Goal: Task Accomplishment & Management: Use online tool/utility

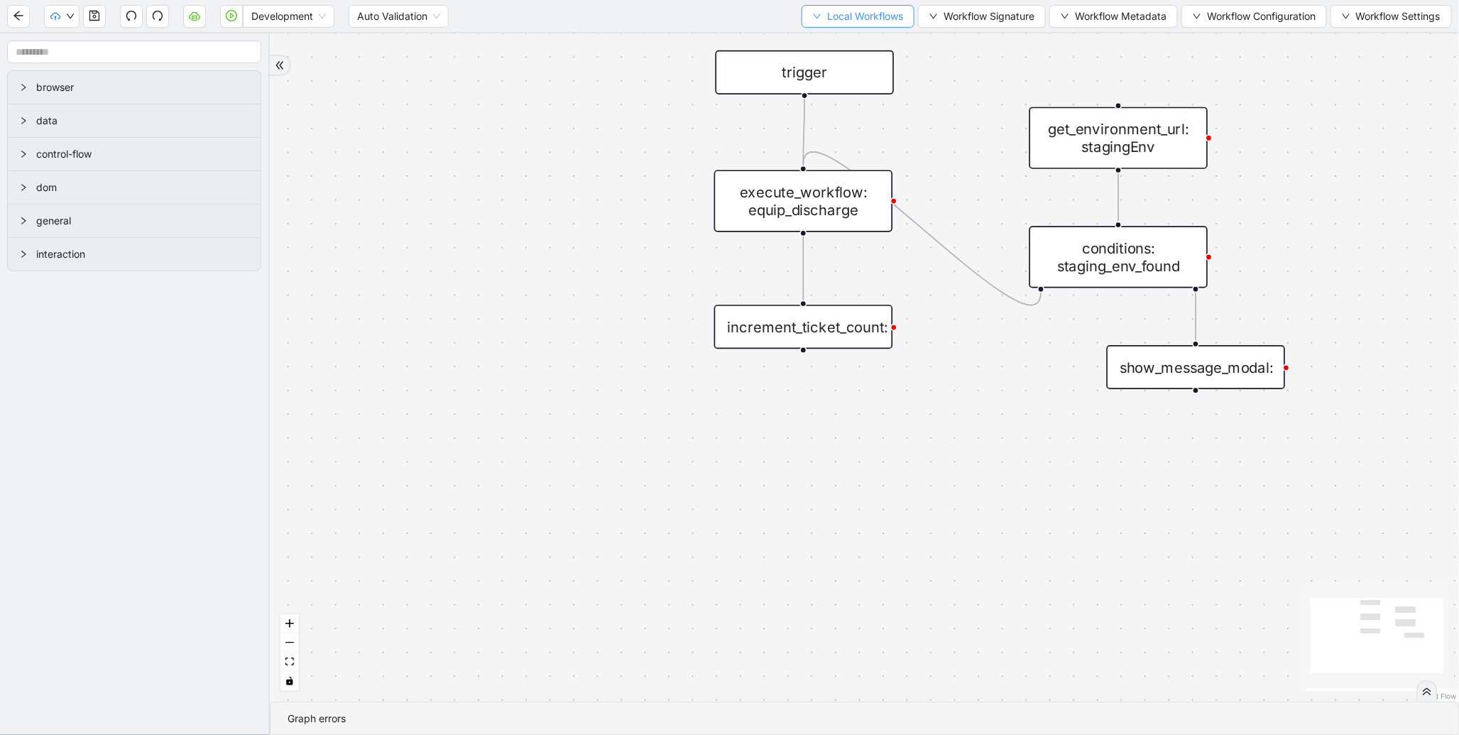
click at [825, 26] on button "Local Workflows" at bounding box center [858, 16] width 113 height 23
click at [829, 39] on span "Select" at bounding box center [851, 44] width 92 height 16
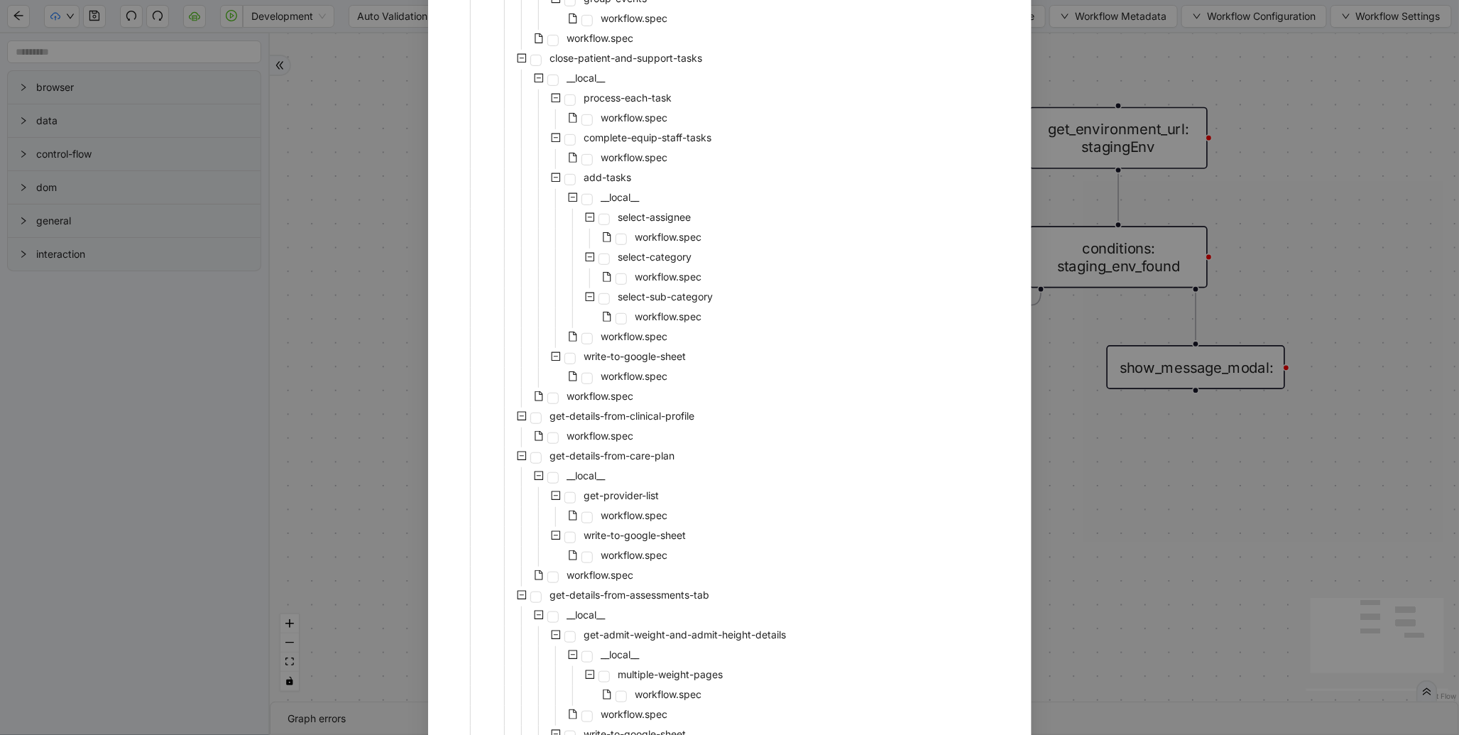
scroll to position [284, 0]
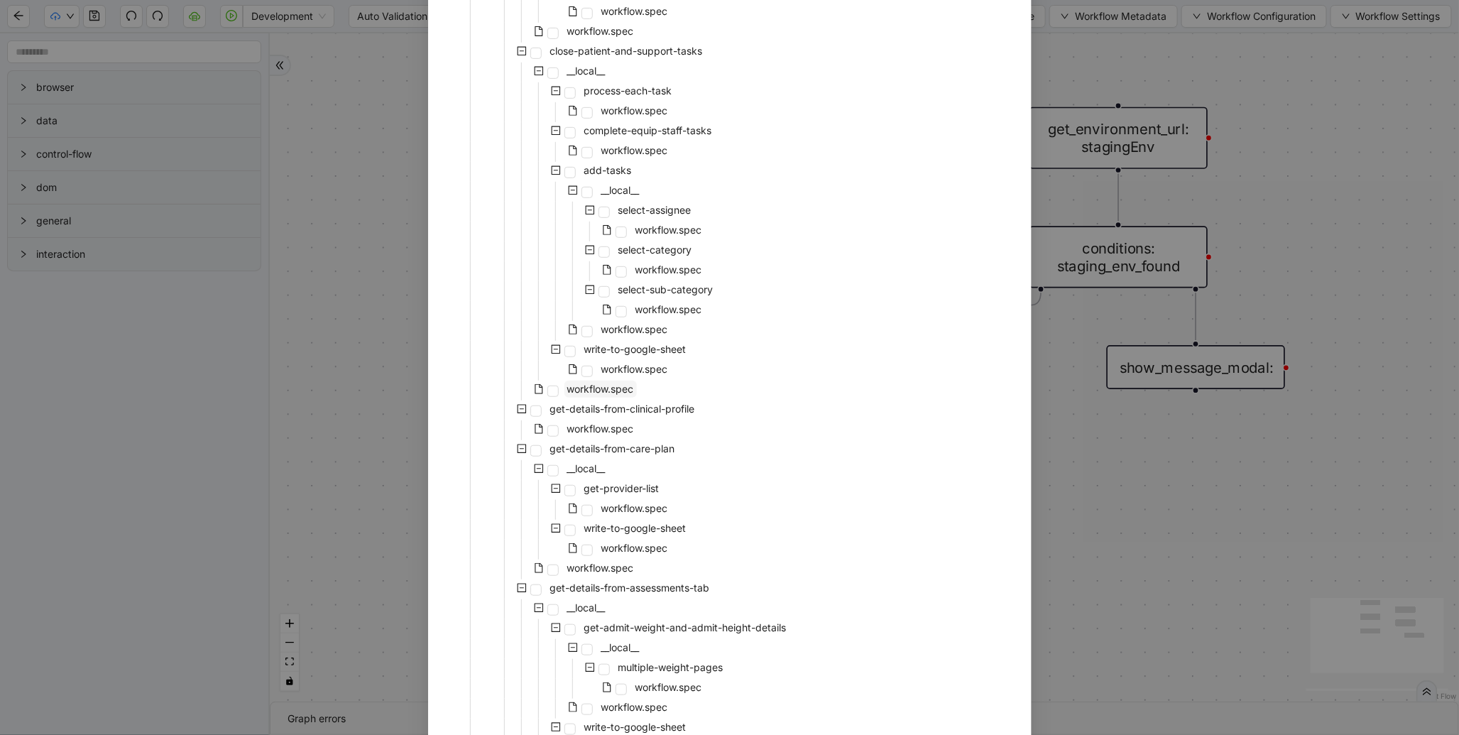
click at [594, 391] on span "workflow.spec" at bounding box center [600, 389] width 67 height 12
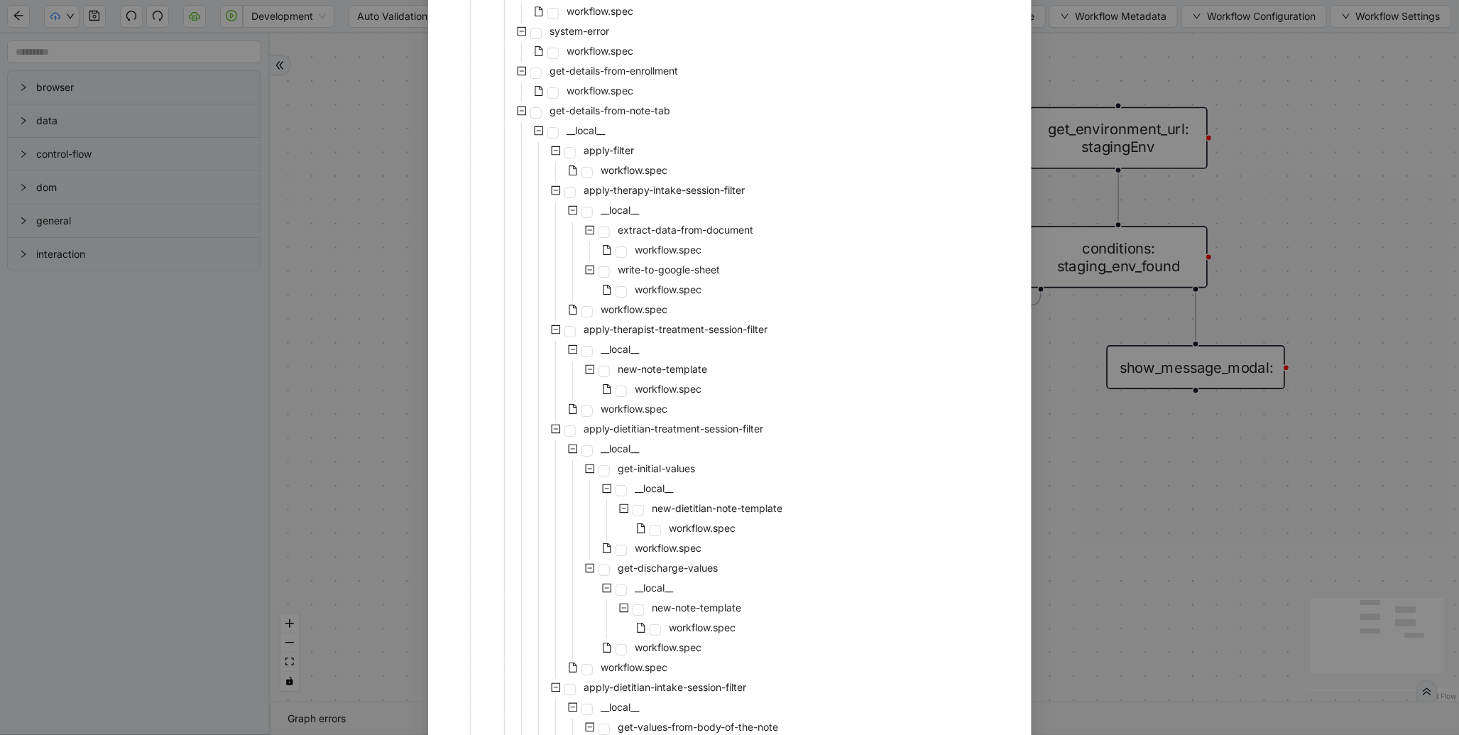
scroll to position [2675, 0]
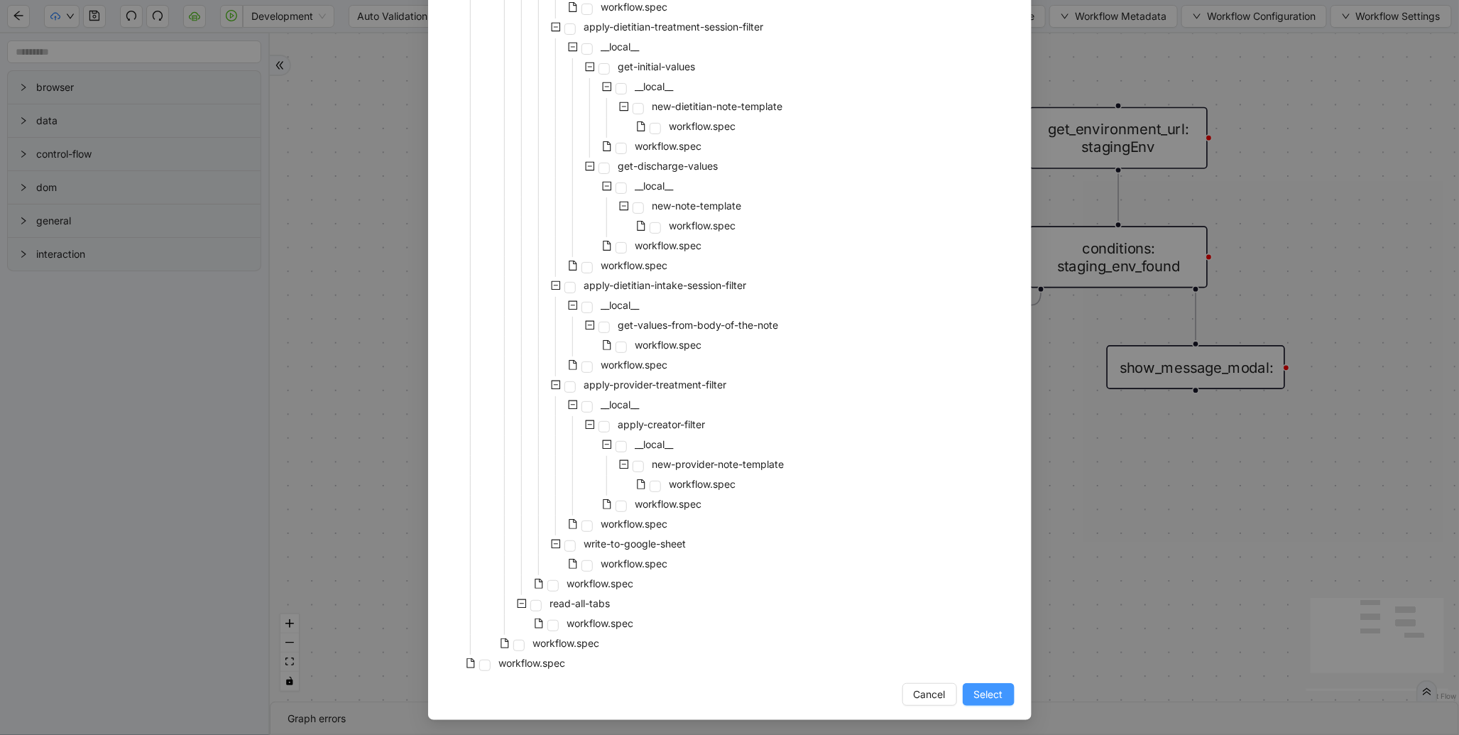
click at [984, 700] on button "Select" at bounding box center [989, 694] width 52 height 23
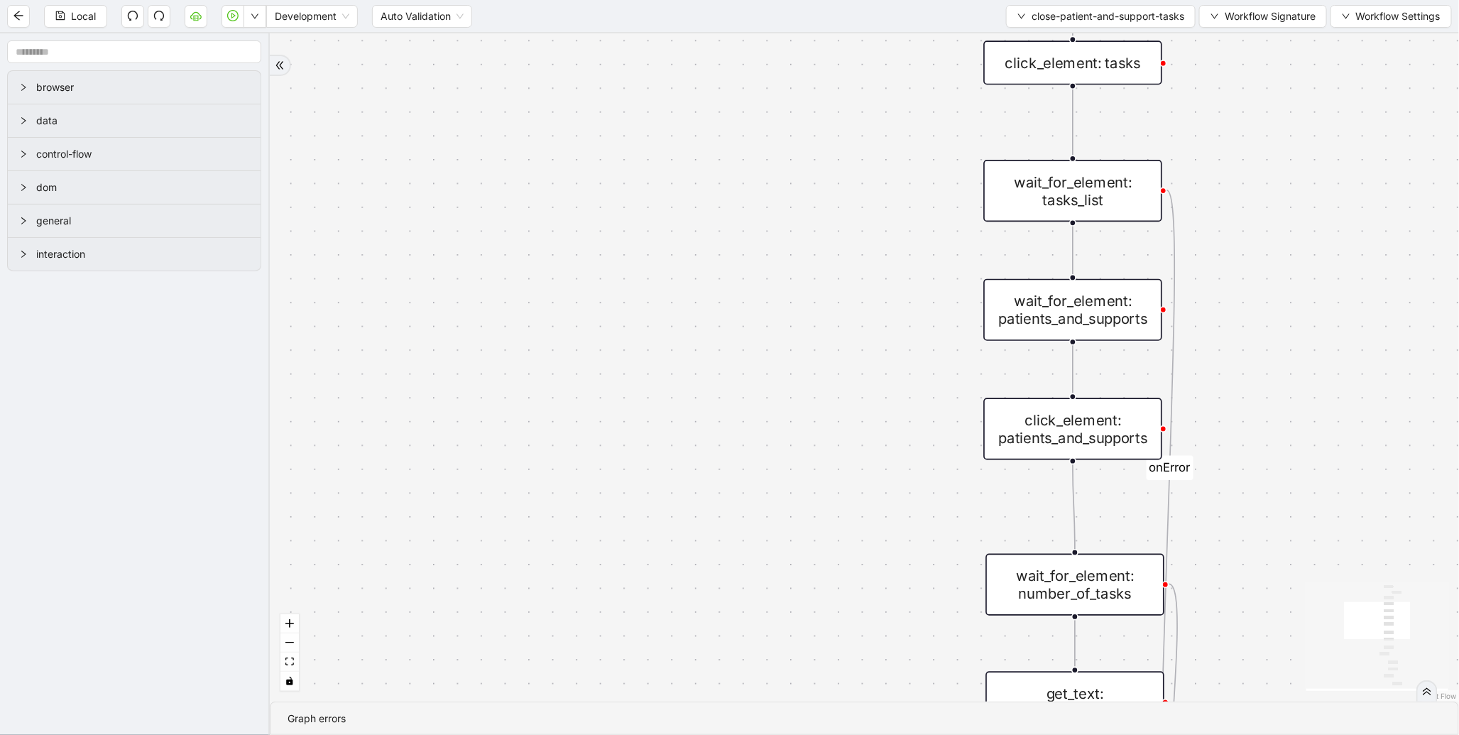
drag, startPoint x: 900, startPoint y: 414, endPoint x: 764, endPoint y: 611, distance: 239.0
click at [764, 611] on div "found_tasks fallback should_add_task fallback onError onError trigger wait_for_…" at bounding box center [865, 367] width 1190 height 668
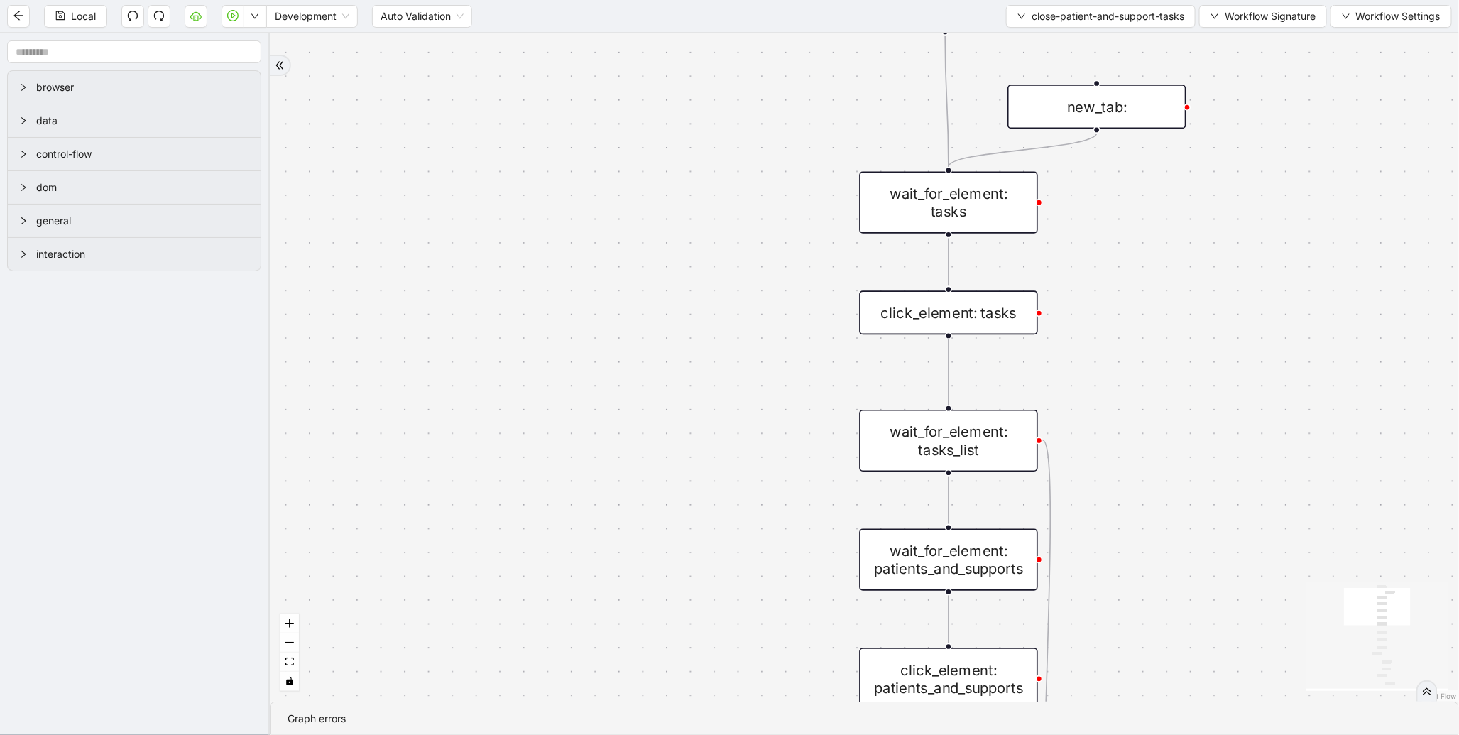
drag, startPoint x: 817, startPoint y: 387, endPoint x: 743, endPoint y: 595, distance: 220.8
click at [743, 595] on div "found_tasks fallback should_add_task fallback onError onError trigger wait_for_…" at bounding box center [865, 367] width 1190 height 668
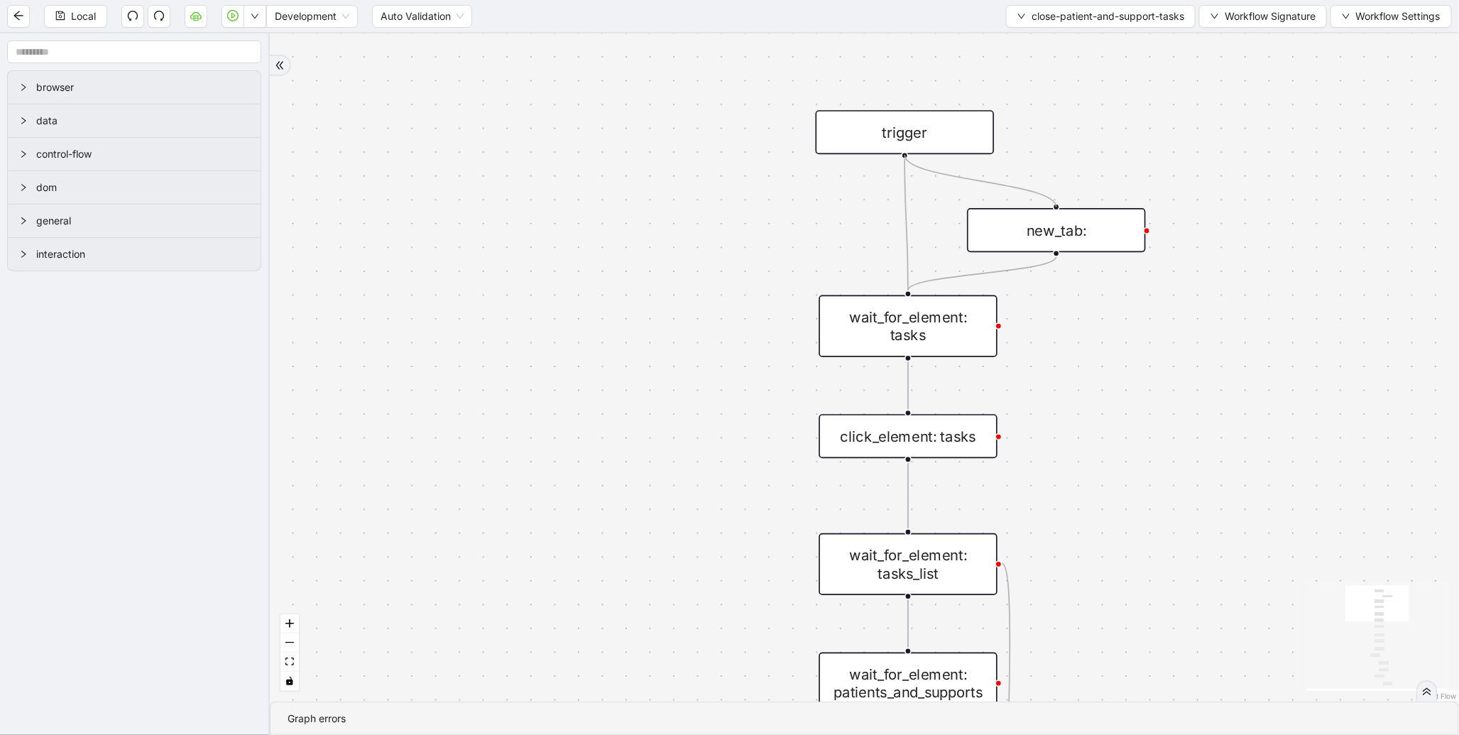
drag, startPoint x: 904, startPoint y: 155, endPoint x: 1075, endPoint y: 217, distance: 181.5
drag, startPoint x: 646, startPoint y: 474, endPoint x: 648, endPoint y: 260, distance: 213.8
click at [641, 271] on div "found_tasks fallback should_add_task fallback onError onError trigger wait_for_…" at bounding box center [865, 367] width 1190 height 668
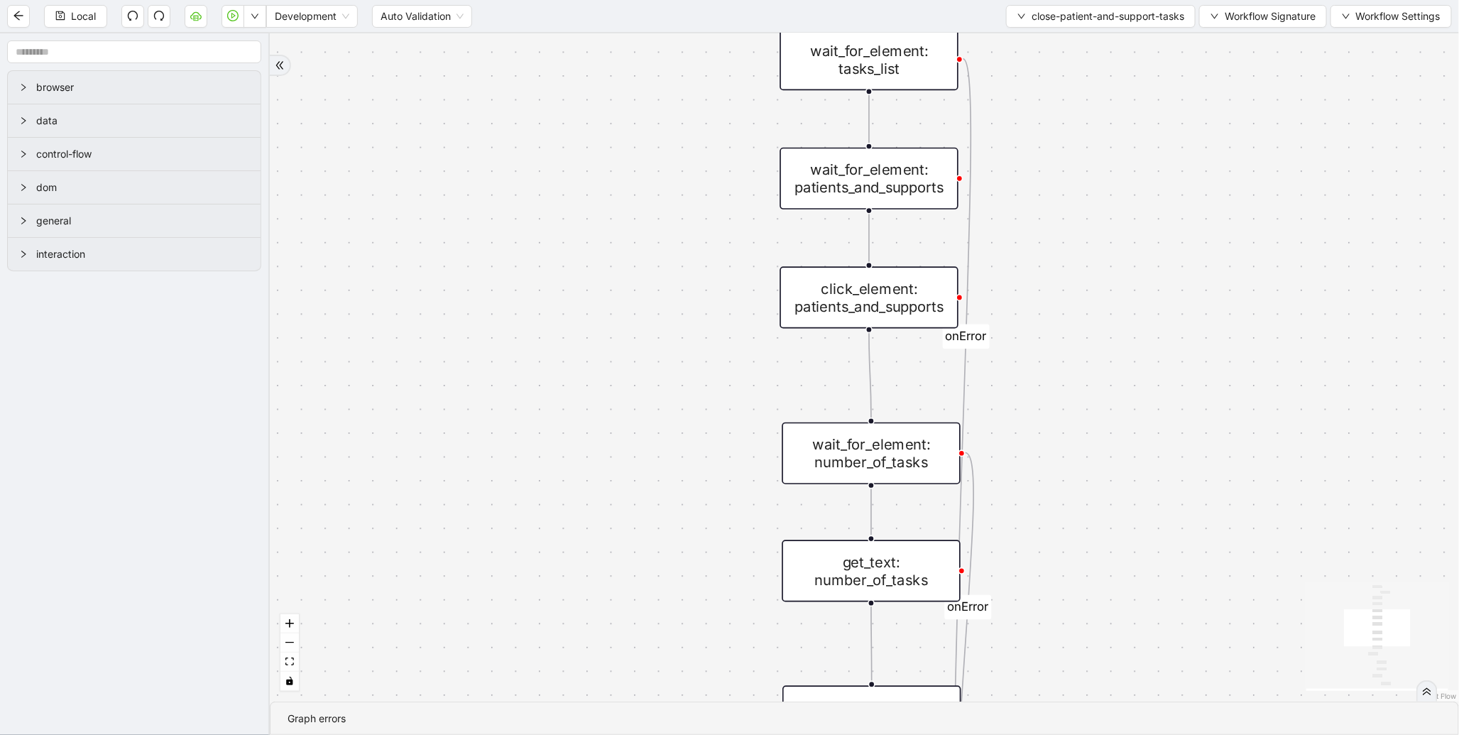
drag, startPoint x: 705, startPoint y: 469, endPoint x: 670, endPoint y: 229, distance: 241.7
click at [670, 229] on div "found_tasks fallback should_add_task fallback onError onError trigger wait_for_…" at bounding box center [865, 367] width 1190 height 668
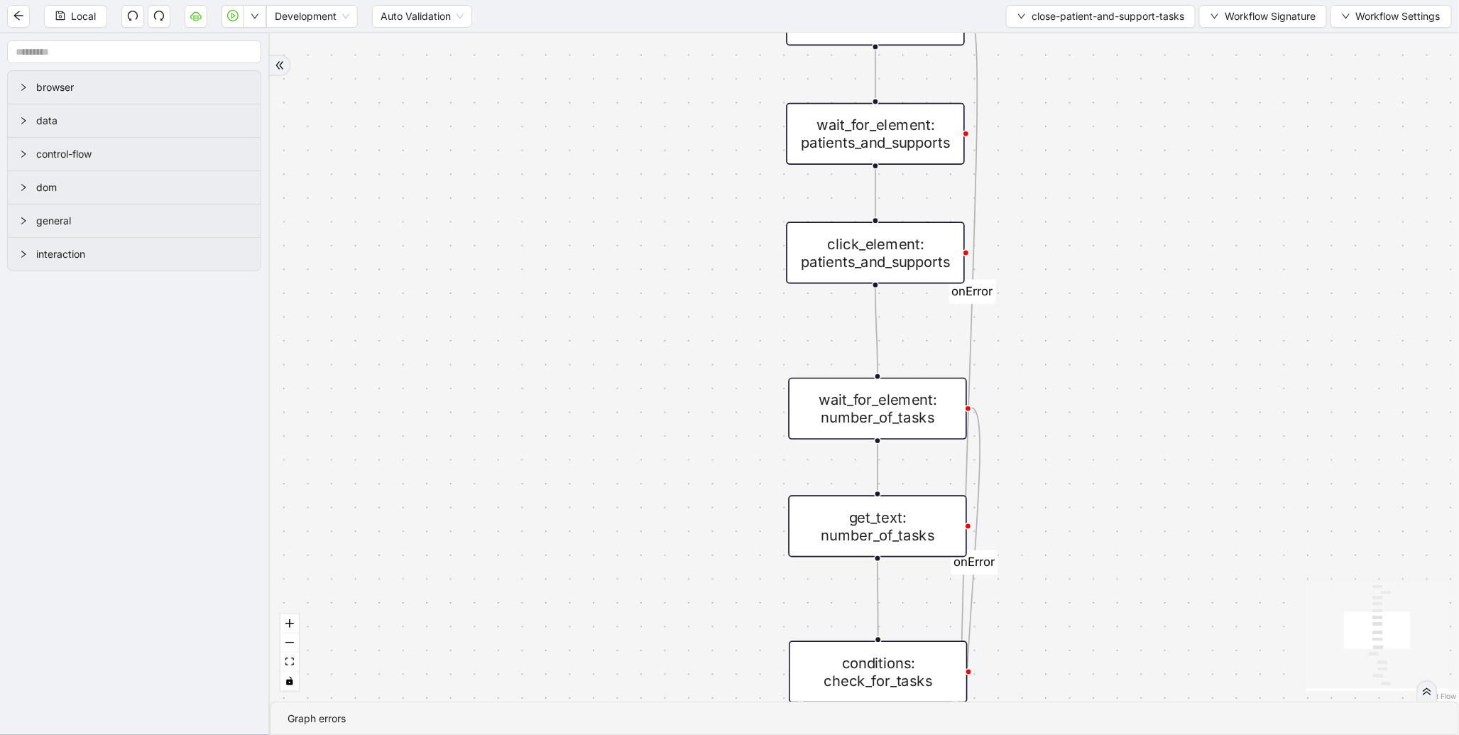
drag, startPoint x: 665, startPoint y: 490, endPoint x: 665, endPoint y: 181, distance: 308.9
click at [665, 181] on div "found_tasks fallback should_add_task fallback onError onError trigger wait_for_…" at bounding box center [865, 367] width 1190 height 668
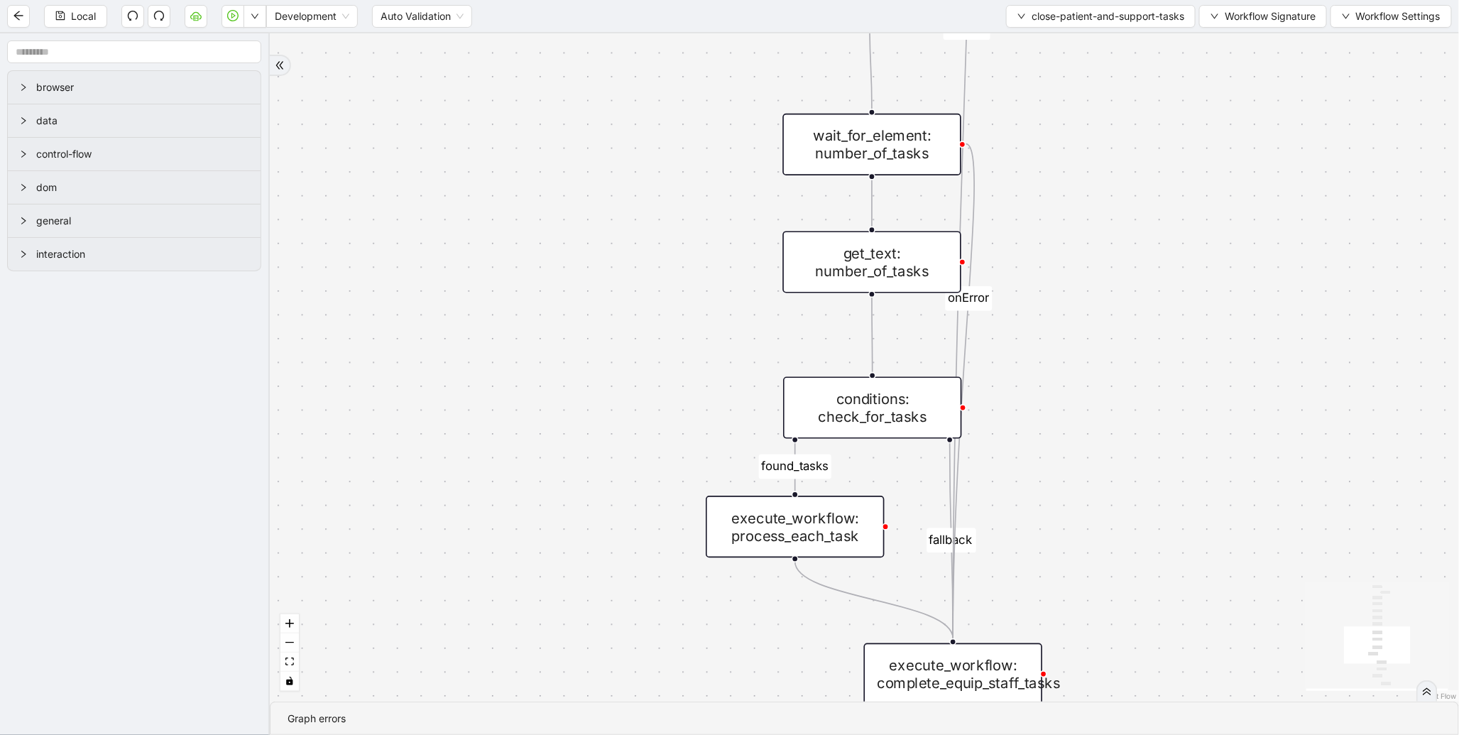
click at [640, 174] on div "found_tasks fallback should_add_task fallback onError onError trigger wait_for_…" at bounding box center [865, 367] width 1190 height 668
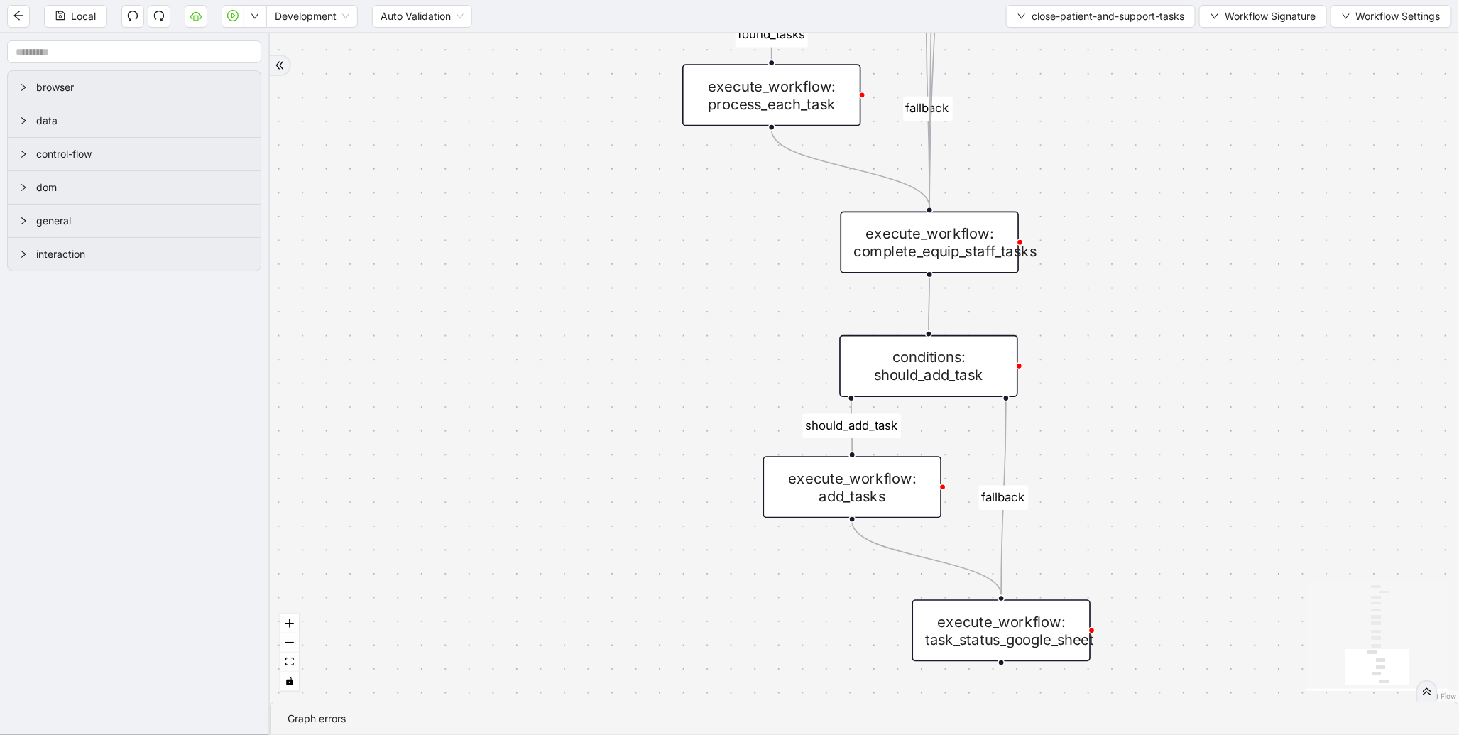
drag, startPoint x: 636, startPoint y: 471, endPoint x: 607, endPoint y: 190, distance: 282.0
click at [607, 190] on div "found_tasks fallback should_add_task fallback onError onError trigger wait_for_…" at bounding box center [865, 367] width 1190 height 668
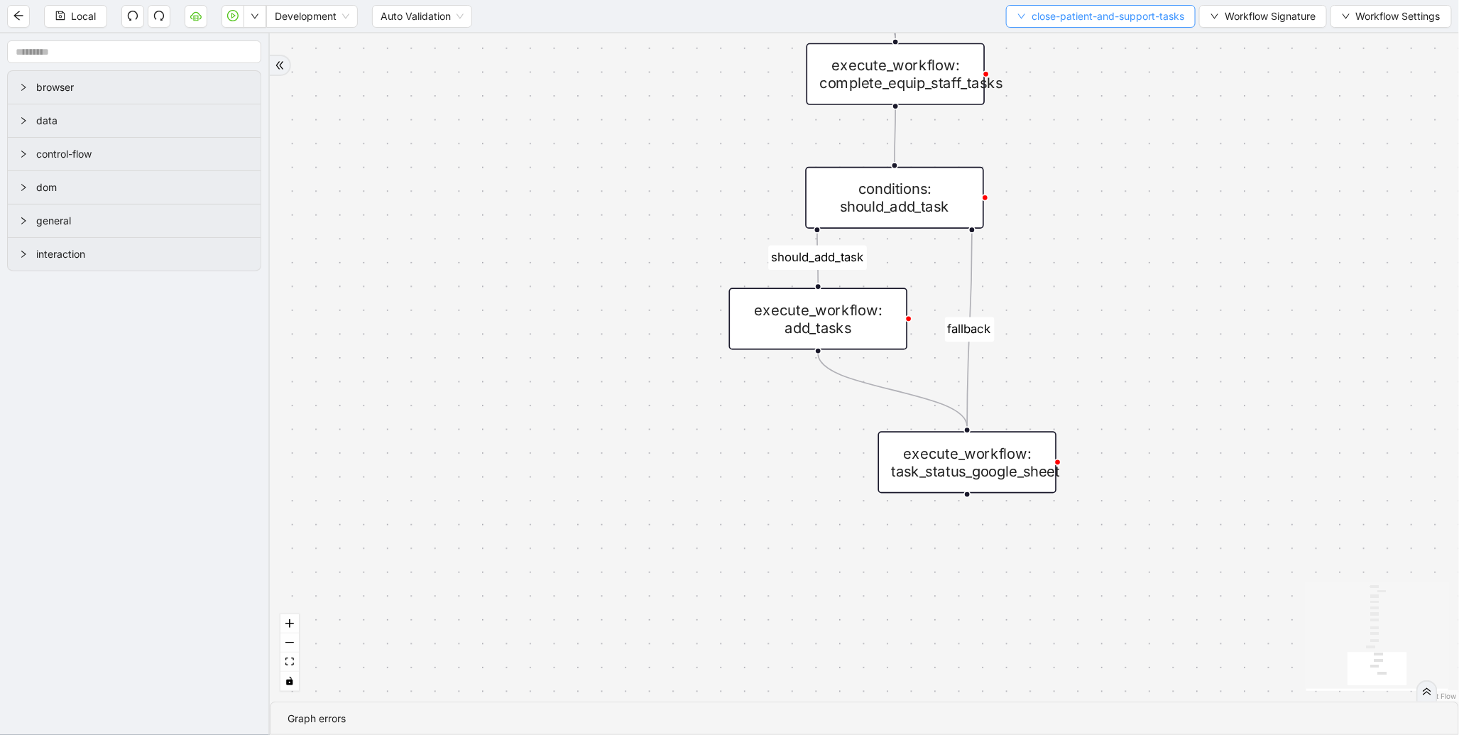
click at [1073, 10] on span "close-patient-and-support-tasks" at bounding box center [1108, 17] width 153 height 16
click at [1062, 33] on li "Select" at bounding box center [1097, 43] width 185 height 23
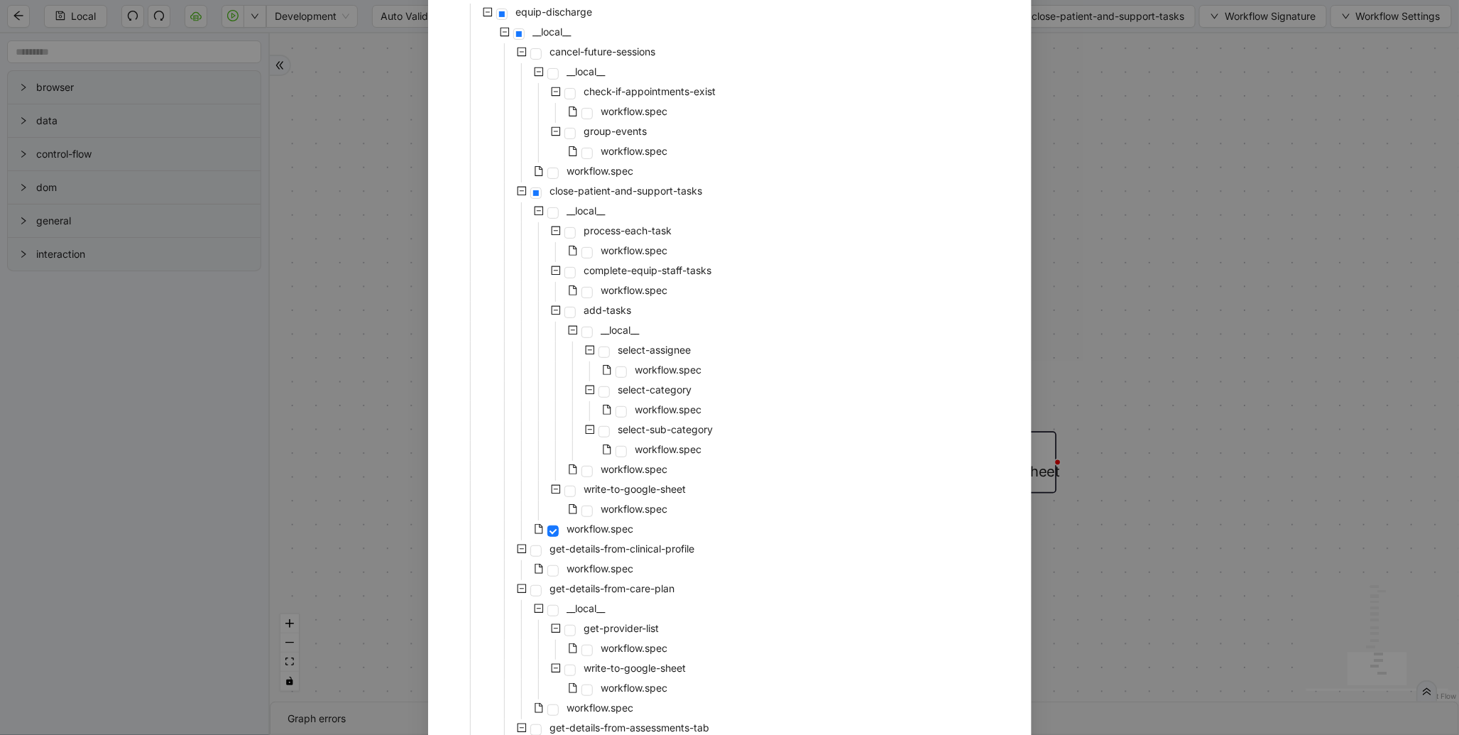
scroll to position [189, 0]
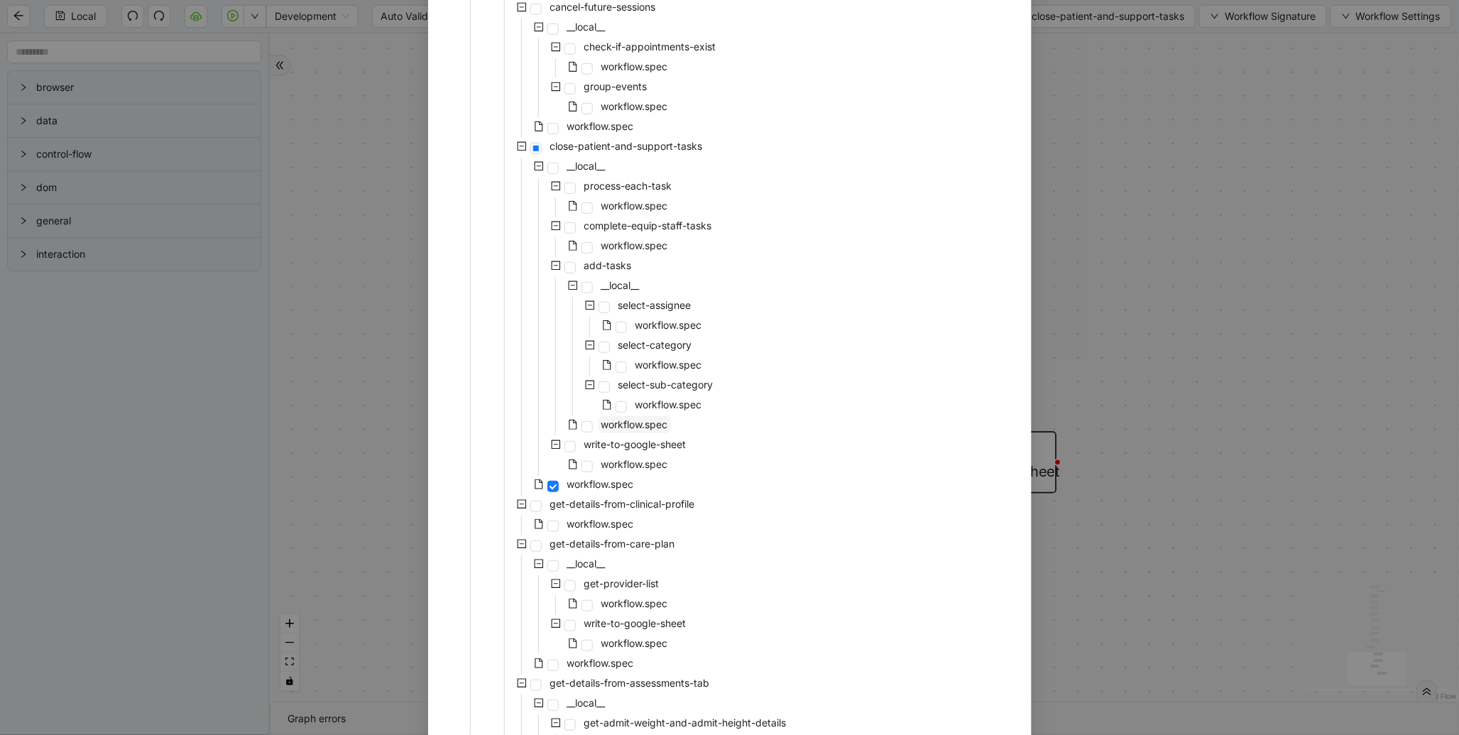
click at [644, 420] on span "workflow.spec" at bounding box center [635, 424] width 67 height 12
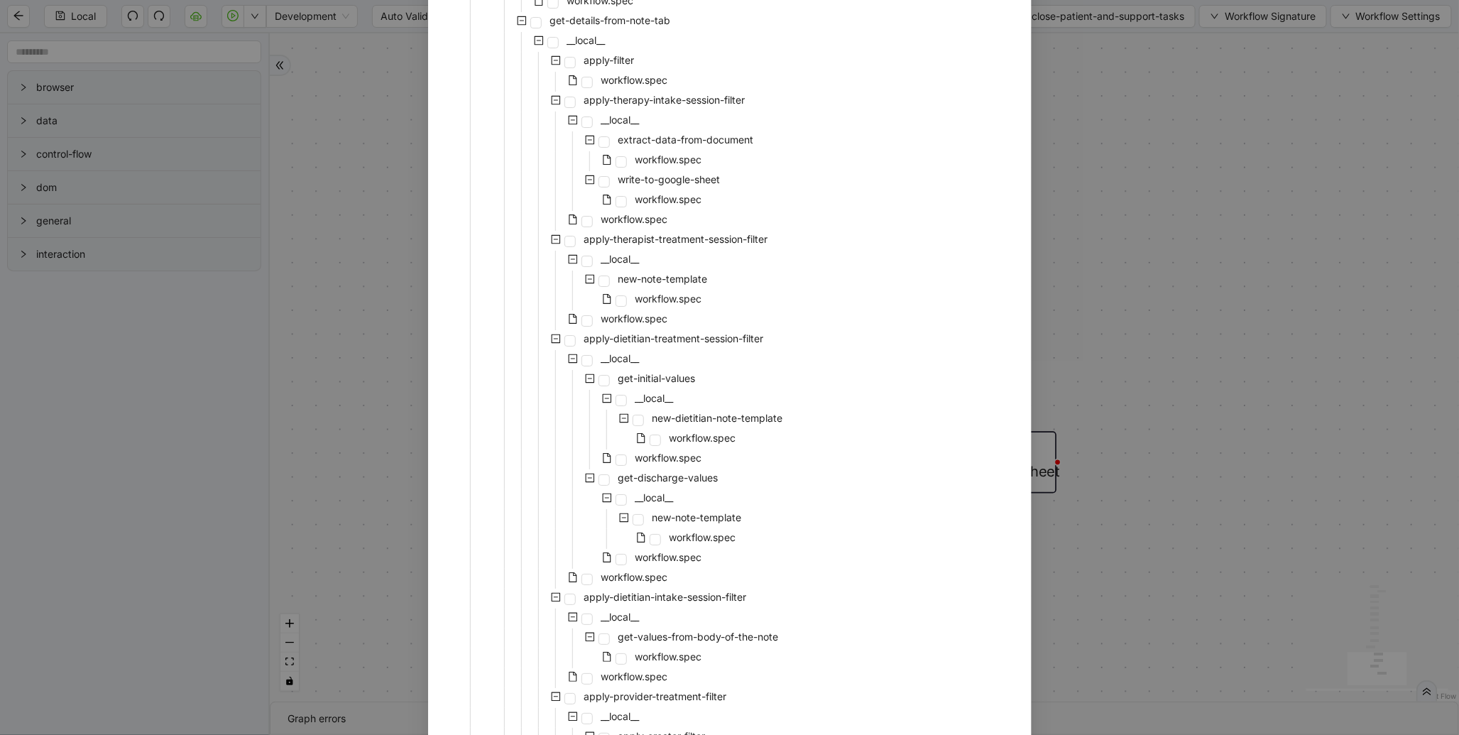
scroll to position [2675, 0]
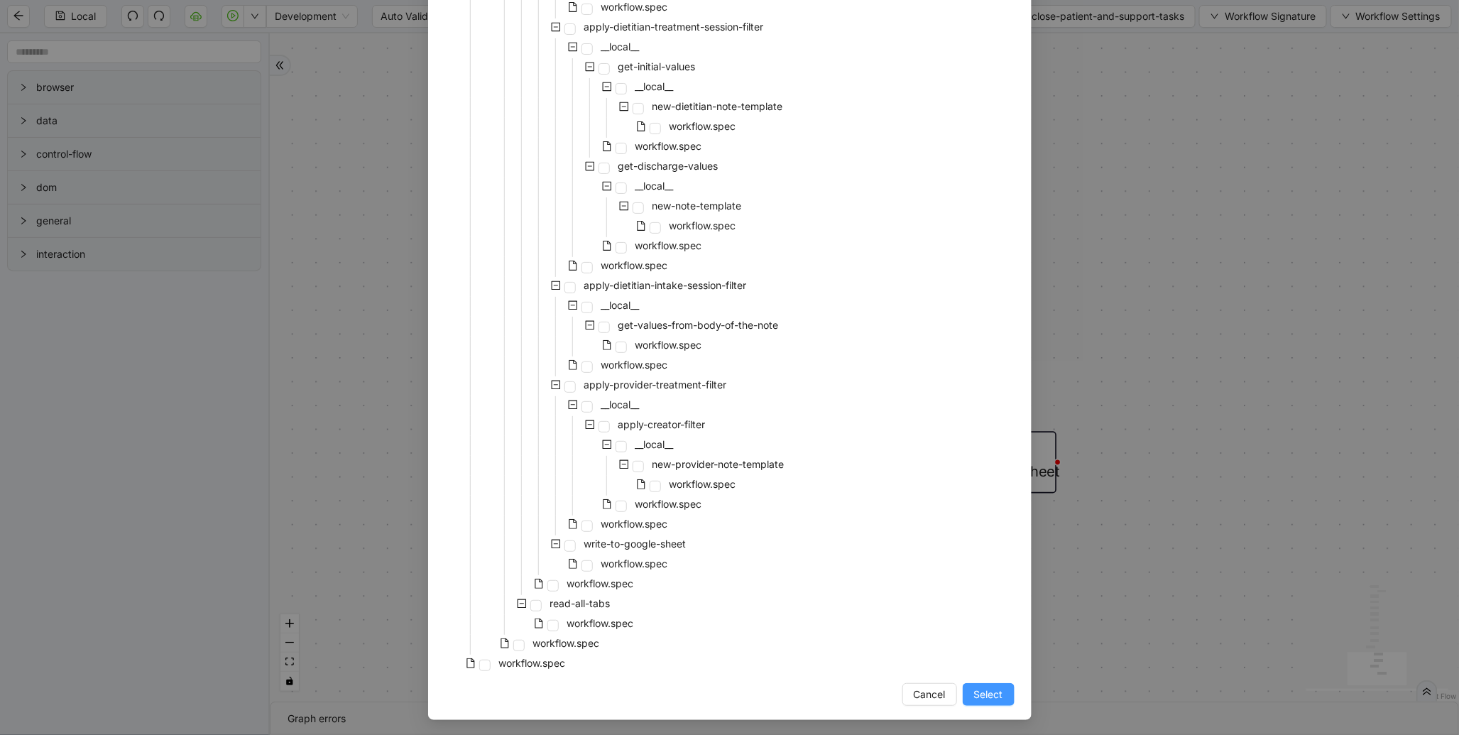
click at [974, 695] on span "Select" at bounding box center [988, 695] width 29 height 16
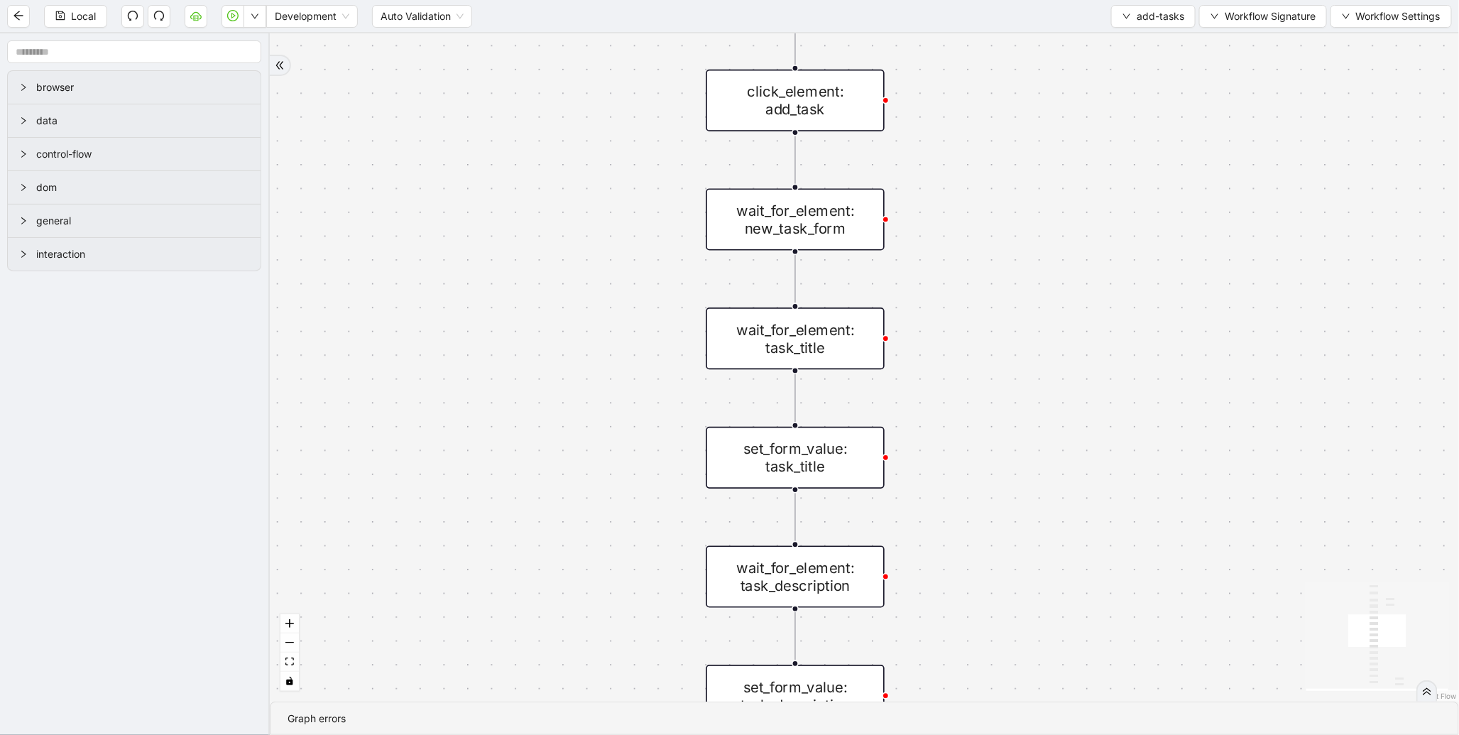
drag, startPoint x: 1116, startPoint y: 544, endPoint x: 1160, endPoint y: 550, distance: 44.5
click at [1117, 734] on section "trigger wait_for_element: actions_icon click_element: actions_icon wait_for_ele…" at bounding box center [865, 384] width 1190 height 702
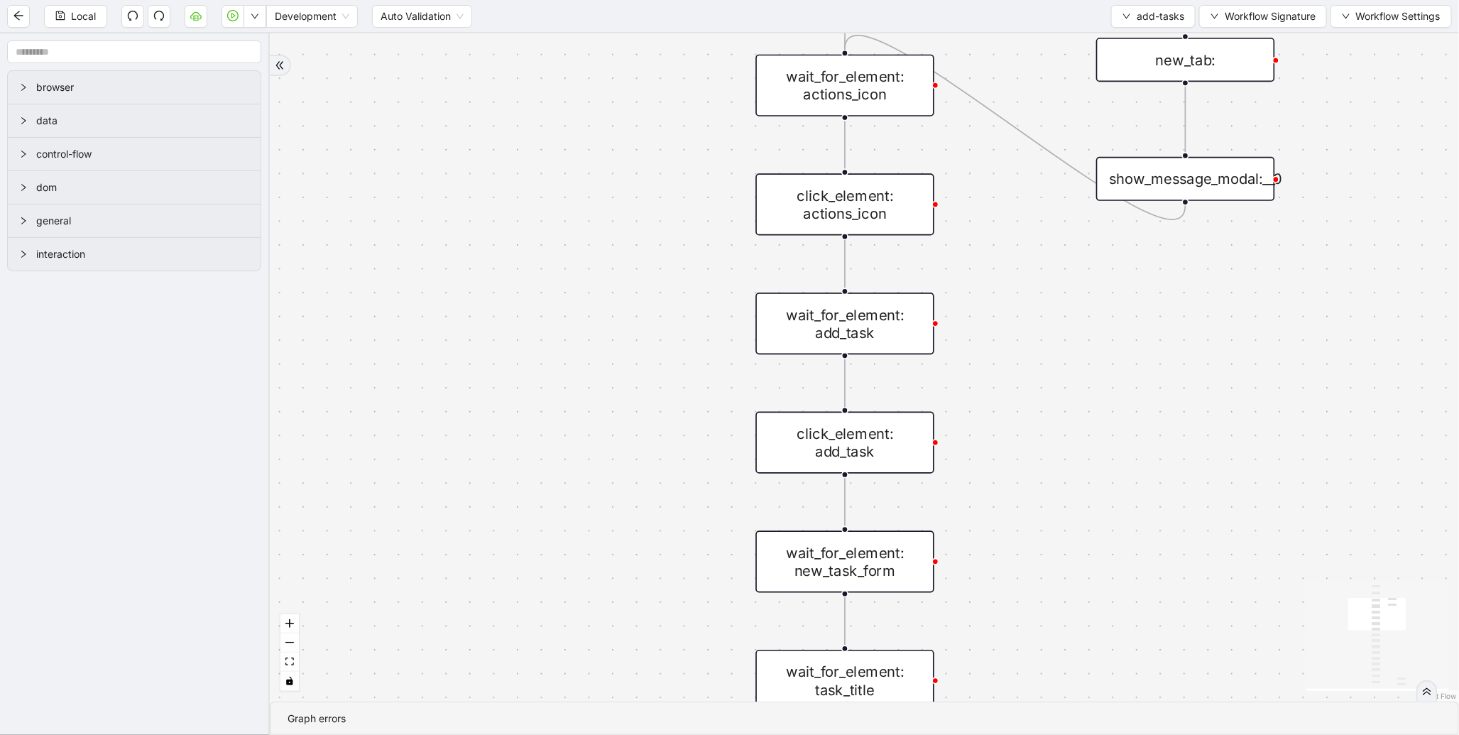
drag, startPoint x: 1126, startPoint y: 307, endPoint x: 1169, endPoint y: 658, distance: 354.1
click at [1170, 651] on div "trigger wait_for_element: actions_icon click_element: actions_icon wait_for_ele…" at bounding box center [865, 367] width 1190 height 668
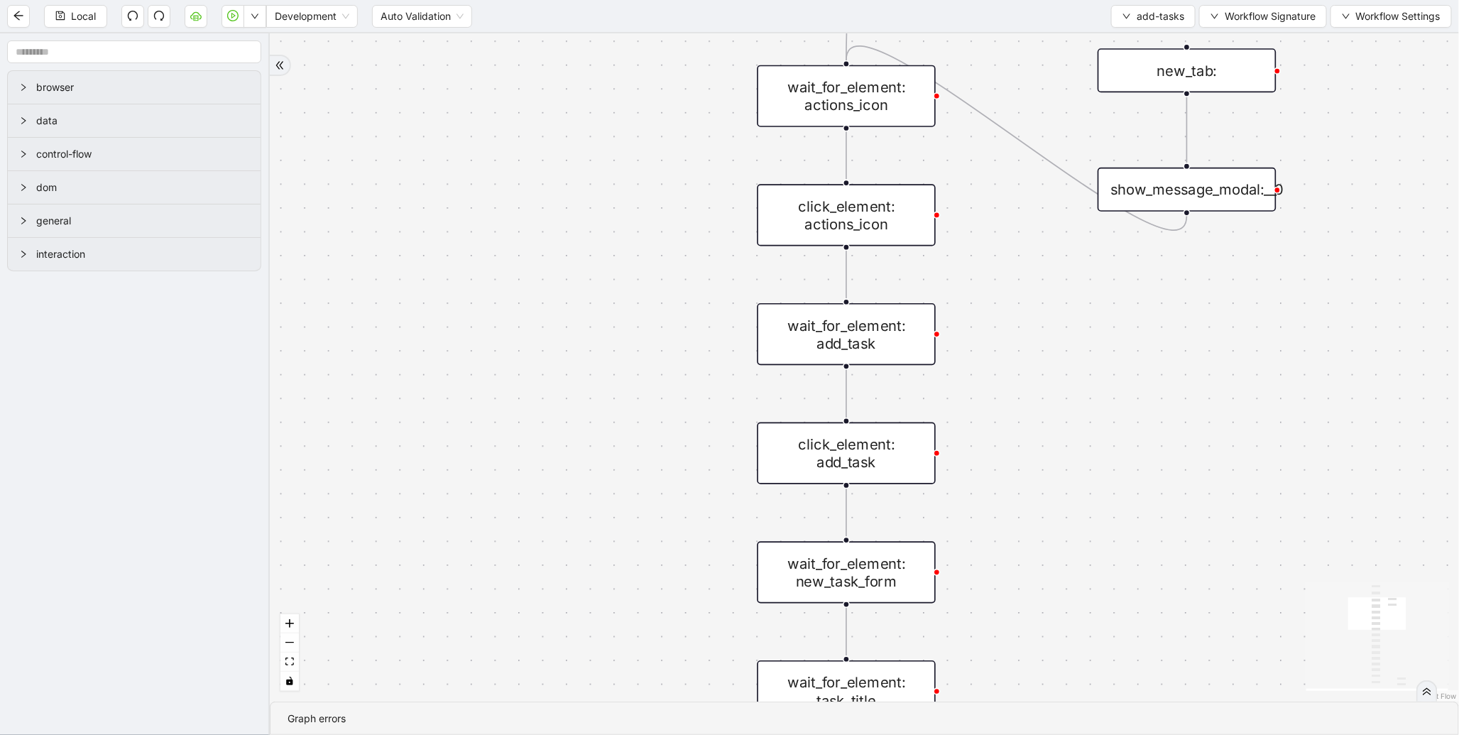
drag, startPoint x: 1158, startPoint y: 425, endPoint x: 1168, endPoint y: 734, distance: 309.8
click at [1168, 734] on section "trigger wait_for_element: actions_icon click_element: actions_icon wait_for_ele…" at bounding box center [865, 384] width 1190 height 702
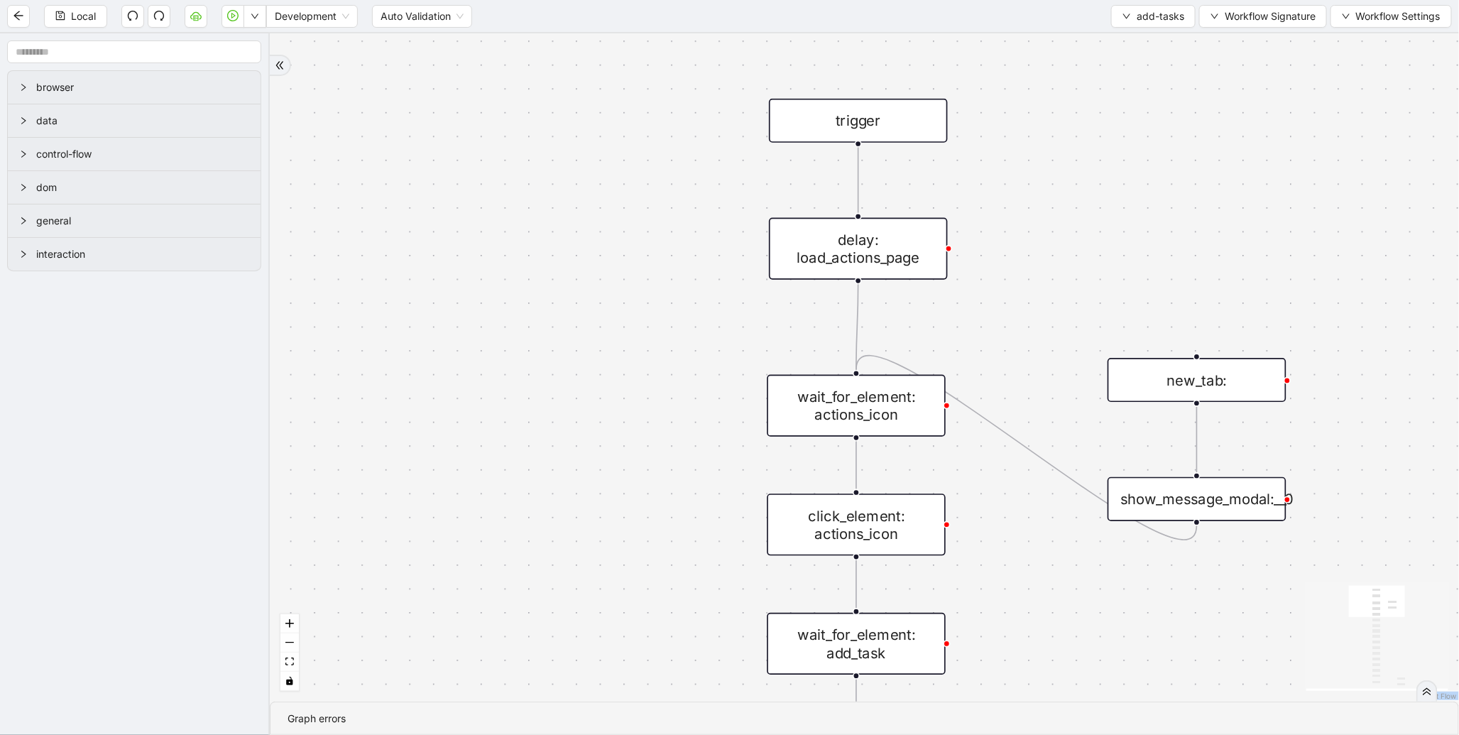
drag, startPoint x: 1190, startPoint y: 727, endPoint x: 1185, endPoint y: 438, distance: 289.1
click at [1180, 337] on section "trigger wait_for_element: actions_icon click_element: actions_icon wait_for_ele…" at bounding box center [865, 384] width 1190 height 702
drag, startPoint x: 1183, startPoint y: 604, endPoint x: 1167, endPoint y: 432, distance: 172.6
click at [1167, 432] on div "trigger wait_for_element: actions_icon click_element: actions_icon wait_for_ele…" at bounding box center [865, 367] width 1190 height 668
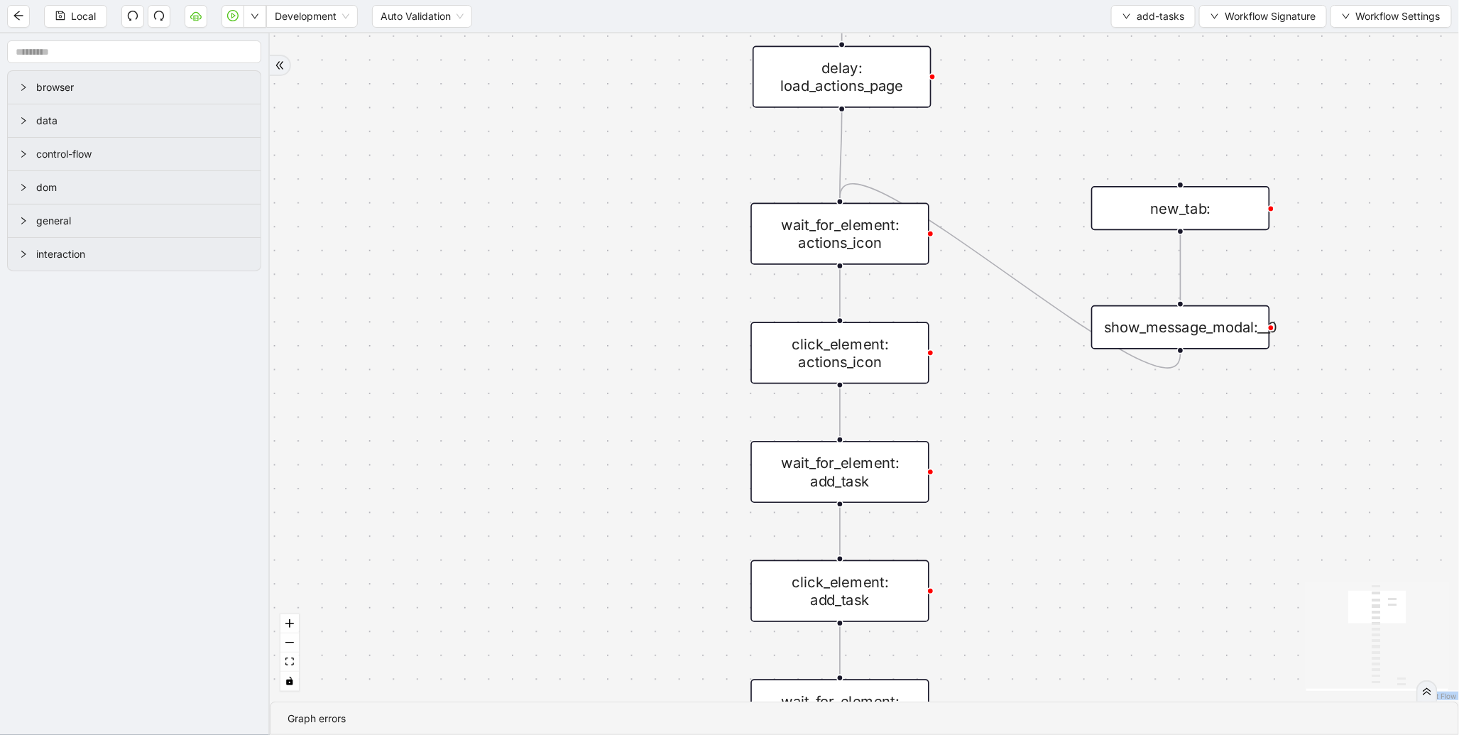
drag, startPoint x: 1155, startPoint y: 577, endPoint x: 1153, endPoint y: 259, distance: 317.5
click at [1153, 259] on div "trigger wait_for_element: actions_icon click_element: actions_icon wait_for_ele…" at bounding box center [865, 367] width 1190 height 668
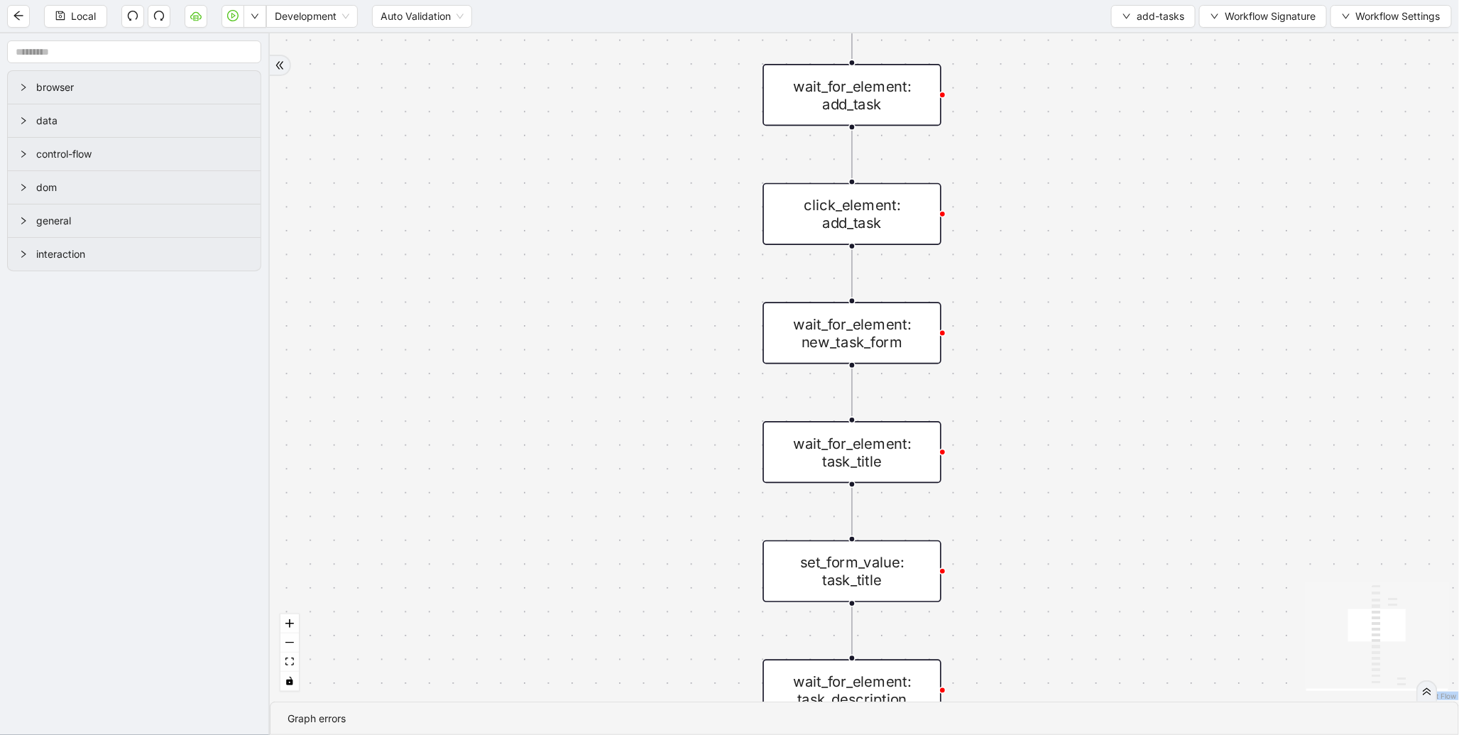
drag, startPoint x: 1160, startPoint y: 516, endPoint x: 1145, endPoint y: 364, distance: 152.1
click at [1145, 266] on div "trigger wait_for_element: actions_icon click_element: actions_icon wait_for_ele…" at bounding box center [865, 367] width 1190 height 668
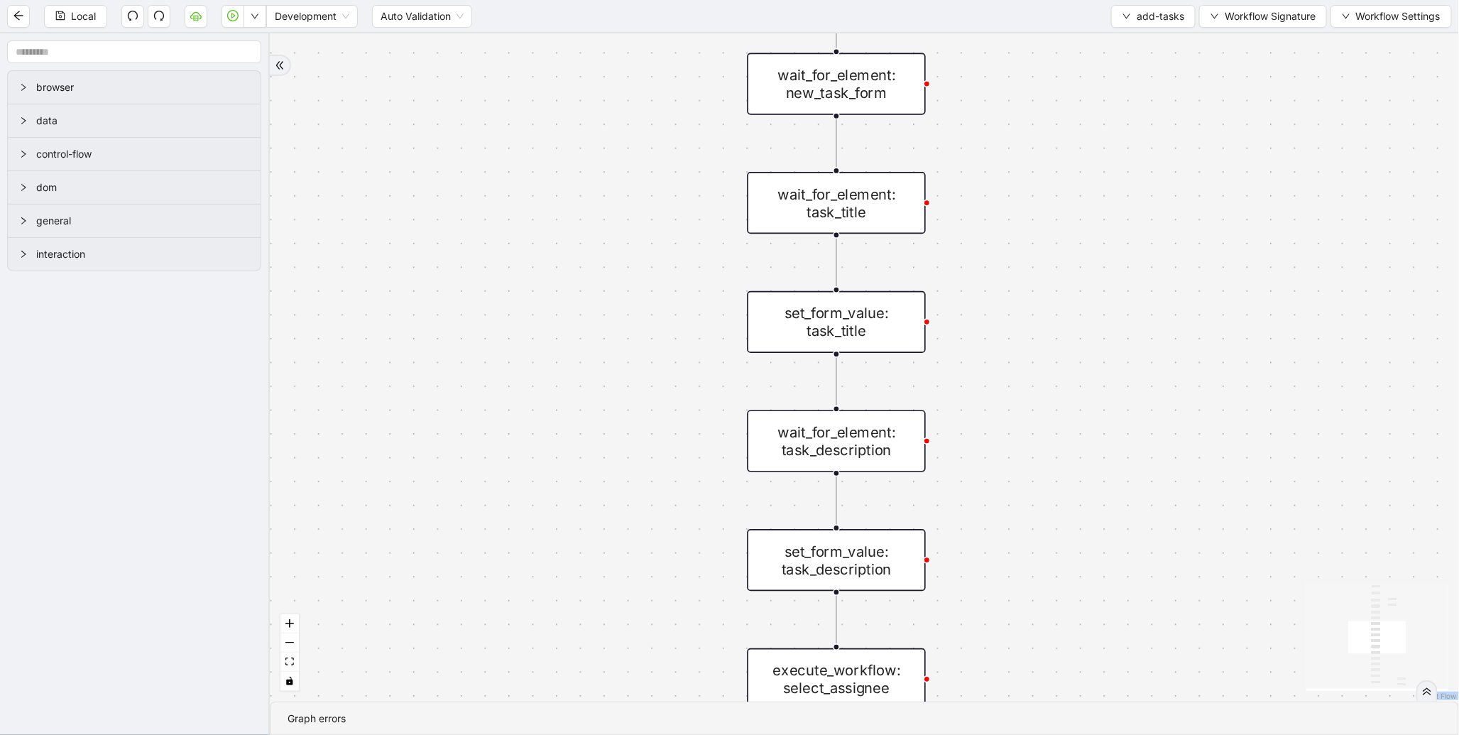
drag, startPoint x: 1140, startPoint y: 536, endPoint x: 1141, endPoint y: 254, distance: 282.7
click at [1142, 257] on div "trigger wait_for_element: actions_icon click_element: actions_icon wait_for_ele…" at bounding box center [865, 367] width 1190 height 668
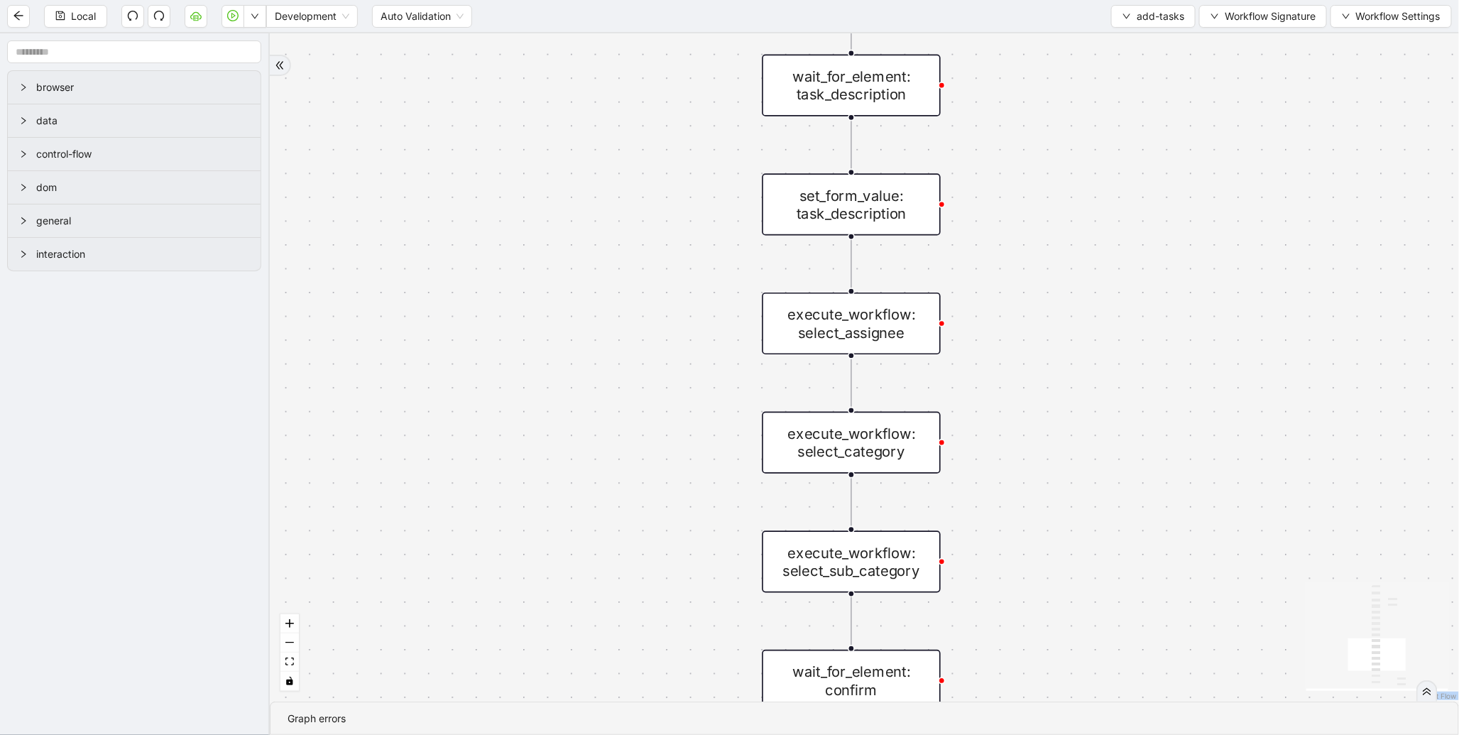
drag, startPoint x: 1137, startPoint y: 494, endPoint x: 1134, endPoint y: 223, distance: 271.3
click at [1136, 228] on div "trigger wait_for_element: actions_icon click_element: actions_icon wait_for_ele…" at bounding box center [865, 367] width 1190 height 668
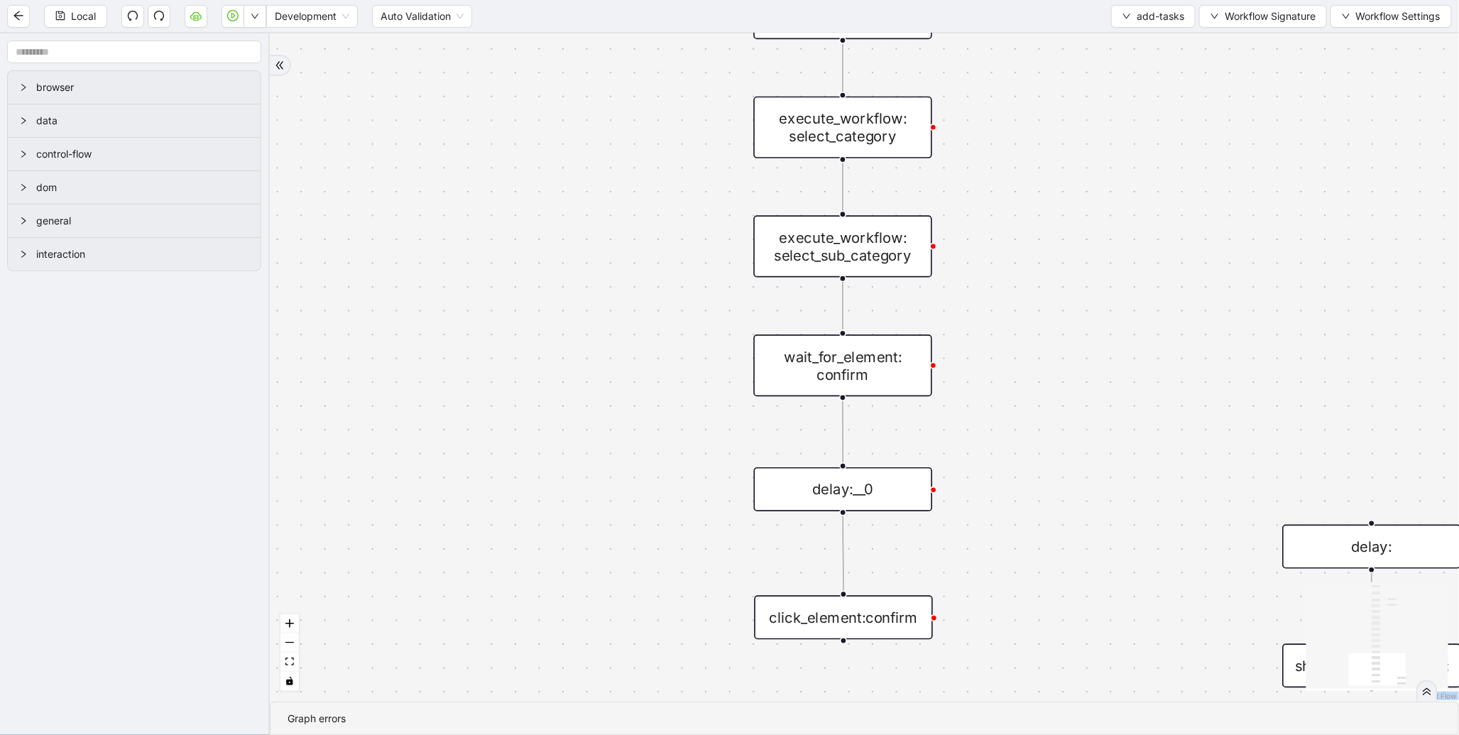
drag, startPoint x: 1148, startPoint y: 424, endPoint x: 1144, endPoint y: 232, distance: 191.8
click at [1144, 236] on div "trigger wait_for_element: actions_icon click_element: actions_icon wait_for_ele…" at bounding box center [865, 367] width 1190 height 668
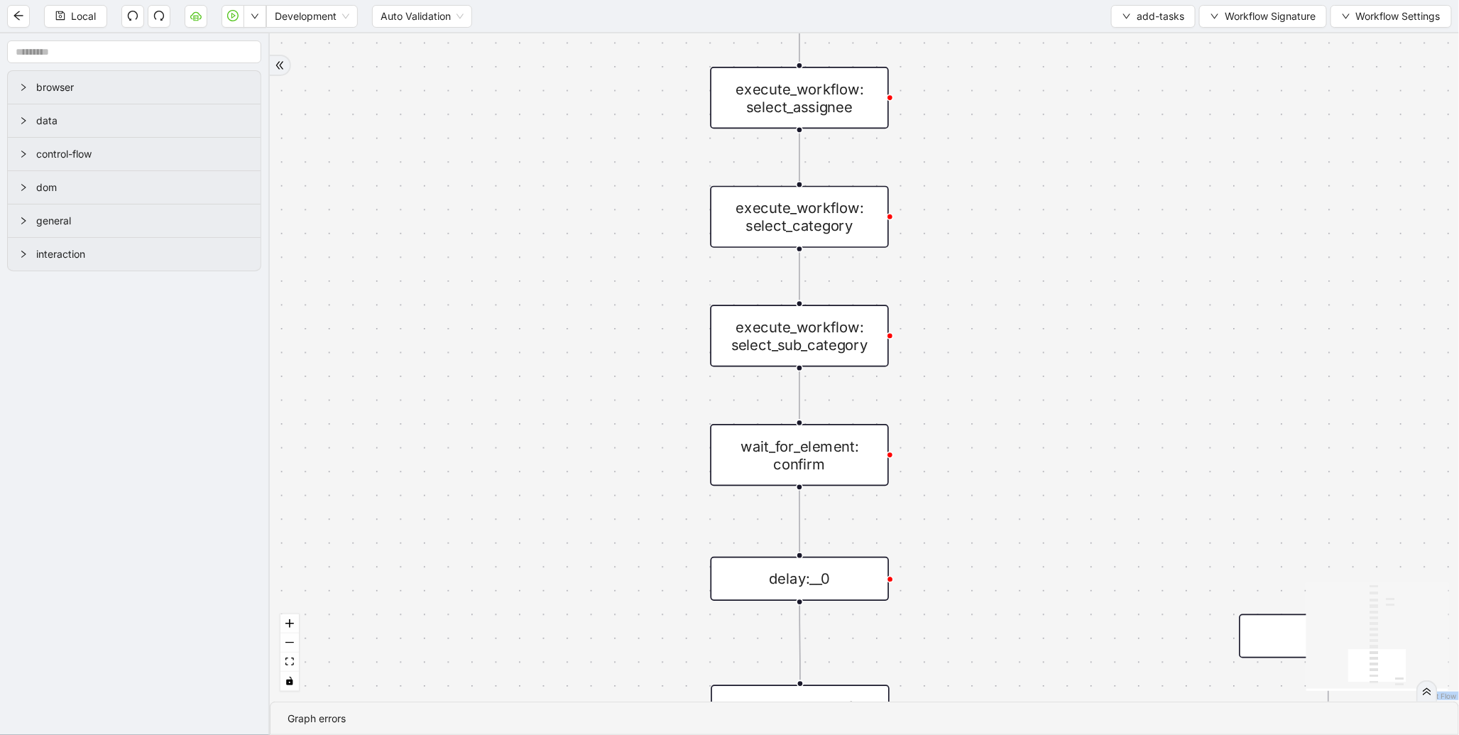
drag, startPoint x: 1017, startPoint y: 457, endPoint x: 980, endPoint y: 671, distance: 217.6
click at [980, 680] on div "trigger wait_for_element: actions_icon click_element: actions_icon wait_for_ele…" at bounding box center [865, 367] width 1190 height 668
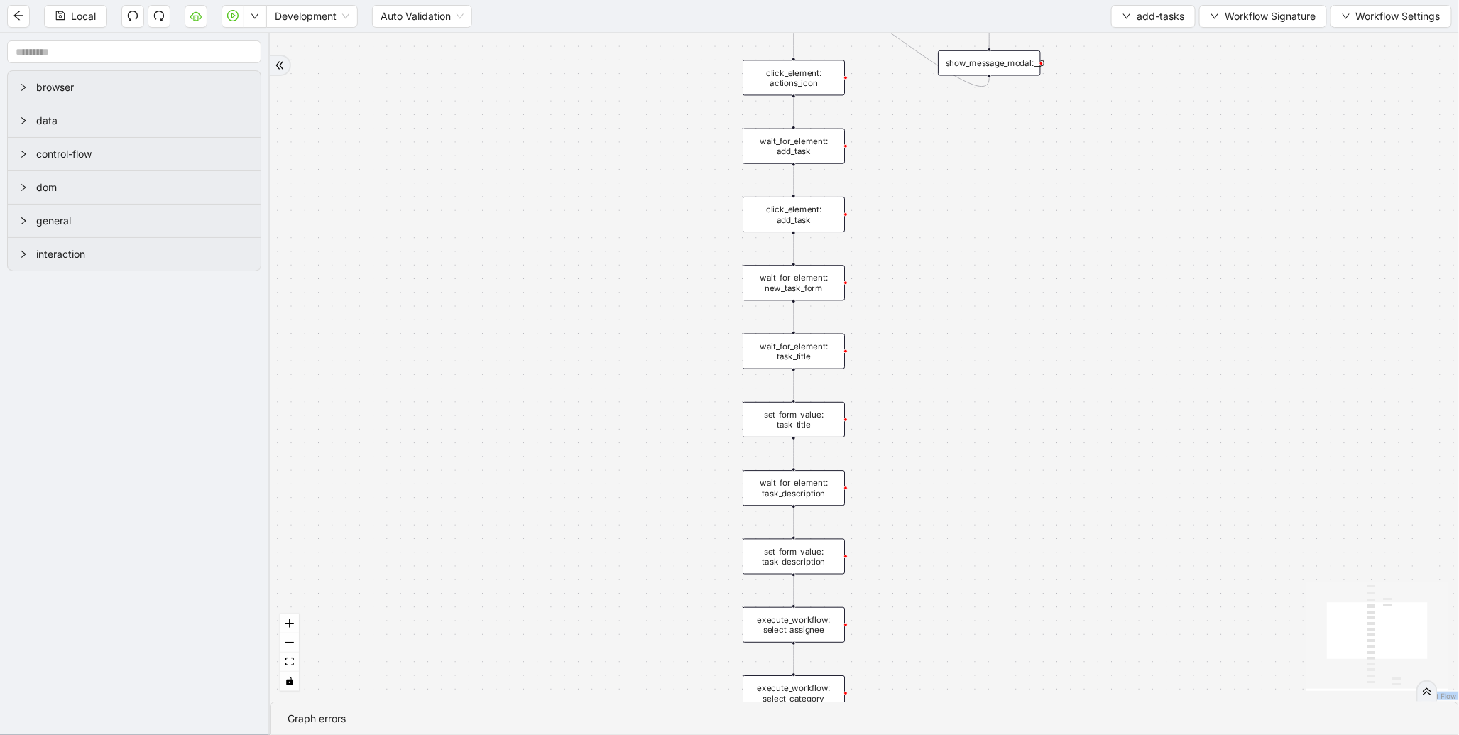
drag, startPoint x: 1025, startPoint y: 324, endPoint x: 956, endPoint y: 726, distance: 407.8
click at [956, 726] on section "trigger wait_for_element: actions_icon click_element: actions_icon wait_for_ele…" at bounding box center [865, 384] width 1190 height 702
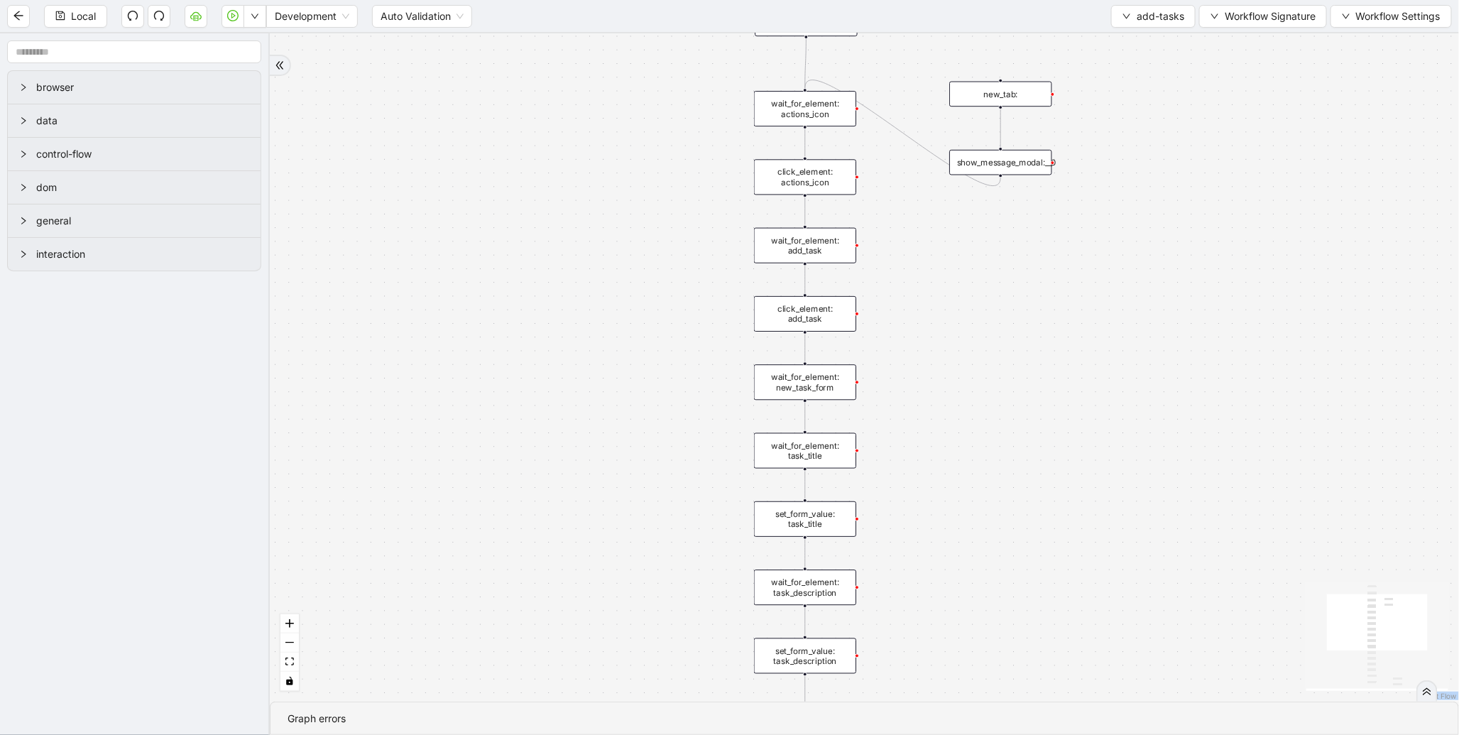
drag, startPoint x: 960, startPoint y: 410, endPoint x: 929, endPoint y: 298, distance: 116.5
click at [929, 305] on div "trigger wait_for_element: actions_icon click_element: actions_icon wait_for_ele…" at bounding box center [865, 367] width 1190 height 668
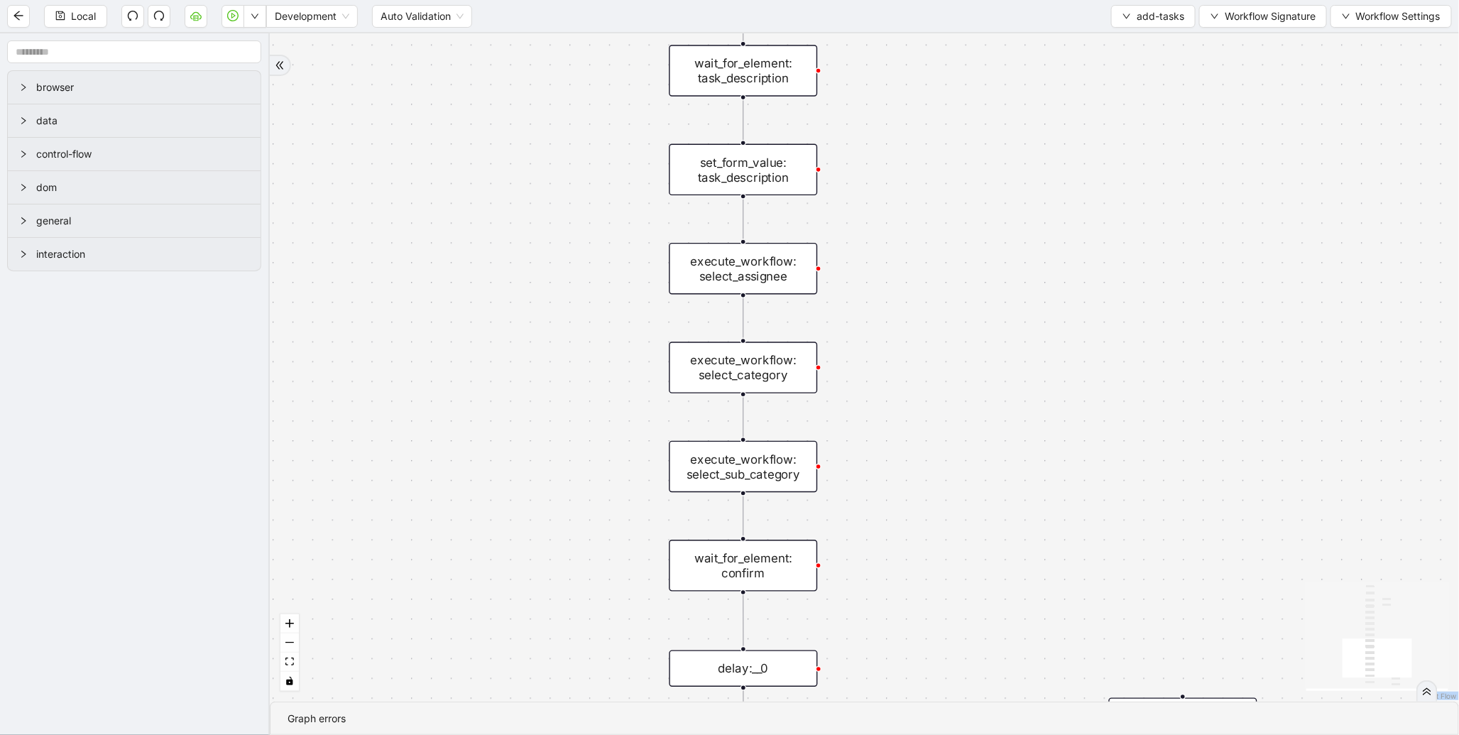
drag, startPoint x: 1016, startPoint y: 479, endPoint x: 1006, endPoint y: 259, distance: 220.4
click at [1006, 259] on div "trigger wait_for_element: actions_icon click_element: actions_icon wait_for_ele…" at bounding box center [865, 367] width 1190 height 668
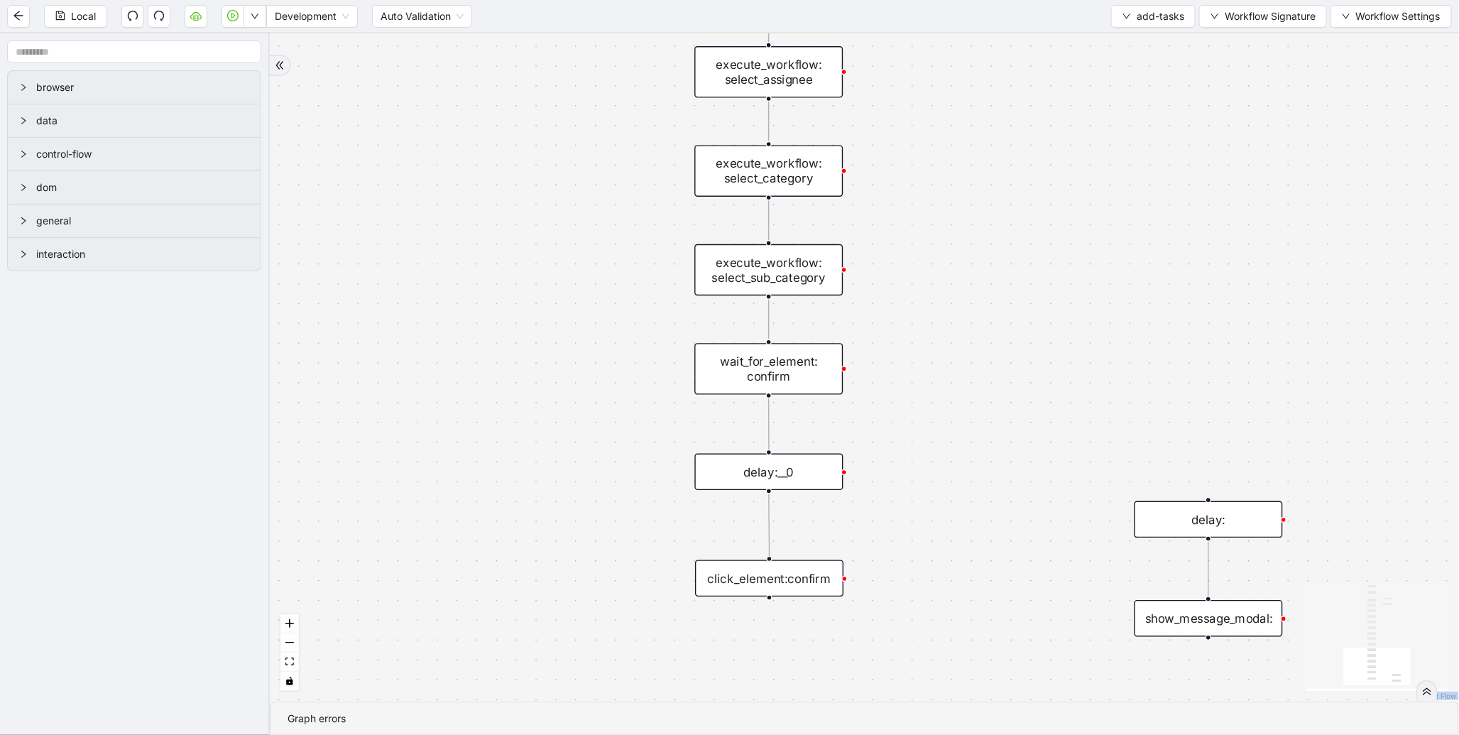
drag, startPoint x: 968, startPoint y: 470, endPoint x: 993, endPoint y: 311, distance: 161.0
click at [993, 311] on div "trigger wait_for_element: actions_icon click_element: actions_icon wait_for_ele…" at bounding box center [865, 367] width 1190 height 668
click at [1153, 25] on button "add-tasks" at bounding box center [1153, 16] width 85 height 23
click at [1146, 38] on span "Select" at bounding box center [1152, 44] width 62 height 16
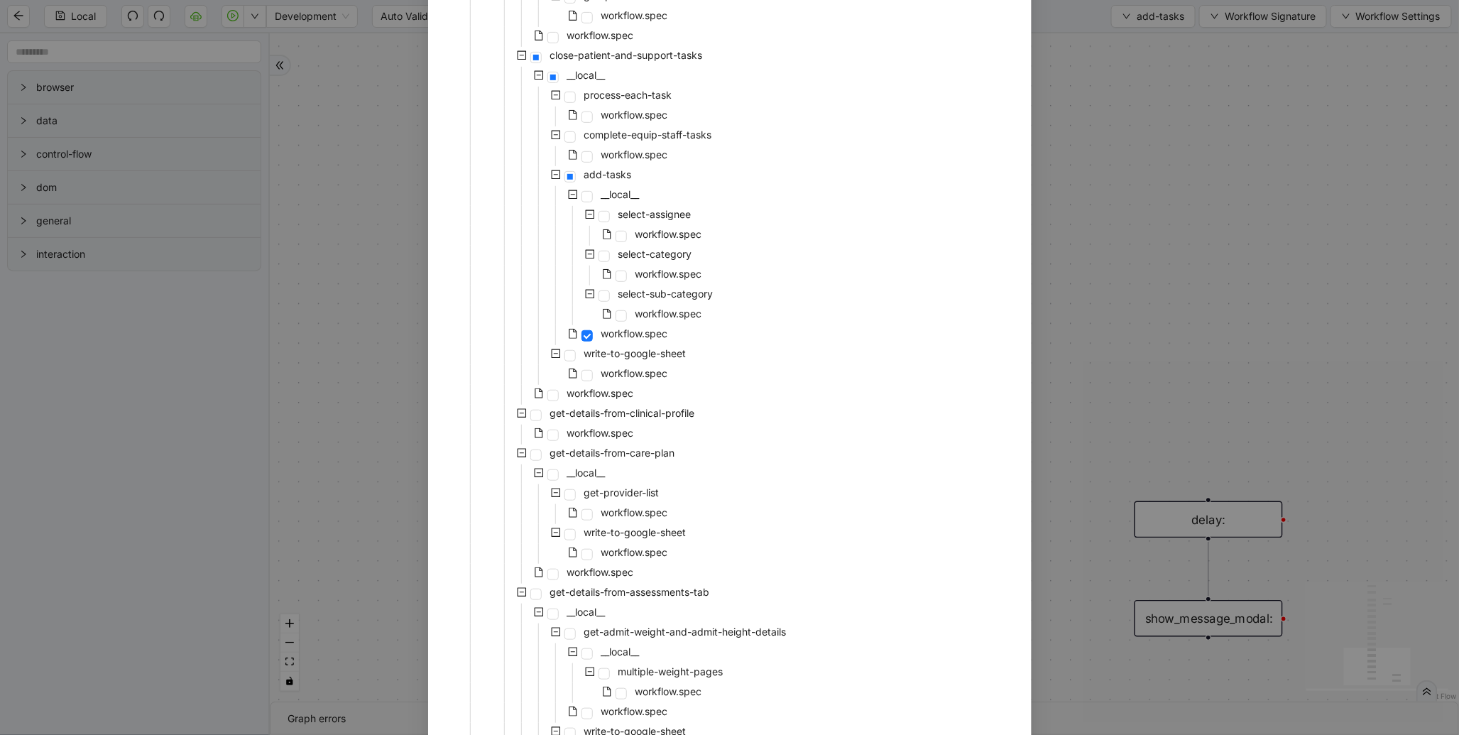
scroll to position [284, 0]
click at [672, 219] on div "select-assignee" at bounding box center [569, 212] width 249 height 20
click at [675, 228] on span "workflow.spec" at bounding box center [669, 230] width 67 height 12
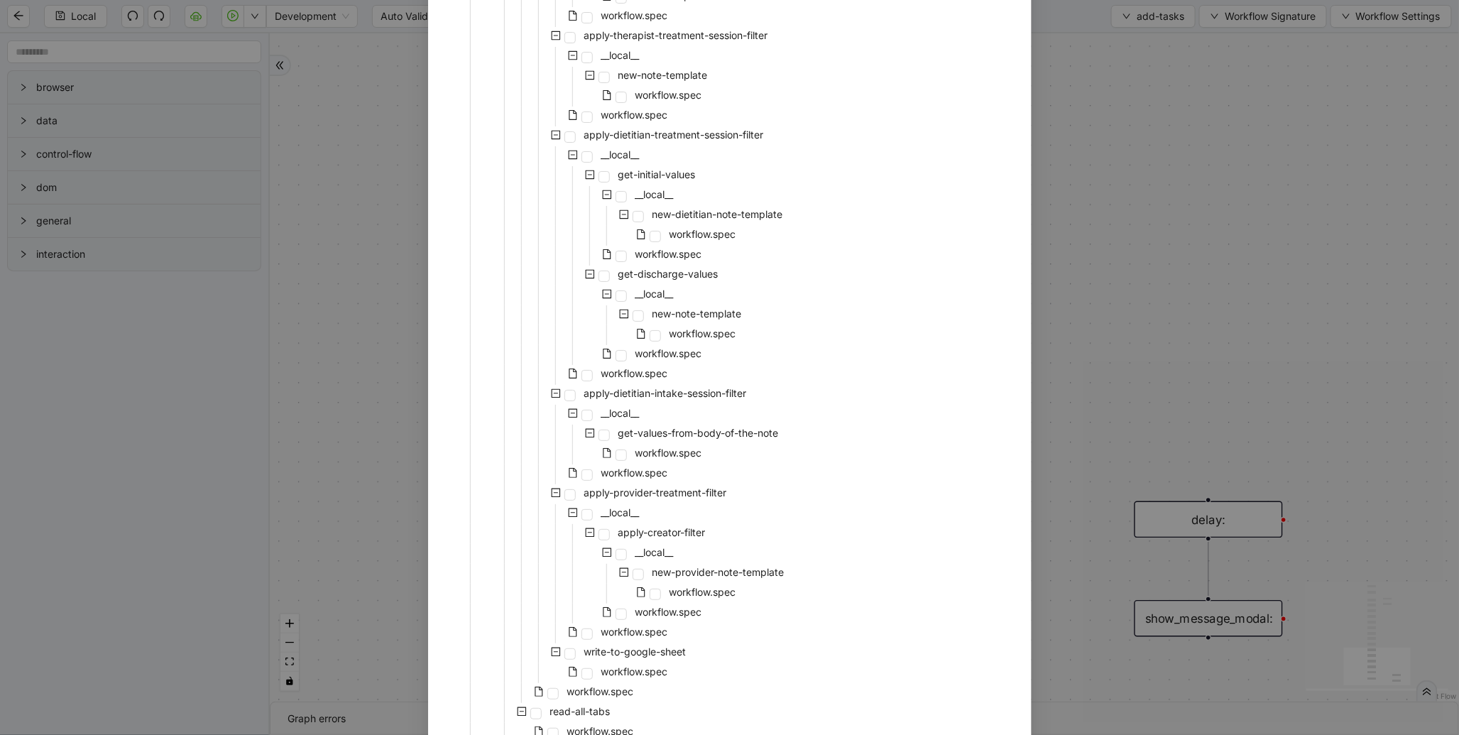
scroll to position [2675, 0]
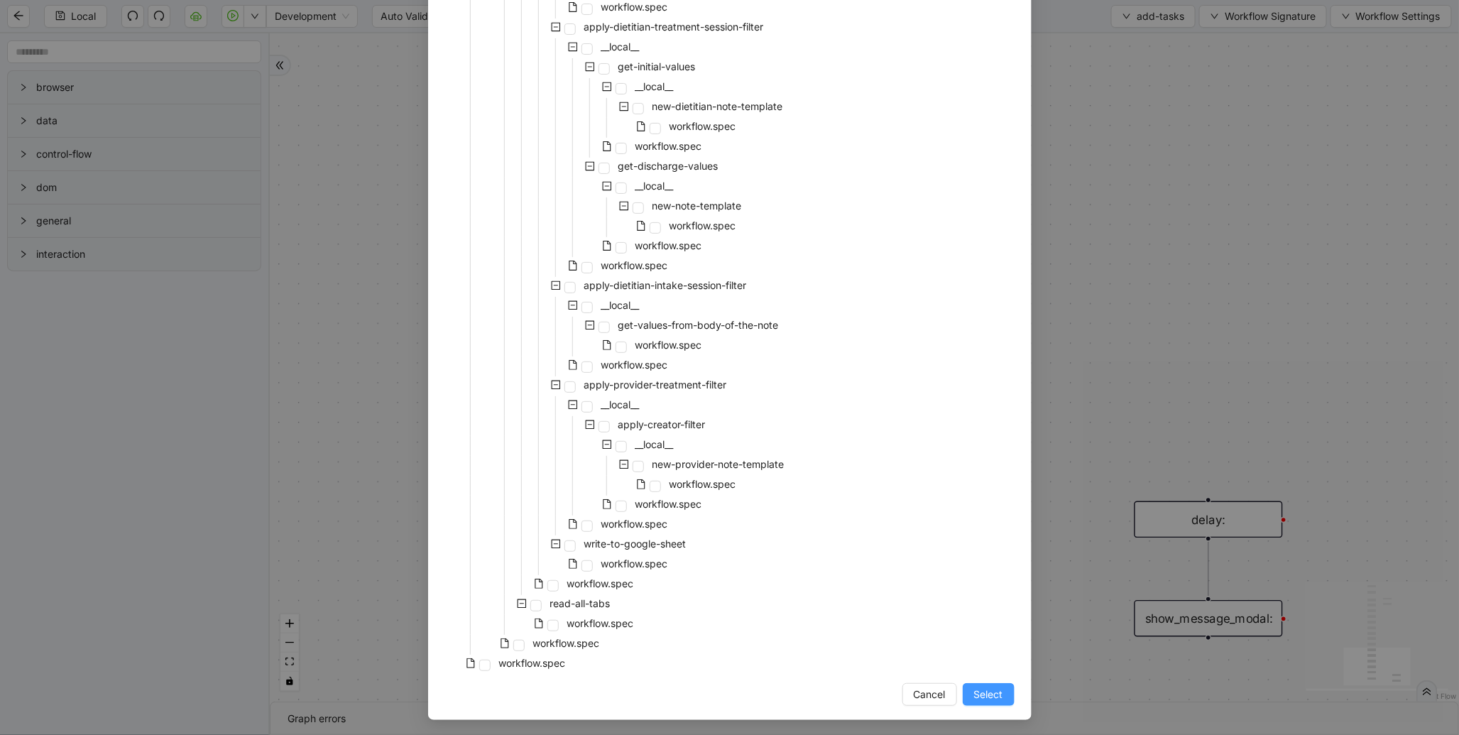
click at [982, 687] on span "Select" at bounding box center [988, 695] width 29 height 16
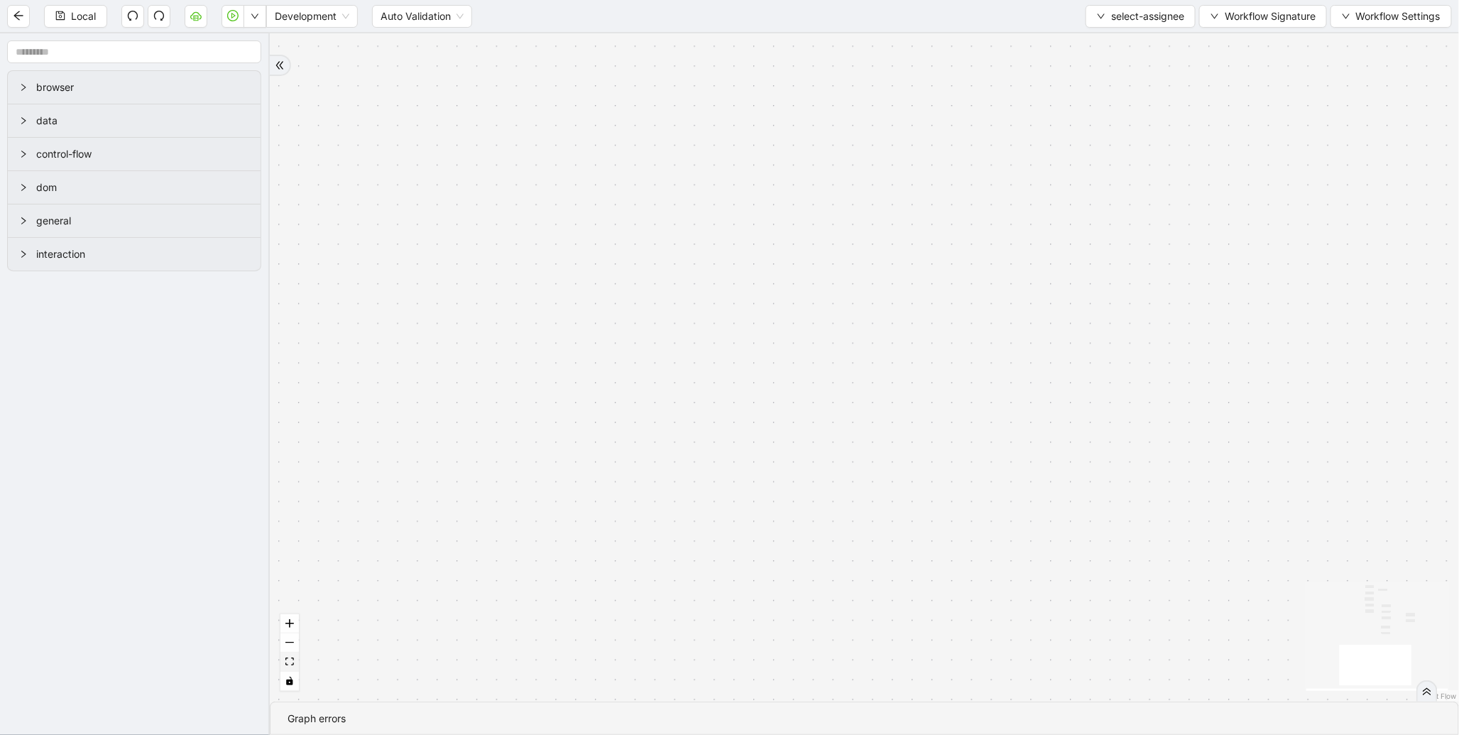
click at [294, 664] on button "fit view" at bounding box center [290, 662] width 18 height 19
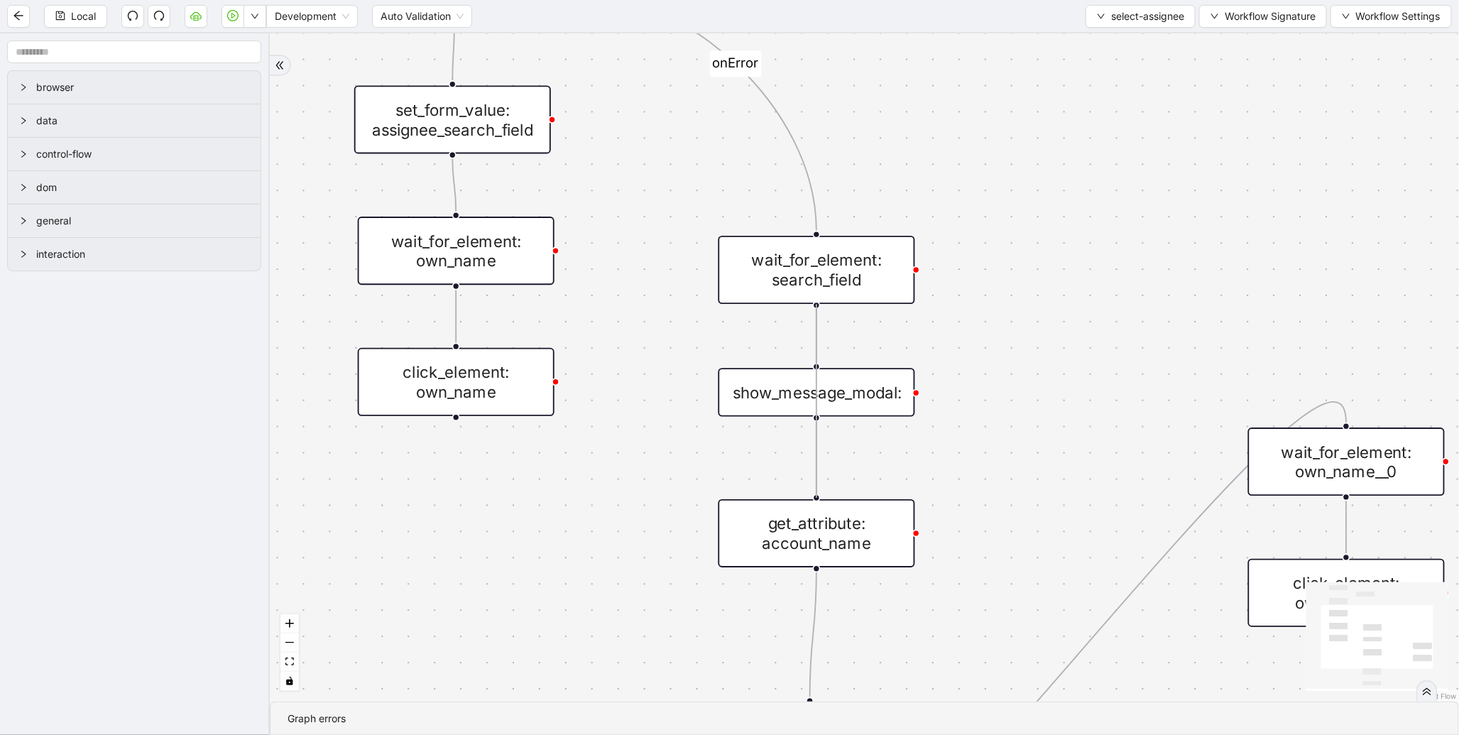
drag, startPoint x: 817, startPoint y: 302, endPoint x: 847, endPoint y: 420, distance: 122.1
click at [827, 489] on div "onError trigger wait_for_element: own_name click_element: own_name wait_for_ele…" at bounding box center [1454, 440] width 2197 height 1234
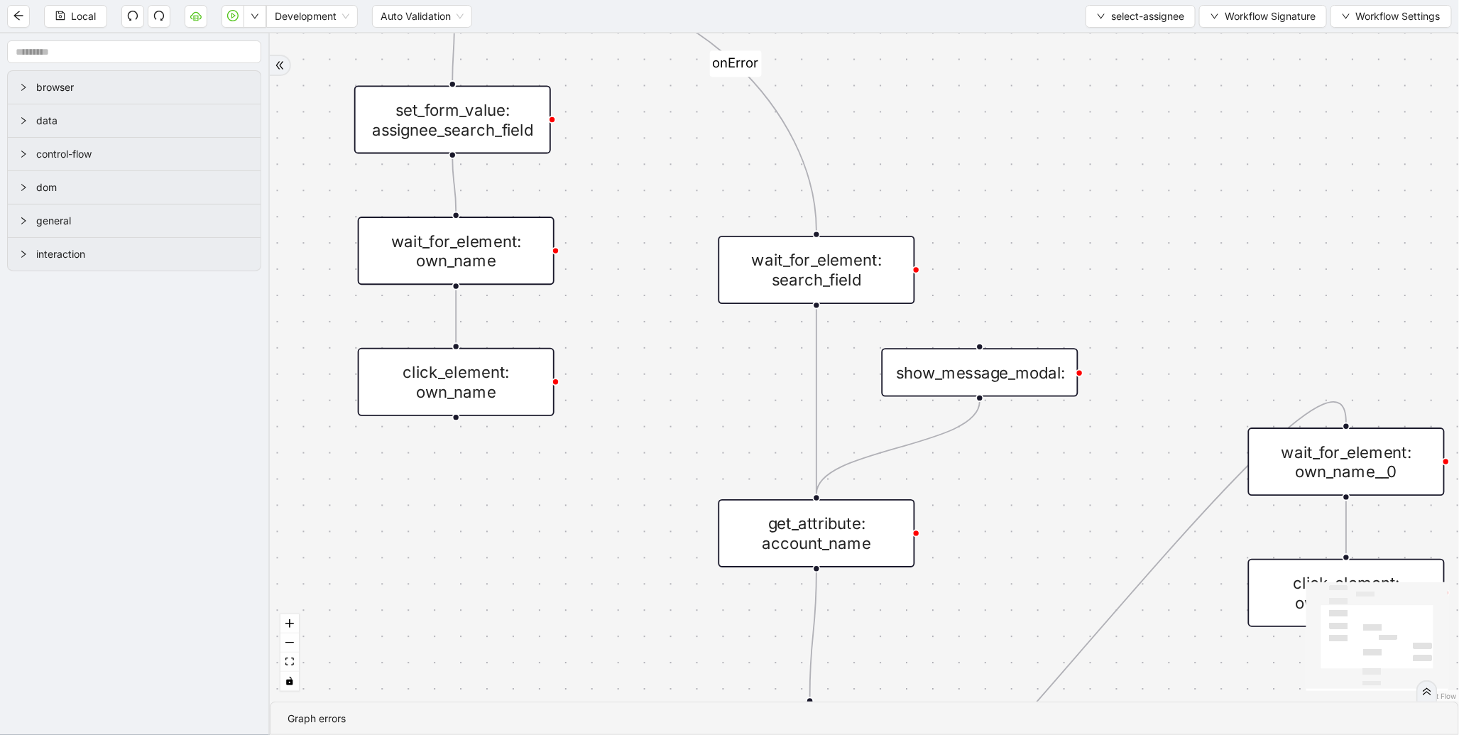
drag, startPoint x: 850, startPoint y: 406, endPoint x: 1013, endPoint y: 386, distance: 164.5
click at [1013, 386] on div "show_message_modal:" at bounding box center [980, 372] width 197 height 48
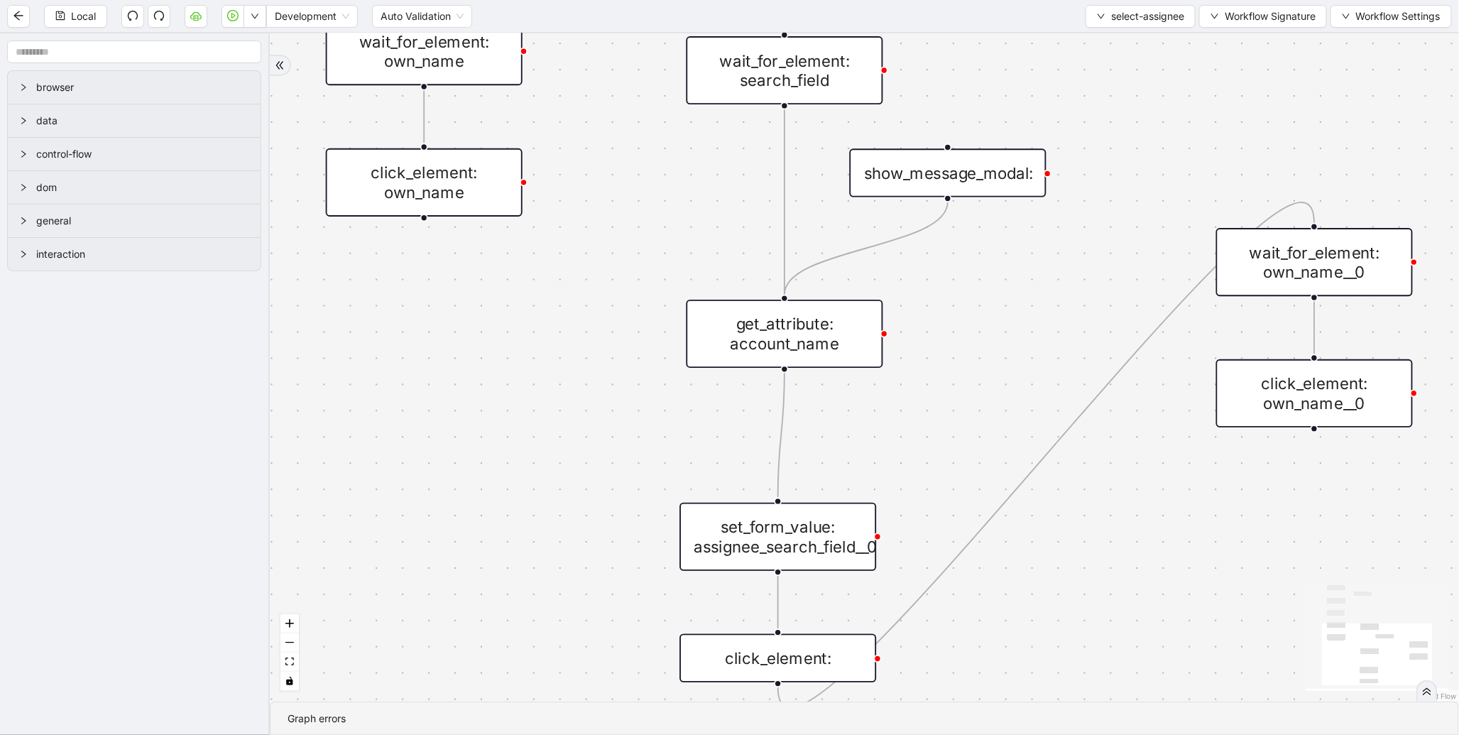
drag, startPoint x: 638, startPoint y: 452, endPoint x: 611, endPoint y: 306, distance: 148.6
click at [611, 306] on div "onError trigger wait_for_element: own_name click_element: own_name wait_for_ele…" at bounding box center [865, 367] width 1190 height 668
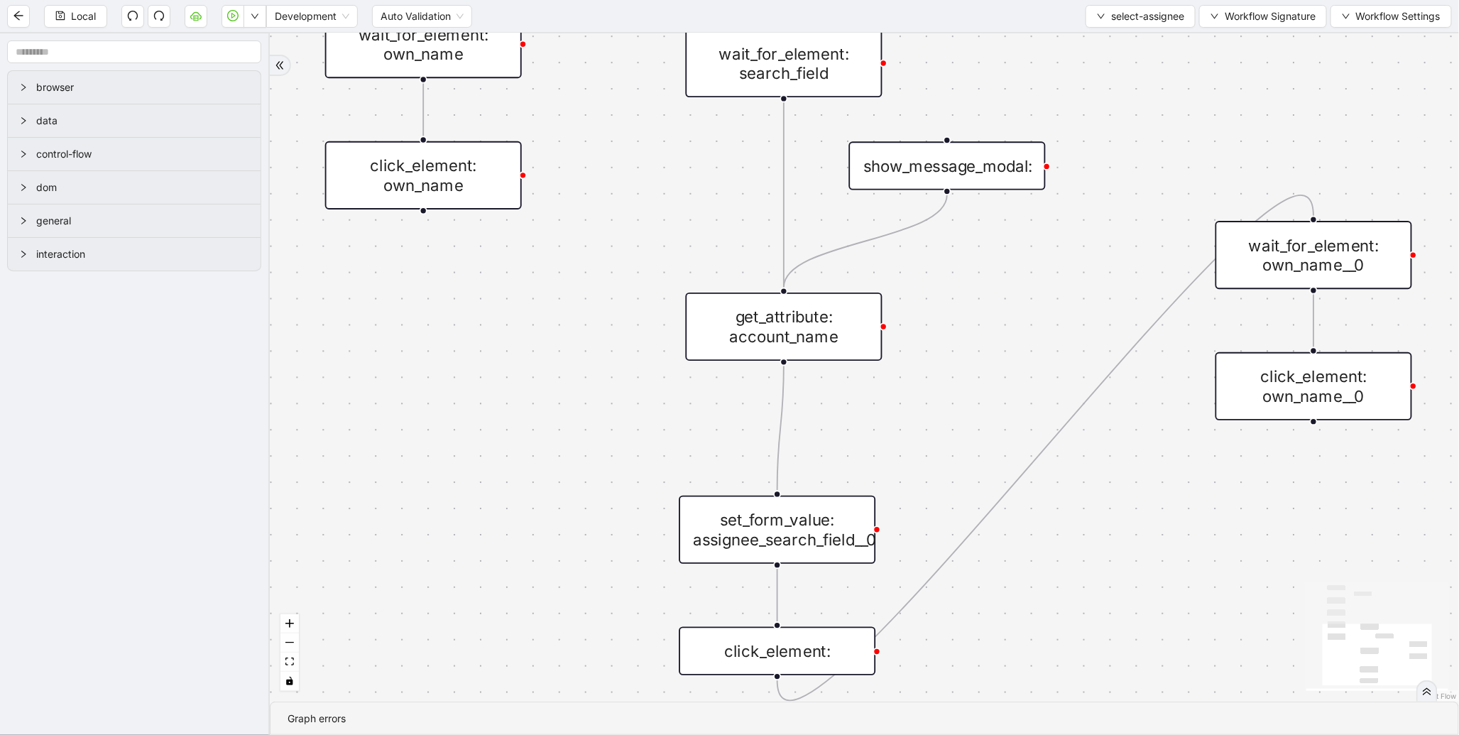
click at [731, 334] on div "get_attribute: account_name" at bounding box center [784, 327] width 197 height 68
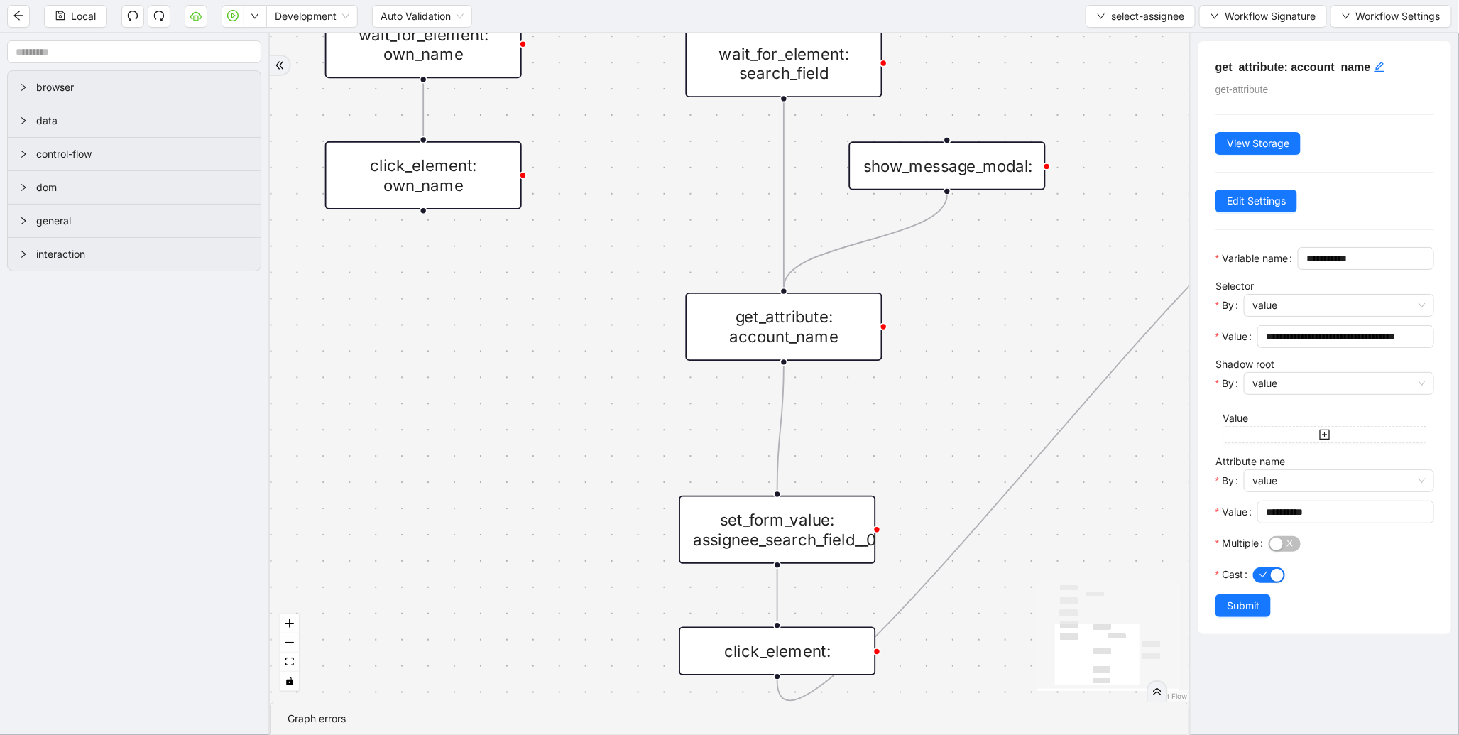
click at [828, 528] on div "set_form_value: assignee_search_field__0" at bounding box center [777, 530] width 197 height 68
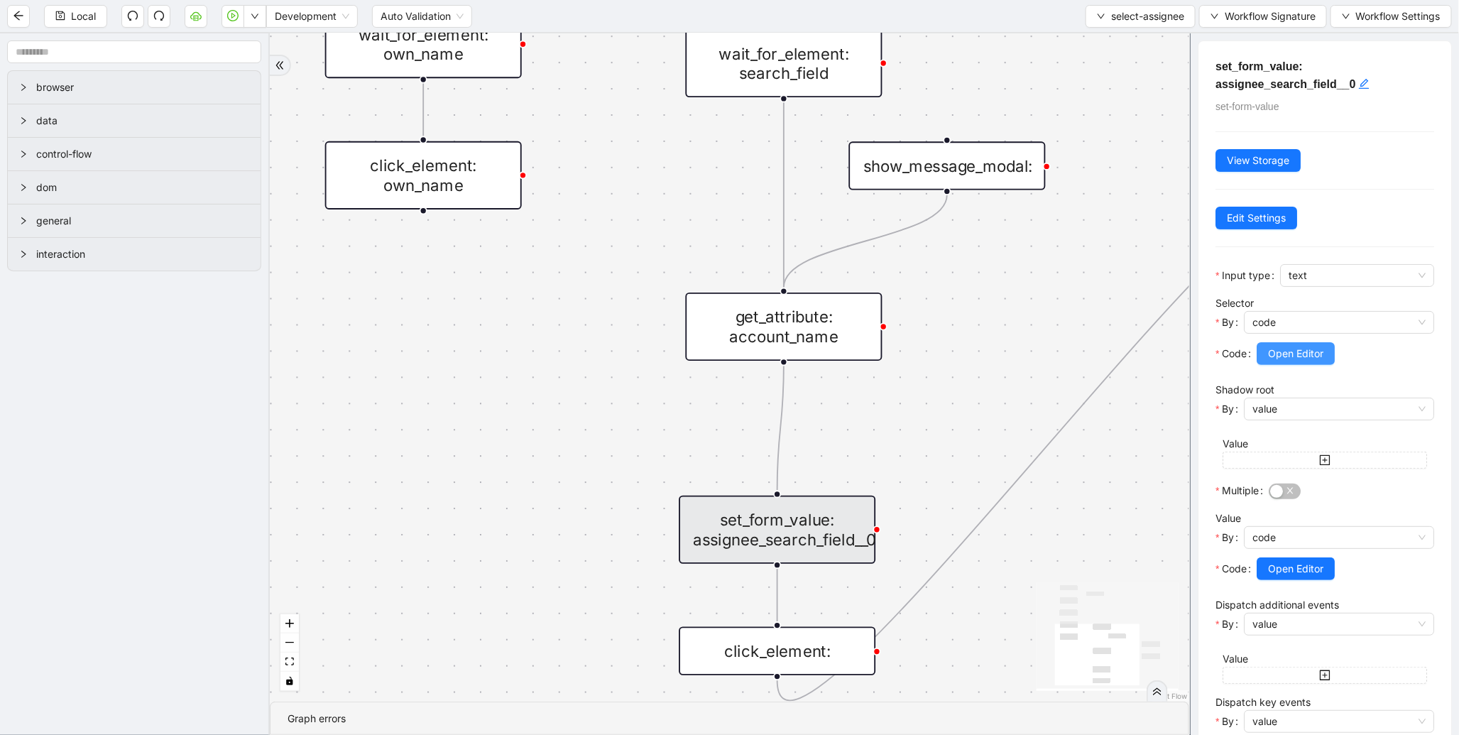
click at [1309, 356] on span "Open Editor" at bounding box center [1295, 354] width 55 height 16
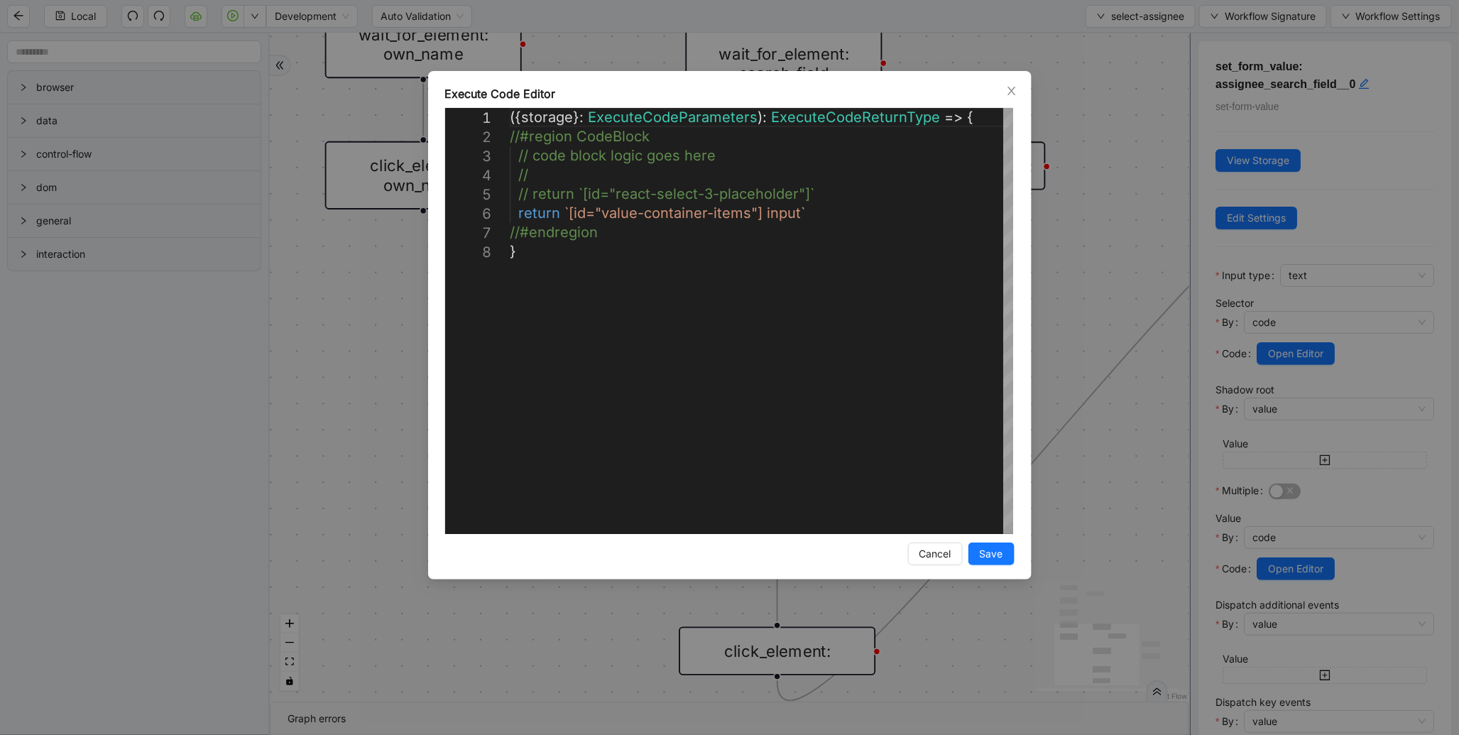
click at [1318, 577] on div "**********" at bounding box center [729, 367] width 1459 height 735
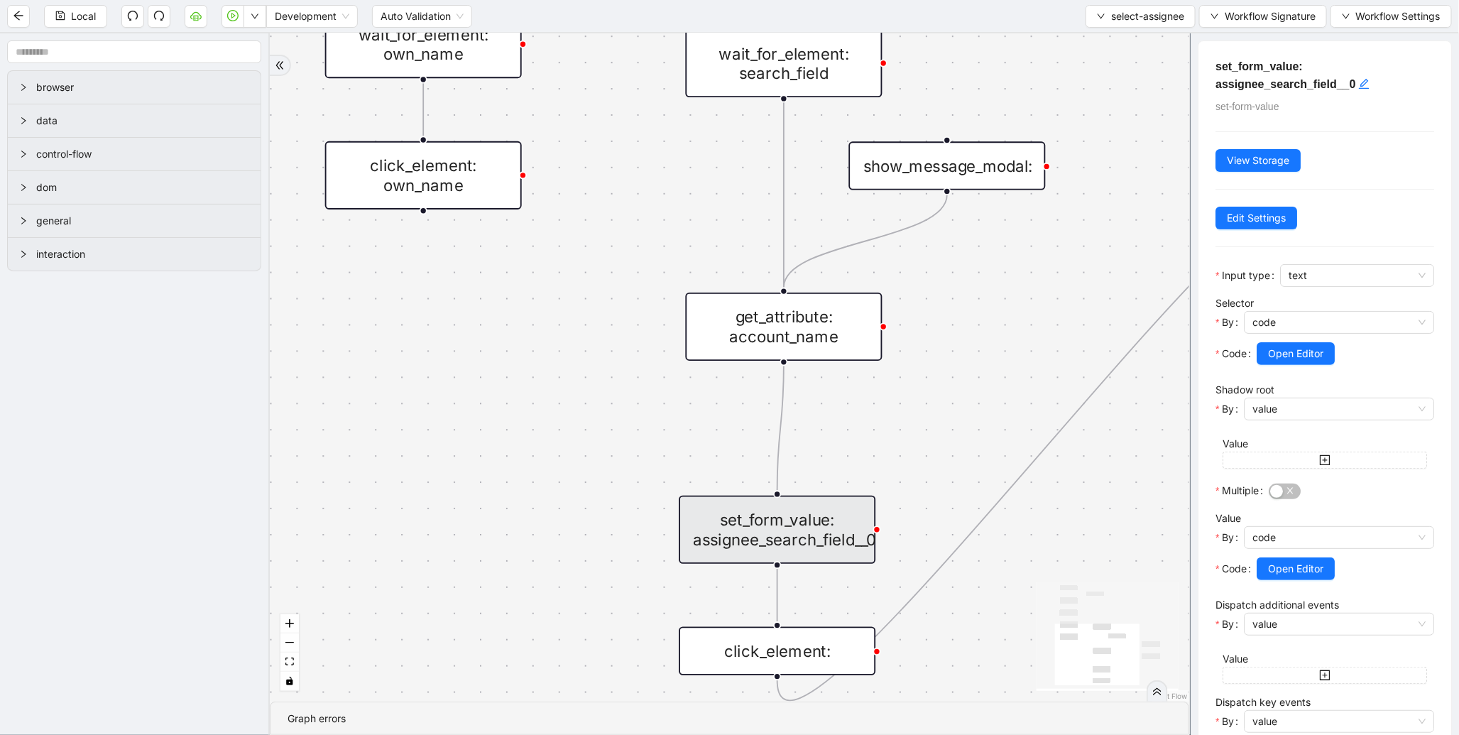
click at [1318, 577] on span "Open Editor" at bounding box center [1295, 569] width 55 height 16
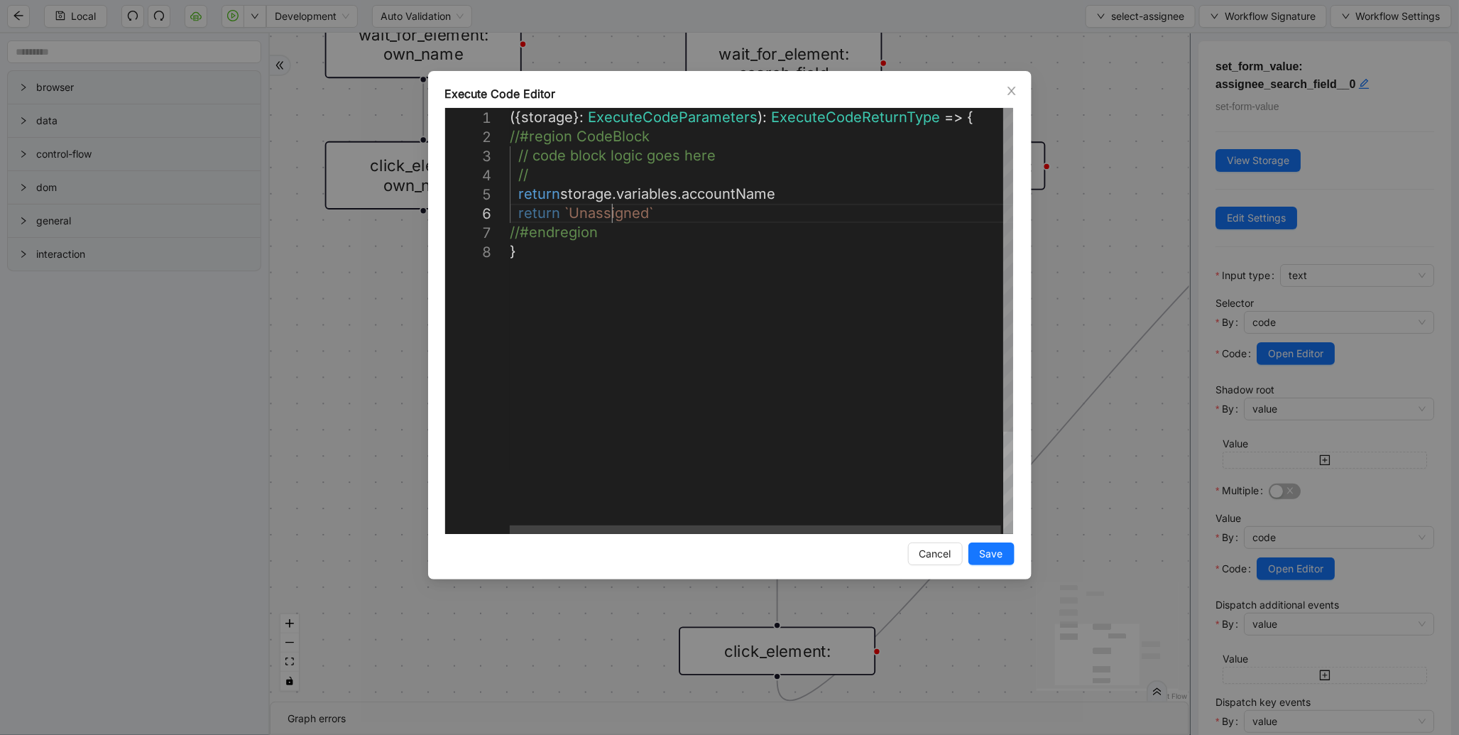
scroll to position [0, 7]
click at [616, 220] on div "({ storage }: ExecuteCodeParameters ): ExecuteCodeReturnType => { //#region Cod…" at bounding box center [763, 388] width 506 height 560
type textarea "**********"
click at [992, 559] on span "Save" at bounding box center [991, 554] width 23 height 16
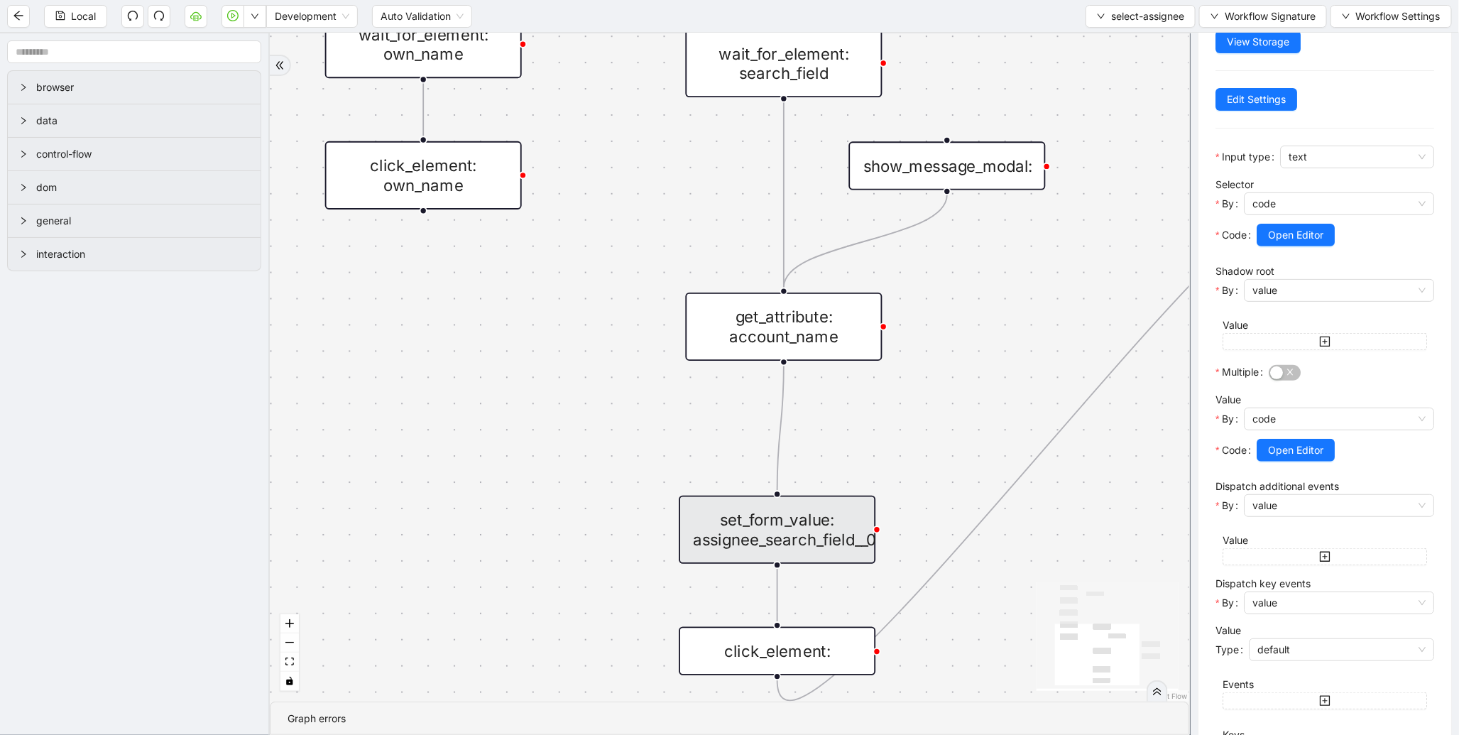
scroll to position [297, 0]
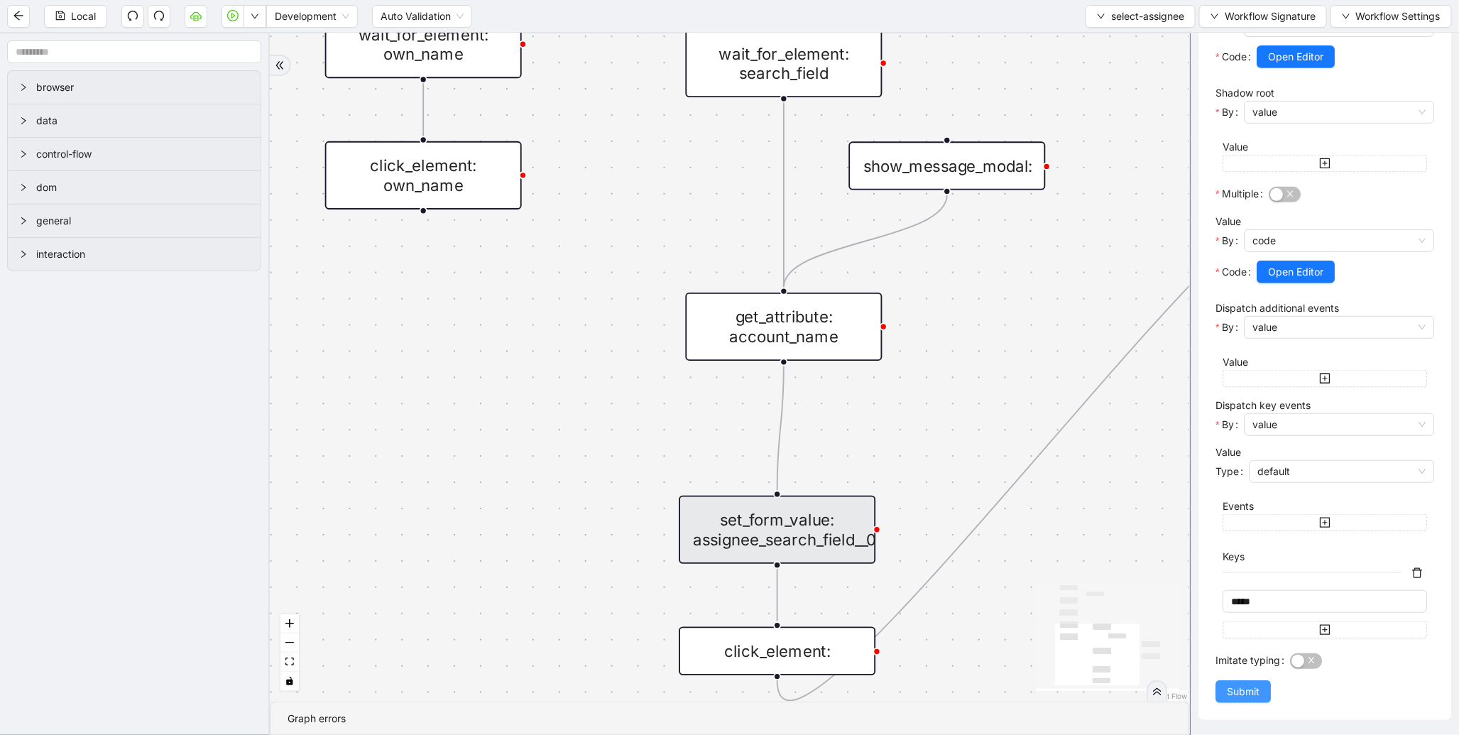
click at [1244, 692] on span "Submit" at bounding box center [1243, 692] width 33 height 16
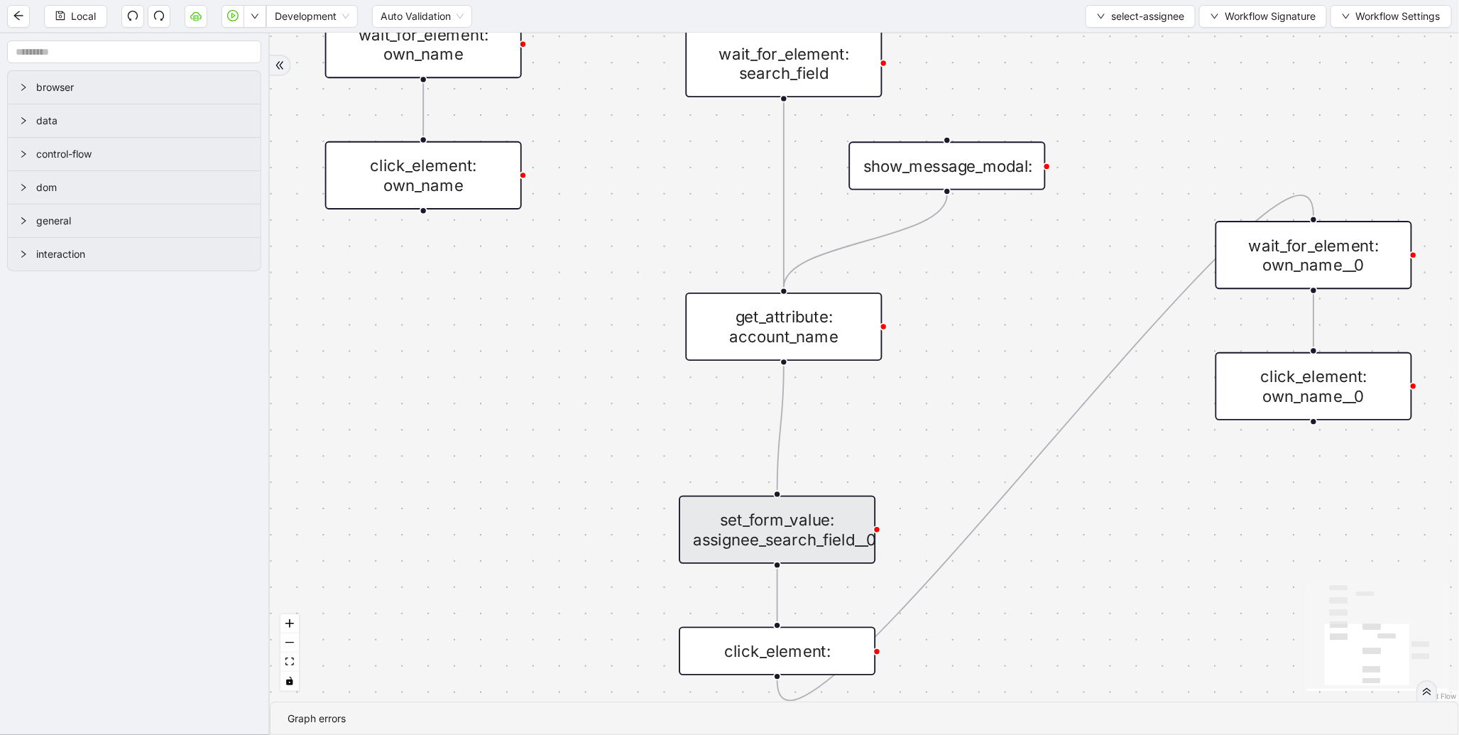
scroll to position [0, 0]
click at [75, 18] on span "Local" at bounding box center [83, 17] width 25 height 16
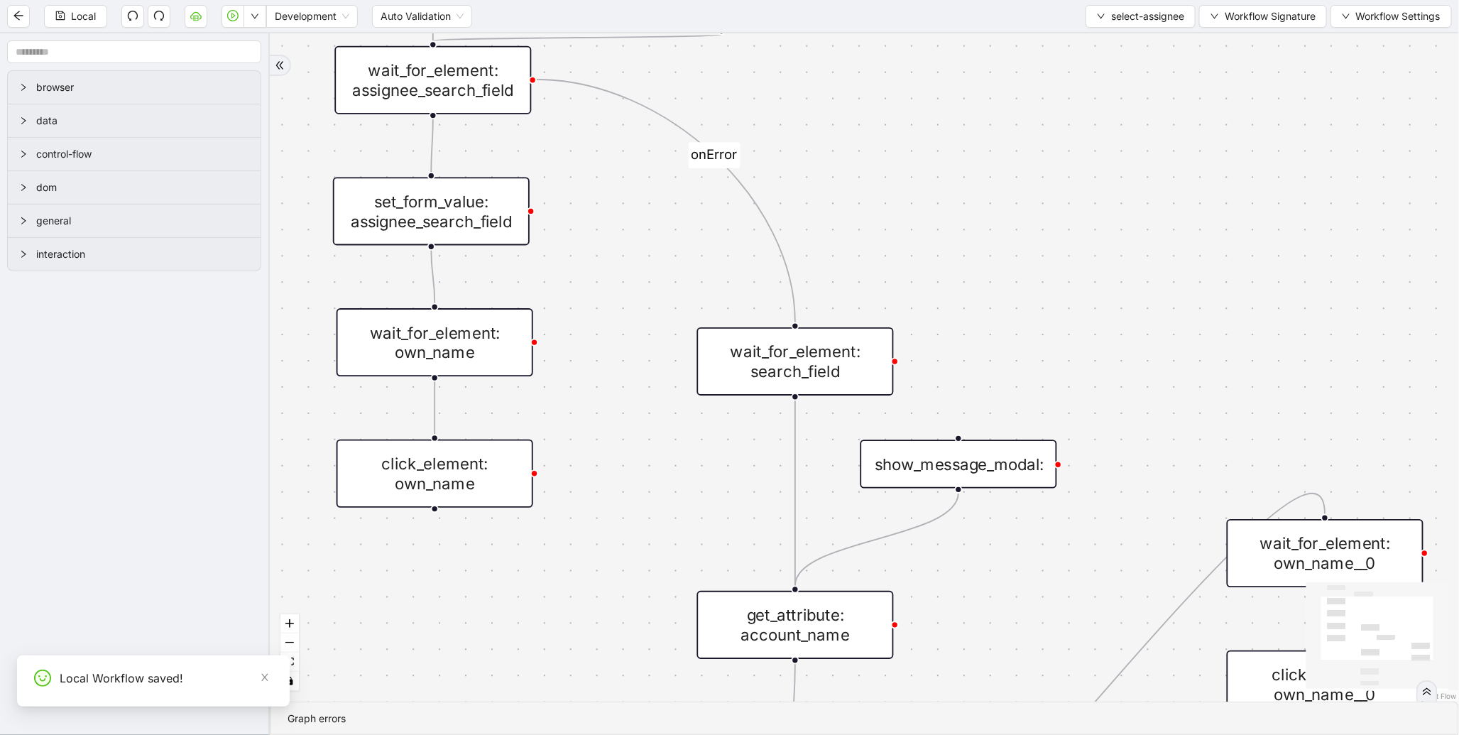
drag, startPoint x: 673, startPoint y: 221, endPoint x: 680, endPoint y: 616, distance: 395.6
click at [680, 616] on div "onError trigger wait_for_element: own_name click_element: own_name wait_for_ele…" at bounding box center [865, 367] width 1190 height 668
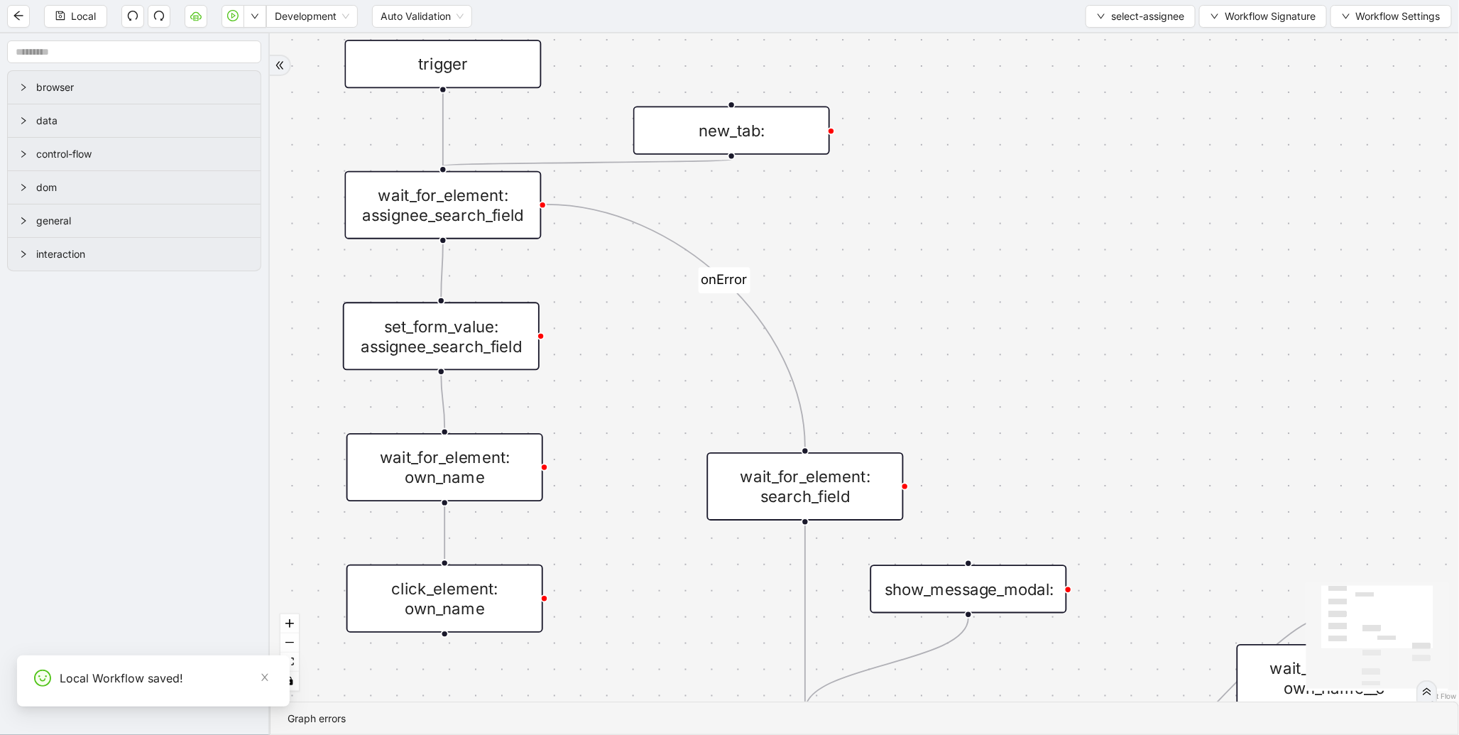
drag, startPoint x: 580, startPoint y: 296, endPoint x: 642, endPoint y: 424, distance: 142.3
click at [642, 424] on div "onError trigger wait_for_element: own_name click_element: own_name wait_for_ele…" at bounding box center [865, 367] width 1190 height 668
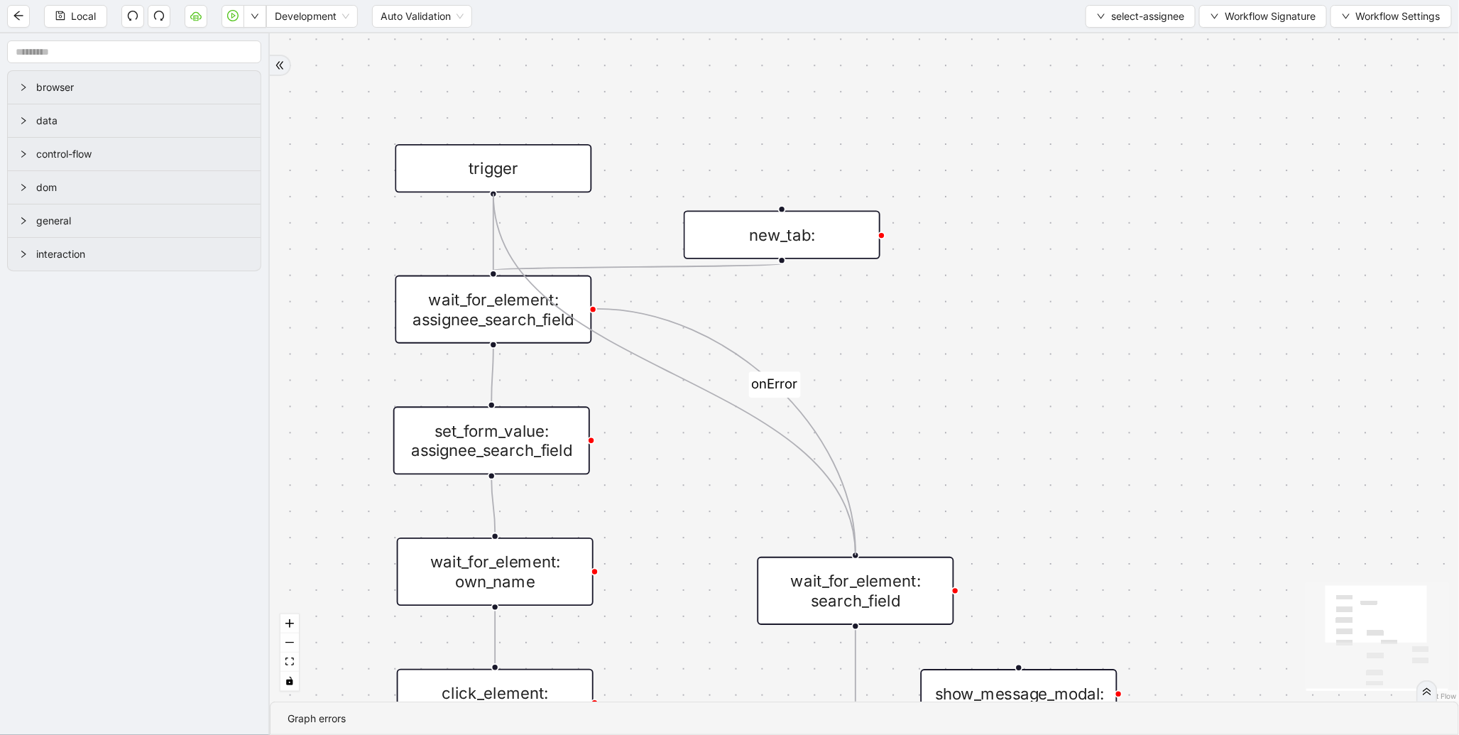
drag, startPoint x: 490, startPoint y: 194, endPoint x: 847, endPoint y: 553, distance: 505.7
click at [847, 553] on div "onError trigger wait_for_element: own_name click_element: own_name wait_for_ele…" at bounding box center [865, 367] width 1190 height 668
click at [1134, 13] on span "select-assignee" at bounding box center [1147, 17] width 73 height 16
click at [1109, 38] on span "Select" at bounding box center [1137, 44] width 89 height 16
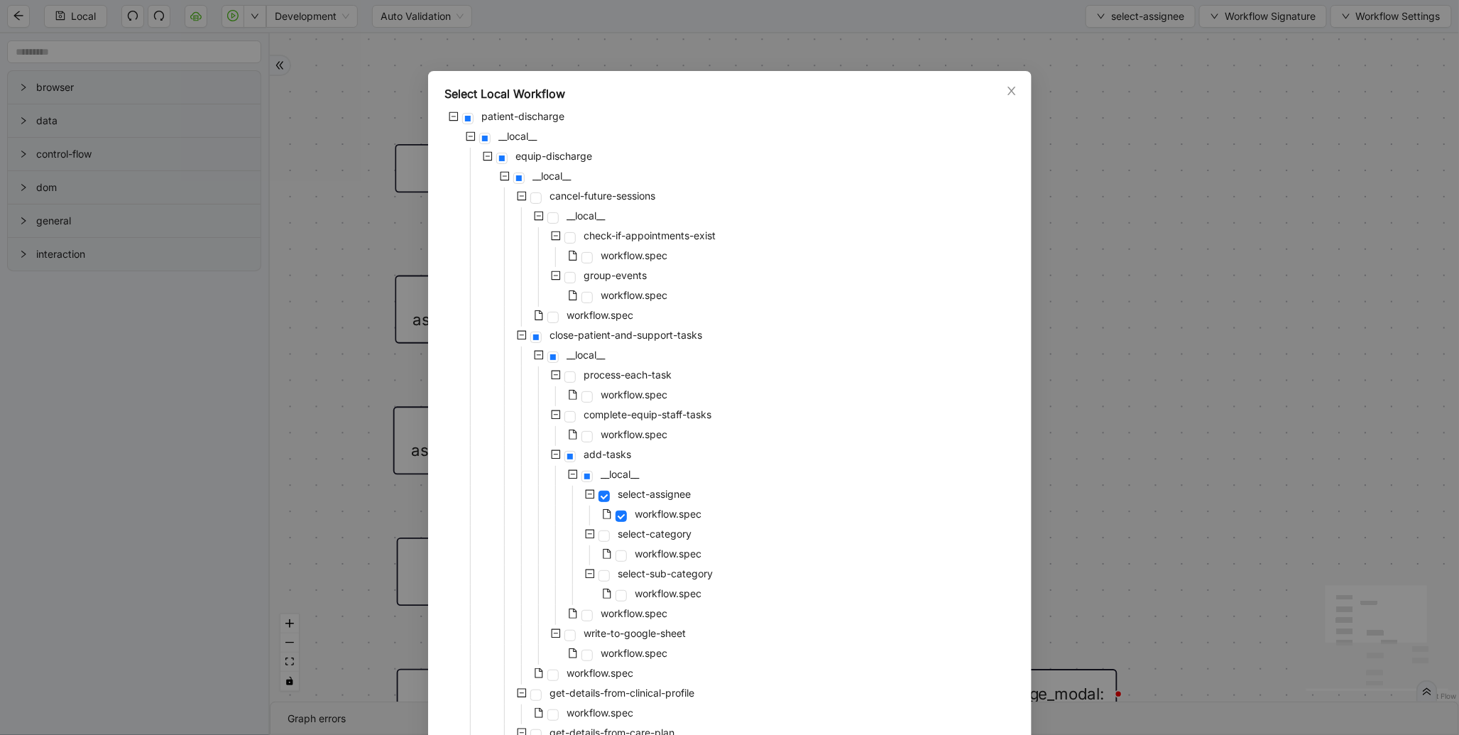
scroll to position [189, 0]
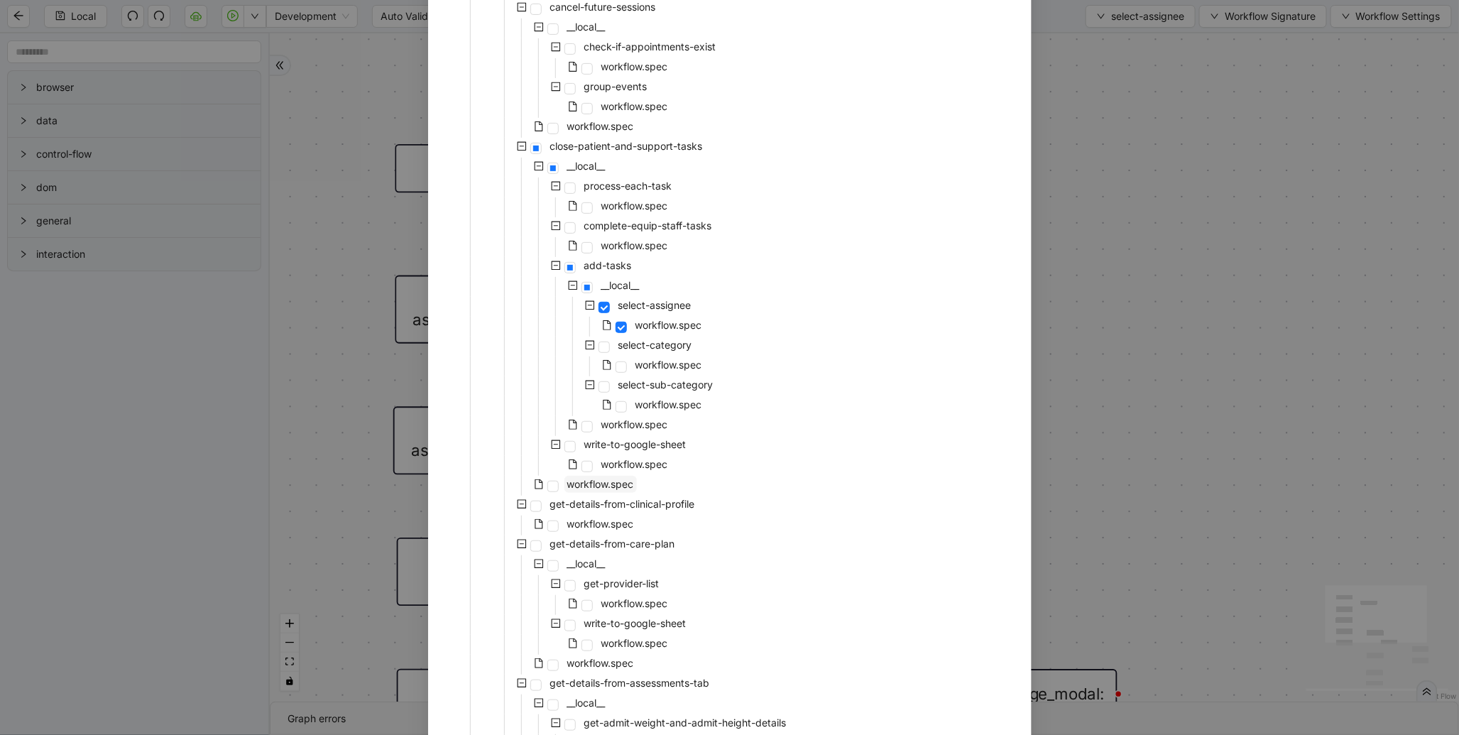
click at [592, 483] on span "workflow.spec" at bounding box center [600, 484] width 67 height 12
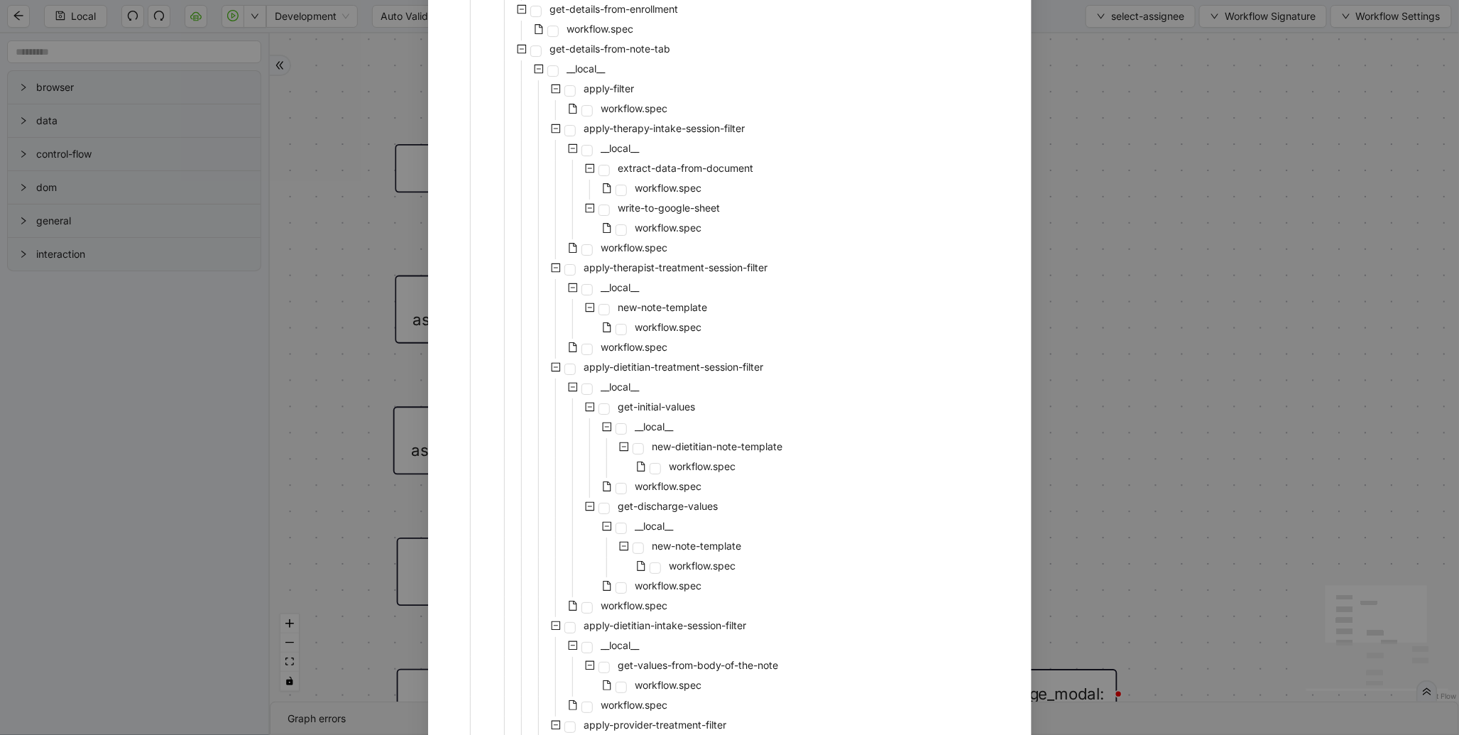
scroll to position [2675, 0]
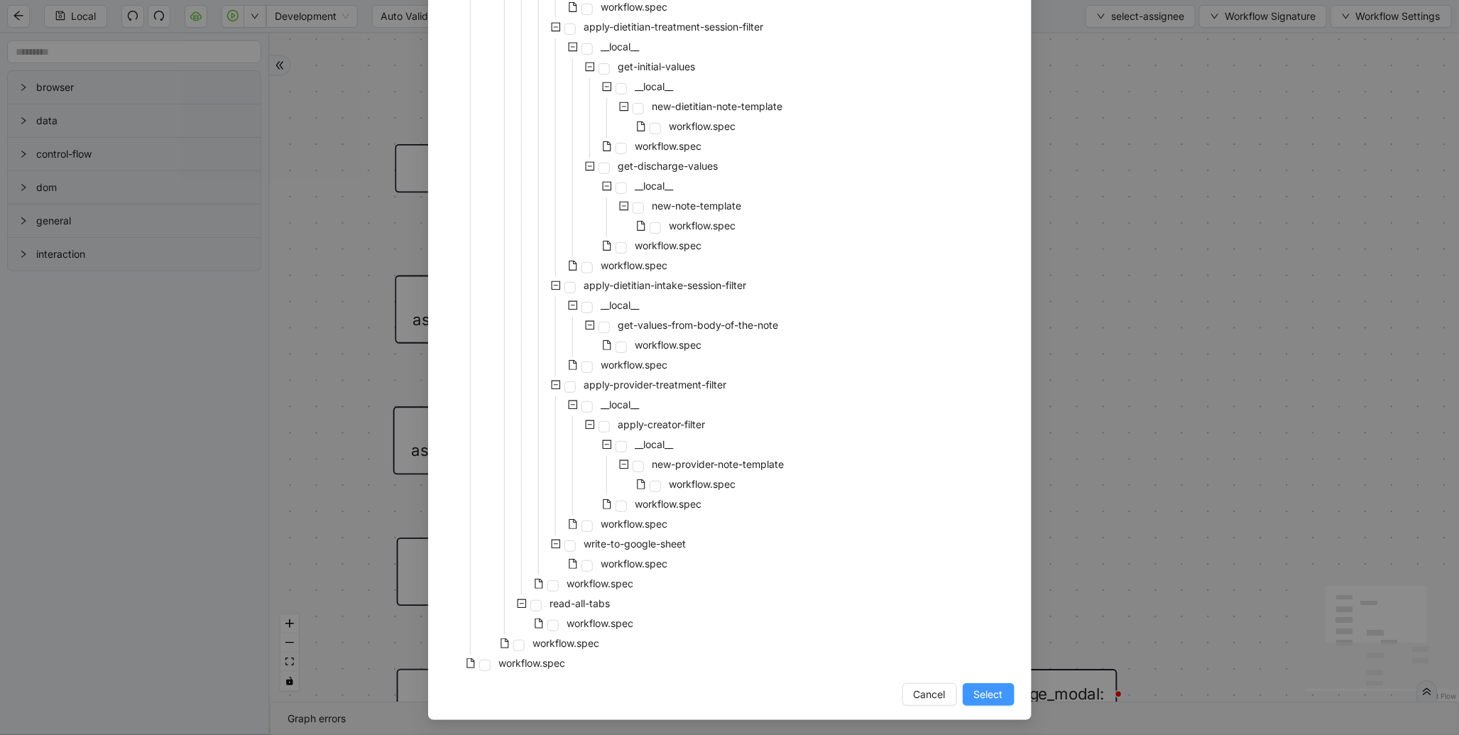
click at [991, 699] on span "Select" at bounding box center [988, 695] width 29 height 16
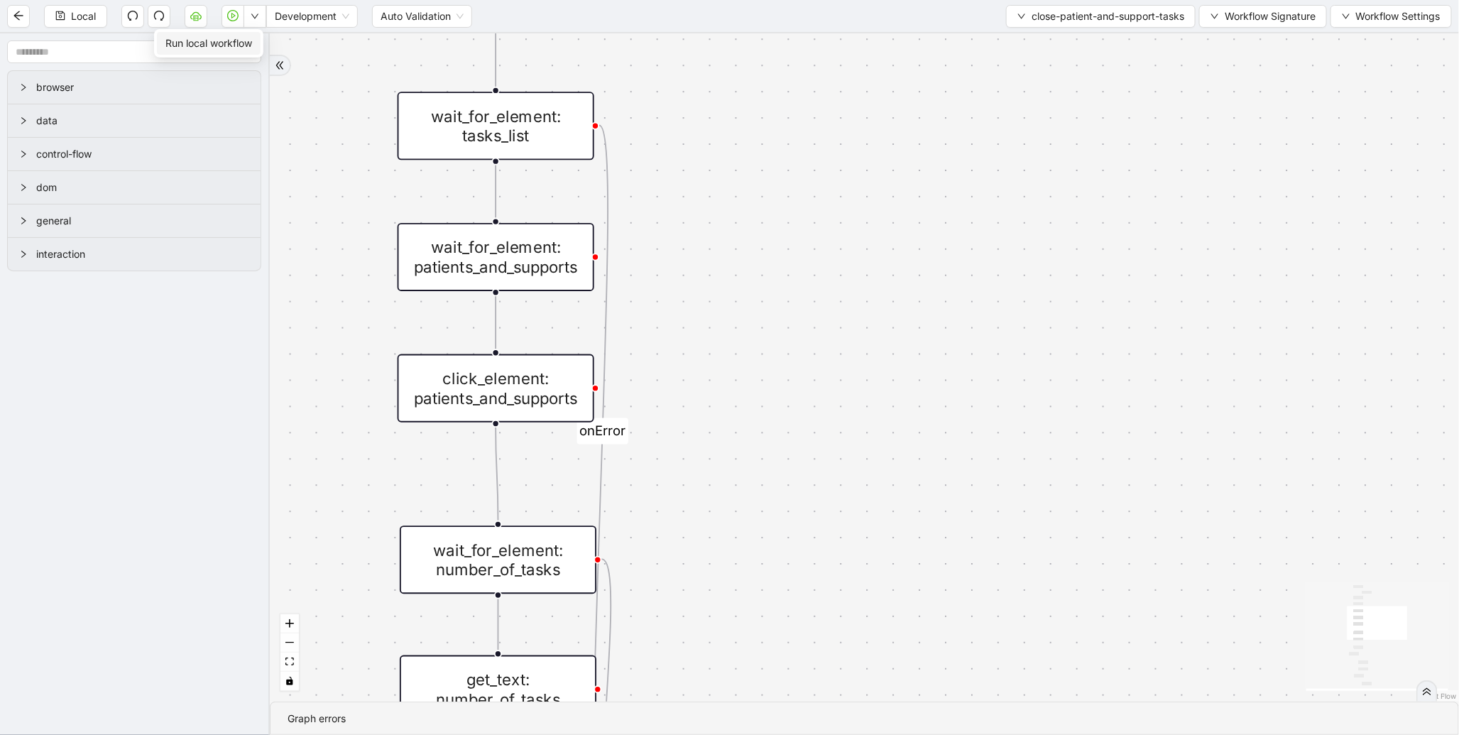
click at [251, 44] on span "Run local workflow" at bounding box center [208, 44] width 87 height 16
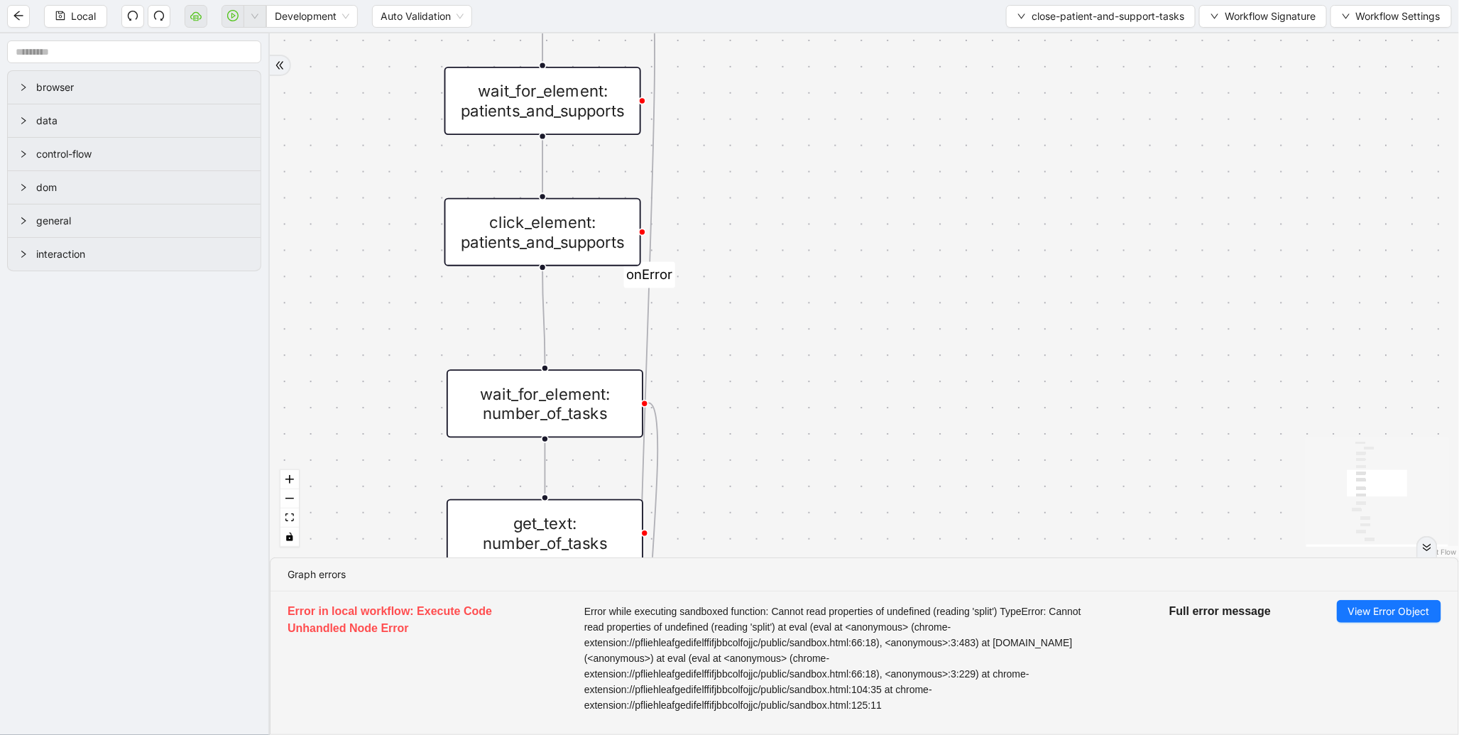
drag, startPoint x: 910, startPoint y: 429, endPoint x: 959, endPoint y: 241, distance: 193.6
click at [959, 241] on div "found_tasks fallback should_add_task fallback onError onError trigger wait_for_…" at bounding box center [865, 295] width 1190 height 524
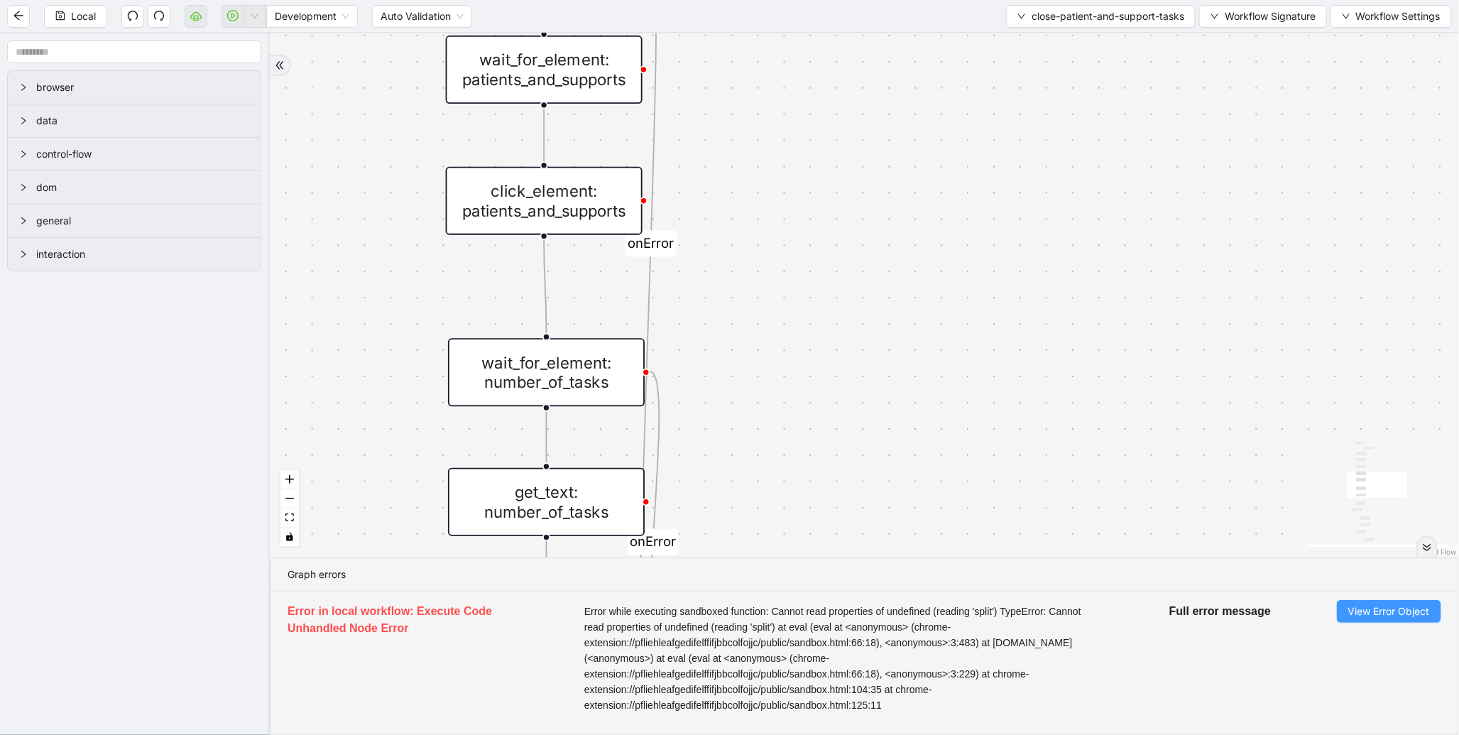
click at [1380, 621] on button "View Error Object" at bounding box center [1389, 611] width 104 height 23
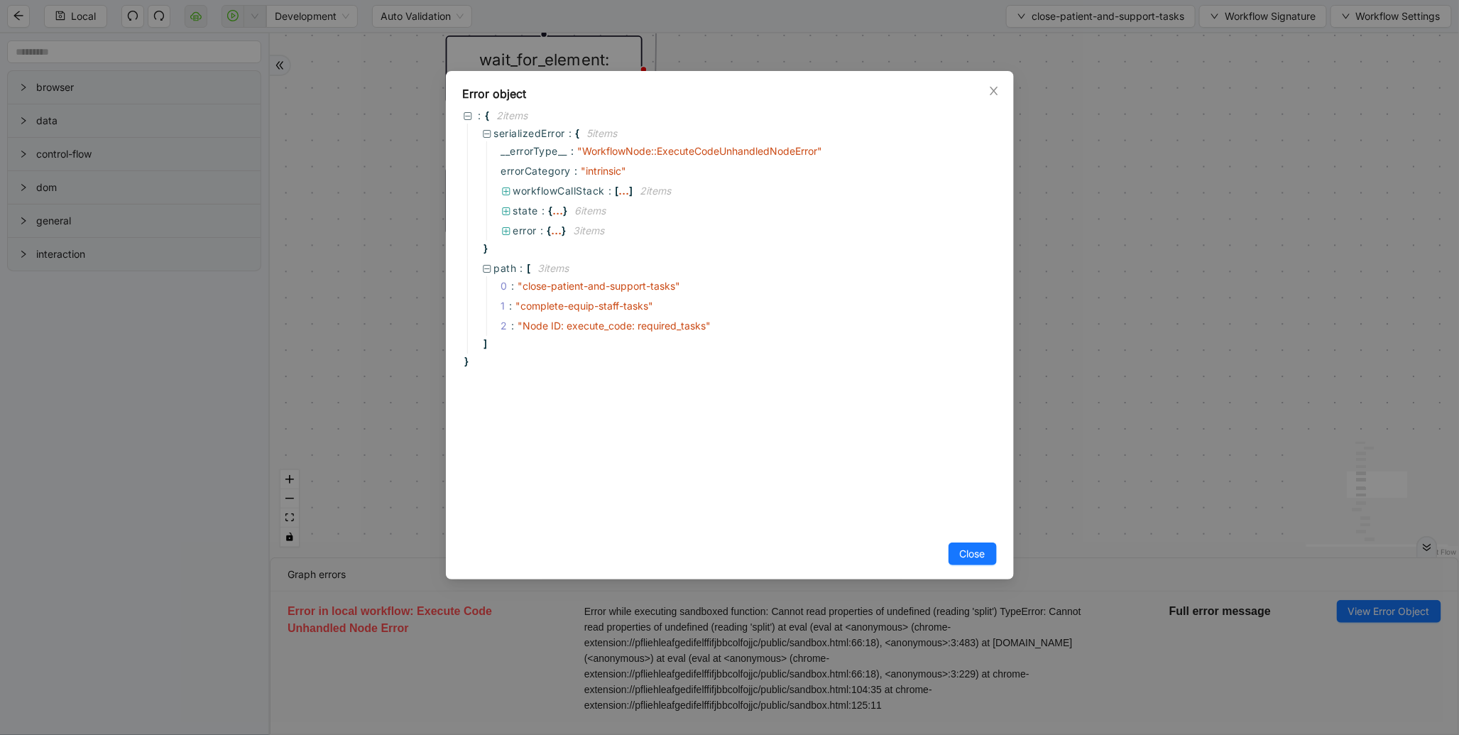
click at [1099, 334] on div "Error object : { 2 item s serializedError : { 5 item s __errorType__ : " Workfl…" at bounding box center [729, 367] width 1459 height 735
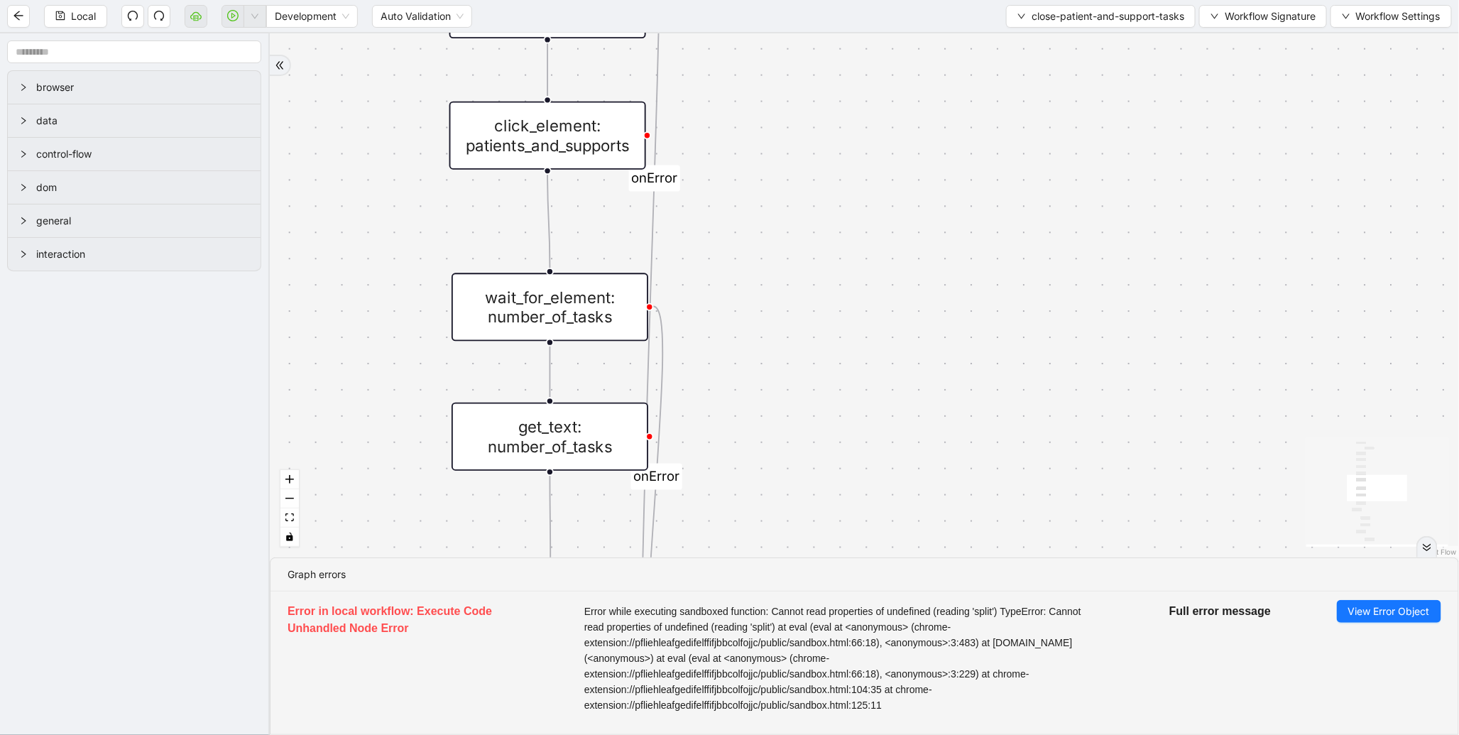
drag, startPoint x: 856, startPoint y: 445, endPoint x: 853, endPoint y: 153, distance: 292.6
click at [858, 136] on div "found_tasks fallback should_add_task fallback onError onError trigger wait_for_…" at bounding box center [865, 295] width 1190 height 524
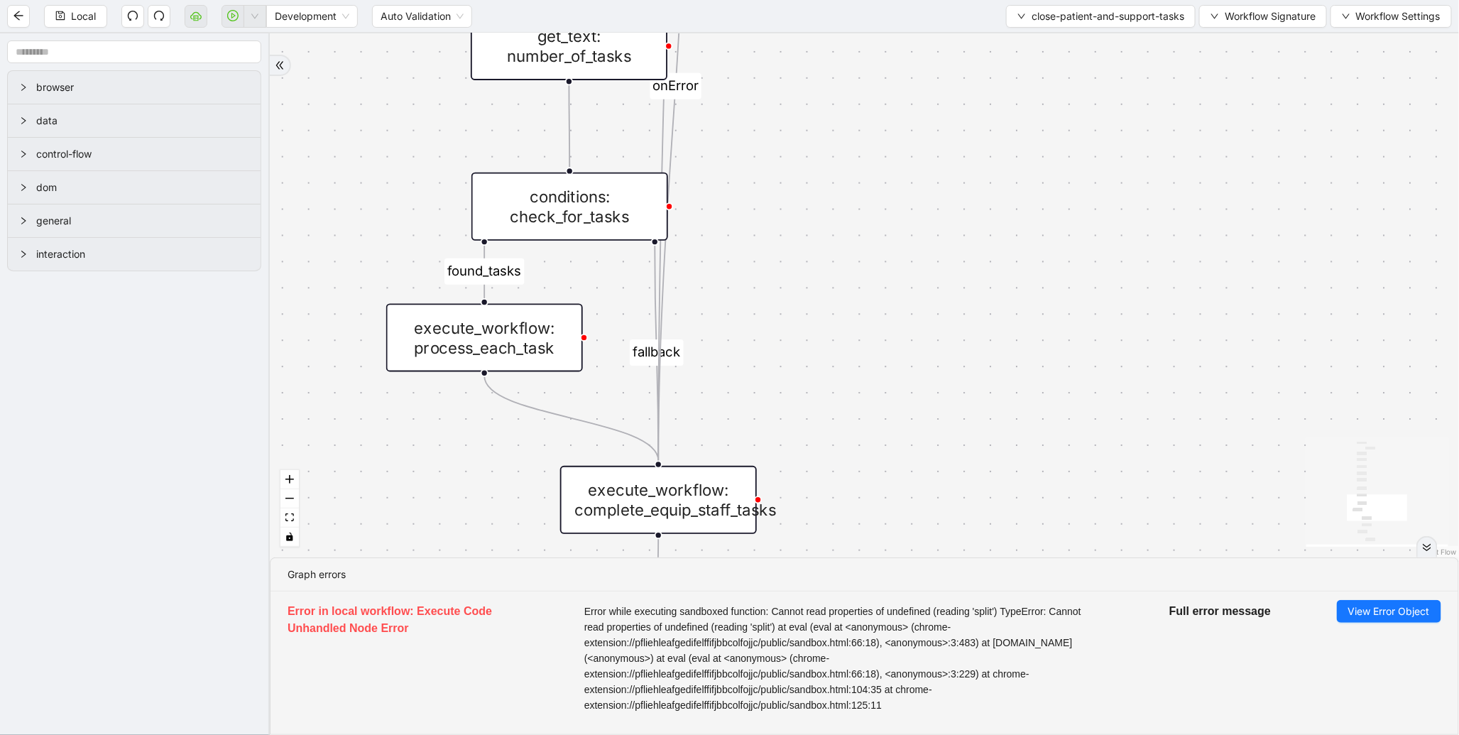
drag, startPoint x: 860, startPoint y: 343, endPoint x: 888, endPoint y: 133, distance: 212.0
click at [888, 133] on div "found_tasks fallback should_add_task fallback onError onError trigger wait_for_…" at bounding box center [865, 295] width 1190 height 524
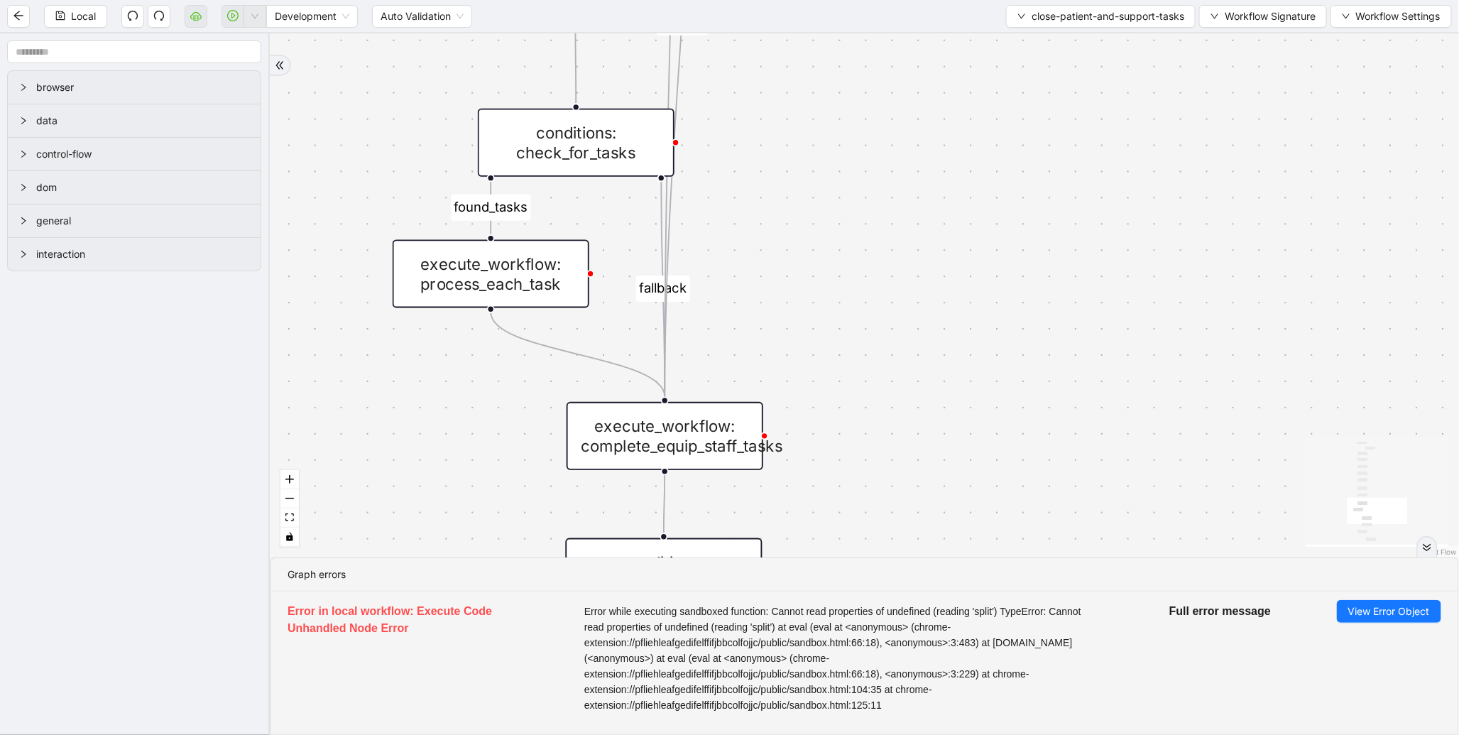
drag, startPoint x: 893, startPoint y: 284, endPoint x: 904, endPoint y: 91, distance: 193.5
click at [904, 91] on div "found_tasks fallback should_add_task fallback onError onError trigger wait_for_…" at bounding box center [865, 295] width 1190 height 524
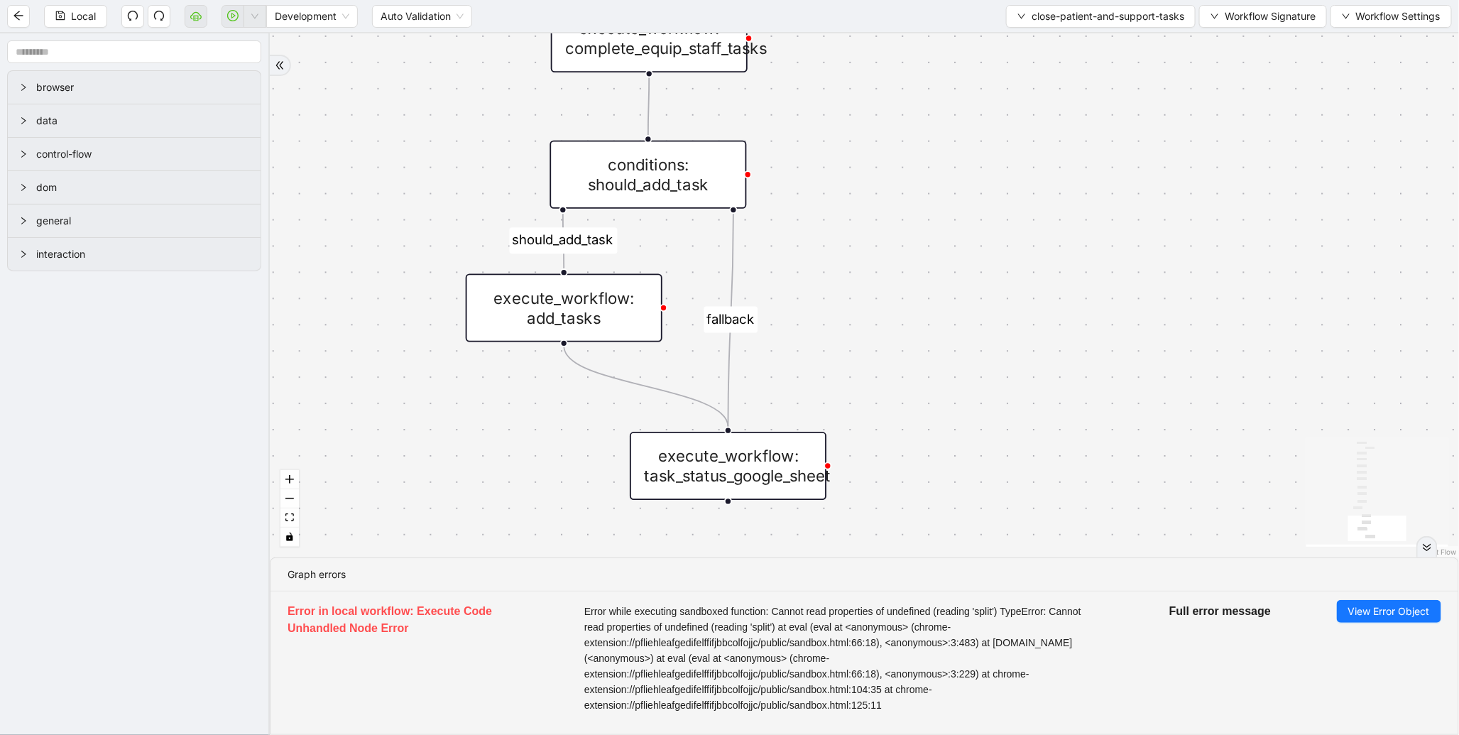
drag, startPoint x: 941, startPoint y: 327, endPoint x: 914, endPoint y: 122, distance: 206.3
click at [914, 122] on div "found_tasks fallback should_add_task fallback onError onError trigger wait_for_…" at bounding box center [865, 295] width 1190 height 524
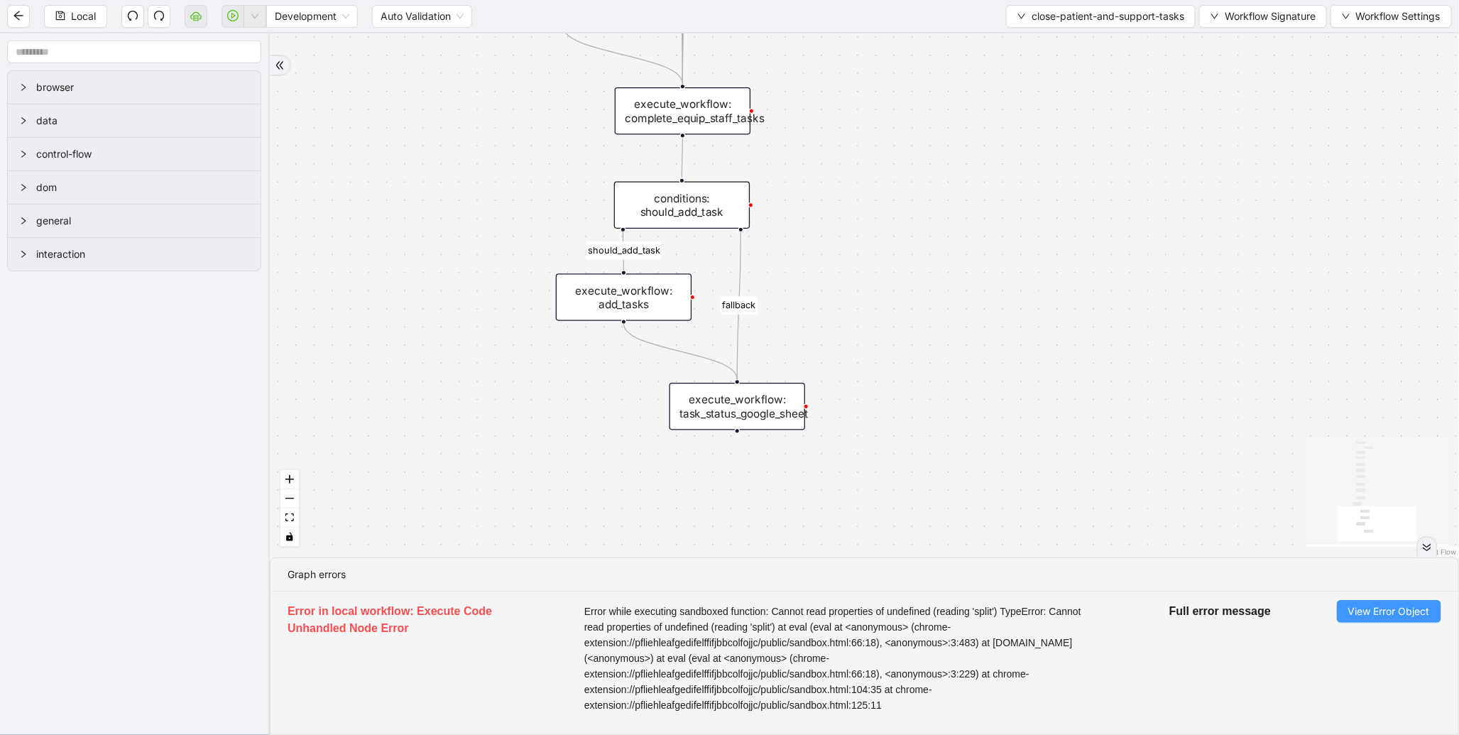
click at [1352, 606] on span "View Error Object" at bounding box center [1390, 612] width 82 height 16
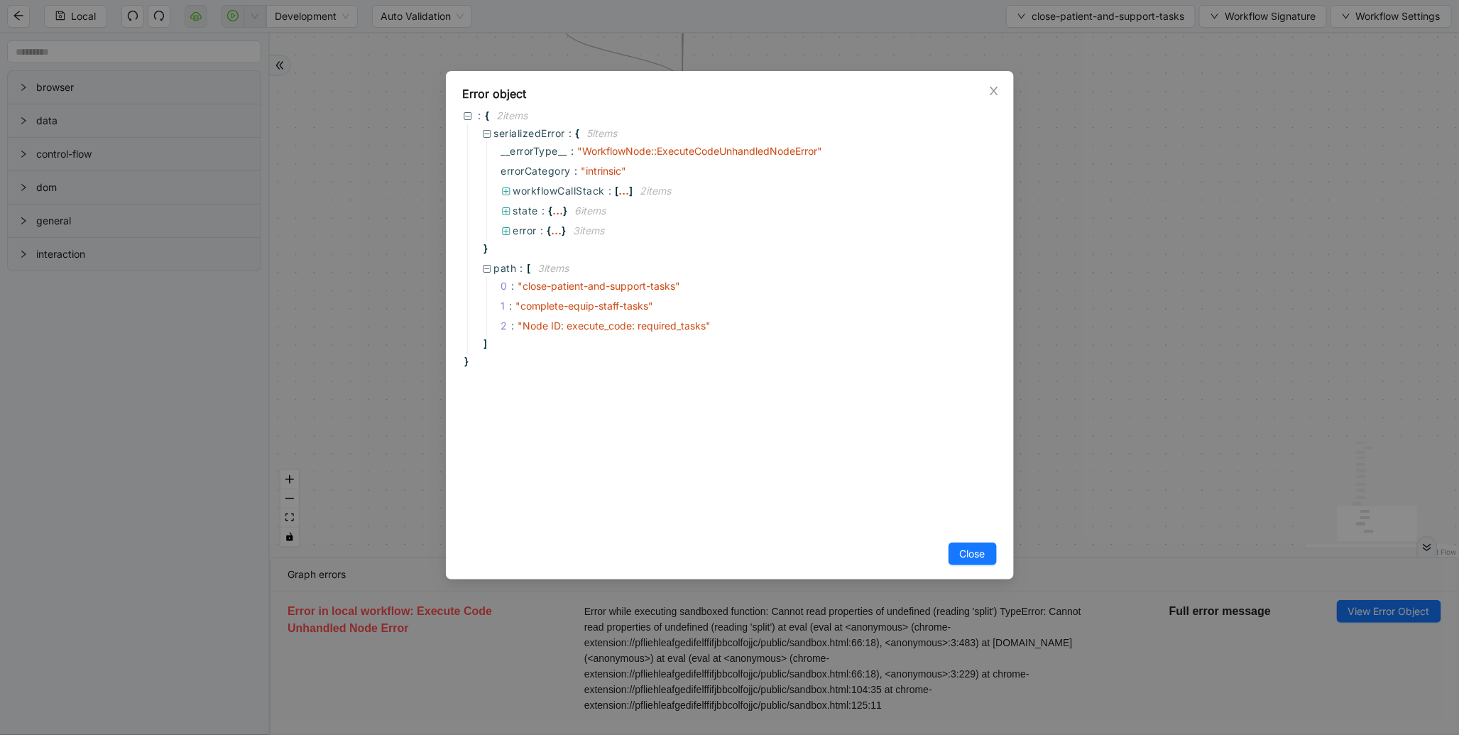
click at [1150, 303] on div "Error object : { 2 item s serializedError : { 5 item s __errorType__ : " Workfl…" at bounding box center [729, 367] width 1459 height 735
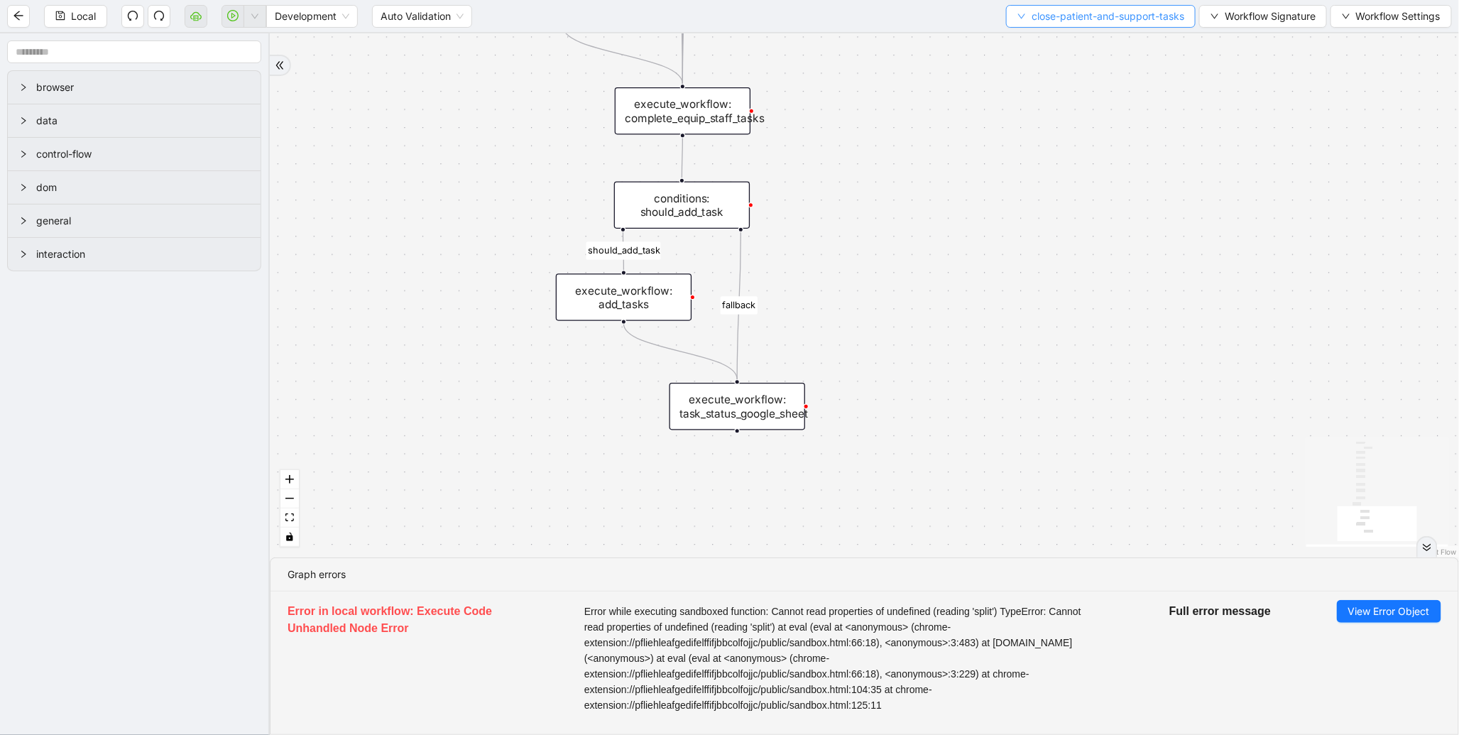
click at [1084, 23] on span "close-patient-and-support-tasks" at bounding box center [1108, 17] width 153 height 16
click at [1065, 45] on span "Select" at bounding box center [1097, 44] width 168 height 16
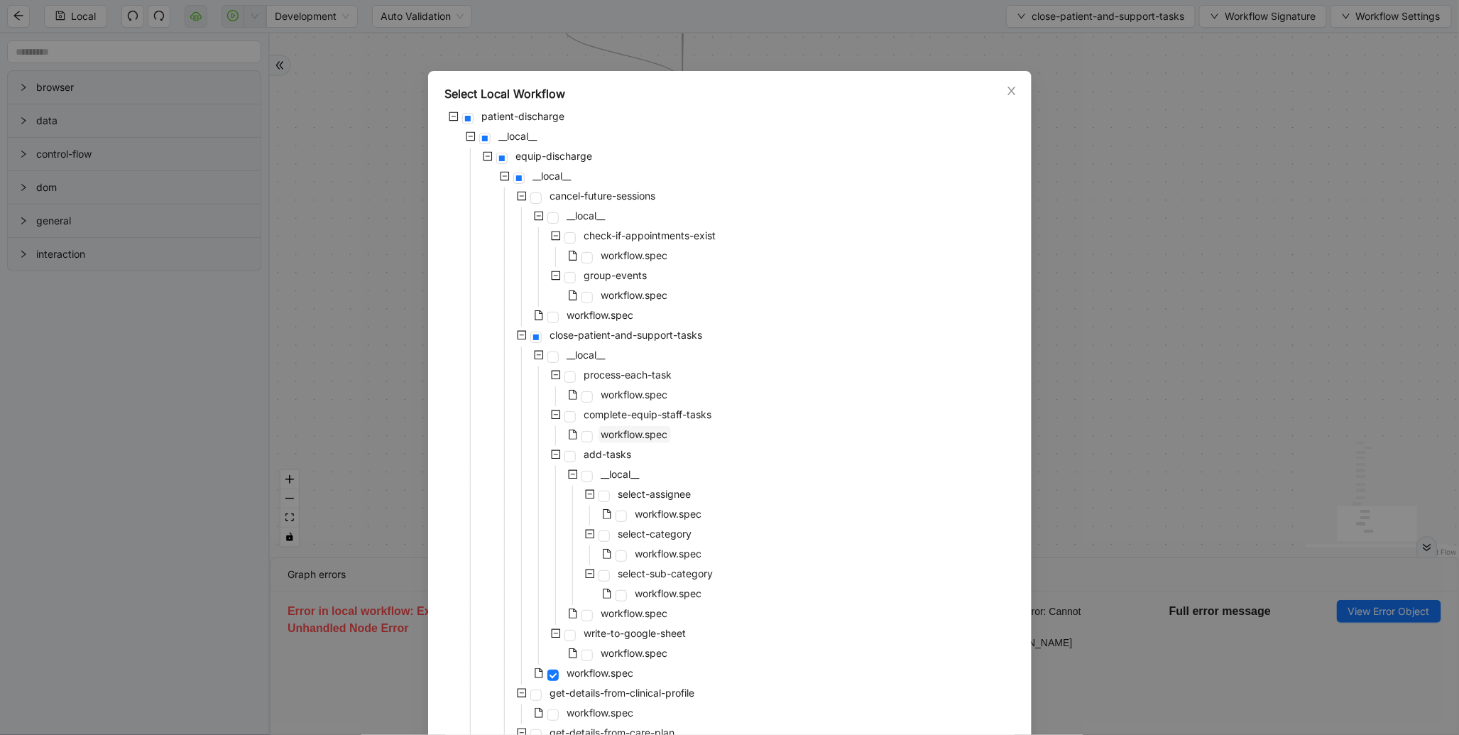
click at [621, 427] on span "workflow.spec" at bounding box center [635, 434] width 72 height 17
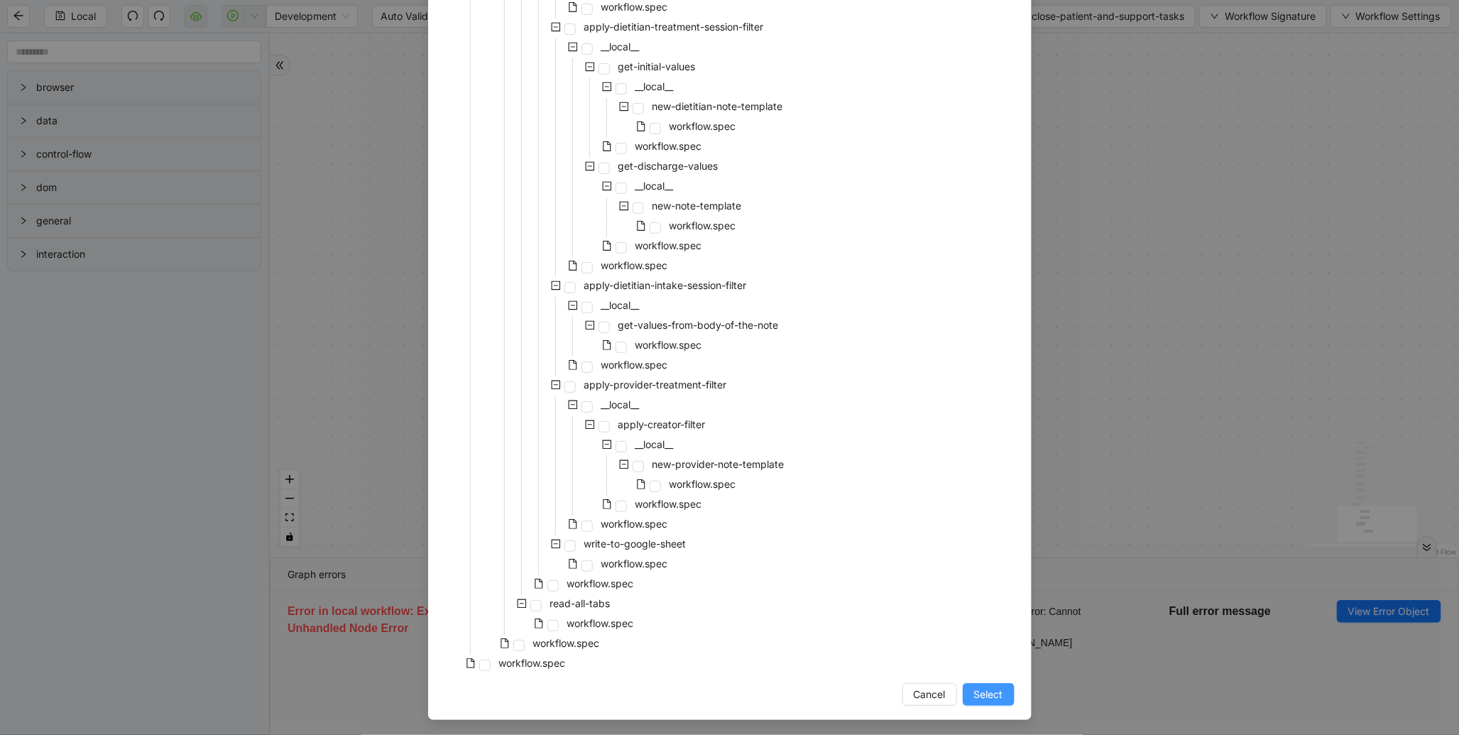
click at [995, 687] on span "Select" at bounding box center [988, 695] width 29 height 16
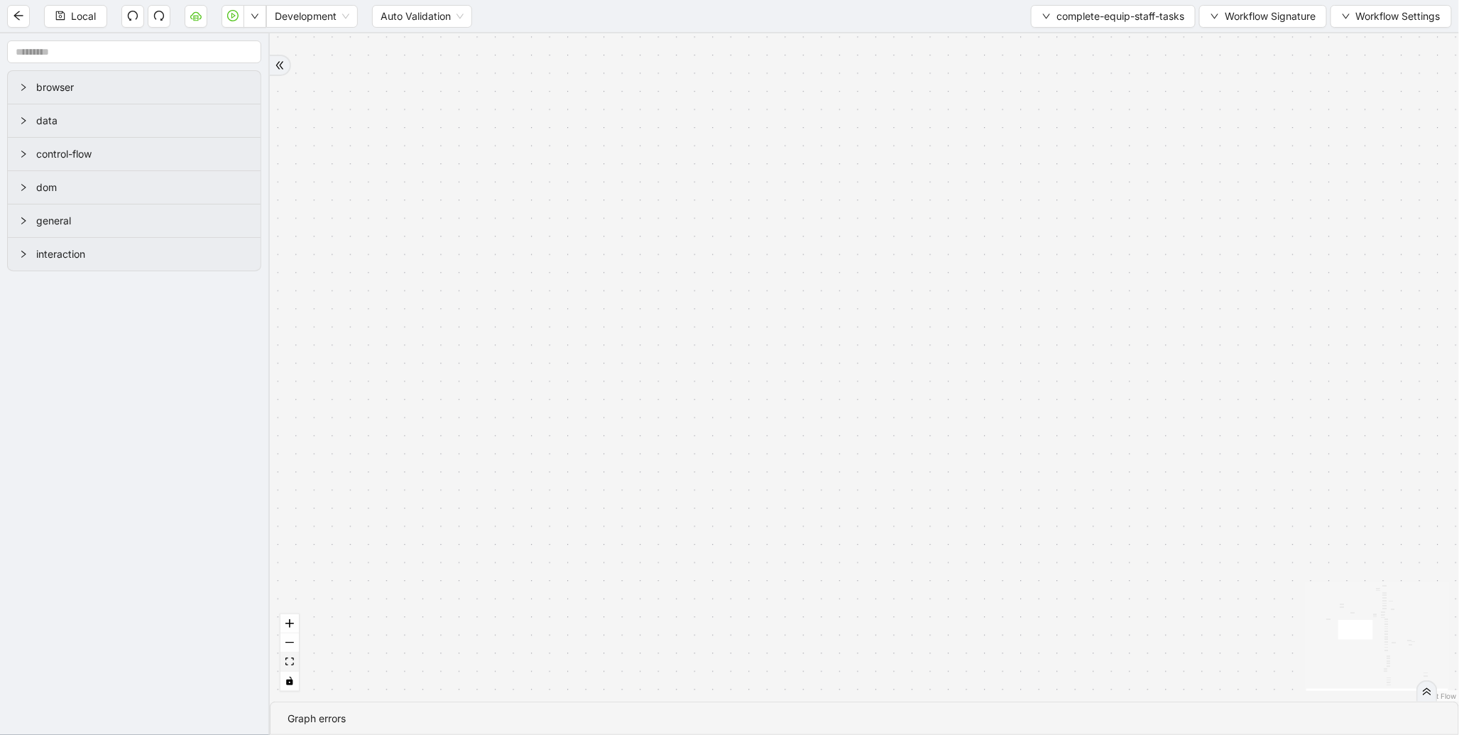
click at [285, 658] on icon "fit view" at bounding box center [289, 662] width 9 height 8
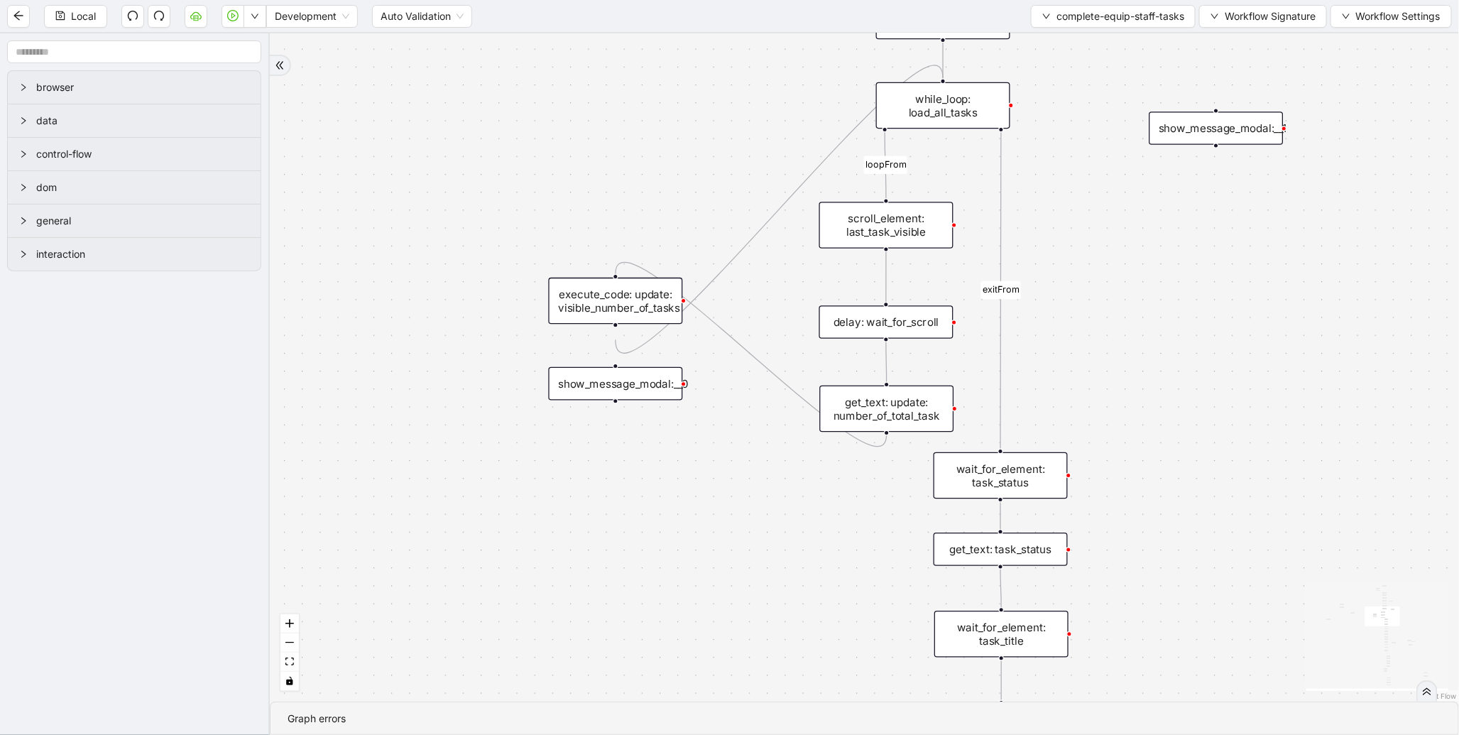
drag, startPoint x: 922, startPoint y: 290, endPoint x: 766, endPoint y: 550, distance: 303.3
click at [766, 550] on div "loopFrom exitFrom onError onError onError onError trigger wait_for_element: equ…" at bounding box center [865, 367] width 1190 height 668
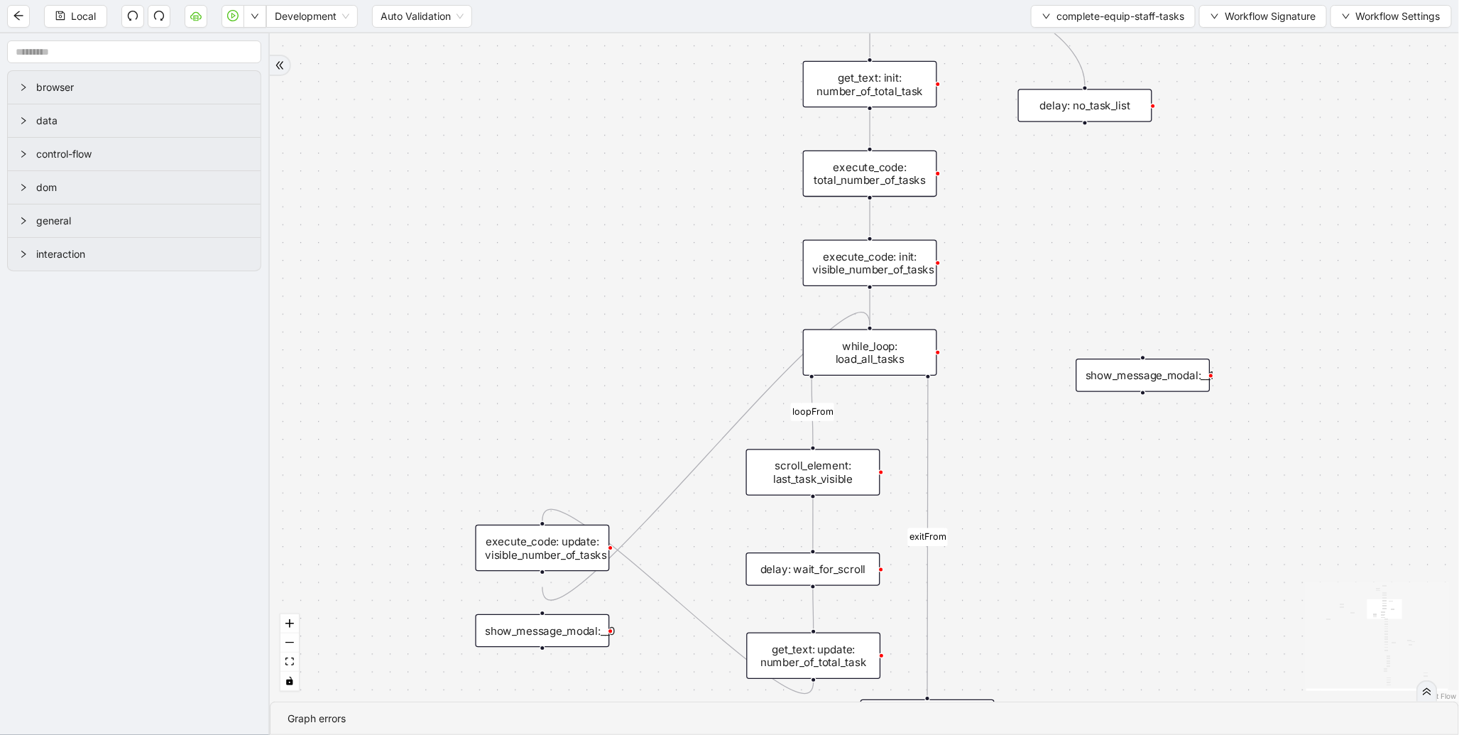
drag, startPoint x: 763, startPoint y: 440, endPoint x: 691, endPoint y: 651, distance: 222.1
click at [691, 651] on div "loopFrom exitFrom onError onError onError onError trigger wait_for_element: equ…" at bounding box center [865, 367] width 1190 height 668
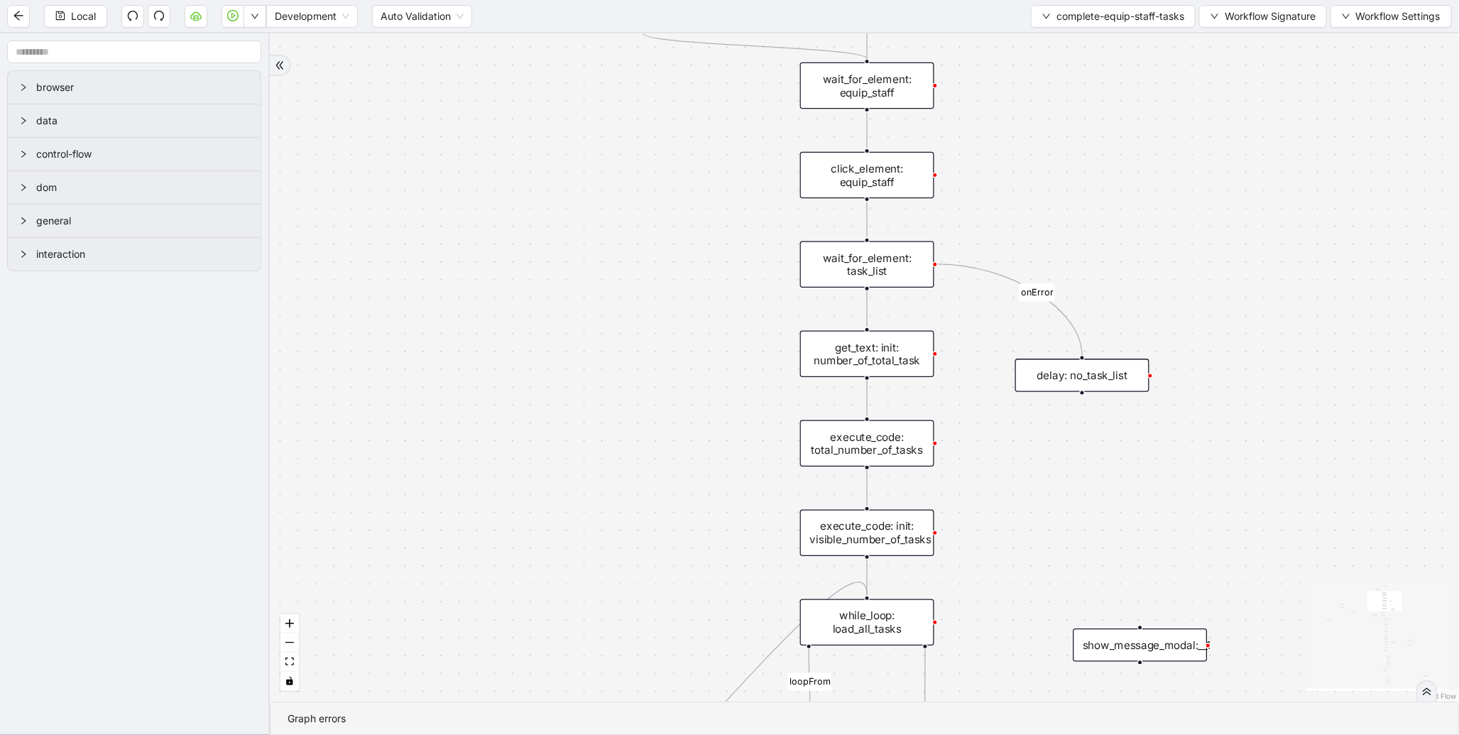
drag, startPoint x: 671, startPoint y: 235, endPoint x: 673, endPoint y: 513, distance: 278.4
click at [673, 513] on div "loopFrom exitFrom onError onError onError onError trigger wait_for_element: equ…" at bounding box center [865, 367] width 1190 height 668
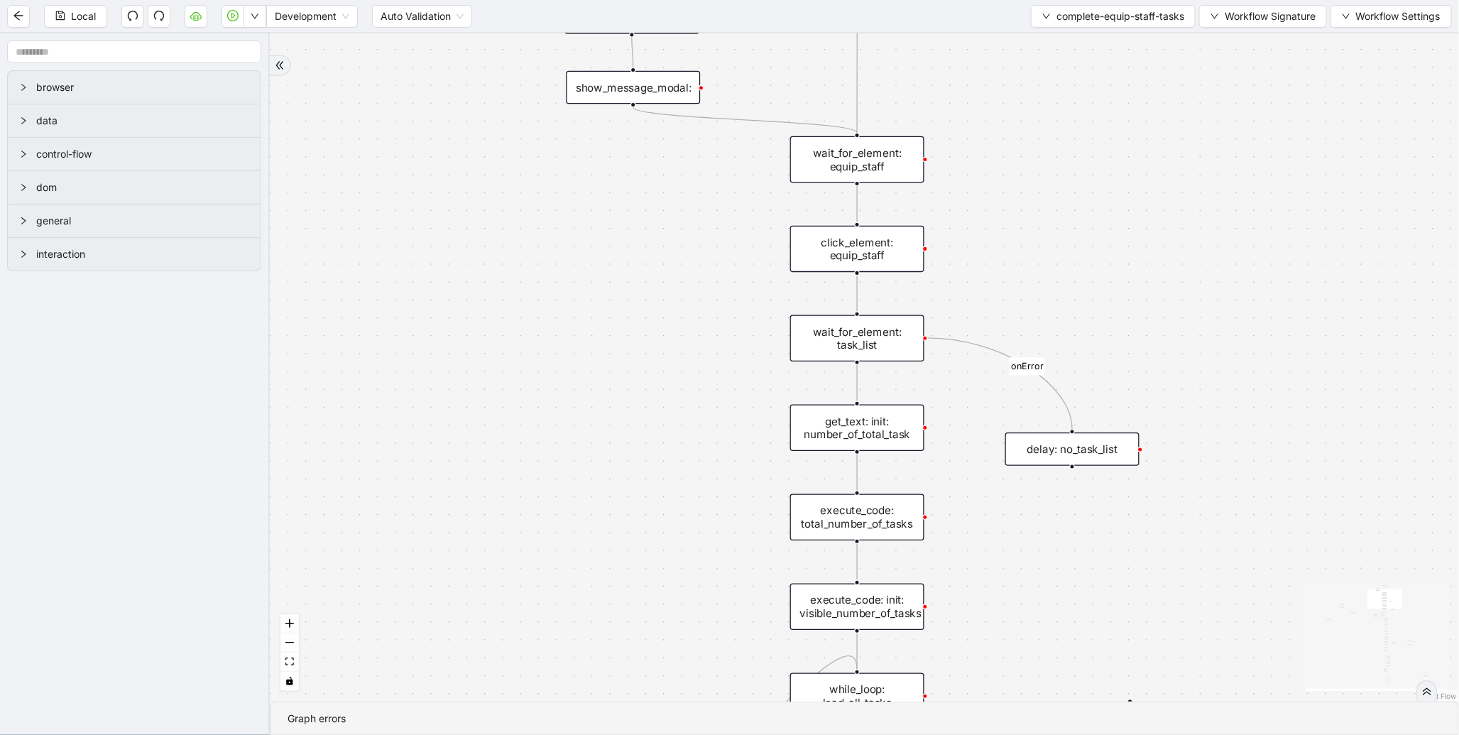
drag, startPoint x: 622, startPoint y: 277, endPoint x: 575, endPoint y: 167, distance: 119.6
click at [575, 167] on div "loopFrom exitFrom onError onError onError onError trigger wait_for_element: equ…" at bounding box center [865, 367] width 1190 height 668
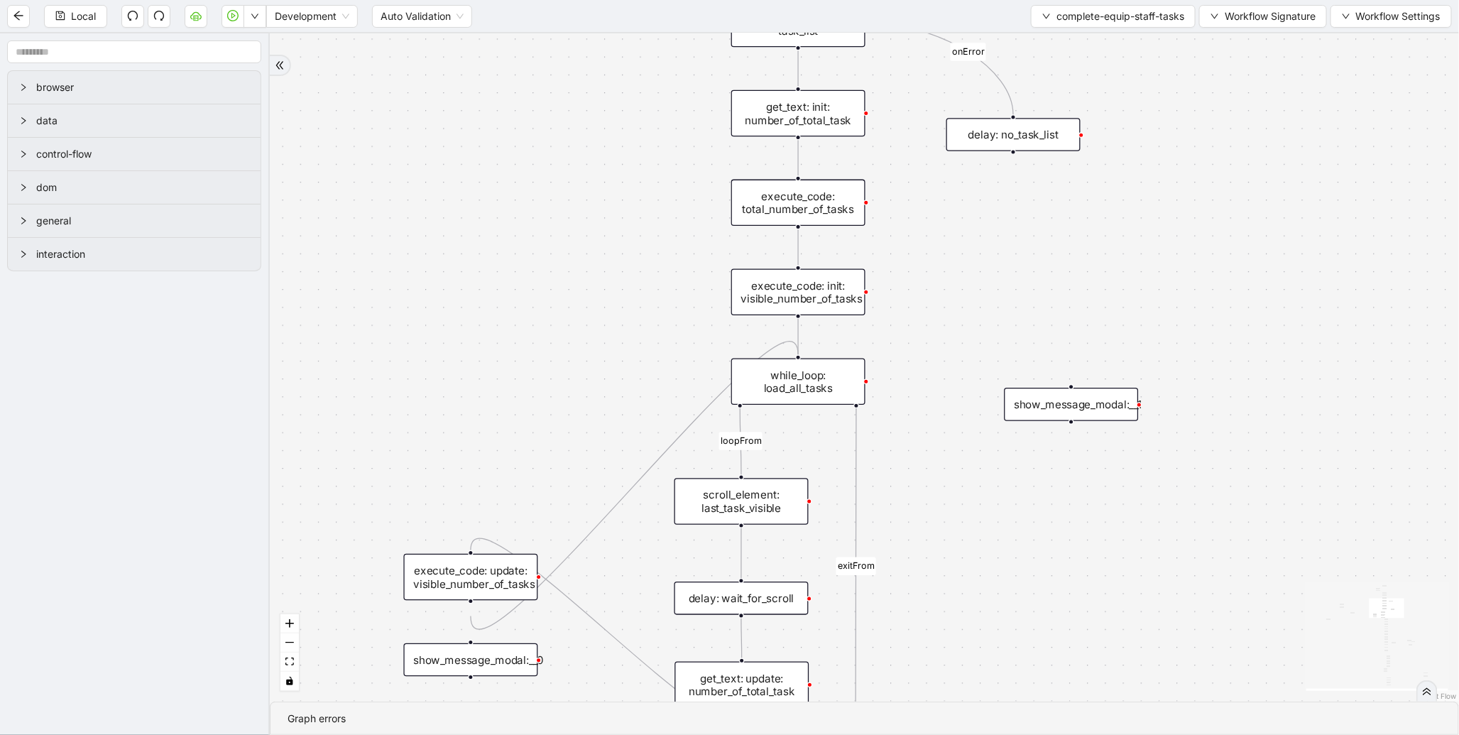
drag, startPoint x: 584, startPoint y: 321, endPoint x: 552, endPoint y: 75, distance: 247.9
click at [552, 75] on div "loopFrom exitFrom onError onError onError onError trigger wait_for_element: equ…" at bounding box center [865, 367] width 1190 height 668
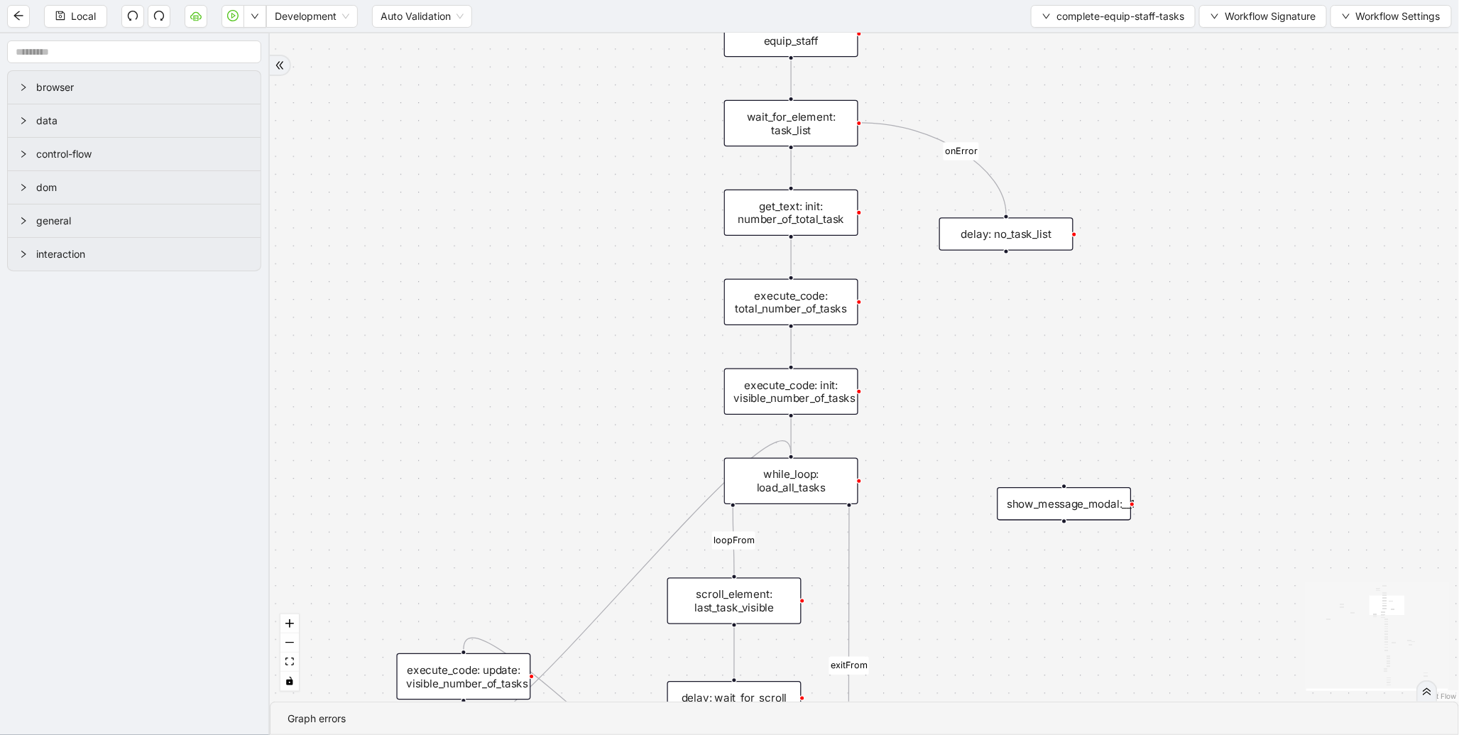
drag, startPoint x: 618, startPoint y: 257, endPoint x: 616, endPoint y: 406, distance: 148.4
click at [616, 406] on div "loopFrom exitFrom onError onError onError onError trigger wait_for_element: equ…" at bounding box center [865, 367] width 1190 height 668
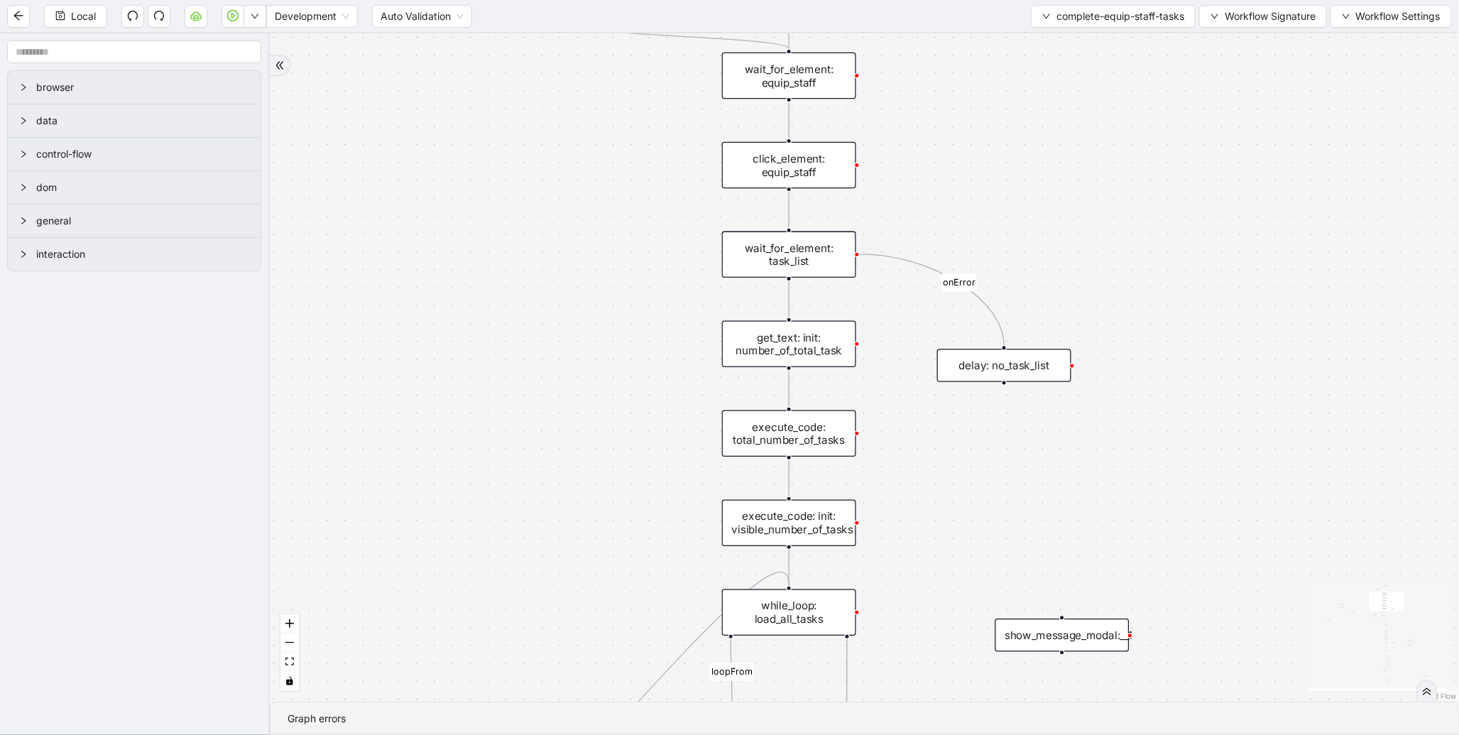
click at [778, 430] on div "execute_code: total_number_of_tasks" at bounding box center [789, 433] width 134 height 47
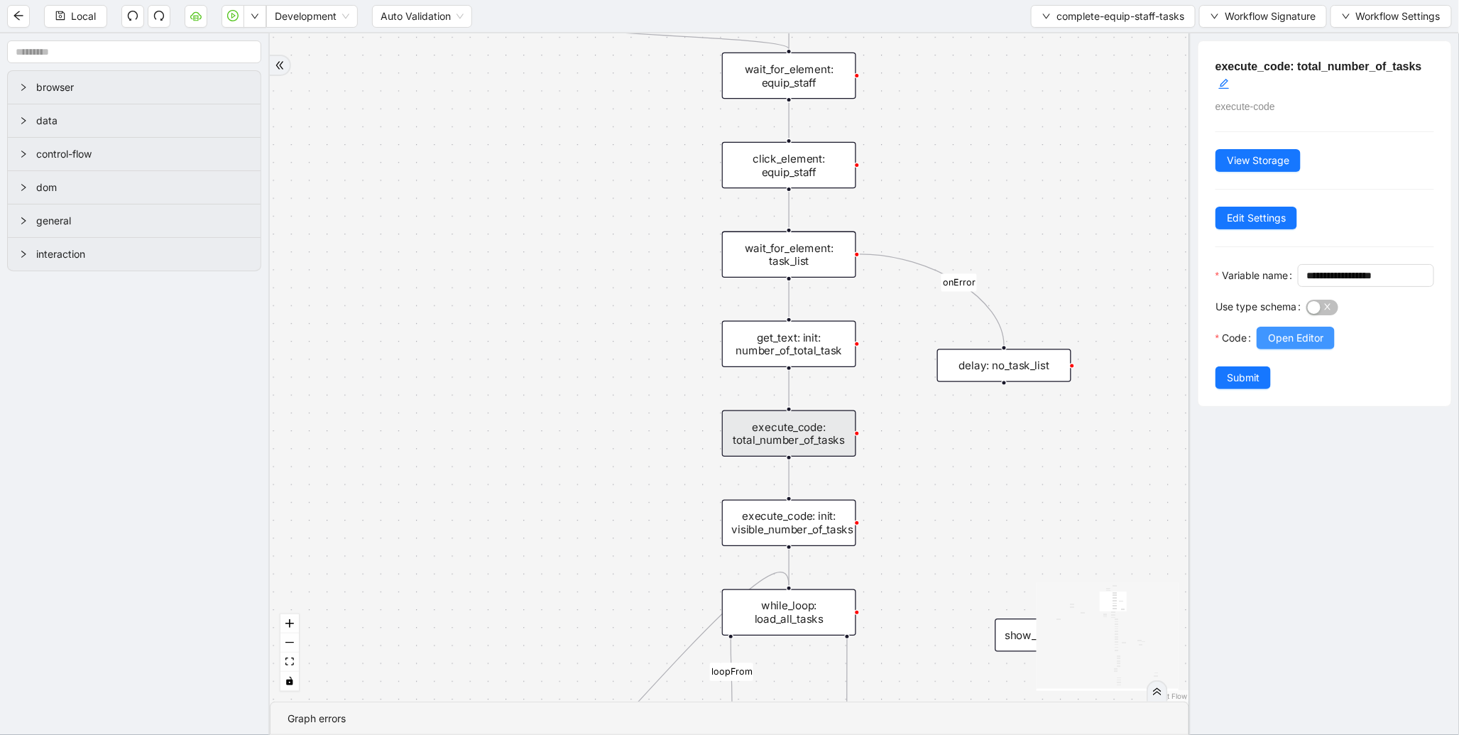
click at [1268, 349] on button "Open Editor" at bounding box center [1296, 338] width 78 height 23
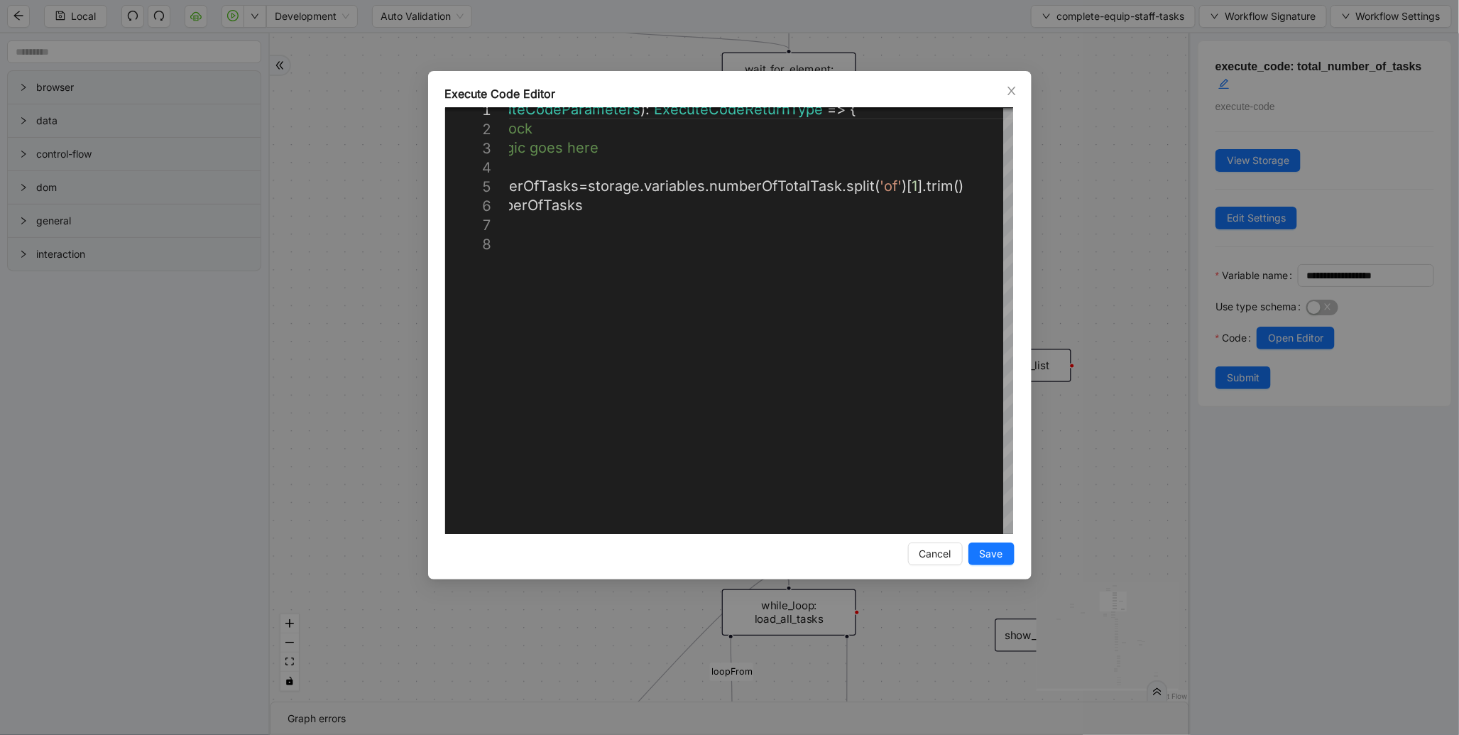
click at [1101, 193] on div "**********" at bounding box center [729, 367] width 1459 height 735
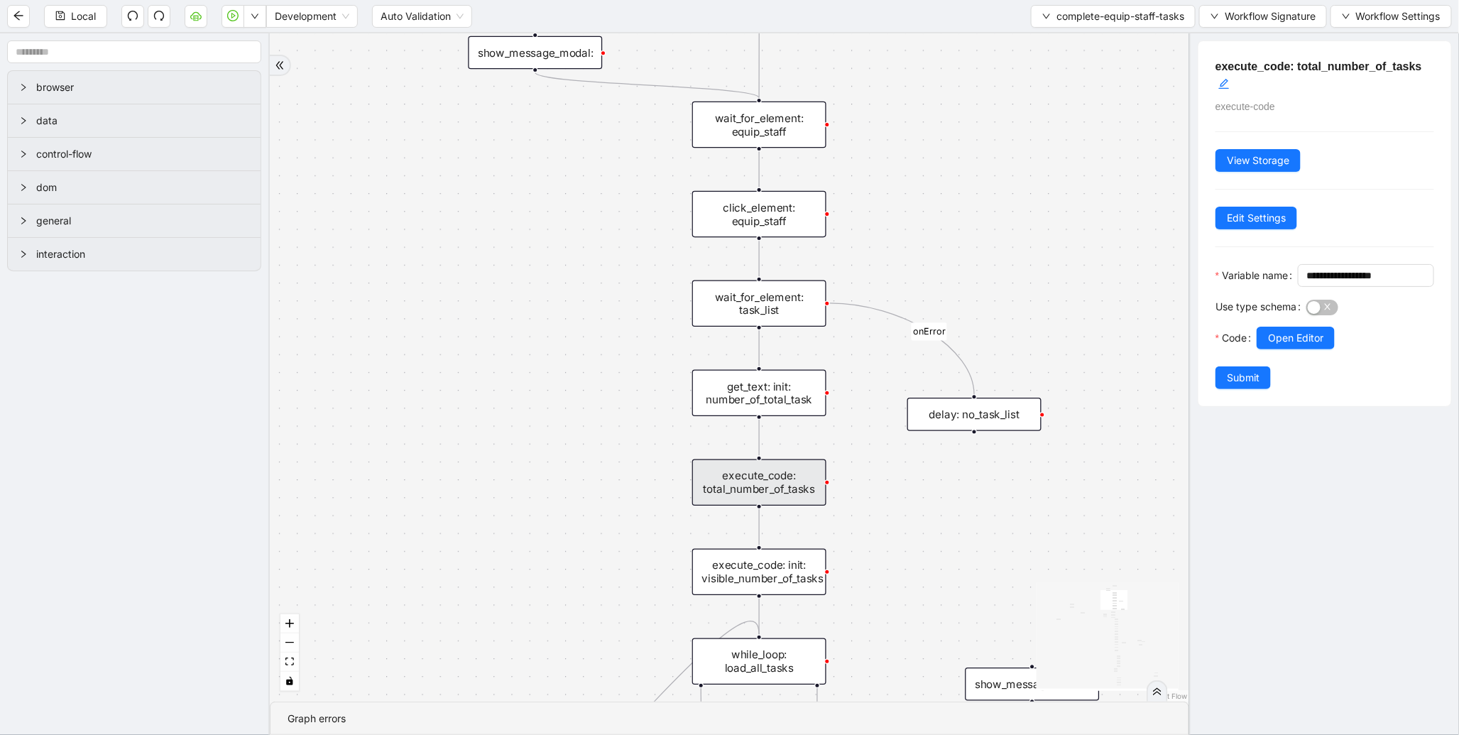
drag, startPoint x: 632, startPoint y: 145, endPoint x: 575, endPoint y: 72, distance: 92.6
click at [575, 72] on div "loopFrom exitFrom onError onError onError onError trigger wait_for_element: equ…" at bounding box center [730, 367] width 920 height 668
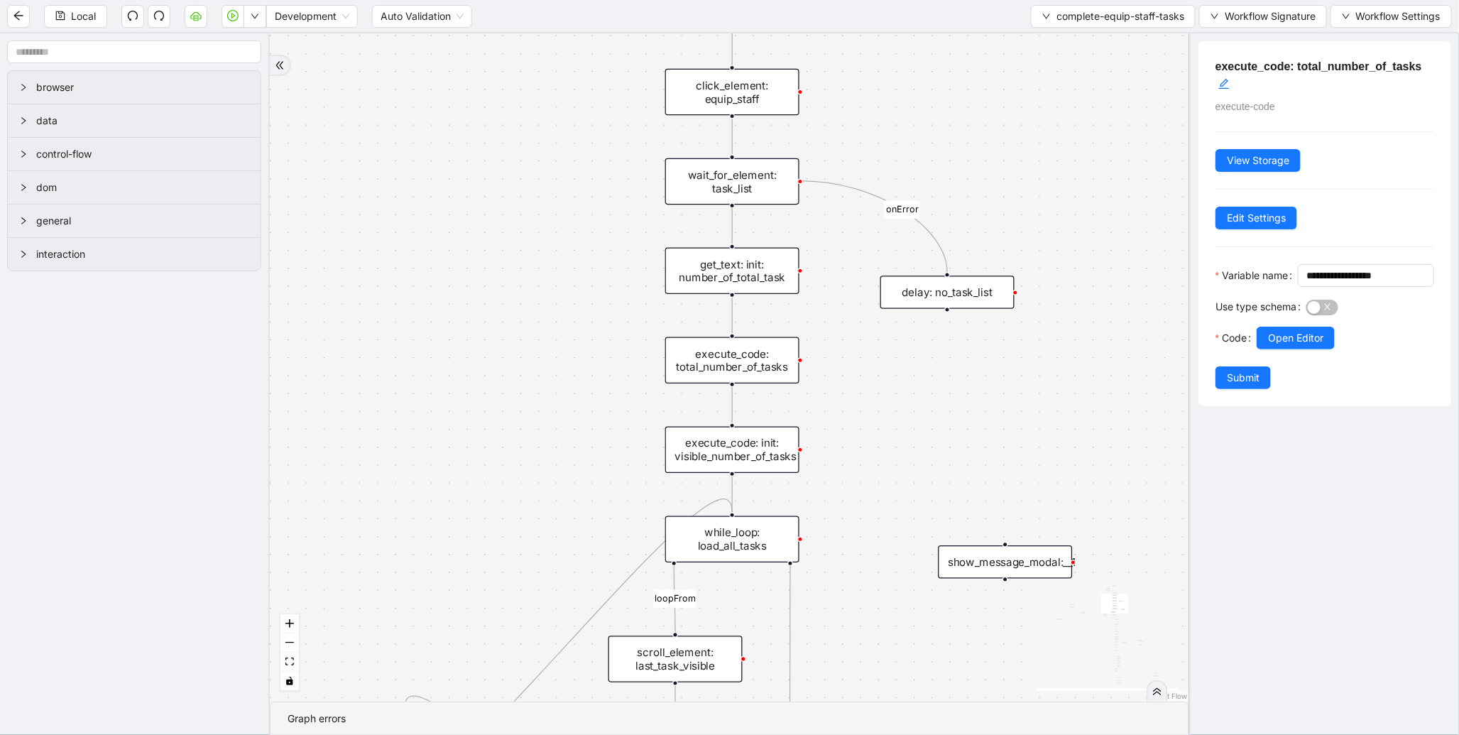
click at [697, 272] on div "get_text: init: number_of_total_task" at bounding box center [732, 271] width 134 height 47
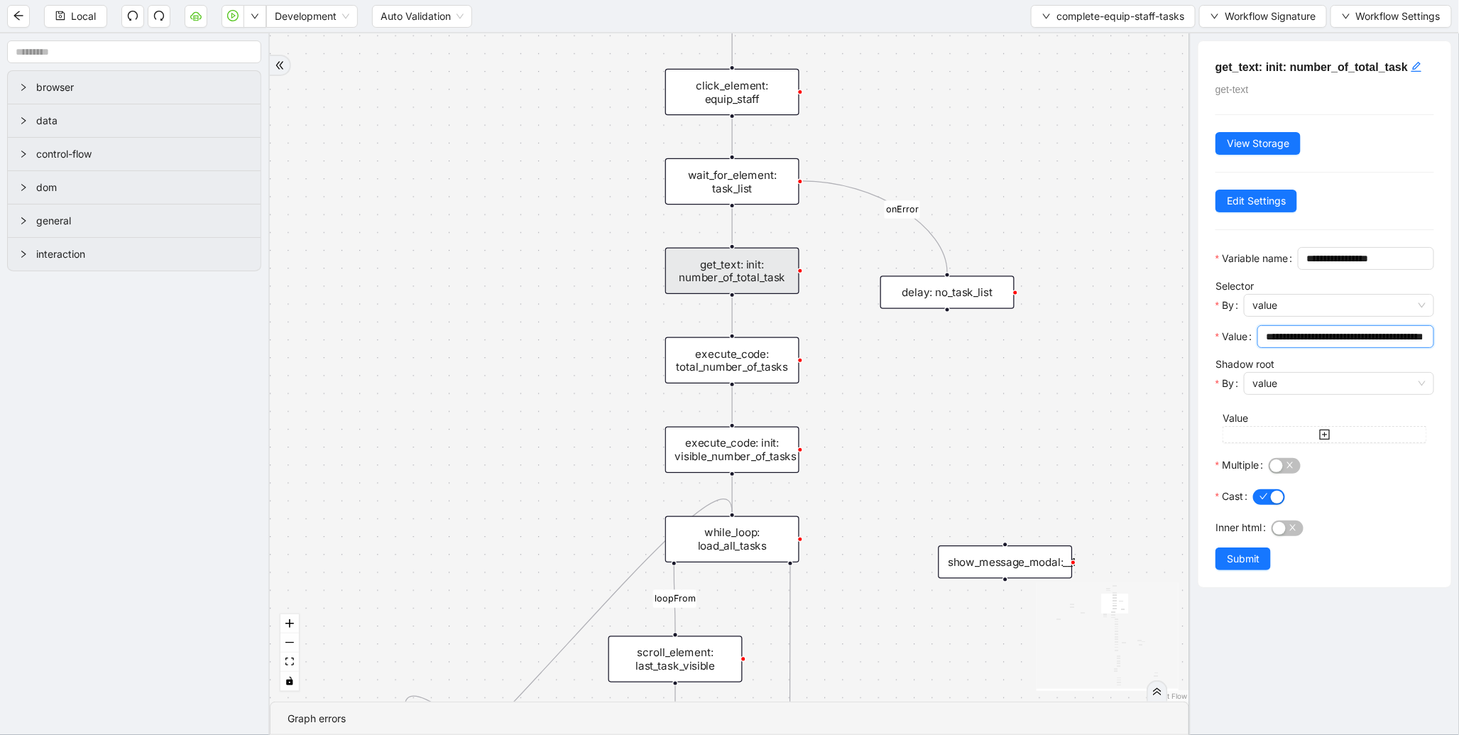
click at [1361, 344] on input "**********" at bounding box center [1344, 337] width 157 height 16
drag, startPoint x: 997, startPoint y: 439, endPoint x: 980, endPoint y: 268, distance: 172.0
click at [980, 268] on div "loopFrom exitFrom onError onError onError onError trigger wait_for_element: equ…" at bounding box center [730, 367] width 920 height 668
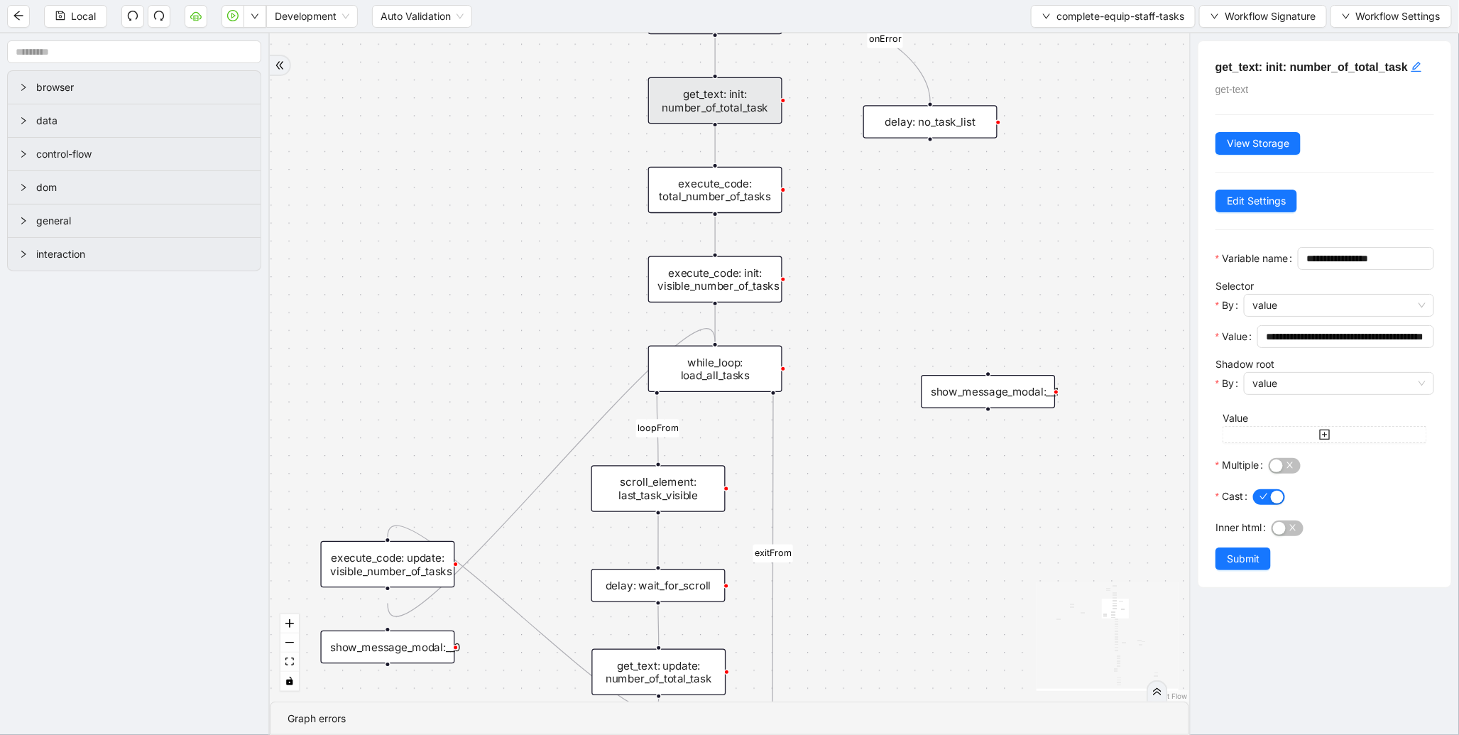
click at [736, 186] on div "execute_code: total_number_of_tasks" at bounding box center [715, 190] width 134 height 47
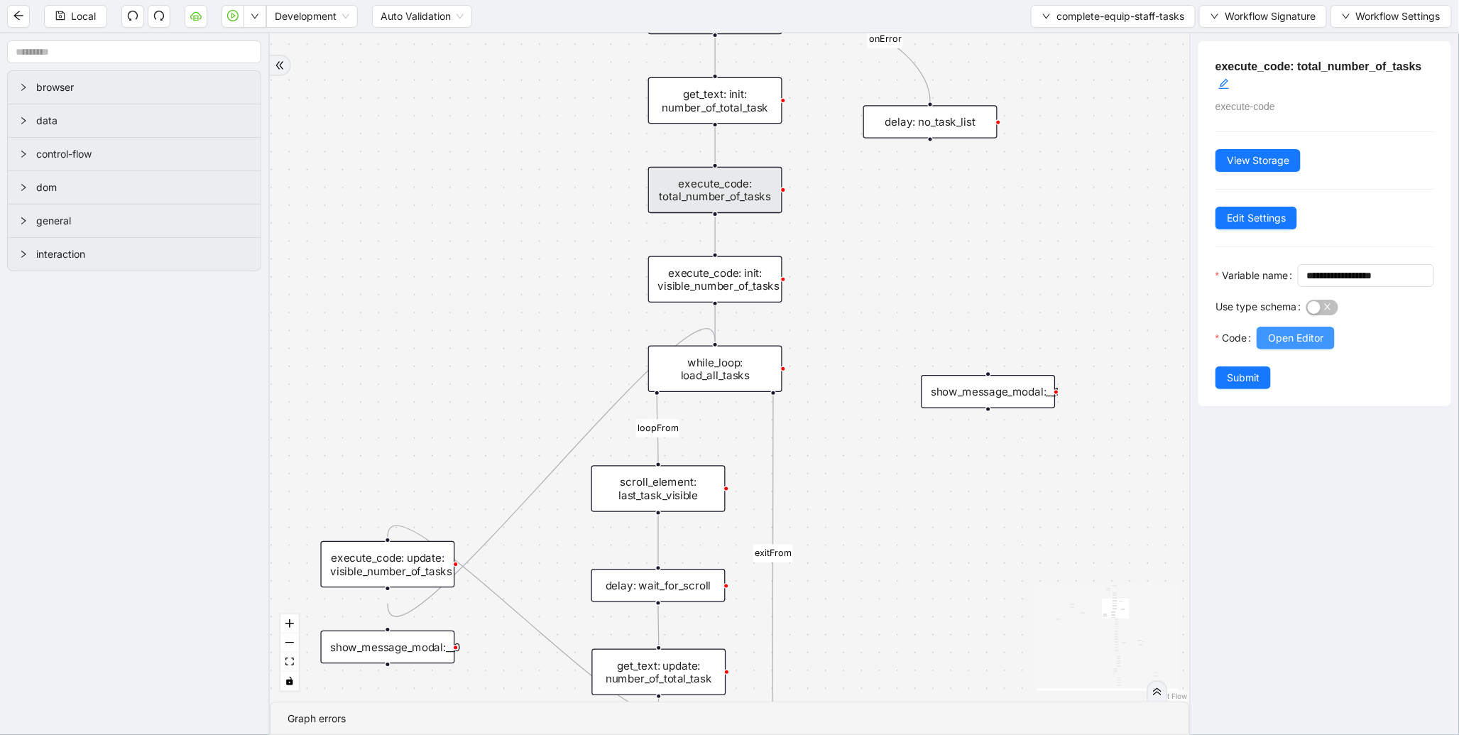
click at [1319, 346] on span "Open Editor" at bounding box center [1295, 338] width 55 height 16
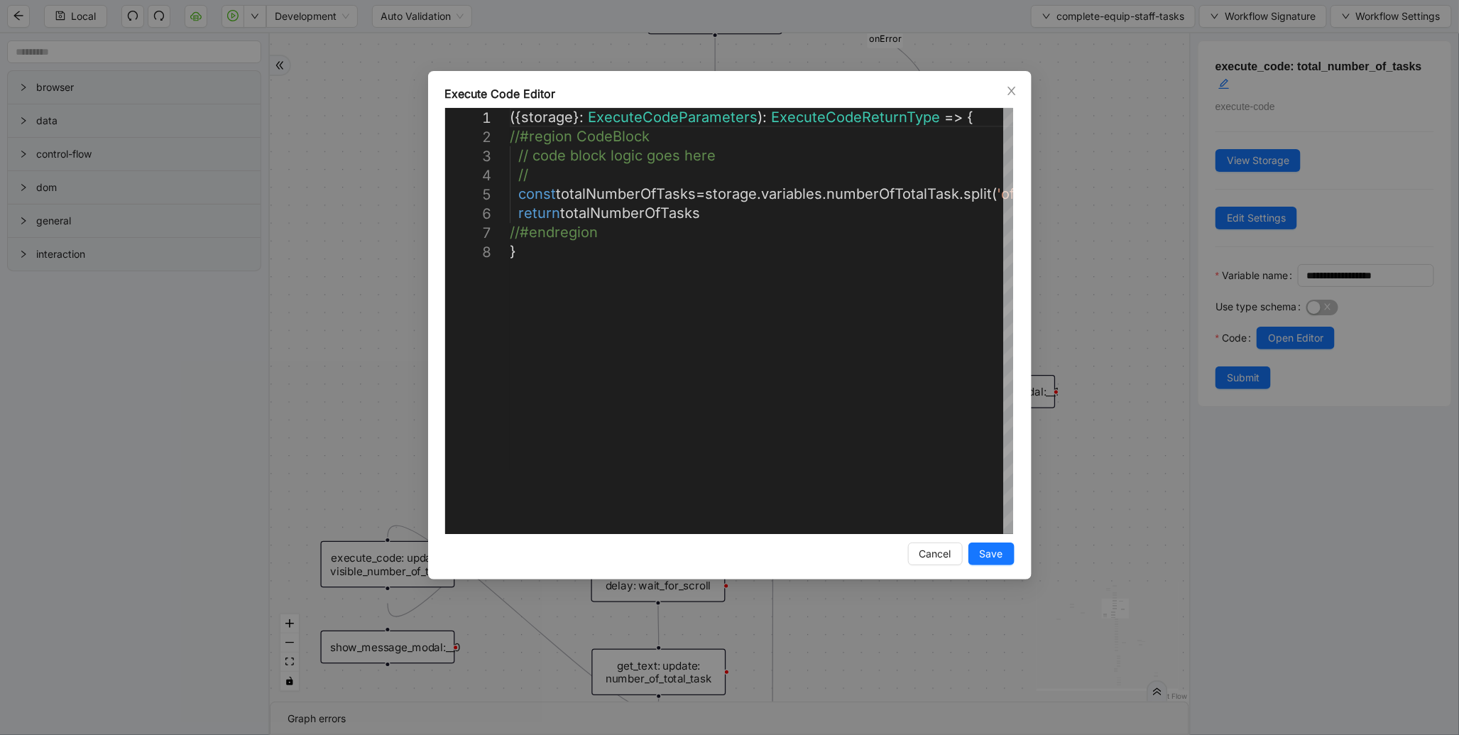
click at [1077, 274] on div "**********" at bounding box center [729, 367] width 1459 height 735
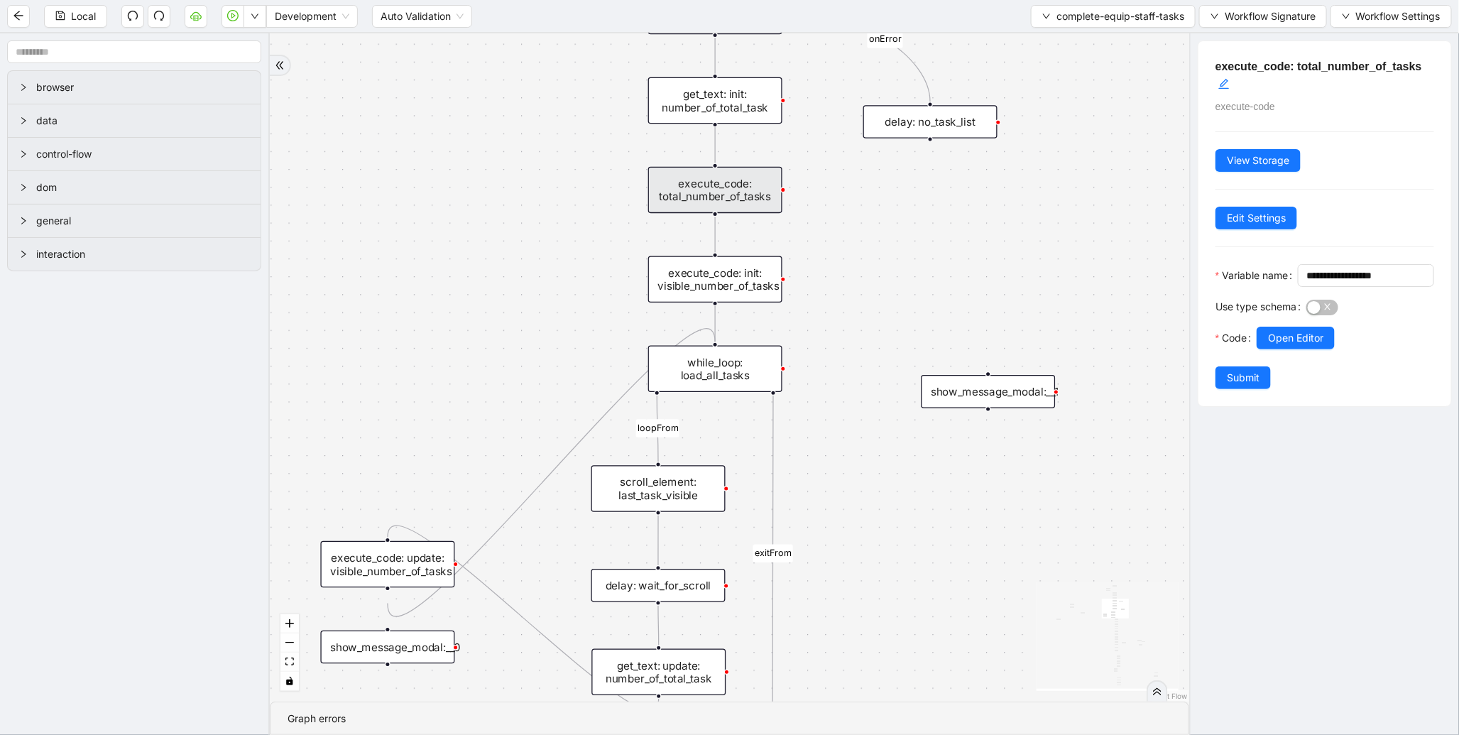
click at [749, 297] on div "execute_code: init: visible_number_of_tasks" at bounding box center [715, 279] width 134 height 47
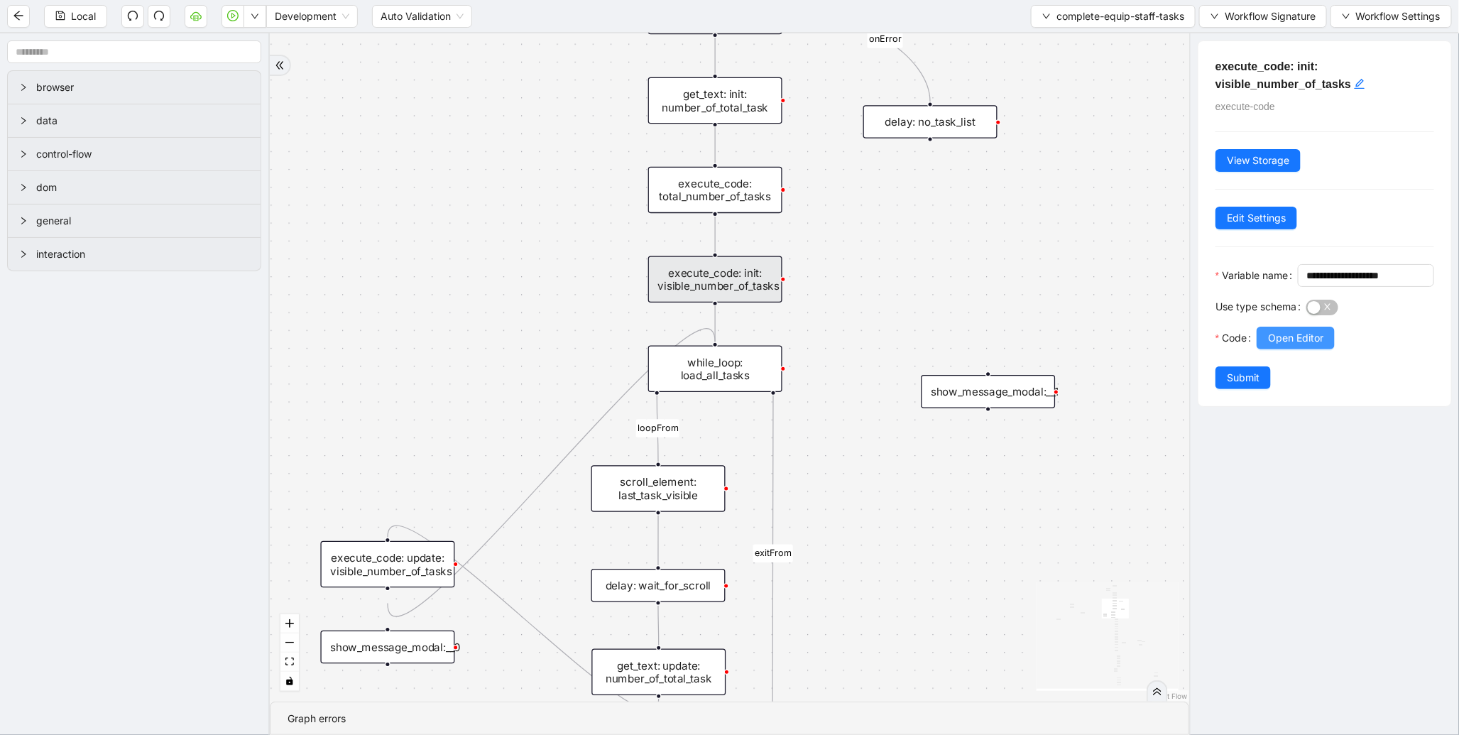
click at [1296, 346] on span "Open Editor" at bounding box center [1295, 338] width 55 height 16
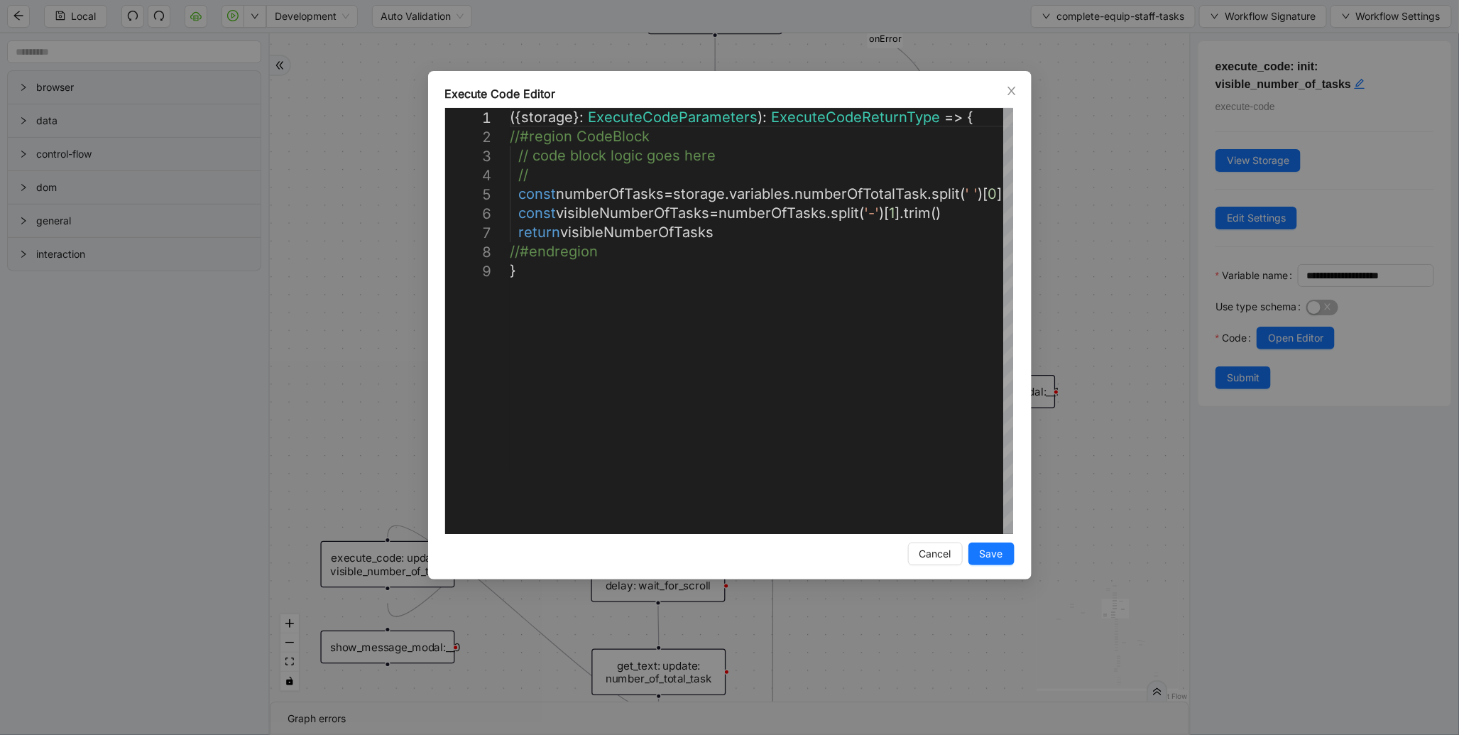
click at [1091, 217] on div "**********" at bounding box center [729, 367] width 1459 height 735
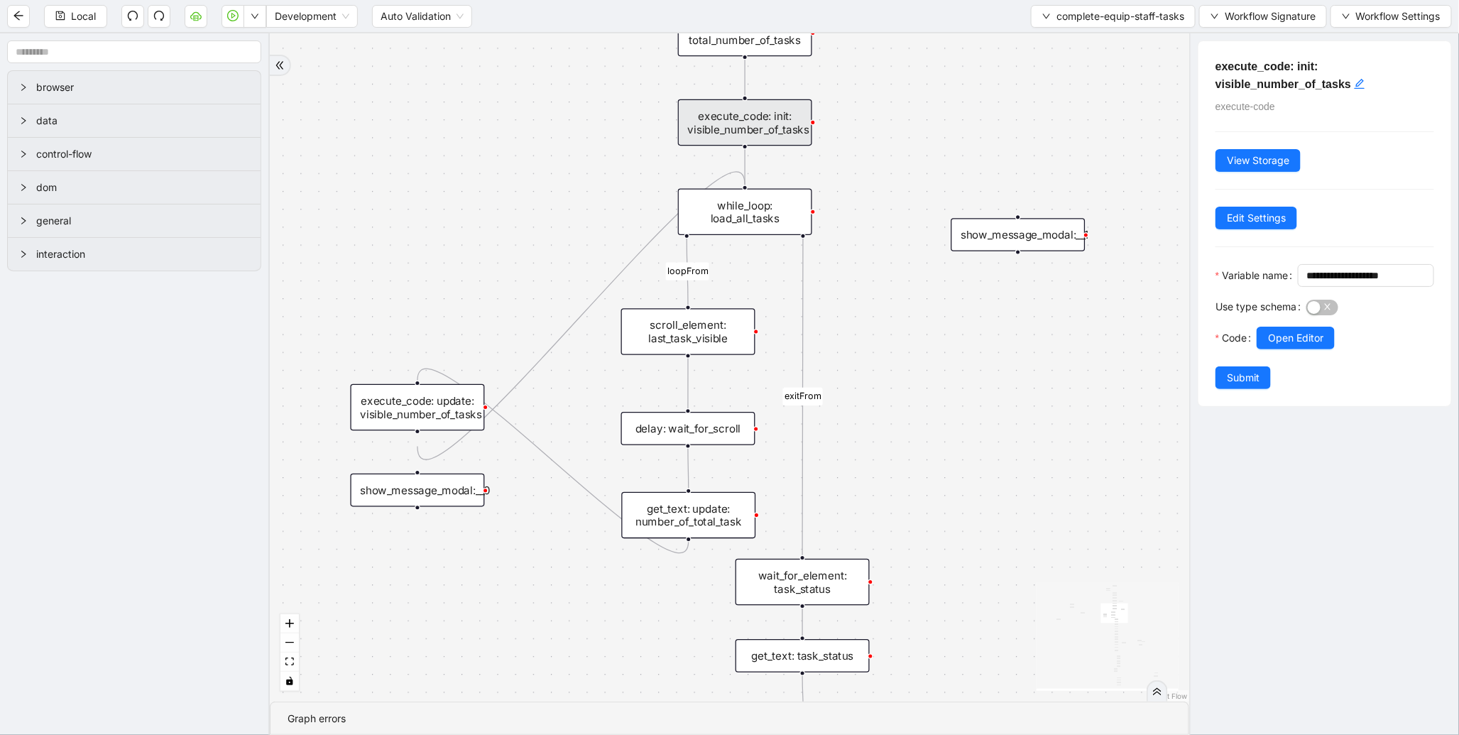
drag, startPoint x: 406, startPoint y: 392, endPoint x: 437, endPoint y: 232, distance: 162.8
click at [437, 232] on div "loopFrom exitFrom onError onError onError onError trigger wait_for_element: equ…" at bounding box center [730, 367] width 920 height 668
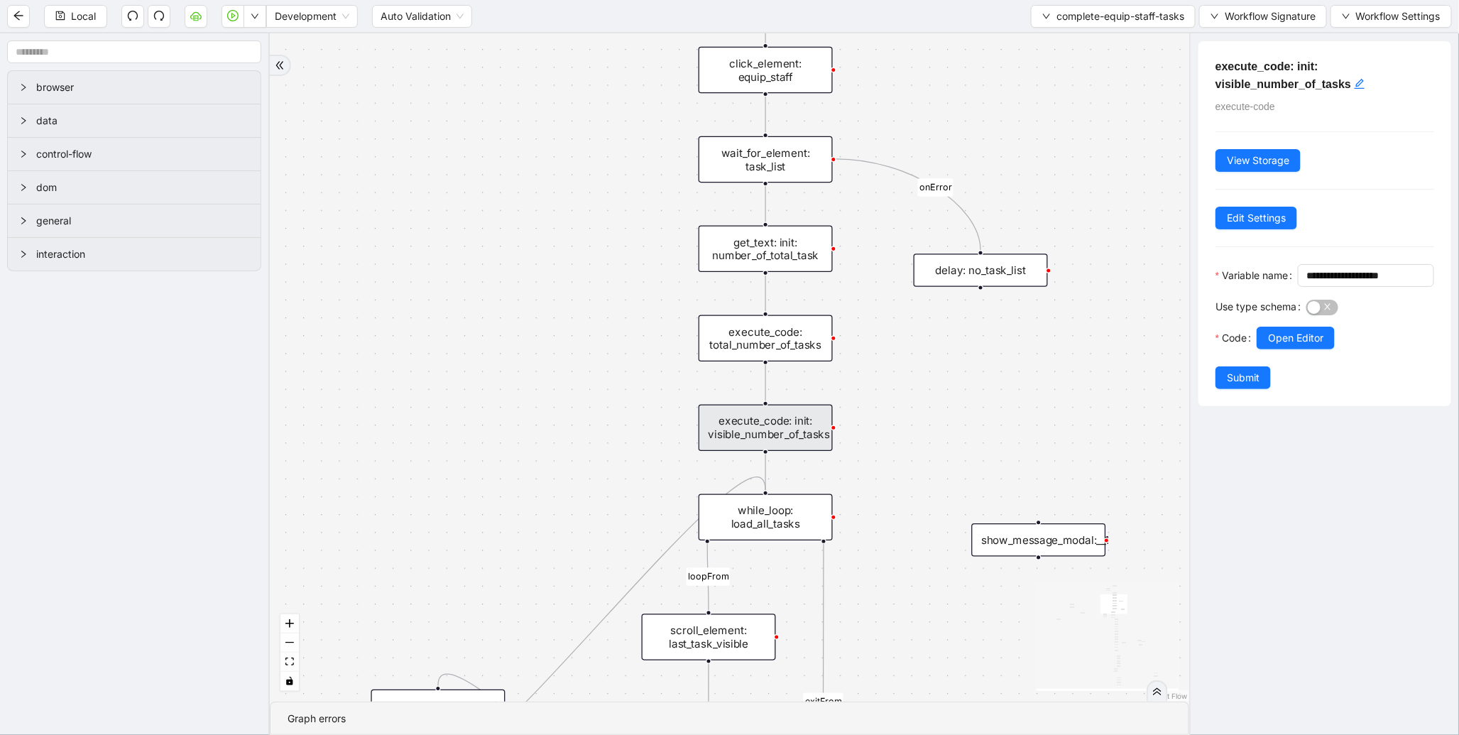
drag, startPoint x: 533, startPoint y: 174, endPoint x: 494, endPoint y: 88, distance: 94.4
click at [494, 88] on div "loopFrom exitFrom onError onError onError onError trigger wait_for_element: equ…" at bounding box center [730, 367] width 920 height 668
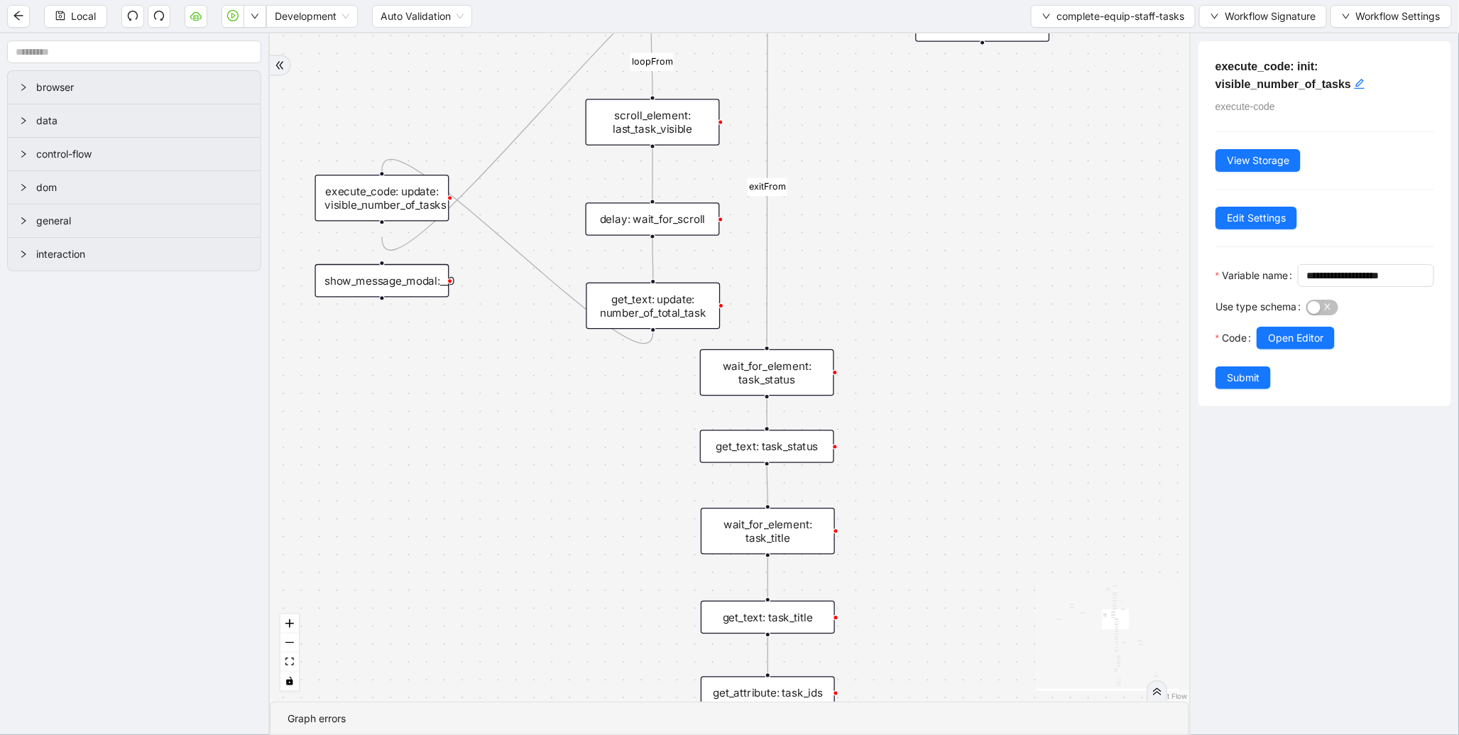
drag, startPoint x: 573, startPoint y: 602, endPoint x: 559, endPoint y: 300, distance: 301.5
click at [559, 300] on div "loopFrom exitFrom onError onError onError onError trigger wait_for_element: equ…" at bounding box center [730, 367] width 920 height 668
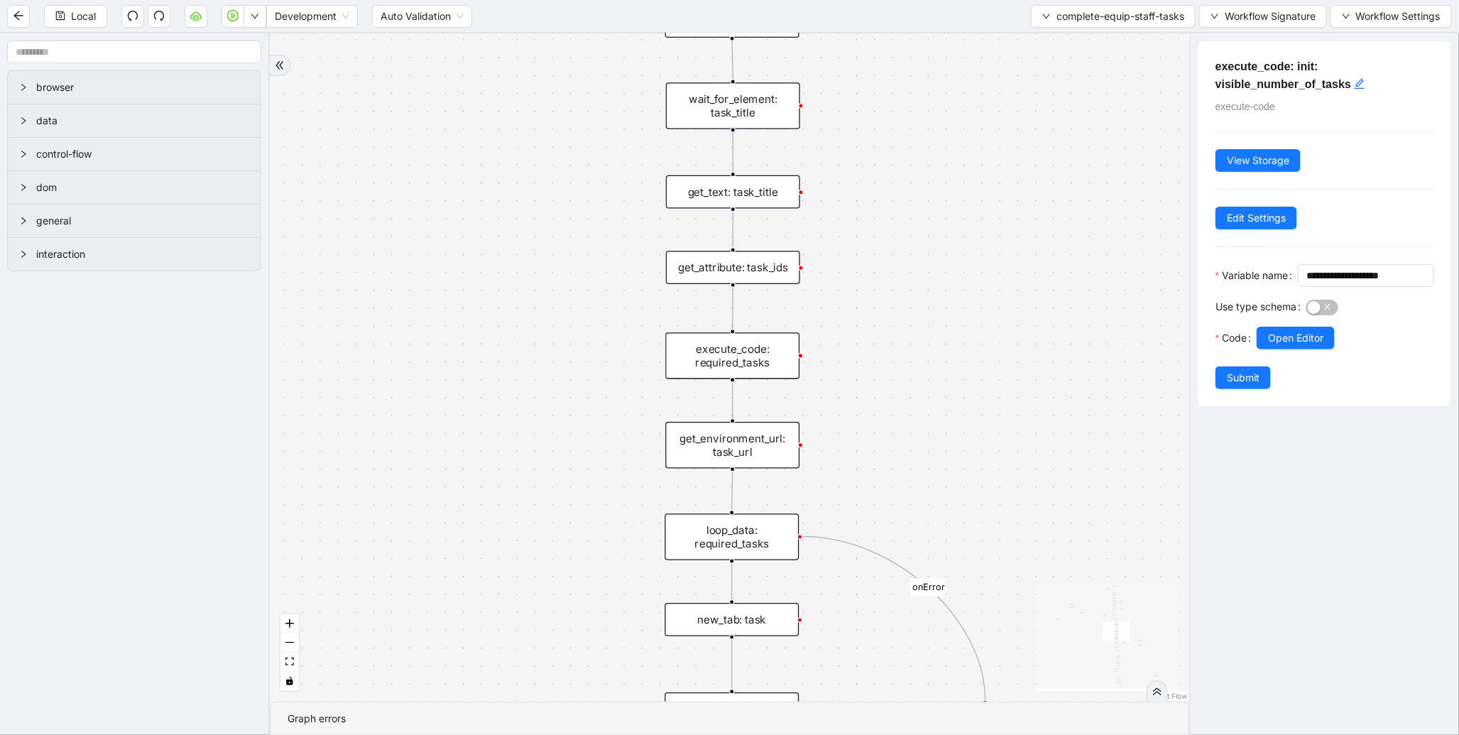
drag, startPoint x: 554, startPoint y: 550, endPoint x: 533, endPoint y: 293, distance: 258.7
click at [533, 293] on div "loopFrom exitFrom onError onError onError onError trigger wait_for_element: equ…" at bounding box center [730, 367] width 920 height 668
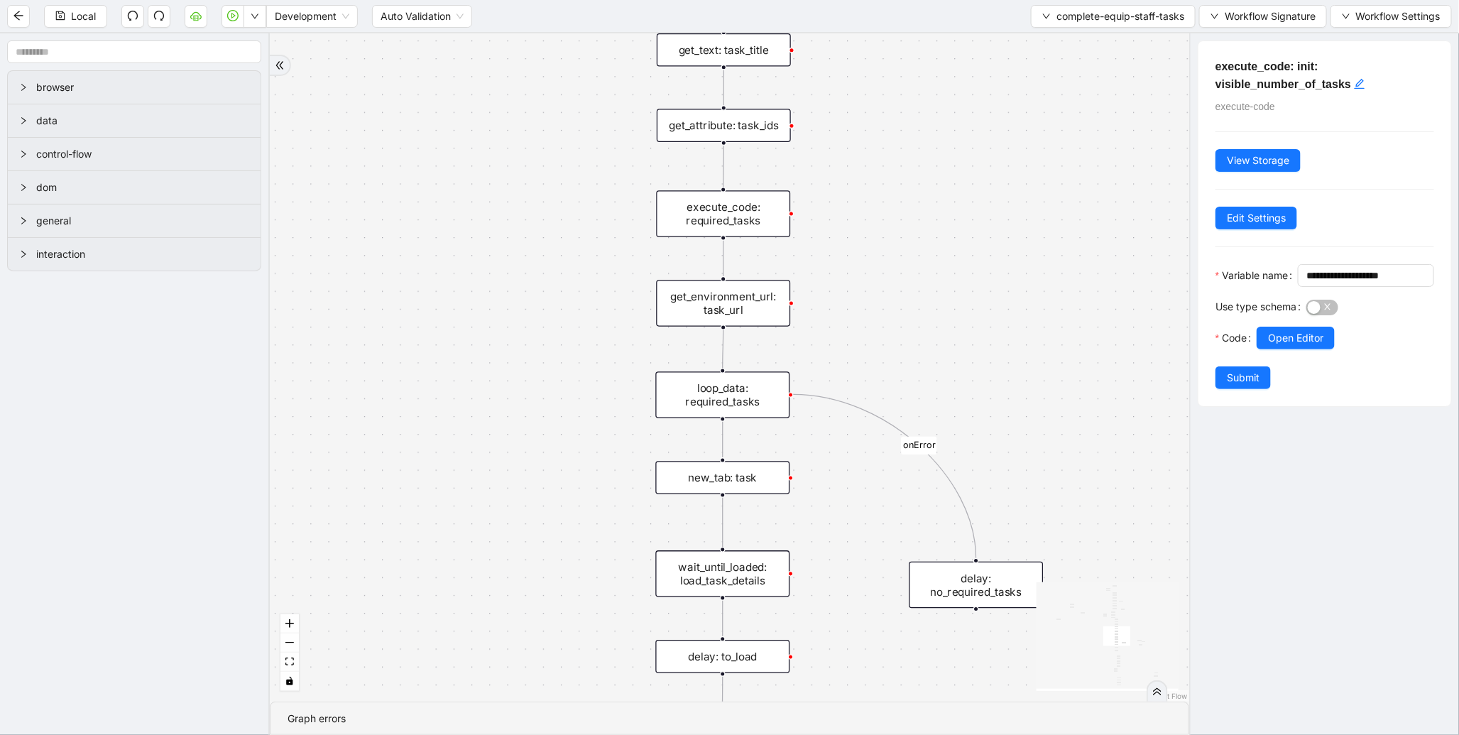
drag, startPoint x: 562, startPoint y: 382, endPoint x: 556, endPoint y: 261, distance: 121.6
click at [556, 261] on div "loopFrom exitFrom onError onError onError onError trigger wait_for_element: equ…" at bounding box center [730, 367] width 920 height 668
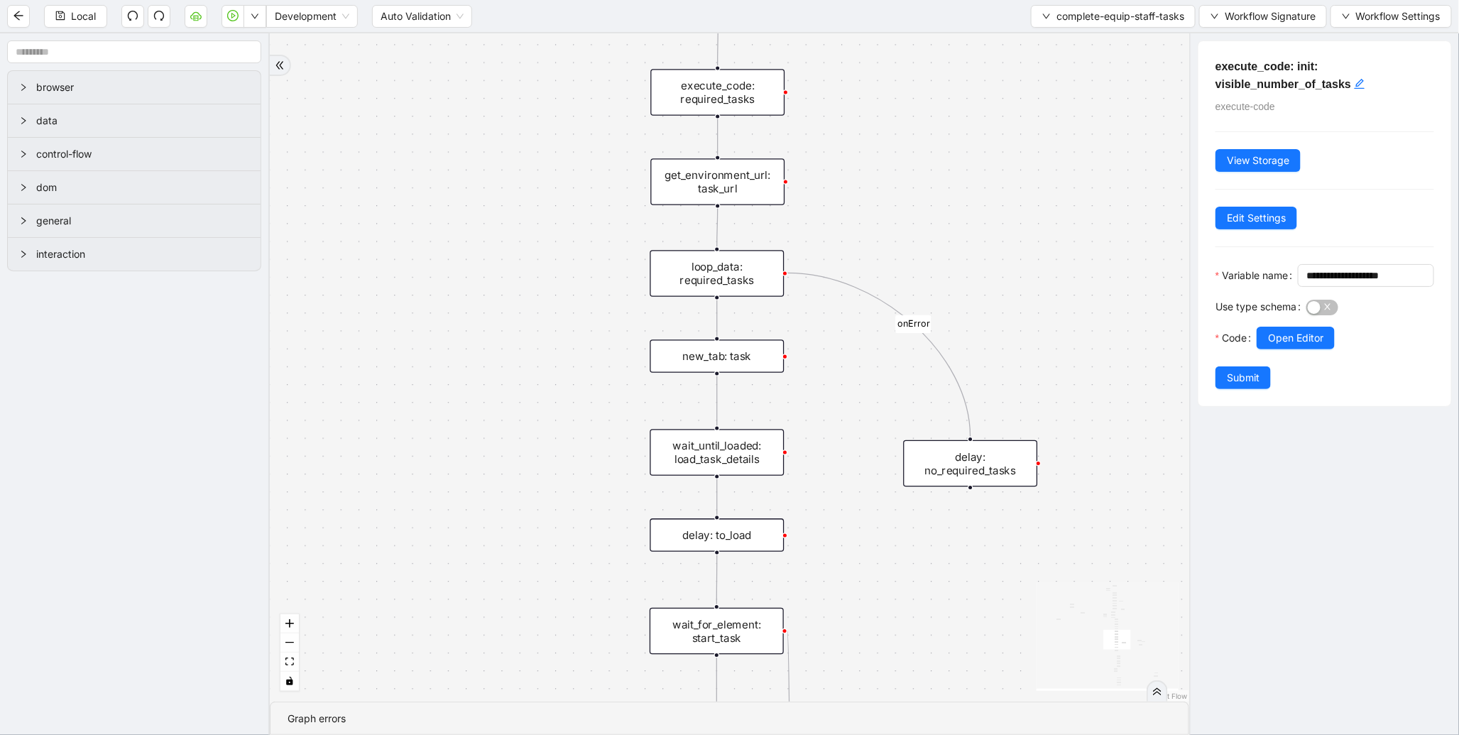
drag, startPoint x: 537, startPoint y: 467, endPoint x: 571, endPoint y: 330, distance: 140.6
click at [571, 330] on div "loopFrom exitFrom onError onError onError onError trigger wait_for_element: equ…" at bounding box center [730, 367] width 920 height 668
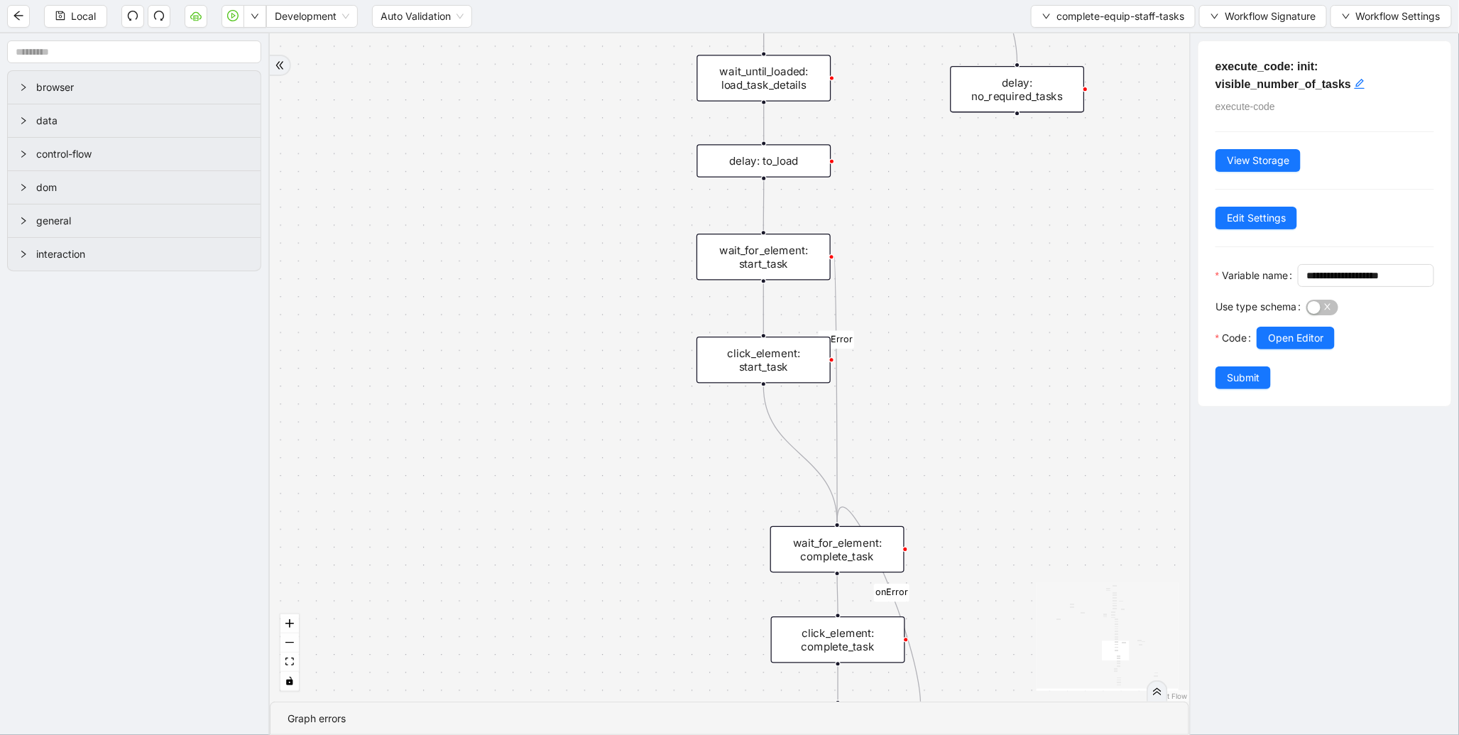
drag, startPoint x: 580, startPoint y: 474, endPoint x: 592, endPoint y: 229, distance: 246.0
click at [592, 231] on div "loopFrom exitFrom onError onError onError onError trigger wait_for_element: equ…" at bounding box center [730, 367] width 920 height 668
drag, startPoint x: 573, startPoint y: 477, endPoint x: 569, endPoint y: 167, distance: 310.4
click at [569, 167] on div "loopFrom exitFrom onError onError onError onError trigger wait_for_element: equ…" at bounding box center [730, 367] width 920 height 668
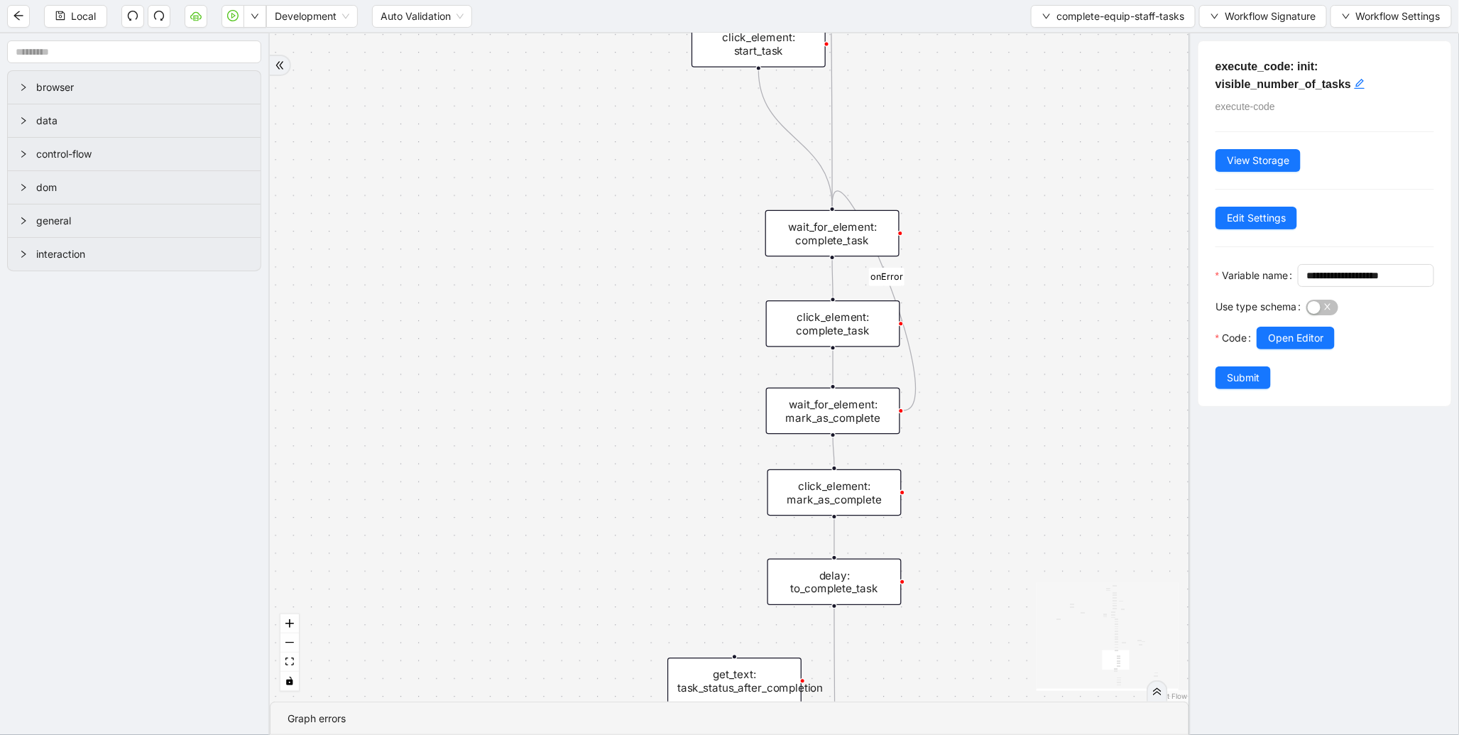
click at [854, 245] on div "wait_for_element: complete_task" at bounding box center [833, 233] width 134 height 47
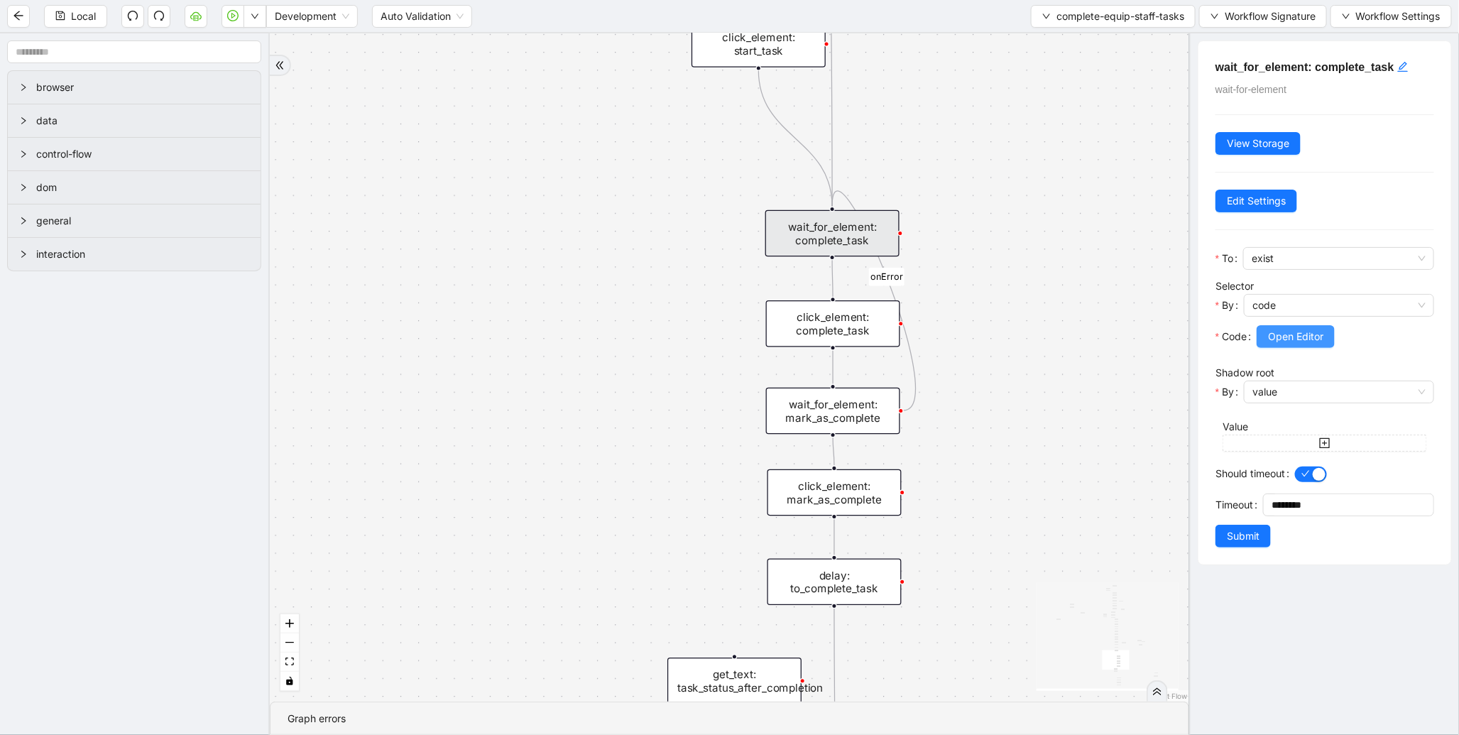
click at [1283, 335] on span "Open Editor" at bounding box center [1295, 337] width 55 height 16
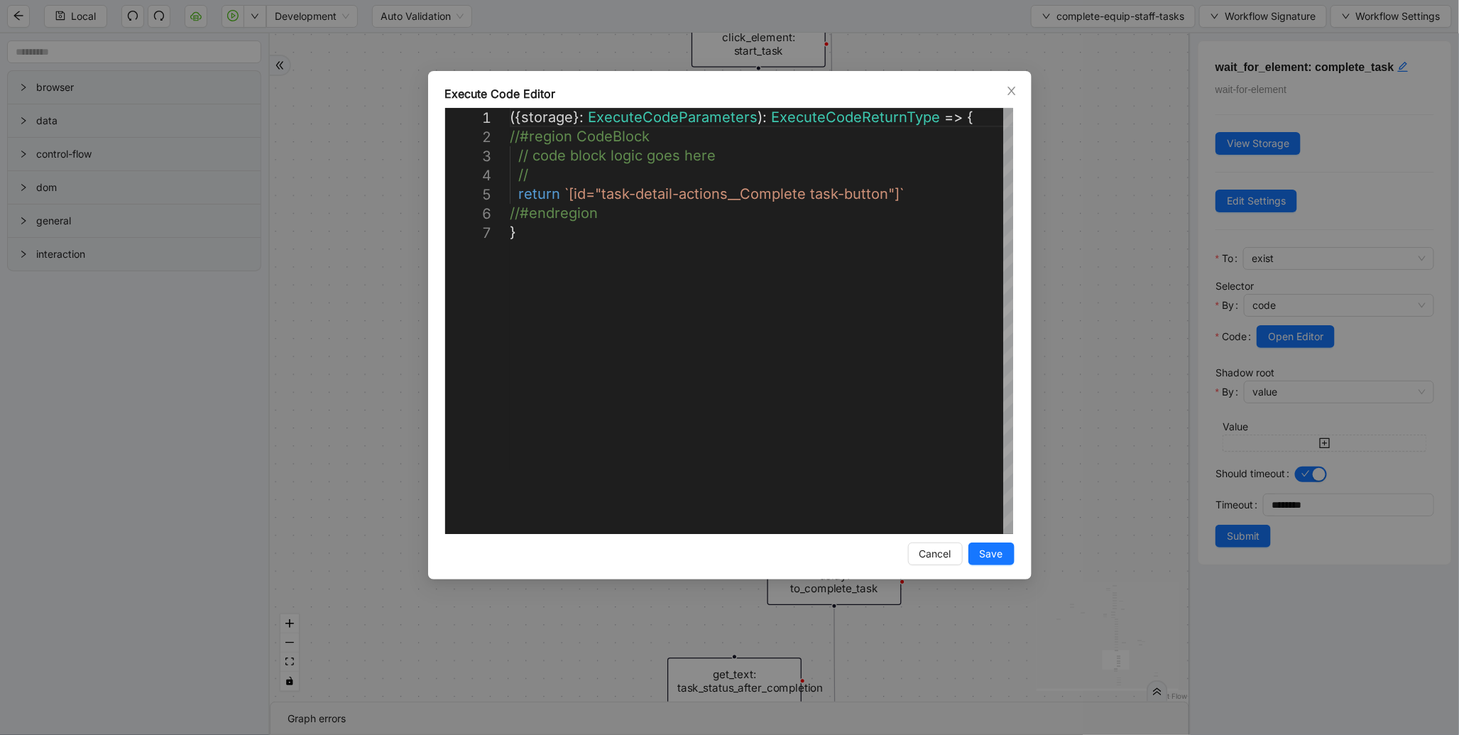
click at [1191, 325] on div "**********" at bounding box center [729, 367] width 1459 height 735
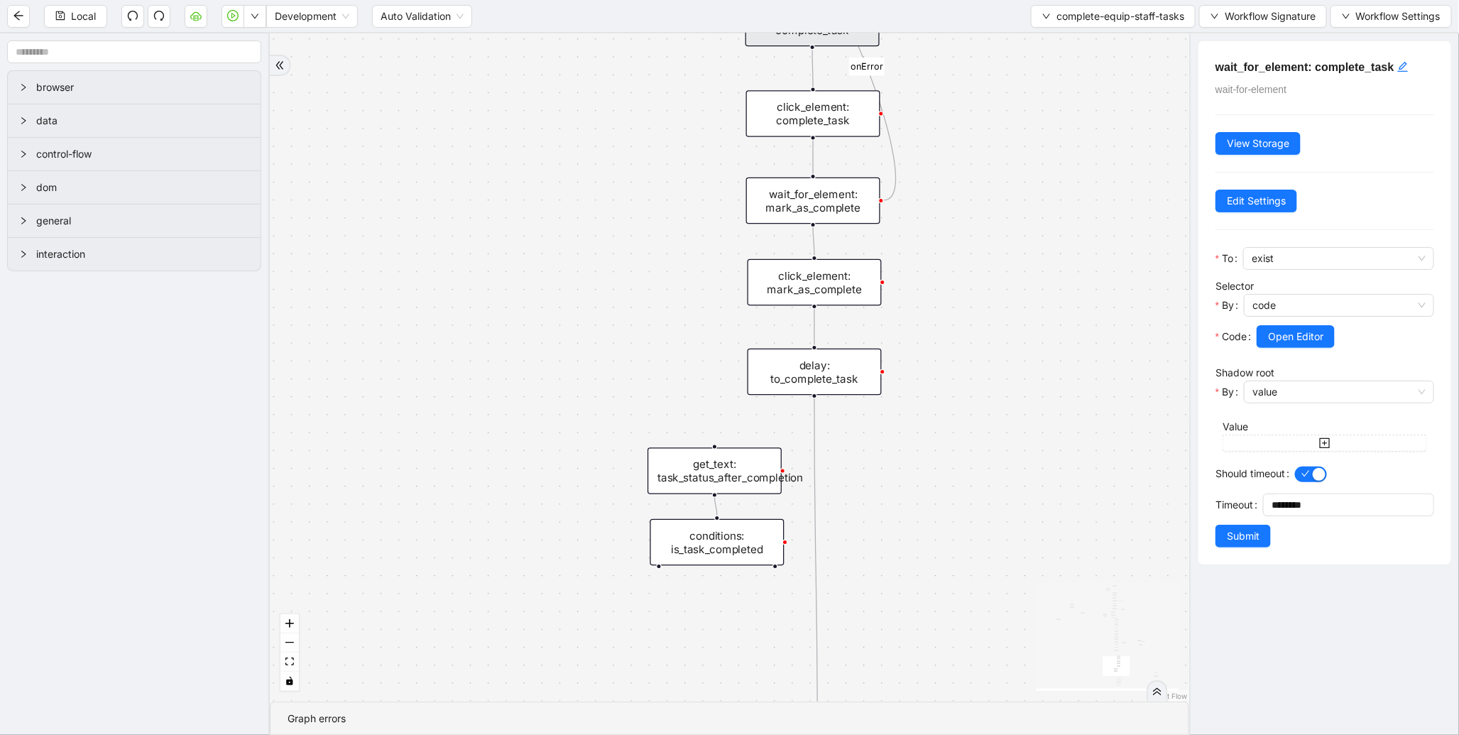
drag, startPoint x: 634, startPoint y: 589, endPoint x: 611, endPoint y: 214, distance: 375.7
click at [611, 214] on div "loopFrom exitFrom onError onError onError onError trigger wait_for_element: equ…" at bounding box center [730, 367] width 920 height 668
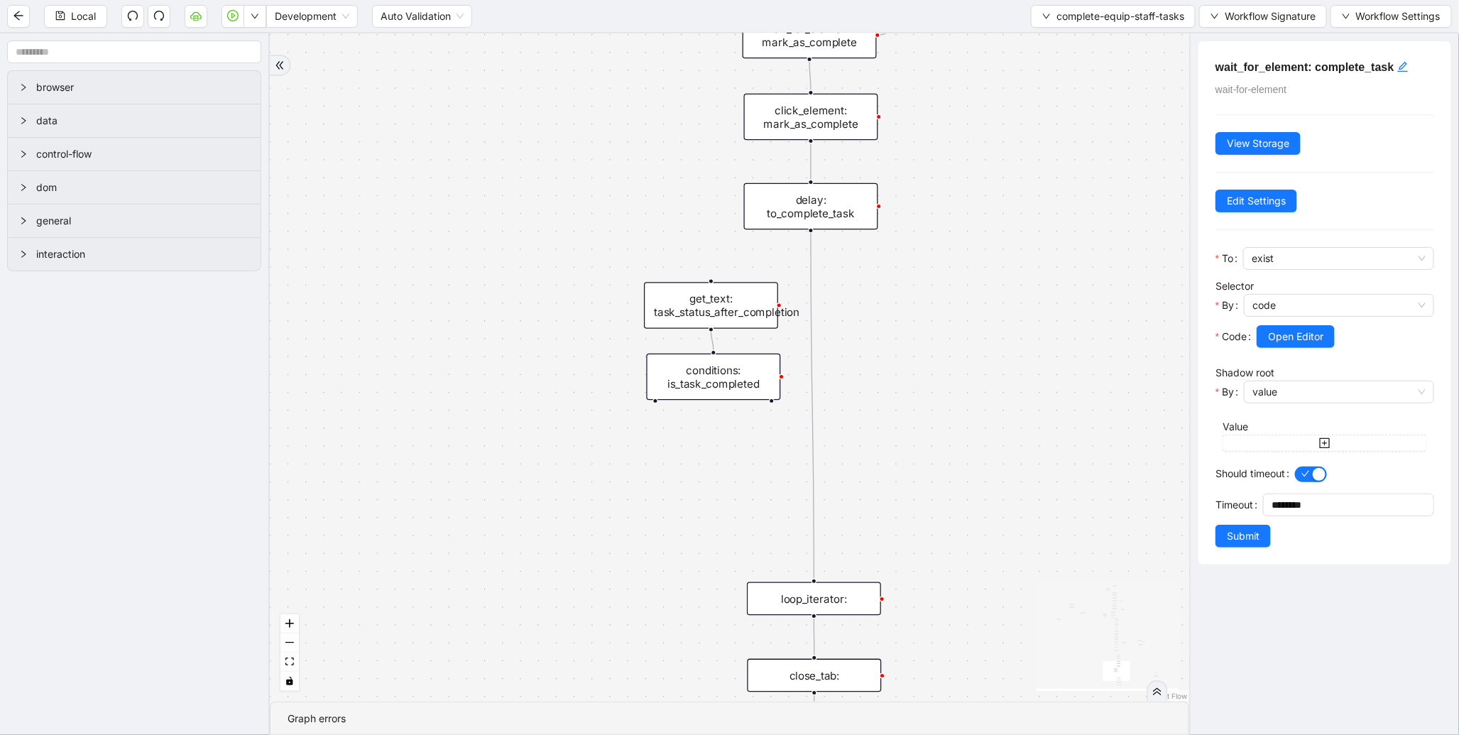
drag, startPoint x: 661, startPoint y: 509, endPoint x: 607, endPoint y: 188, distance: 325.5
click at [607, 188] on div "loopFrom exitFrom onError onError onError onError trigger wait_for_element: equ…" at bounding box center [730, 367] width 920 height 668
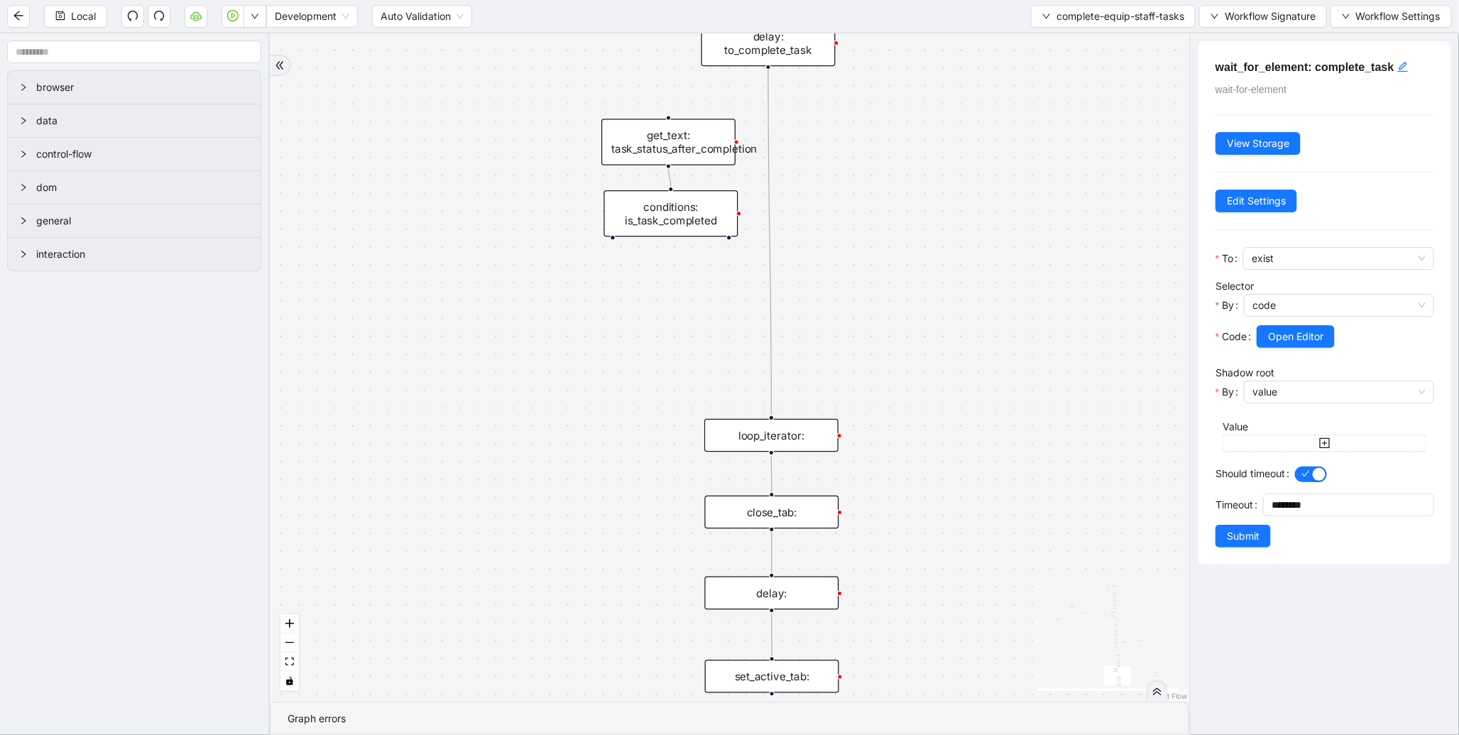
drag, startPoint x: 593, startPoint y: 207, endPoint x: 650, endPoint y: 550, distance: 347.7
click at [640, 633] on div "loopFrom exitFrom onError onError onError onError trigger wait_for_element: equ…" at bounding box center [730, 367] width 920 height 668
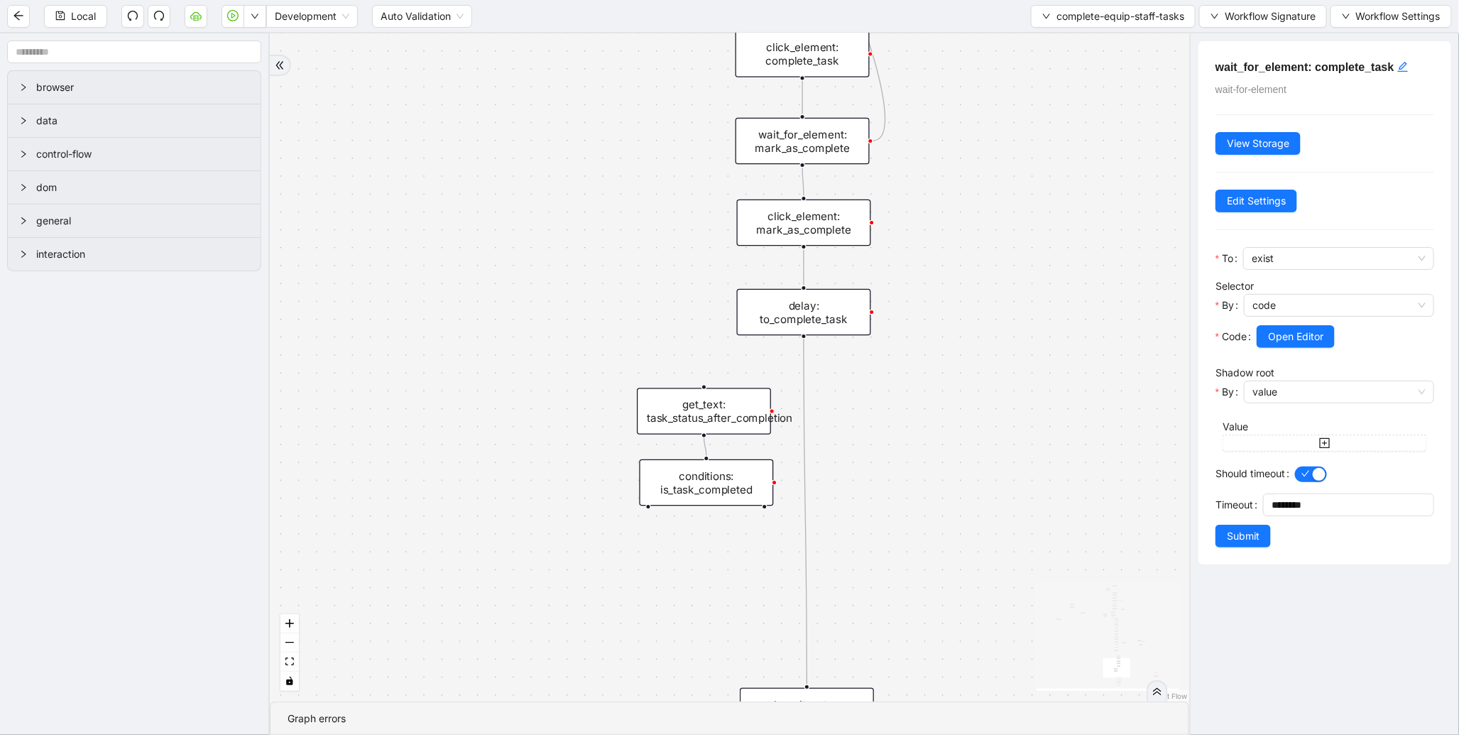
drag, startPoint x: 633, startPoint y: 244, endPoint x: 643, endPoint y: 575, distance: 331.1
click at [643, 575] on div "loopFrom exitFrom onError onError onError onError trigger wait_for_element: equ…" at bounding box center [730, 367] width 920 height 668
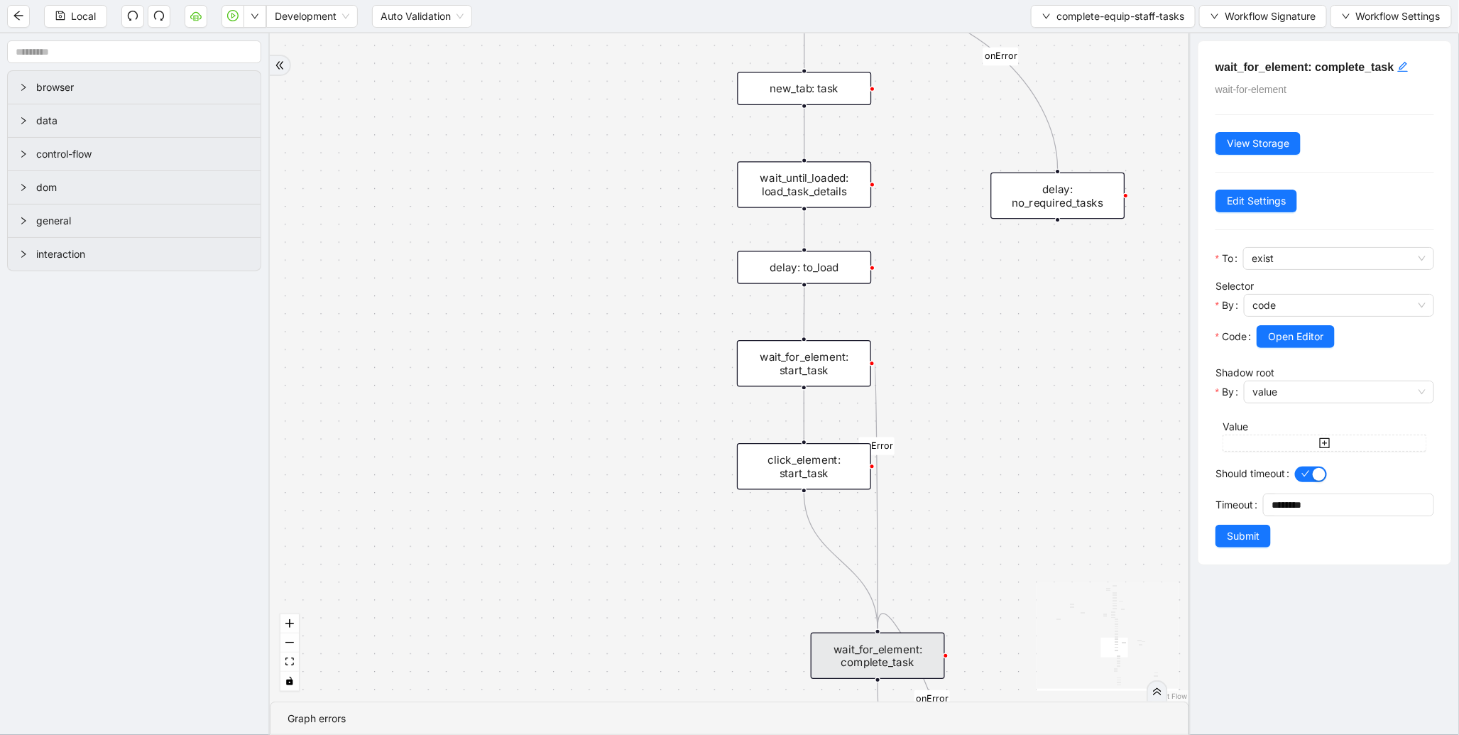
drag, startPoint x: 561, startPoint y: 214, endPoint x: 629, endPoint y: 618, distance: 409.0
click at [629, 618] on div "loopFrom exitFrom onError onError onError onError trigger wait_for_element: equ…" at bounding box center [730, 367] width 920 height 668
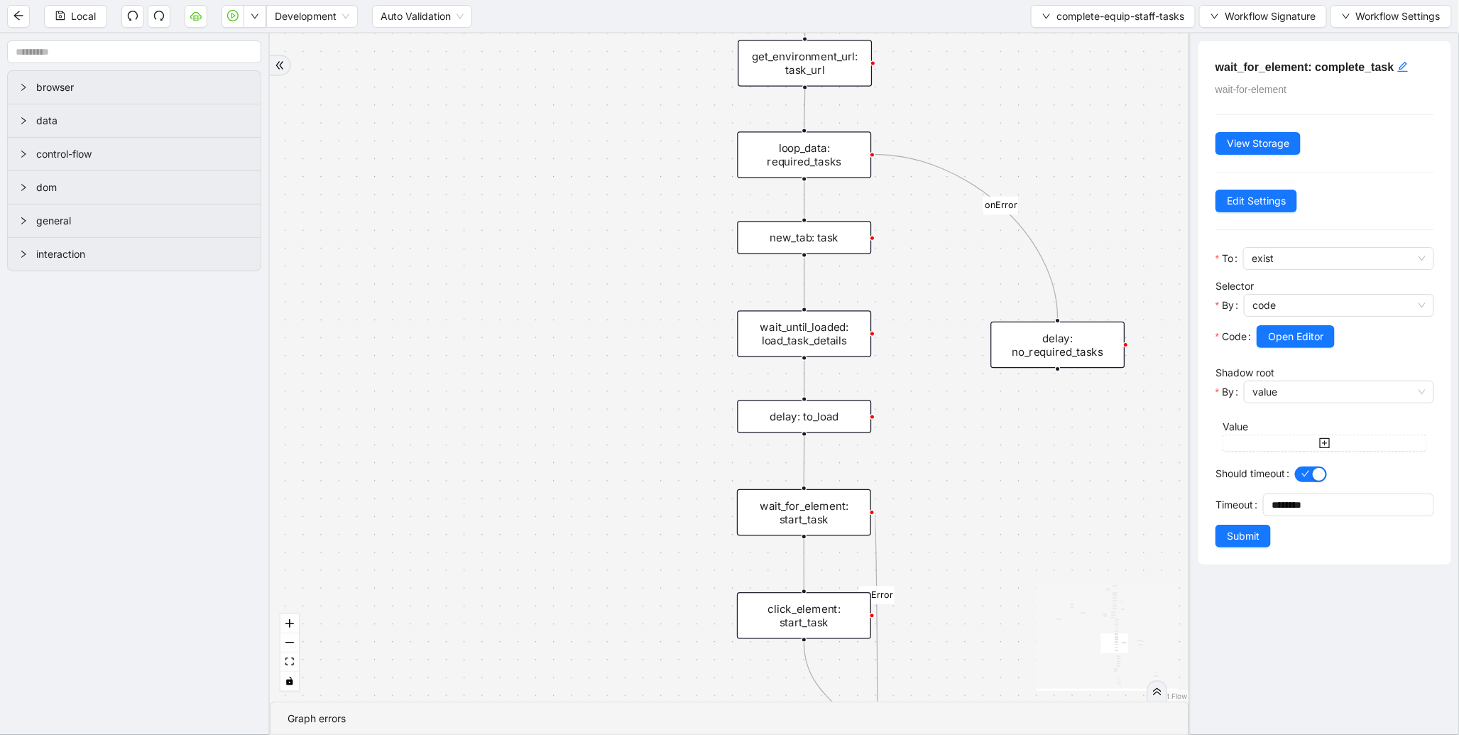
drag, startPoint x: 616, startPoint y: 334, endPoint x: 612, endPoint y: 452, distance: 117.9
click at [612, 452] on div "loopFrom exitFrom onError onError onError onError trigger wait_for_element: equ…" at bounding box center [730, 367] width 920 height 668
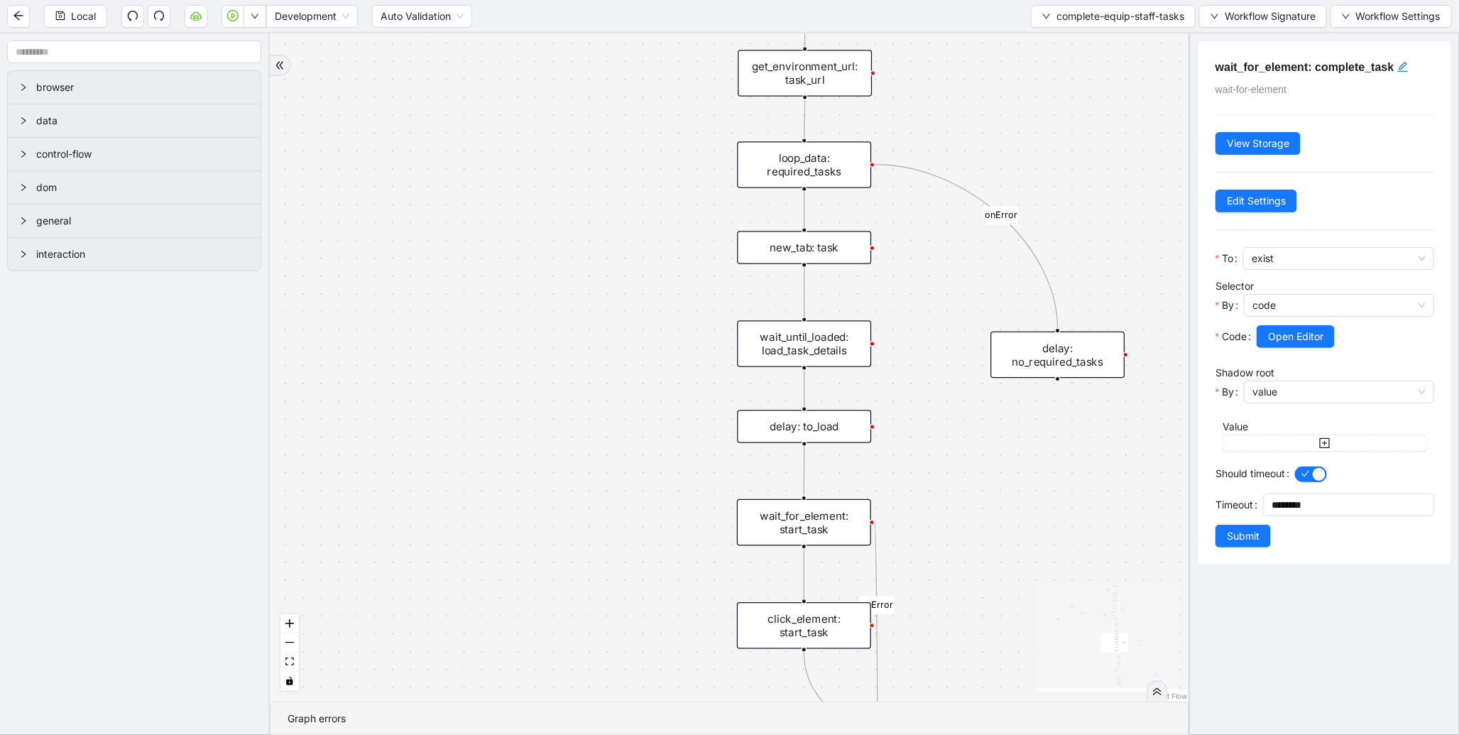
click at [1163, 693] on div at bounding box center [1158, 692] width 12 height 10
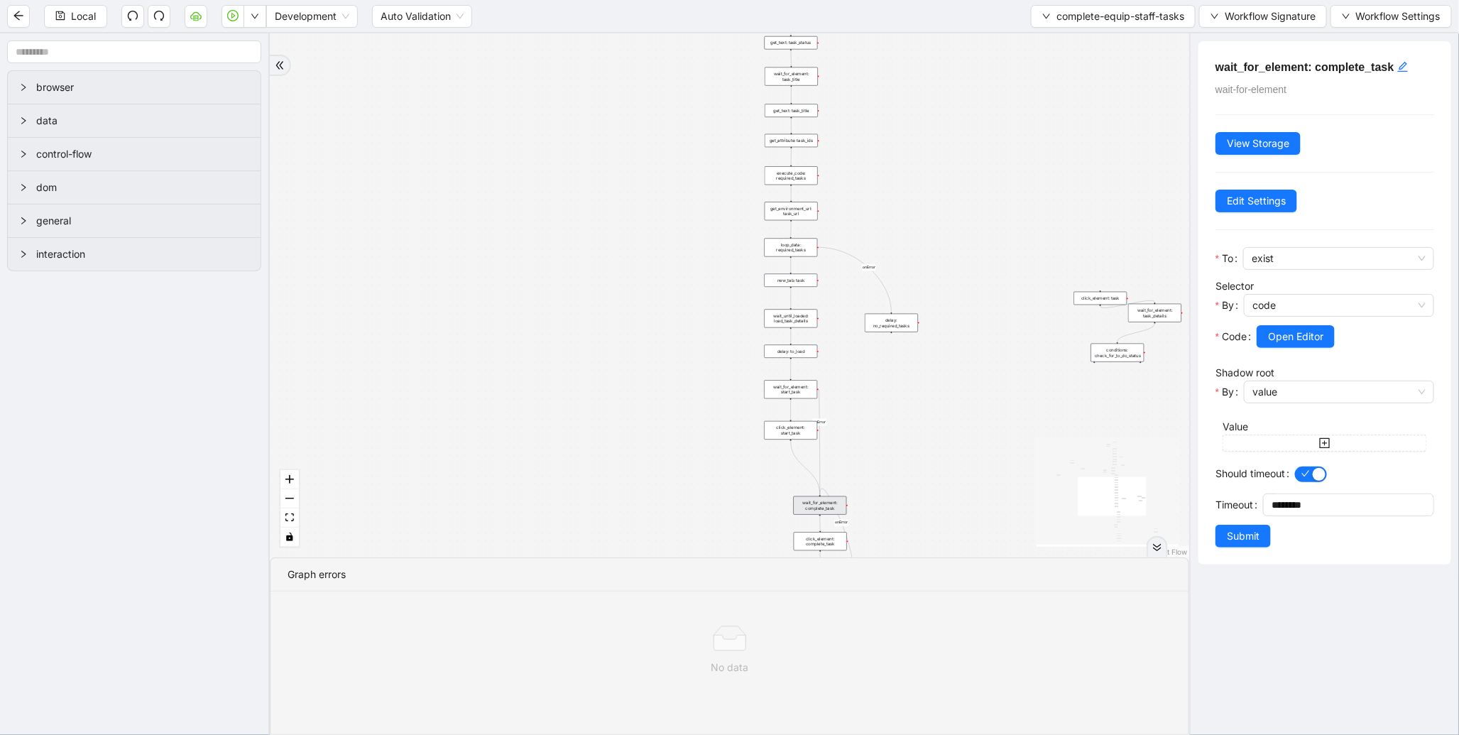
drag, startPoint x: 599, startPoint y: 93, endPoint x: 632, endPoint y: 408, distance: 317.1
click at [632, 408] on div "loopFrom exitFrom onError onError onError onError trigger wait_for_element: equ…" at bounding box center [730, 295] width 920 height 524
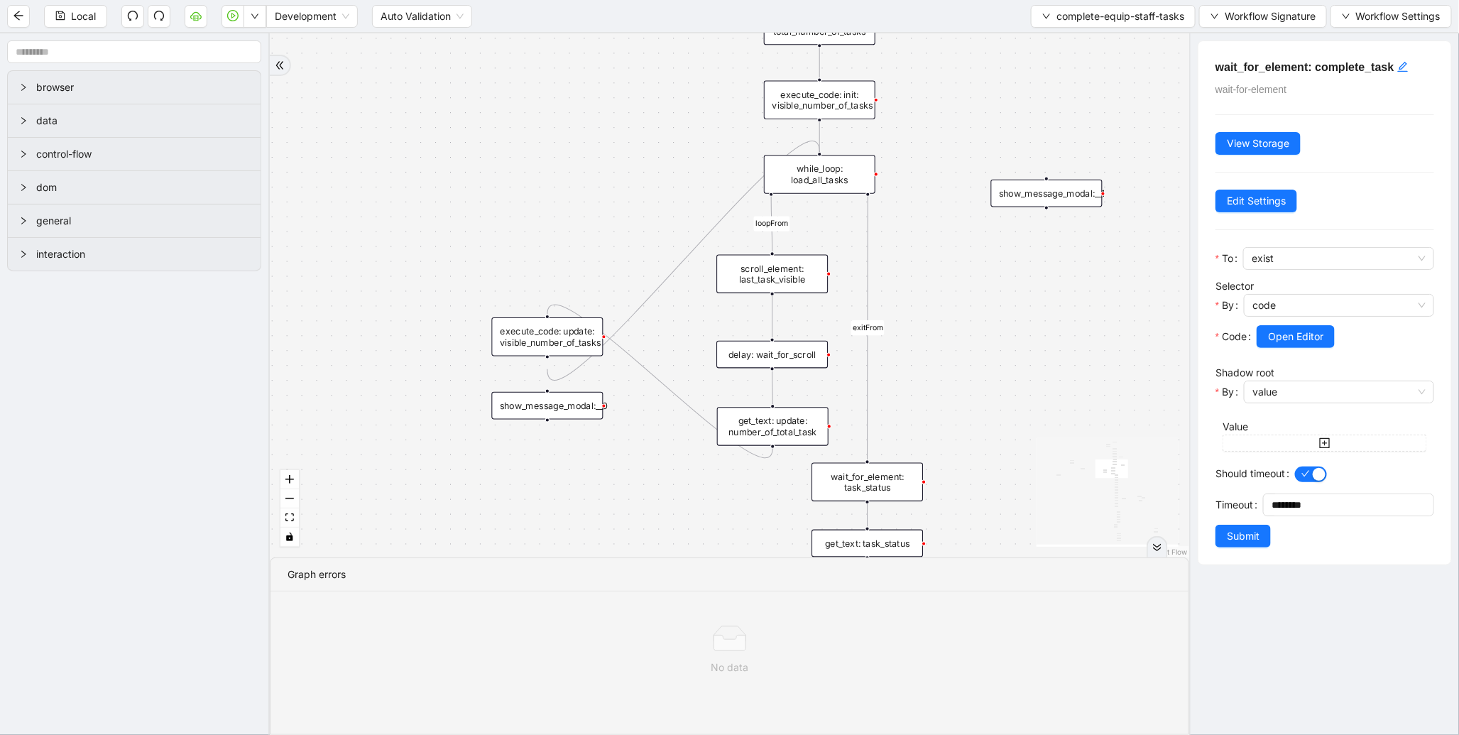
drag, startPoint x: 587, startPoint y: 104, endPoint x: 569, endPoint y: 467, distance: 364.1
click at [569, 467] on div "loopFrom exitFrom onError onError onError onError trigger wait_for_element: equ…" at bounding box center [730, 295] width 920 height 524
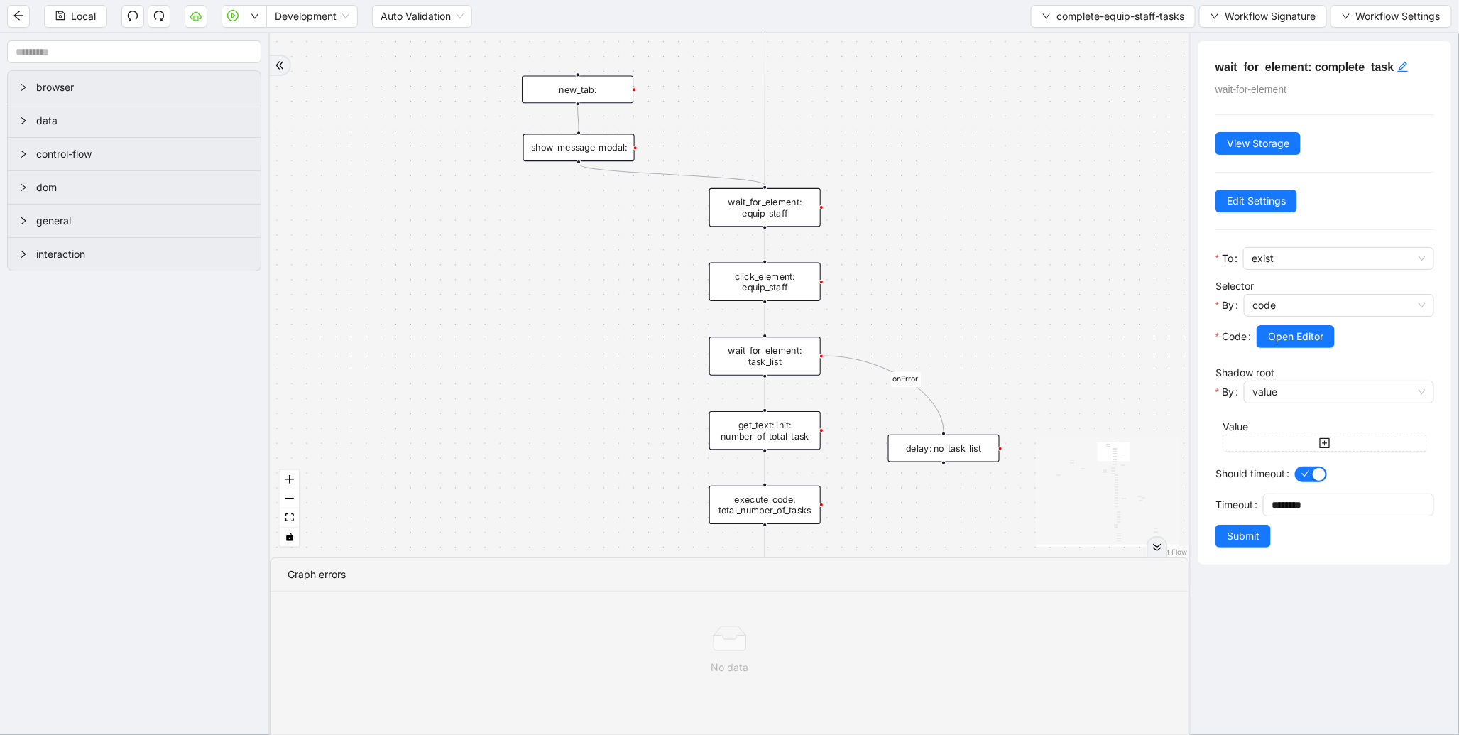
drag, startPoint x: 586, startPoint y: 214, endPoint x: 568, endPoint y: 351, distance: 137.5
click at [568, 351] on div "loopFrom exitFrom onError onError onError onError trigger wait_for_element: equ…" at bounding box center [730, 295] width 920 height 524
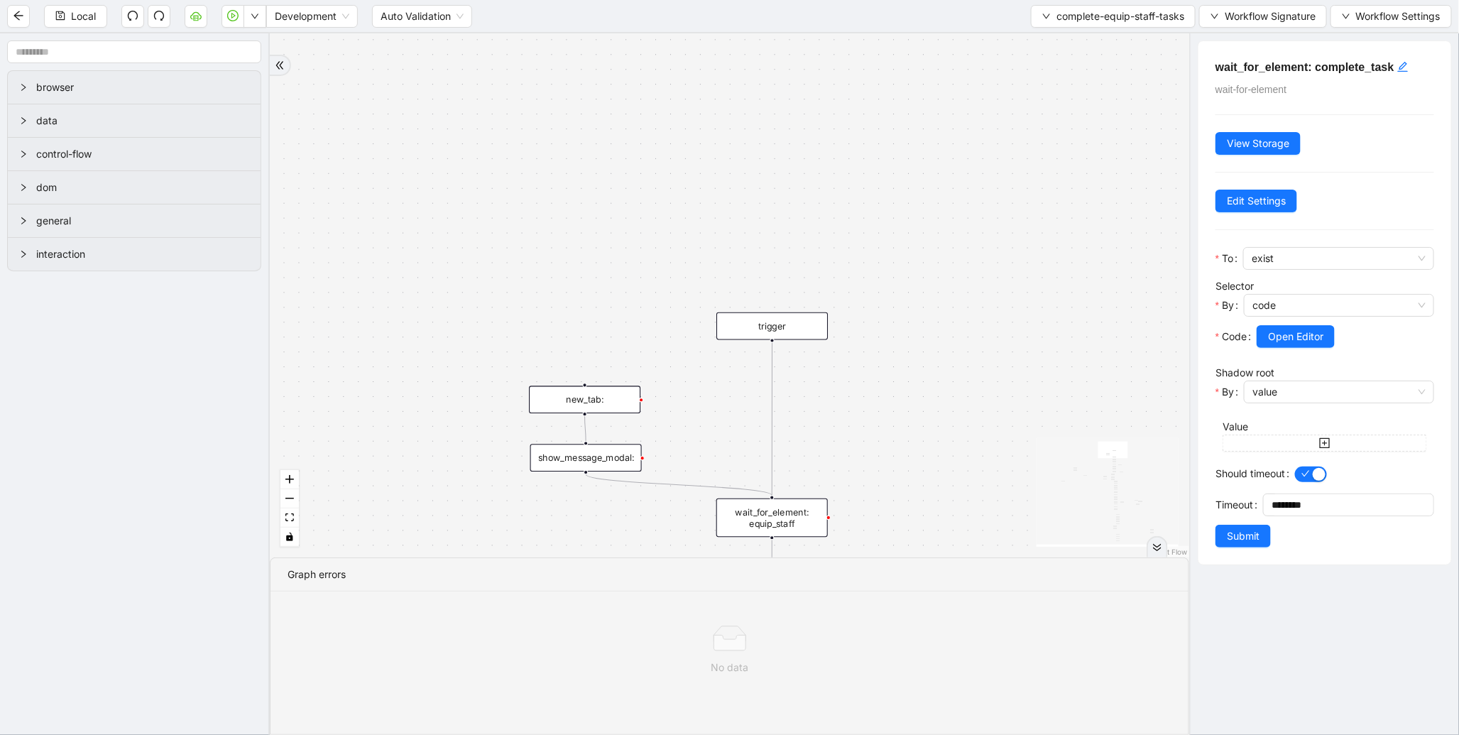
drag, startPoint x: 638, startPoint y: 327, endPoint x: 641, endPoint y: 160, distance: 166.9
click at [641, 160] on div "loopFrom exitFrom onError onError onError onError trigger wait_for_element: equ…" at bounding box center [730, 295] width 920 height 524
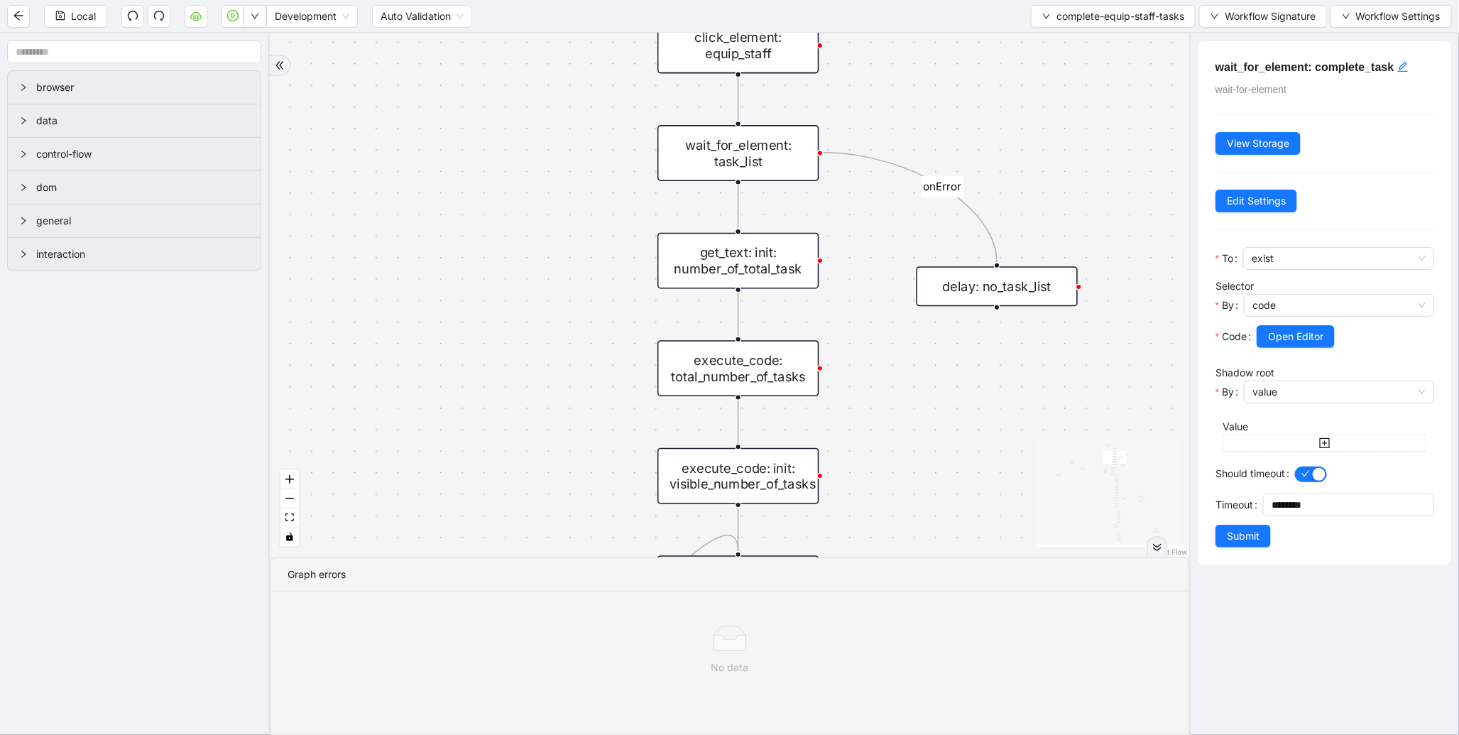
drag, startPoint x: 606, startPoint y: 413, endPoint x: 619, endPoint y: 245, distance: 168.8
click at [614, 253] on div "loopFrom exitFrom onError onError onError onError trigger wait_for_element: equ…" at bounding box center [730, 295] width 920 height 524
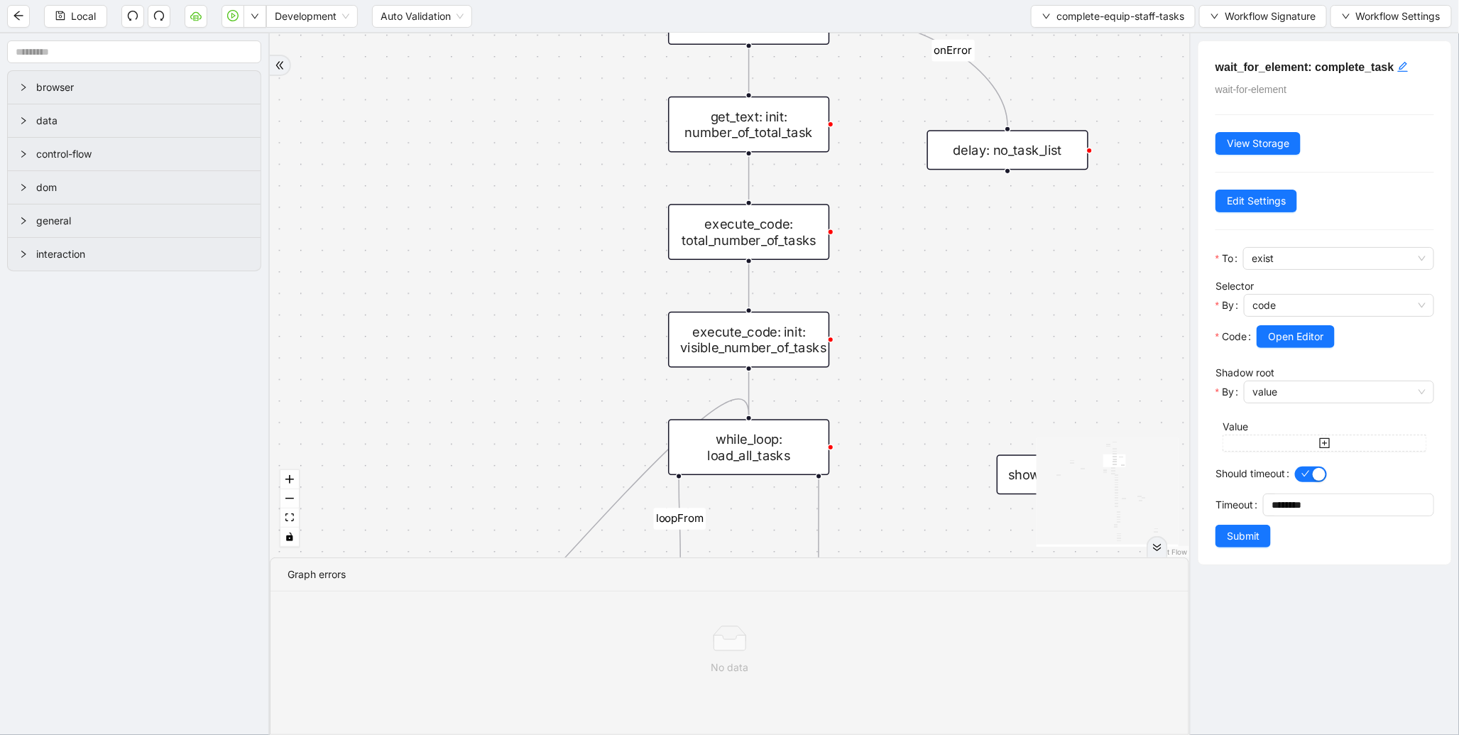
drag, startPoint x: 612, startPoint y: 381, endPoint x: 626, endPoint y: 235, distance: 146.2
click at [626, 235] on div "loopFrom exitFrom onError onError onError onError trigger wait_for_element: equ…" at bounding box center [730, 295] width 920 height 524
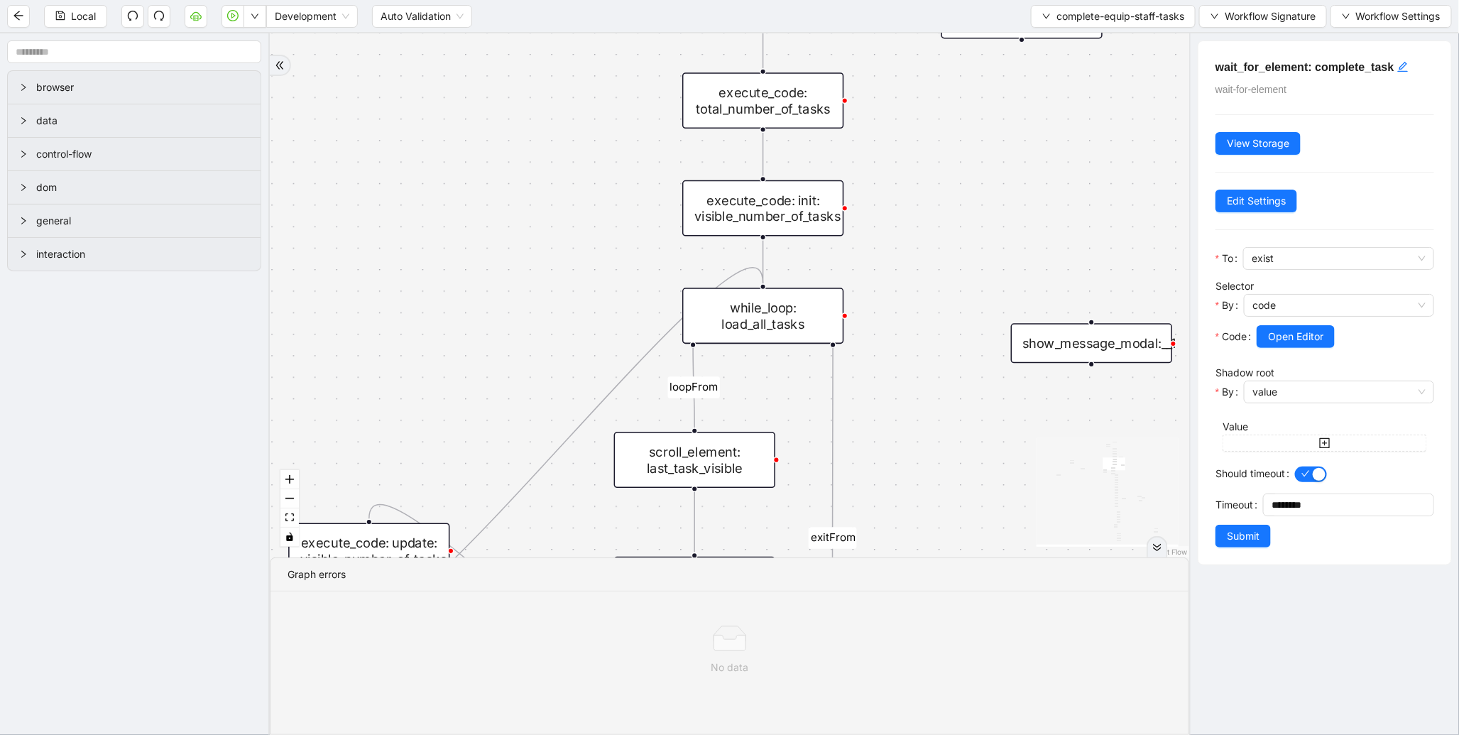
click at [786, 115] on div "execute_code: total_number_of_tasks" at bounding box center [762, 100] width 161 height 56
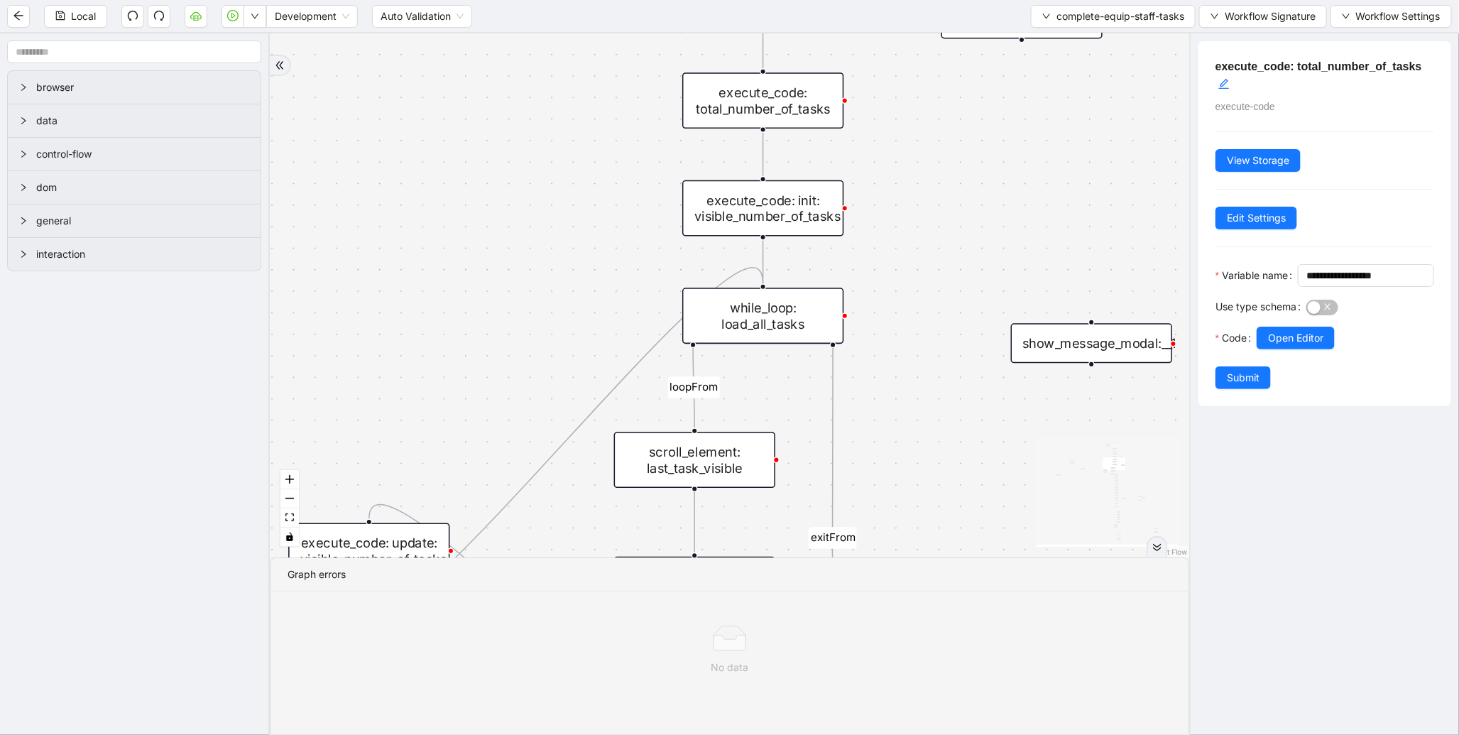
click at [798, 217] on div "execute_code: init: visible_number_of_tasks" at bounding box center [762, 208] width 161 height 56
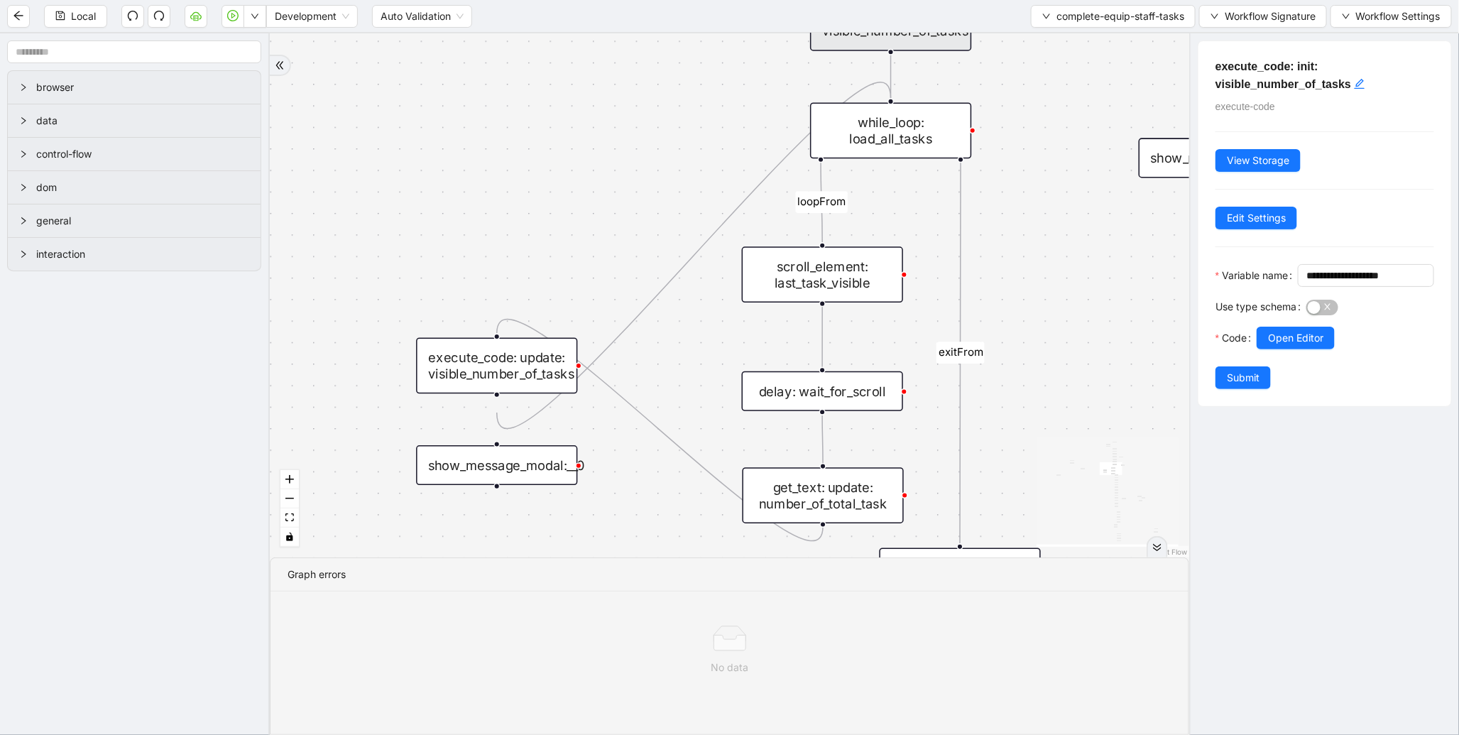
drag, startPoint x: 548, startPoint y: 358, endPoint x: 685, endPoint y: 153, distance: 246.6
click at [685, 153] on div "loopFrom exitFrom onError onError onError onError trigger wait_for_element: equ…" at bounding box center [730, 295] width 920 height 524
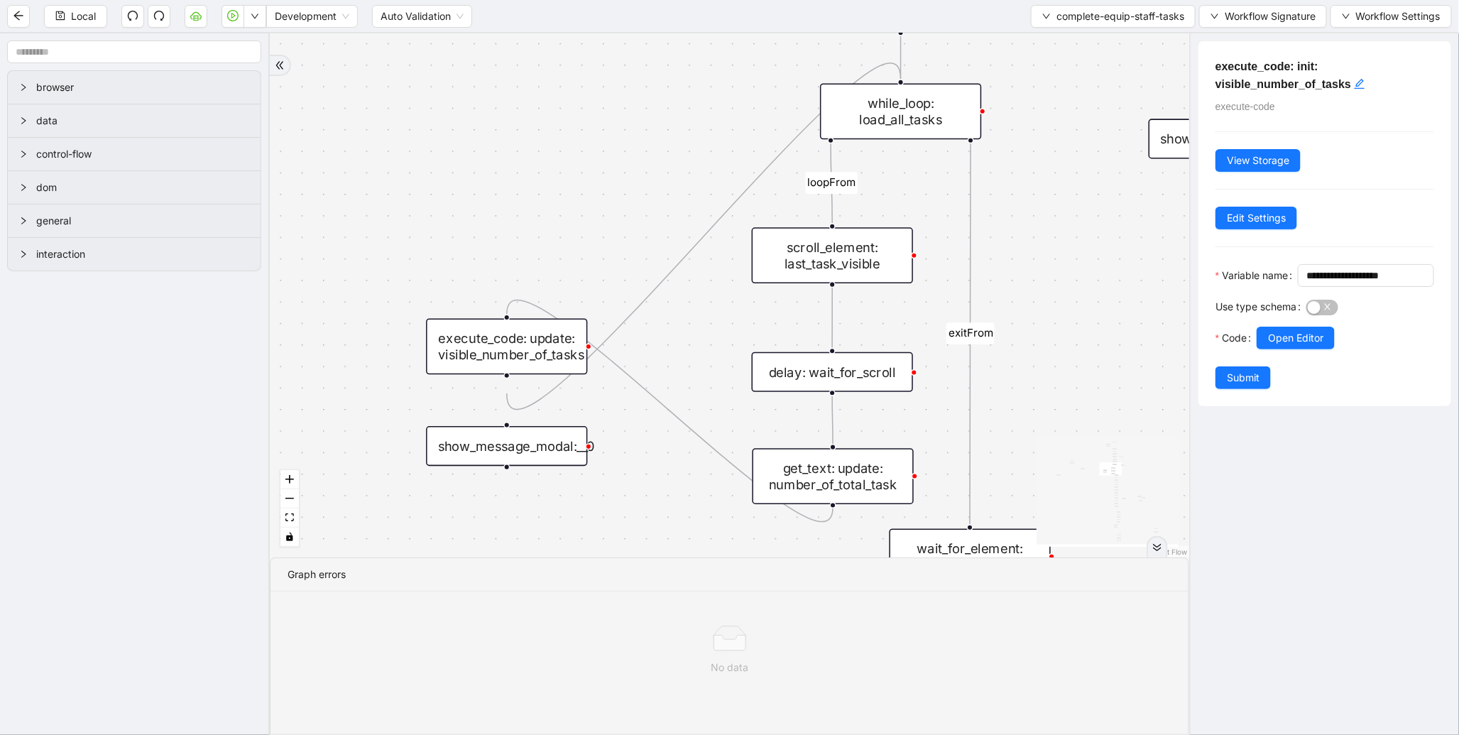
click at [499, 375] on div "execute_code: update: visible_number_of_tasks" at bounding box center [506, 347] width 161 height 56
drag, startPoint x: 658, startPoint y: 569, endPoint x: 580, endPoint y: 401, distance: 184.9
click at [580, 401] on section "loopFrom exitFrom onError onError onError onError trigger wait_for_element: equ…" at bounding box center [730, 384] width 920 height 702
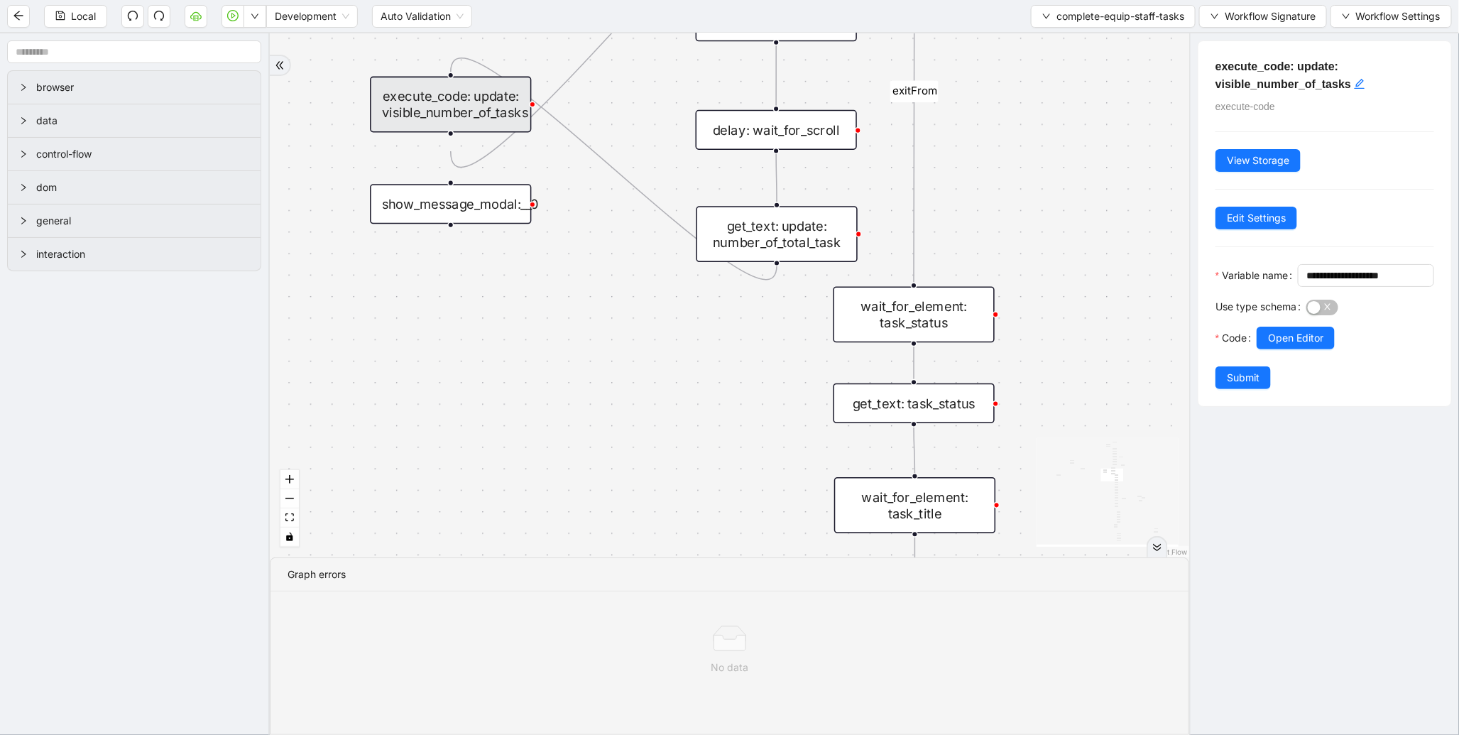
drag, startPoint x: 633, startPoint y: 516, endPoint x: 573, endPoint y: 249, distance: 272.9
click at [573, 249] on div "loopFrom exitFrom onError onError onError onError trigger wait_for_element: equ…" at bounding box center [730, 295] width 920 height 524
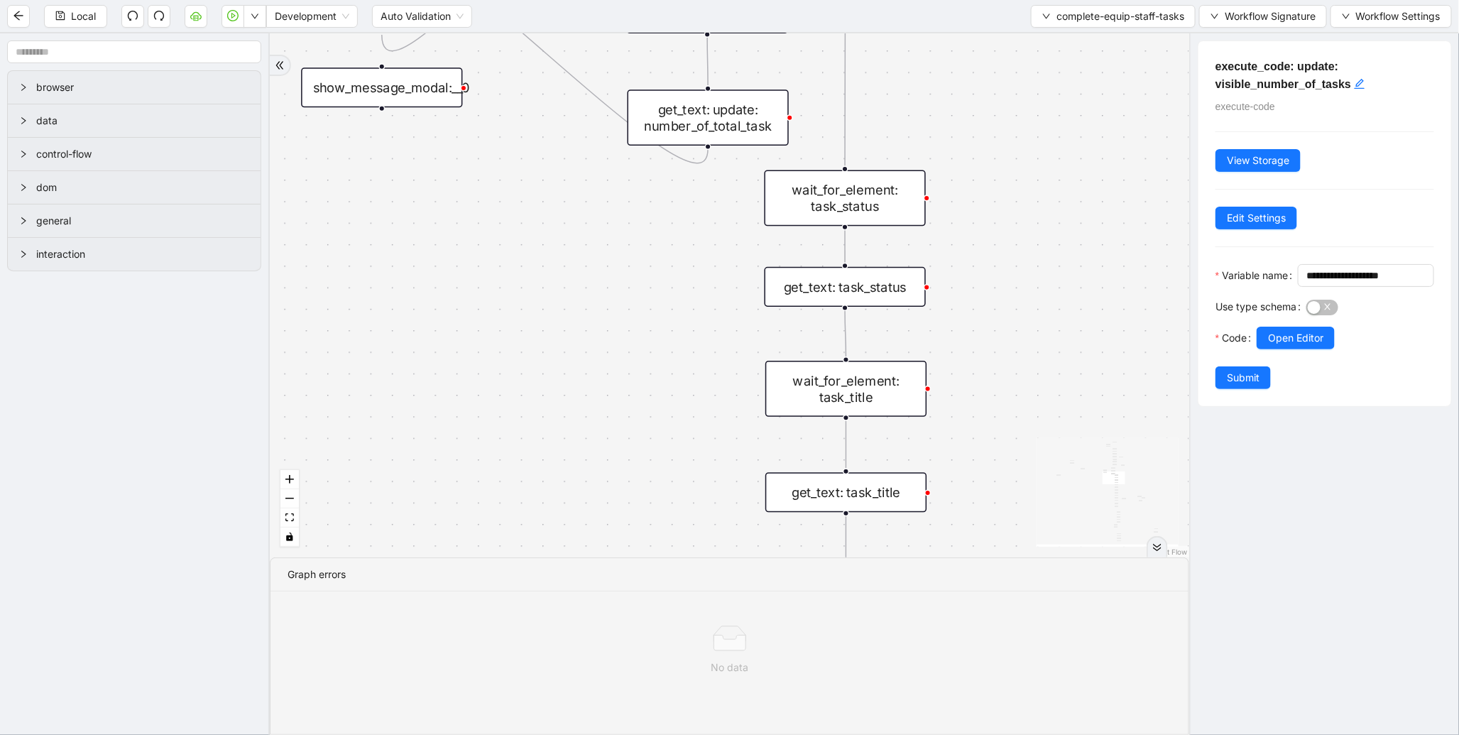
drag, startPoint x: 633, startPoint y: 393, endPoint x: 536, endPoint y: 271, distance: 156.3
click at [535, 270] on div "loopFrom exitFrom onError onError onError onError trigger wait_for_element: equ…" at bounding box center [730, 295] width 920 height 524
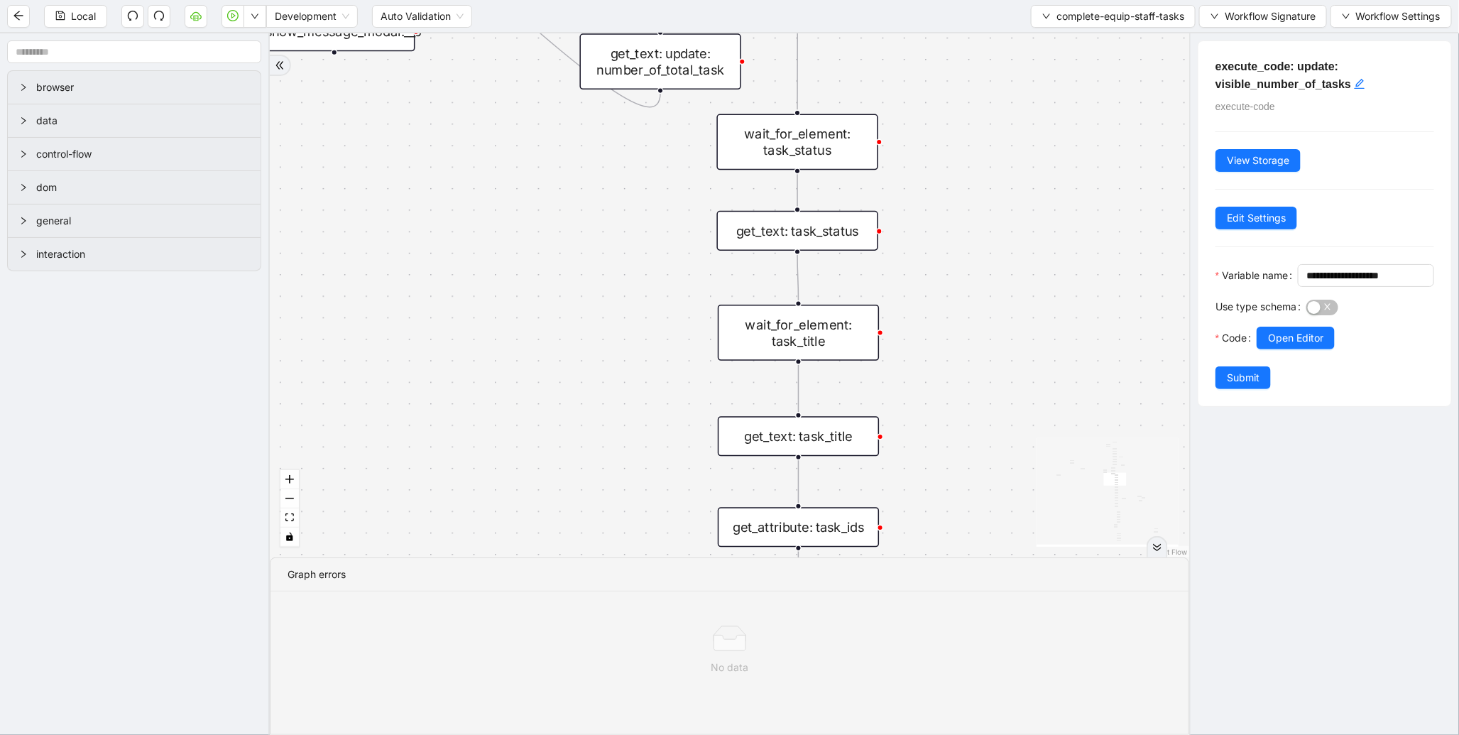
drag, startPoint x: 599, startPoint y: 405, endPoint x: 556, endPoint y: 280, distance: 132.1
click at [552, 276] on div "loopFrom exitFrom onError onError onError onError trigger wait_for_element: equ…" at bounding box center [730, 295] width 920 height 524
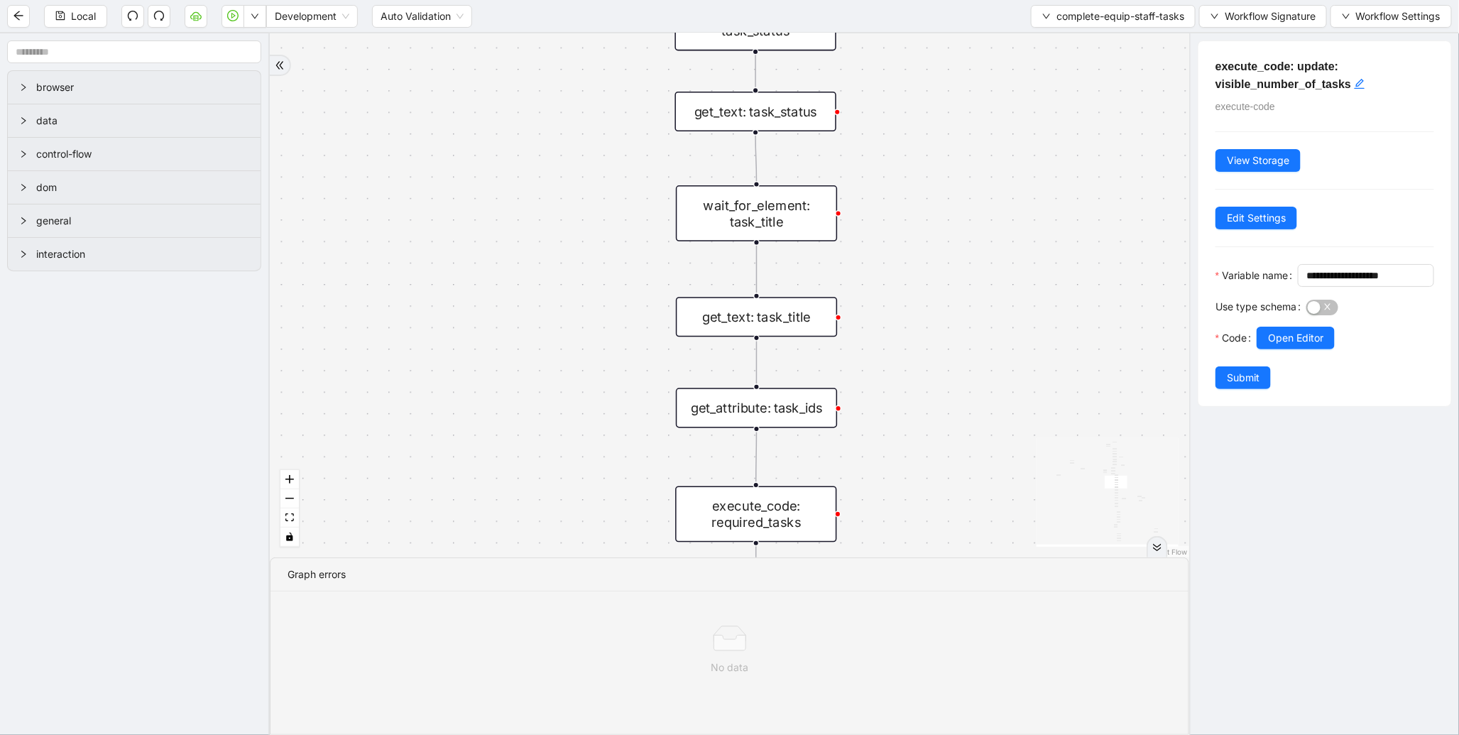
drag, startPoint x: 604, startPoint y: 395, endPoint x: 589, endPoint y: 261, distance: 135.0
click at [589, 261] on div "loopFrom exitFrom onError onError onError onError trigger wait_for_element: equ…" at bounding box center [730, 295] width 920 height 524
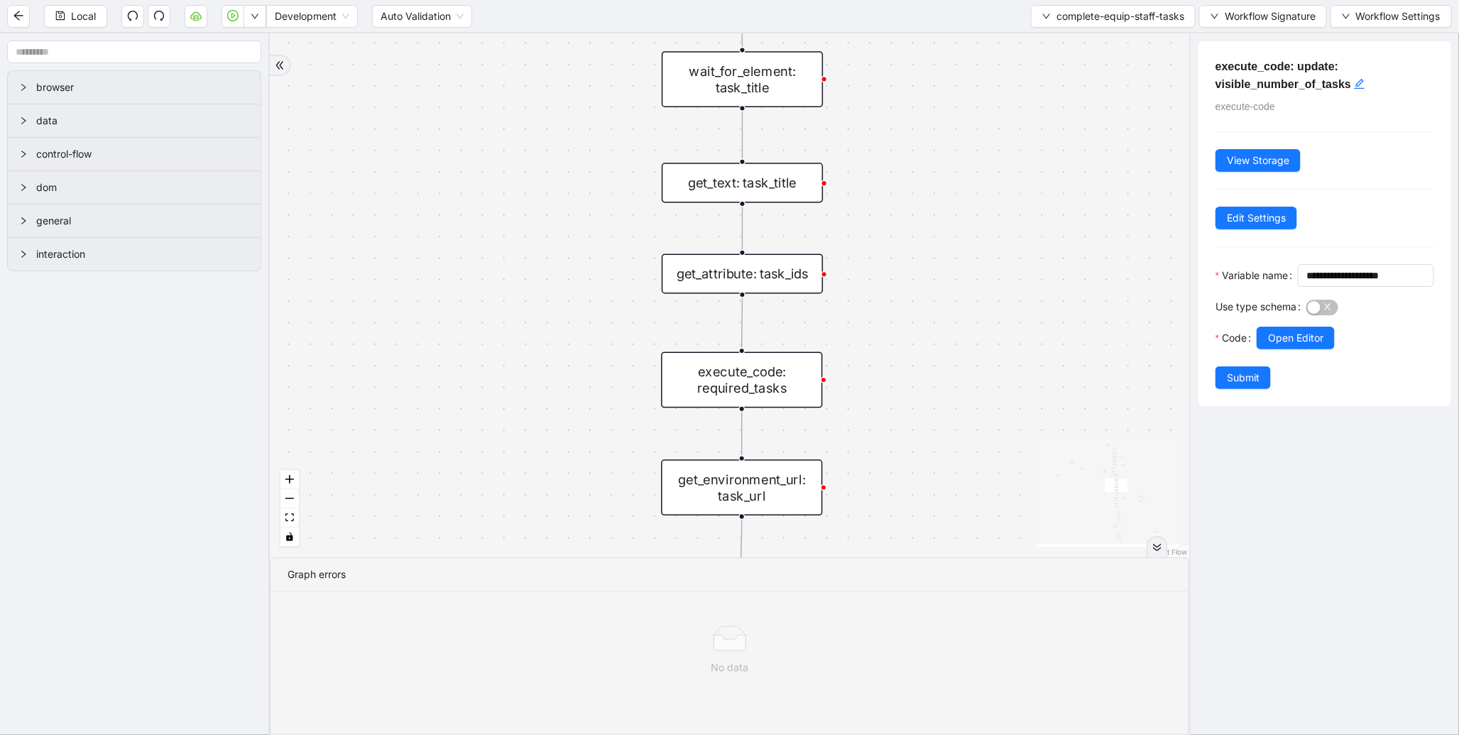
click at [724, 388] on div "execute_code: required_tasks" at bounding box center [741, 380] width 161 height 56
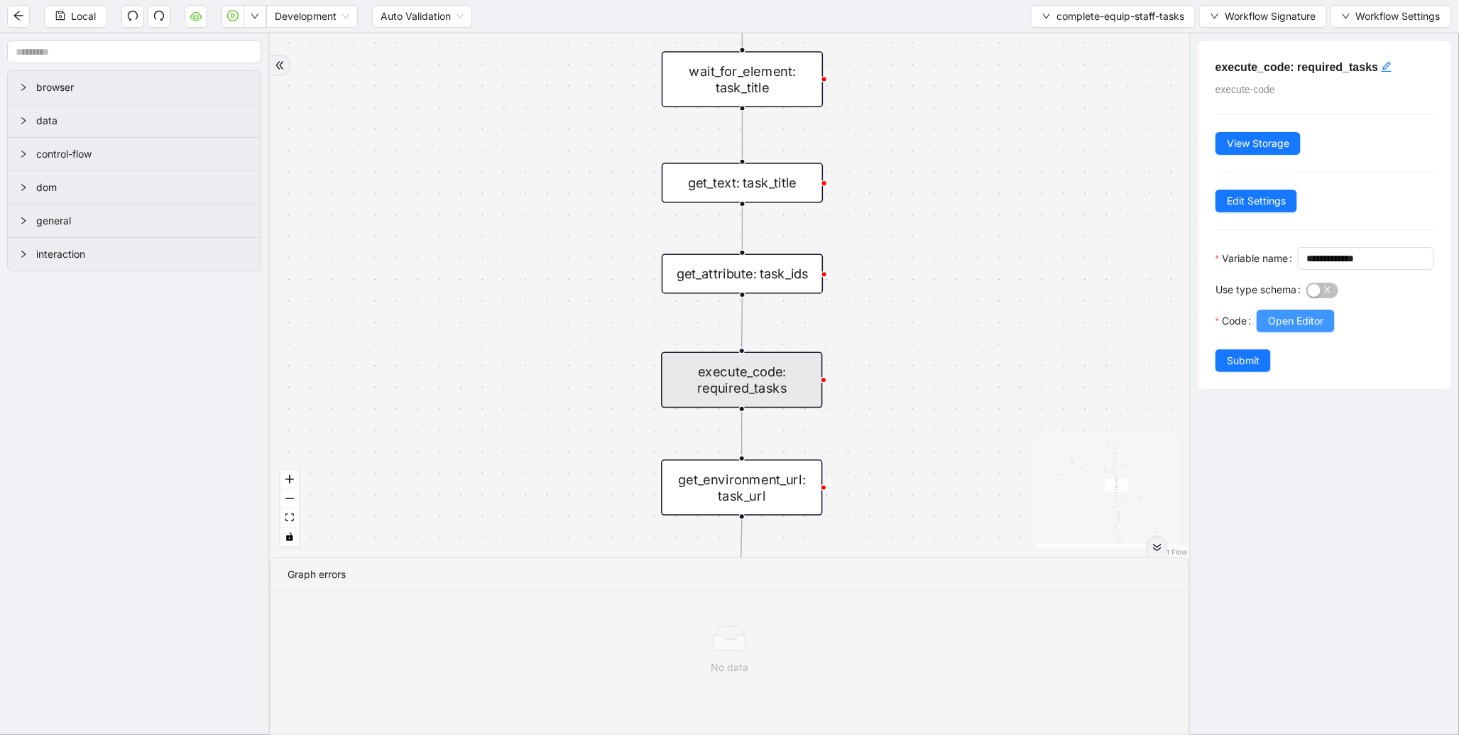
click at [1296, 329] on span "Open Editor" at bounding box center [1295, 321] width 55 height 16
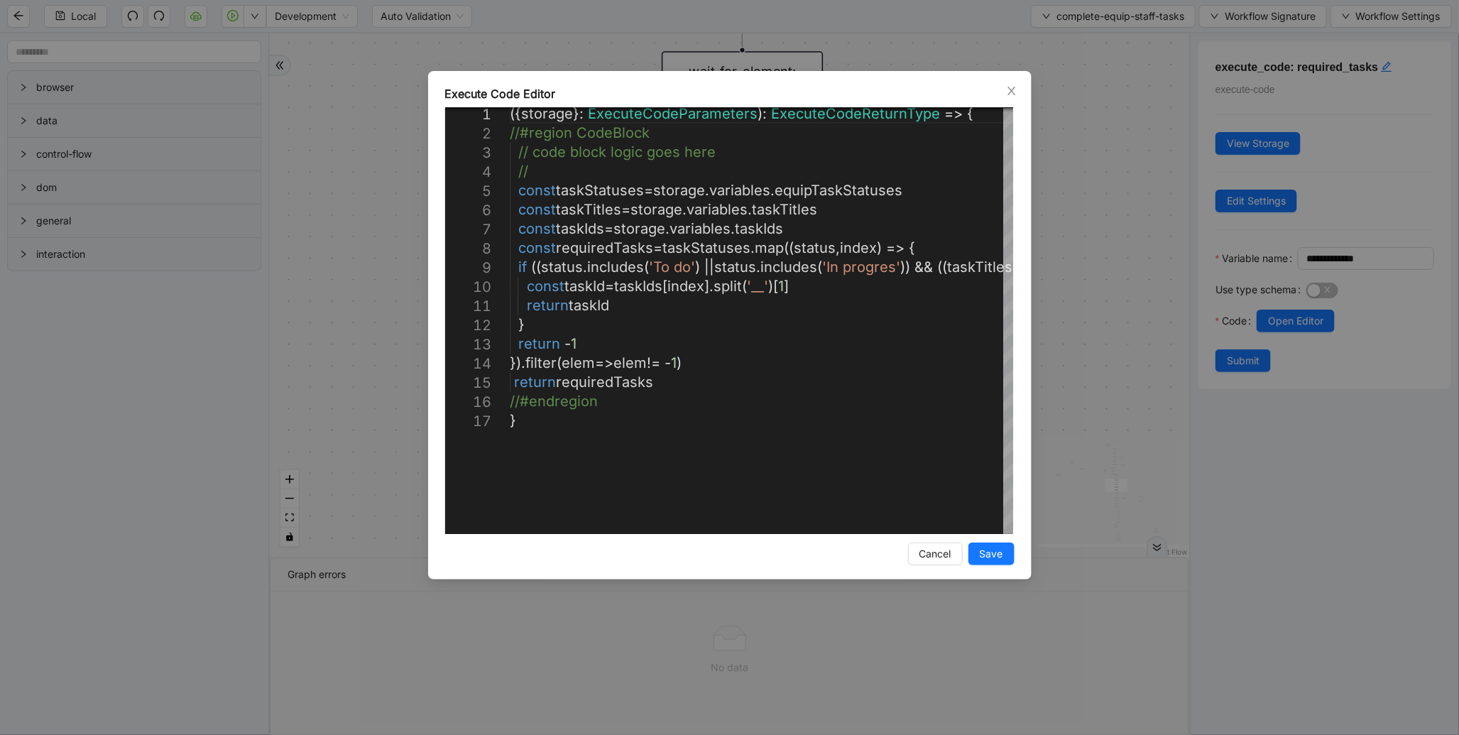
click at [1087, 245] on div "Execute Code Editor 1 2 3 4 5 6 7 8 9 10 11 12 13 14 15 16 17 ({ storage }: Exe…" at bounding box center [729, 367] width 1459 height 735
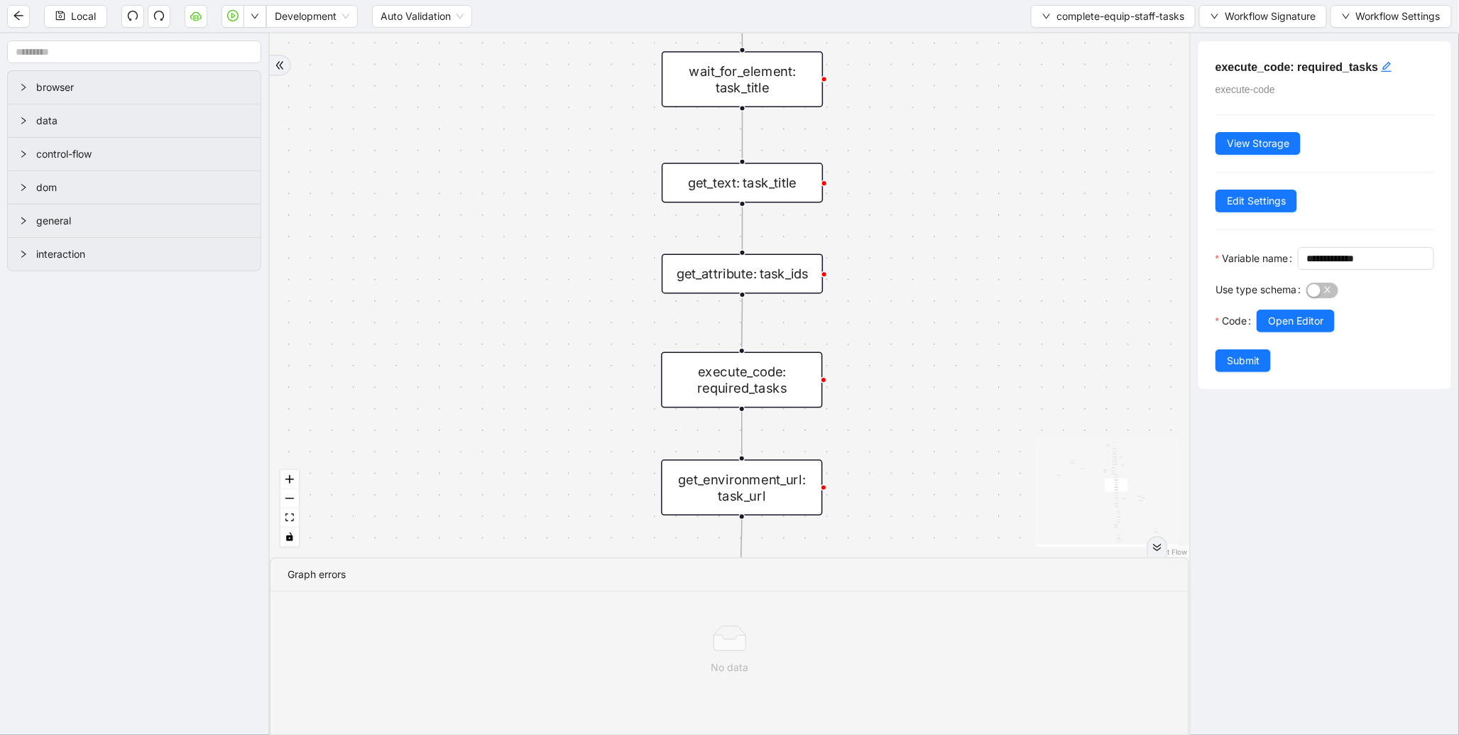
click at [815, 281] on div "get_attribute: task_ids" at bounding box center [742, 274] width 161 height 40
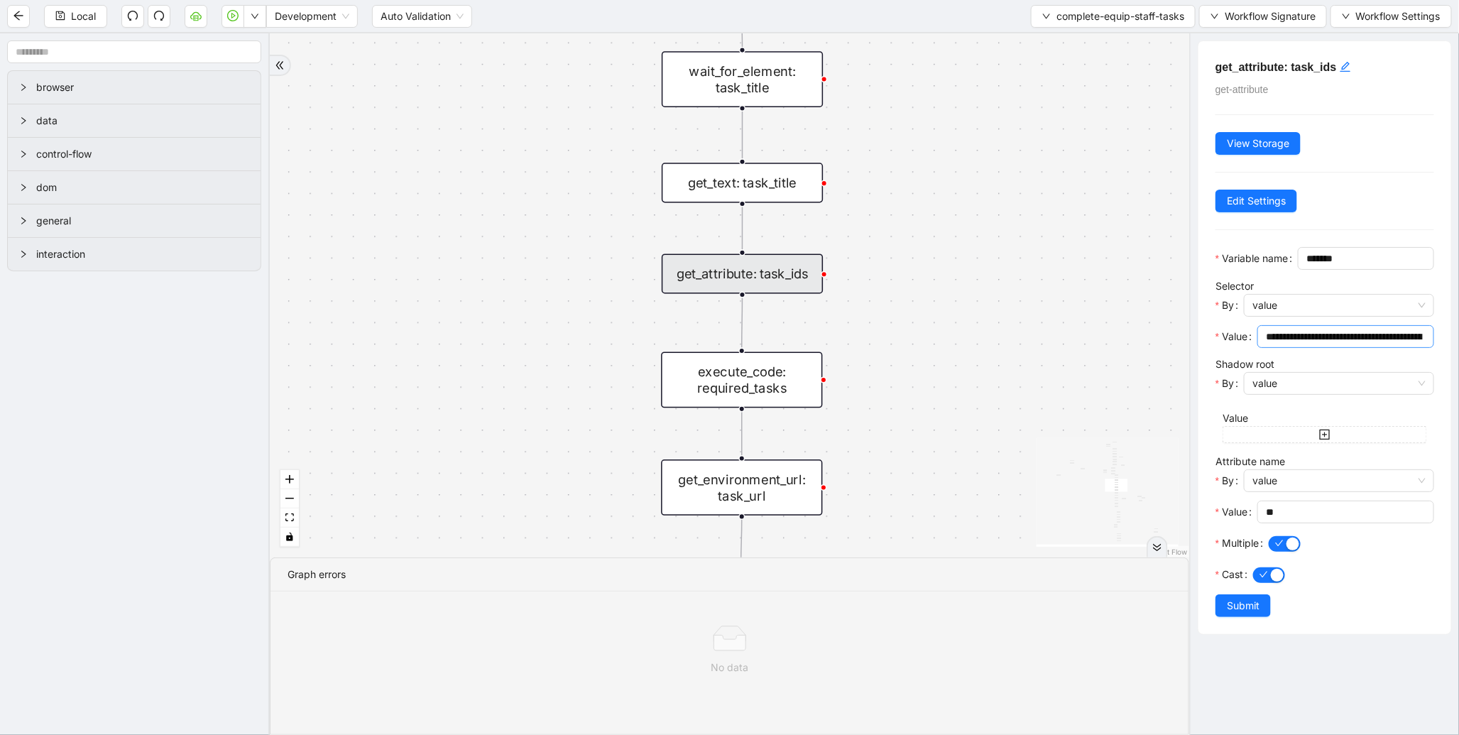
click at [1332, 344] on input "**********" at bounding box center [1344, 337] width 157 height 16
click at [1332, 344] on input "**********" at bounding box center [1340, 337] width 148 height 16
drag, startPoint x: 844, startPoint y: 398, endPoint x: 878, endPoint y: 254, distance: 147.5
click at [878, 254] on div "loopFrom exitFrom onError onError onError onError trigger wait_for_element: equ…" at bounding box center [730, 295] width 920 height 524
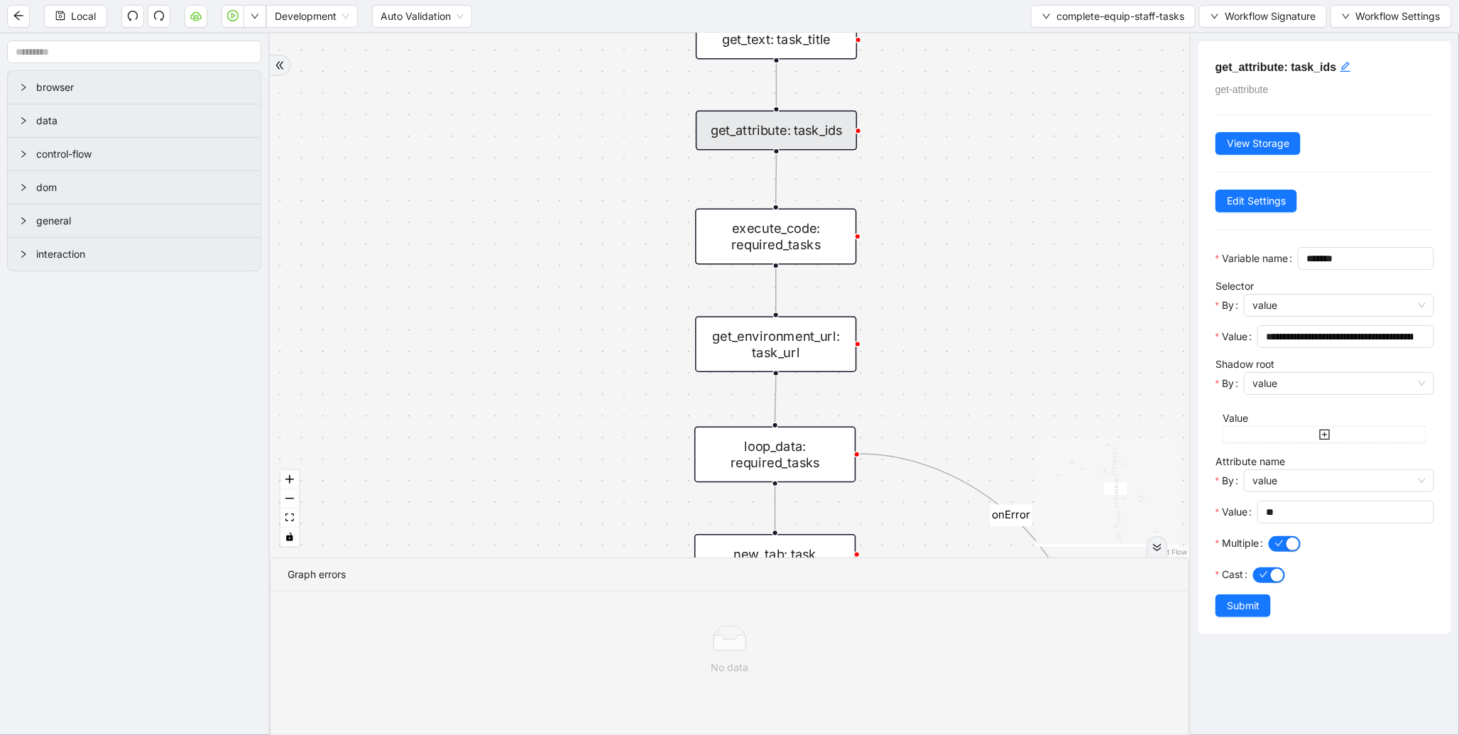
click at [808, 241] on div "execute_code: required_tasks" at bounding box center [775, 237] width 161 height 56
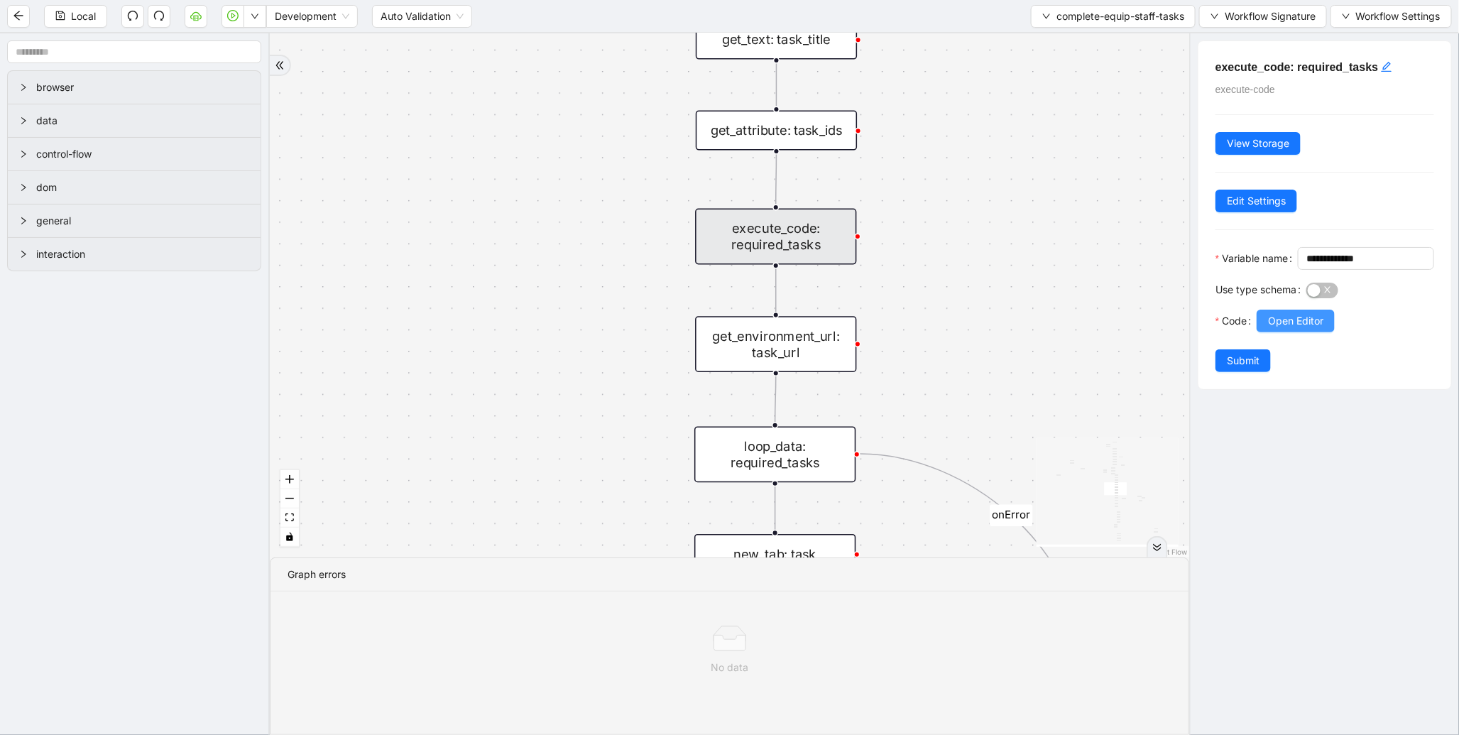
click at [1323, 329] on span "Open Editor" at bounding box center [1295, 321] width 55 height 16
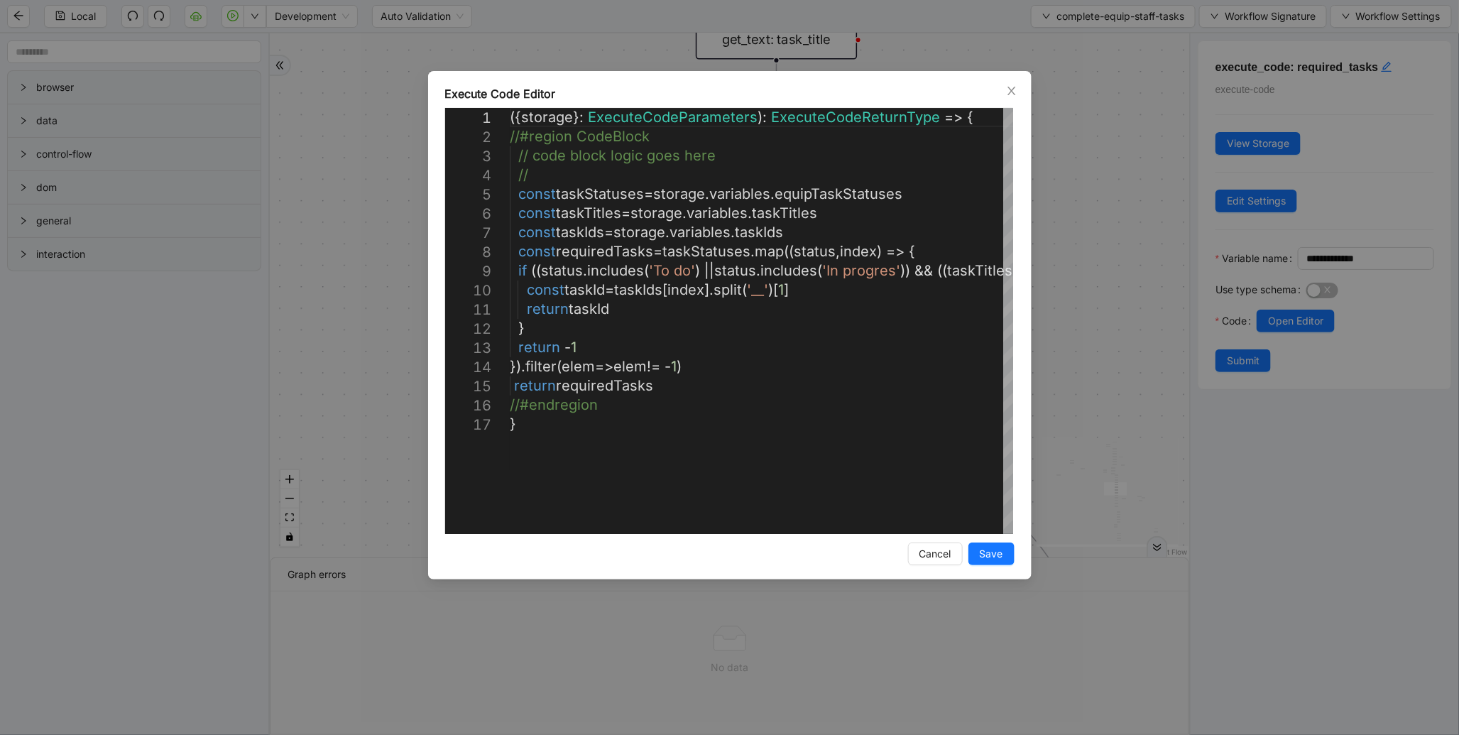
click at [1055, 247] on div "Execute Code Editor 1 2 3 4 5 6 7 8 9 10 11 12 13 14 15 16 17 ({ storage }: Exe…" at bounding box center [729, 367] width 1459 height 735
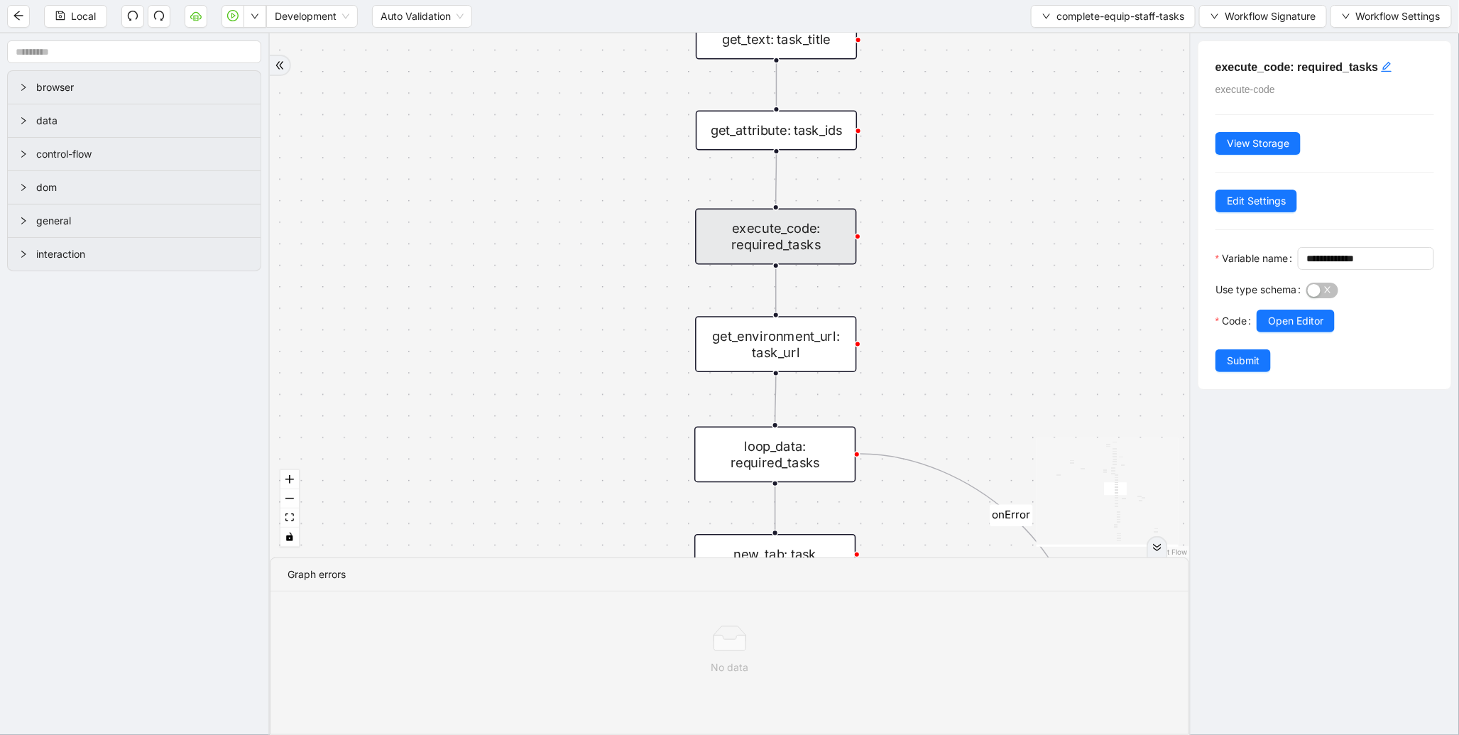
click at [810, 137] on div "get_attribute: task_ids" at bounding box center [776, 130] width 161 height 40
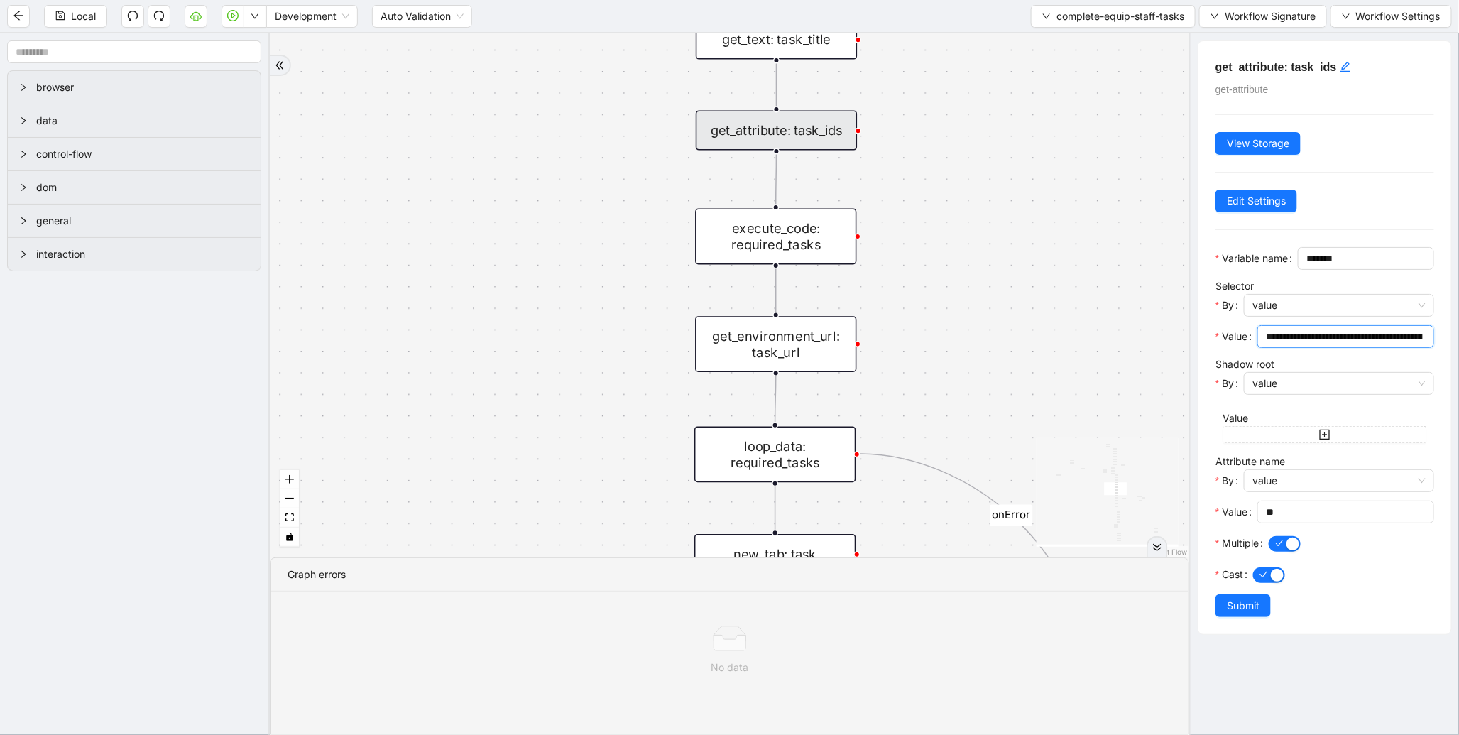
click at [1328, 344] on input "**********" at bounding box center [1344, 337] width 157 height 16
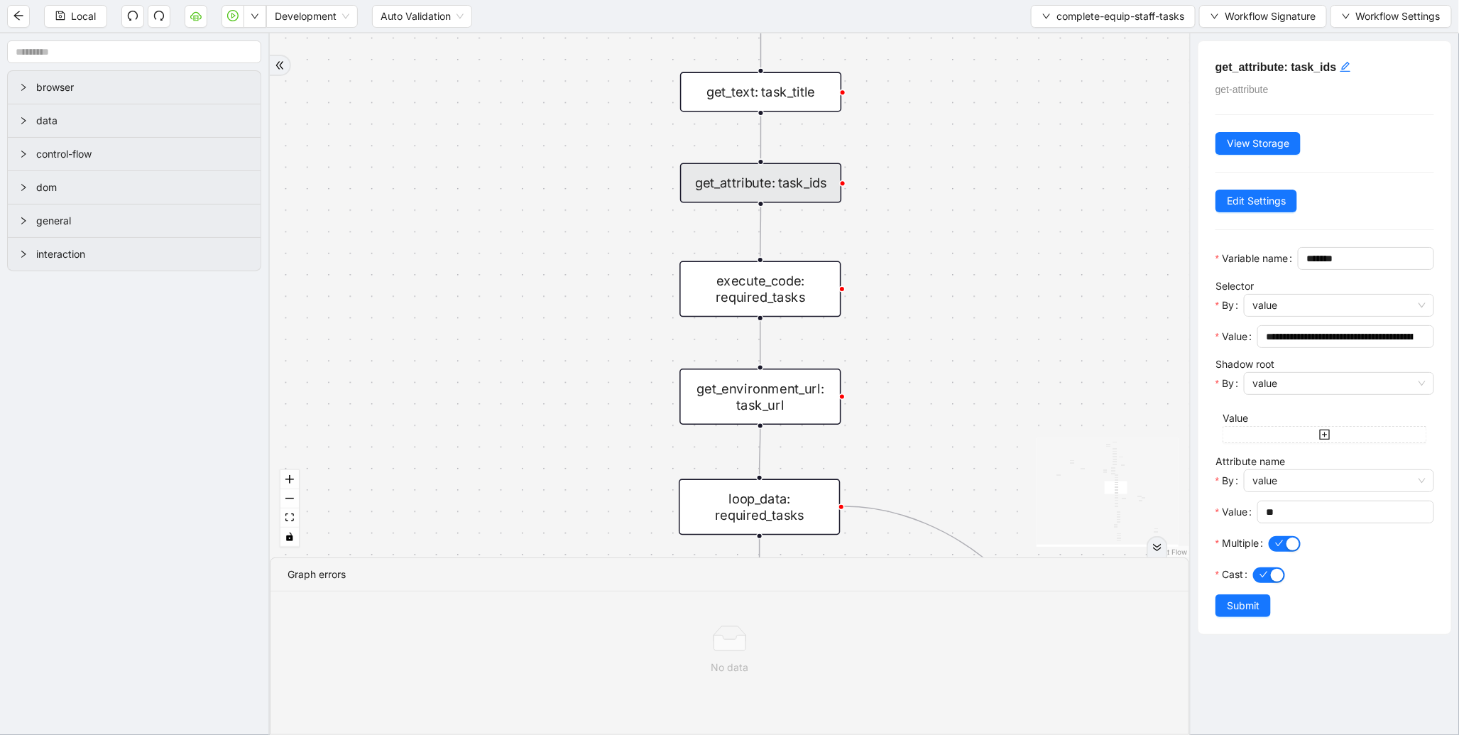
drag, startPoint x: 940, startPoint y: 261, endPoint x: 925, endPoint y: 313, distance: 54.8
click at [925, 313] on div "loopFrom exitFrom onError onError onError onError trigger wait_for_element: equ…" at bounding box center [730, 295] width 920 height 524
click at [803, 301] on div "execute_code: required_tasks" at bounding box center [760, 289] width 161 height 56
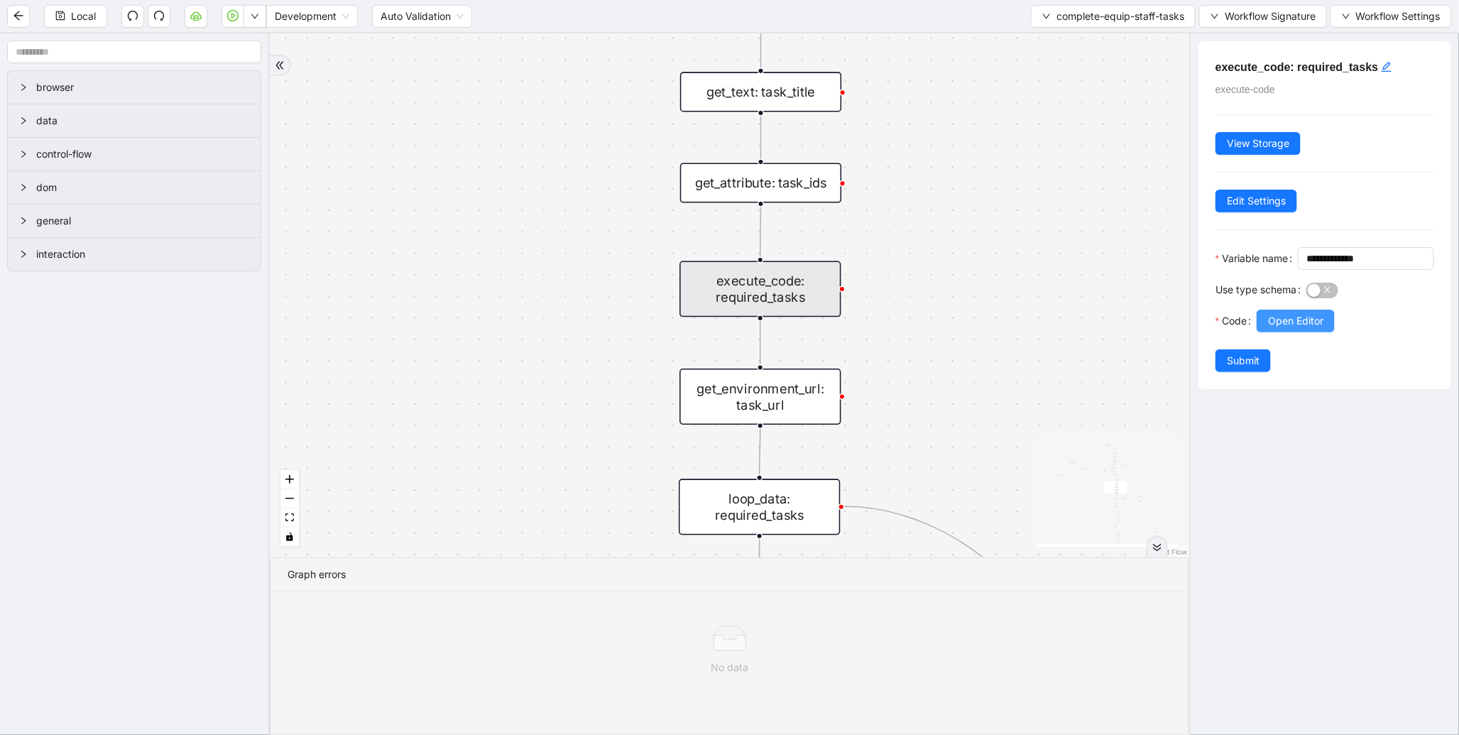
click at [1283, 329] on span "Open Editor" at bounding box center [1295, 321] width 55 height 16
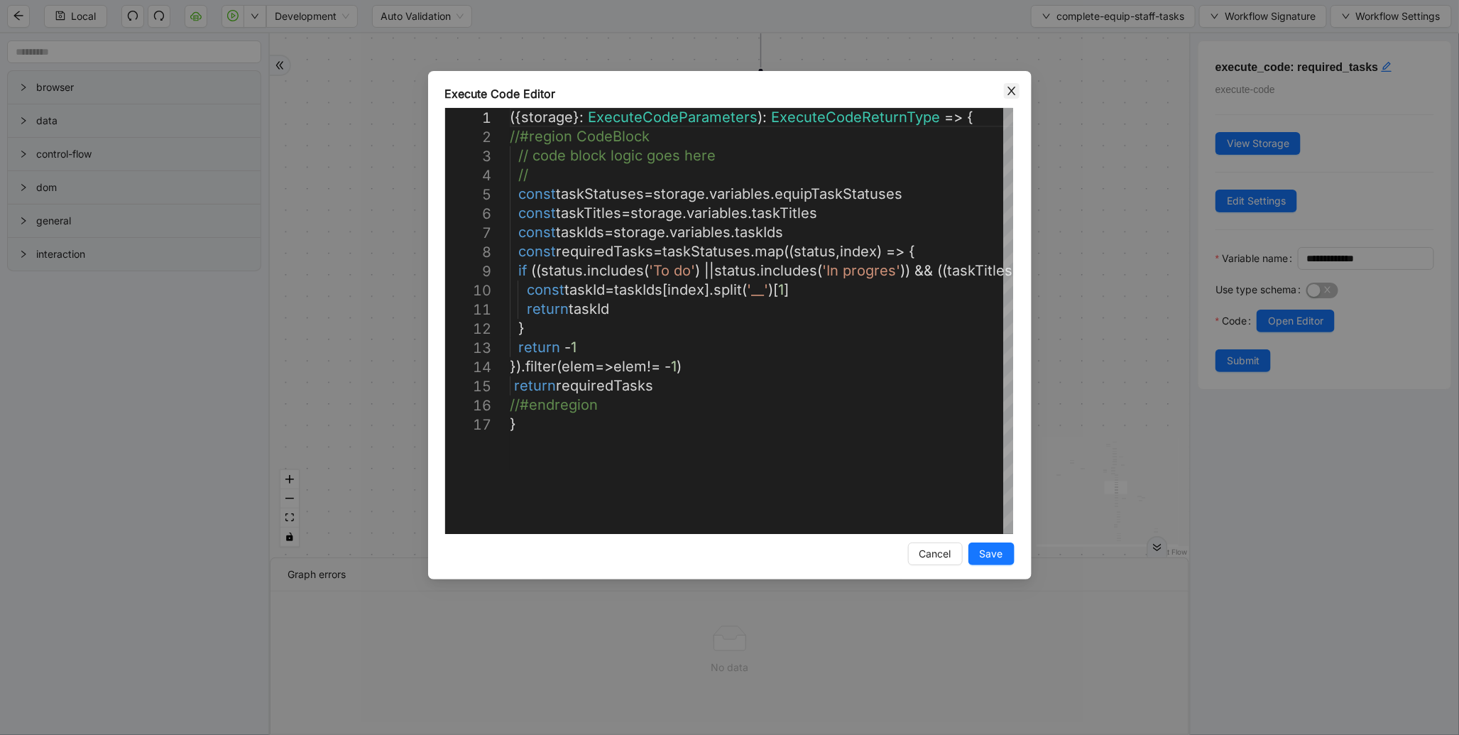
click at [1006, 87] on icon "close" at bounding box center [1011, 90] width 11 height 11
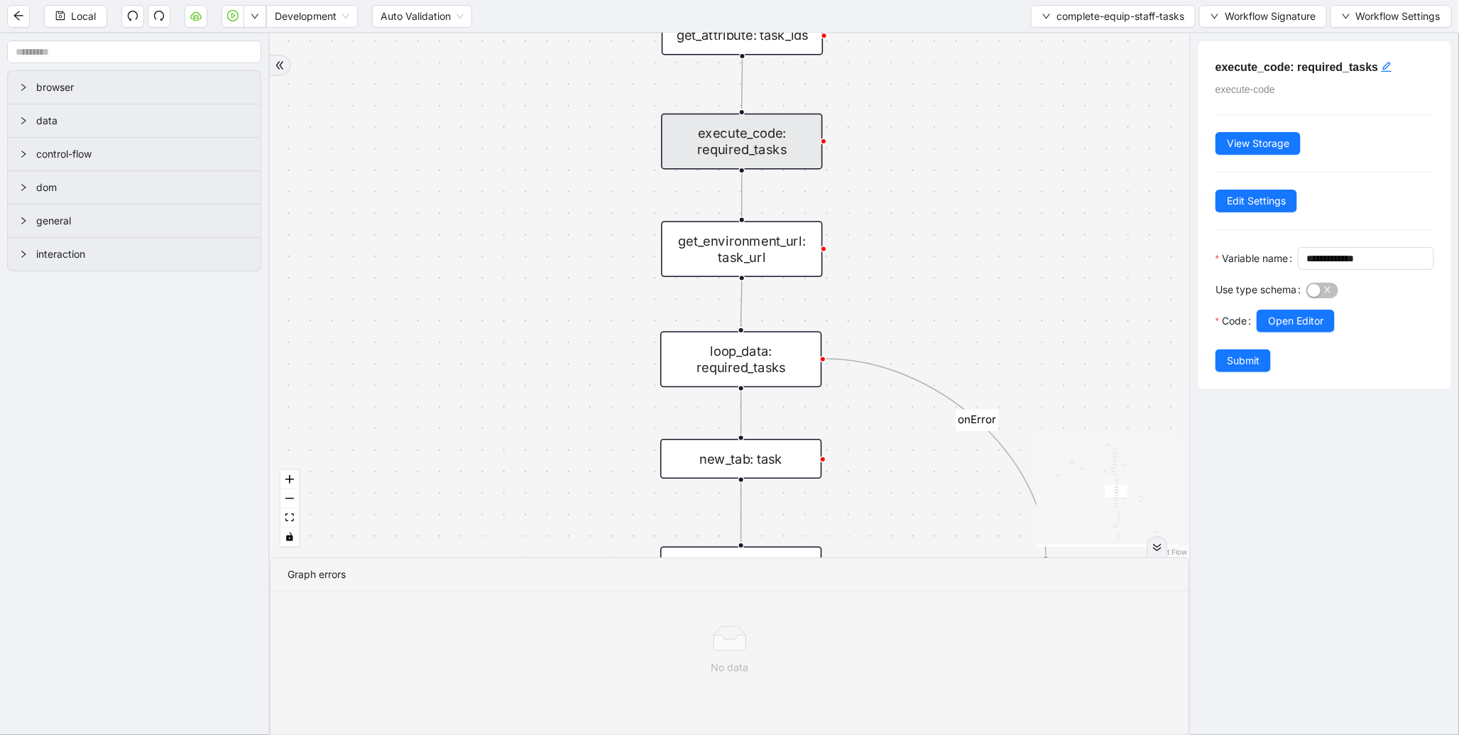
drag, startPoint x: 556, startPoint y: 378, endPoint x: 536, endPoint y: 214, distance: 165.3
click at [536, 214] on div "loopFrom exitFrom onError onError onError onError trigger wait_for_element: equ…" at bounding box center [730, 295] width 920 height 524
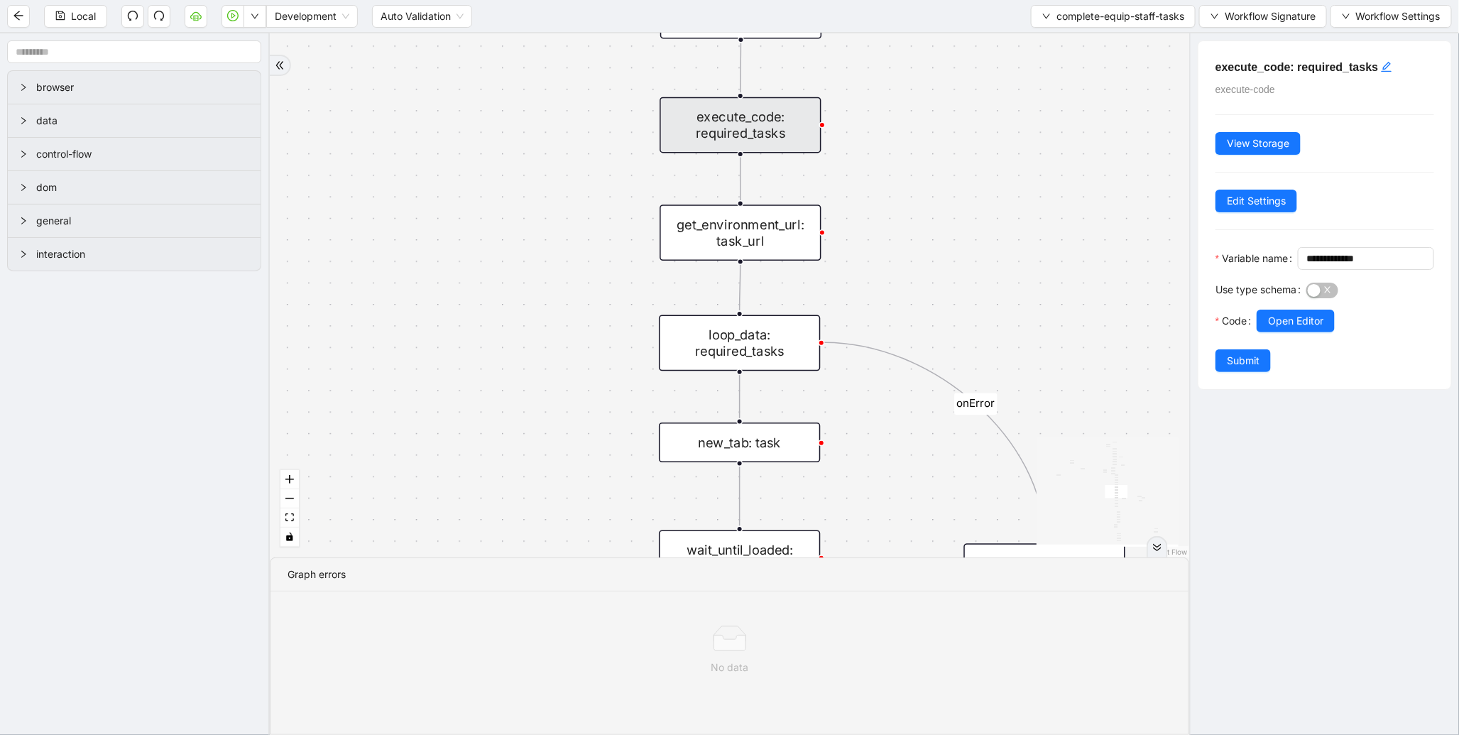
click at [800, 249] on div "get_environment_url: task_url" at bounding box center [740, 233] width 161 height 56
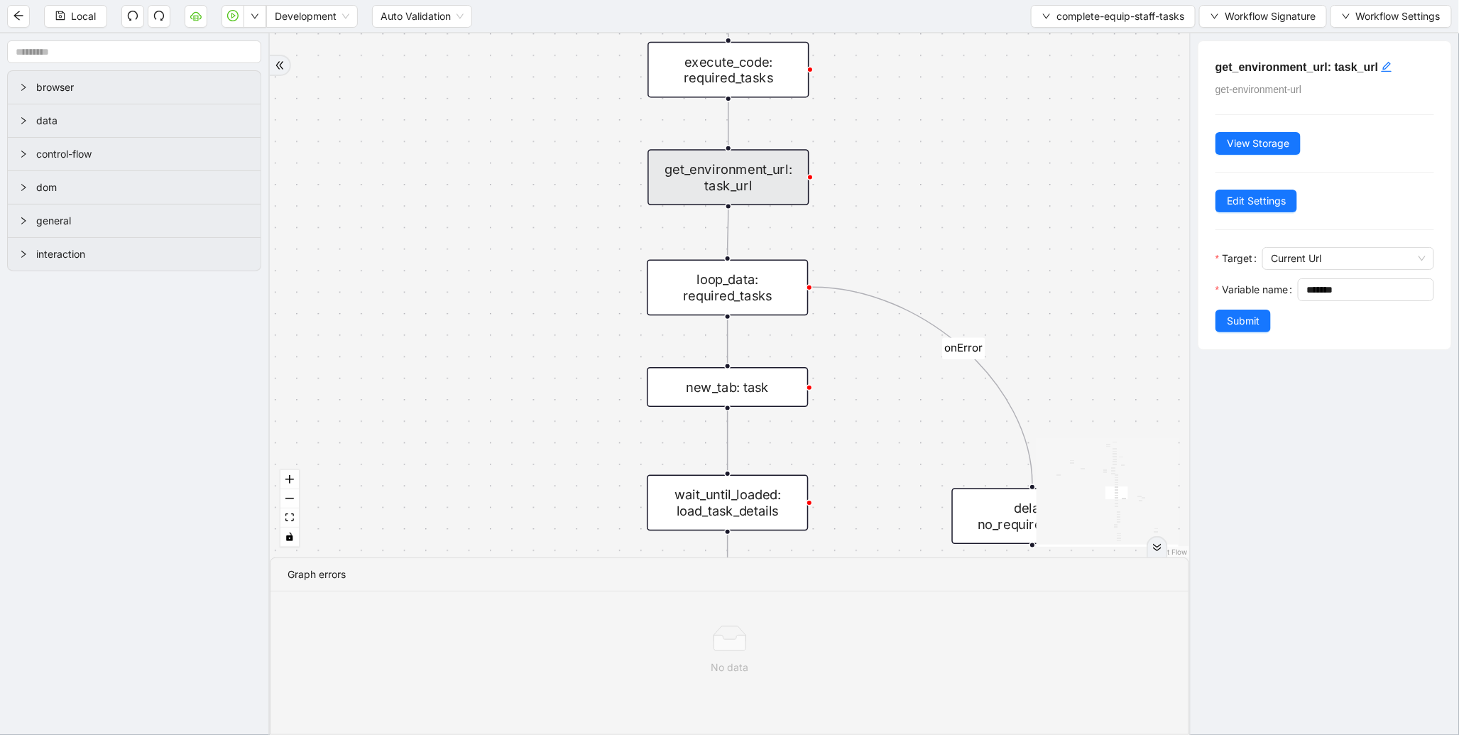
drag, startPoint x: 1053, startPoint y: 295, endPoint x: 1033, endPoint y: 189, distance: 107.8
click at [1033, 189] on div "loopFrom exitFrom onError onError onError onError trigger wait_for_element: equ…" at bounding box center [730, 295] width 920 height 524
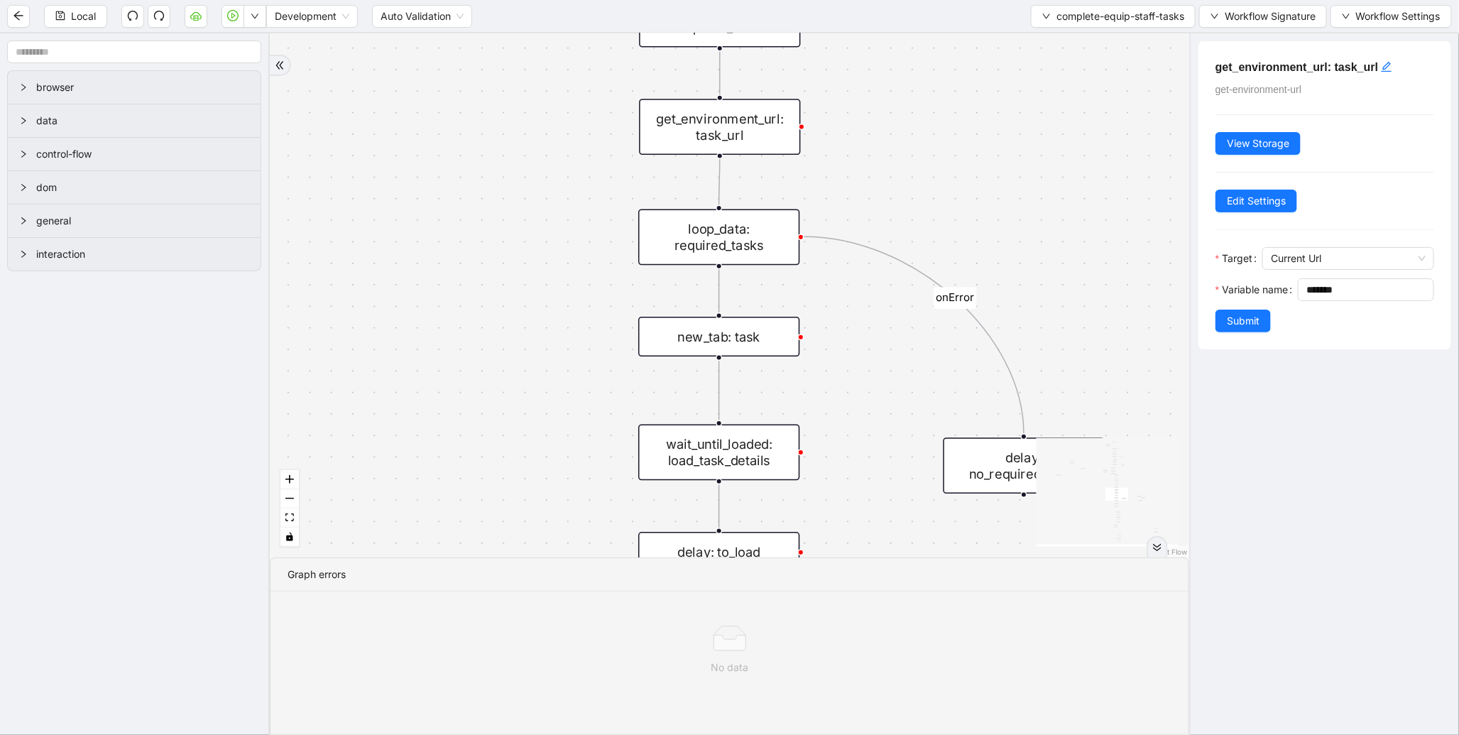
click at [783, 236] on div "loop_data: required_tasks" at bounding box center [718, 238] width 161 height 56
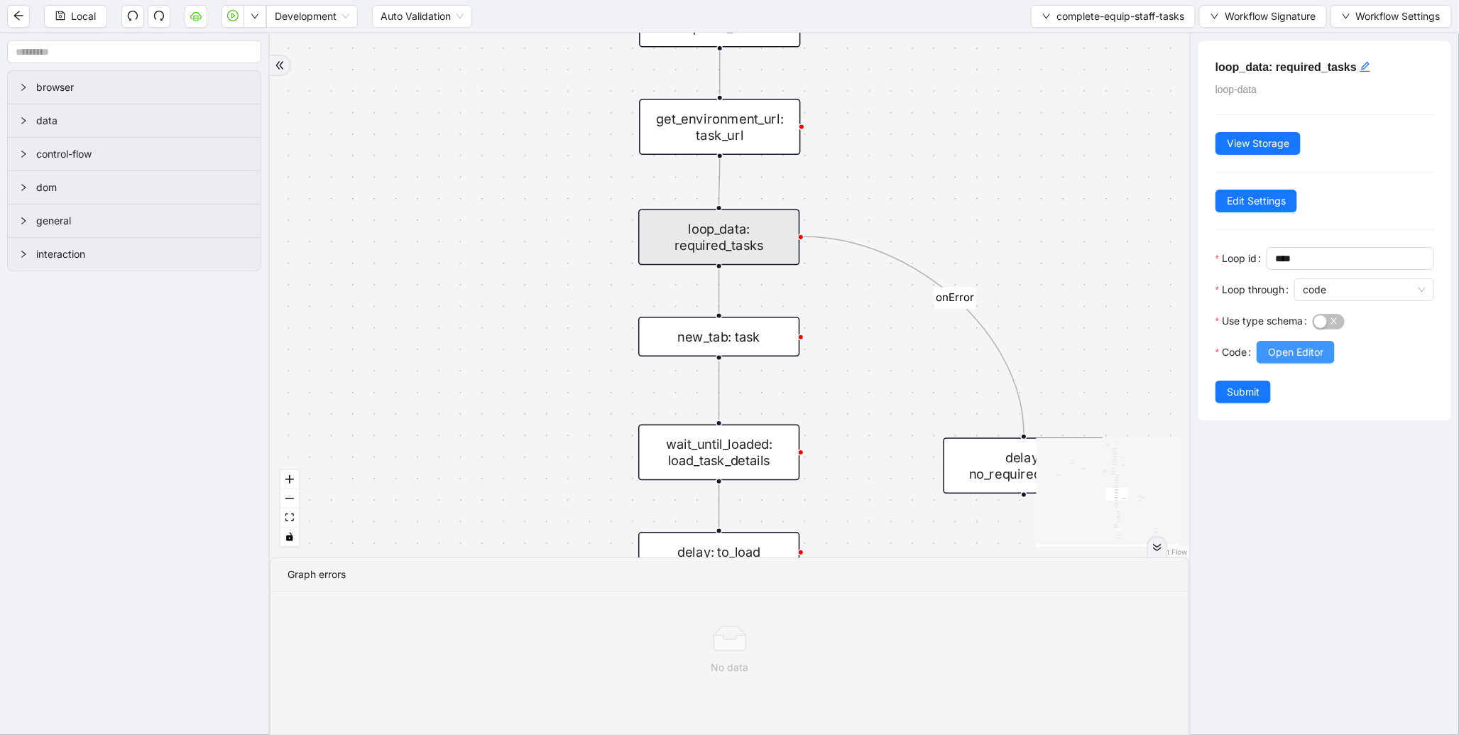
click at [1291, 363] on button "Open Editor" at bounding box center [1296, 352] width 78 height 23
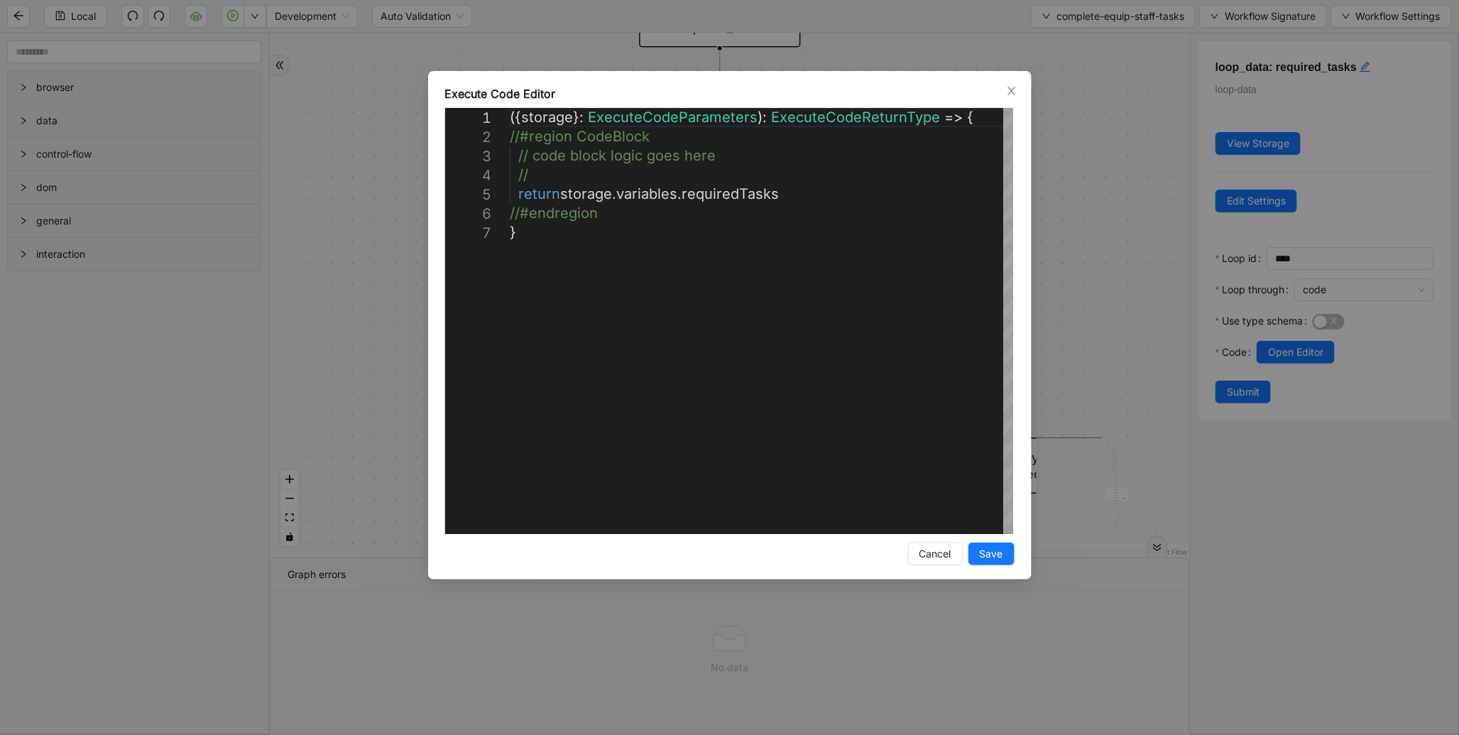
click at [1144, 257] on div "**********" at bounding box center [729, 367] width 1459 height 735
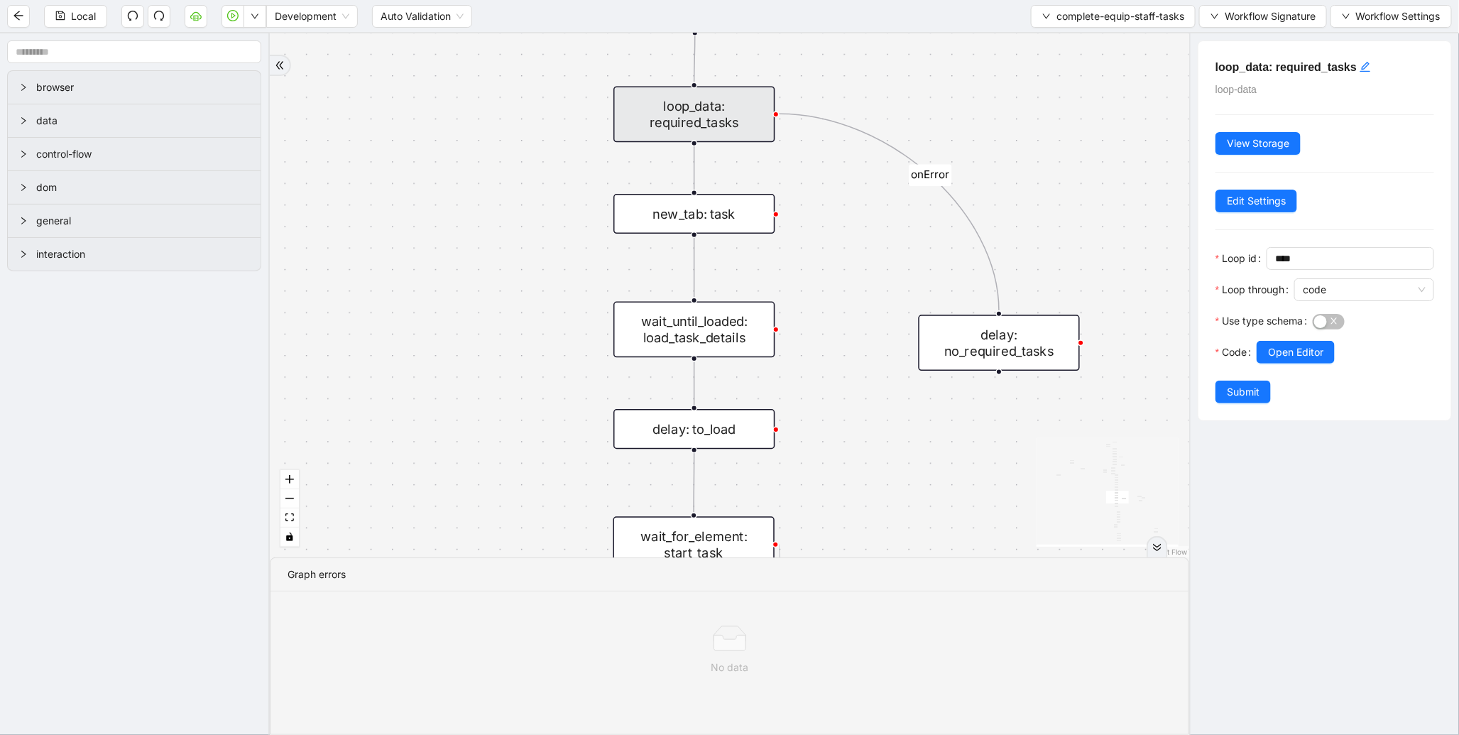
drag, startPoint x: 597, startPoint y: 393, endPoint x: 572, endPoint y: 270, distance: 125.4
click at [572, 270] on div "loopFrom exitFrom onError onError onError onError trigger wait_for_element: equ…" at bounding box center [730, 295] width 920 height 524
click at [702, 222] on div "new_tab: task" at bounding box center [694, 214] width 161 height 40
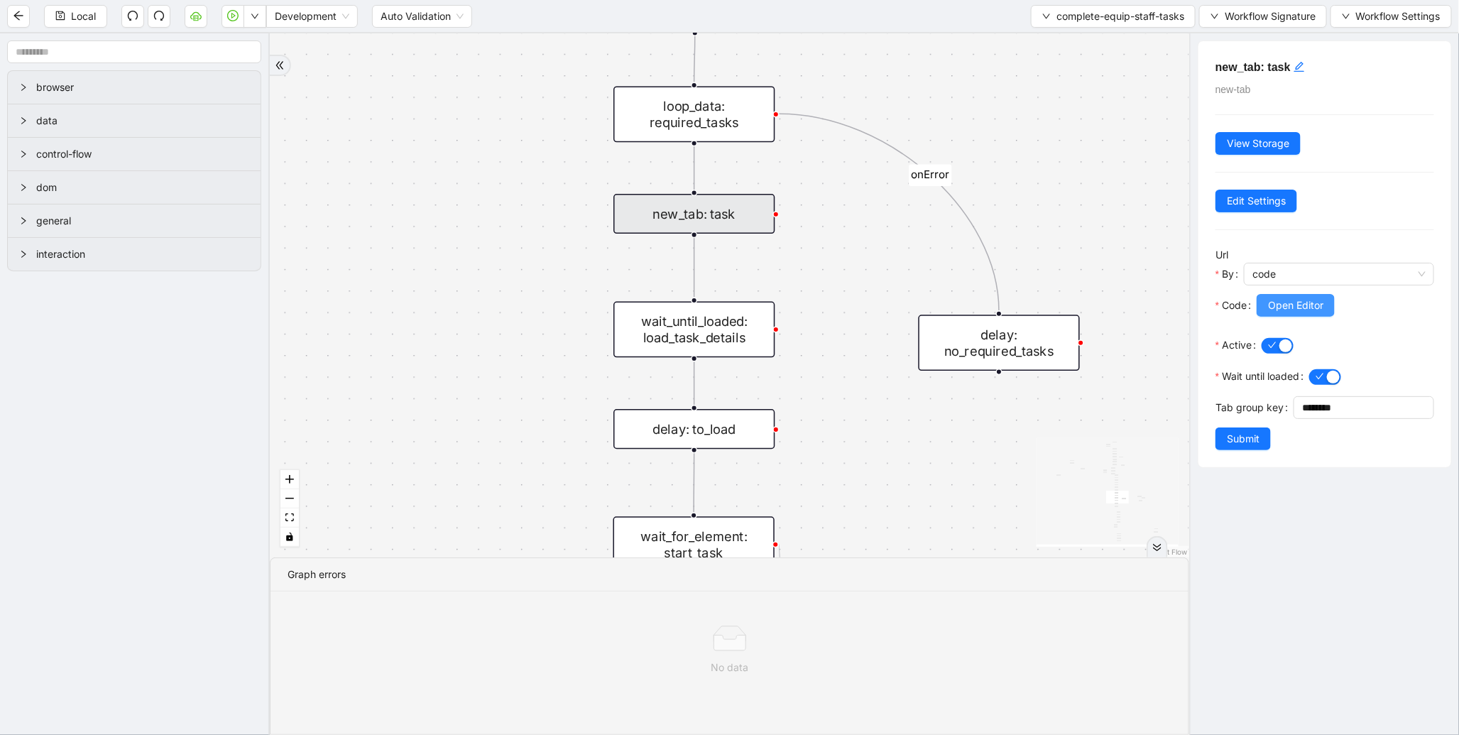
click at [1298, 295] on button "Open Editor" at bounding box center [1296, 305] width 78 height 23
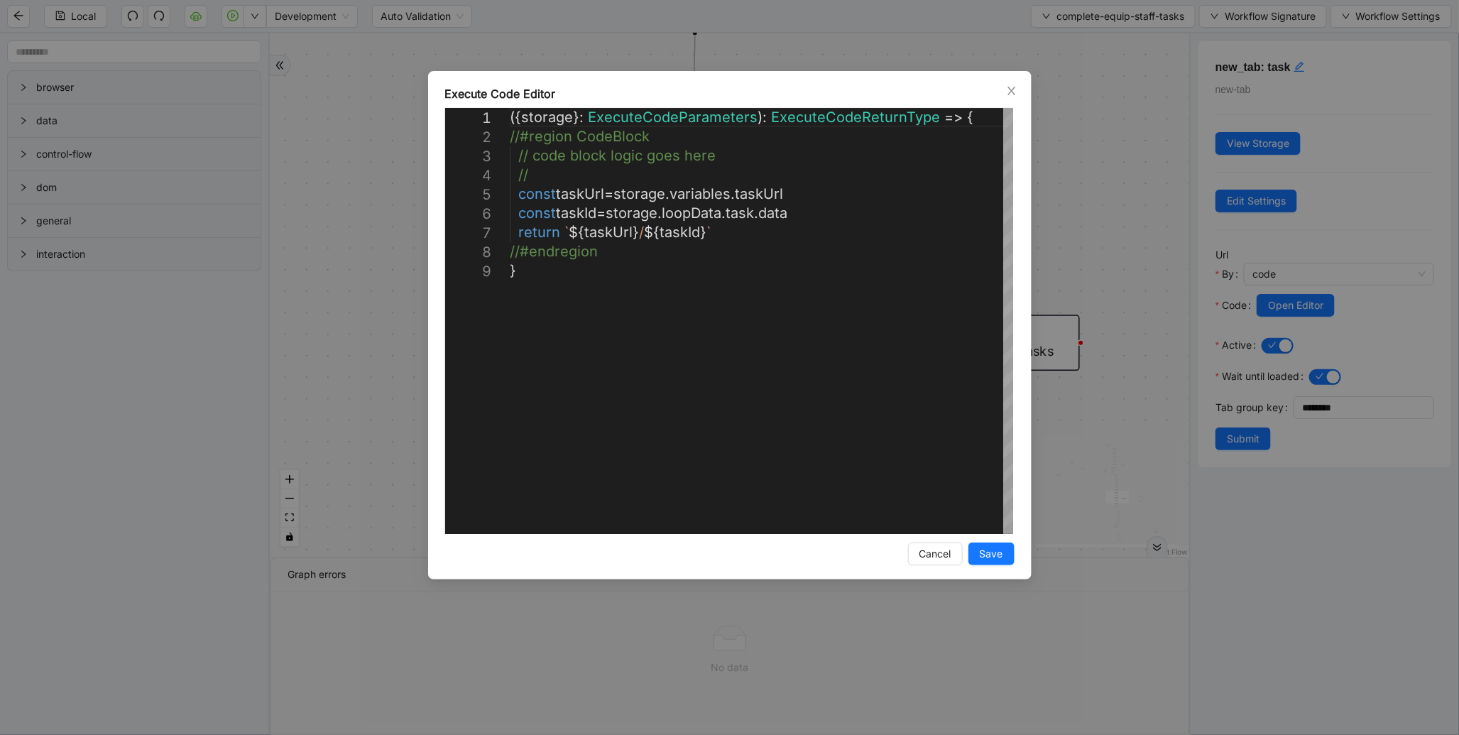
click at [1120, 185] on div "**********" at bounding box center [729, 367] width 1459 height 735
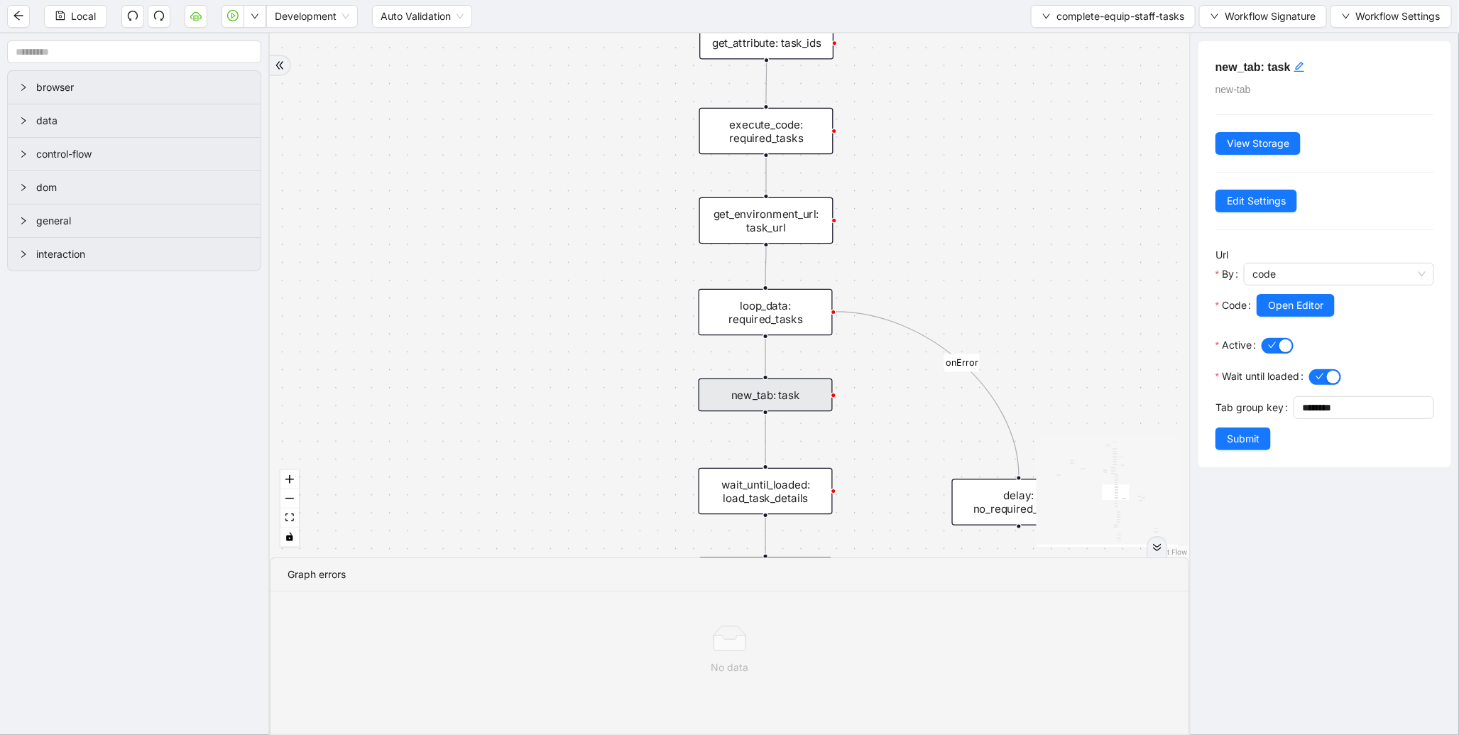
drag, startPoint x: 700, startPoint y: 286, endPoint x: 680, endPoint y: 398, distance: 114.0
click at [680, 398] on div "loopFrom exitFrom onError onError onError onError trigger wait_for_element: equ…" at bounding box center [730, 295] width 920 height 524
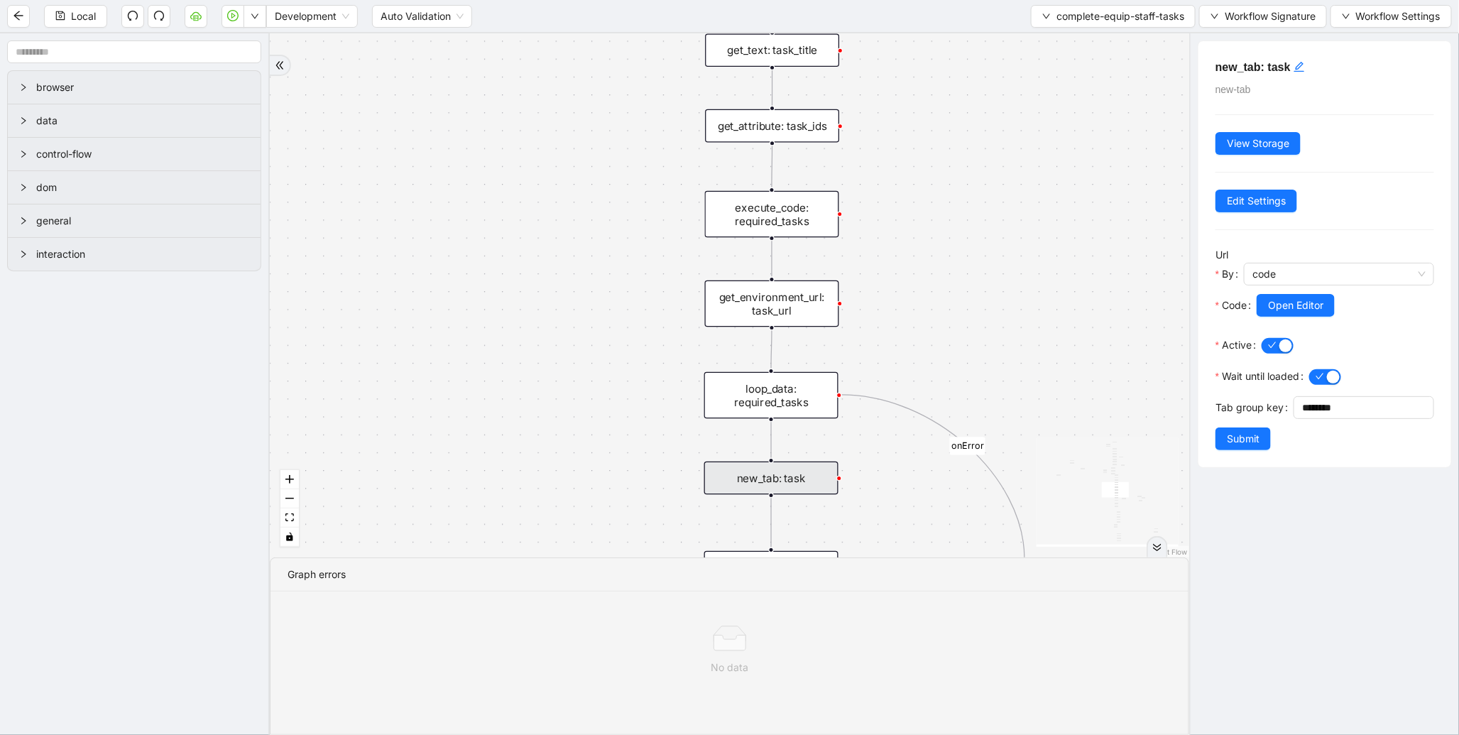
drag, startPoint x: 656, startPoint y: 310, endPoint x: 644, endPoint y: 494, distance: 184.3
click at [644, 494] on div "loopFrom exitFrom onError onError onError onError trigger wait_for_element: equ…" at bounding box center [730, 295] width 920 height 524
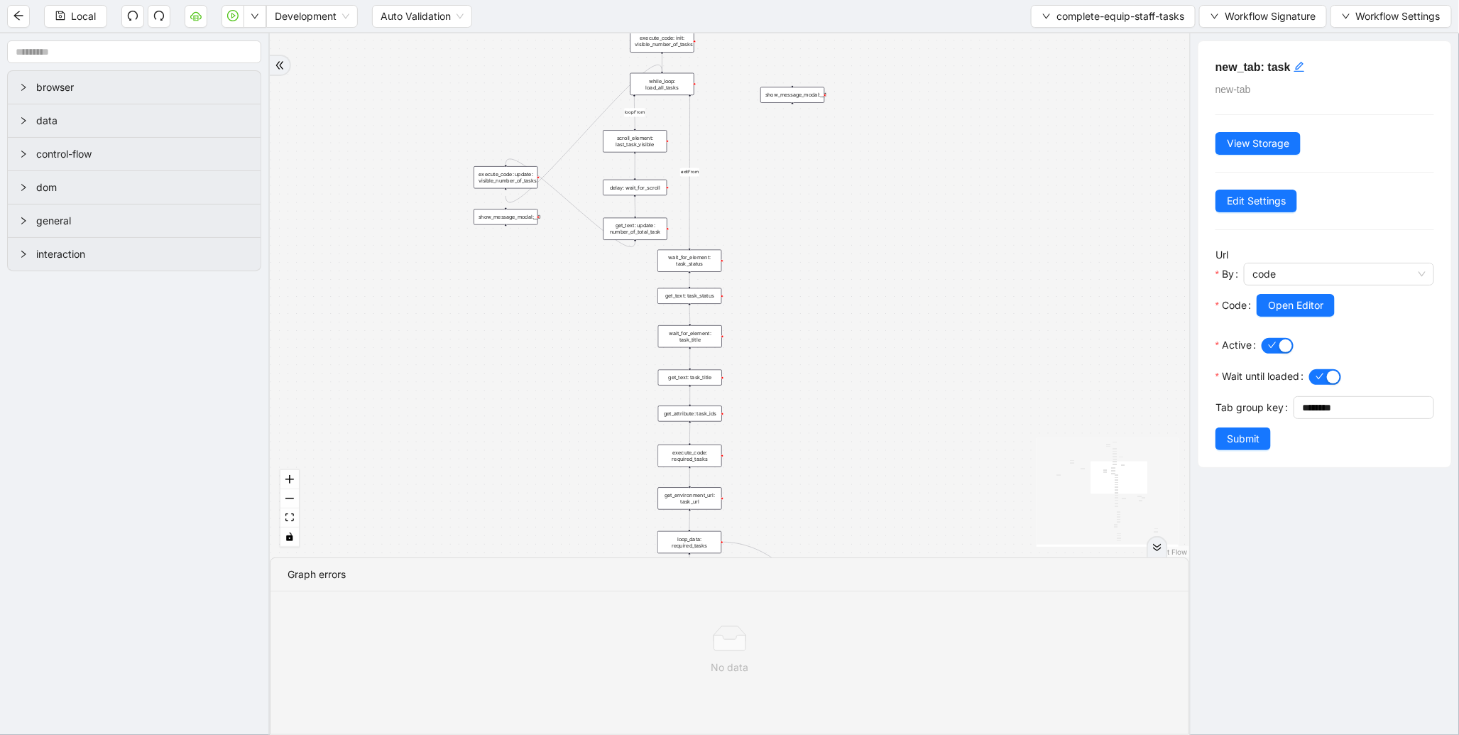
drag, startPoint x: 826, startPoint y: 235, endPoint x: 839, endPoint y: 366, distance: 132.0
click at [839, 366] on div "loopFrom exitFrom onError onError onError onError trigger wait_for_element: equ…" at bounding box center [730, 295] width 920 height 524
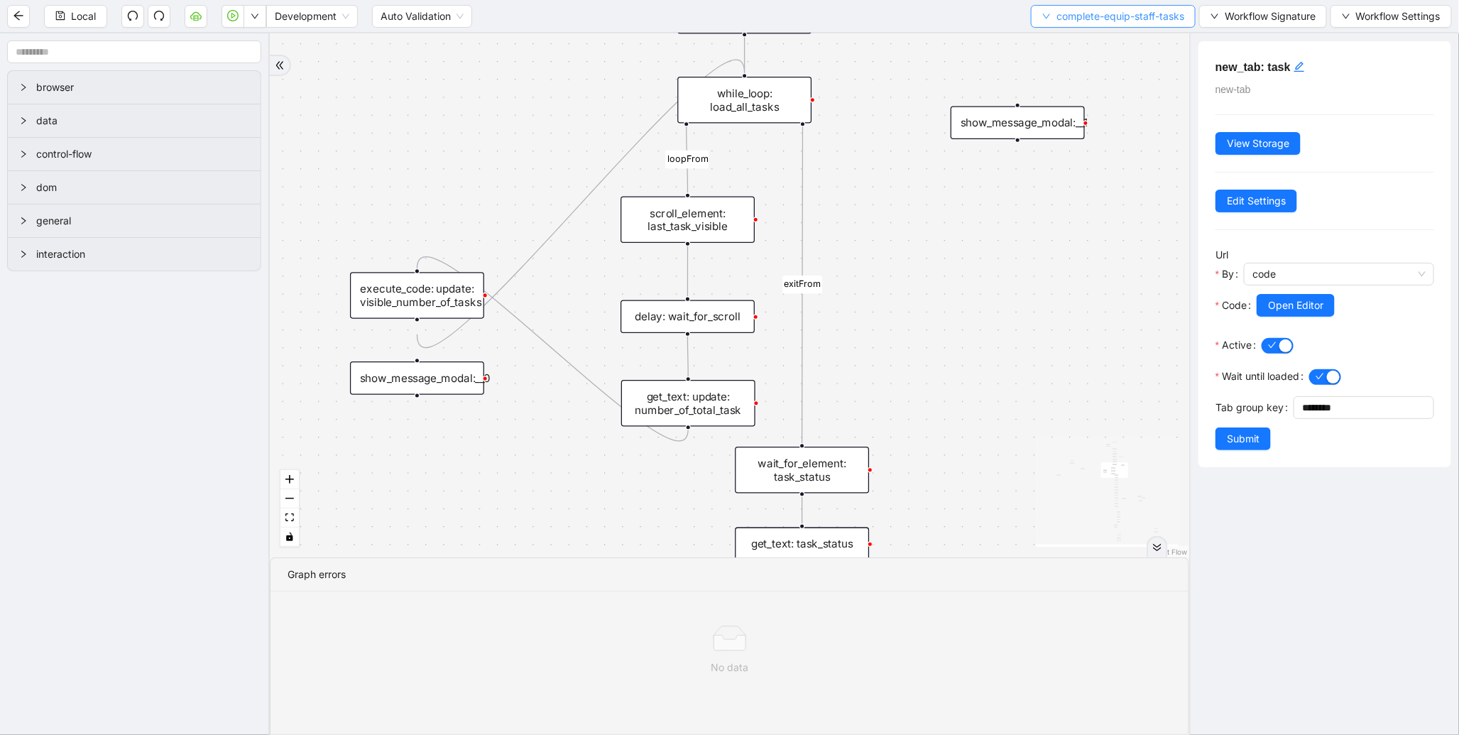
click at [1076, 18] on span "complete-equip-staff-tasks" at bounding box center [1121, 17] width 128 height 16
click at [1064, 38] on span "Select" at bounding box center [1109, 44] width 143 height 16
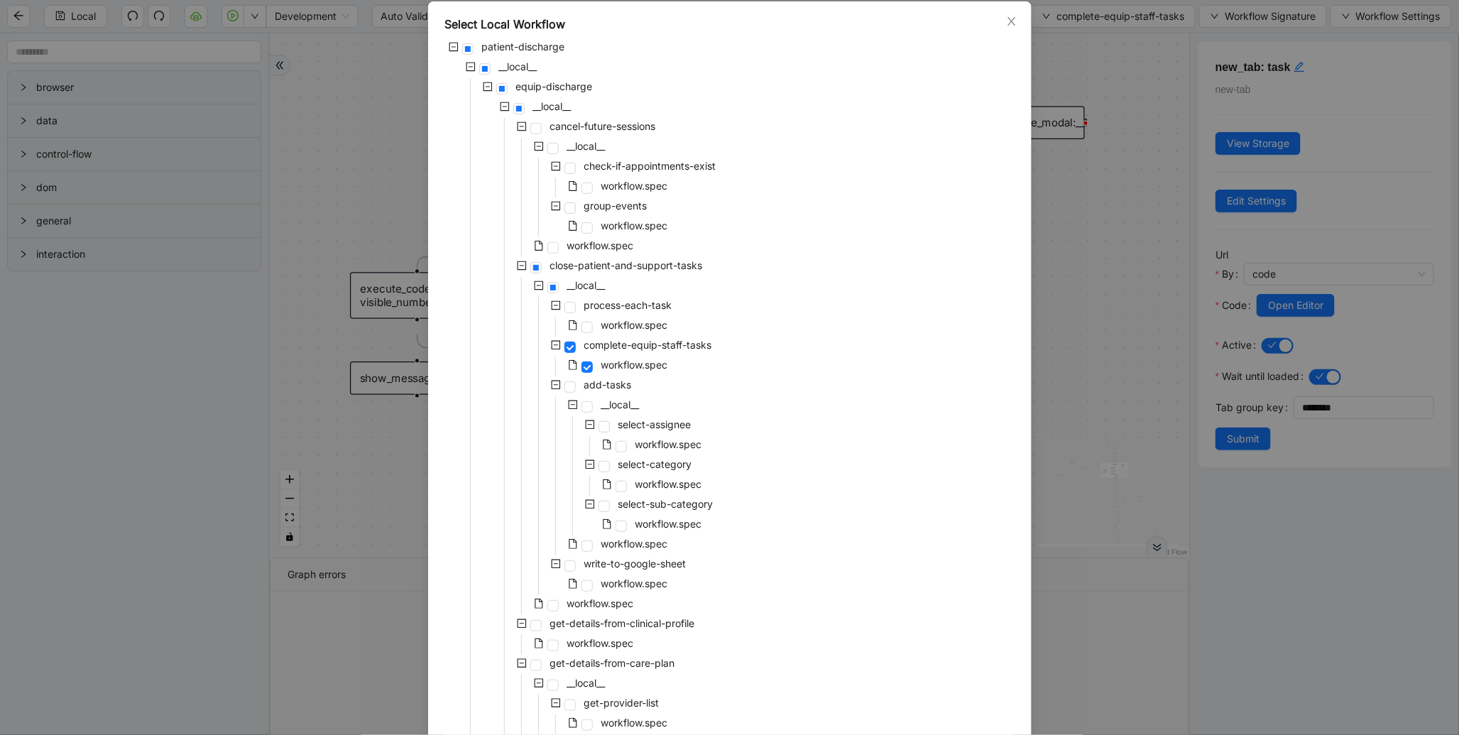
scroll to position [94, 0]
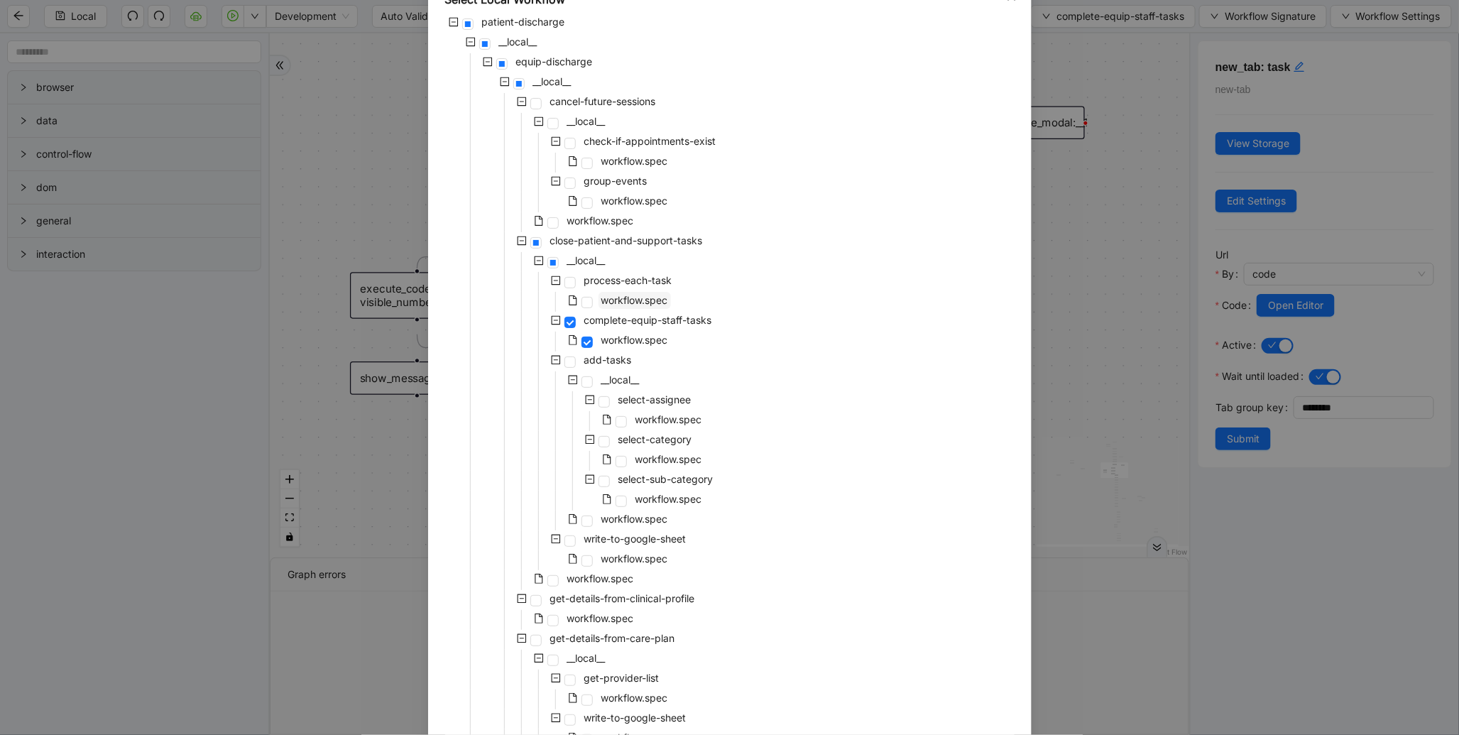
click at [655, 294] on span "workflow.spec" at bounding box center [635, 300] width 67 height 12
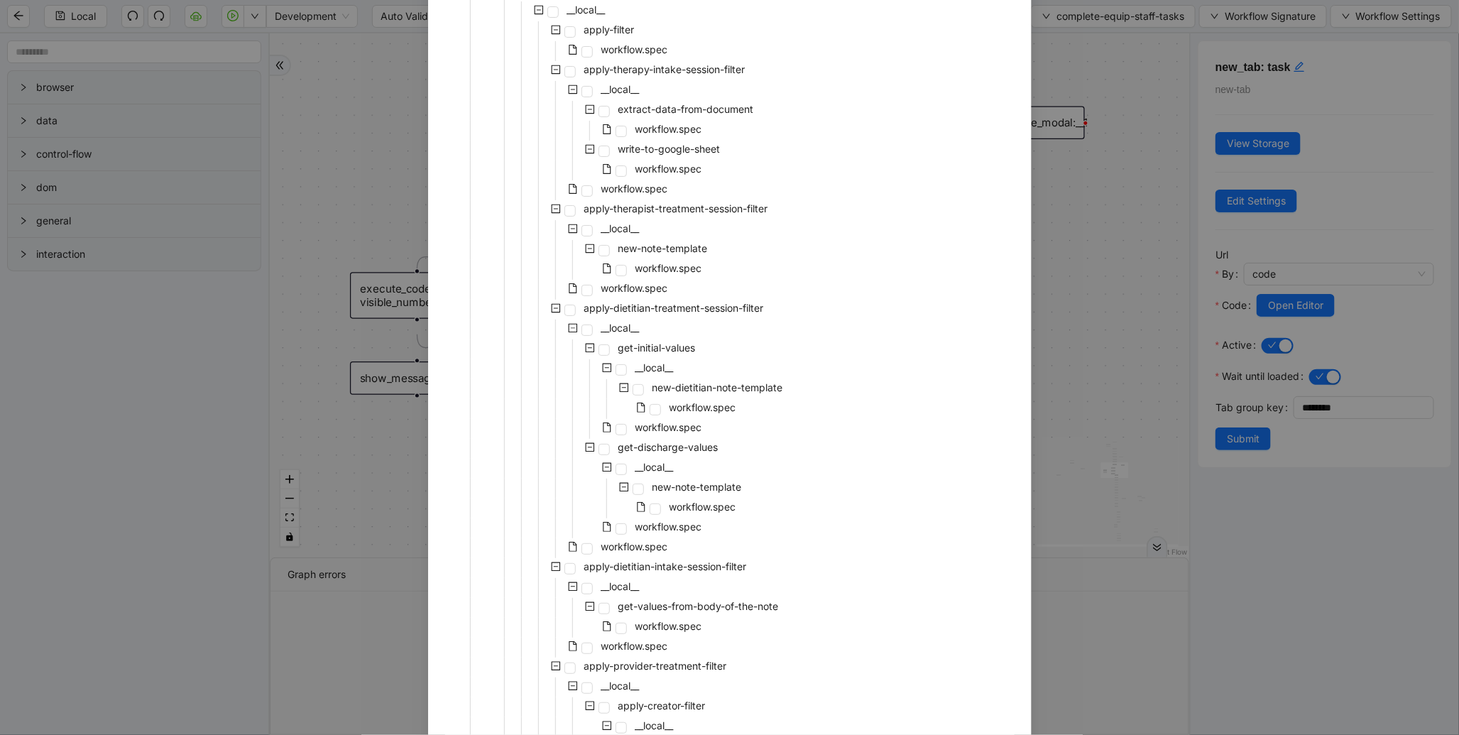
scroll to position [2675, 0]
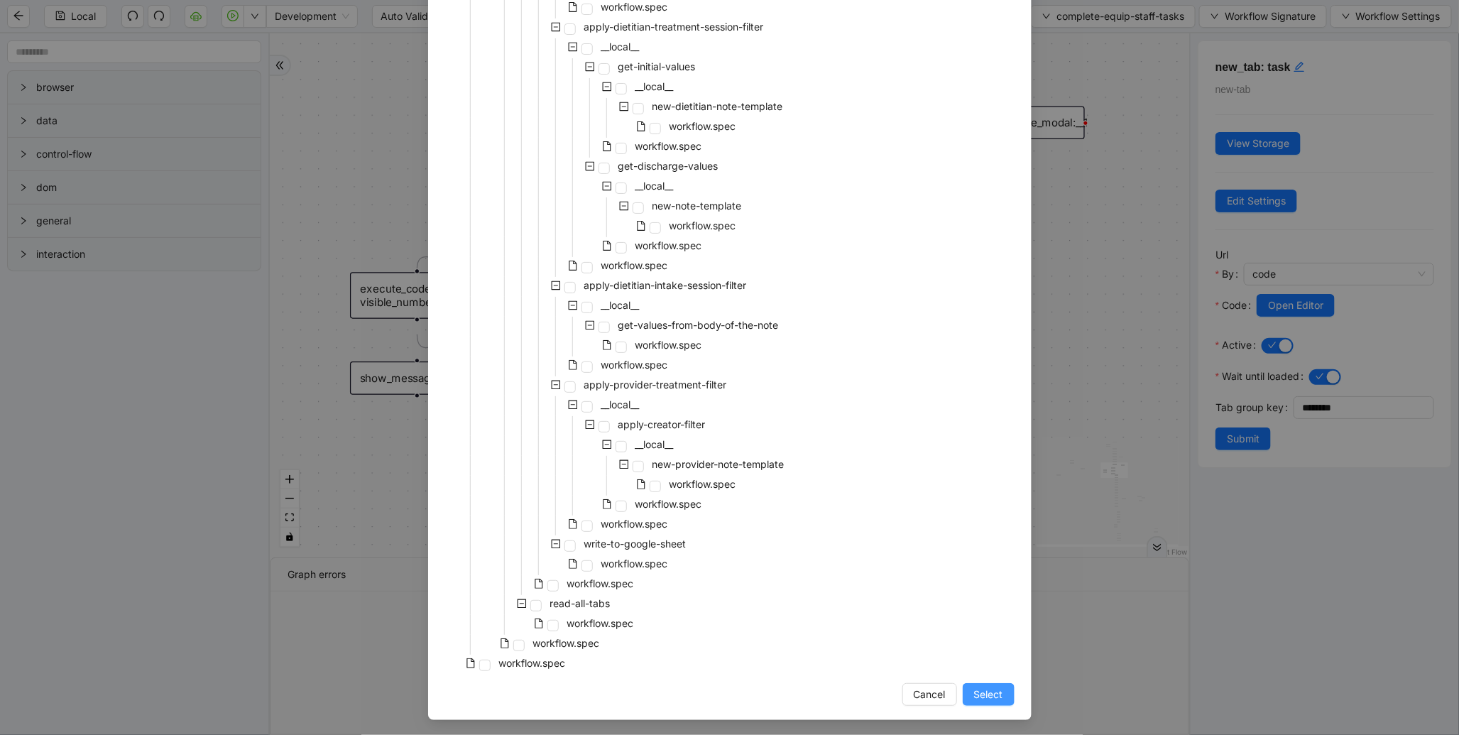
click at [991, 693] on span "Select" at bounding box center [988, 695] width 29 height 16
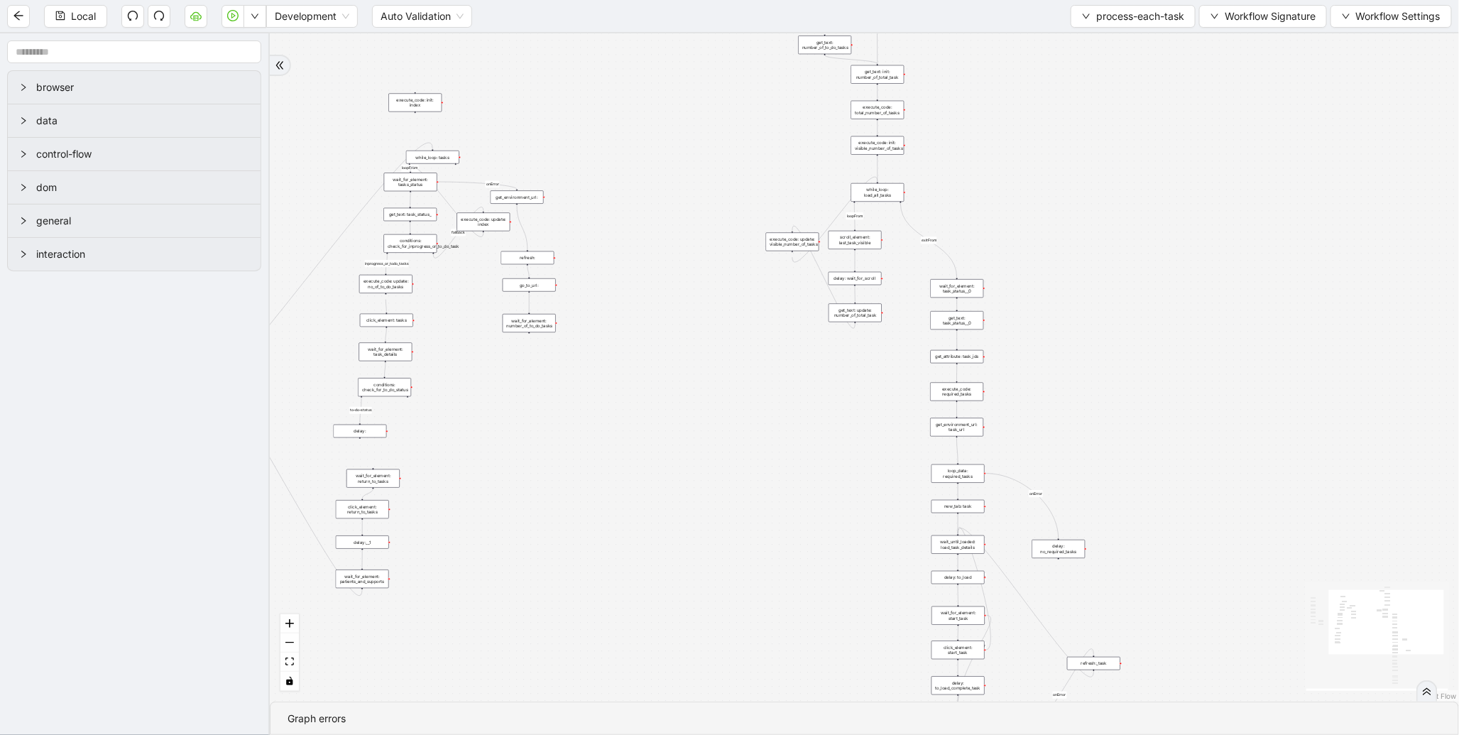
drag, startPoint x: 938, startPoint y: 124, endPoint x: 911, endPoint y: 325, distance: 203.5
click at [911, 325] on div "to-do-status inprogress_or_todo_tasks fallback loopFrom loopFrom exitFrom onErr…" at bounding box center [865, 367] width 1190 height 668
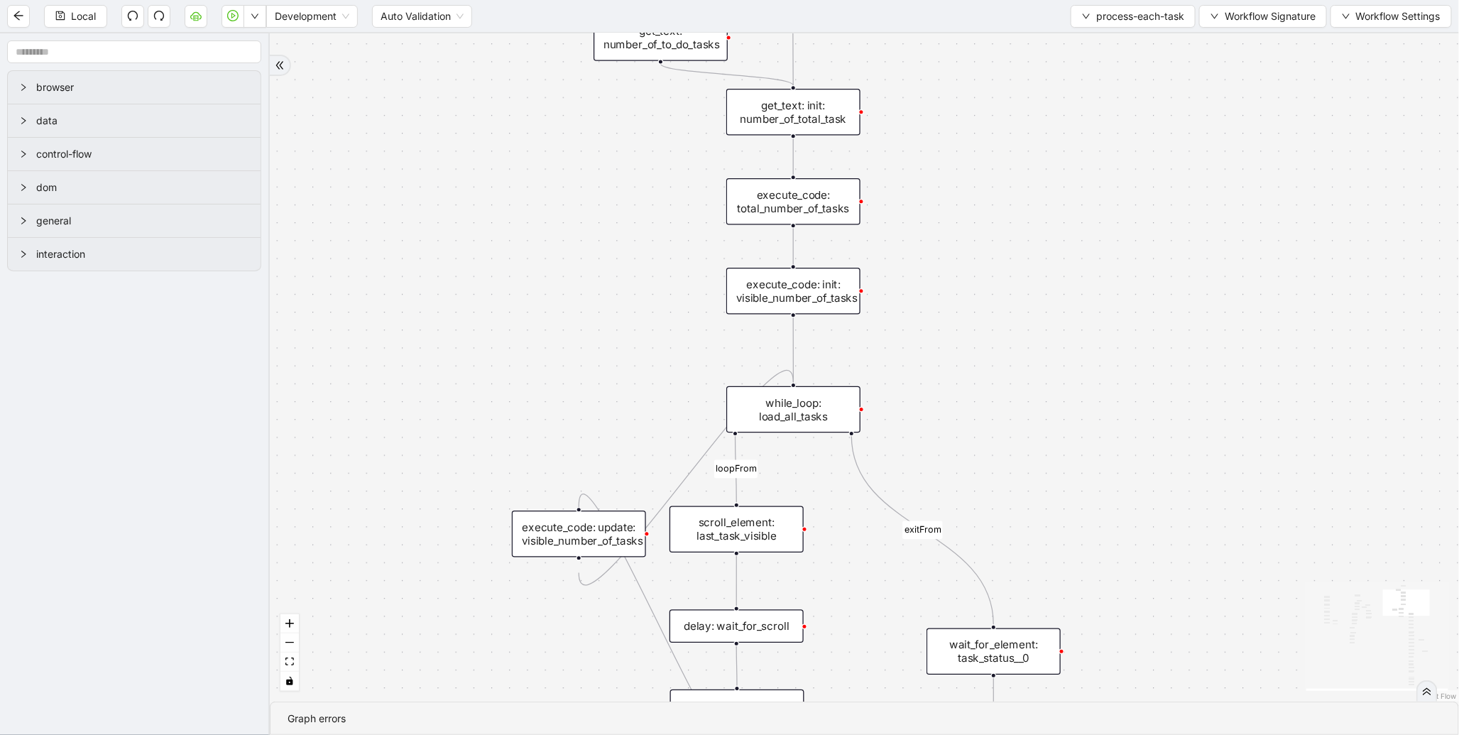
drag, startPoint x: 928, startPoint y: 374, endPoint x: 919, endPoint y: 148, distance: 226.0
click at [919, 148] on div "to-do-status inprogress_or_todo_tasks fallback loopFrom loopFrom exitFrom onErr…" at bounding box center [865, 367] width 1190 height 668
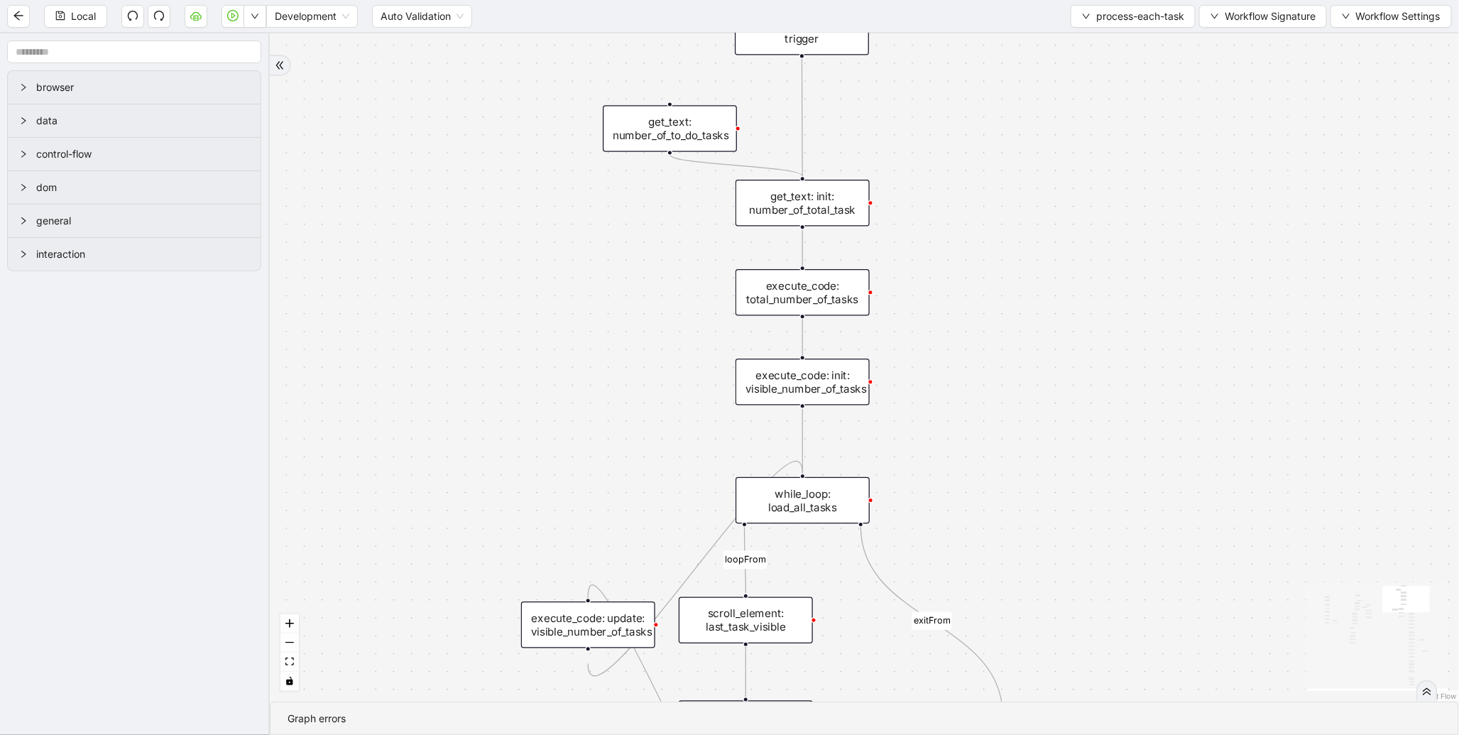
drag, startPoint x: 941, startPoint y: 136, endPoint x: 955, endPoint y: 430, distance: 294.4
click at [955, 430] on div "to-do-status inprogress_or_todo_tasks fallback loopFrom loopFrom exitFrom onErr…" at bounding box center [865, 367] width 1190 height 668
drag, startPoint x: 1259, startPoint y: 597, endPoint x: 1170, endPoint y: 232, distance: 375.7
click at [1170, 232] on div "to-do-status inprogress_or_todo_tasks fallback loopFrom loopFrom exitFrom onErr…" at bounding box center [865, 367] width 1190 height 668
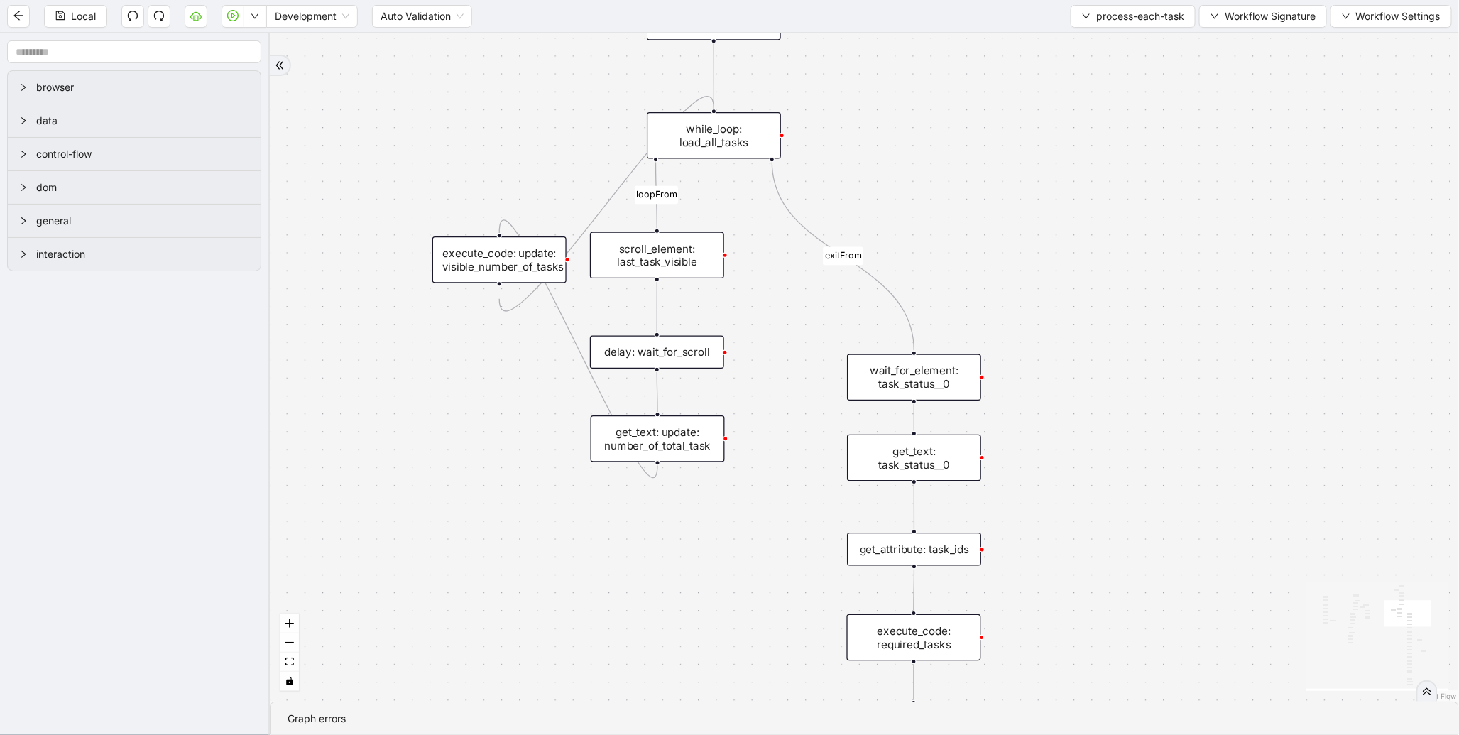
drag, startPoint x: 1230, startPoint y: 500, endPoint x: 1199, endPoint y: 305, distance: 197.1
click at [1199, 305] on div "to-do-status inprogress_or_todo_tasks fallback loopFrom loopFrom exitFrom onErr…" at bounding box center [865, 367] width 1190 height 668
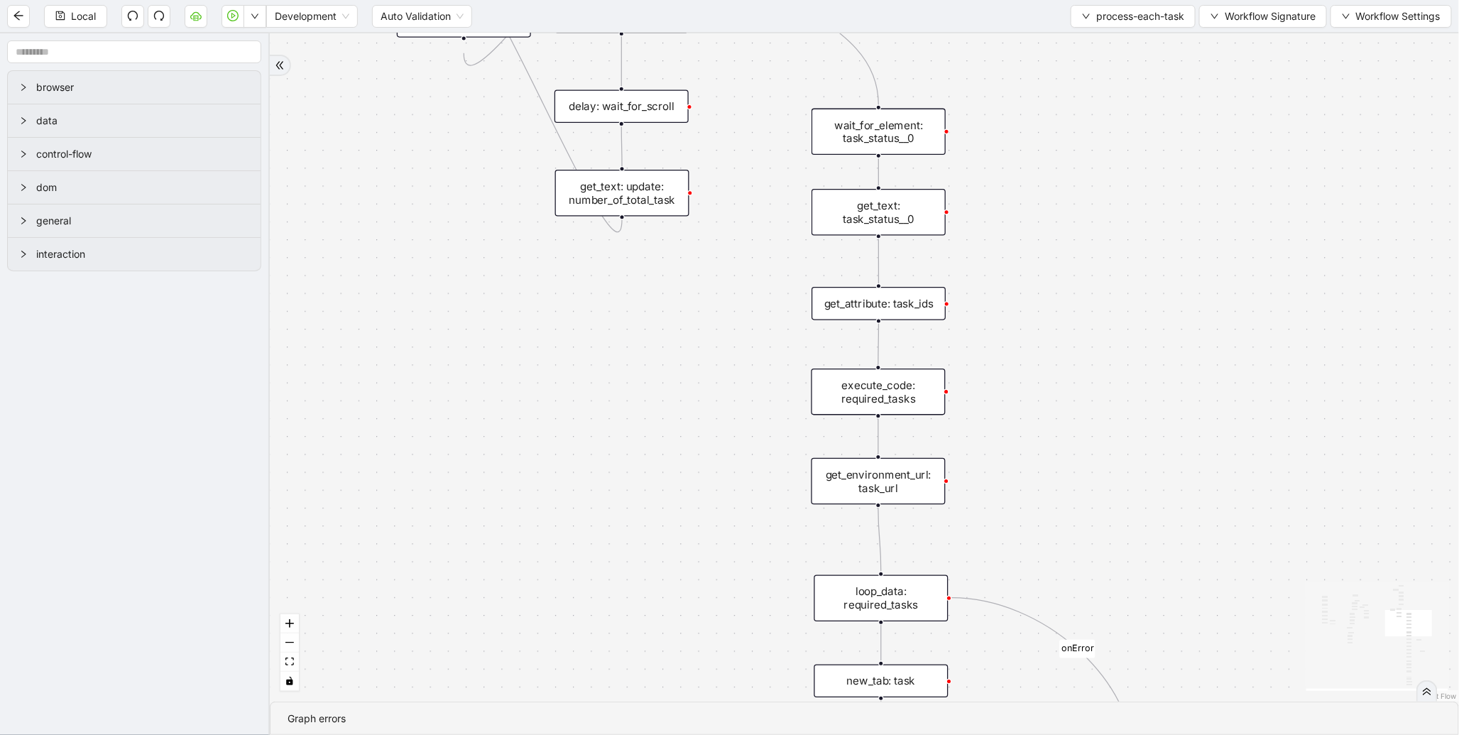
drag, startPoint x: 1141, startPoint y: 508, endPoint x: 1126, endPoint y: 351, distance: 158.4
click at [1127, 354] on div "to-do-status inprogress_or_todo_tasks fallback loopFrom loopFrom exitFrom onErr…" at bounding box center [865, 367] width 1190 height 668
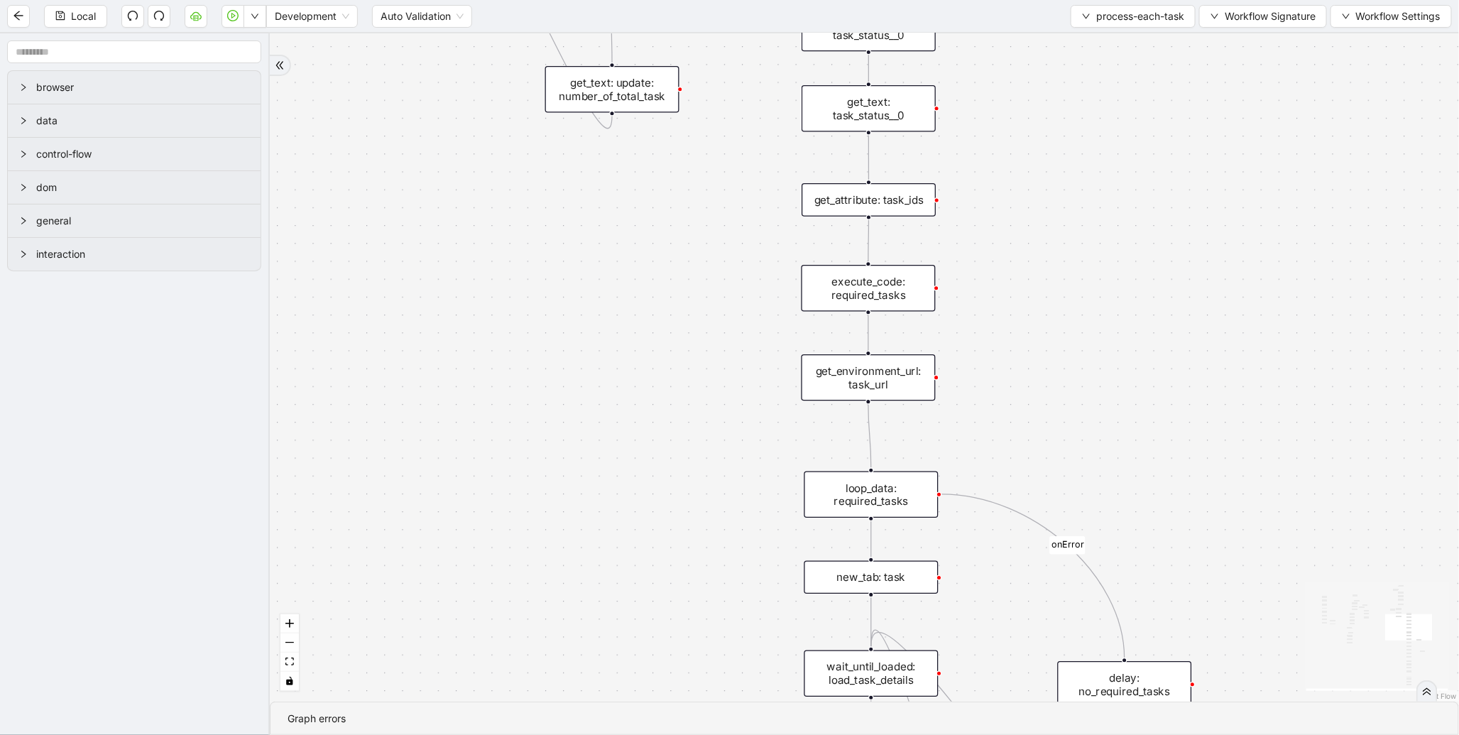
click at [864, 202] on div "get_attribute: task_ids" at bounding box center [869, 199] width 134 height 33
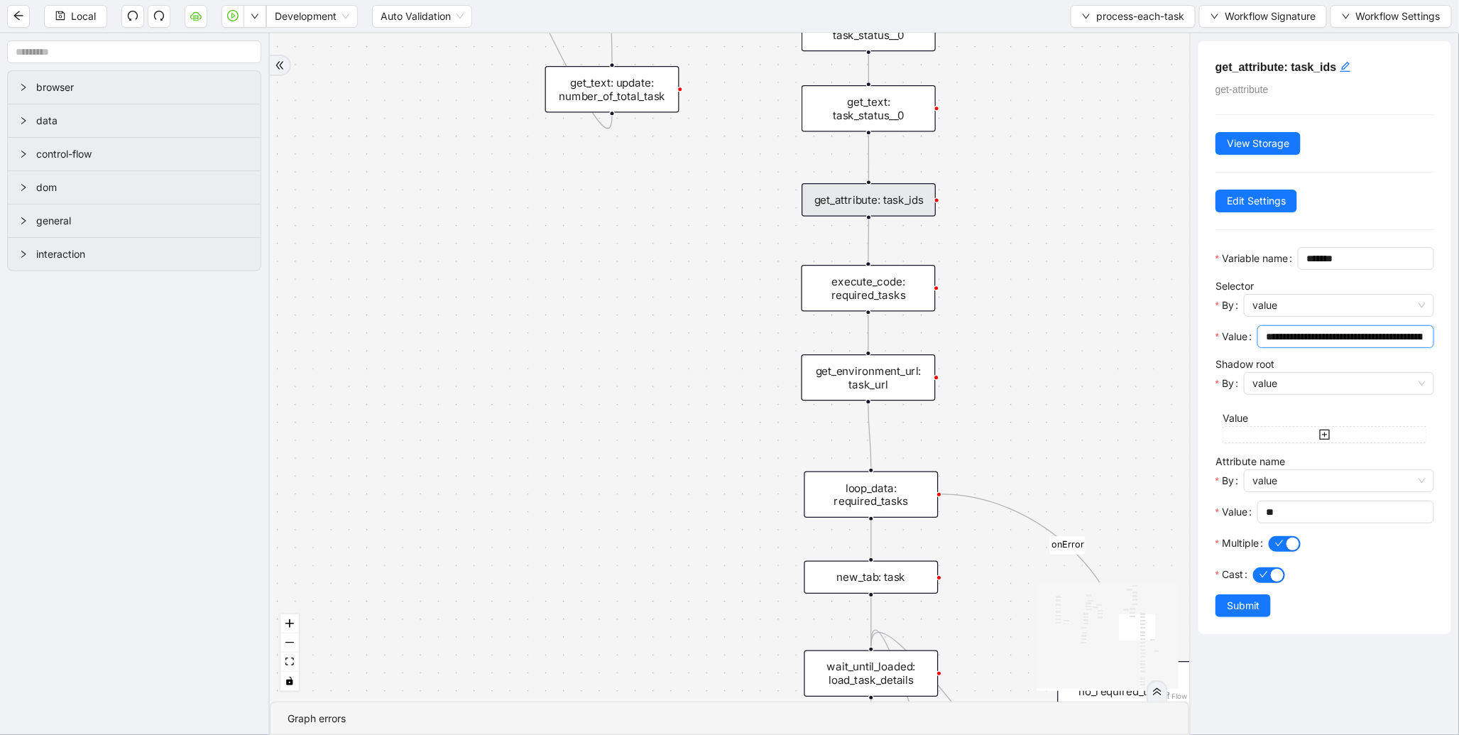
scroll to position [0, 51]
drag, startPoint x: 1302, startPoint y: 364, endPoint x: 1425, endPoint y: 370, distance: 123.0
click at [1425, 348] on span "**********" at bounding box center [1346, 336] width 177 height 23
click at [1389, 344] on input "**********" at bounding box center [1340, 337] width 148 height 16
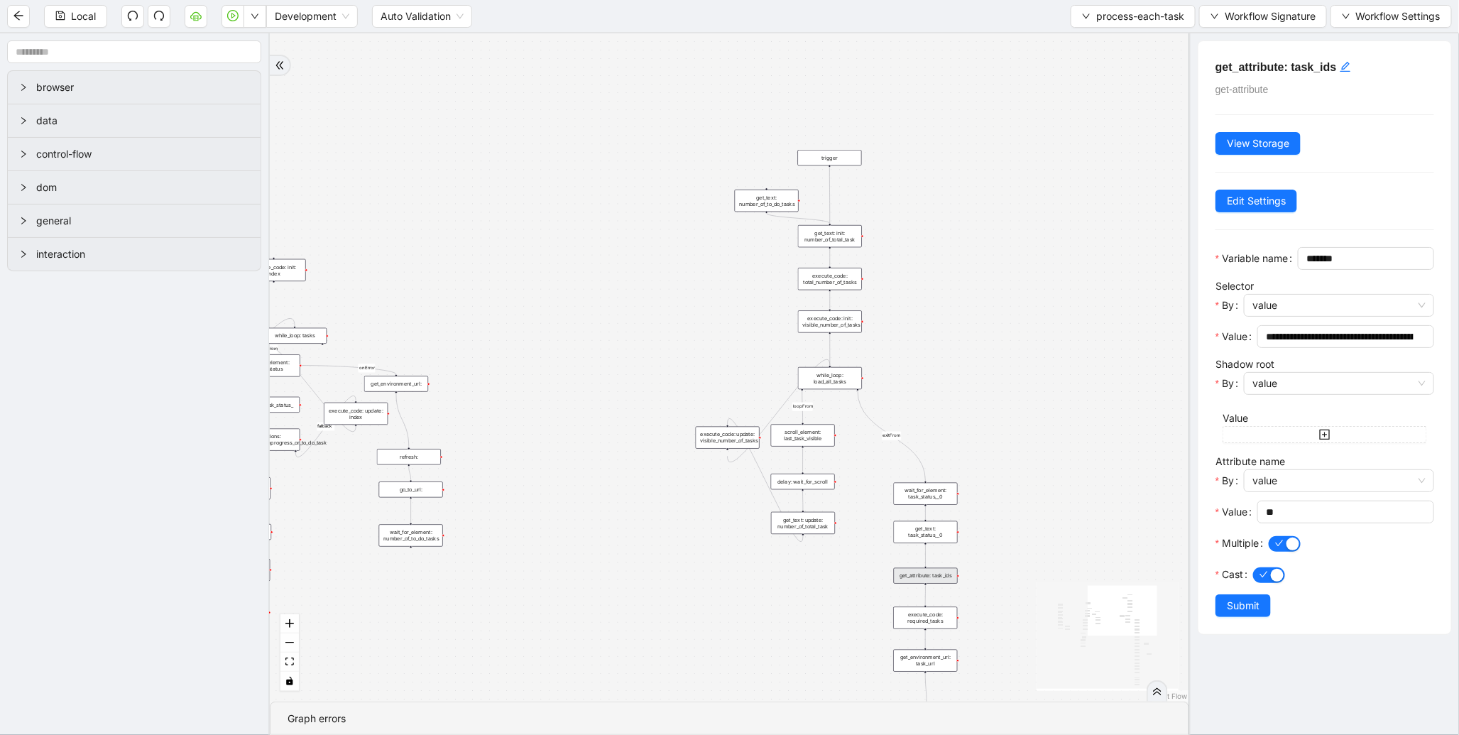
drag, startPoint x: 569, startPoint y: 391, endPoint x: 754, endPoint y: 616, distance: 291.2
click at [776, 654] on div "to-do-status inprogress_or_todo_tasks fallback loopFrom loopFrom exitFrom onErr…" at bounding box center [730, 367] width 920 height 668
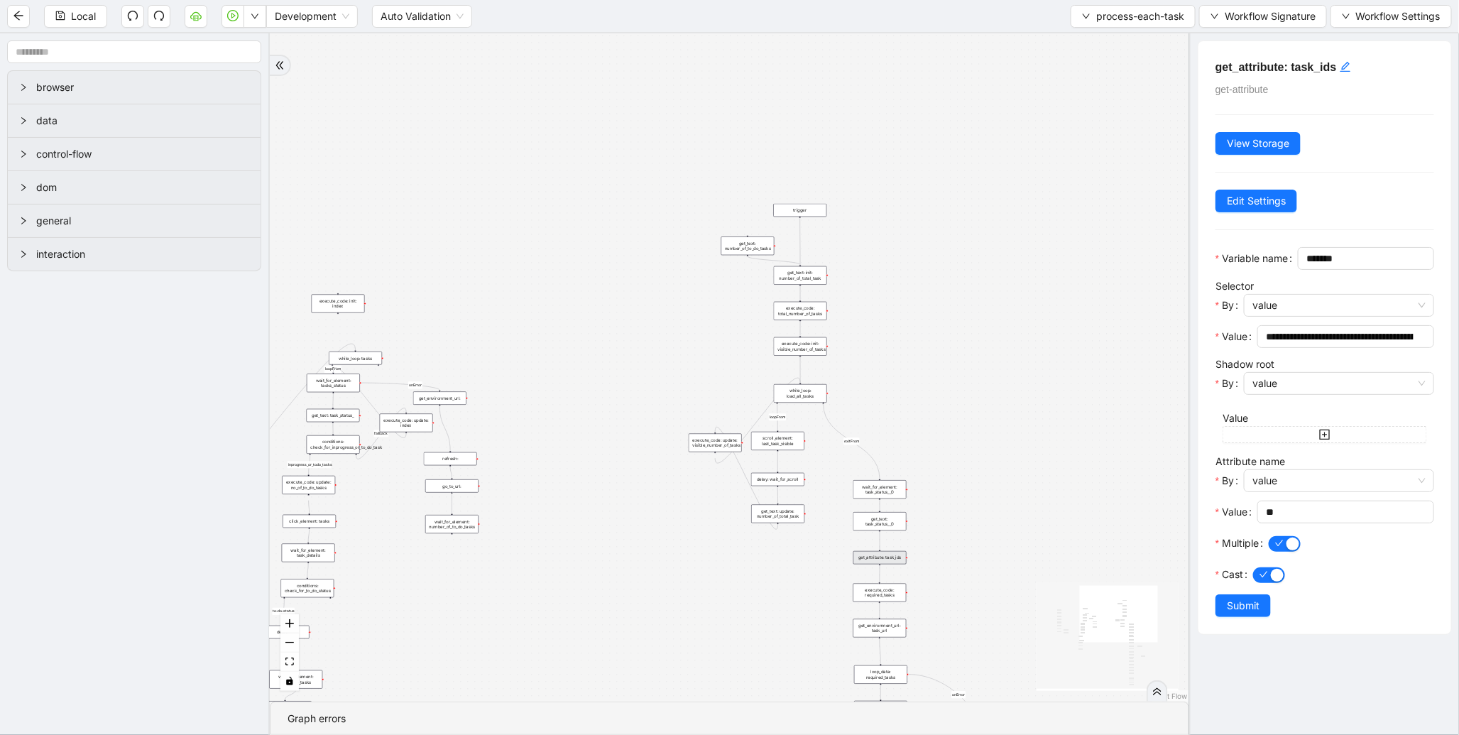
drag, startPoint x: 572, startPoint y: 371, endPoint x: 988, endPoint y: 332, distance: 417.3
click at [988, 332] on div "to-do-status inprogress_or_todo_tasks fallback loopFrom loopFrom exitFrom onErr…" at bounding box center [730, 367] width 920 height 668
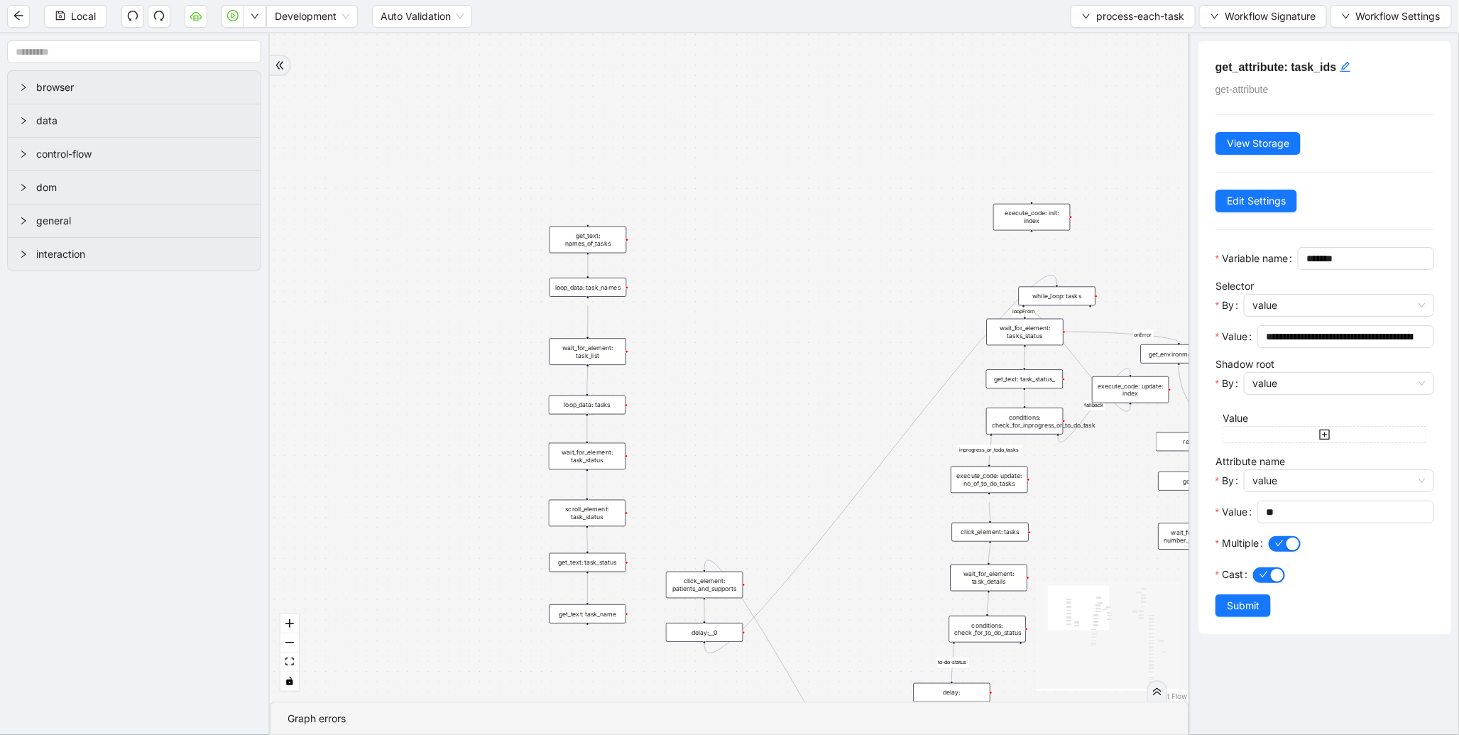
drag, startPoint x: 493, startPoint y: 403, endPoint x: 794, endPoint y: 375, distance: 302.5
click at [794, 375] on div "to-do-status inprogress_or_todo_tasks fallback loopFrom loopFrom exitFrom onErr…" at bounding box center [730, 367] width 920 height 668
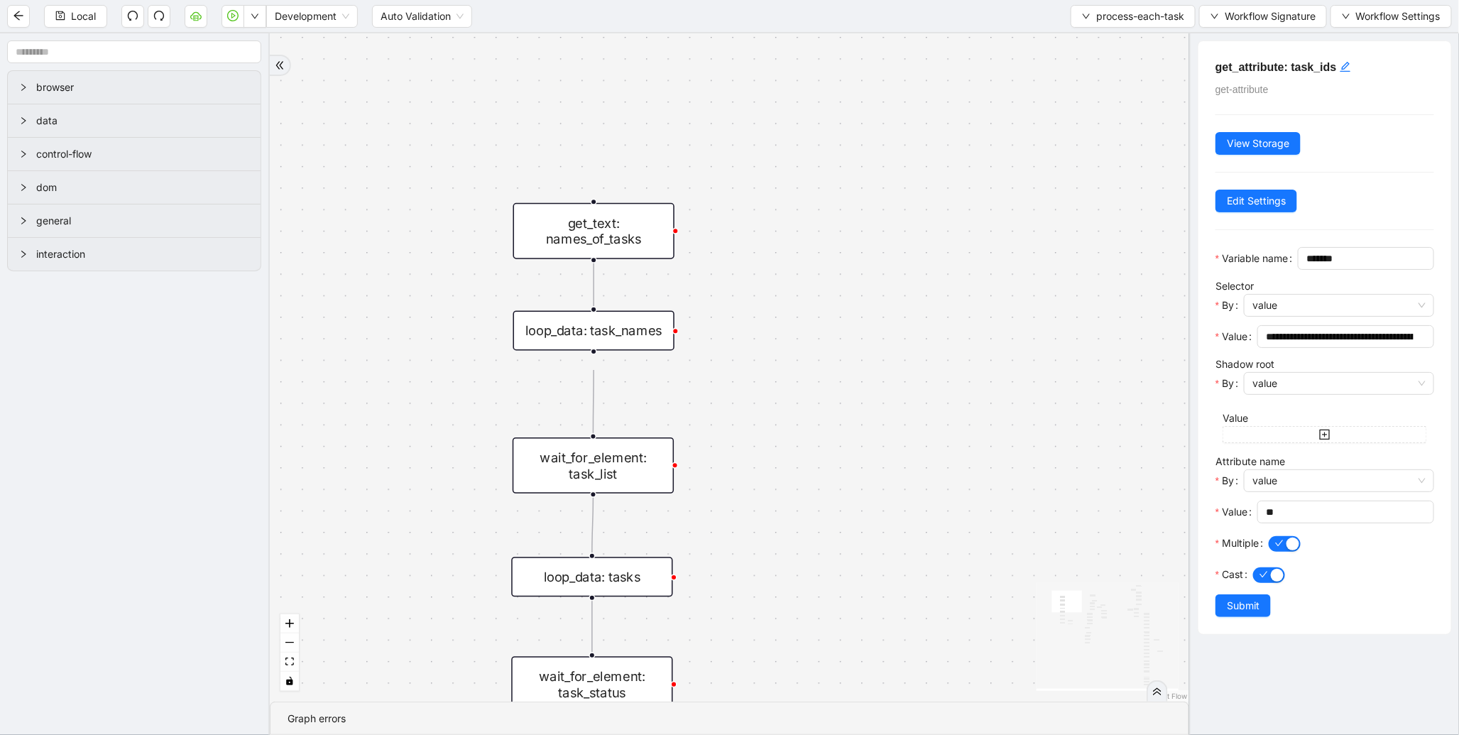
click at [587, 244] on div "get_text: names_of_tasks" at bounding box center [593, 231] width 161 height 56
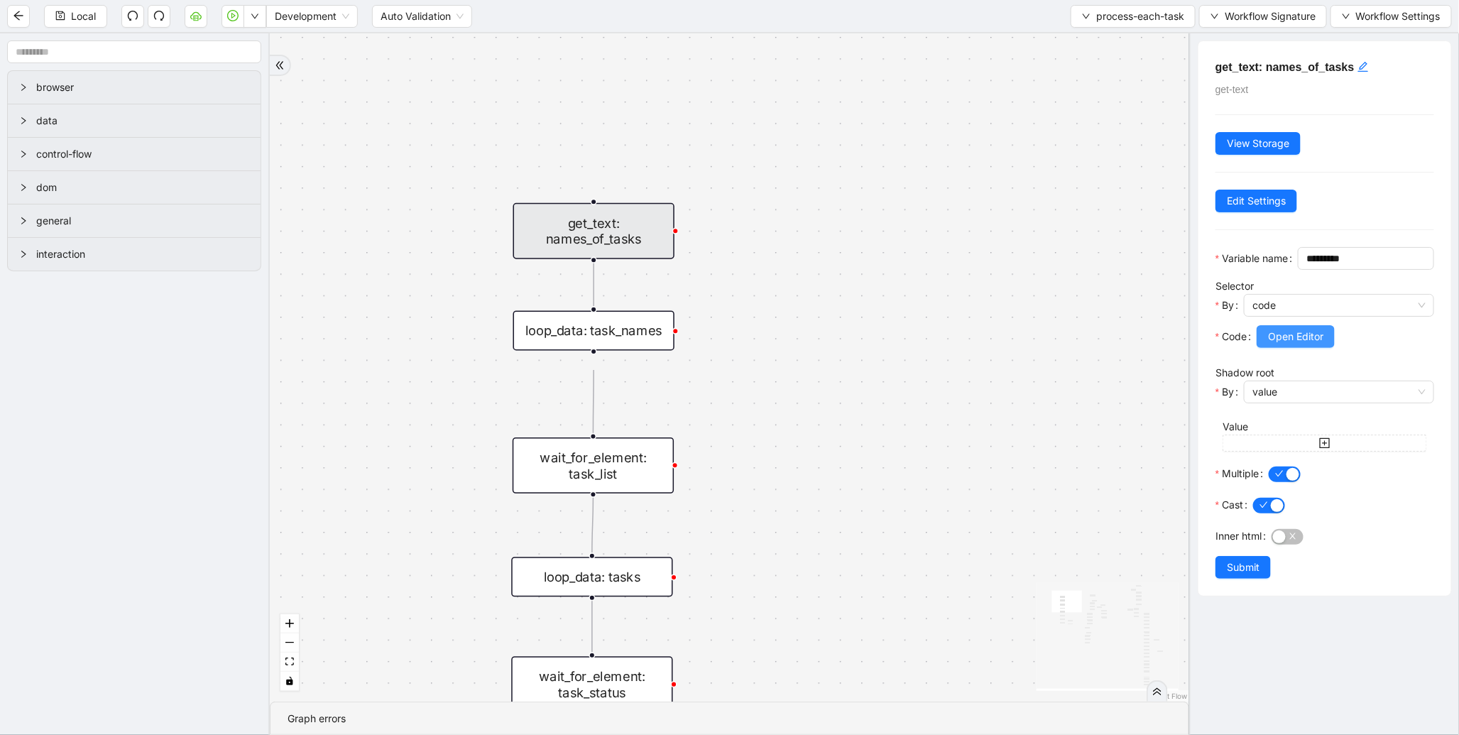
click at [1307, 348] on button "Open Editor" at bounding box center [1296, 336] width 78 height 23
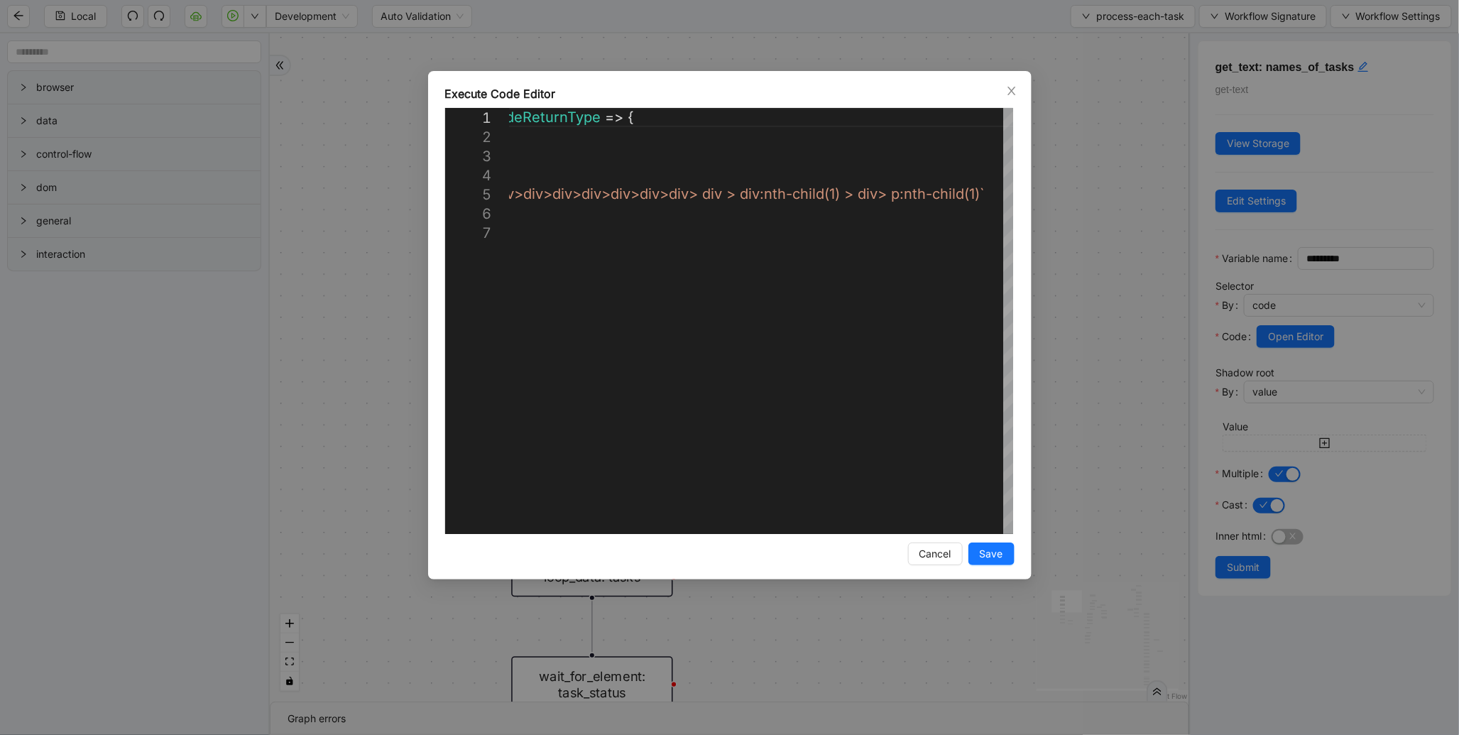
click at [1103, 220] on div "**********" at bounding box center [729, 367] width 1459 height 735
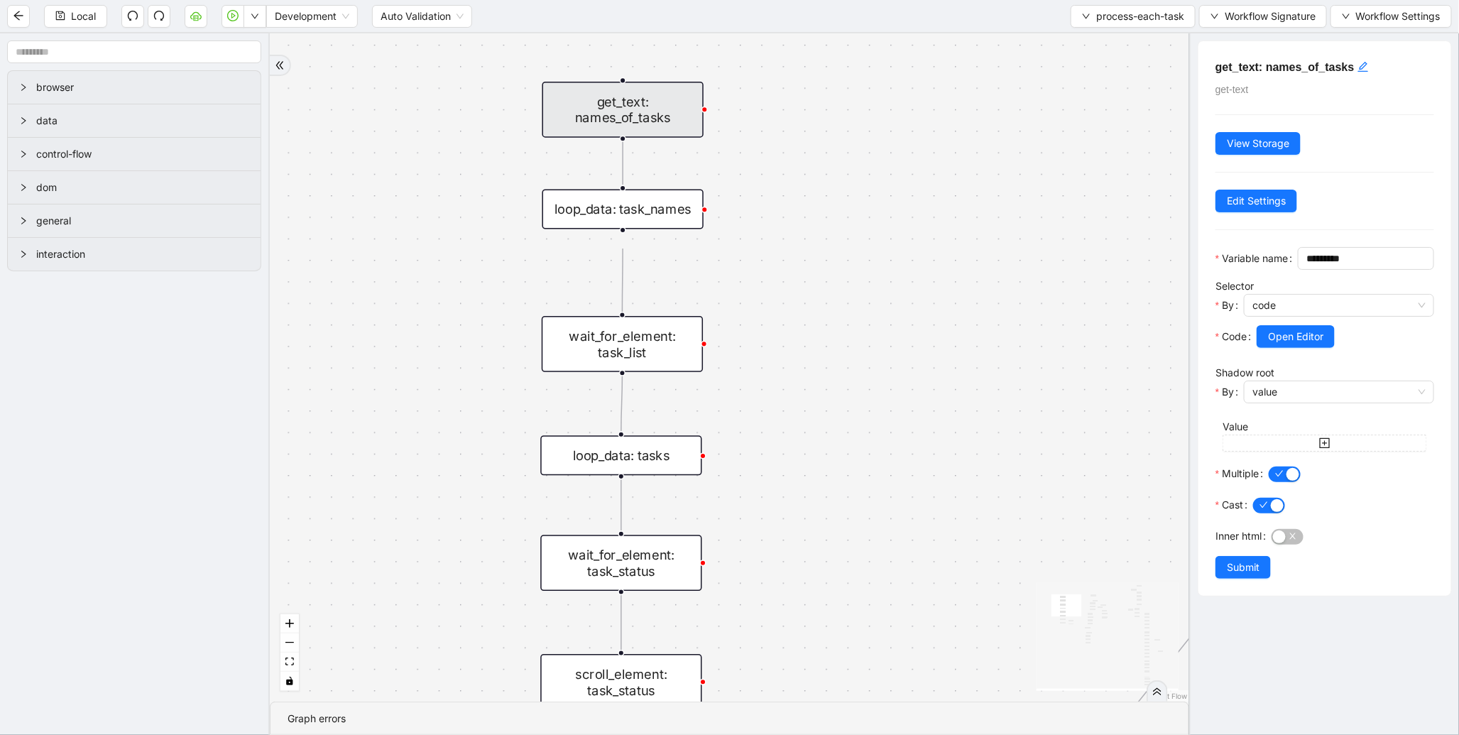
drag, startPoint x: 907, startPoint y: 407, endPoint x: 947, endPoint y: 256, distance: 156.4
click at [947, 259] on div "to-do-status inprogress_or_todo_tasks fallback loopFrom loopFrom exitFrom onErr…" at bounding box center [730, 367] width 920 height 668
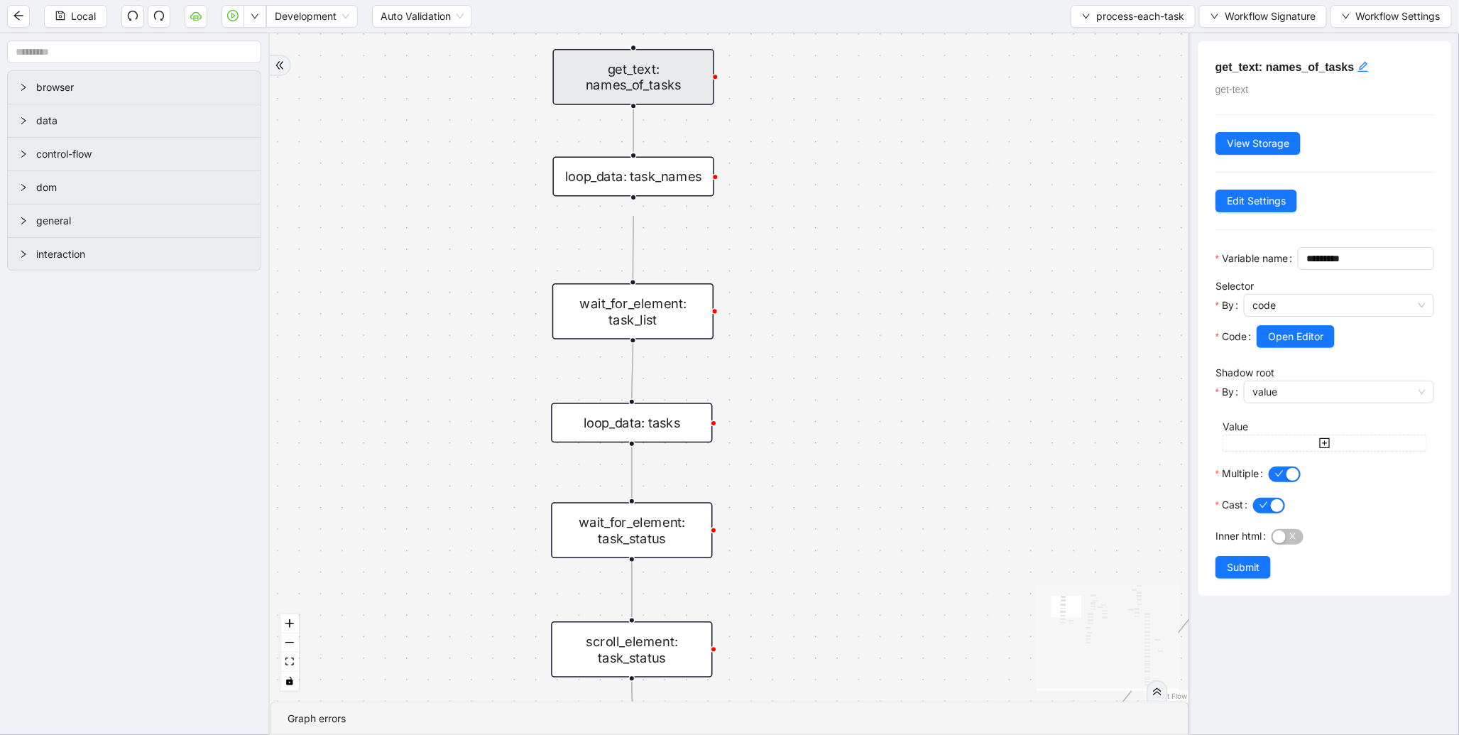
click at [592, 190] on div "loop_data: task_names" at bounding box center [633, 176] width 161 height 40
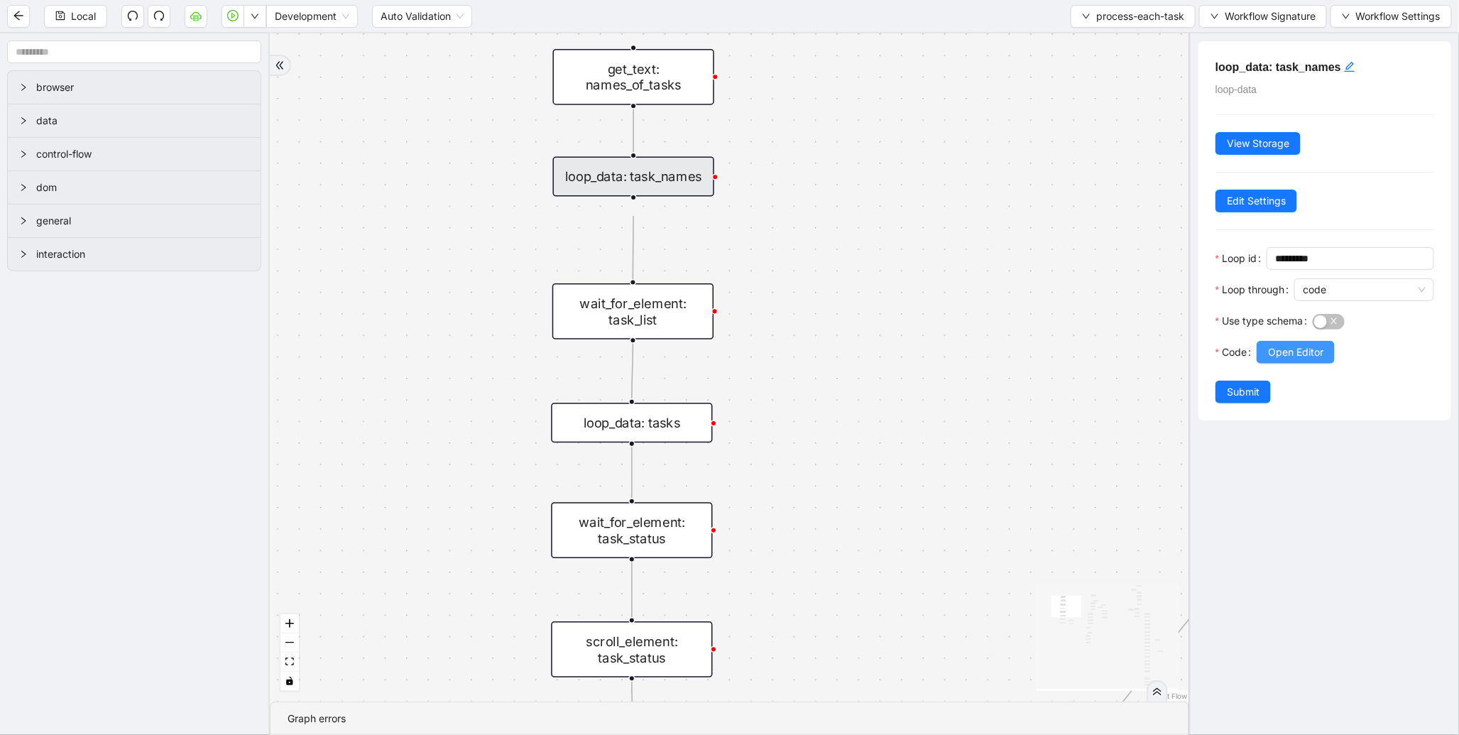
click at [1270, 349] on span "Open Editor" at bounding box center [1295, 352] width 55 height 16
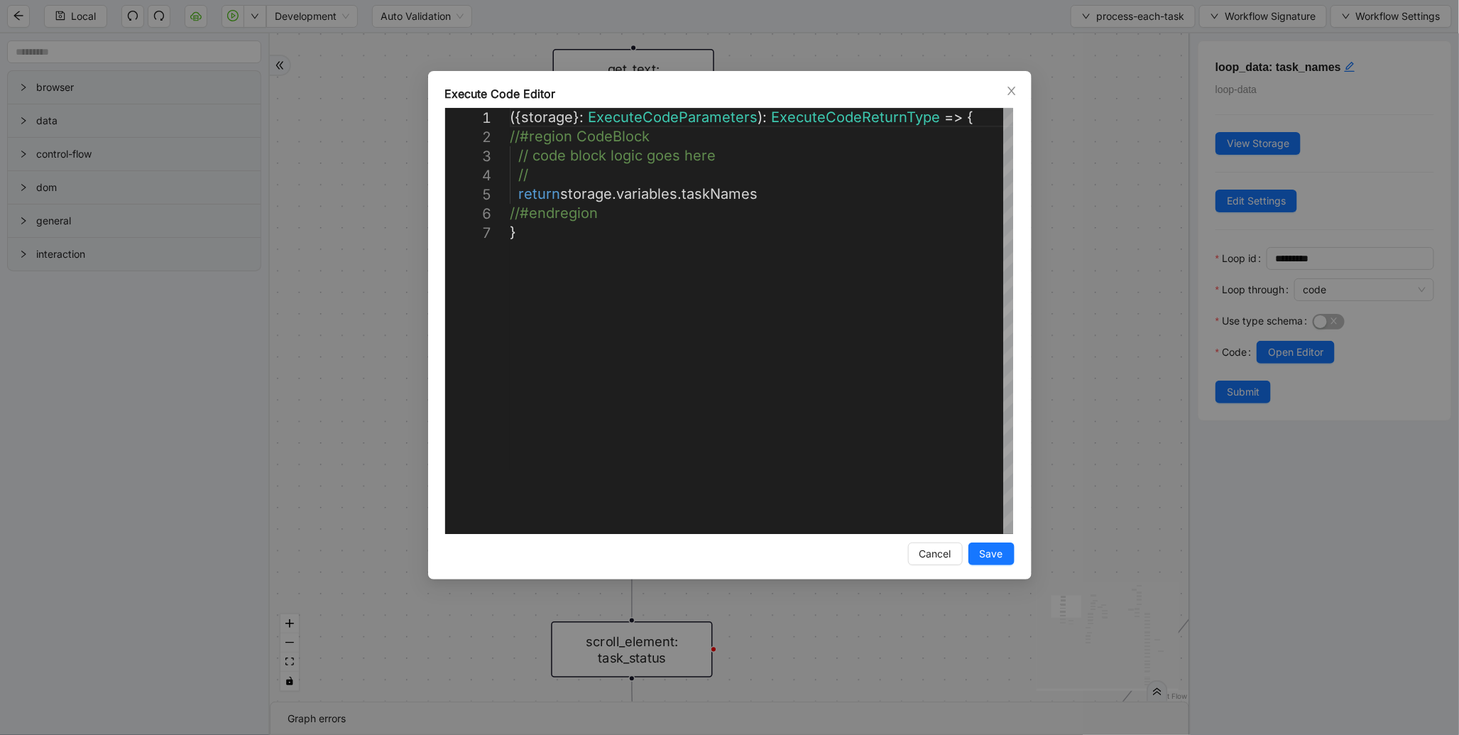
click at [1106, 225] on div "**********" at bounding box center [729, 367] width 1459 height 735
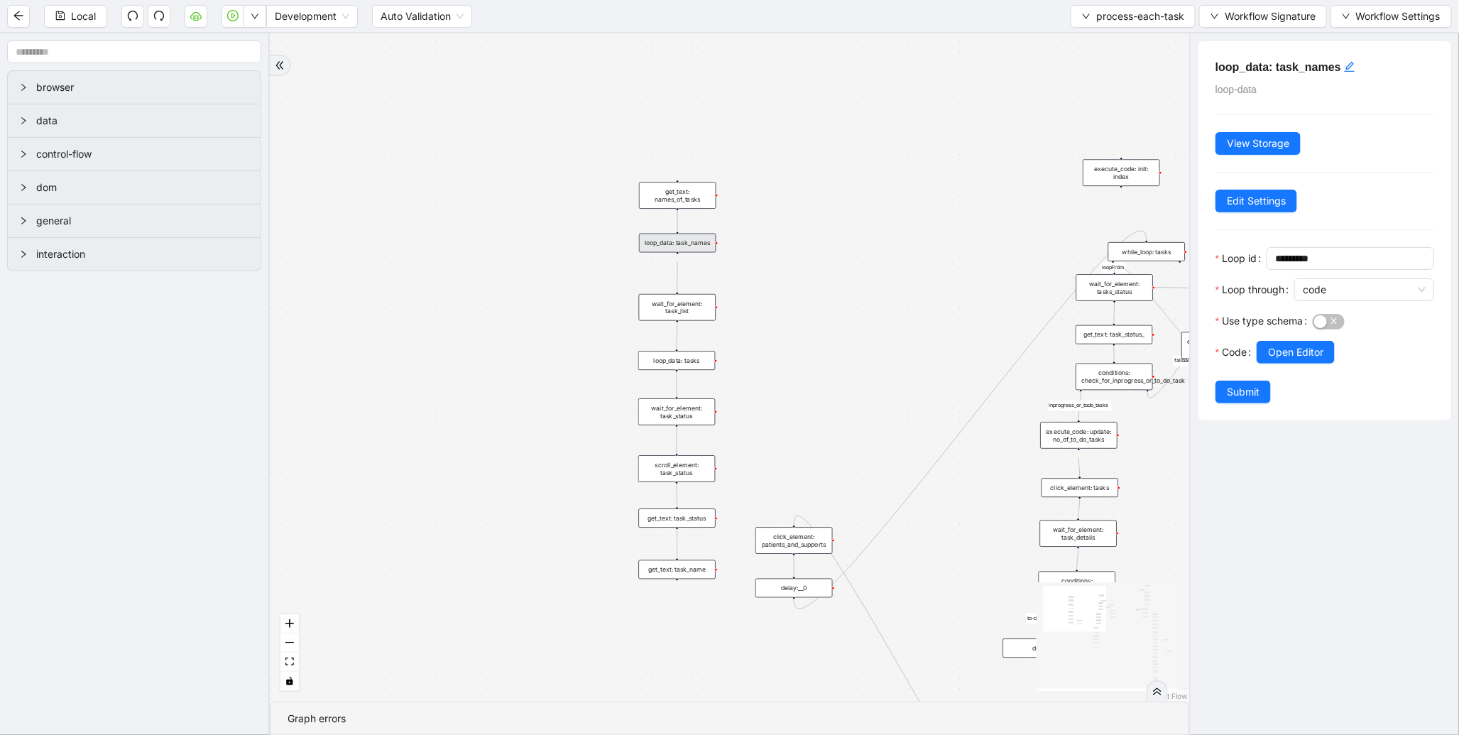
drag, startPoint x: 961, startPoint y: 221, endPoint x: 660, endPoint y: 323, distance: 317.3
click at [660, 323] on div "to-do-status inprogress_or_todo_tasks fallback loopFrom loopFrom exitFrom onErr…" at bounding box center [730, 367] width 920 height 668
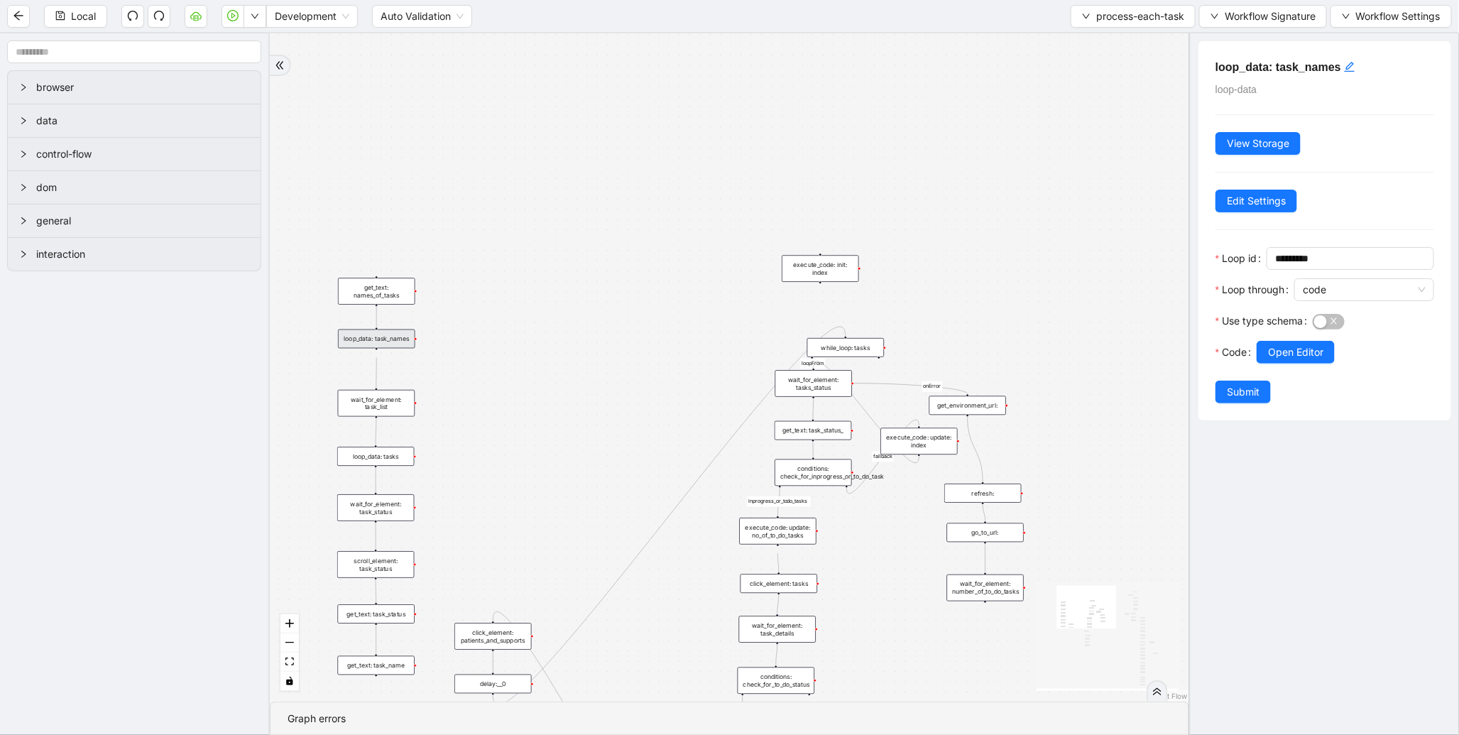
drag, startPoint x: 663, startPoint y: 415, endPoint x: 651, endPoint y: 283, distance: 132.6
click at [651, 283] on div "to-do-status inprogress_or_todo_tasks fallback loopFrom loopFrom exitFrom onErr…" at bounding box center [730, 367] width 920 height 668
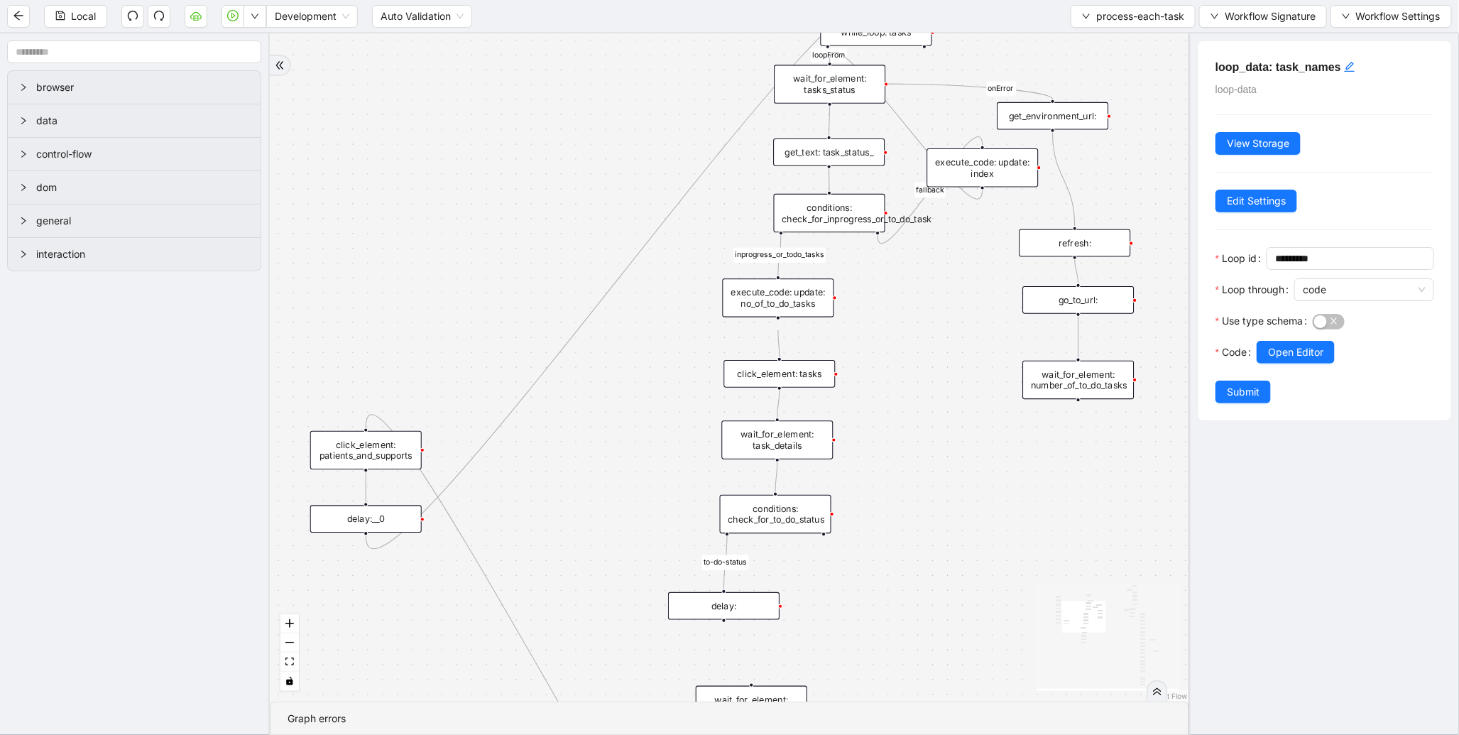
drag, startPoint x: 840, startPoint y: 567, endPoint x: 900, endPoint y: 388, distance: 188.6
click at [900, 388] on div "to-do-status inprogress_or_todo_tasks fallback loopFrom loopFrom exitFrom onErr…" at bounding box center [730, 367] width 920 height 668
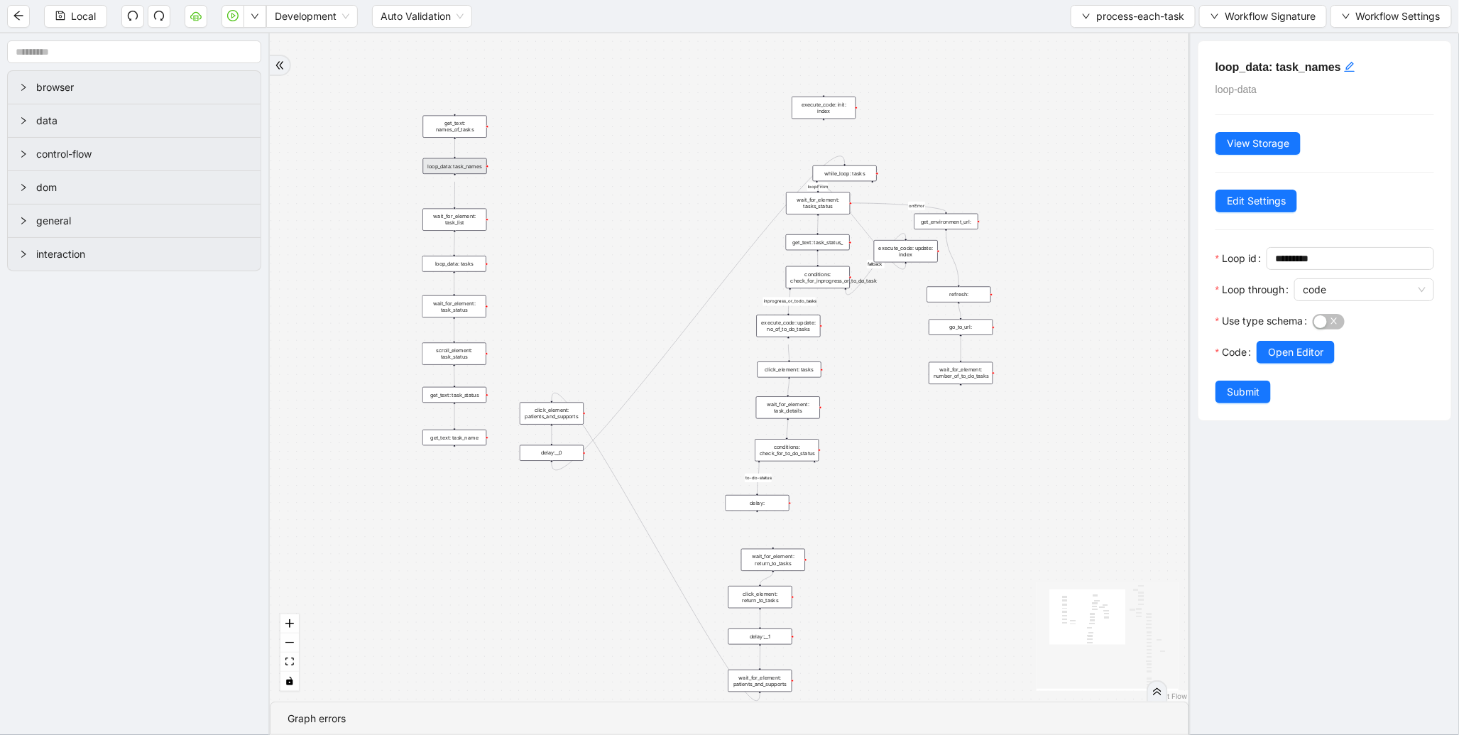
drag, startPoint x: 1017, startPoint y: 481, endPoint x: 690, endPoint y: 437, distance: 330.3
click at [690, 437] on div "to-do-status inprogress_or_todo_tasks fallback loopFrom loopFrom exitFrom onErr…" at bounding box center [730, 367] width 920 height 668
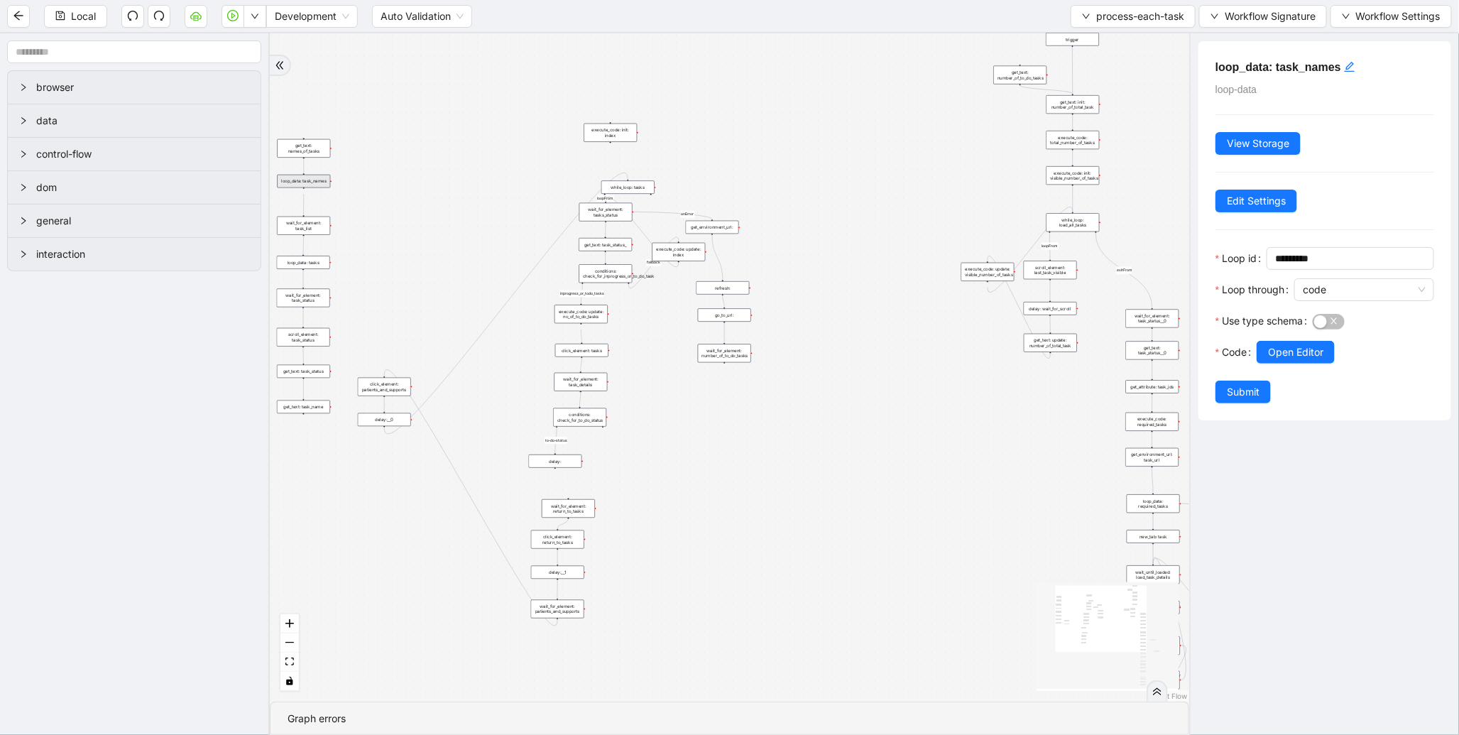
drag, startPoint x: 905, startPoint y: 234, endPoint x: 627, endPoint y: 466, distance: 362.1
click at [628, 465] on div "to-do-status inprogress_or_todo_tasks fallback loopFrom loopFrom exitFrom onErr…" at bounding box center [730, 367] width 920 height 668
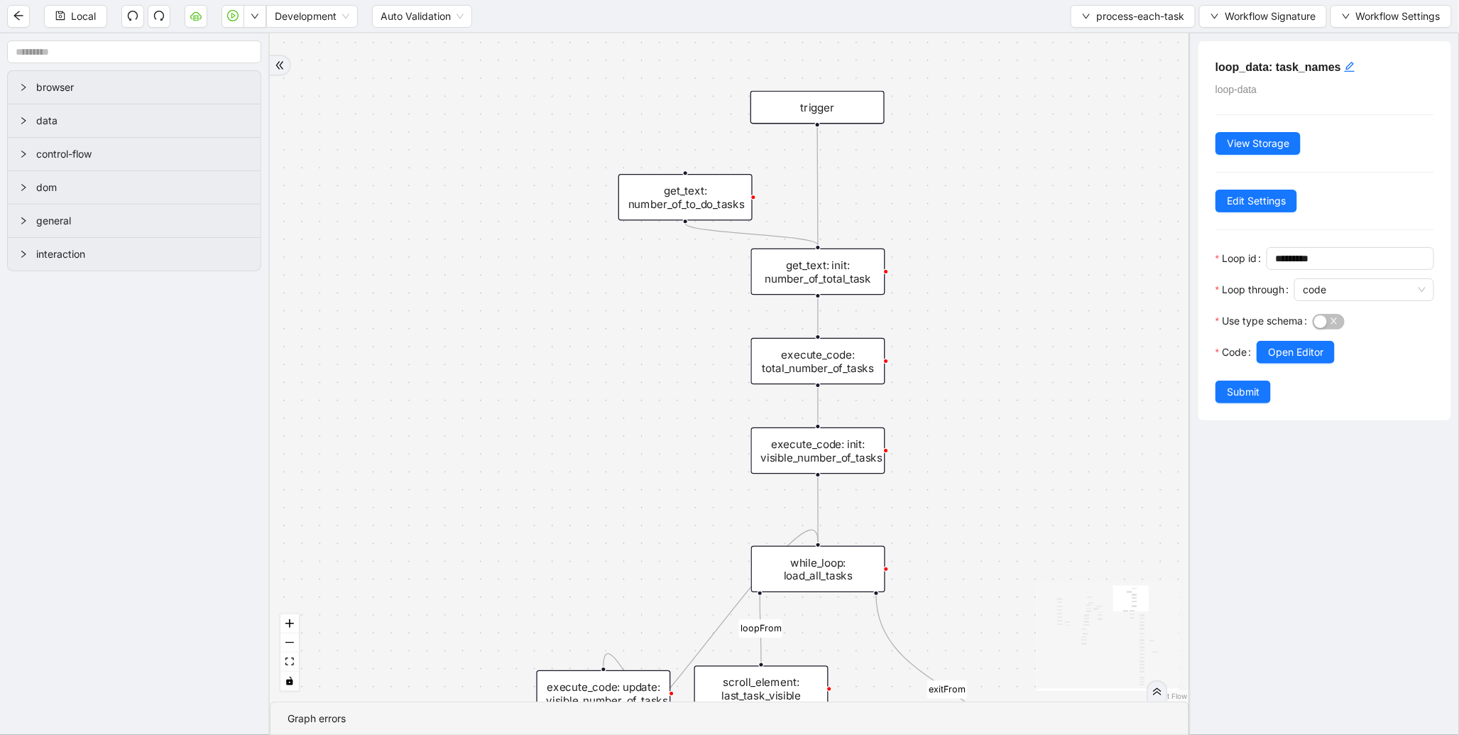
drag, startPoint x: 685, startPoint y: 500, endPoint x: 619, endPoint y: 291, distance: 218.8
click at [619, 291] on div "to-do-status inprogress_or_todo_tasks fallback loopFrom loopFrom exitFrom onErr…" at bounding box center [730, 367] width 920 height 668
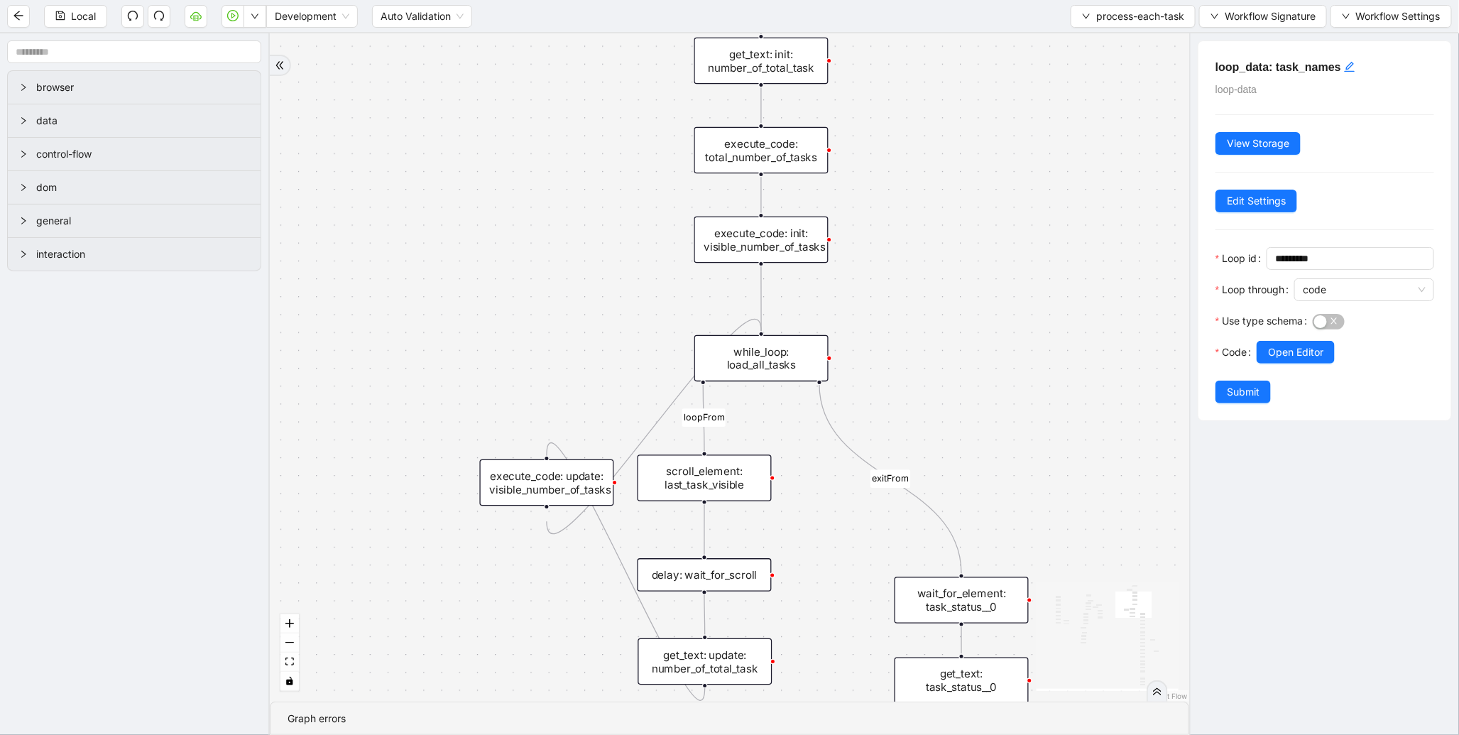
drag, startPoint x: 589, startPoint y: 369, endPoint x: 584, endPoint y: 239, distance: 130.1
click at [584, 239] on div "to-do-status inprogress_or_todo_tasks fallback loopFrom loopFrom exitFrom onErr…" at bounding box center [730, 367] width 920 height 668
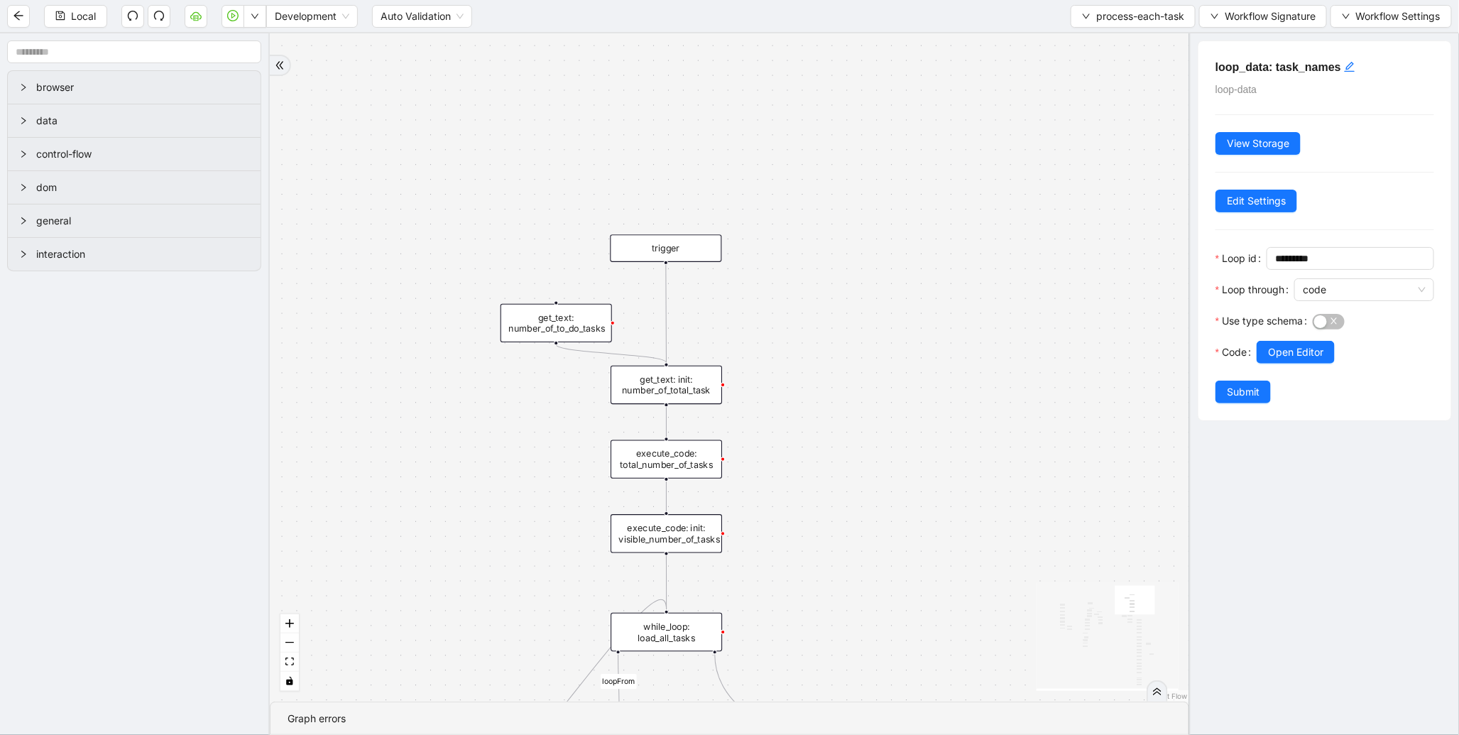
drag, startPoint x: 538, startPoint y: 200, endPoint x: 510, endPoint y: 450, distance: 250.9
click at [510, 450] on div "to-do-status inprogress_or_todo_tasks fallback loopFrom loopFrom exitFrom onErr…" at bounding box center [730, 367] width 920 height 668
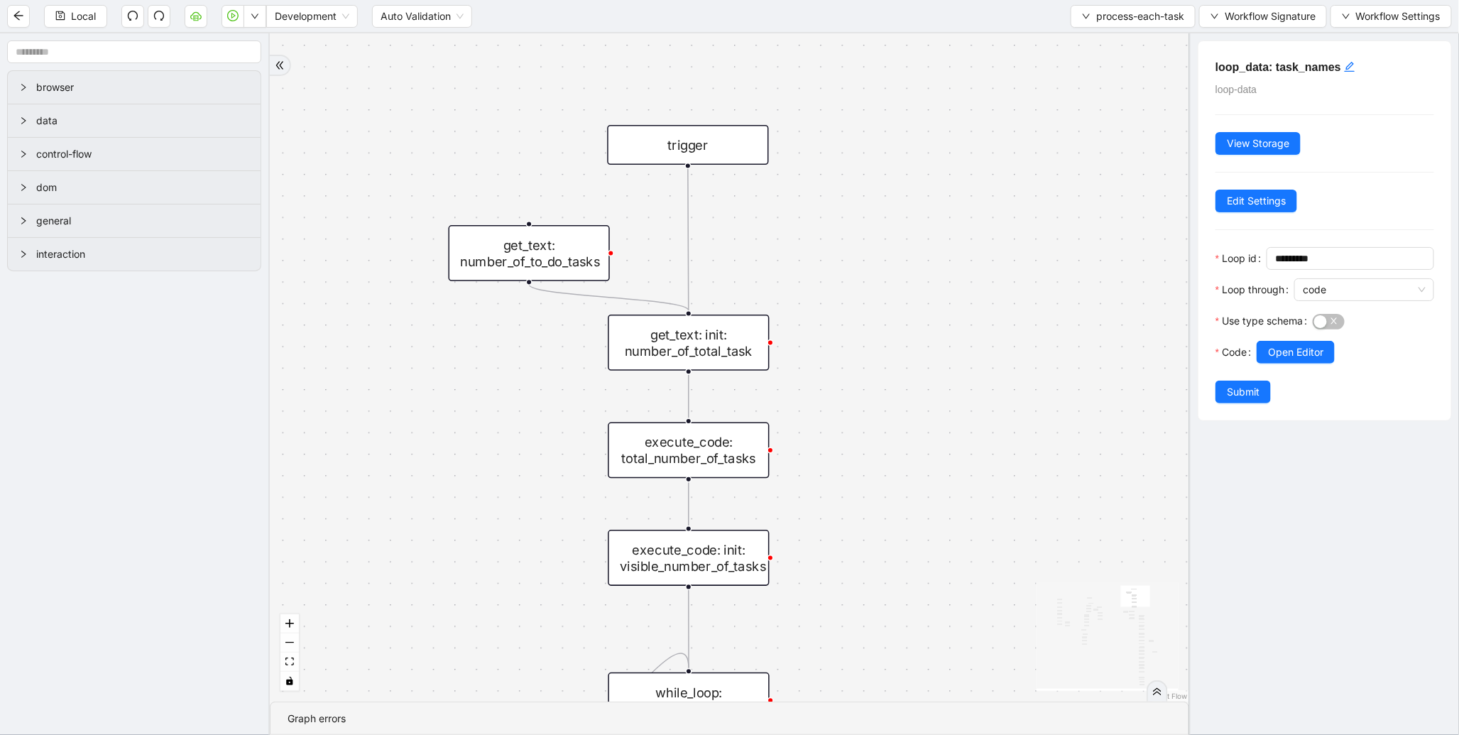
drag, startPoint x: 921, startPoint y: 506, endPoint x: 871, endPoint y: 277, distance: 234.0
click at [871, 277] on div "to-do-status inprogress_or_todo_tasks fallback loopFrom loopFrom exitFrom onErr…" at bounding box center [730, 367] width 920 height 668
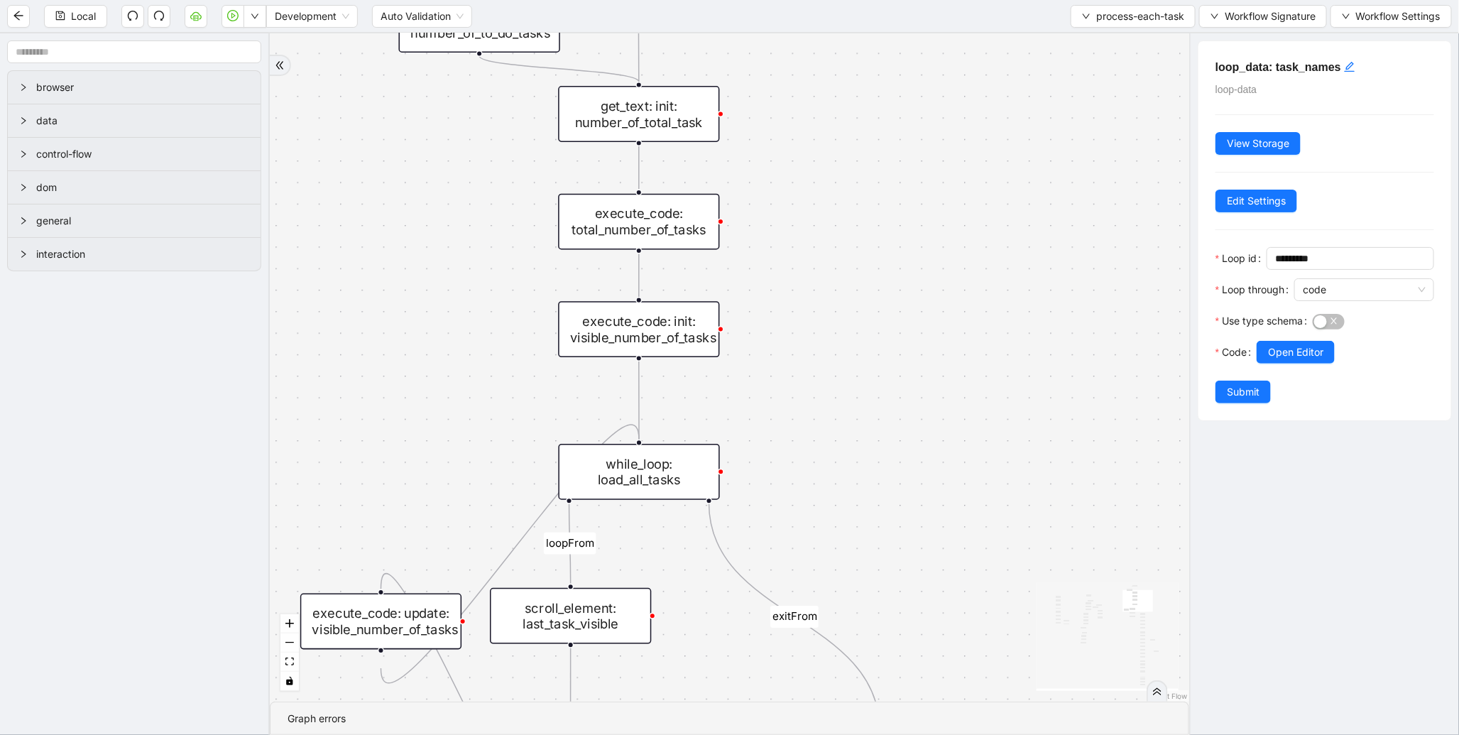
click at [663, 117] on div "get_text: init: number_of_total_task" at bounding box center [638, 114] width 161 height 56
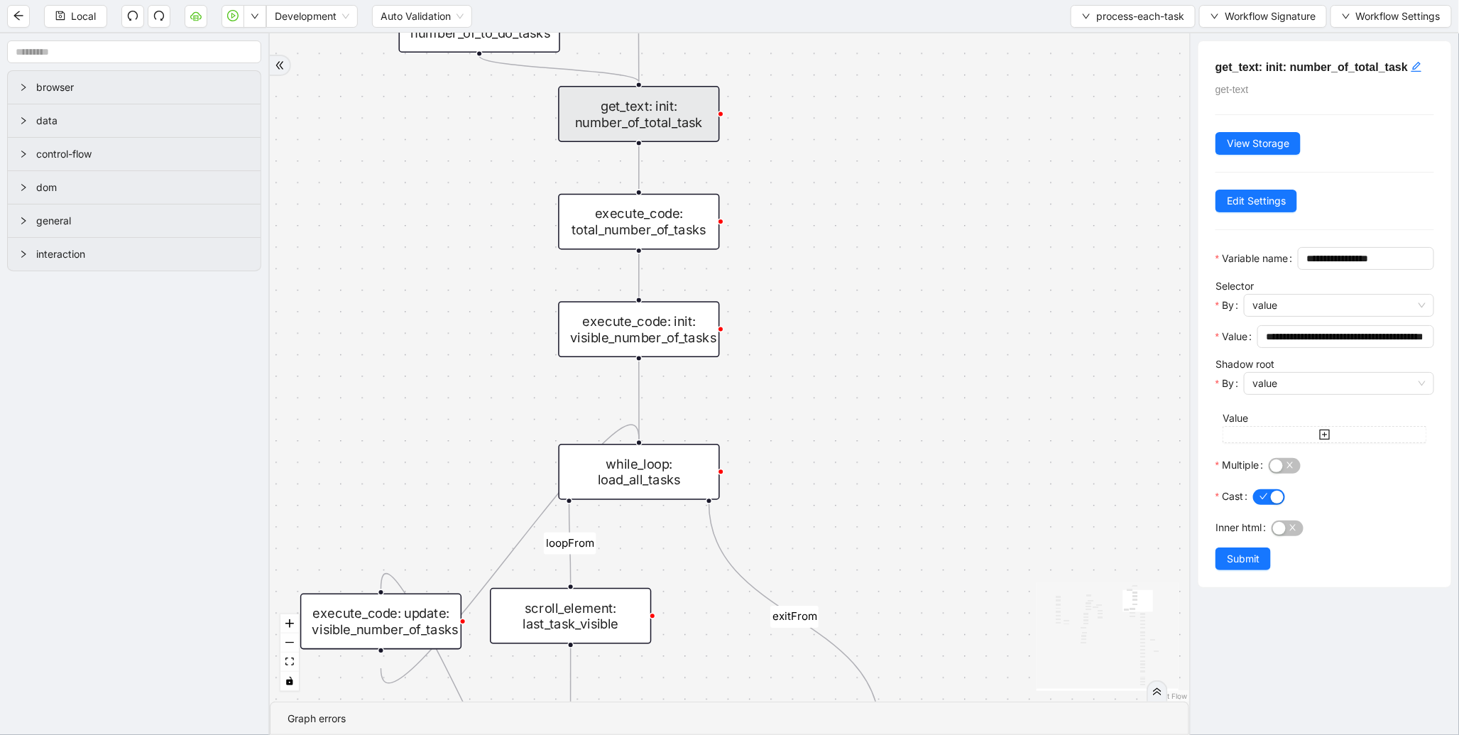
drag, startPoint x: 948, startPoint y: 462, endPoint x: 948, endPoint y: 373, distance: 89.5
click at [948, 381] on div "to-do-status inprogress_or_todo_tasks fallback loopFrom loopFrom exitFrom onErr…" at bounding box center [730, 367] width 920 height 668
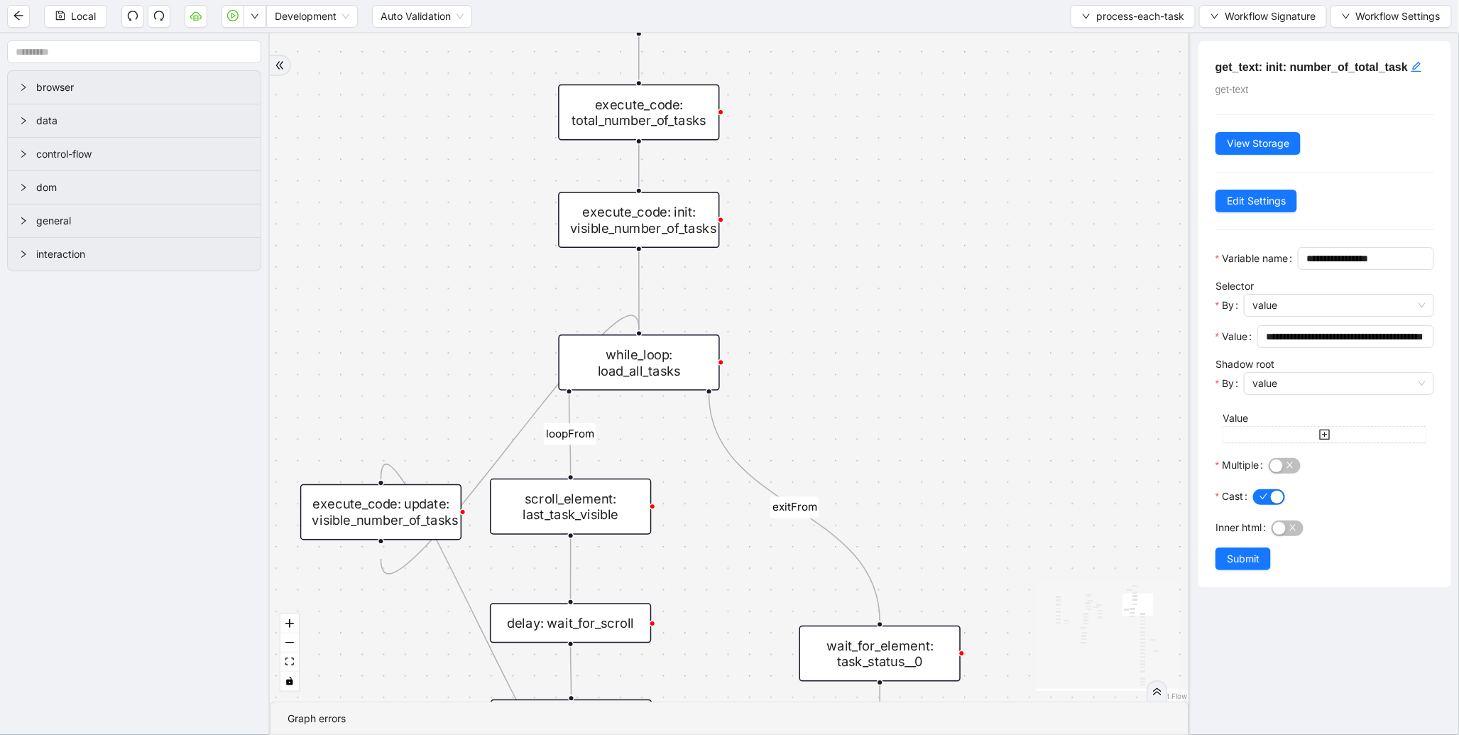
drag, startPoint x: 983, startPoint y: 505, endPoint x: 1018, endPoint y: 310, distance: 197.7
click at [1013, 339] on div "to-do-status inprogress_or_todo_tasks fallback loopFrom loopFrom exitFrom onErr…" at bounding box center [730, 367] width 920 height 668
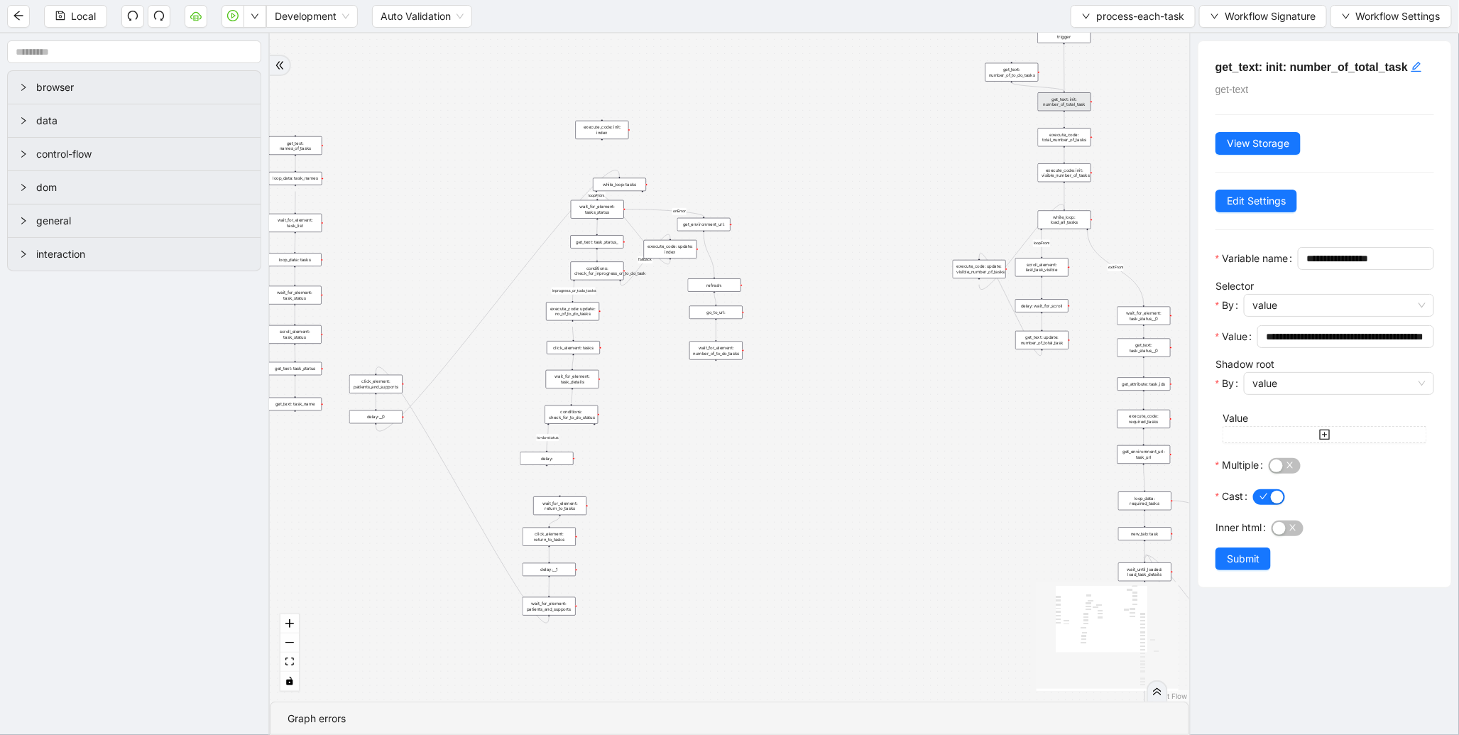
drag, startPoint x: 522, startPoint y: 457, endPoint x: 1122, endPoint y: 526, distance: 604.0
click at [1122, 526] on div "to-do-status inprogress_or_todo_tasks fallback loopFrom loopFrom exitFrom onErr…" at bounding box center [730, 367] width 920 height 668
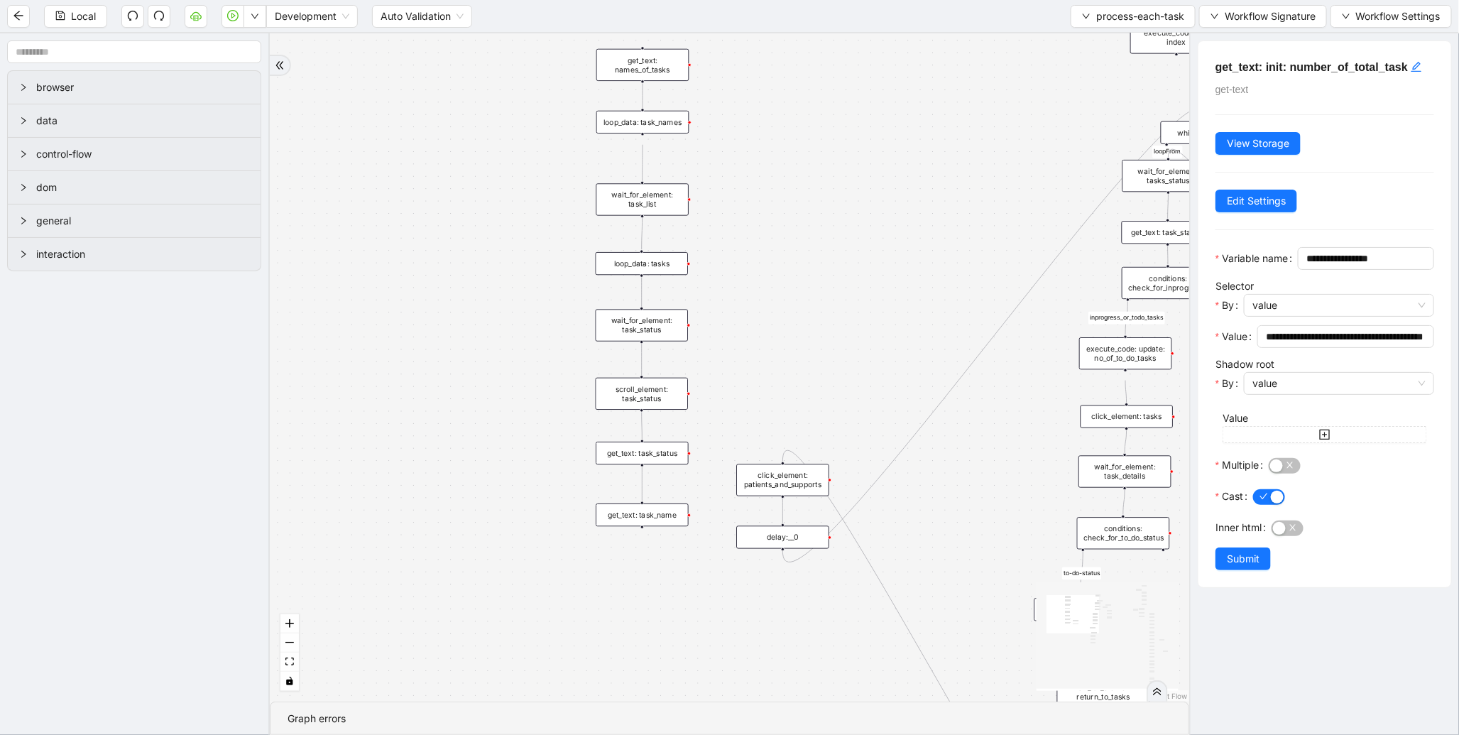
drag, startPoint x: 814, startPoint y: 385, endPoint x: 797, endPoint y: 290, distance: 96.7
click at [797, 290] on div "to-do-status inprogress_or_todo_tasks fallback loopFrom loopFrom exitFrom onErr…" at bounding box center [730, 367] width 920 height 668
click at [660, 445] on div "get_text: task_status" at bounding box center [642, 453] width 93 height 23
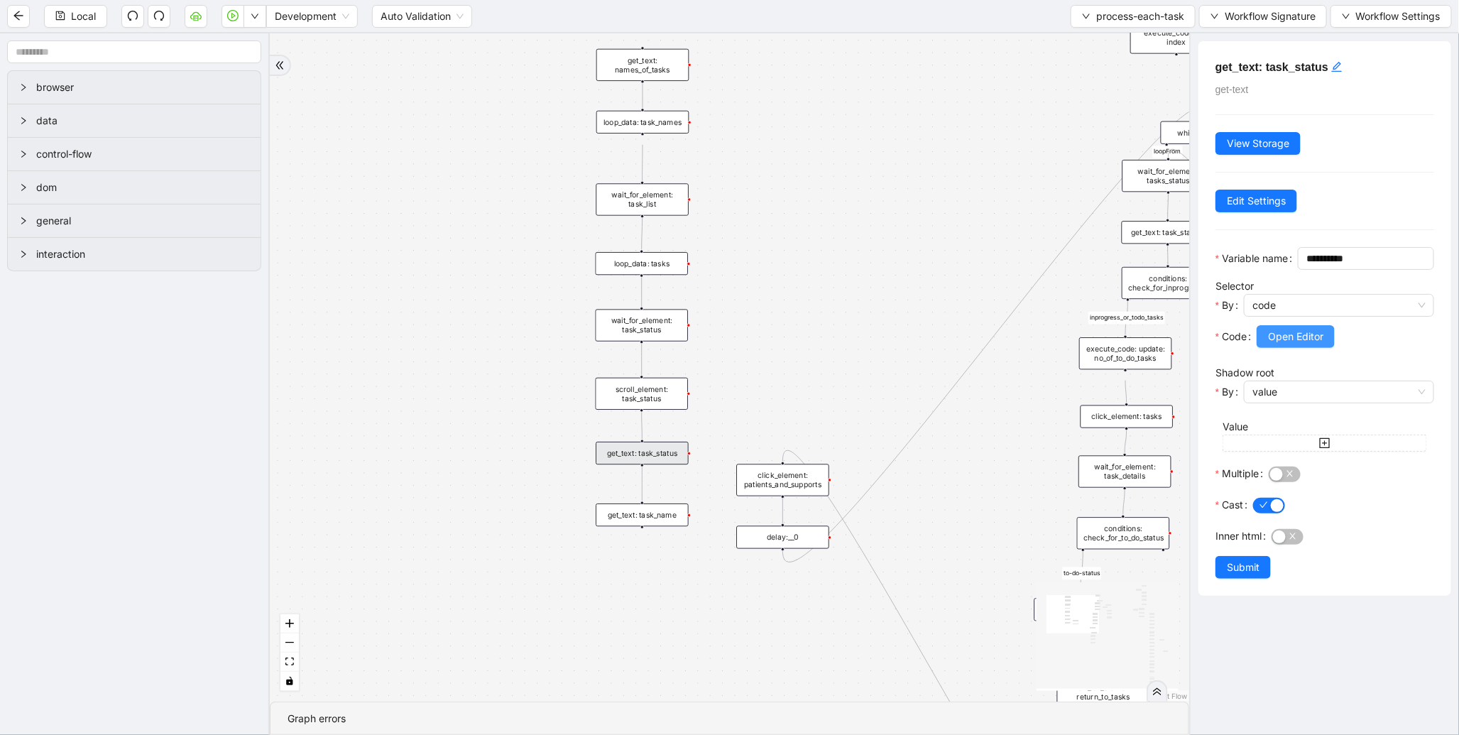
click at [1282, 344] on span "Open Editor" at bounding box center [1295, 337] width 55 height 16
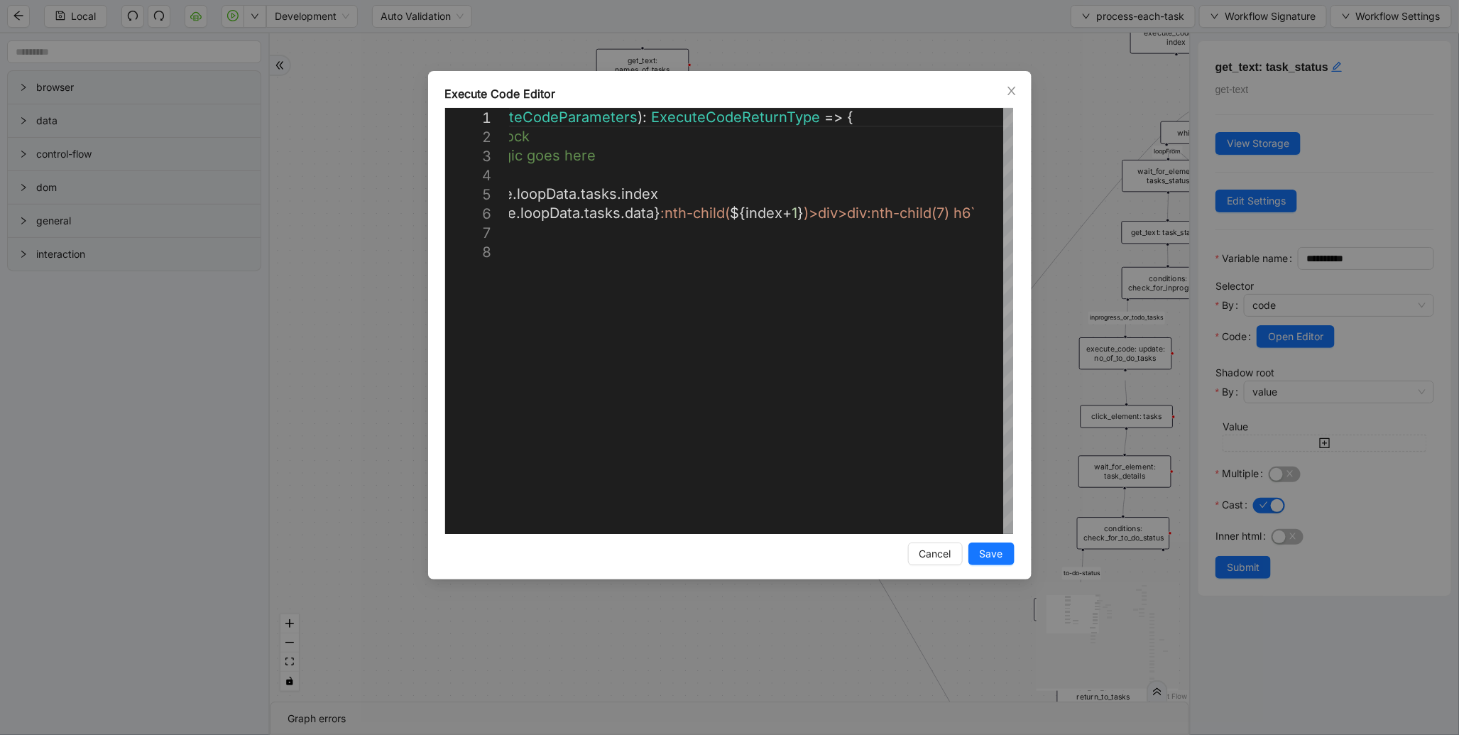
click at [368, 344] on div "**********" at bounding box center [729, 367] width 1459 height 735
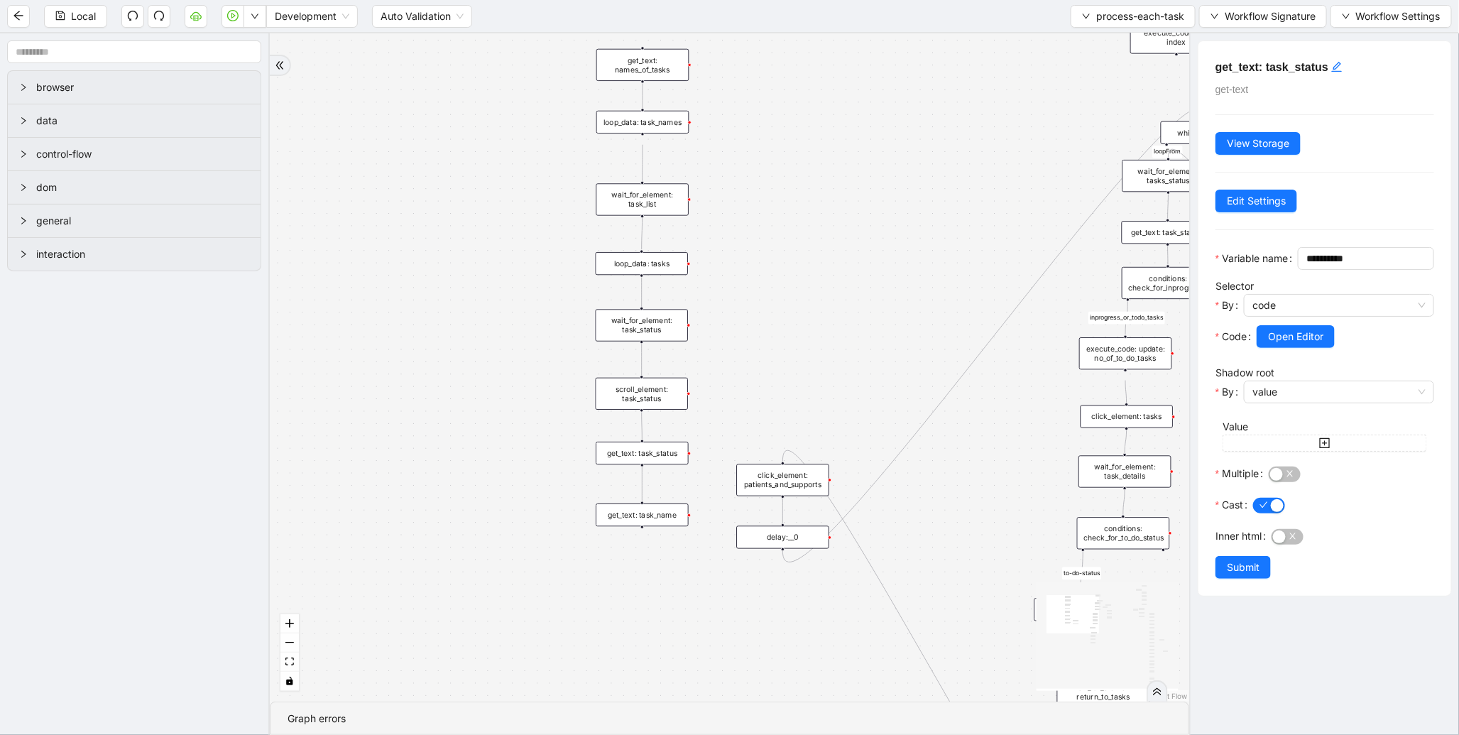
click at [637, 509] on div "get_text: task_name" at bounding box center [642, 515] width 93 height 23
click at [1298, 344] on span "Open Editor" at bounding box center [1295, 337] width 55 height 16
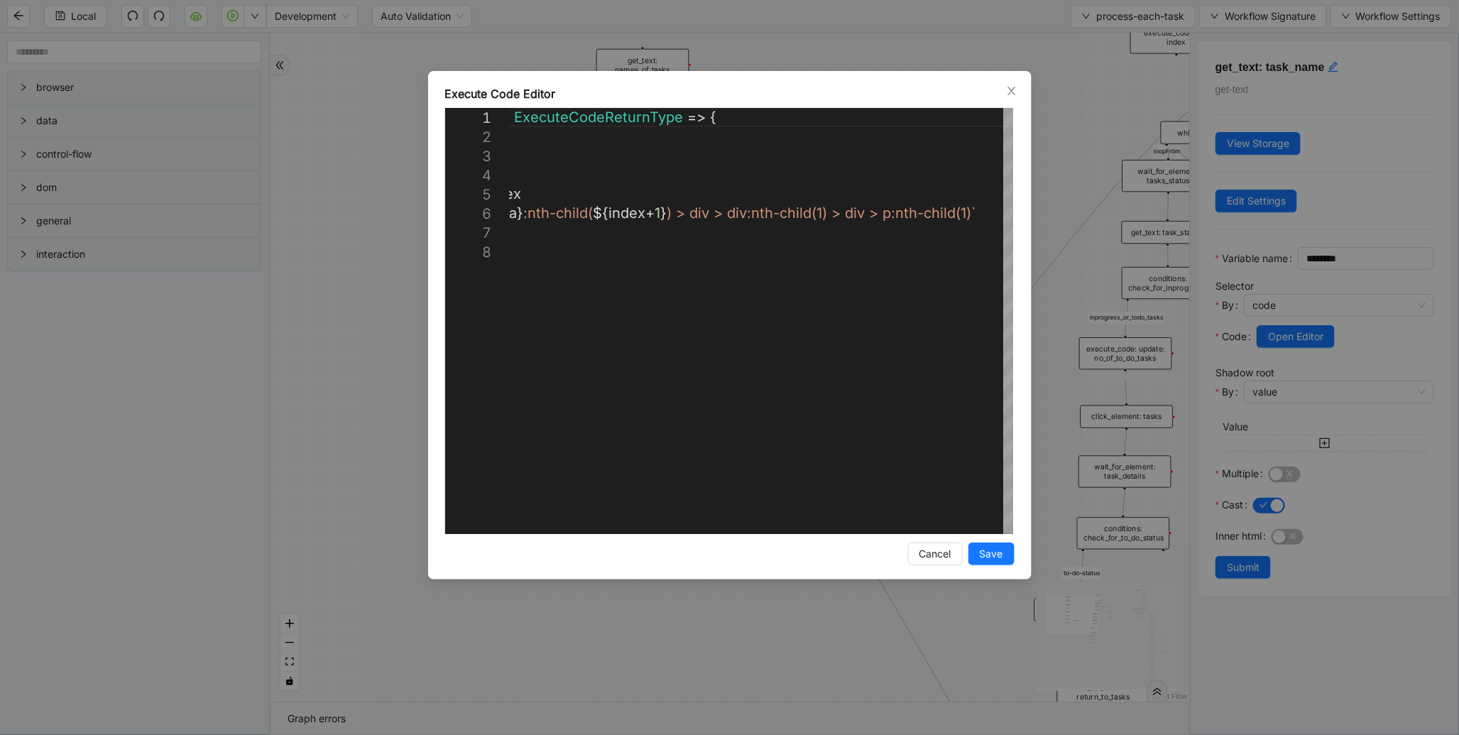
click at [1047, 131] on div "**********" at bounding box center [729, 367] width 1459 height 735
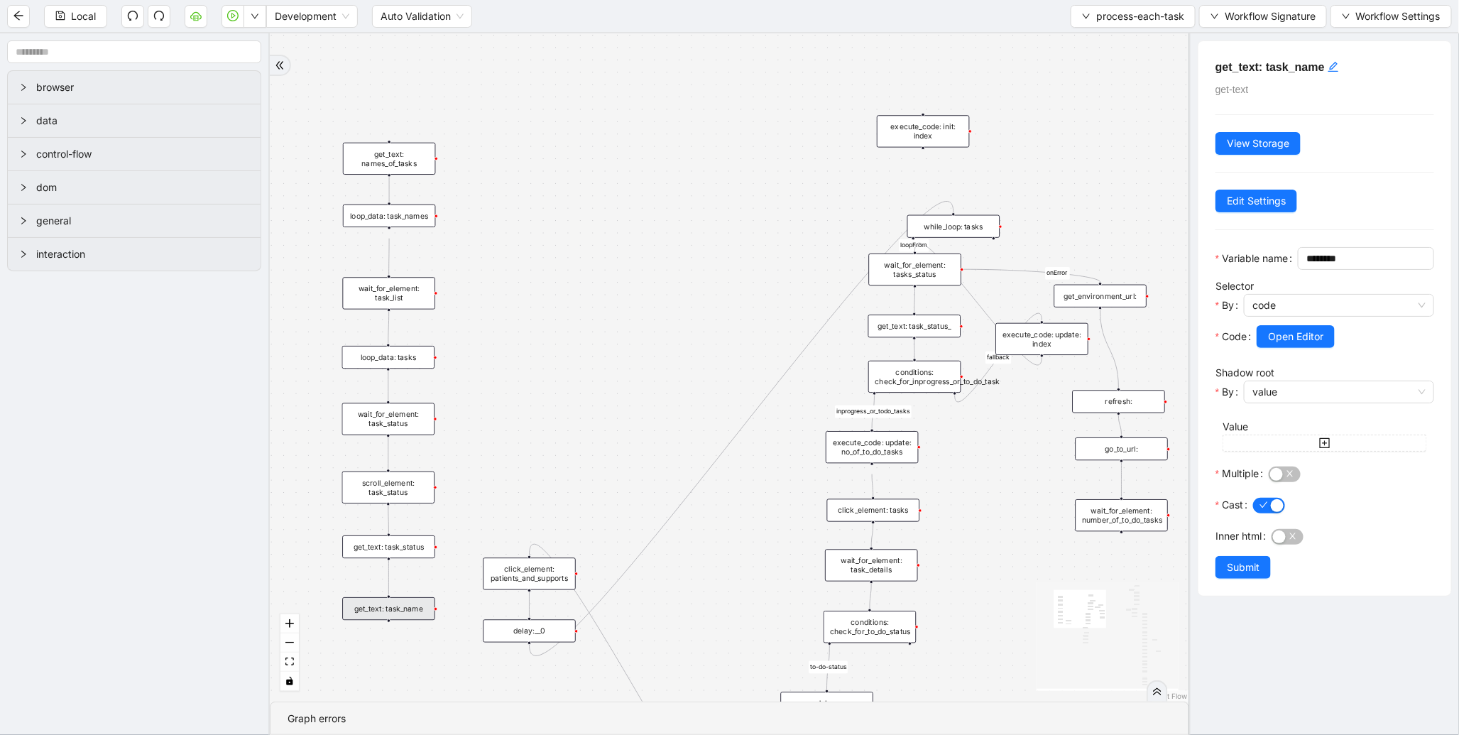
drag, startPoint x: 925, startPoint y: 197, endPoint x: 672, endPoint y: 291, distance: 270.3
click at [672, 291] on div "to-do-status inprogress_or_todo_tasks fallback loopFrom loopFrom exitFrom onErr…" at bounding box center [730, 367] width 920 height 668
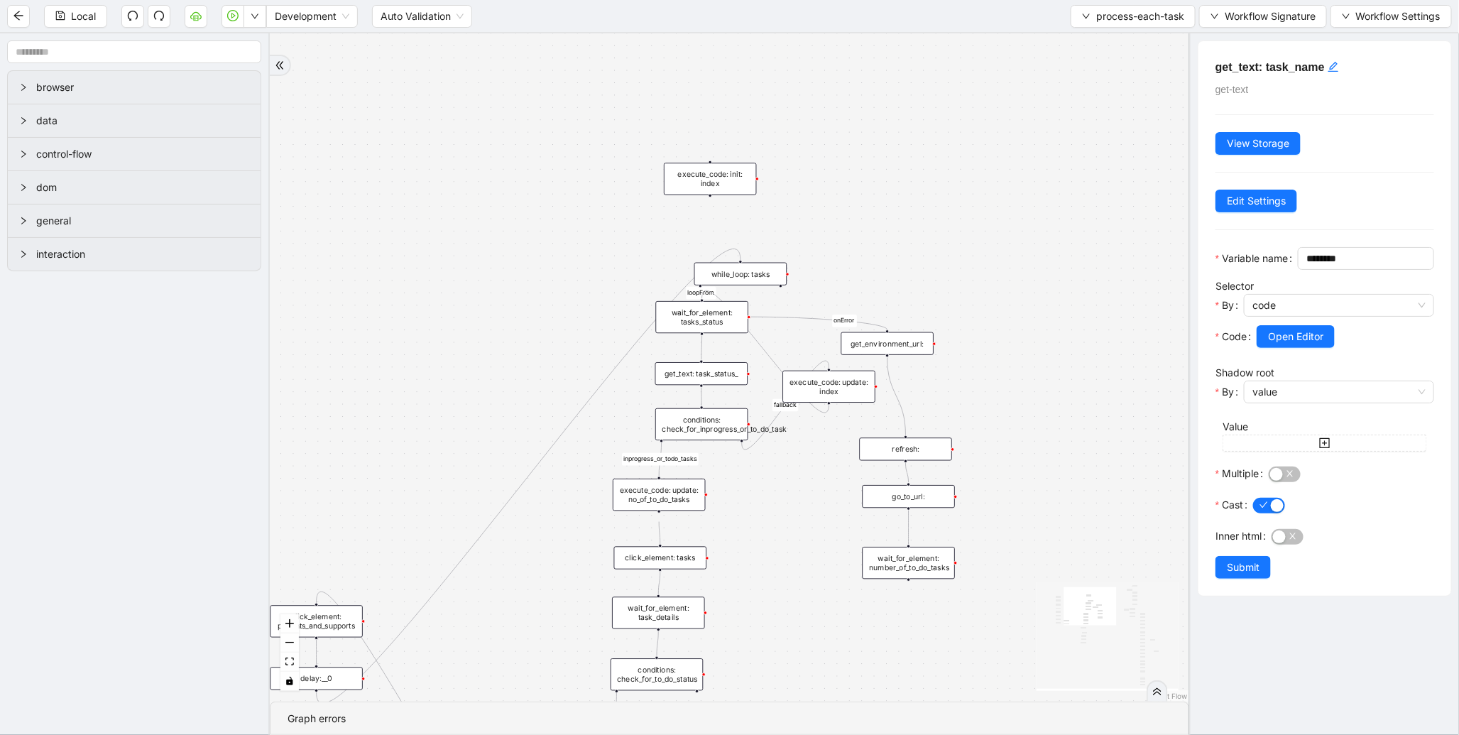
drag, startPoint x: 758, startPoint y: 272, endPoint x: 538, endPoint y: 320, distance: 224.5
click at [538, 320] on div "to-do-status inprogress_or_todo_tasks fallback loopFrom loopFrom exitFrom onErr…" at bounding box center [730, 367] width 920 height 668
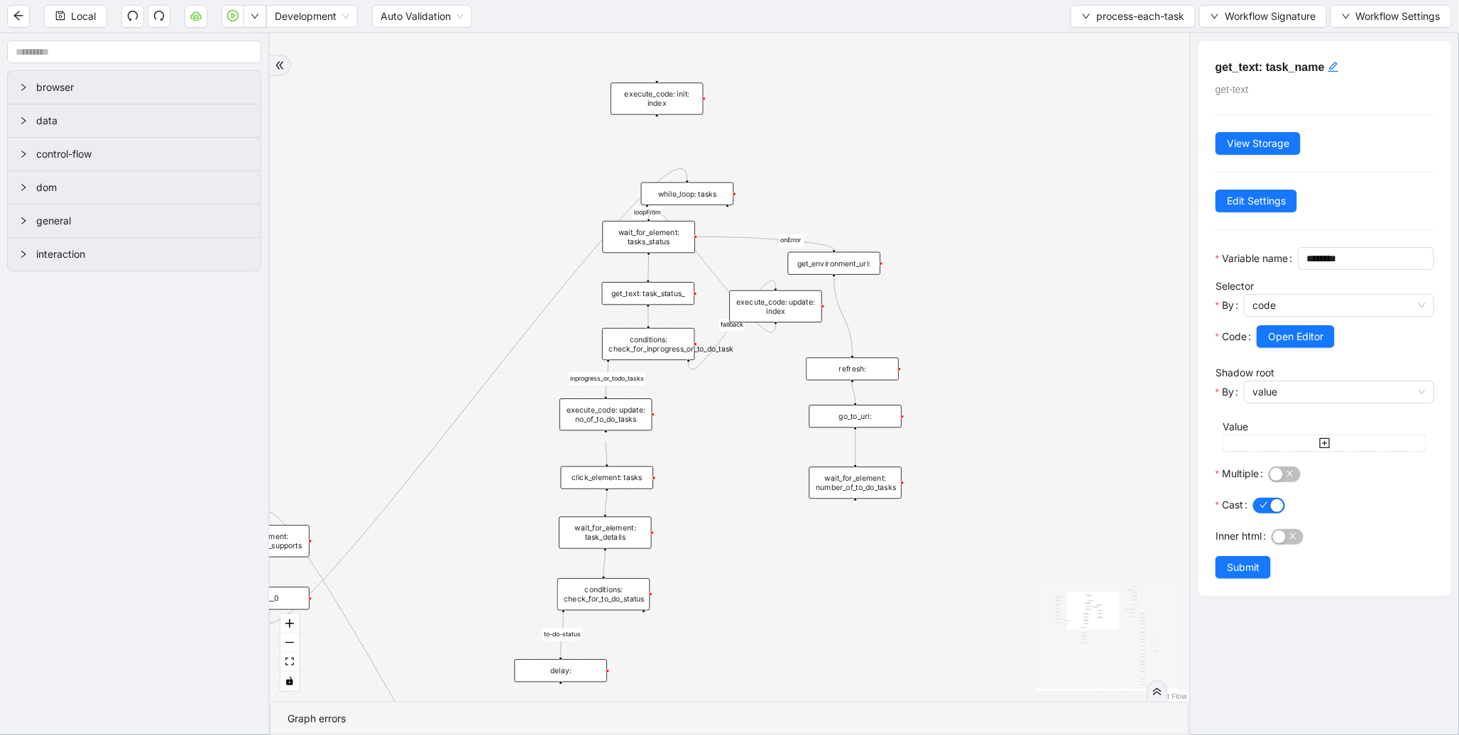
drag, startPoint x: 807, startPoint y: 192, endPoint x: 744, endPoint y: 95, distance: 115.0
click at [744, 95] on div "to-do-status inprogress_or_todo_tasks fallback loopFrom loopFrom exitFrom onErr…" at bounding box center [730, 367] width 920 height 668
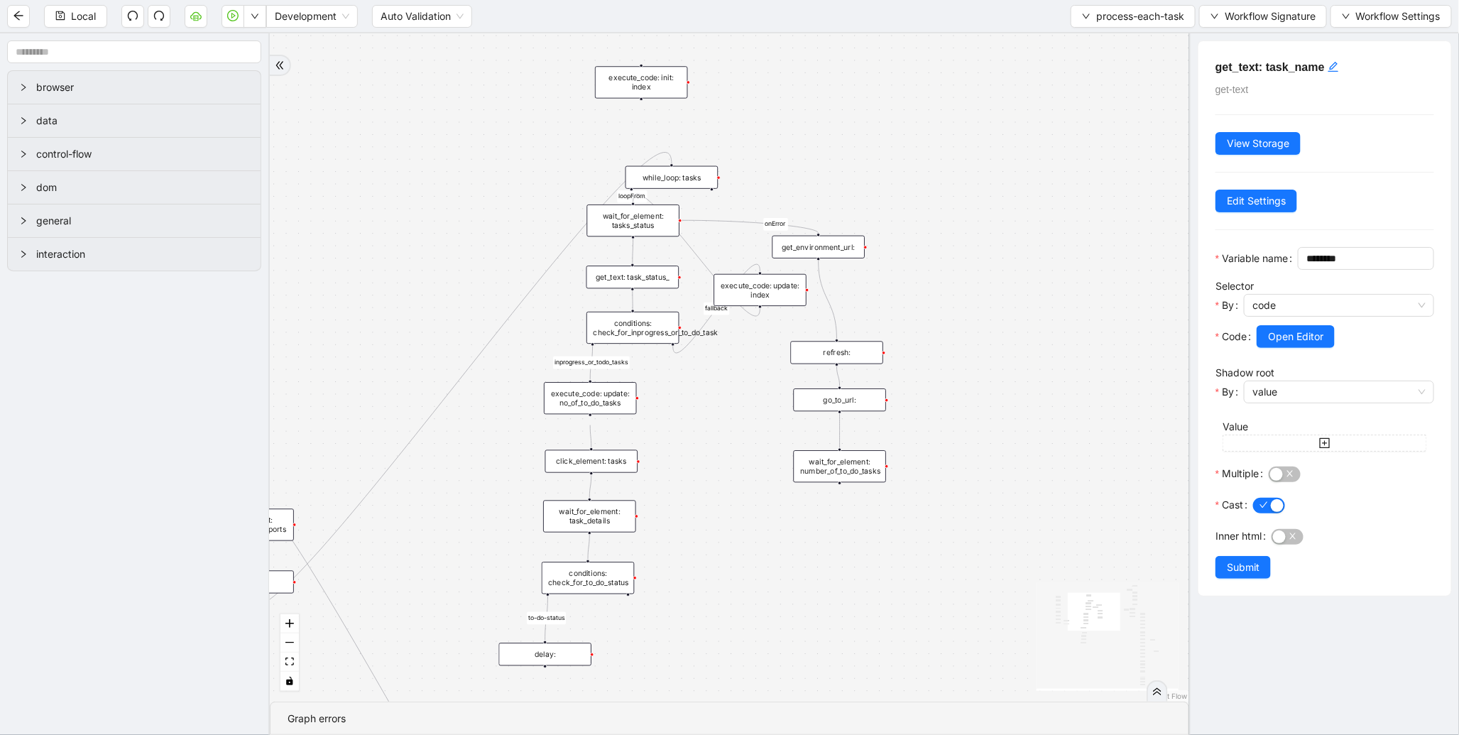
click at [832, 261] on div "to-do-status inprogress_or_todo_tasks fallback loopFrom loopFrom exitFrom onErr…" at bounding box center [730, 367] width 920 height 668
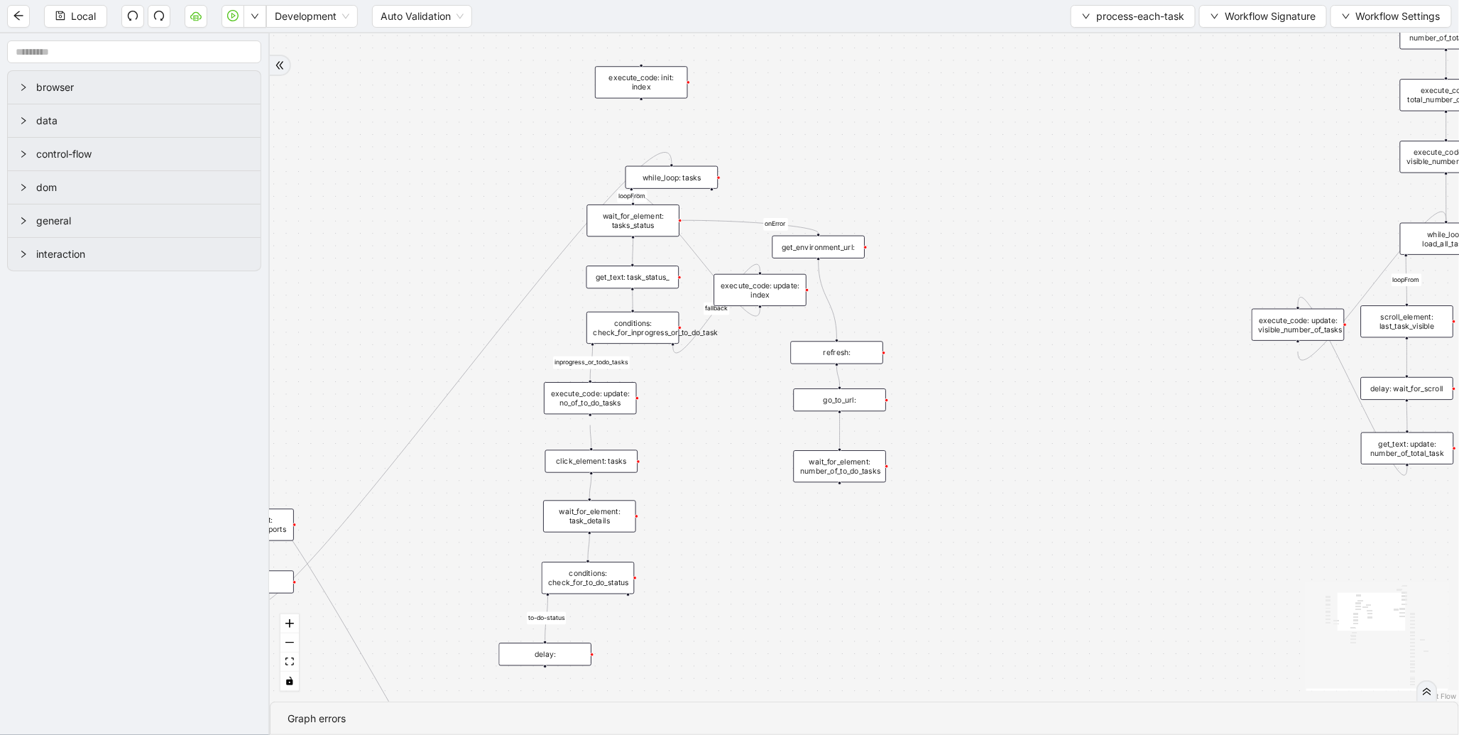
click at [836, 254] on div "get_environment_url:" at bounding box center [819, 247] width 93 height 23
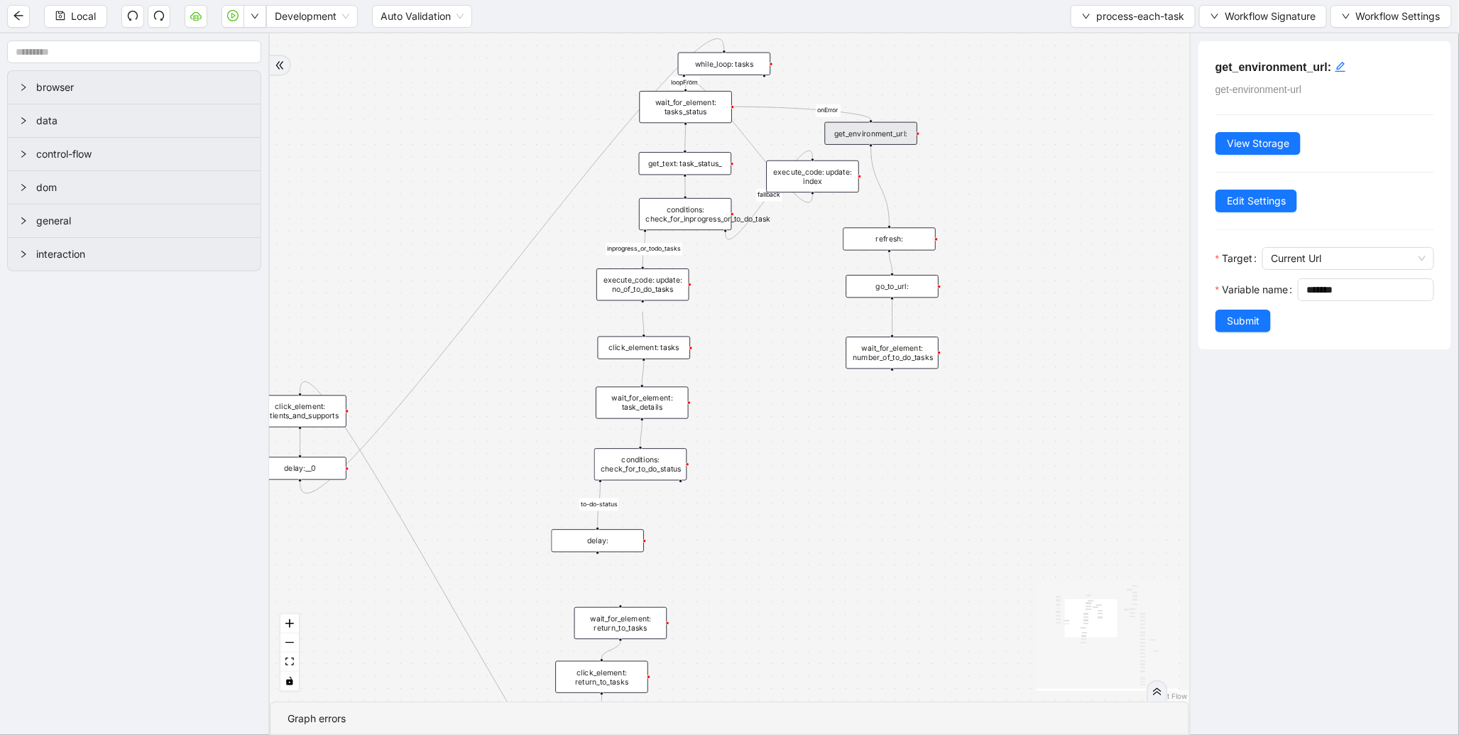
drag, startPoint x: 961, startPoint y: 293, endPoint x: 1014, endPoint y: 180, distance: 125.5
click at [1014, 180] on div "to-do-status inprogress_or_todo_tasks fallback loopFrom loopFrom exitFrom onErr…" at bounding box center [730, 367] width 920 height 668
click at [685, 210] on div "conditions: check_for_inprogress_or_to_do_task" at bounding box center [686, 214] width 93 height 32
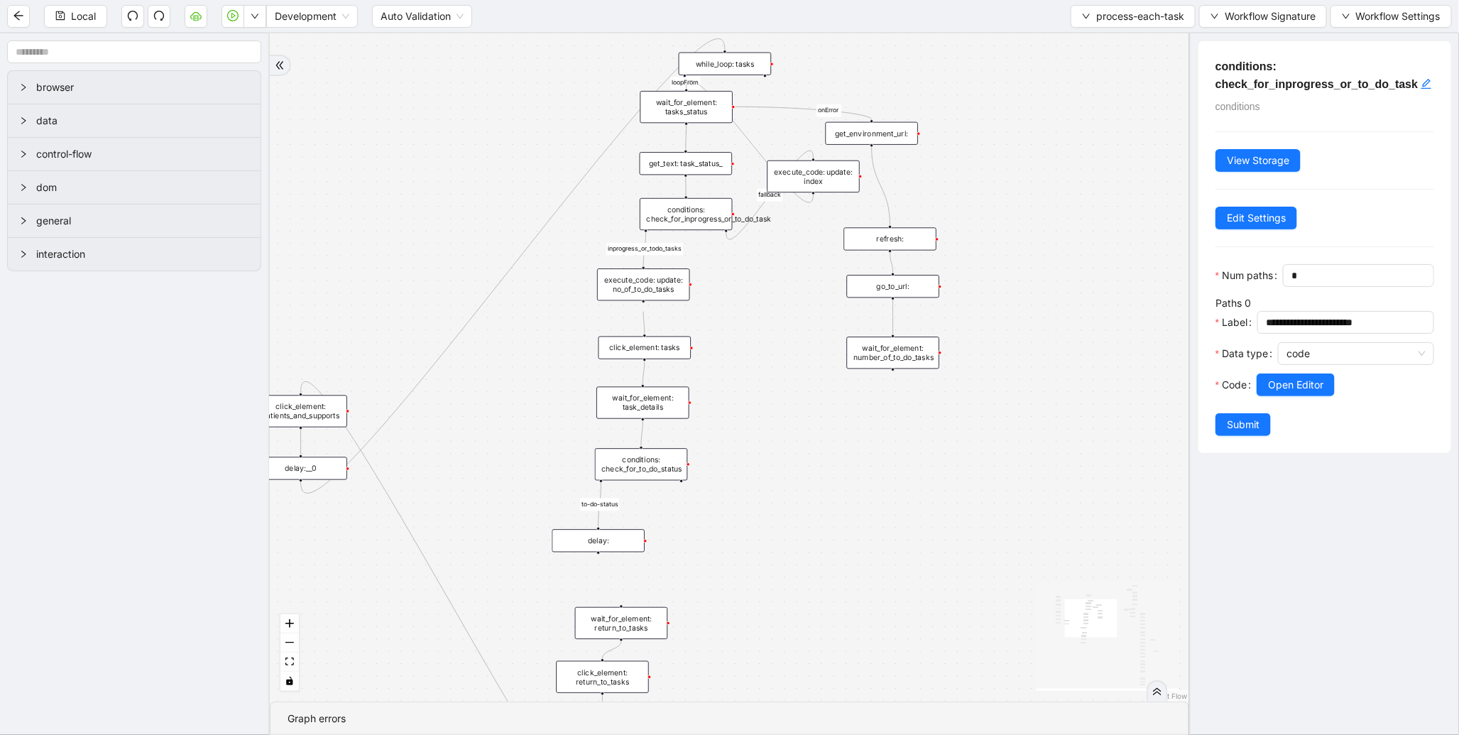
click at [654, 288] on div "execute_code: update: no_of_to_do_tasks" at bounding box center [643, 284] width 93 height 32
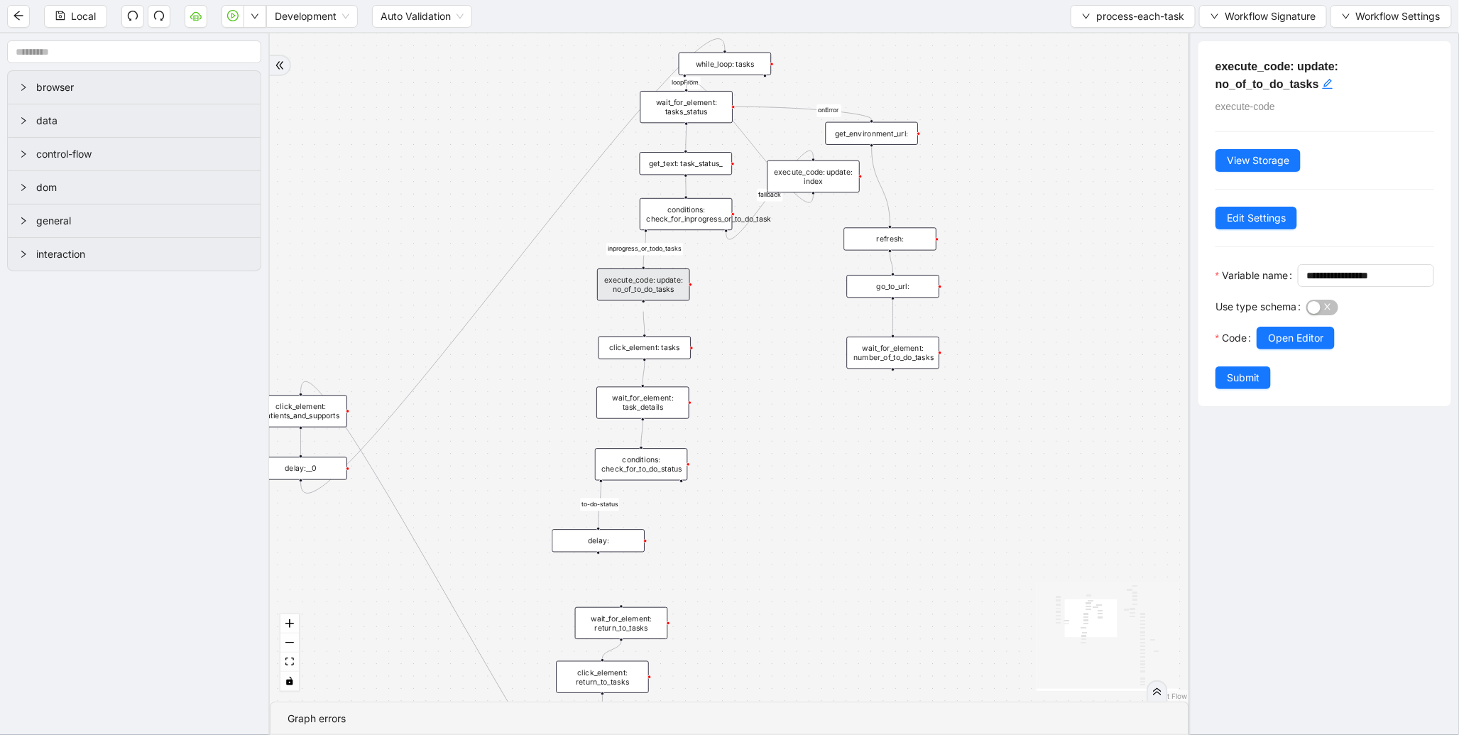
click at [650, 346] on div "click_element: tasks" at bounding box center [645, 348] width 93 height 23
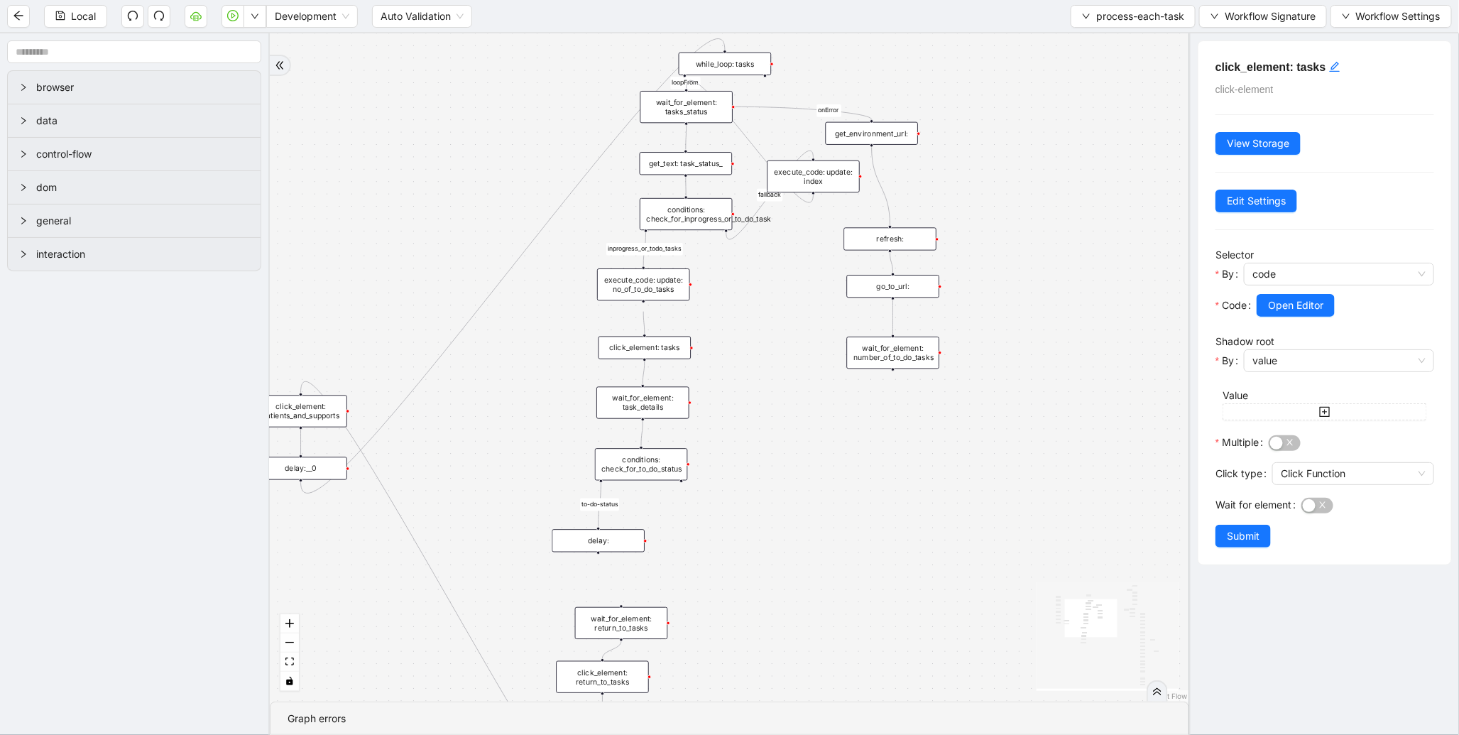
click at [665, 391] on div "wait_for_element: task_details" at bounding box center [643, 403] width 93 height 32
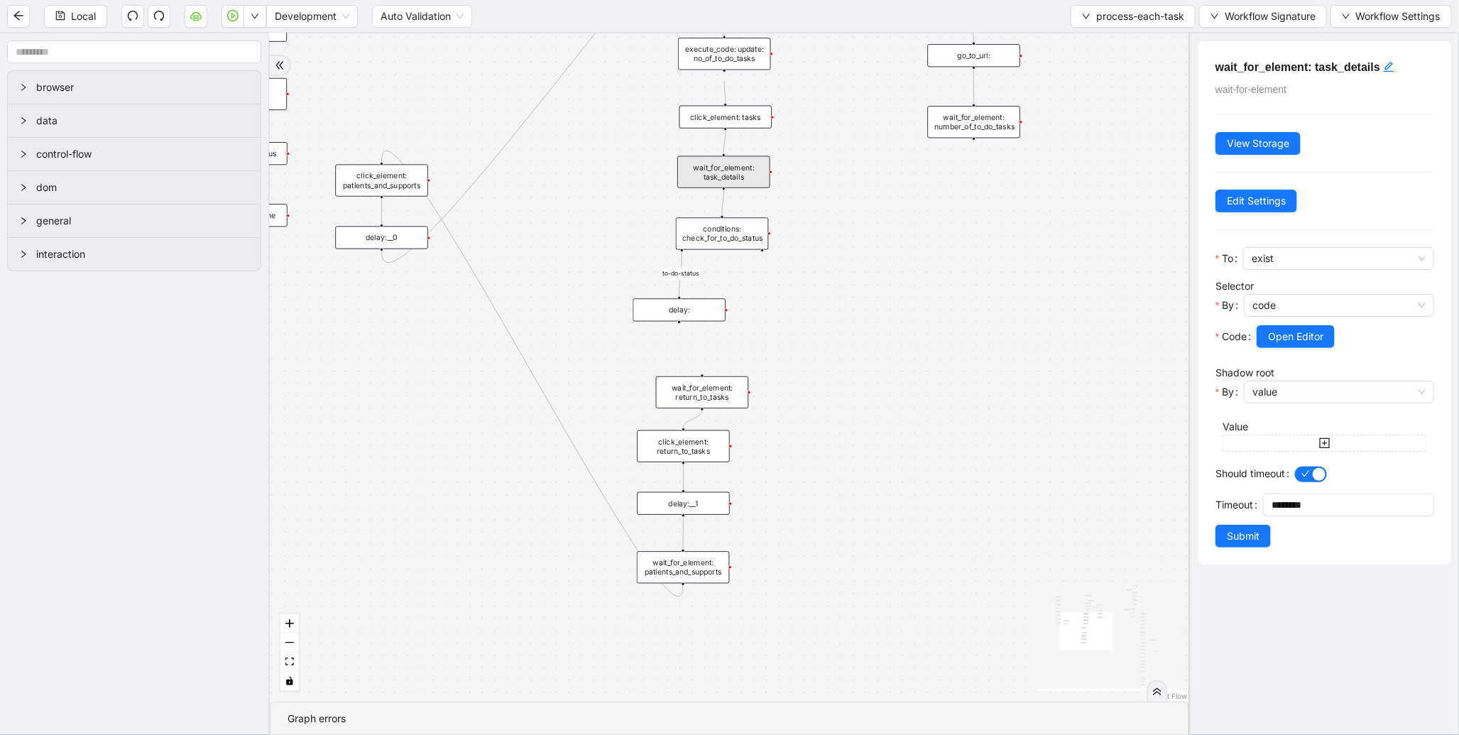
drag, startPoint x: 739, startPoint y: 465, endPoint x: 821, endPoint y: 233, distance: 246.2
click at [821, 233] on div "to-do-status inprogress_or_todo_tasks fallback loopFrom loopFrom exitFrom onErr…" at bounding box center [730, 367] width 920 height 668
click at [697, 394] on div "wait_for_element: return_to_tasks" at bounding box center [703, 391] width 93 height 32
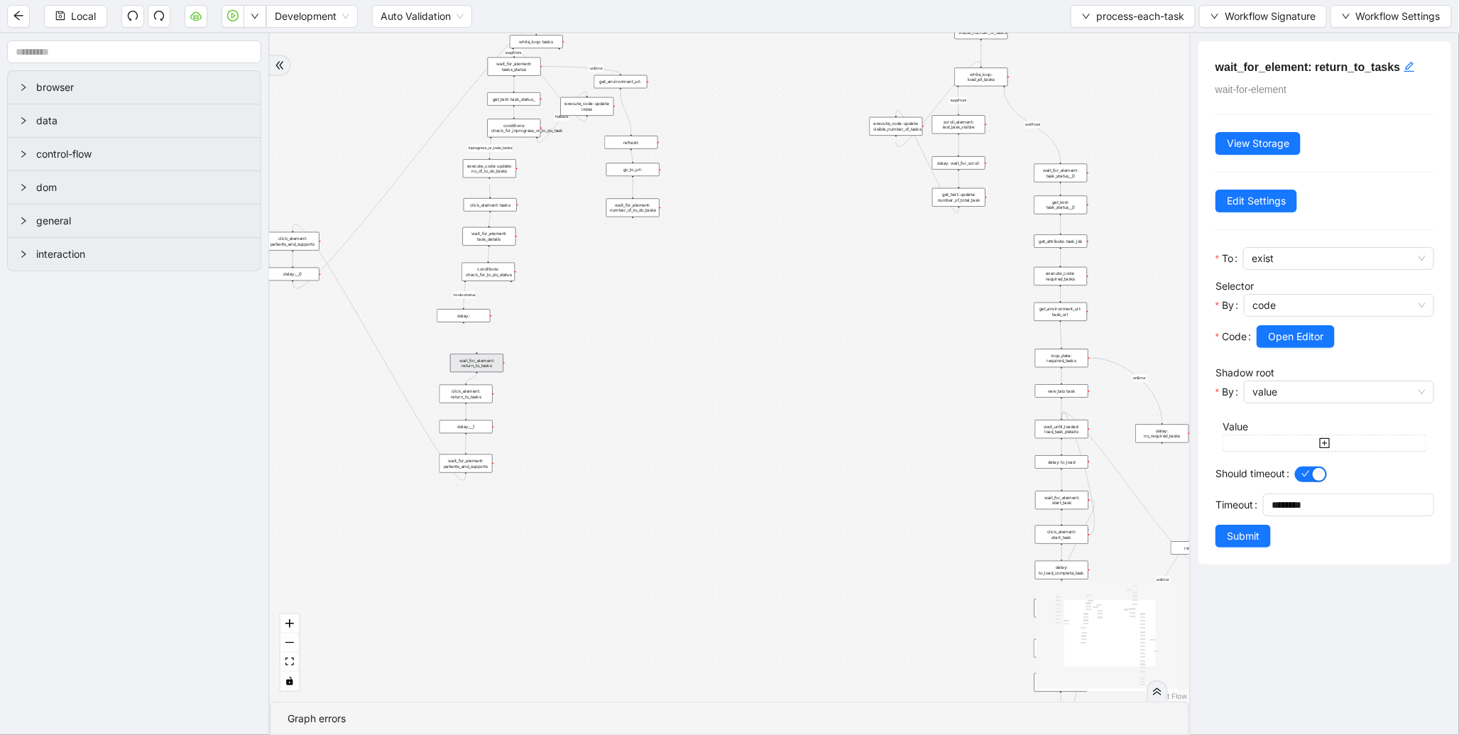
drag, startPoint x: 790, startPoint y: 245, endPoint x: 621, endPoint y: 297, distance: 176.1
click at [621, 297] on div "to-do-status inprogress_or_todo_tasks fallback loopFrom loopFrom exitFrom onErr…" at bounding box center [730, 367] width 920 height 668
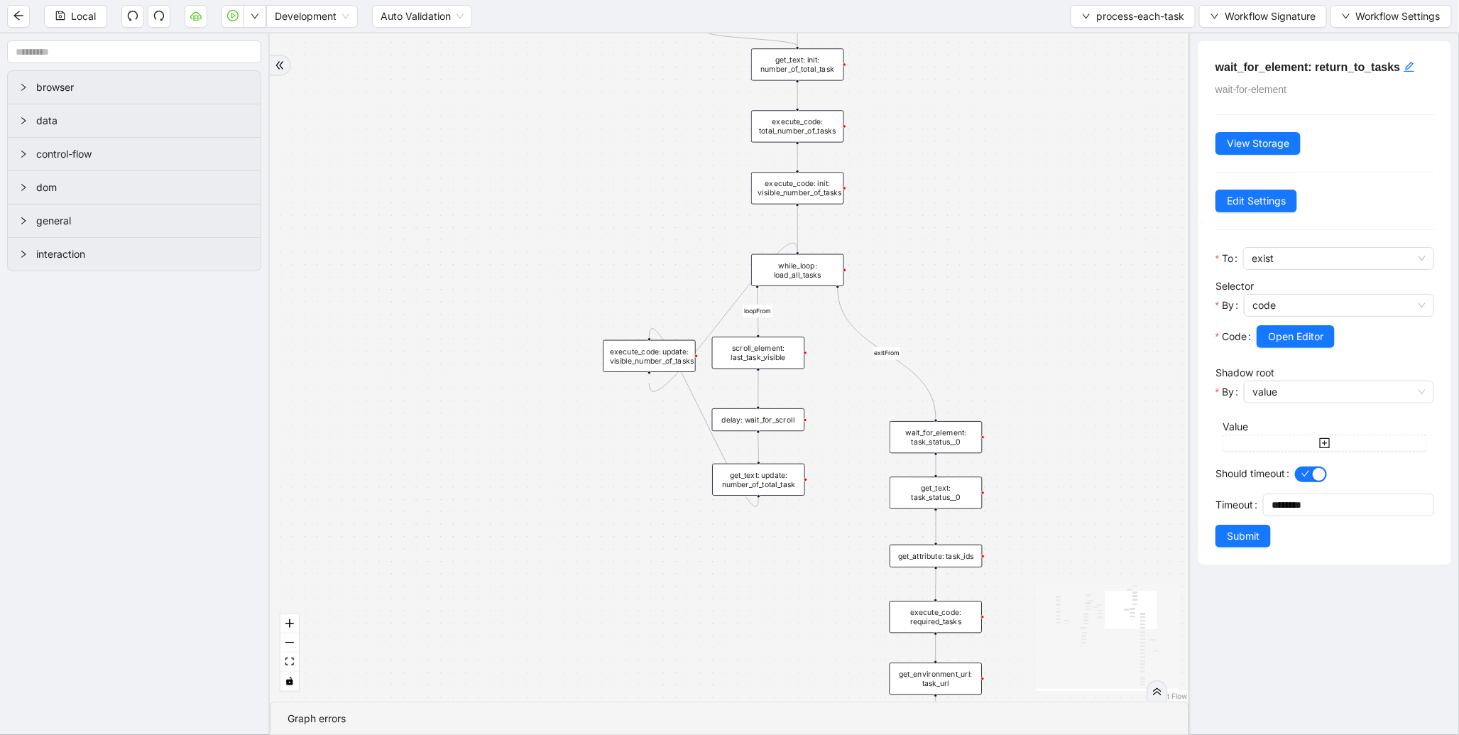
drag, startPoint x: 1007, startPoint y: 110, endPoint x: 929, endPoint y: 395, distance: 295.3
click at [931, 395] on div "to-do-status inprogress_or_todo_tasks fallback loopFrom loopFrom exitFrom onErr…" at bounding box center [730, 367] width 920 height 668
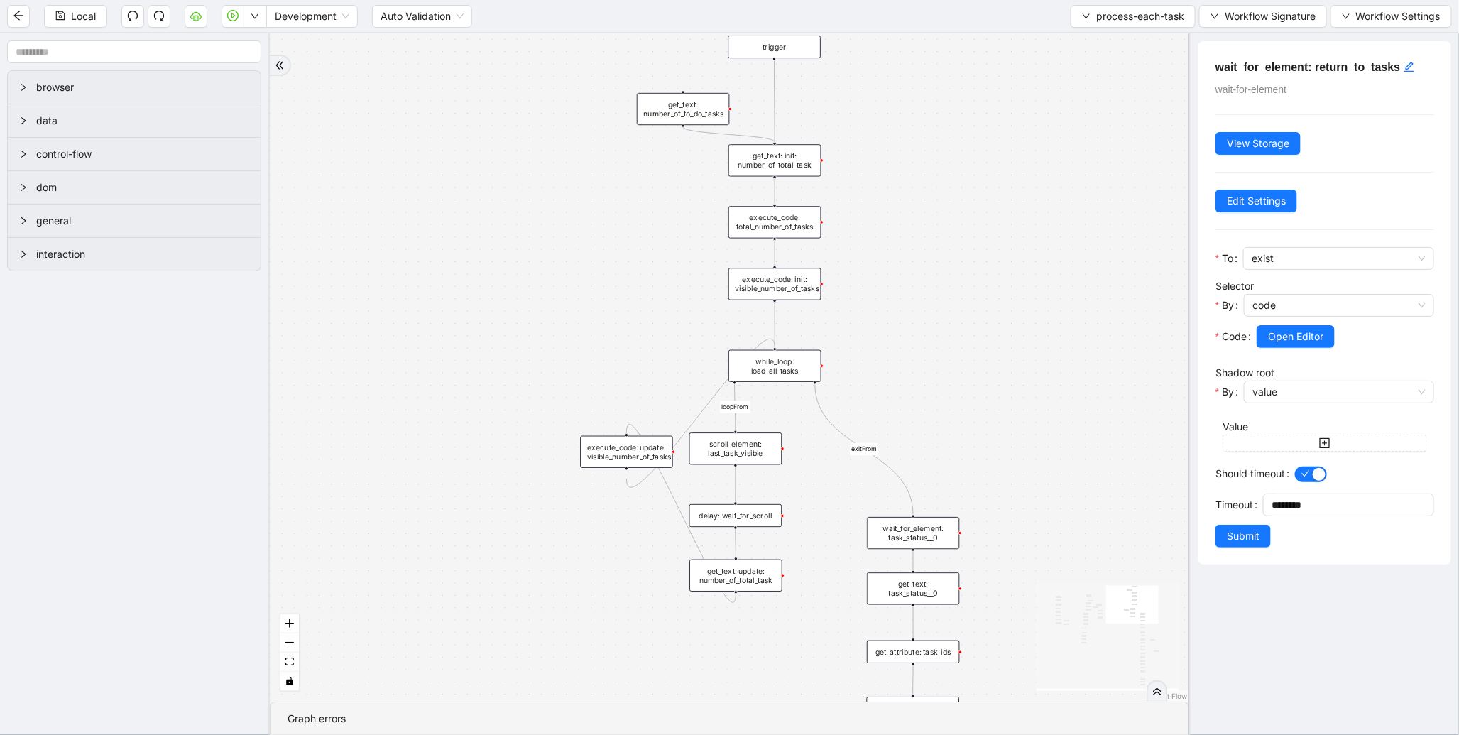
drag, startPoint x: 914, startPoint y: 364, endPoint x: 901, endPoint y: 212, distance: 153.3
click at [901, 212] on div "to-do-status inprogress_or_todo_tasks fallback loopFrom loopFrom exitFrom onErr…" at bounding box center [730, 367] width 920 height 668
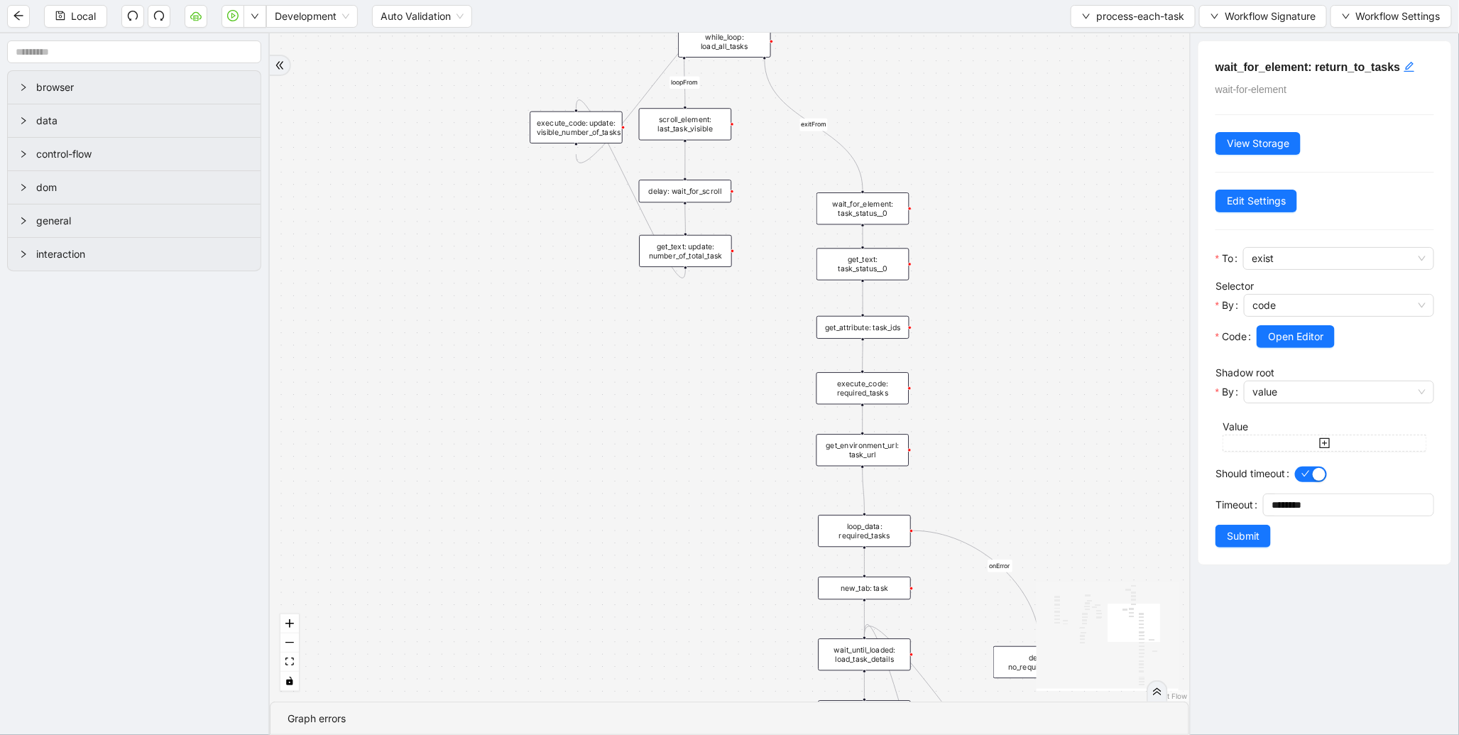
drag, startPoint x: 795, startPoint y: 448, endPoint x: 767, endPoint y: 357, distance: 95.9
click at [758, 259] on div "to-do-status inprogress_or_todo_tasks fallback loopFrom loopFrom exitFrom onErr…" at bounding box center [730, 367] width 920 height 668
drag, startPoint x: 767, startPoint y: 387, endPoint x: 709, endPoint y: 261, distance: 138.5
click at [710, 263] on div "to-do-status inprogress_or_todo_tasks fallback loopFrom loopFrom exitFrom onErr…" at bounding box center [730, 367] width 920 height 668
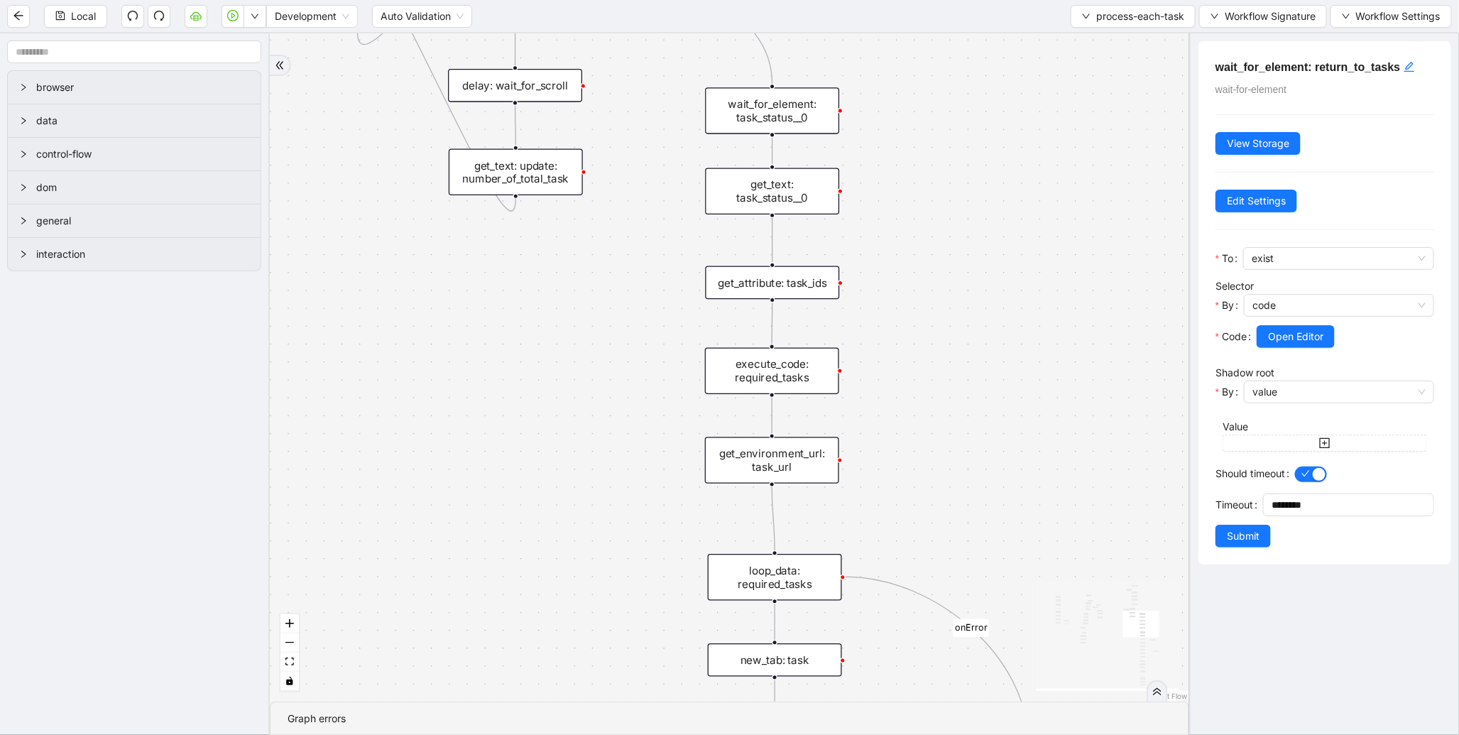
drag, startPoint x: 906, startPoint y: 218, endPoint x: 906, endPoint y: 334, distance: 116.5
click at [906, 332] on div "to-do-status inprogress_or_todo_tasks fallback loopFrom loopFrom exitFrom onErr…" at bounding box center [730, 367] width 920 height 668
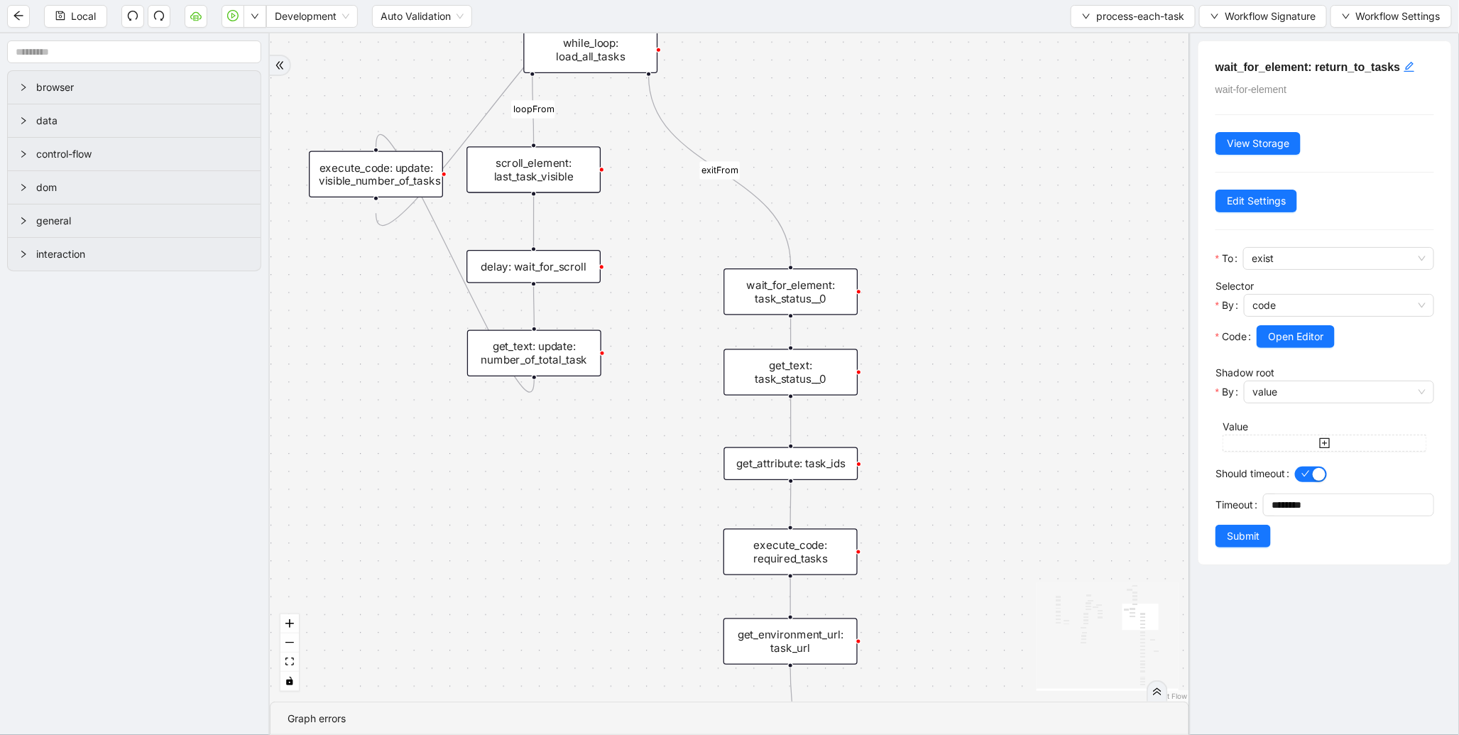
drag, startPoint x: 933, startPoint y: 206, endPoint x: 947, endPoint y: 219, distance: 19.1
click at [947, 214] on div "to-do-status inprogress_or_todo_tasks fallback loopFrom loopFrom exitFrom onErr…" at bounding box center [730, 367] width 920 height 668
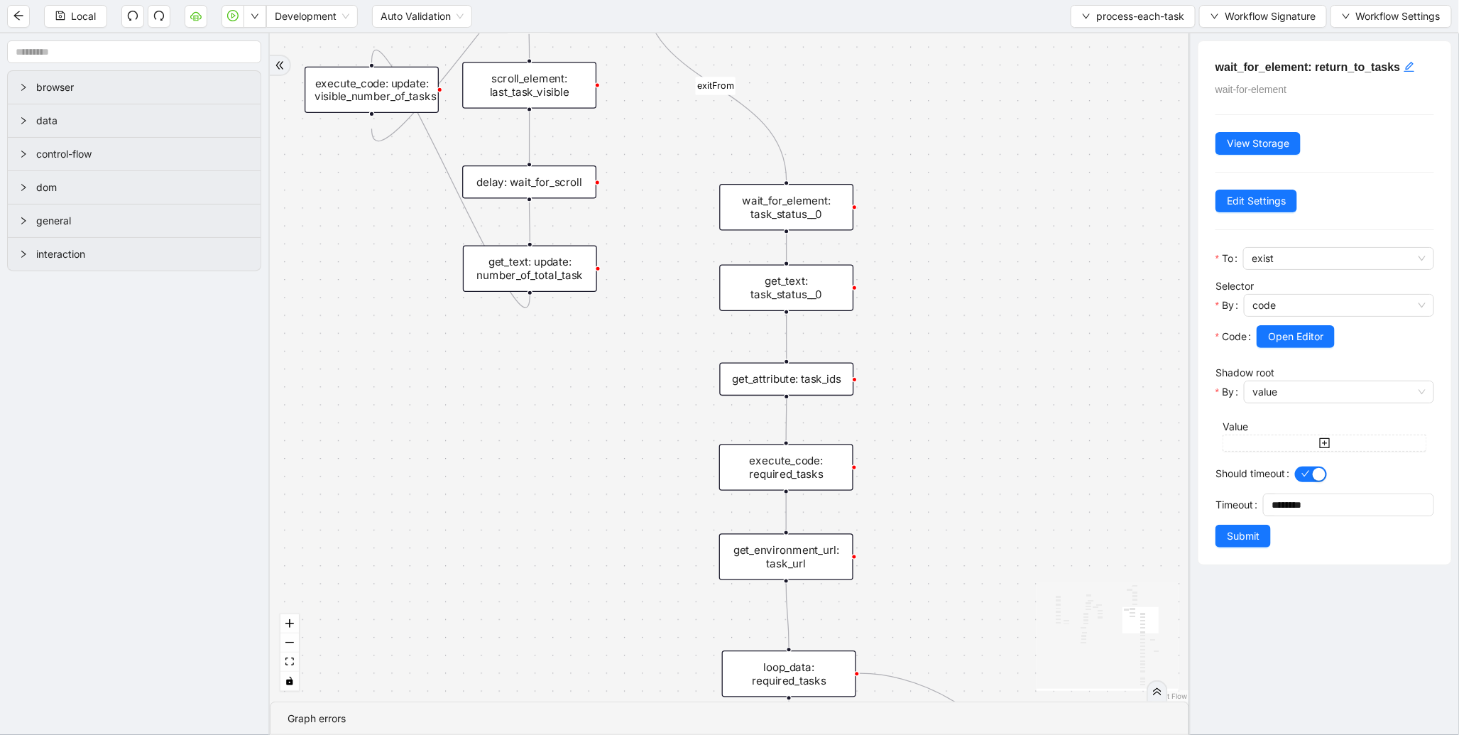
drag, startPoint x: 966, startPoint y: 479, endPoint x: 966, endPoint y: 295, distance: 183.9
click at [966, 295] on div "to-do-status inprogress_or_todo_tasks fallback loopFrom loopFrom exitFrom onErr…" at bounding box center [730, 367] width 920 height 668
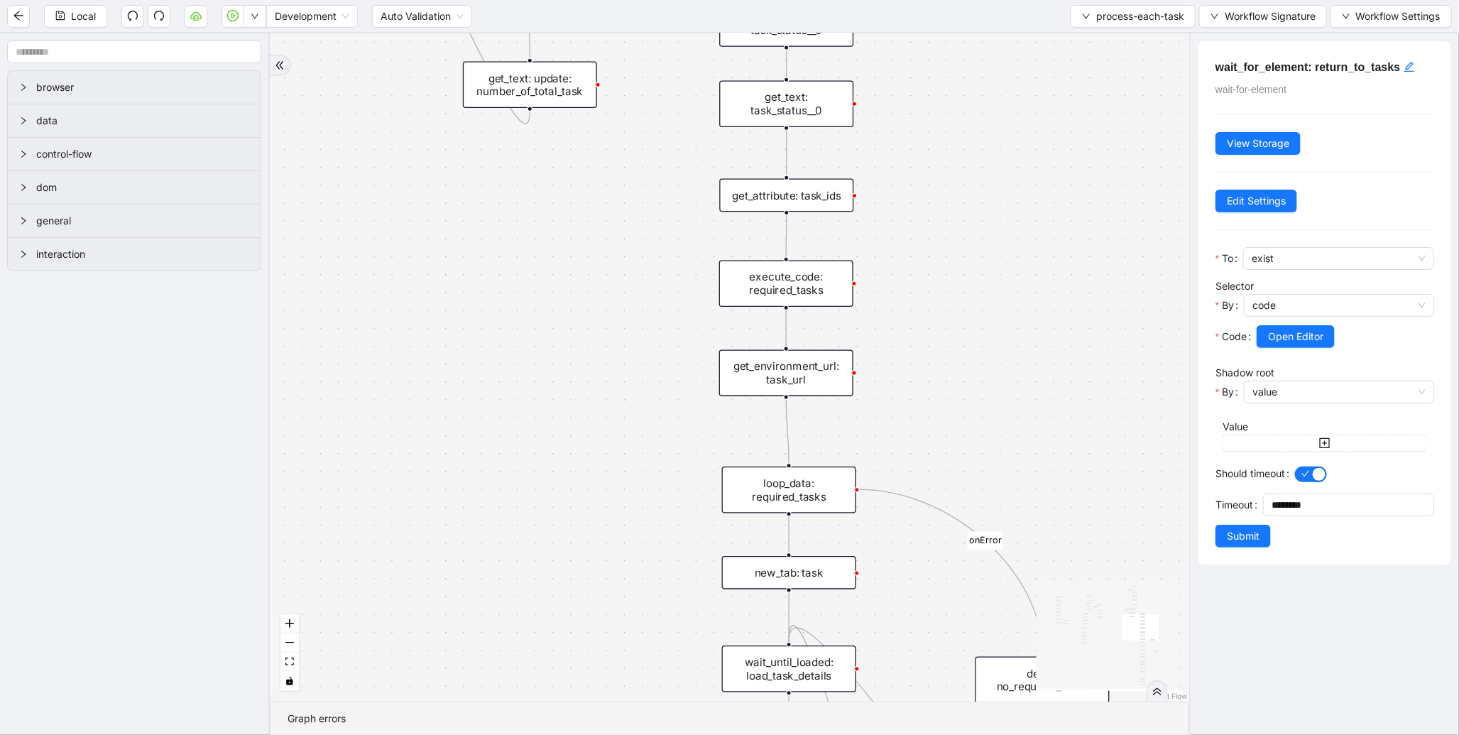
click at [737, 281] on div "execute_code: required_tasks" at bounding box center [786, 284] width 134 height 47
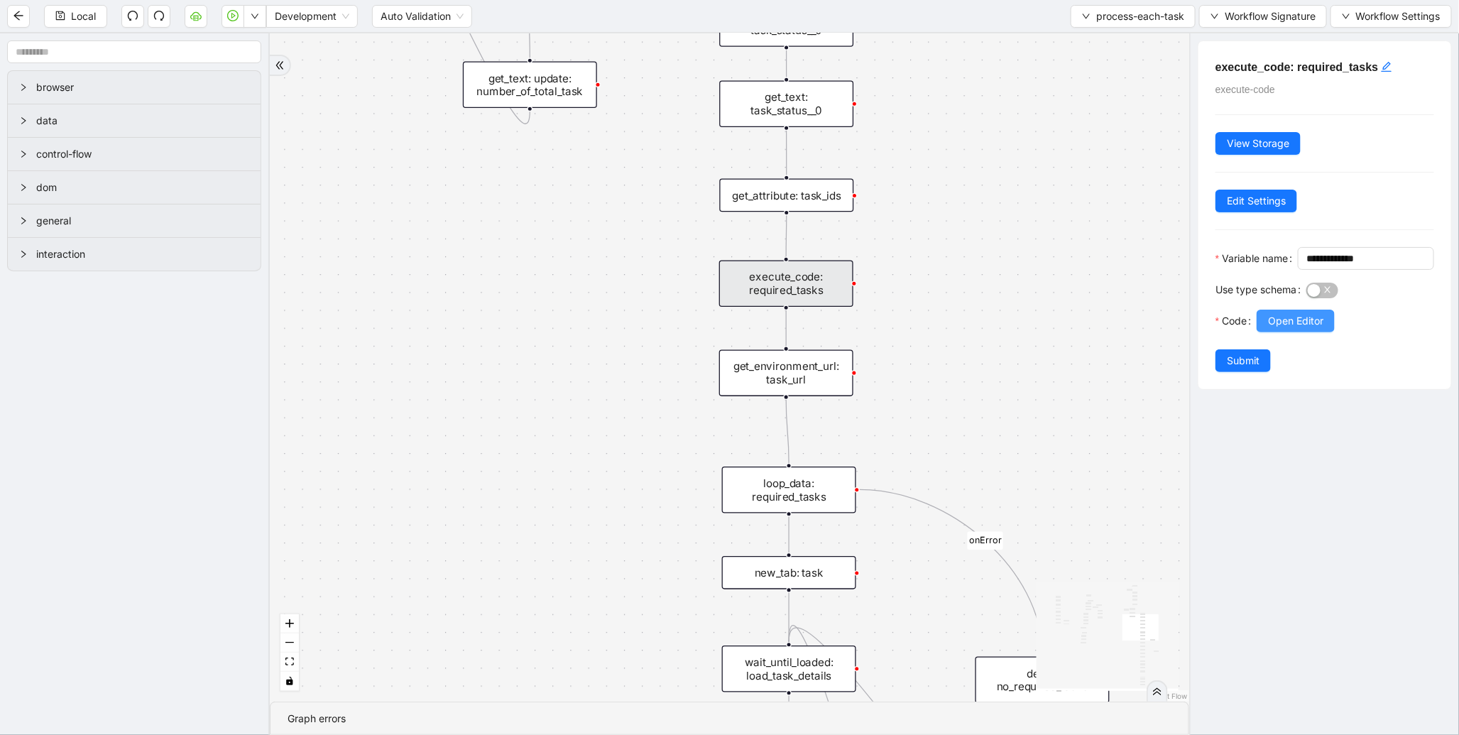
click at [1295, 329] on span "Open Editor" at bounding box center [1295, 321] width 55 height 16
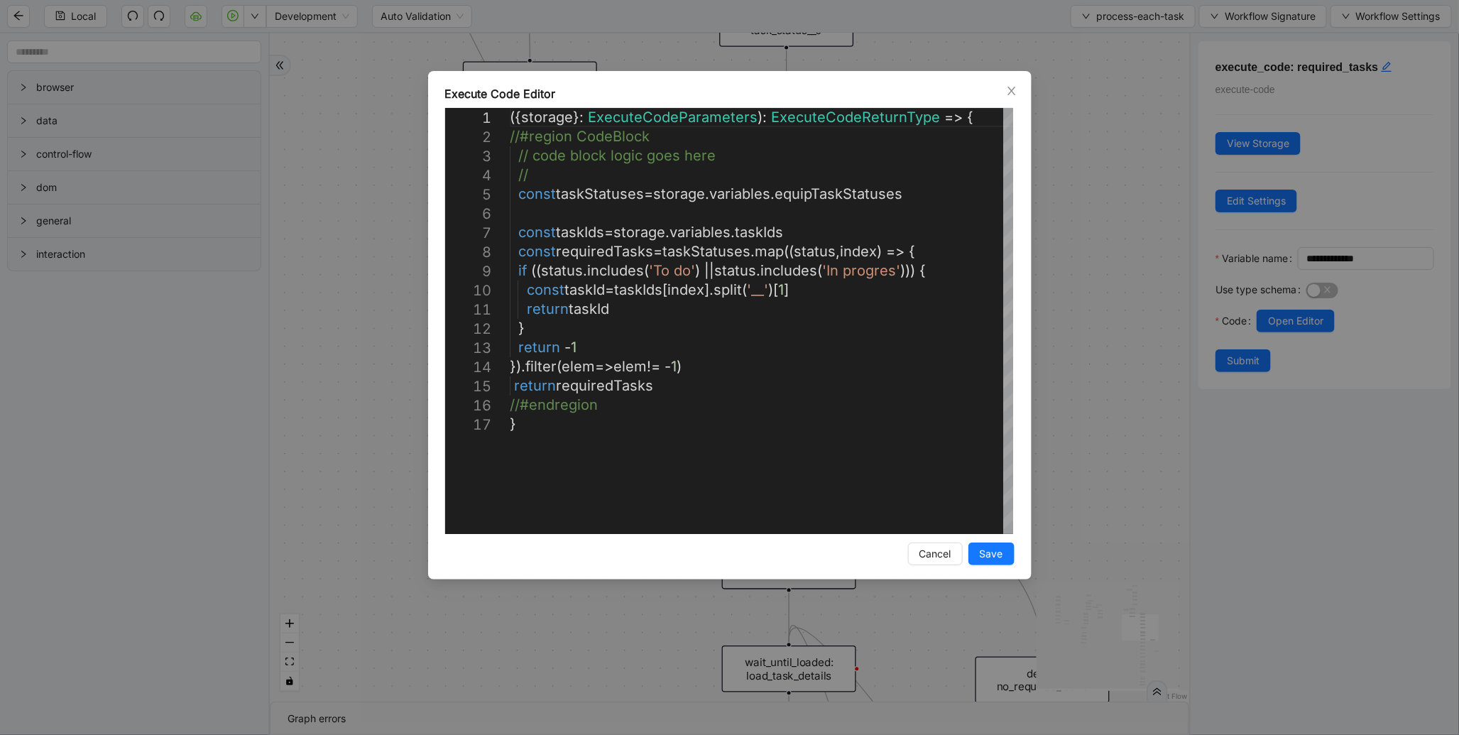
click at [1068, 283] on div "Execute Code Editor 1 2 3 4 5 6 7 8 9 10 11 12 13 14 15 16 17 ({ storage }: Exe…" at bounding box center [729, 367] width 1459 height 735
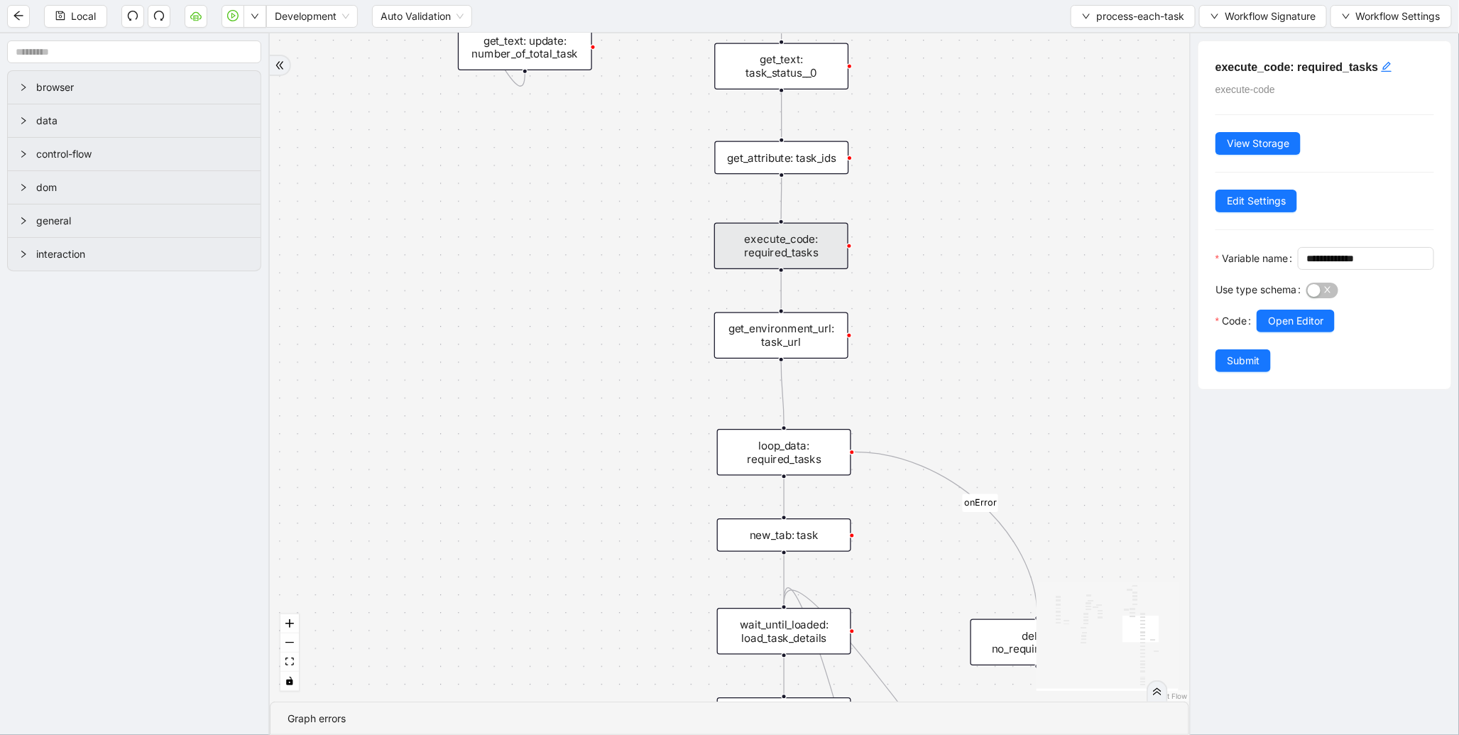
drag, startPoint x: 989, startPoint y: 389, endPoint x: 982, endPoint y: 154, distance: 235.2
click at [982, 154] on div "to-do-status inprogress_or_todo_tasks fallback loopFrom loopFrom exitFrom onErr…" at bounding box center [730, 367] width 920 height 668
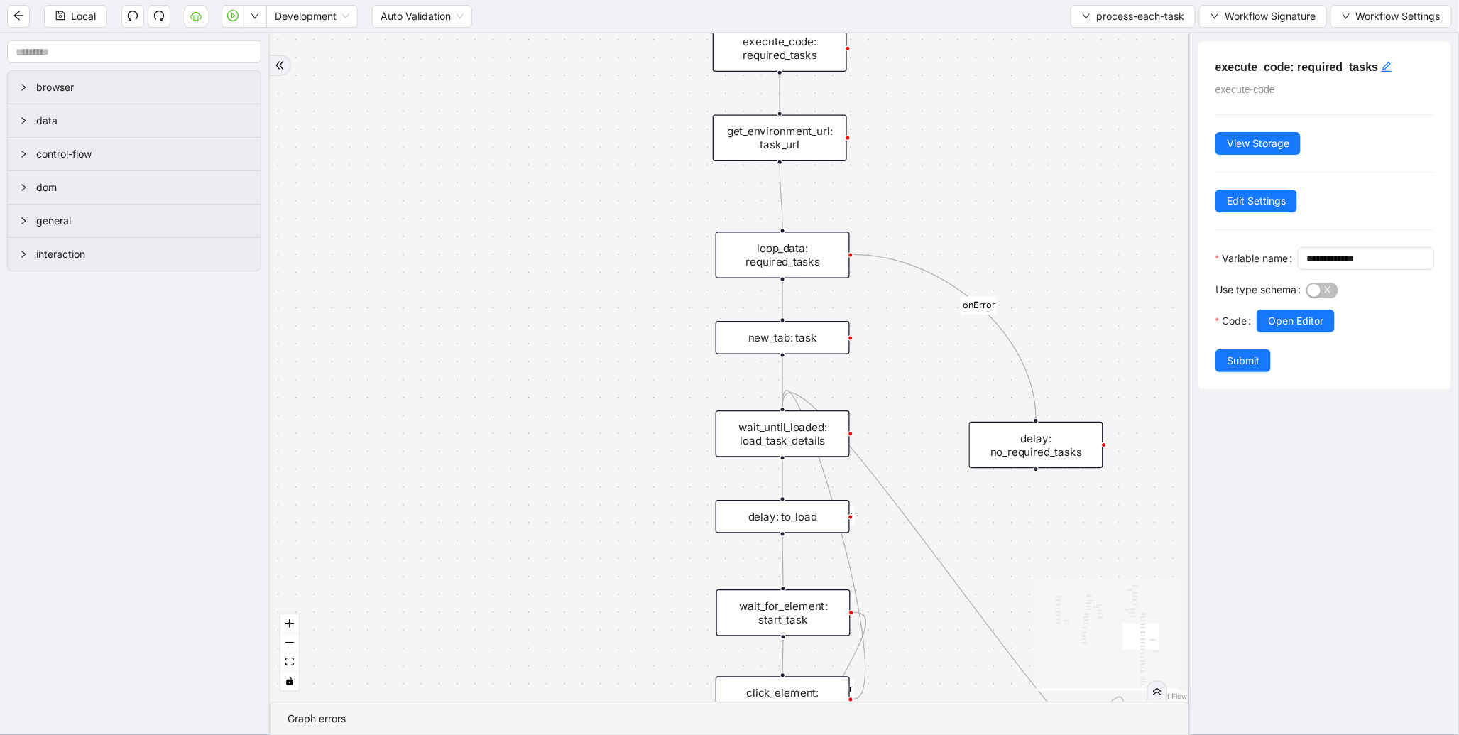
click at [820, 260] on div "loop_data: required_tasks" at bounding box center [783, 255] width 134 height 47
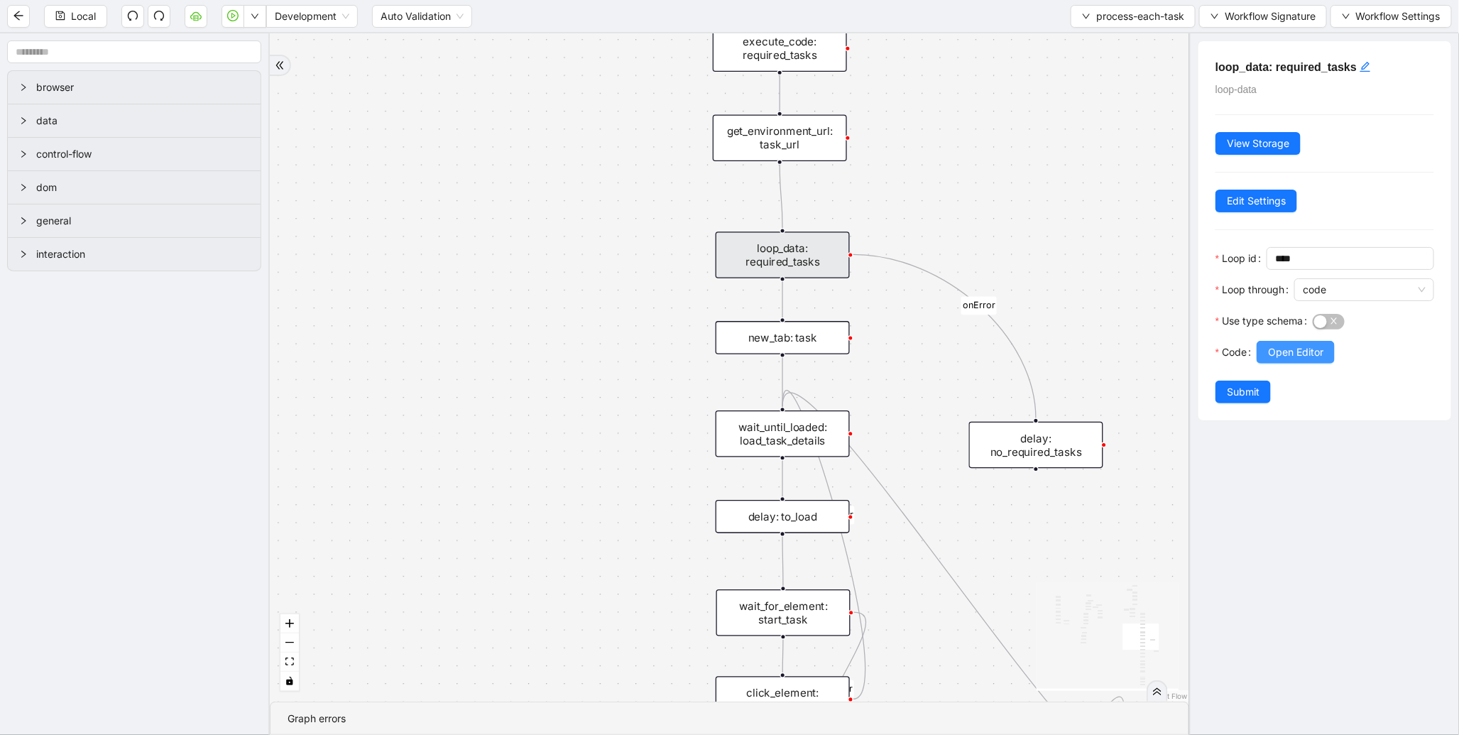
click at [1305, 350] on span "Open Editor" at bounding box center [1295, 352] width 55 height 16
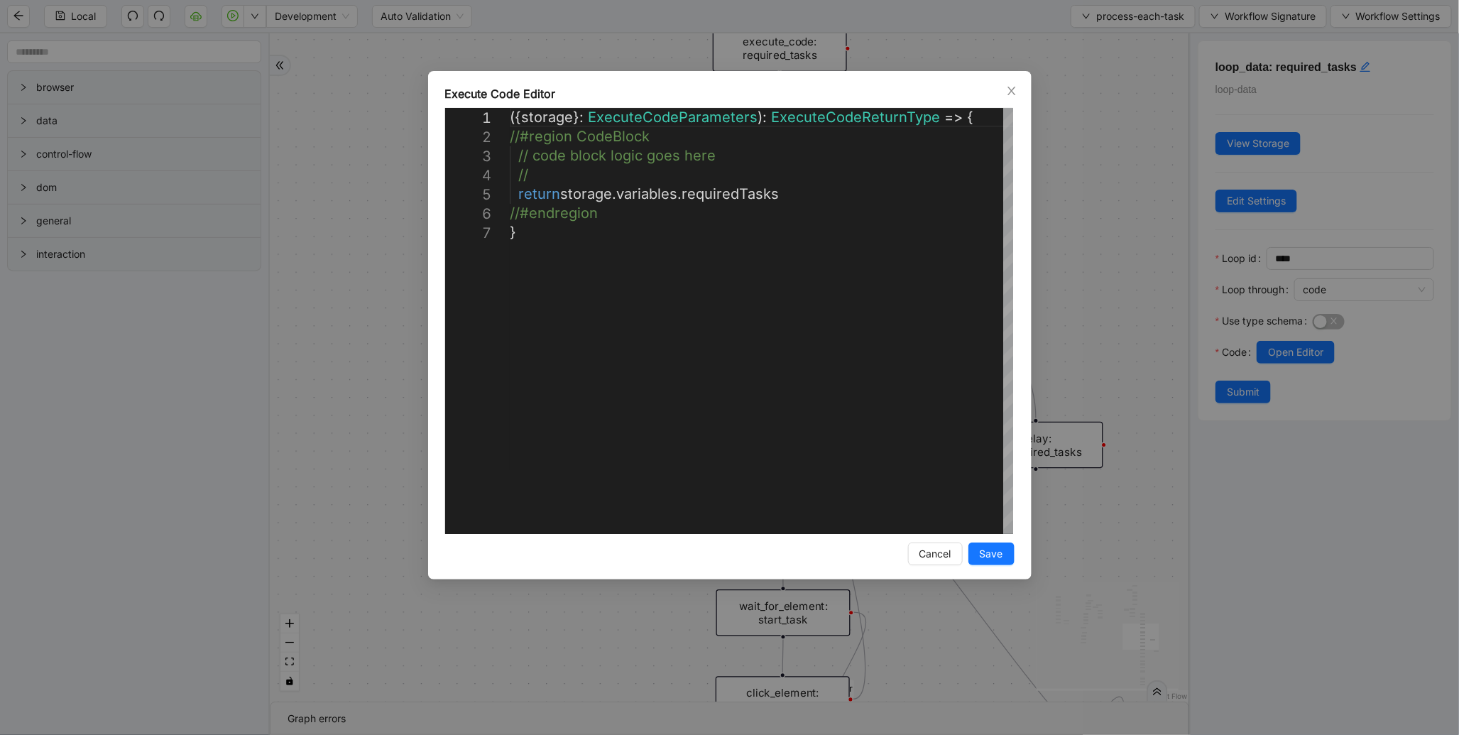
click at [1121, 246] on div "**********" at bounding box center [729, 367] width 1459 height 735
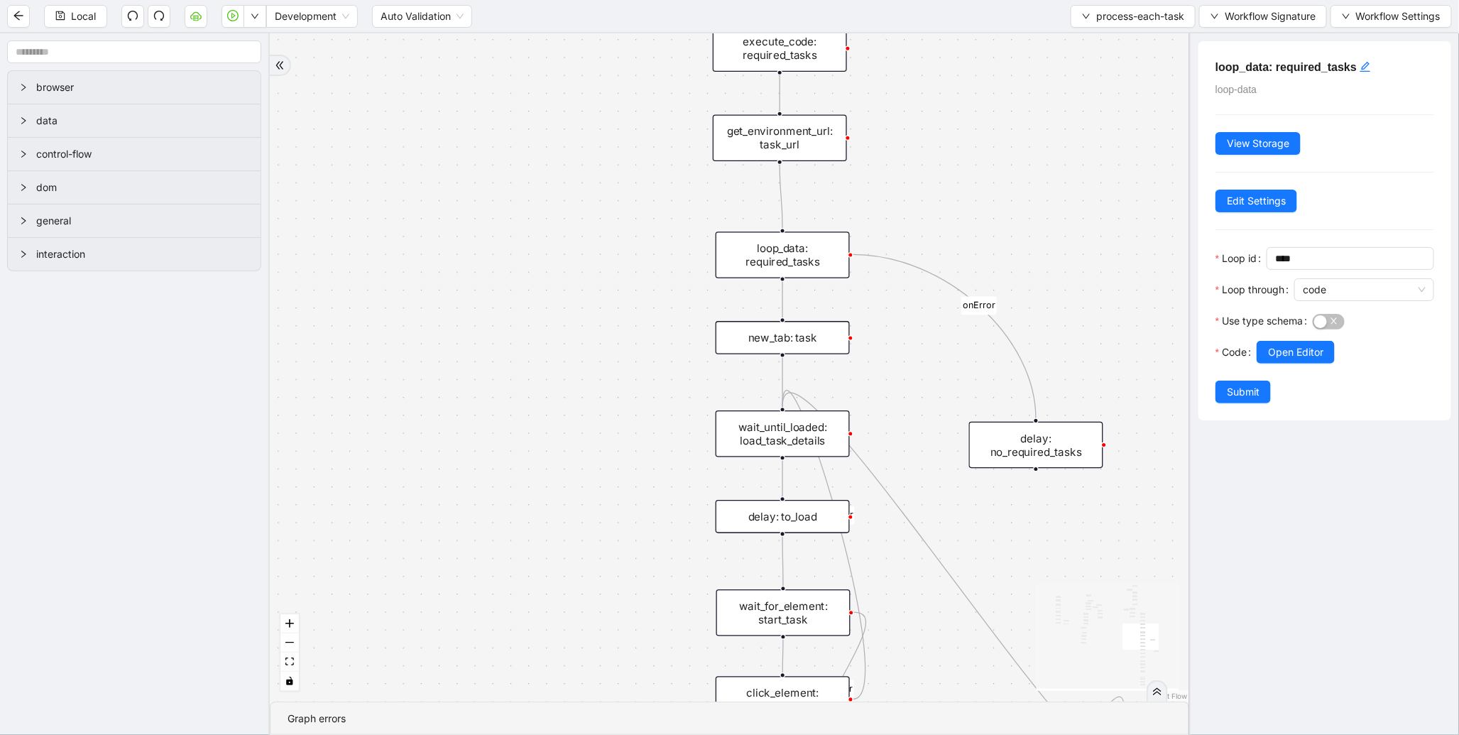
click at [835, 330] on div "new_tab: task" at bounding box center [783, 337] width 134 height 33
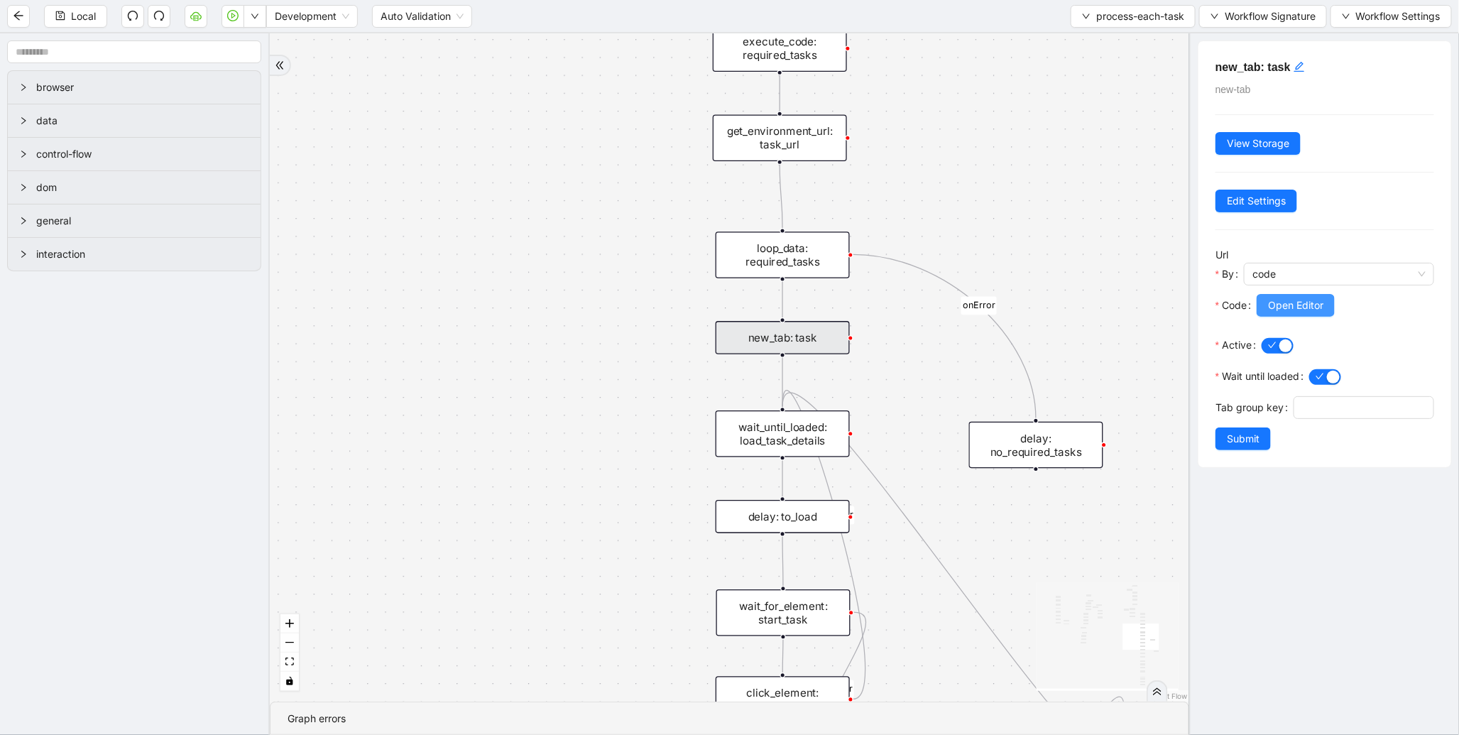
click at [1283, 313] on span "Open Editor" at bounding box center [1295, 306] width 55 height 16
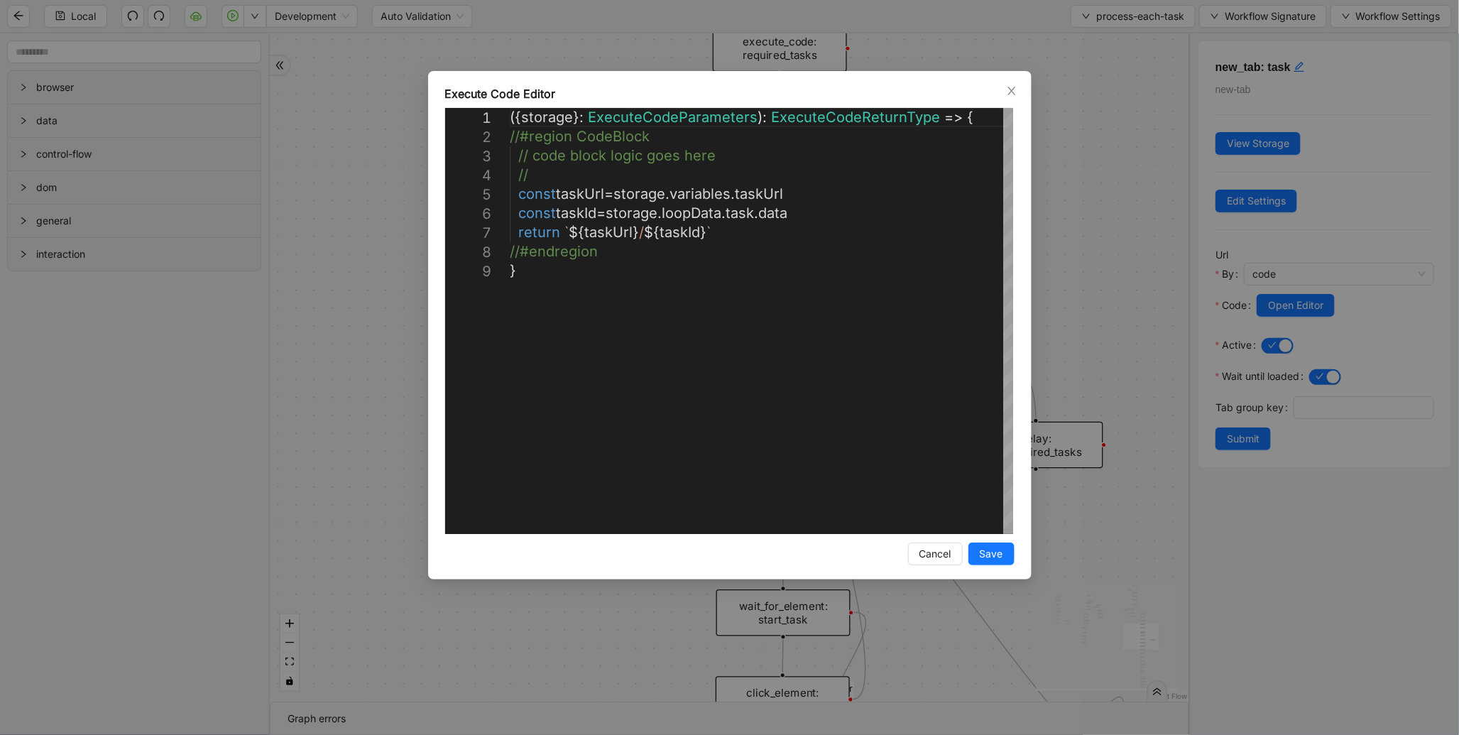
click at [1087, 300] on div "**********" at bounding box center [729, 367] width 1459 height 735
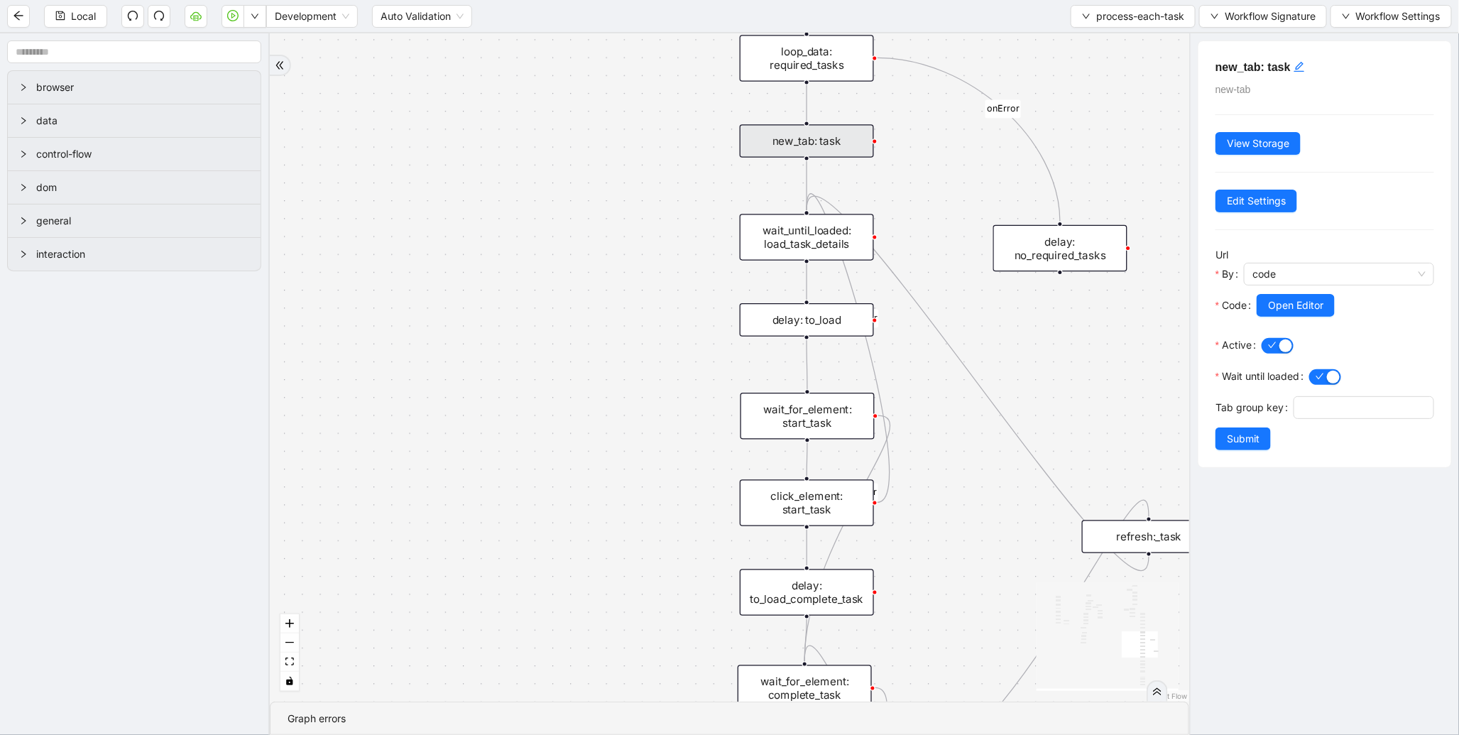
drag, startPoint x: 673, startPoint y: 462, endPoint x: 726, endPoint y: 734, distance: 277.7
click at [726, 734] on section "to-do-status inprogress_or_todo_tasks fallback loopFrom loopFrom exitFrom onErr…" at bounding box center [730, 384] width 920 height 702
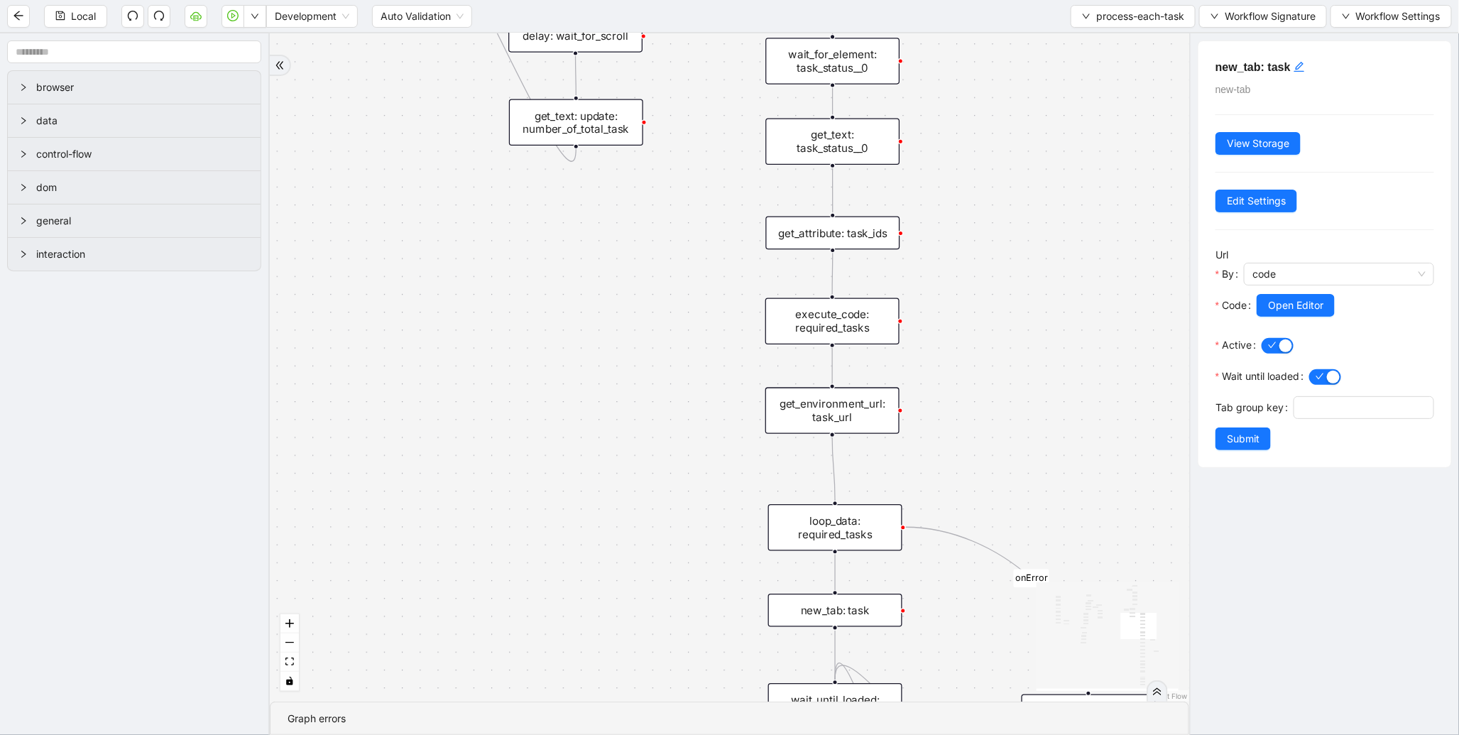
click at [855, 338] on div "execute_code: required_tasks" at bounding box center [833, 321] width 134 height 47
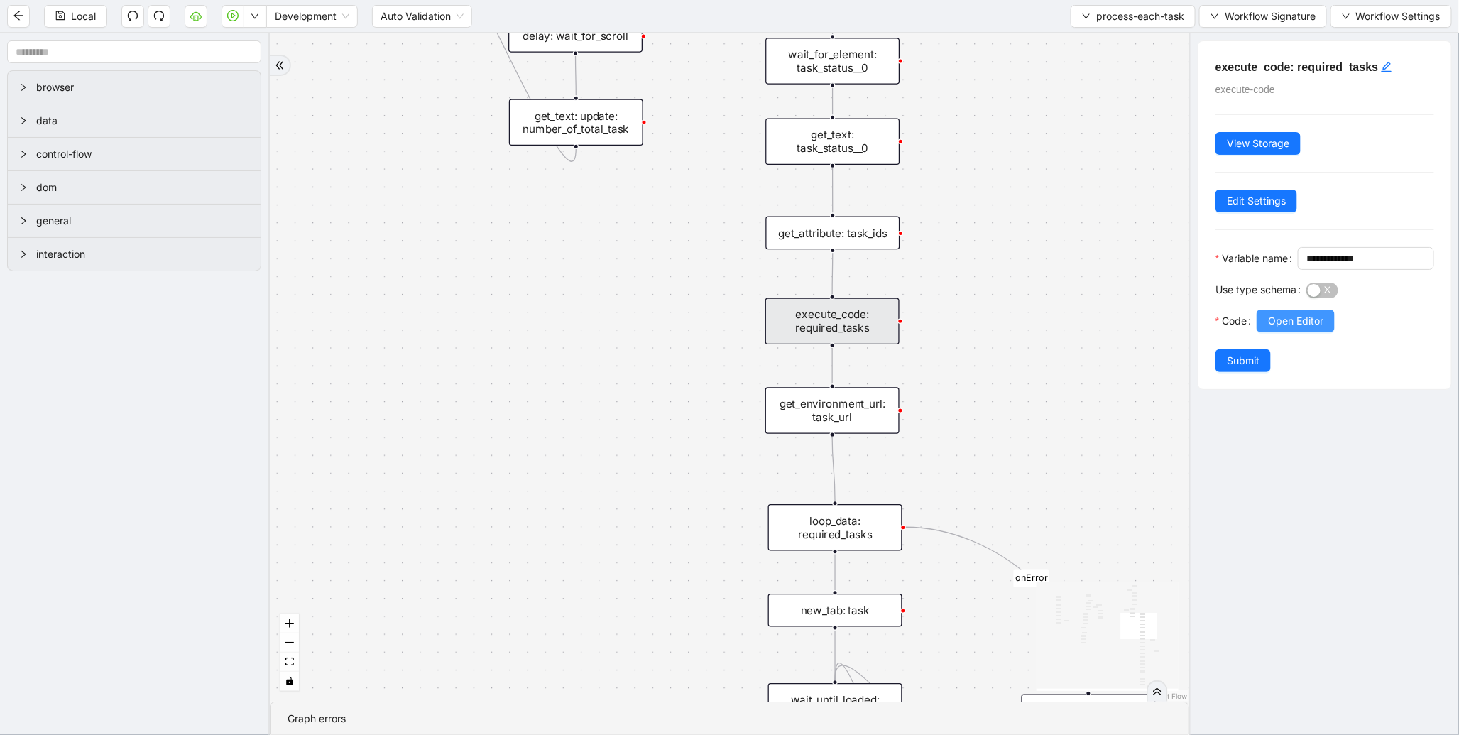
click at [1286, 332] on button "Open Editor" at bounding box center [1296, 321] width 78 height 23
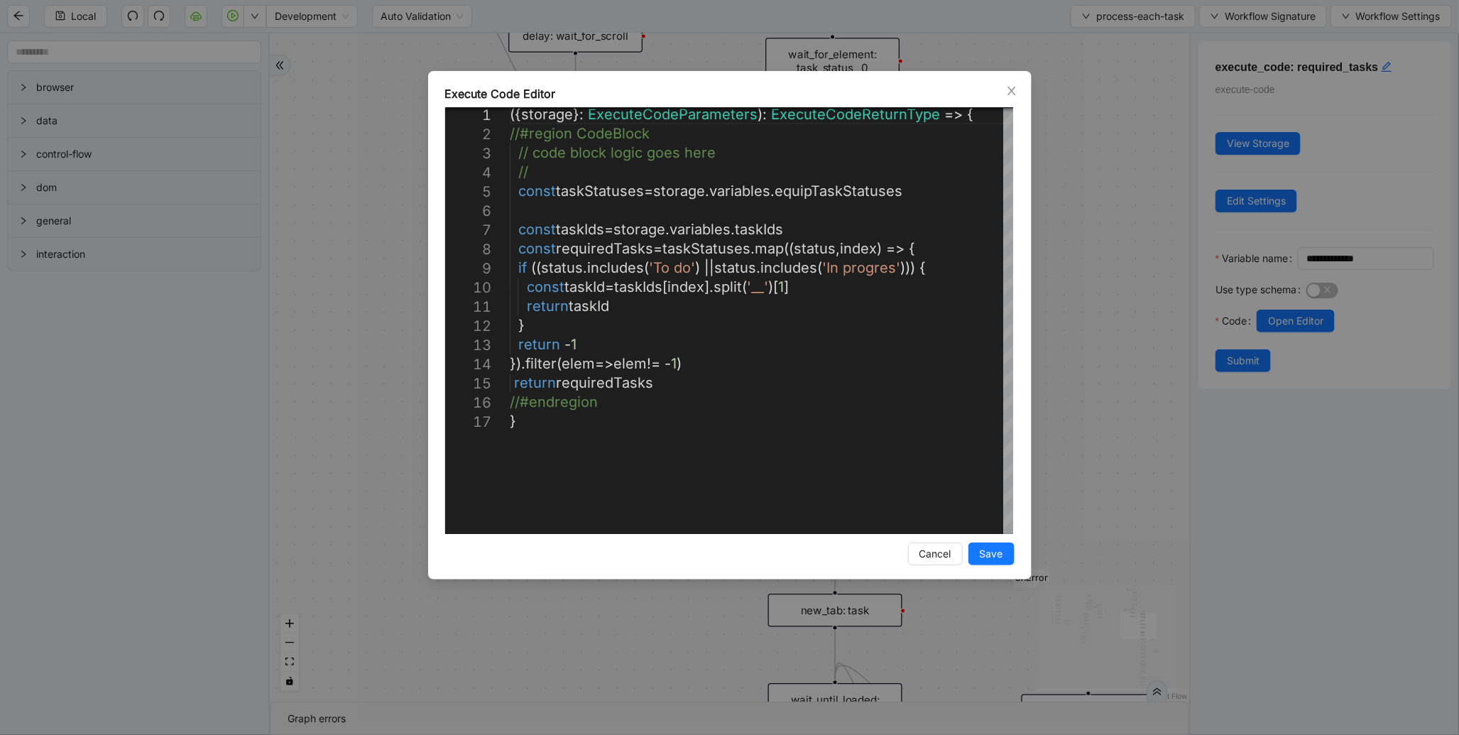
click at [1070, 250] on div "Execute Code Editor 1 2 3 4 5 6 7 8 9 10 11 12 13 14 15 16 17 ({ storage }: Exe…" at bounding box center [729, 367] width 1459 height 735
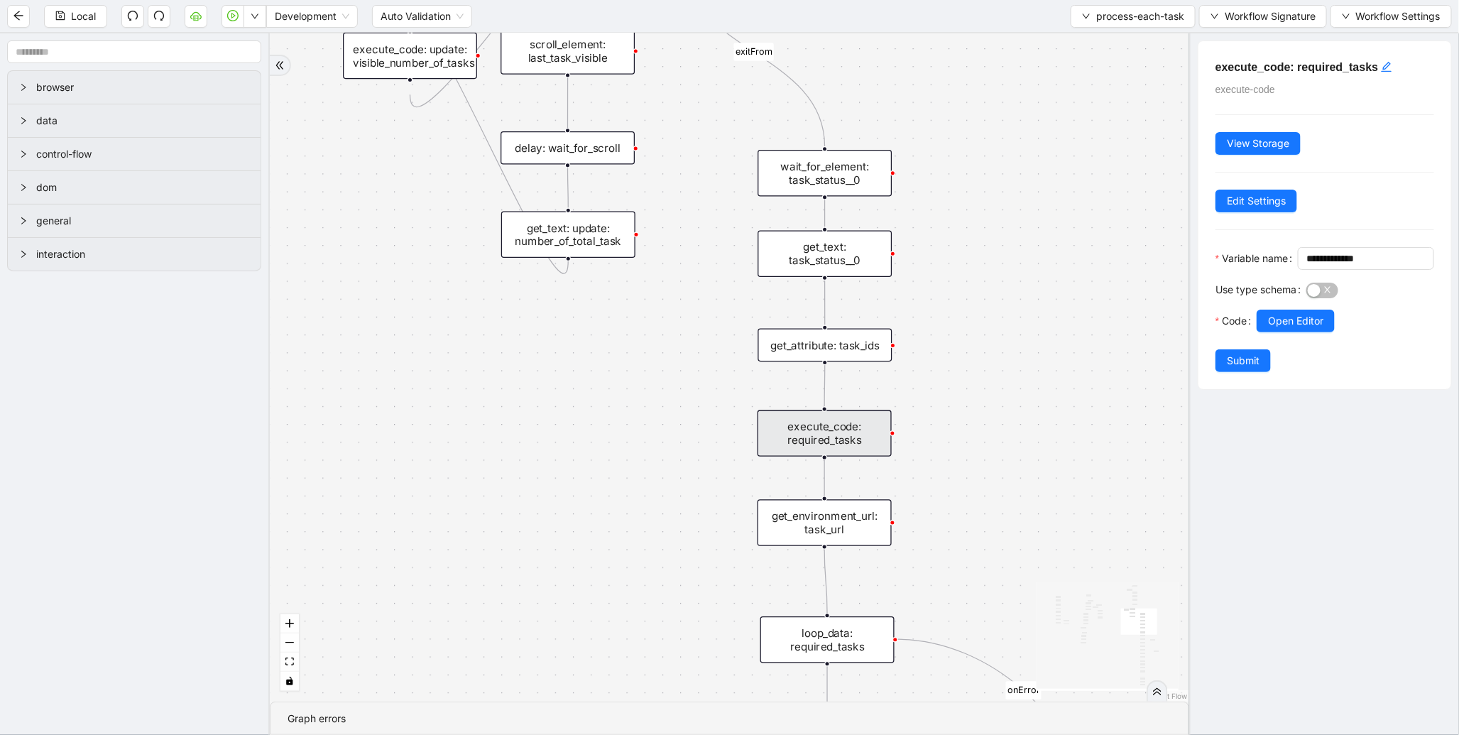
drag, startPoint x: 1033, startPoint y: 158, endPoint x: 1025, endPoint y: 271, distance: 112.5
click at [1025, 271] on div "to-do-status inprogress_or_todo_tasks fallback loopFrom loopFrom exitFrom onErr…" at bounding box center [730, 367] width 920 height 668
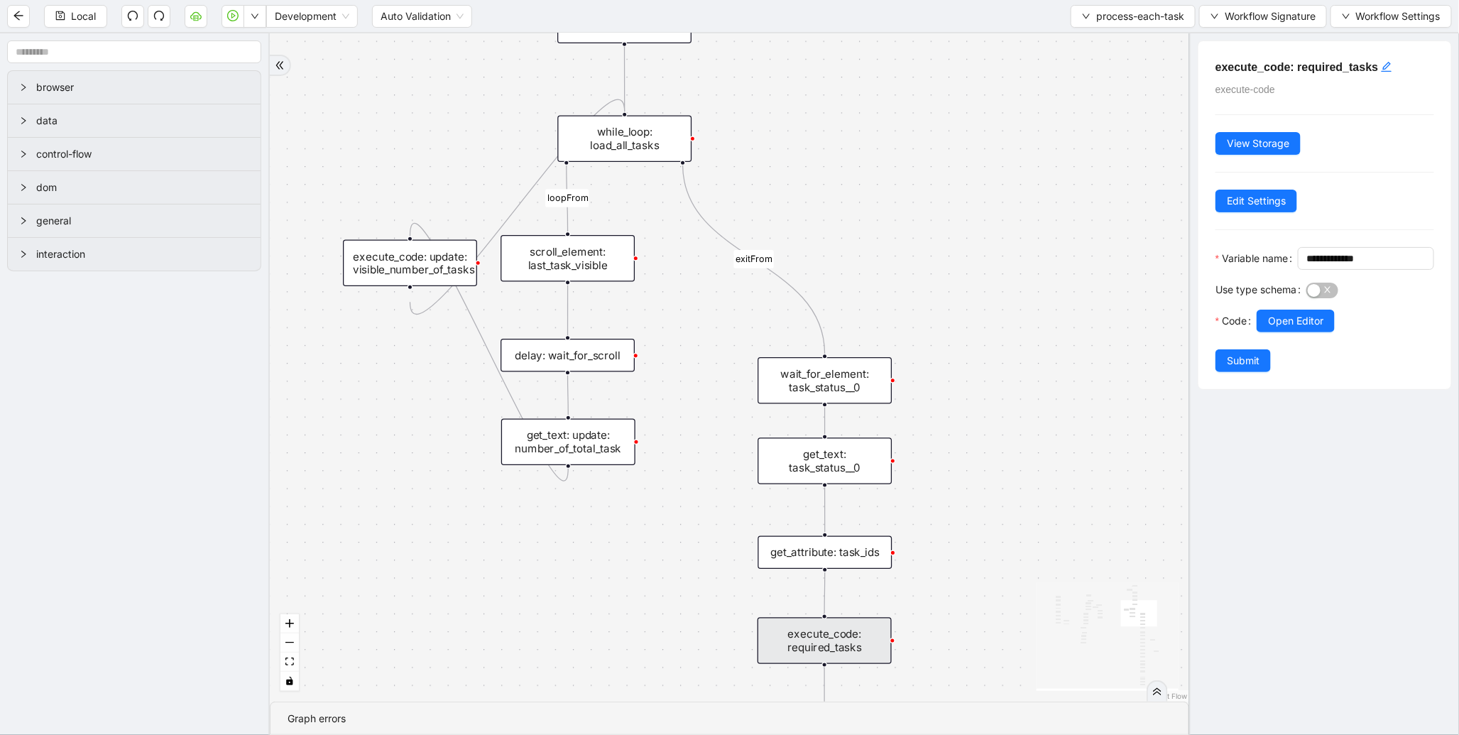
drag, startPoint x: 995, startPoint y: 180, endPoint x: 995, endPoint y: 469, distance: 288.3
click at [995, 469] on div "to-do-status inprogress_or_todo_tasks fallback loopFrom loopFrom exitFrom onErr…" at bounding box center [730, 367] width 920 height 668
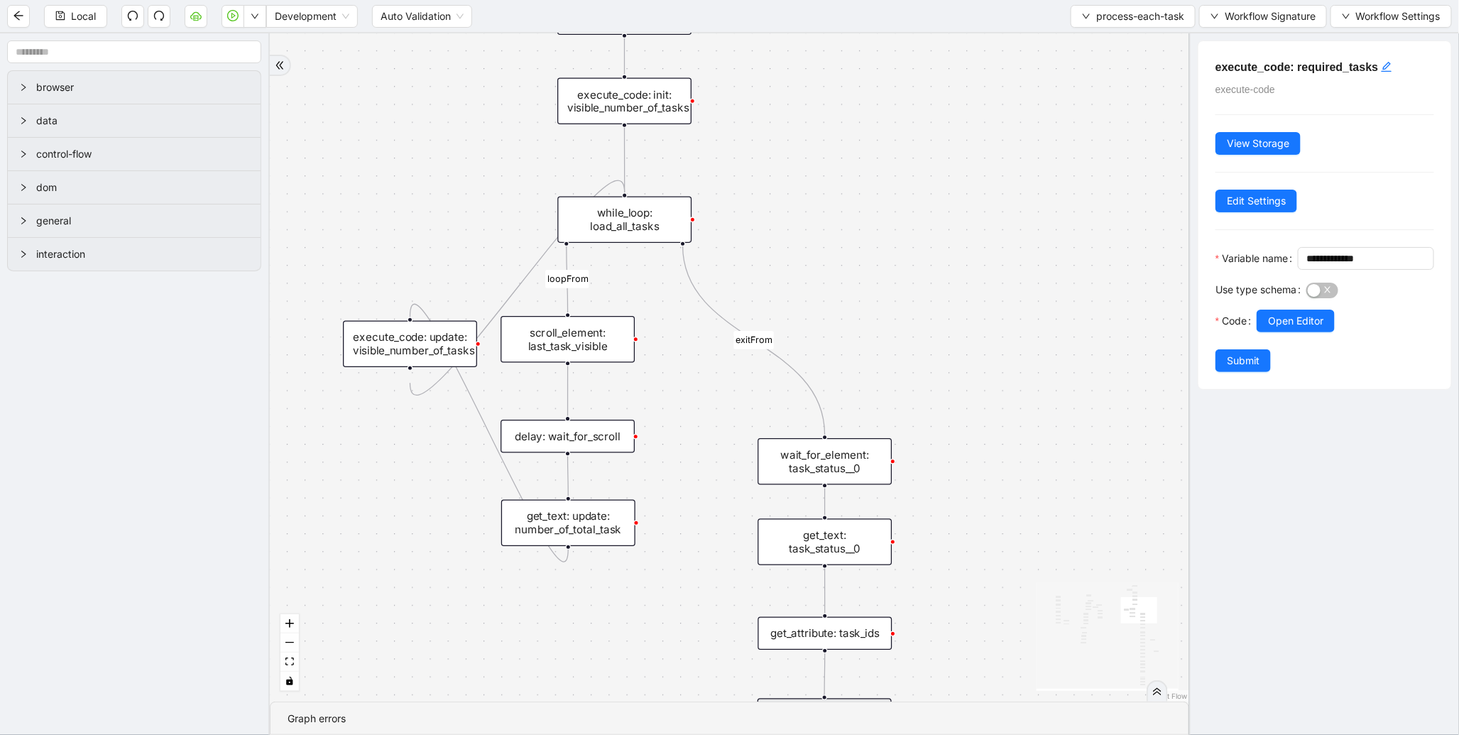
drag, startPoint x: 948, startPoint y: 261, endPoint x: 964, endPoint y: 322, distance: 63.0
click at [964, 322] on div "to-do-status inprogress_or_todo_tasks fallback loopFrom loopFrom exitFrom onErr…" at bounding box center [730, 367] width 920 height 668
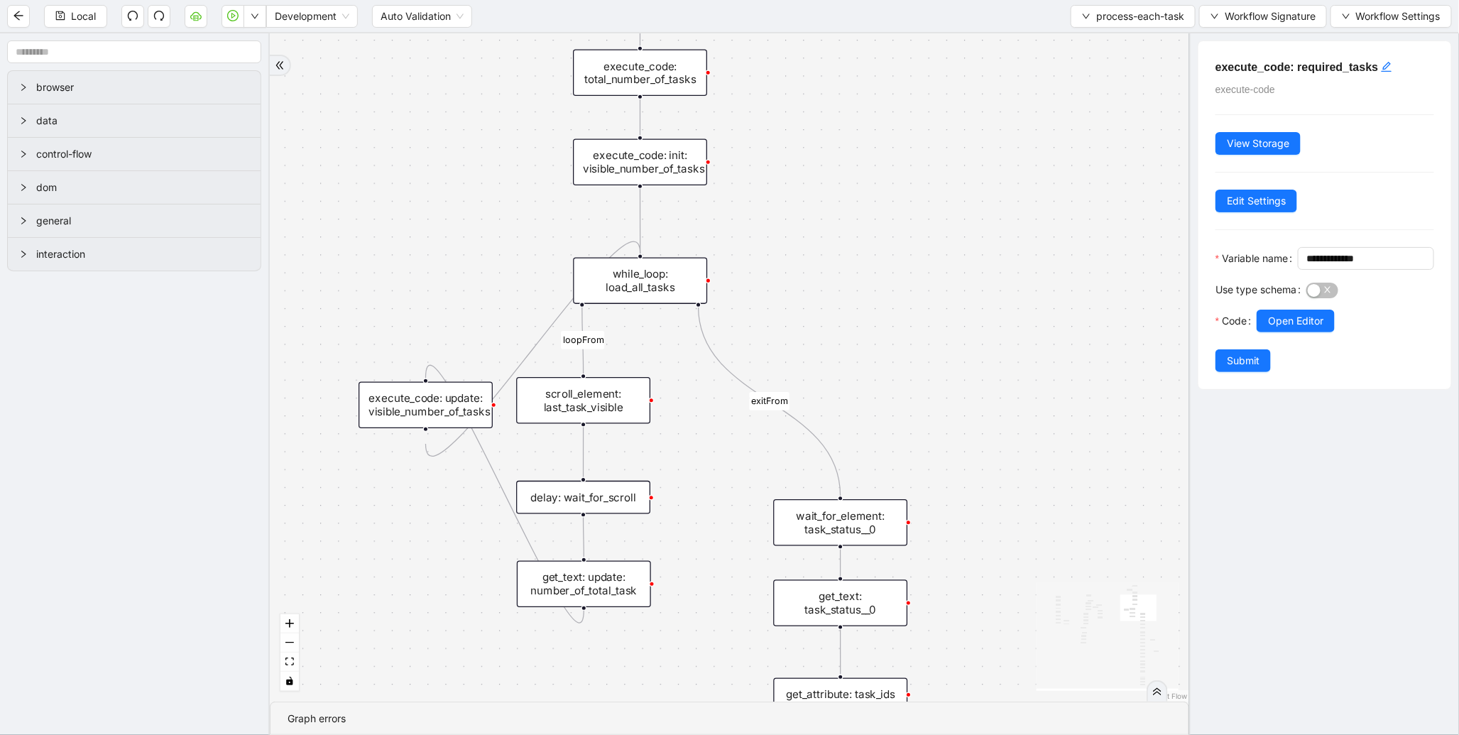
click at [629, 300] on div "while_loop: load_all_tasks" at bounding box center [640, 280] width 134 height 47
click at [679, 158] on div "execute_code: init: visible_number_of_tasks" at bounding box center [640, 162] width 134 height 47
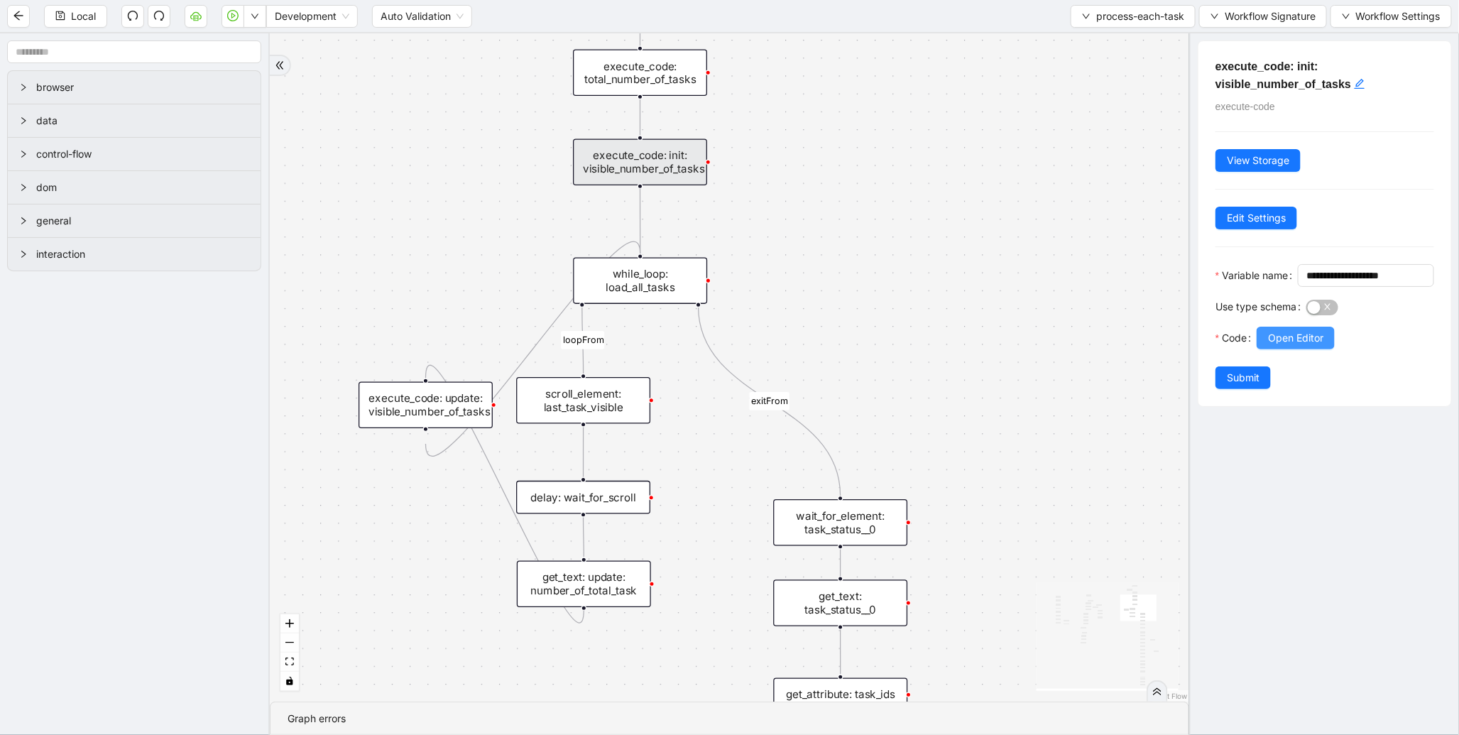
click at [1300, 346] on span "Open Editor" at bounding box center [1295, 338] width 55 height 16
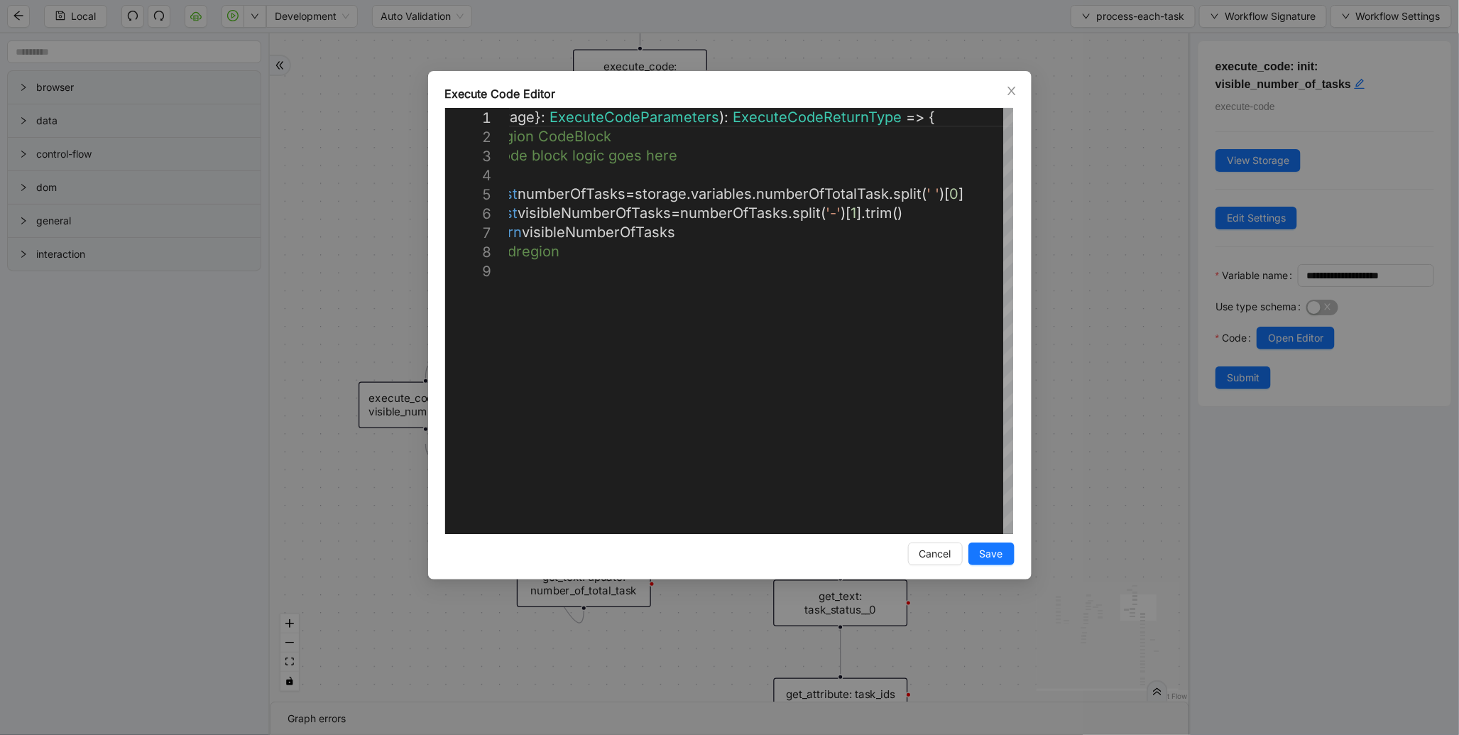
click at [1173, 250] on div "**********" at bounding box center [729, 367] width 1459 height 735
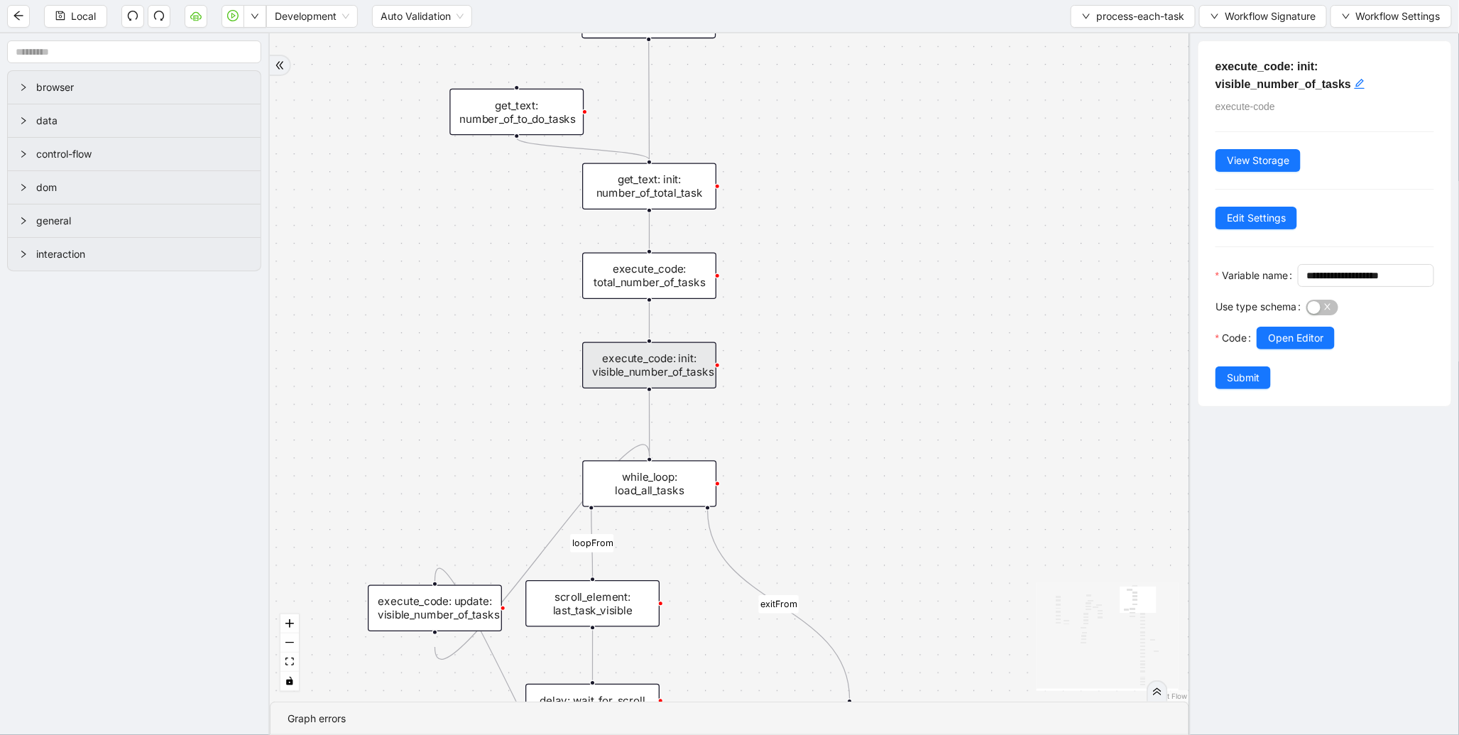
drag, startPoint x: 869, startPoint y: 105, endPoint x: 876, endPoint y: 366, distance: 261.4
click at [876, 366] on div "to-do-status inprogress_or_todo_tasks fallback loopFrom loopFrom exitFrom onErr…" at bounding box center [730, 367] width 920 height 668
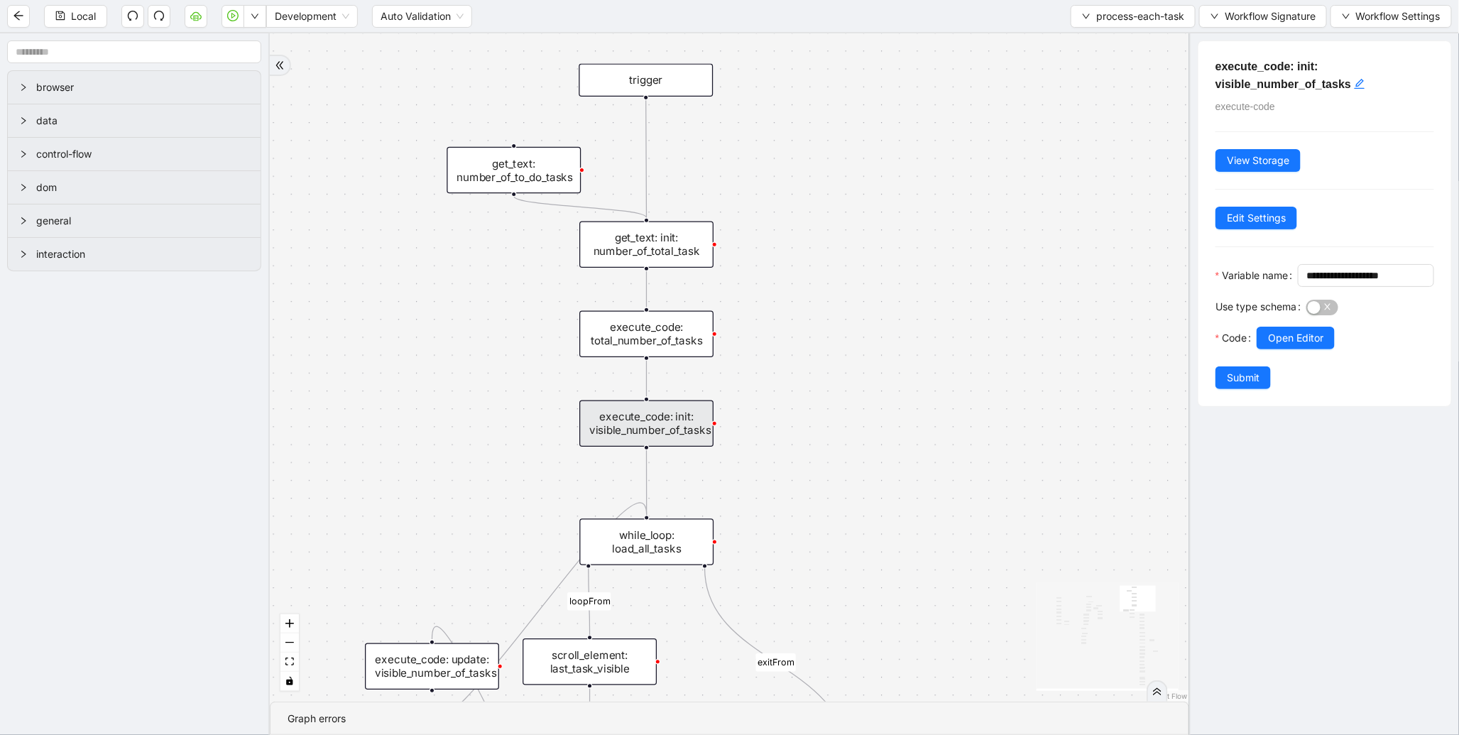
click at [673, 238] on div "get_text: init: number_of_total_task" at bounding box center [647, 245] width 134 height 47
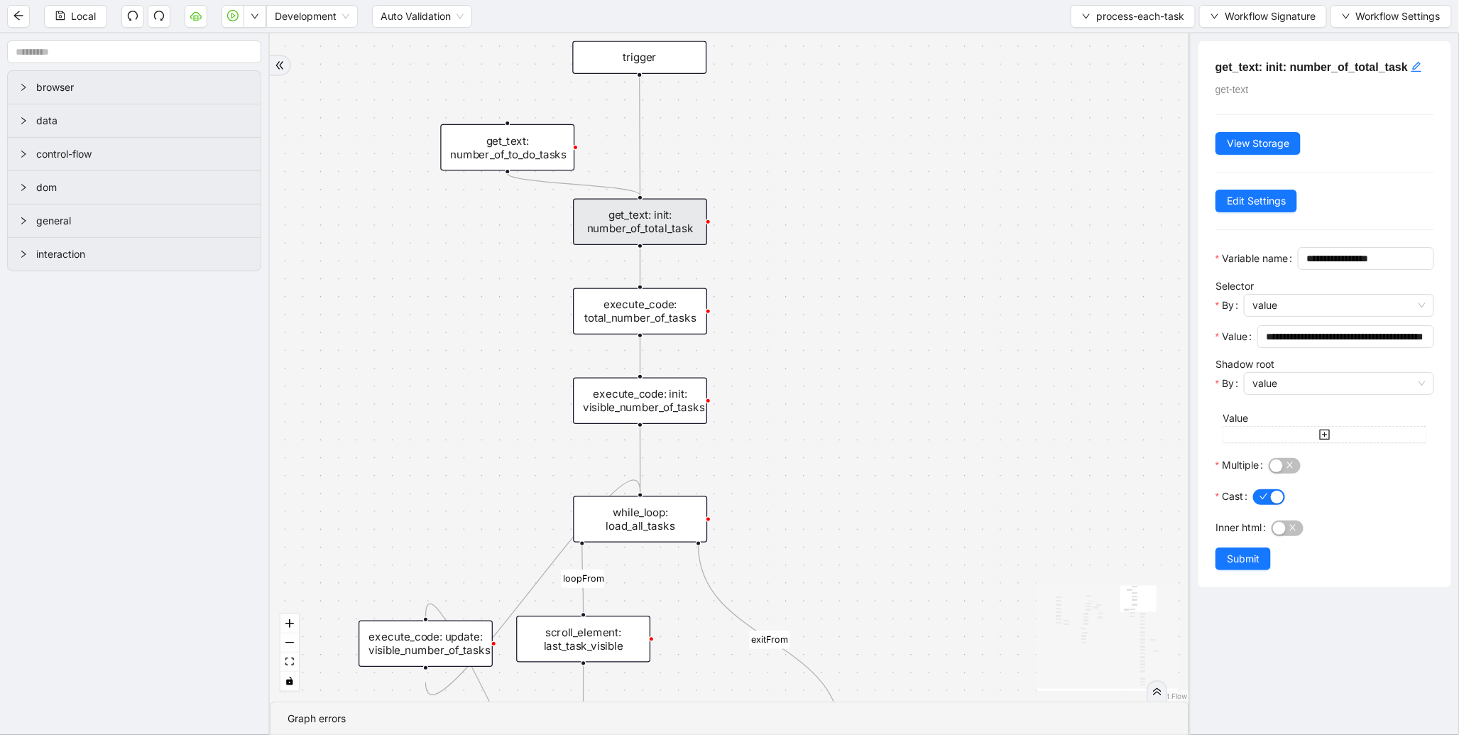
drag, startPoint x: 871, startPoint y: 462, endPoint x: 834, endPoint y: 136, distance: 328.0
click at [834, 136] on div "to-do-status inprogress_or_todo_tasks fallback loopFrom loopFrom exitFrom onErr…" at bounding box center [730, 367] width 920 height 668
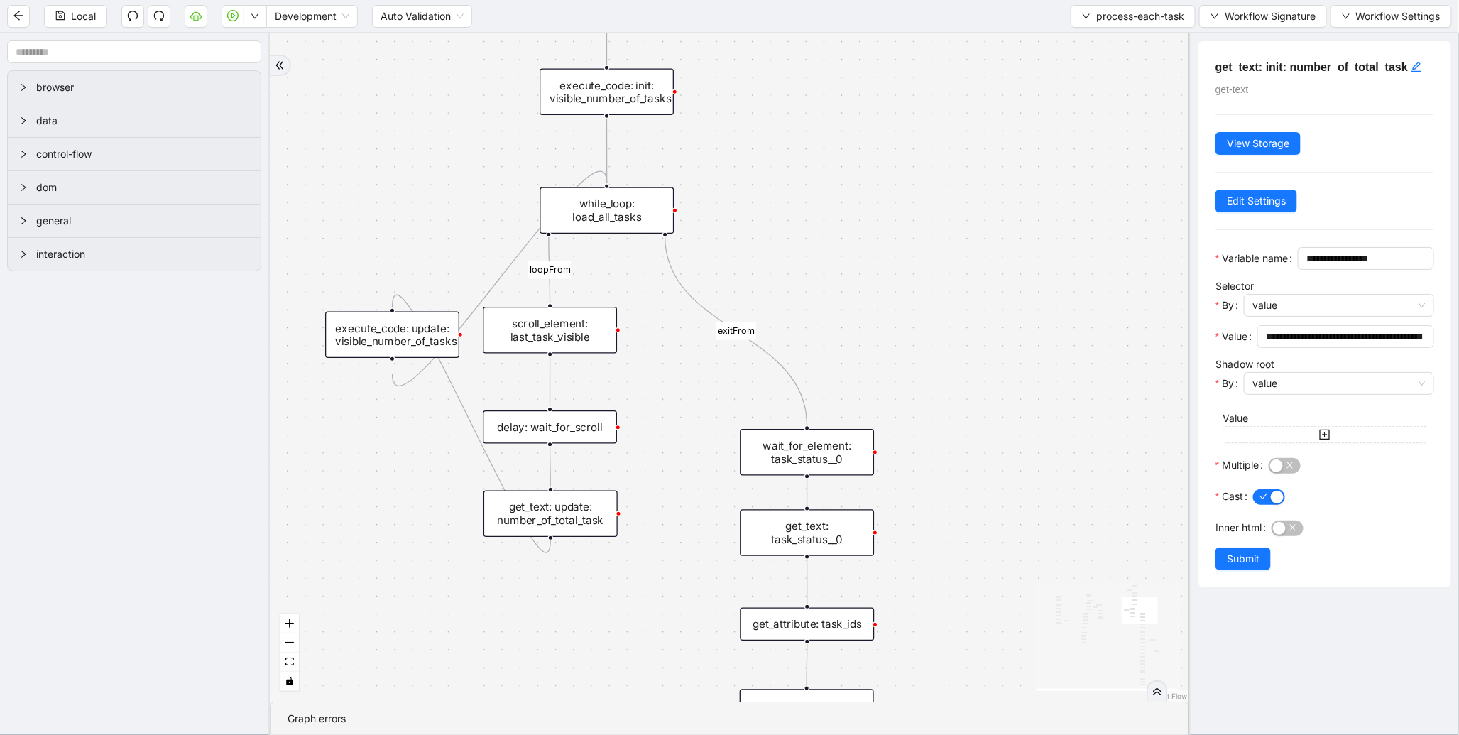
drag, startPoint x: 890, startPoint y: 256, endPoint x: 822, endPoint y: 68, distance: 199.9
click at [822, 68] on div "to-do-status inprogress_or_todo_tasks fallback loopFrom loopFrom exitFrom onErr…" at bounding box center [730, 367] width 920 height 668
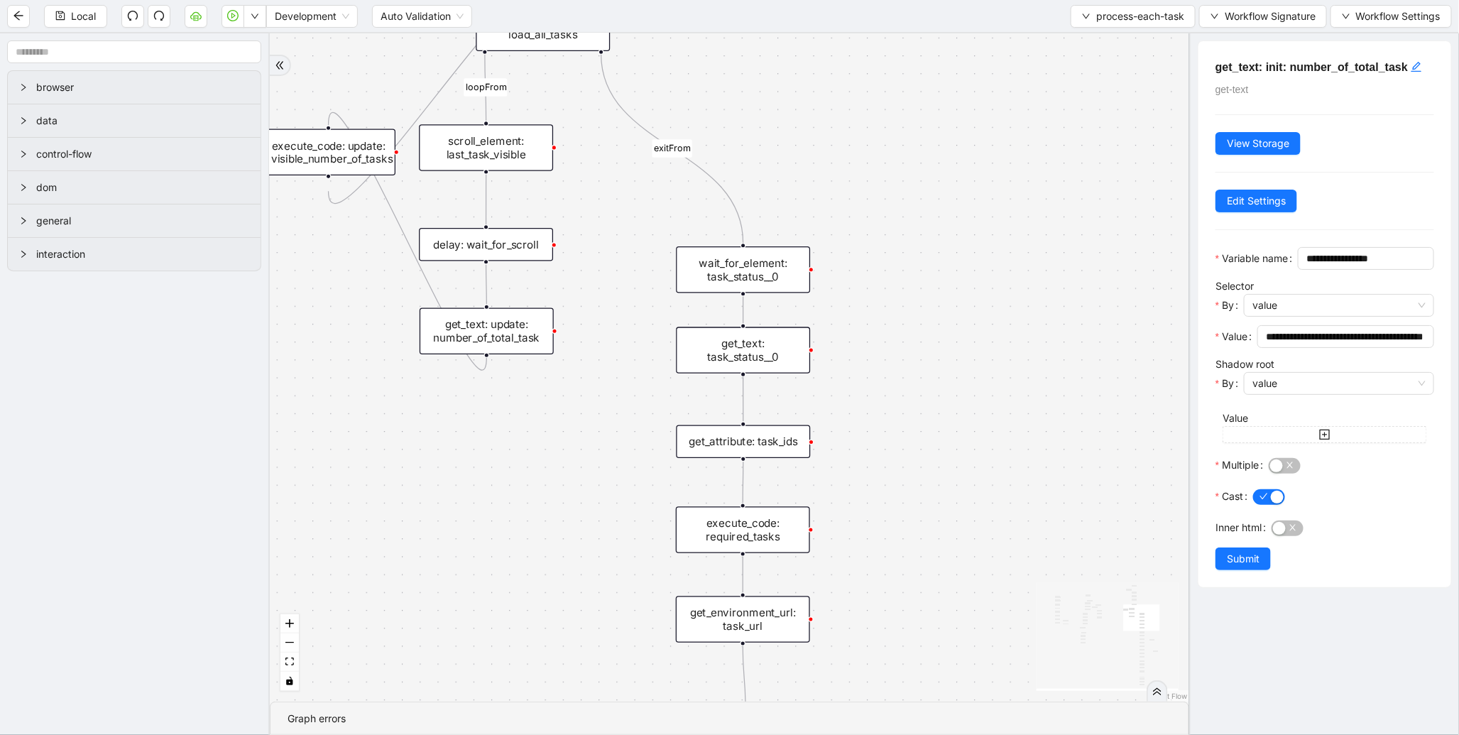
click at [765, 260] on div "wait_for_element: task_status__0" at bounding box center [743, 269] width 134 height 47
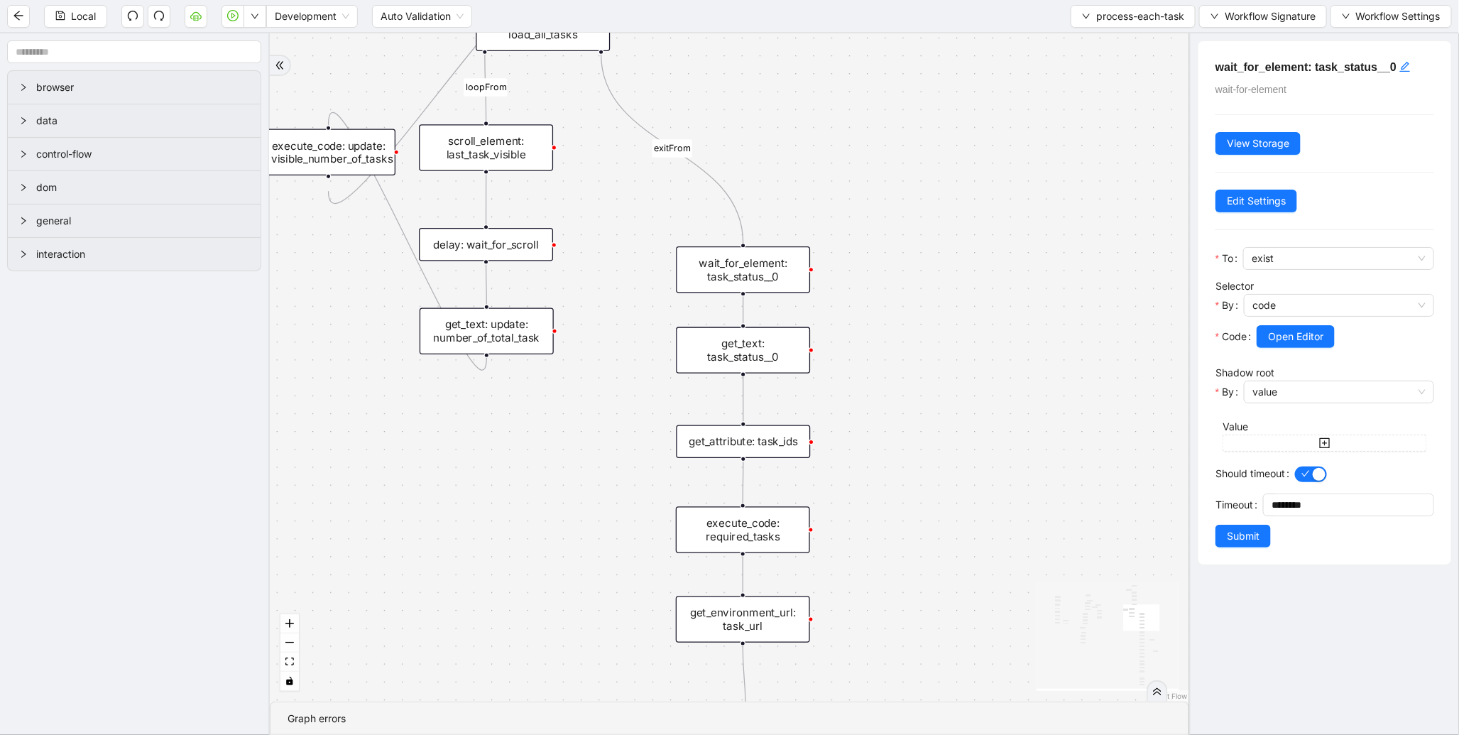
click at [763, 355] on div "get_text: task_status__0" at bounding box center [743, 350] width 134 height 47
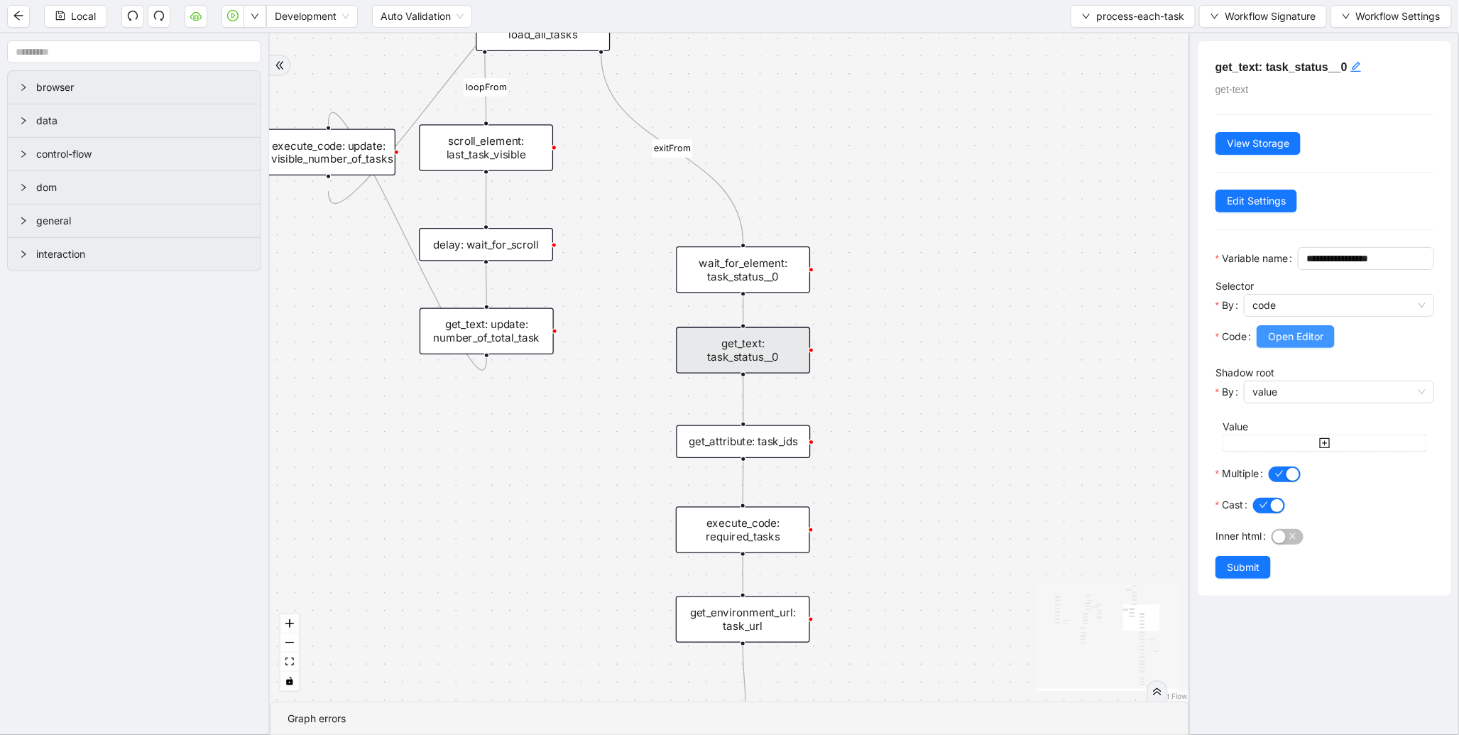
click at [1326, 348] on button "Open Editor" at bounding box center [1296, 336] width 78 height 23
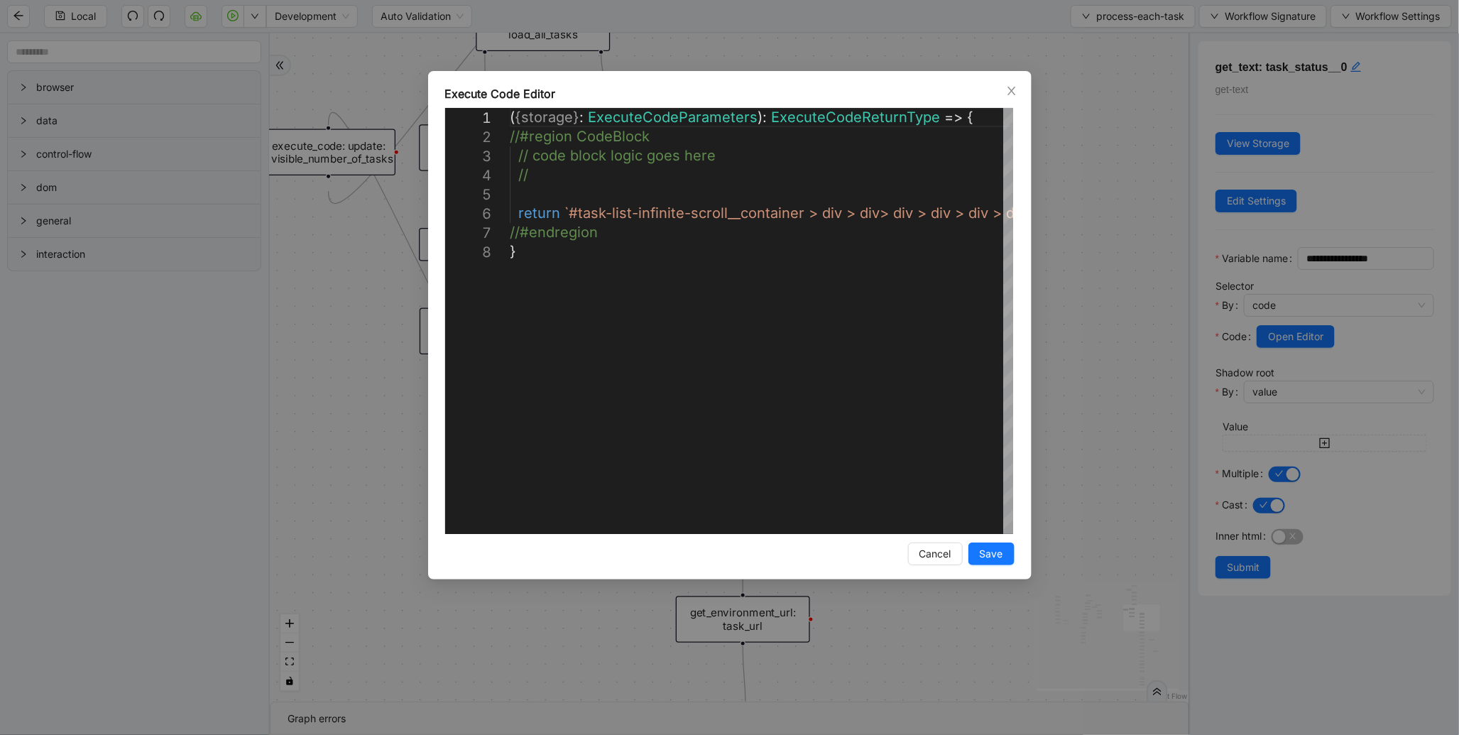
click at [1044, 300] on div "**********" at bounding box center [729, 367] width 1459 height 735
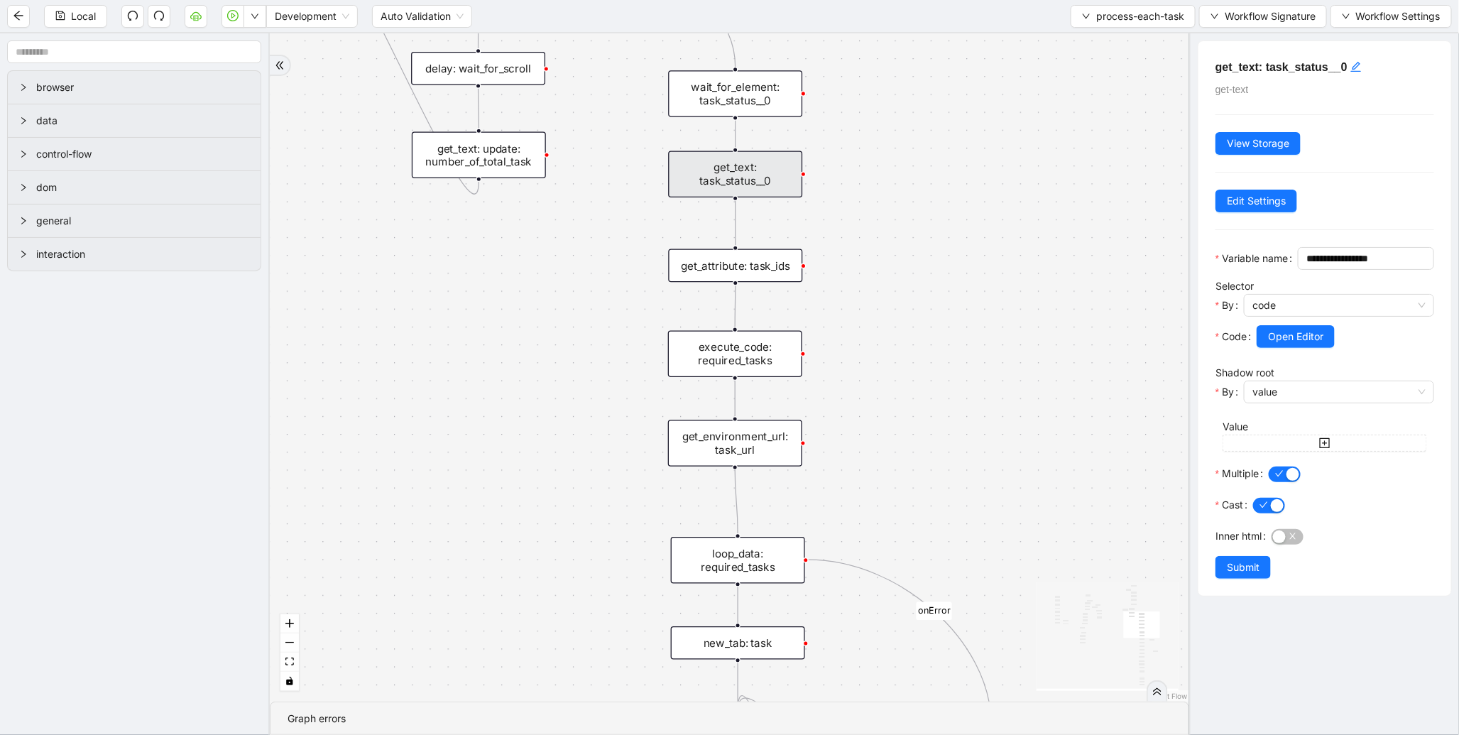
drag, startPoint x: 995, startPoint y: 444, endPoint x: 988, endPoint y: 266, distance: 178.4
click at [988, 266] on div "to-do-status inprogress_or_todo_tasks fallback loopFrom loopFrom exitFrom onErr…" at bounding box center [730, 367] width 920 height 668
click at [746, 258] on div "get_attribute: task_ids" at bounding box center [737, 263] width 134 height 33
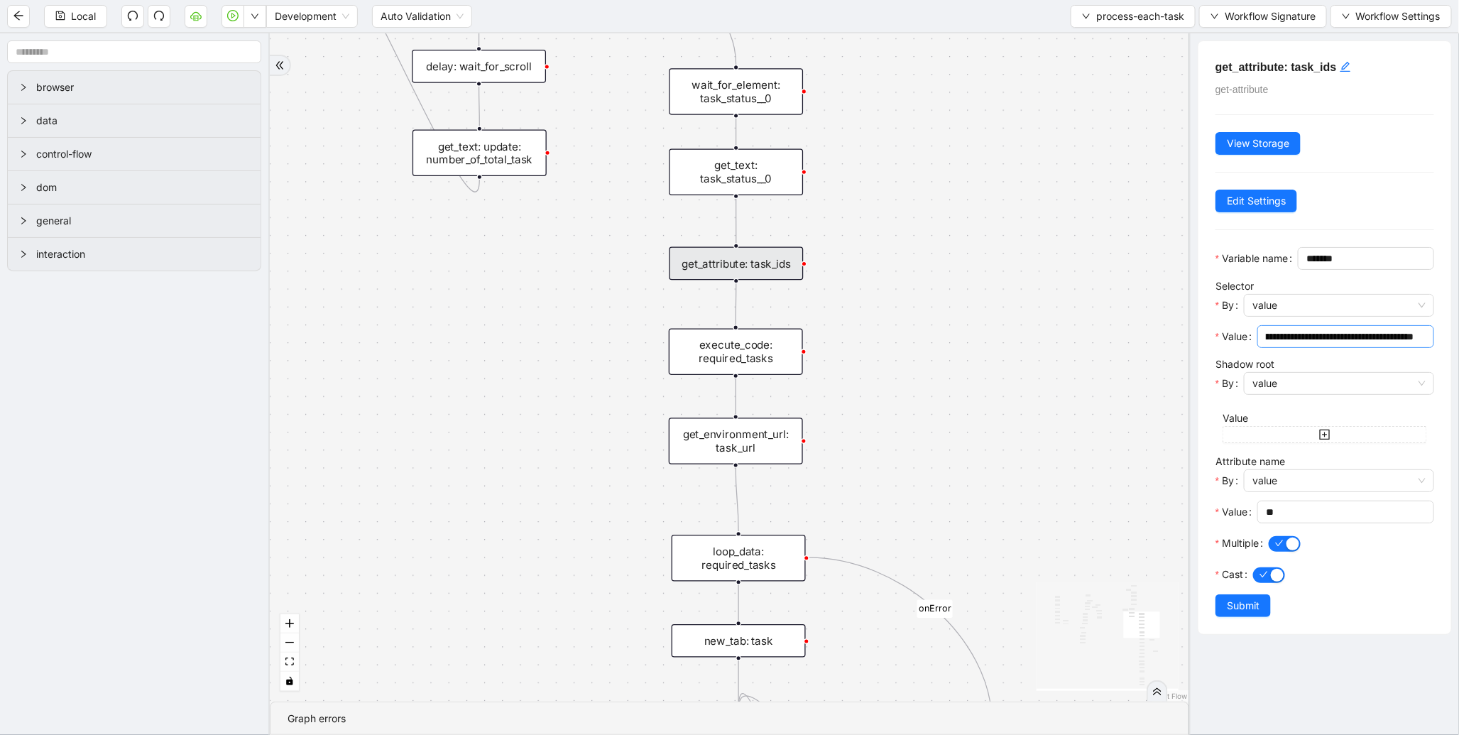
scroll to position [0, 50]
click at [761, 354] on div "execute_code: required_tasks" at bounding box center [736, 352] width 134 height 47
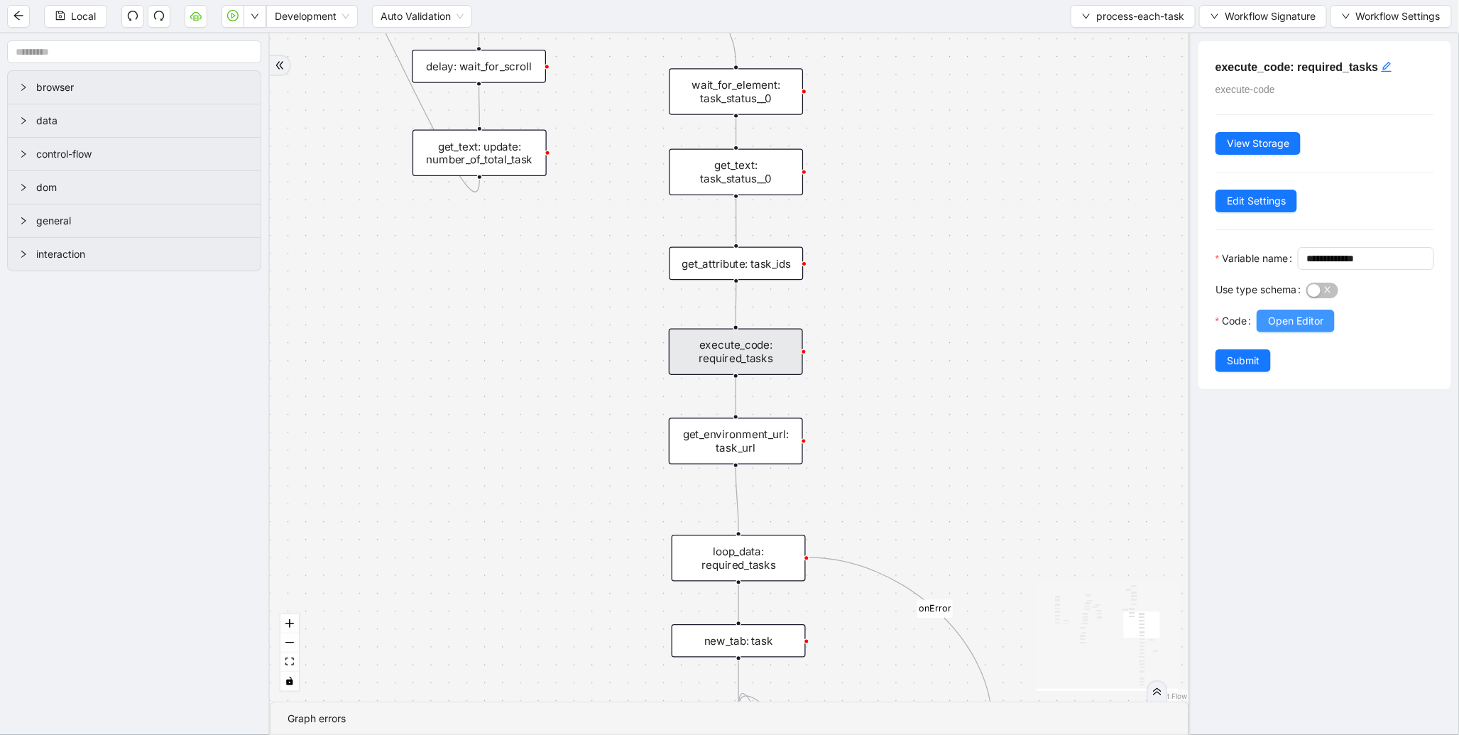
click at [1261, 332] on button "Open Editor" at bounding box center [1296, 321] width 78 height 23
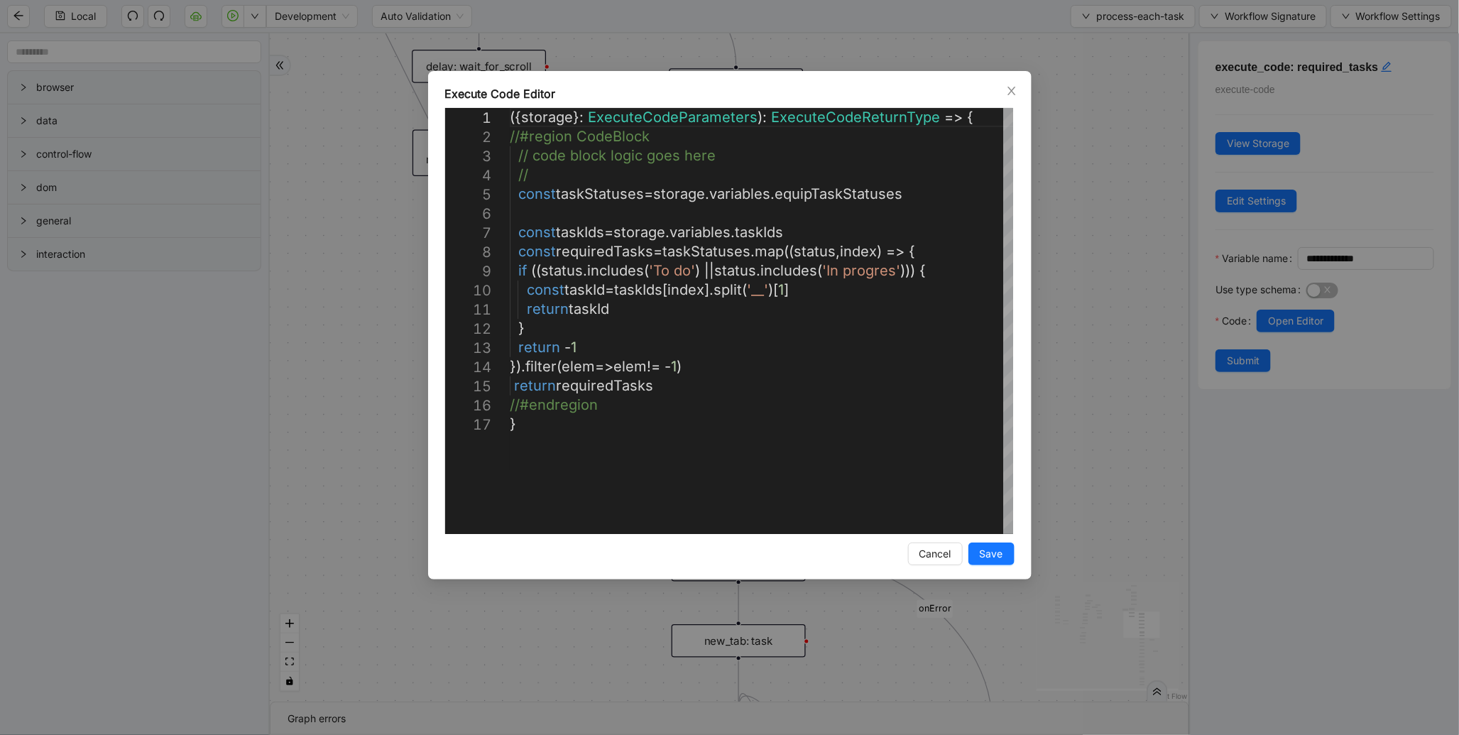
click at [1062, 275] on div "Execute Code Editor 1 2 3 4 5 6 7 8 9 10 11 12 13 14 15 16 17 ({ storage }: Exe…" at bounding box center [729, 367] width 1459 height 735
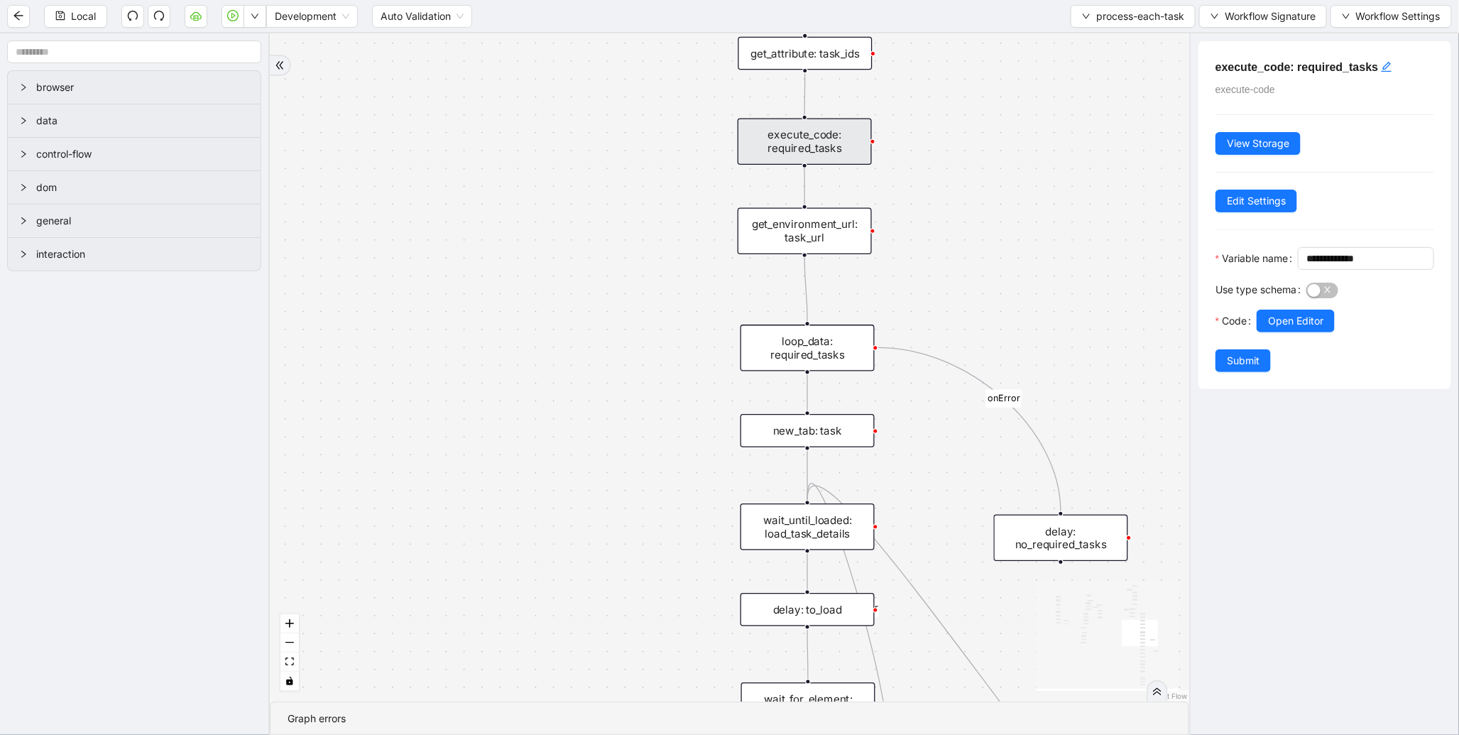
drag, startPoint x: 516, startPoint y: 484, endPoint x: 584, endPoint y: 114, distance: 377.1
click at [584, 136] on div "to-do-status inprogress_or_todo_tasks fallback loopFrom loopFrom exitFrom onErr…" at bounding box center [730, 367] width 920 height 668
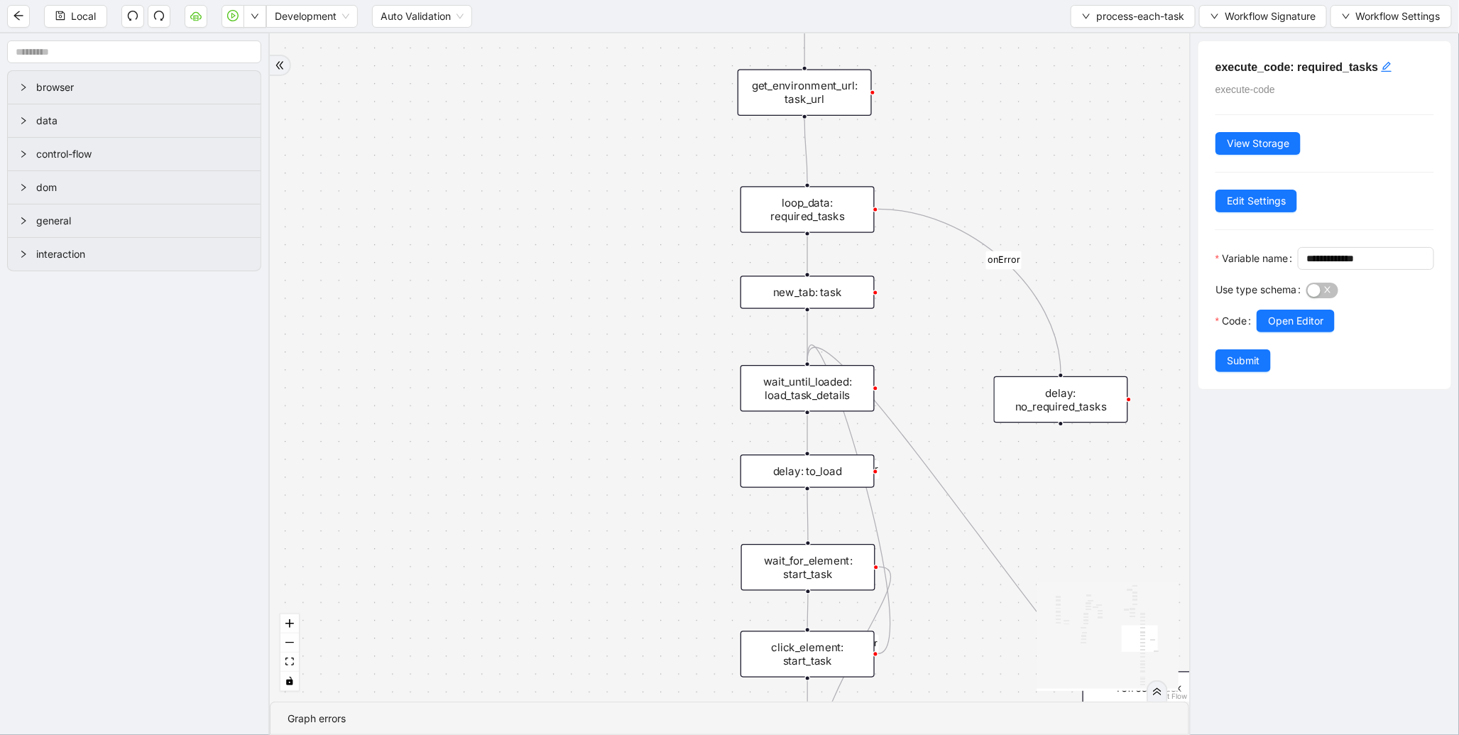
click at [629, 410] on div "to-do-status inprogress_or_todo_tasks fallback loopFrom loopFrom exitFrom onErr…" at bounding box center [730, 367] width 920 height 668
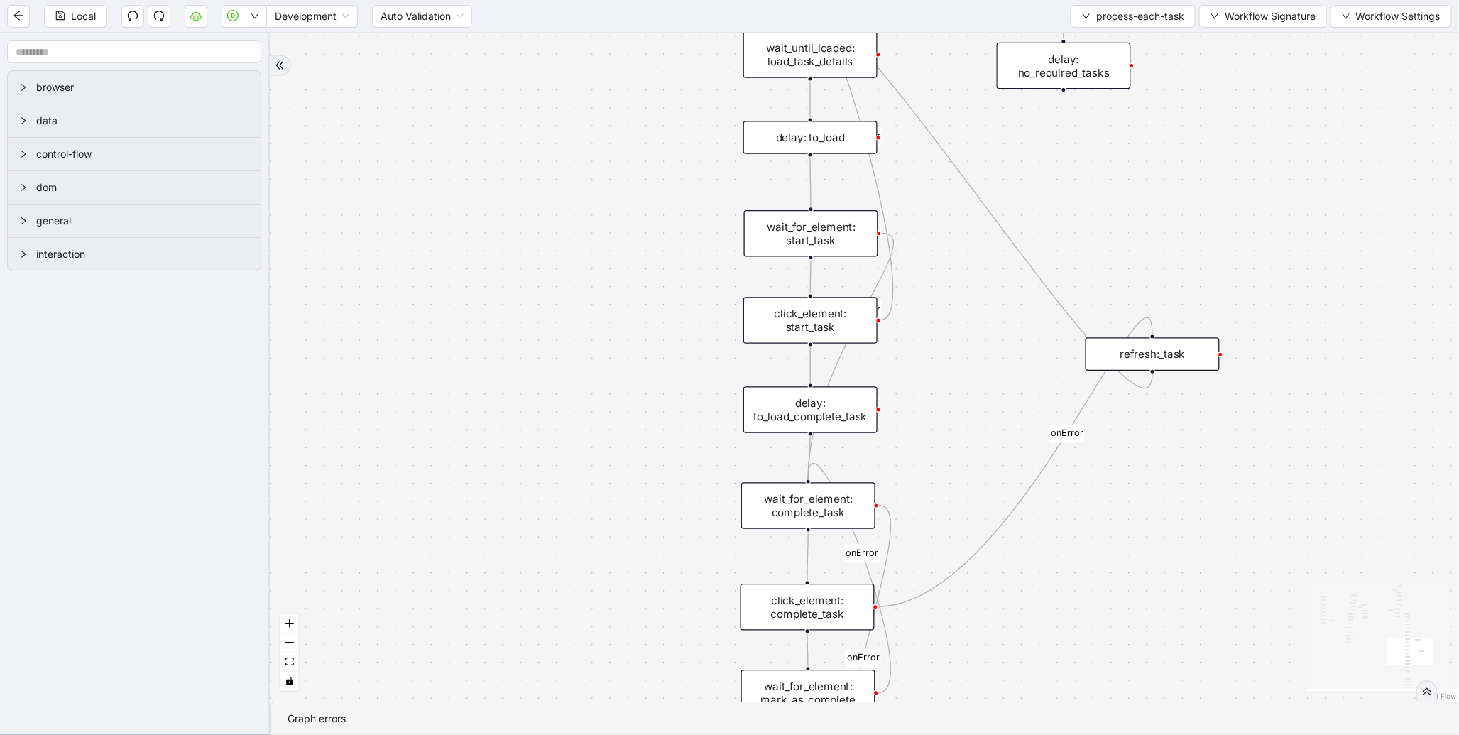
drag, startPoint x: 622, startPoint y: 490, endPoint x: 627, endPoint y: 137, distance: 353.0
click at [626, 143] on div "to-do-status inprogress_or_todo_tasks fallback loopFrom loopFrom exitFrom onErr…" at bounding box center [865, 367] width 1190 height 668
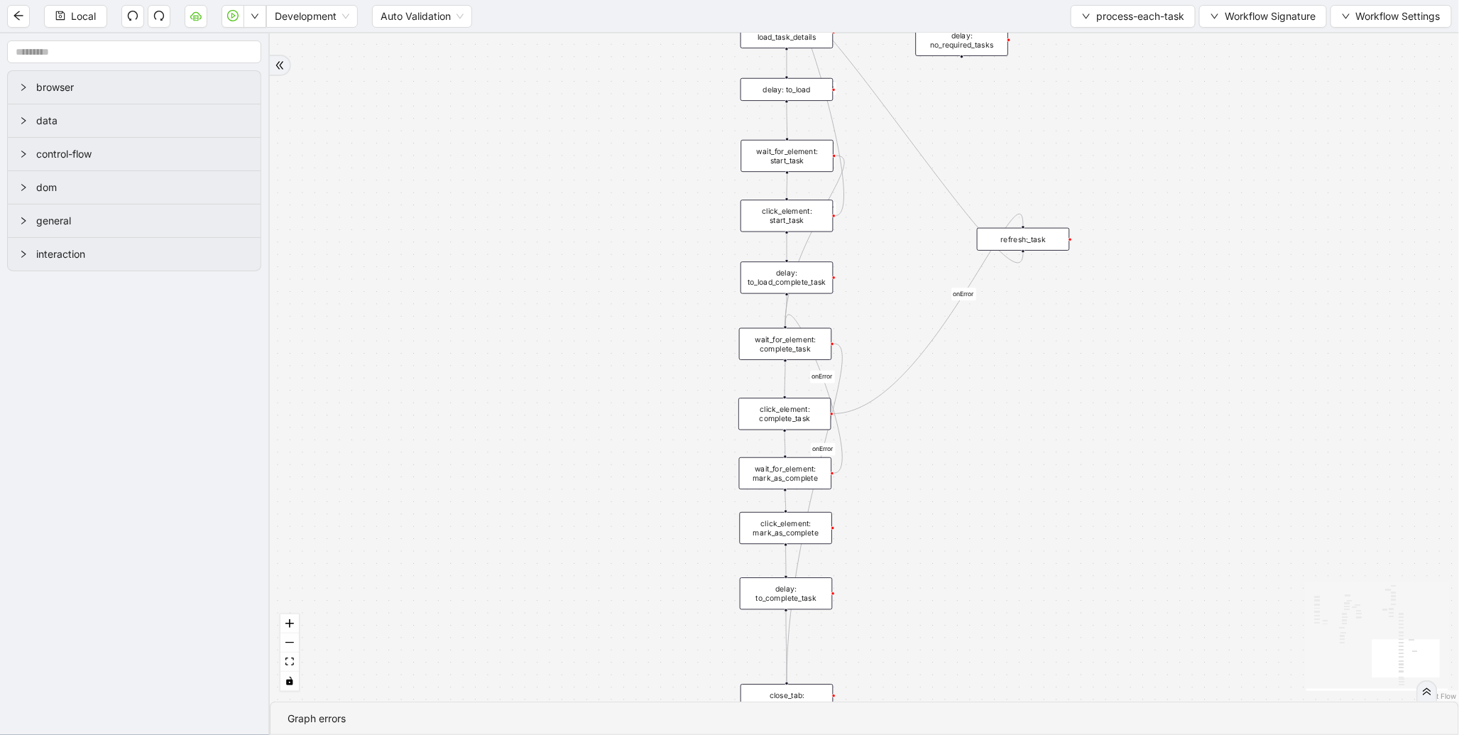
drag, startPoint x: 651, startPoint y: 430, endPoint x: 640, endPoint y: 205, distance: 225.4
click at [640, 205] on div "to-do-status inprogress_or_todo_tasks fallback loopFrom loopFrom exitFrom onErr…" at bounding box center [865, 367] width 1190 height 668
drag, startPoint x: 672, startPoint y: 244, endPoint x: 728, endPoint y: 619, distance: 379.2
click at [709, 670] on div "to-do-status inprogress_or_todo_tasks fallback loopFrom loopFrom exitFrom onErr…" at bounding box center [865, 367] width 1190 height 668
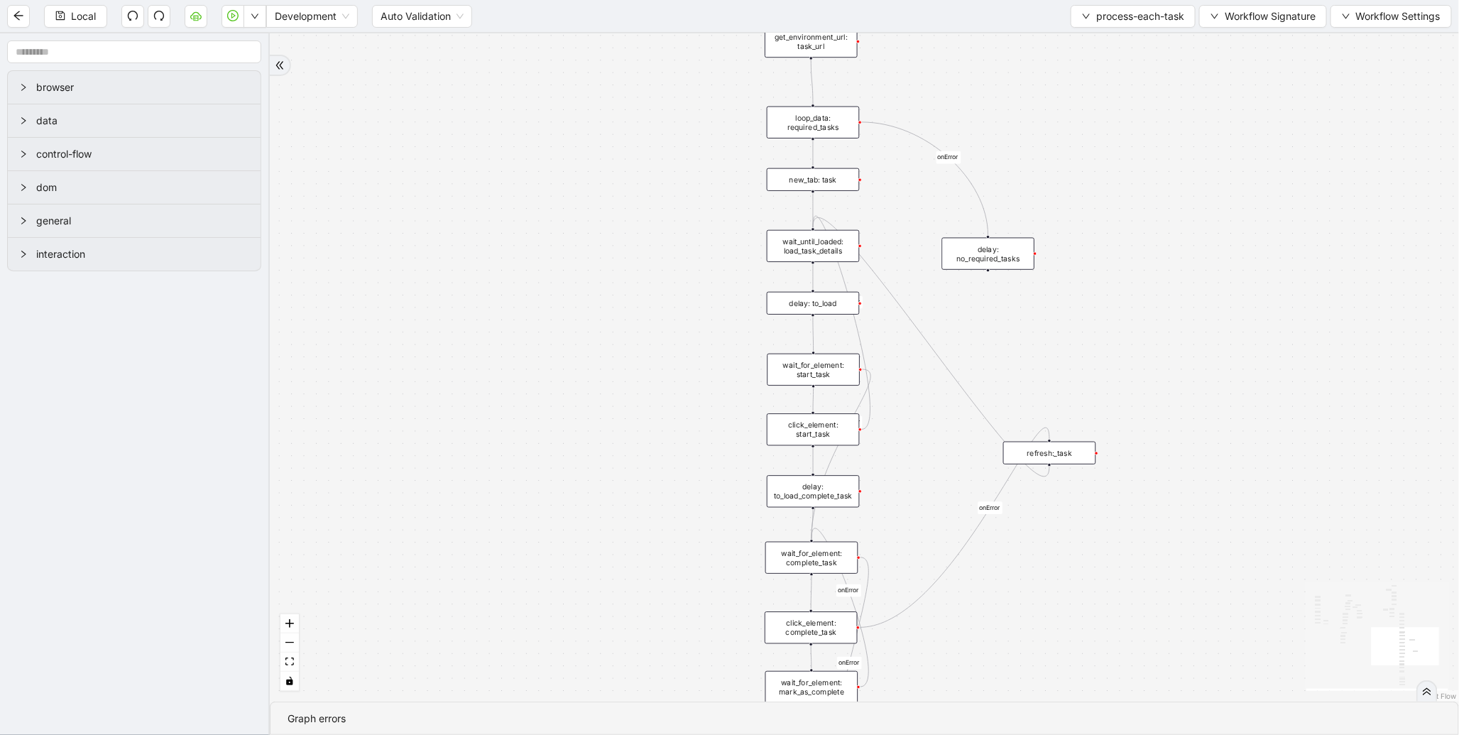
drag, startPoint x: 710, startPoint y: 369, endPoint x: 708, endPoint y: 668, distance: 299.0
click at [708, 669] on div "to-do-status inprogress_or_todo_tasks fallback loopFrom loopFrom exitFrom onErr…" at bounding box center [865, 367] width 1190 height 668
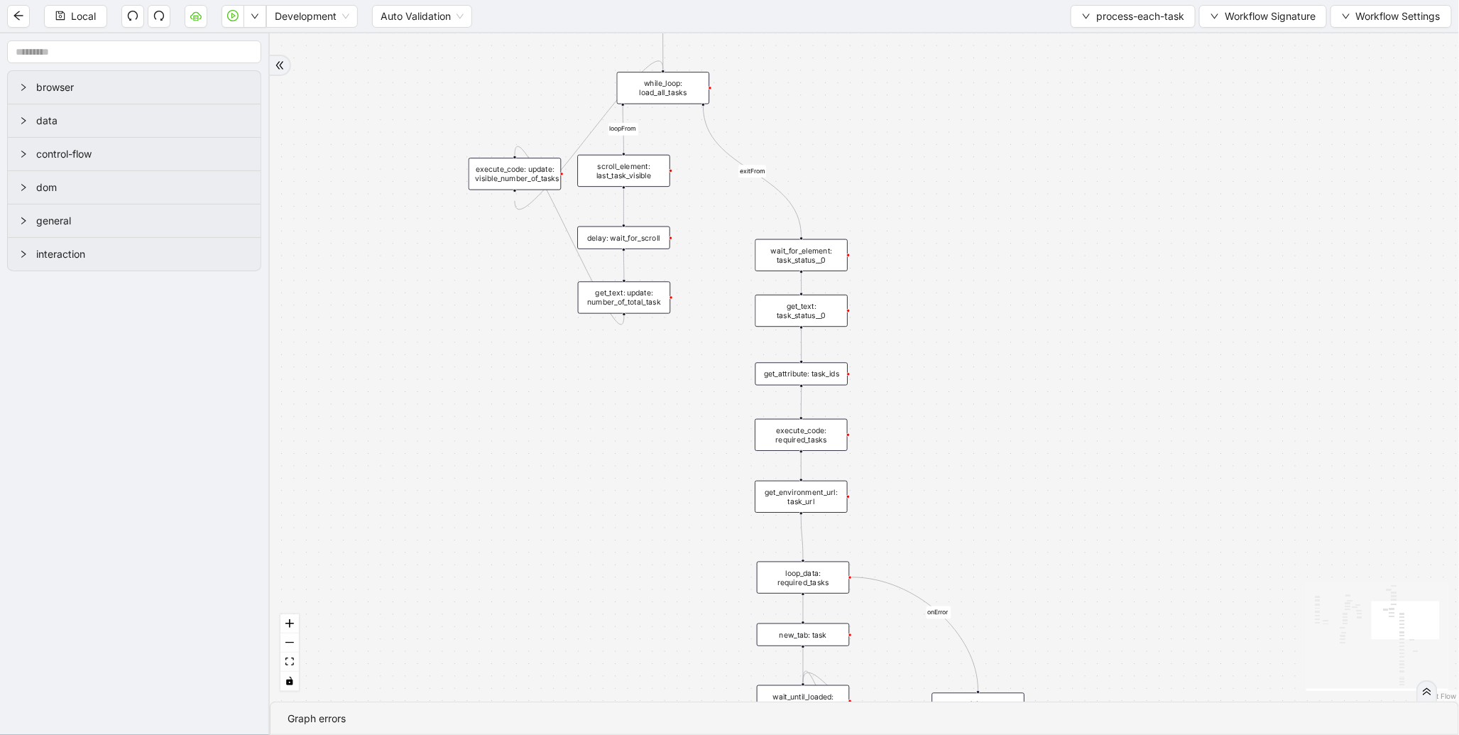
drag, startPoint x: 733, startPoint y: 398, endPoint x: 753, endPoint y: 611, distance: 214.0
click at [753, 612] on div "to-do-status inprogress_or_todo_tasks fallback loopFrom loopFrom exitFrom onErr…" at bounding box center [865, 367] width 1190 height 668
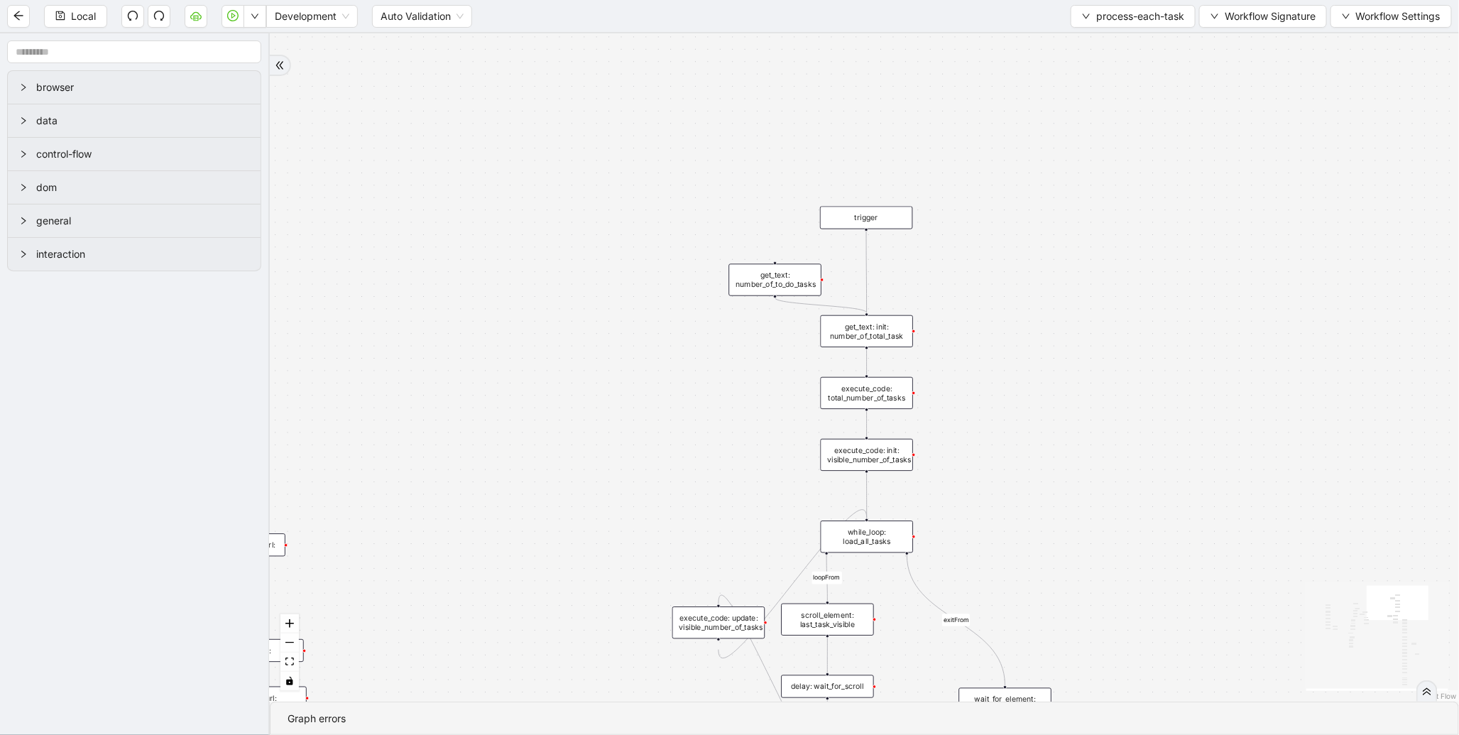
drag, startPoint x: 776, startPoint y: 158, endPoint x: 959, endPoint y: 223, distance: 194.5
click at [959, 223] on div "to-do-status inprogress_or_todo_tasks fallback loopFrom loopFrom exitFrom onErr…" at bounding box center [865, 367] width 1190 height 668
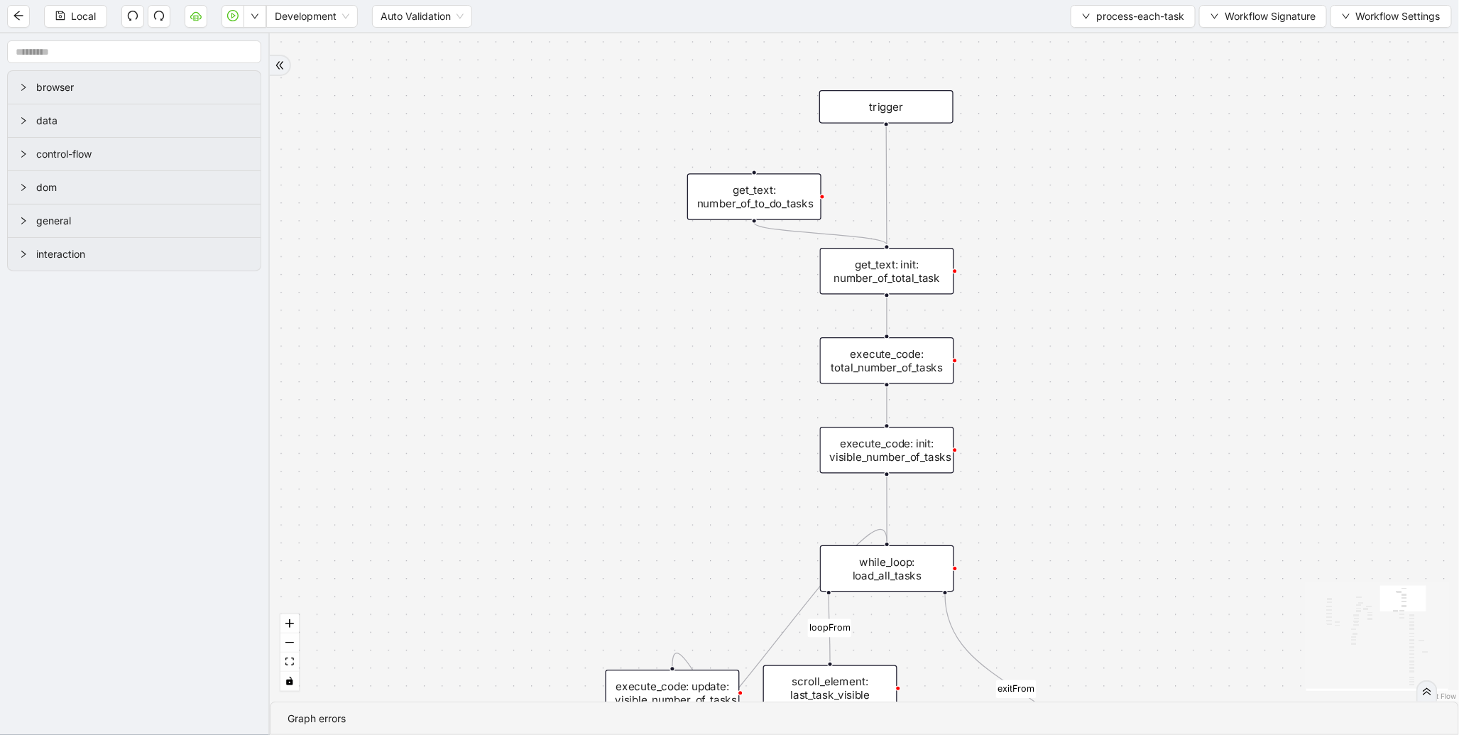
click at [902, 270] on div "get_text: init: number_of_total_task" at bounding box center [887, 271] width 134 height 47
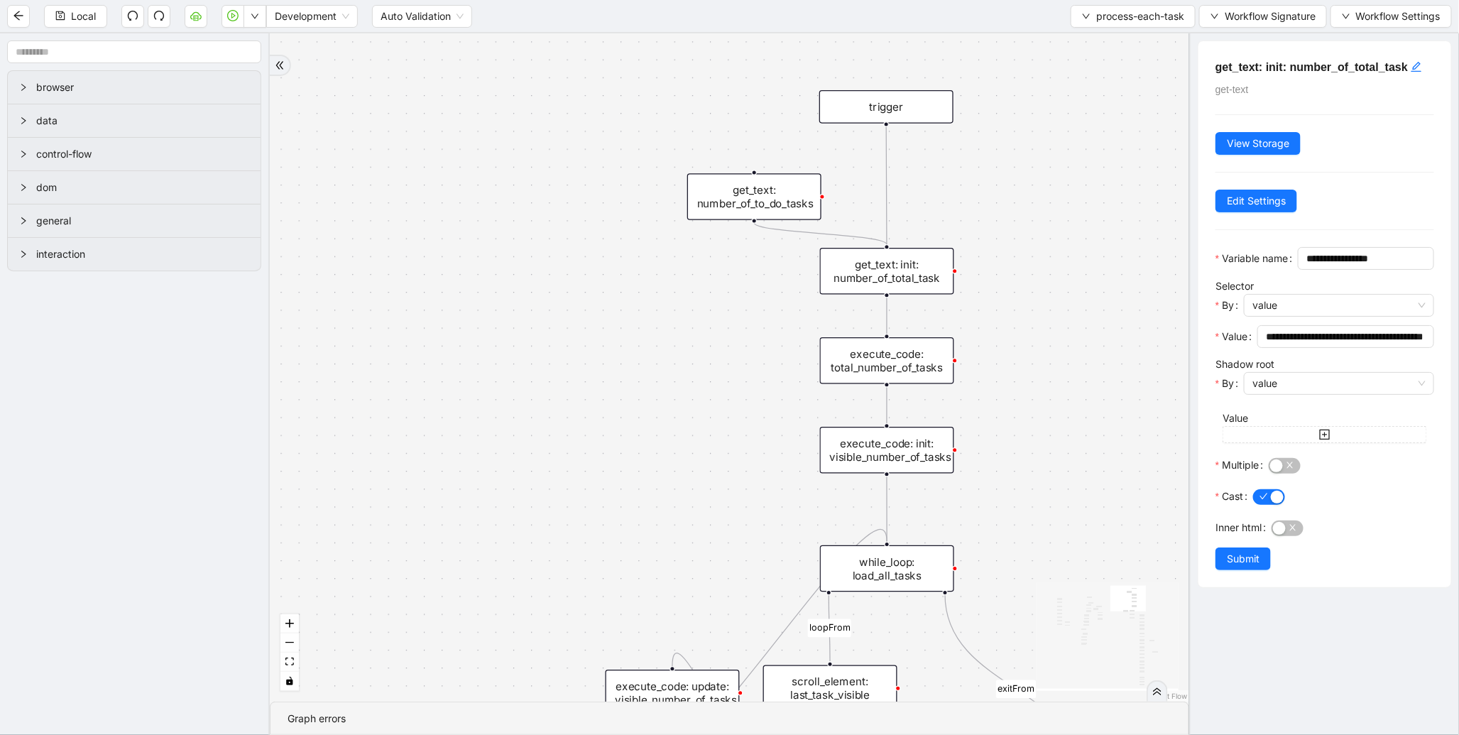
click at [896, 364] on div "execute_code: total_number_of_tasks" at bounding box center [887, 360] width 134 height 47
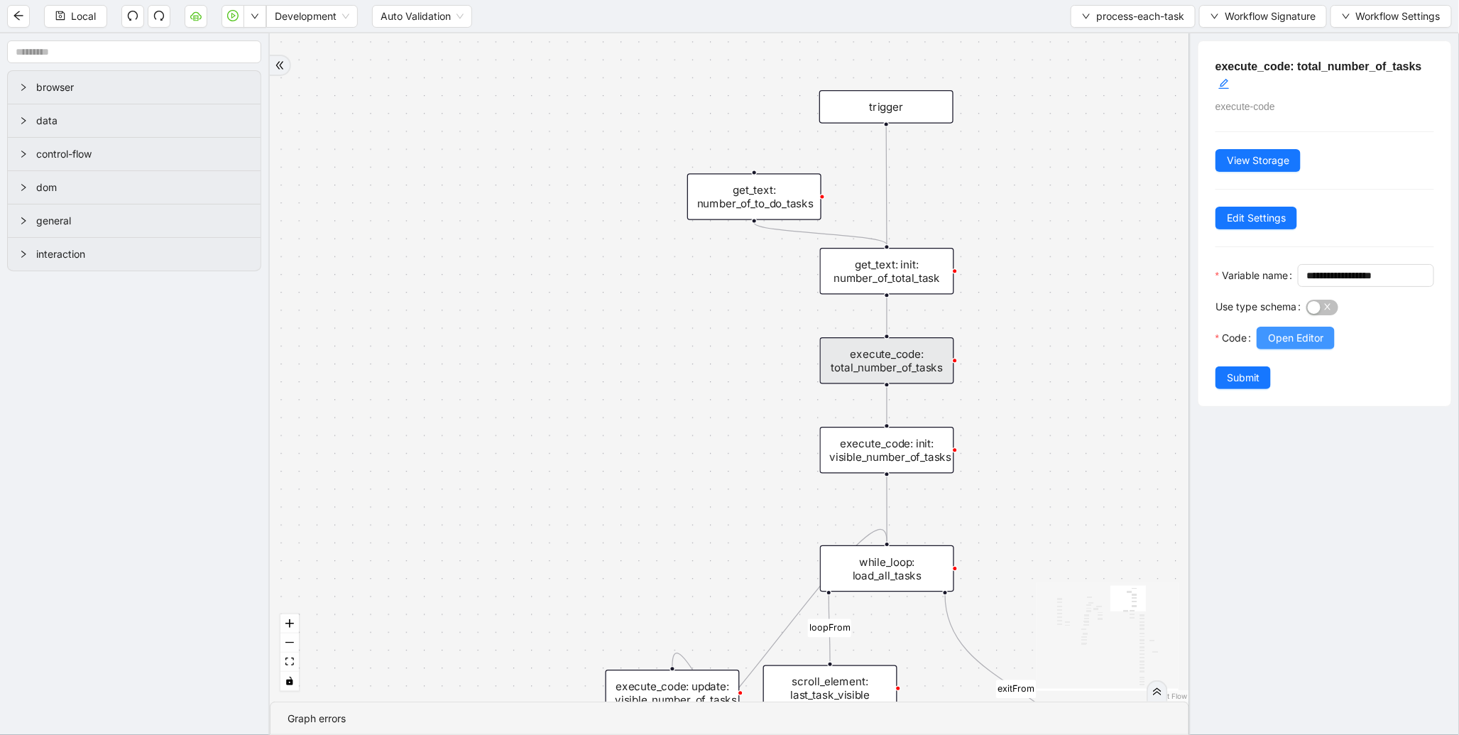
click at [1272, 346] on span "Open Editor" at bounding box center [1295, 338] width 55 height 16
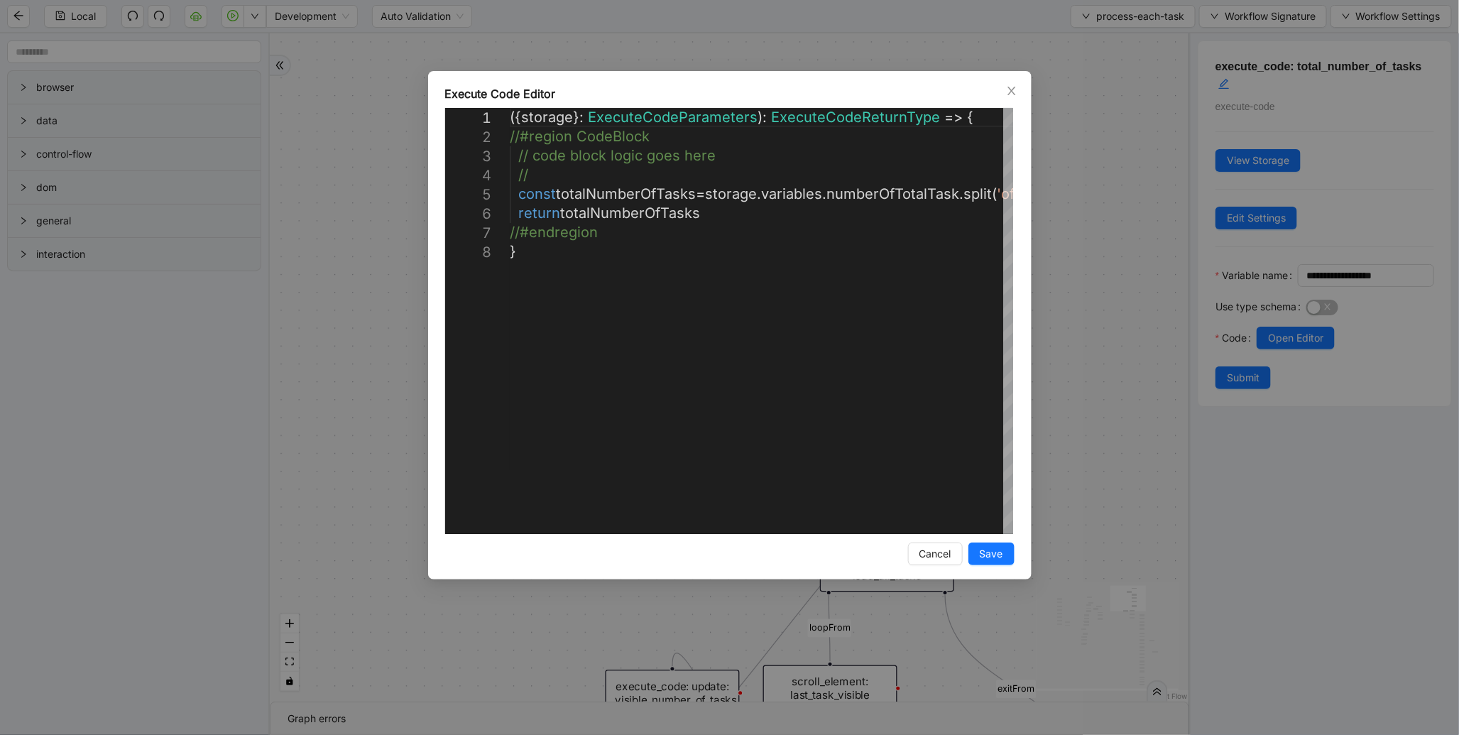
click at [1073, 288] on div "**********" at bounding box center [729, 367] width 1459 height 735
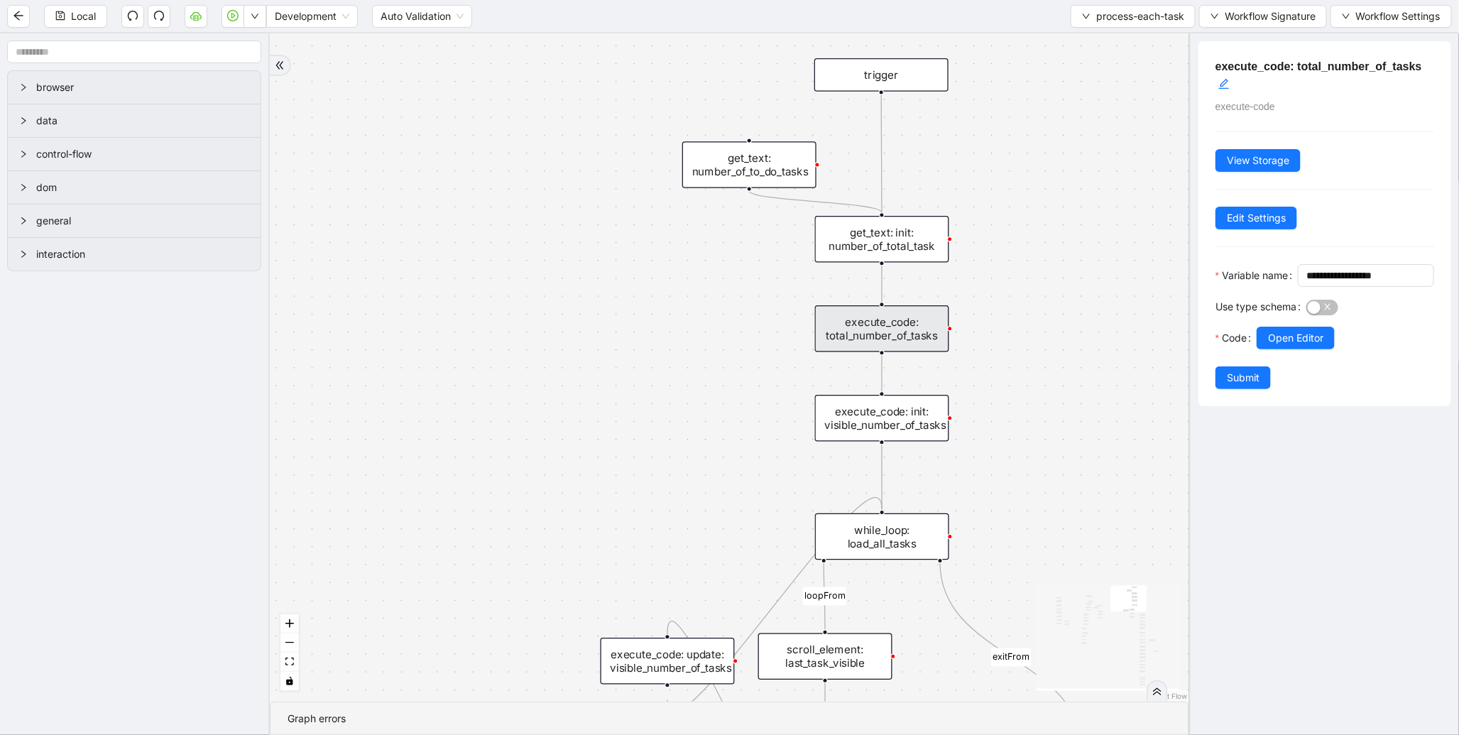
drag, startPoint x: 1040, startPoint y: 463, endPoint x: 1016, endPoint y: 278, distance: 186.9
click at [1016, 278] on div "to-do-status inprogress_or_todo_tasks fallback loopFrom loopFrom exitFrom onErr…" at bounding box center [730, 367] width 920 height 668
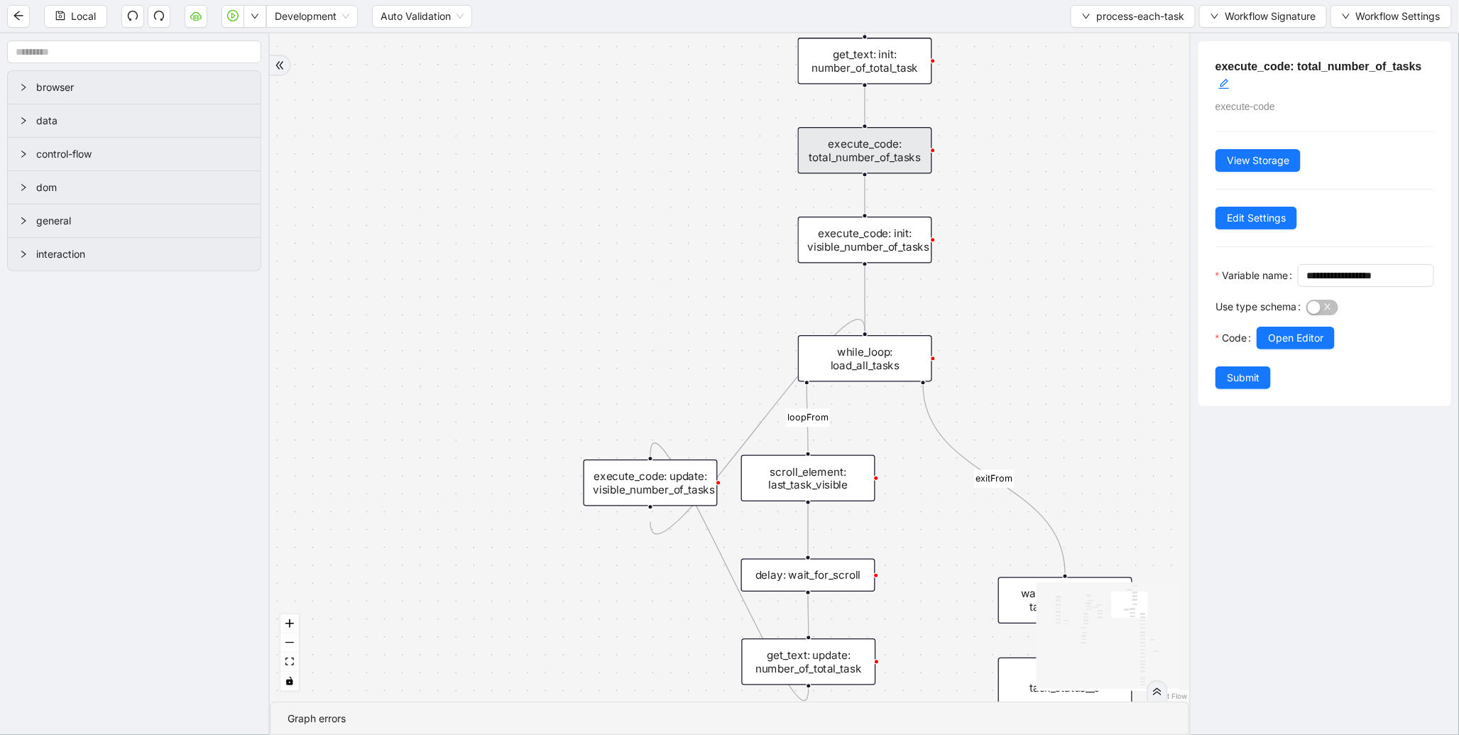
drag, startPoint x: 1013, startPoint y: 382, endPoint x: 990, endPoint y: 236, distance: 148.2
click at [990, 236] on div "to-do-status inprogress_or_todo_tasks fallback loopFrom loopFrom exitFrom onErr…" at bounding box center [730, 367] width 920 height 668
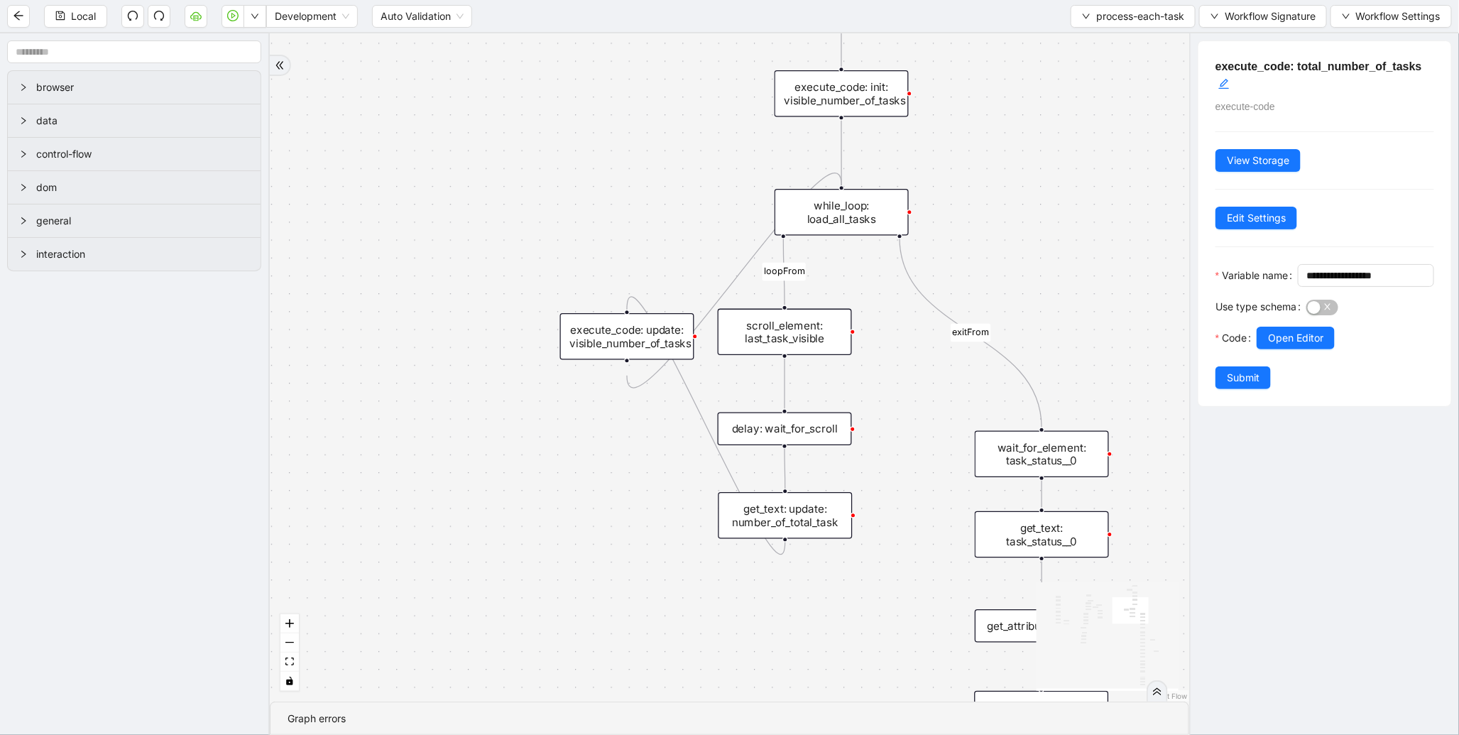
click at [857, 211] on div "while_loop: load_all_tasks" at bounding box center [842, 212] width 134 height 47
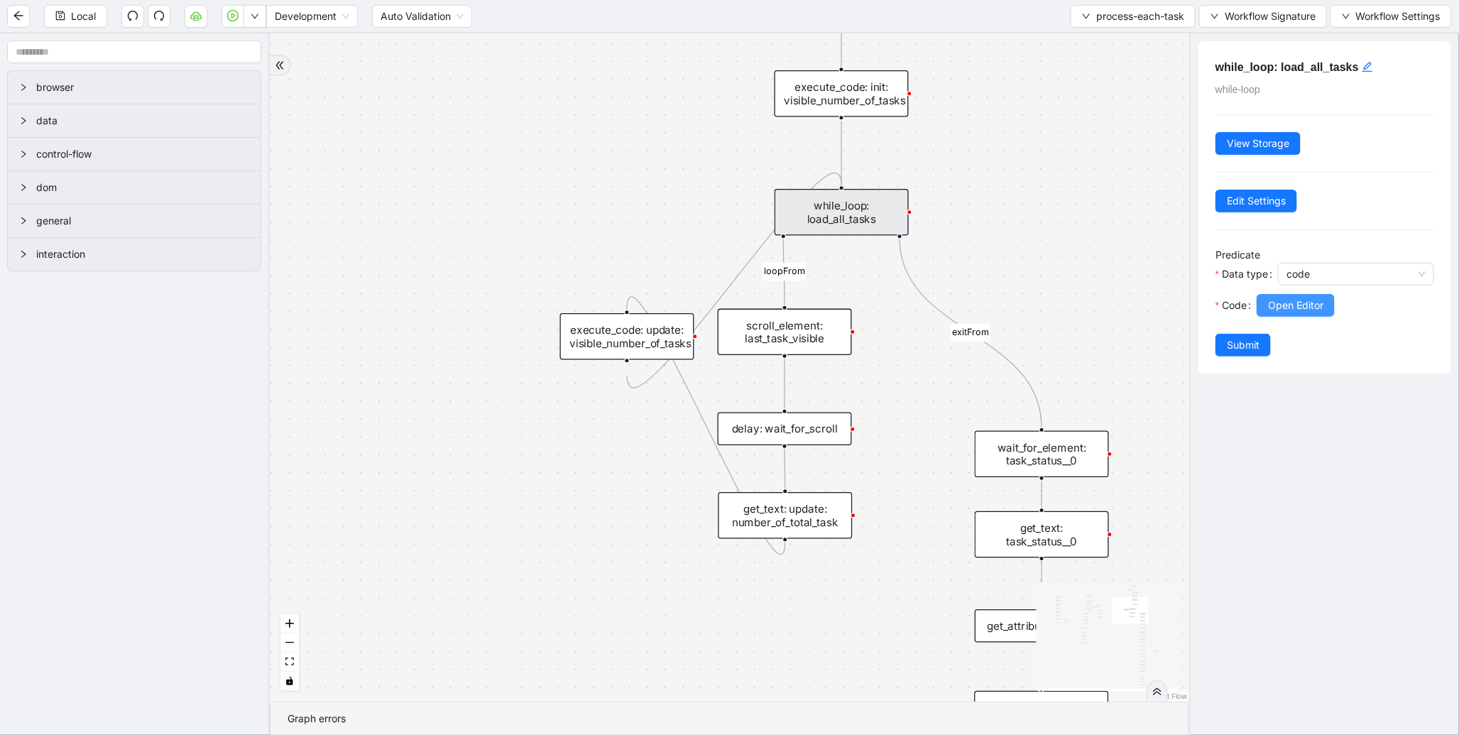
click at [1305, 303] on span "Open Editor" at bounding box center [1295, 306] width 55 height 16
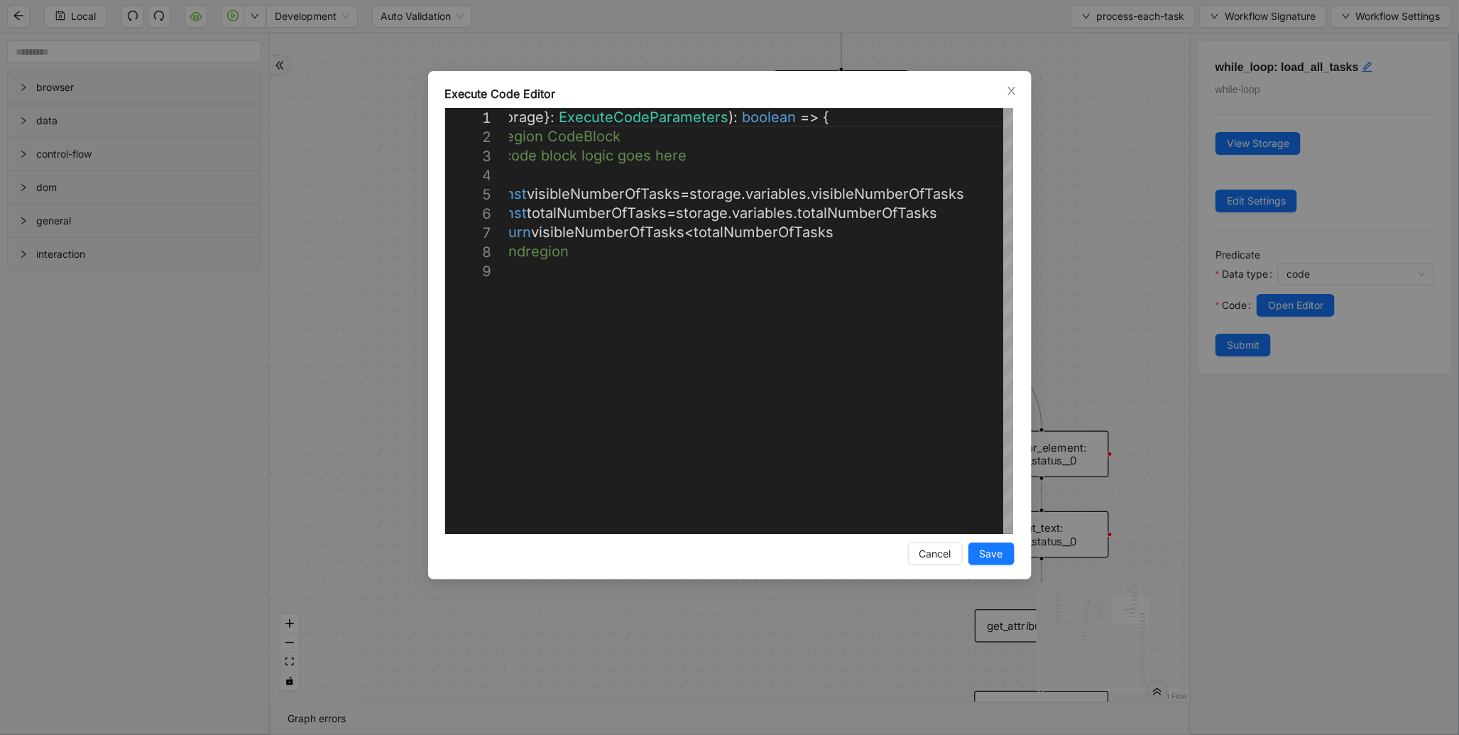
click at [1040, 251] on div "**********" at bounding box center [729, 367] width 1459 height 735
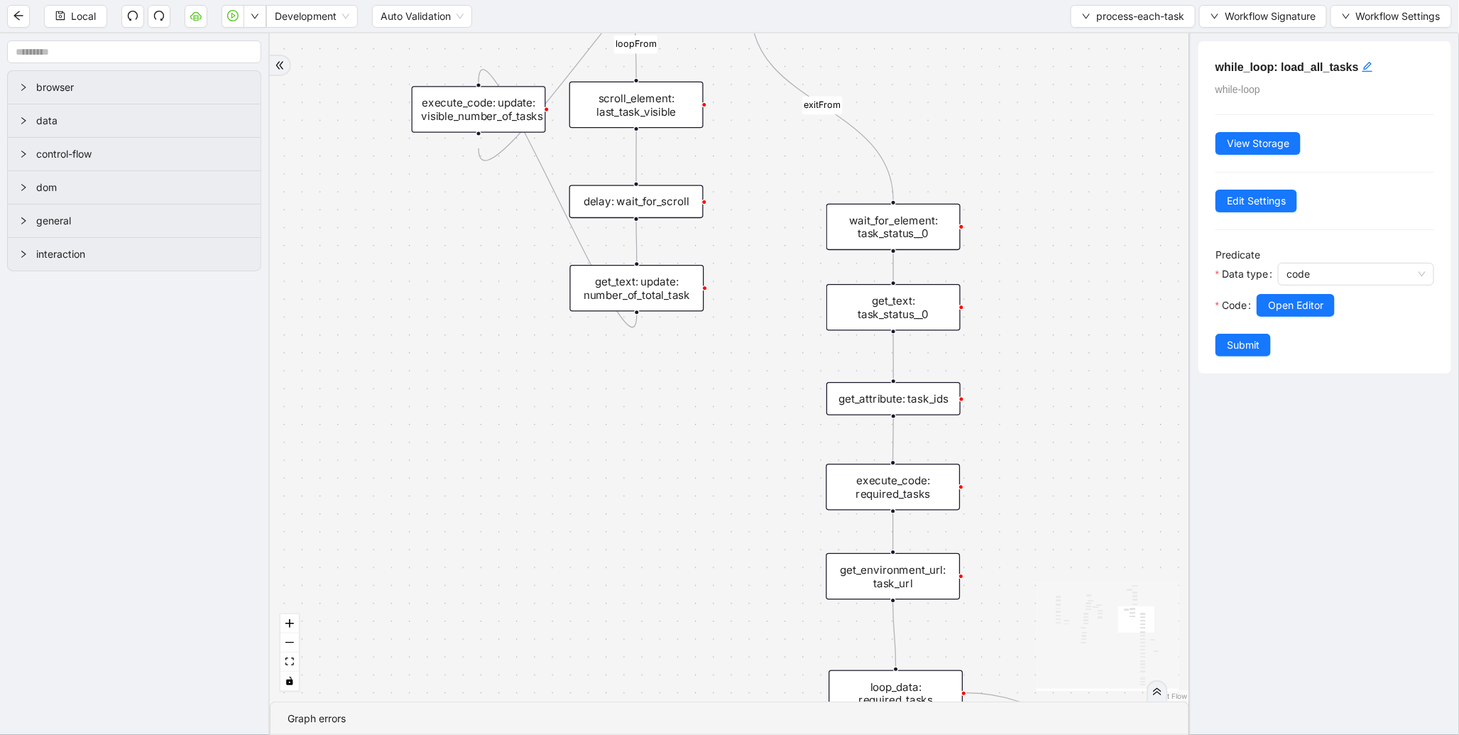
drag, startPoint x: 883, startPoint y: 528, endPoint x: 565, endPoint y: 301, distance: 391.0
click at [619, 301] on div "to-do-status inprogress_or_todo_tasks fallback loopFrom loopFrom exitFrom onErr…" at bounding box center [730, 367] width 920 height 668
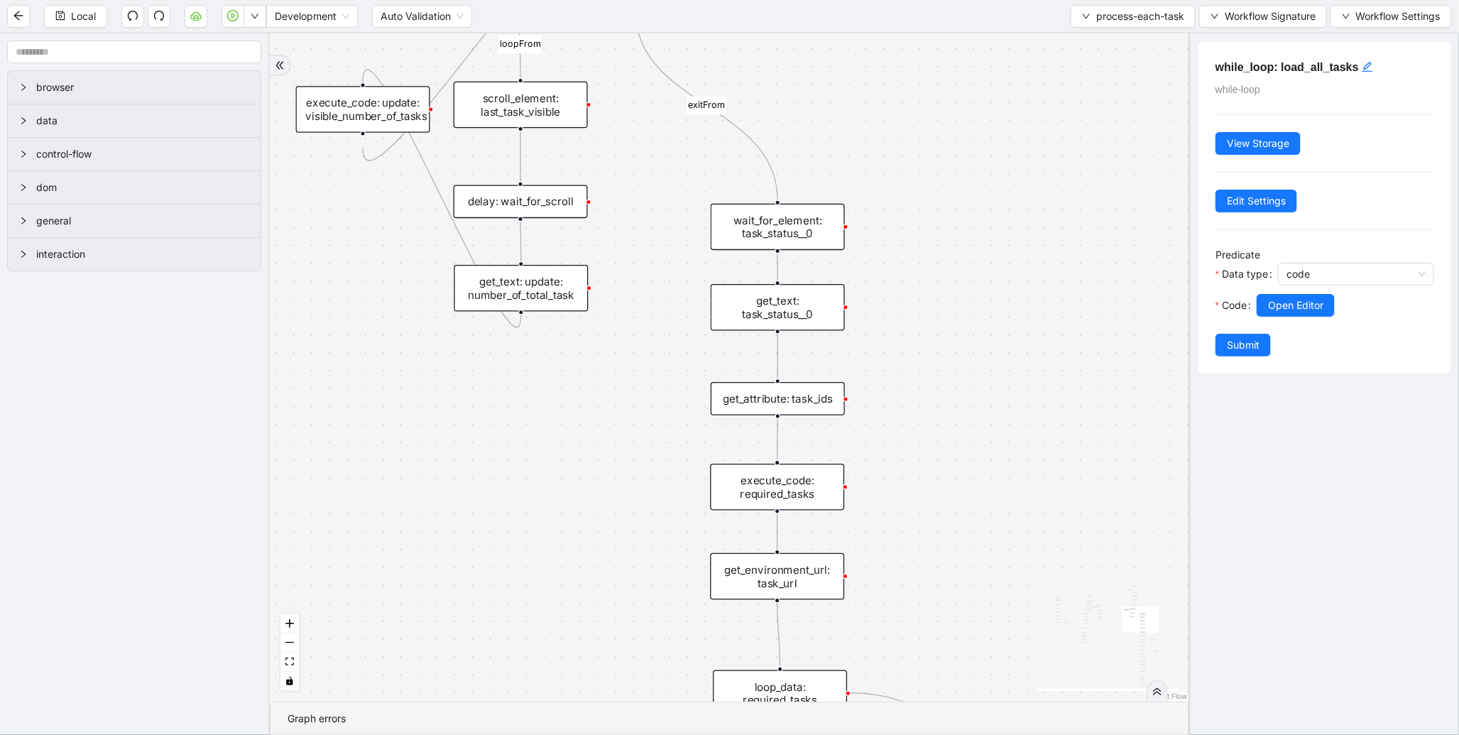
click at [750, 226] on div "wait_for_element: task_status__0" at bounding box center [778, 227] width 134 height 47
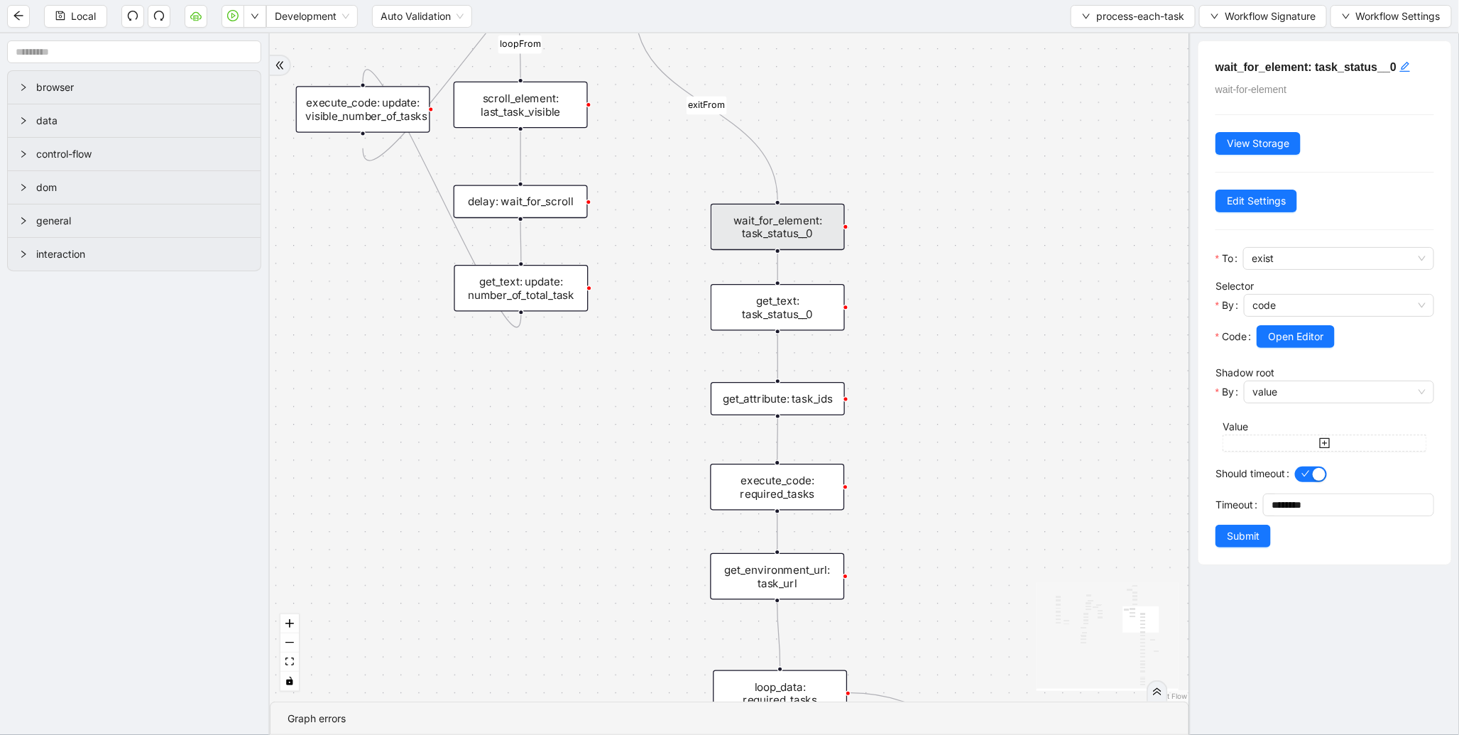
click at [794, 300] on div "get_text: task_status__0" at bounding box center [778, 307] width 134 height 47
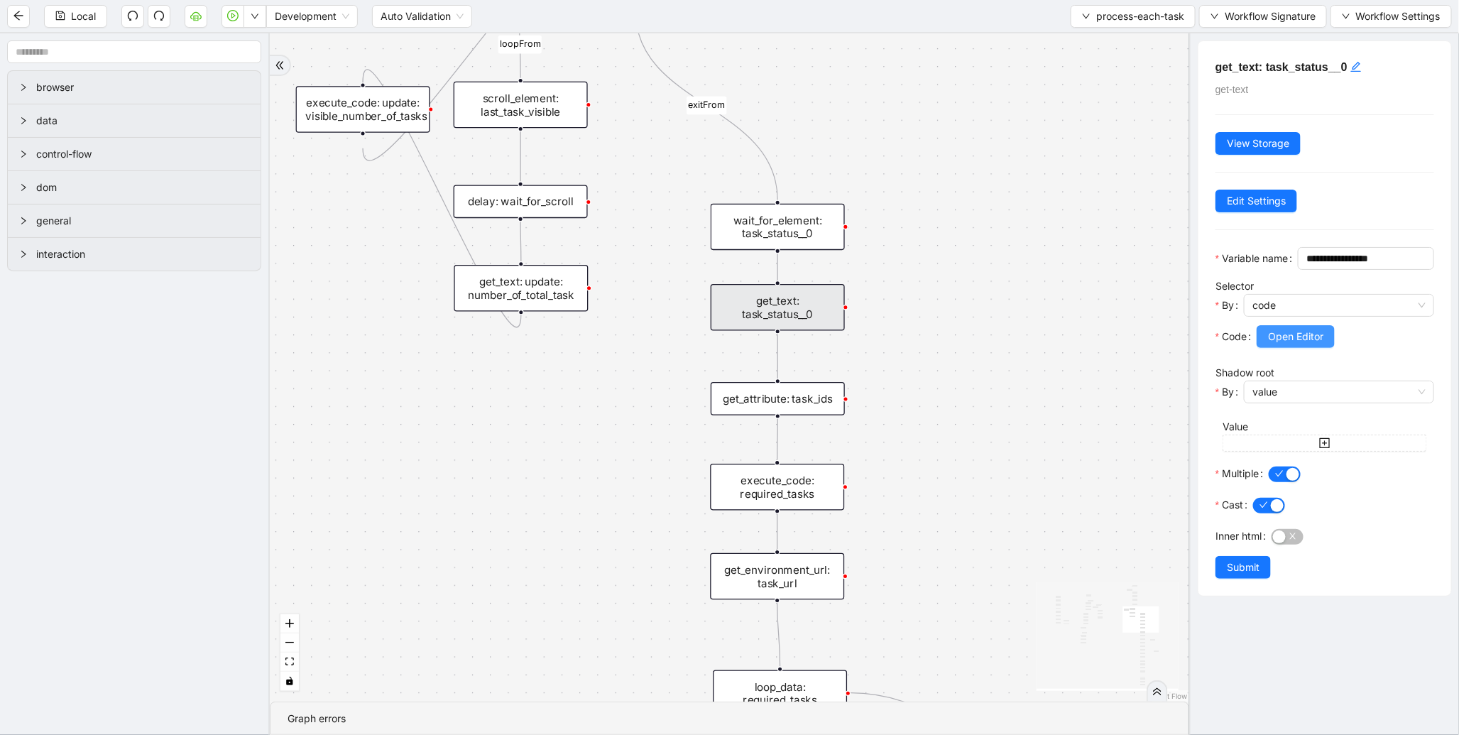
click at [1291, 344] on span "Open Editor" at bounding box center [1295, 337] width 55 height 16
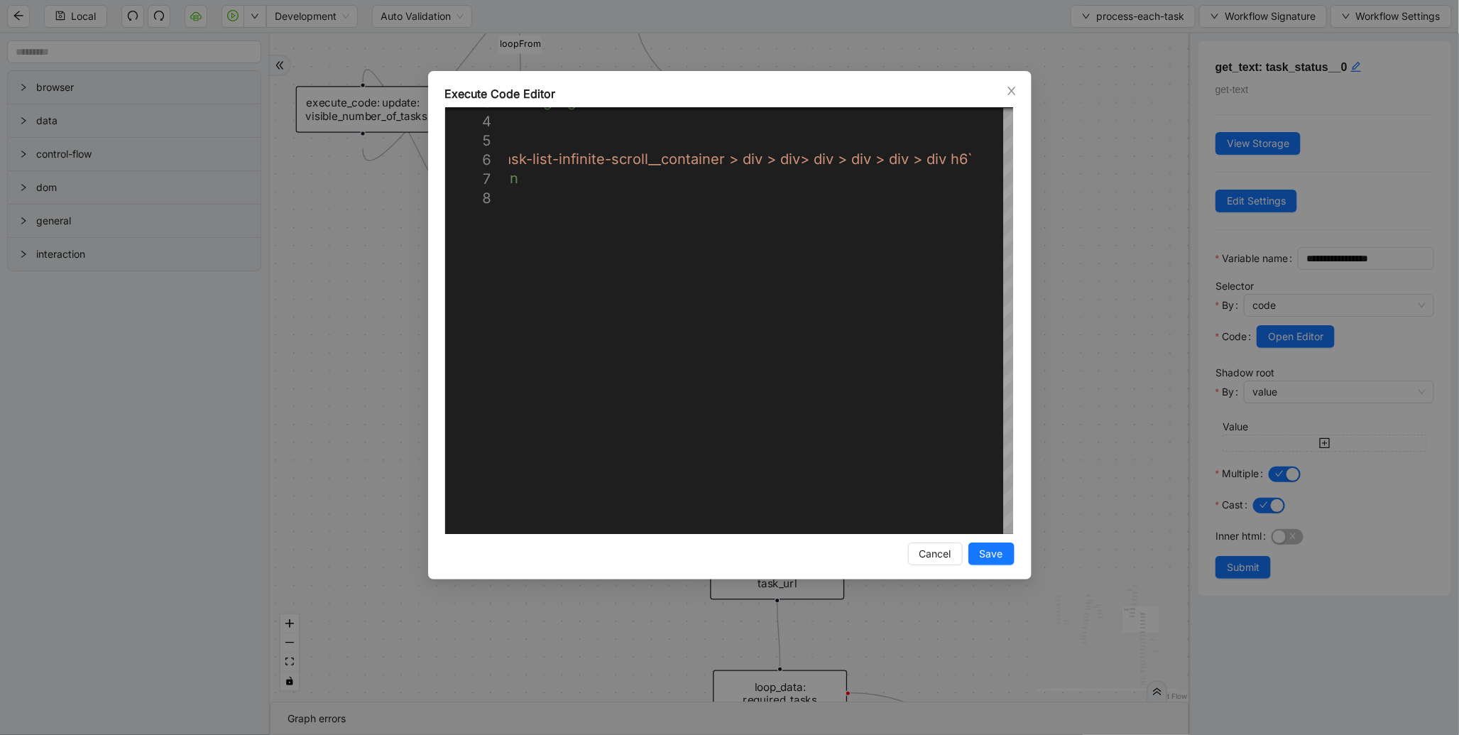
click at [1104, 303] on div "**********" at bounding box center [729, 367] width 1459 height 735
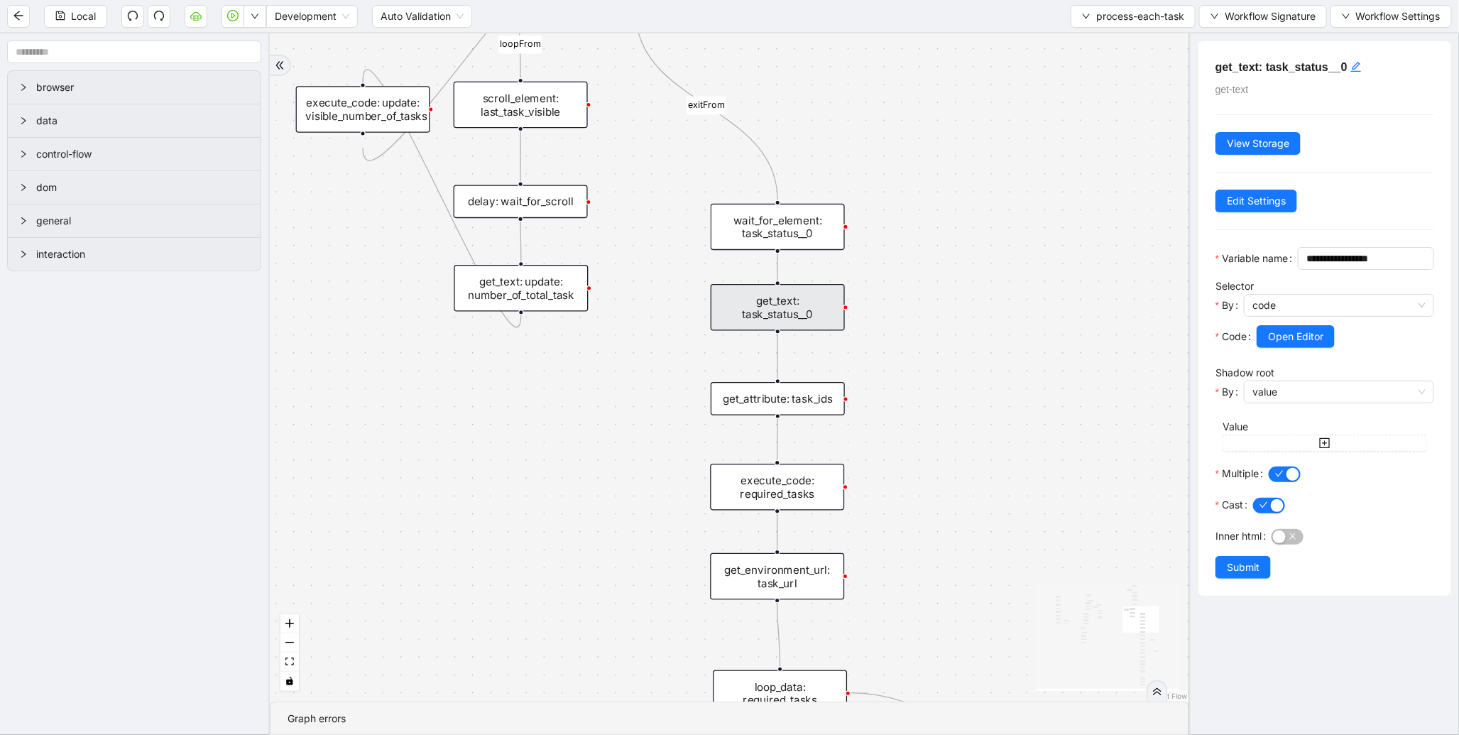
click at [744, 391] on div "get_attribute: task_ids" at bounding box center [778, 398] width 134 height 33
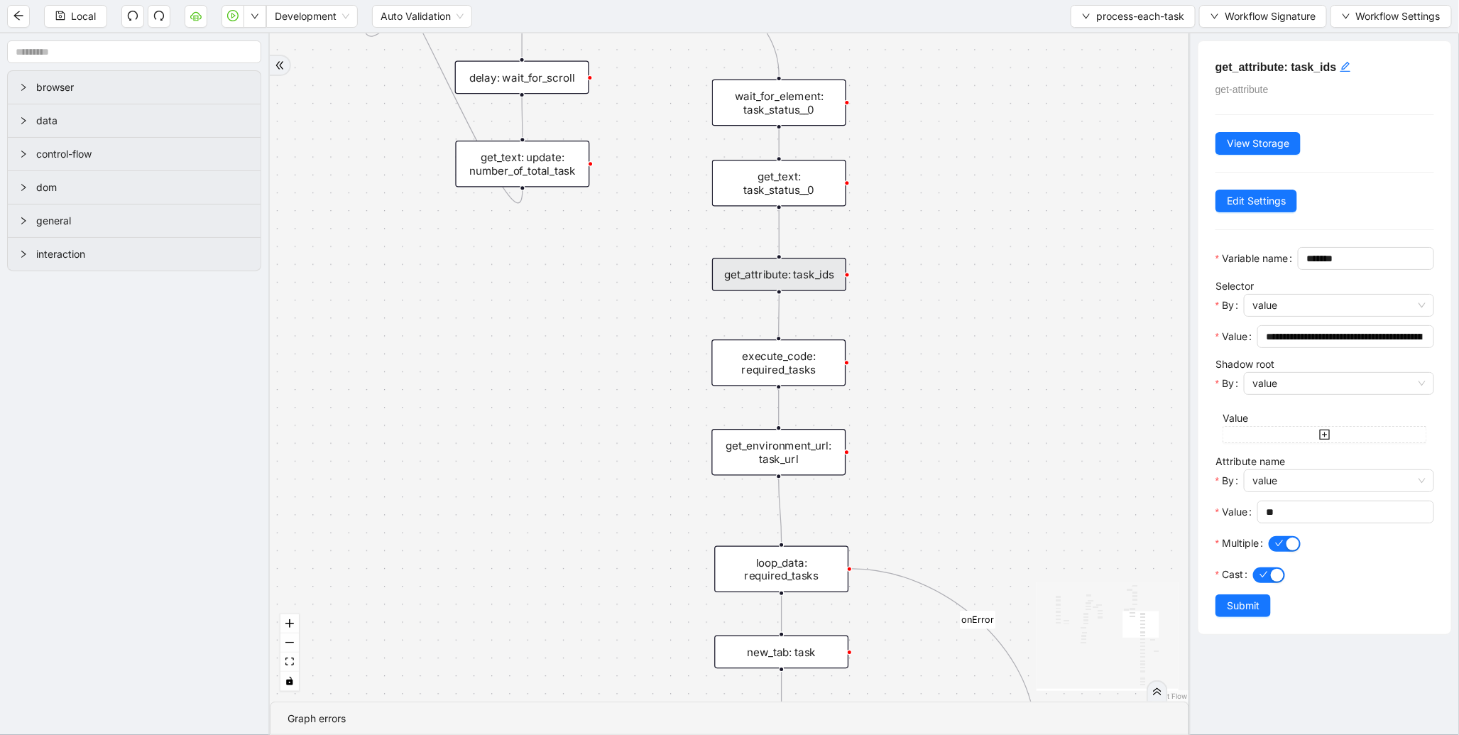
drag, startPoint x: 871, startPoint y: 482, endPoint x: 863, endPoint y: 339, distance: 143.0
click at [863, 339] on div "to-do-status inprogress_or_todo_tasks fallback loopFrom loopFrom exitFrom onErr…" at bounding box center [730, 367] width 920 height 668
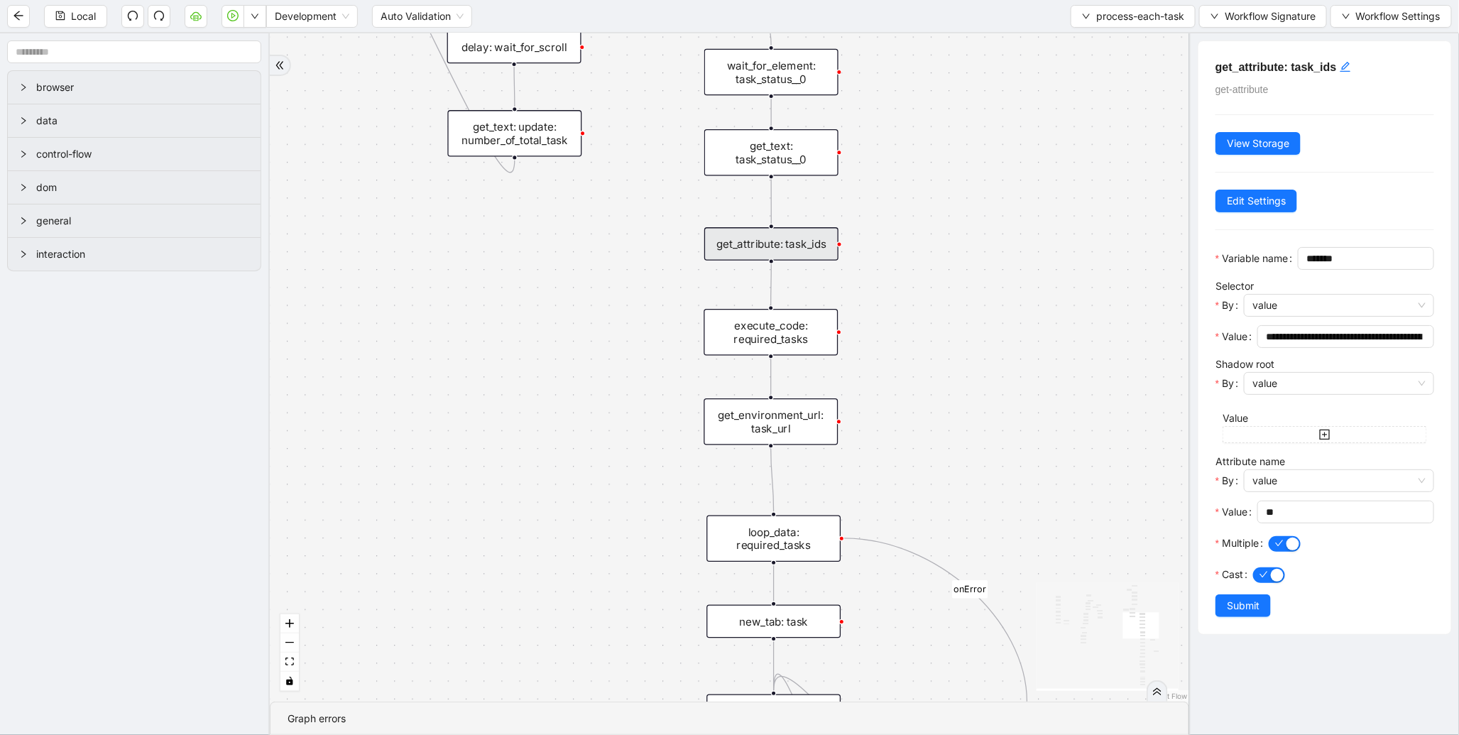
click at [720, 325] on div "execute_code: required_tasks" at bounding box center [771, 332] width 134 height 47
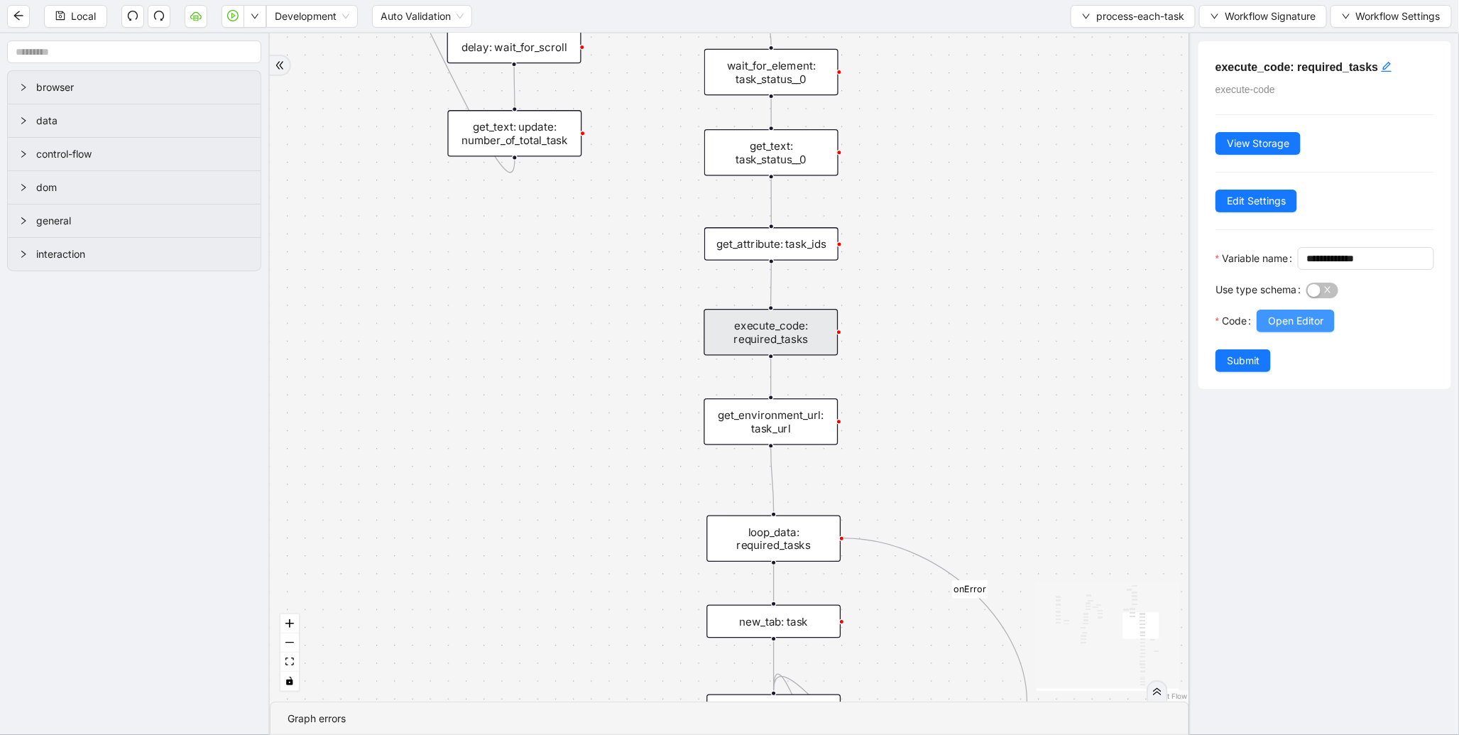
click at [1275, 329] on span "Open Editor" at bounding box center [1295, 321] width 55 height 16
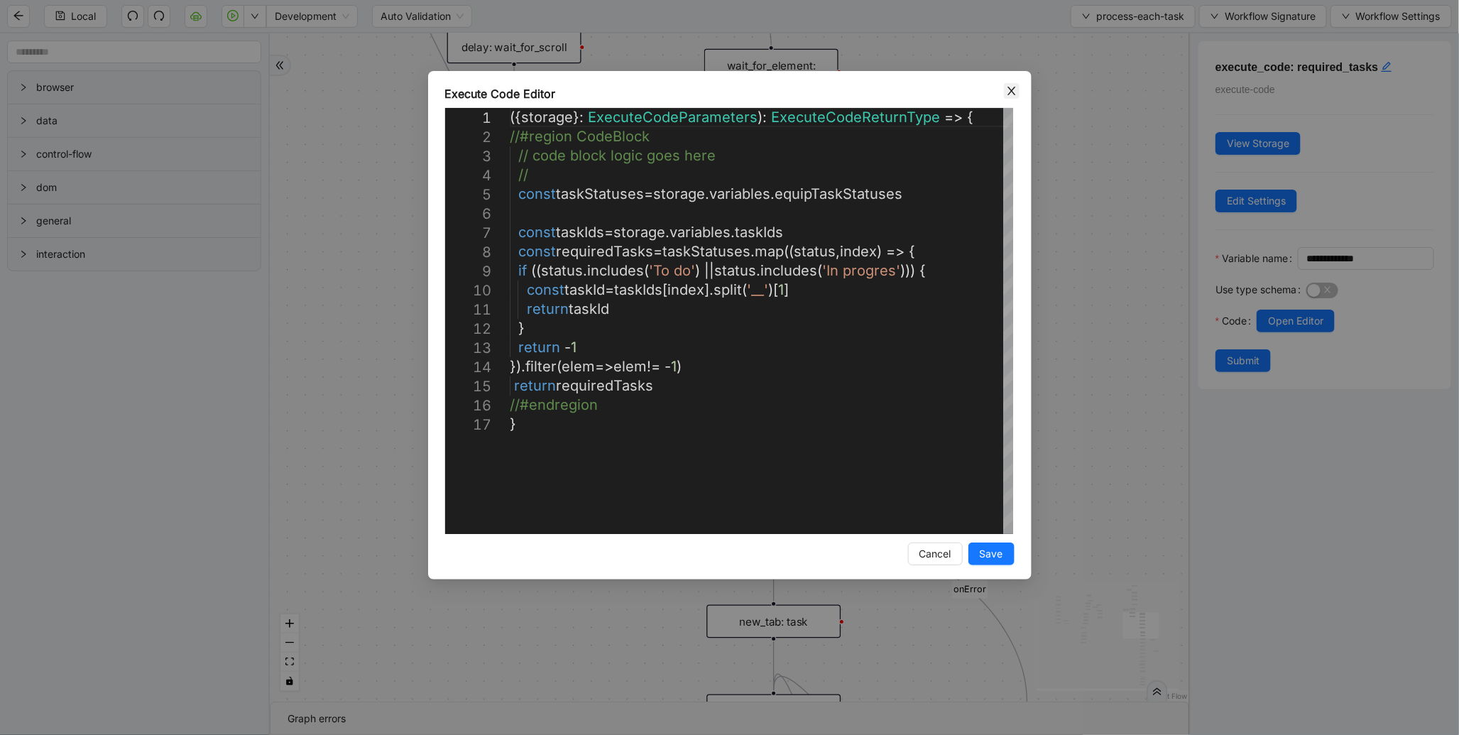
click at [1013, 94] on icon "close" at bounding box center [1011, 90] width 11 height 11
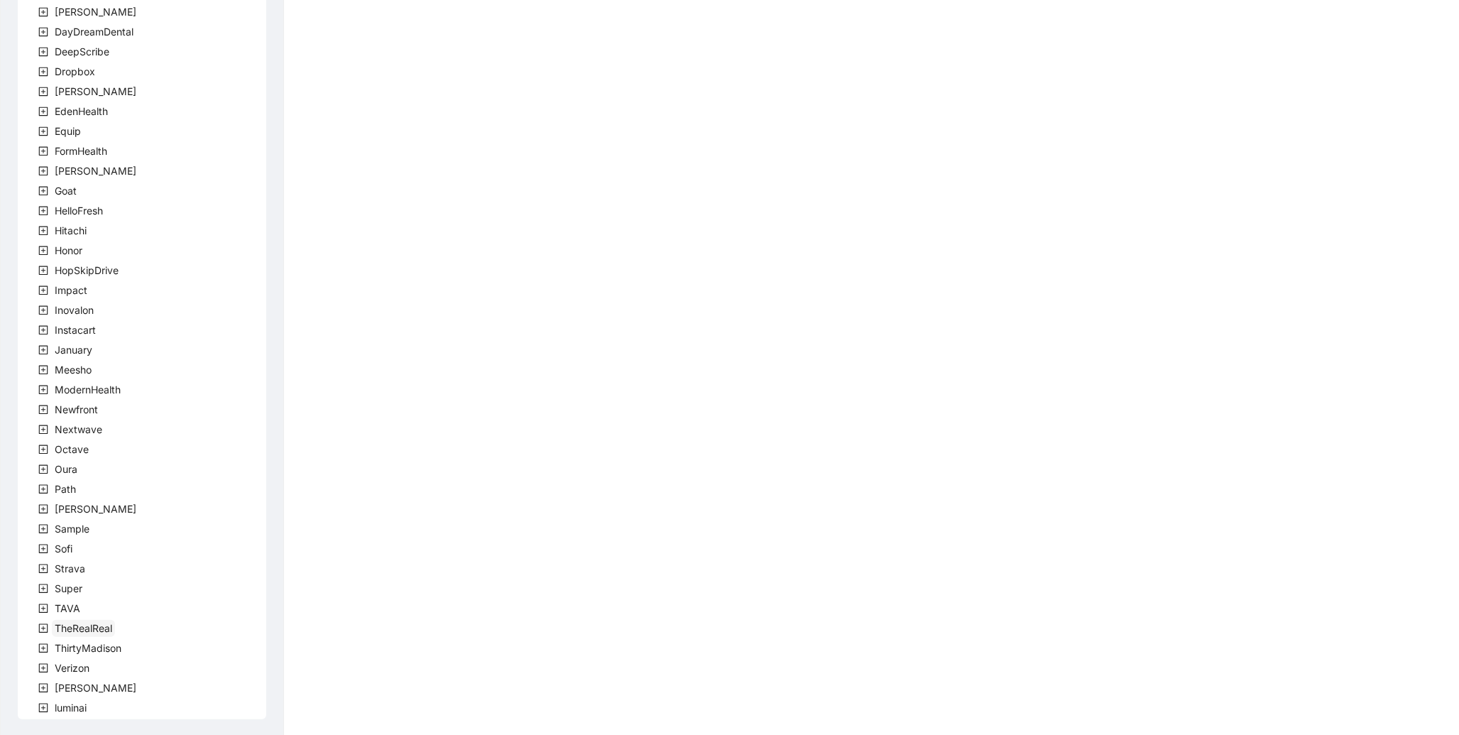
scroll to position [185, 0]
click at [77, 714] on span "luminai" at bounding box center [71, 706] width 38 height 17
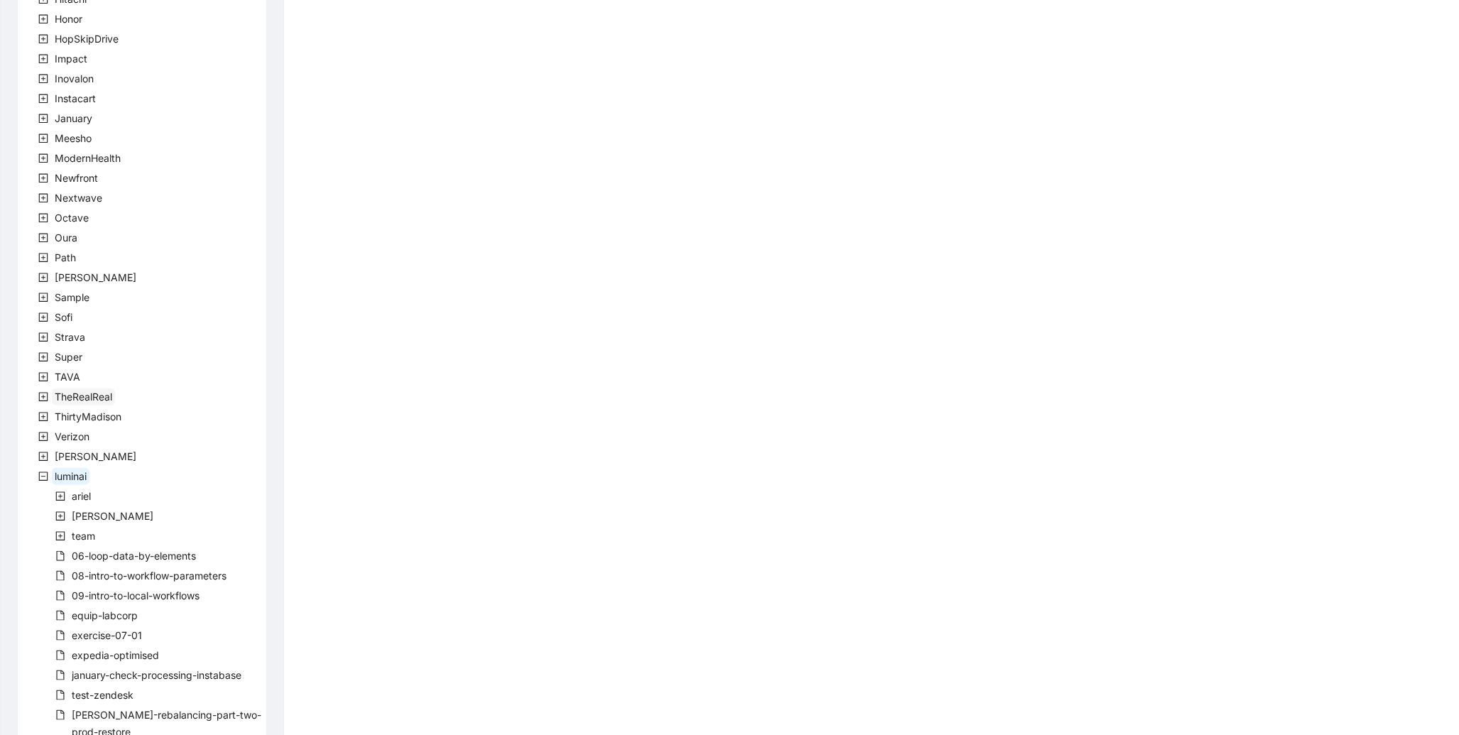
scroll to position [423, 0]
click at [78, 522] on span "team" at bounding box center [83, 528] width 23 height 12
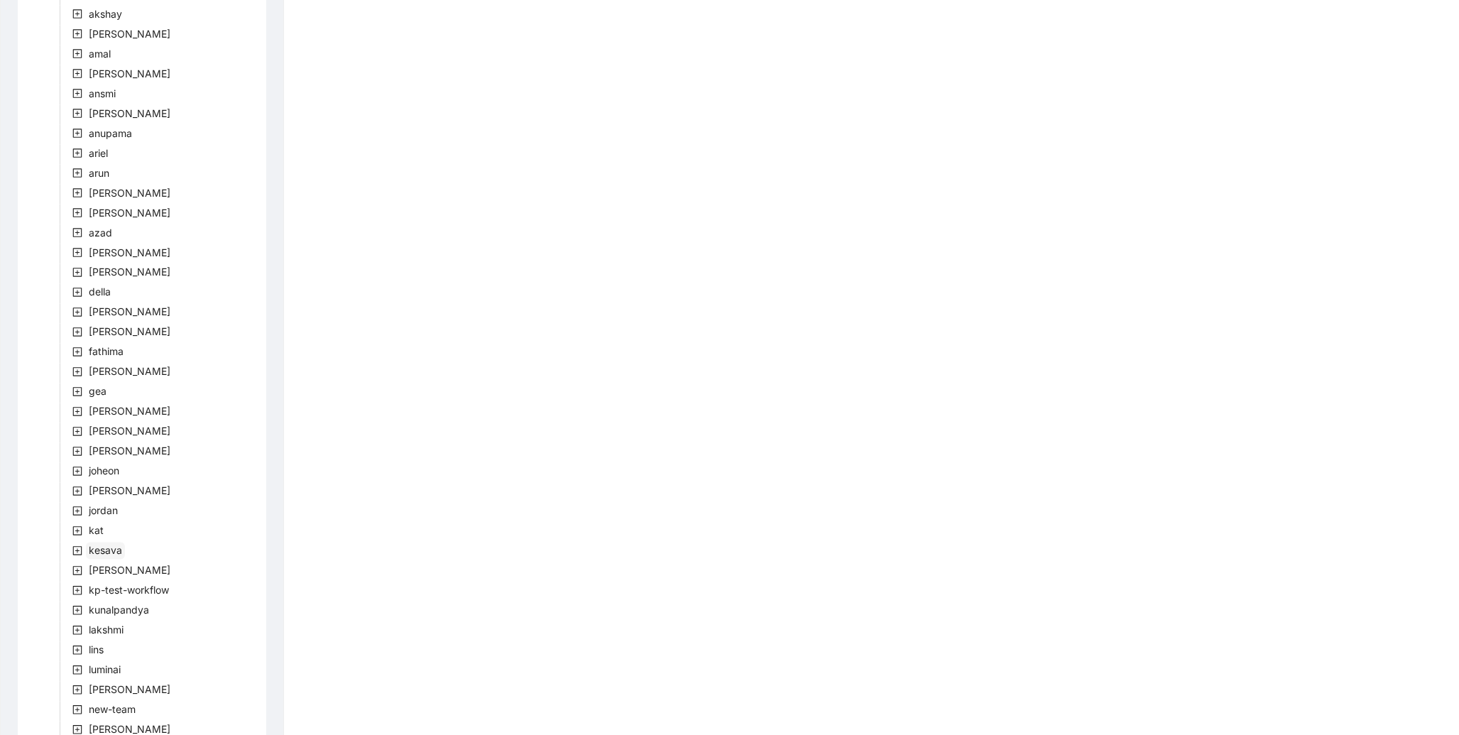
scroll to position [1085, 0]
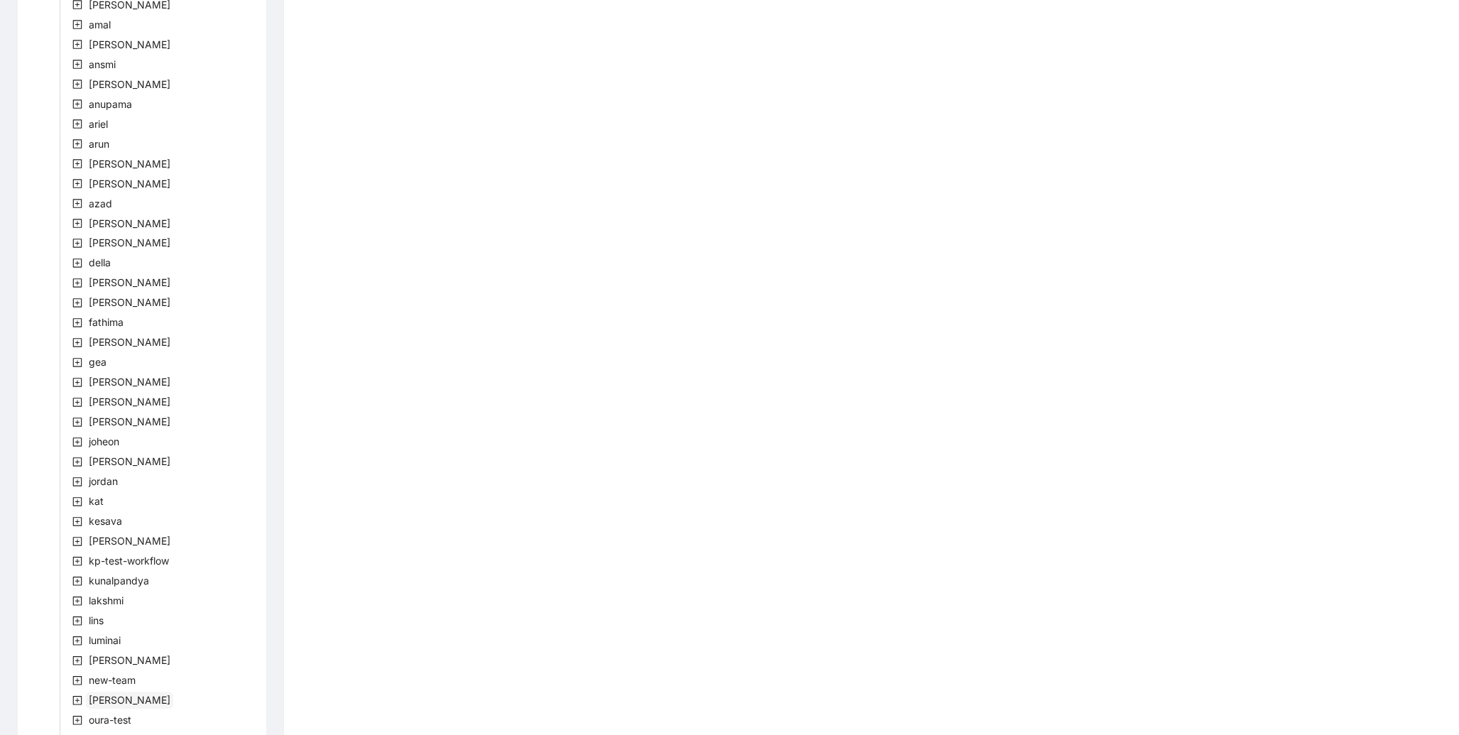
click at [101, 695] on span "nivia" at bounding box center [130, 701] width 82 height 12
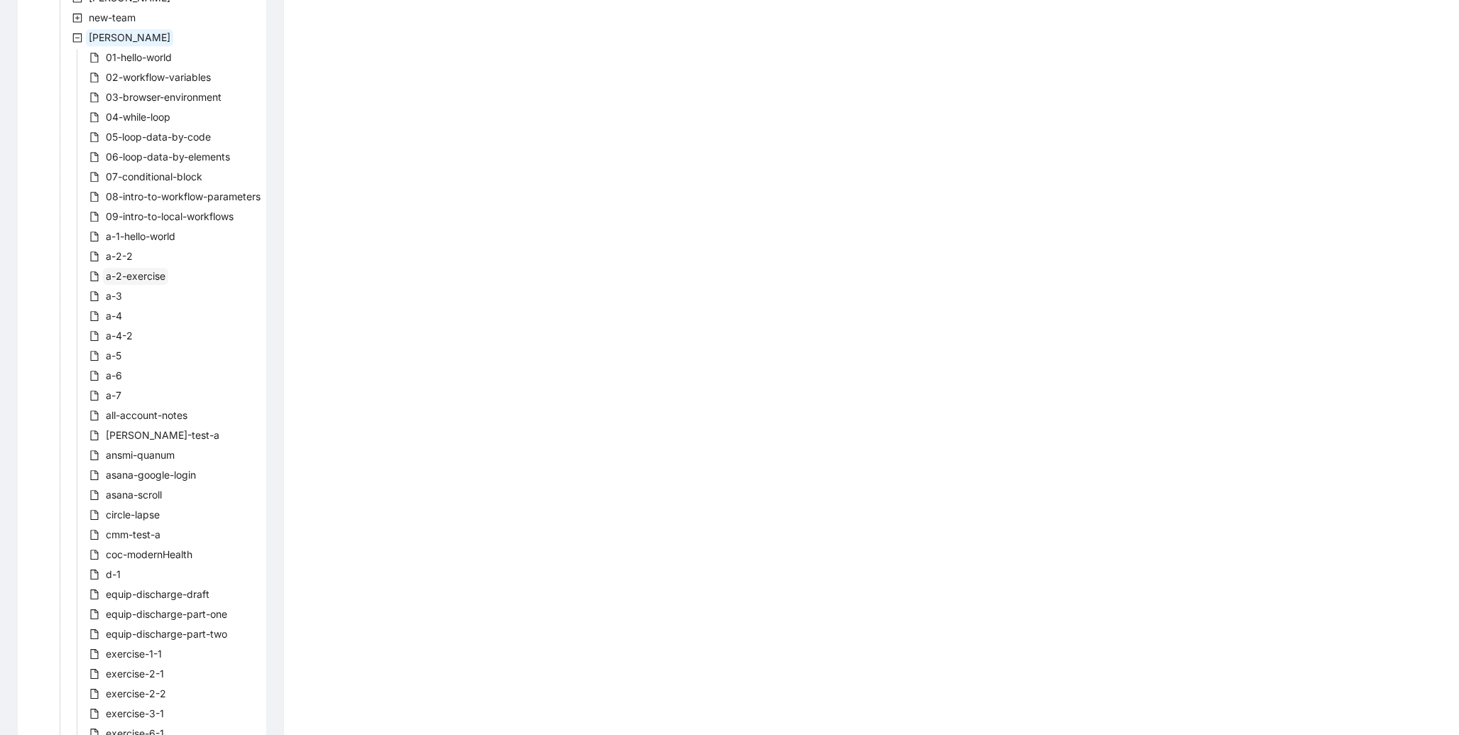
scroll to position [1843, 0]
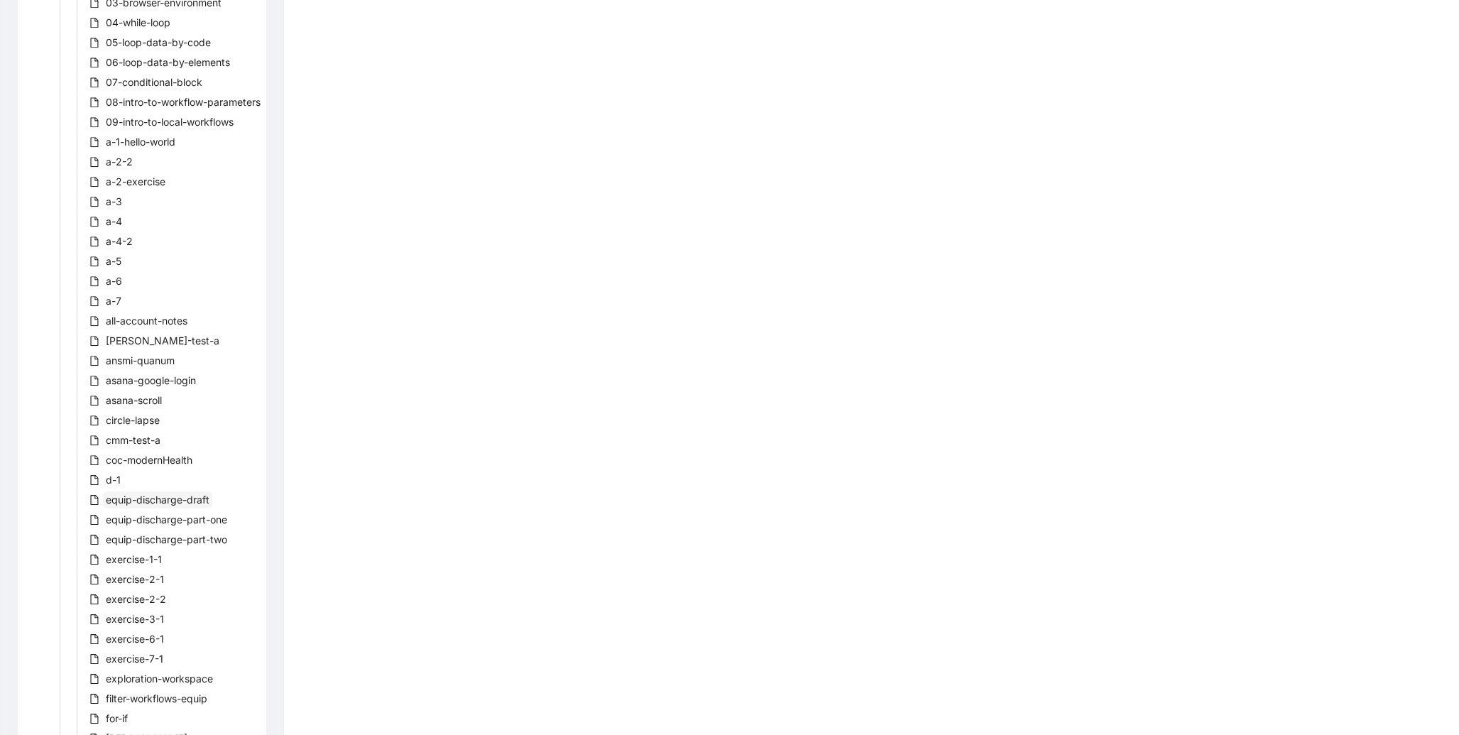
drag, startPoint x: 169, startPoint y: 515, endPoint x: 130, endPoint y: 513, distance: 39.1
click at [130, 506] on span "equip-discharge-draft" at bounding box center [158, 500] width 104 height 12
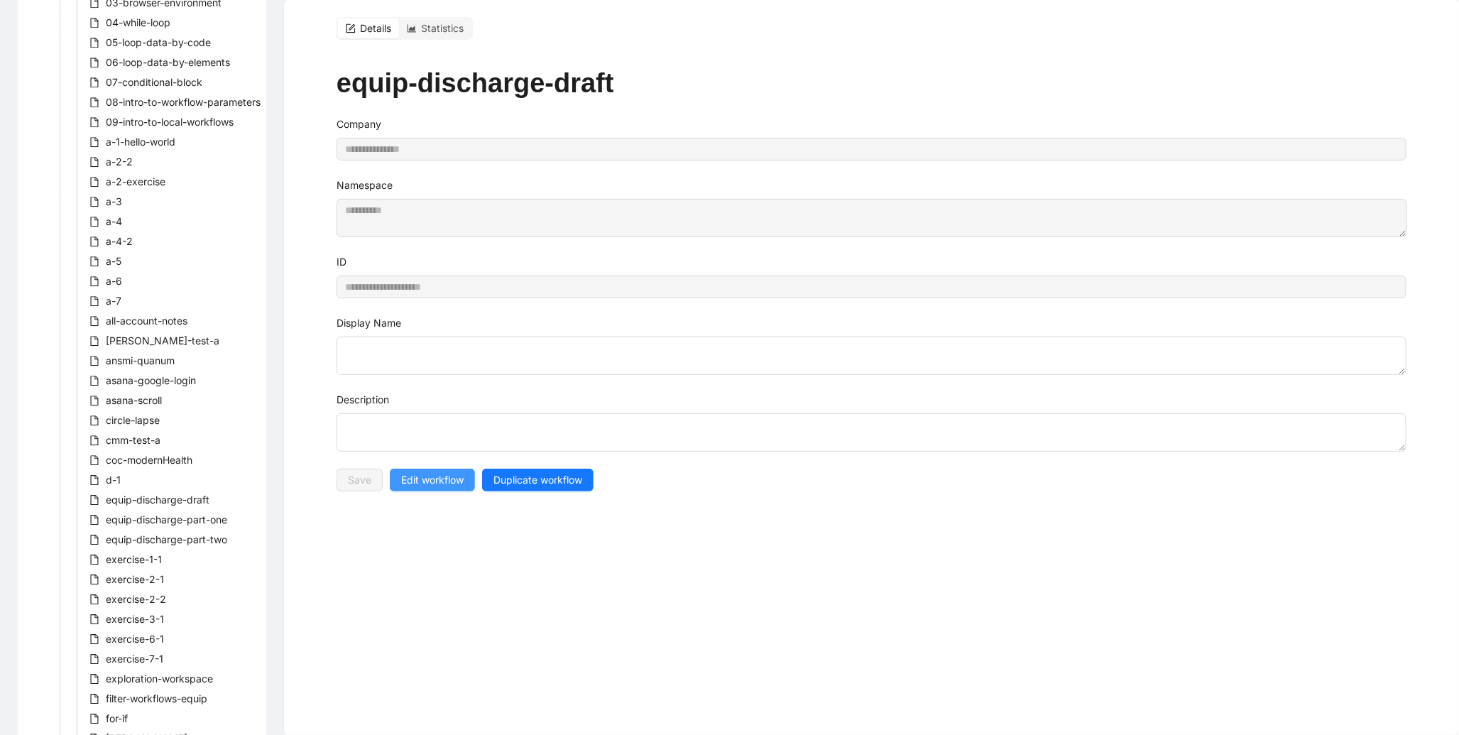
click at [426, 487] on span "Edit workflow" at bounding box center [432, 480] width 62 height 16
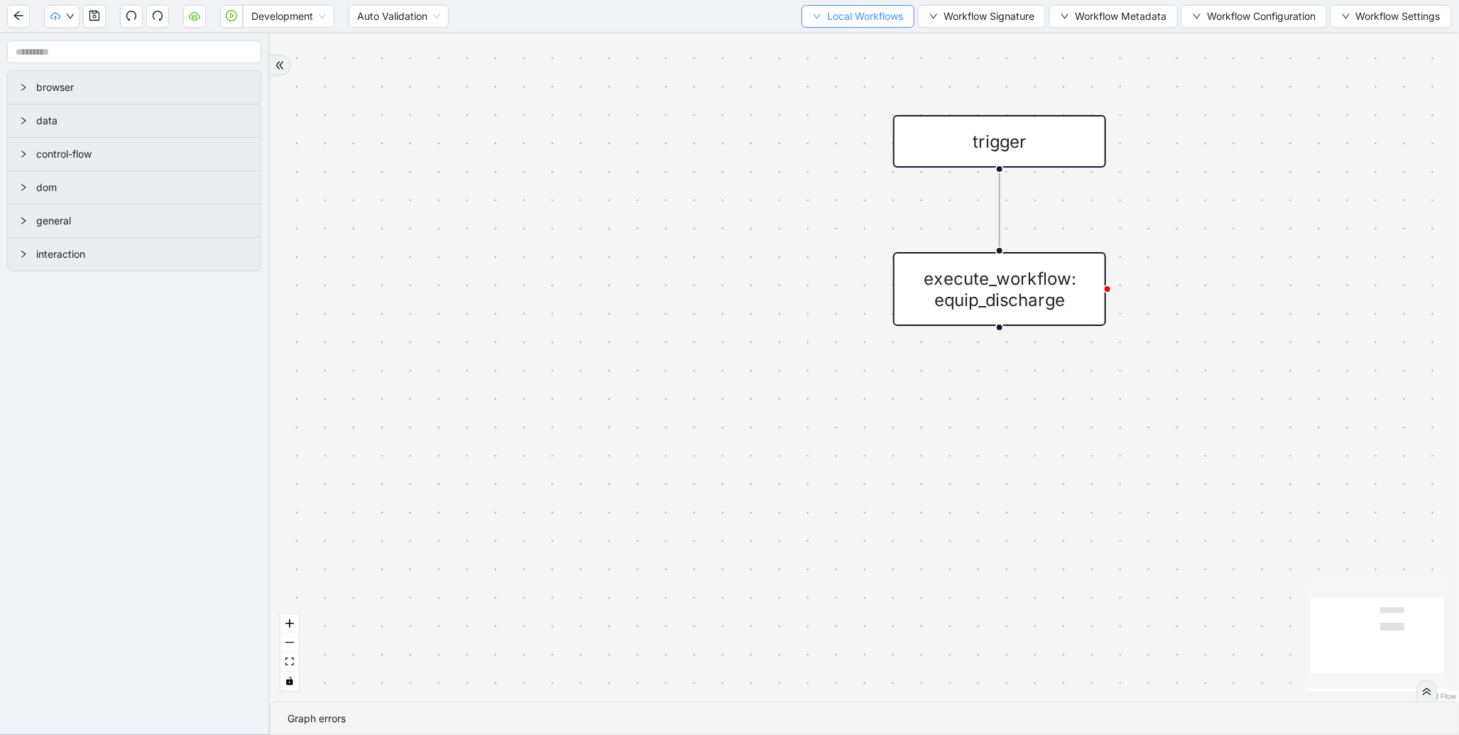
click at [847, 24] on button "Local Workflows" at bounding box center [858, 16] width 113 height 23
click at [839, 40] on span "Select" at bounding box center [851, 44] width 92 height 16
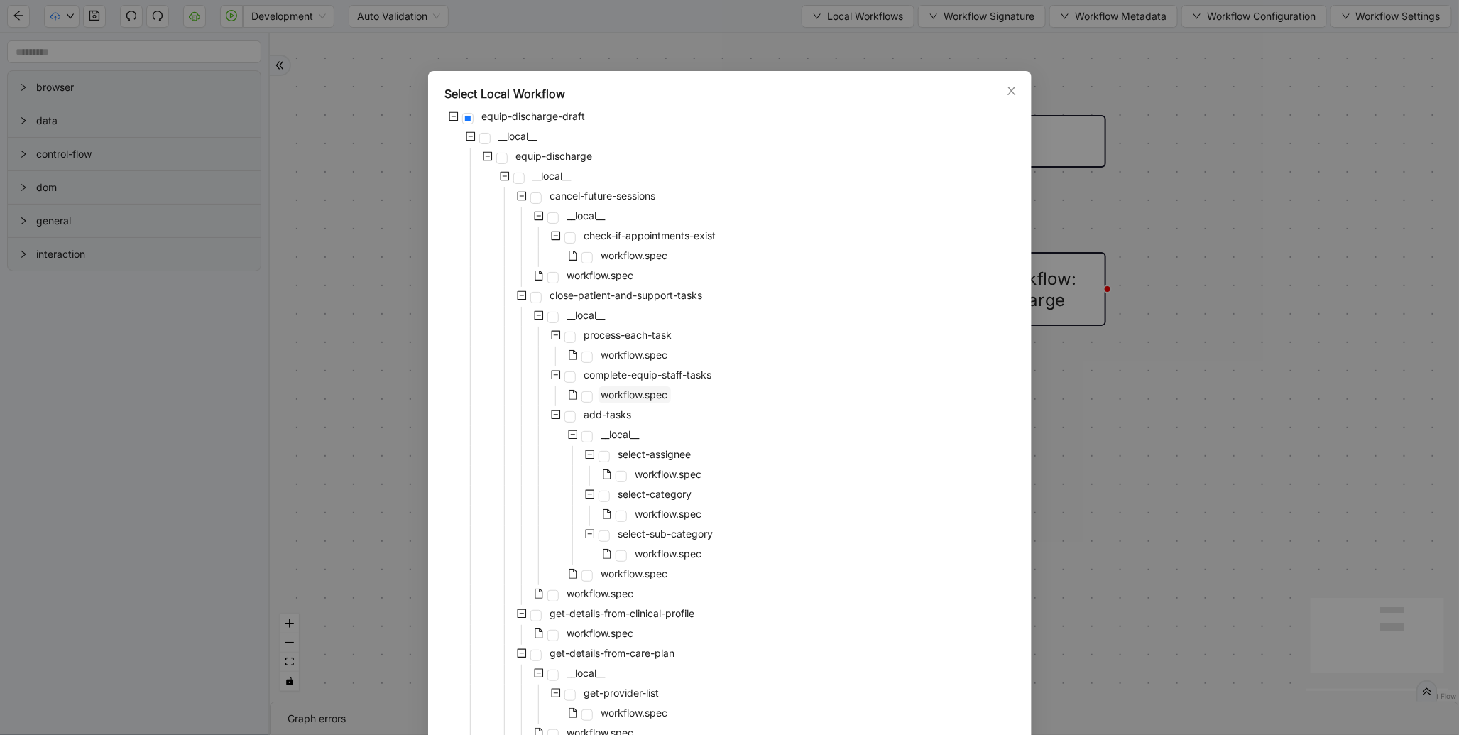
click at [608, 386] on span "workflow.spec" at bounding box center [635, 394] width 72 height 17
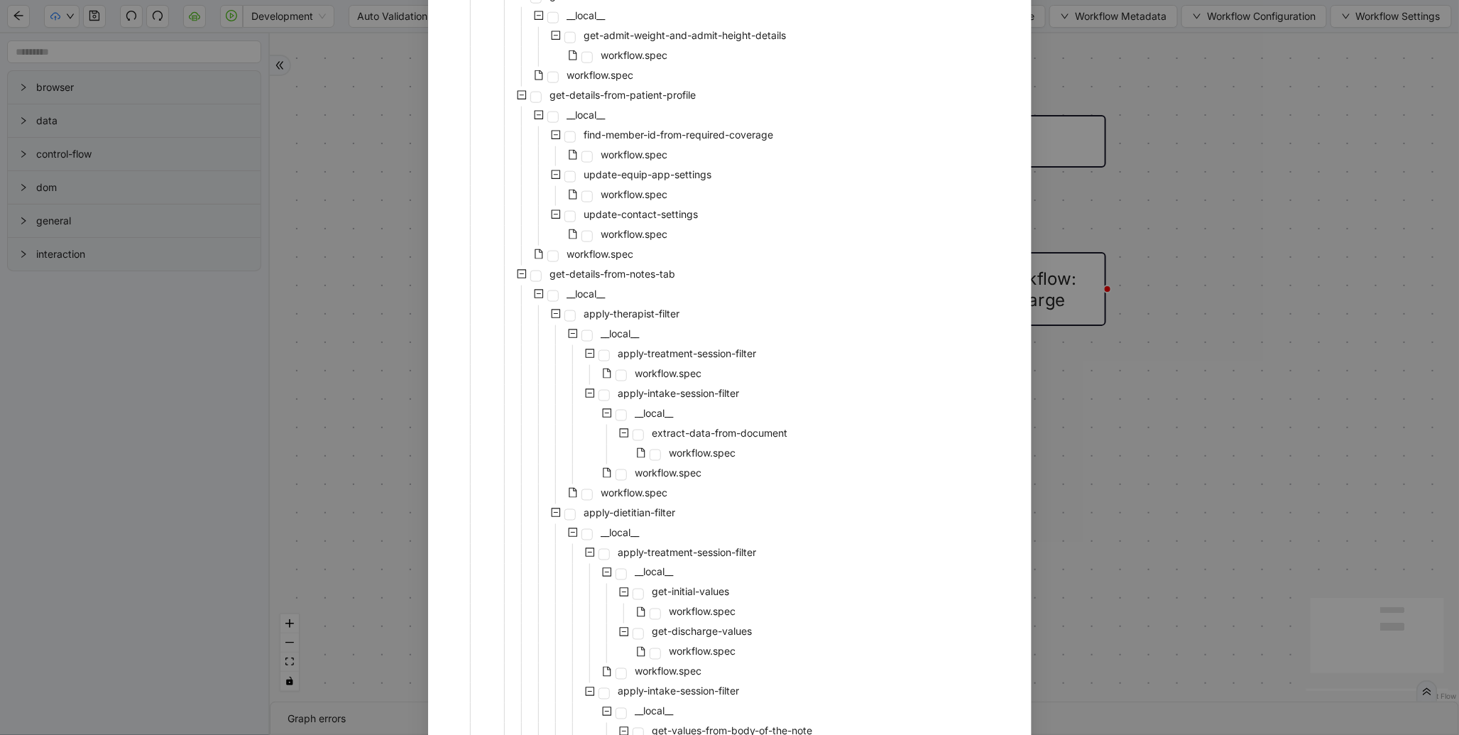
scroll to position [1144, 0]
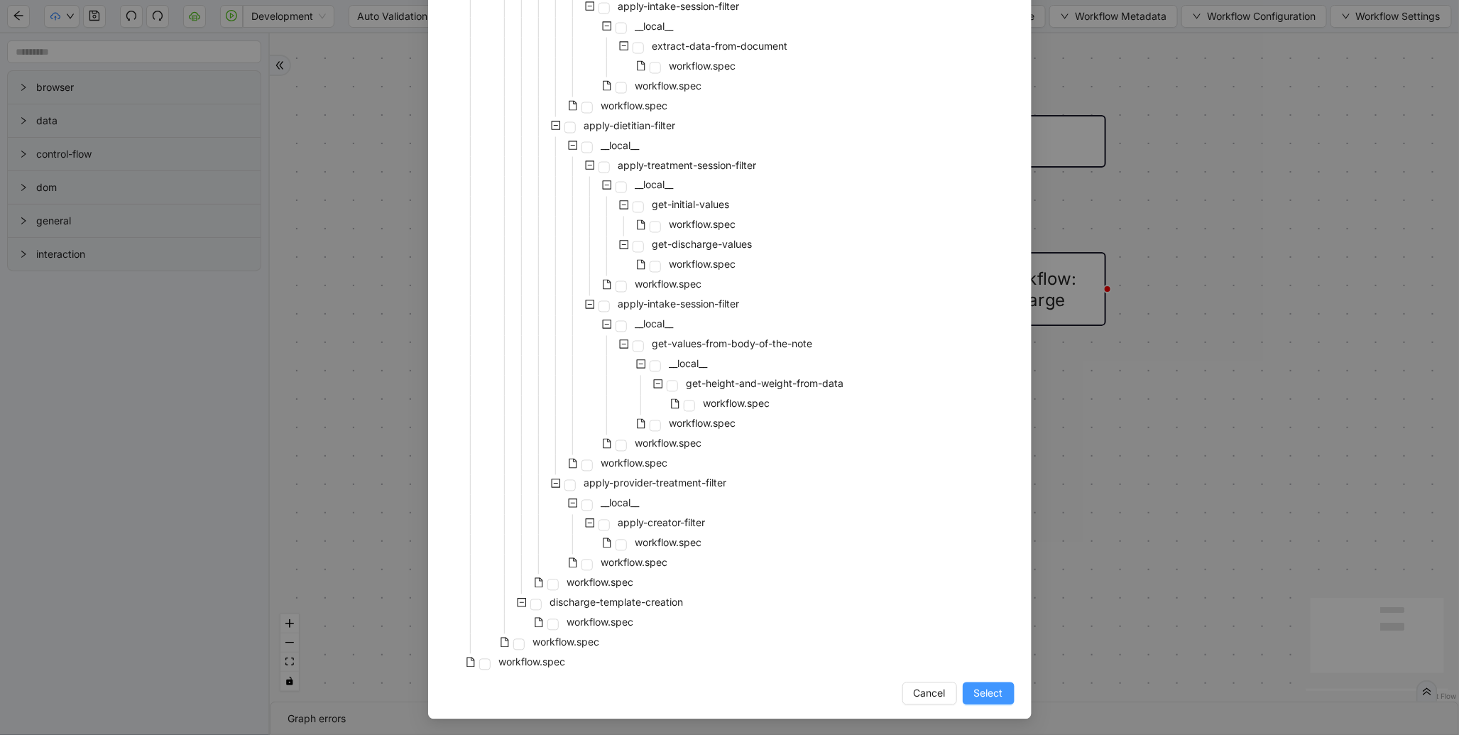
click at [985, 686] on span "Select" at bounding box center [988, 694] width 29 height 16
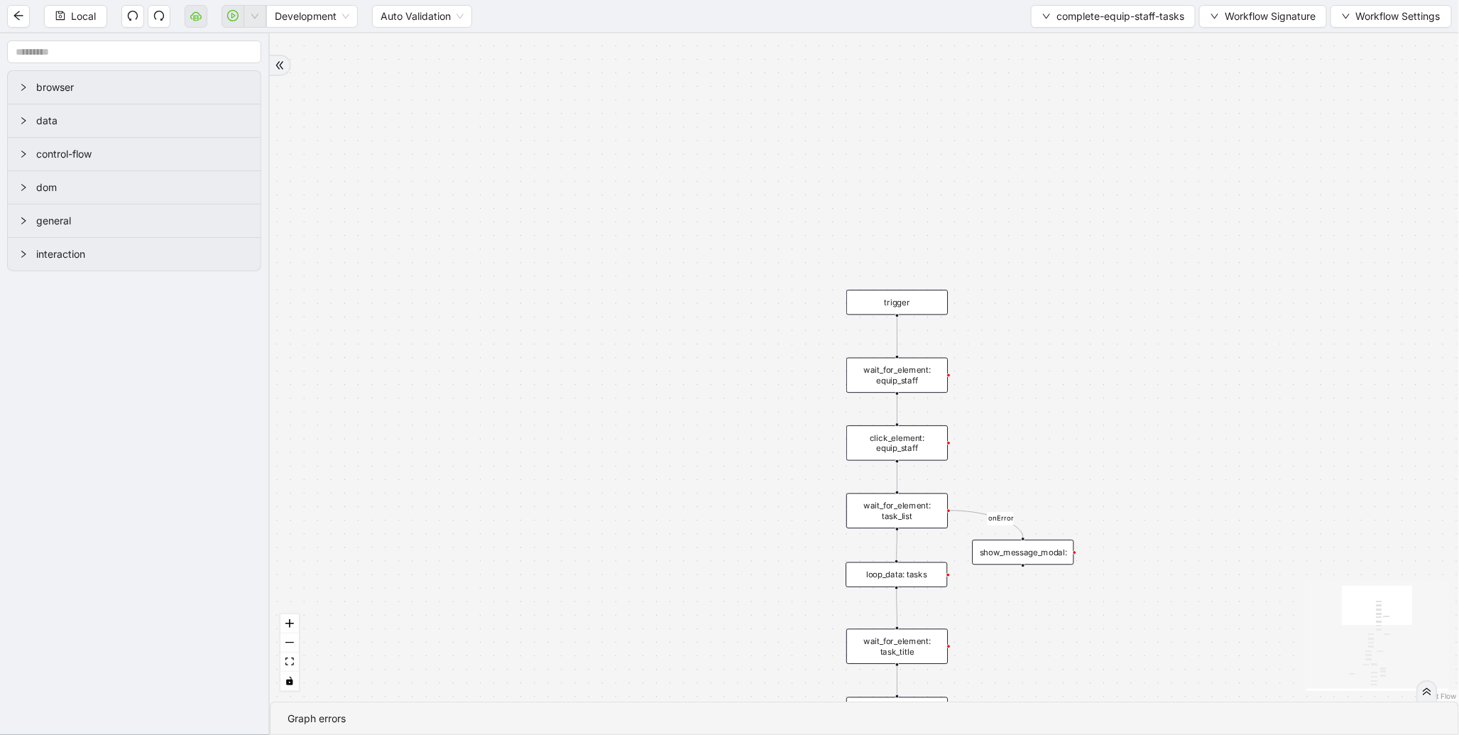
drag, startPoint x: 655, startPoint y: 558, endPoint x: 623, endPoint y: 342, distance: 219.1
click at [623, 352] on div "fallback discharge_found_in_title todo_or_inprogress_tasks to-do-status fallbac…" at bounding box center [865, 367] width 1190 height 668
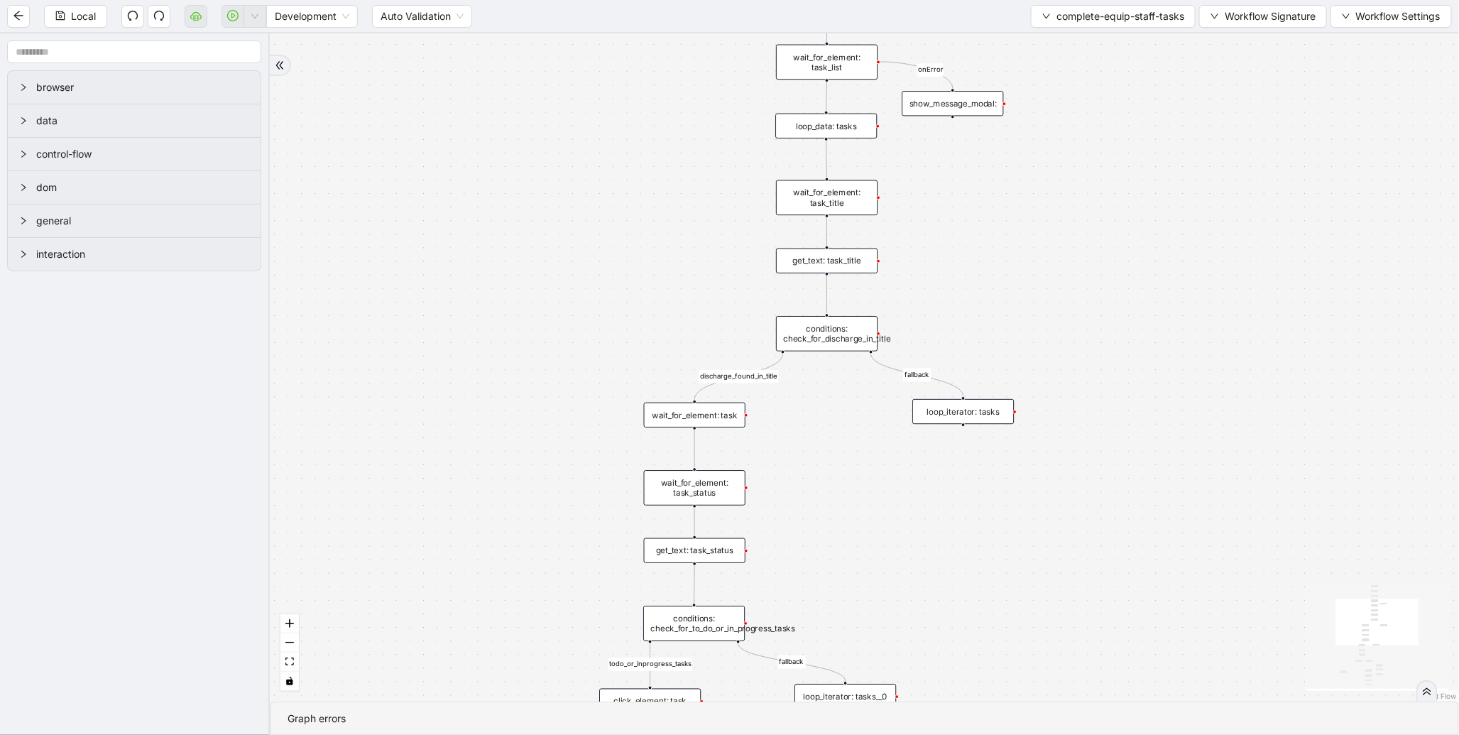
drag, startPoint x: 577, startPoint y: 470, endPoint x: 550, endPoint y: 302, distance: 170.4
click at [550, 302] on div "fallback discharge_found_in_title todo_or_inprogress_tasks to-do-status fallbac…" at bounding box center [865, 367] width 1190 height 668
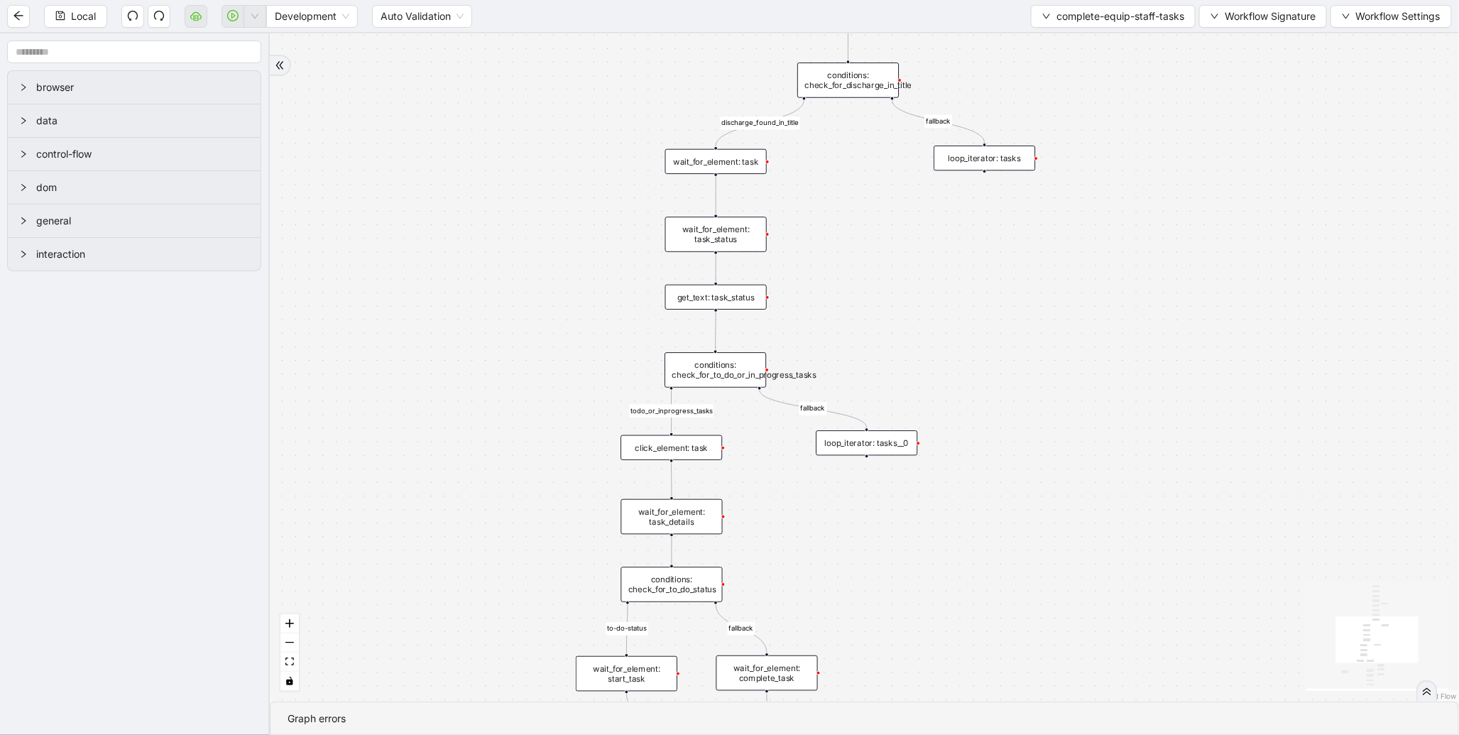
drag, startPoint x: 441, startPoint y: 336, endPoint x: 442, endPoint y: 263, distance: 72.4
click at [442, 263] on div "fallback discharge_found_in_title todo_or_inprogress_tasks to-do-status fallbac…" at bounding box center [865, 367] width 1190 height 668
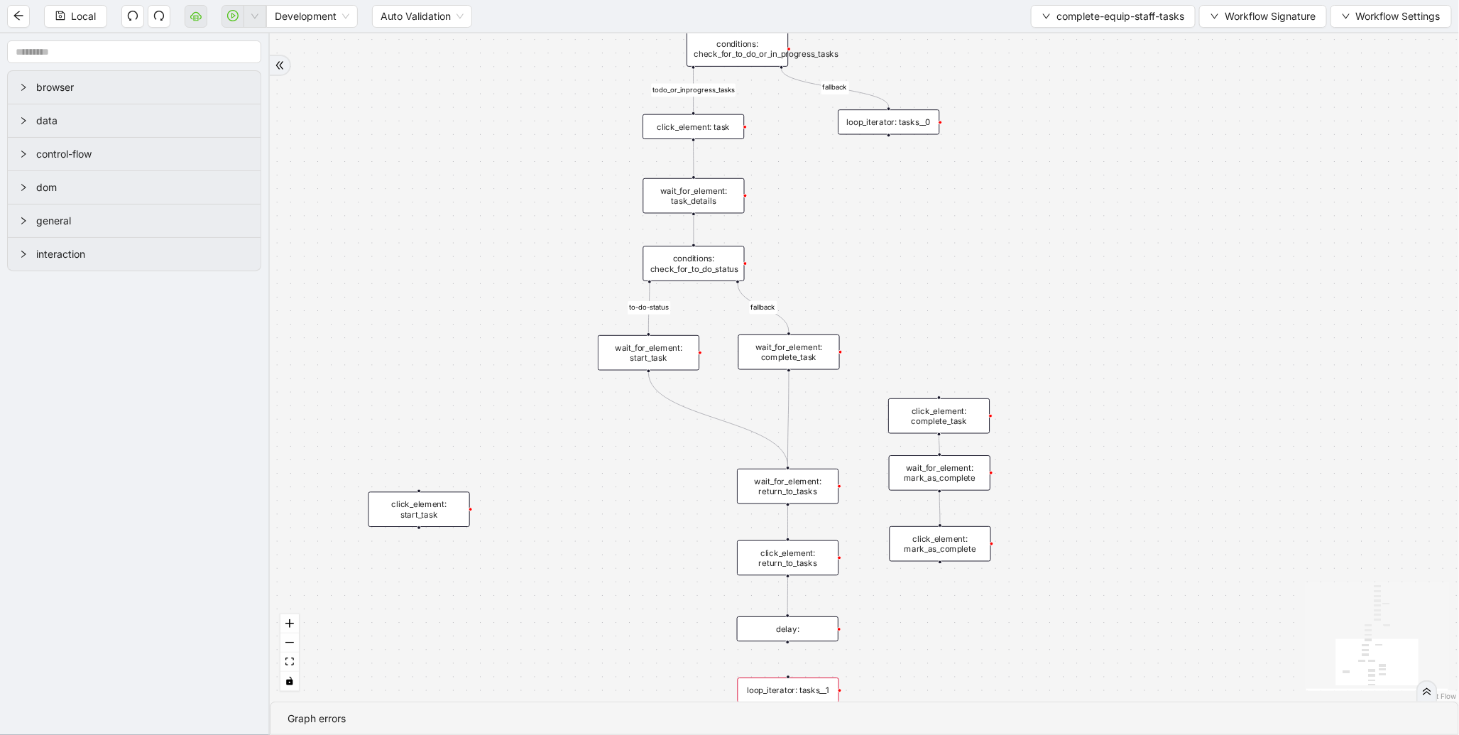
drag, startPoint x: 451, startPoint y: 381, endPoint x: 472, endPoint y: 64, distance: 317.5
click at [472, 64] on div "fallback discharge_found_in_title todo_or_inprogress_tasks to-do-status fallbac…" at bounding box center [865, 367] width 1190 height 668
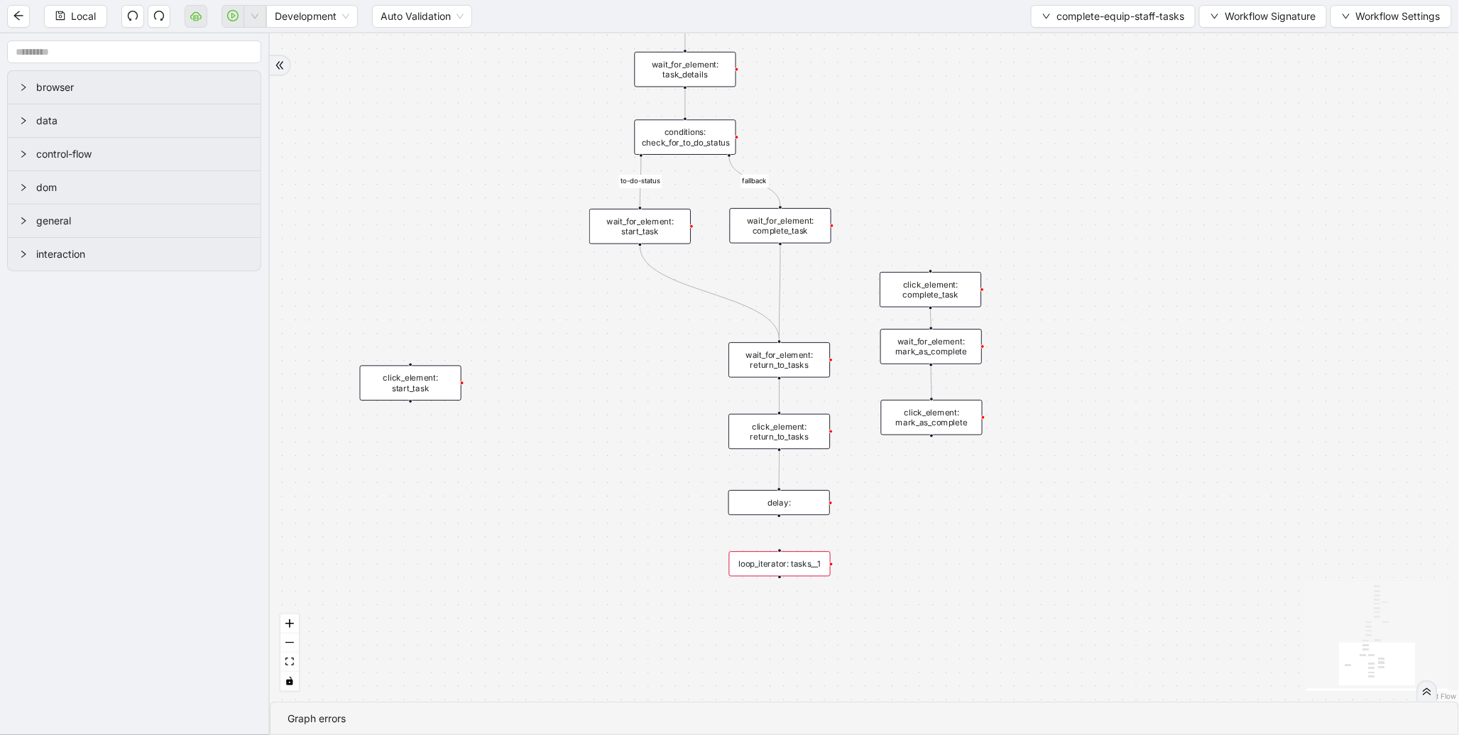
drag, startPoint x: 473, startPoint y: 298, endPoint x: 448, endPoint y: 95, distance: 204.6
click at [448, 95] on div "fallback discharge_found_in_title todo_or_inprogress_tasks to-do-status fallbac…" at bounding box center [865, 367] width 1190 height 668
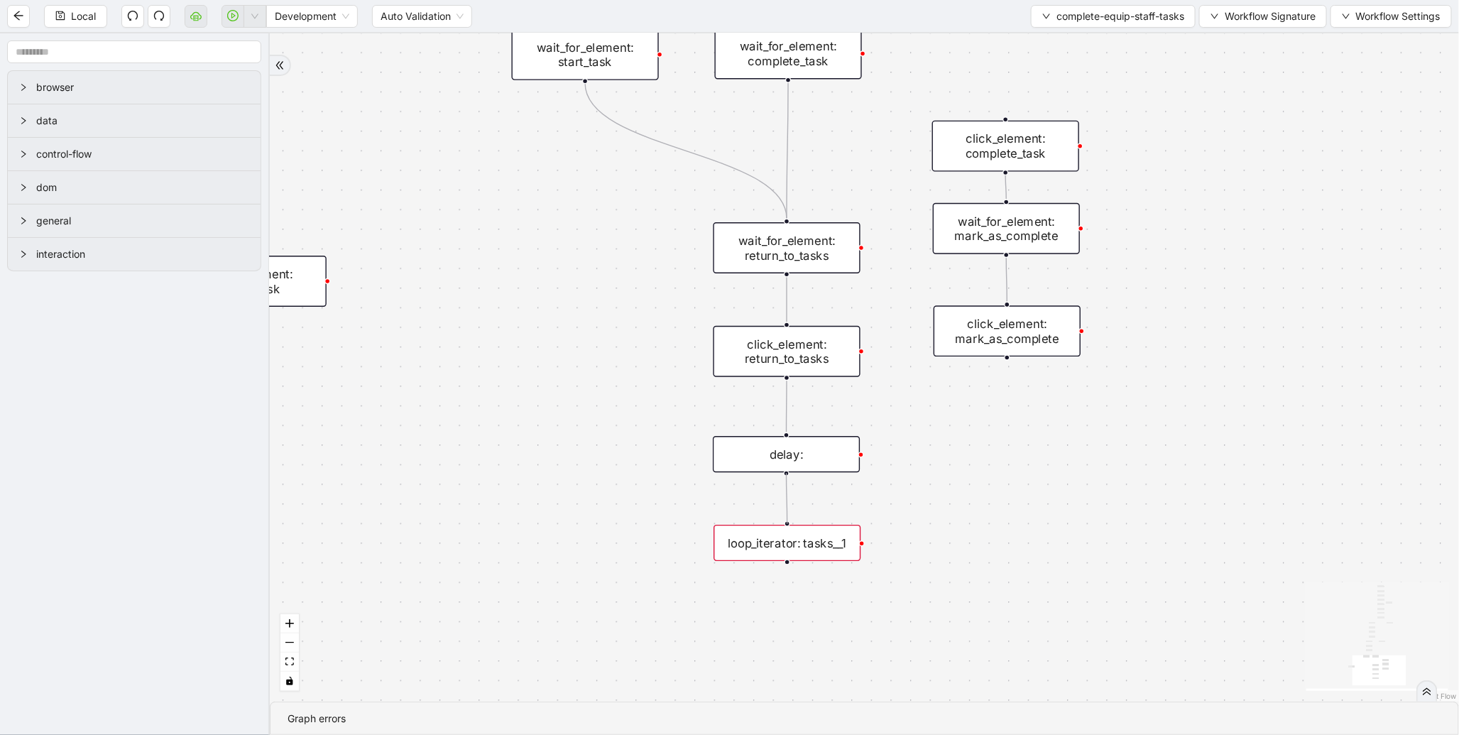
drag, startPoint x: 784, startPoint y: 470, endPoint x: 785, endPoint y: 519, distance: 49.0
click at [785, 519] on div "fallback discharge_found_in_title todo_or_inprogress_tasks to-do-status fallbac…" at bounding box center [865, 367] width 1190 height 668
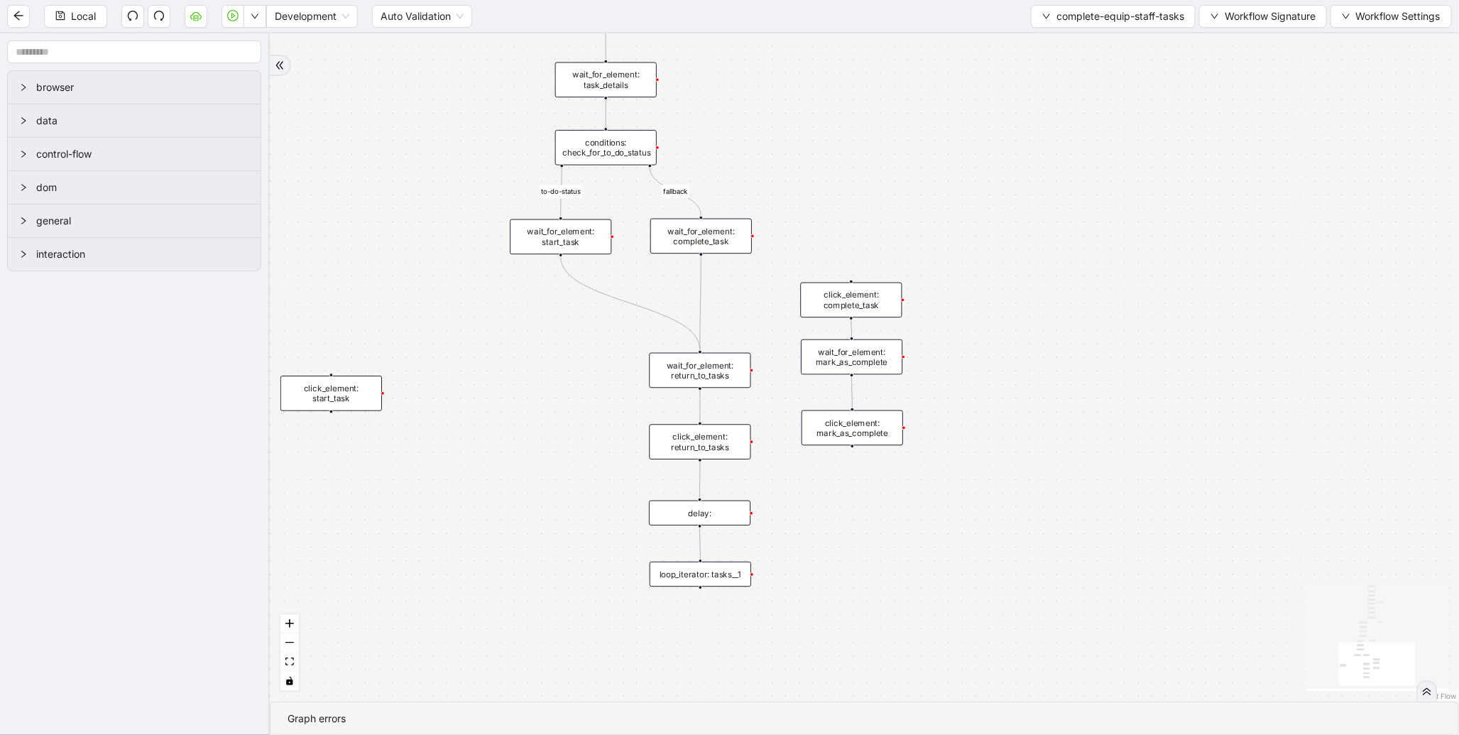
drag, startPoint x: 508, startPoint y: 324, endPoint x: 509, endPoint y: 545, distance: 220.9
click at [509, 545] on div "fallback discharge_found_in_title todo_or_inprogress_tasks to-do-status fallbac…" at bounding box center [865, 367] width 1190 height 668
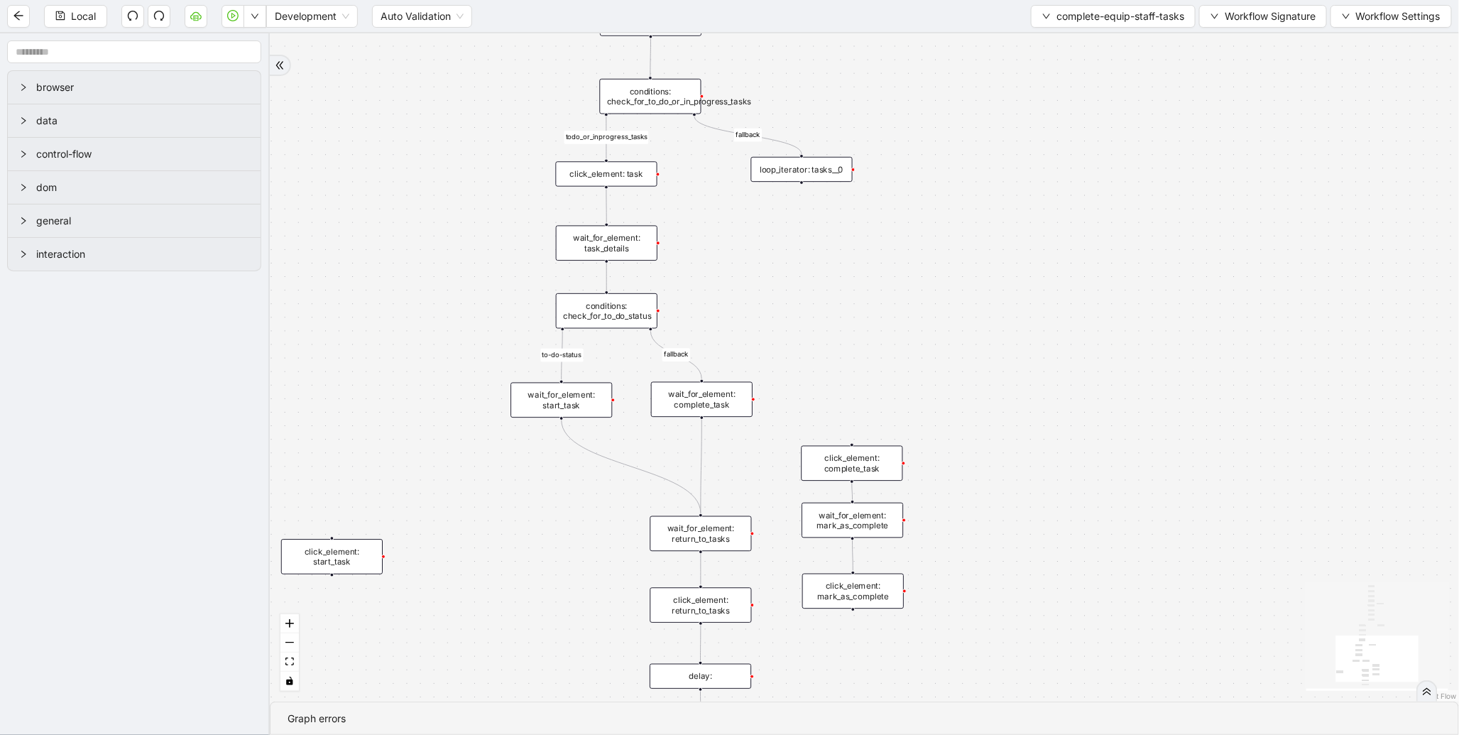
drag, startPoint x: 479, startPoint y: 253, endPoint x: 479, endPoint y: 587, distance: 333.8
click at [478, 591] on div "fallback discharge_found_in_title todo_or_inprogress_tasks to-do-status fallbac…" at bounding box center [865, 367] width 1190 height 668
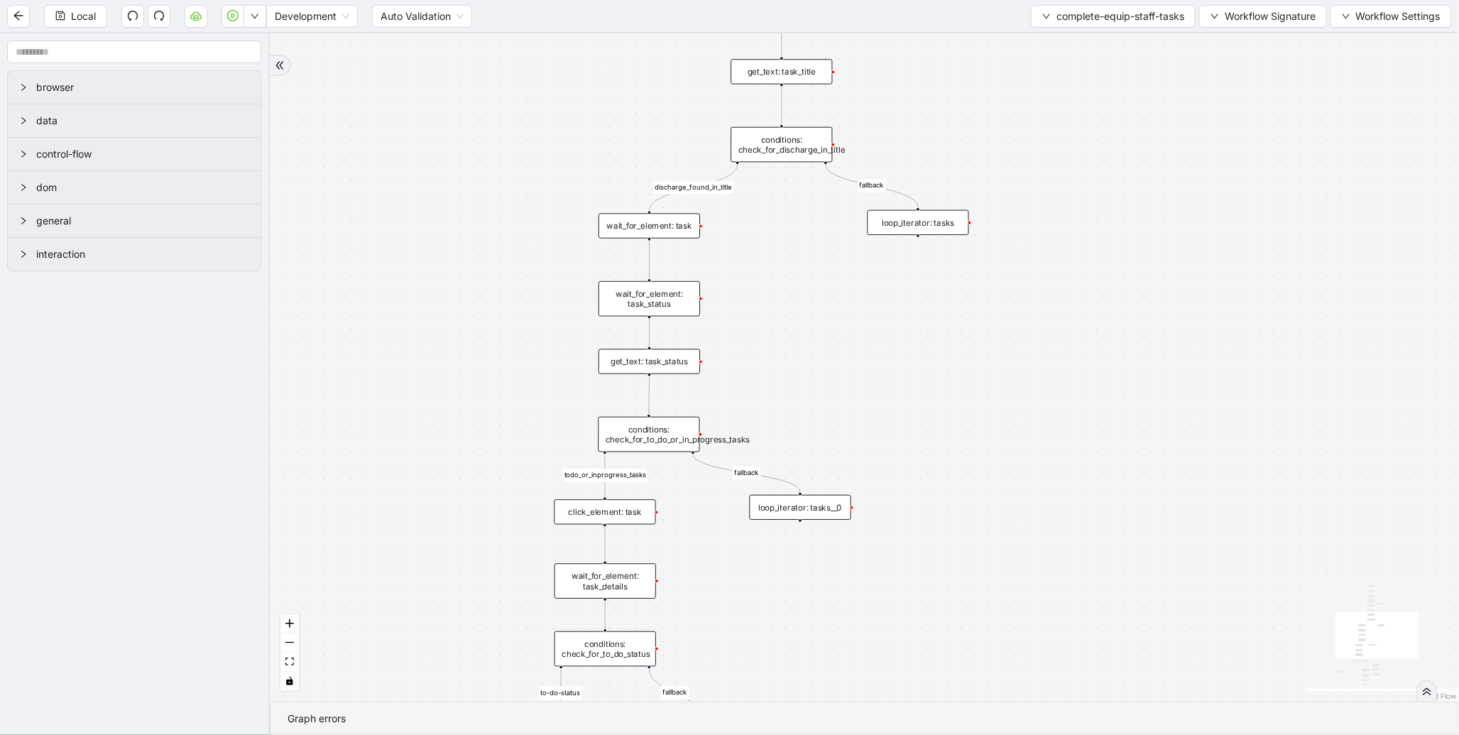
drag, startPoint x: 548, startPoint y: 312, endPoint x: 521, endPoint y: 571, distance: 259.8
click at [520, 570] on div "fallback discharge_found_in_title todo_or_inprogress_tasks to-do-status fallbac…" at bounding box center [865, 367] width 1190 height 668
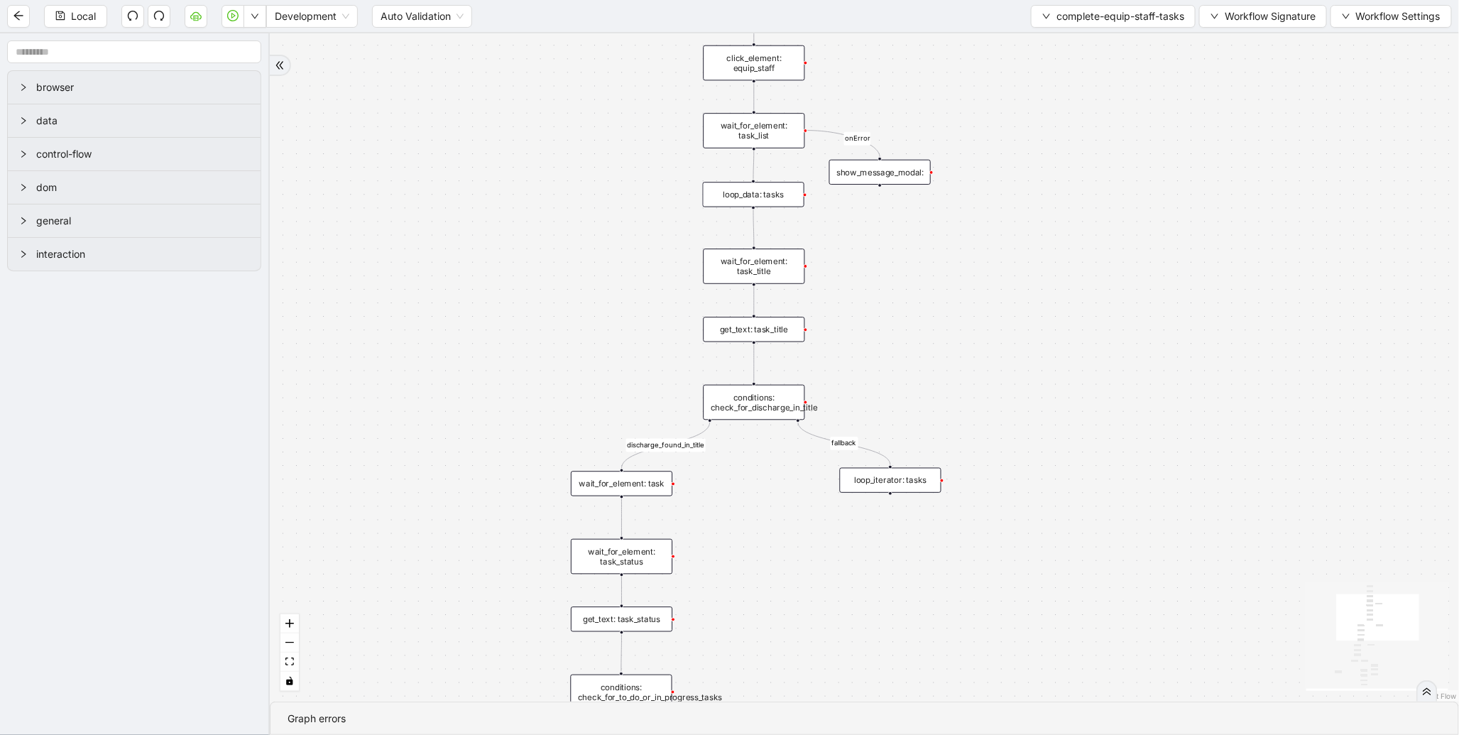
drag, startPoint x: 633, startPoint y: 297, endPoint x: 593, endPoint y: 570, distance: 276.4
click at [593, 570] on div "fallback discharge_found_in_title todo_or_inprogress_tasks to-do-status fallbac…" at bounding box center [865, 367] width 1190 height 668
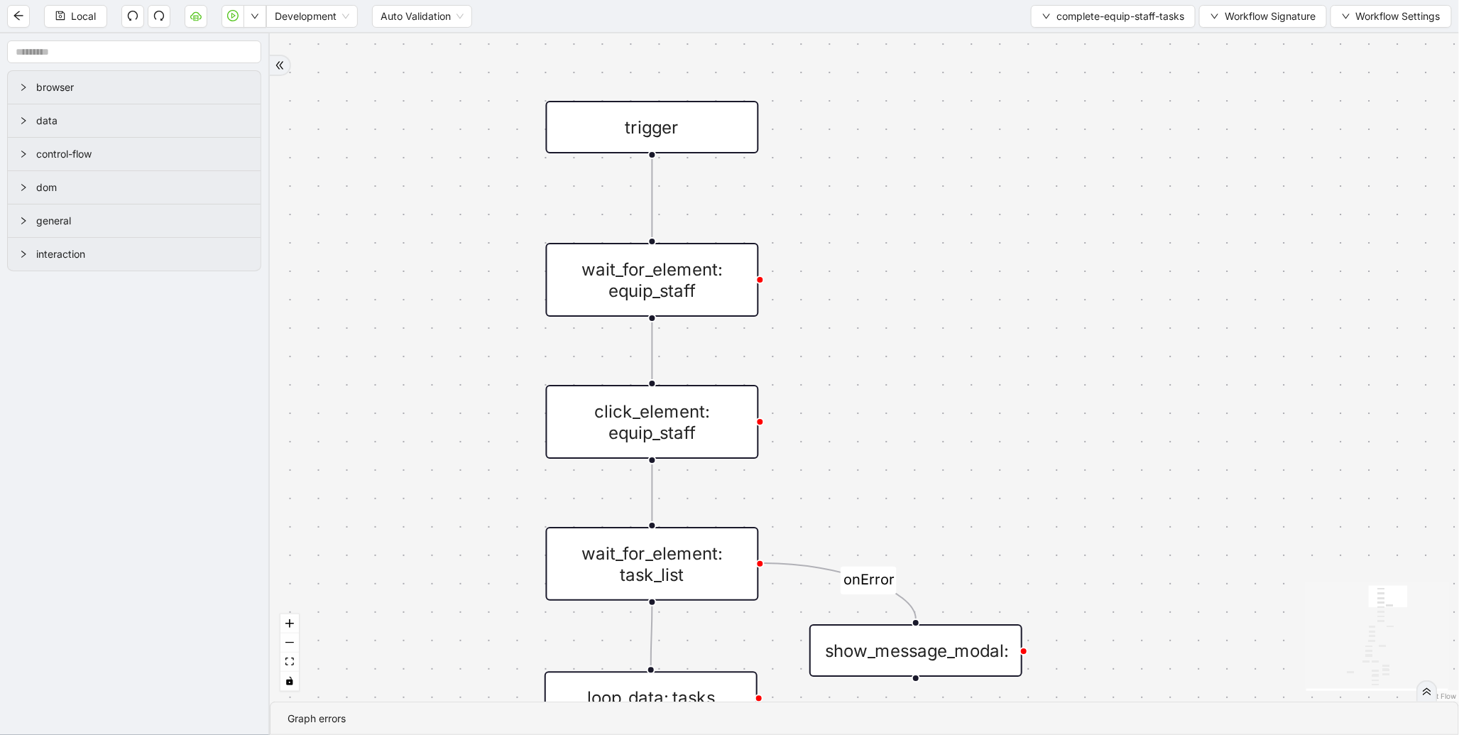
drag, startPoint x: 813, startPoint y: 215, endPoint x: 693, endPoint y: 195, distance: 121.8
click at [653, 187] on icon "Edge from trigger to wait_for_element: equip_staff" at bounding box center [653, 197] width 0 height 79
click at [653, 183] on icon "Edge from trigger to wait_for_element: equip_staff" at bounding box center [653, 197] width 0 height 79
click at [652, 183] on icon "plus-circle" at bounding box center [653, 193] width 36 height 36
type input "*****"
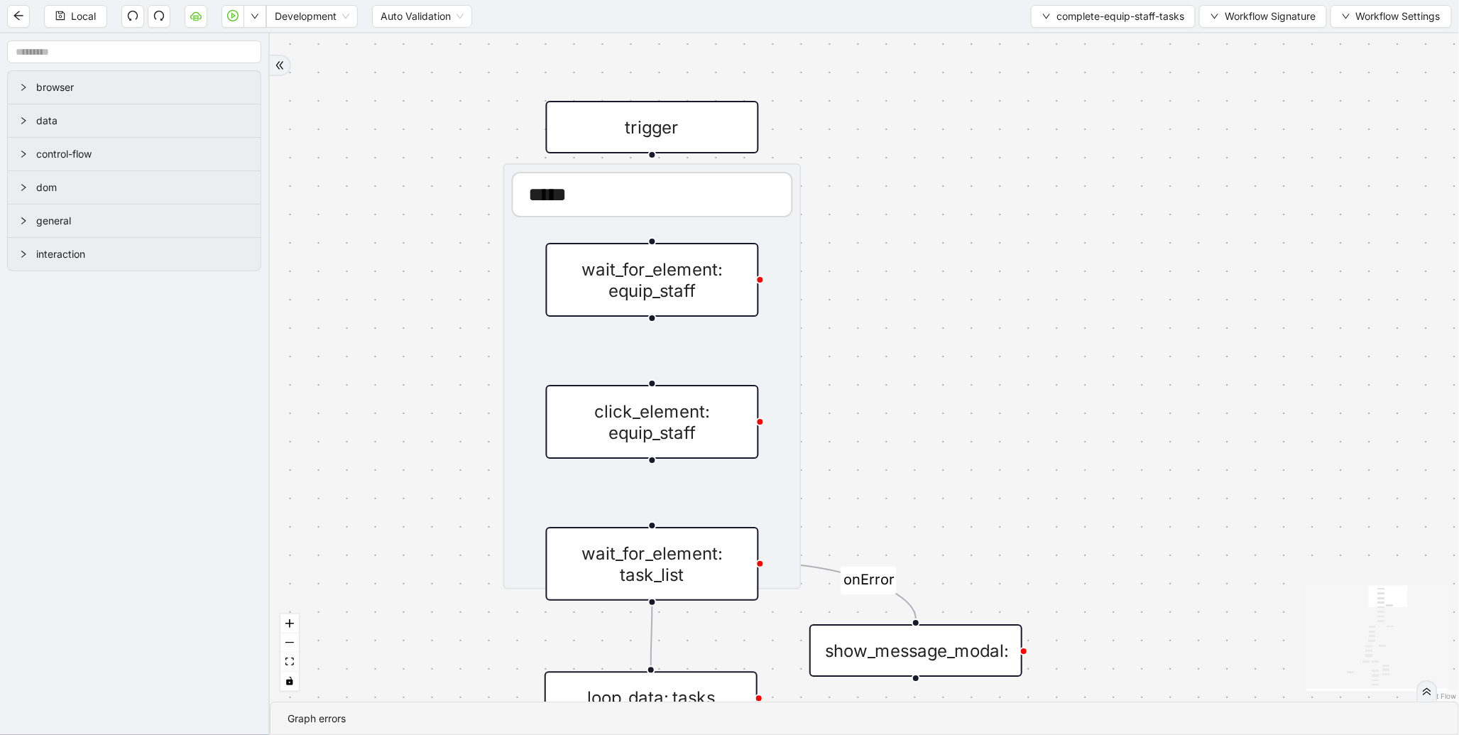
click at [772, 272] on div "New tab" at bounding box center [652, 264] width 281 height 31
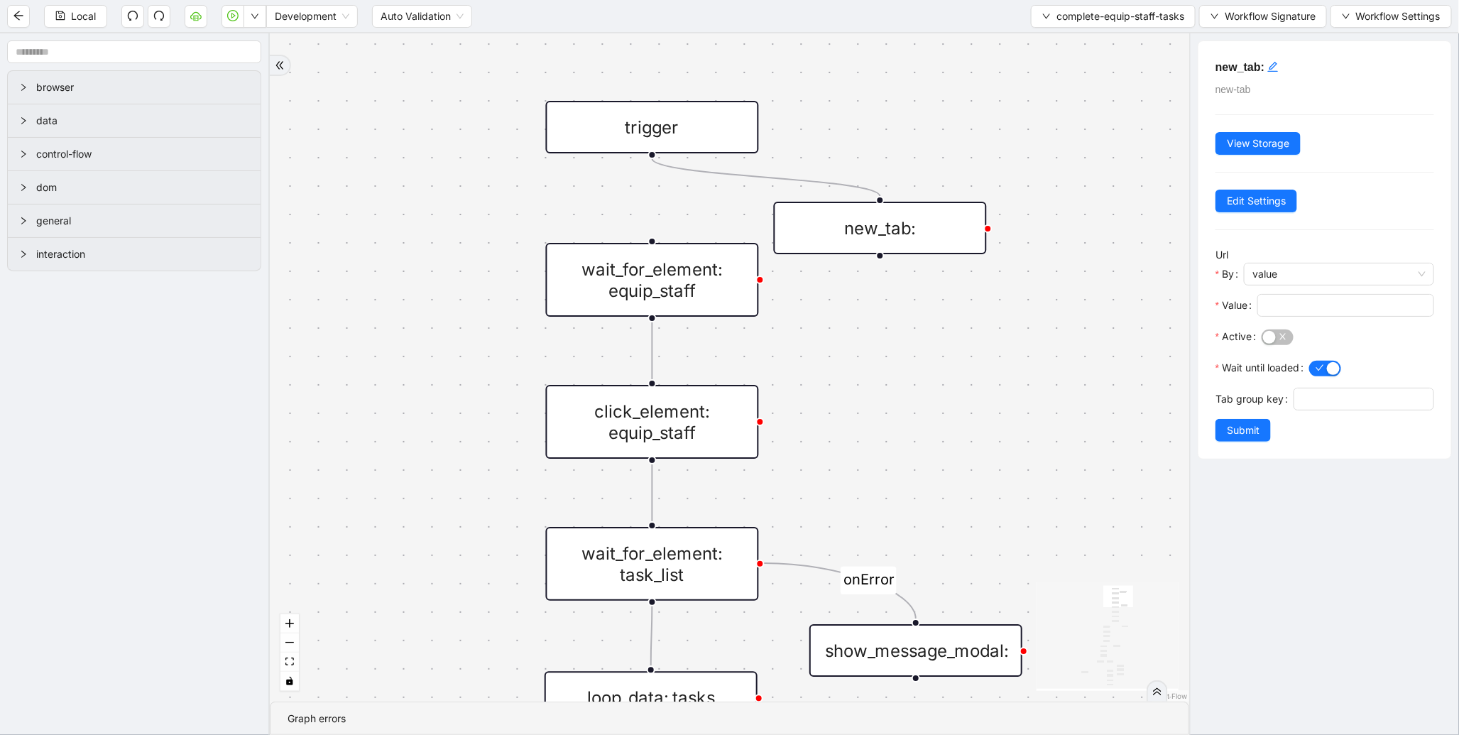
drag, startPoint x: 786, startPoint y: 229, endPoint x: 925, endPoint y: 224, distance: 138.6
click at [925, 224] on div "new_tab:" at bounding box center [880, 228] width 213 height 53
drag, startPoint x: 940, startPoint y: 252, endPoint x: 675, endPoint y: 247, distance: 264.9
click at [1282, 301] on input "Value" at bounding box center [1344, 306] width 157 height 16
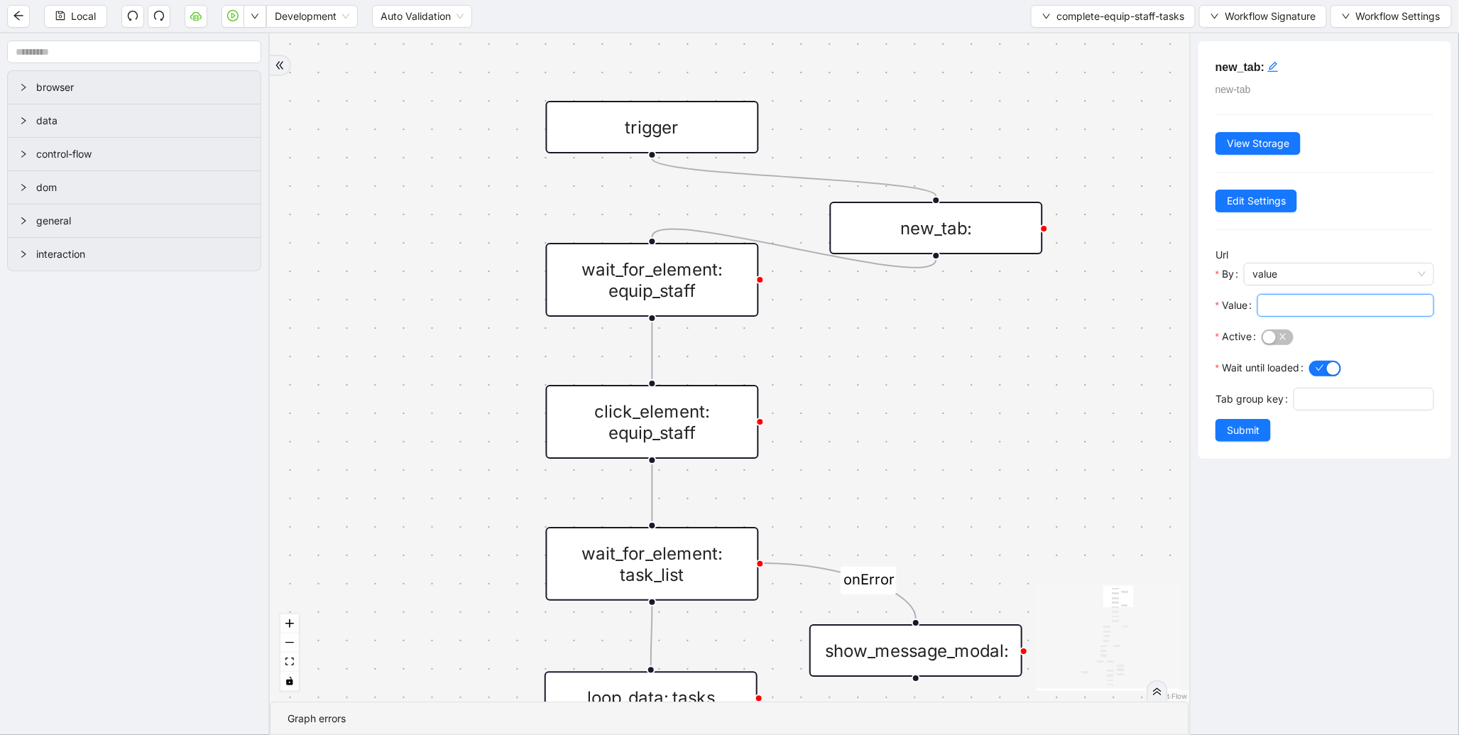
paste input "**********"
type input "**********"
click at [1284, 345] on span "button" at bounding box center [1278, 338] width 32 height 16
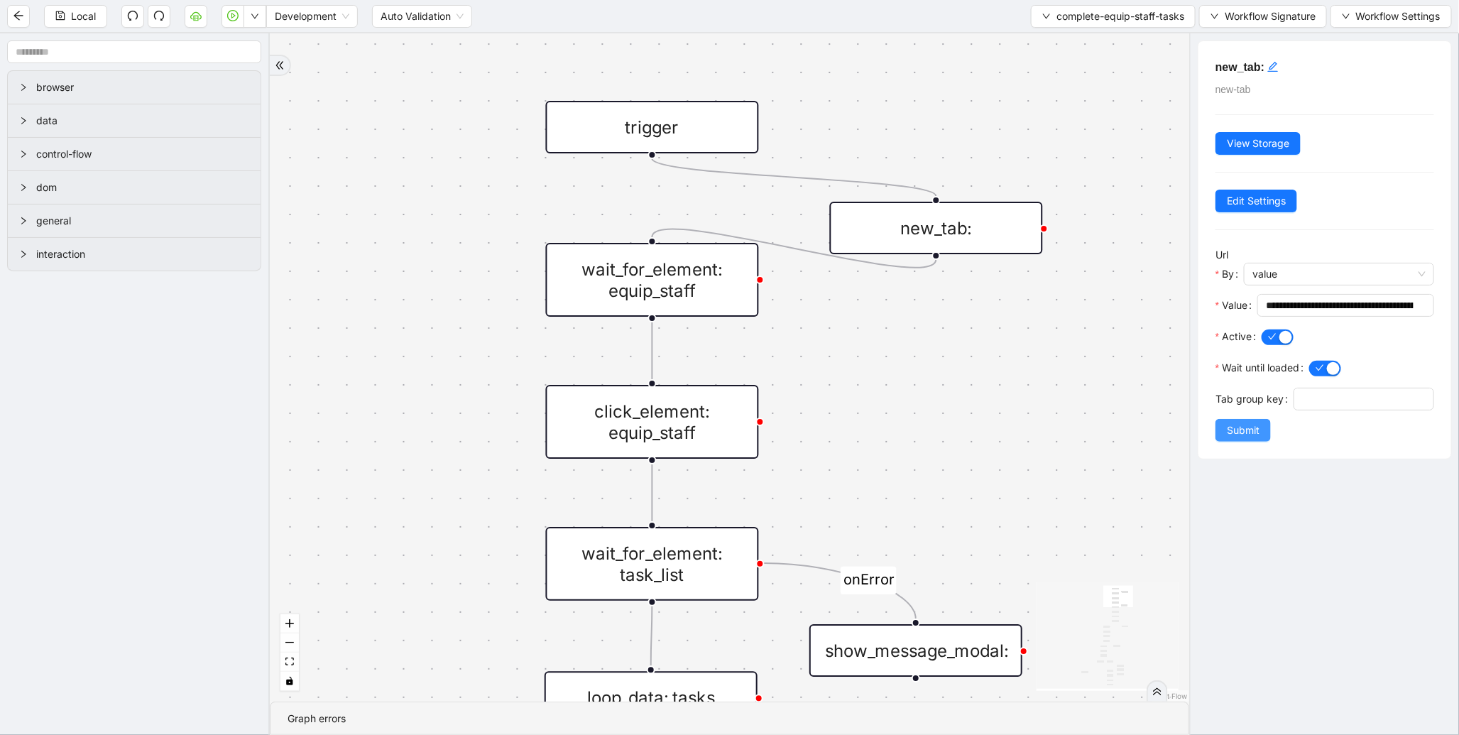
click at [1262, 442] on button "Submit" at bounding box center [1243, 430] width 55 height 23
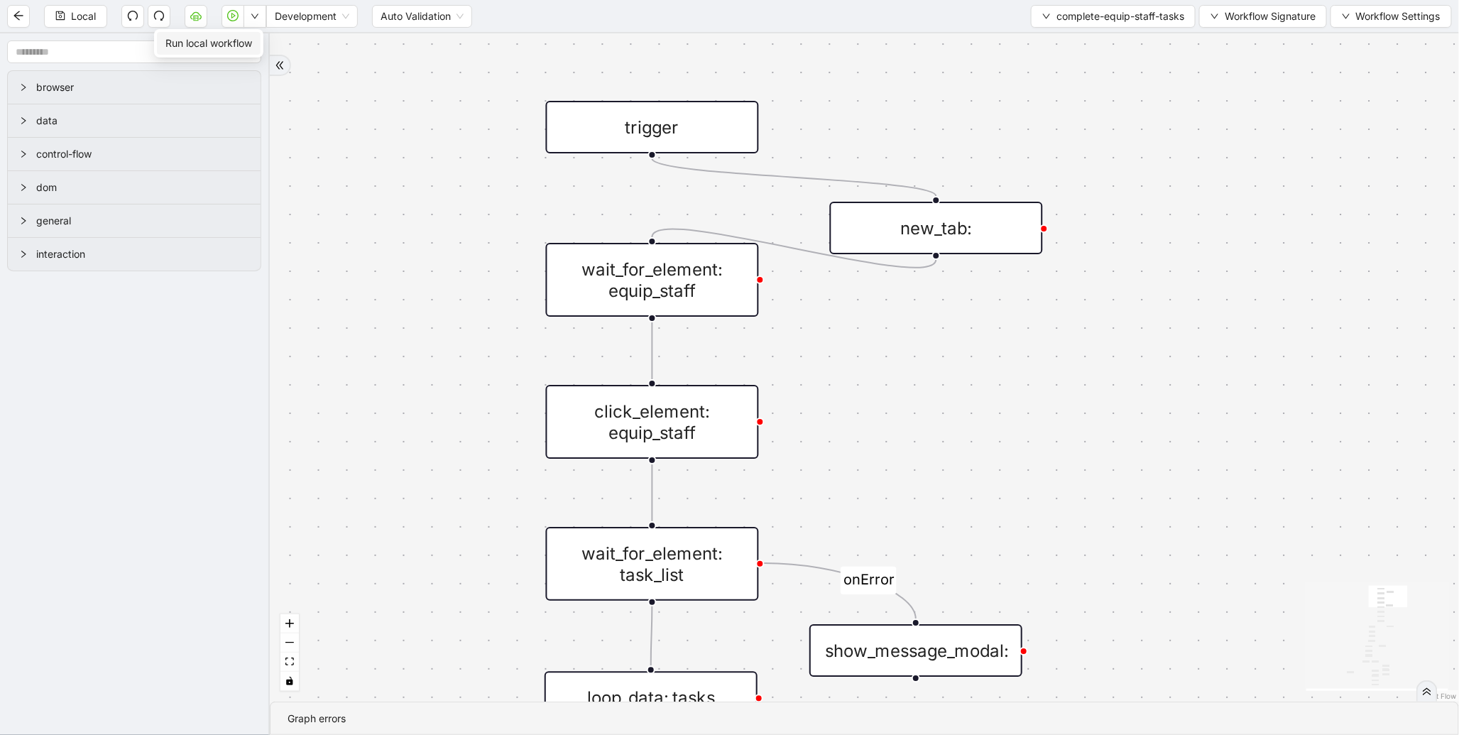
click at [251, 40] on span "Run local workflow" at bounding box center [208, 44] width 87 height 16
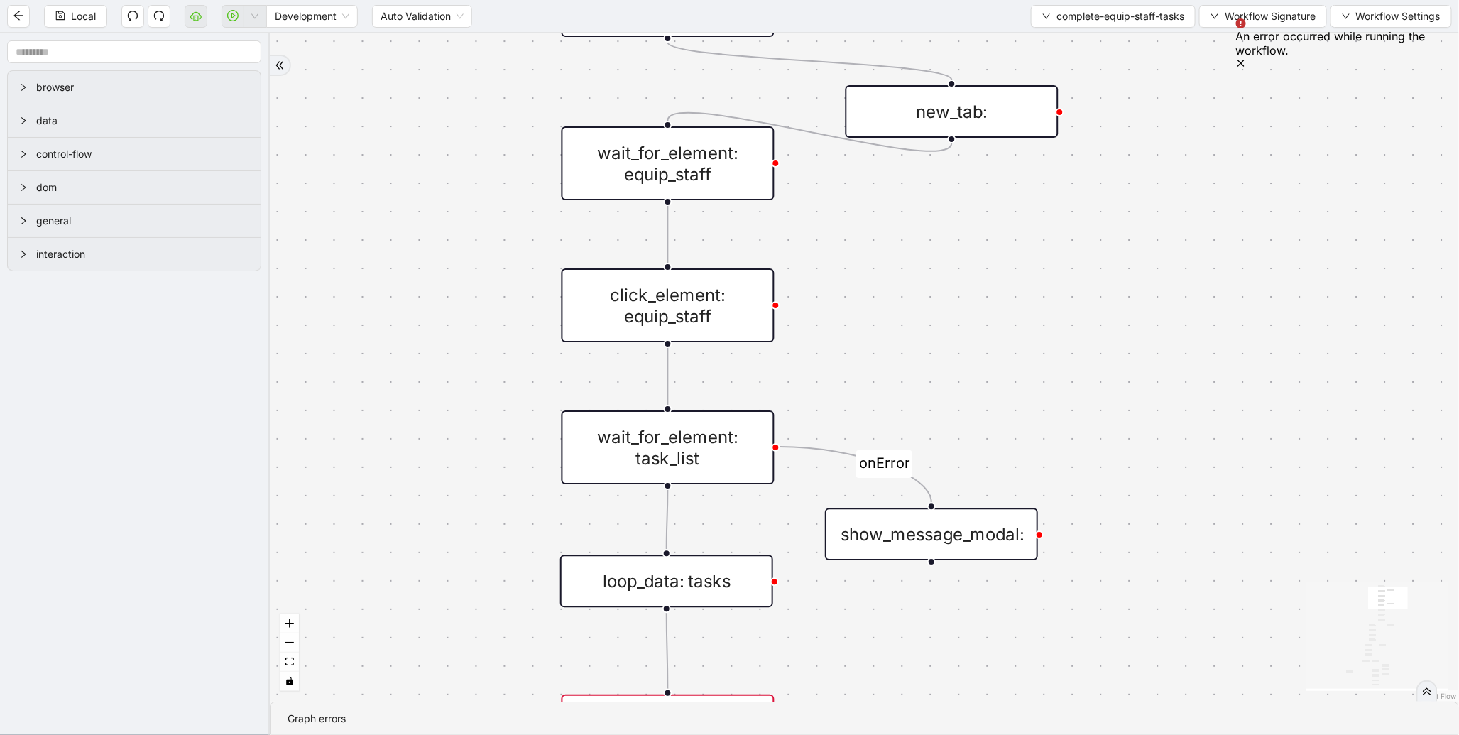
drag, startPoint x: 1003, startPoint y: 266, endPoint x: 1008, endPoint y: 200, distance: 65.6
click at [1008, 200] on div "fallback discharge_found_in_title todo_or_inprogress_tasks to-do-status fallbac…" at bounding box center [865, 367] width 1190 height 668
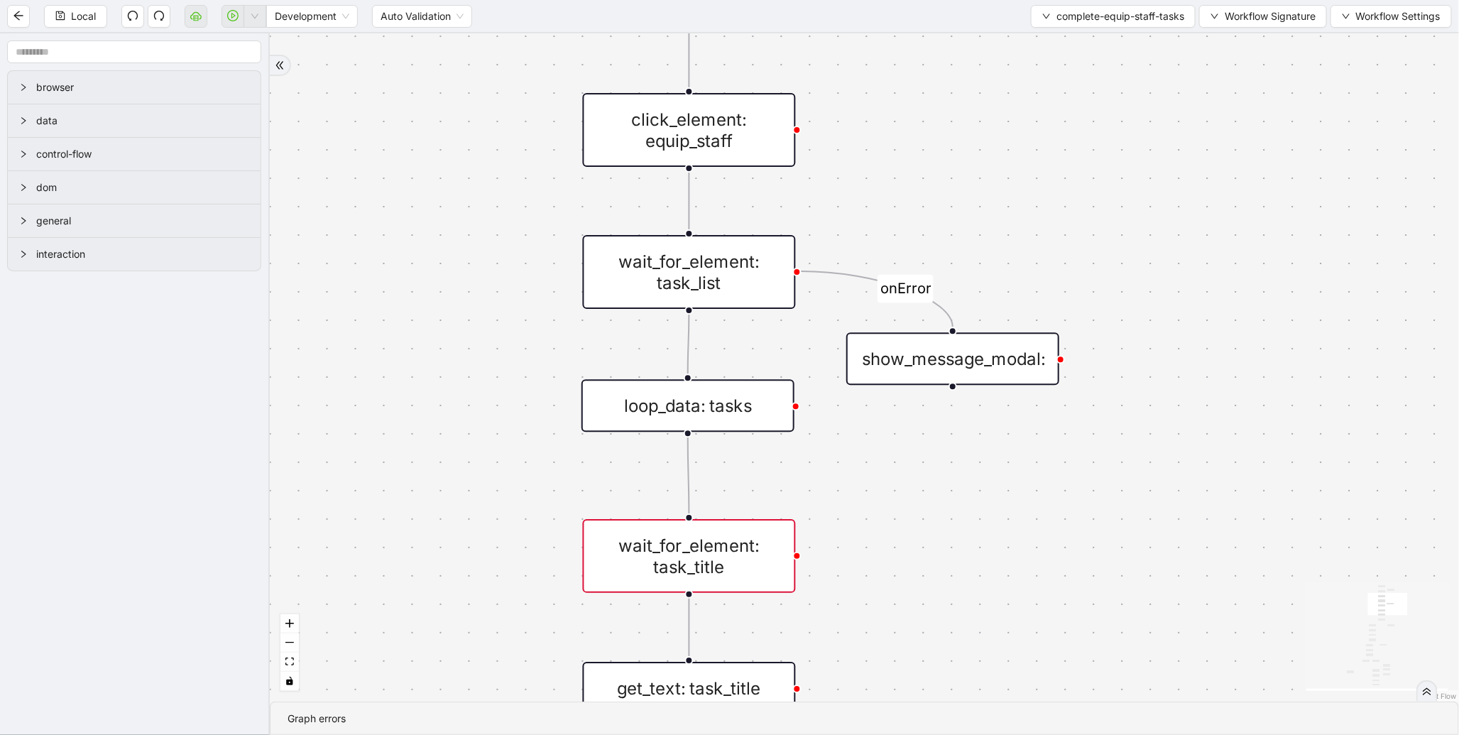
drag, startPoint x: 1012, startPoint y: 279, endPoint x: 1031, endPoint y: 89, distance: 190.6
click at [1031, 89] on div "fallback discharge_found_in_title todo_or_inprogress_tasks to-do-status fallbac…" at bounding box center [865, 367] width 1190 height 668
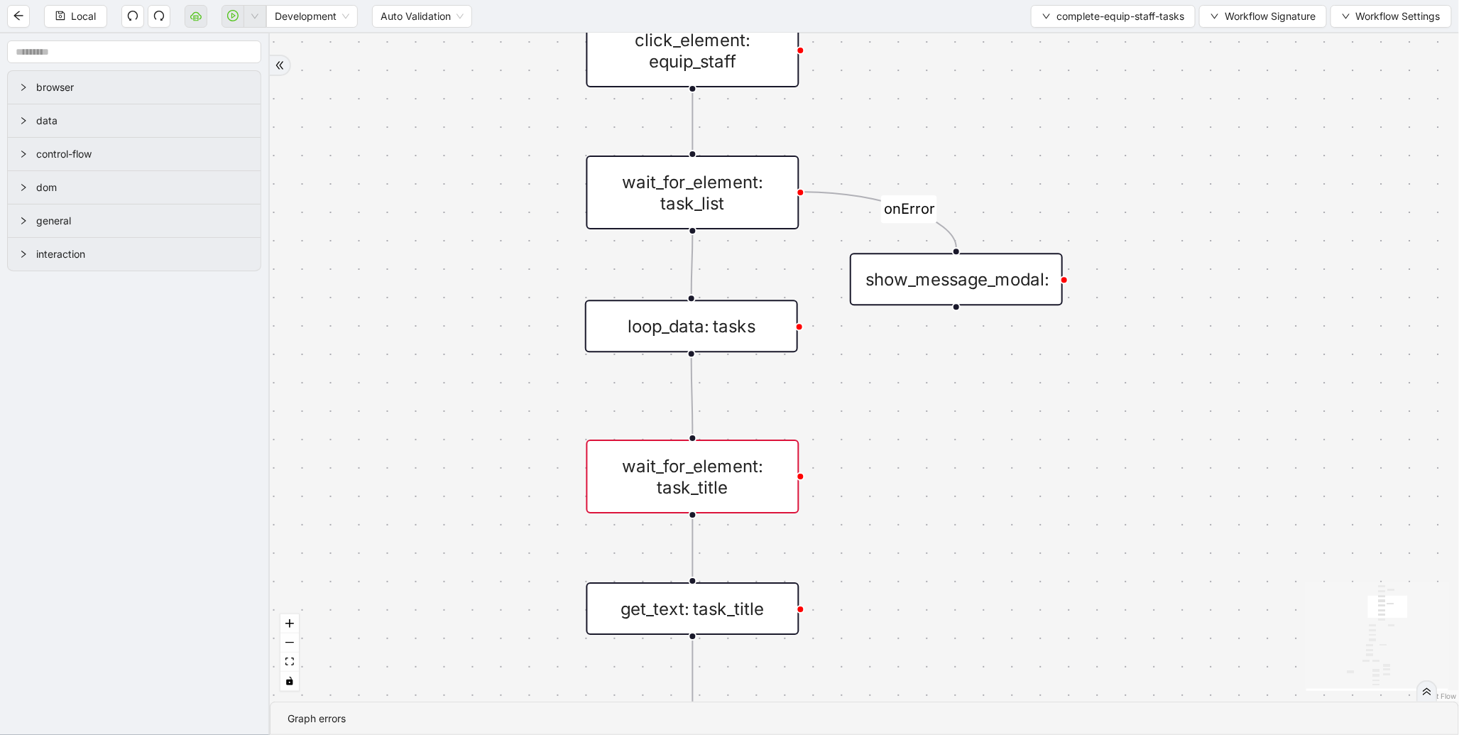
click at [757, 476] on div "wait_for_element: task_title" at bounding box center [693, 477] width 213 height 74
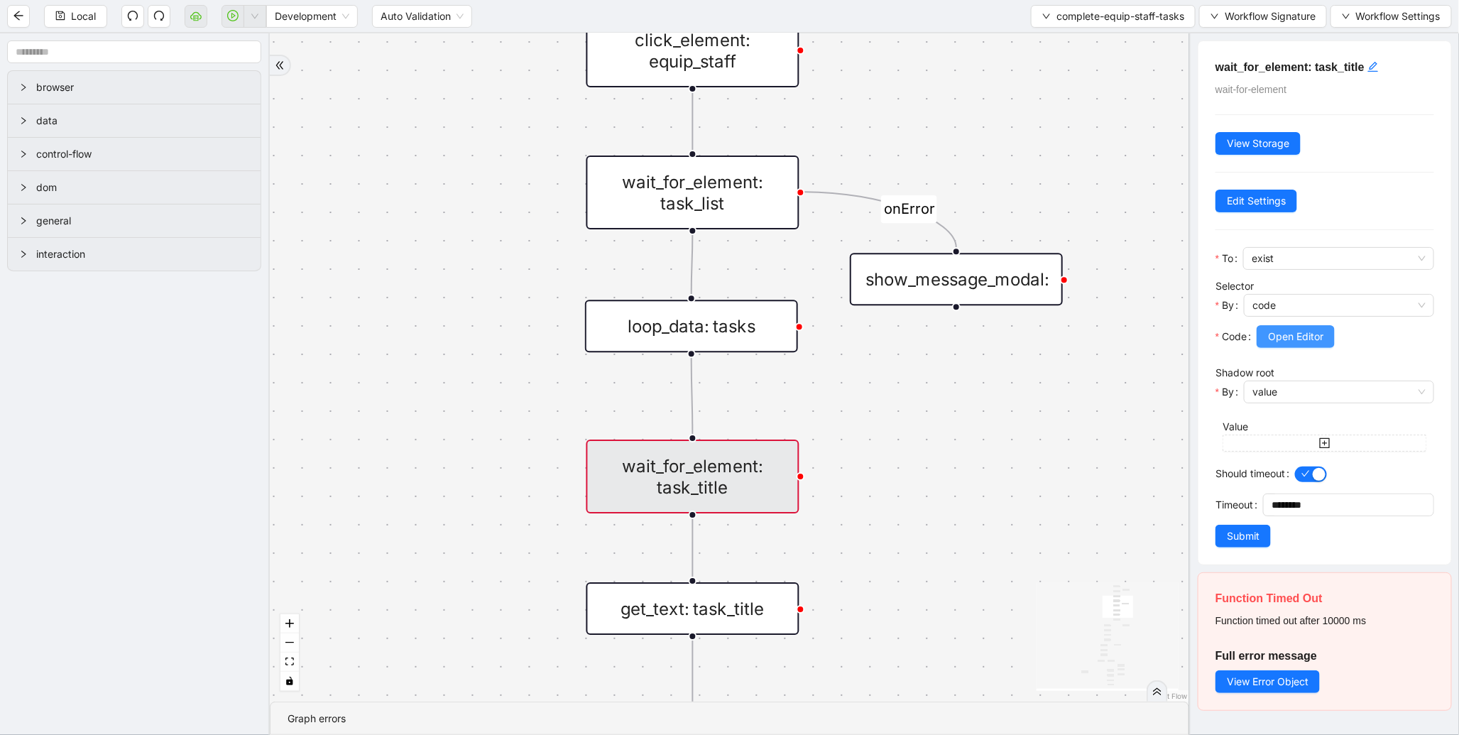
click at [1275, 325] on button "Open Editor" at bounding box center [1296, 336] width 78 height 23
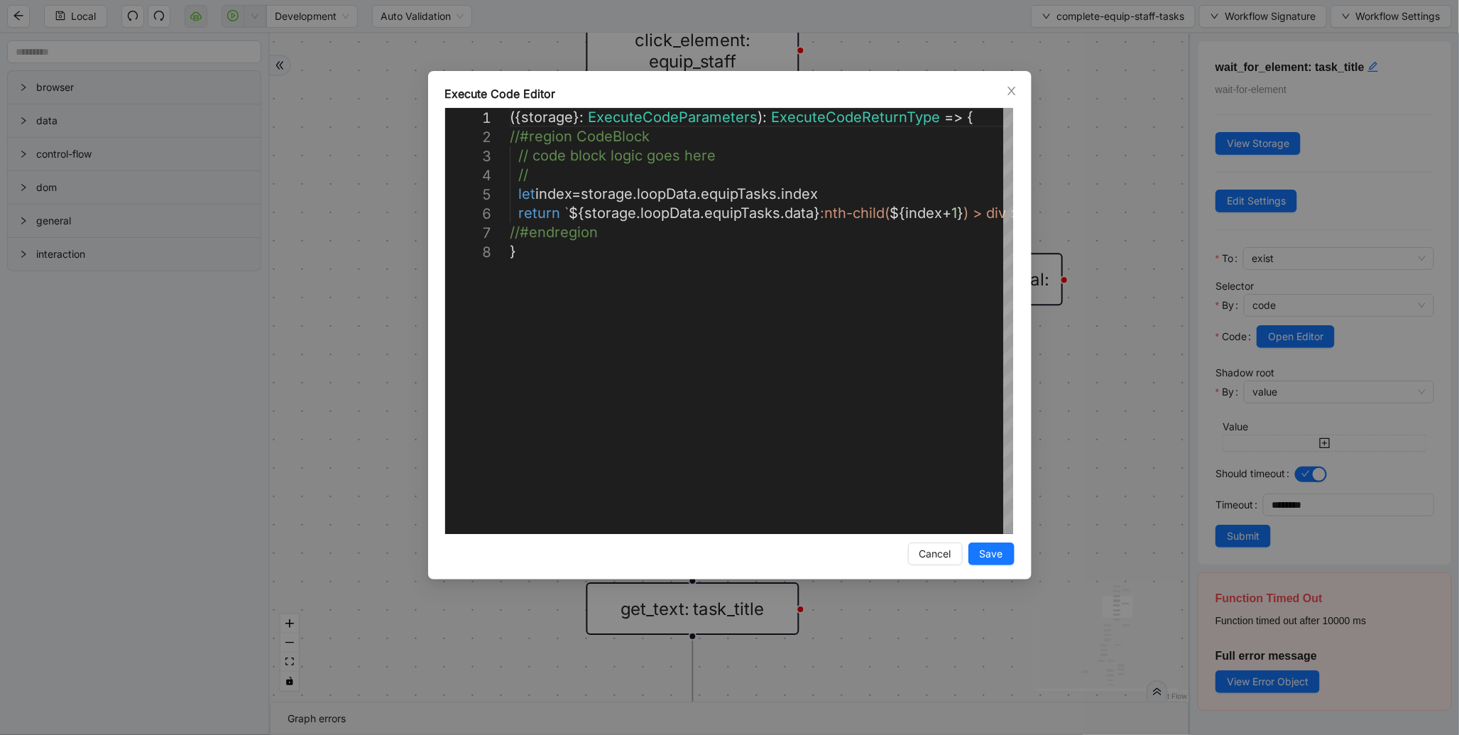
click at [1132, 435] on div "**********" at bounding box center [729, 367] width 1459 height 735
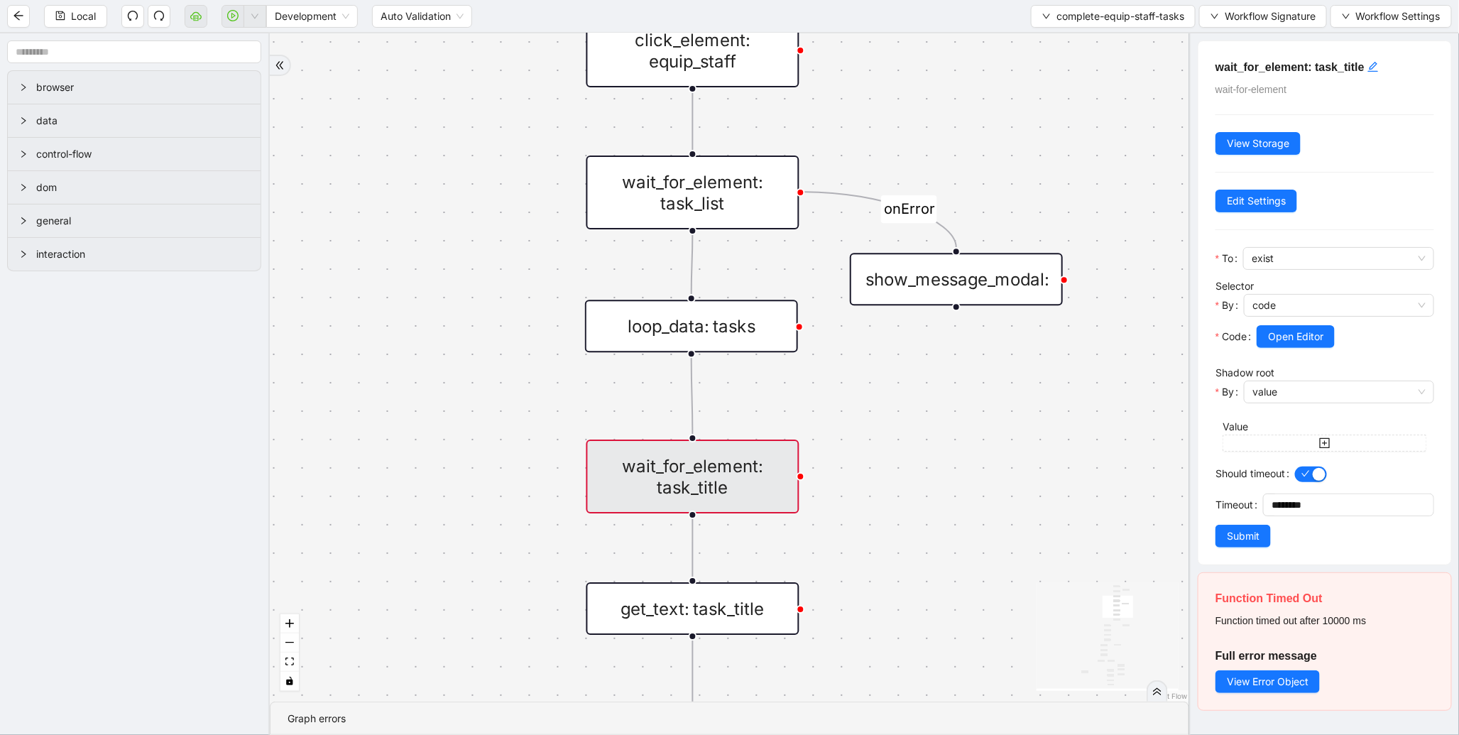
click at [655, 308] on div "loop_data: tasks" at bounding box center [691, 326] width 213 height 53
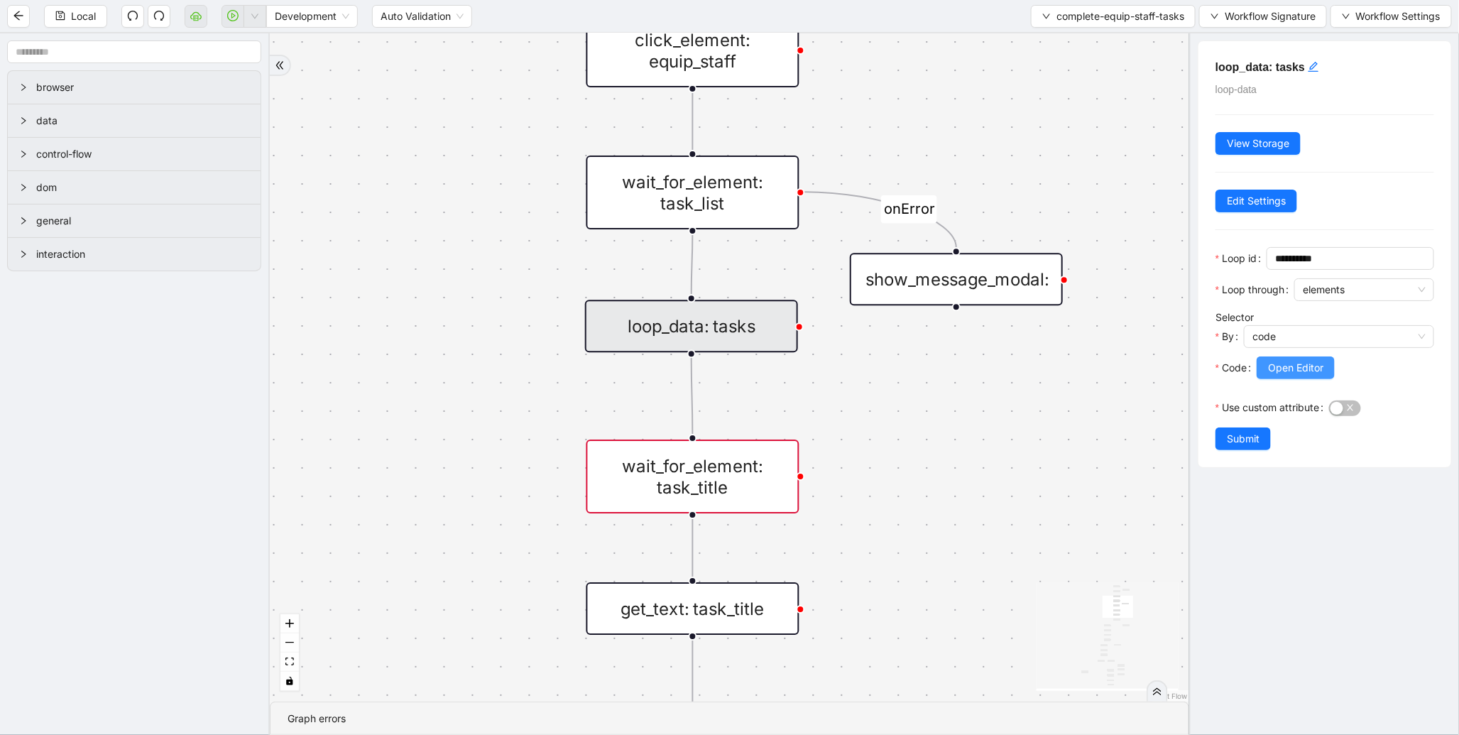
click at [1284, 370] on span "Open Editor" at bounding box center [1295, 368] width 55 height 16
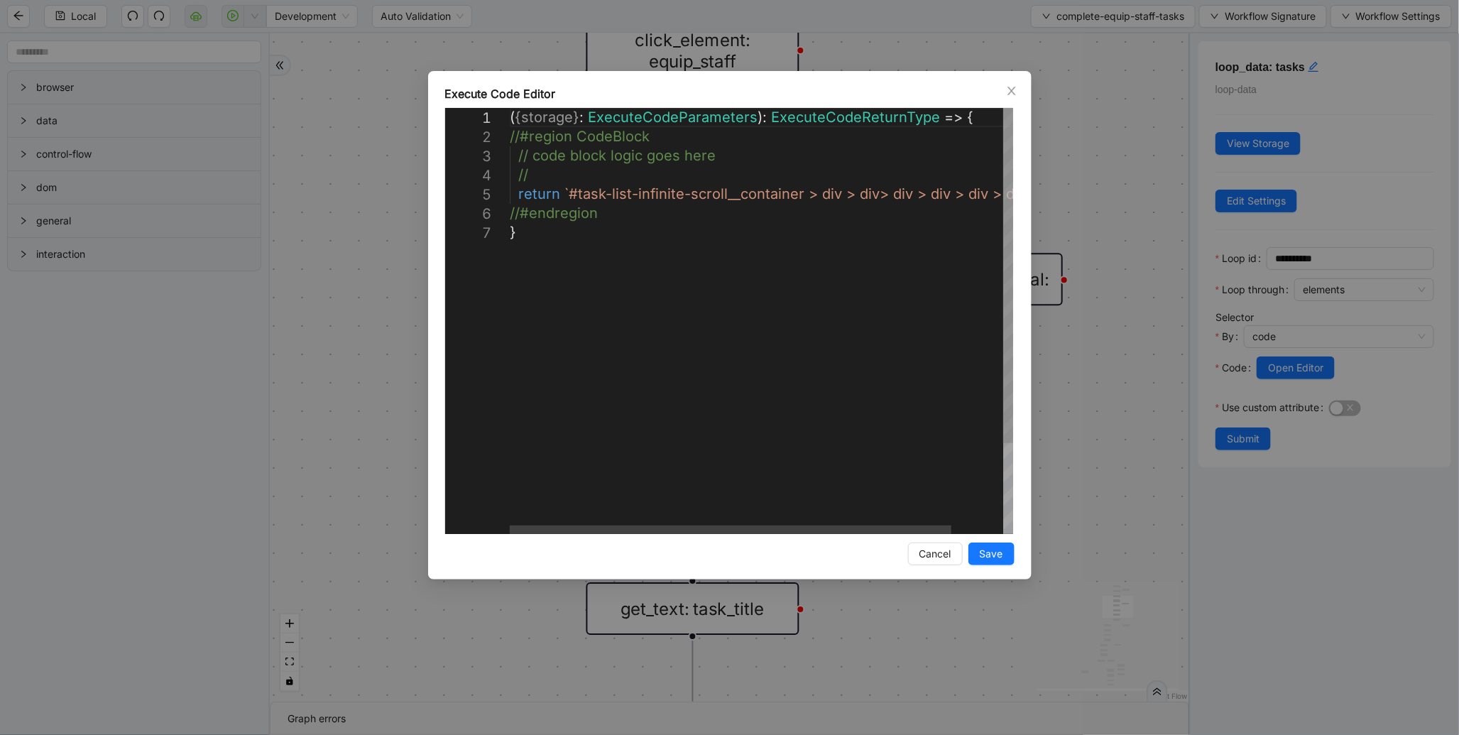
scroll to position [0, 7]
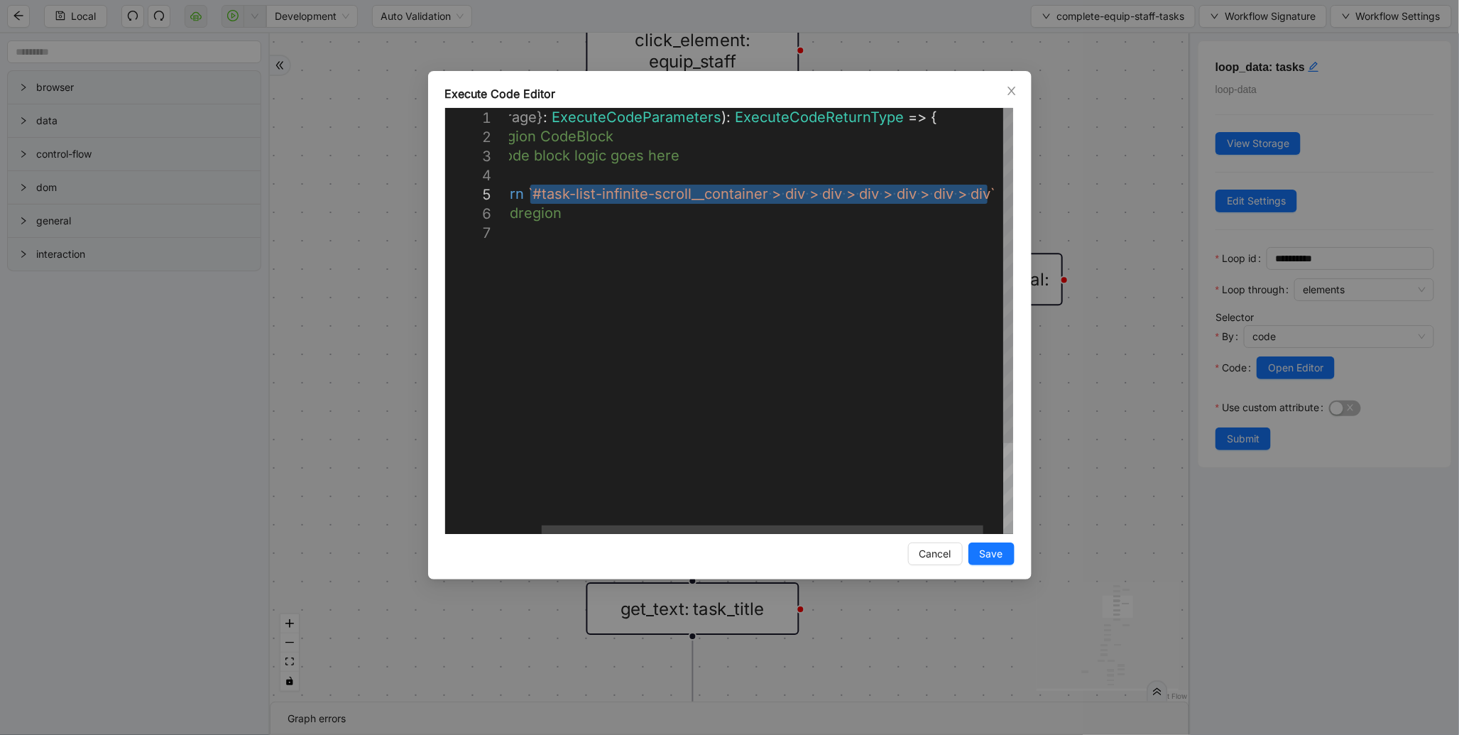
drag, startPoint x: 569, startPoint y: 192, endPoint x: 988, endPoint y: 195, distance: 419.0
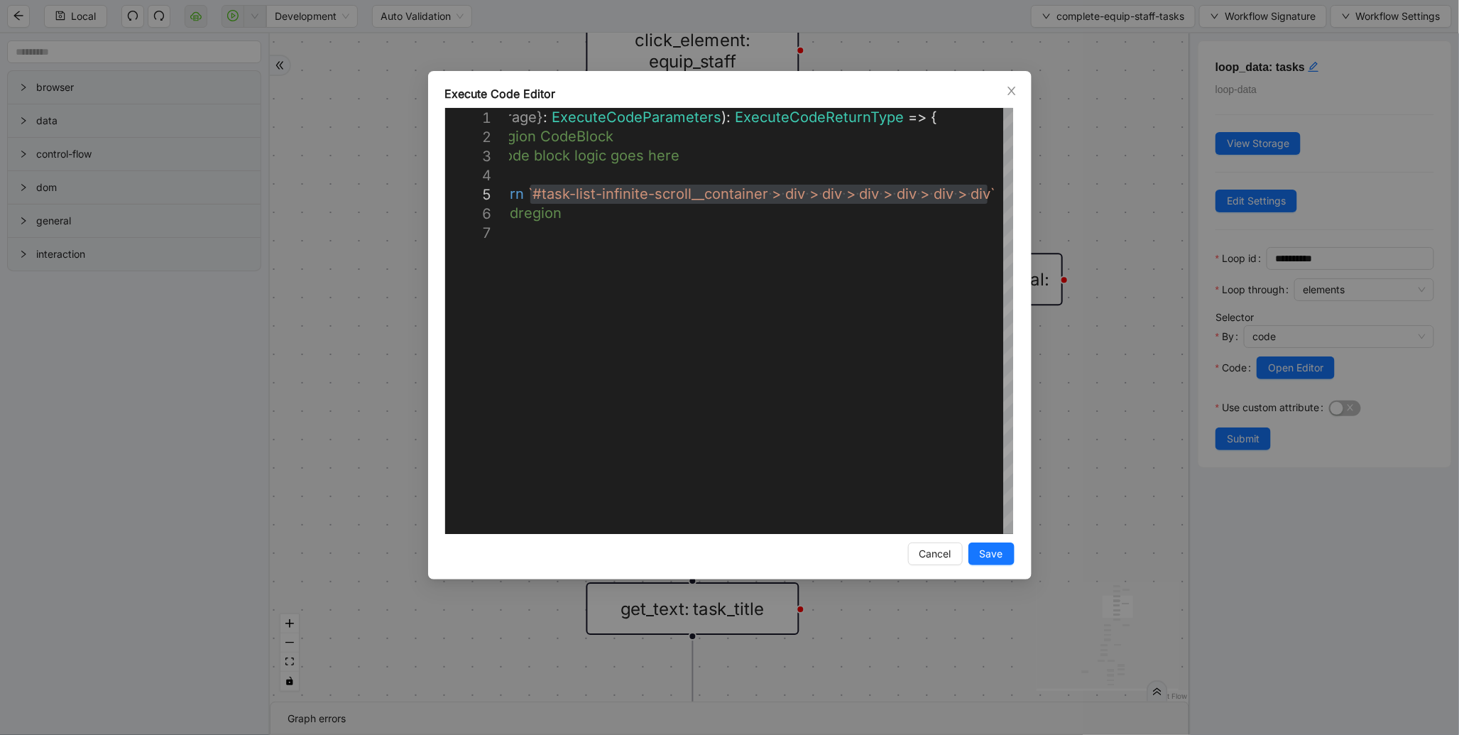
click at [1074, 125] on div "**********" at bounding box center [729, 367] width 1459 height 735
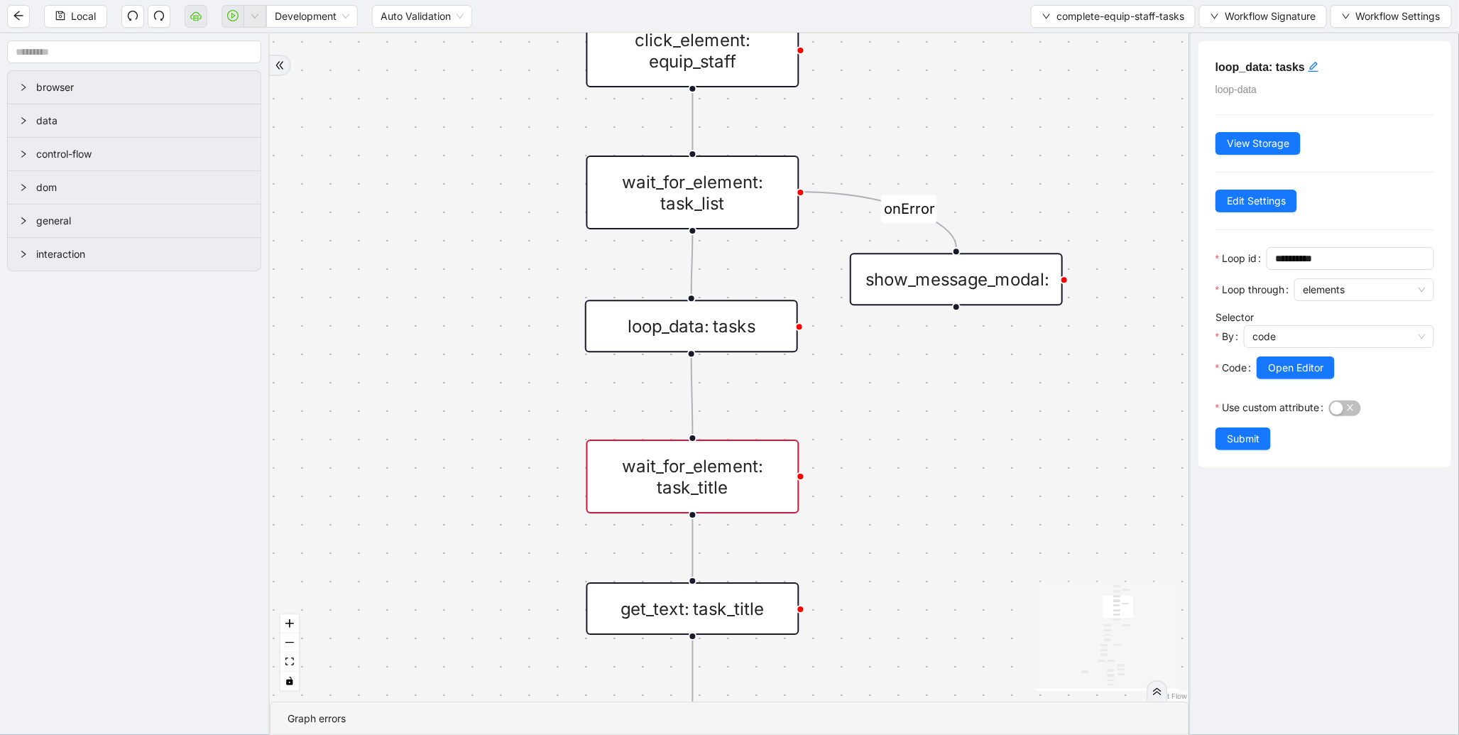
click at [744, 463] on div "wait_for_element: task_title" at bounding box center [693, 477] width 213 height 74
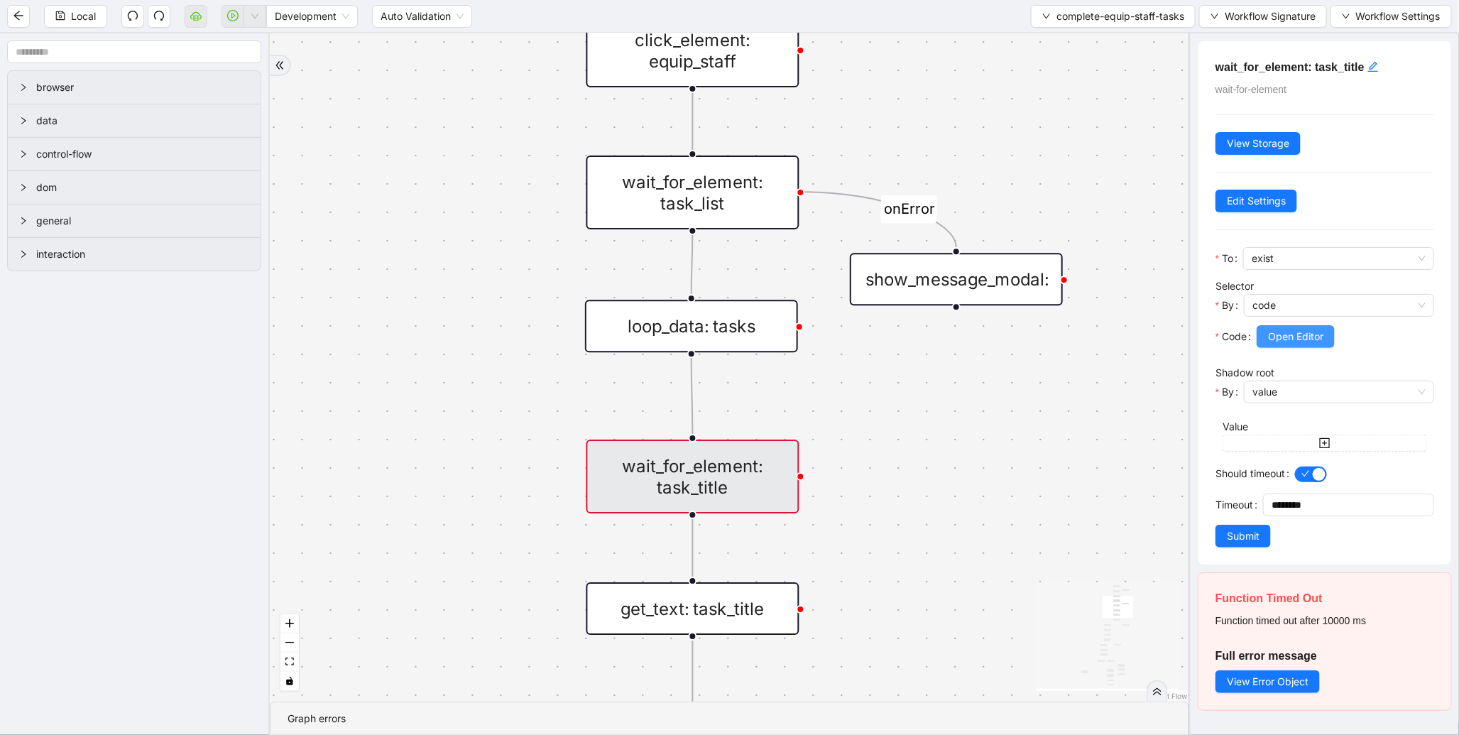
click at [1305, 332] on span "Open Editor" at bounding box center [1295, 337] width 55 height 16
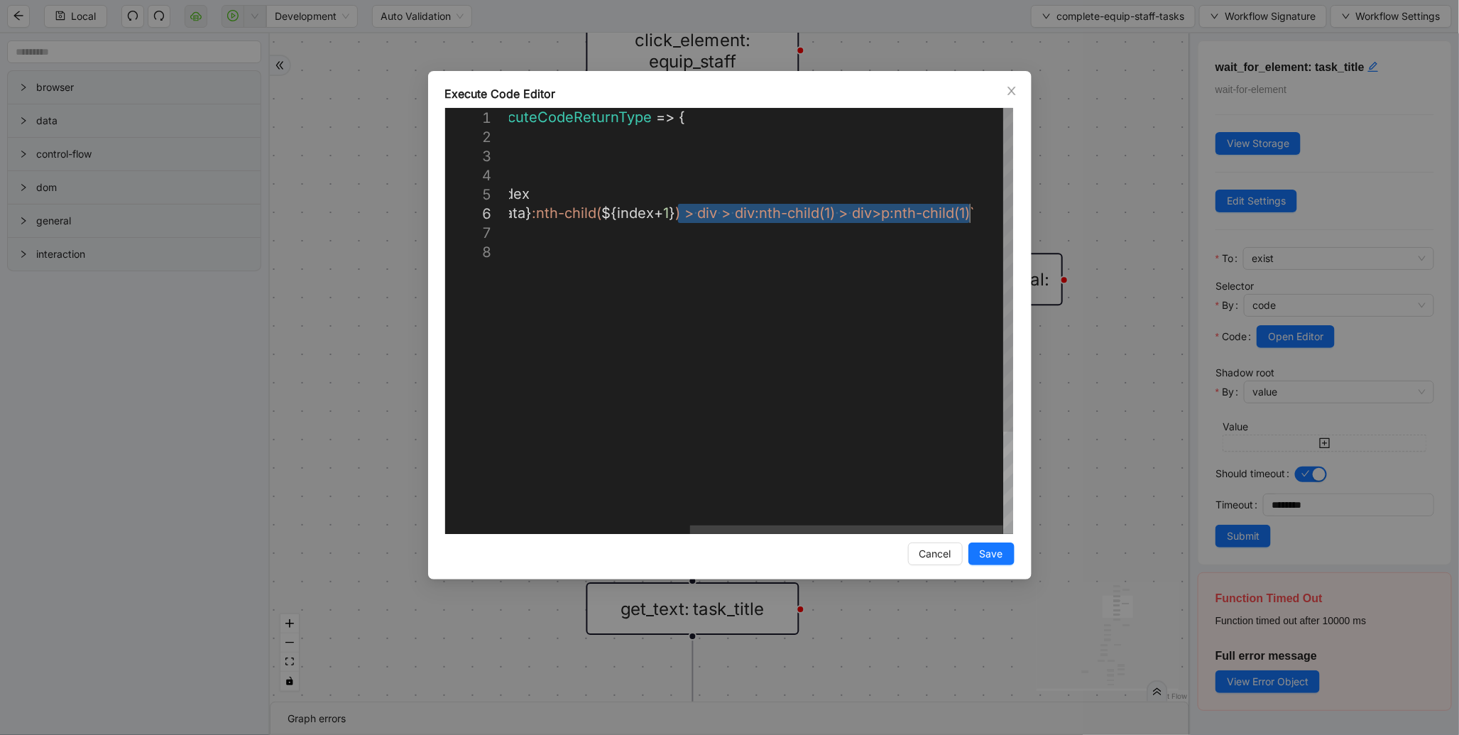
drag, startPoint x: 680, startPoint y: 214, endPoint x: 970, endPoint y: 210, distance: 290.5
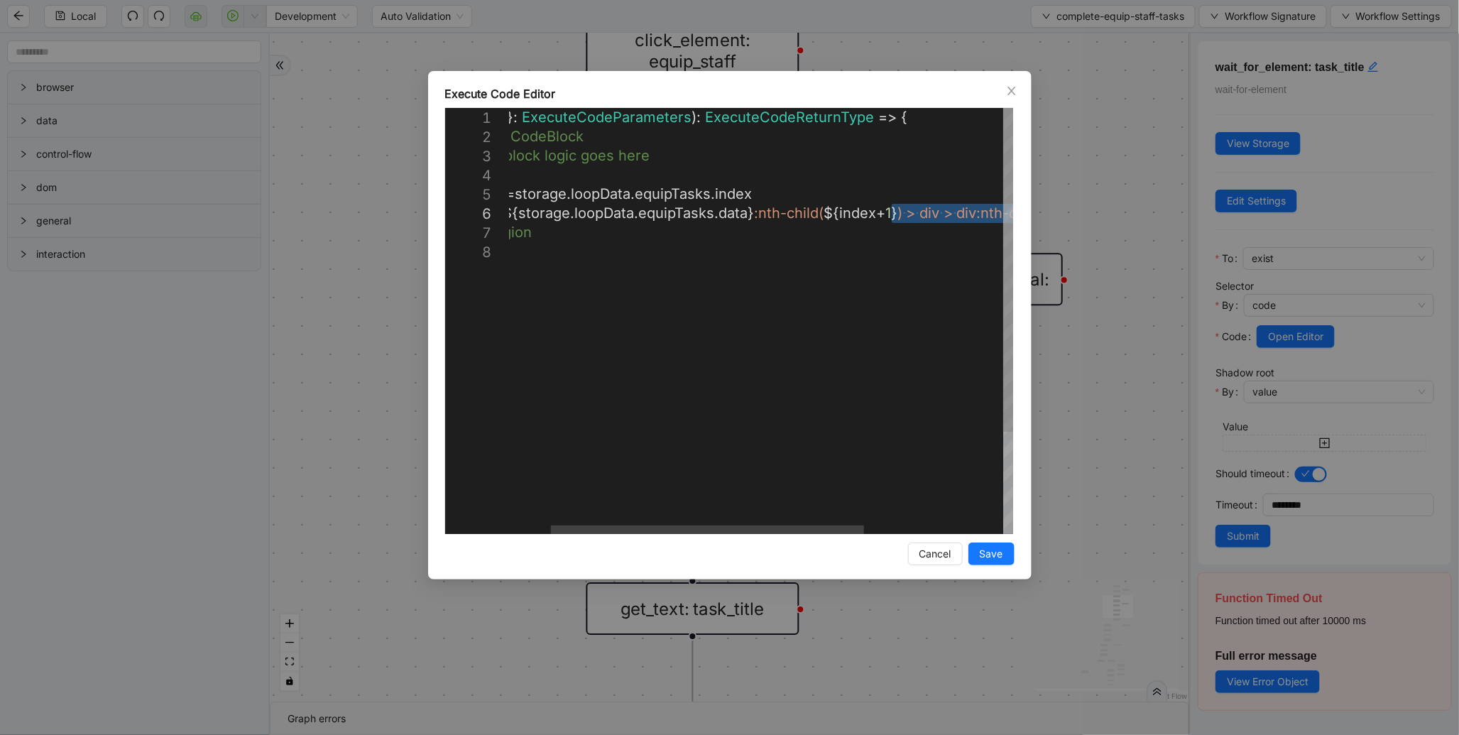
drag, startPoint x: 968, startPoint y: 216, endPoint x: 892, endPoint y: 214, distance: 76.0
click at [1119, 442] on div "**********" at bounding box center [729, 367] width 1459 height 735
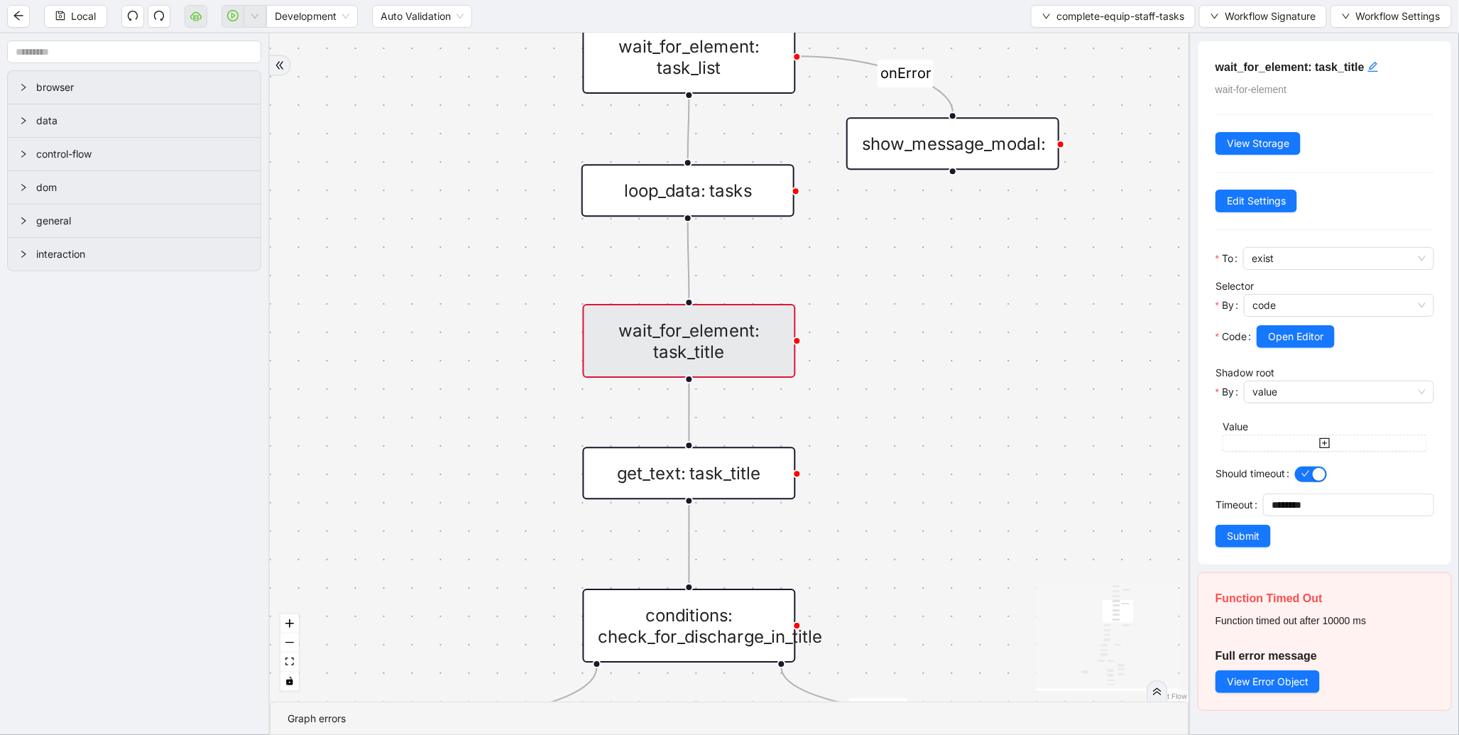
drag, startPoint x: 1052, startPoint y: 538, endPoint x: 1048, endPoint y: 309, distance: 229.4
click at [1048, 309] on div "fallback discharge_found_in_title todo_or_inprogress_tasks to-do-status fallbac…" at bounding box center [730, 367] width 920 height 668
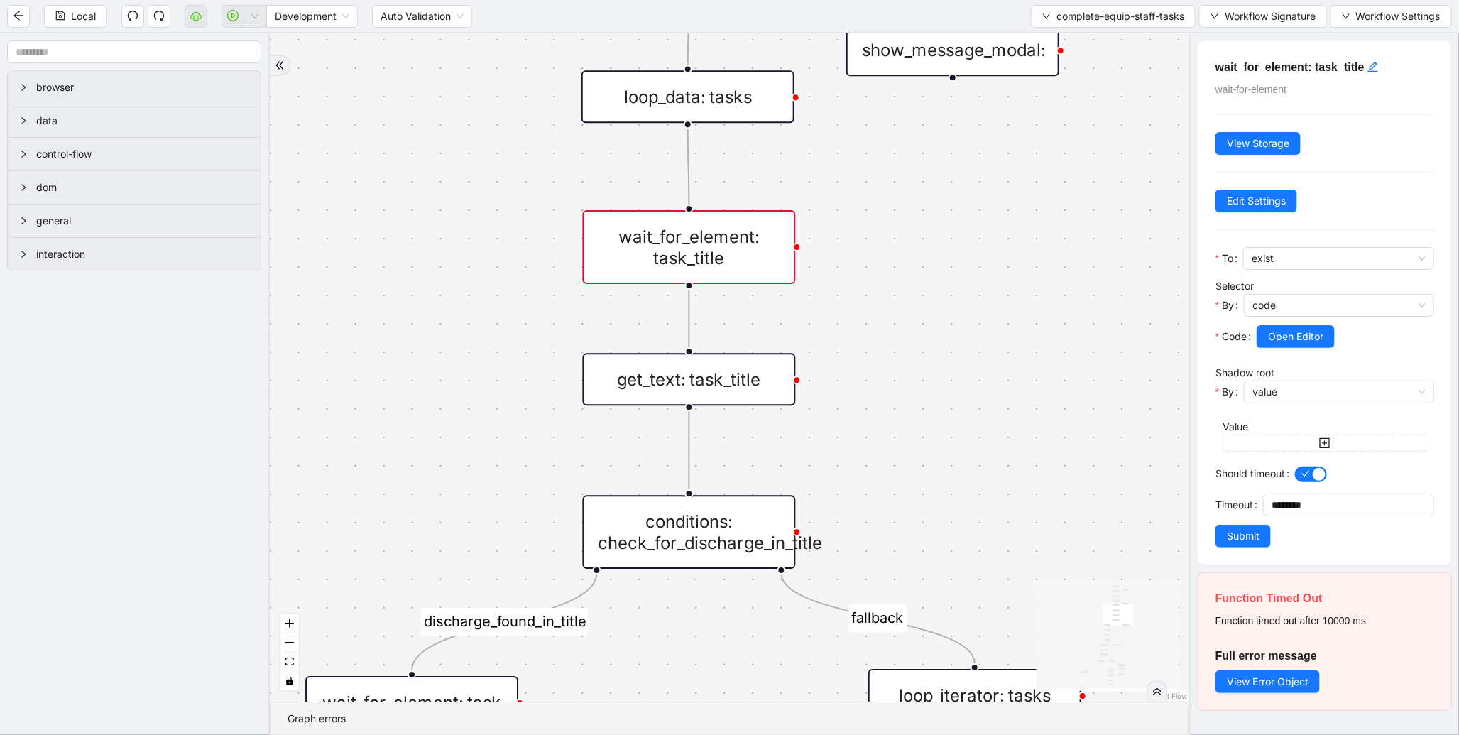
click at [703, 364] on div "get_text: task_title" at bounding box center [689, 379] width 213 height 53
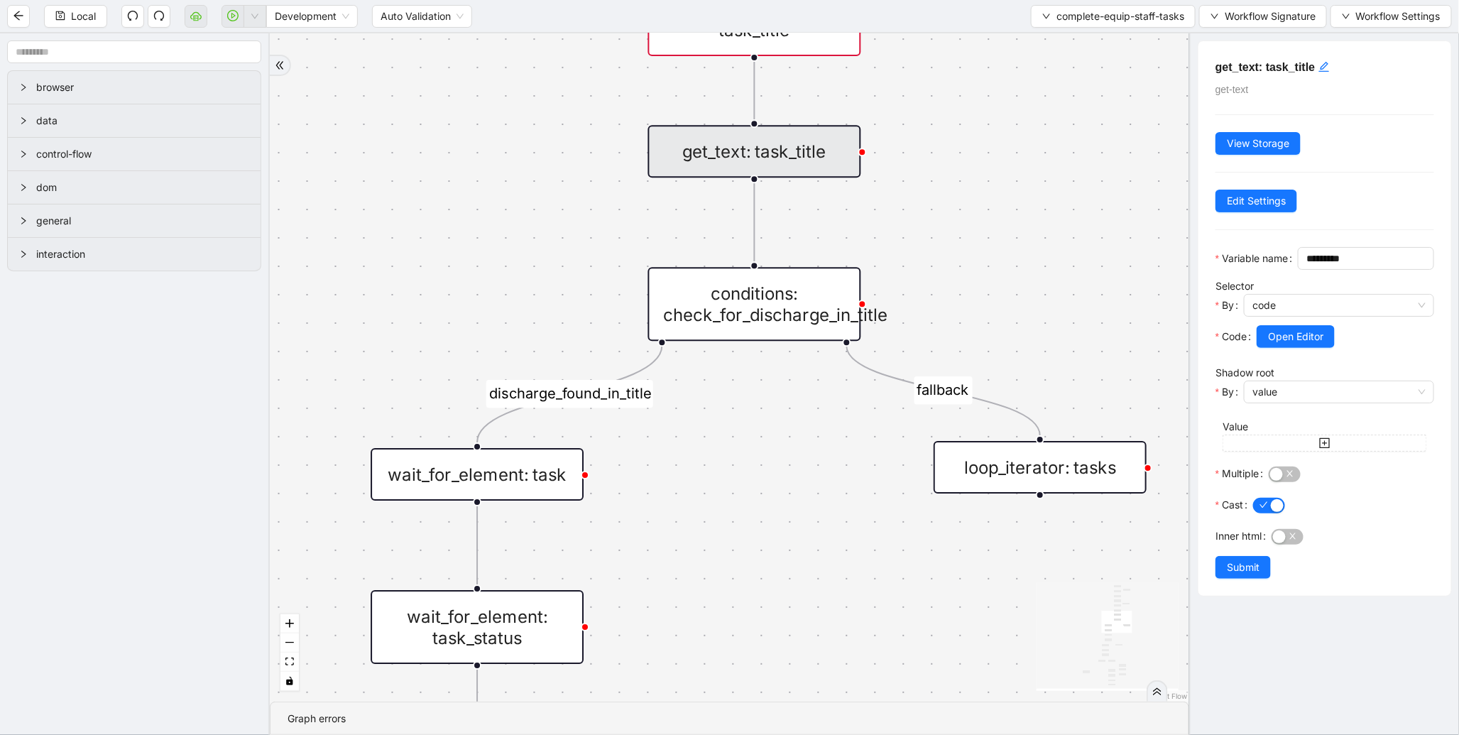
drag, startPoint x: 903, startPoint y: 456, endPoint x: 945, endPoint y: 273, distance: 187.8
click at [945, 273] on div "fallback discharge_found_in_title todo_or_inprogress_tasks to-do-status fallbac…" at bounding box center [730, 367] width 920 height 668
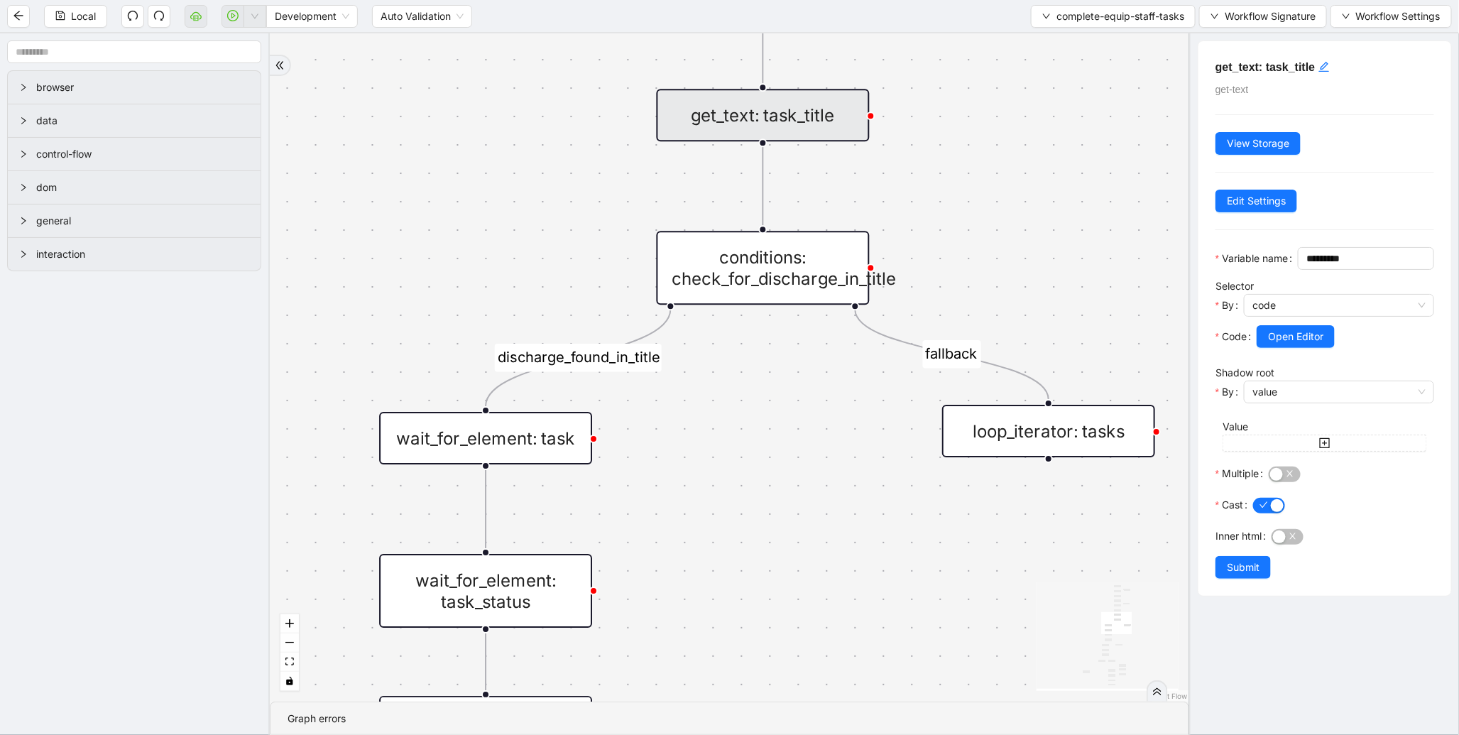
click at [739, 278] on div "conditions: check_for_discharge_in_title" at bounding box center [763, 268] width 213 height 74
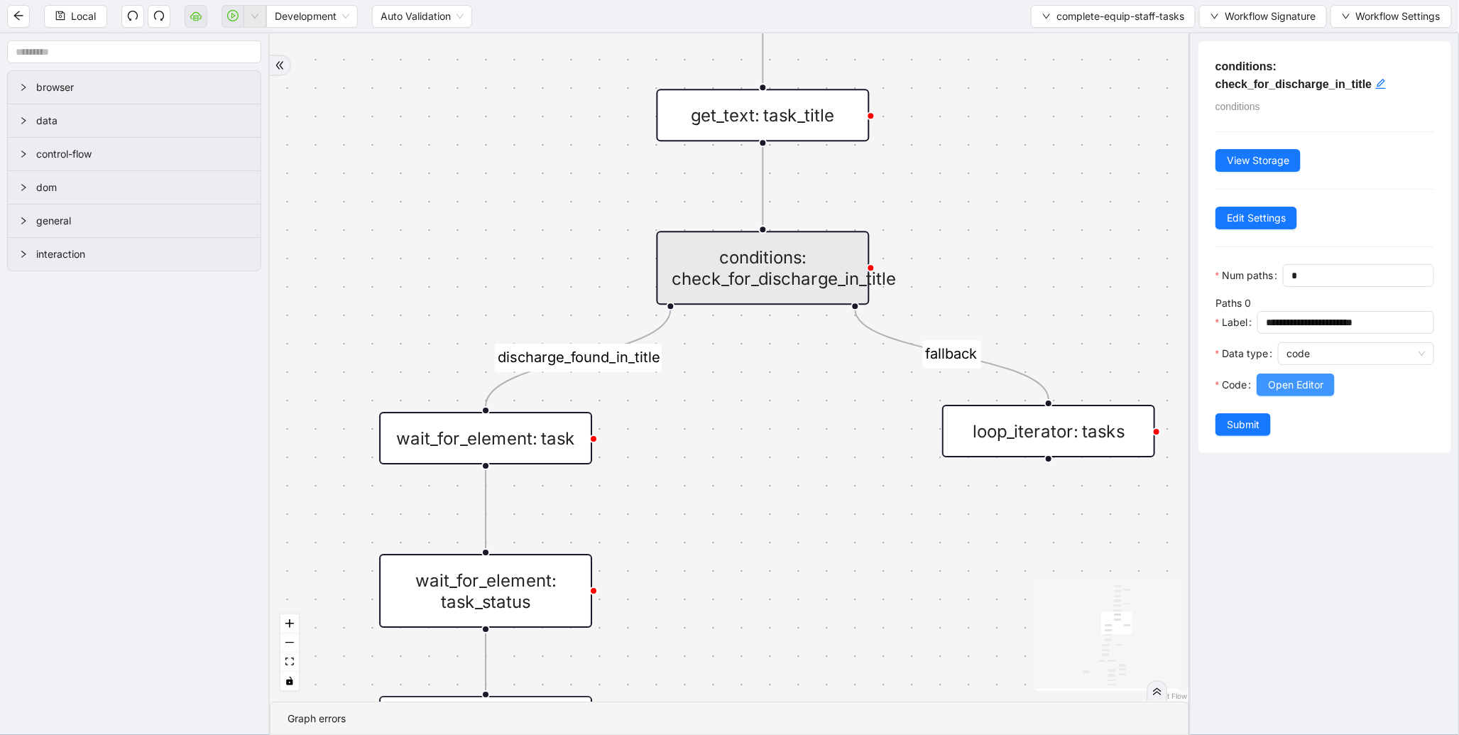
click at [1258, 396] on button "Open Editor" at bounding box center [1296, 385] width 78 height 23
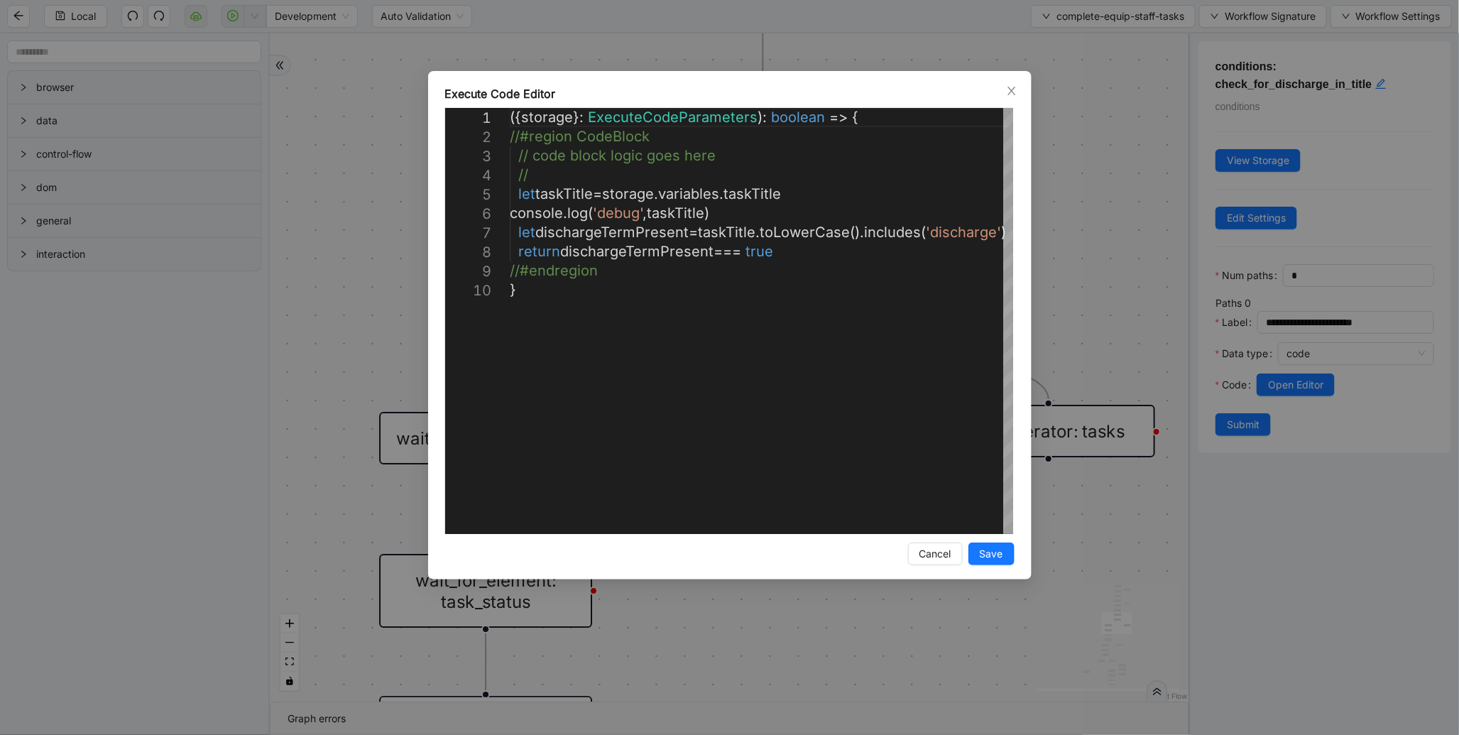
click at [1076, 289] on div "**********" at bounding box center [729, 367] width 1459 height 735
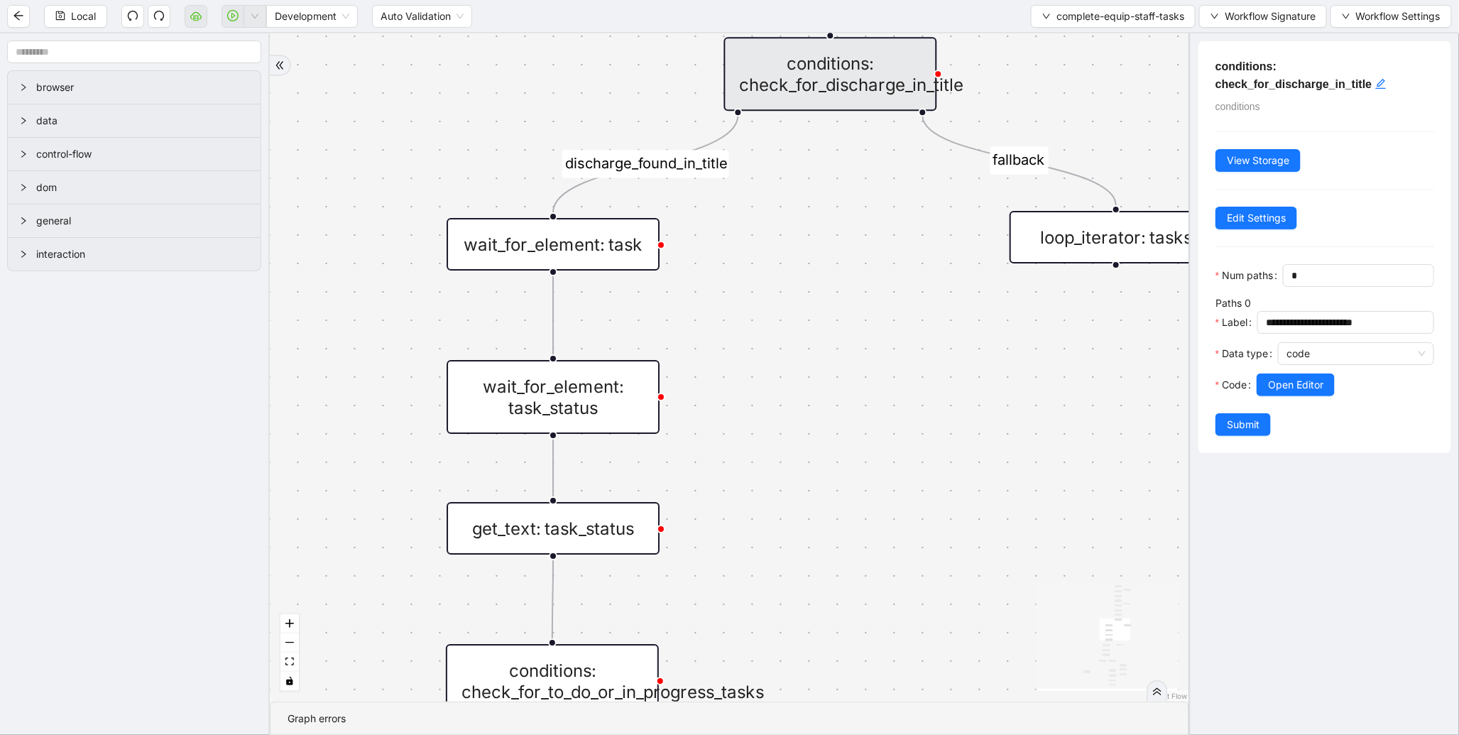
drag, startPoint x: 785, startPoint y: 578, endPoint x: 856, endPoint y: 365, distance: 224.4
click at [856, 365] on div "fallback discharge_found_in_title todo_or_inprogress_tasks to-do-status fallbac…" at bounding box center [730, 367] width 920 height 668
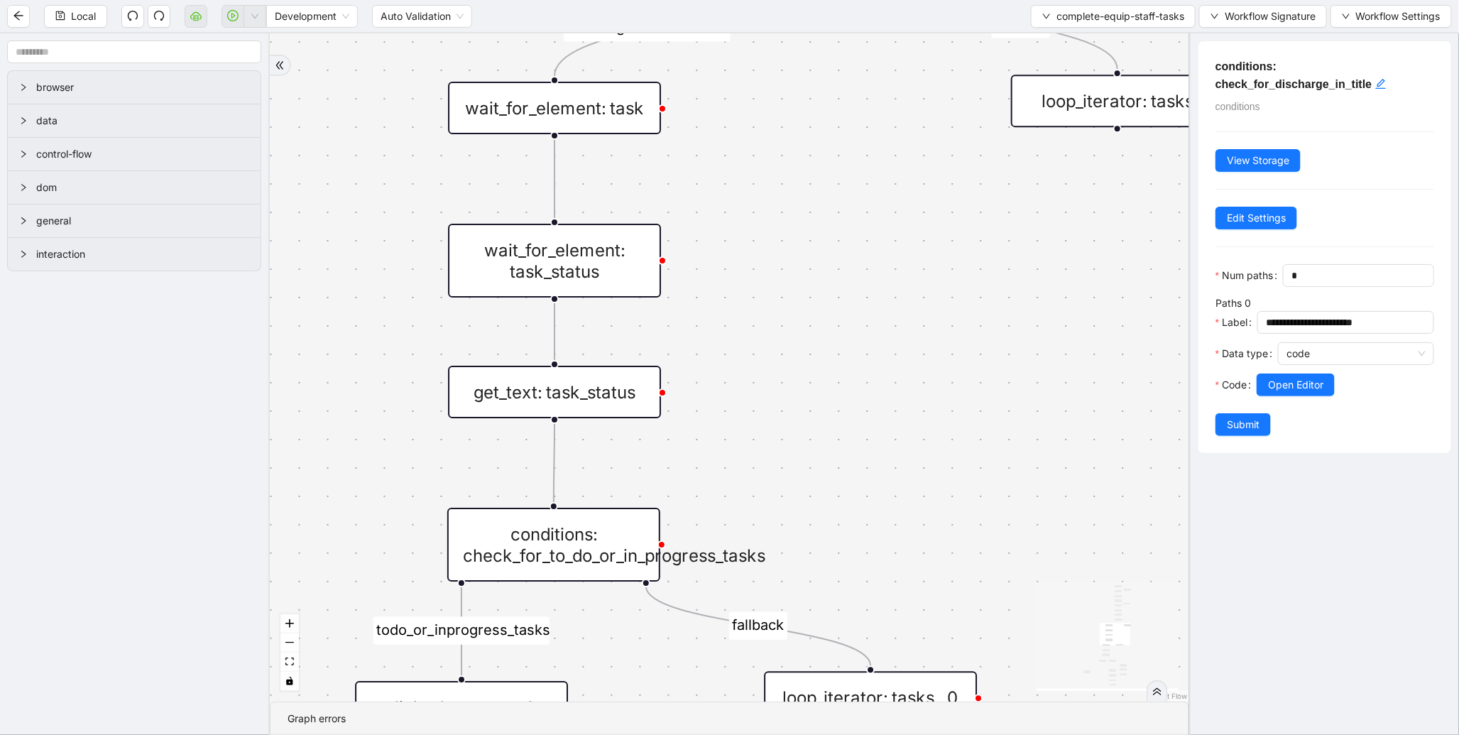
drag, startPoint x: 810, startPoint y: 425, endPoint x: 800, endPoint y: 336, distance: 89.4
click at [800, 336] on div "fallback discharge_found_in_title todo_or_inprogress_tasks to-do-status fallbac…" at bounding box center [730, 367] width 920 height 668
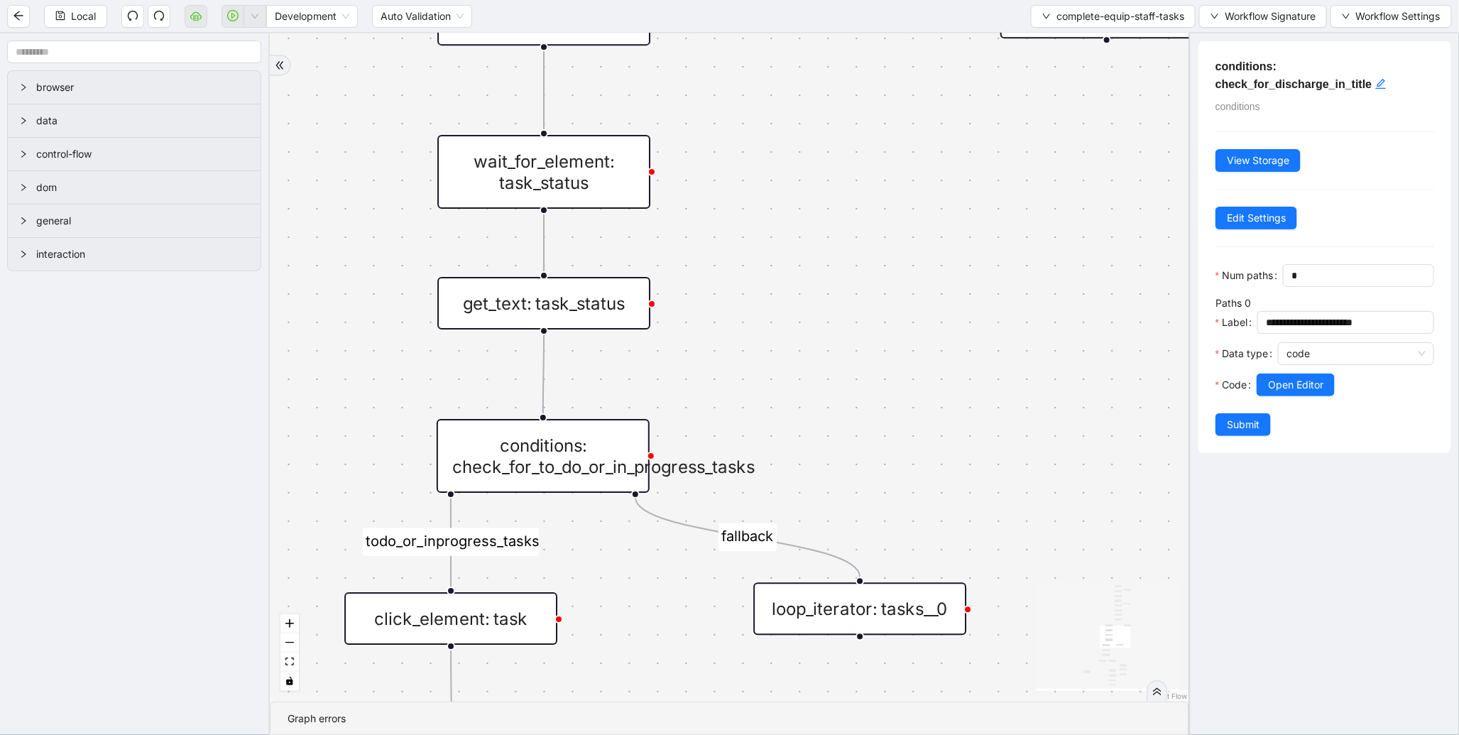
drag, startPoint x: 853, startPoint y: 370, endPoint x: 885, endPoint y: 313, distance: 65.2
click at [885, 313] on div "fallback discharge_found_in_title todo_or_inprogress_tasks to-do-status fallbac…" at bounding box center [730, 367] width 920 height 668
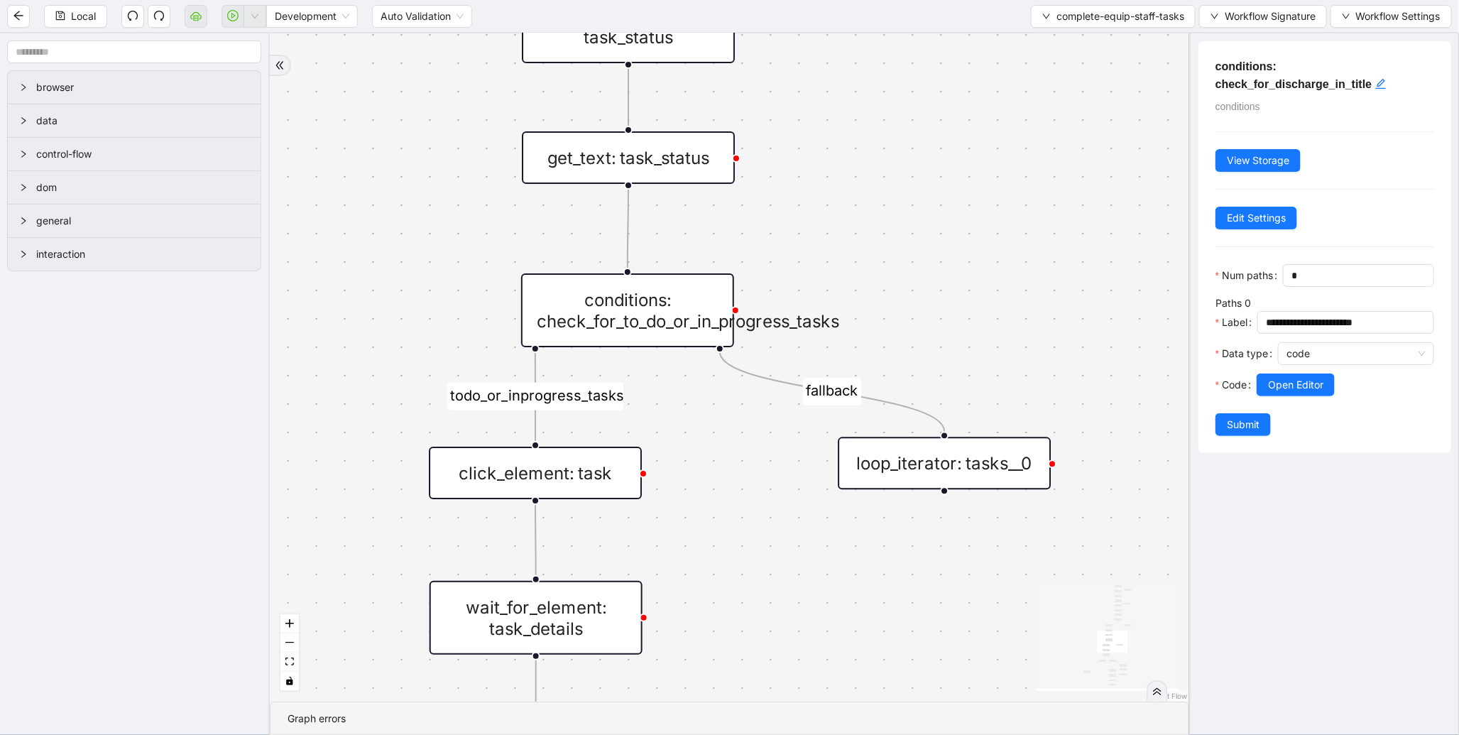
click at [637, 330] on div "conditions: check_for_to_do_or_in_progress_tasks" at bounding box center [627, 310] width 213 height 74
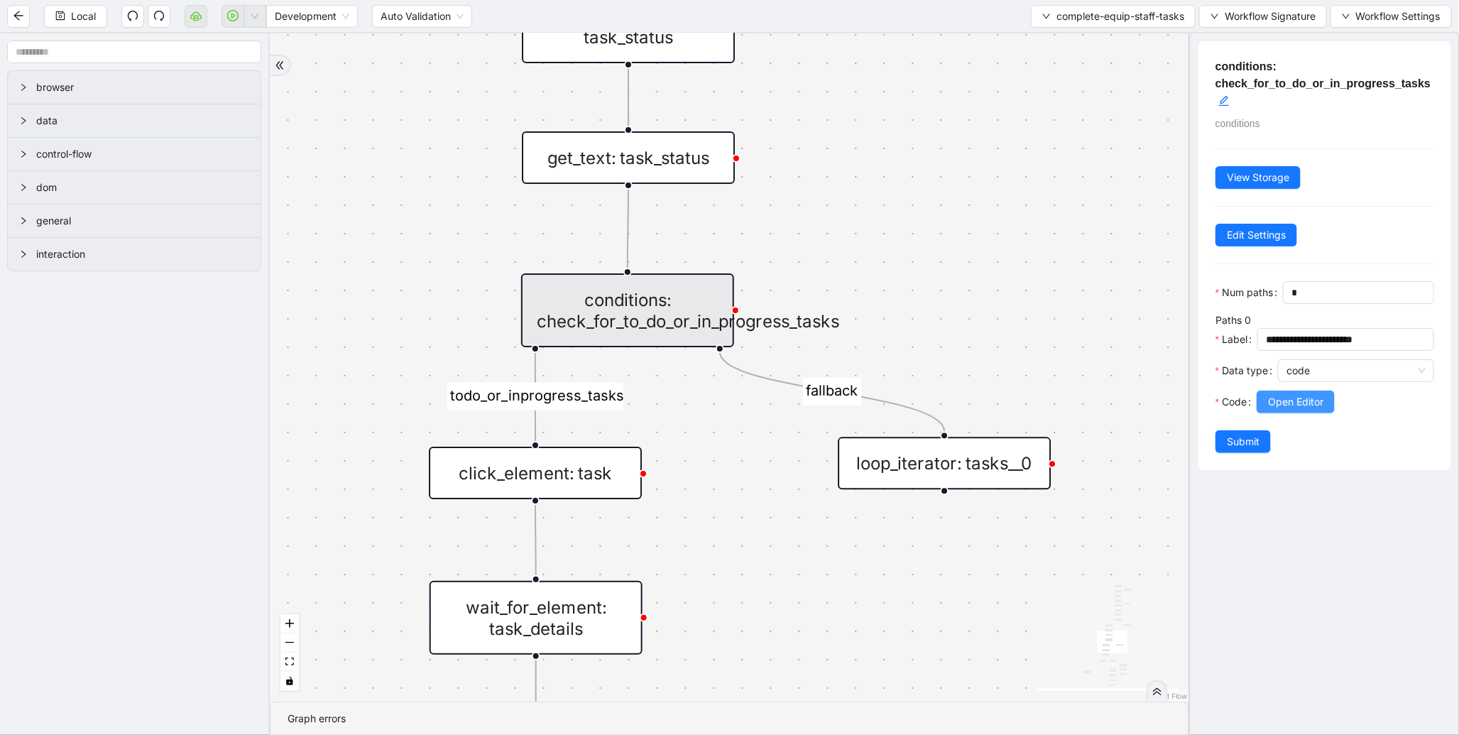
click at [1276, 410] on span "Open Editor" at bounding box center [1295, 402] width 55 height 16
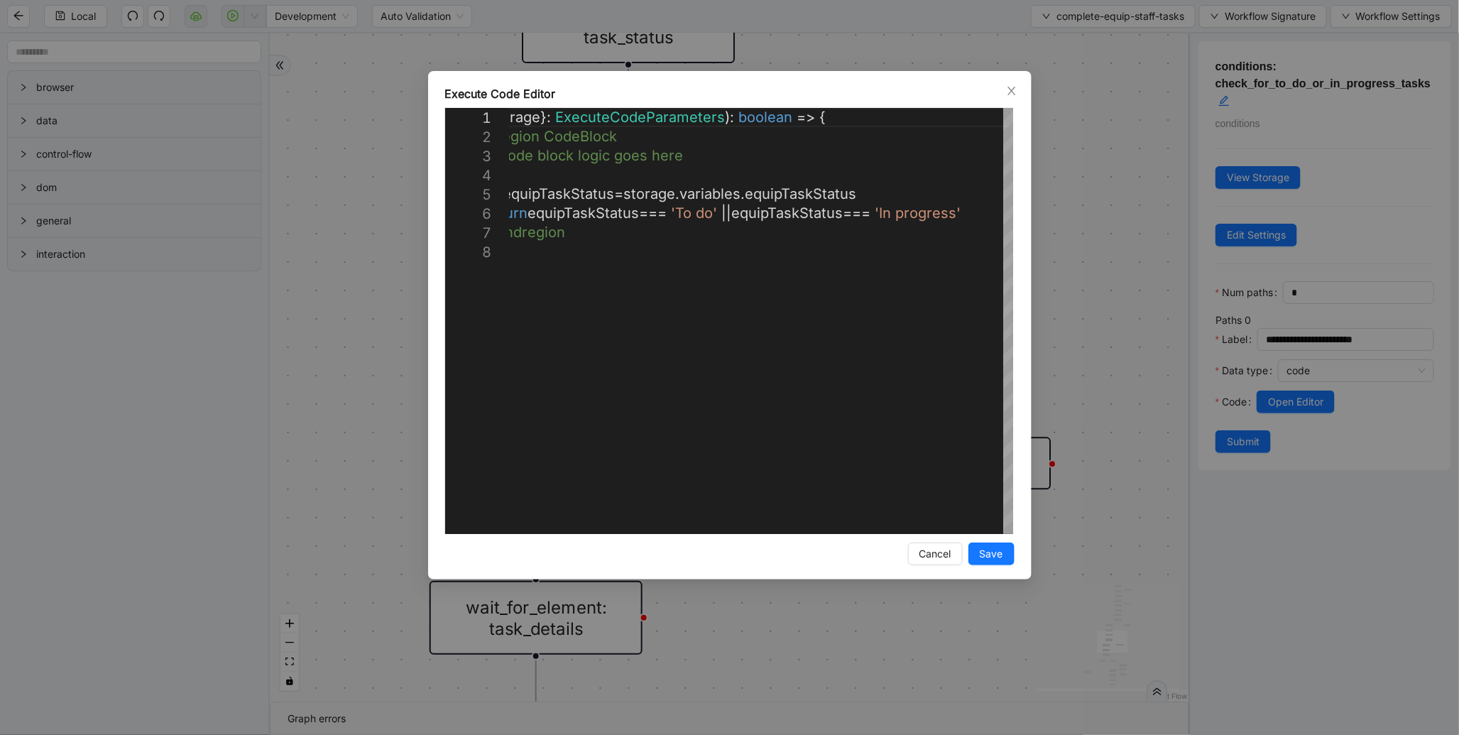
click at [1076, 254] on div "**********" at bounding box center [729, 367] width 1459 height 735
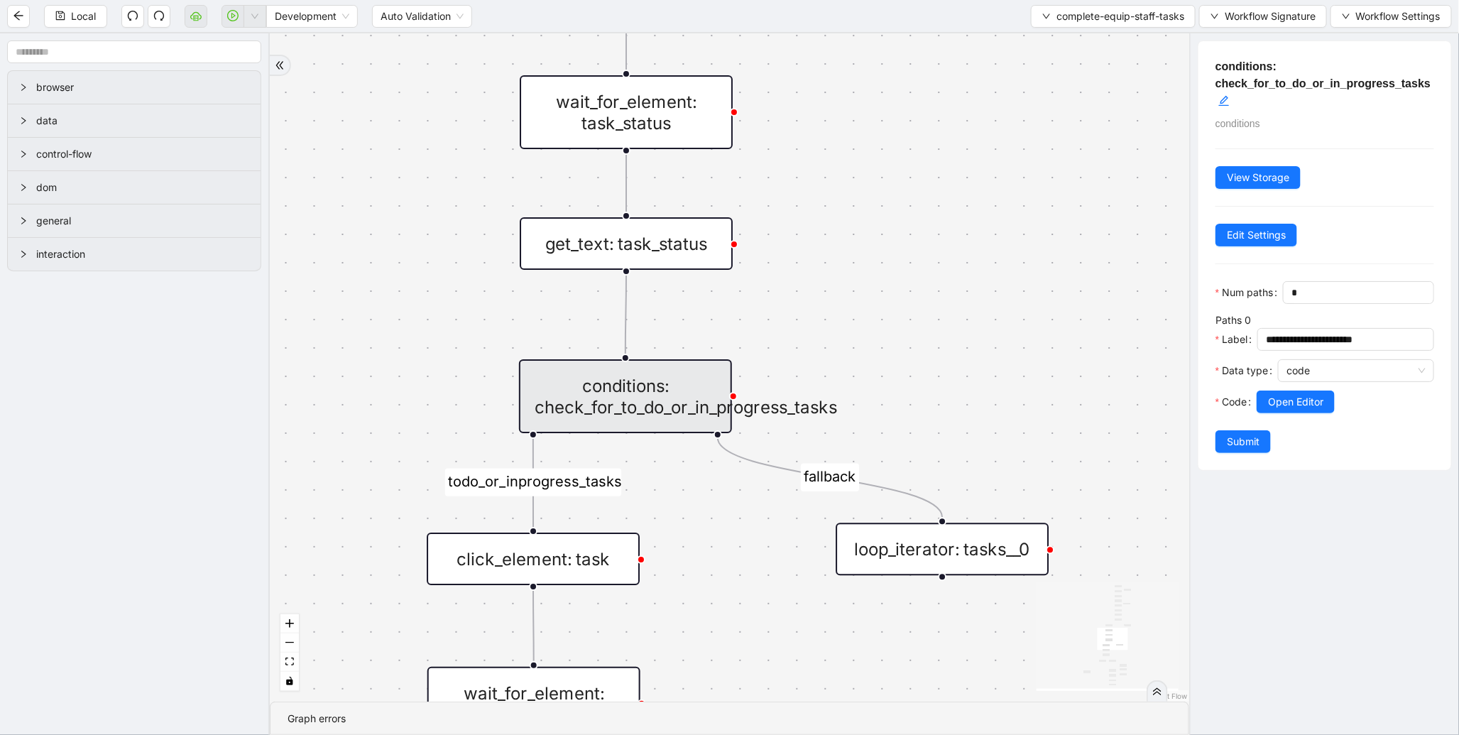
drag, startPoint x: 959, startPoint y: 227, endPoint x: 878, endPoint y: 420, distance: 209.7
click at [947, 409] on div "fallback discharge_found_in_title todo_or_inprogress_tasks to-do-status fallbac…" at bounding box center [730, 367] width 920 height 668
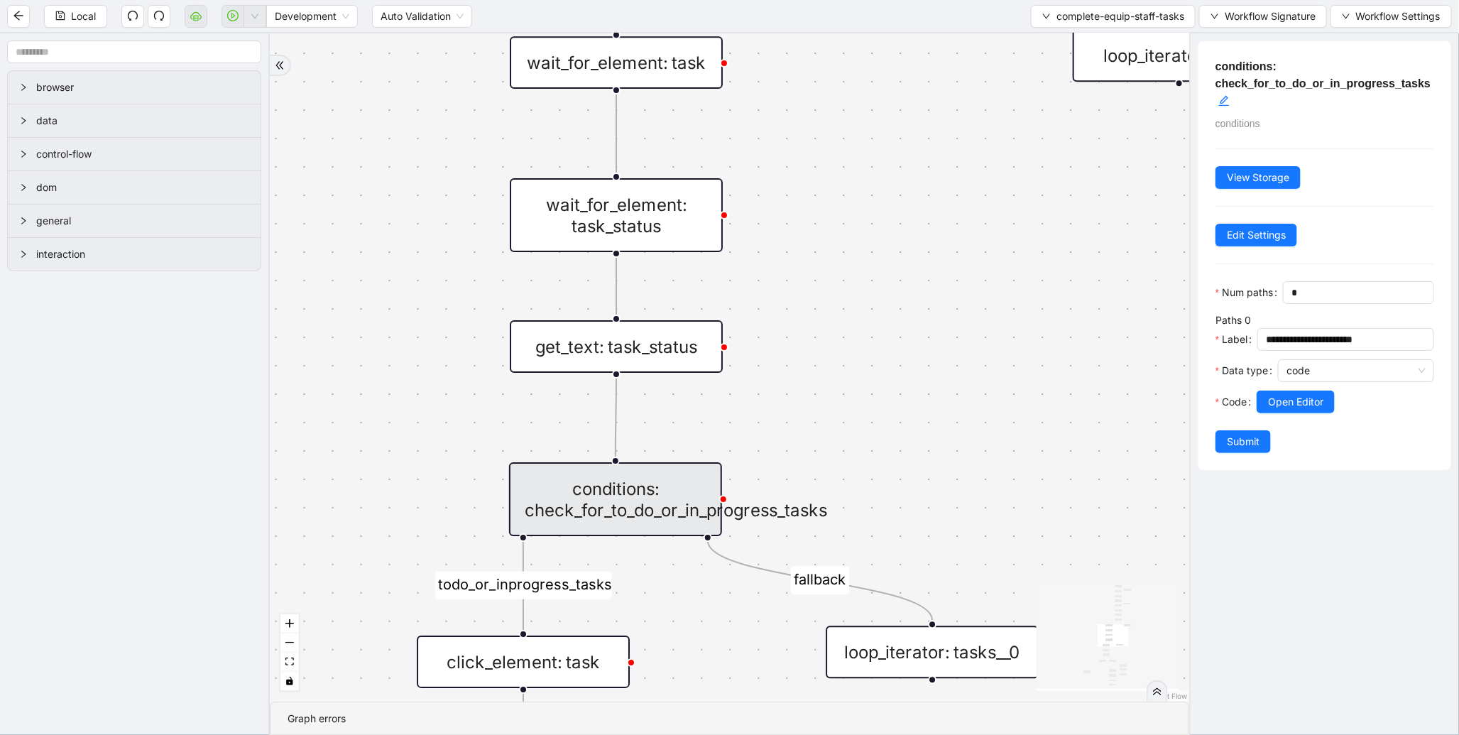
click at [668, 346] on div "get_text: task_status" at bounding box center [616, 346] width 213 height 53
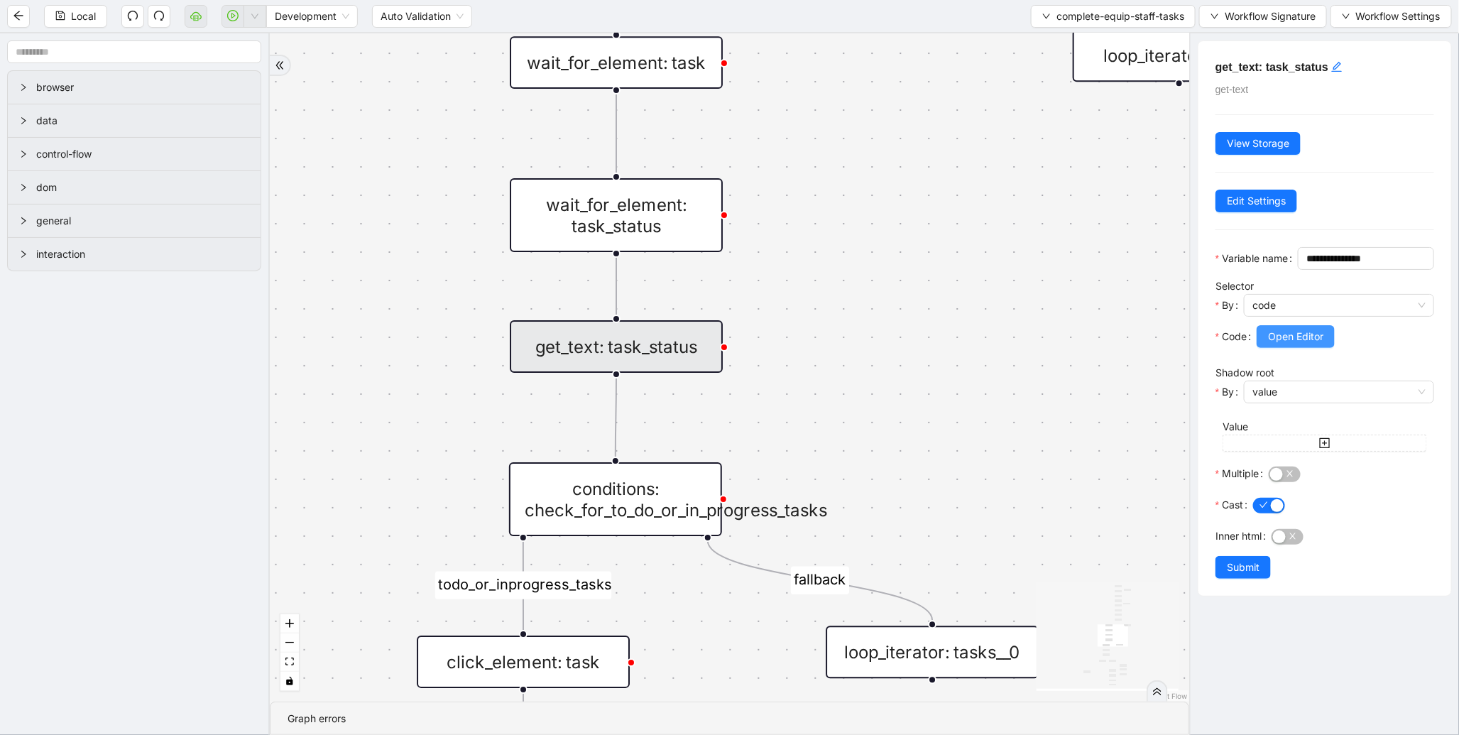
click at [1317, 344] on span "Open Editor" at bounding box center [1295, 337] width 55 height 16
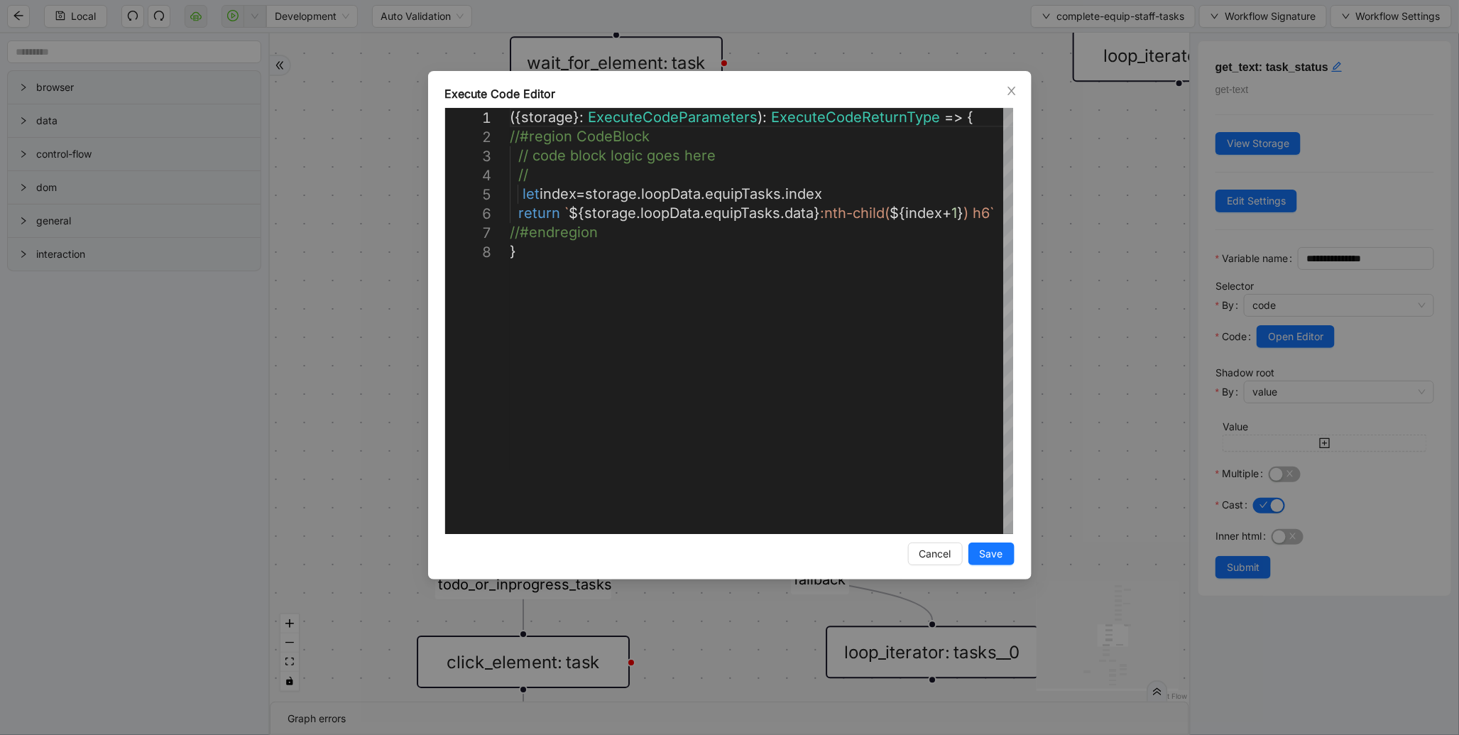
click at [1153, 291] on div "**********" at bounding box center [729, 367] width 1459 height 735
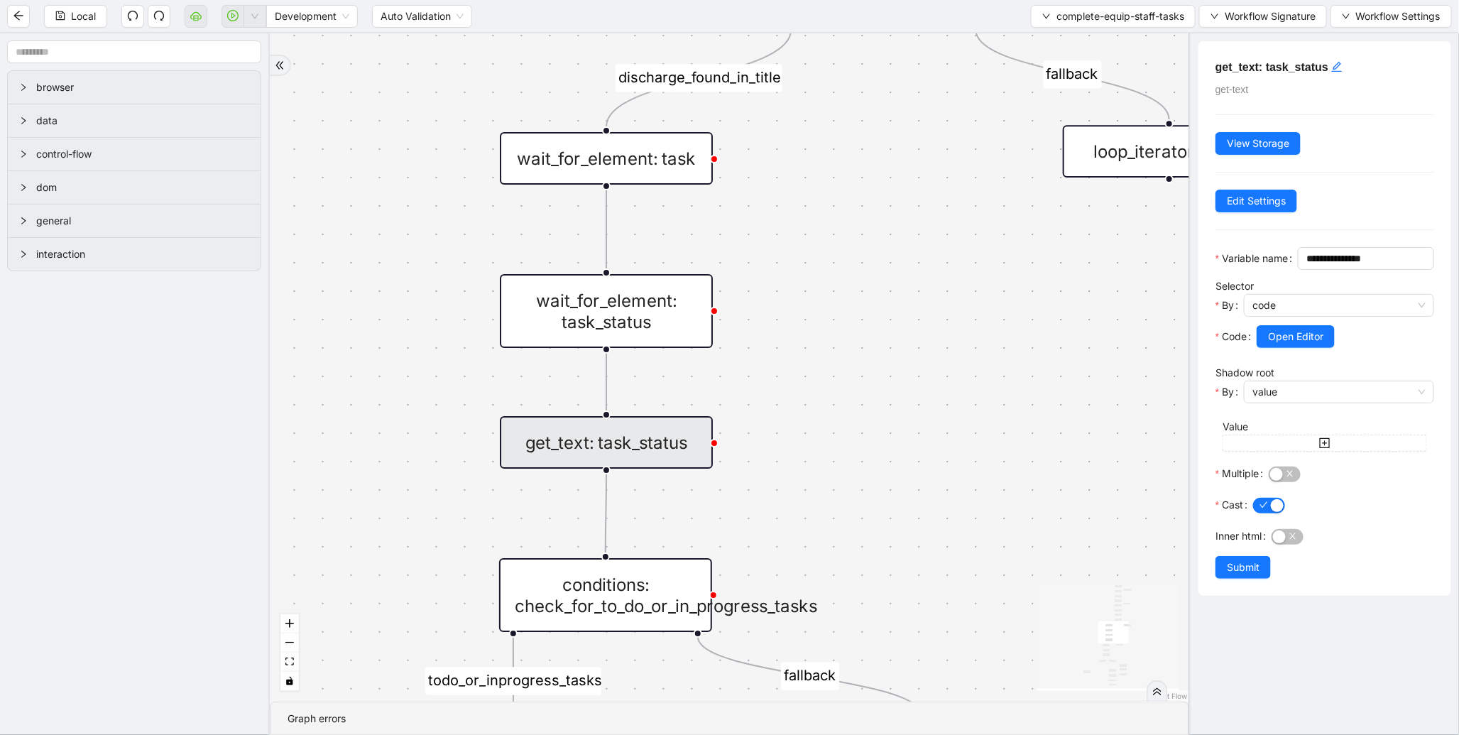
drag, startPoint x: 1027, startPoint y: 268, endPoint x: 974, endPoint y: 580, distance: 316.3
click at [975, 577] on div "fallback discharge_found_in_title todo_or_inprogress_tasks to-do-status fallbac…" at bounding box center [730, 367] width 920 height 668
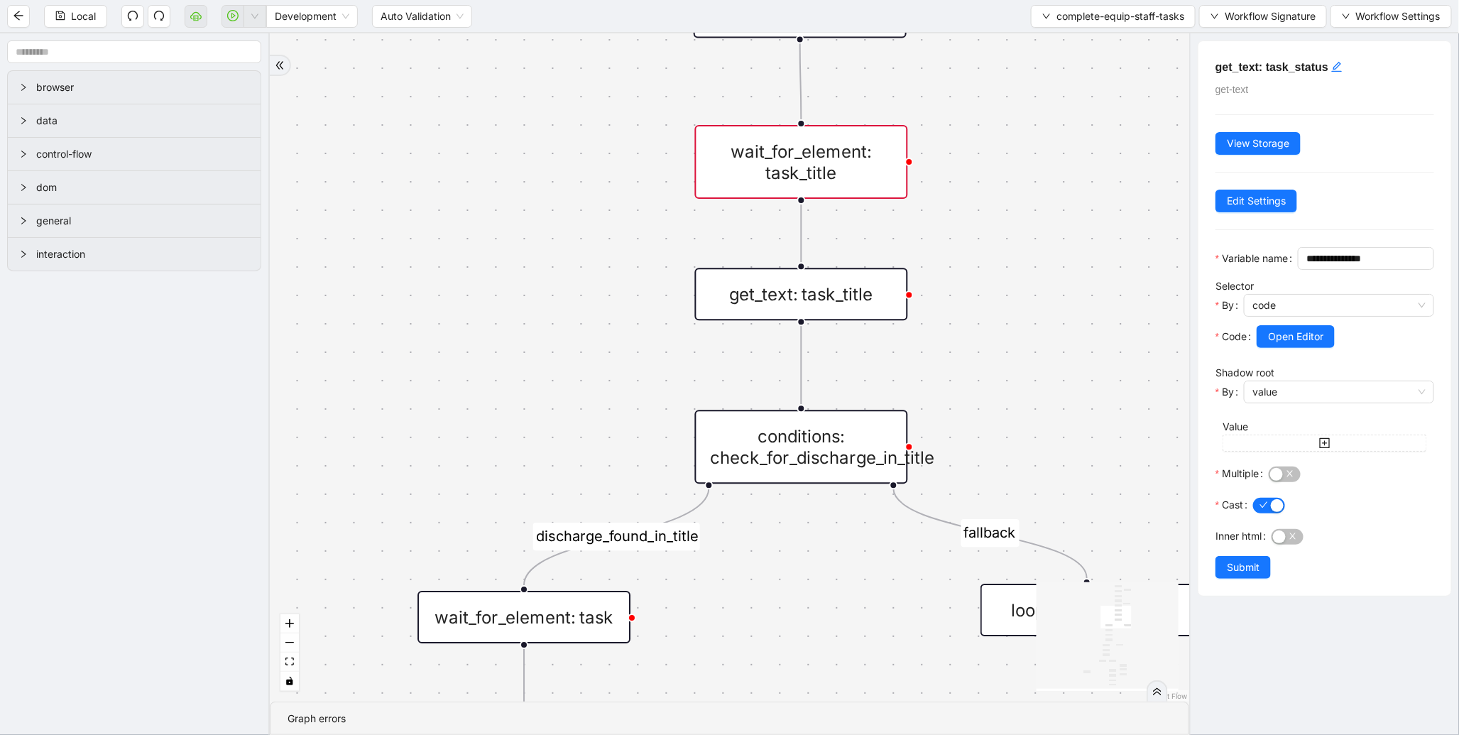
drag, startPoint x: 902, startPoint y: 417, endPoint x: 847, endPoint y: 703, distance: 291.4
click at [849, 713] on section "fallback discharge_found_in_title todo_or_inprogress_tasks to-do-status fallbac…" at bounding box center [730, 384] width 920 height 702
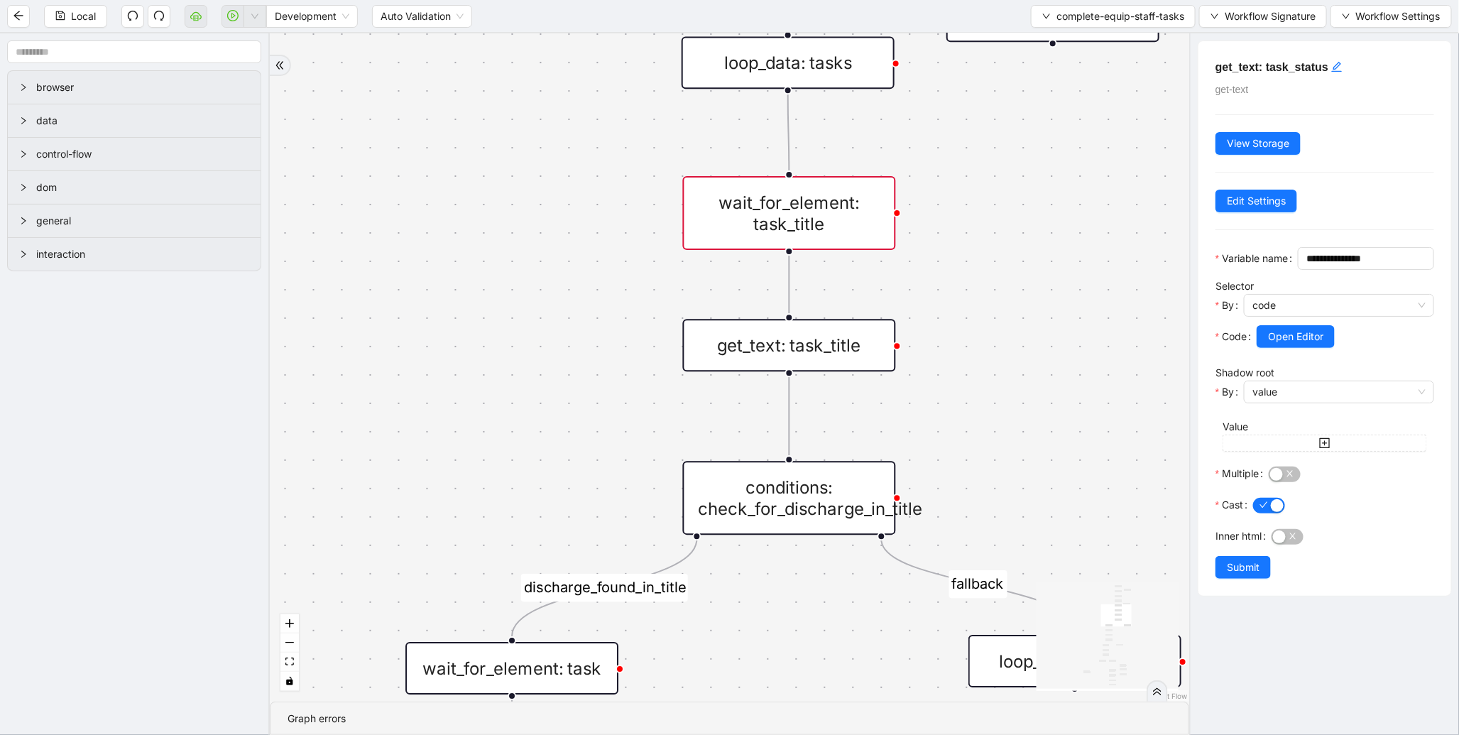
click at [822, 506] on div "conditions: check_for_discharge_in_title" at bounding box center [789, 498] width 213 height 74
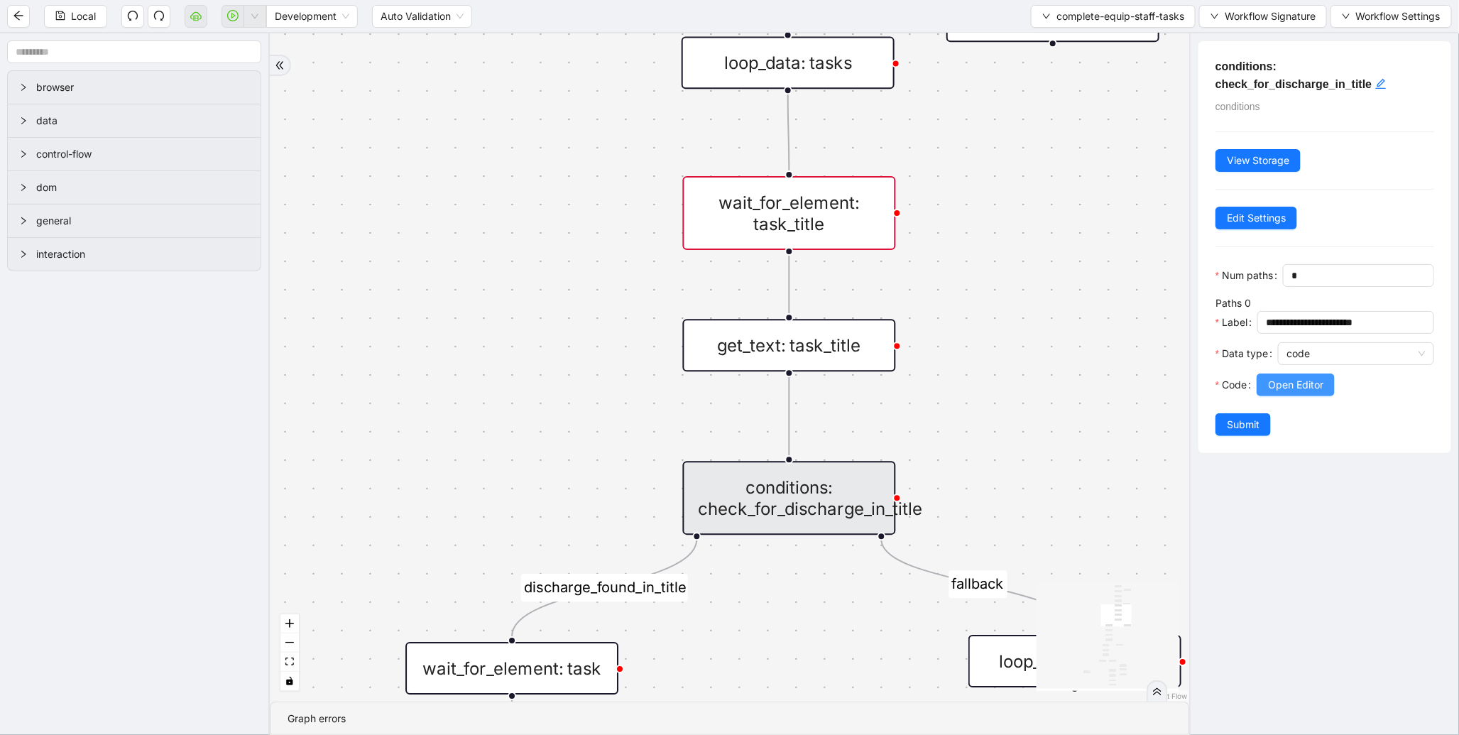
click at [1302, 396] on button "Open Editor" at bounding box center [1296, 385] width 78 height 23
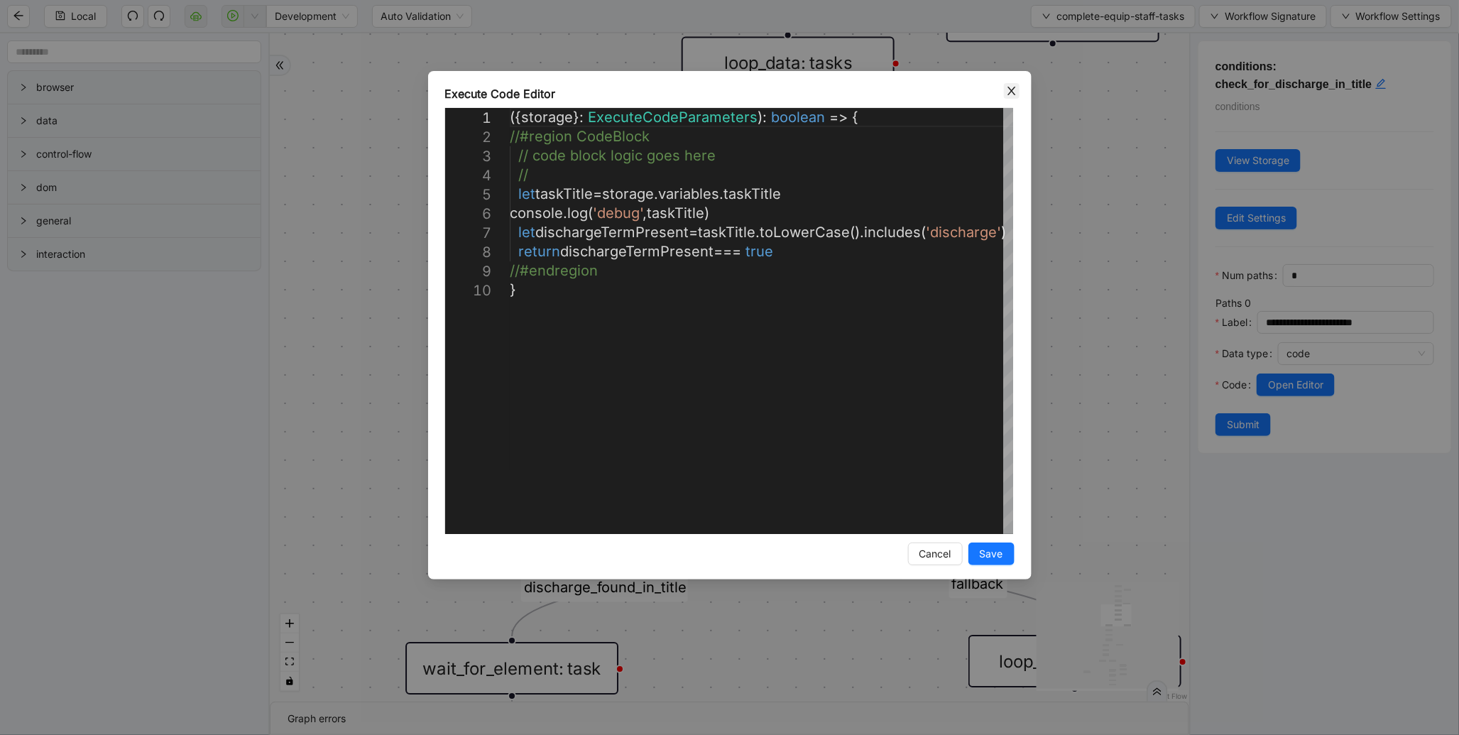
click at [1016, 95] on icon "close" at bounding box center [1011, 90] width 11 height 11
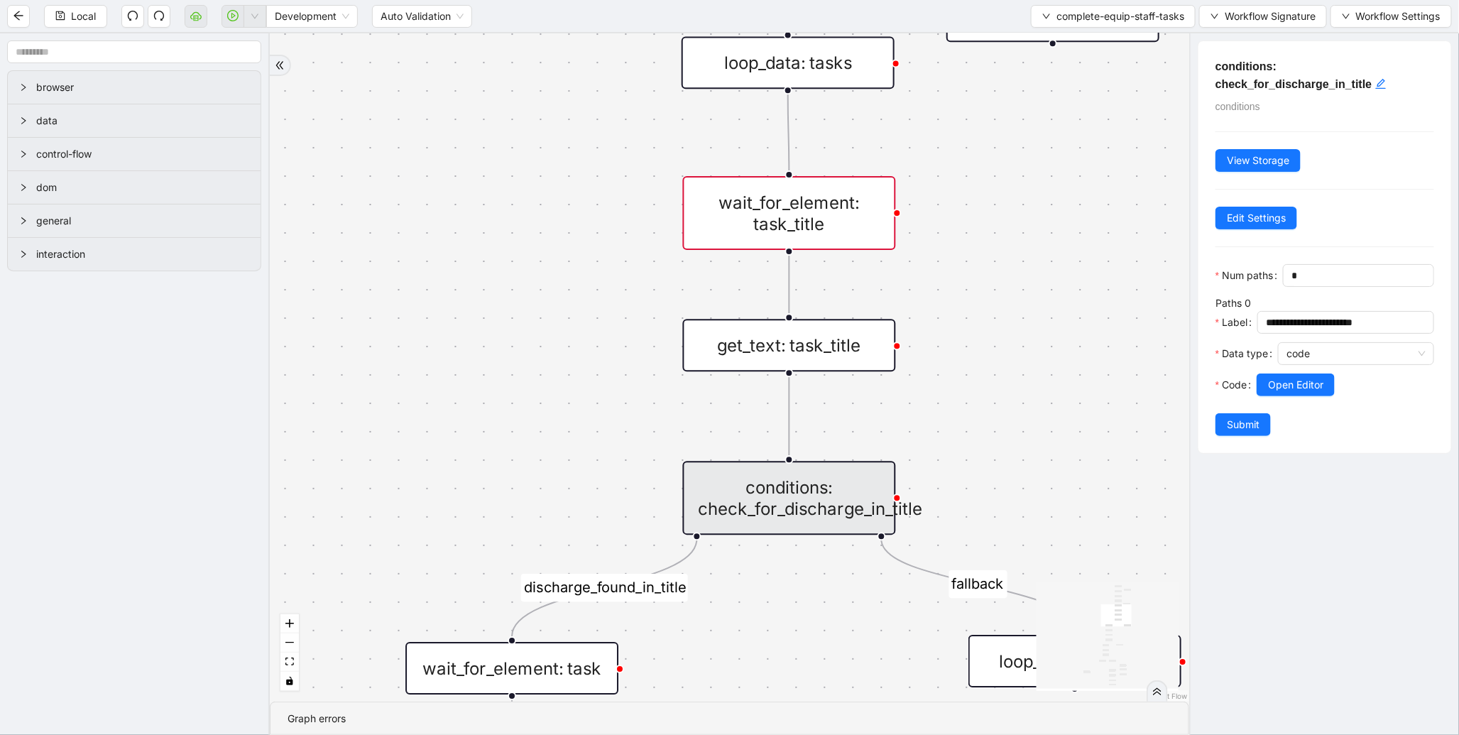
click at [25, 92] on div at bounding box center [27, 88] width 17 height 16
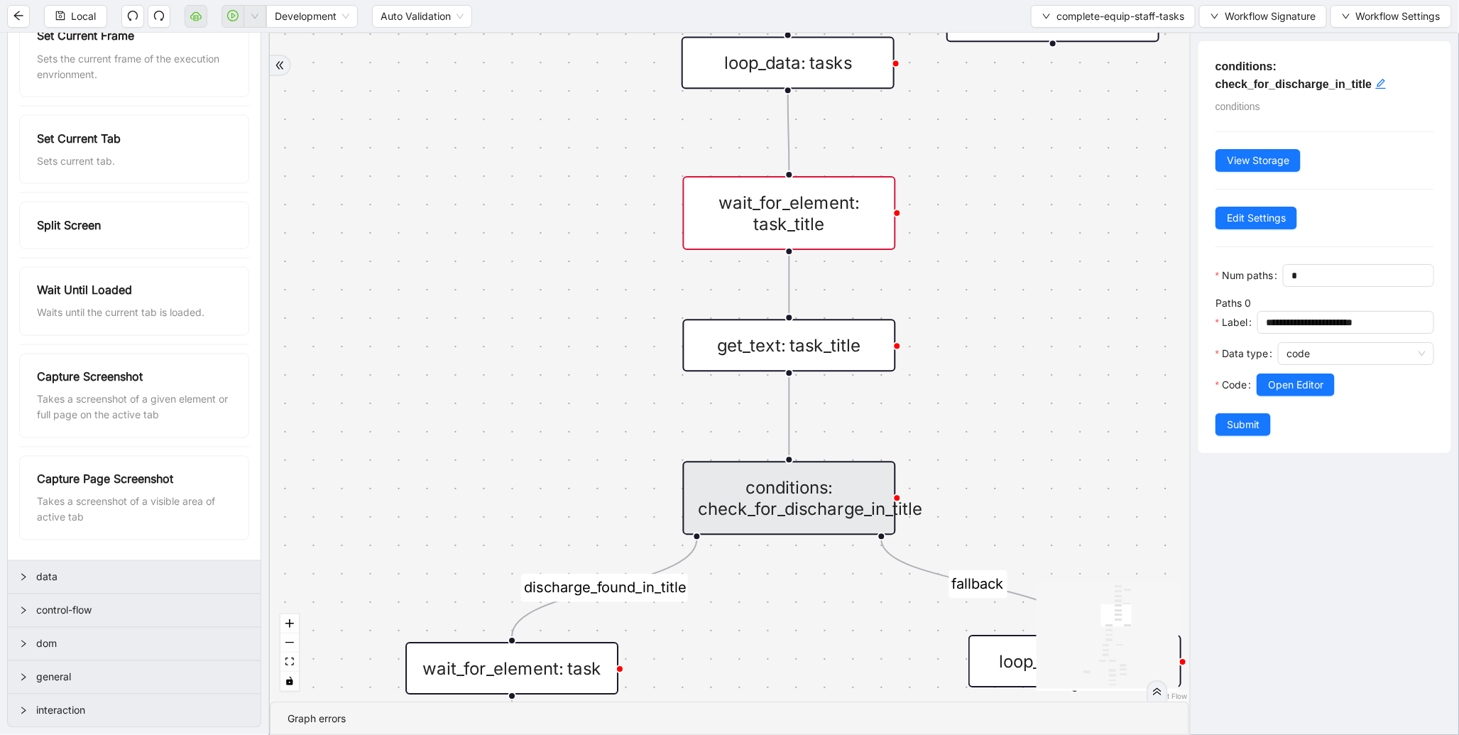
scroll to position [1076, 0]
click at [90, 576] on span "data" at bounding box center [142, 578] width 213 height 16
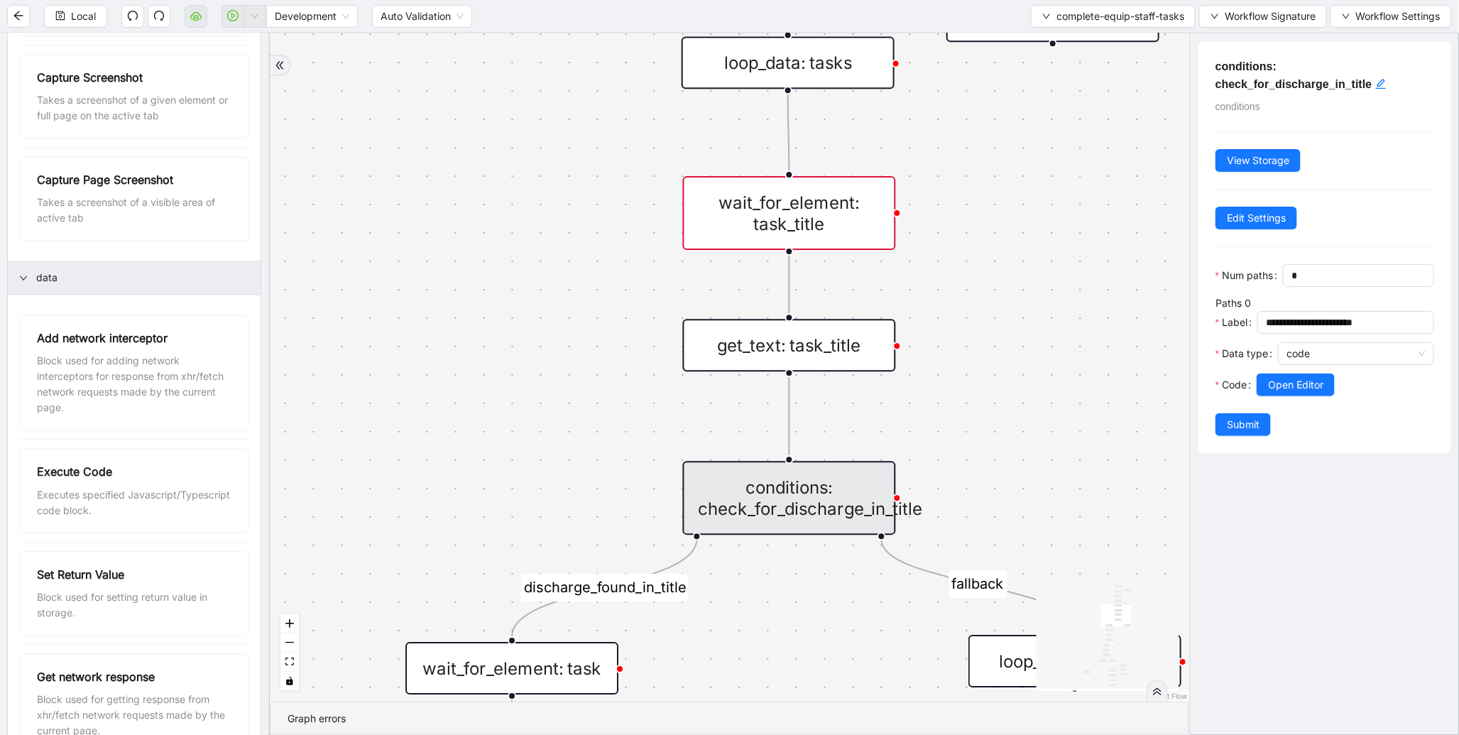
scroll to position [1454, 0]
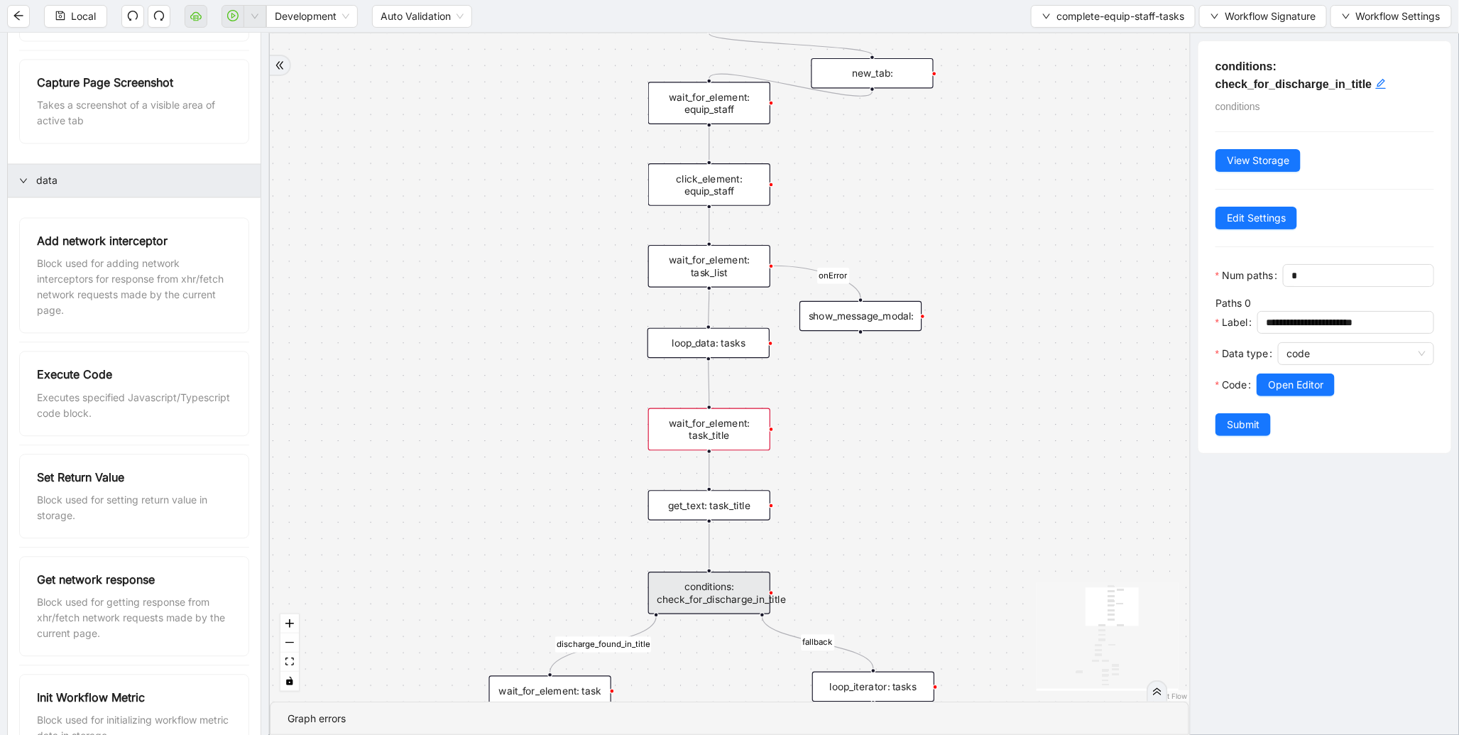
drag, startPoint x: 588, startPoint y: 376, endPoint x: 563, endPoint y: 516, distance: 142.1
click at [563, 516] on div "fallback discharge_found_in_title todo_or_inprogress_tasks to-do-status fallbac…" at bounding box center [730, 367] width 920 height 668
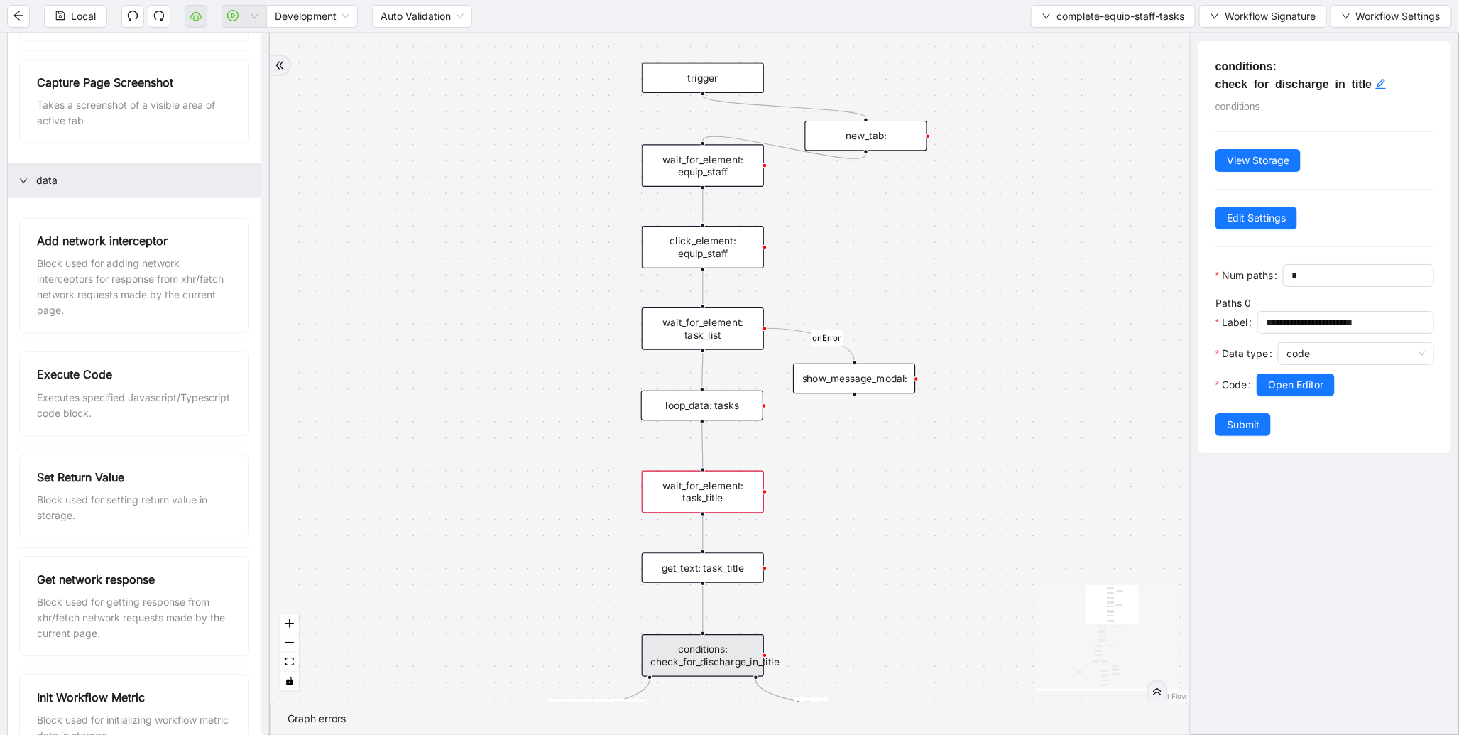
drag, startPoint x: 590, startPoint y: 437, endPoint x: 611, endPoint y: 332, distance: 106.4
click at [611, 332] on div "fallback discharge_found_in_title todo_or_inprogress_tasks to-do-status fallbac…" at bounding box center [730, 367] width 920 height 668
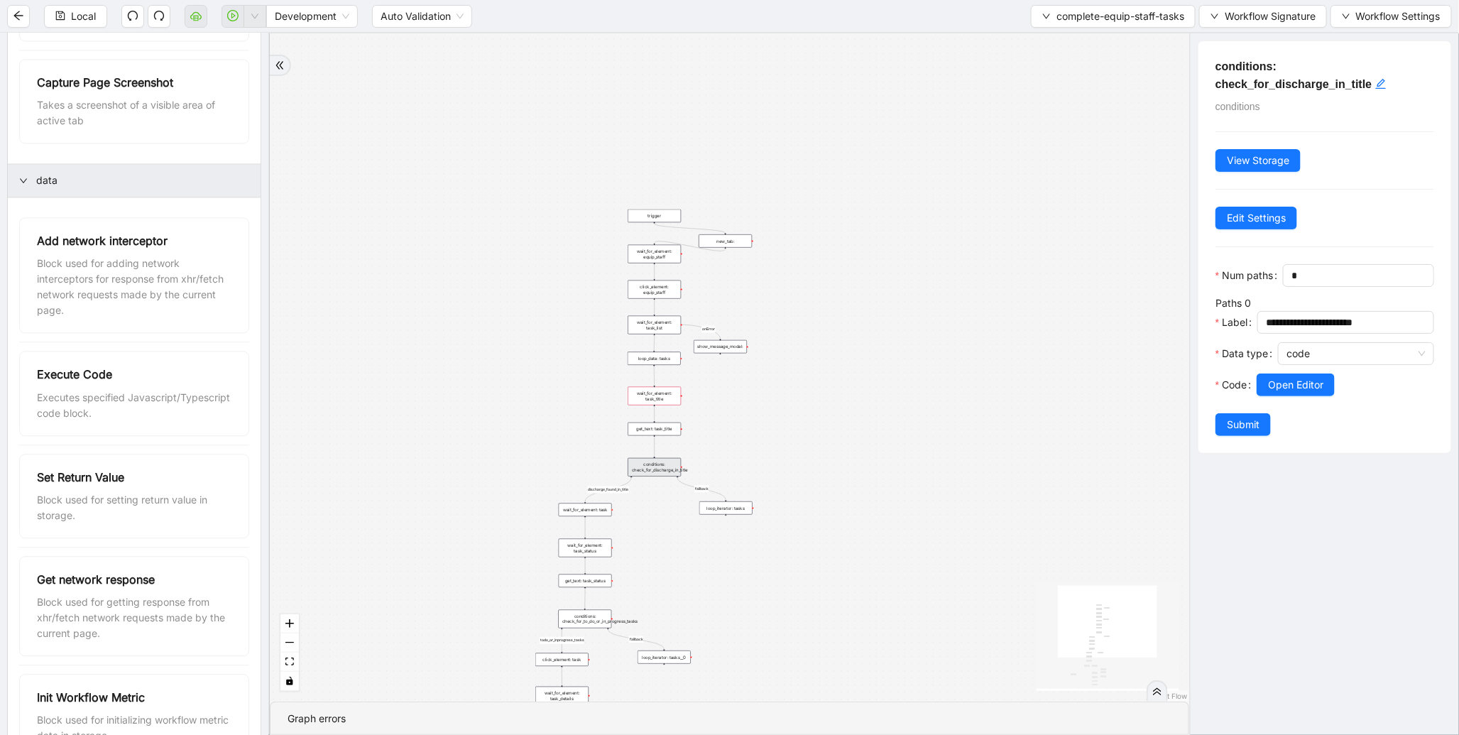
drag, startPoint x: 572, startPoint y: 473, endPoint x: 607, endPoint y: 217, distance: 258.1
click at [607, 217] on div "fallback discharge_found_in_title todo_or_inprogress_tasks to-do-status fallbac…" at bounding box center [730, 367] width 920 height 668
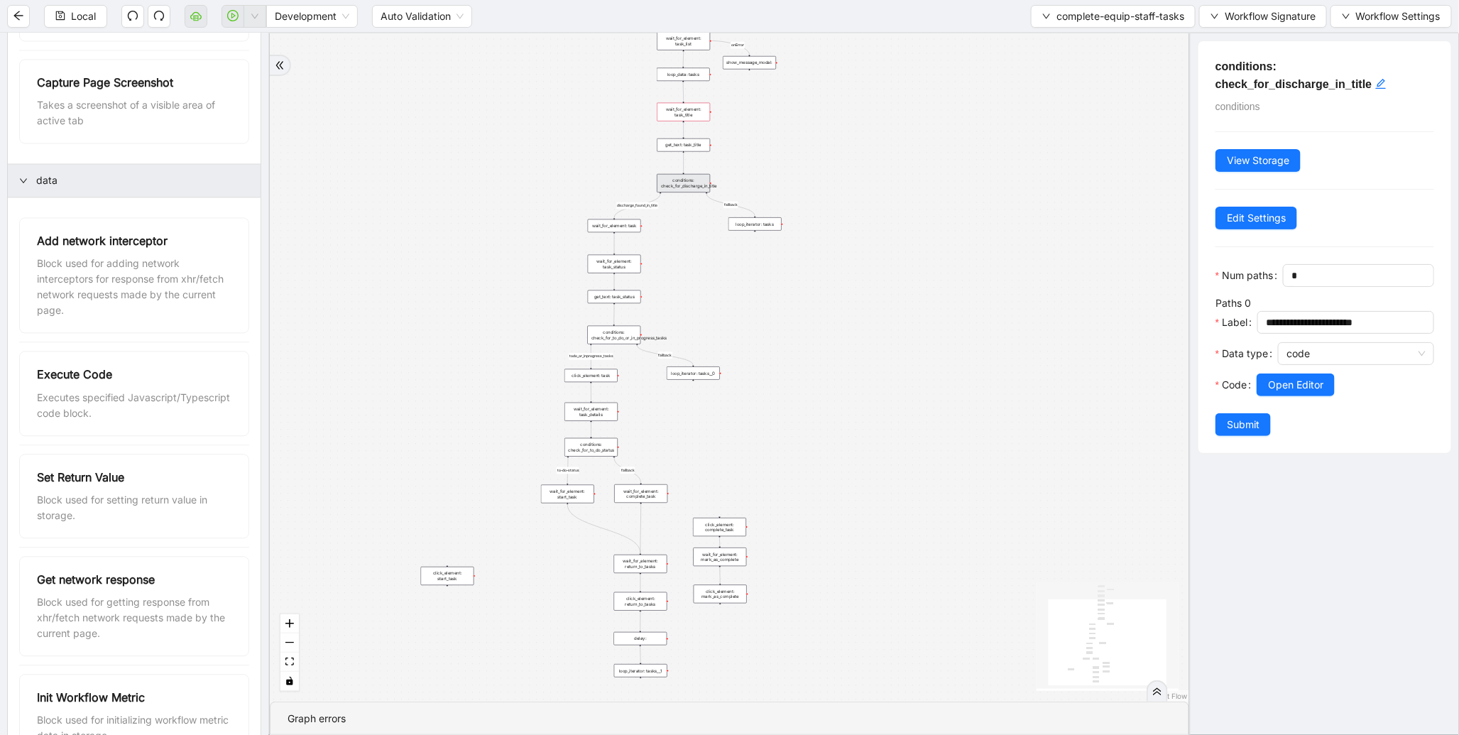
drag, startPoint x: 510, startPoint y: 534, endPoint x: 513, endPoint y: 446, distance: 88.1
click at [507, 453] on div "fallback discharge_found_in_title todo_or_inprogress_tasks to-do-status fallbac…" at bounding box center [730, 367] width 920 height 668
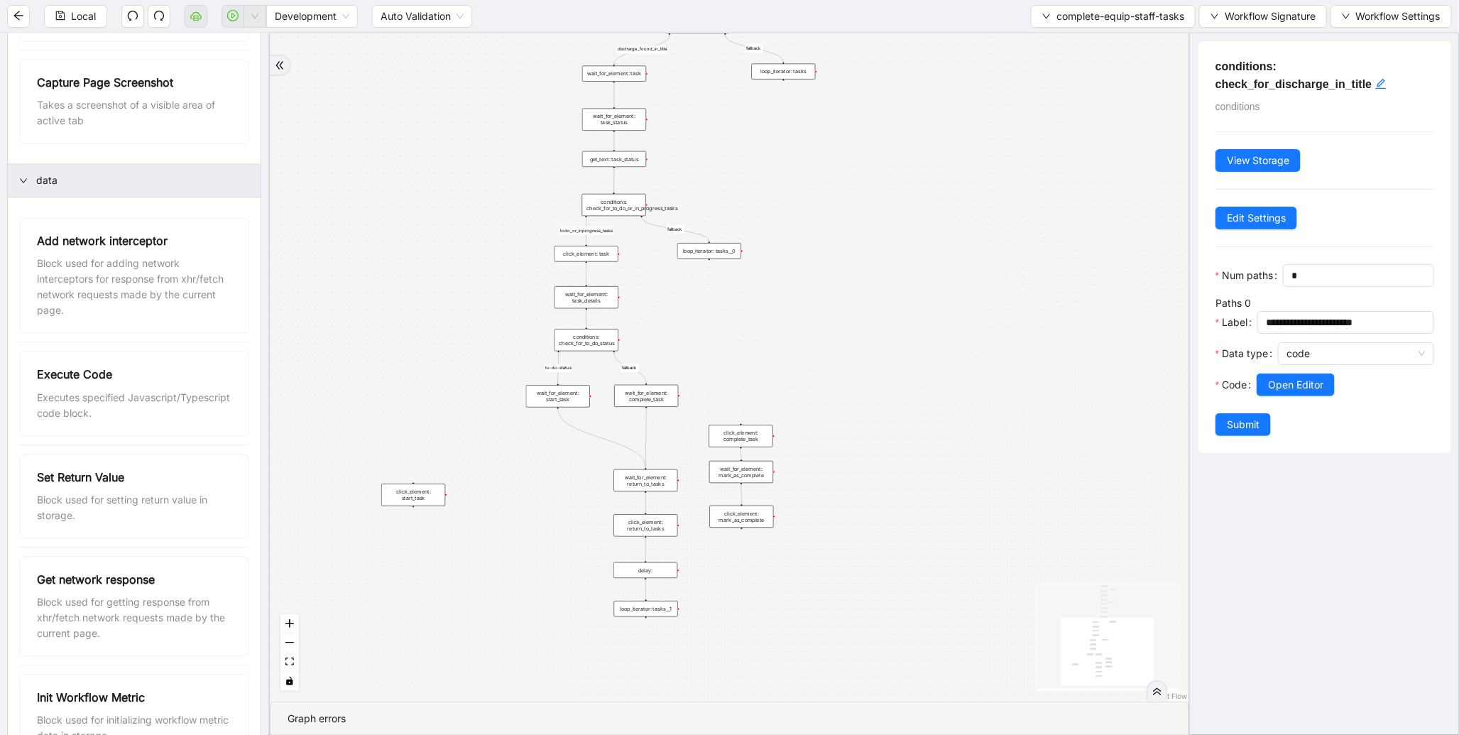
drag, startPoint x: 594, startPoint y: 462, endPoint x: 609, endPoint y: 420, distance: 44.5
click at [601, 430] on div "fallback discharge_found_in_title todo_or_inprogress_tasks to-do-status fallbac…" at bounding box center [730, 367] width 920 height 668
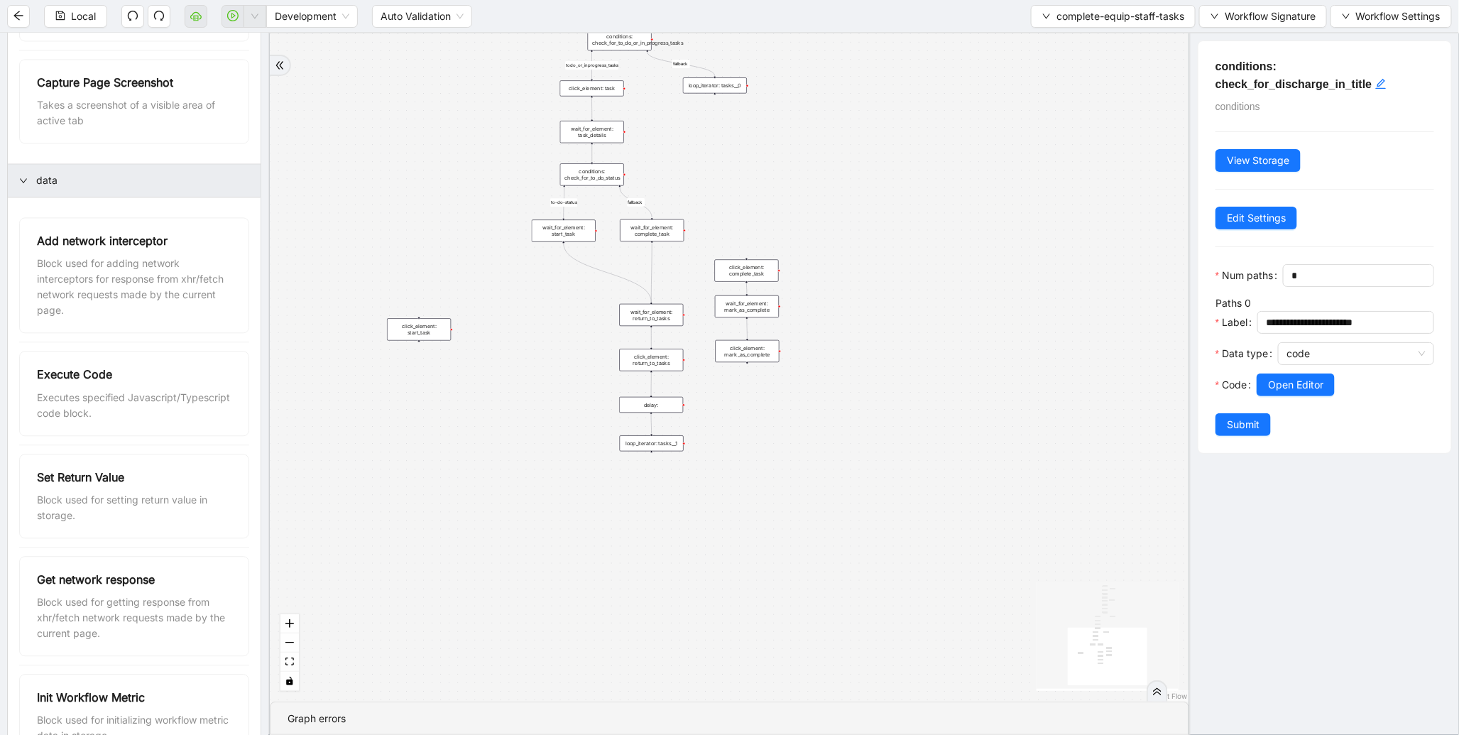
drag, startPoint x: 923, startPoint y: 217, endPoint x: 923, endPoint y: 464, distance: 247.1
click at [923, 464] on div "fallback discharge_found_in_title todo_or_inprogress_tasks to-do-status fallbac…" at bounding box center [730, 367] width 920 height 668
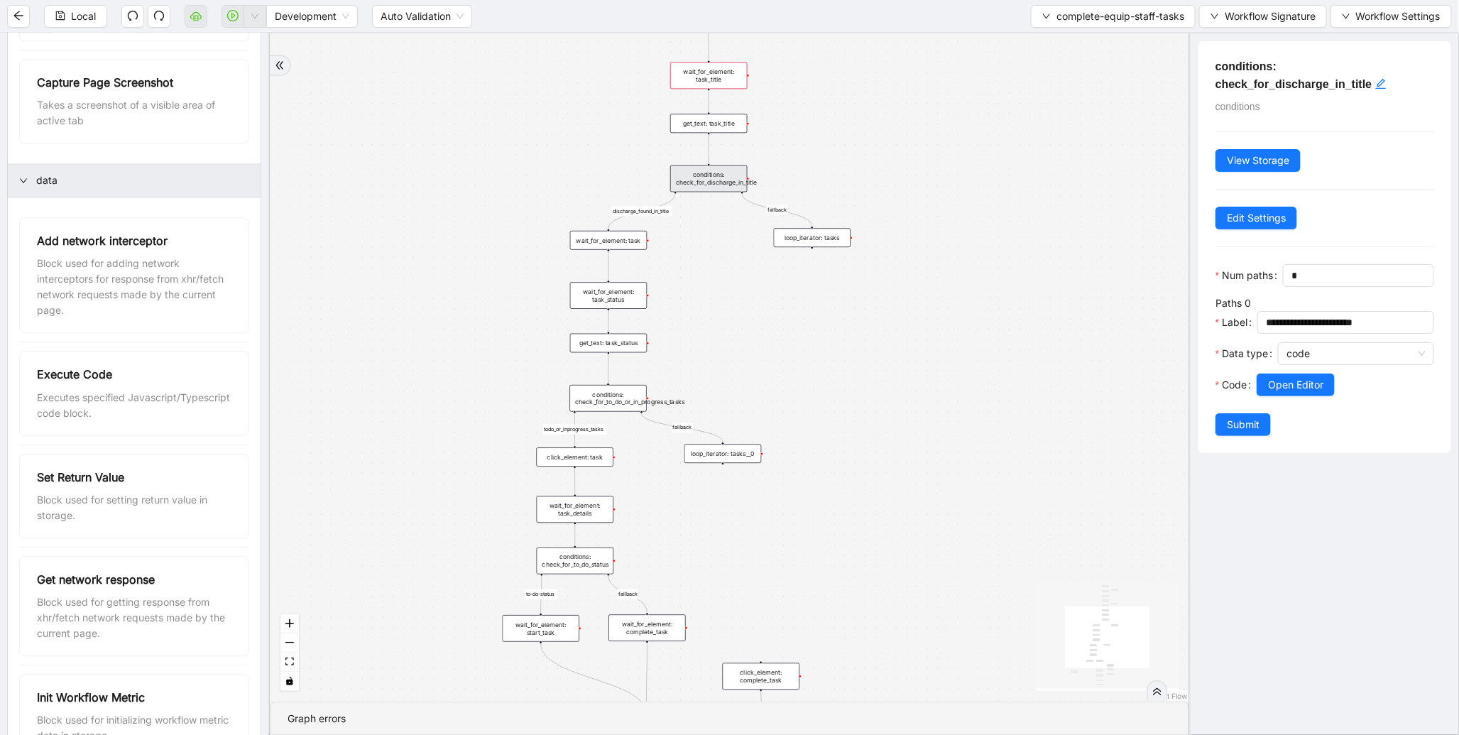
drag, startPoint x: 708, startPoint y: 180, endPoint x: 708, endPoint y: 306, distance: 125.7
click at [708, 306] on div "fallback discharge_found_in_title todo_or_inprogress_tasks to-do-status fallbac…" at bounding box center [730, 367] width 920 height 668
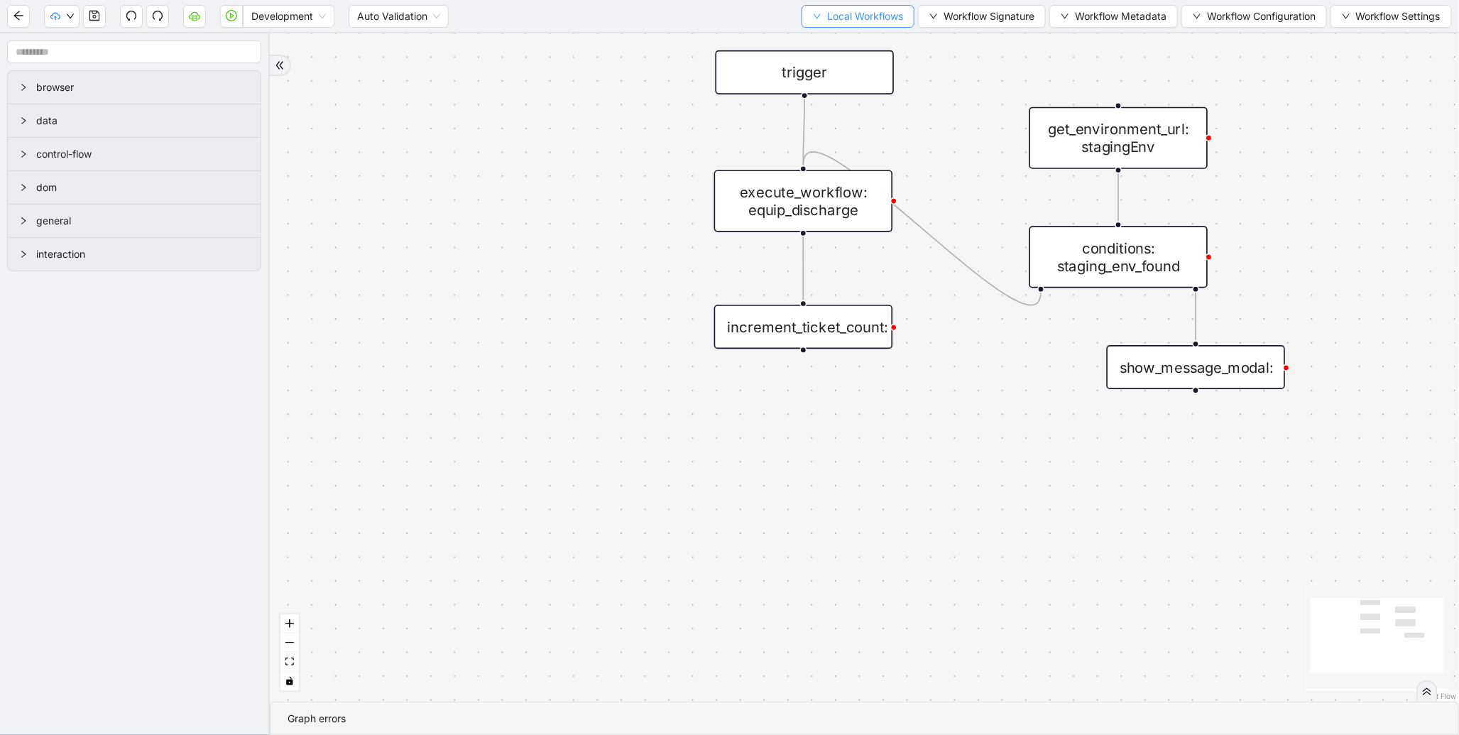
click at [850, 23] on span "Local Workflows" at bounding box center [865, 17] width 76 height 16
click at [835, 48] on span "Select" at bounding box center [851, 44] width 92 height 16
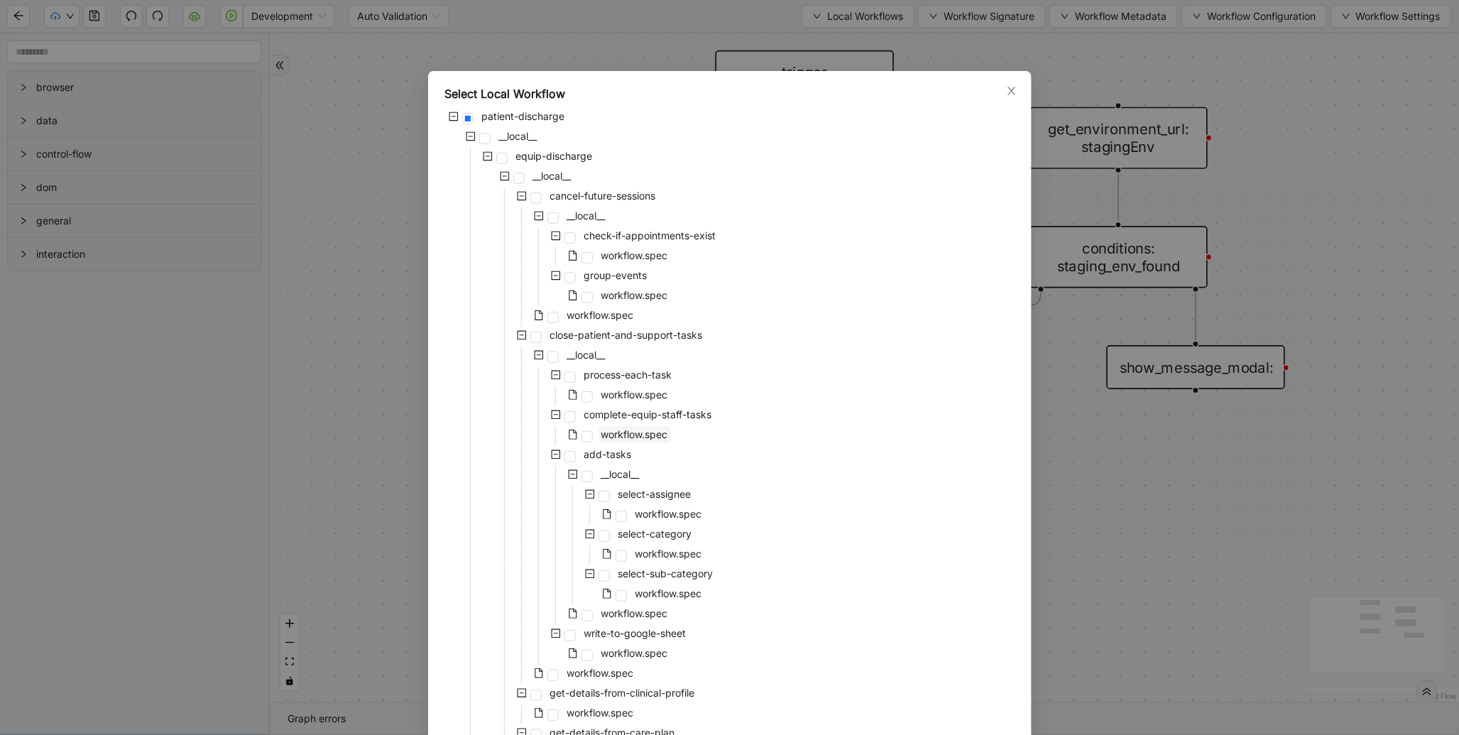
click at [634, 431] on span "workflow.spec" at bounding box center [635, 434] width 67 height 12
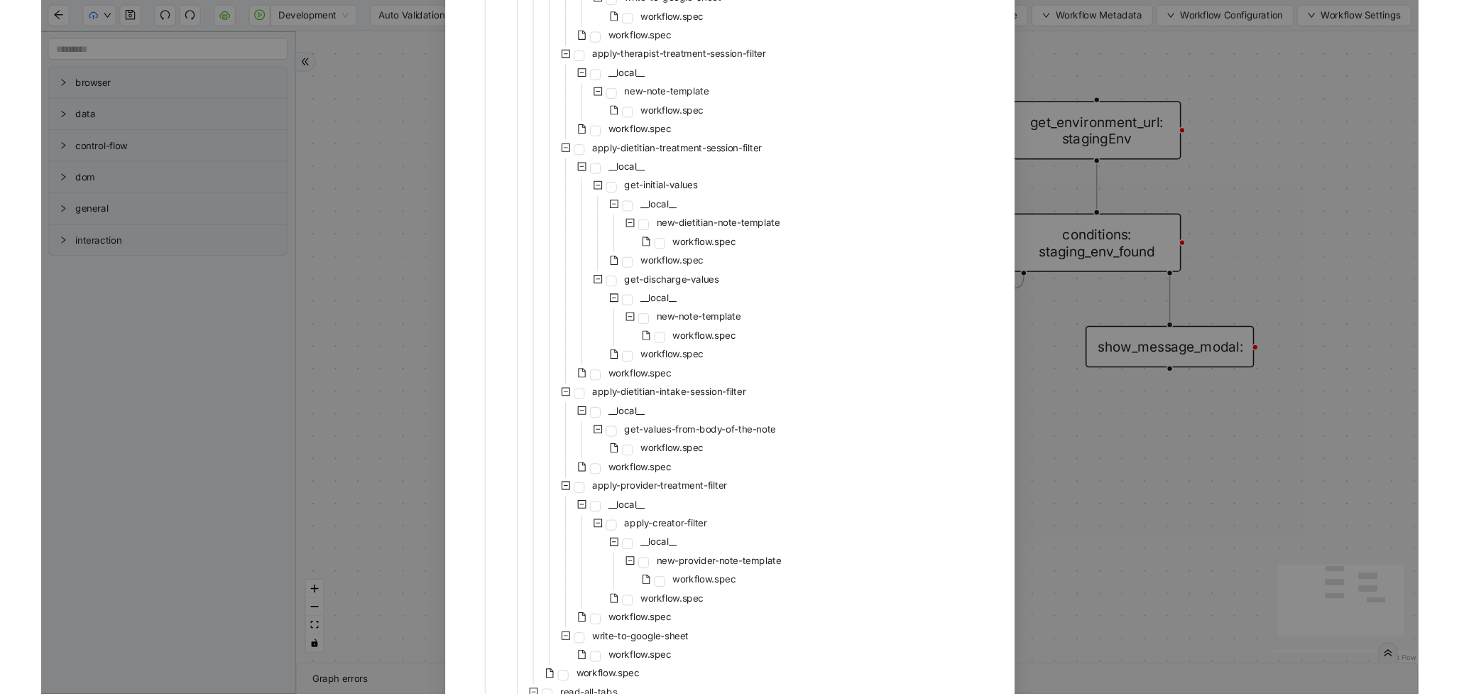
scroll to position [2675, 0]
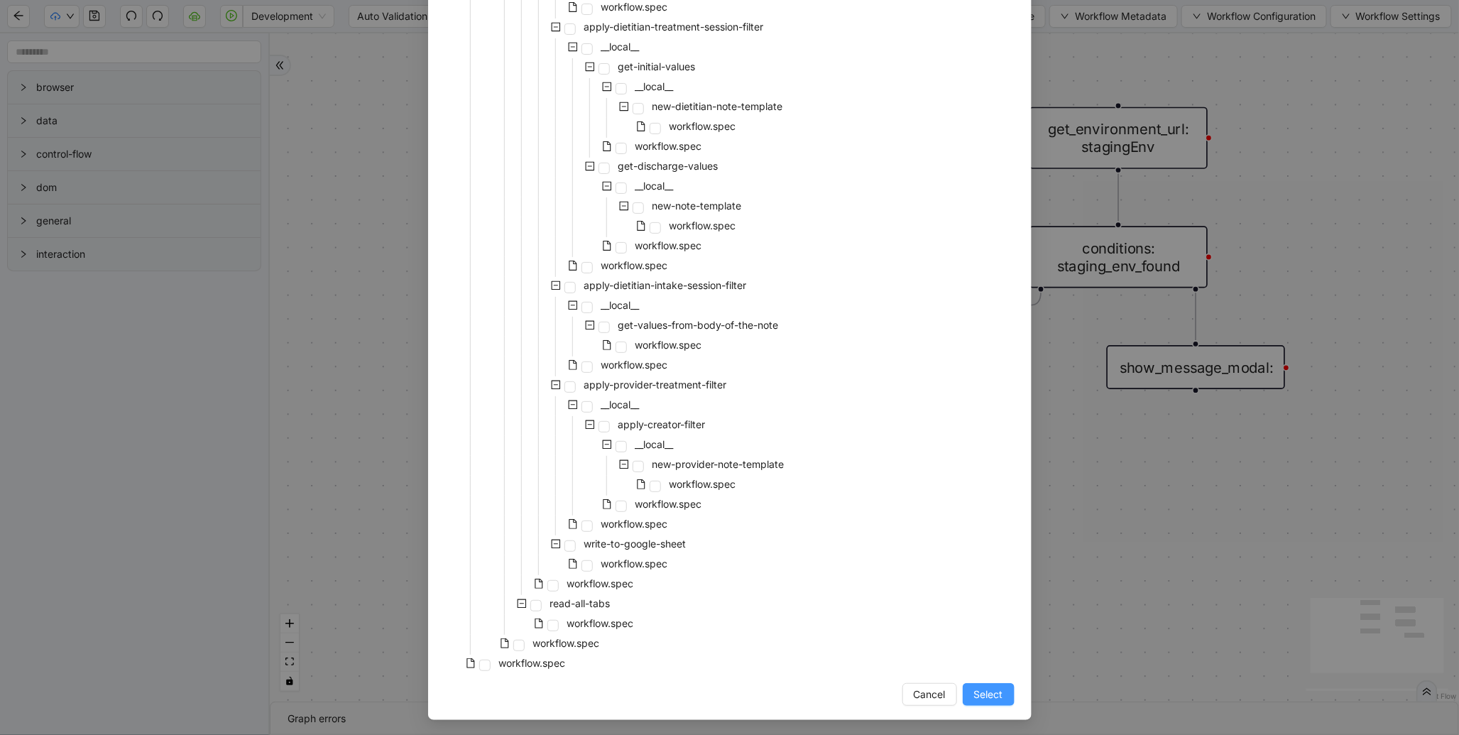
click at [995, 697] on span "Select" at bounding box center [988, 695] width 29 height 16
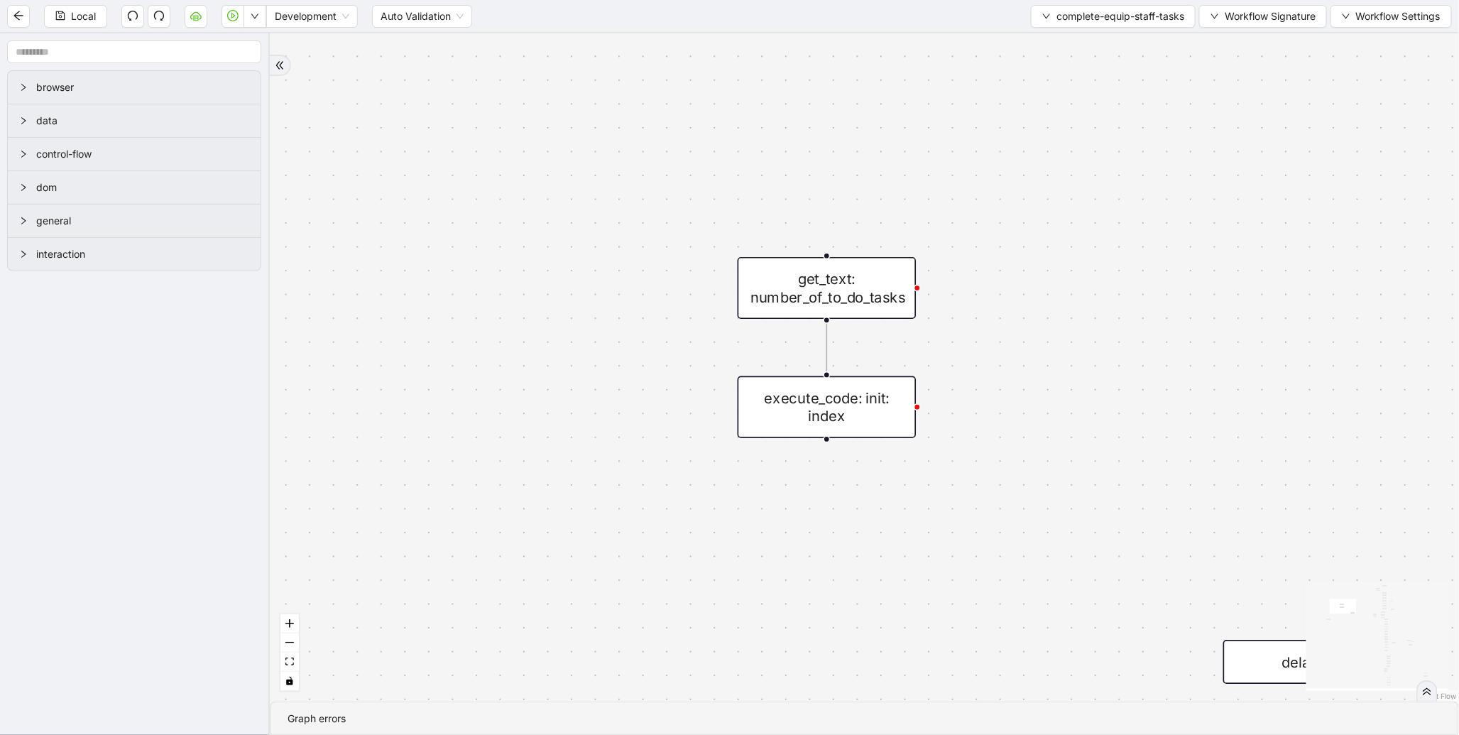
drag, startPoint x: 987, startPoint y: 613, endPoint x: 589, endPoint y: 425, distance: 440.0
click at [597, 445] on div "loopFrom exitFrom onError onError onError onError trigger wait_for_element: equ…" at bounding box center [865, 367] width 1190 height 668
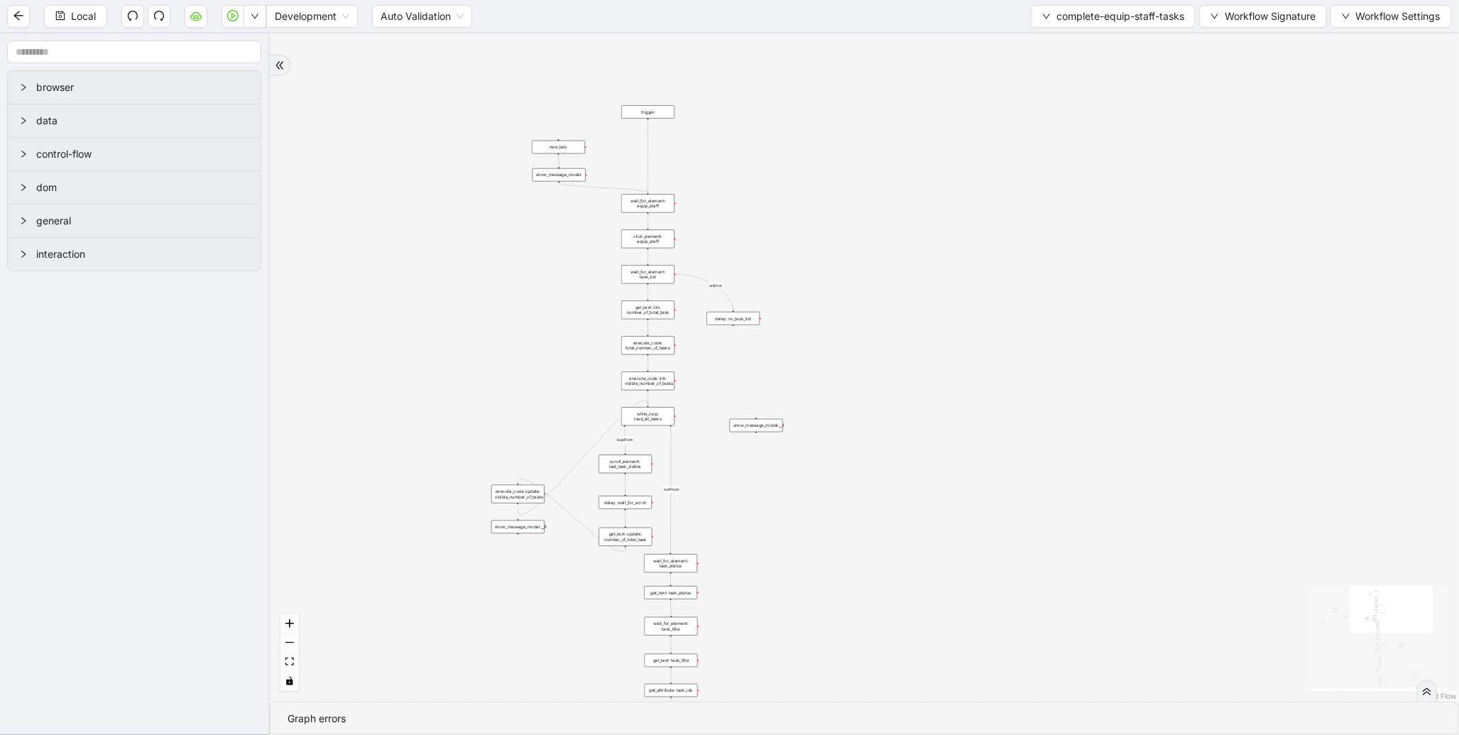
drag, startPoint x: 834, startPoint y: 347, endPoint x: 350, endPoint y: 393, distance: 485.9
click at [284, 393] on div "loopFrom exitFrom onError onError onError onError trigger wait_for_element: equ…" at bounding box center [865, 367] width 1190 height 668
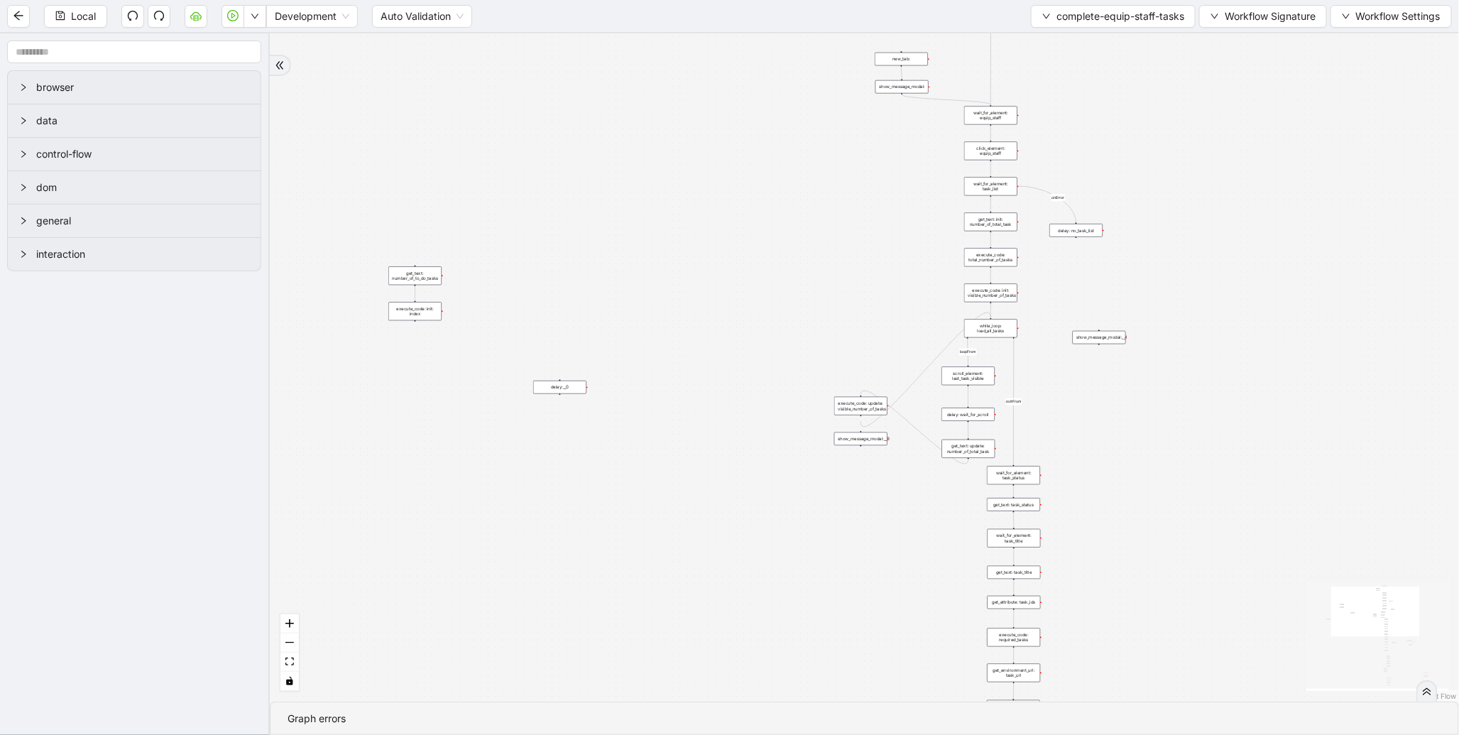
drag, startPoint x: 954, startPoint y: 383, endPoint x: 1404, endPoint y: 252, distance: 469.0
click at [1404, 252] on div "loopFrom exitFrom onError onError onError onError trigger wait_for_element: equ…" at bounding box center [865, 367] width 1190 height 668
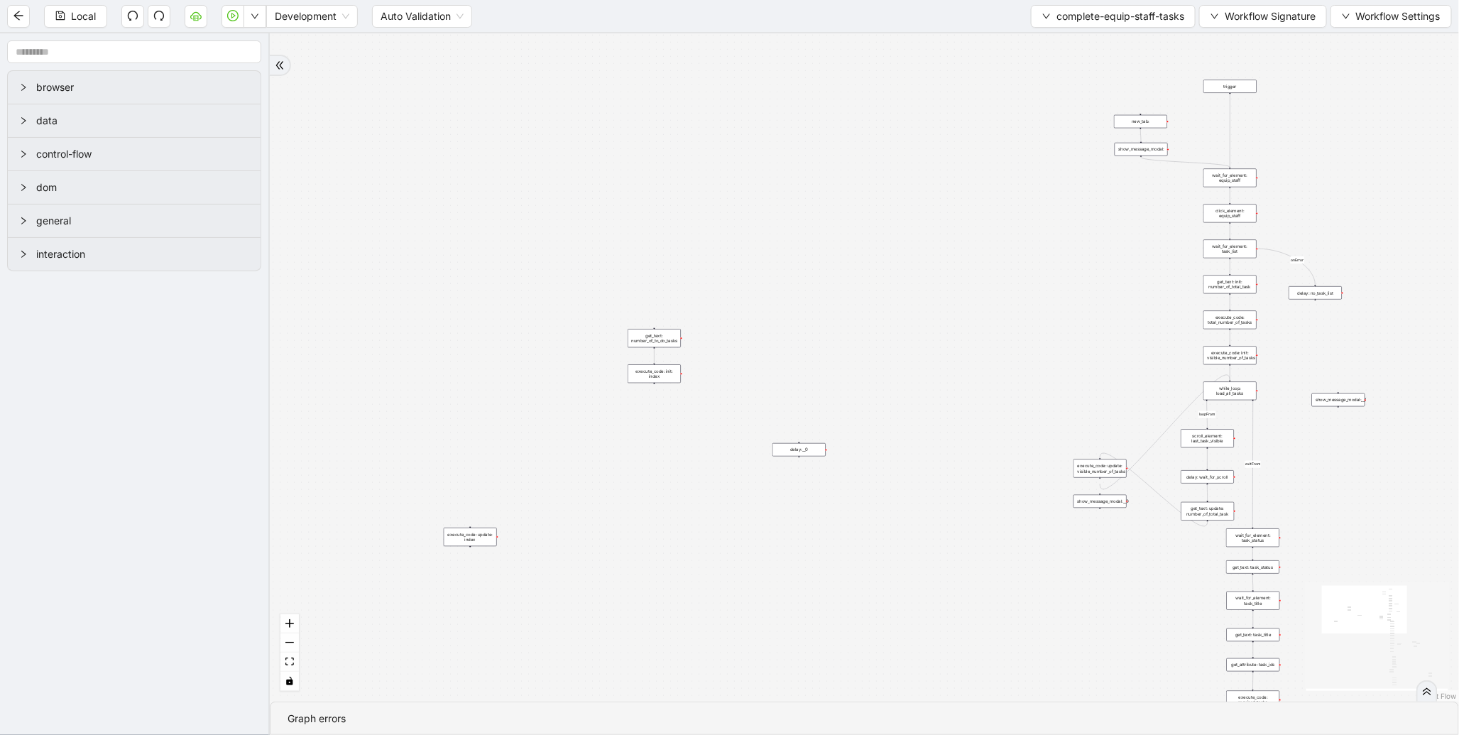
drag, startPoint x: 726, startPoint y: 415, endPoint x: 332, endPoint y: 354, distance: 398.9
click at [332, 354] on div "loopFrom exitFrom onError onError onError onError trigger wait_for_element: equ…" at bounding box center [865, 367] width 1190 height 668
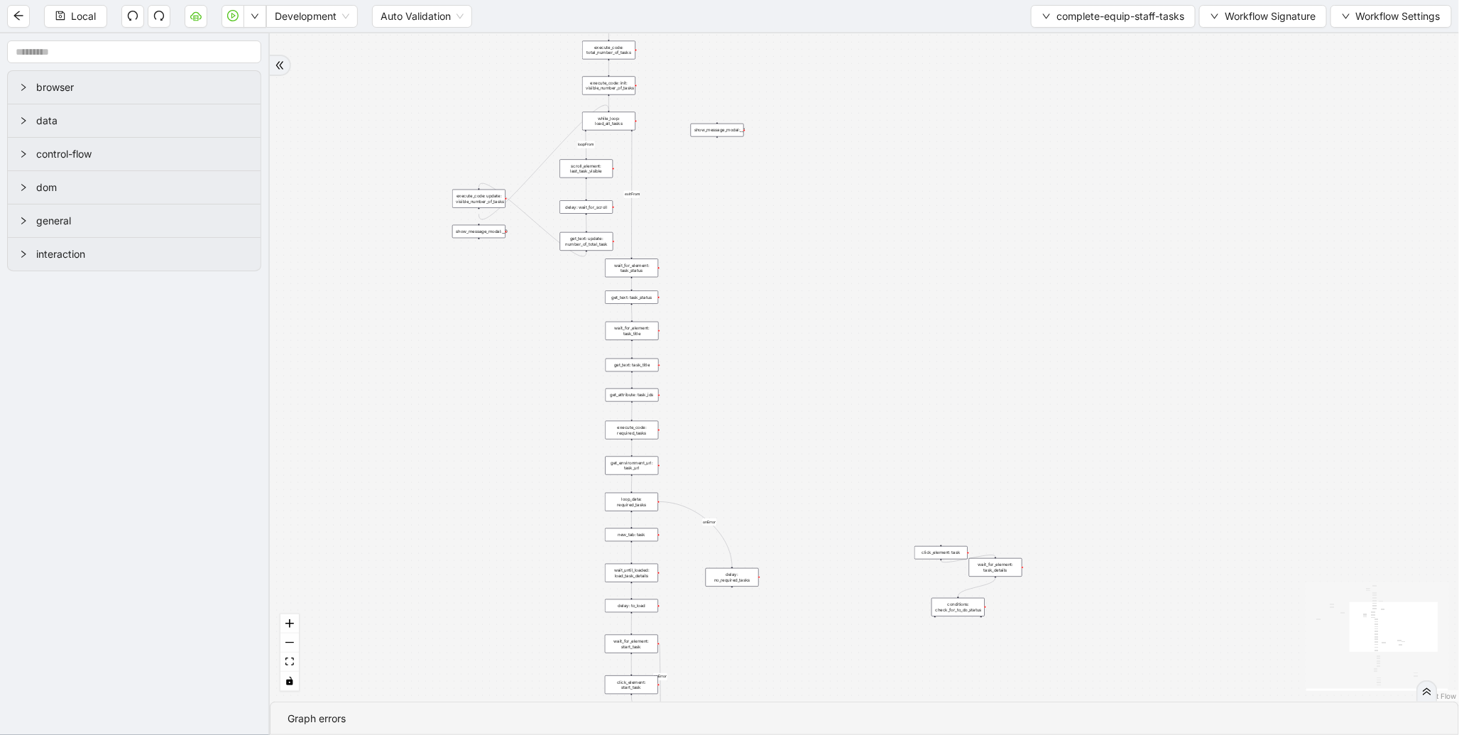
drag, startPoint x: 416, startPoint y: 507, endPoint x: 295, endPoint y: 323, distance: 220.4
click at [23, 321] on section "browser data control-flow dom general interaction loopFrom exitFrom onError onE…" at bounding box center [729, 384] width 1459 height 702
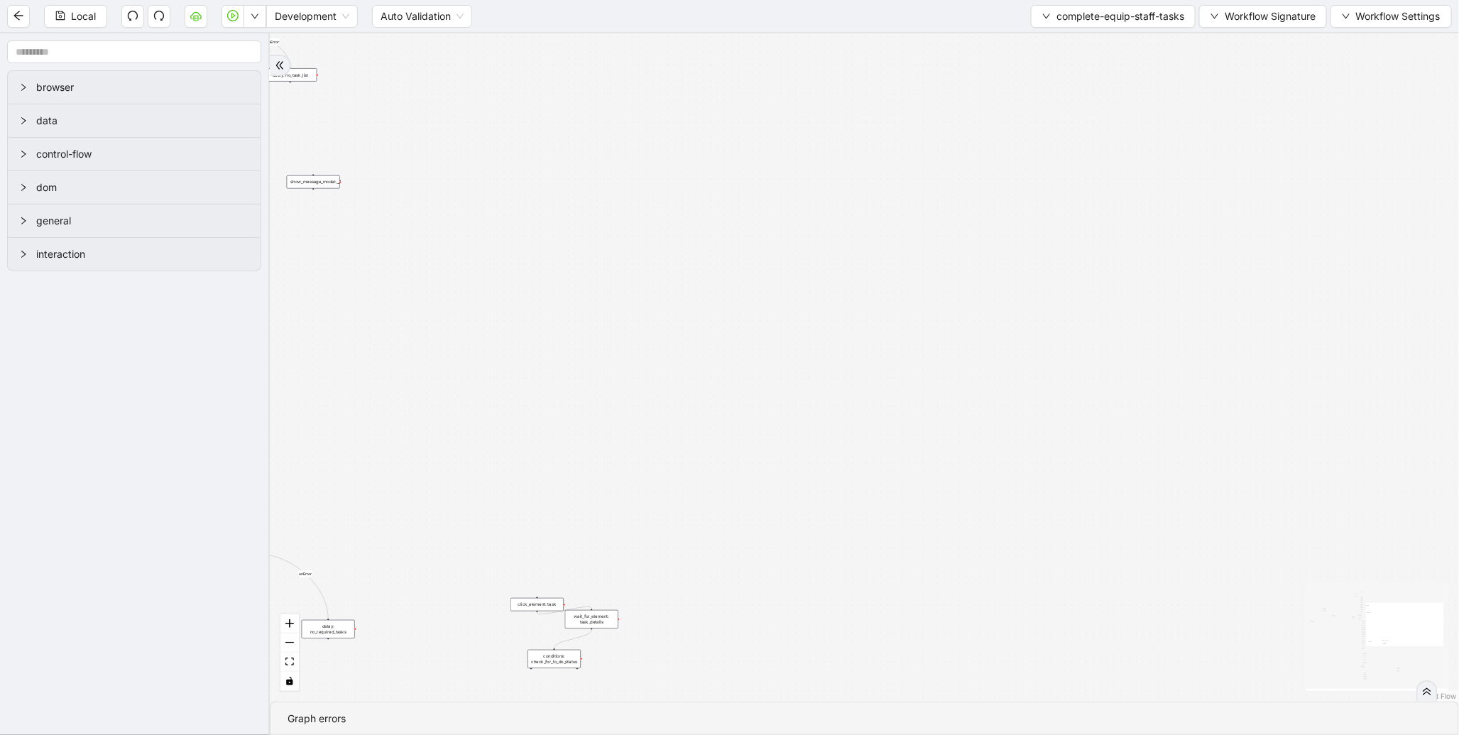
drag, startPoint x: 834, startPoint y: 225, endPoint x: 763, endPoint y: 521, distance: 303.9
click at [807, 527] on div "loopFrom exitFrom onError onError onError onError trigger wait_for_element: equ…" at bounding box center [865, 367] width 1190 height 668
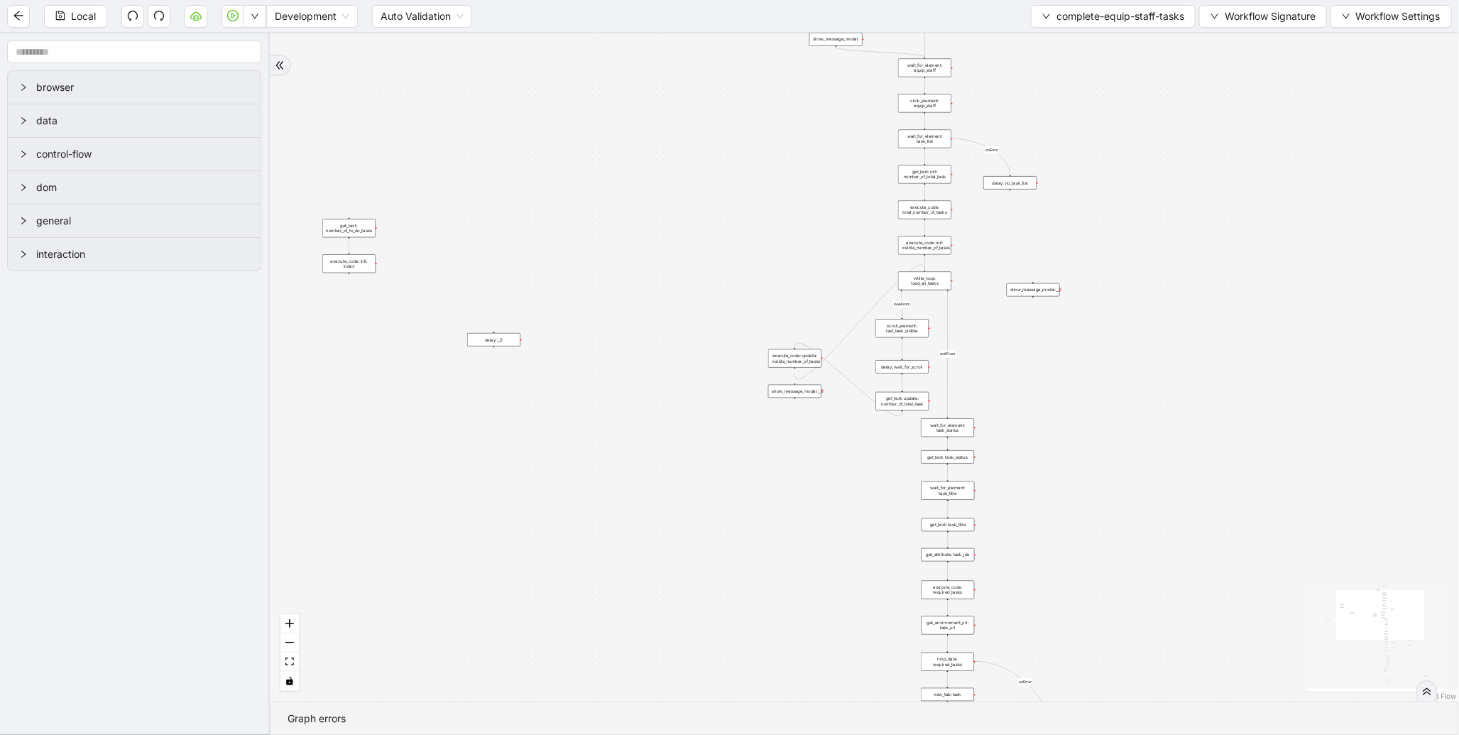
drag, startPoint x: 863, startPoint y: 418, endPoint x: 1297, endPoint y: 430, distance: 434.1
click at [1297, 430] on div "loopFrom exitFrom onError onError onError onError trigger wait_for_element: equ…" at bounding box center [865, 367] width 1190 height 668
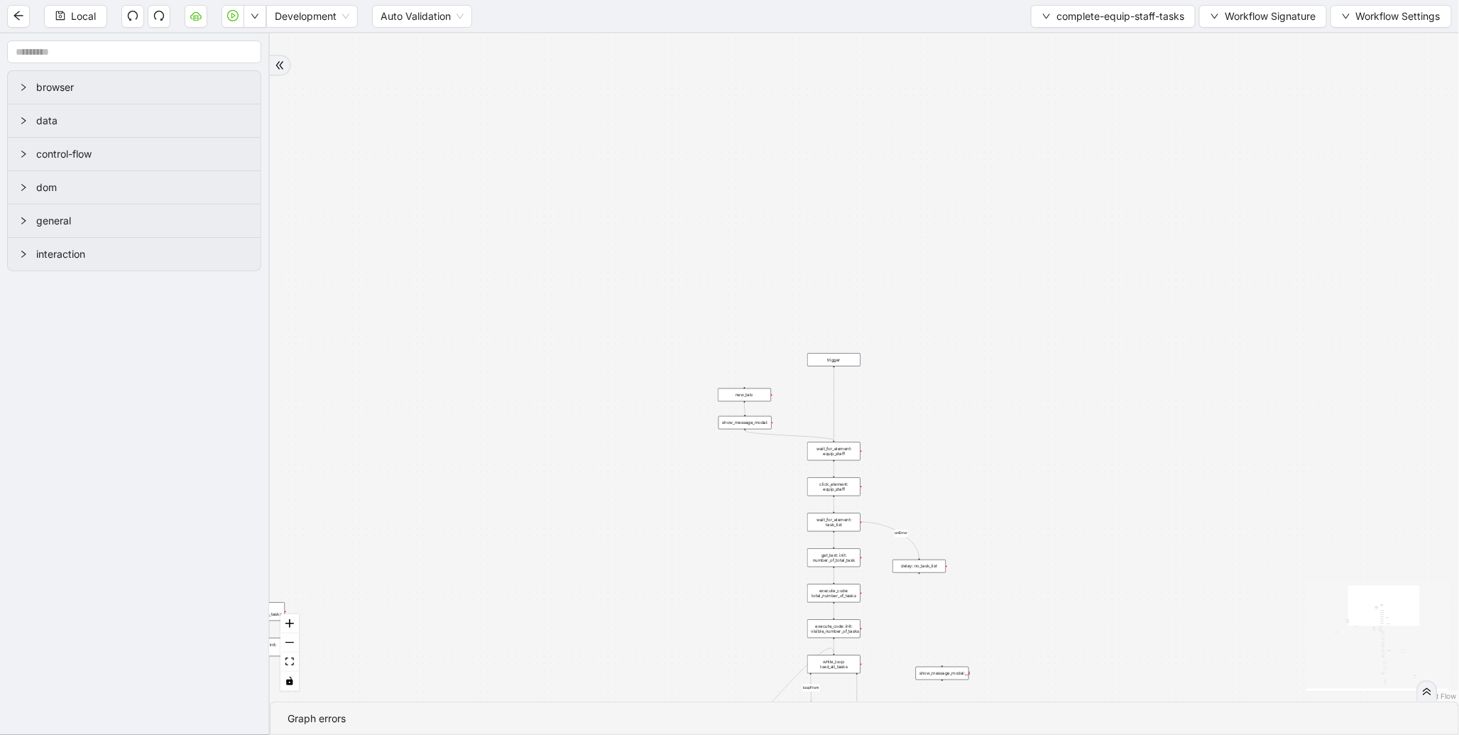
drag, startPoint x: 677, startPoint y: 194, endPoint x: 566, endPoint y: 557, distance: 379.4
click at [563, 564] on div "loopFrom exitFrom onError onError onError onError trigger wait_for_element: equ…" at bounding box center [865, 367] width 1190 height 668
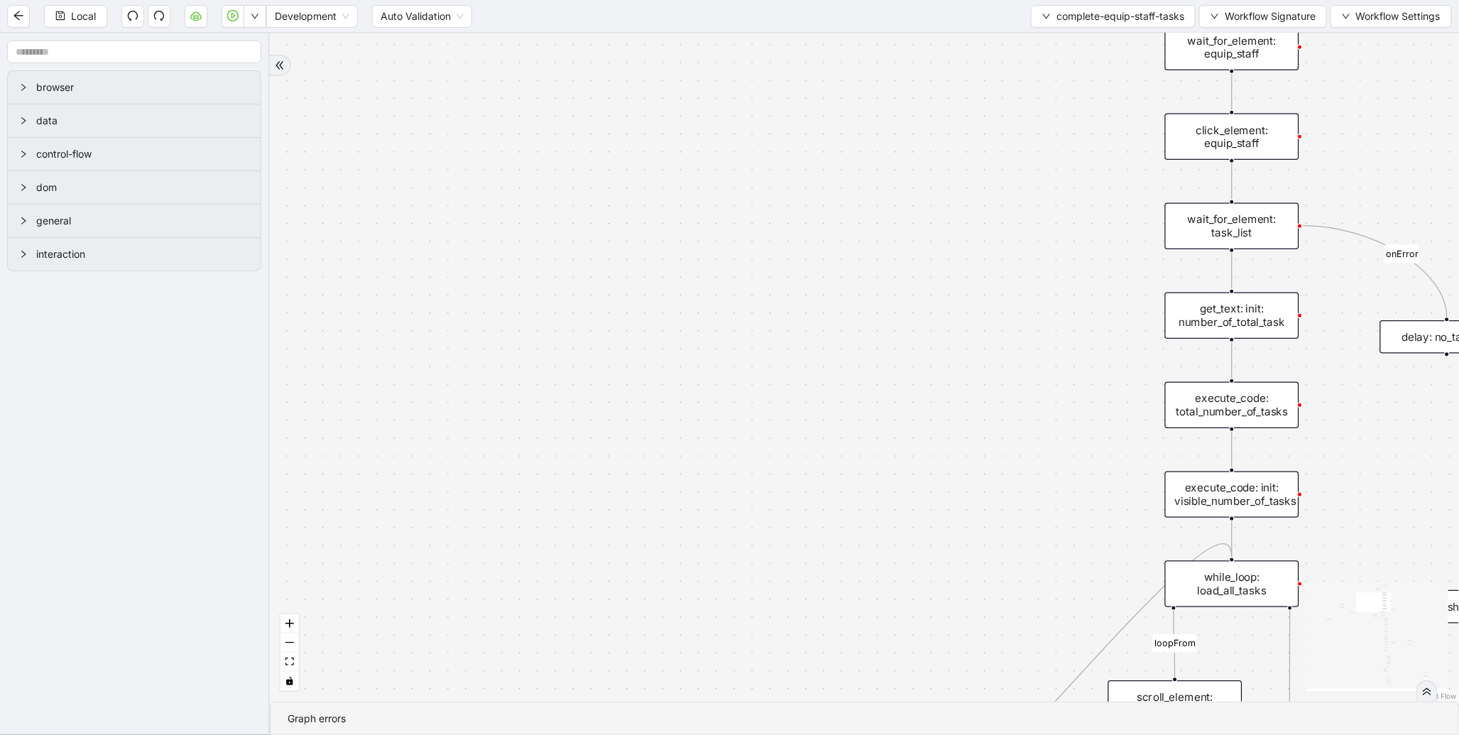
drag, startPoint x: 580, startPoint y: 577, endPoint x: 896, endPoint y: 355, distance: 385.8
click at [949, 295] on div "loopFrom exitFrom onError onError onError onError trigger wait_for_element: equ…" at bounding box center [865, 367] width 1190 height 668
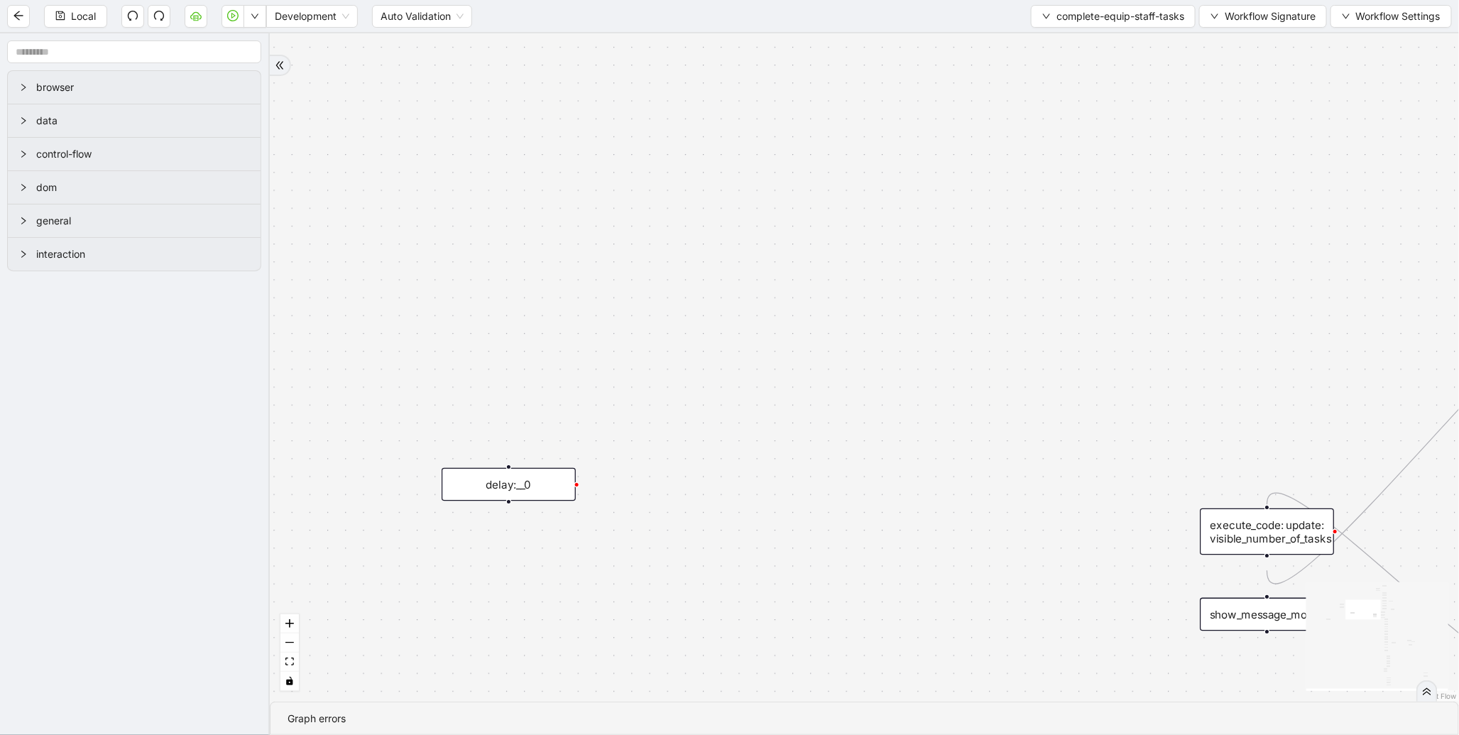
drag, startPoint x: 658, startPoint y: 526, endPoint x: 876, endPoint y: 361, distance: 273.1
click at [1052, 266] on div "loopFrom exitFrom onError onError onError onError trigger wait_for_element: equ…" at bounding box center [865, 367] width 1190 height 668
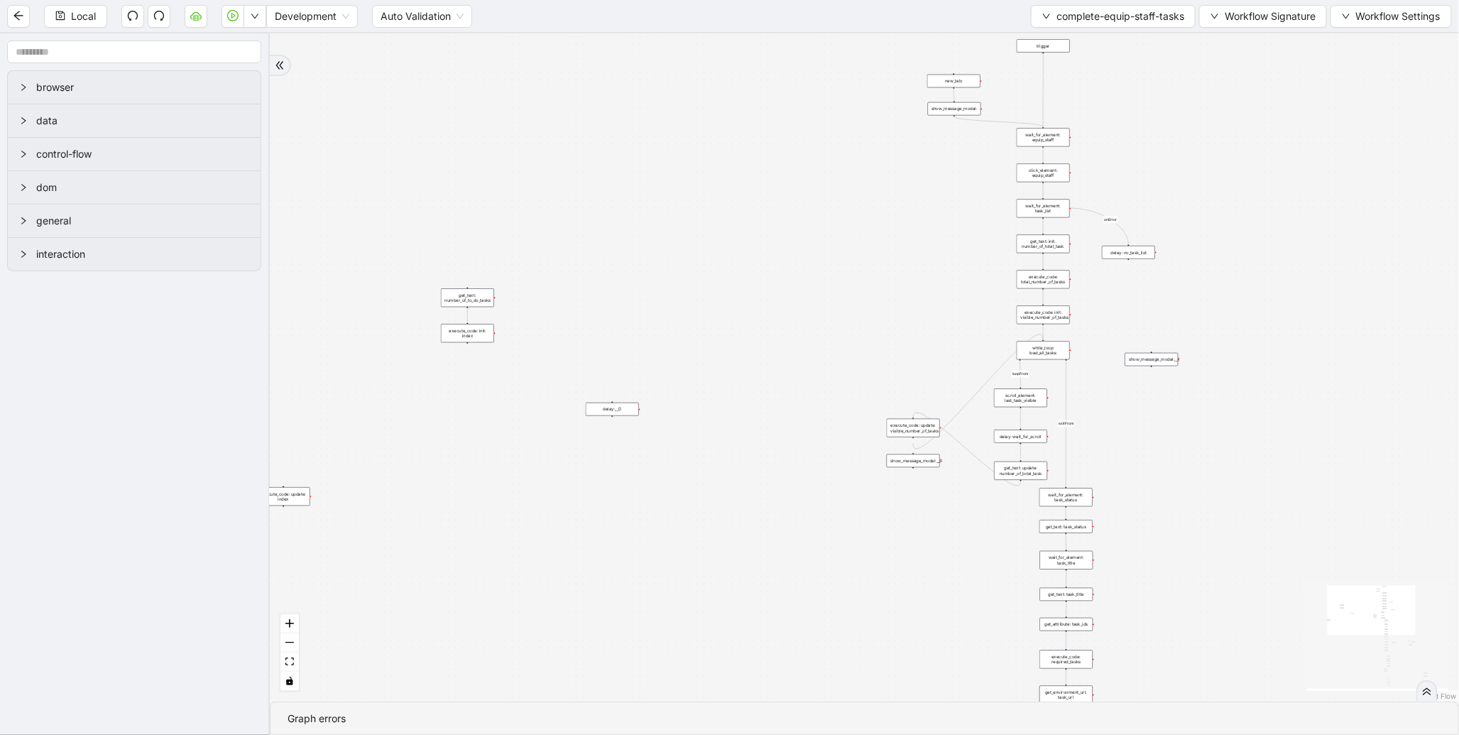
drag, startPoint x: 620, startPoint y: 535, endPoint x: 1046, endPoint y: 322, distance: 476.1
click at [1046, 322] on div "loopFrom exitFrom onError onError onError onError trigger wait_for_element: equ…" at bounding box center [865, 367] width 1190 height 668
drag, startPoint x: 766, startPoint y: 396, endPoint x: 259, endPoint y: 452, distance: 510.2
click at [259, 452] on section "browser data control-flow dom general interaction loopFrom exitFrom onError onE…" at bounding box center [729, 384] width 1459 height 702
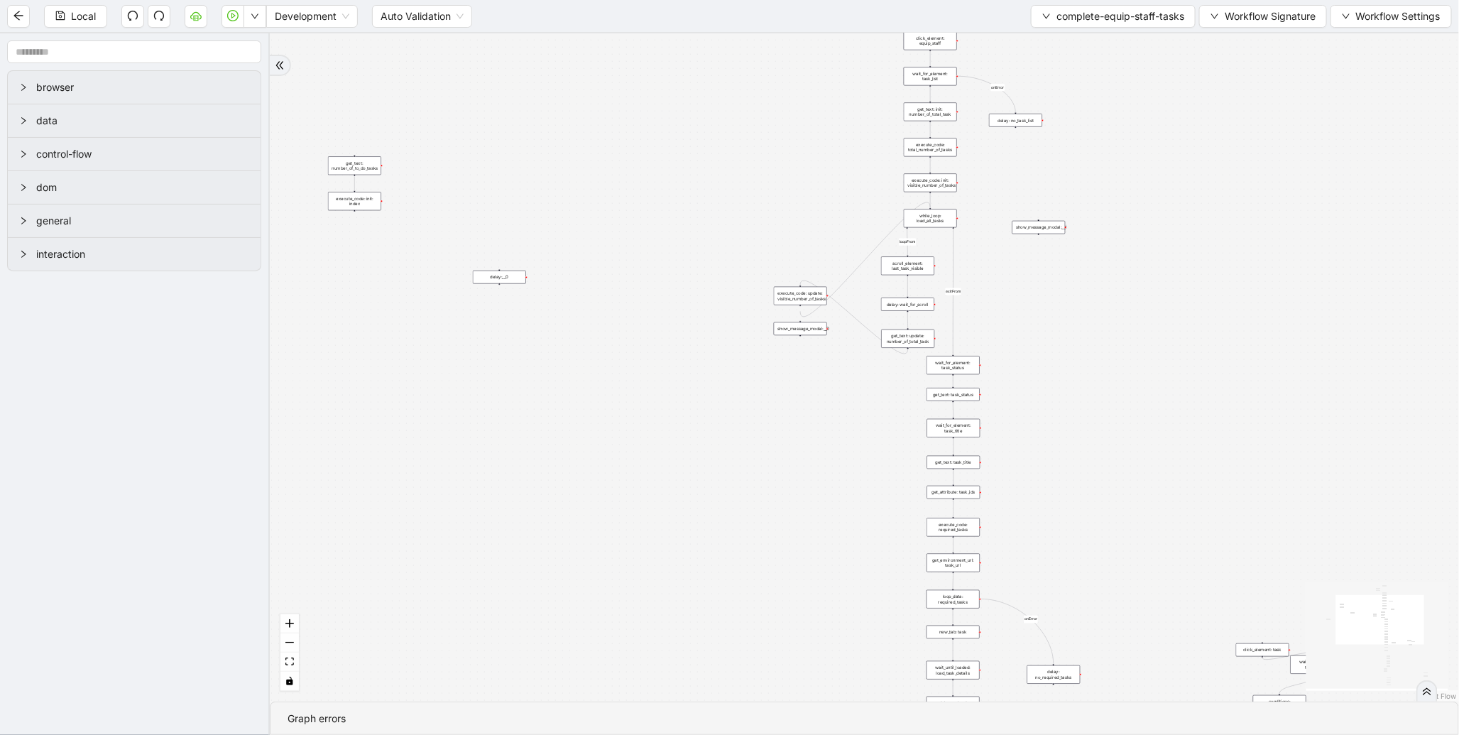
drag, startPoint x: 604, startPoint y: 560, endPoint x: 317, endPoint y: 244, distance: 426.8
click at [317, 244] on div "loopFrom exitFrom onError onError onError onError trigger wait_for_element: equ…" at bounding box center [865, 367] width 1190 height 668
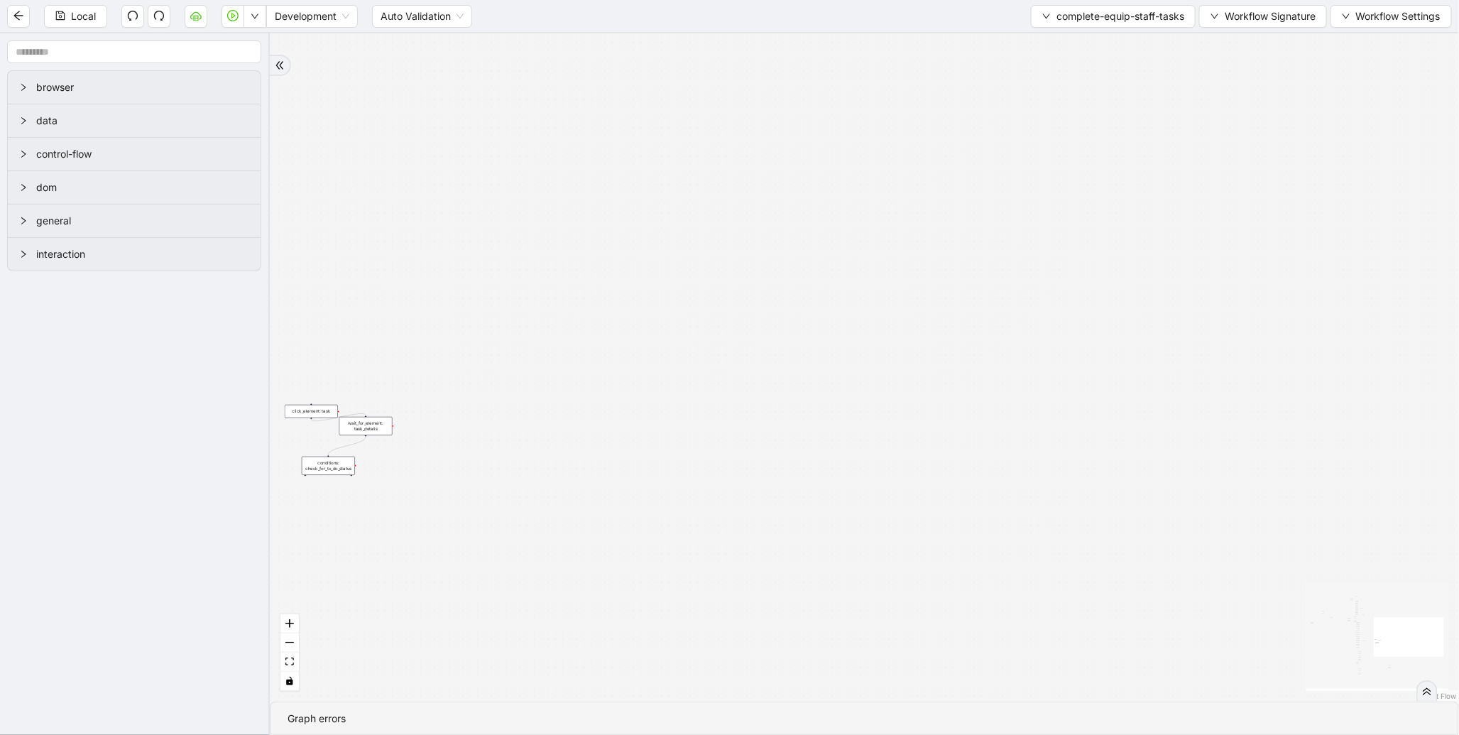
drag, startPoint x: 999, startPoint y: 521, endPoint x: 334, endPoint y: 598, distance: 669.2
click at [334, 598] on div "loopFrom exitFrom onError onError onError onError trigger wait_for_element: equ…" at bounding box center [865, 367] width 1190 height 668
drag, startPoint x: 778, startPoint y: 339, endPoint x: 1006, endPoint y: 635, distance: 373.7
click at [1006, 635] on div "loopFrom exitFrom onError onError onError onError trigger wait_for_element: equ…" at bounding box center [865, 367] width 1190 height 668
drag, startPoint x: 1118, startPoint y: 510, endPoint x: 1378, endPoint y: 498, distance: 260.2
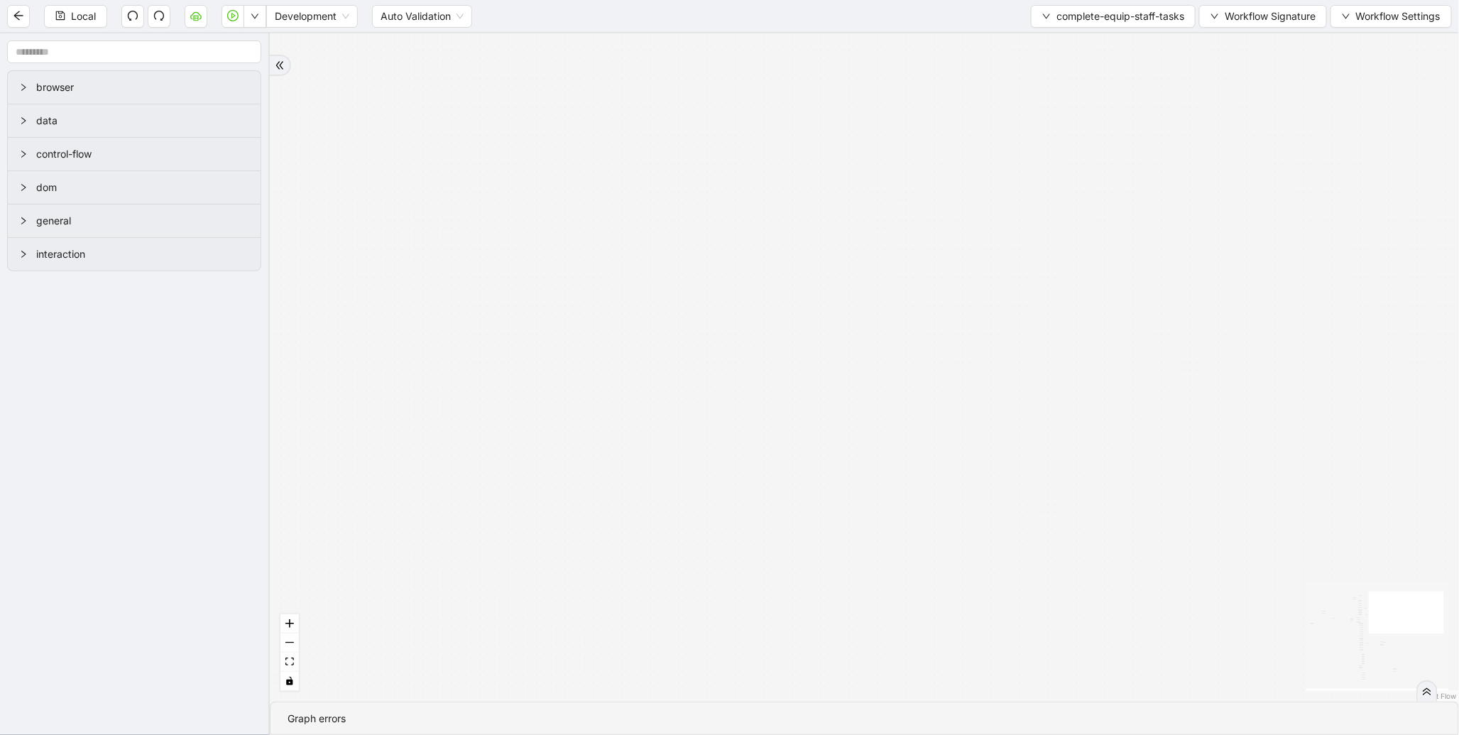
click at [1376, 499] on div "loopFrom exitFrom onError onError onError onError trigger wait_for_element: equ…" at bounding box center [865, 367] width 1190 height 668
drag, startPoint x: 1033, startPoint y: 519, endPoint x: 949, endPoint y: 455, distance: 105.4
click at [1052, 526] on div "loopFrom exitFrom onError onError onError onError trigger wait_for_element: equ…" at bounding box center [865, 367] width 1190 height 668
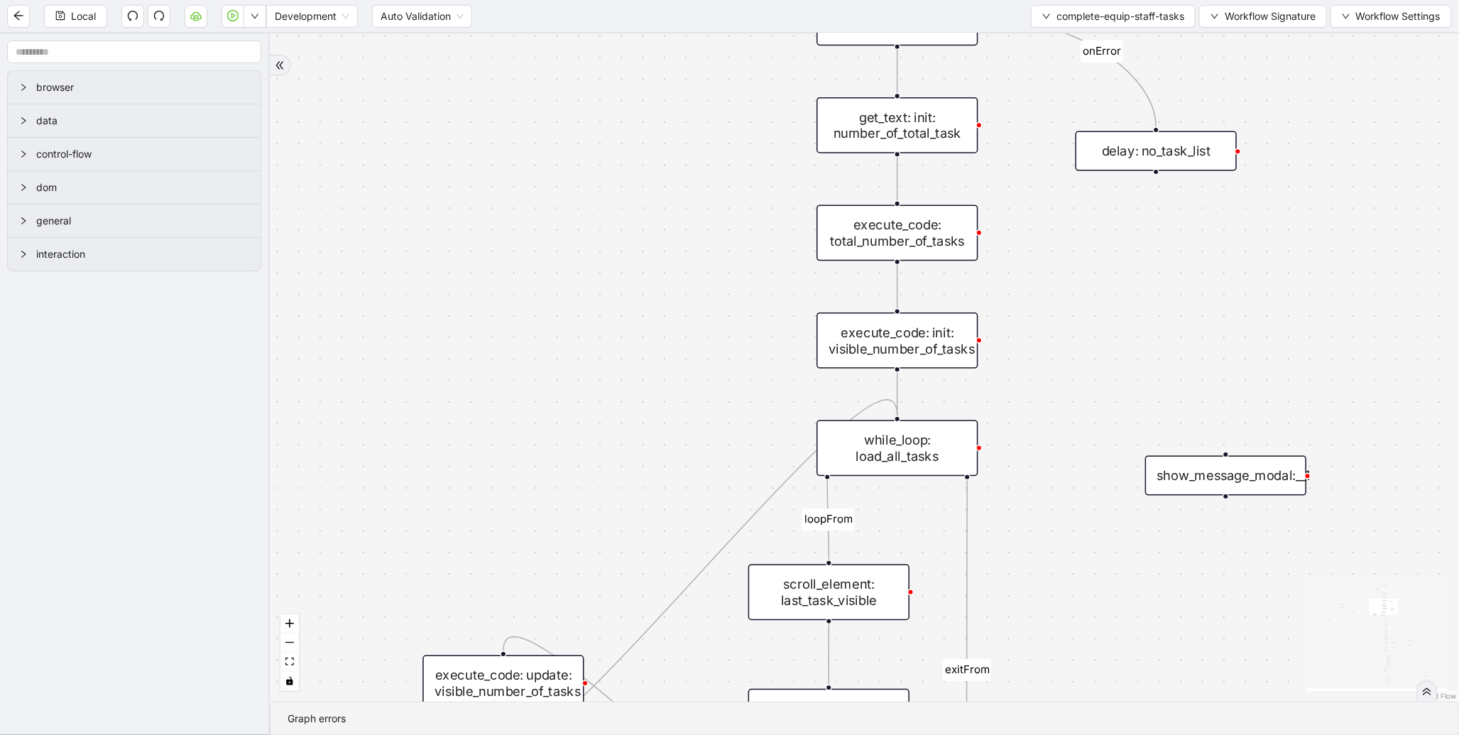
drag, startPoint x: 671, startPoint y: 432, endPoint x: 562, endPoint y: 188, distance: 267.0
click at [557, 181] on div "loopFrom exitFrom onError onError onError onError trigger wait_for_element: equ…" at bounding box center [865, 367] width 1190 height 668
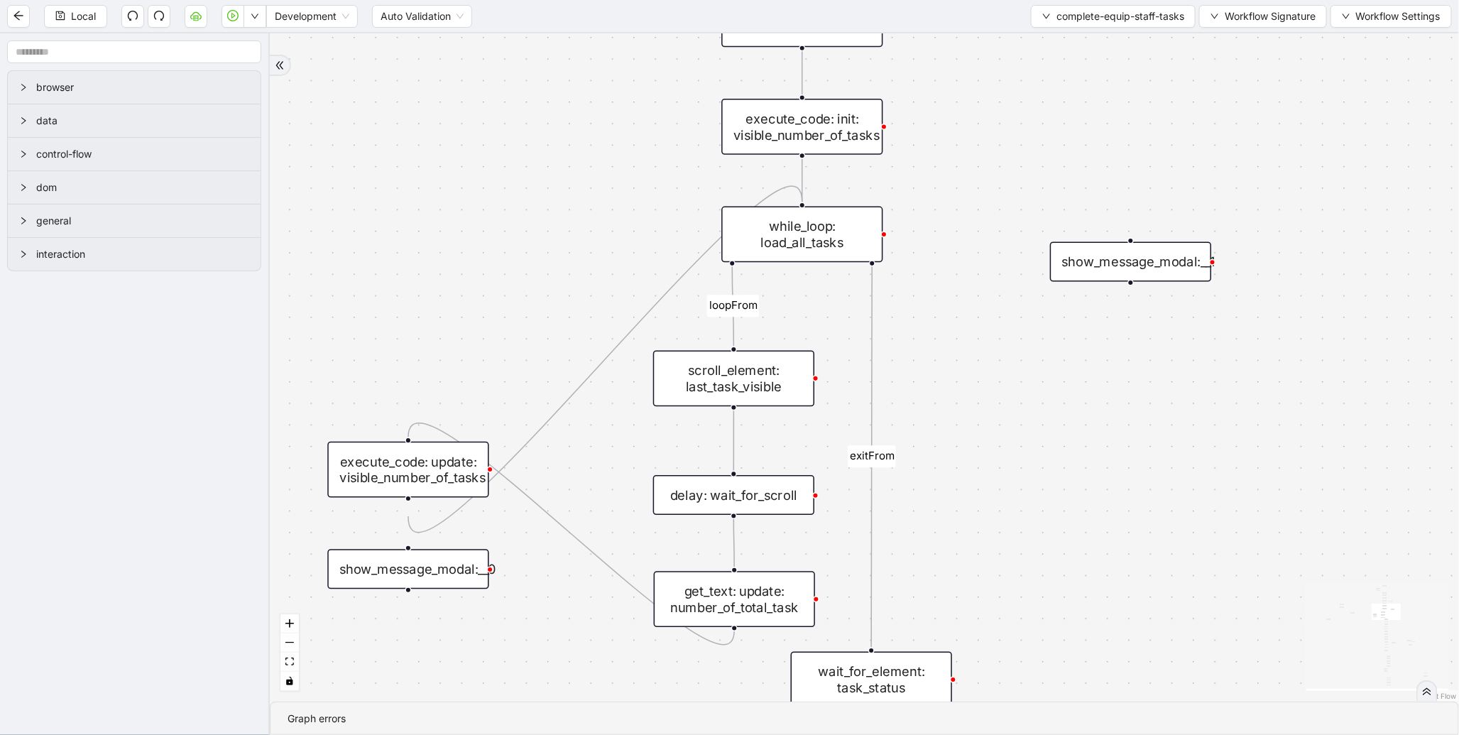
drag, startPoint x: 1079, startPoint y: 521, endPoint x: 1067, endPoint y: 275, distance: 246.8
click at [1067, 275] on div "loopFrom exitFrom onError onError onError onError trigger wait_for_element: equ…" at bounding box center [865, 367] width 1190 height 668
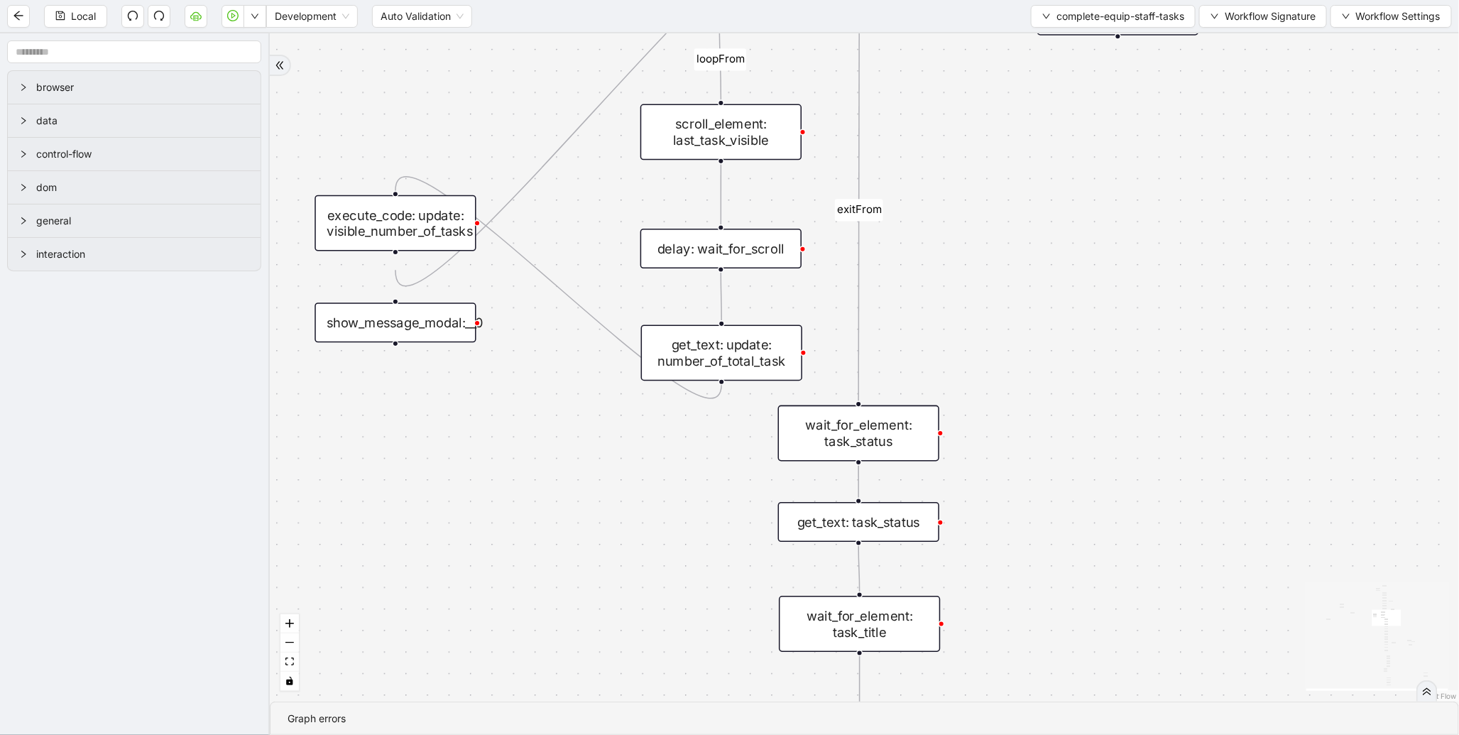
click at [881, 431] on div "wait_for_element: task_status" at bounding box center [858, 434] width 161 height 56
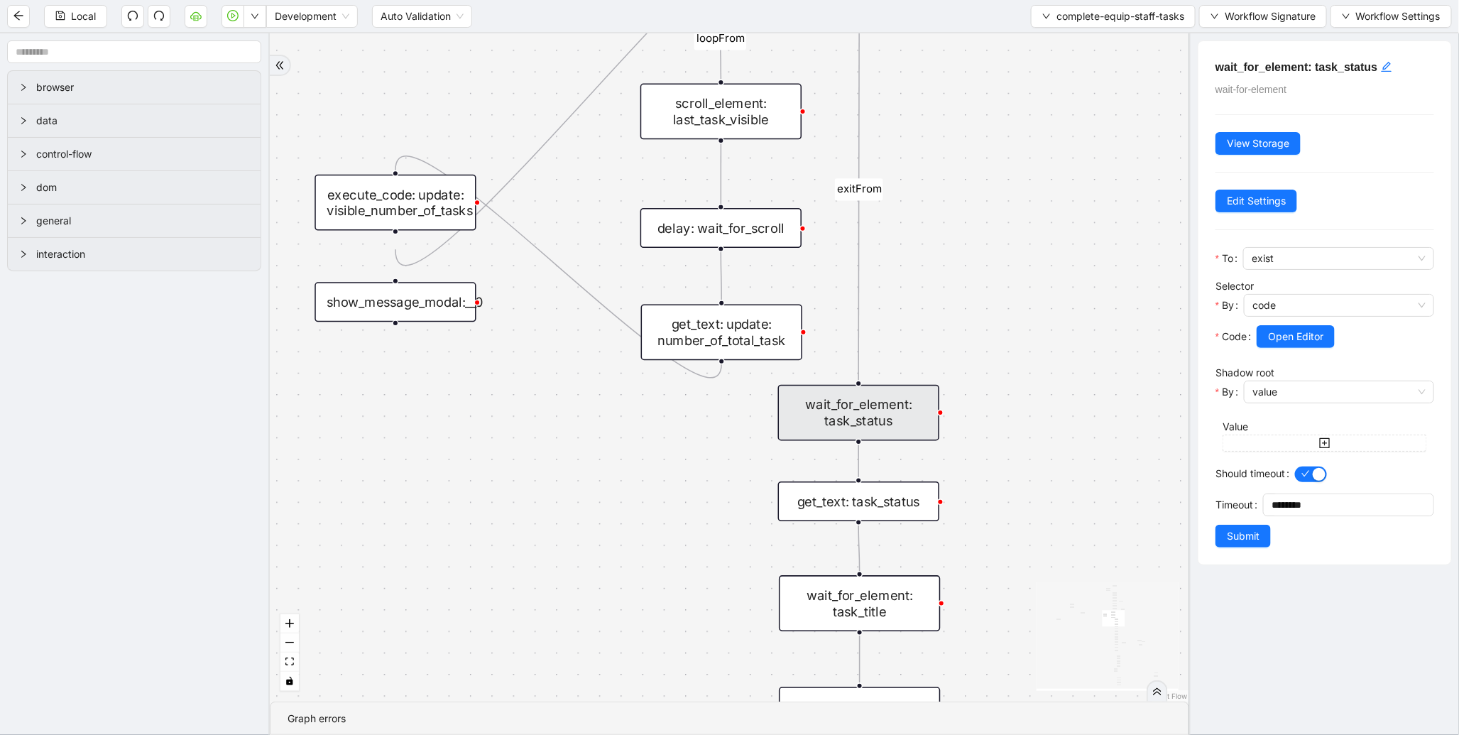
drag, startPoint x: 1053, startPoint y: 523, endPoint x: 1033, endPoint y: 288, distance: 236.0
click at [1033, 288] on div "loopFrom exitFrom onError onError onError onError trigger wait_for_element: equ…" at bounding box center [730, 367] width 920 height 668
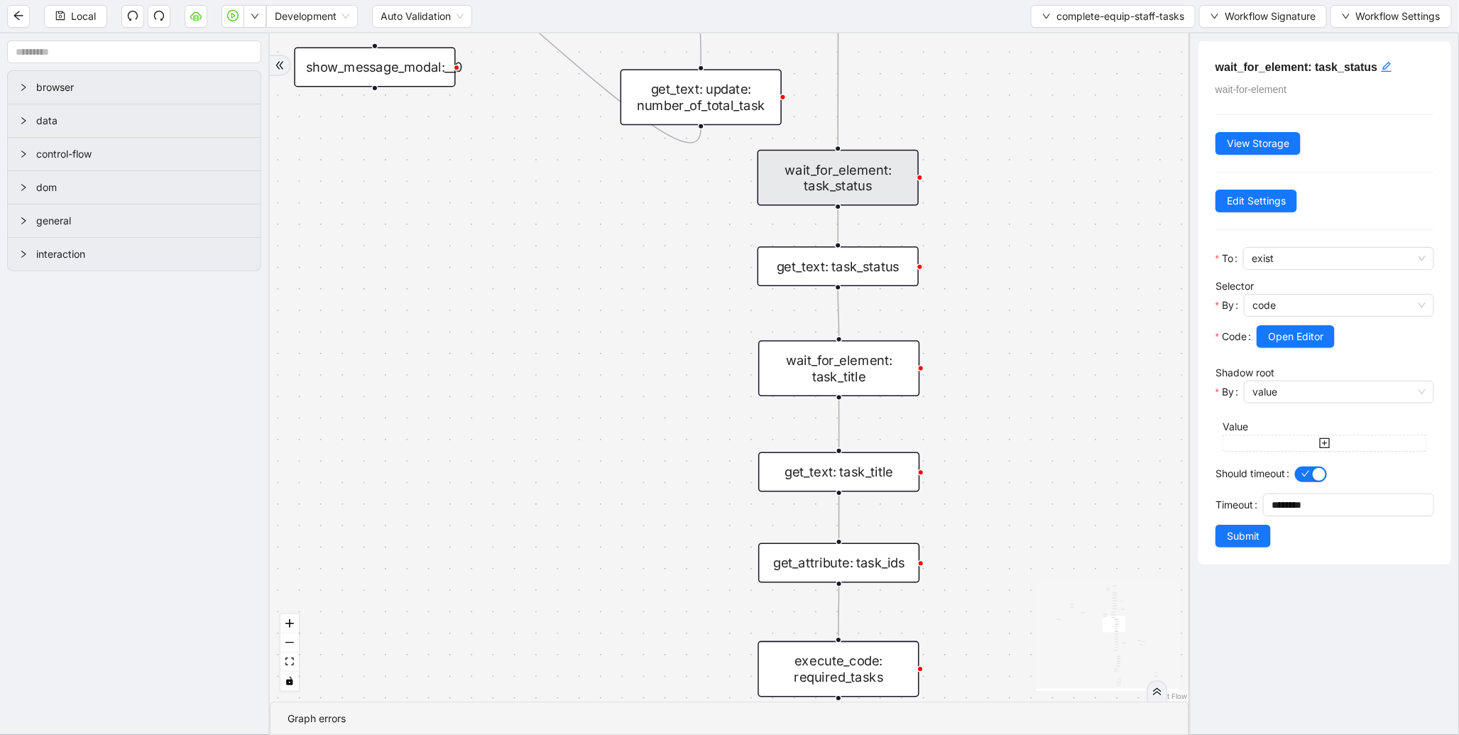
drag, startPoint x: 1035, startPoint y: 503, endPoint x: 1013, endPoint y: 285, distance: 218.4
click at [1013, 285] on div "loopFrom exitFrom onError onError onError onError trigger wait_for_element: equ…" at bounding box center [730, 367] width 920 height 668
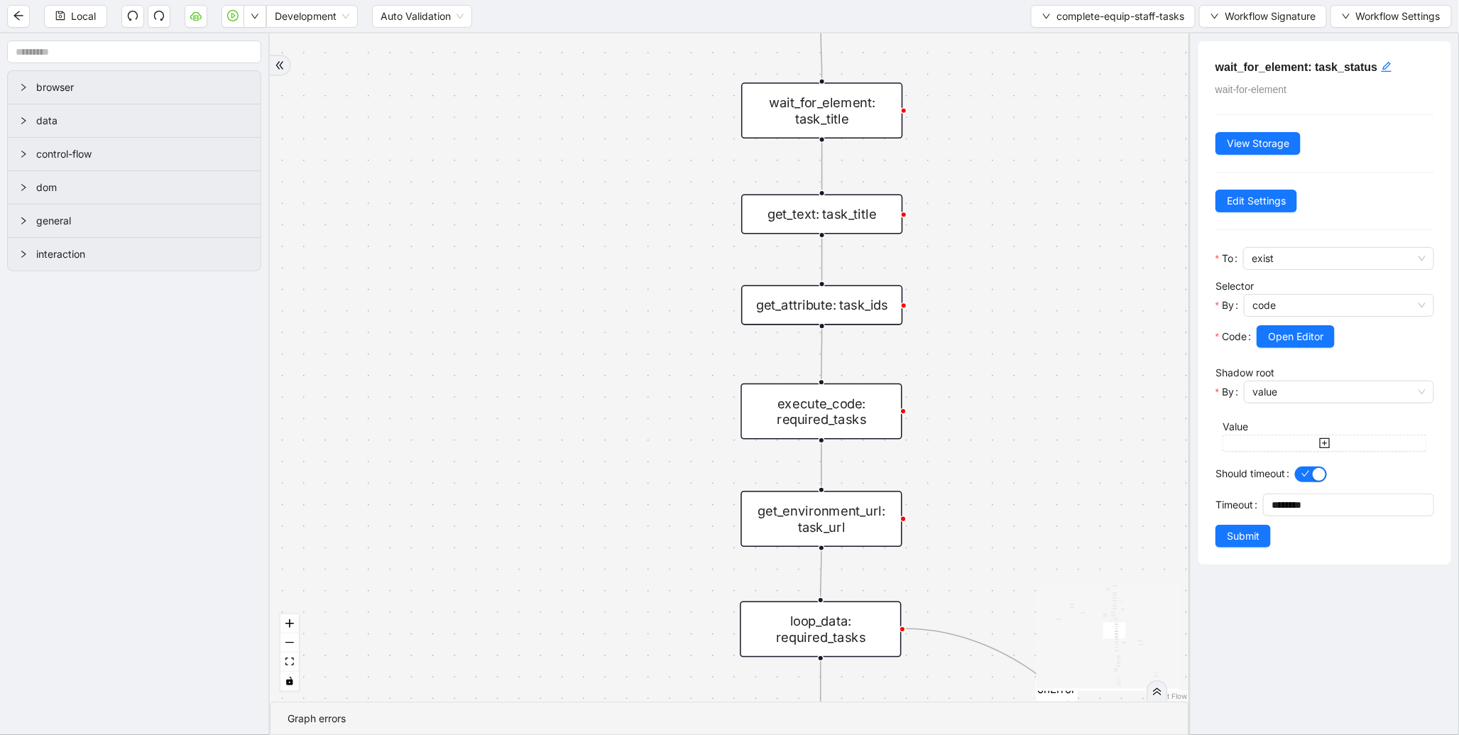
click at [858, 418] on div "execute_code: required_tasks" at bounding box center [821, 411] width 161 height 56
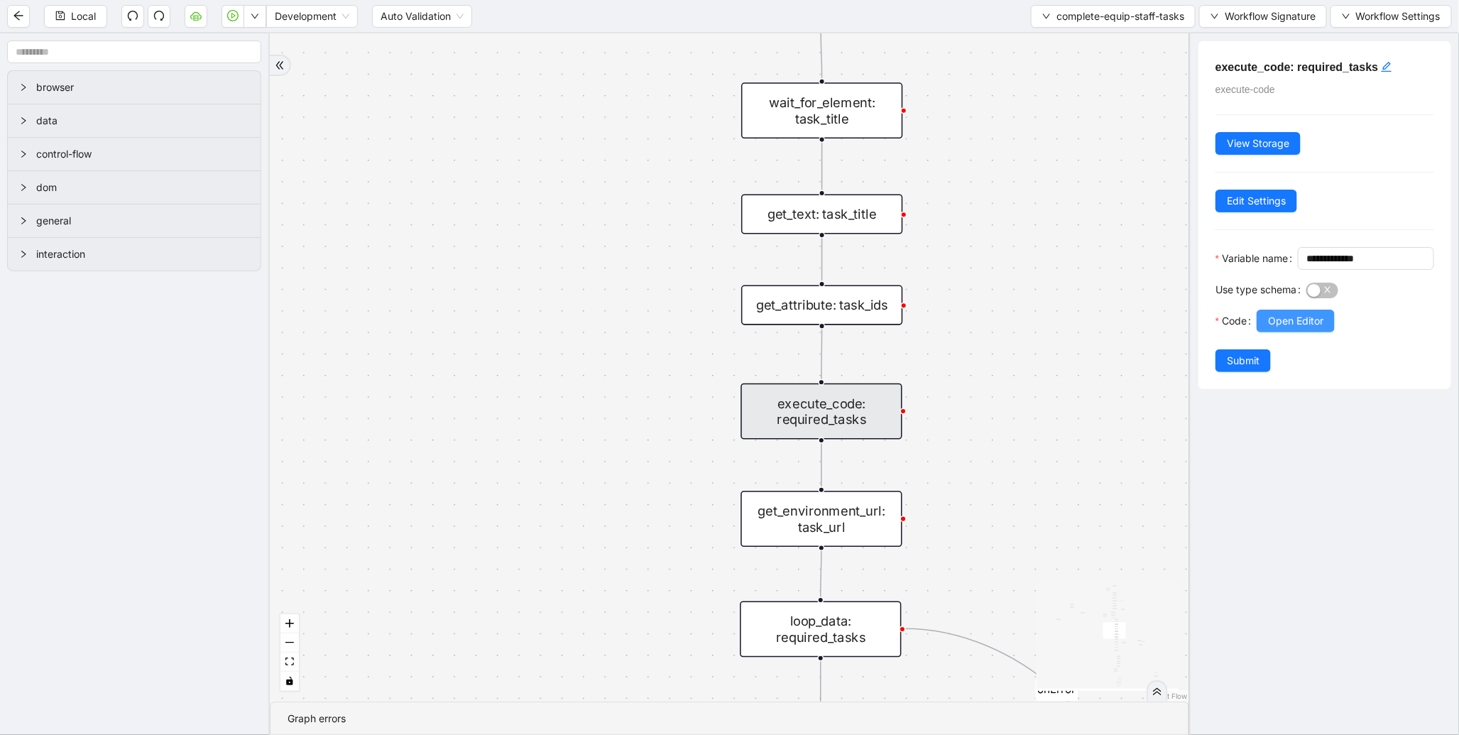
click at [1314, 329] on span "Open Editor" at bounding box center [1295, 321] width 55 height 16
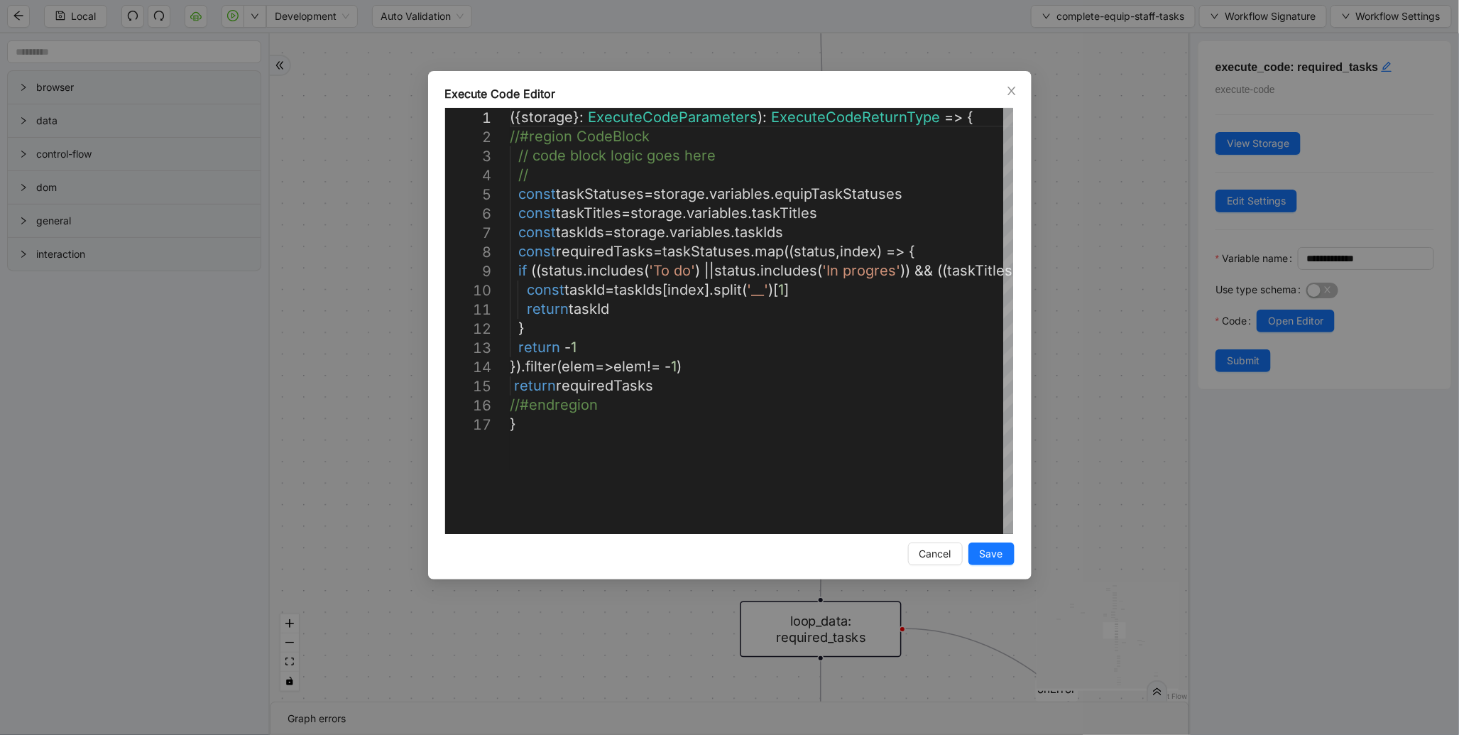
click at [1090, 162] on div "Execute Code Editor 1 2 3 4 5 6 7 8 9 10 11 12 13 14 15 16 17 ({ storage }: Exe…" at bounding box center [729, 367] width 1459 height 735
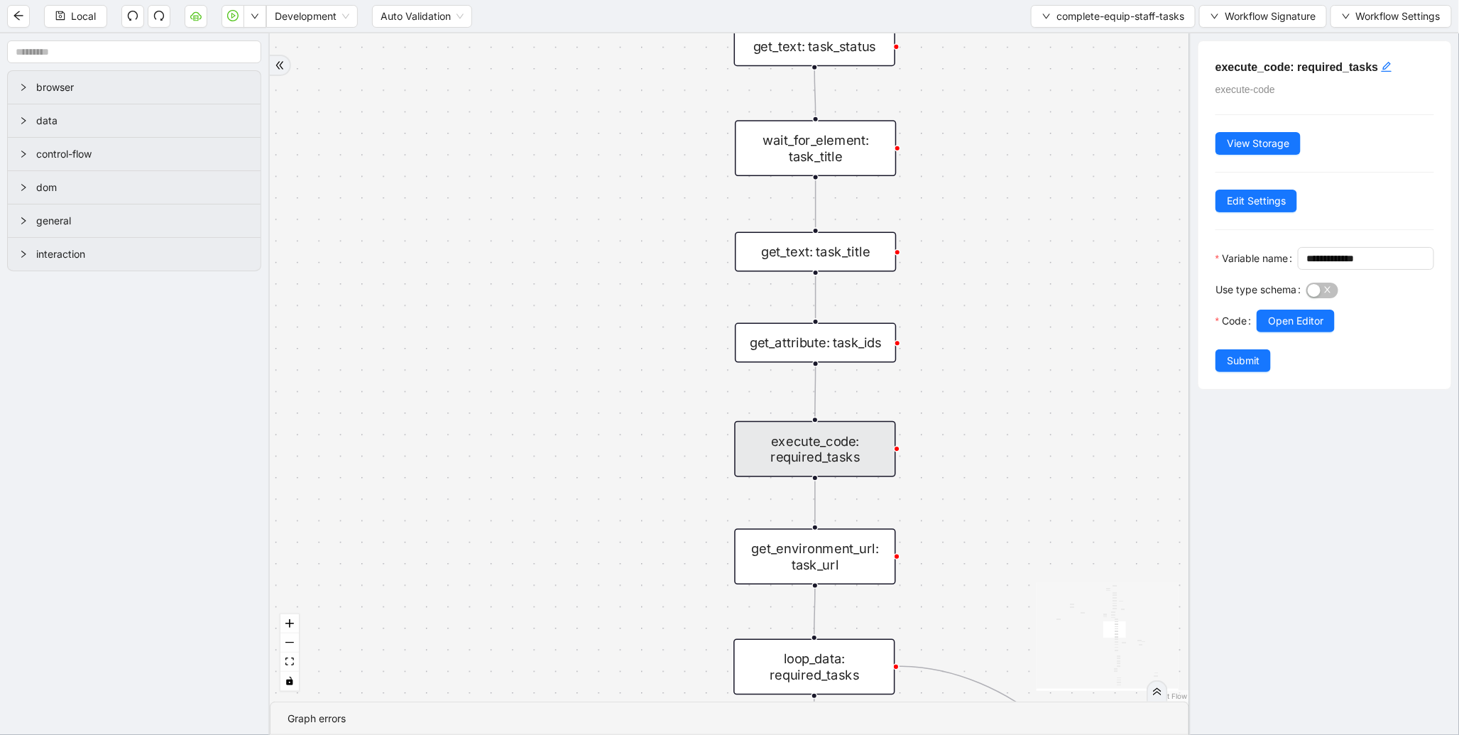
drag, startPoint x: 1023, startPoint y: 131, endPoint x: 971, endPoint y: 212, distance: 95.9
click at [1003, 196] on div "loopFrom exitFrom onError onError onError onError trigger wait_for_element: equ…" at bounding box center [730, 367] width 920 height 668
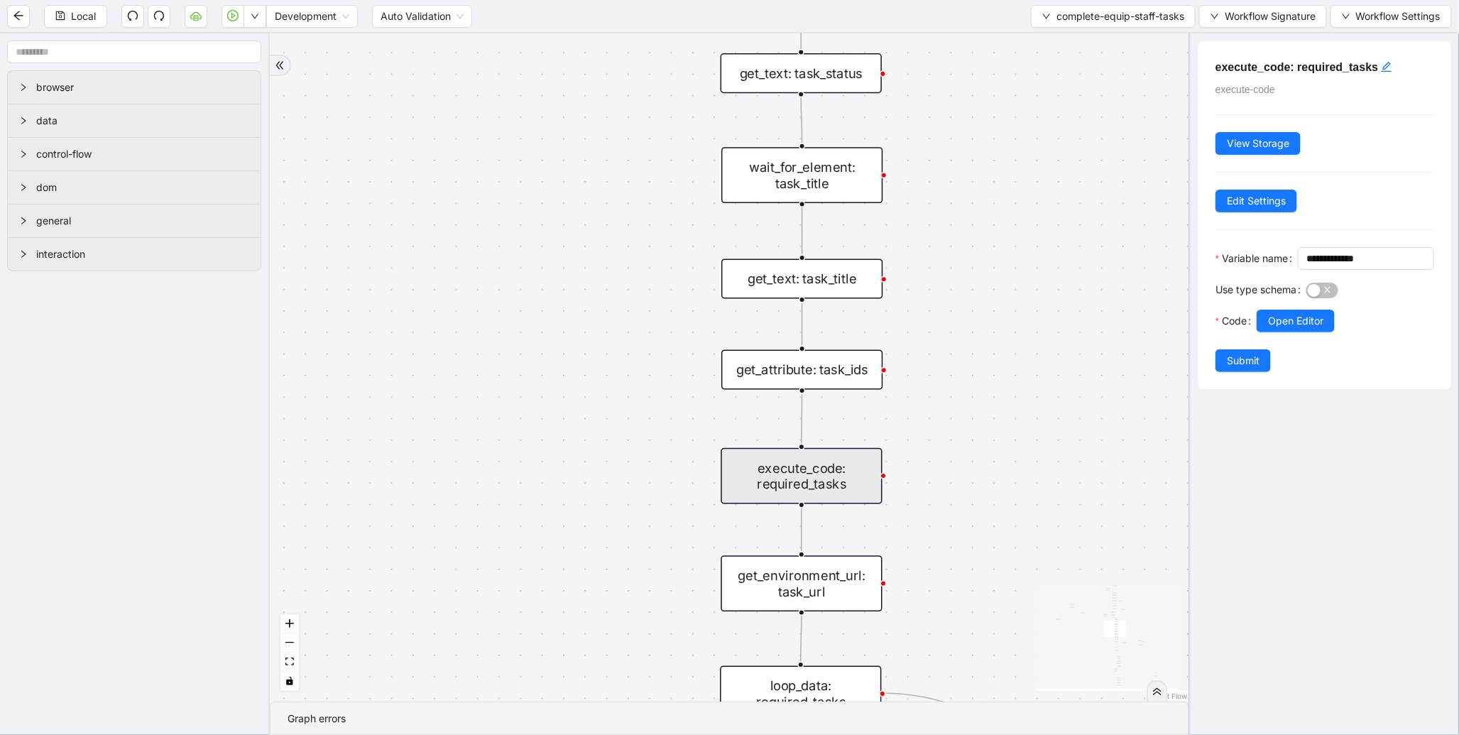
click at [817, 276] on div "get_text: task_title" at bounding box center [802, 279] width 161 height 40
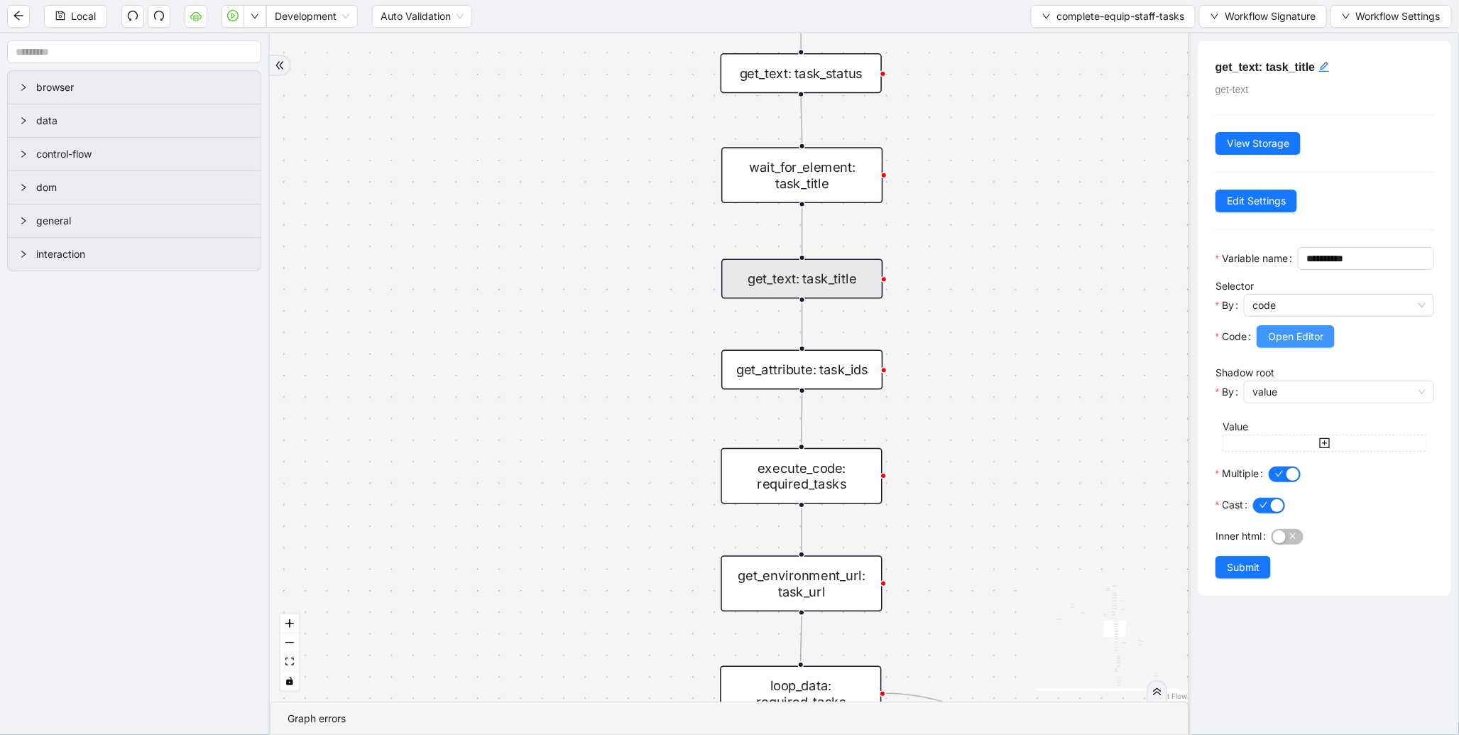
click at [1305, 344] on span "Open Editor" at bounding box center [1295, 337] width 55 height 16
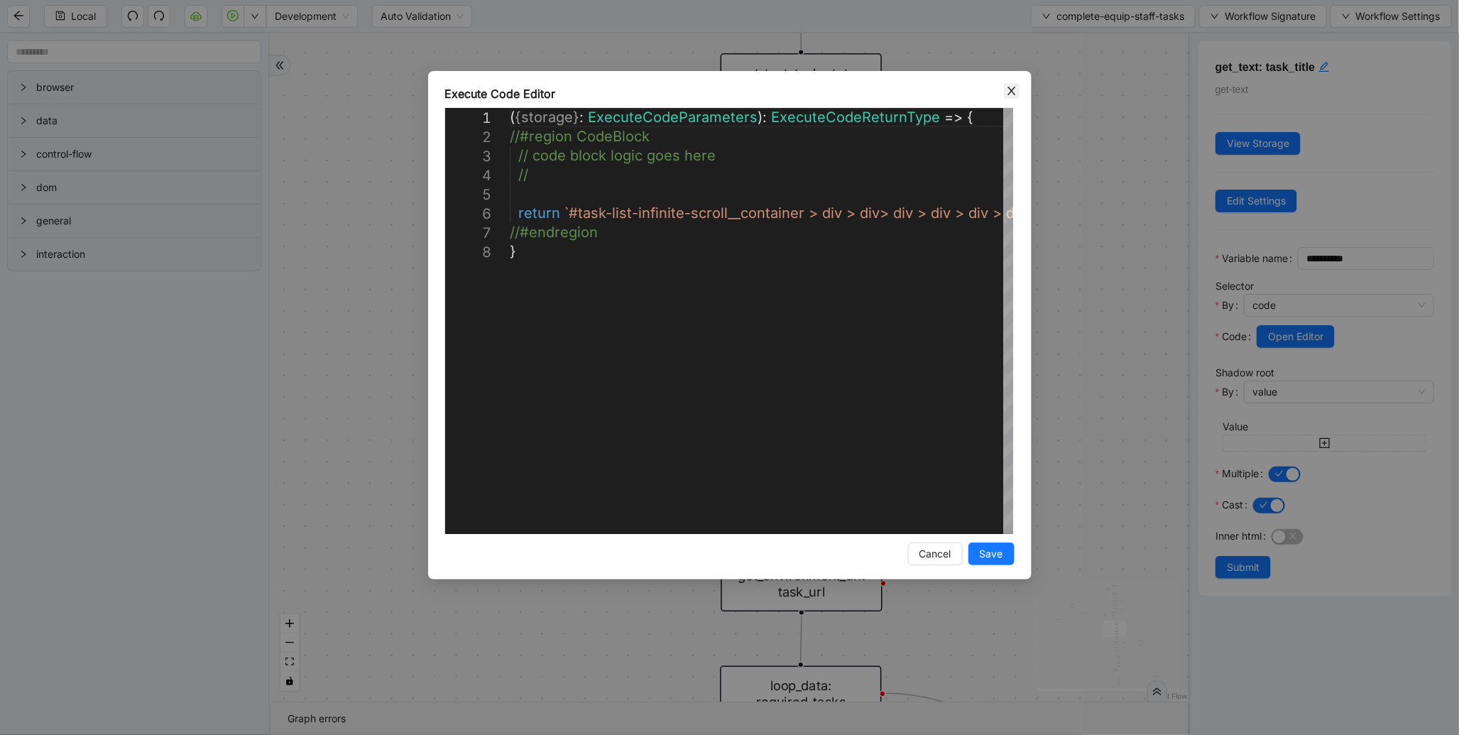
click at [1011, 88] on icon "close" at bounding box center [1011, 90] width 11 height 11
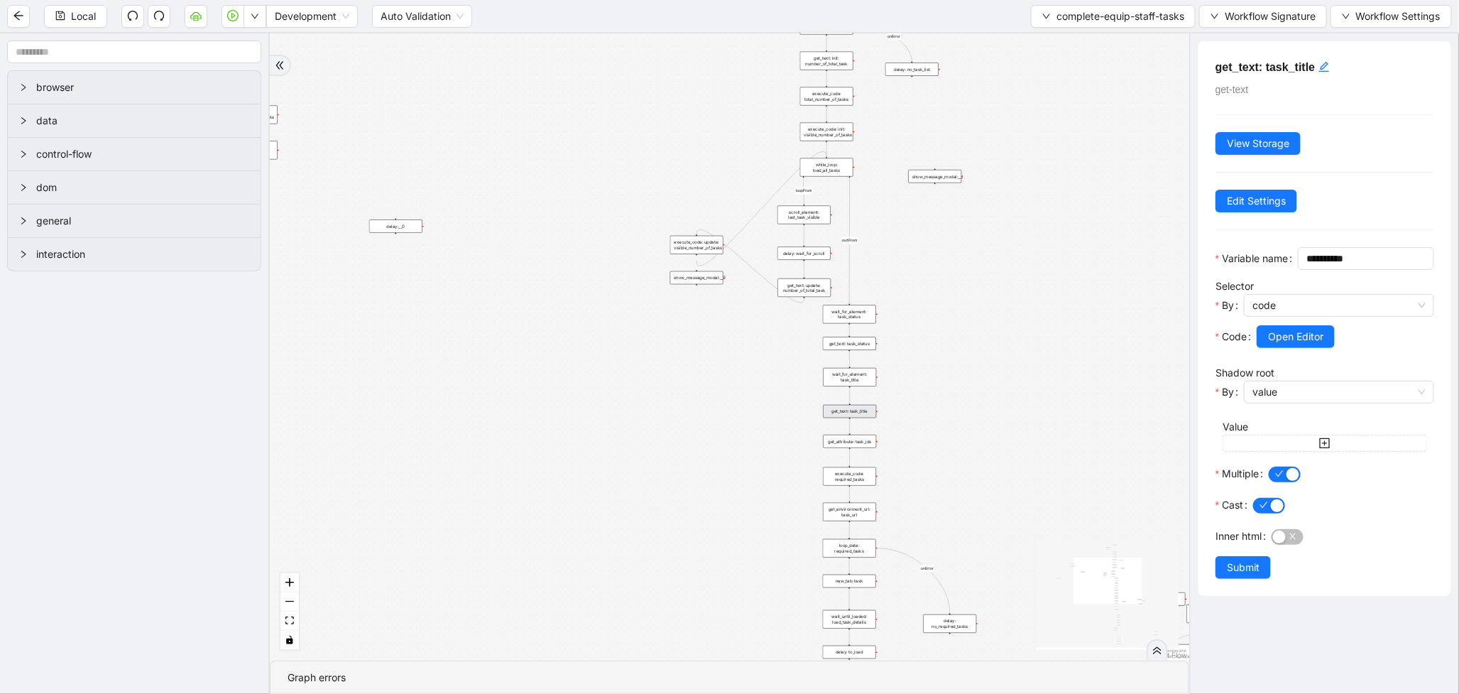
drag, startPoint x: 964, startPoint y: 368, endPoint x: 1001, endPoint y: 661, distance: 295.7
click at [997, 673] on section "loopFrom exitFrom onError onError onError onError trigger wait_for_element: equ…" at bounding box center [730, 363] width 920 height 660
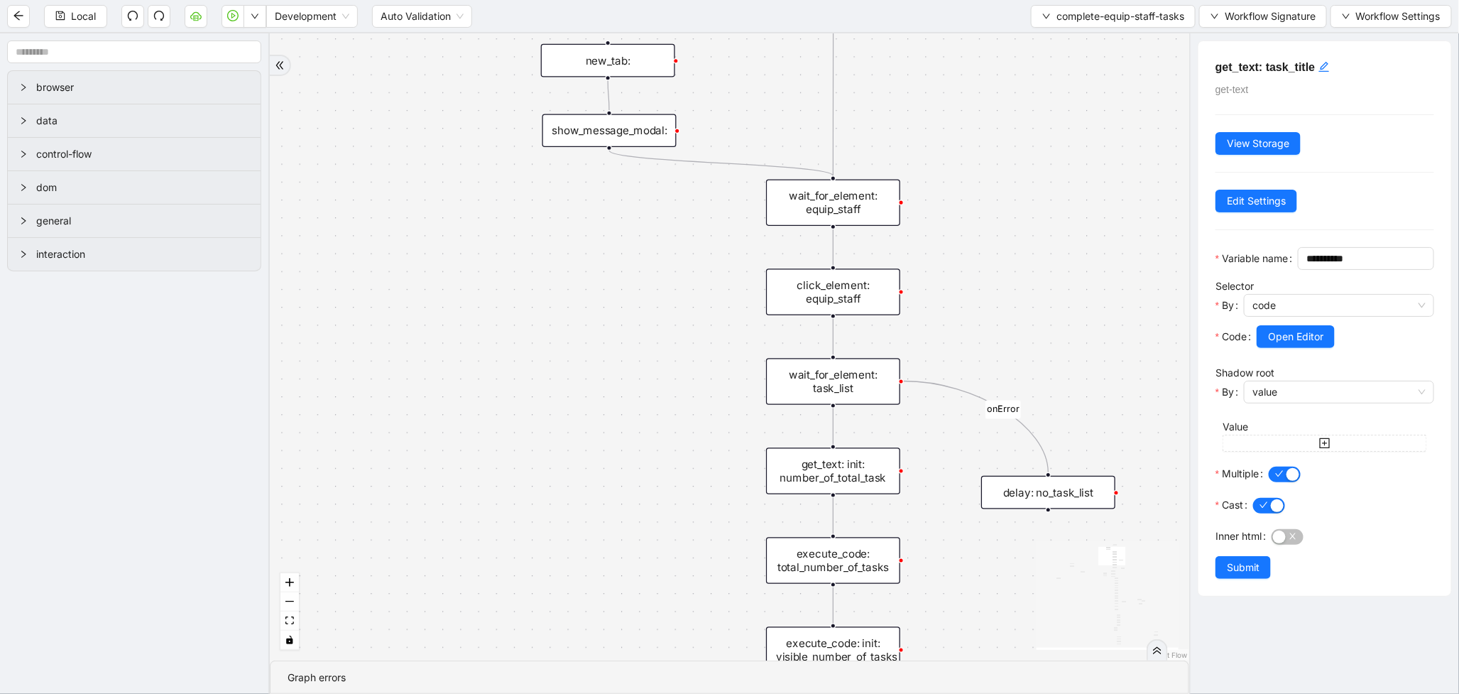
drag, startPoint x: 981, startPoint y: 337, endPoint x: 988, endPoint y: 239, distance: 98.2
click at [986, 242] on div "loopFrom exitFrom onError onError onError onError trigger wait_for_element: equ…" at bounding box center [730, 346] width 920 height 627
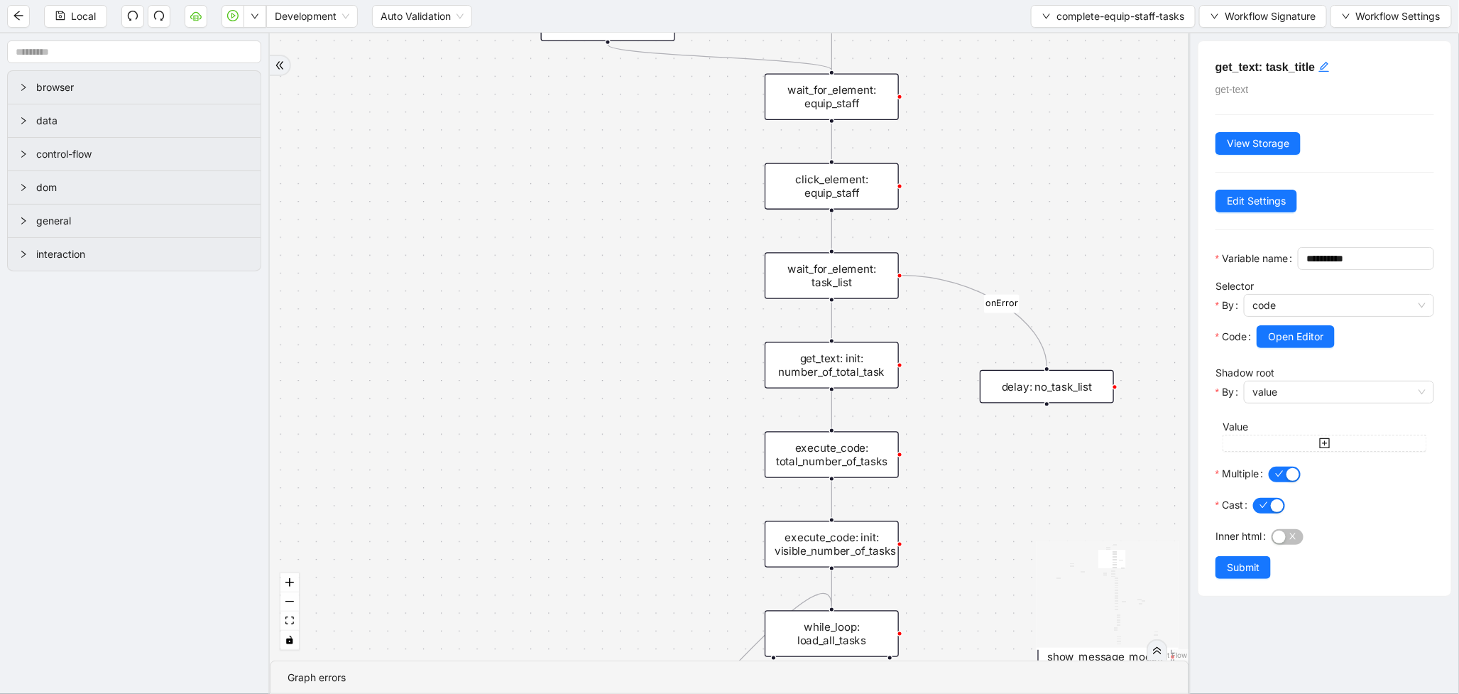
drag, startPoint x: 963, startPoint y: 565, endPoint x: 945, endPoint y: 413, distance: 153.0
click at [945, 413] on div "loopFrom exitFrom onError onError onError onError trigger wait_for_element: equ…" at bounding box center [730, 346] width 920 height 627
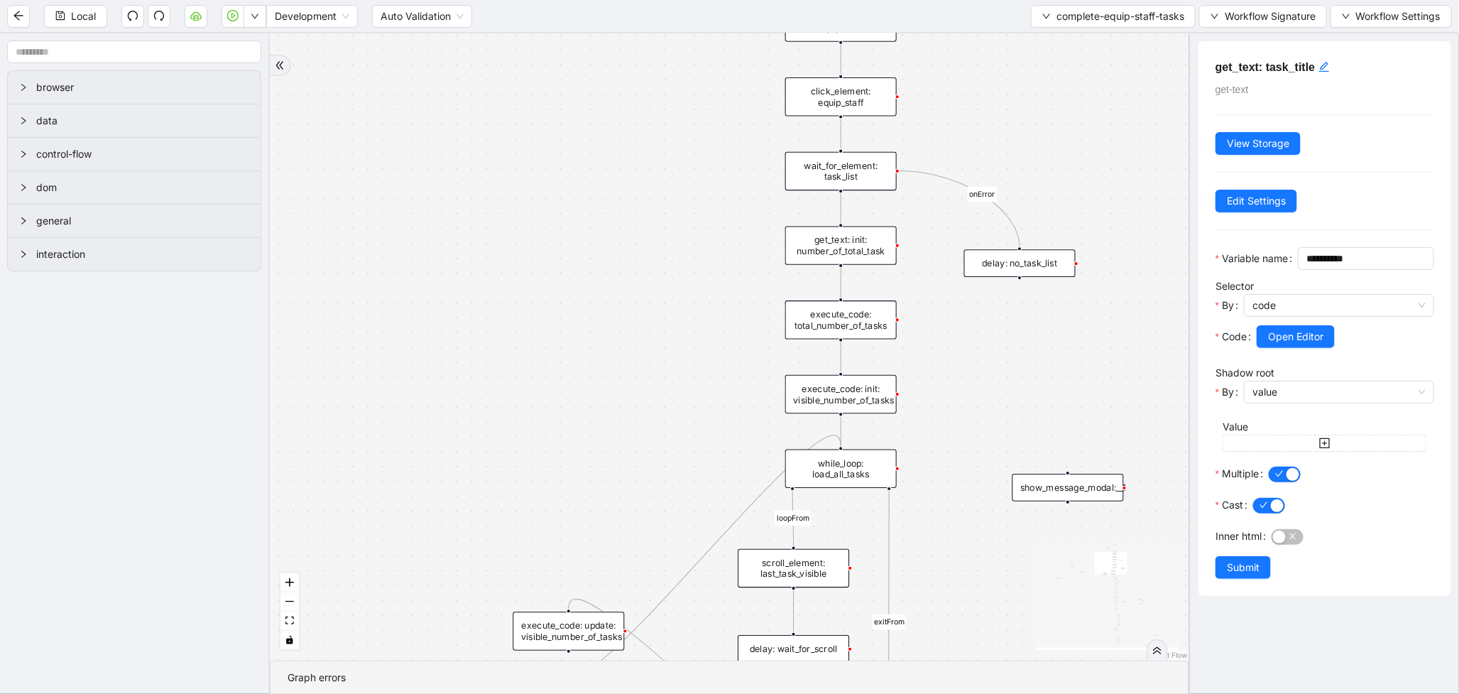
drag, startPoint x: 952, startPoint y: 486, endPoint x: 959, endPoint y: 303, distance: 182.6
click at [959, 303] on div "loopFrom exitFrom onError onError onError onError trigger wait_for_element: equ…" at bounding box center [730, 346] width 920 height 627
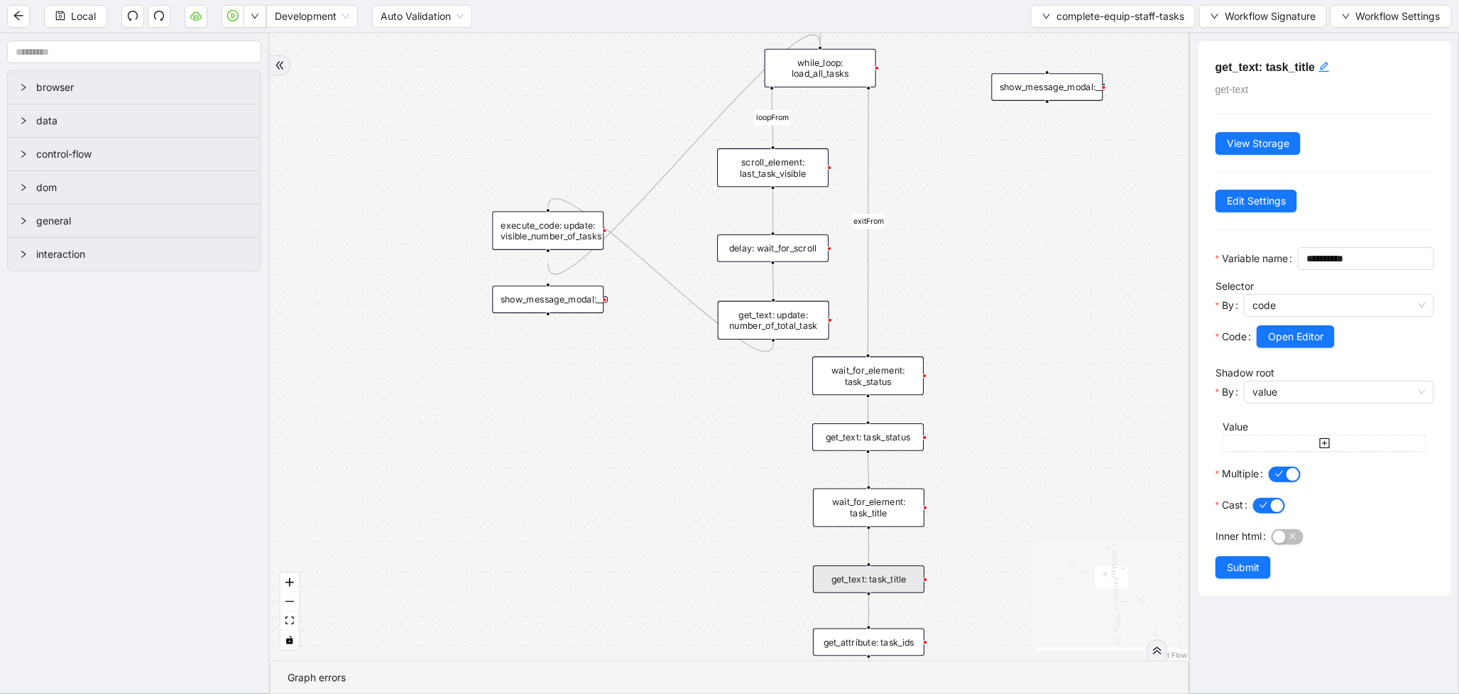
drag, startPoint x: 954, startPoint y: 357, endPoint x: 950, endPoint y: 331, distance: 25.9
click at [950, 331] on div "loopFrom exitFrom onError onError onError onError trigger wait_for_element: equ…" at bounding box center [730, 346] width 920 height 627
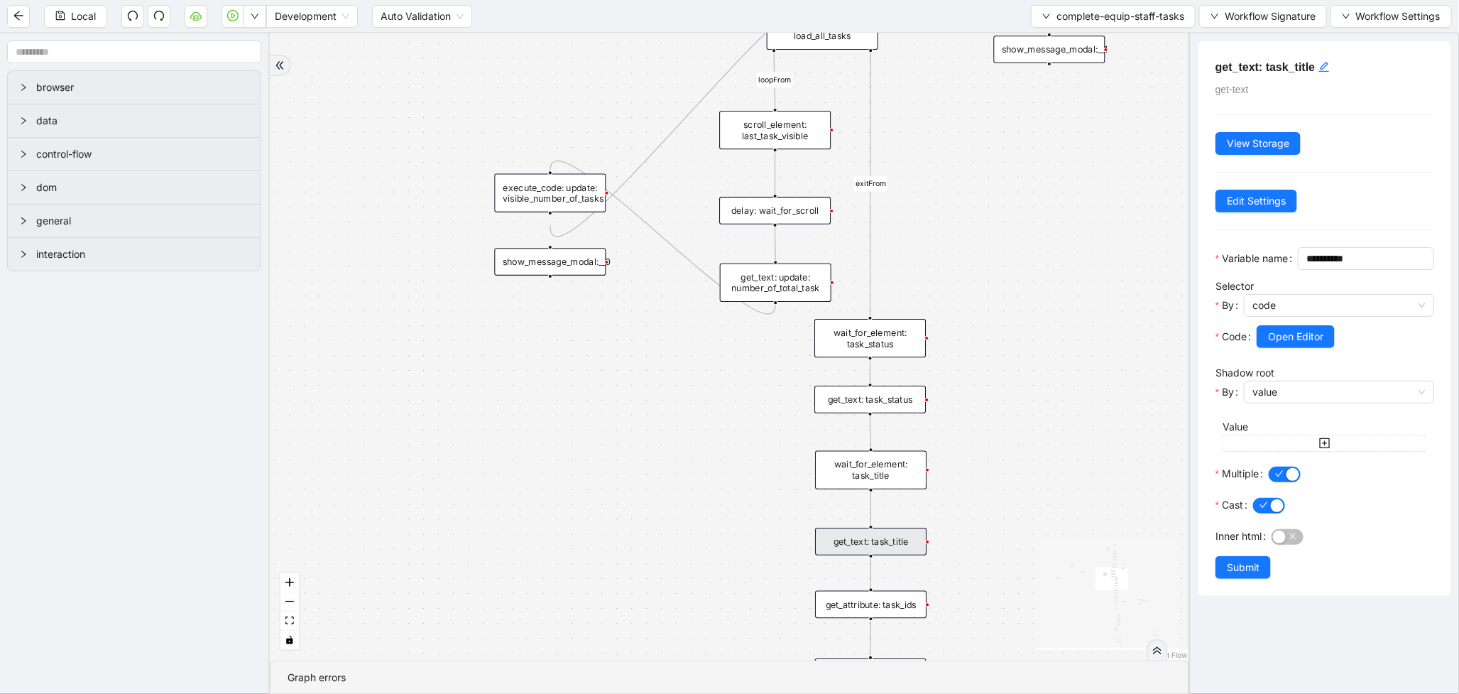
drag, startPoint x: 981, startPoint y: 491, endPoint x: 937, endPoint y: 261, distance: 234.1
click at [937, 261] on div "loopFrom exitFrom onError onError onError onError trigger wait_for_element: equ…" at bounding box center [730, 346] width 920 height 627
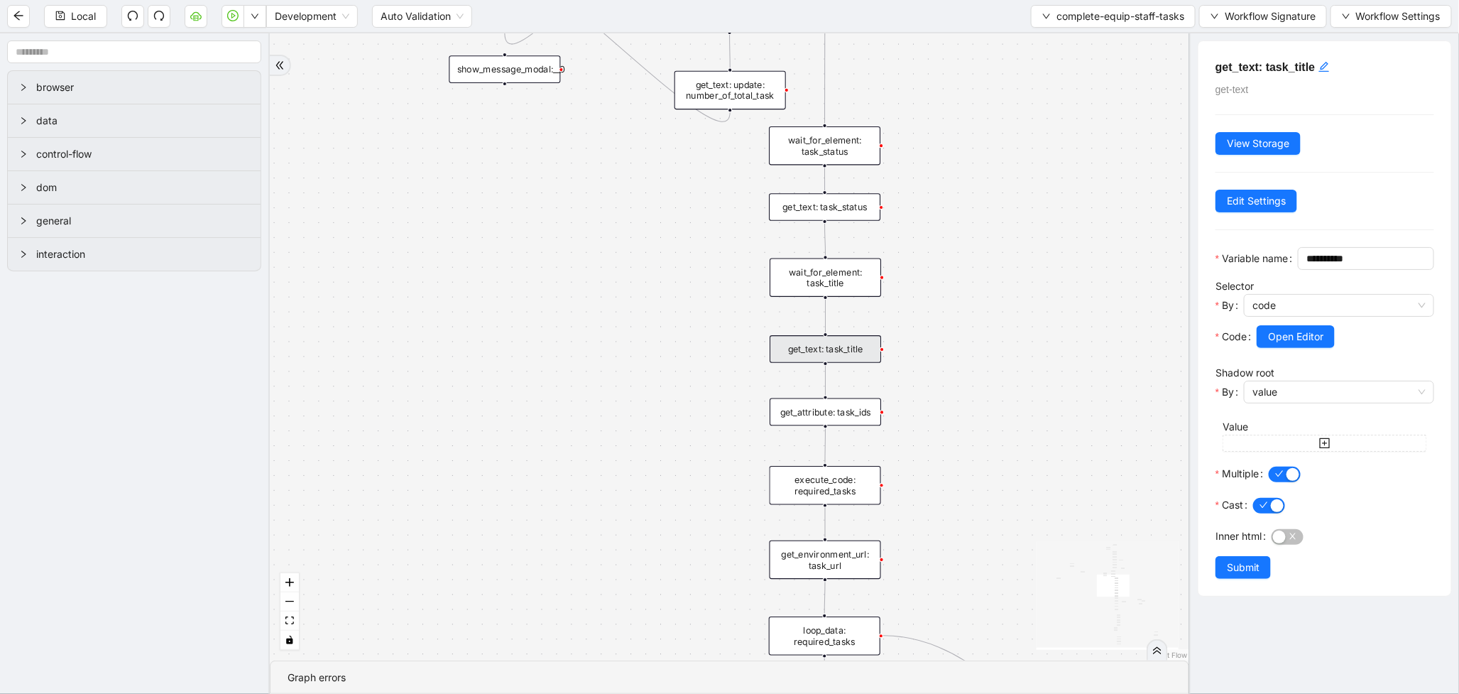
drag, startPoint x: 918, startPoint y: 313, endPoint x: 889, endPoint y: 309, distance: 28.7
click at [917, 308] on div "loopFrom exitFrom onError onError onError onError trigger wait_for_element: equ…" at bounding box center [730, 346] width 920 height 627
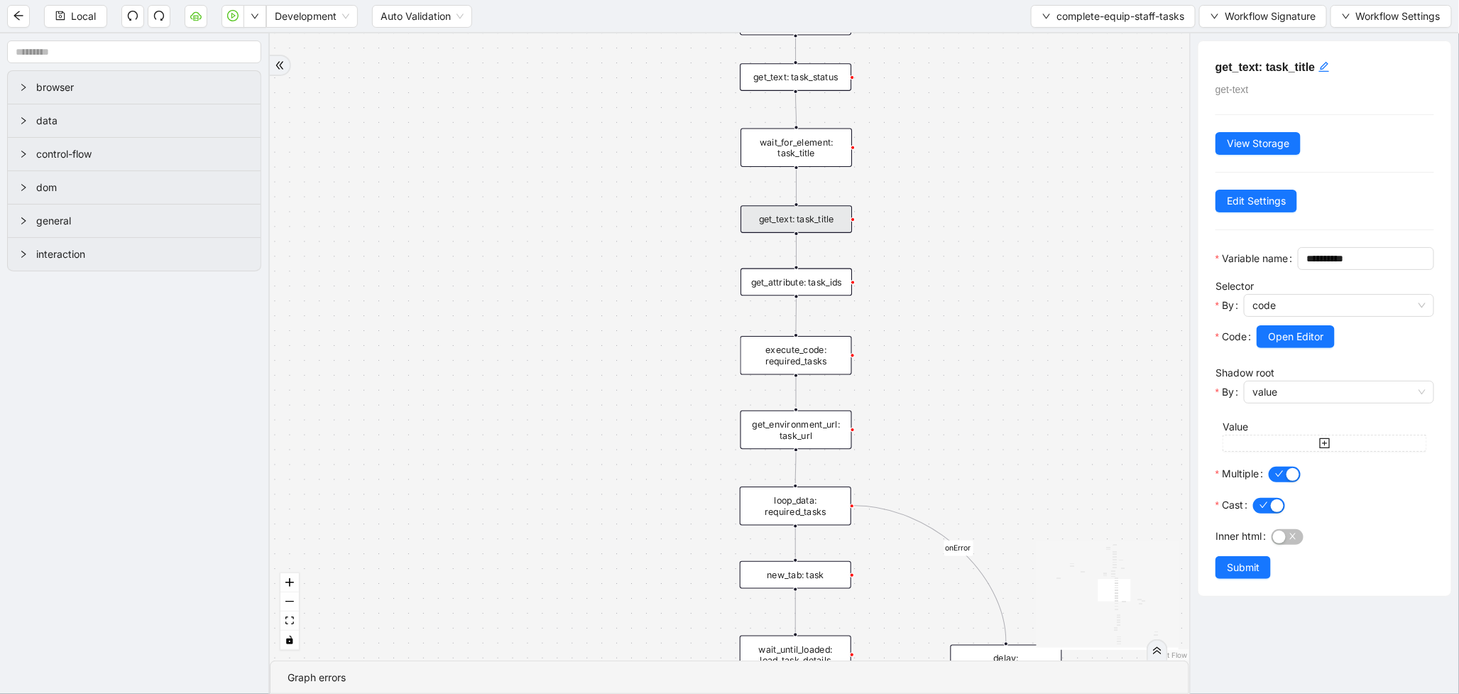
click at [827, 281] on div "get_attribute: task_ids" at bounding box center [796, 282] width 111 height 28
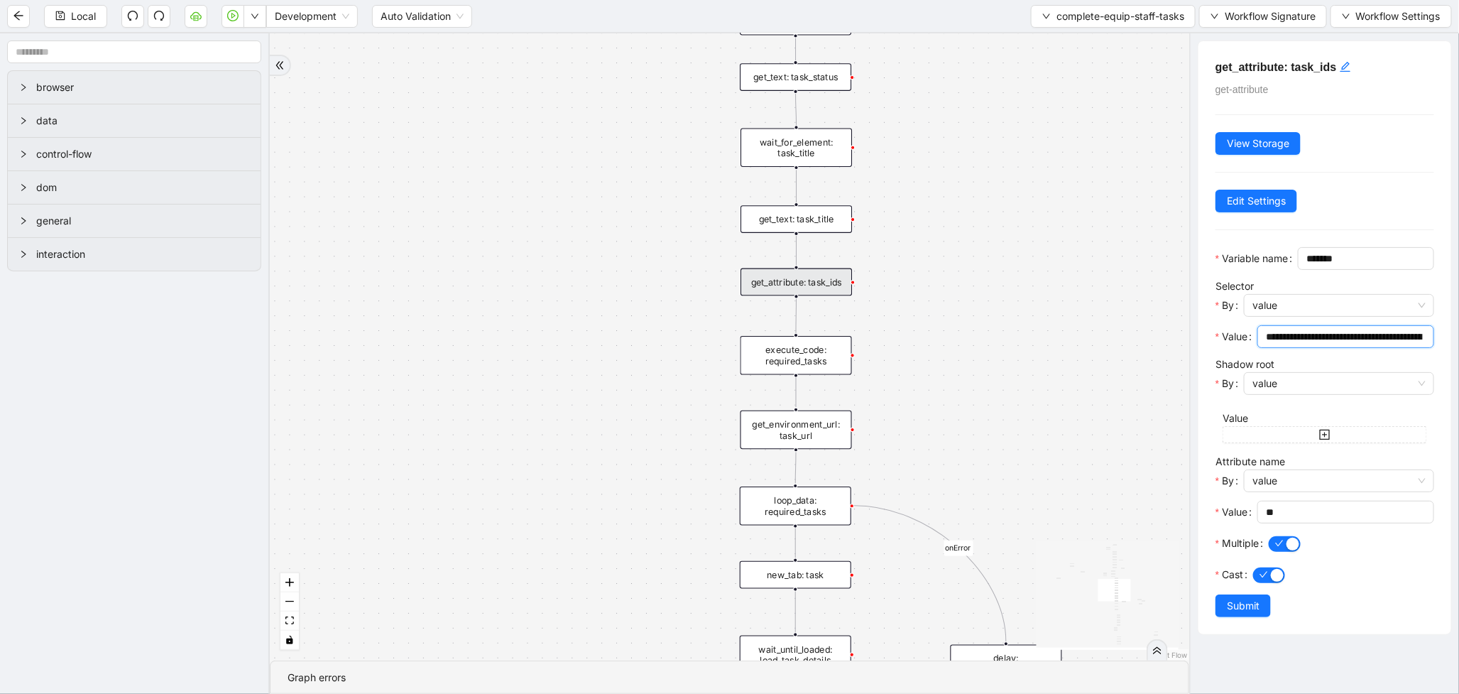
scroll to position [0, 51]
drag, startPoint x: 1268, startPoint y: 358, endPoint x: 1433, endPoint y: 361, distance: 164.8
click at [1433, 361] on div "**********" at bounding box center [1325, 337] width 253 height 593
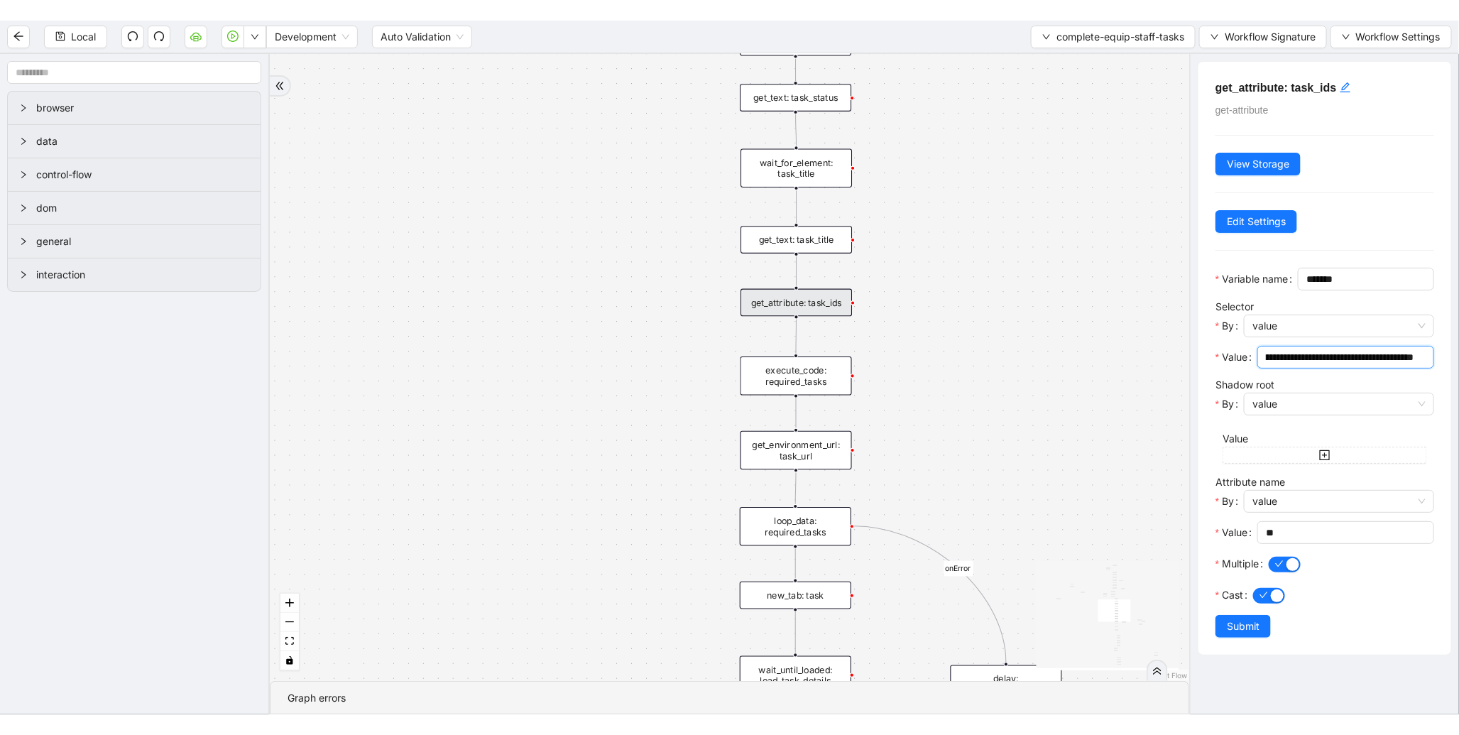
scroll to position [0, 0]
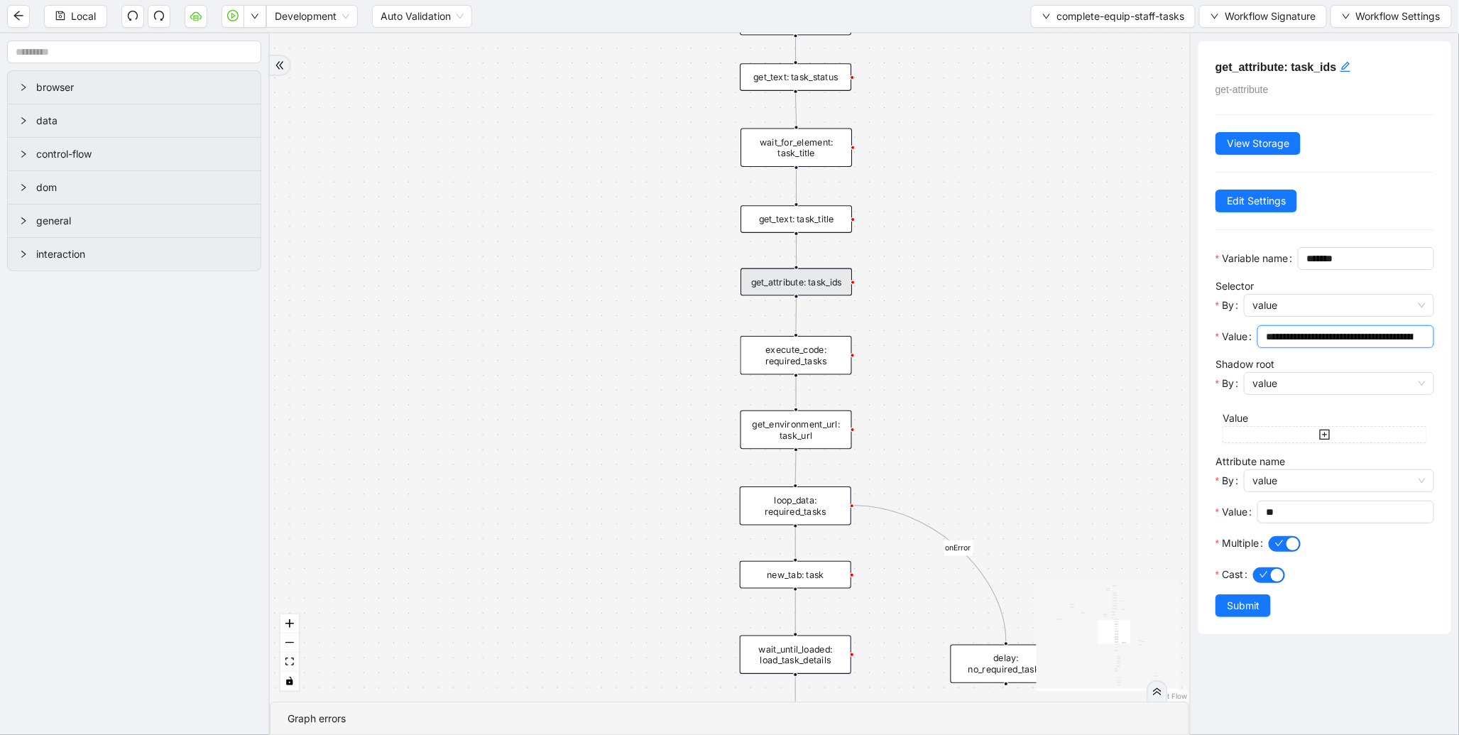
click at [11, 118] on div "data" at bounding box center [134, 120] width 253 height 33
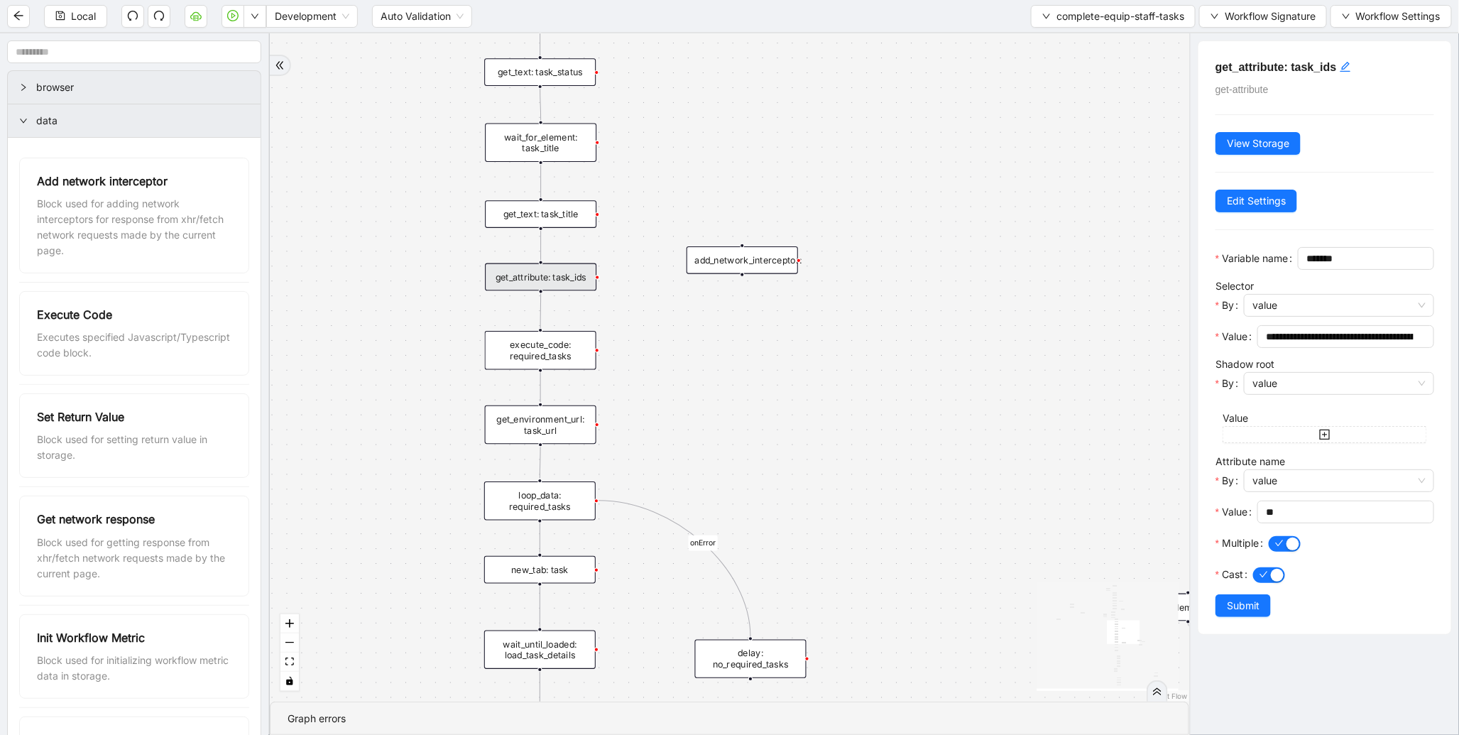
drag, startPoint x: 971, startPoint y: 353, endPoint x: 715, endPoint y: 348, distance: 255.7
click at [715, 348] on div "loopFrom exitFrom onError onError onError onError trigger wait_for_element: equ…" at bounding box center [730, 367] width 920 height 668
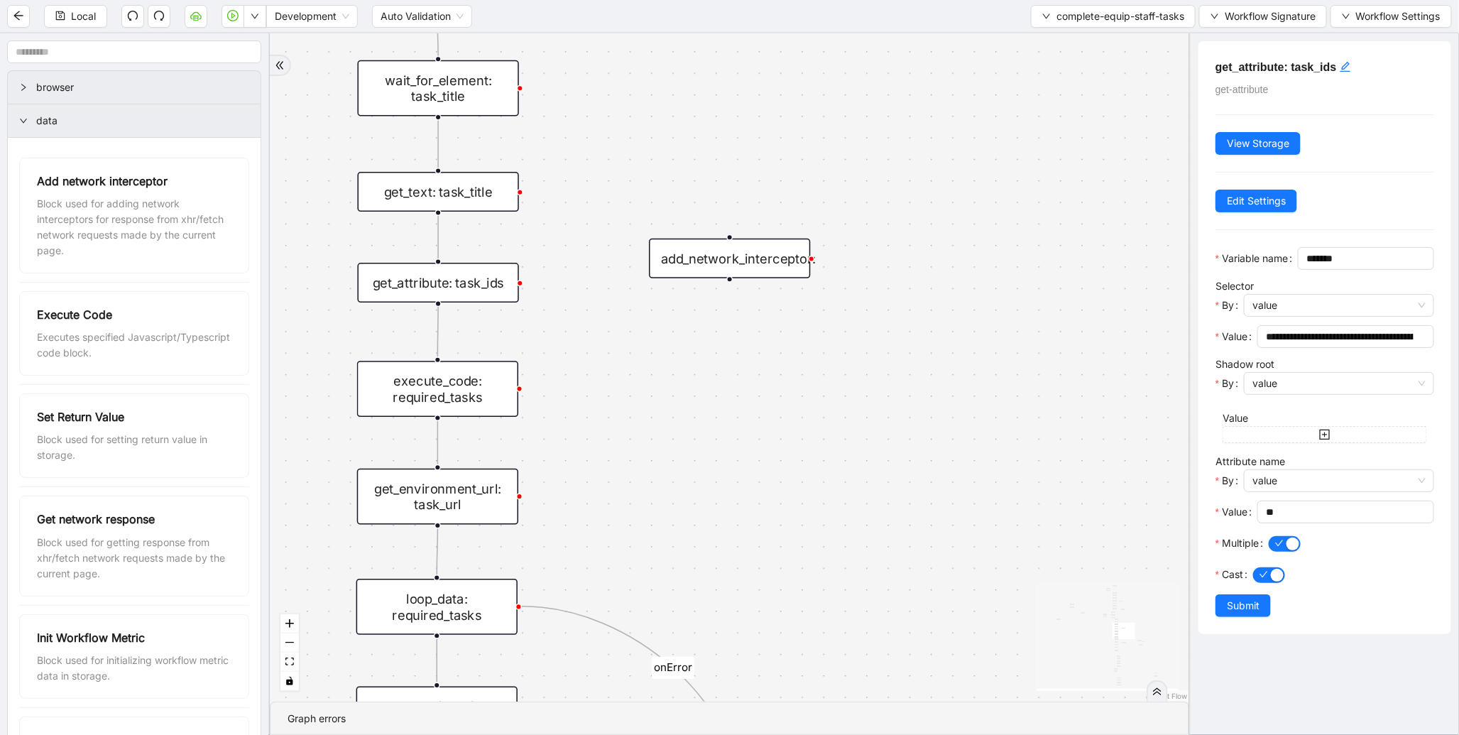
click at [771, 264] on div "add_network_interceptor:" at bounding box center [729, 259] width 161 height 40
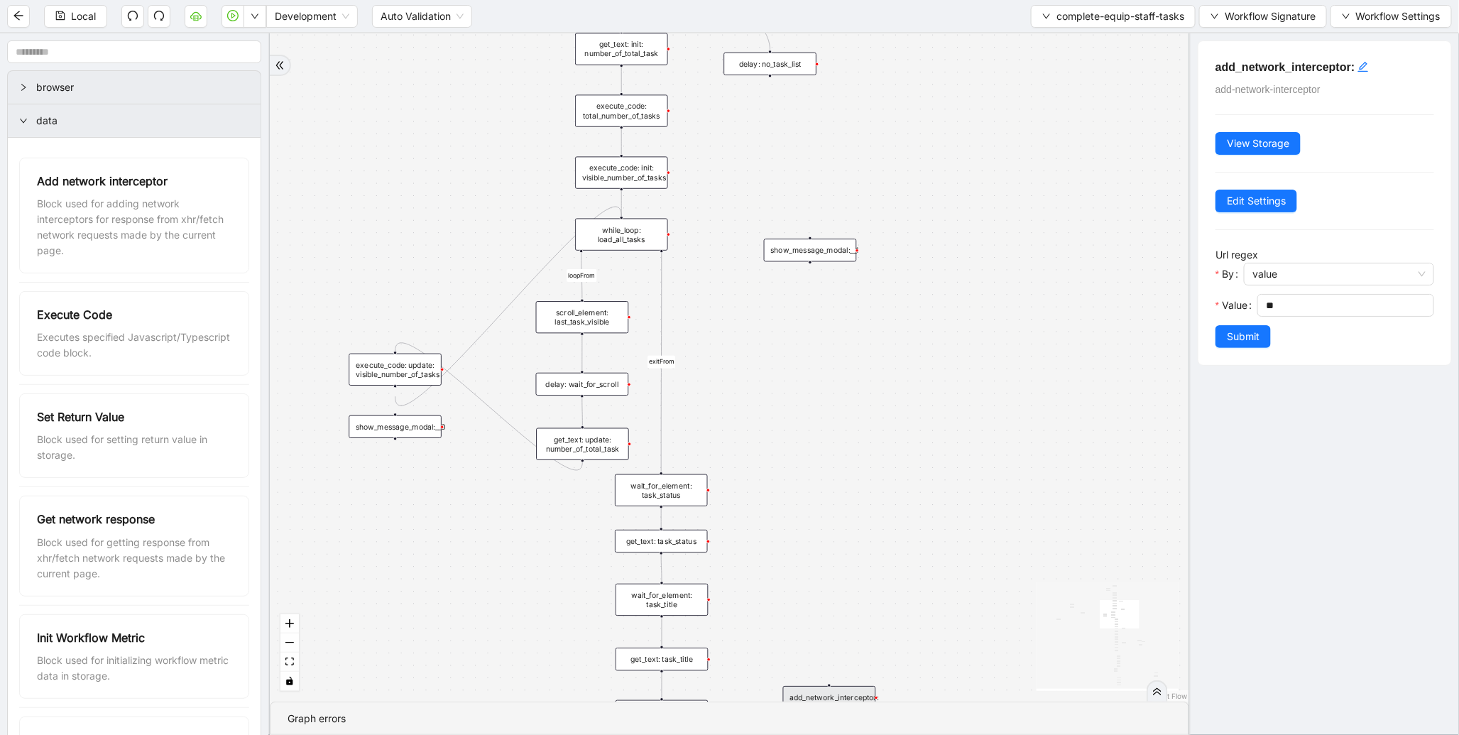
drag, startPoint x: 710, startPoint y: 131, endPoint x: 808, endPoint y: 550, distance: 429.6
click at [808, 550] on div "loopFrom exitFrom onError onError onError onError trigger wait_for_element: equ…" at bounding box center [730, 367] width 920 height 668
drag, startPoint x: 886, startPoint y: 508, endPoint x: 889, endPoint y: 465, distance: 43.5
click at [878, 403] on div "loopFrom exitFrom onError onError onError onError trigger wait_for_element: equ…" at bounding box center [730, 367] width 920 height 668
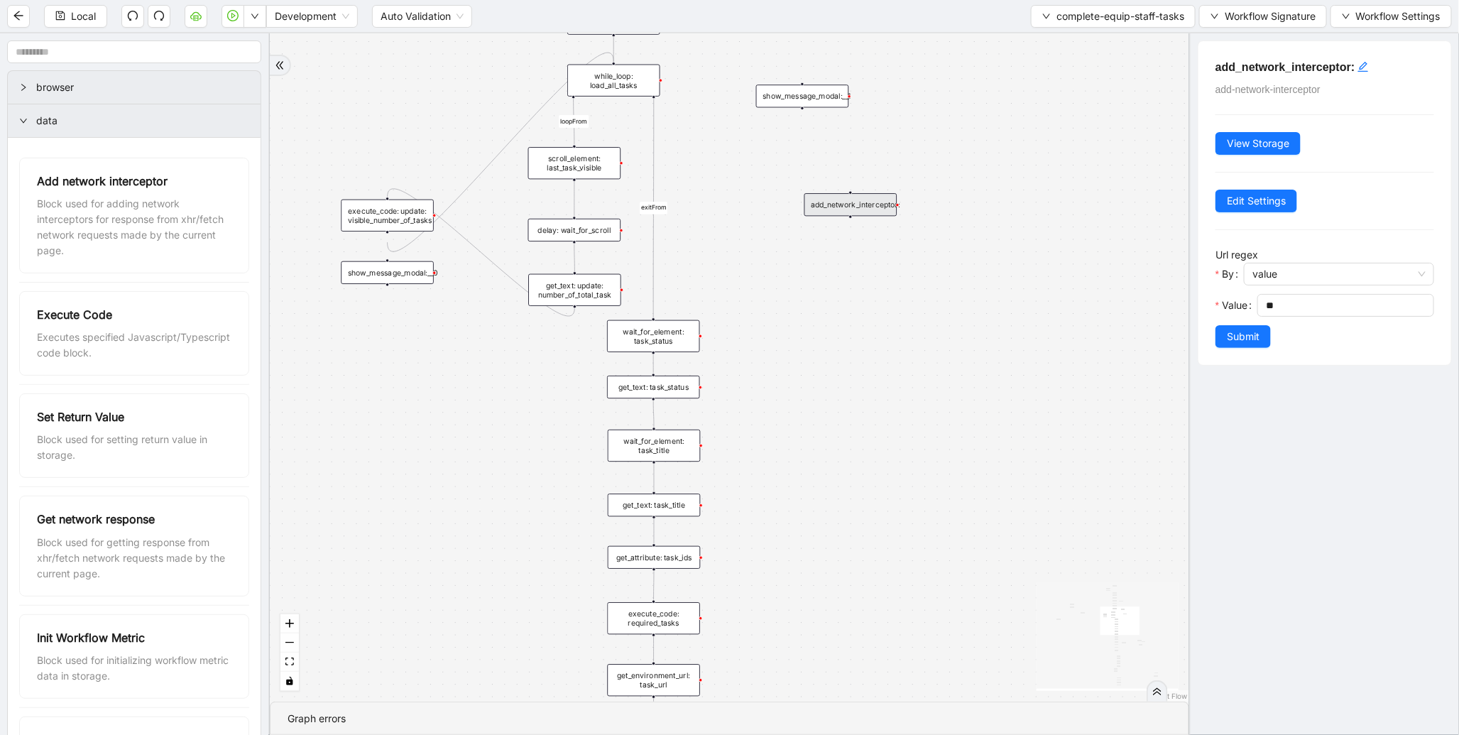
drag, startPoint x: 843, startPoint y: 542, endPoint x: 906, endPoint y: 166, distance: 381.0
click at [896, 193] on div "add_network_interceptor:" at bounding box center [851, 204] width 93 height 23
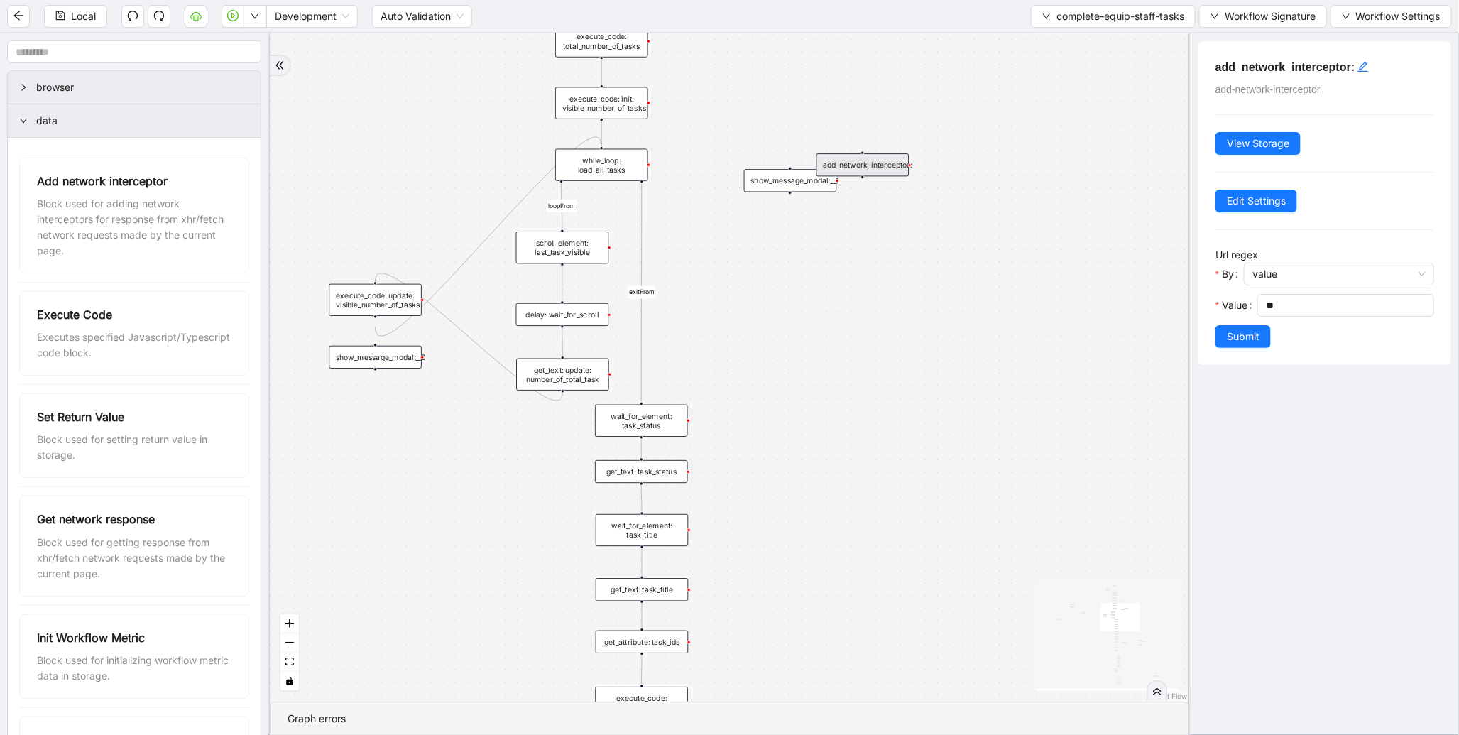
drag, startPoint x: 904, startPoint y: 345, endPoint x: 883, endPoint y: 622, distance: 277.8
click at [883, 622] on div "loopFrom exitFrom onError onError onError onError trigger wait_for_element: equ…" at bounding box center [730, 367] width 920 height 668
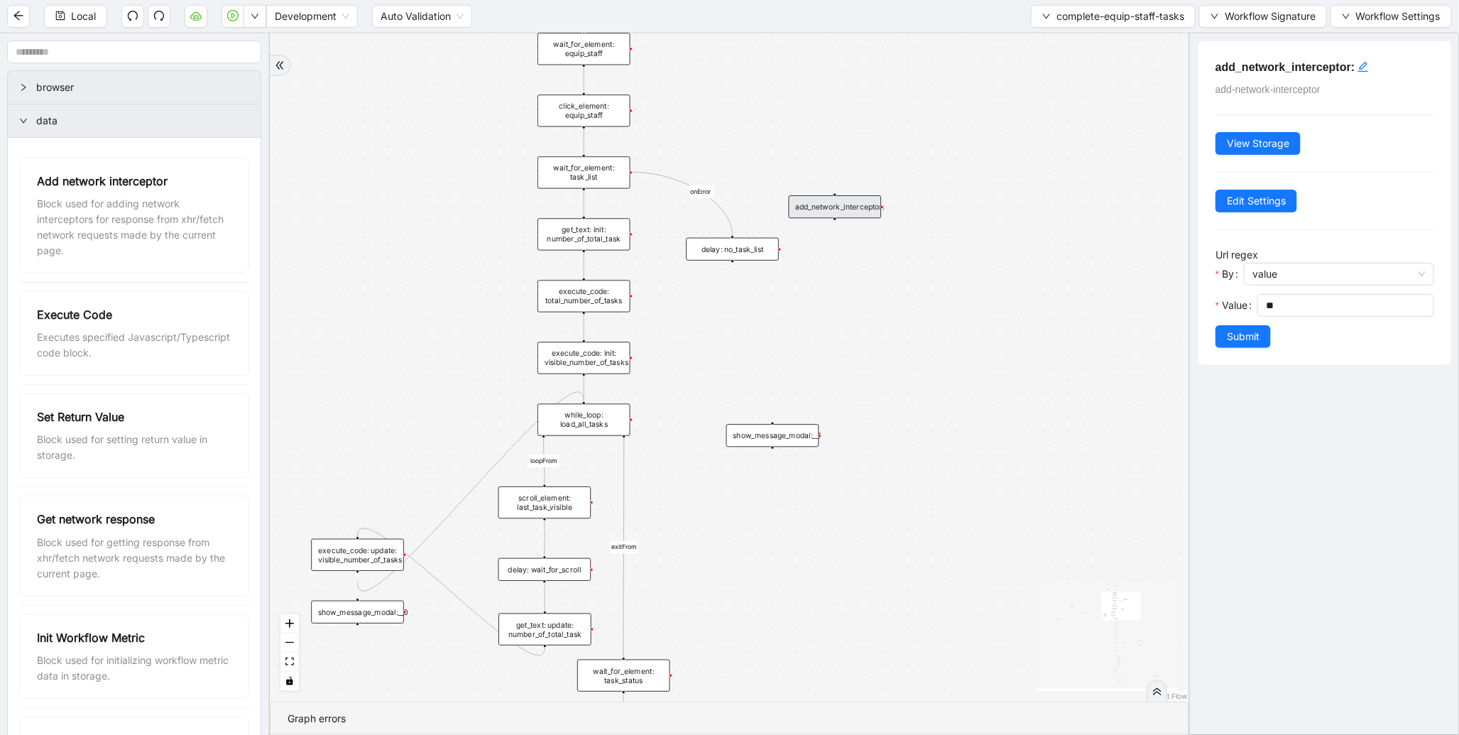
drag, startPoint x: 874, startPoint y: 413, endPoint x: 864, endPoint y: 200, distance: 213.3
click at [864, 200] on div "add_network_interceptor:" at bounding box center [835, 206] width 93 height 23
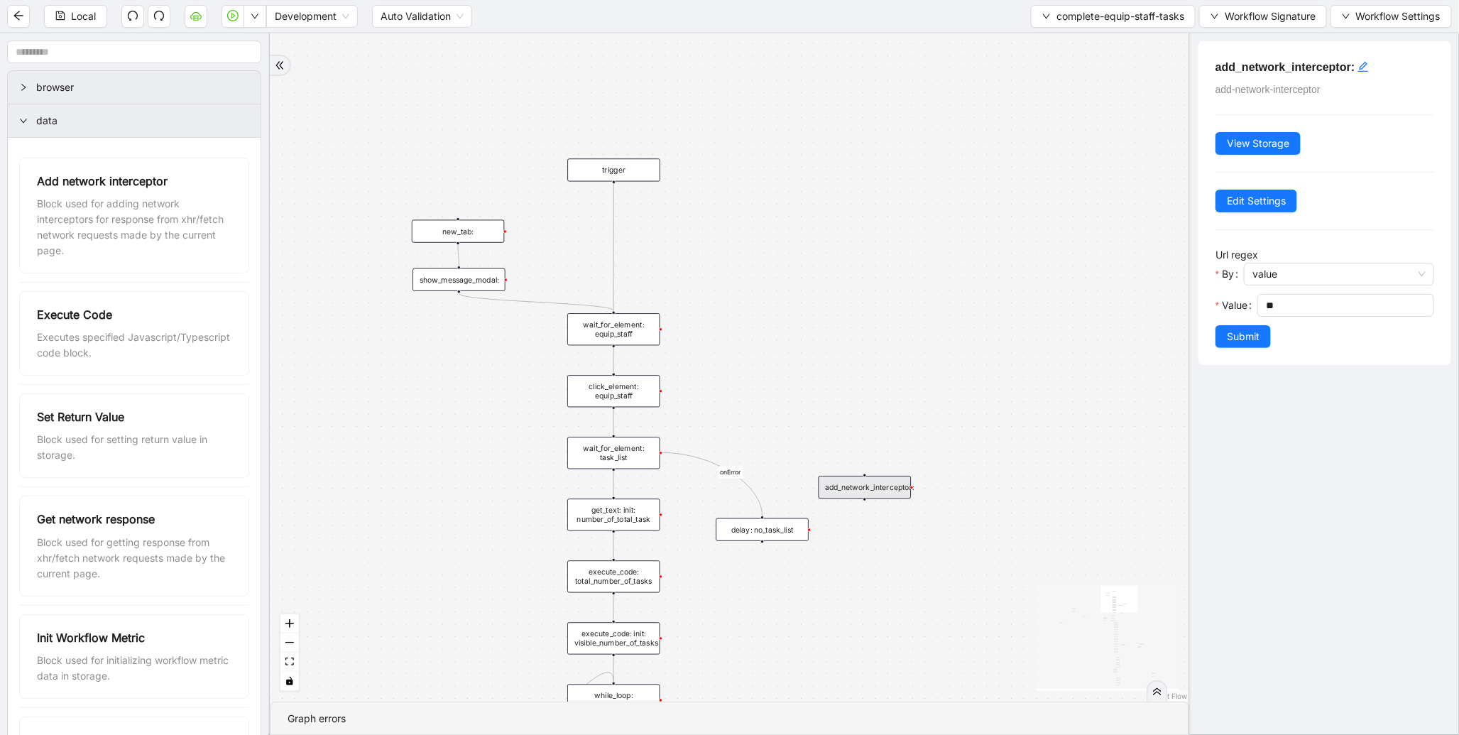
drag, startPoint x: 861, startPoint y: 362, endPoint x: 891, endPoint y: 651, distance: 290.6
click at [891, 651] on div "loopFrom exitFrom onError onError onError onError trigger wait_for_element: equ…" at bounding box center [730, 367] width 920 height 668
drag, startPoint x: 886, startPoint y: 486, endPoint x: 822, endPoint y: 337, distance: 163.2
click at [829, 347] on div "add_network_interceptor:" at bounding box center [807, 358] width 93 height 23
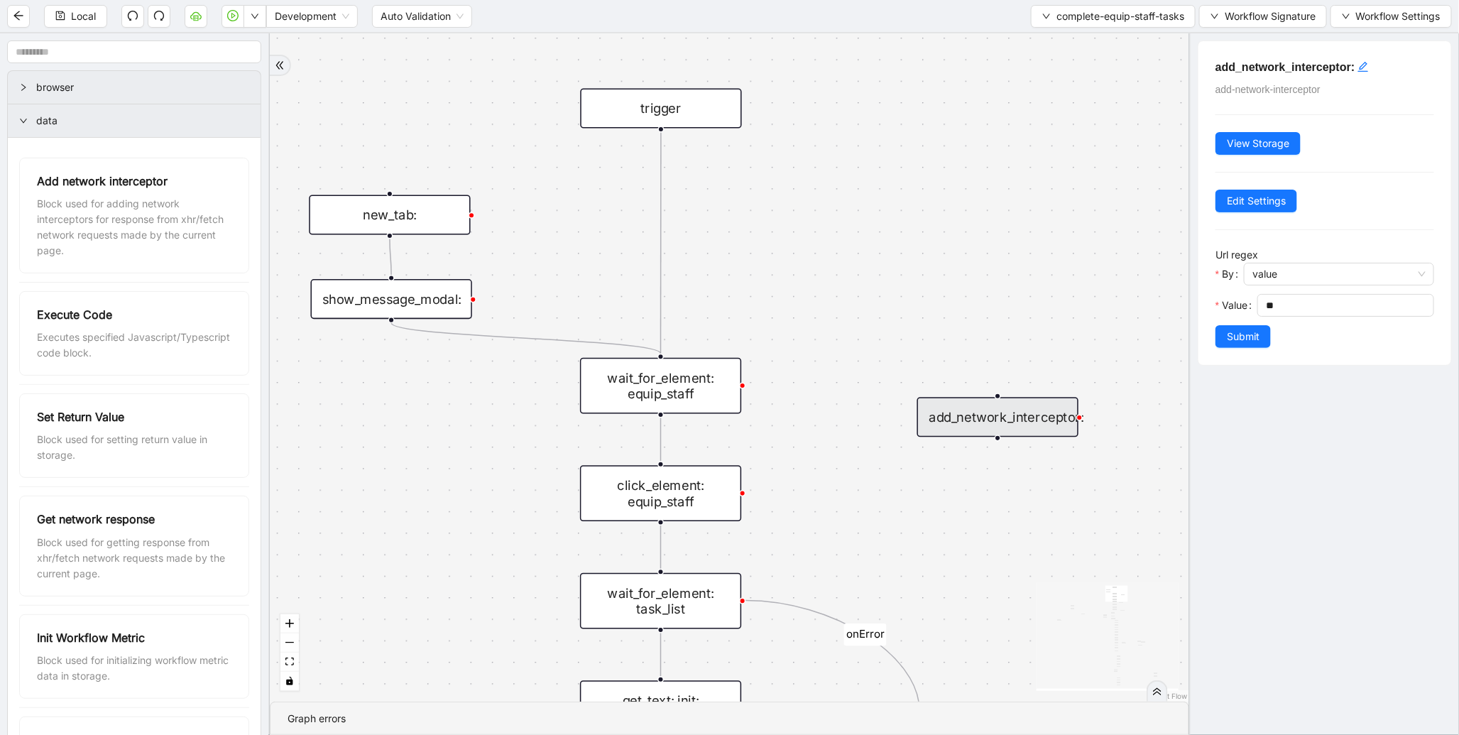
drag, startPoint x: 658, startPoint y: 130, endPoint x: 564, endPoint y: 162, distance: 99.0
click at [442, 179] on div "loopFrom exitFrom onError onError onError onError trigger wait_for_element: equ…" at bounding box center [730, 367] width 920 height 668
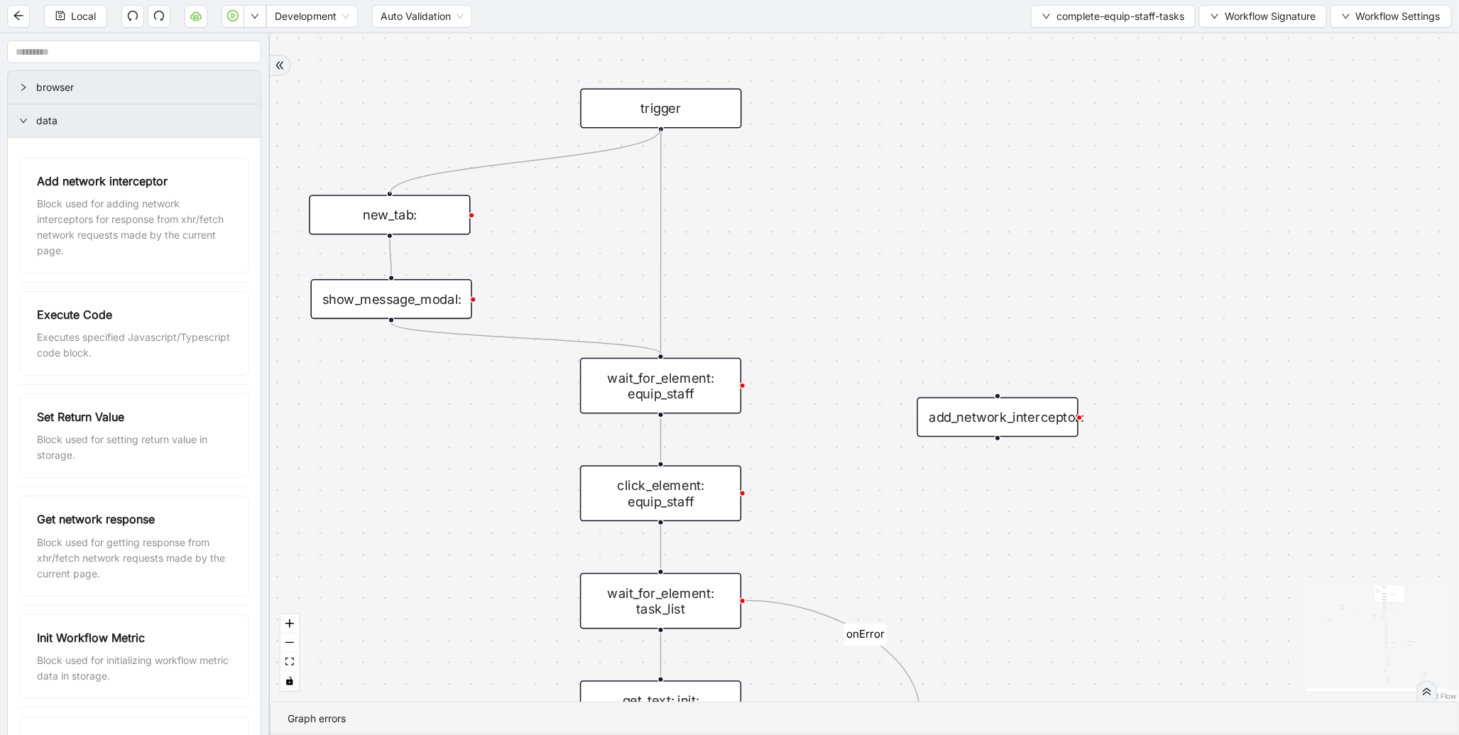
drag, startPoint x: 659, startPoint y: 128, endPoint x: 402, endPoint y: 193, distance: 265.3
click at [402, 193] on div "loopFrom exitFrom onError onError onError onError trigger wait_for_element: equ…" at bounding box center [865, 367] width 1190 height 668
drag, startPoint x: 932, startPoint y: 415, endPoint x: 426, endPoint y: 429, distance: 505.9
click at [427, 439] on div "add_network_interceptor:" at bounding box center [405, 452] width 161 height 40
drag, startPoint x: 389, startPoint y: 317, endPoint x: 386, endPoint y: 422, distance: 104.4
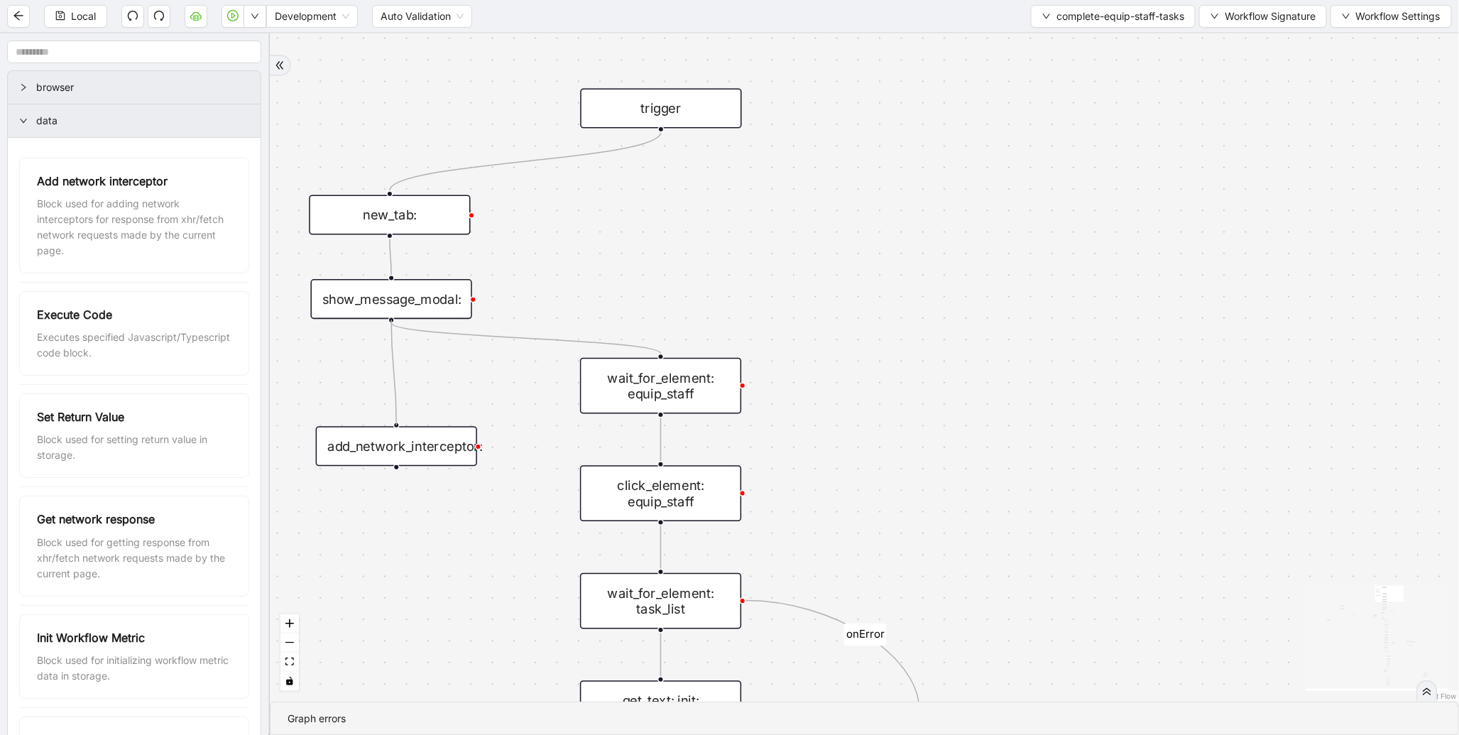
click at [386, 422] on div "loopFrom exitFrom onError onError onError onError trigger wait_for_element: equ…" at bounding box center [865, 367] width 1190 height 668
click at [420, 217] on div "new_tab:" at bounding box center [389, 215] width 161 height 40
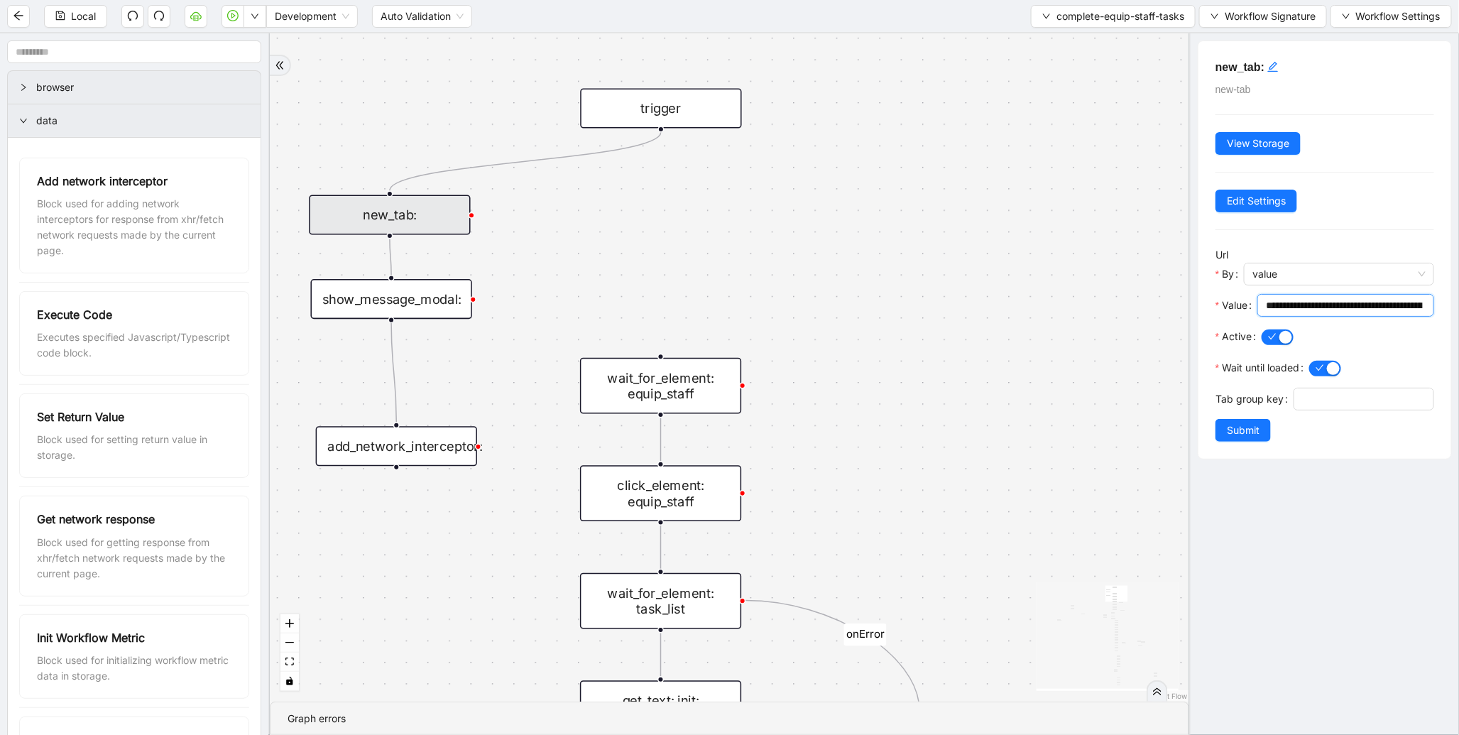
click at [1324, 299] on input "**********" at bounding box center [1344, 306] width 157 height 16
paste input "text"
type input "**********"
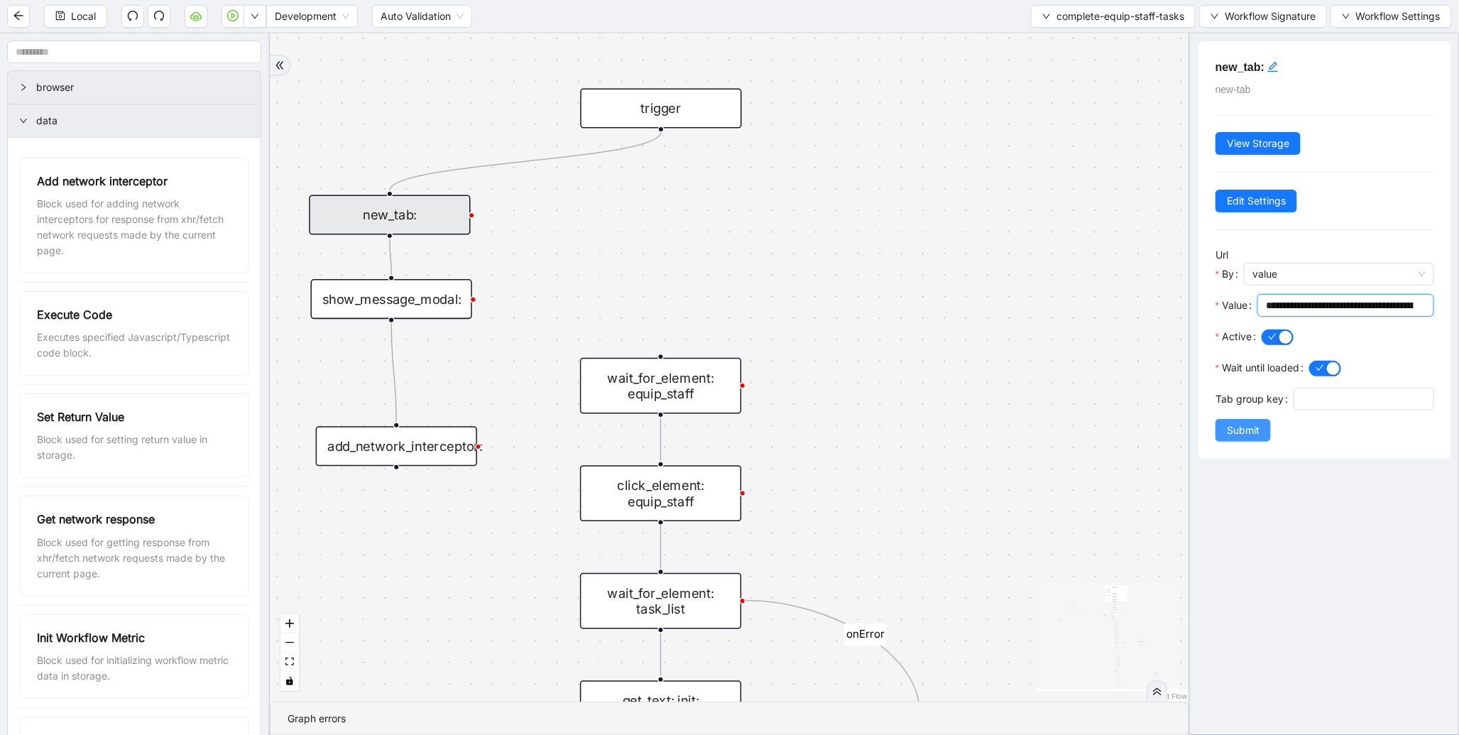
click at [1249, 438] on span "Submit" at bounding box center [1243, 431] width 33 height 16
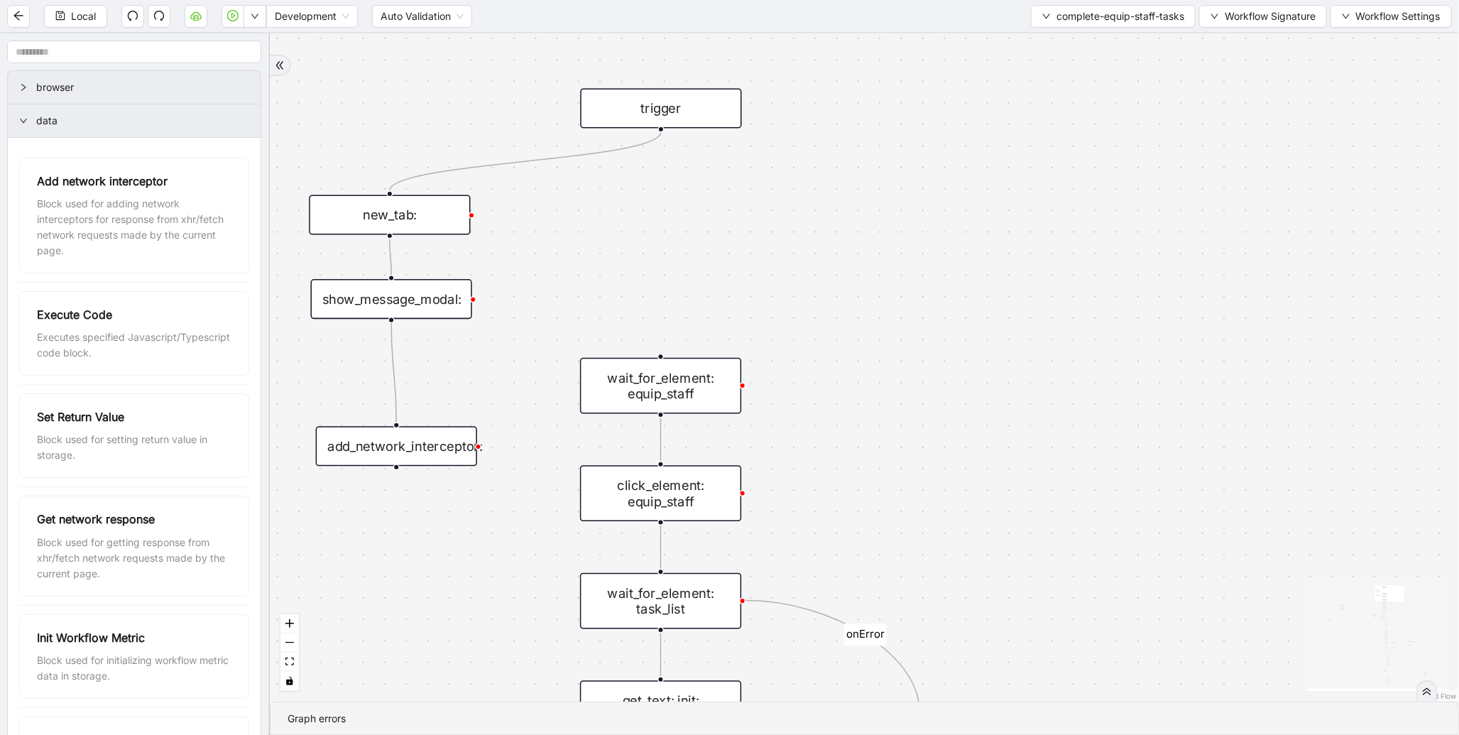
click at [412, 444] on div "add_network_interceptor:" at bounding box center [396, 446] width 161 height 40
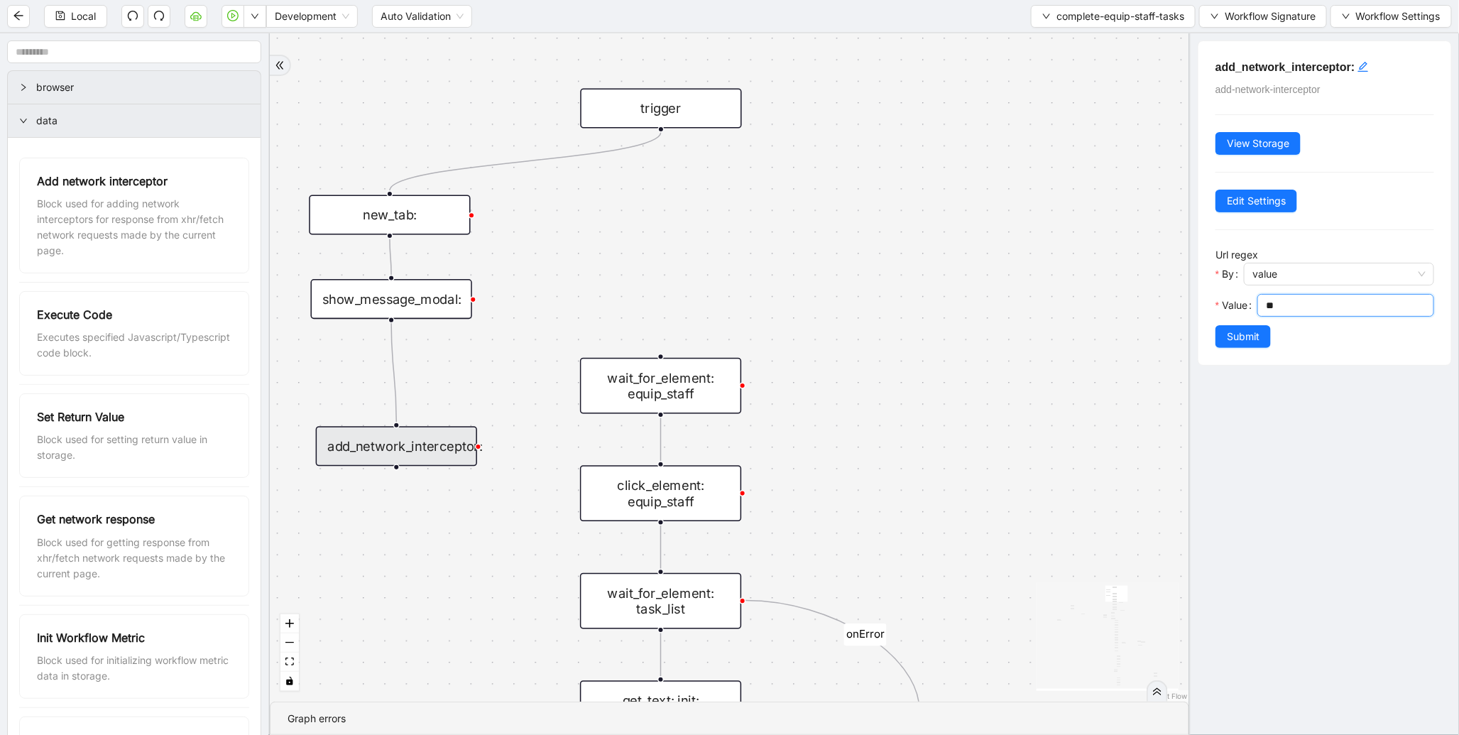
click at [1302, 303] on input "**" at bounding box center [1344, 306] width 157 height 16
type input "*"
paste input "**********"
type input "**********"
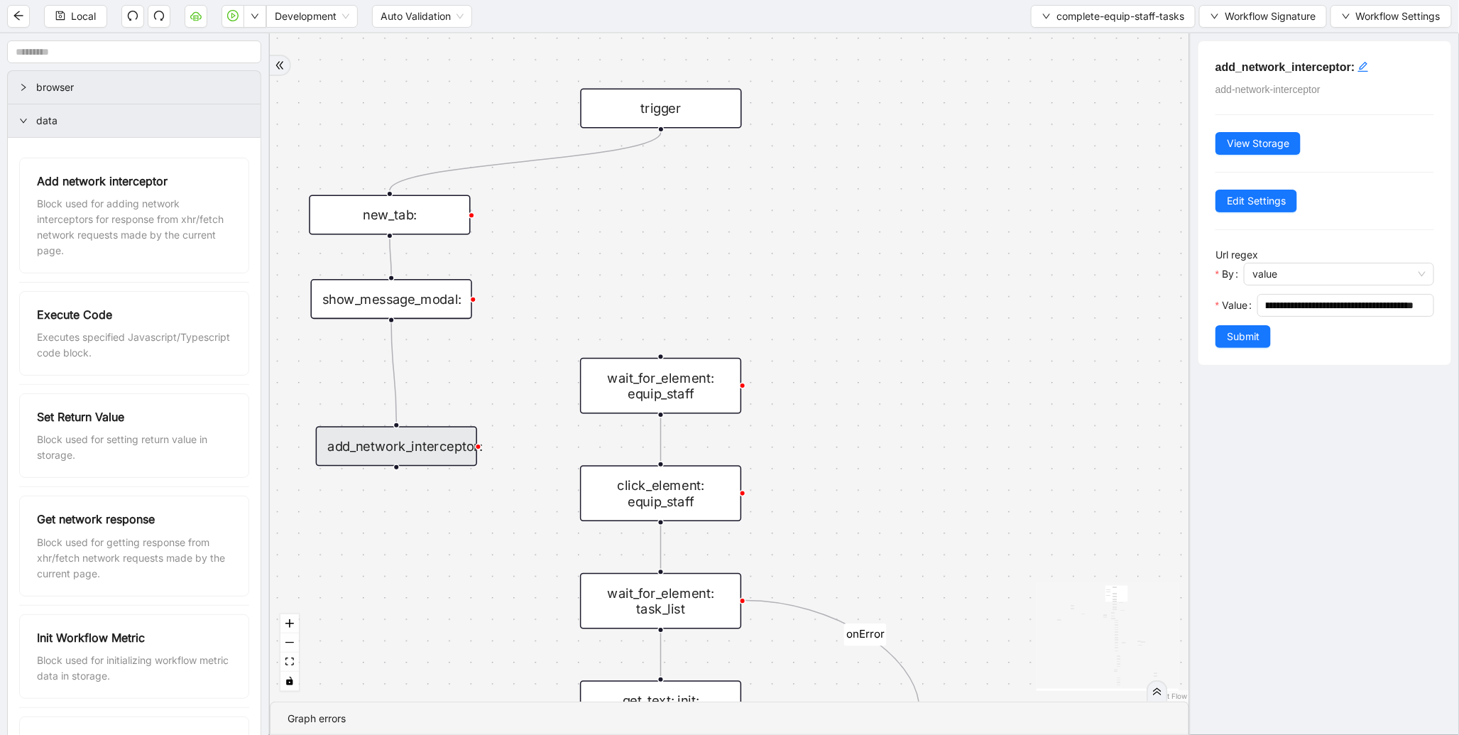
scroll to position [0, 0]
click at [1261, 209] on span "Edit Settings" at bounding box center [1256, 201] width 59 height 16
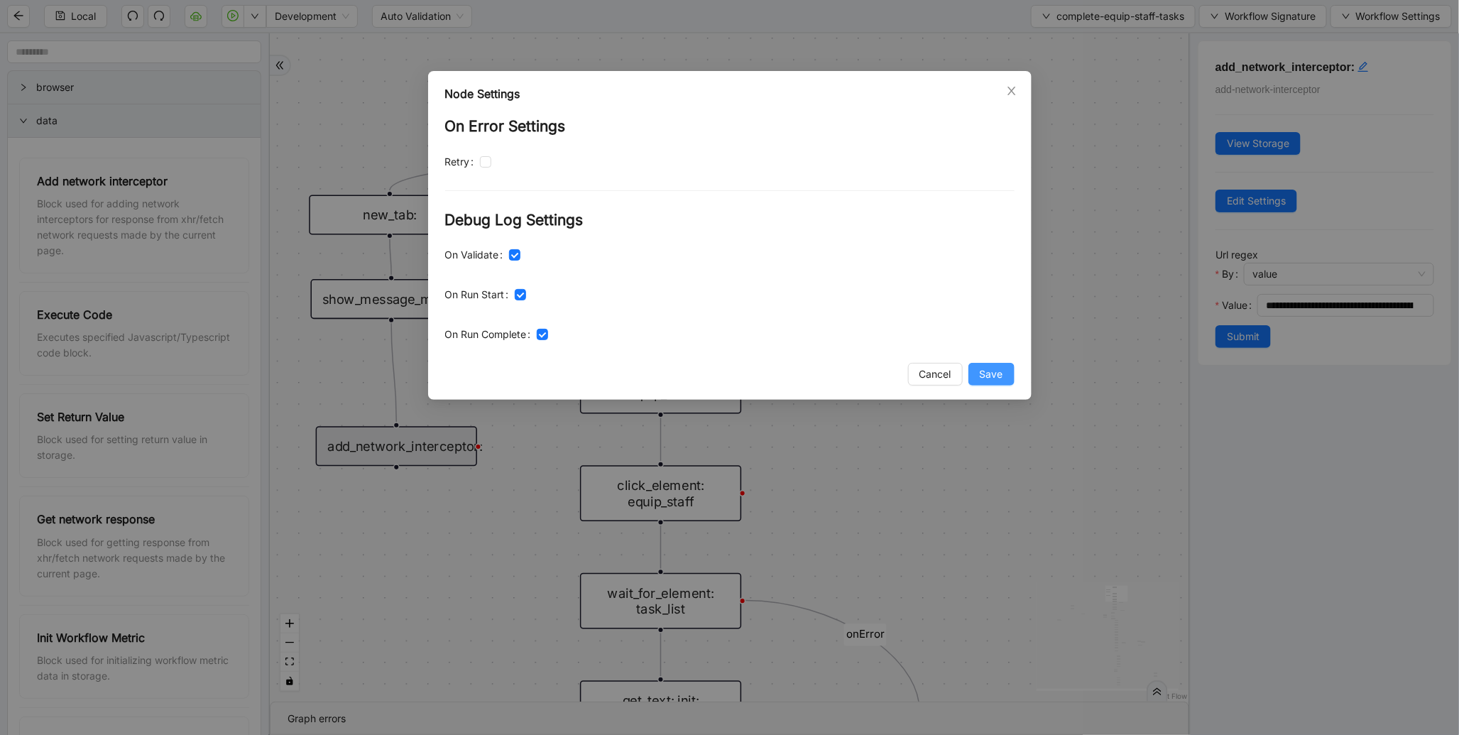
click at [1009, 364] on button "Save" at bounding box center [992, 374] width 46 height 23
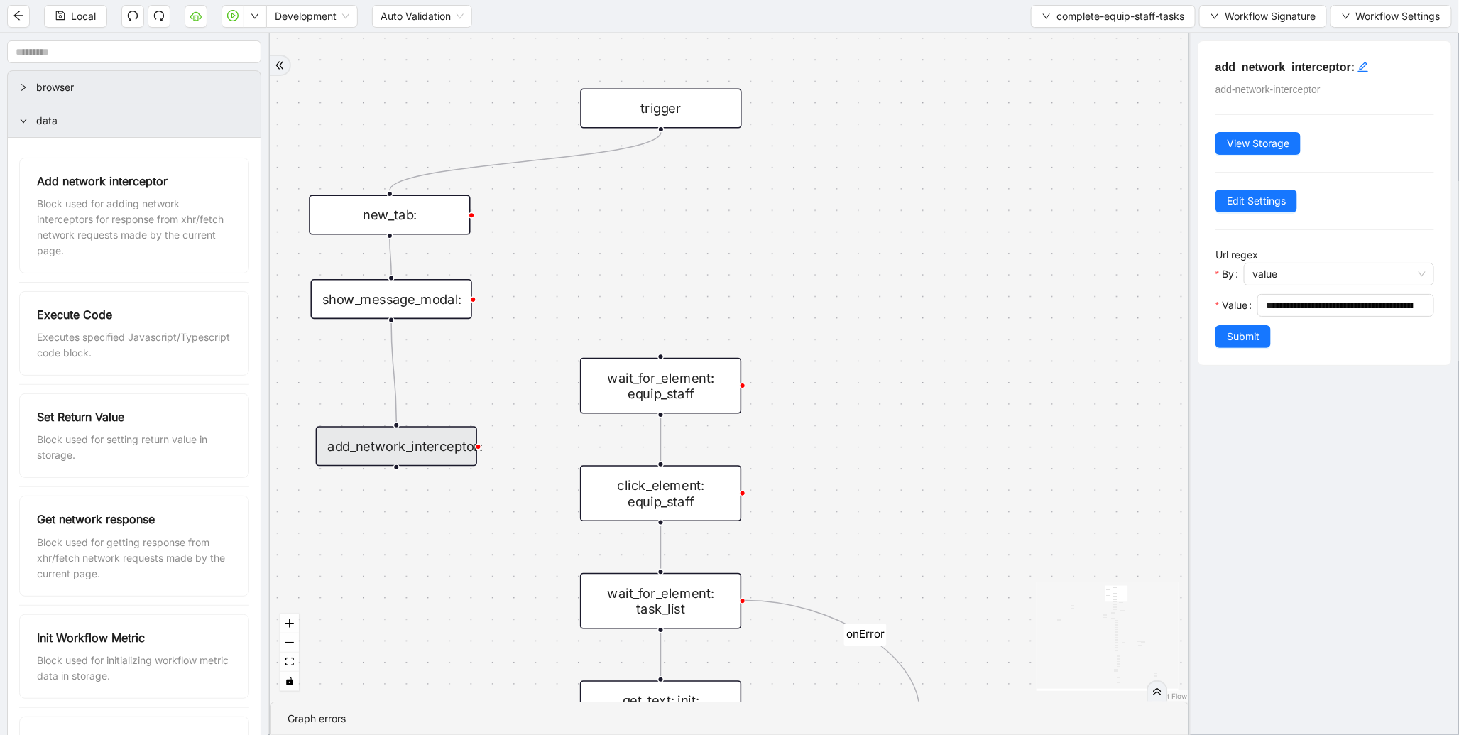
click at [1261, 338] on button "Submit" at bounding box center [1243, 336] width 55 height 23
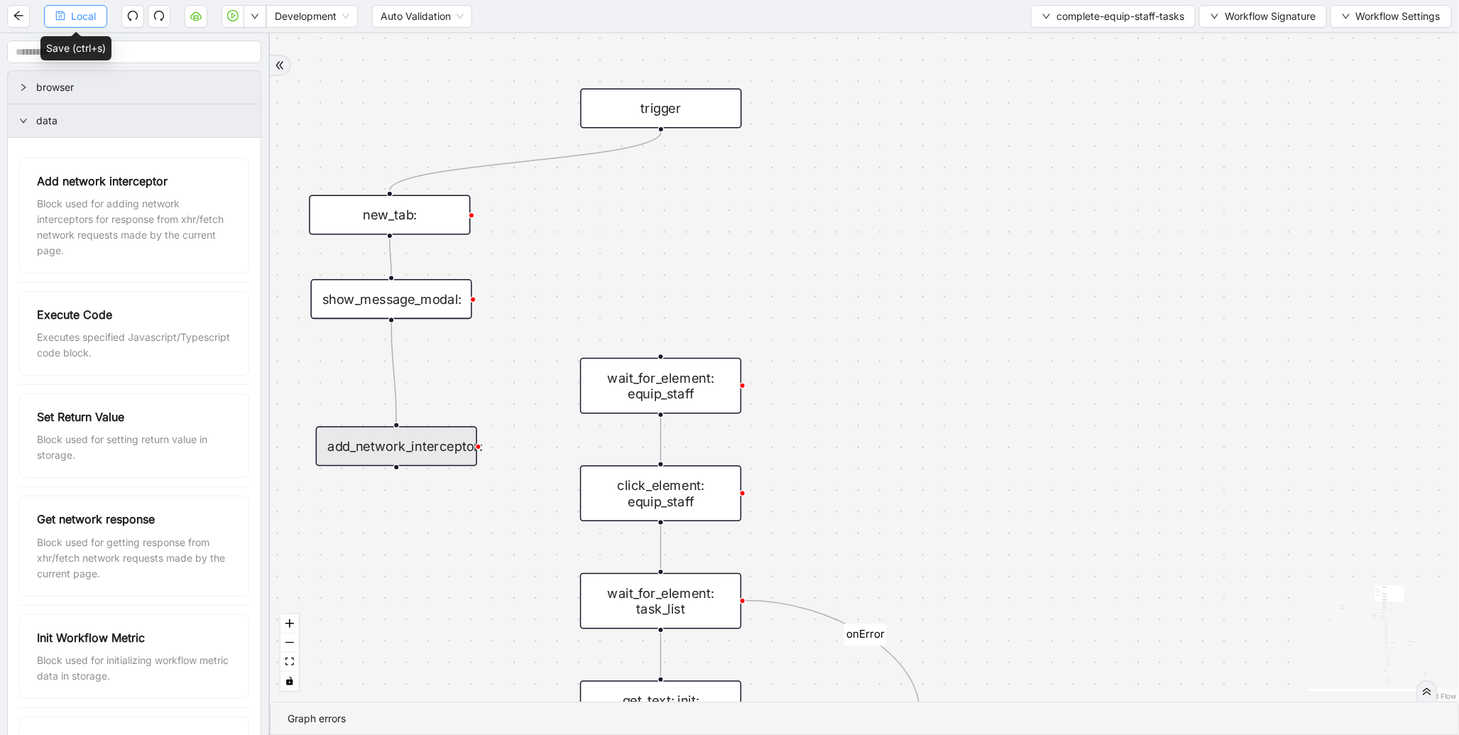
click at [48, 25] on button "Local" at bounding box center [75, 16] width 63 height 23
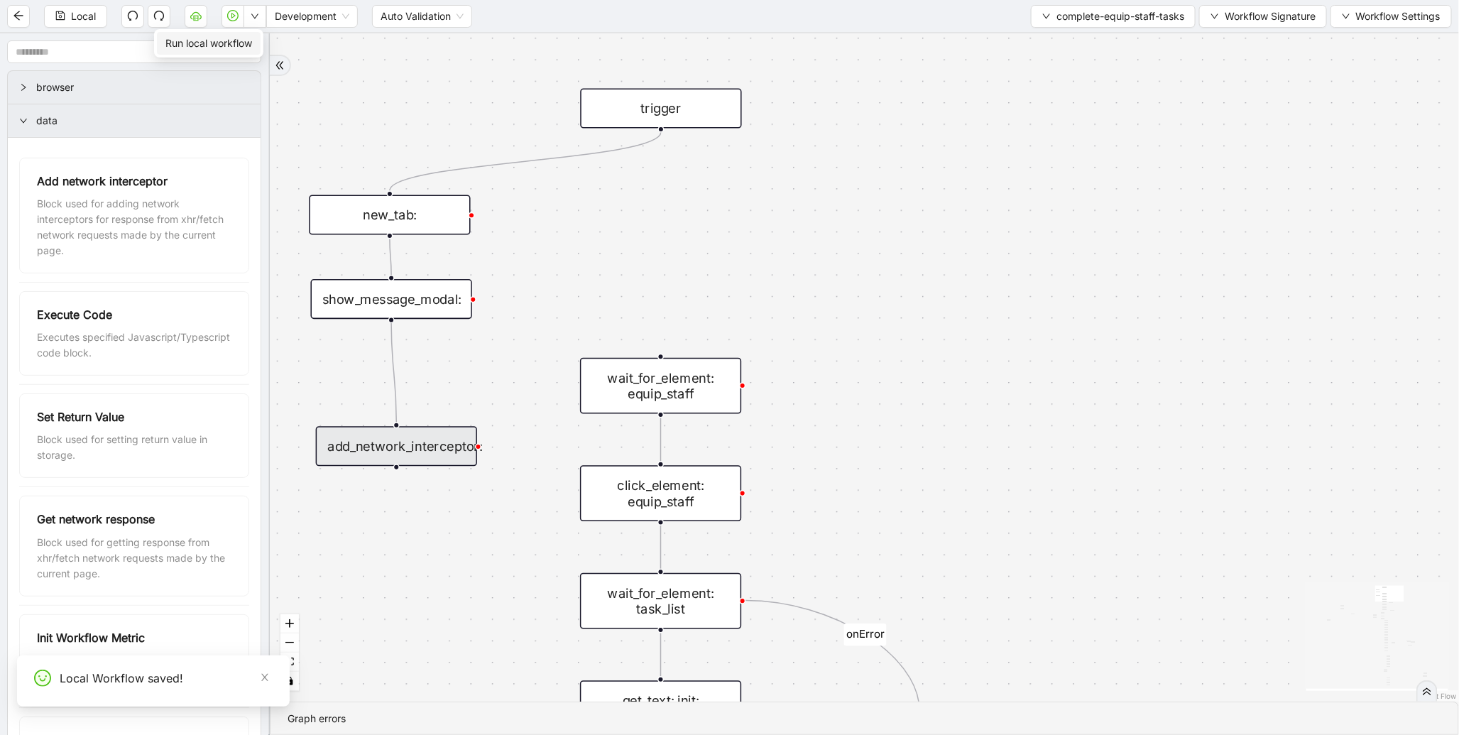
click at [241, 36] on span "Run local workflow" at bounding box center [208, 44] width 87 height 16
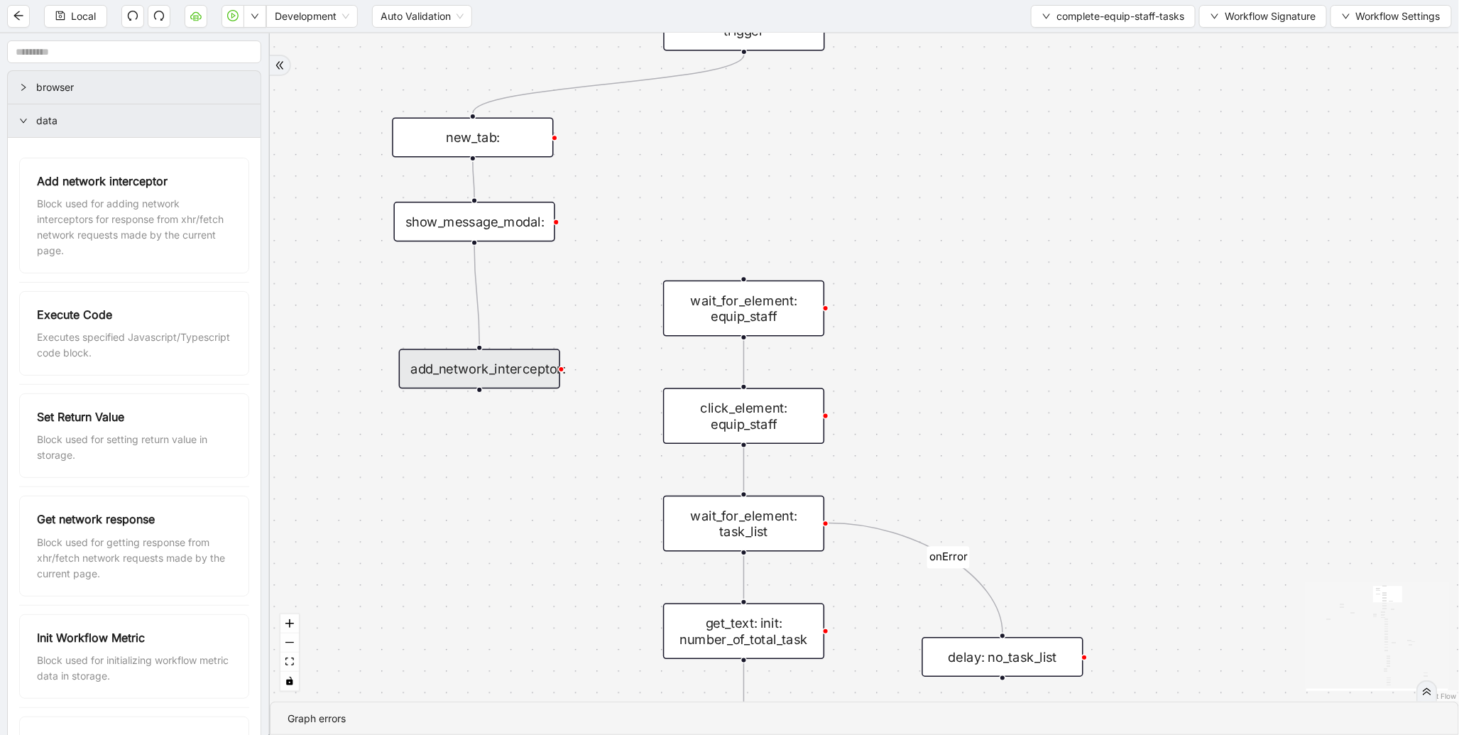
drag, startPoint x: 485, startPoint y: 343, endPoint x: 570, endPoint y: 265, distance: 115.1
click at [570, 265] on div "loopFrom exitFrom onError onError onError onError trigger wait_for_element: equ…" at bounding box center [865, 367] width 1190 height 668
drag, startPoint x: 467, startPoint y: 420, endPoint x: 478, endPoint y: 406, distance: 18.3
click at [469, 413] on icon "plus-circle" at bounding box center [480, 417] width 27 height 27
click at [499, 371] on div "add_network_interceptor:" at bounding box center [481, 365] width 161 height 40
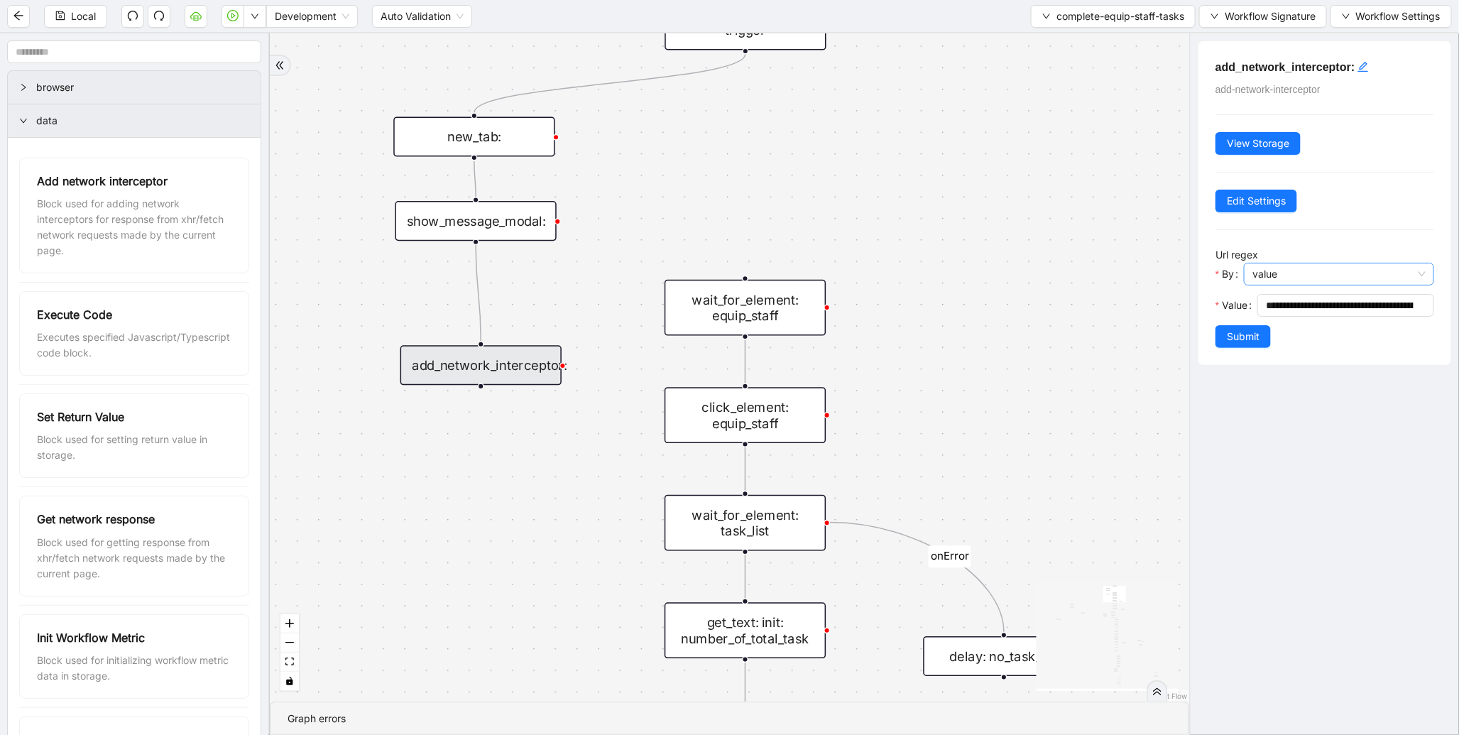
click at [1340, 277] on span "value" at bounding box center [1339, 273] width 173 height 21
click at [1324, 351] on div "**********" at bounding box center [1325, 203] width 253 height 324
click at [1266, 197] on span "Edit Settings" at bounding box center [1256, 201] width 59 height 16
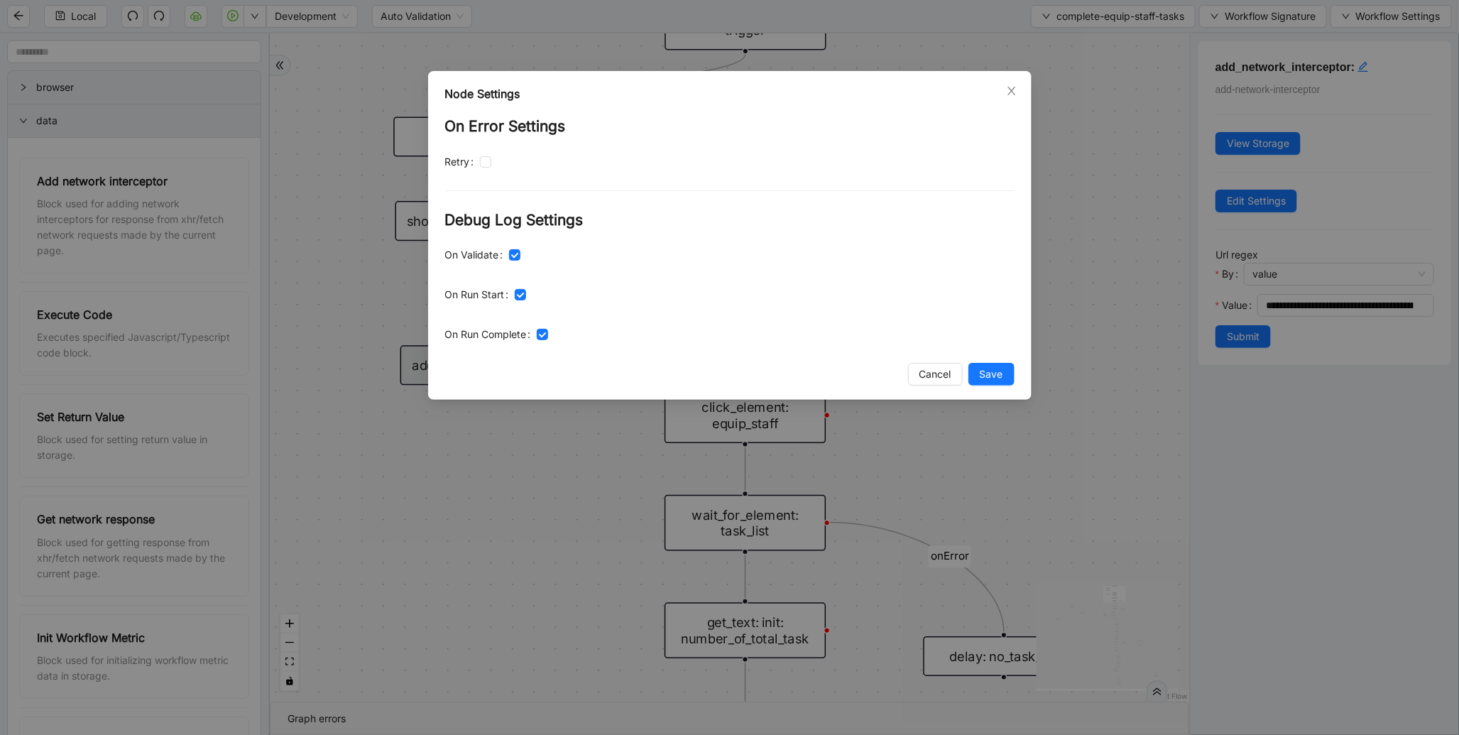
click at [1272, 145] on div "Node Settings On Error Settings Retry Debug Log Settings On Validate On Run Sta…" at bounding box center [729, 367] width 1459 height 735
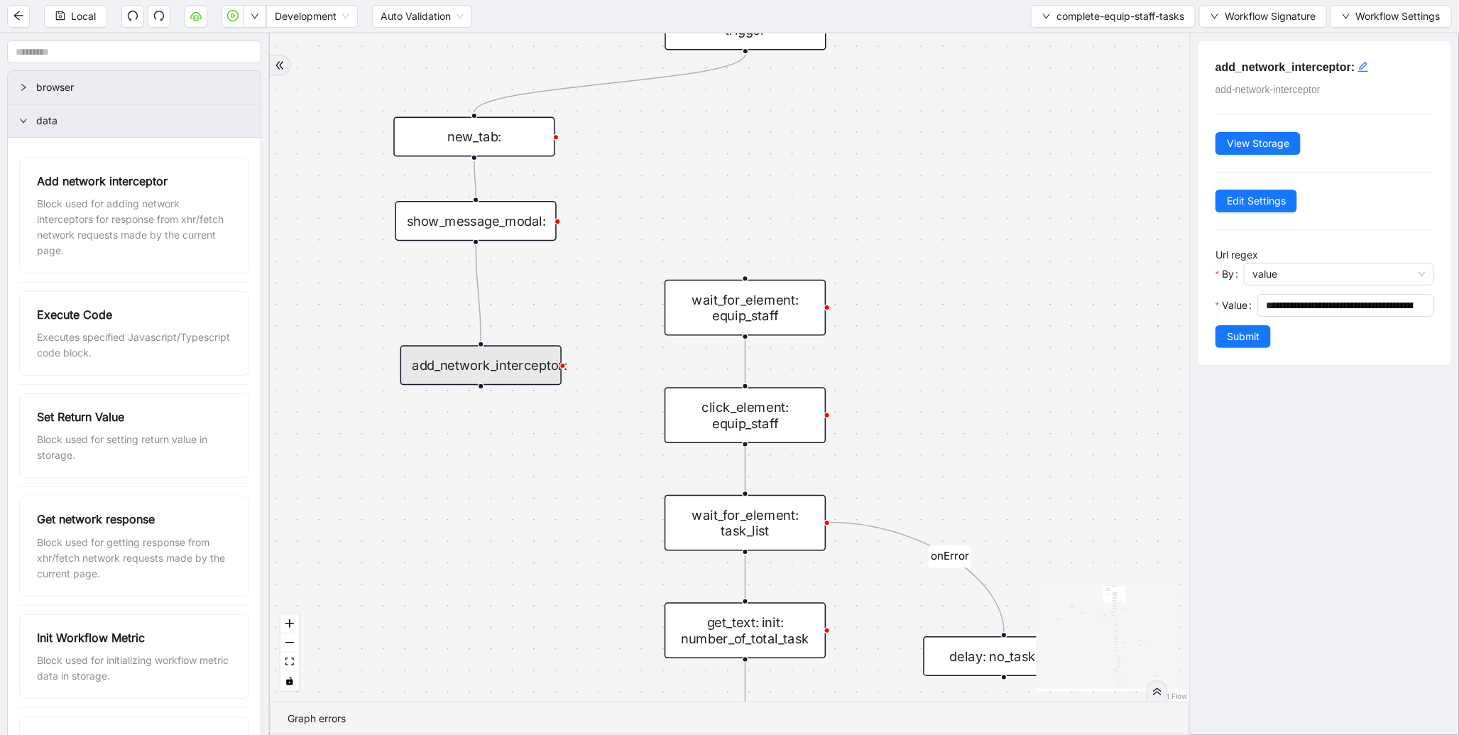
click at [1272, 145] on span "View Storage" at bounding box center [1258, 144] width 62 height 16
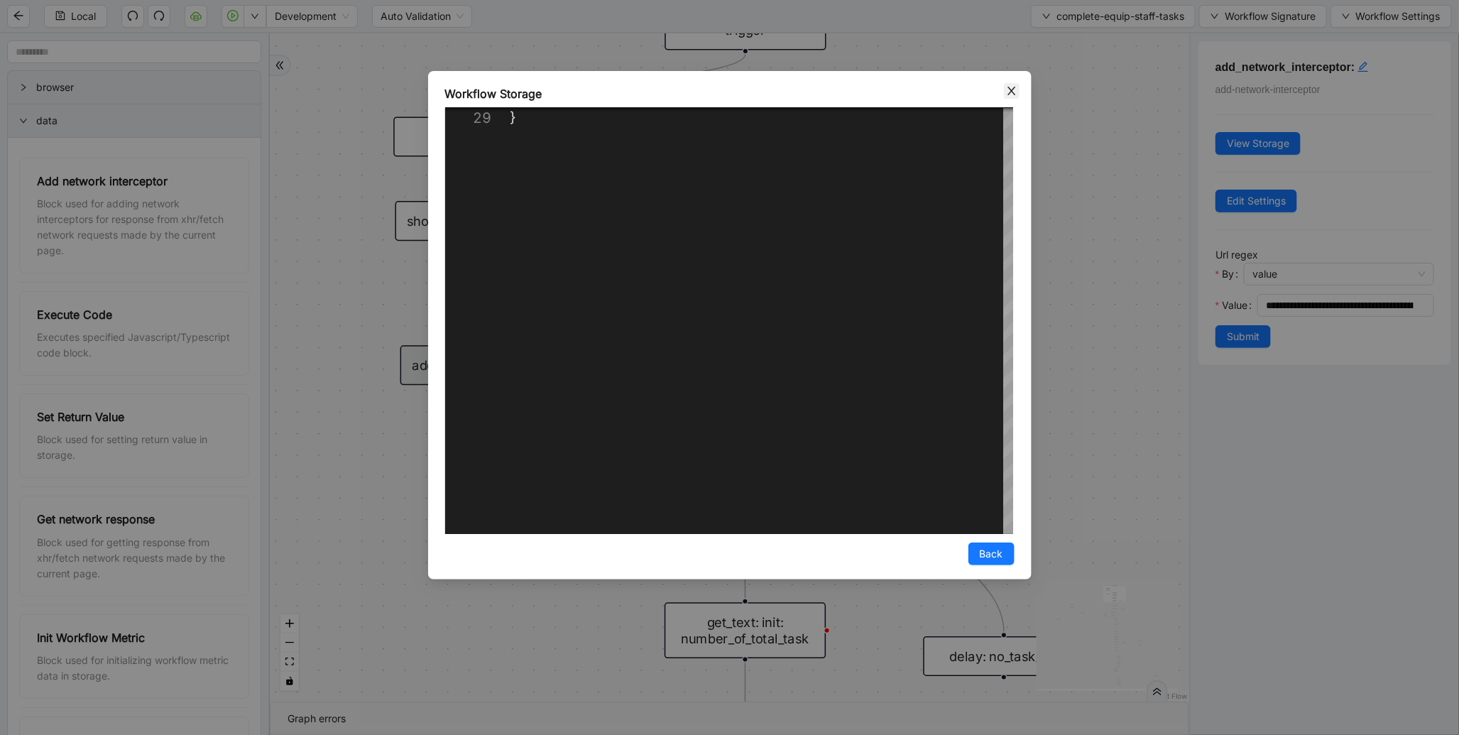
click at [1012, 94] on icon "close" at bounding box center [1011, 90] width 11 height 11
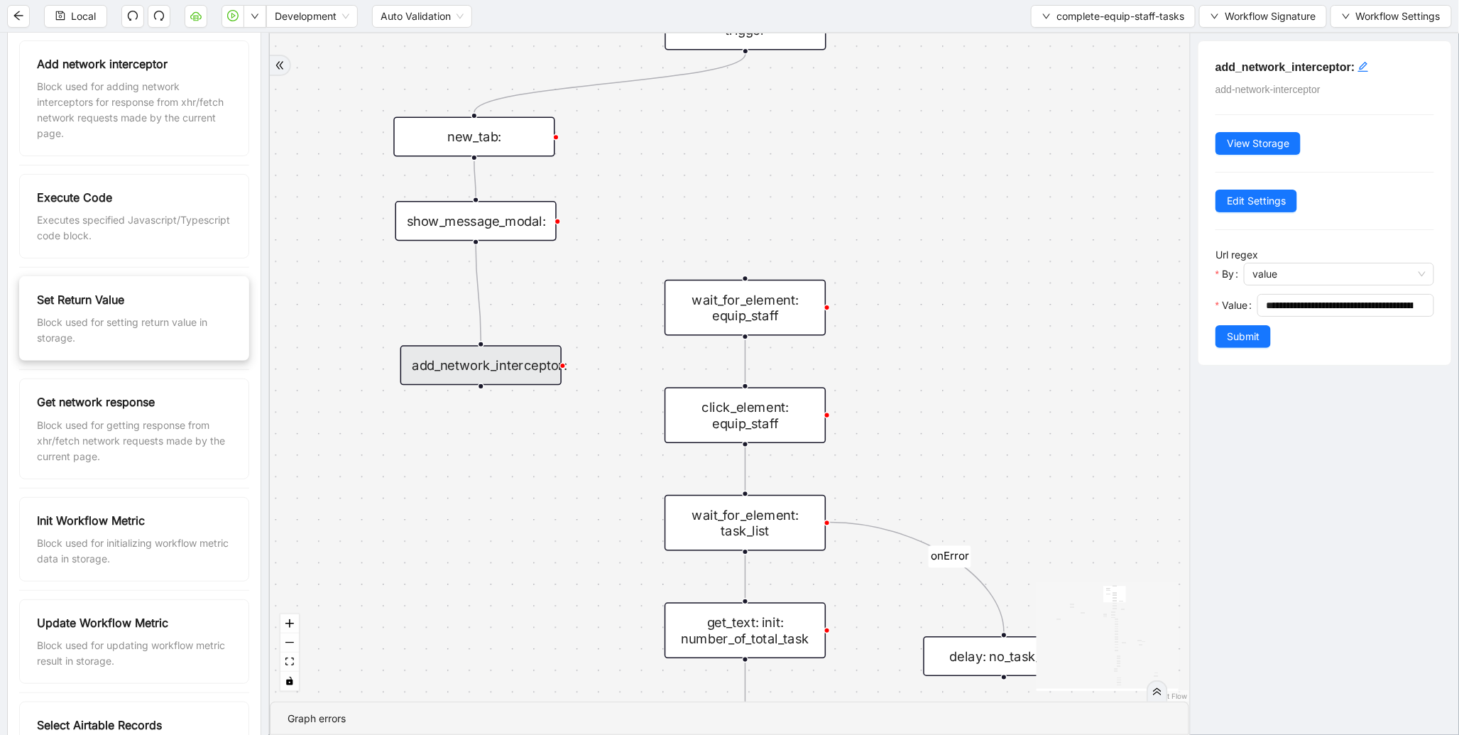
scroll to position [153, 0]
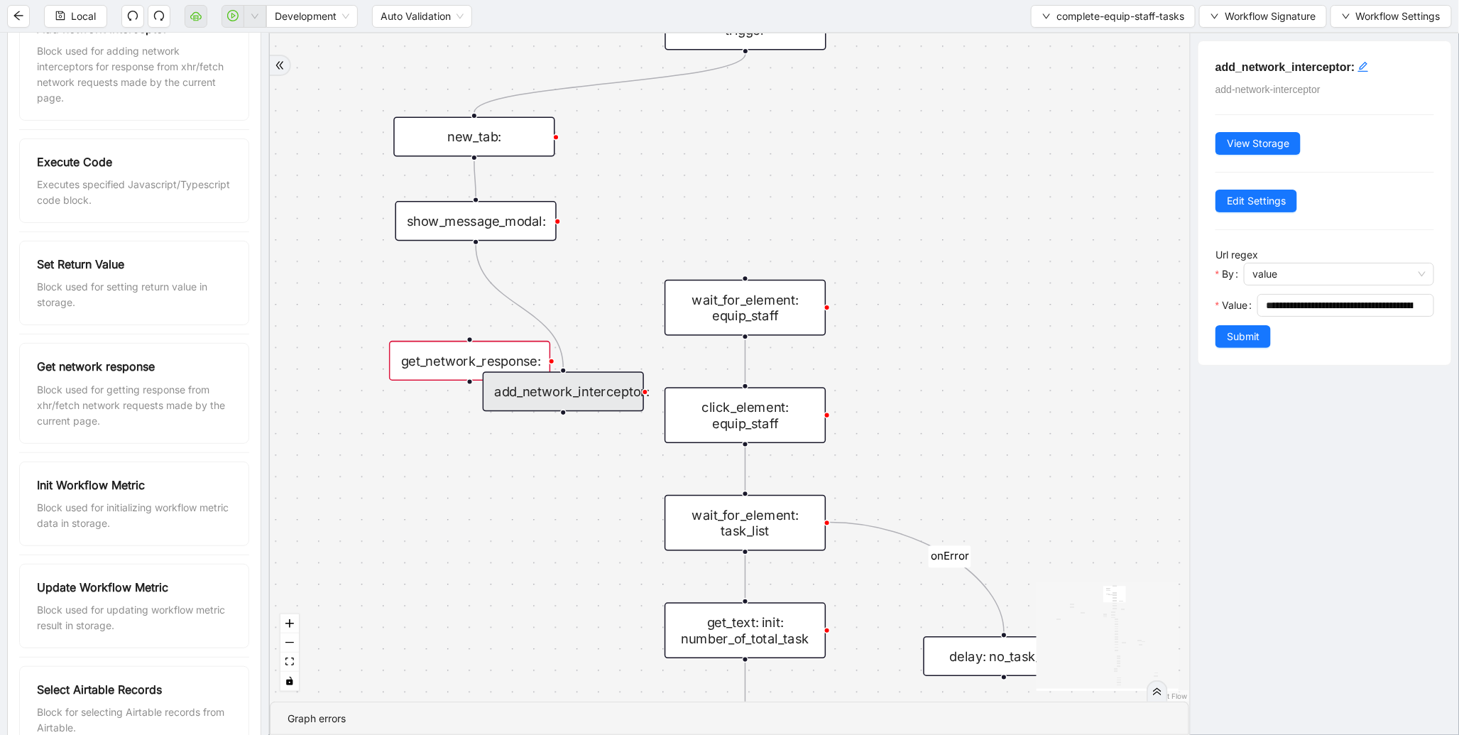
drag, startPoint x: 453, startPoint y: 372, endPoint x: 535, endPoint y: 398, distance: 86.5
click at [535, 398] on div "add_network_interceptor:" at bounding box center [563, 391] width 161 height 40
drag, startPoint x: 477, startPoint y: 243, endPoint x: 476, endPoint y: 342, distance: 99.4
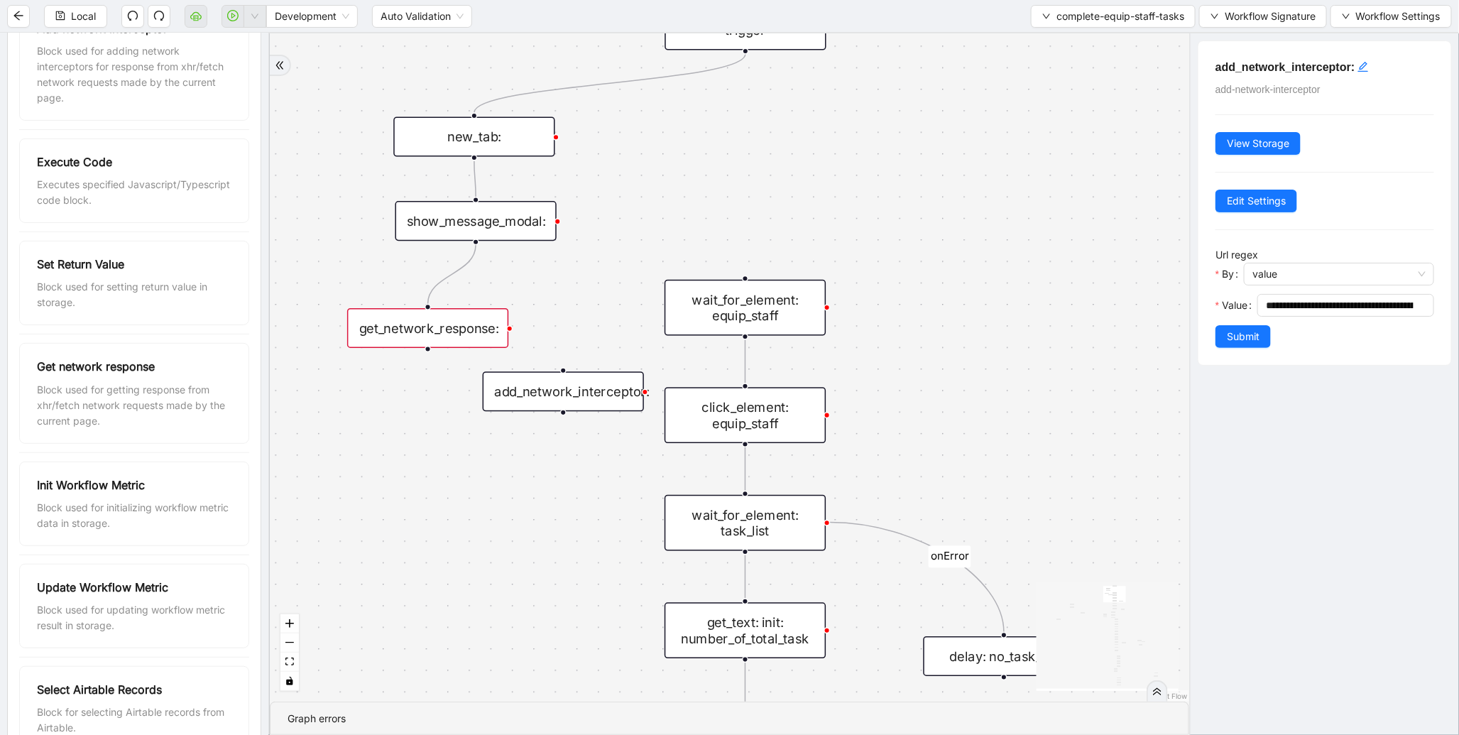
drag, startPoint x: 399, startPoint y: 332, endPoint x: 392, endPoint y: 325, distance: 10.0
click at [392, 325] on div "get_network_response:" at bounding box center [427, 328] width 161 height 40
click at [464, 339] on div "get_network_response:" at bounding box center [427, 328] width 161 height 40
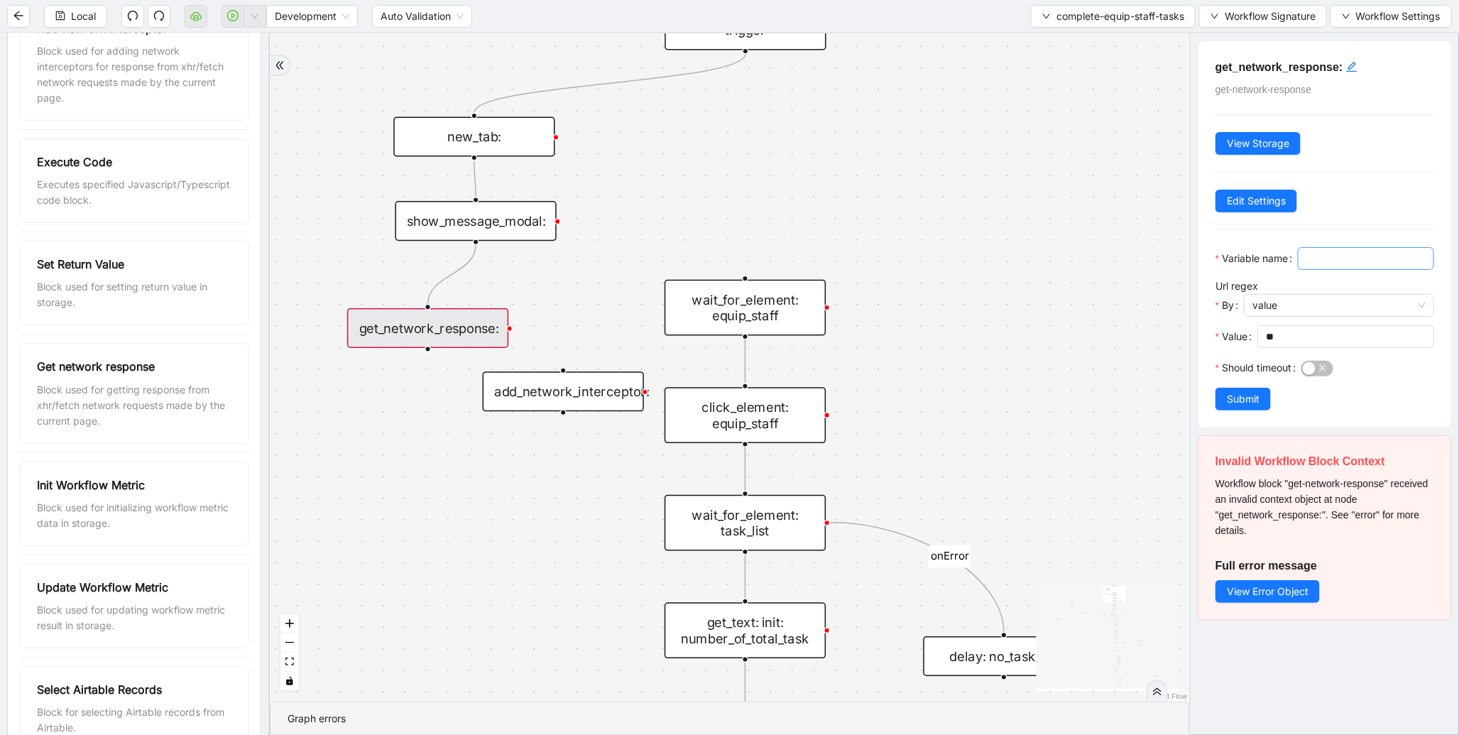
click at [1298, 270] on span at bounding box center [1366, 258] width 136 height 23
type input "**********"
drag, startPoint x: 1316, startPoint y: 359, endPoint x: 1207, endPoint y: 355, distance: 108.7
click at [1207, 355] on div "**********" at bounding box center [1325, 234] width 253 height 386
paste input "**********"
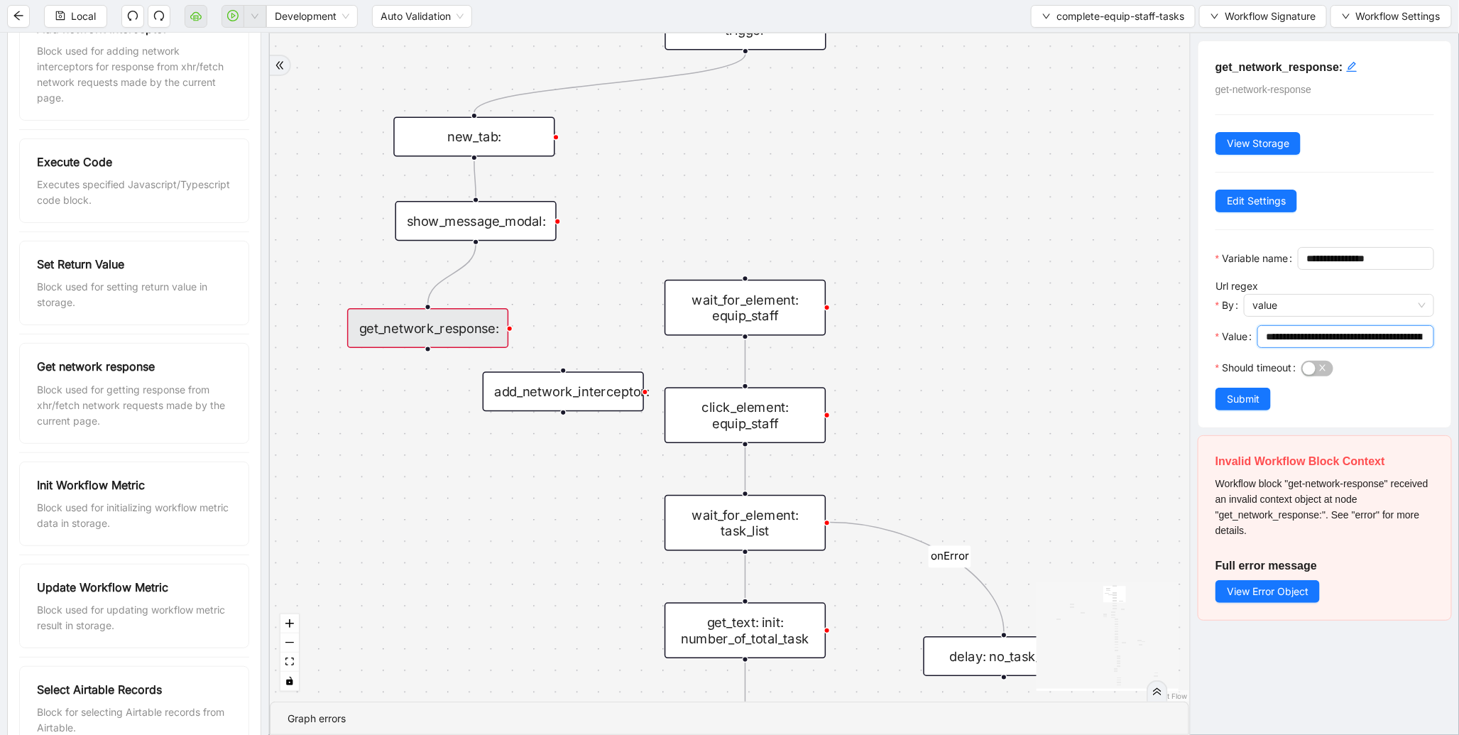
scroll to position [0, 246]
type input "**********"
click at [1273, 207] on span "Edit Settings" at bounding box center [1256, 201] width 59 height 16
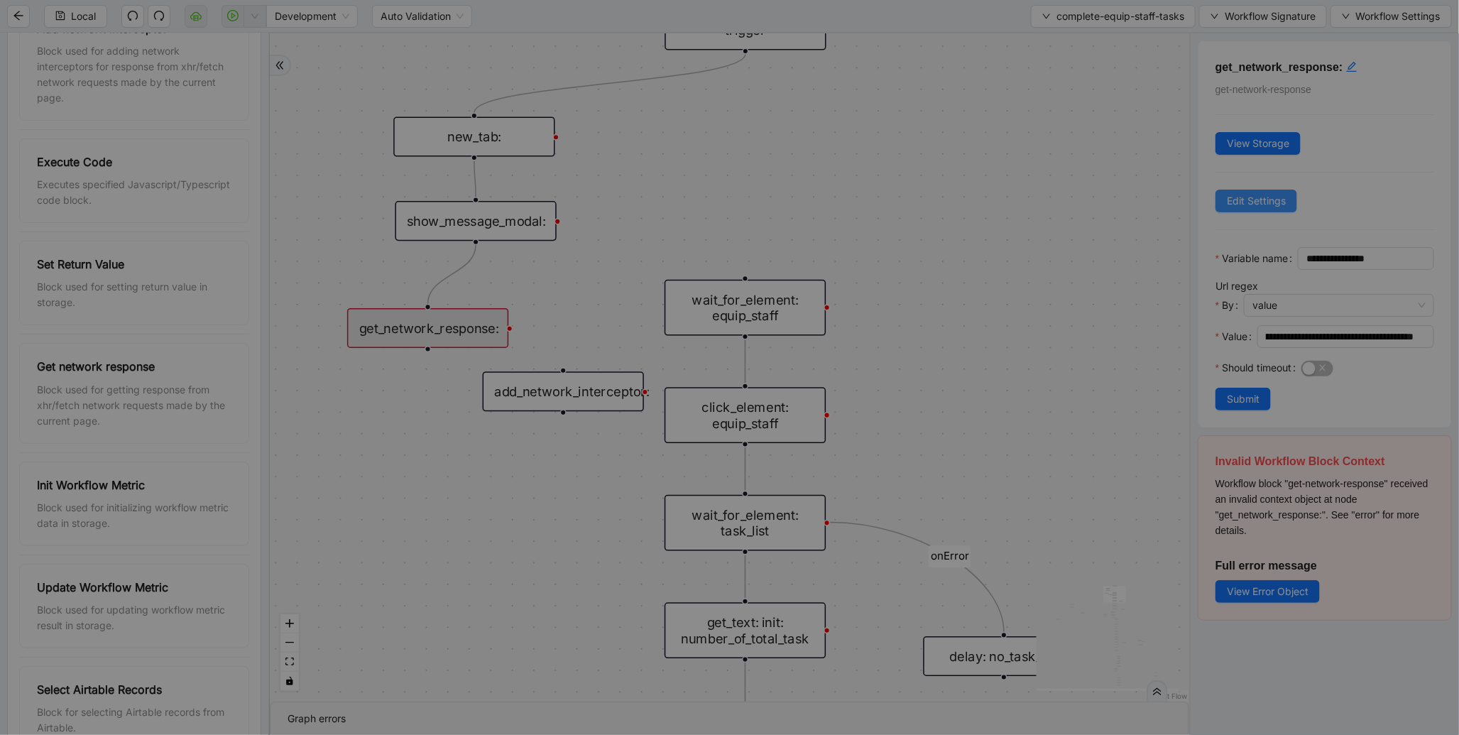
scroll to position [0, 0]
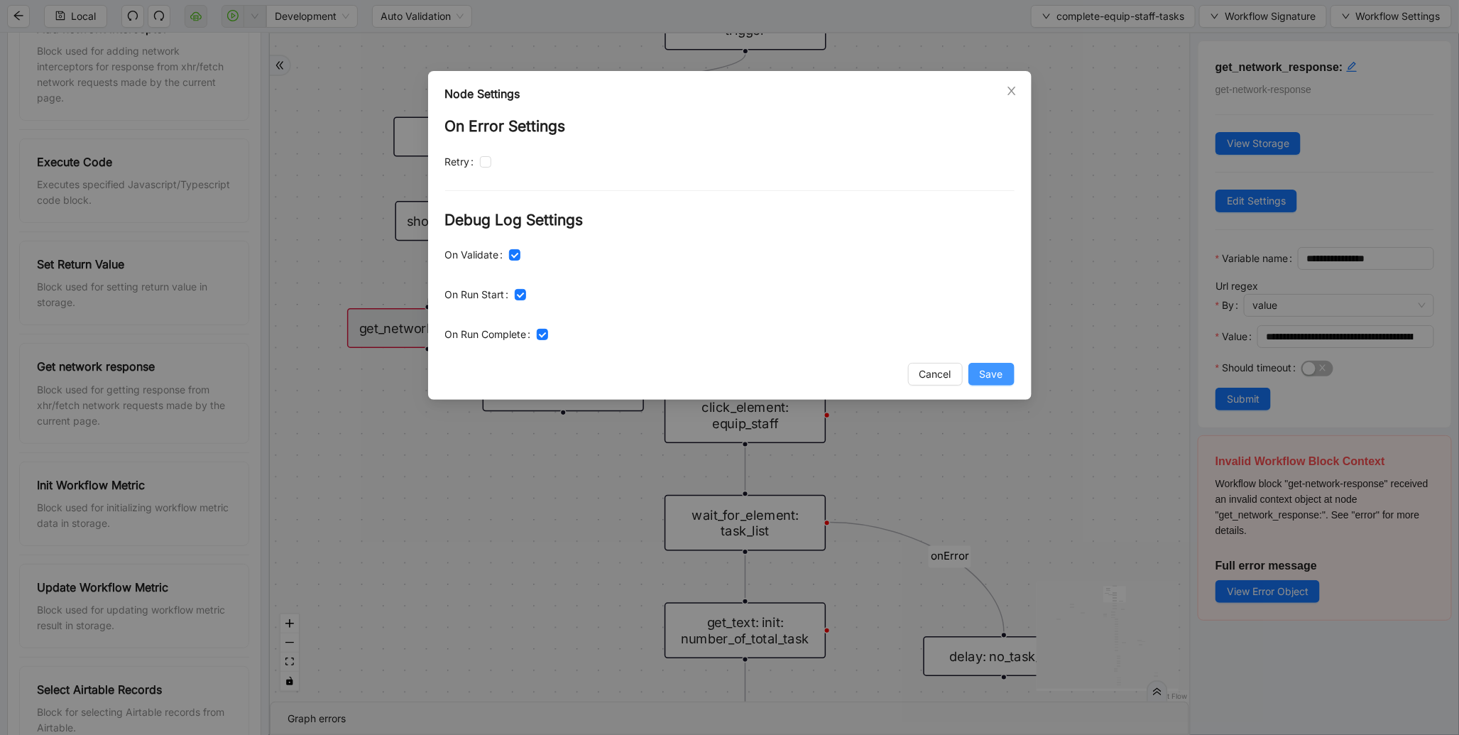
click at [999, 378] on span "Save" at bounding box center [991, 374] width 23 height 16
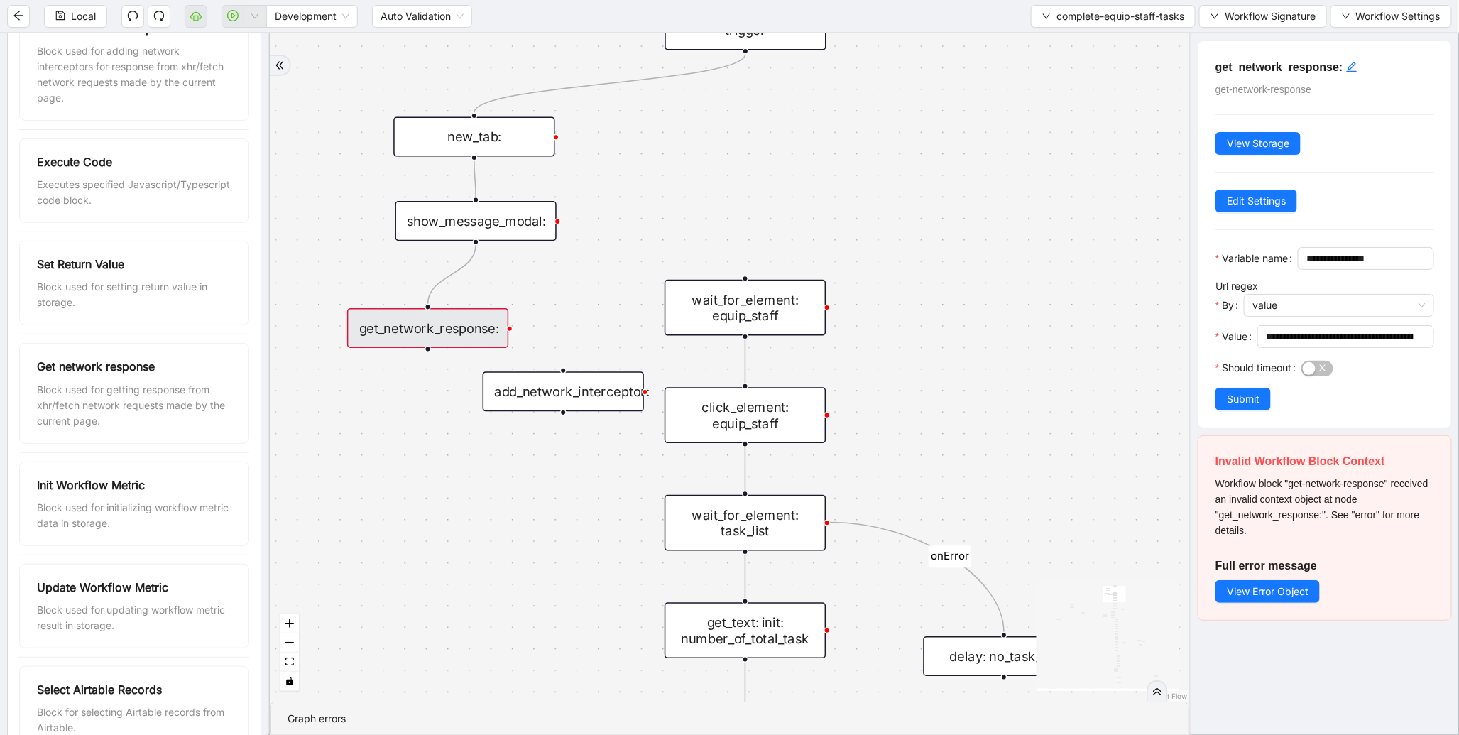
click at [1251, 407] on span "Submit" at bounding box center [1243, 399] width 33 height 16
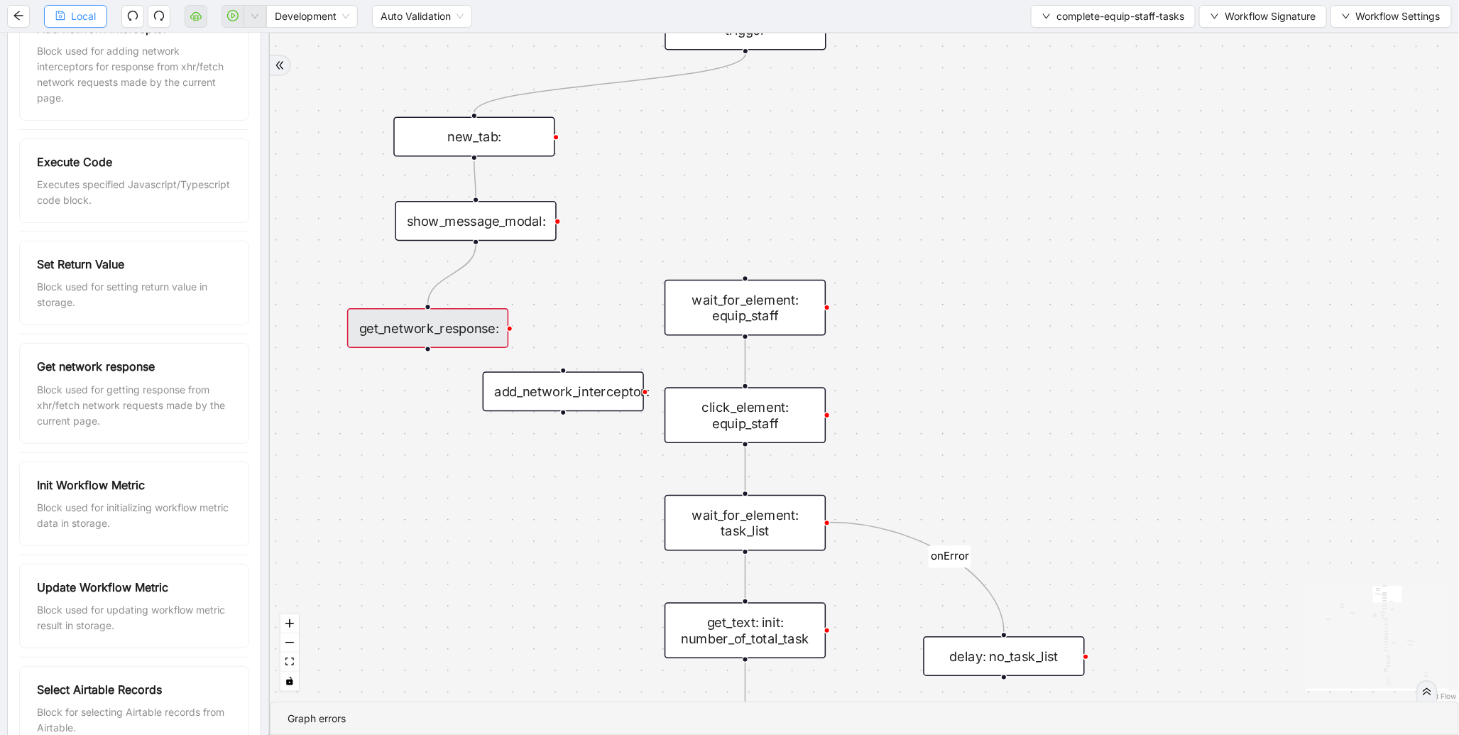
click at [97, 21] on button "Local" at bounding box center [75, 16] width 63 height 23
click at [443, 336] on div "get_network_response:" at bounding box center [427, 328] width 161 height 40
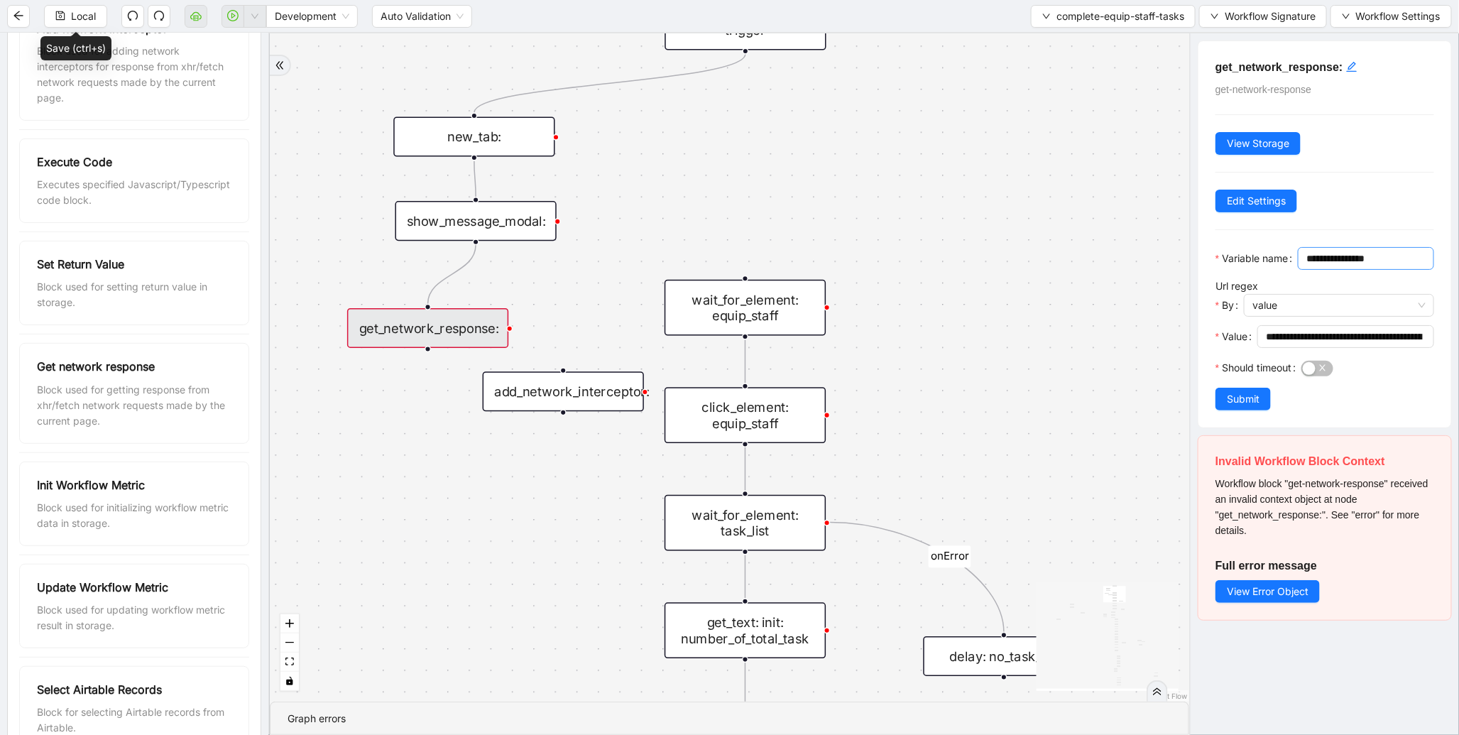
click at [1307, 266] on input "**********" at bounding box center [1365, 259] width 116 height 16
type input "**********"
click at [1274, 599] on span "View Error Object" at bounding box center [1268, 592] width 82 height 16
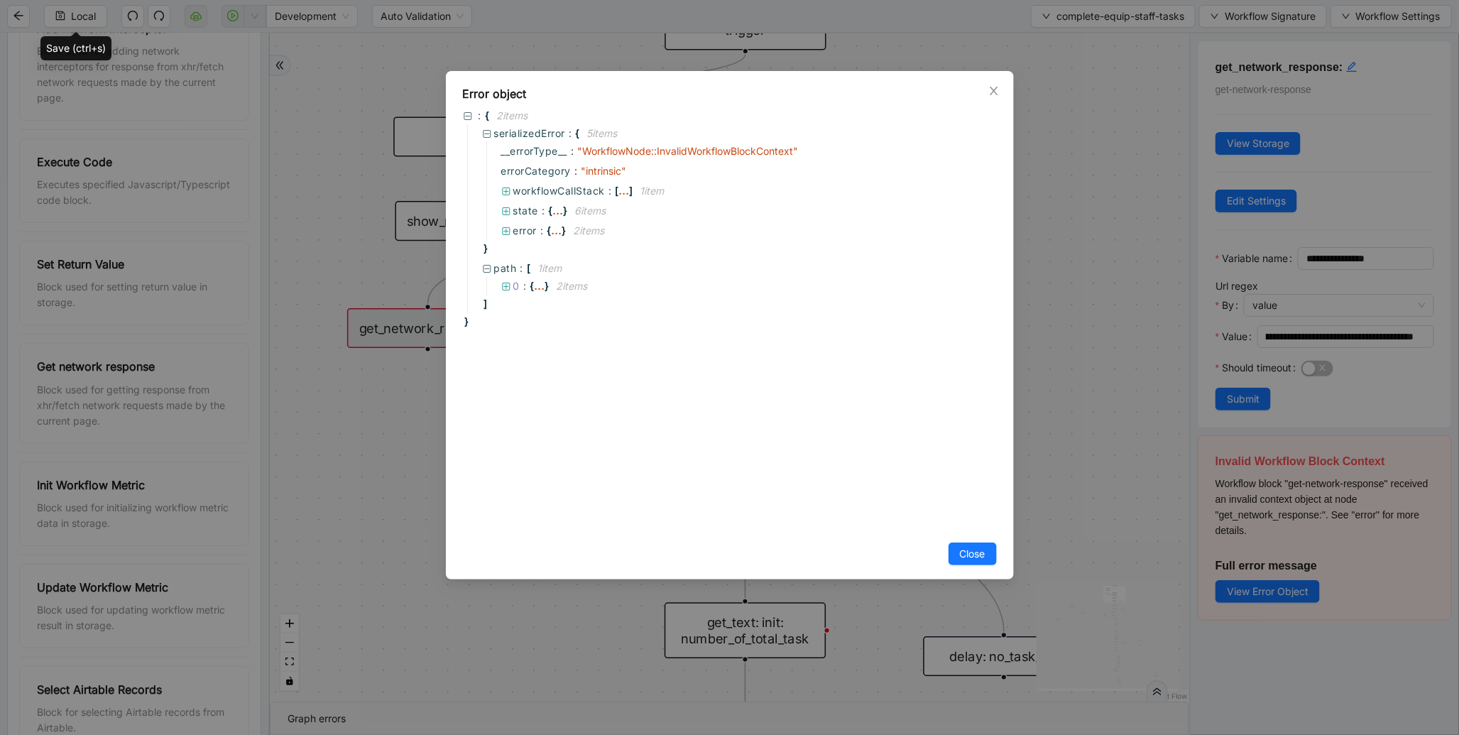
click at [1244, 408] on div "Error object : { 2 item s serializedError : { 5 item s __errorType__ : " Workfl…" at bounding box center [729, 367] width 1459 height 735
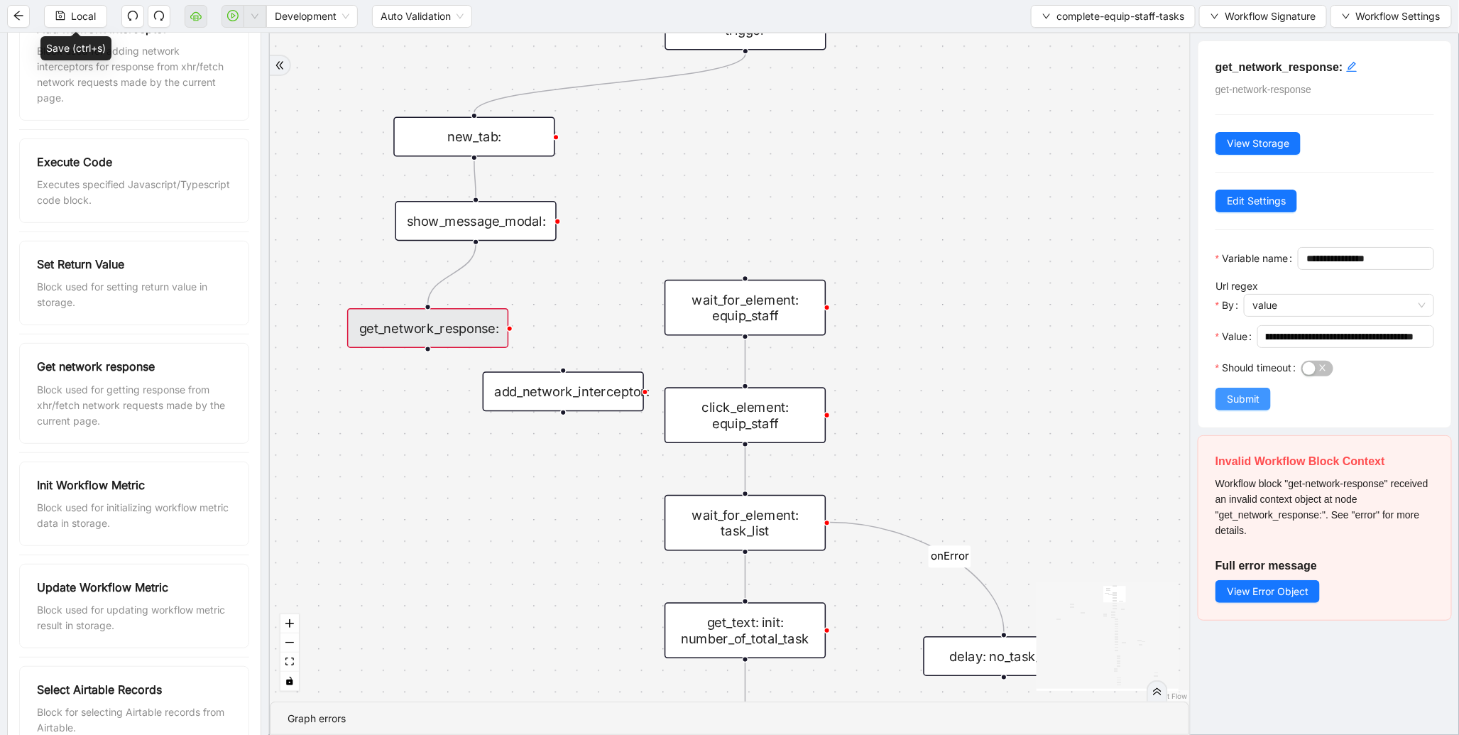
click at [1244, 407] on span "Submit" at bounding box center [1243, 399] width 33 height 16
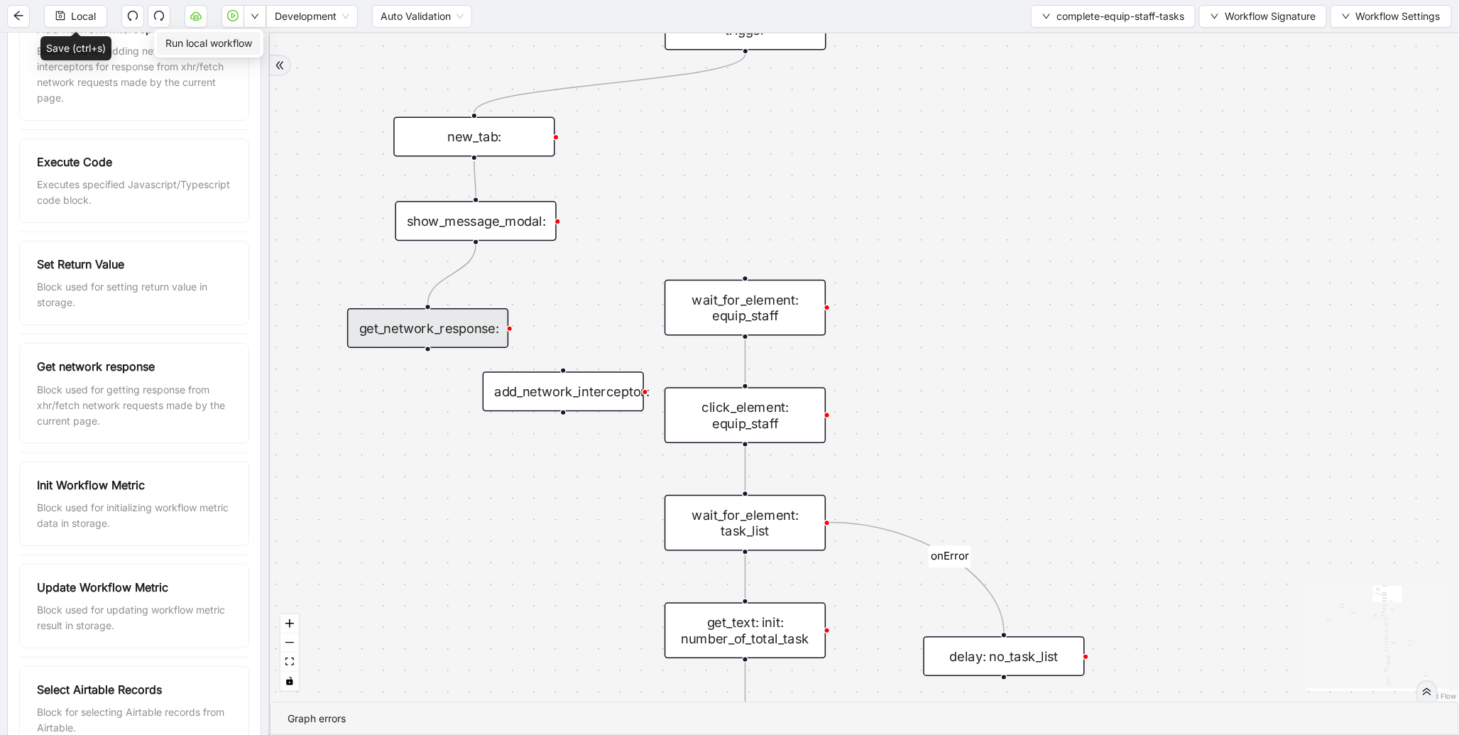
click at [244, 38] on span "Run local workflow" at bounding box center [208, 44] width 87 height 16
click at [474, 334] on div "get_network_response:" at bounding box center [427, 328] width 161 height 40
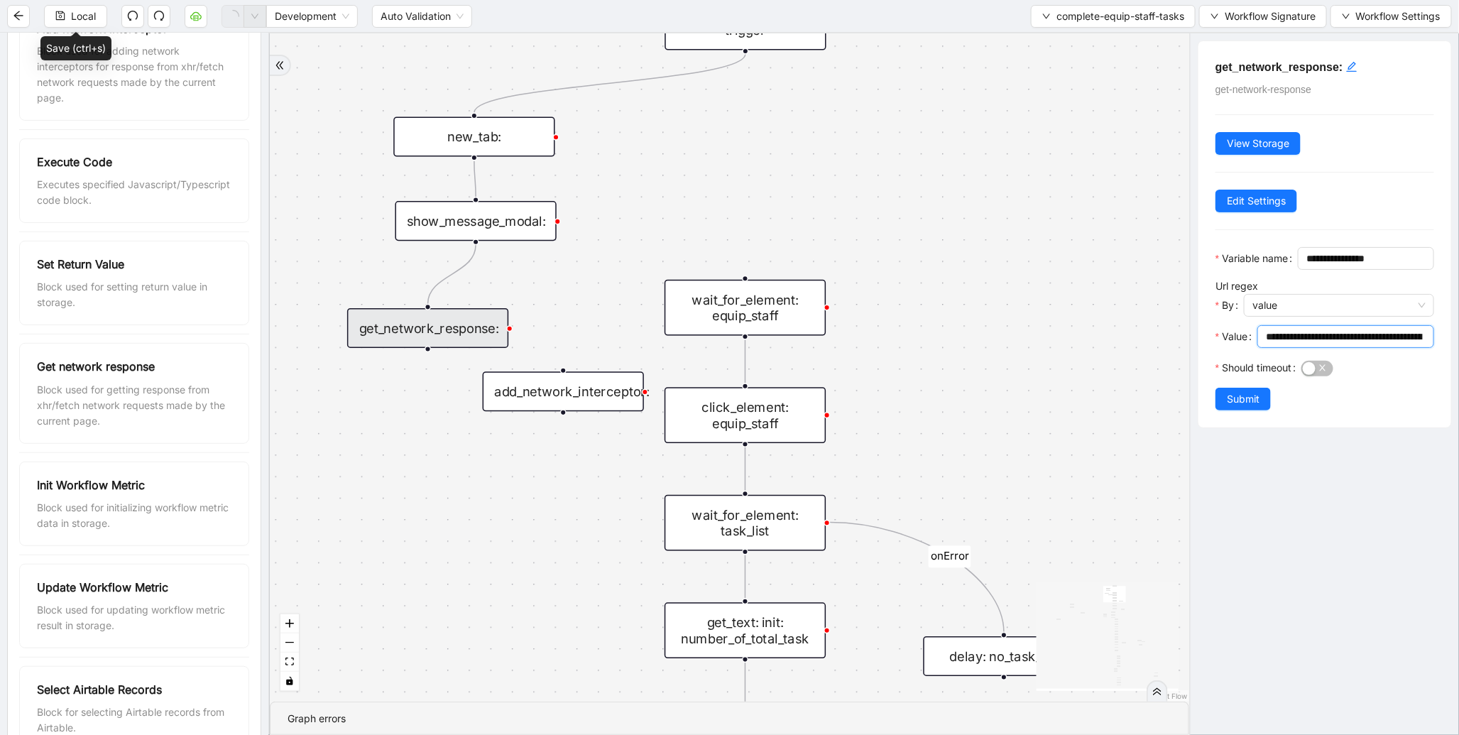
click at [1315, 344] on input "**********" at bounding box center [1344, 337] width 157 height 16
paste input "**********"
type input "**********"
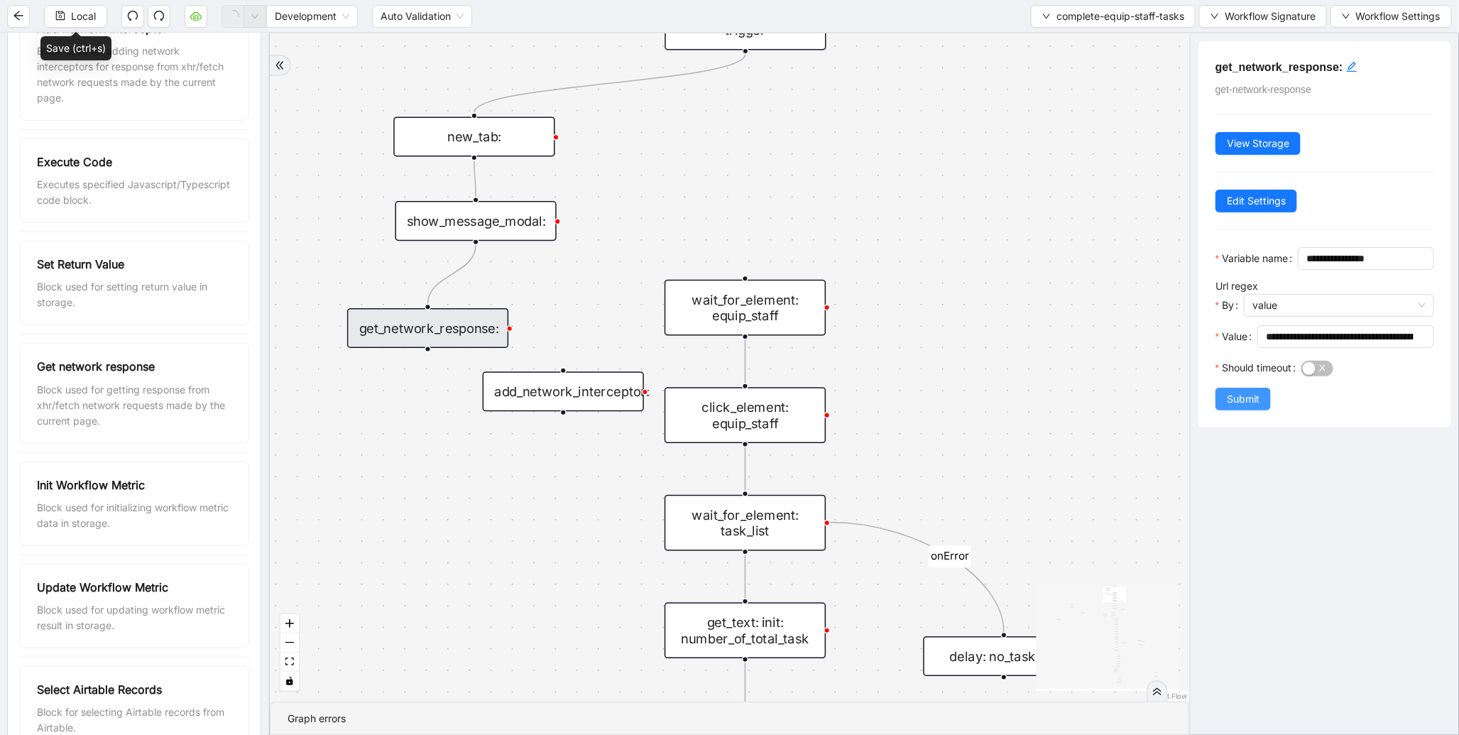
click at [1262, 410] on button "Submit" at bounding box center [1243, 399] width 55 height 23
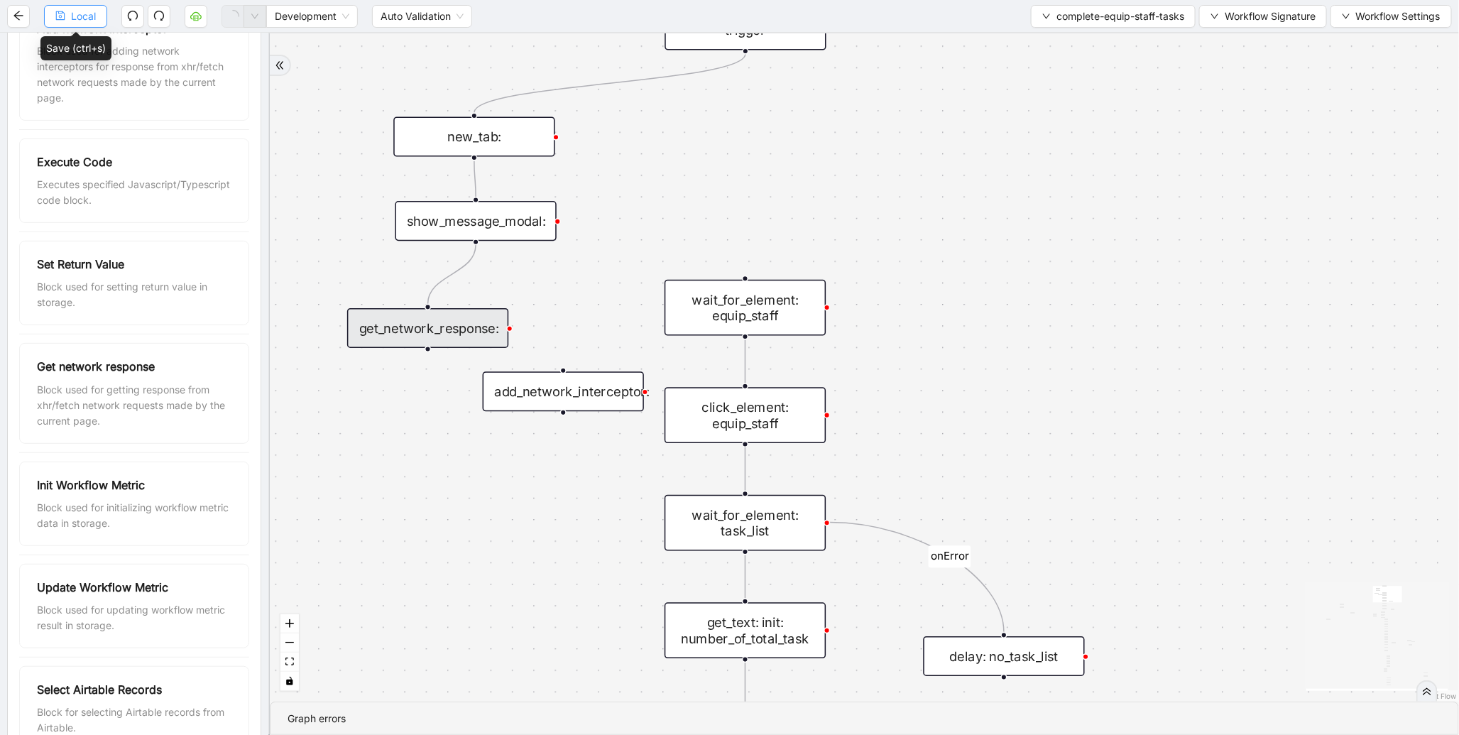
click at [80, 22] on span "Local" at bounding box center [83, 17] width 25 height 16
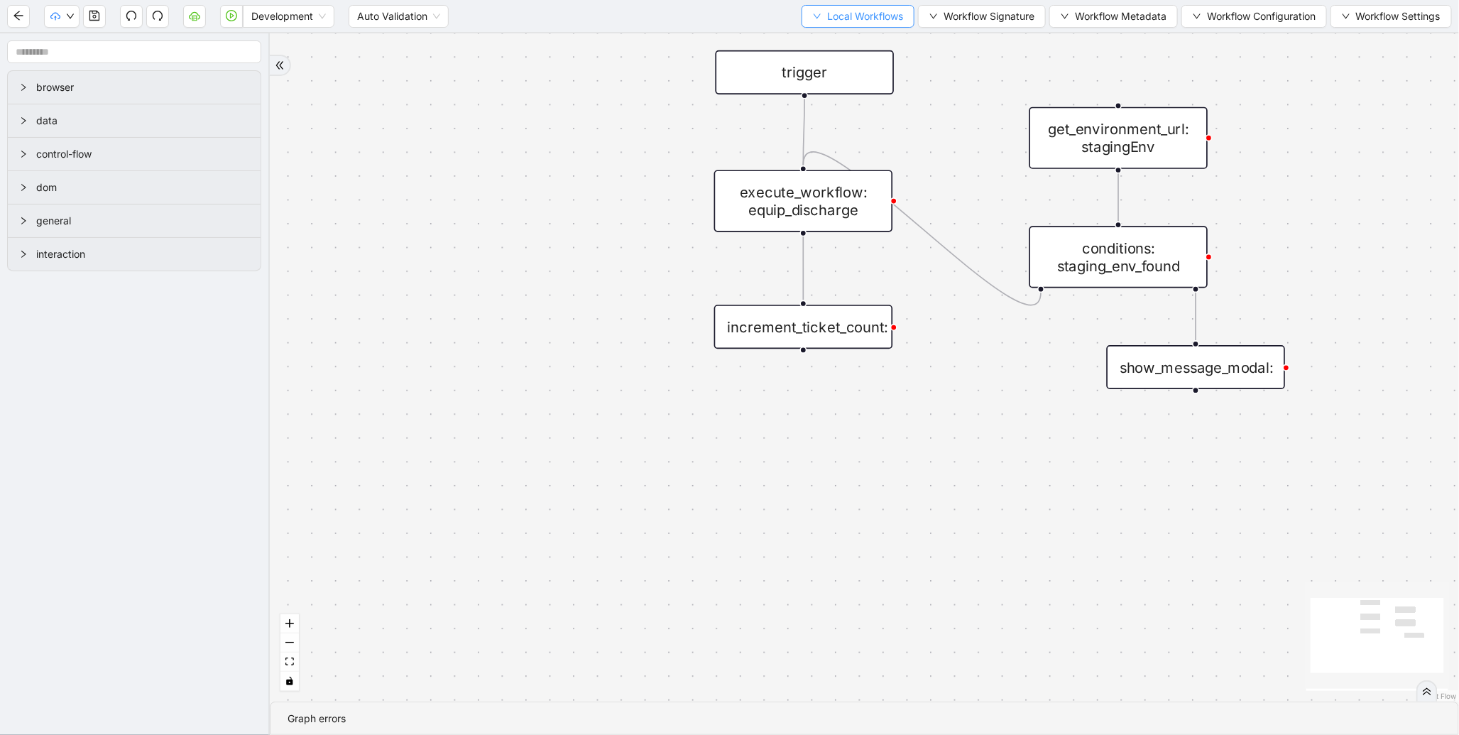
click at [847, 23] on span "Local Workflows" at bounding box center [865, 17] width 76 height 16
click at [827, 45] on span "Select" at bounding box center [851, 44] width 92 height 16
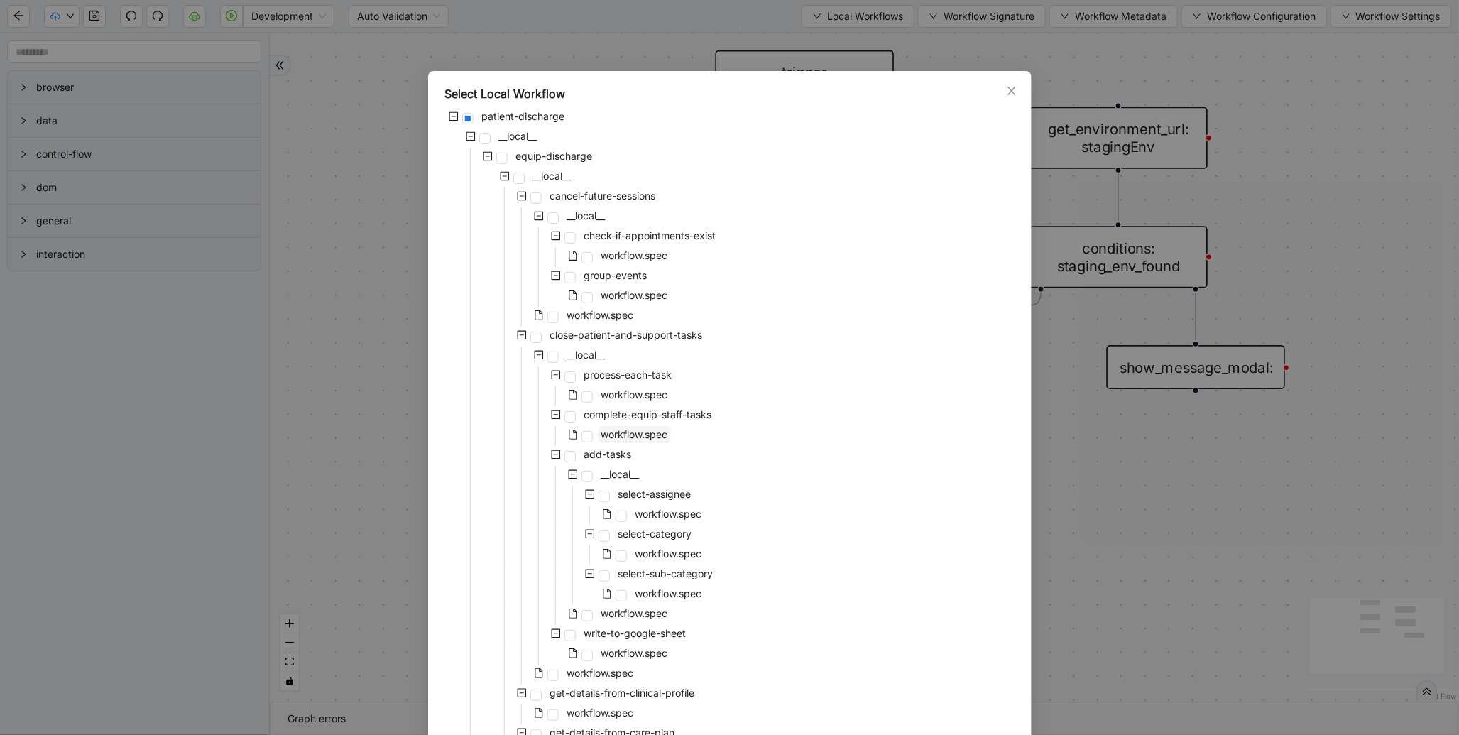
click at [612, 439] on span "workflow.spec" at bounding box center [635, 434] width 67 height 12
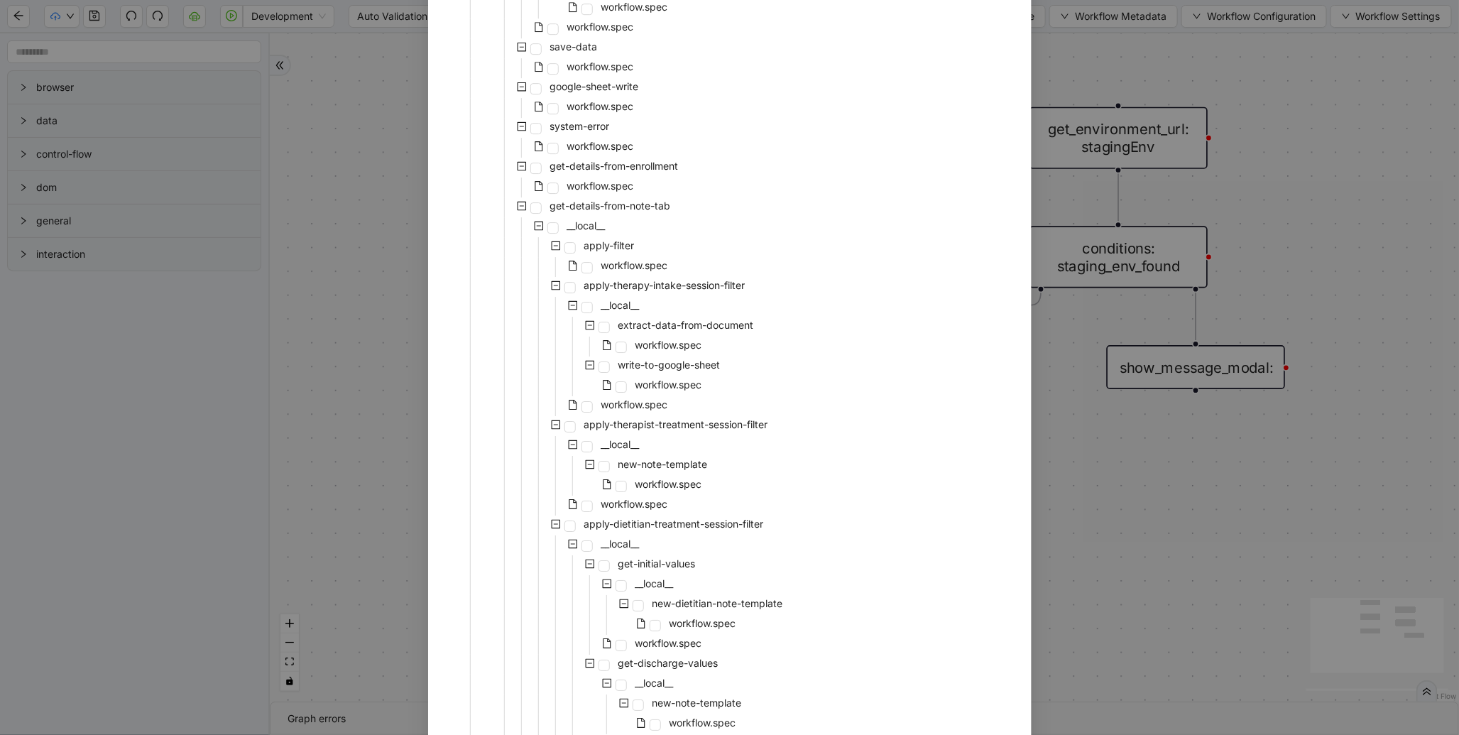
scroll to position [2675, 0]
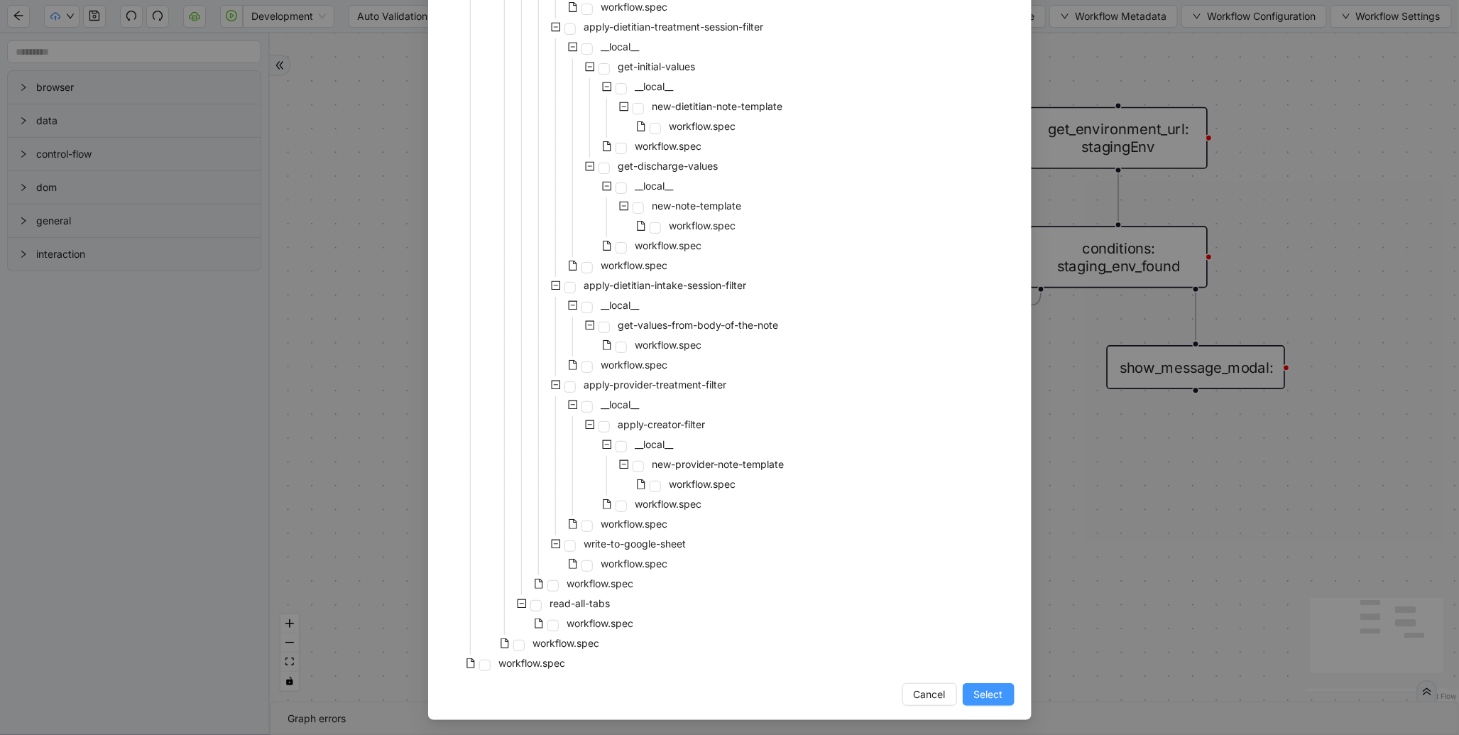
click at [984, 702] on button "Select" at bounding box center [989, 694] width 52 height 23
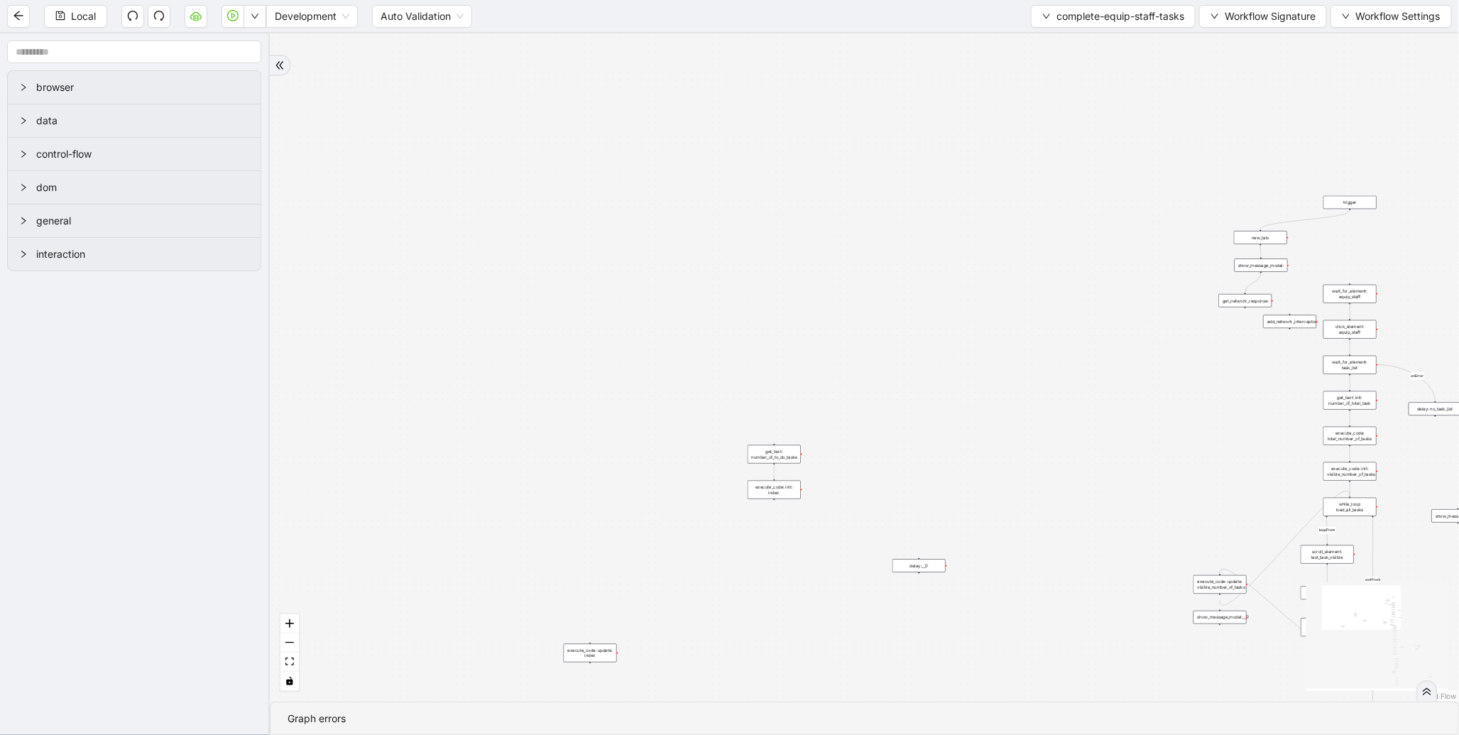
drag, startPoint x: 989, startPoint y: 462, endPoint x: 342, endPoint y: 418, distance: 648.5
click at [342, 418] on div "loopFrom exitFrom onError onError onError onError trigger wait_for_element: equ…" at bounding box center [865, 367] width 1190 height 668
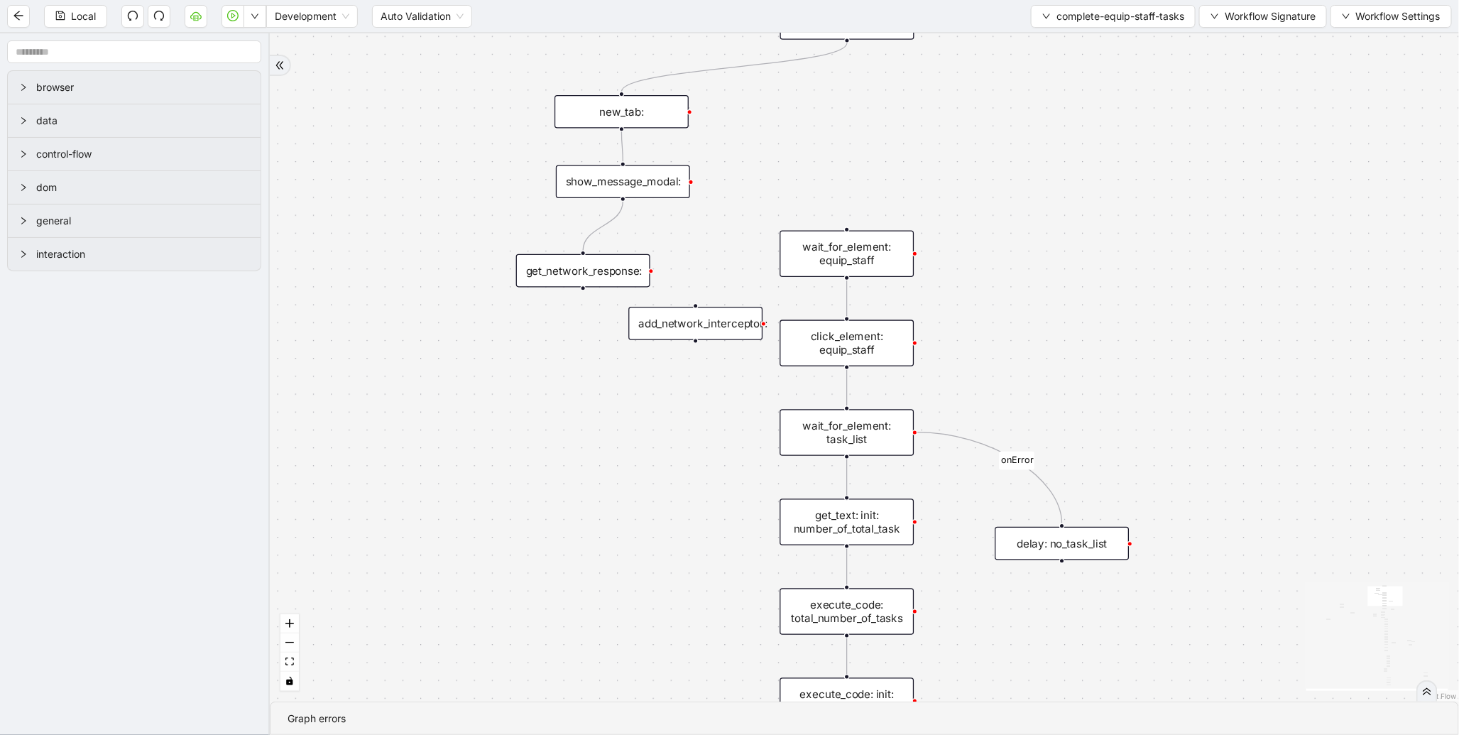
drag, startPoint x: 543, startPoint y: 351, endPoint x: 557, endPoint y: 455, distance: 105.4
click at [557, 455] on div "loopFrom exitFrom onError onError onError onError trigger wait_for_element: equ…" at bounding box center [865, 367] width 1190 height 668
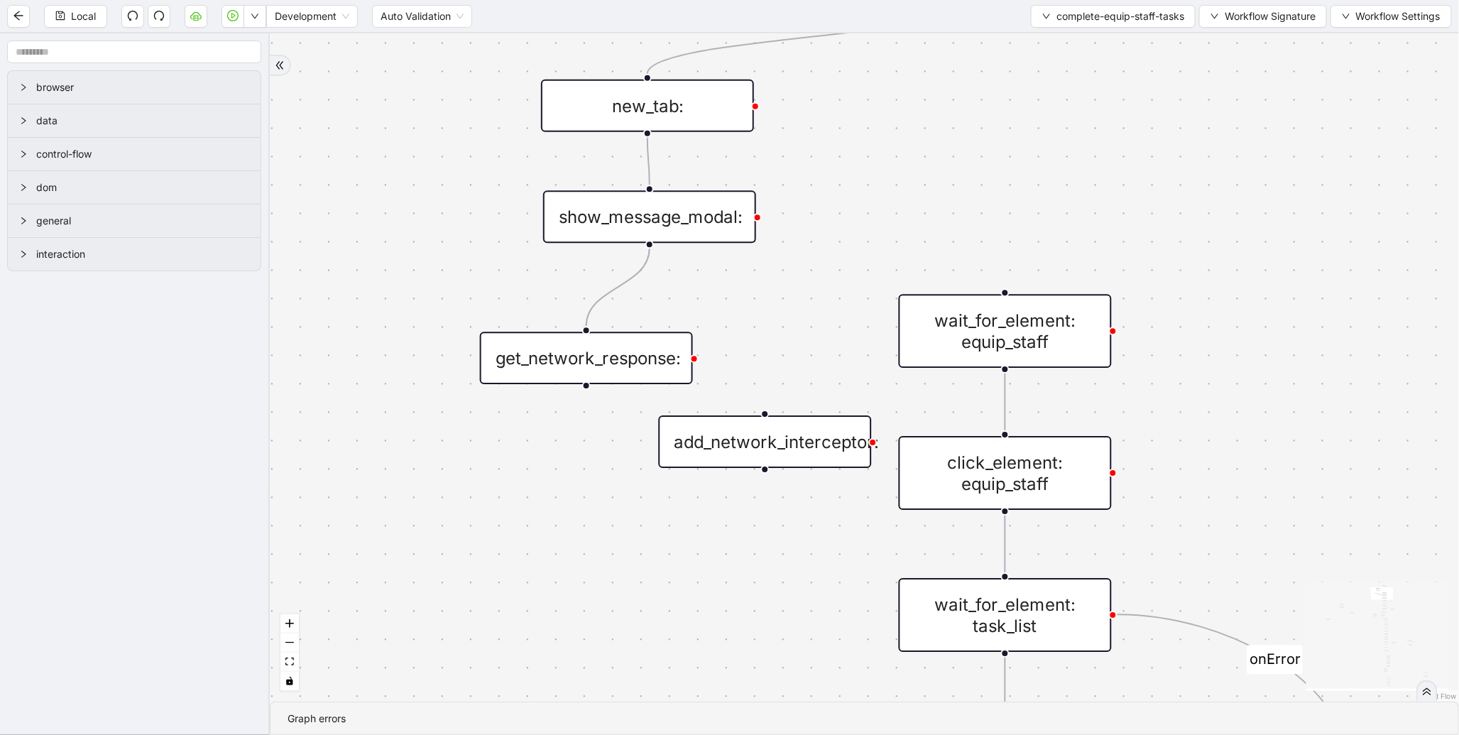
click at [609, 371] on div "get_network_response:" at bounding box center [586, 358] width 213 height 53
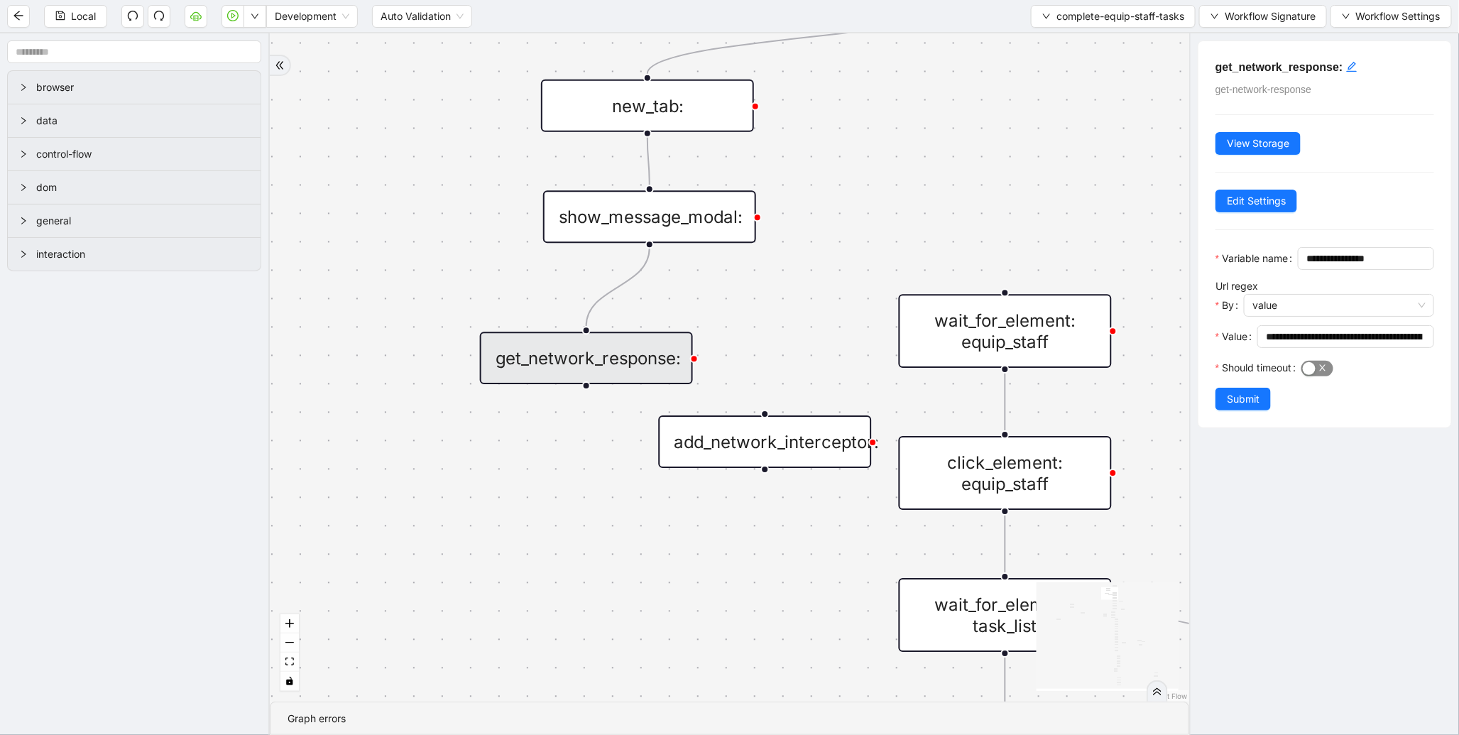
click at [1320, 376] on span "button" at bounding box center [1318, 369] width 32 height 16
drag, startPoint x: 1274, startPoint y: 443, endPoint x: 1183, endPoint y: 443, distance: 90.9
click at [1183, 443] on section "browser data control-flow dom general interaction loopFrom exitFrom onError onE…" at bounding box center [729, 384] width 1459 height 702
type input "********"
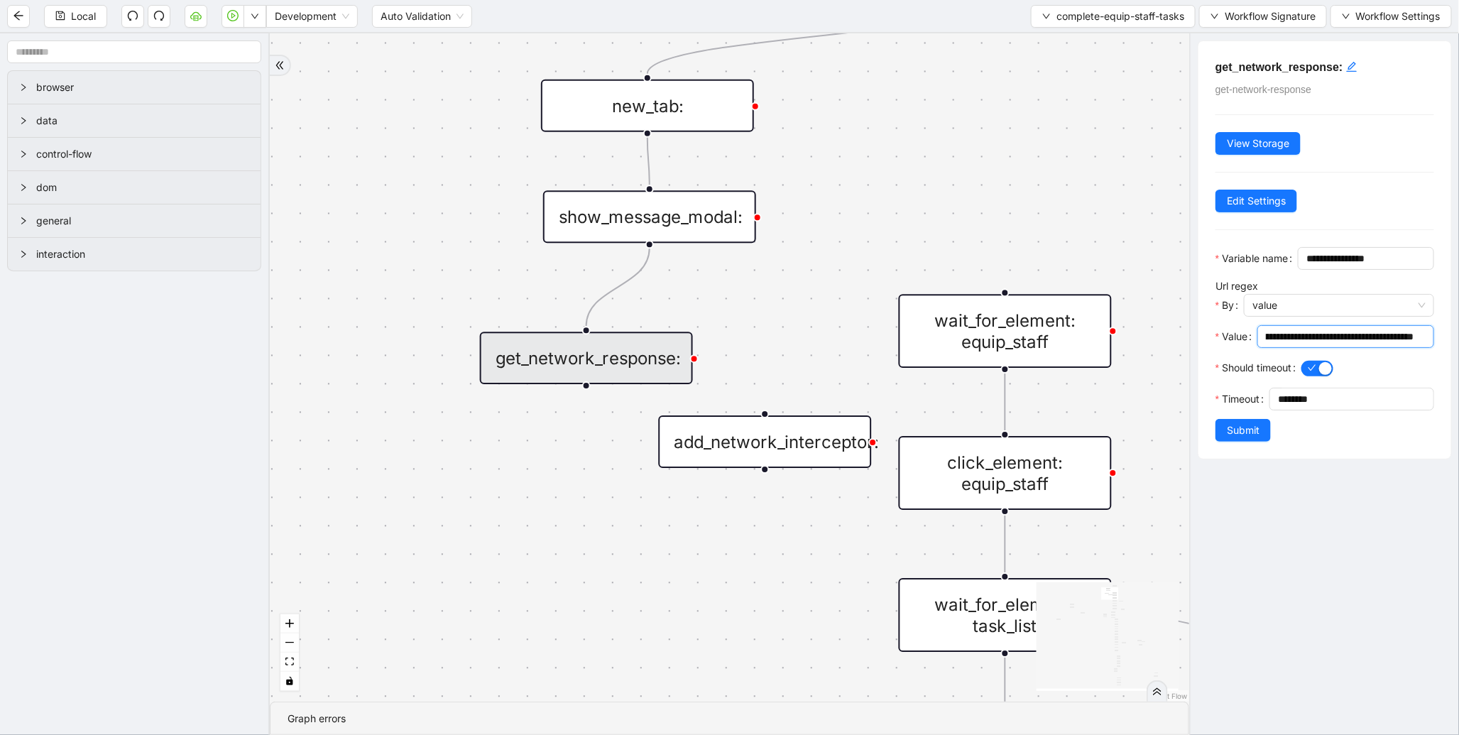
drag, startPoint x: 1280, startPoint y: 365, endPoint x: 1428, endPoint y: 369, distance: 148.5
click at [1428, 369] on div "**********" at bounding box center [1325, 250] width 253 height 418
click at [1250, 438] on span "Submit" at bounding box center [1243, 431] width 33 height 16
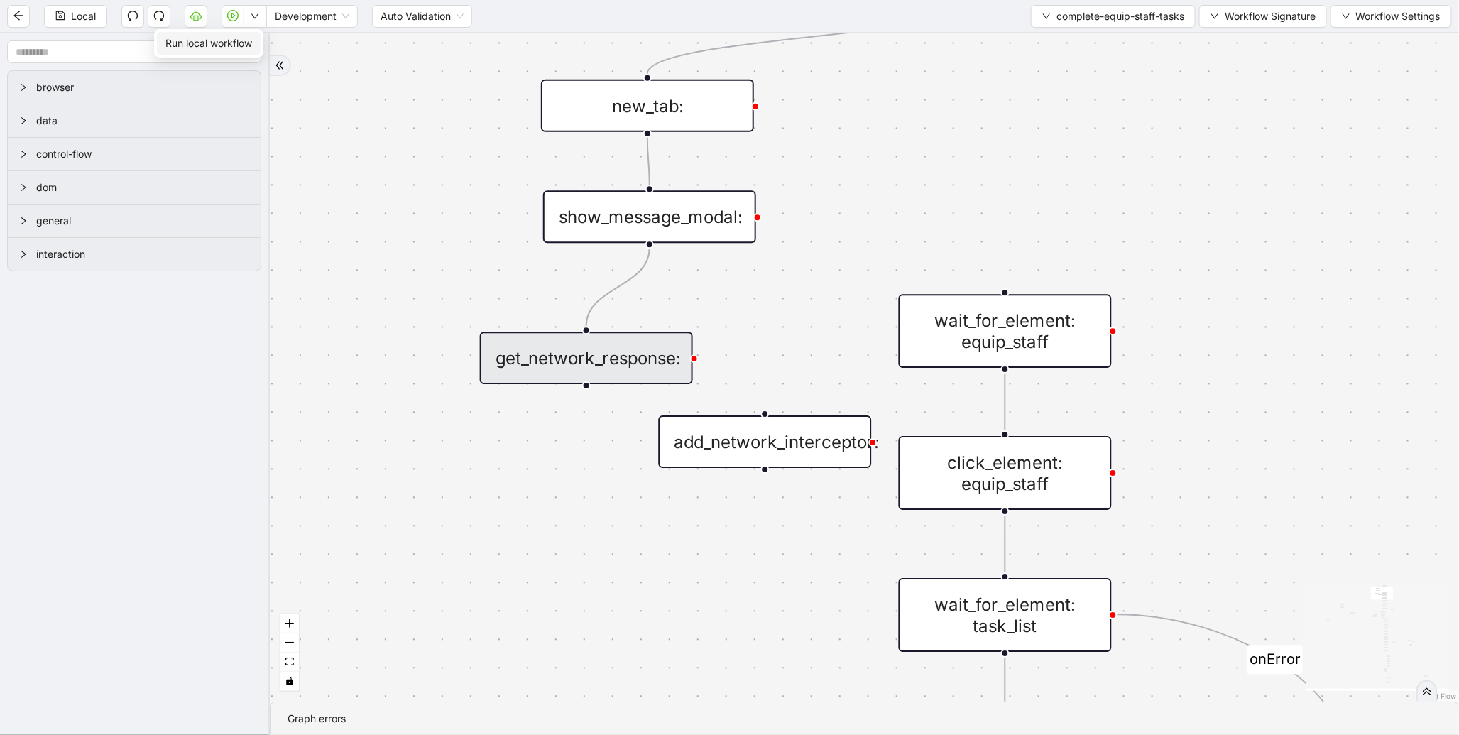
click at [252, 40] on span "Run local workflow" at bounding box center [208, 44] width 87 height 16
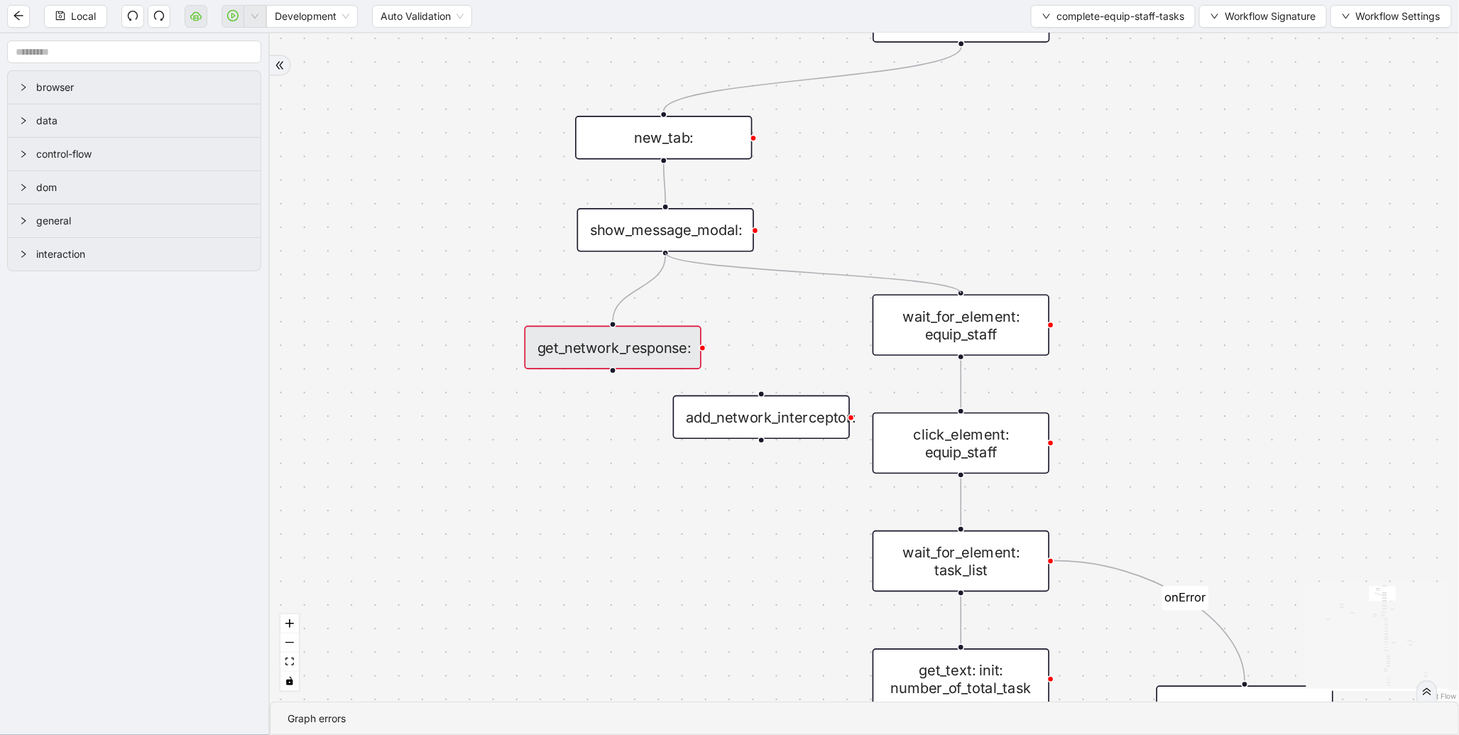
drag, startPoint x: 666, startPoint y: 251, endPoint x: 950, endPoint y: 293, distance: 286.4
drag, startPoint x: 961, startPoint y: 472, endPoint x: 618, endPoint y: 344, distance: 365.8
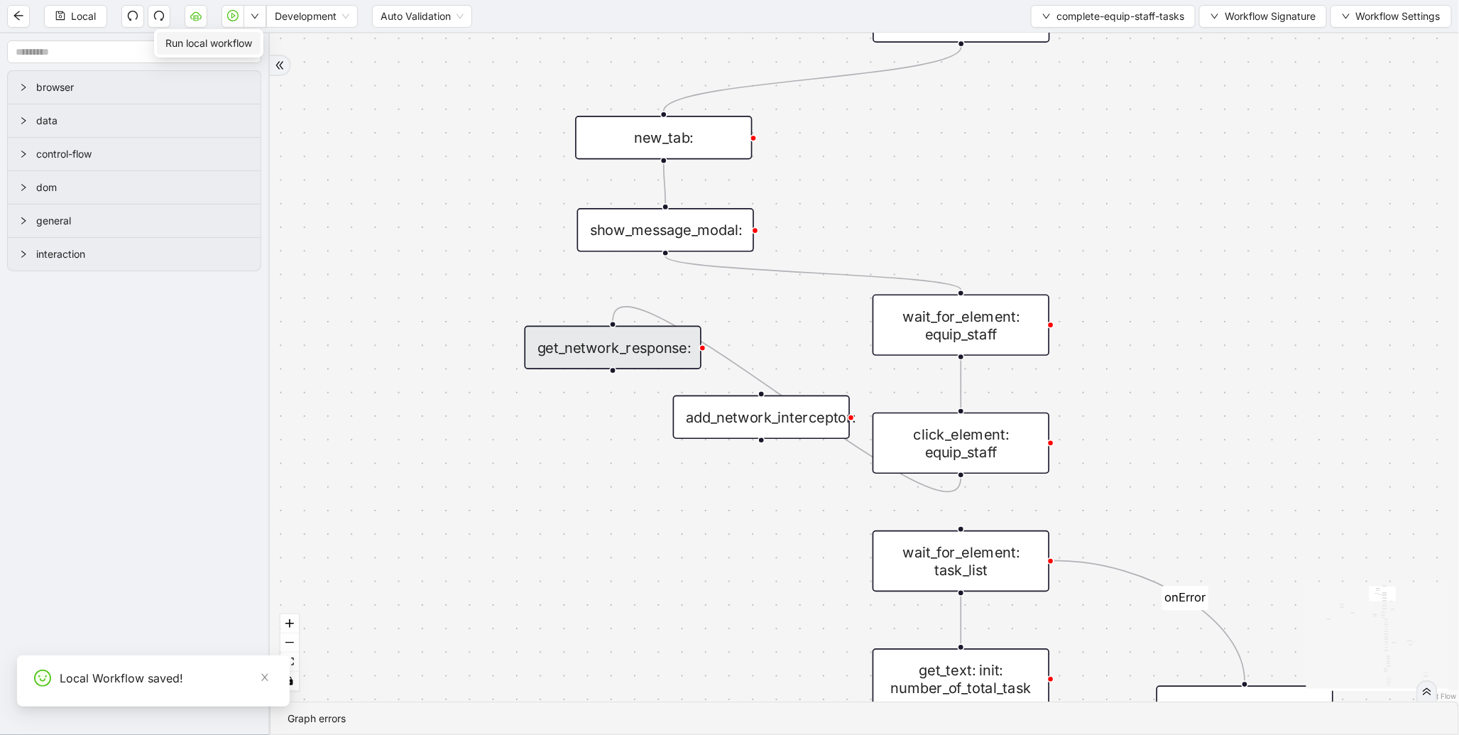
click at [254, 52] on li "Run local workflow" at bounding box center [209, 43] width 104 height 23
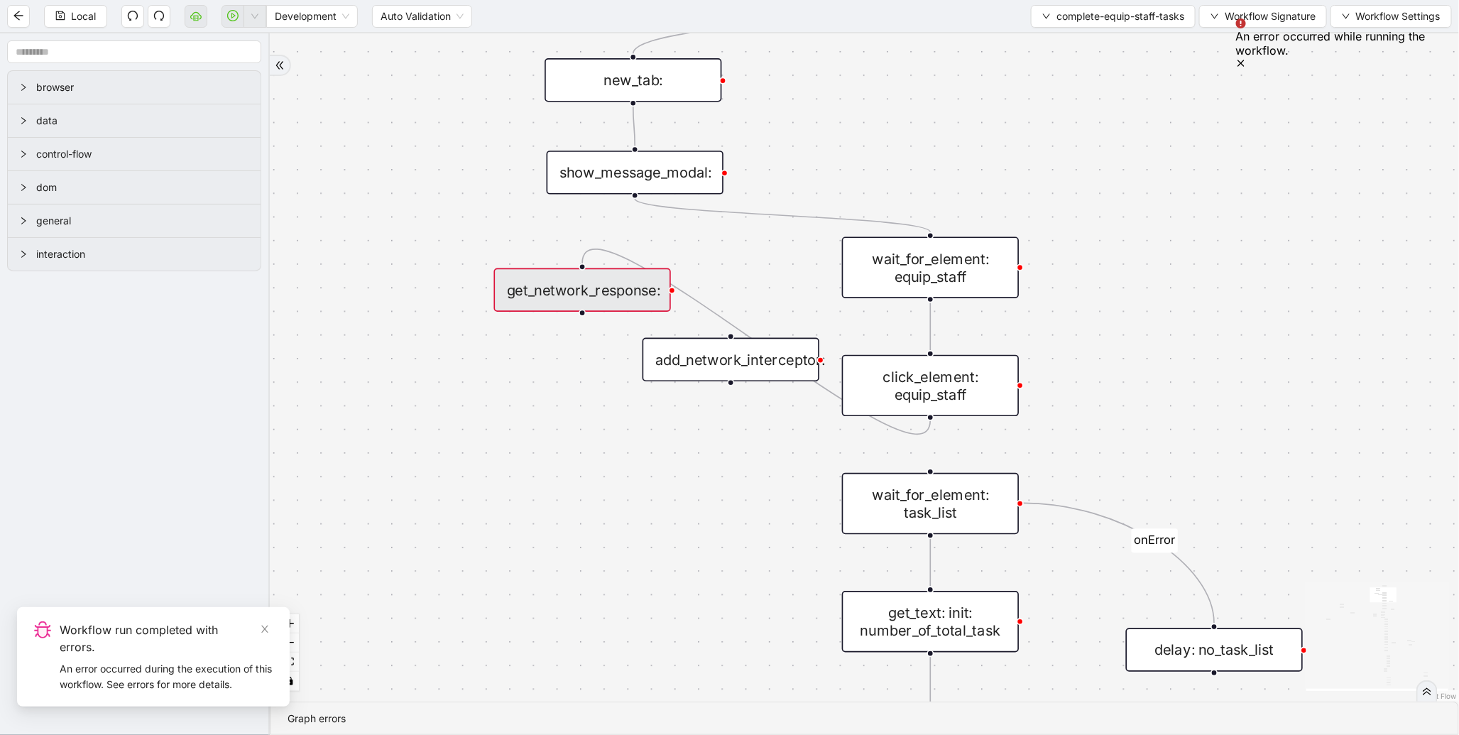
drag, startPoint x: 788, startPoint y: 304, endPoint x: 758, endPoint y: 246, distance: 65.8
click at [758, 246] on div "loopFrom exitFrom onError onError onError onError trigger wait_for_element: equ…" at bounding box center [865, 367] width 1190 height 668
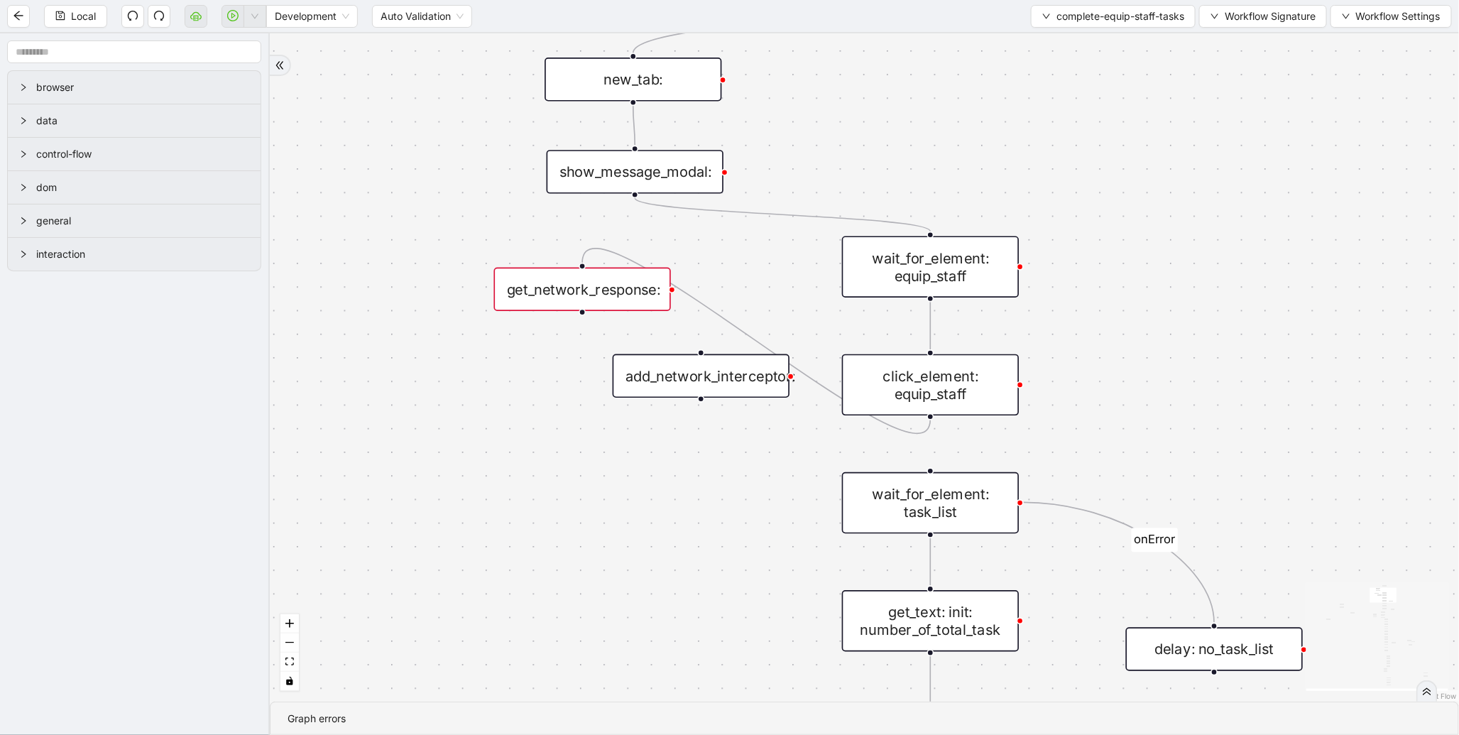
drag, startPoint x: 678, startPoint y: 395, endPoint x: 562, endPoint y: 429, distance: 120.7
click at [613, 398] on div "add_network_interceptor:" at bounding box center [701, 376] width 177 height 44
click at [597, 296] on div "get_network_response:" at bounding box center [582, 290] width 177 height 44
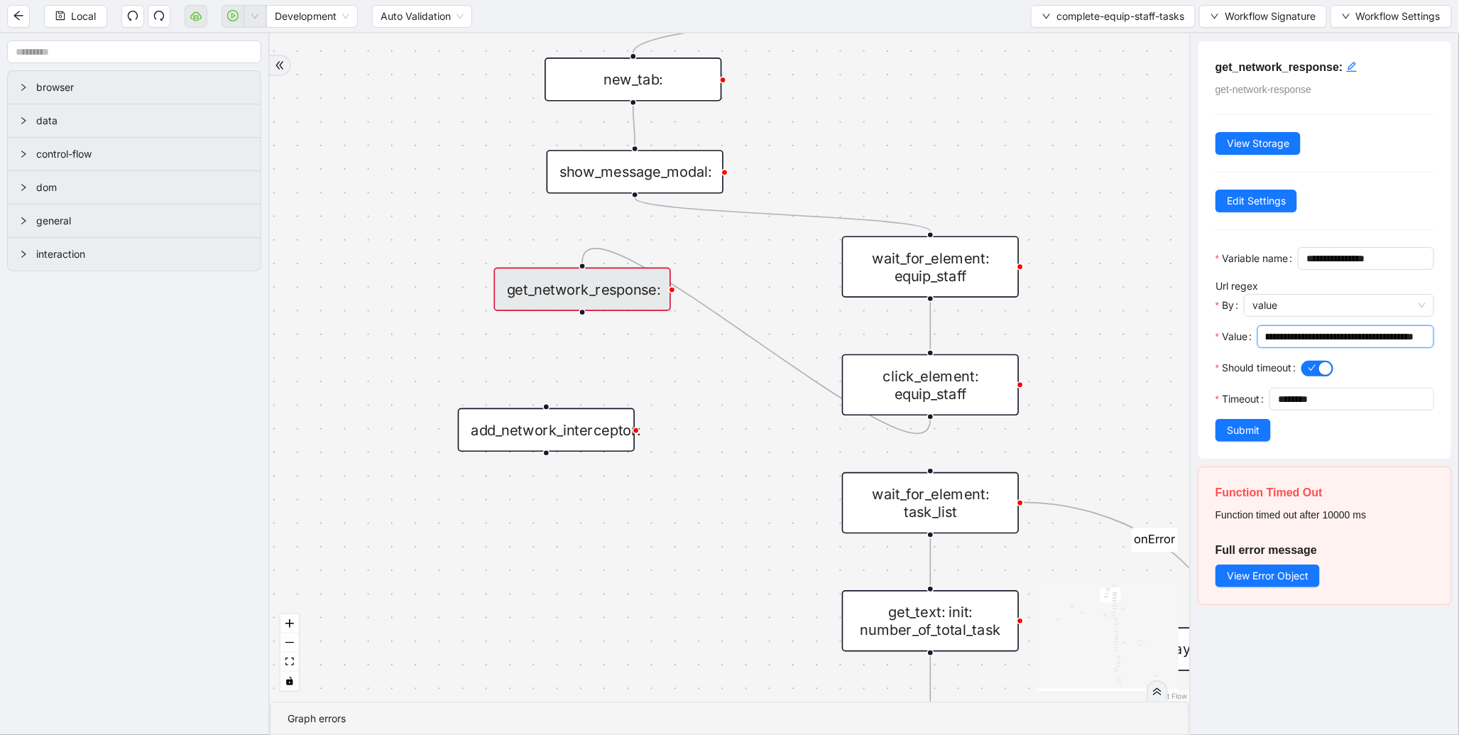
scroll to position [0, 697]
drag, startPoint x: 1288, startPoint y: 364, endPoint x: 1422, endPoint y: 366, distance: 133.5
click at [1422, 348] on span "**********" at bounding box center [1346, 336] width 177 height 23
click at [924, 289] on div "wait_for_element: equip_staff" at bounding box center [930, 266] width 177 height 61
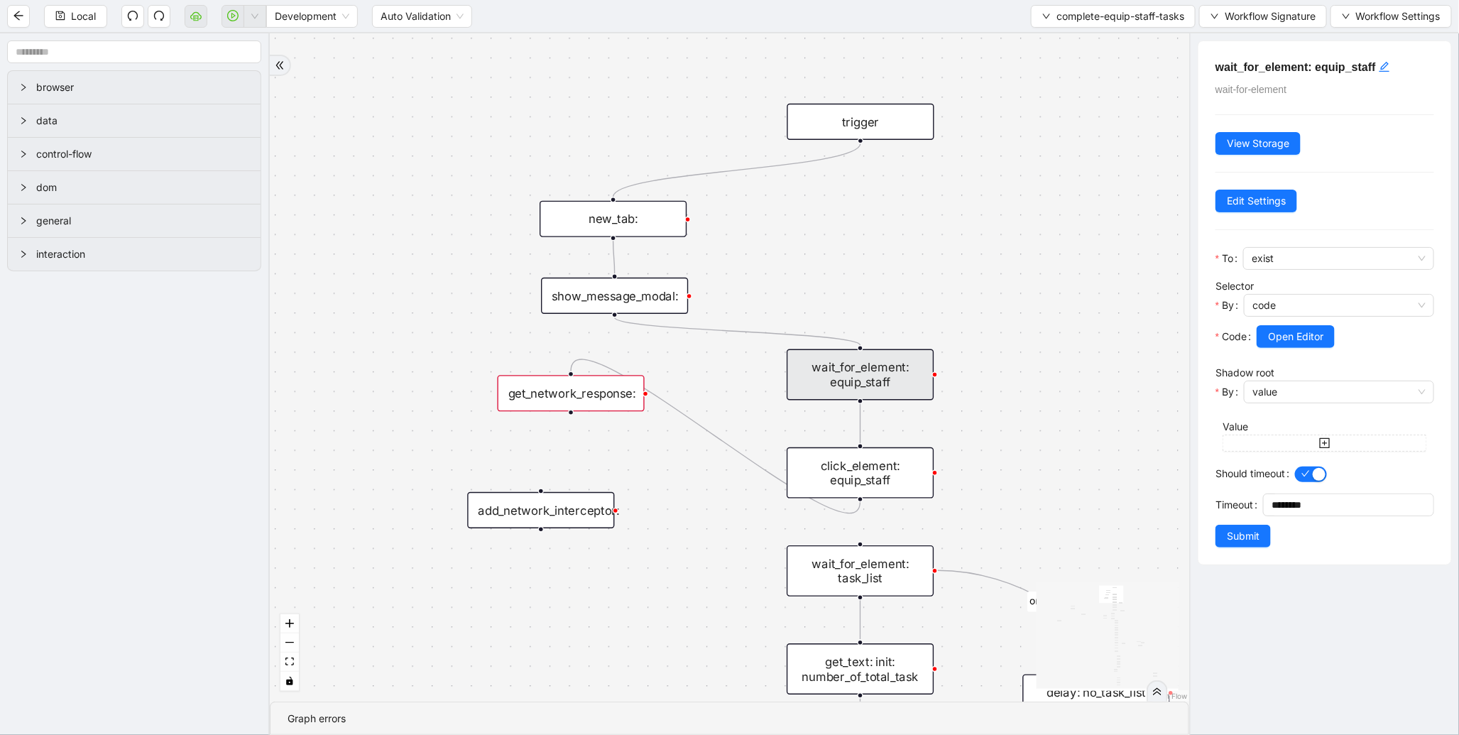
drag, startPoint x: 878, startPoint y: 164, endPoint x: 838, endPoint y: 279, distance: 121.7
click at [838, 279] on div "loopFrom exitFrom onError onError onError onError trigger wait_for_element: equ…" at bounding box center [730, 367] width 920 height 668
click at [644, 216] on div "new_tab:" at bounding box center [613, 219] width 147 height 36
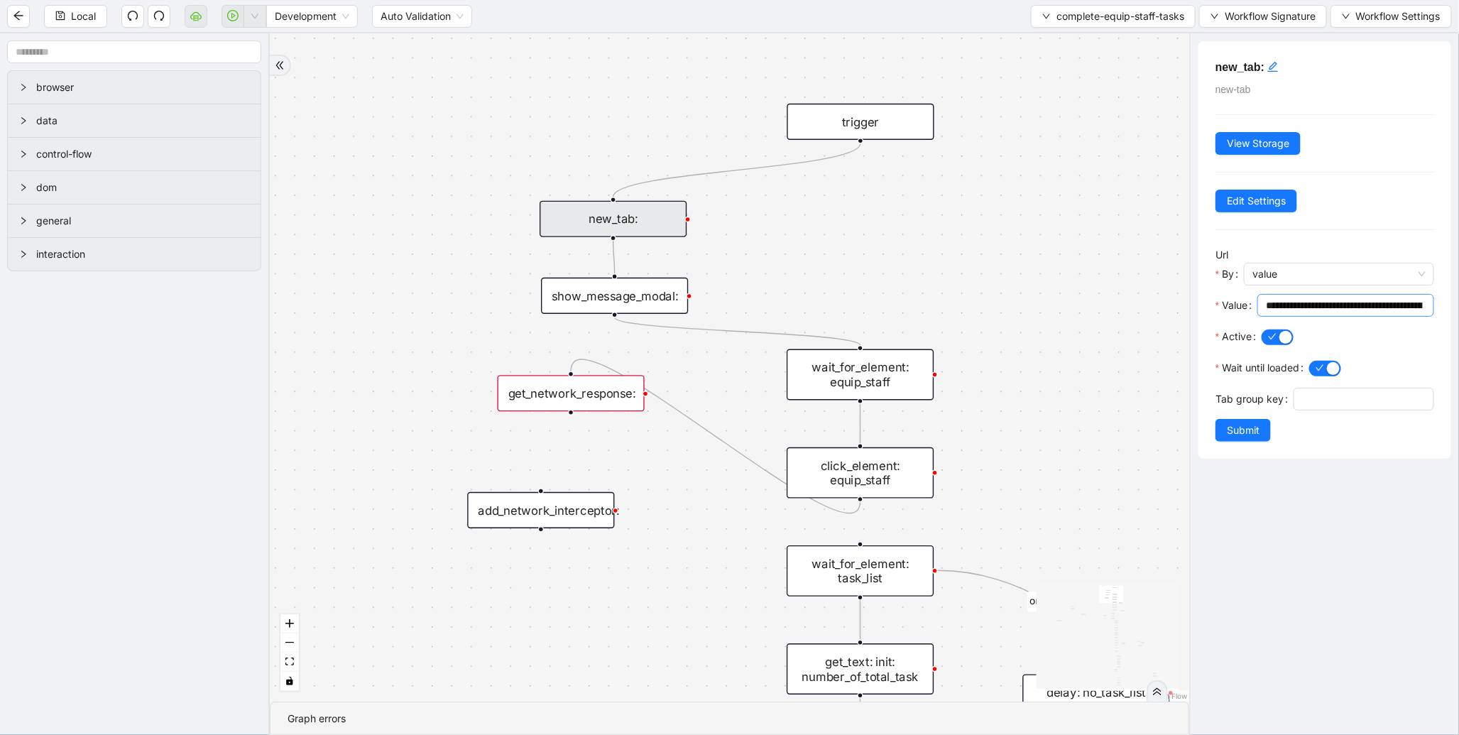
click at [1271, 308] on input "**********" at bounding box center [1344, 306] width 157 height 16
click at [1251, 438] on span "Submit" at bounding box center [1243, 431] width 33 height 16
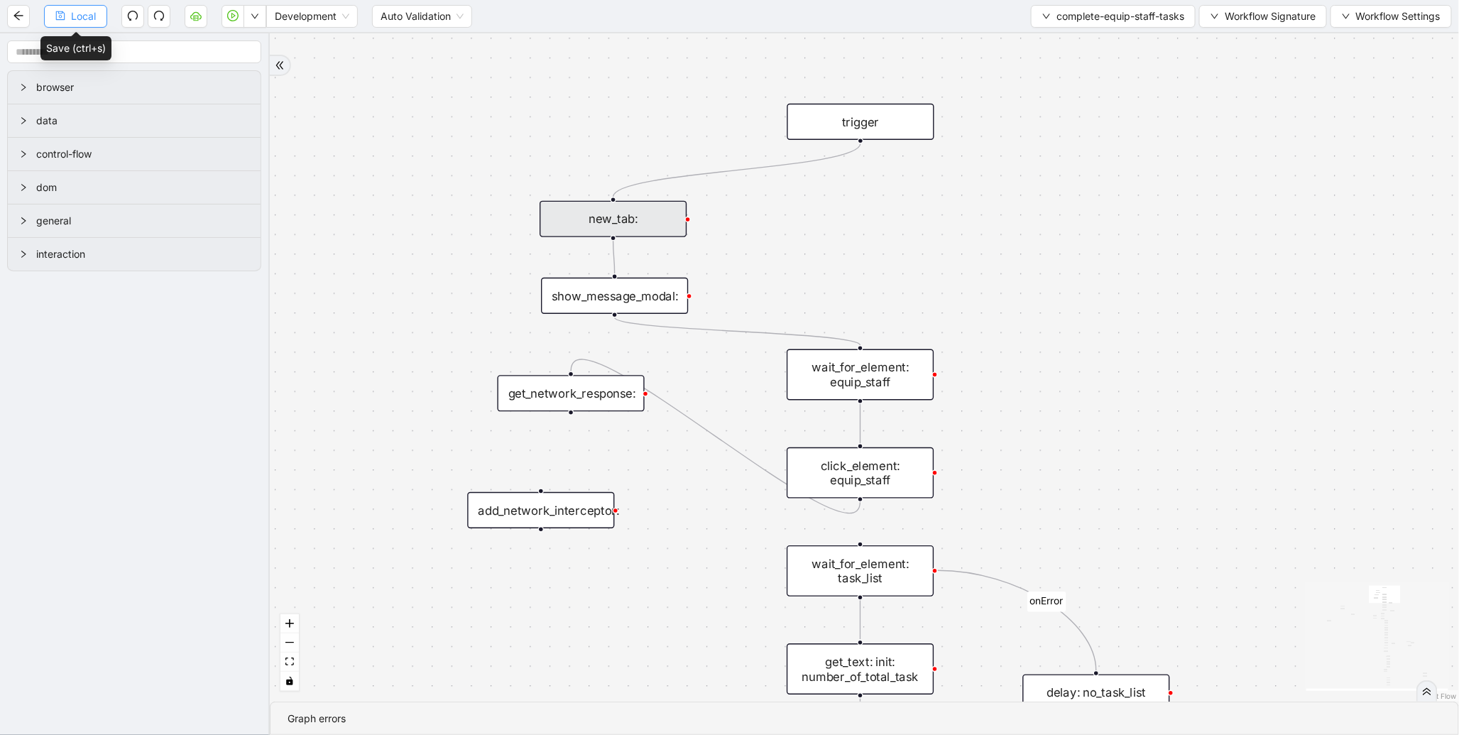
click at [84, 21] on span "Local" at bounding box center [83, 17] width 25 height 16
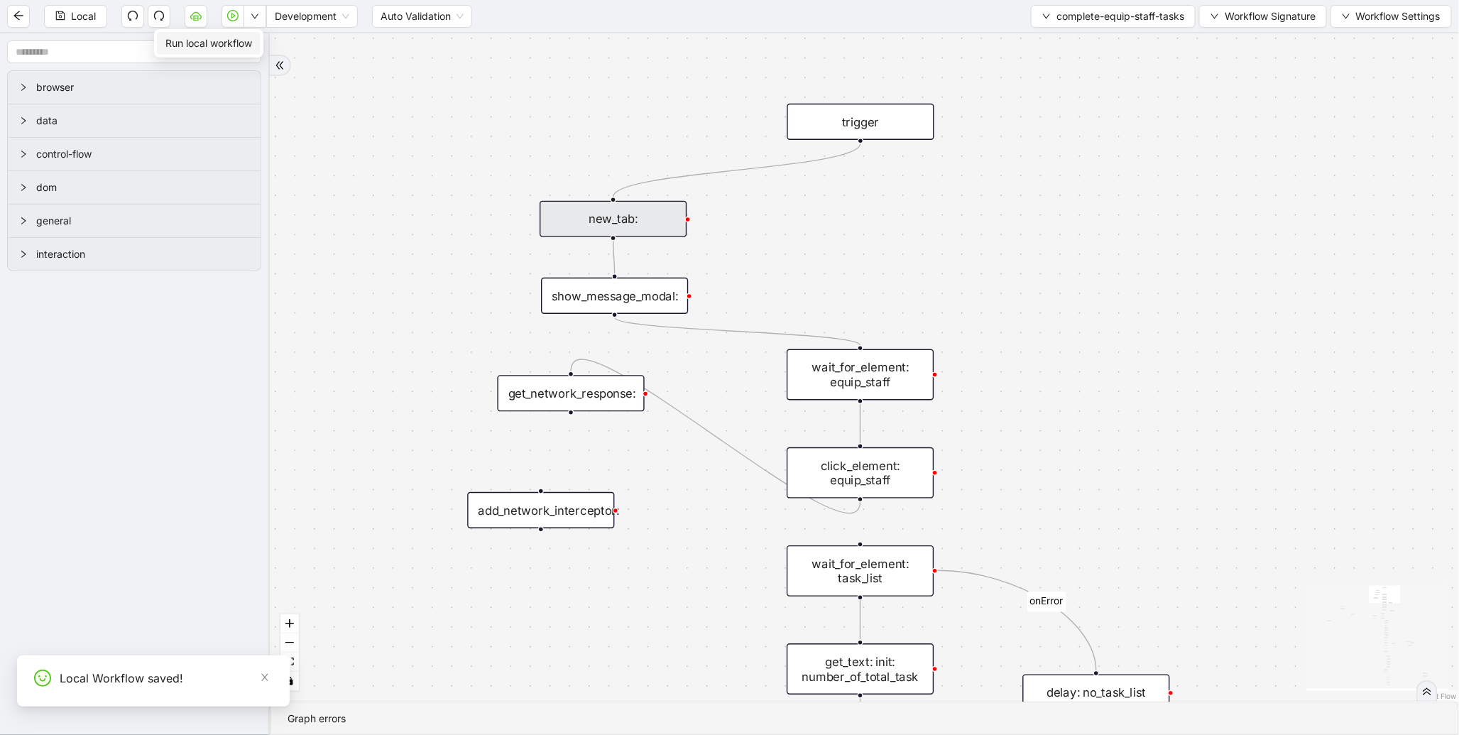
click at [234, 48] on span "Run local workflow" at bounding box center [208, 44] width 87 height 16
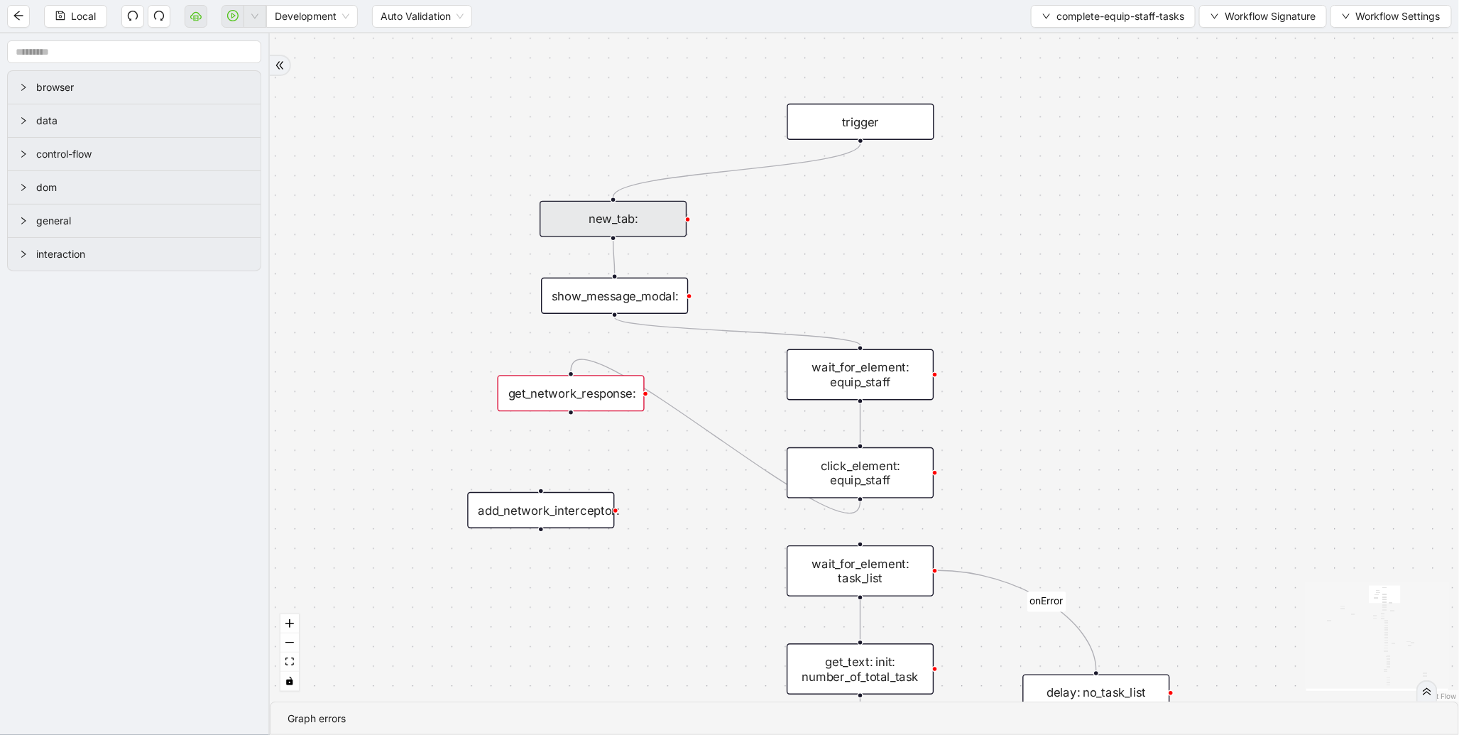
click at [597, 389] on div "get_network_response:" at bounding box center [571, 393] width 147 height 36
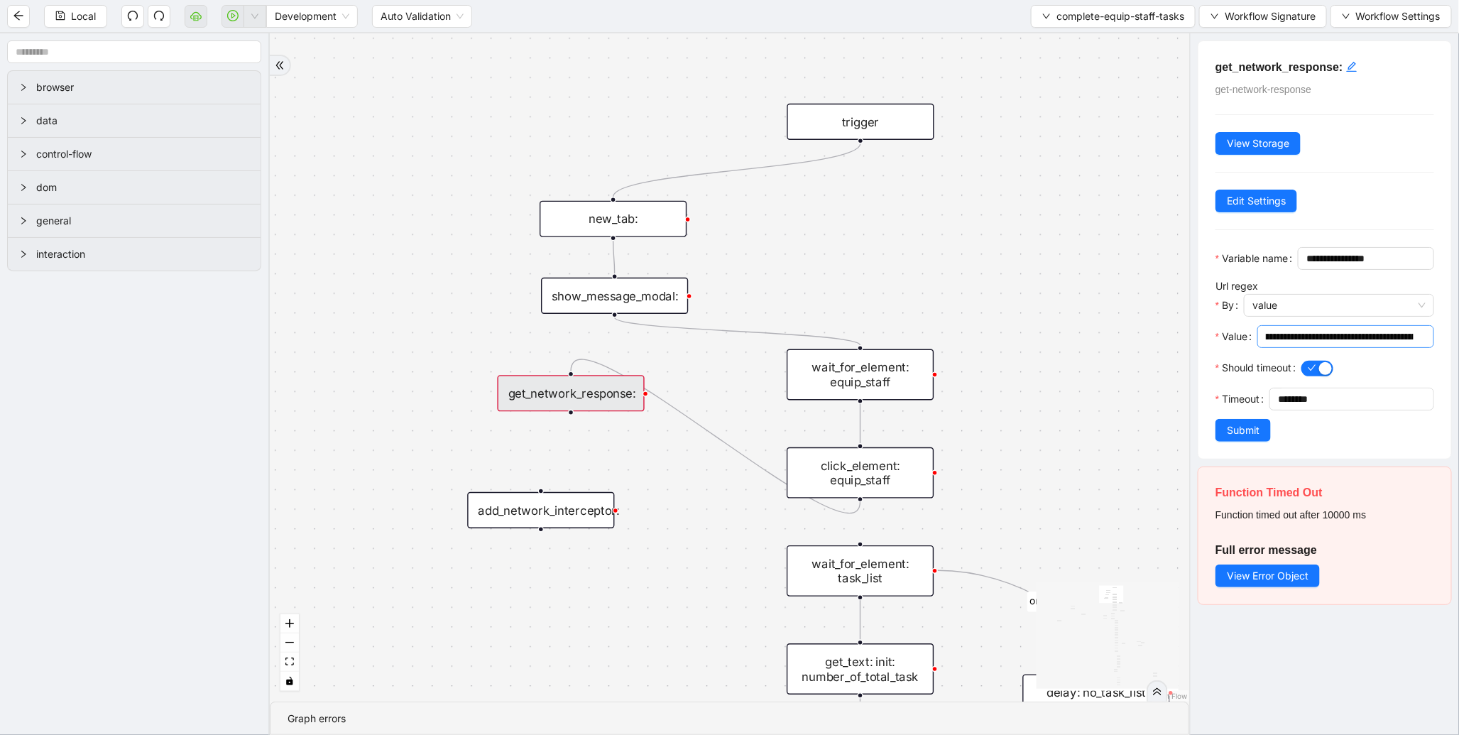
scroll to position [0, 297]
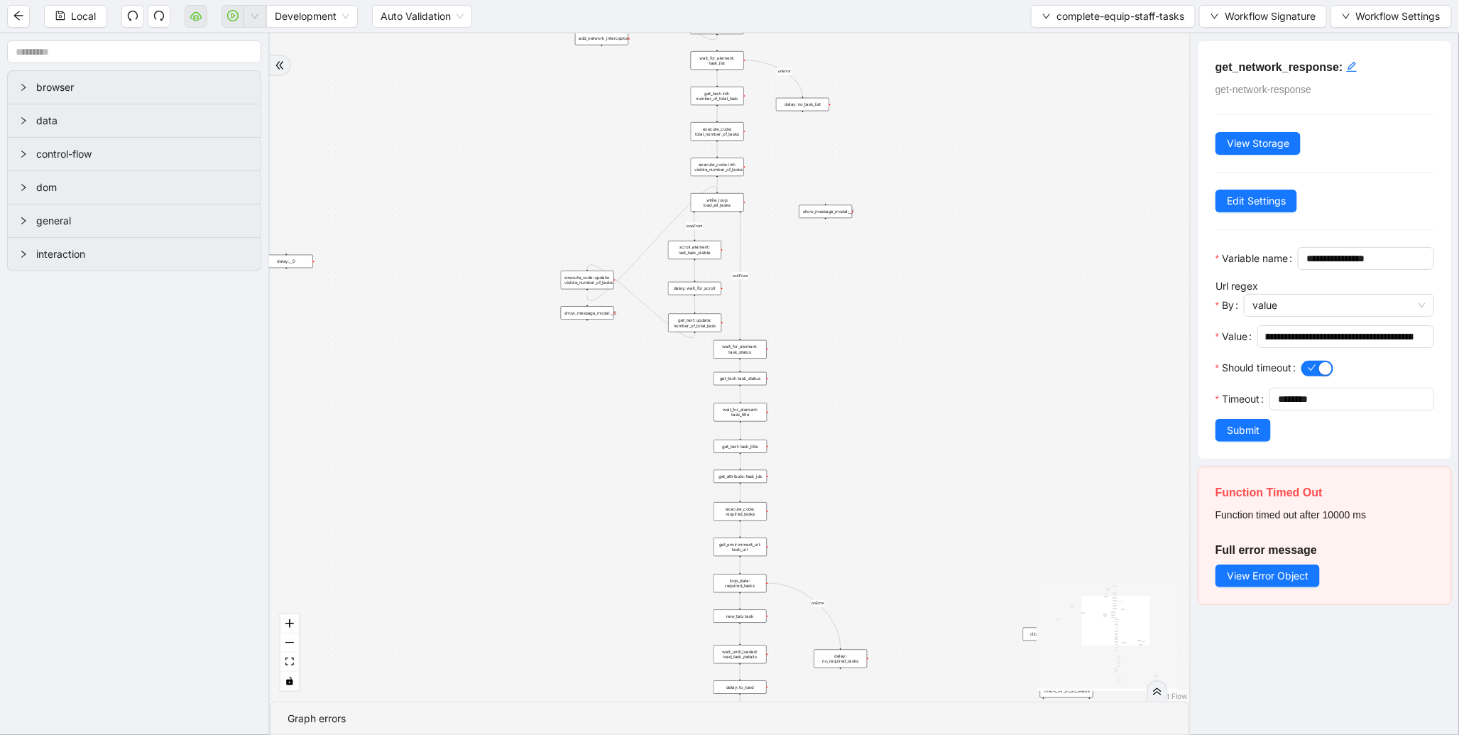
drag, startPoint x: 689, startPoint y: 557, endPoint x: 615, endPoint y: 245, distance: 321.1
click at [584, 206] on div "loopFrom exitFrom onError onError onError onError trigger wait_for_element: equ…" at bounding box center [730, 367] width 920 height 668
drag, startPoint x: 651, startPoint y: 490, endPoint x: 635, endPoint y: 222, distance: 268.2
click at [635, 222] on div "loopFrom exitFrom onError onError onError onError trigger wait_for_element: equ…" at bounding box center [730, 367] width 920 height 668
drag, startPoint x: 643, startPoint y: 405, endPoint x: 651, endPoint y: 161, distance: 244.4
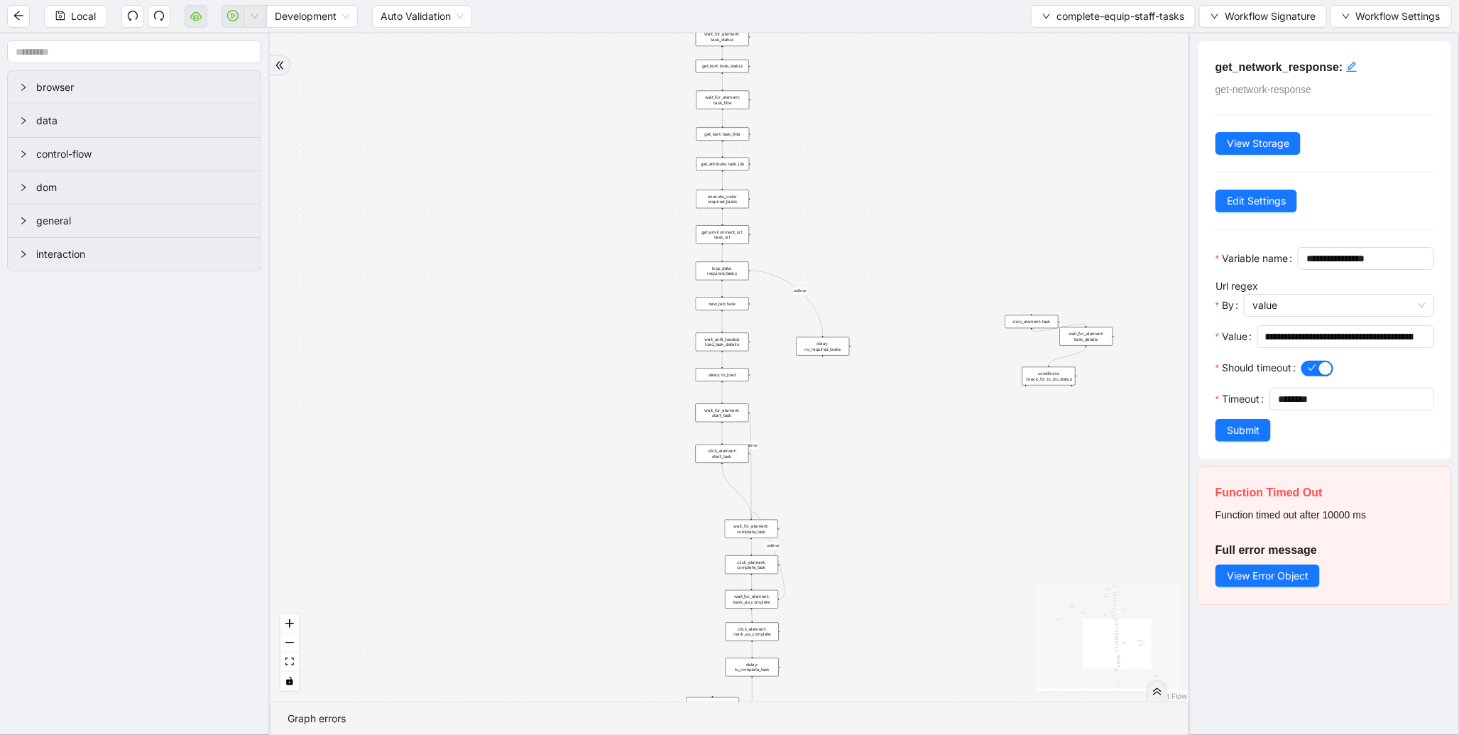
click at [651, 161] on div "loopFrom exitFrom onError onError onError onError trigger wait_for_element: equ…" at bounding box center [730, 367] width 920 height 668
drag, startPoint x: 641, startPoint y: 421, endPoint x: 621, endPoint y: 167, distance: 255.0
click at [621, 167] on div "loopFrom exitFrom onError onError onError onError trigger wait_for_element: equ…" at bounding box center [730, 367] width 920 height 668
drag, startPoint x: 595, startPoint y: 154, endPoint x: 580, endPoint y: 494, distance: 339.8
click at [580, 494] on div "loopFrom exitFrom onError onError onError onError trigger wait_for_element: equ…" at bounding box center [730, 367] width 920 height 668
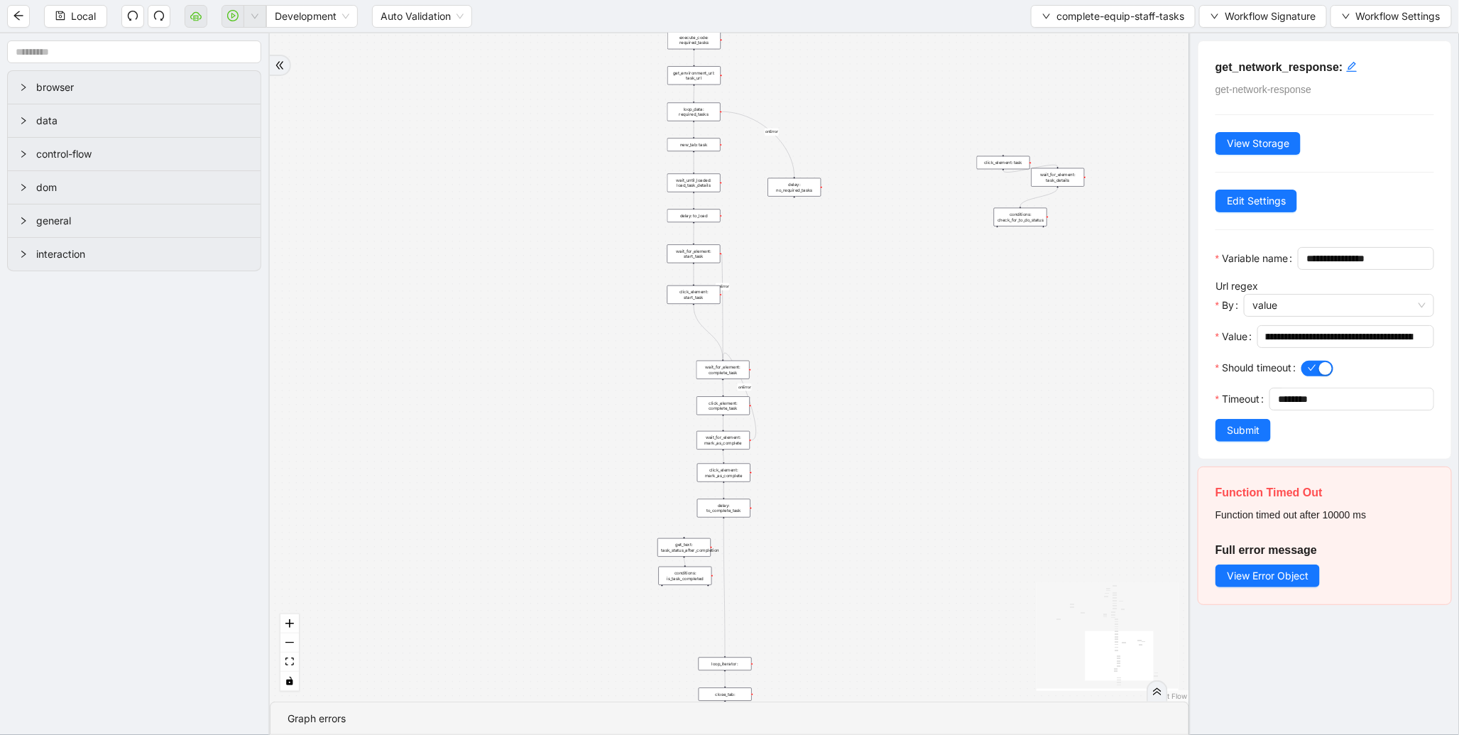
drag, startPoint x: 587, startPoint y: 436, endPoint x: 587, endPoint y: 542, distance: 105.8
click at [587, 542] on div "loopFrom exitFrom onError onError onError onError trigger wait_for_element: equ…" at bounding box center [730, 367] width 920 height 668
drag, startPoint x: 512, startPoint y: 261, endPoint x: 526, endPoint y: 527, distance: 266.7
click at [526, 527] on div "loopFrom exitFrom onError onError onError onError trigger wait_for_element: equ…" at bounding box center [730, 367] width 920 height 668
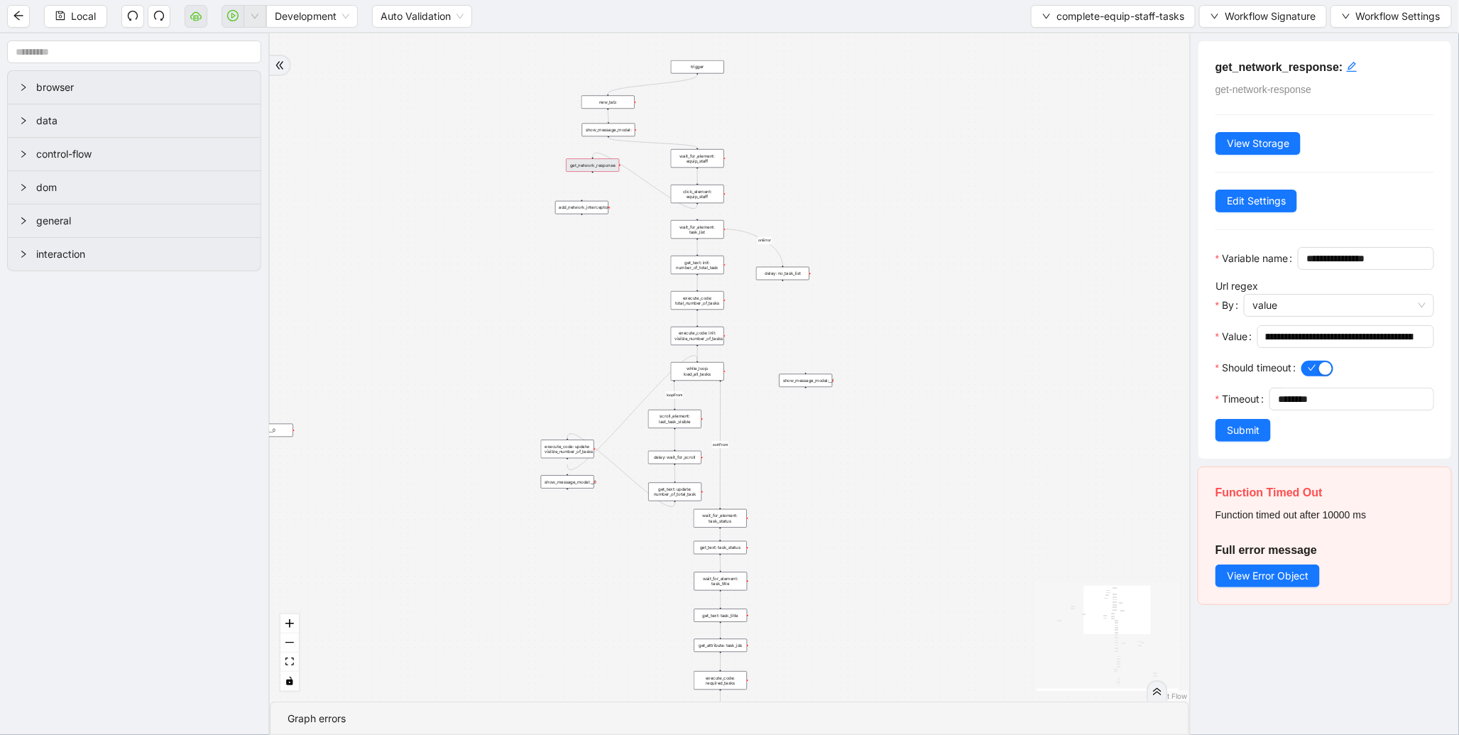
drag, startPoint x: 569, startPoint y: 332, endPoint x: 586, endPoint y: 533, distance: 201.7
click at [586, 533] on div "loopFrom exitFrom onError onError onError onError trigger wait_for_element: equ…" at bounding box center [730, 367] width 920 height 668
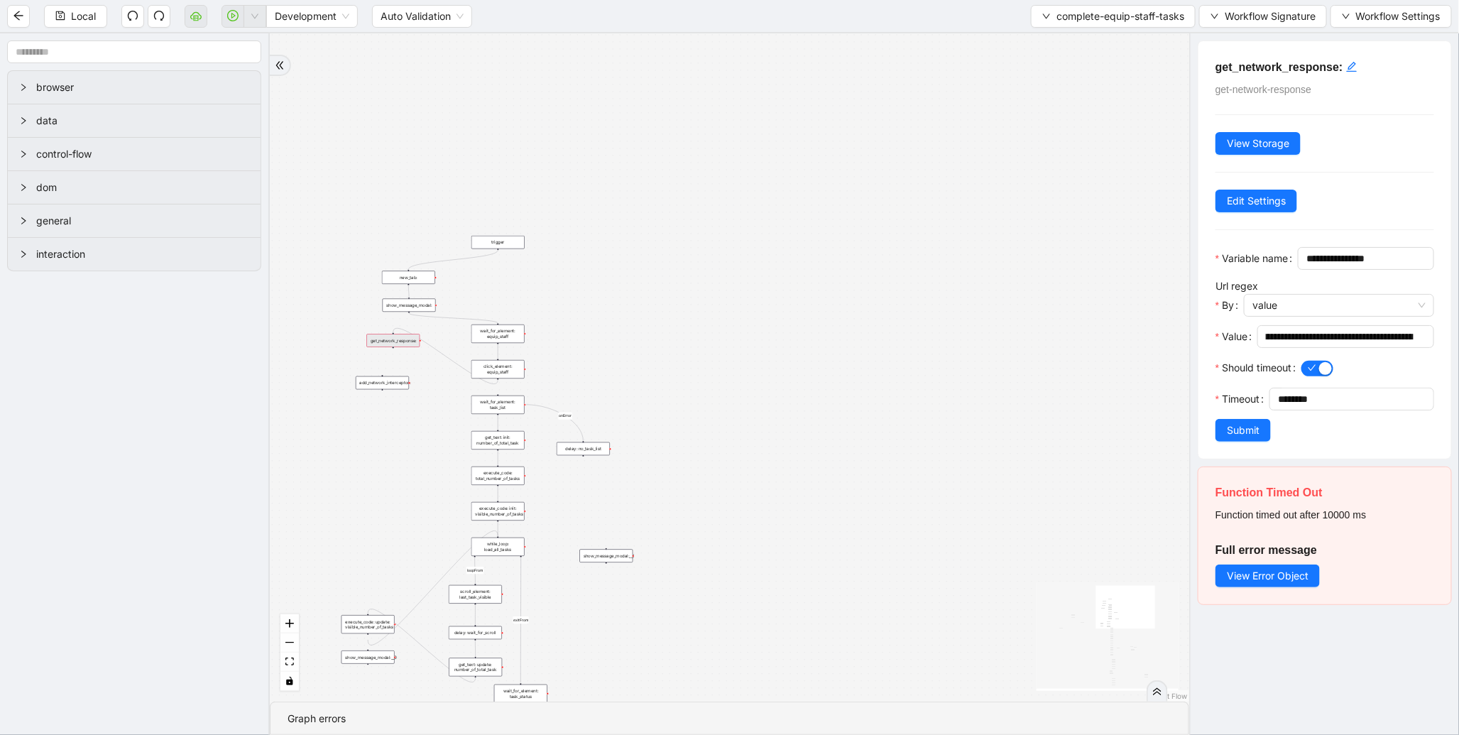
drag, startPoint x: 871, startPoint y: 364, endPoint x: 654, endPoint y: 338, distance: 218.1
click at [654, 338] on div "loopFrom exitFrom onError onError onError onError trigger wait_for_element: equ…" at bounding box center [730, 367] width 920 height 668
drag, startPoint x: 847, startPoint y: 335, endPoint x: 731, endPoint y: 335, distance: 115.8
click at [732, 336] on div "loopFrom exitFrom onError onError onError onError trigger wait_for_element: equ…" at bounding box center [730, 367] width 920 height 668
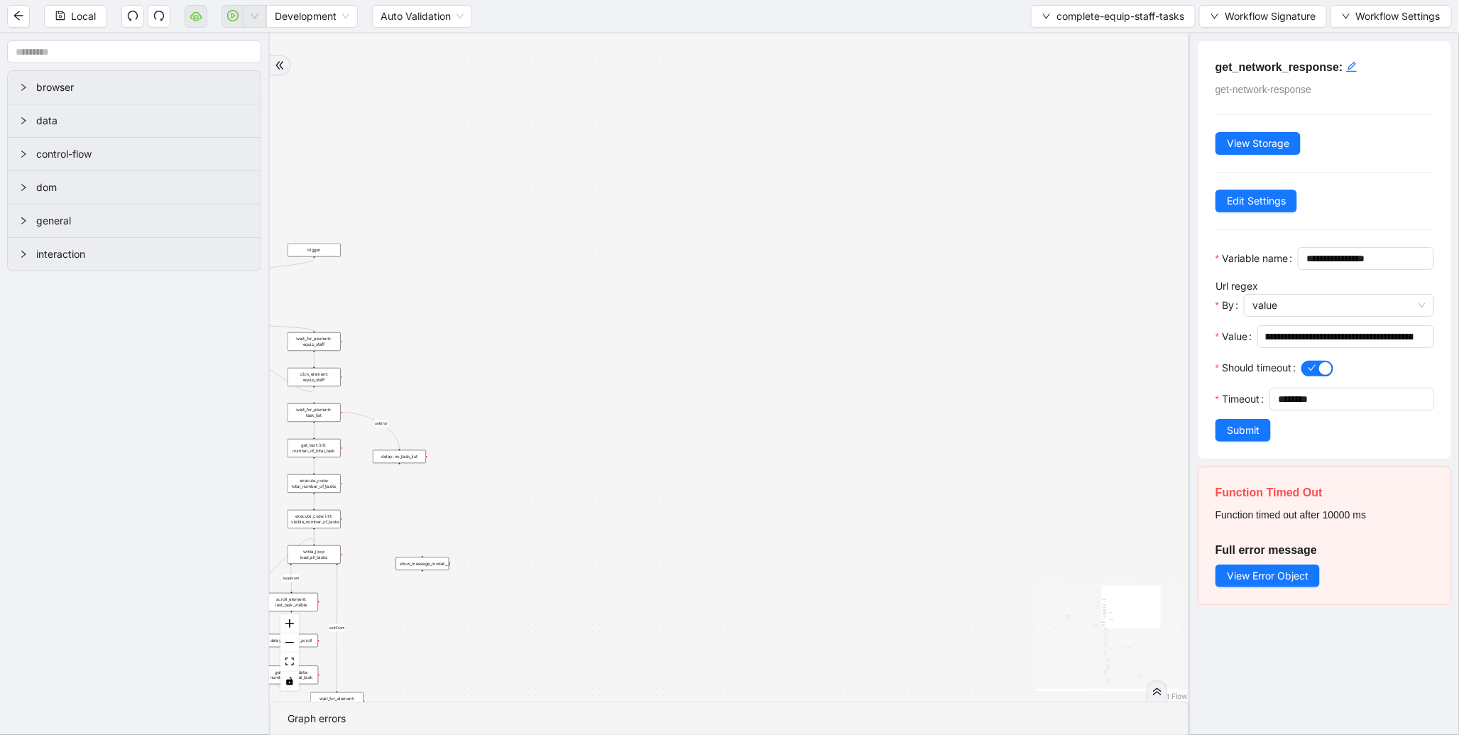
drag, startPoint x: 813, startPoint y: 249, endPoint x: 640, endPoint y: 252, distance: 173.3
click at [640, 252] on div "loopFrom exitFrom onError onError onError onError trigger wait_for_element: equ…" at bounding box center [730, 367] width 920 height 668
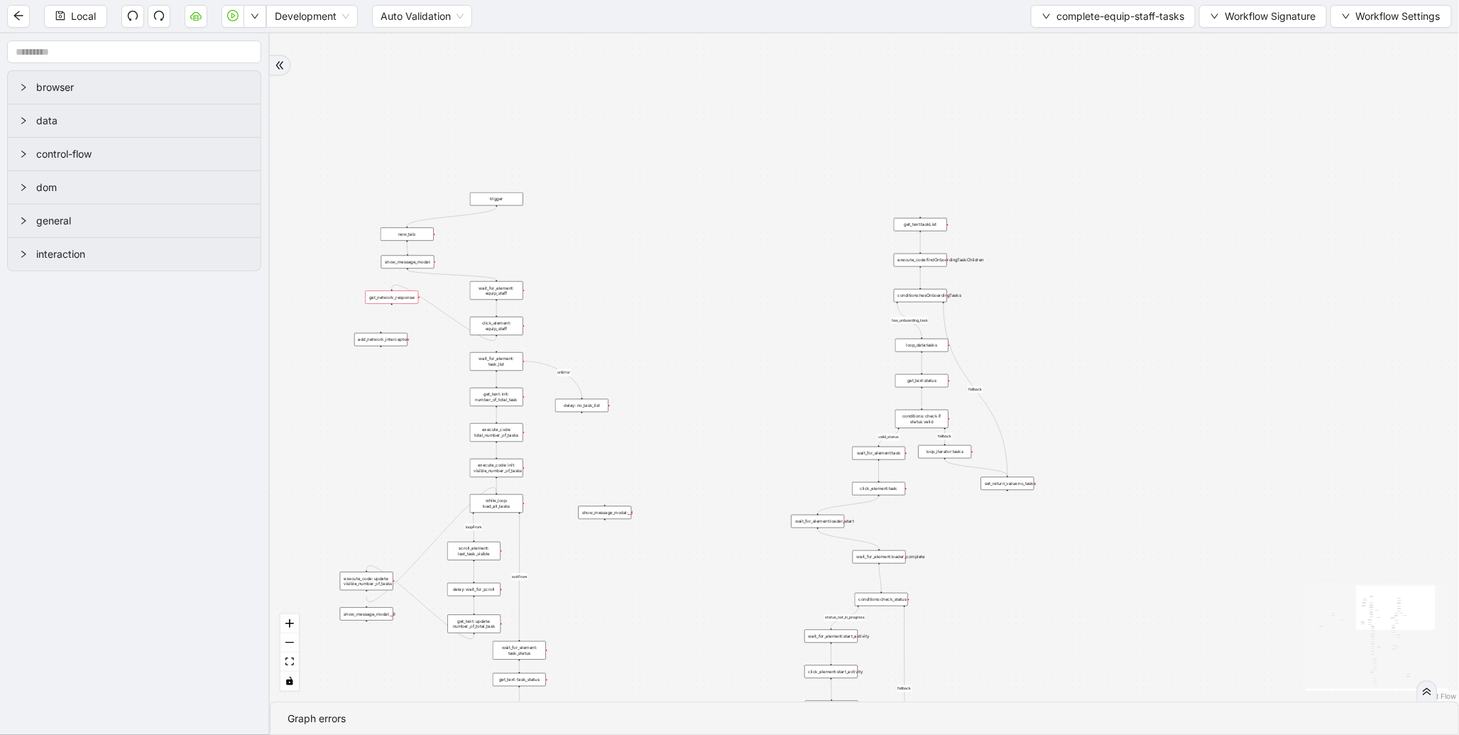
click at [700, 259] on div "loopFrom exitFrom onError onError onError onError valid_status fallback status_…" at bounding box center [865, 367] width 1190 height 668
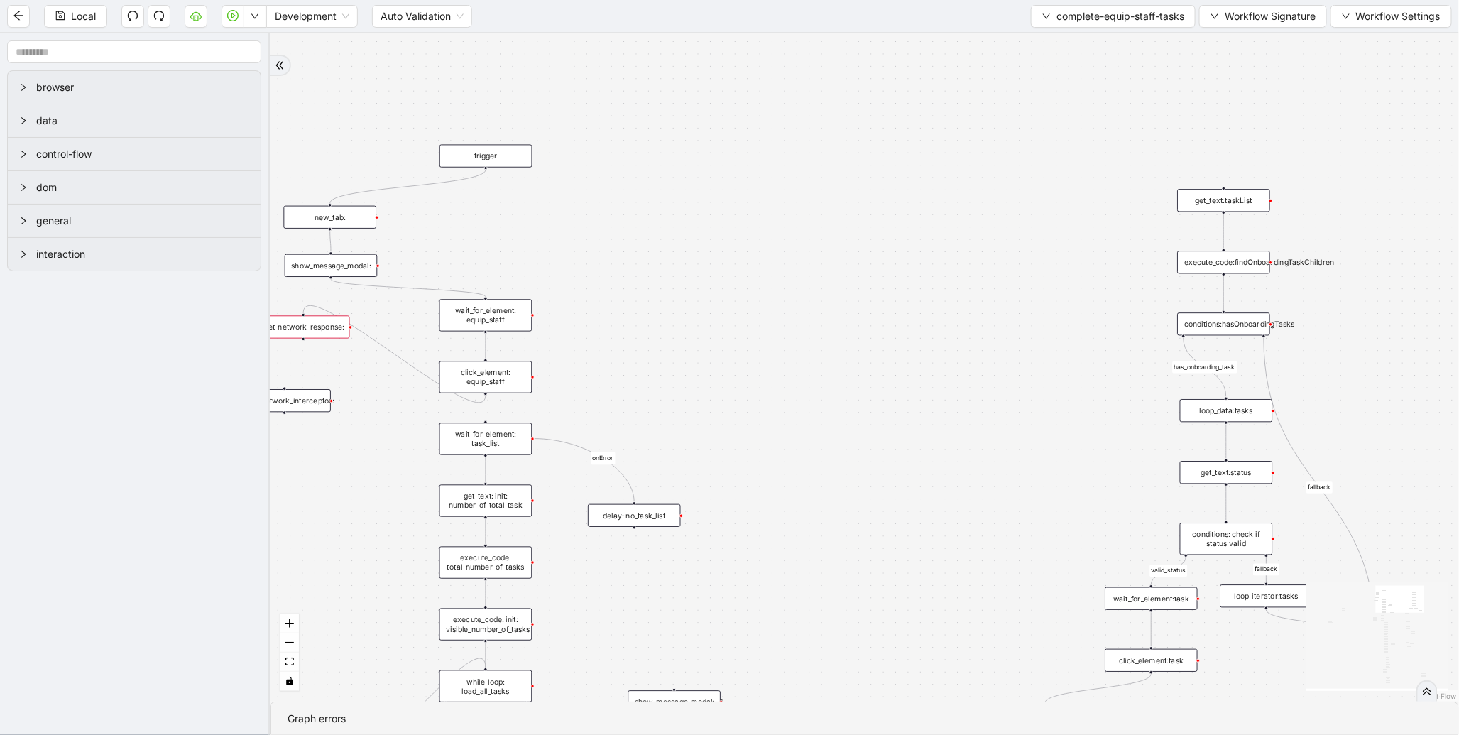
click at [459, 182] on icon "Edge from trigger to new_tab:" at bounding box center [408, 186] width 156 height 33
drag, startPoint x: 497, startPoint y: 157, endPoint x: 1205, endPoint y: 137, distance: 708.3
click at [1184, 87] on div "trigger" at bounding box center [1172, 86] width 93 height 23
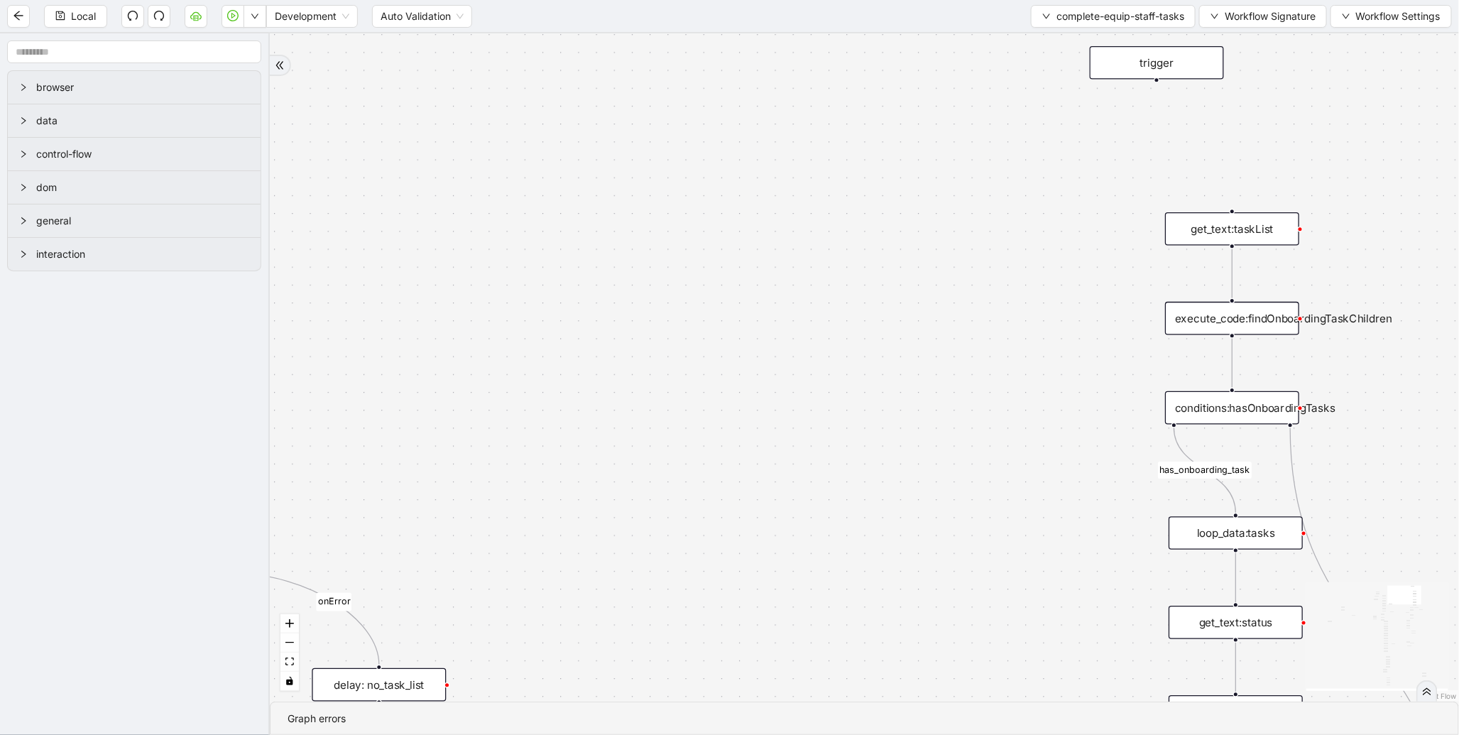
drag, startPoint x: 736, startPoint y: 295, endPoint x: 744, endPoint y: 289, distance: 9.7
click at [733, 296] on div "loopFrom exitFrom onError onError onError onError valid_status fallback status_…" at bounding box center [865, 367] width 1190 height 668
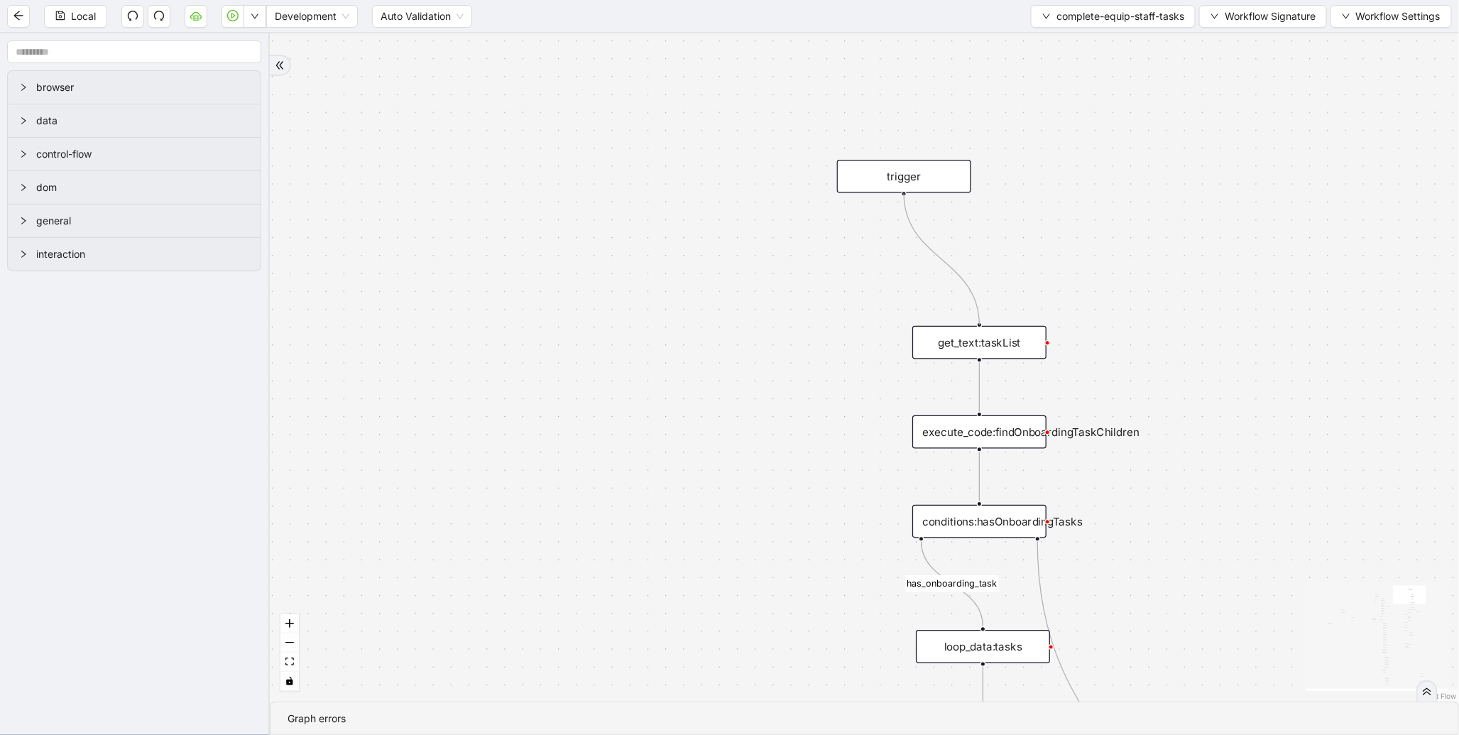
drag, startPoint x: 903, startPoint y: 195, endPoint x: 920, endPoint y: 187, distance: 19.1
click at [978, 310] on div "loopFrom exitFrom onError onError onError onError valid_status fallback status_…" at bounding box center [865, 367] width 1190 height 668
drag, startPoint x: 920, startPoint y: 187, endPoint x: 925, endPoint y: 246, distance: 58.4
click at [925, 246] on div "trigger" at bounding box center [970, 248] width 134 height 33
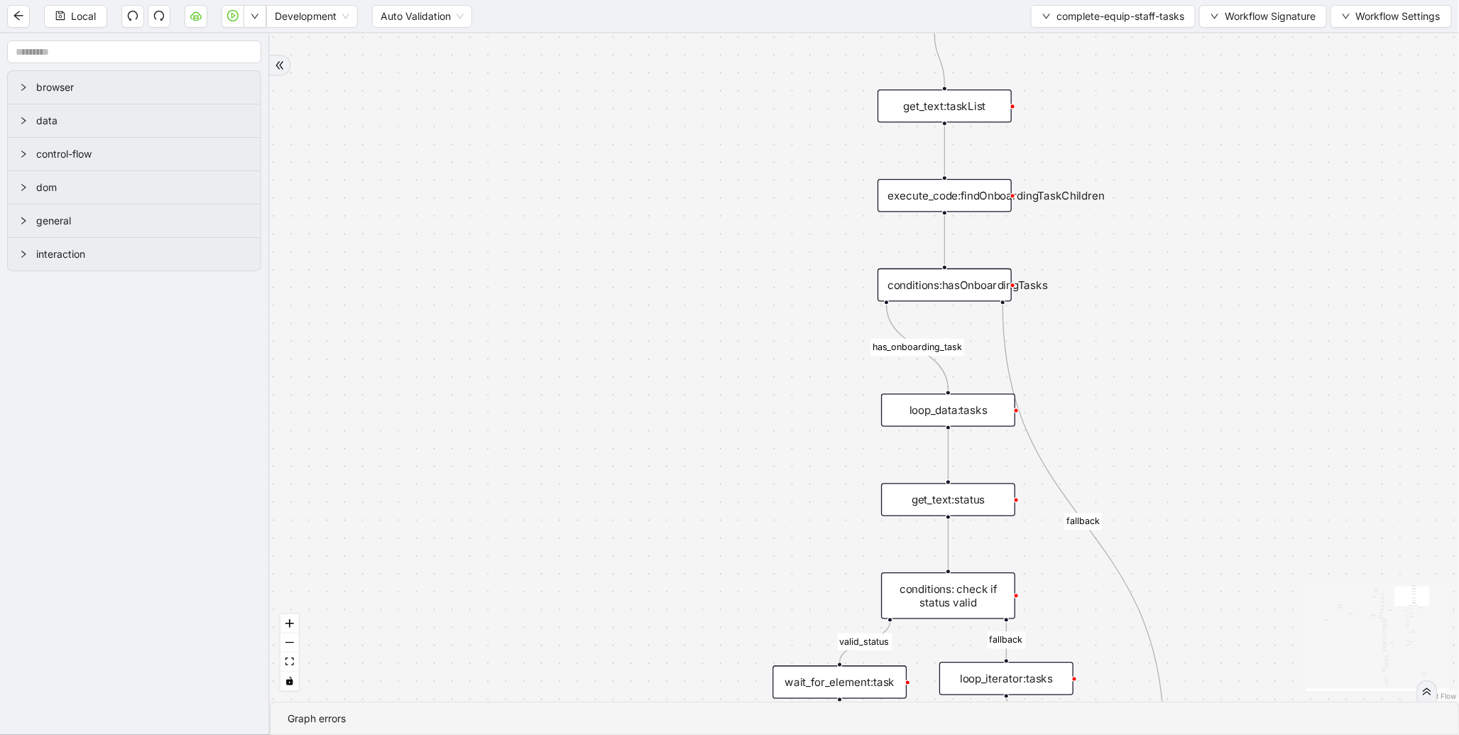
drag, startPoint x: 763, startPoint y: 371, endPoint x: 736, endPoint y: 215, distance: 158.7
click at [736, 215] on div "loopFrom exitFrom onError onError onError onError valid_status fallback status_…" at bounding box center [865, 367] width 1190 height 668
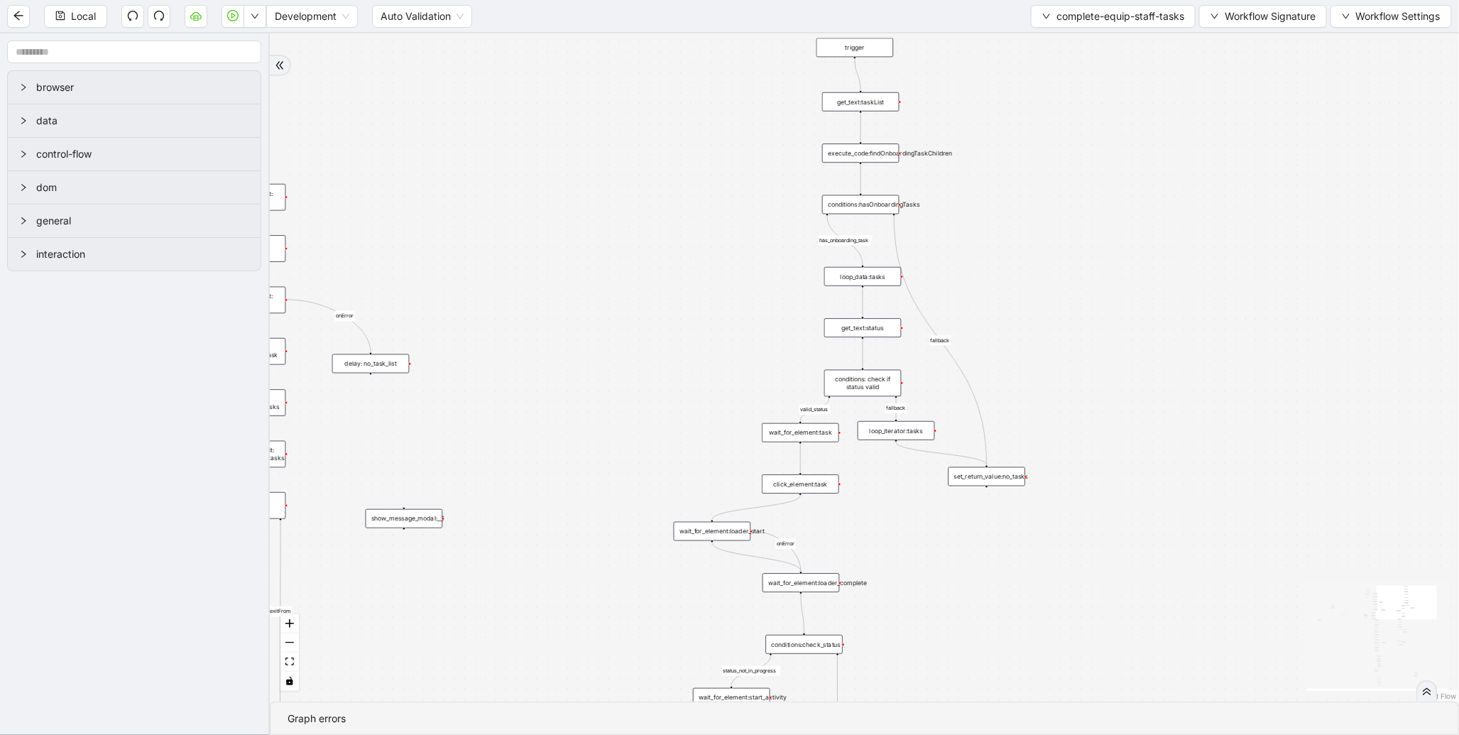
drag, startPoint x: 718, startPoint y: 332, endPoint x: 721, endPoint y: 165, distance: 166.9
click at [721, 165] on div "loopFrom exitFrom onError onError onError onError valid_status fallback status_…" at bounding box center [865, 367] width 1190 height 668
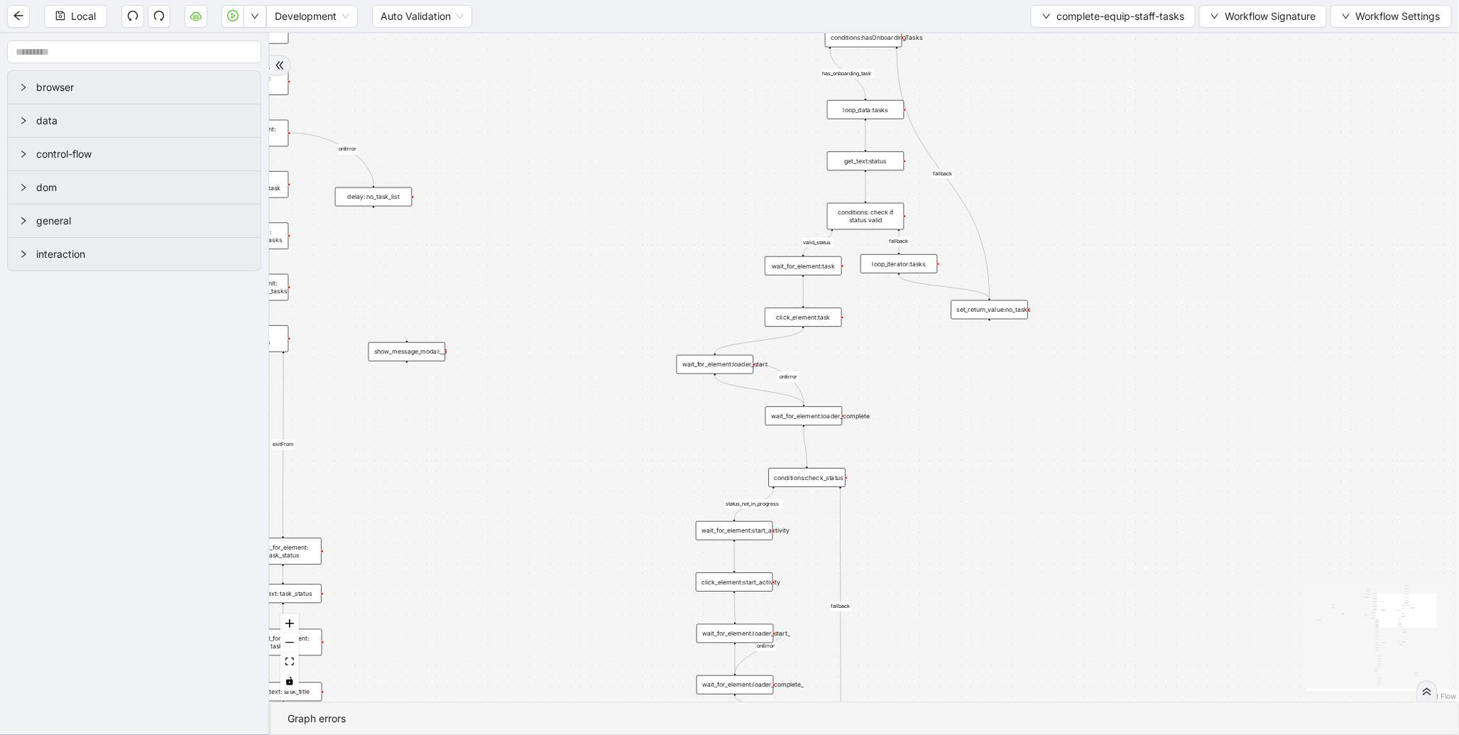
drag, startPoint x: 615, startPoint y: 325, endPoint x: 636, endPoint y: 97, distance: 228.2
click at [635, 91] on div "loopFrom exitFrom onError onError onError onError valid_status fallback status_…" at bounding box center [865, 367] width 1190 height 668
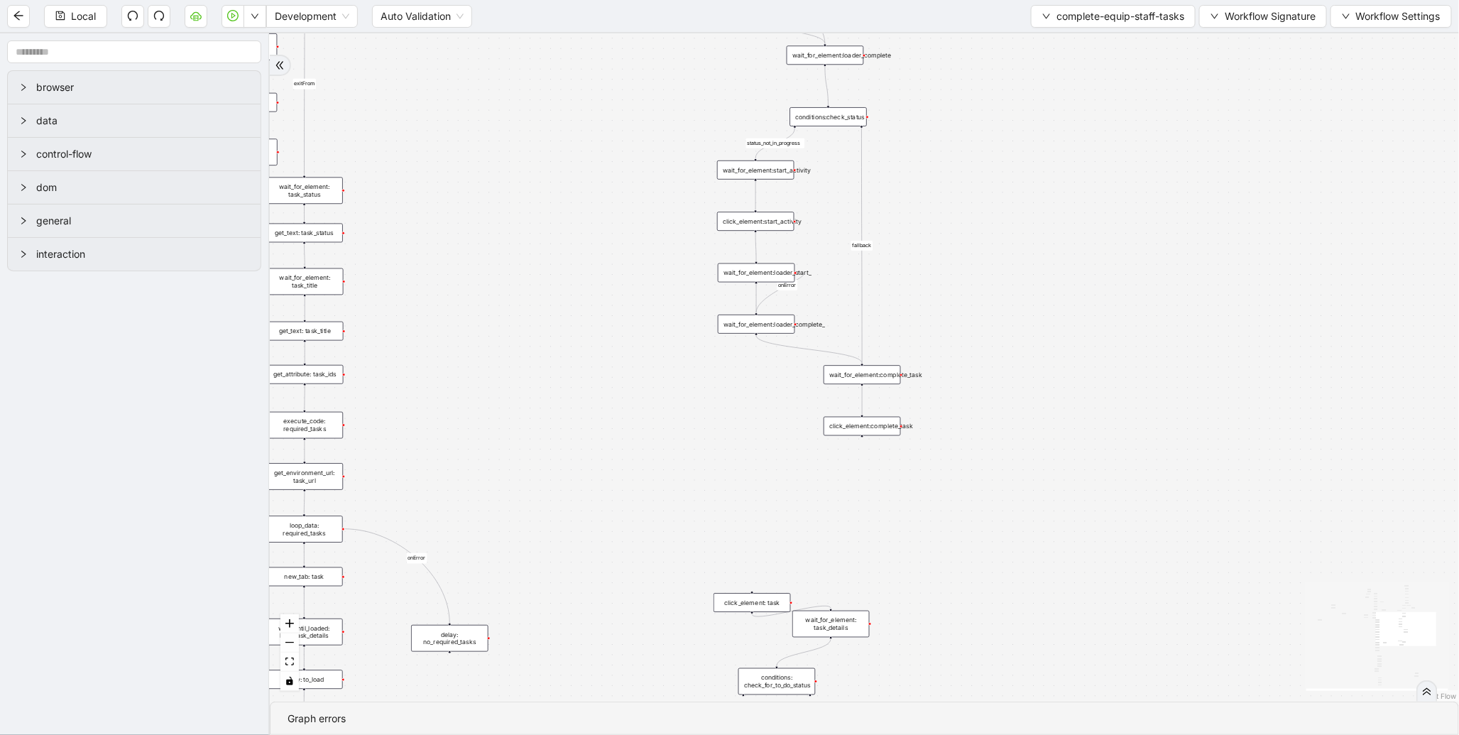
drag, startPoint x: 604, startPoint y: 374, endPoint x: 604, endPoint y: 210, distance: 164.1
click at [604, 210] on div "loopFrom exitFrom onError onError onError onError valid_status fallback status_…" at bounding box center [865, 367] width 1190 height 668
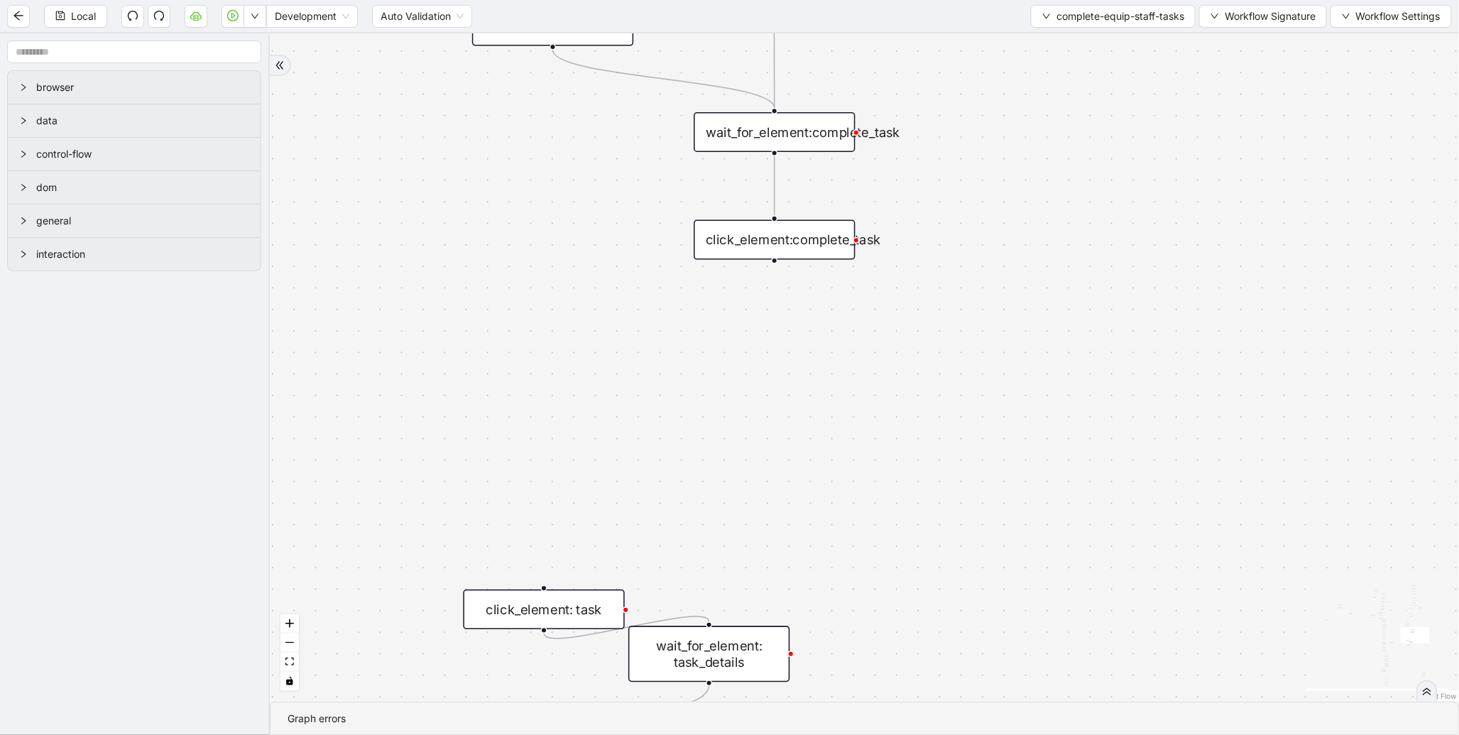
drag, startPoint x: 658, startPoint y: 452, endPoint x: 597, endPoint y: 298, distance: 165.5
click at [597, 299] on div "loopFrom exitFrom onError onError onError onError valid_status fallback status_…" at bounding box center [865, 367] width 1190 height 668
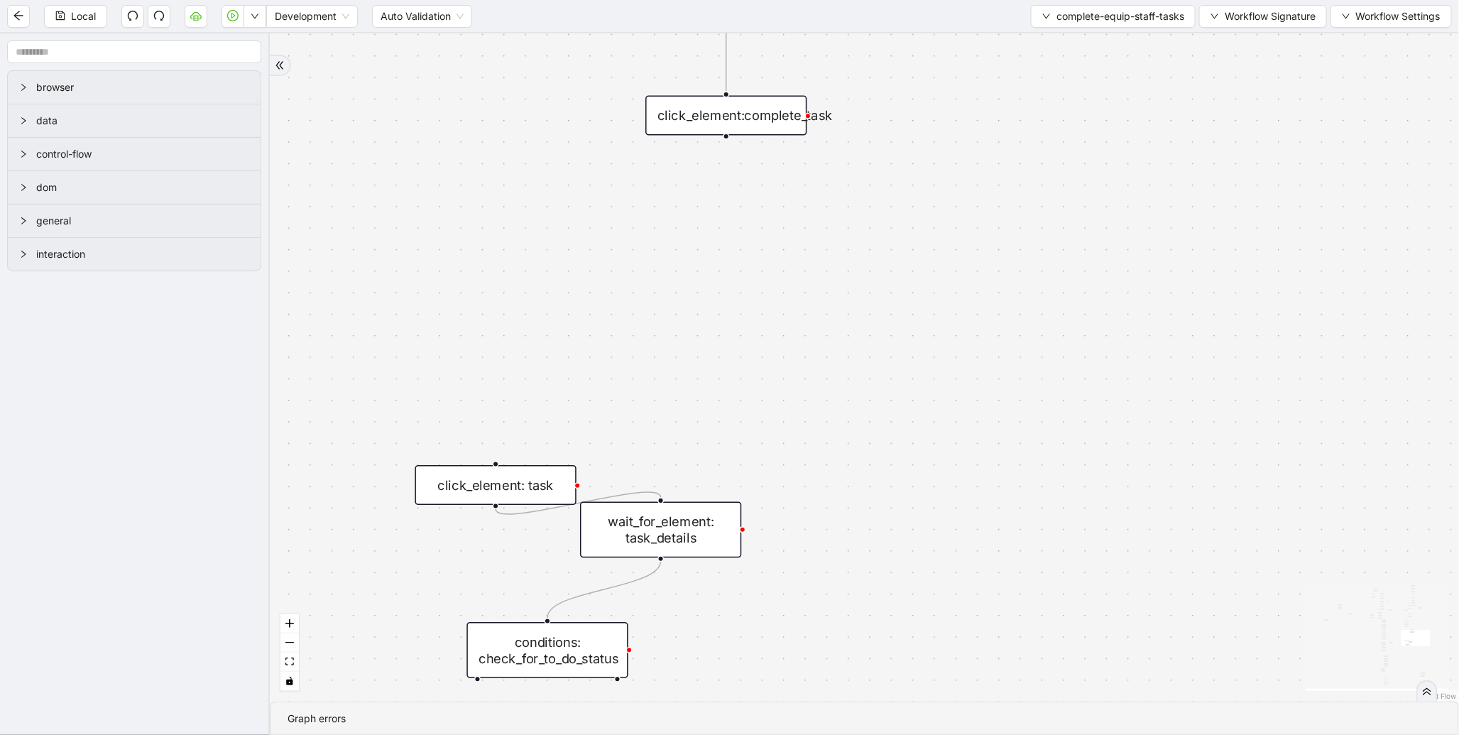
drag, startPoint x: 640, startPoint y: 393, endPoint x: 611, endPoint y: 332, distance: 67.4
click at [611, 332] on div "loopFrom exitFrom onError onError onError onError valid_status fallback status_…" at bounding box center [865, 367] width 1190 height 668
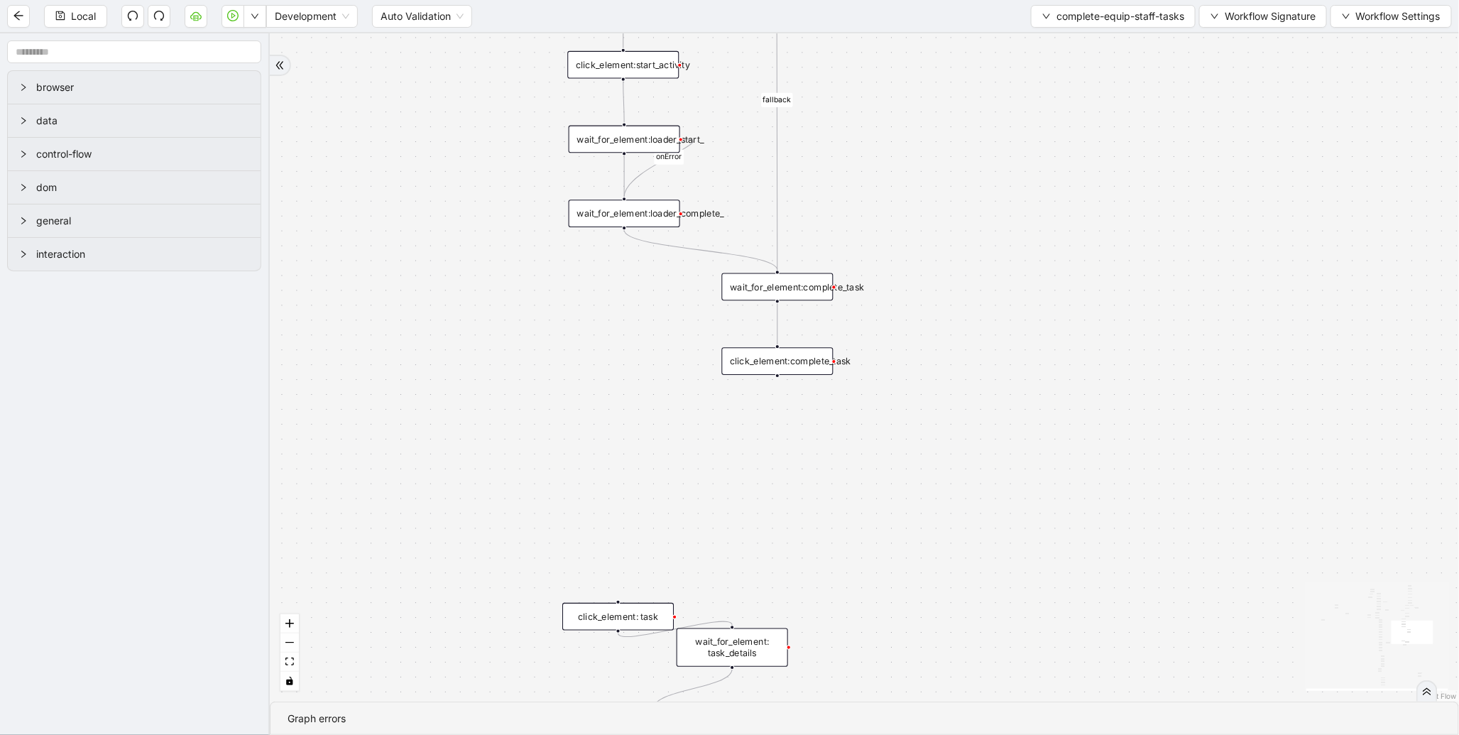
drag, startPoint x: 931, startPoint y: 455, endPoint x: 964, endPoint y: 545, distance: 95.5
click at [964, 545] on div "loopFrom exitFrom onError onError onError onError valid_status fallback status_…" at bounding box center [865, 367] width 1190 height 668
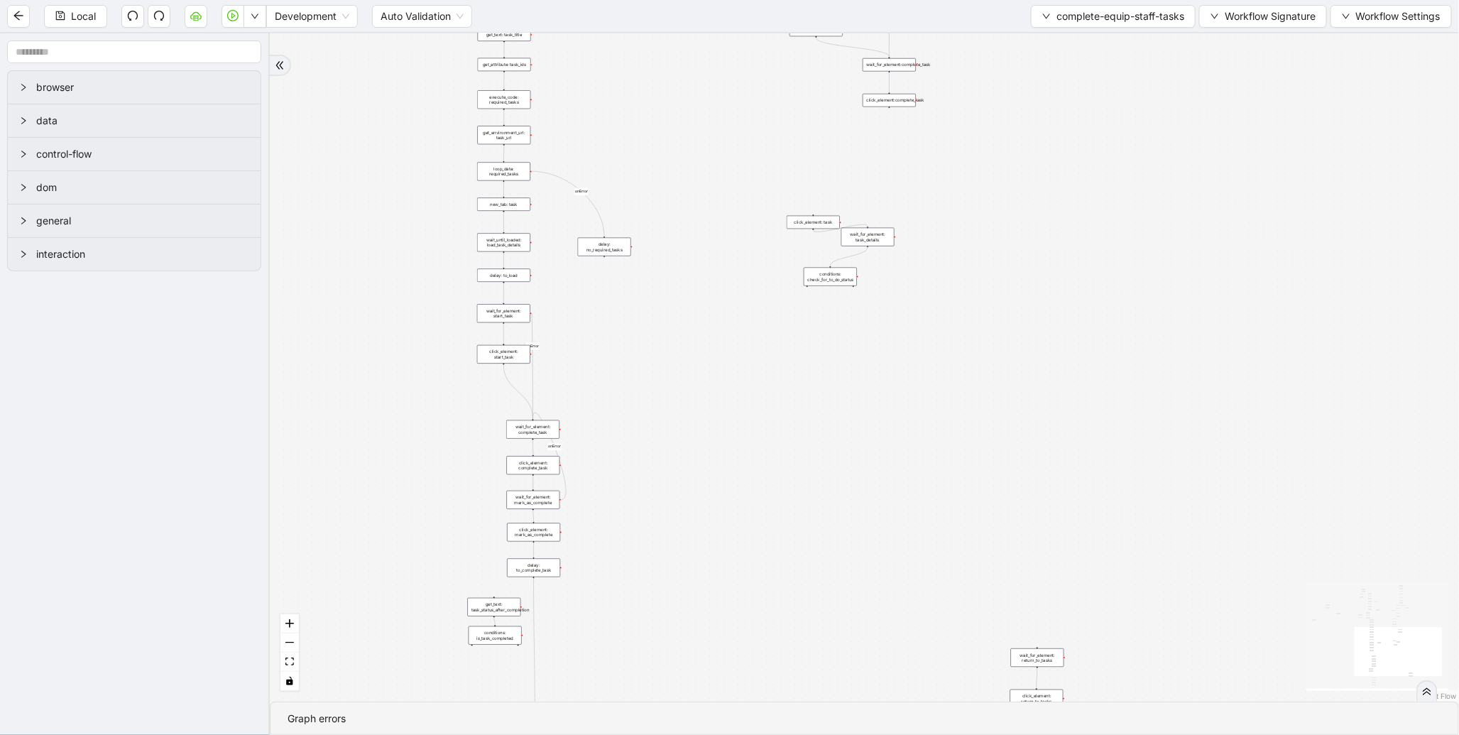
drag, startPoint x: 982, startPoint y: 414, endPoint x: 995, endPoint y: 179, distance: 235.4
click at [995, 179] on div "loopFrom exitFrom onError onError onError onError valid_status fallback status_…" at bounding box center [865, 367] width 1190 height 668
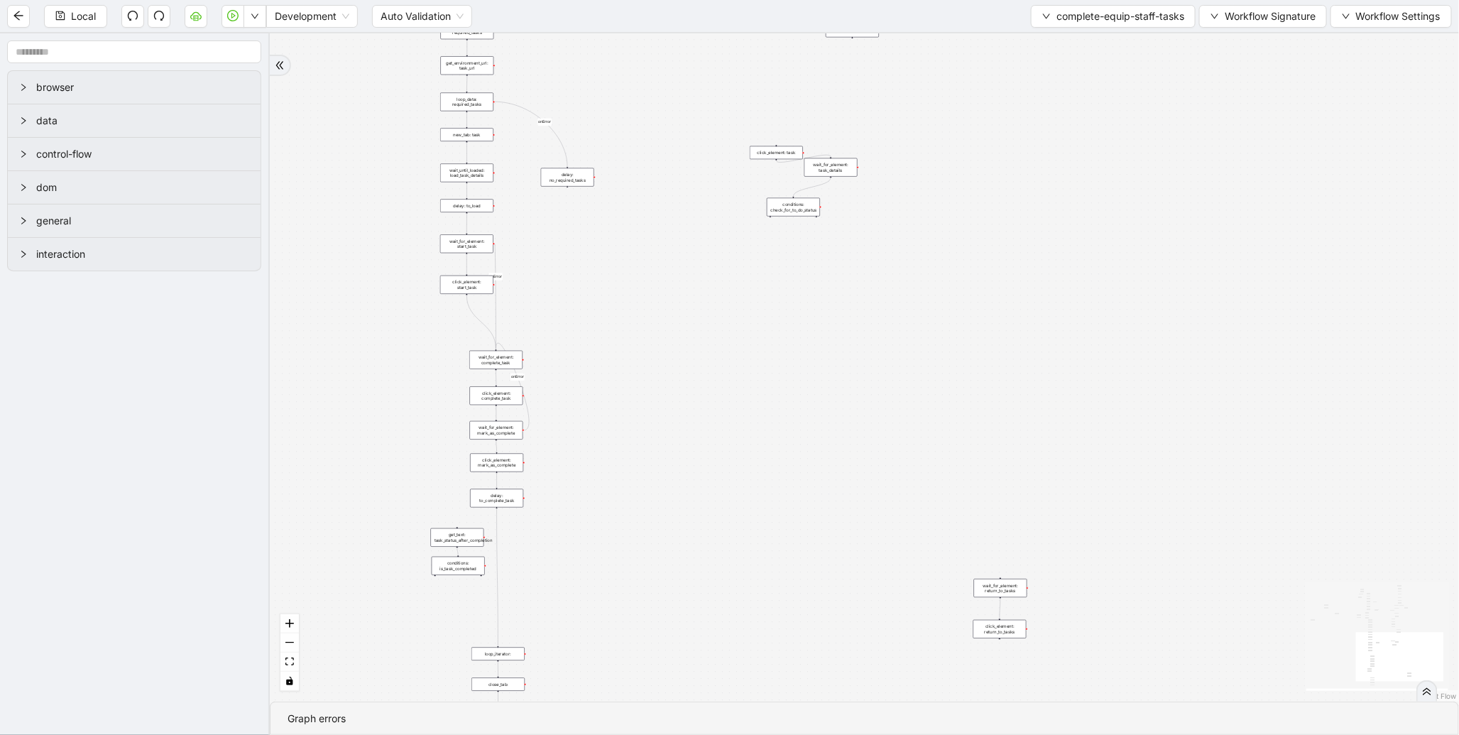
drag, startPoint x: 957, startPoint y: 336, endPoint x: 920, endPoint y: 266, distance: 79.4
click at [920, 266] on div "loopFrom exitFrom onError onError onError onError valid_status fallback status_…" at bounding box center [865, 367] width 1190 height 668
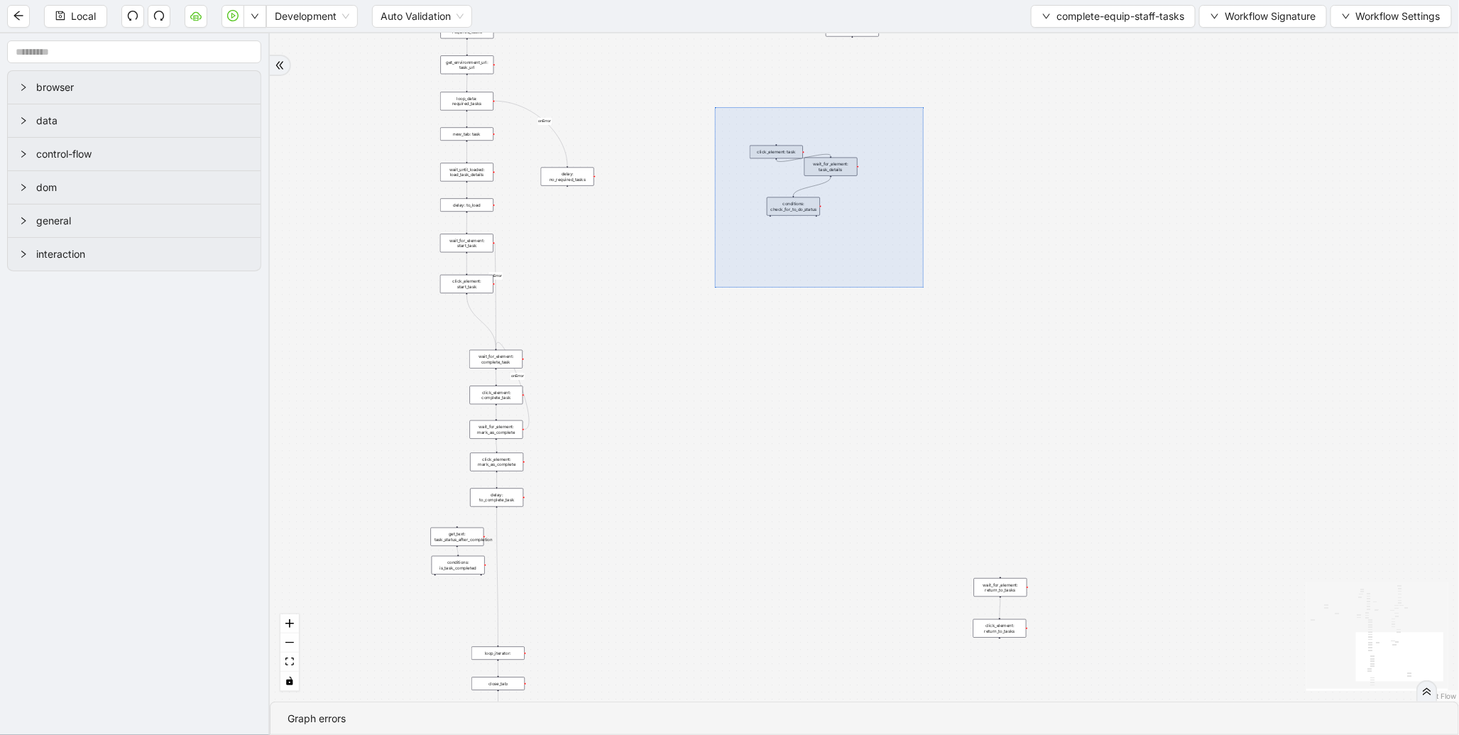
drag, startPoint x: 715, startPoint y: 107, endPoint x: 924, endPoint y: 288, distance: 275.9
click at [924, 288] on div "loopFrom exitFrom onError onError onError onError valid_status fallback status_…" at bounding box center [865, 367] width 1190 height 668
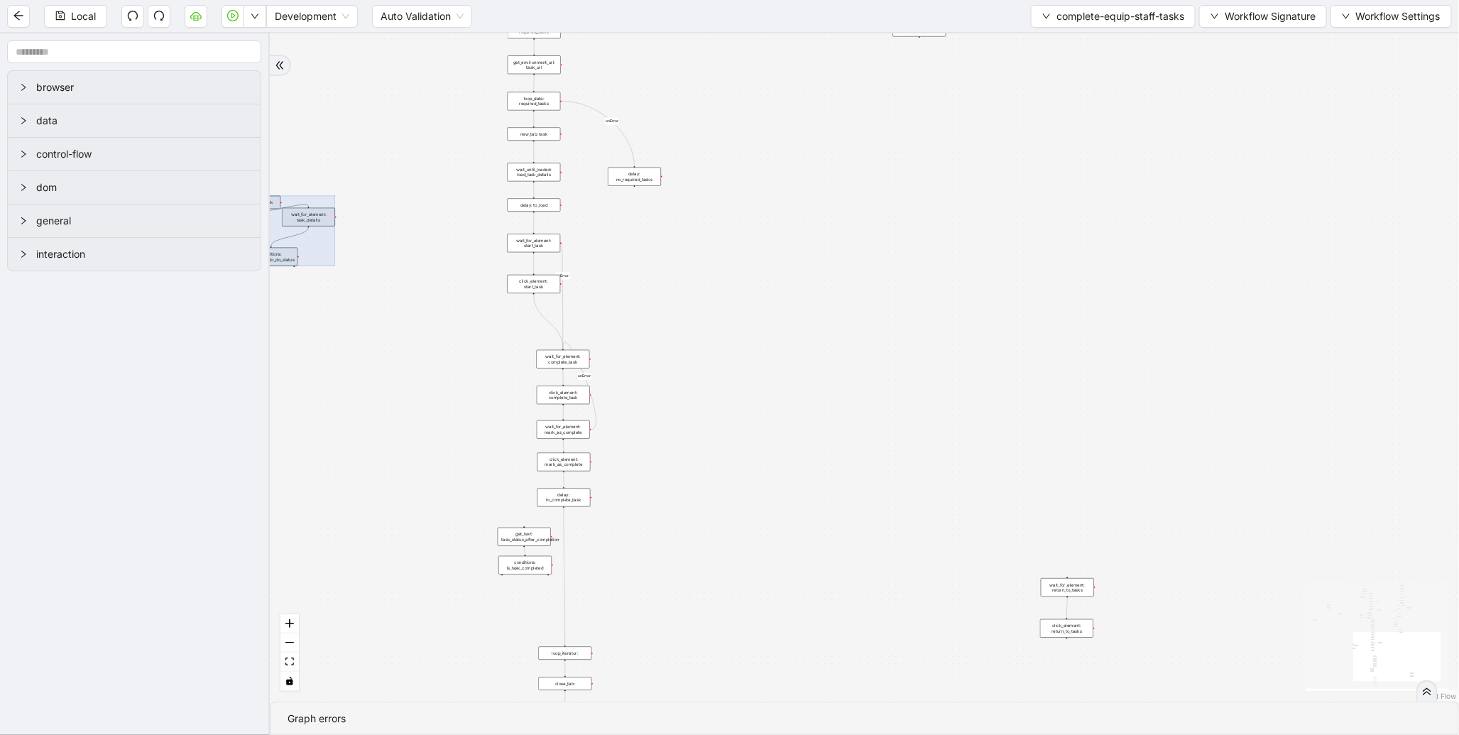
drag, startPoint x: 812, startPoint y: 178, endPoint x: 313, endPoint y: 229, distance: 501.8
click at [273, 229] on div at bounding box center [281, 231] width 108 height 70
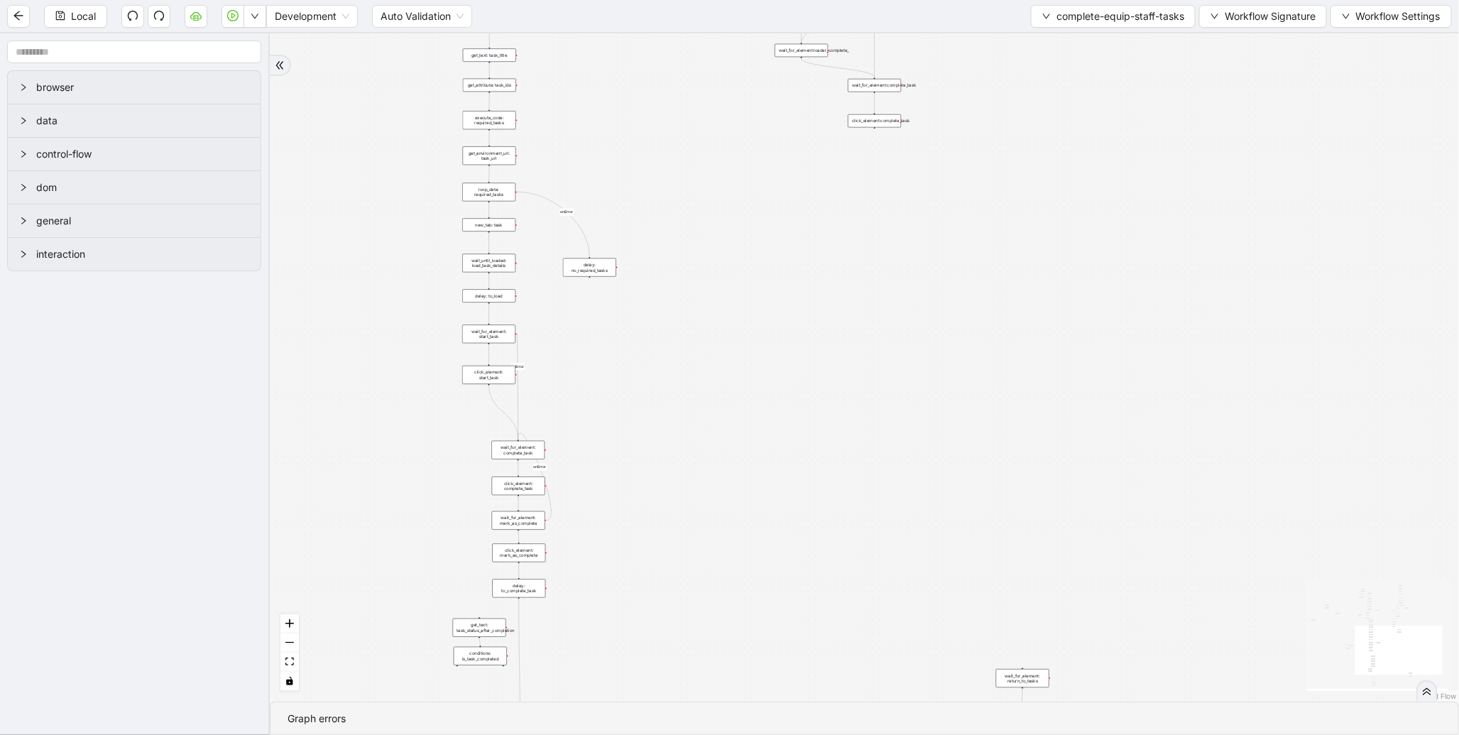
drag, startPoint x: 969, startPoint y: 180, endPoint x: 786, endPoint y: 437, distance: 315.7
click at [785, 437] on div "loopFrom exitFrom onError onError onError onError valid_status fallback status_…" at bounding box center [865, 367] width 1190 height 668
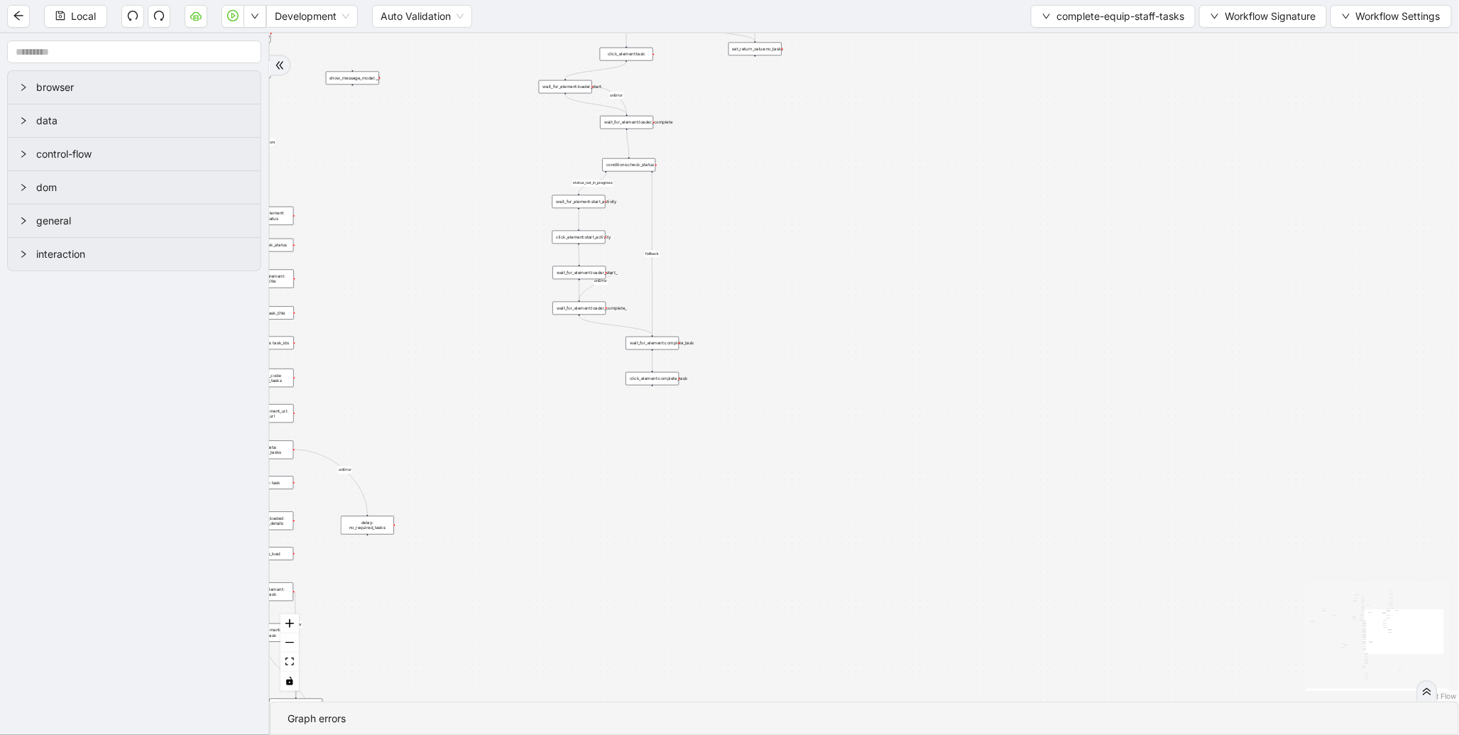
drag, startPoint x: 852, startPoint y: 366, endPoint x: 766, endPoint y: 403, distance: 94.5
click at [761, 417] on div "loopFrom exitFrom onError onError onError onError valid_status fallback status_…" at bounding box center [865, 367] width 1190 height 668
drag, startPoint x: 822, startPoint y: 285, endPoint x: 803, endPoint y: 278, distance: 19.8
click at [776, 256] on div "loopFrom exitFrom onError onError onError onError valid_status fallback status_…" at bounding box center [865, 367] width 1190 height 668
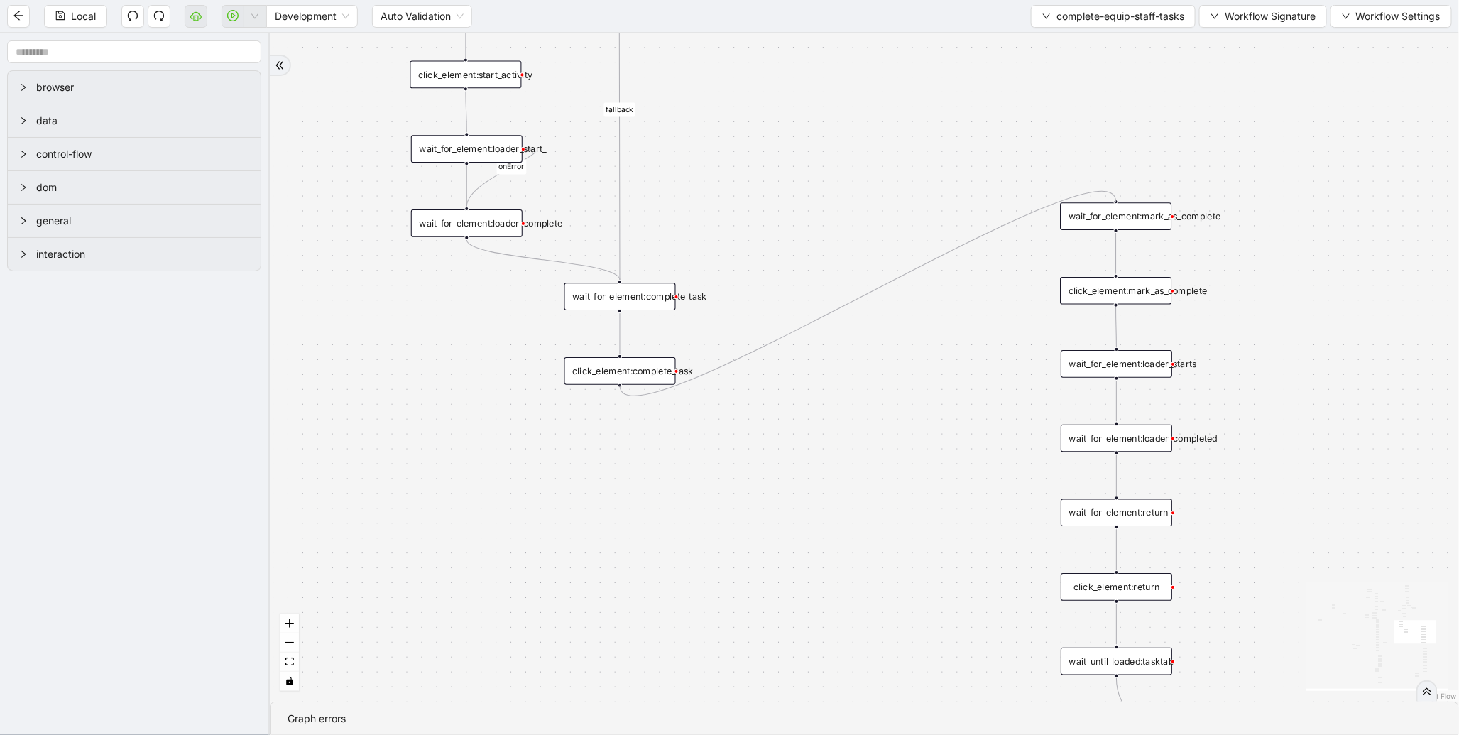
drag, startPoint x: 620, startPoint y: 384, endPoint x: 1109, endPoint y: 207, distance: 520.5
click at [749, 240] on div "loopFrom exitFrom onError onError onError onError valid_status fallback status_…" at bounding box center [865, 367] width 1190 height 668
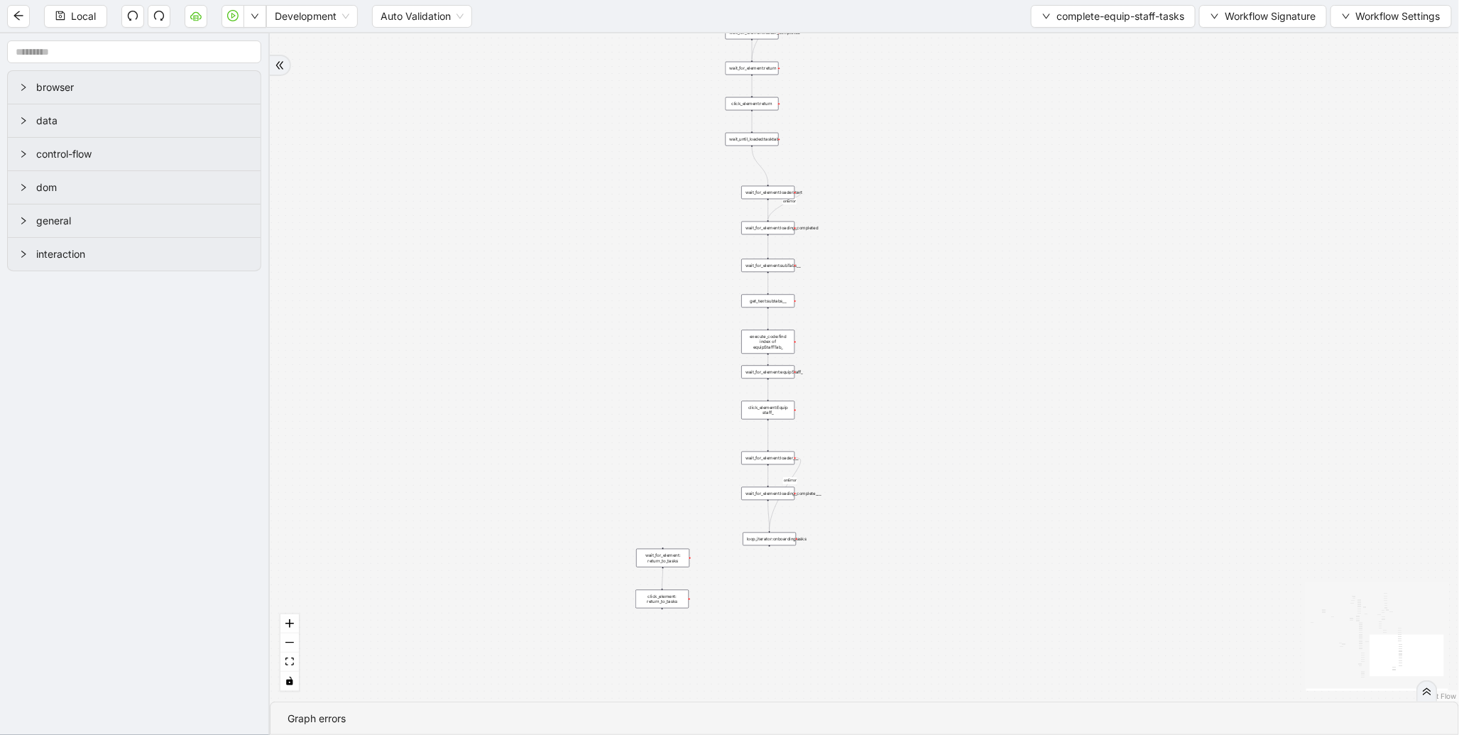
click at [600, 249] on div "loopFrom exitFrom onError onError onError onError valid_status fallback status_…" at bounding box center [865, 367] width 1190 height 668
drag, startPoint x: 615, startPoint y: 348, endPoint x: 602, endPoint y: 241, distance: 107.3
click at [602, 241] on div "loopFrom exitFrom onError onError onError onError valid_status fallback status_…" at bounding box center [865, 367] width 1190 height 668
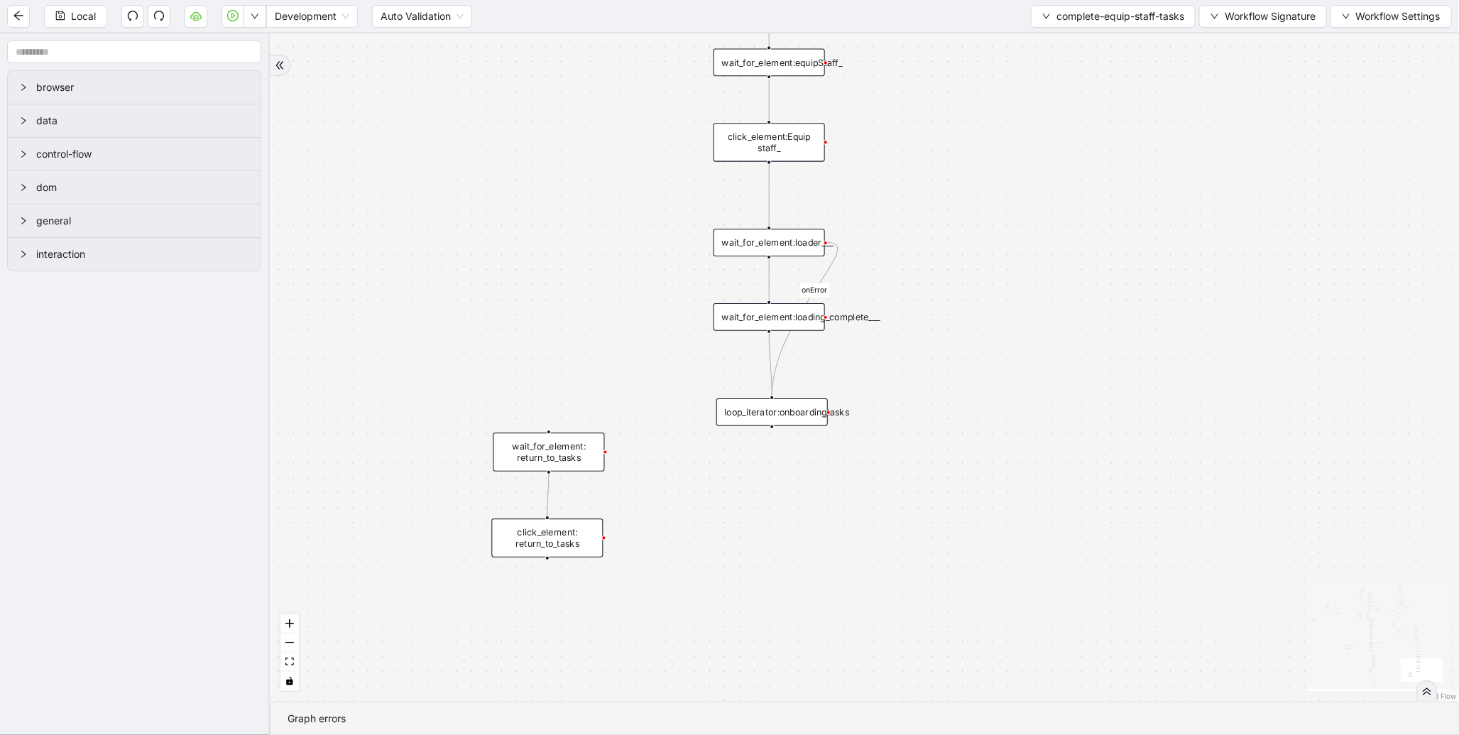
click at [650, 354] on div "loopFrom exitFrom onError onError onError onError valid_status fallback status_…" at bounding box center [865, 367] width 1190 height 668
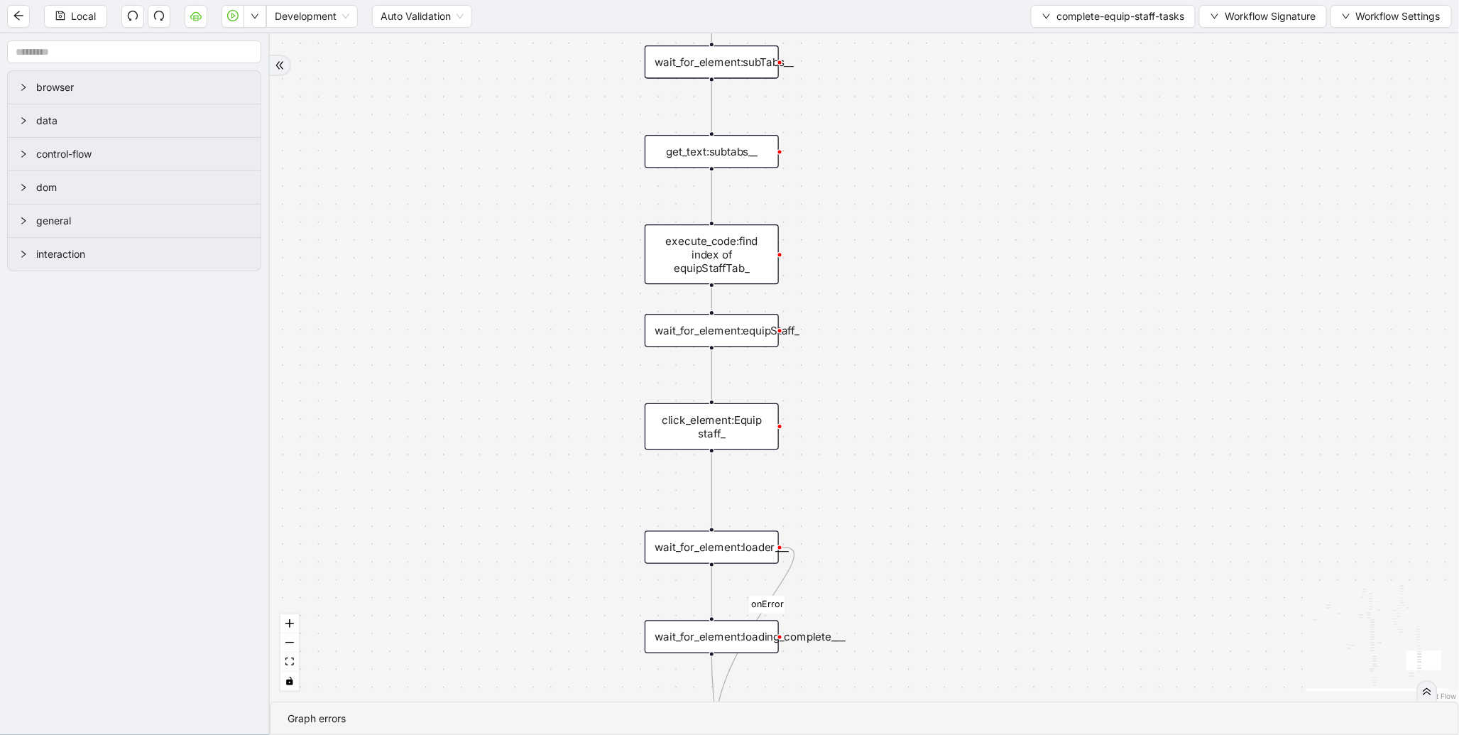
drag, startPoint x: 986, startPoint y: 249, endPoint x: 942, endPoint y: 545, distance: 298.7
click at [945, 545] on div "loopFrom exitFrom onError onError onError onError valid_status fallback status_…" at bounding box center [865, 367] width 1190 height 668
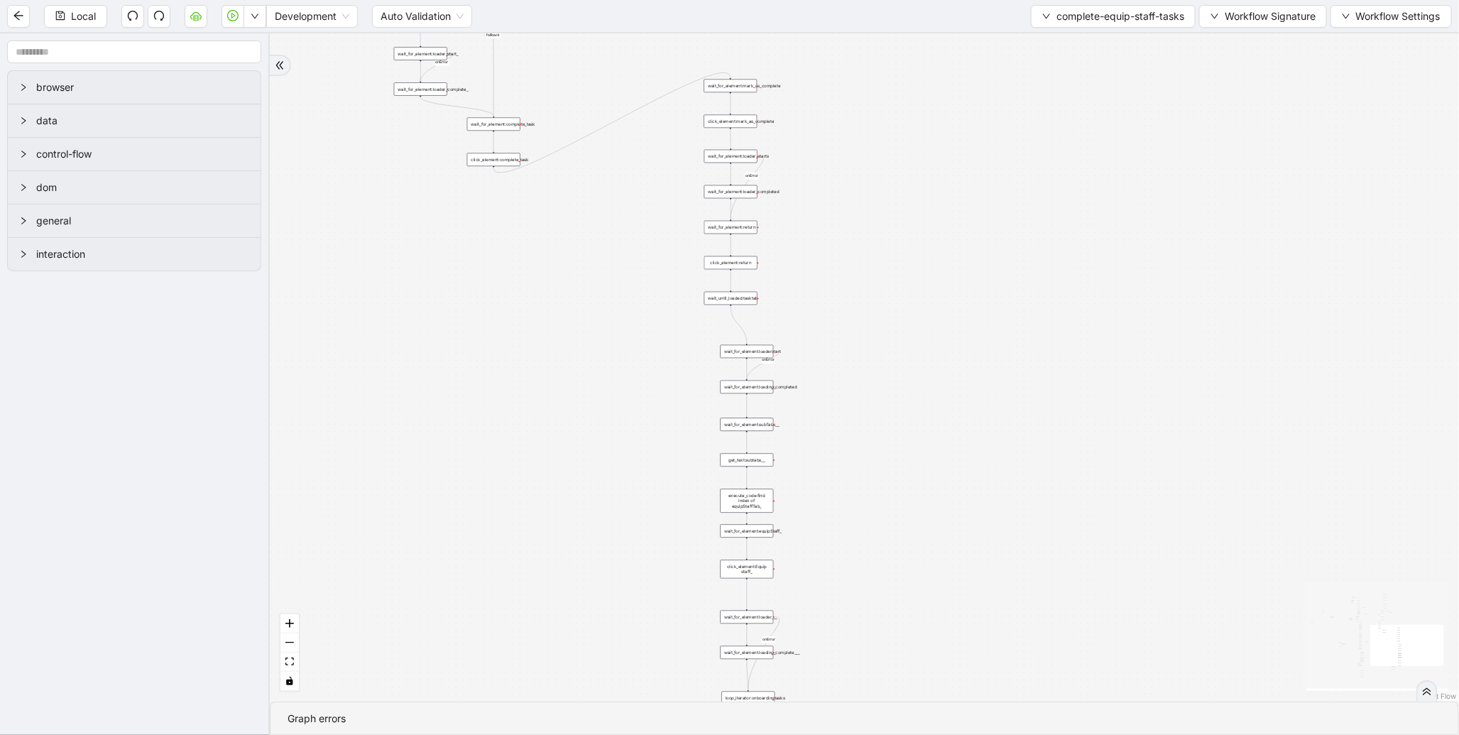
drag, startPoint x: 957, startPoint y: 180, endPoint x: 864, endPoint y: 445, distance: 280.8
click at [888, 464] on div "loopFrom exitFrom onError onError onError onError valid_status fallback status_…" at bounding box center [865, 367] width 1190 height 668
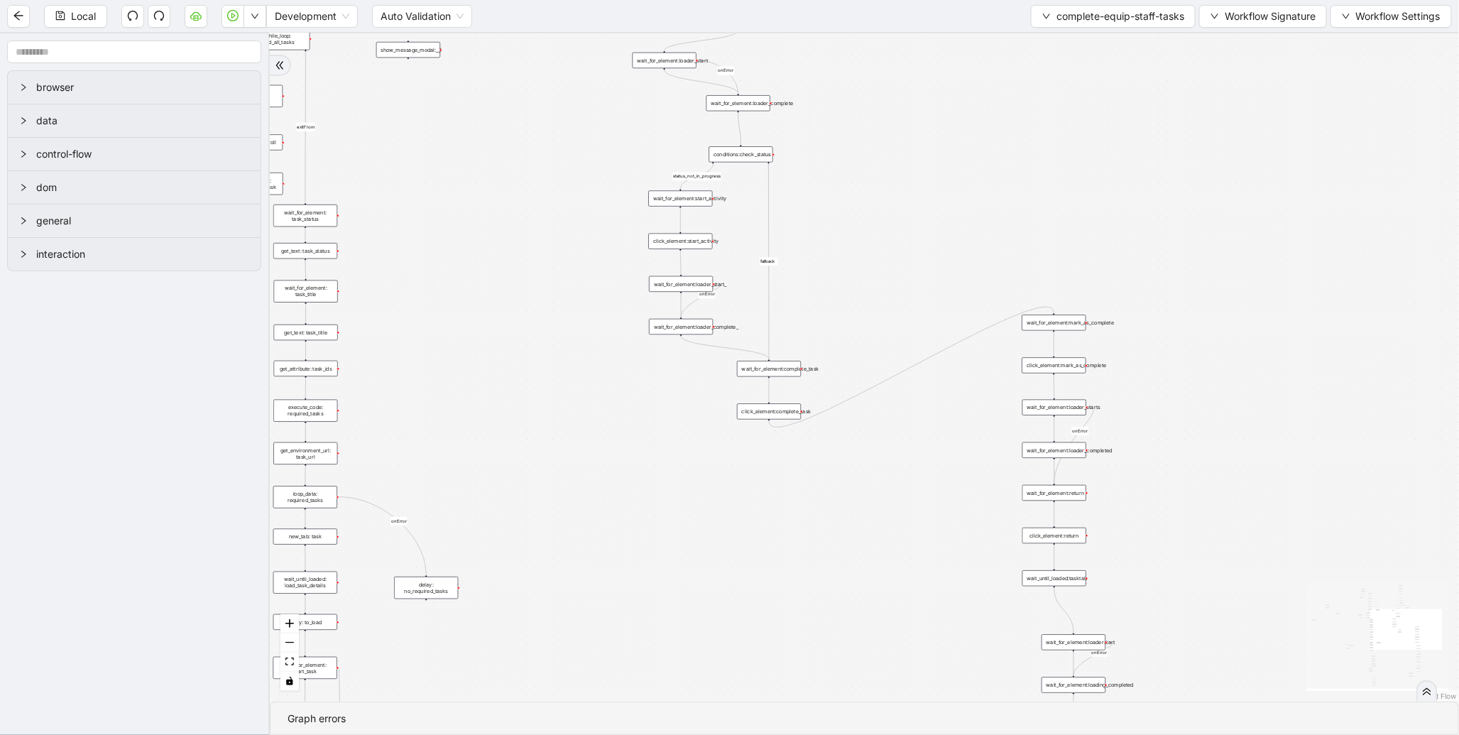
drag, startPoint x: 580, startPoint y: 293, endPoint x: 921, endPoint y: 452, distance: 375.9
click at [921, 452] on div "loopFrom exitFrom onError onError onError onError valid_status fallback status_…" at bounding box center [865, 367] width 1190 height 668
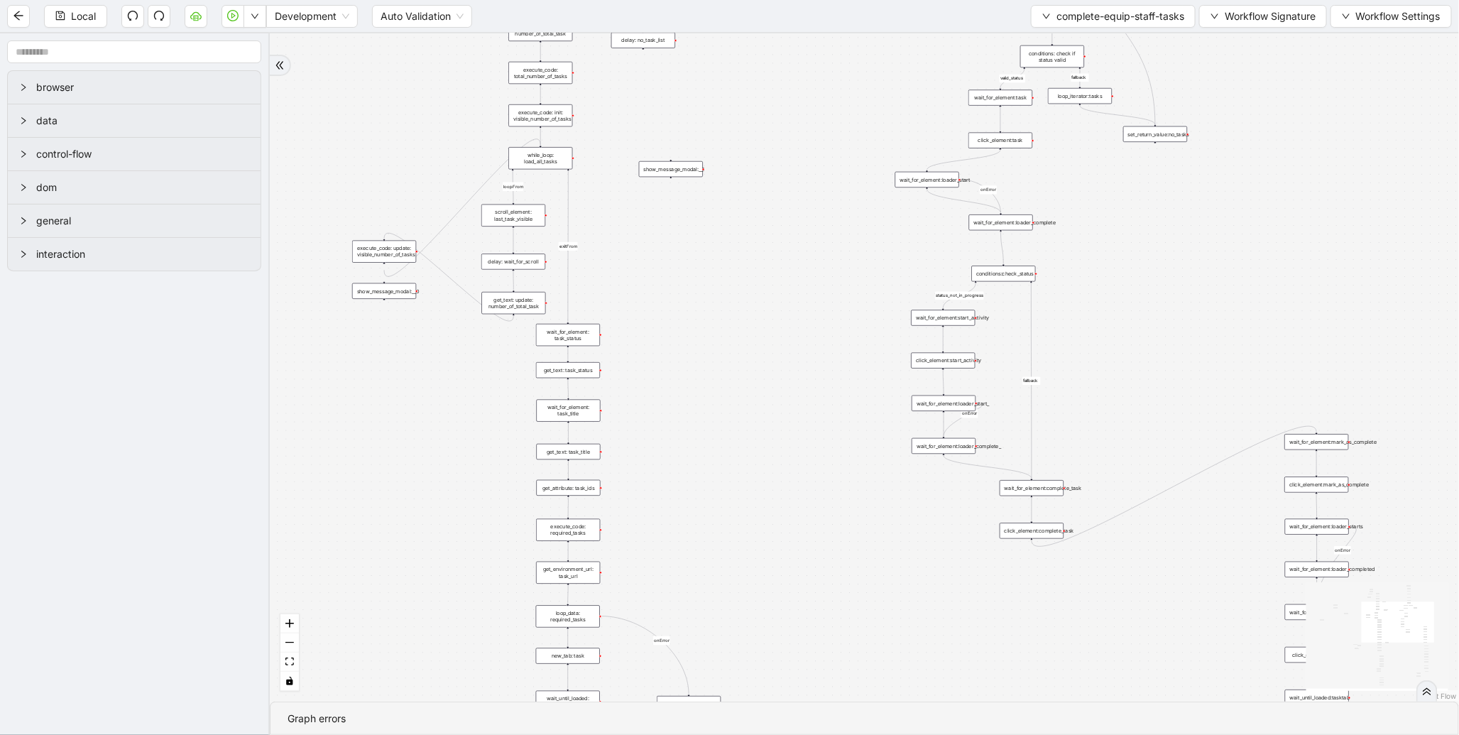
drag, startPoint x: 545, startPoint y: 352, endPoint x: 750, endPoint y: 442, distance: 224.2
click at [750, 442] on div "loopFrom exitFrom onError onError onError onError valid_status fallback status_…" at bounding box center [865, 367] width 1190 height 668
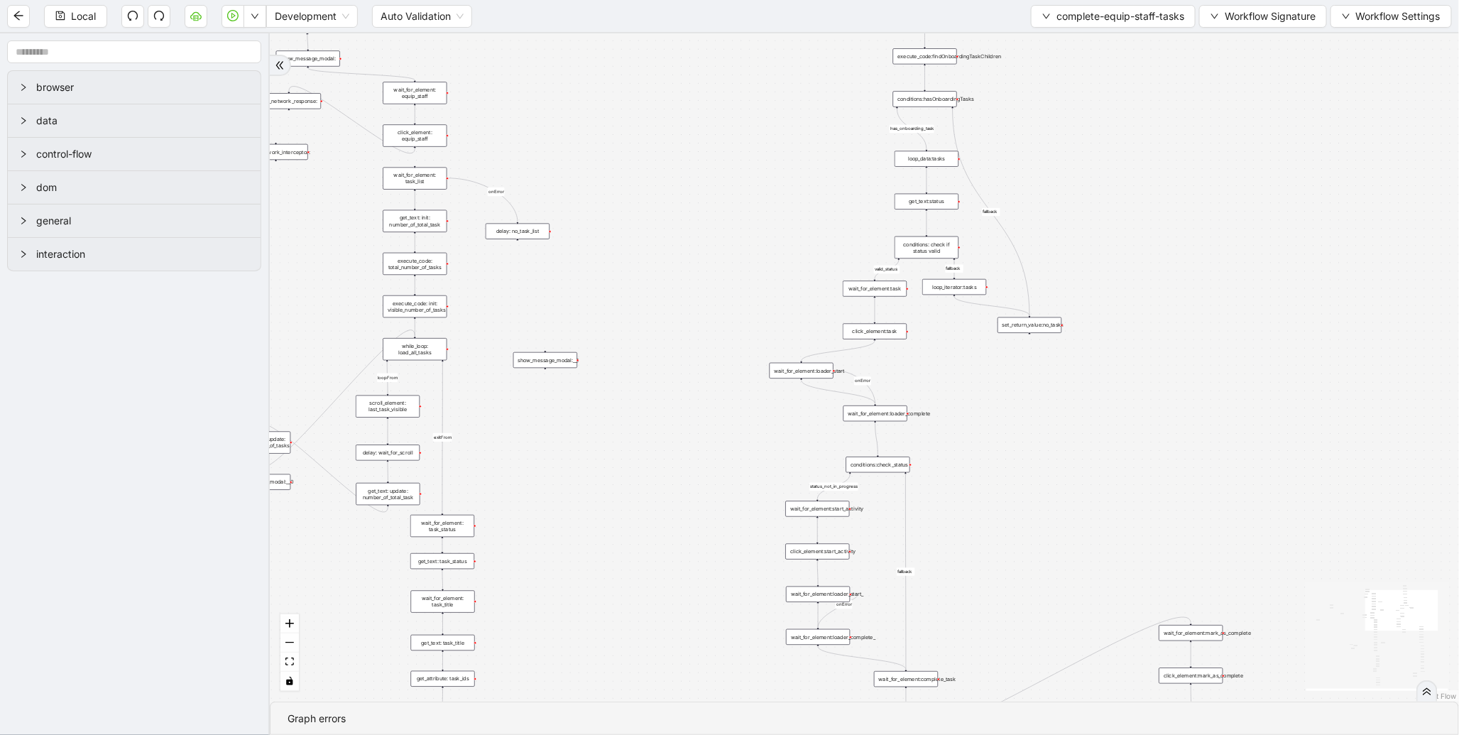
drag, startPoint x: 775, startPoint y: 374, endPoint x: 634, endPoint y: 598, distance: 264.8
click at [634, 598] on div "loopFrom exitFrom onError onError onError onError valid_status fallback status_…" at bounding box center [865, 367] width 1190 height 668
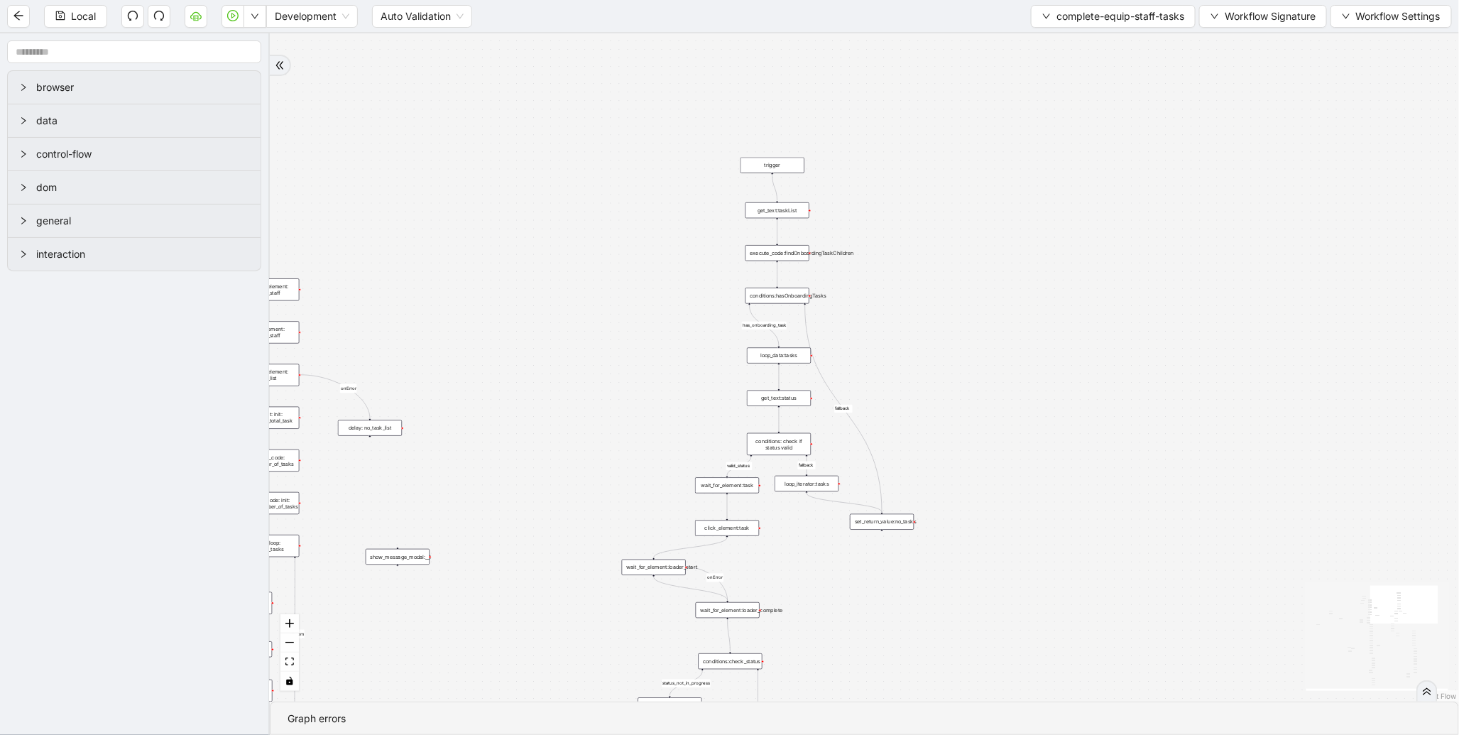
drag, startPoint x: 643, startPoint y: 523, endPoint x: 513, endPoint y: 649, distance: 181.8
click at [508, 690] on div "loopFrom exitFrom onError onError onError onError valid_status fallback status_…" at bounding box center [865, 367] width 1190 height 668
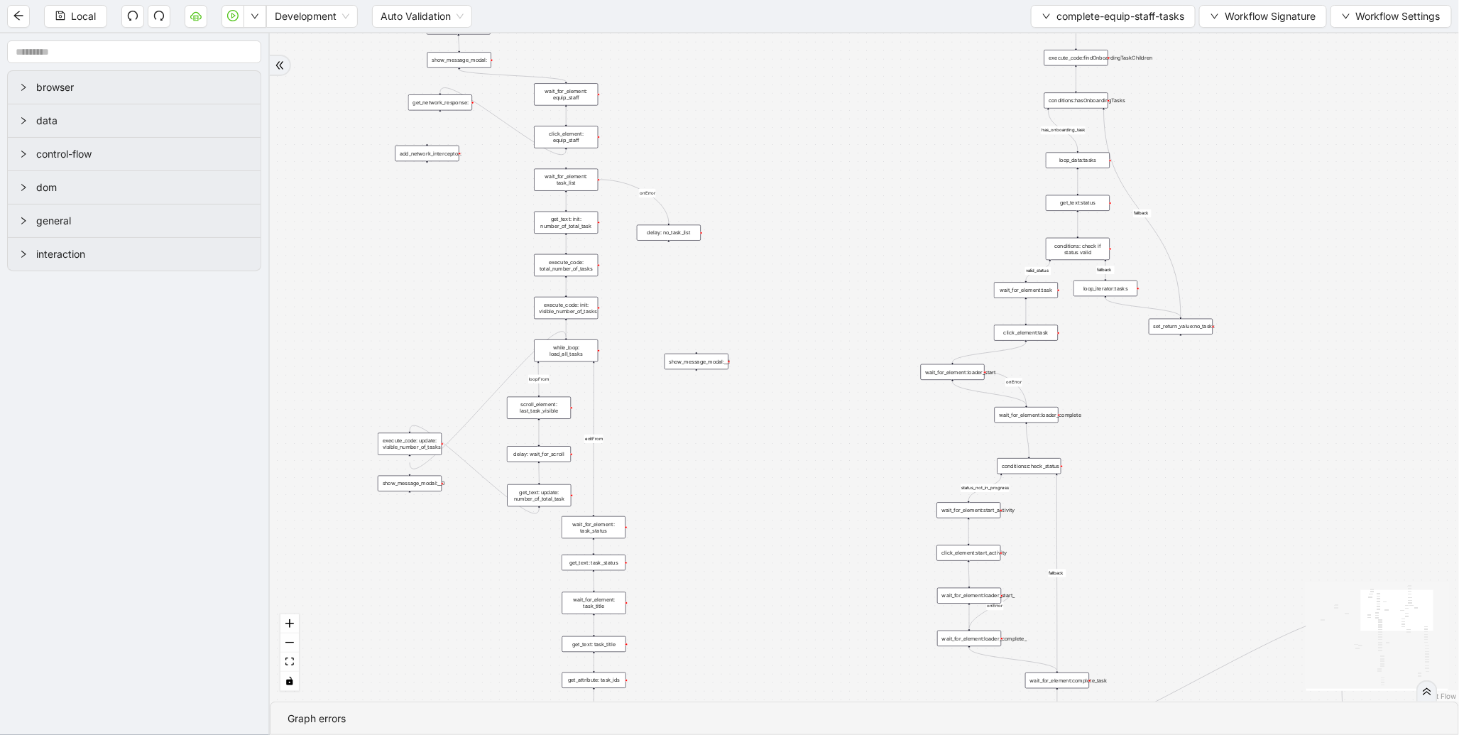
drag, startPoint x: 551, startPoint y: 410, endPoint x: 853, endPoint y: 212, distance: 361.4
click at [851, 213] on div "loopFrom exitFrom onError onError onError onError valid_status fallback status_…" at bounding box center [865, 367] width 1190 height 668
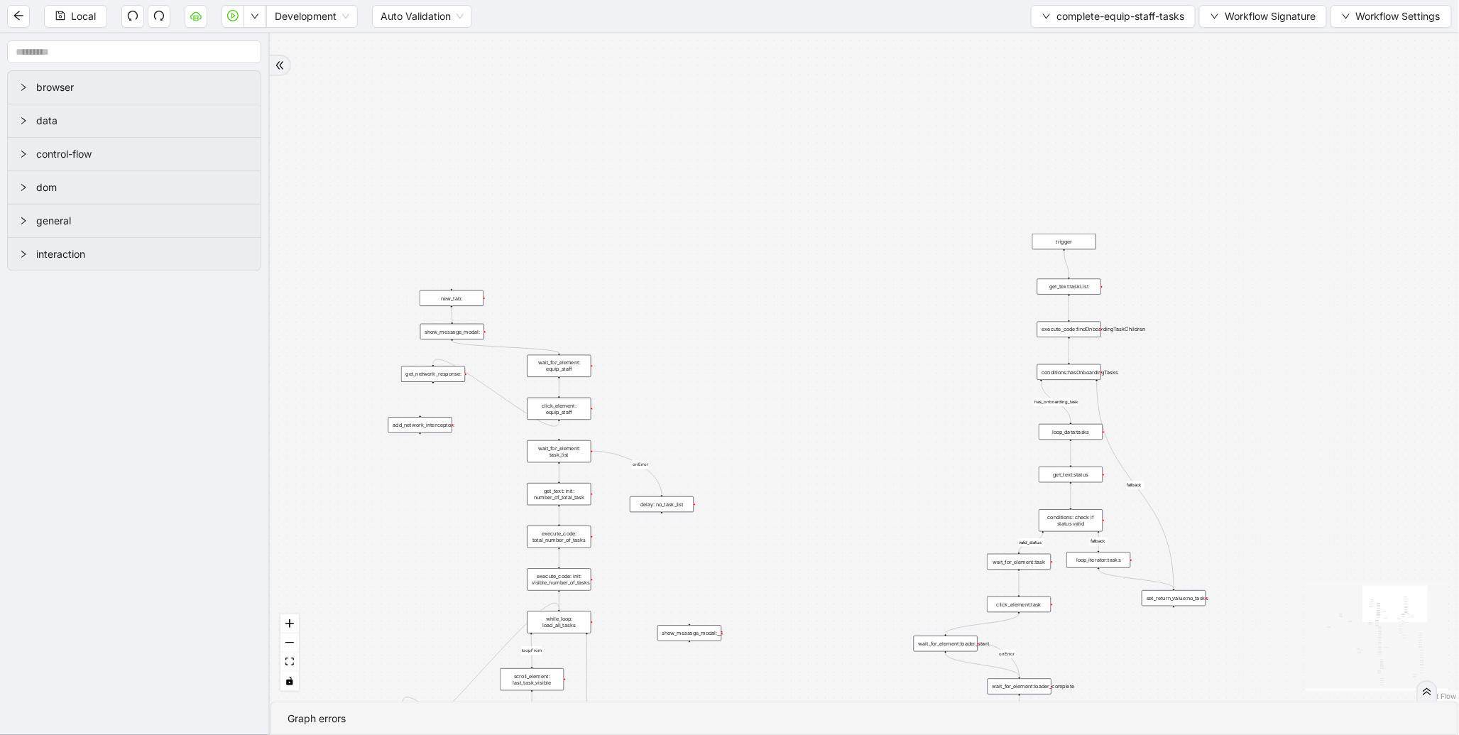
drag, startPoint x: 817, startPoint y: 123, endPoint x: 805, endPoint y: 356, distance: 233.3
click at [805, 356] on div "loopFrom exitFrom onError onError onError onError valid_status fallback status_…" at bounding box center [865, 367] width 1190 height 668
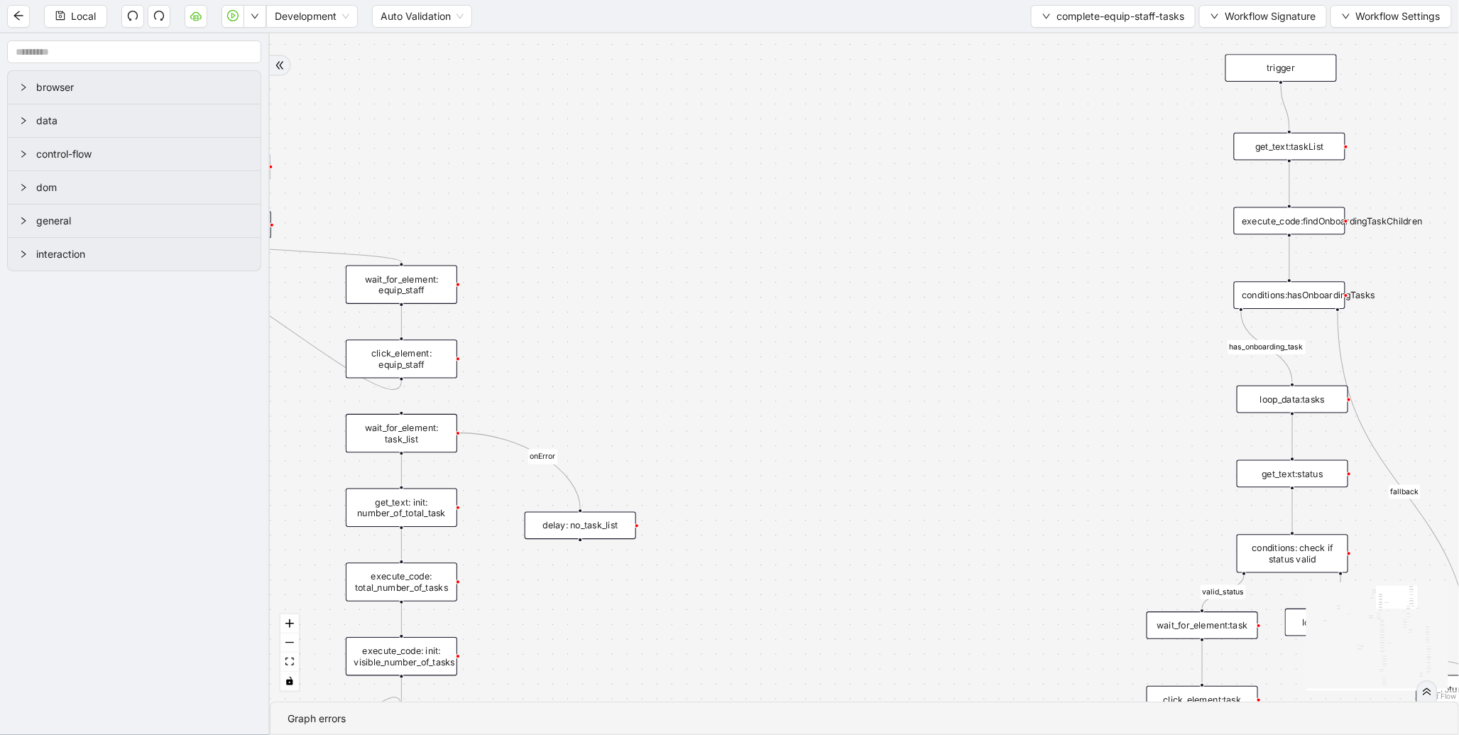
drag, startPoint x: 719, startPoint y: 435, endPoint x: 653, endPoint y: 381, distance: 85.3
click at [653, 381] on div "loopFrom exitFrom onError onError onError onError valid_status fallback status_…" at bounding box center [865, 367] width 1190 height 668
click at [402, 470] on icon "Edge from wait_for_element: task_list to get_text: init: number_of_total_task" at bounding box center [402, 470] width 0 height 31
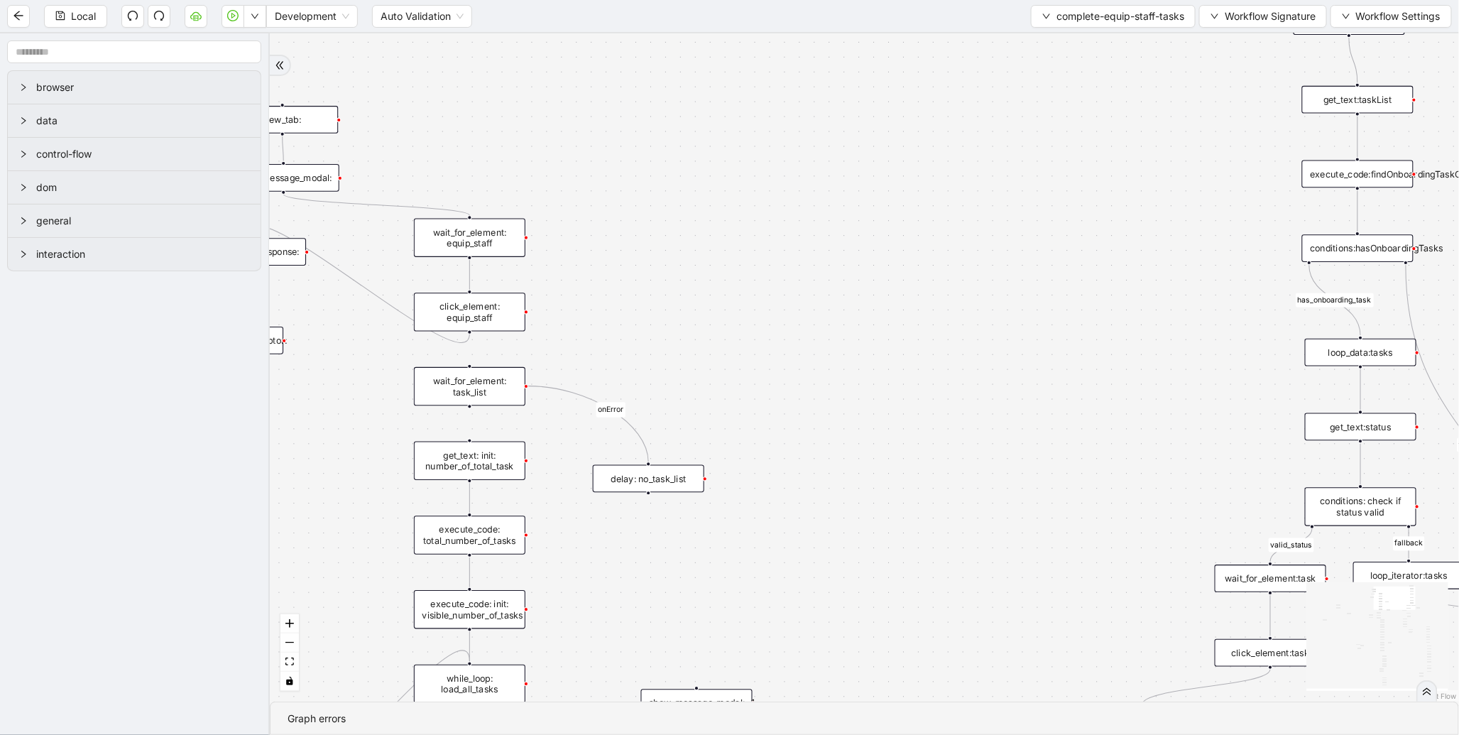
drag, startPoint x: 654, startPoint y: 384, endPoint x: 682, endPoint y: 381, distance: 27.8
click at [682, 381] on div "loopFrom exitFrom onError onError onError onError valid_status fallback status_…" at bounding box center [865, 367] width 1190 height 668
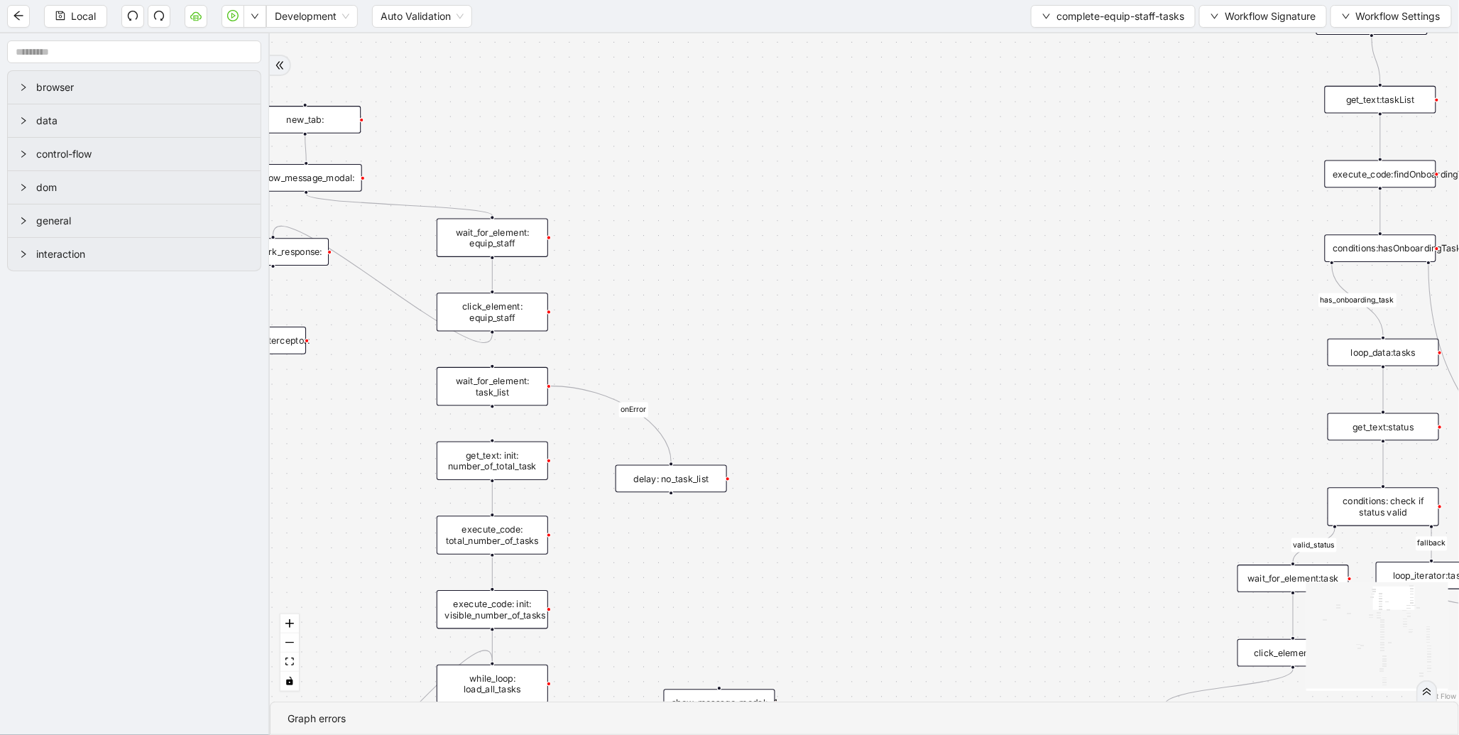
click at [371, 285] on div "loopFrom exitFrom onError onError onError onError valid_status fallback status_…" at bounding box center [865, 367] width 1190 height 668
click at [374, 283] on icon "Edge from click_element: equip_staff to get_network_response:" at bounding box center [382, 284] width 219 height 116
click at [417, 205] on icon "Edge from show_message_modal: to wait_for_element: equip_staff" at bounding box center [399, 205] width 186 height 21
drag, startPoint x: 686, startPoint y: 453, endPoint x: 707, endPoint y: 427, distance: 33.4
click at [707, 434] on div "delay: no_task_list" at bounding box center [696, 448] width 111 height 28
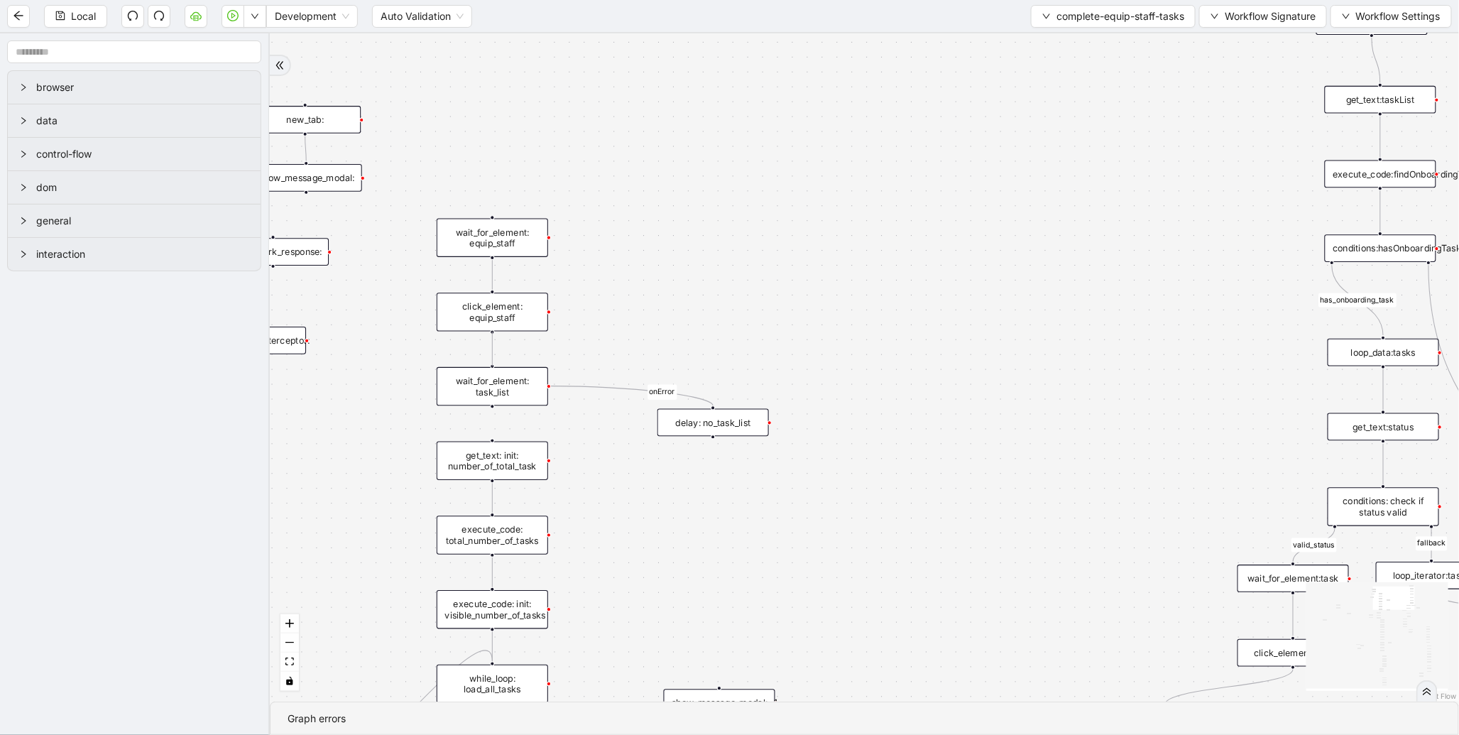
drag, startPoint x: 493, startPoint y: 330, endPoint x: 495, endPoint y: 362, distance: 32.7
click at [495, 362] on div "loopFrom exitFrom onError onError onError onError valid_status fallback status_…" at bounding box center [865, 367] width 1190 height 668
click at [682, 474] on div "loopFrom exitFrom onError onError onError onError valid_status fallback status_…" at bounding box center [865, 367] width 1190 height 668
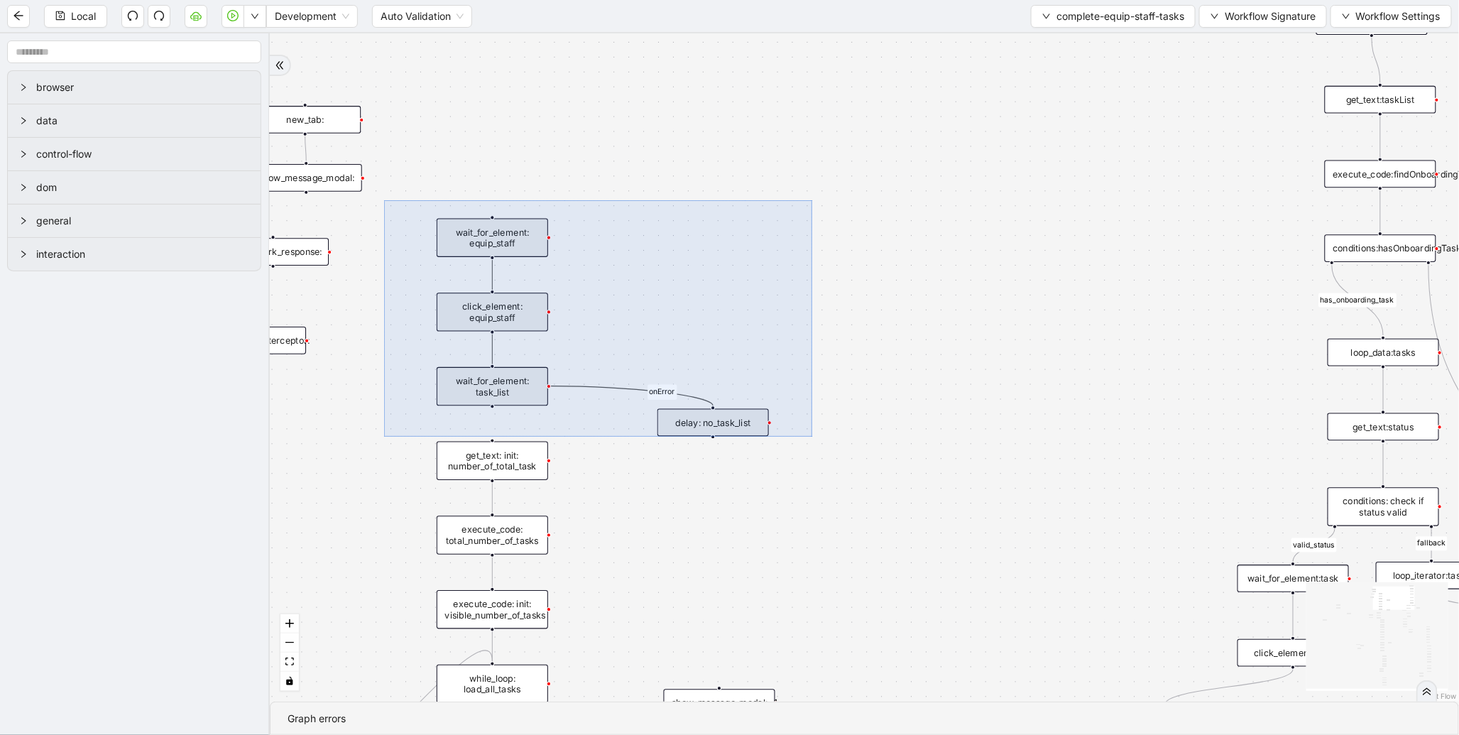
drag, startPoint x: 384, startPoint y: 200, endPoint x: 812, endPoint y: 437, distance: 489.2
click at [812, 437] on div "loopFrom exitFrom onError onError onError onError valid_status fallback status_…" at bounding box center [865, 367] width 1190 height 668
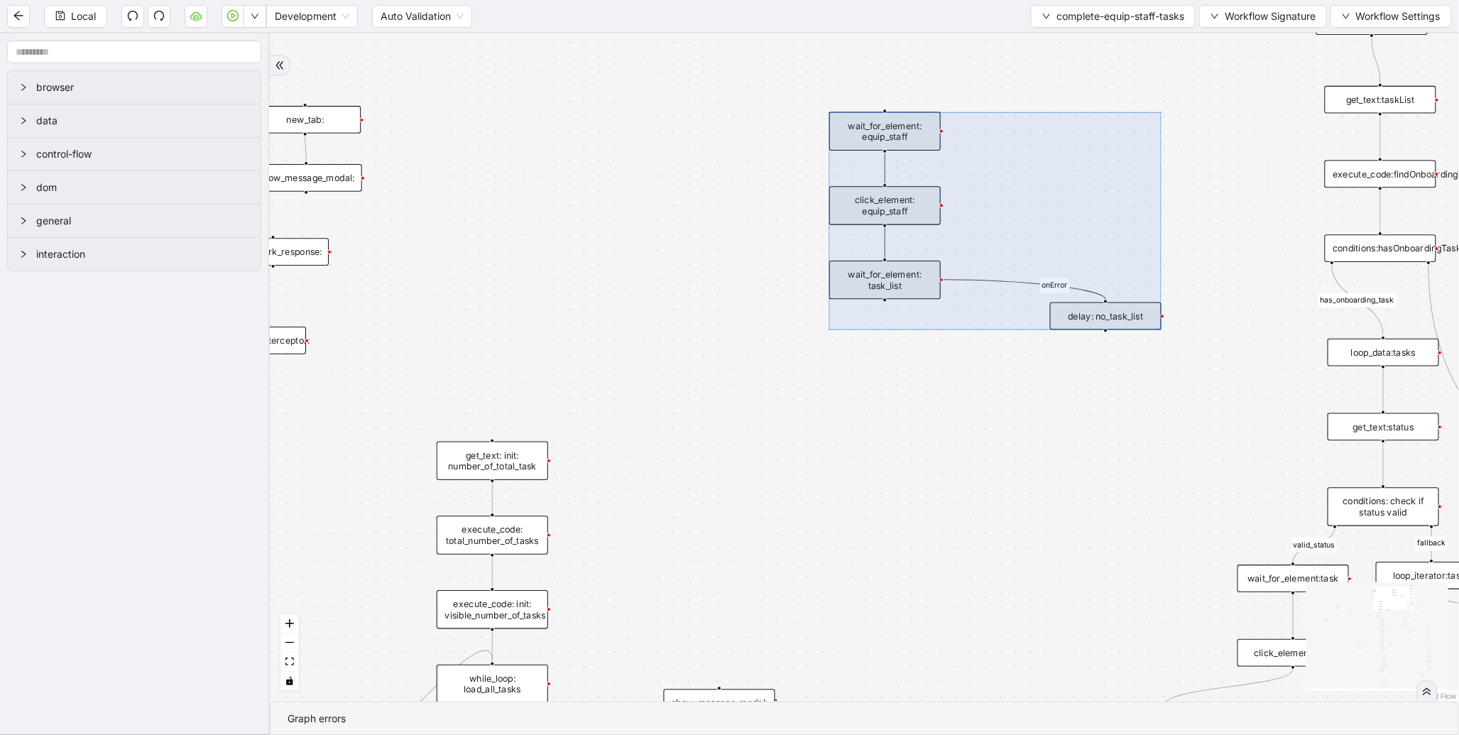
drag, startPoint x: 696, startPoint y: 362, endPoint x: 1040, endPoint y: 267, distance: 356.7
click at [1040, 267] on div at bounding box center [995, 221] width 332 height 218
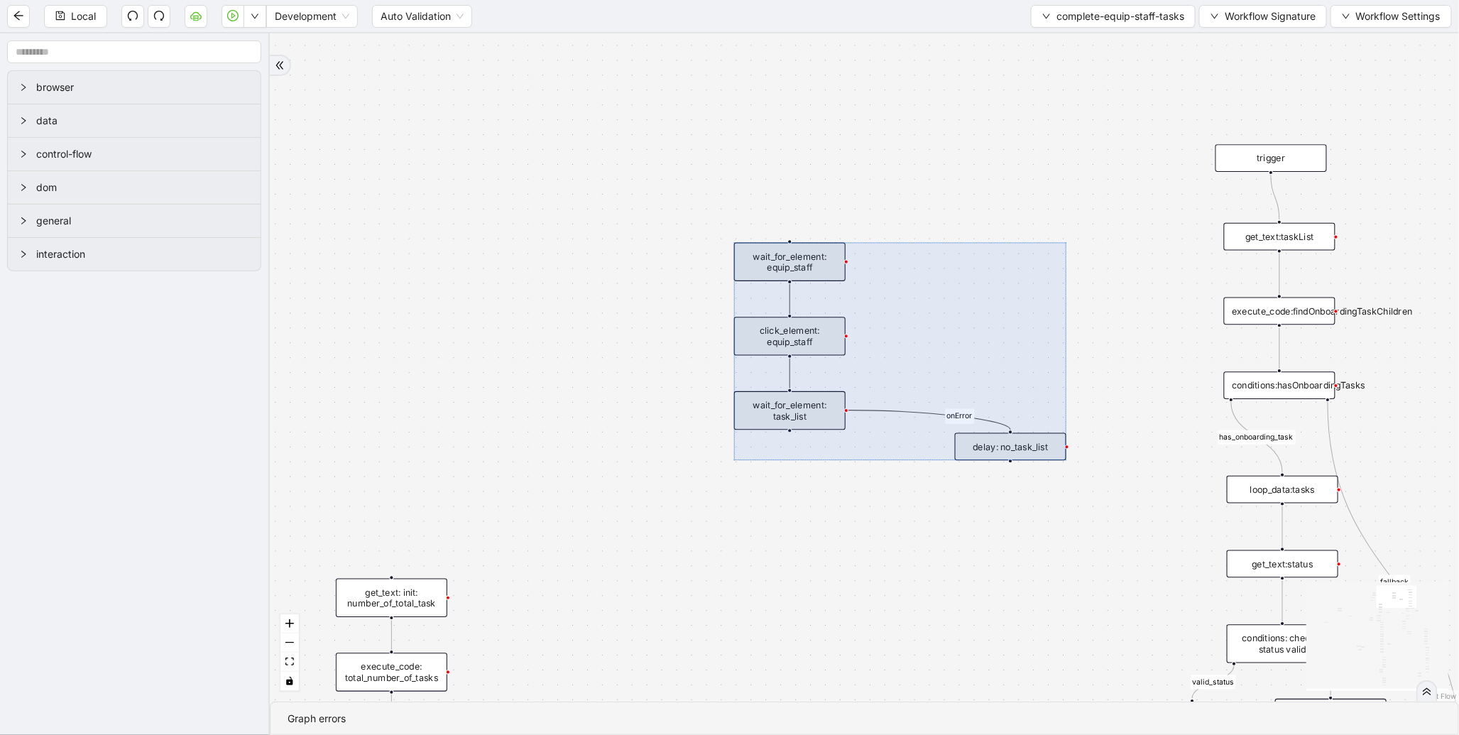
drag, startPoint x: 1001, startPoint y: 455, endPoint x: 783, endPoint y: 729, distance: 350.3
click at [783, 729] on section "loopFrom exitFrom onError onError onError onError valid_status fallback status_…" at bounding box center [865, 384] width 1190 height 702
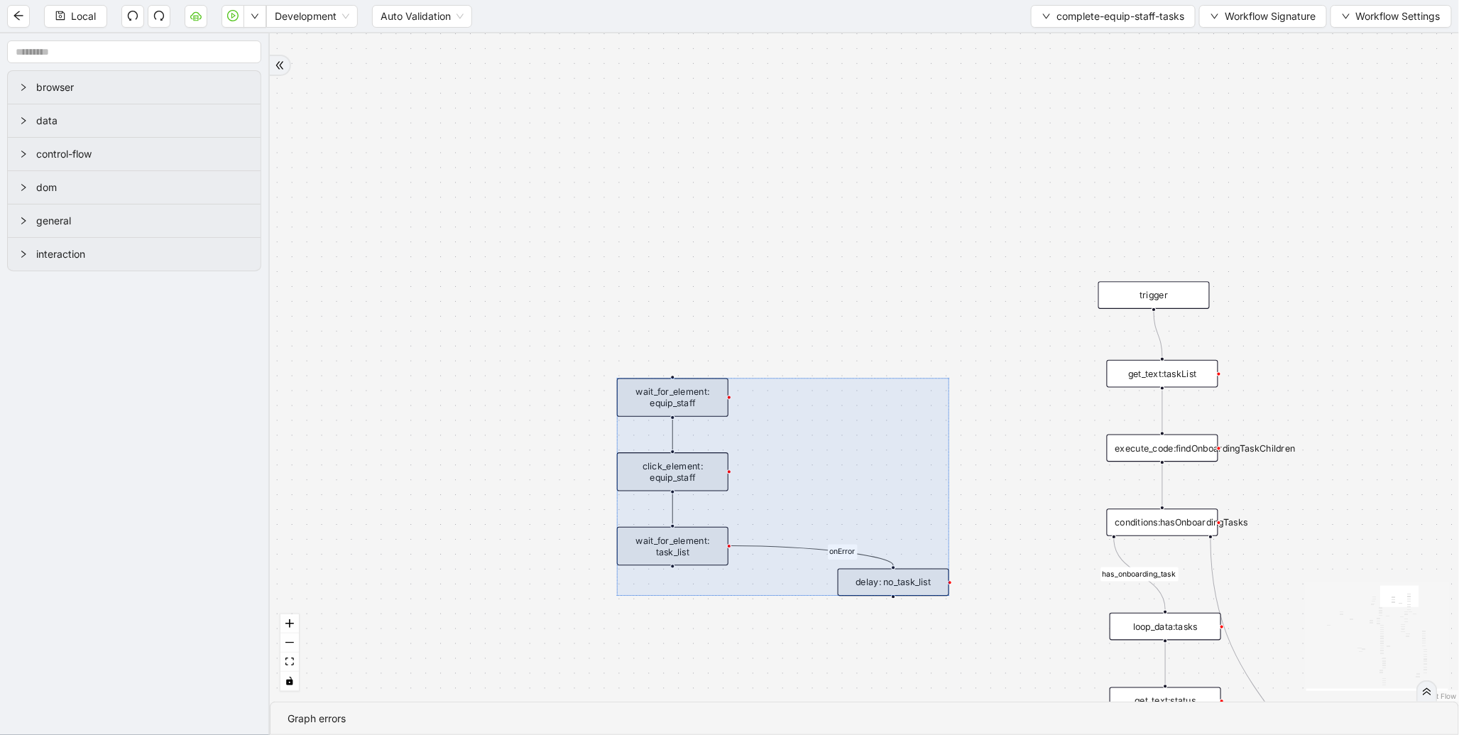
drag, startPoint x: 817, startPoint y: 491, endPoint x: 812, endPoint y: 462, distance: 28.8
click at [812, 463] on div at bounding box center [783, 488] width 332 height 218
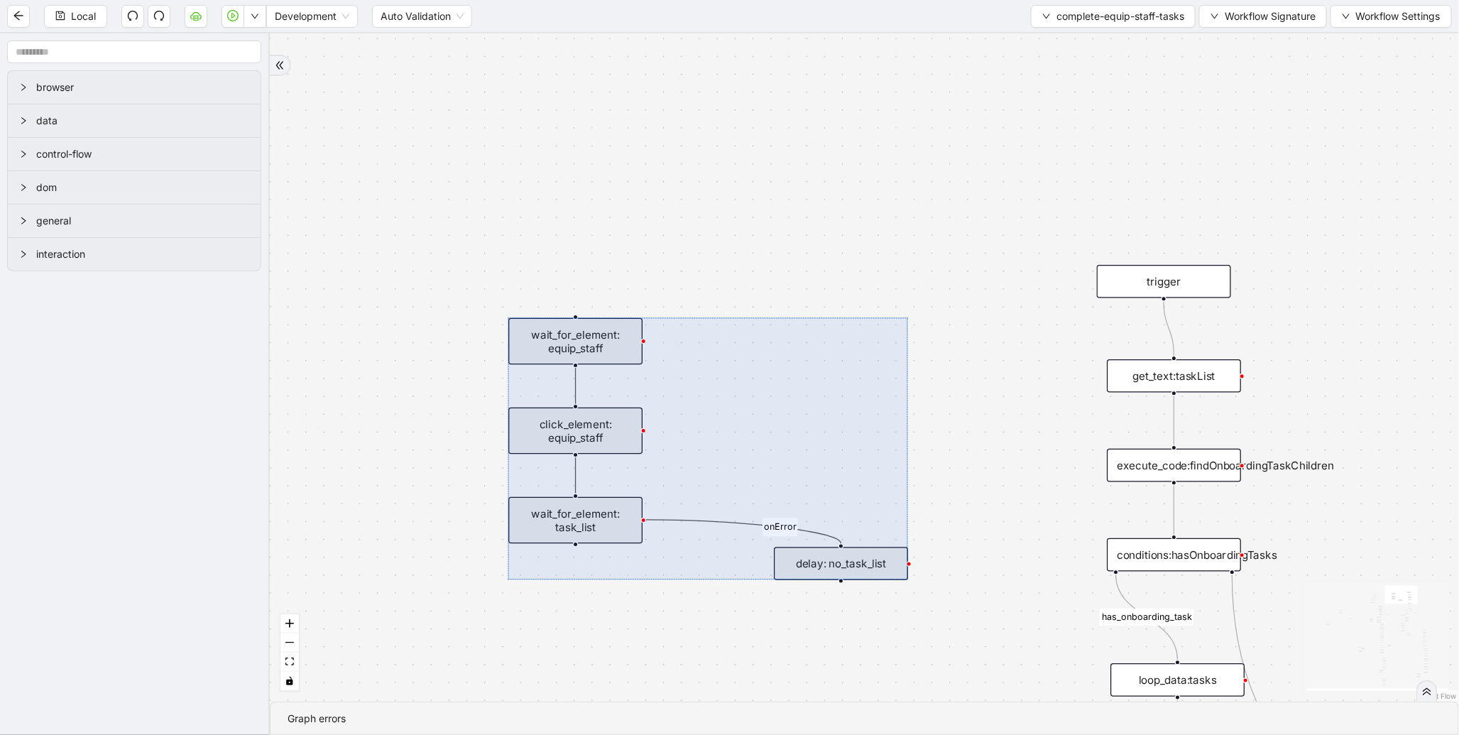
click at [1109, 344] on div "loopFrom exitFrom onError onError onError onError valid_status fallback status_…" at bounding box center [865, 367] width 1190 height 668
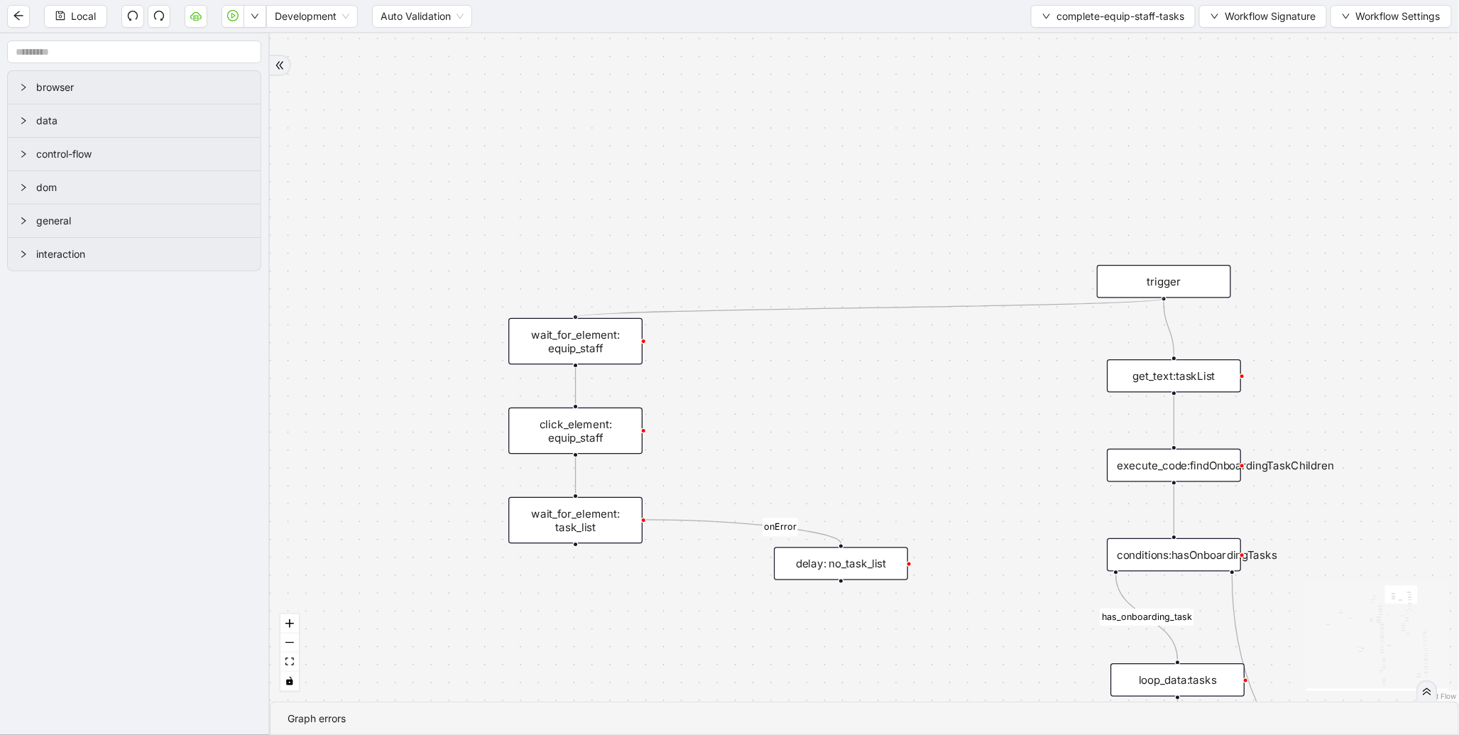
drag, startPoint x: 1163, startPoint y: 298, endPoint x: 586, endPoint y: 320, distance: 577.1
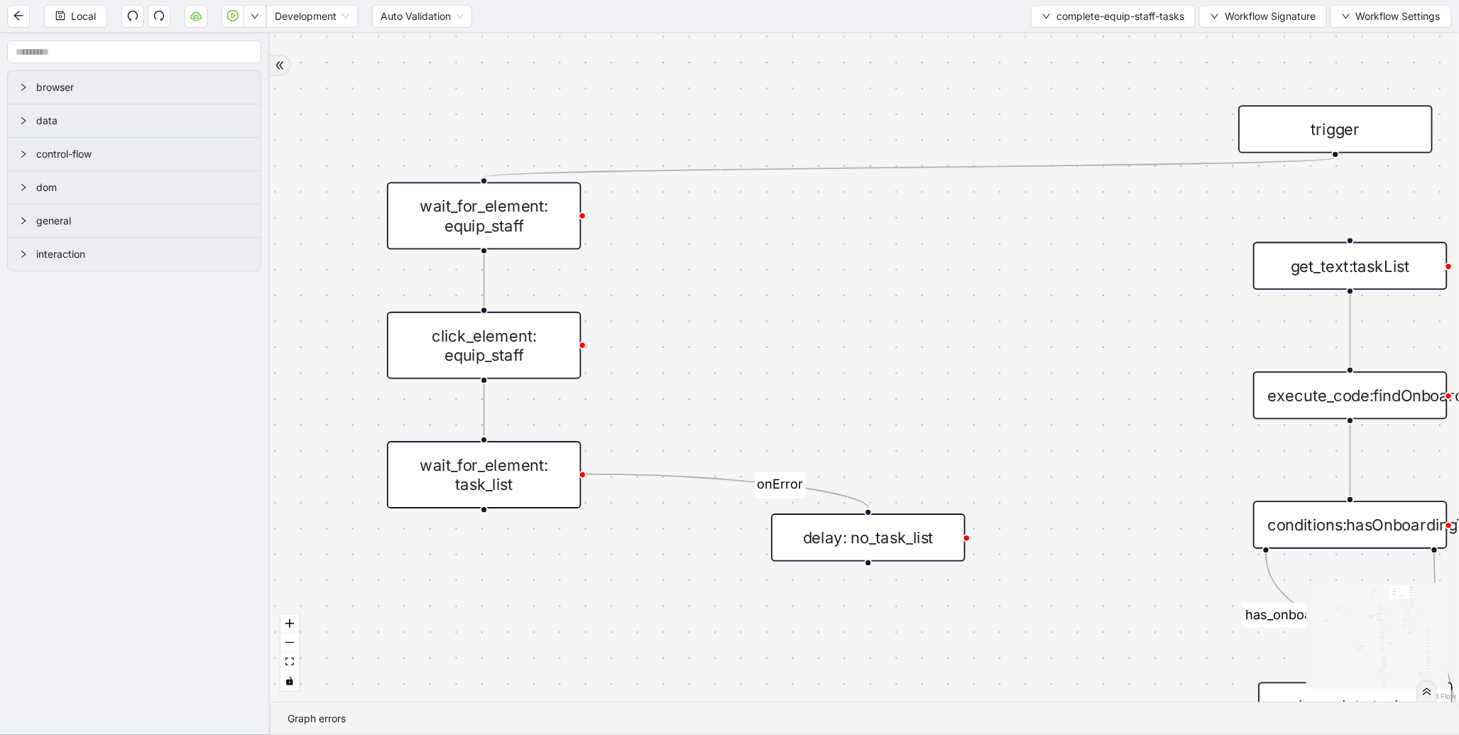
drag, startPoint x: 579, startPoint y: 540, endPoint x: 507, endPoint y: 506, distance: 79.4
click at [487, 508] on div "loopFrom exitFrom onError onError onError onError valid_status fallback status_…" at bounding box center [865, 367] width 1190 height 668
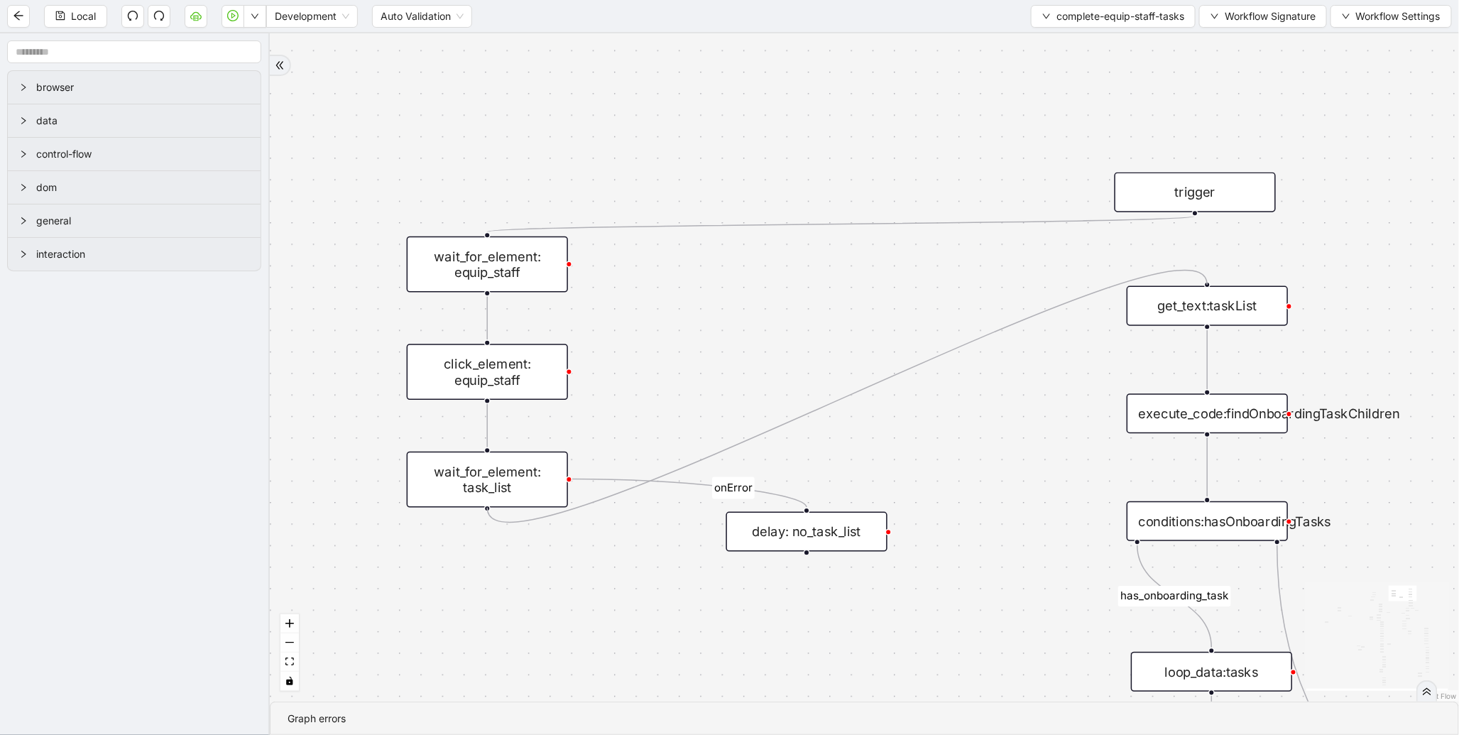
drag, startPoint x: 487, startPoint y: 506, endPoint x: 1190, endPoint y: 292, distance: 734.4
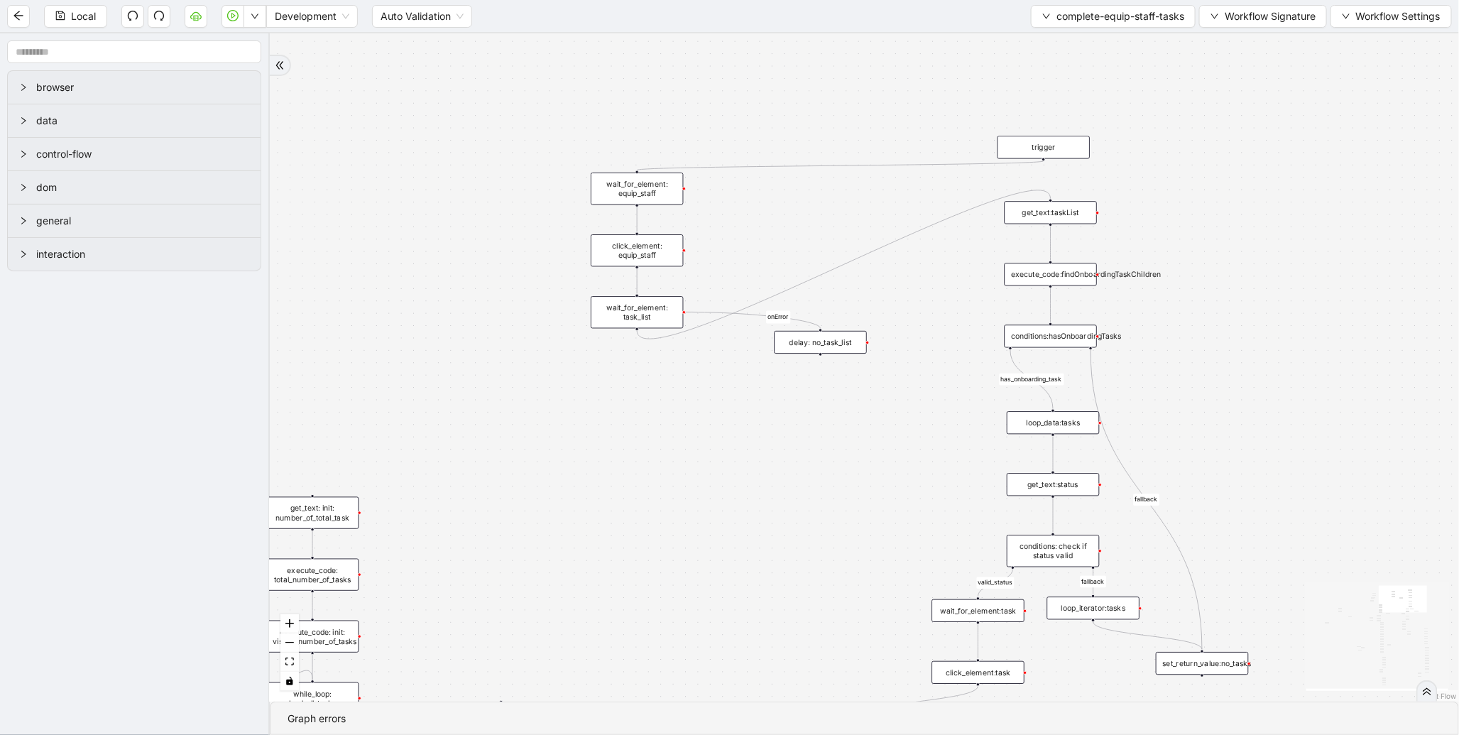
drag, startPoint x: 829, startPoint y: 535, endPoint x: 736, endPoint y: 321, distance: 233.1
click at [736, 321] on div "loopFrom exitFrom onError onError onError onError valid_status fallback status_…" at bounding box center [865, 367] width 1190 height 668
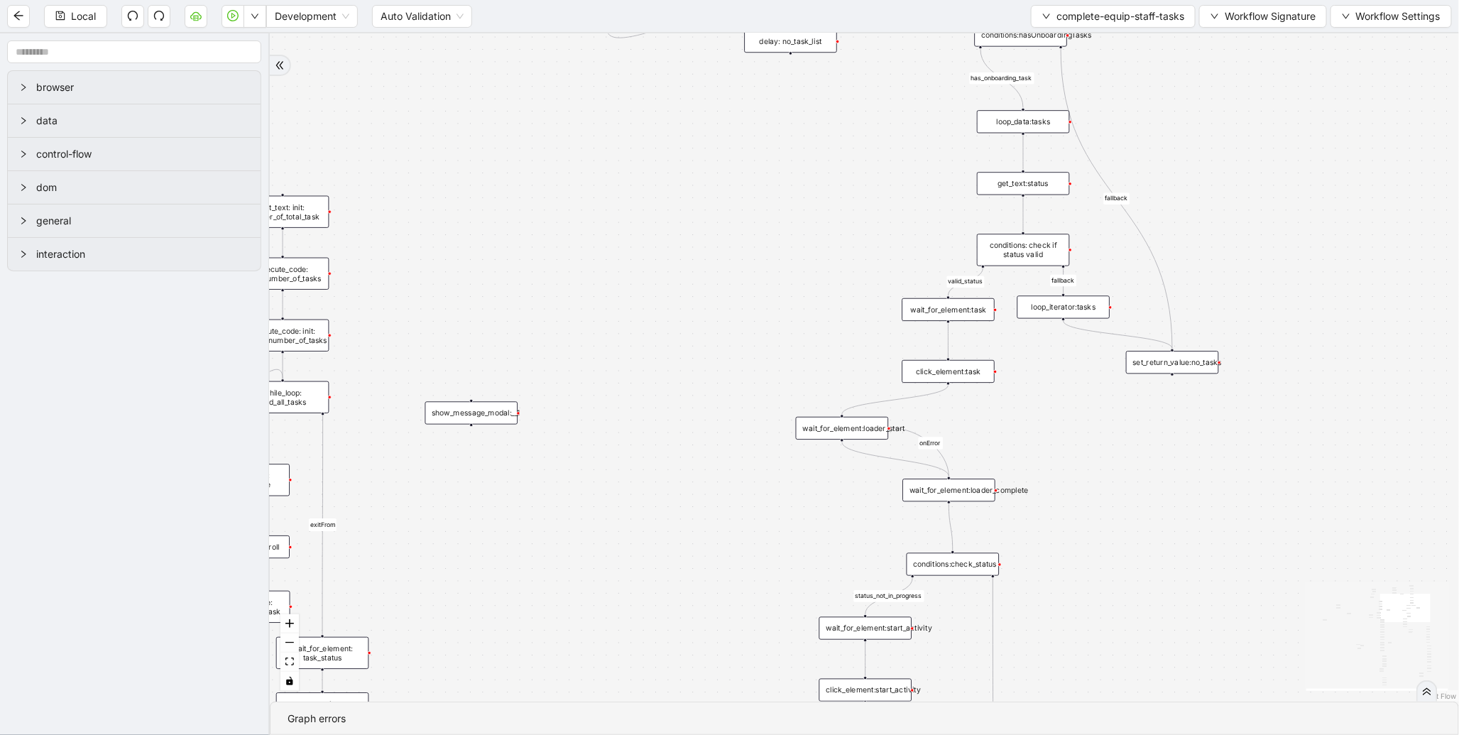
drag, startPoint x: 761, startPoint y: 458, endPoint x: 784, endPoint y: 200, distance: 259.6
click at [784, 200] on div "loopFrom exitFrom onError onError onError onError valid_status fallback status_…" at bounding box center [865, 367] width 1190 height 668
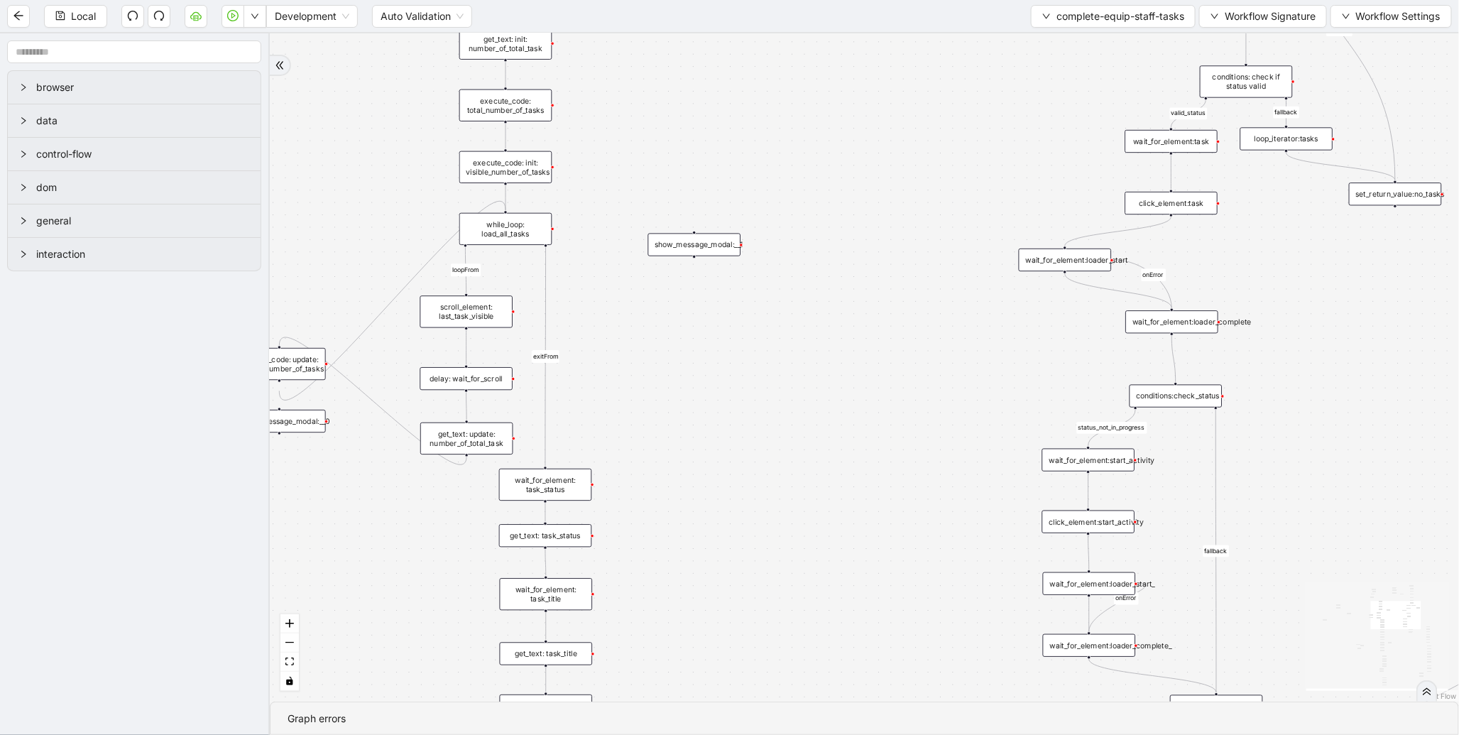
drag, startPoint x: 705, startPoint y: 306, endPoint x: 917, endPoint y: 211, distance: 232.0
click at [917, 211] on div "loopFrom exitFrom onError onError onError onError valid_status fallback status_…" at bounding box center [865, 367] width 1190 height 668
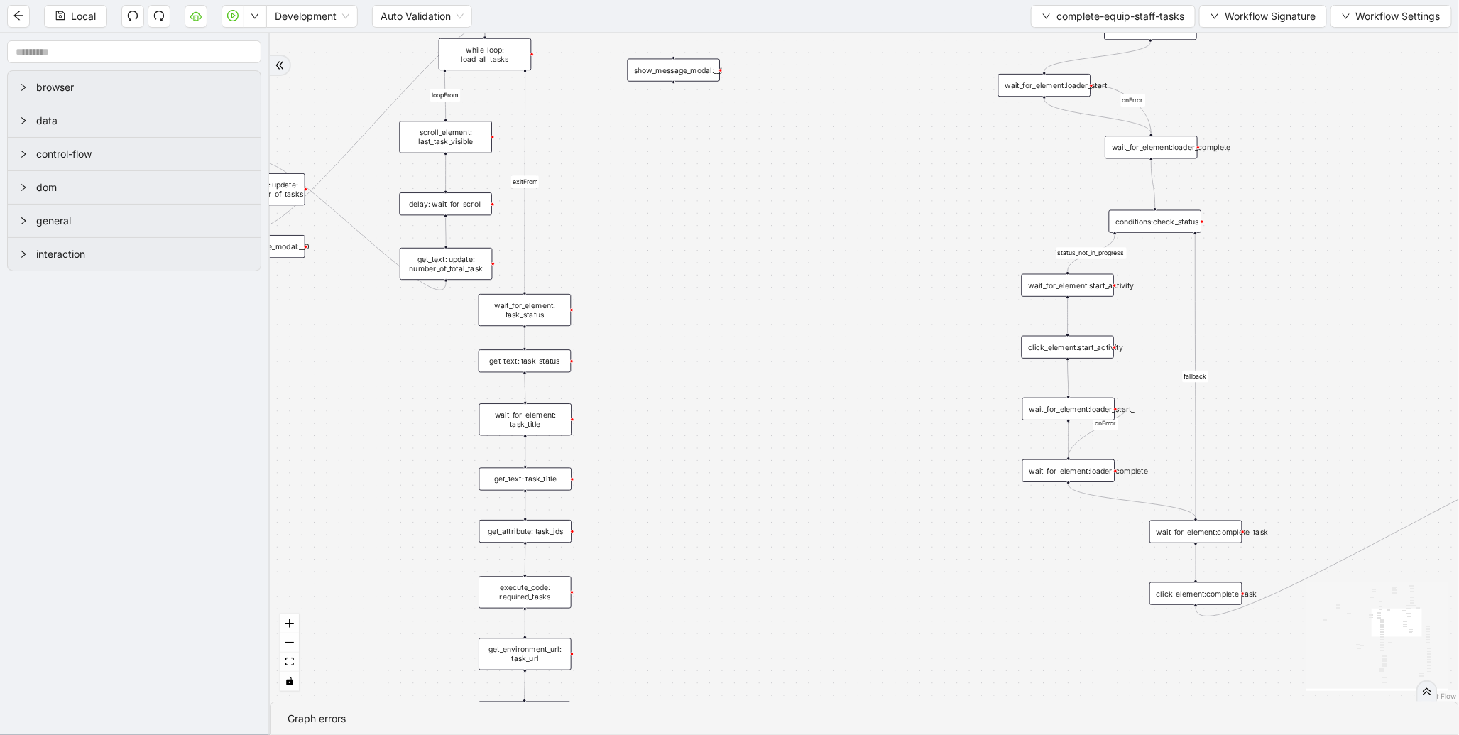
drag, startPoint x: 820, startPoint y: 471, endPoint x: 800, endPoint y: 298, distance: 173.8
click at [800, 298] on div "loopFrom exitFrom onError onError onError onError valid_status fallback status_…" at bounding box center [865, 367] width 1190 height 668
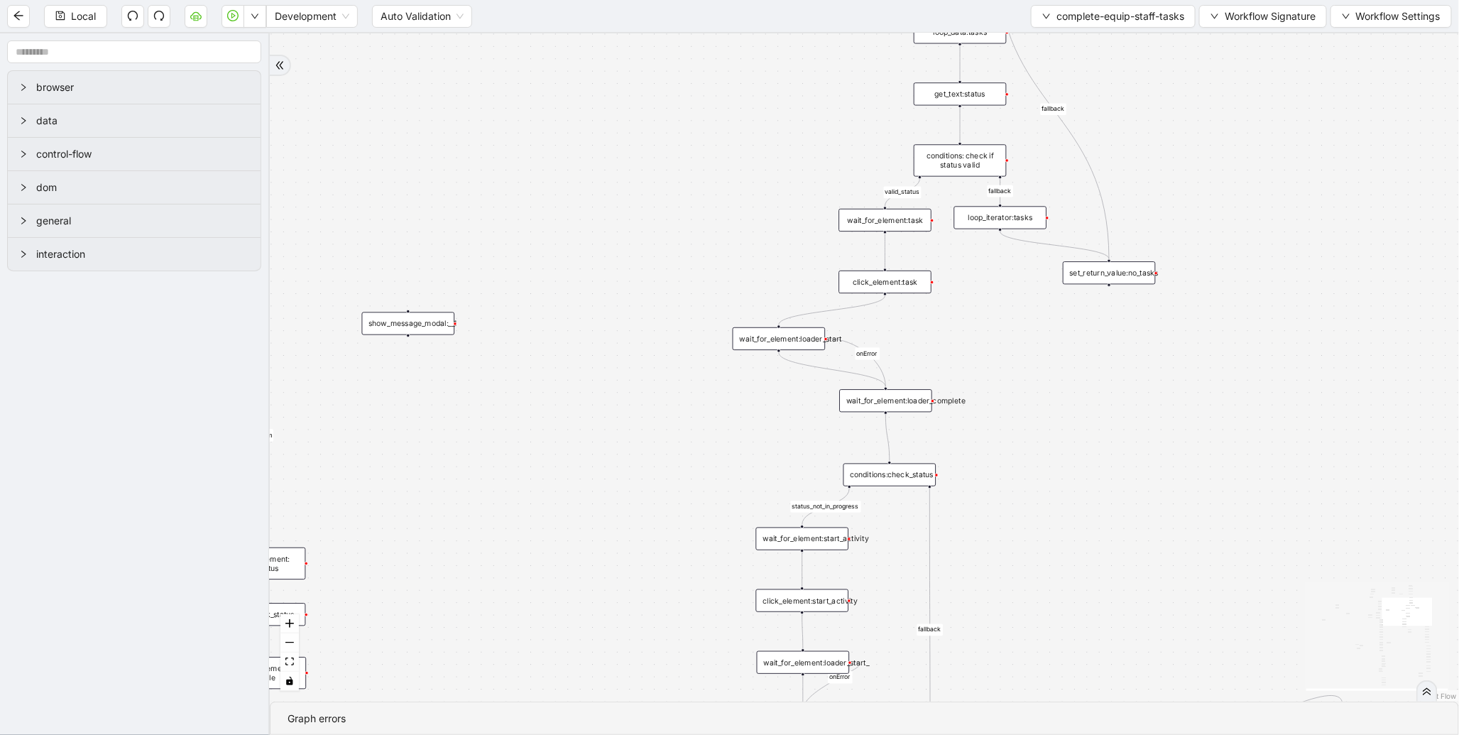
drag, startPoint x: 910, startPoint y: 278, endPoint x: 716, endPoint y: 521, distance: 310.8
click at [668, 572] on div "loopFrom exitFrom onError onError onError onError valid_status fallback status_…" at bounding box center [865, 367] width 1190 height 668
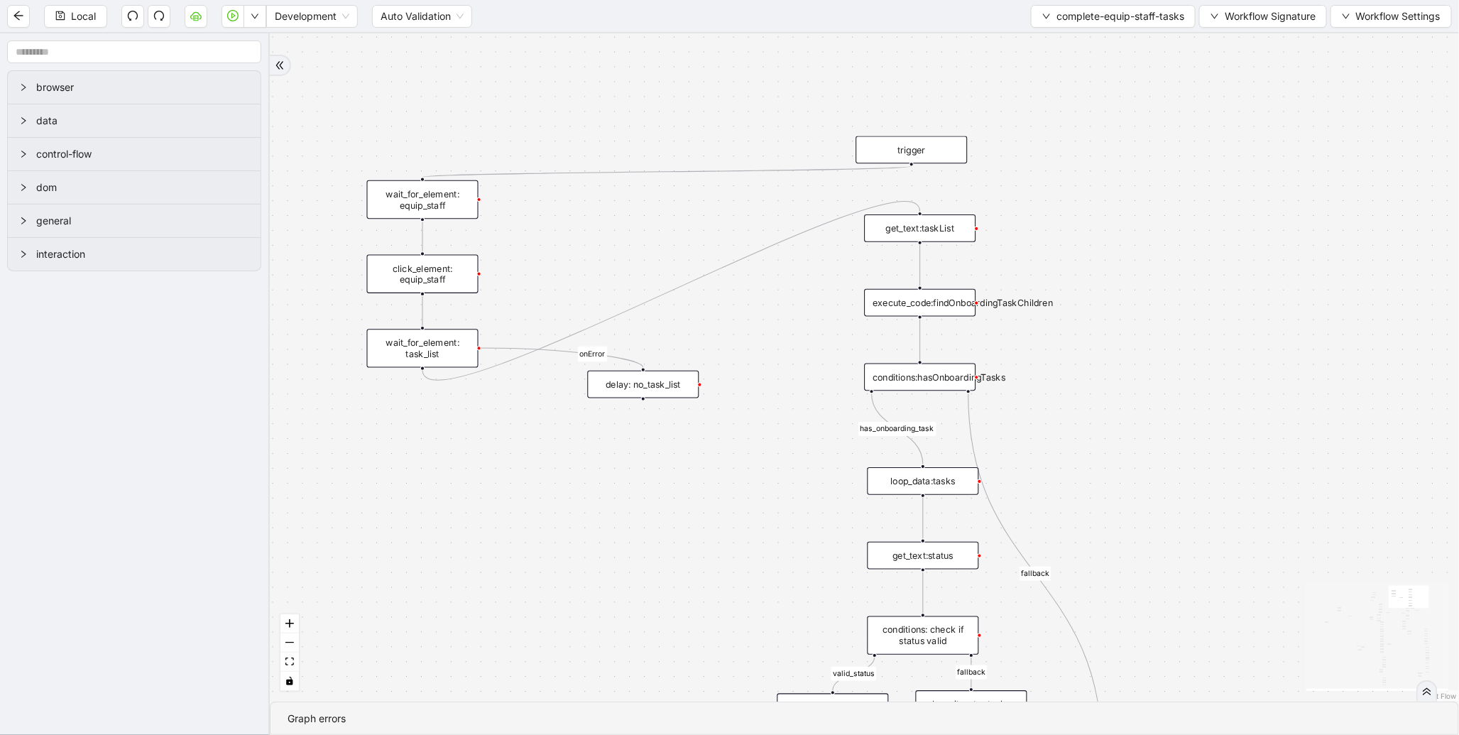
drag, startPoint x: 706, startPoint y: 190, endPoint x: 707, endPoint y: 580, distance: 389.9
click at [707, 580] on div "loopFrom exitFrom onError onError onError onError valid_status fallback status_…" at bounding box center [865, 367] width 1190 height 668
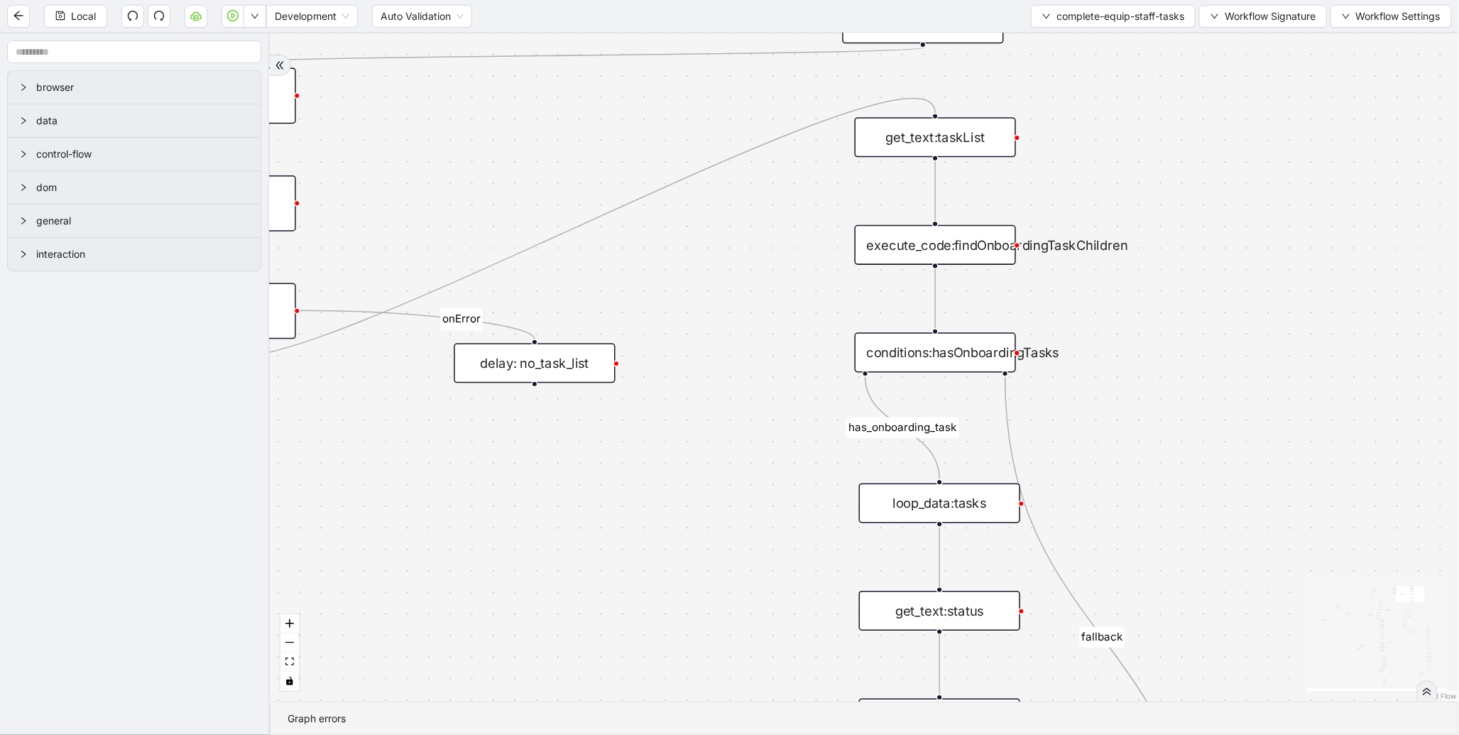
click at [940, 350] on div "conditions:hasOnboardingTasks" at bounding box center [935, 352] width 161 height 40
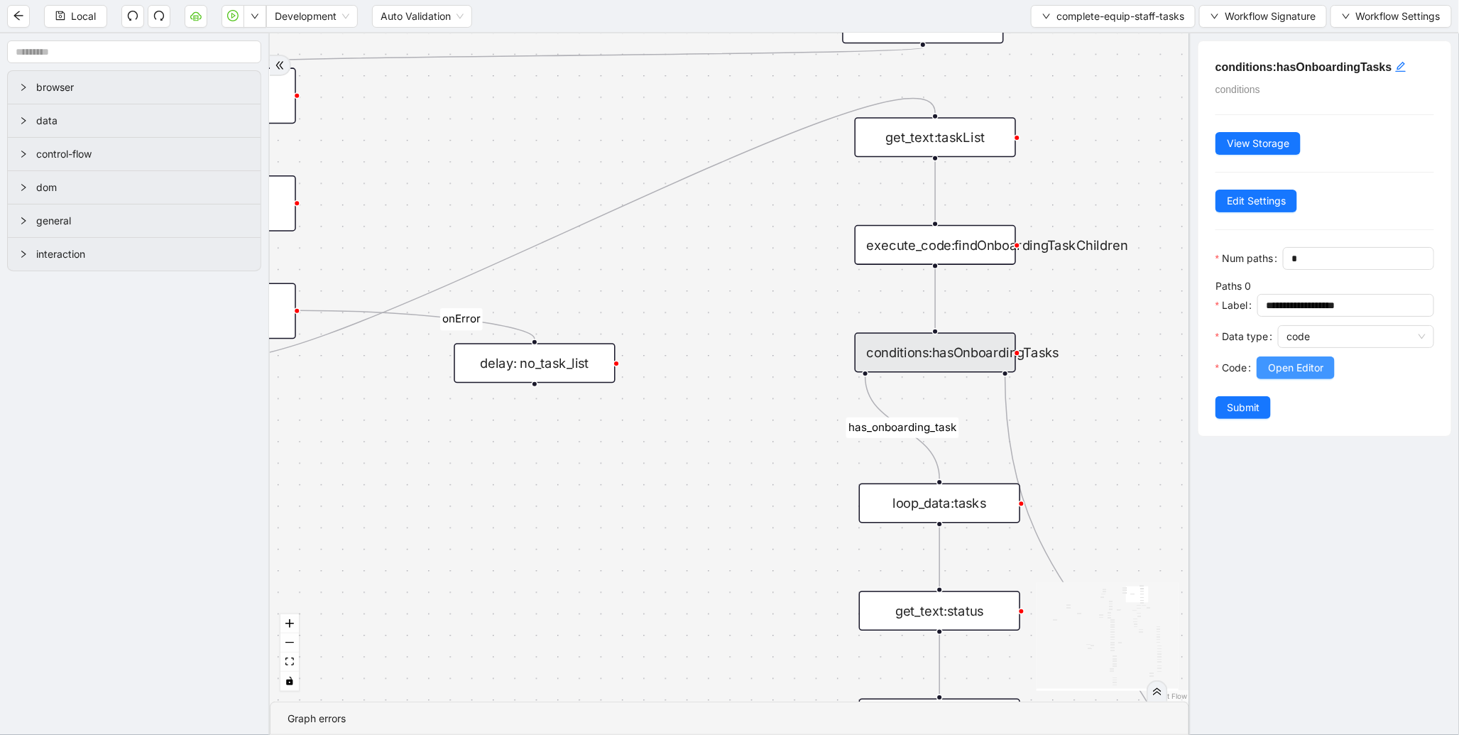
click at [1303, 376] on span "Open Editor" at bounding box center [1295, 368] width 55 height 16
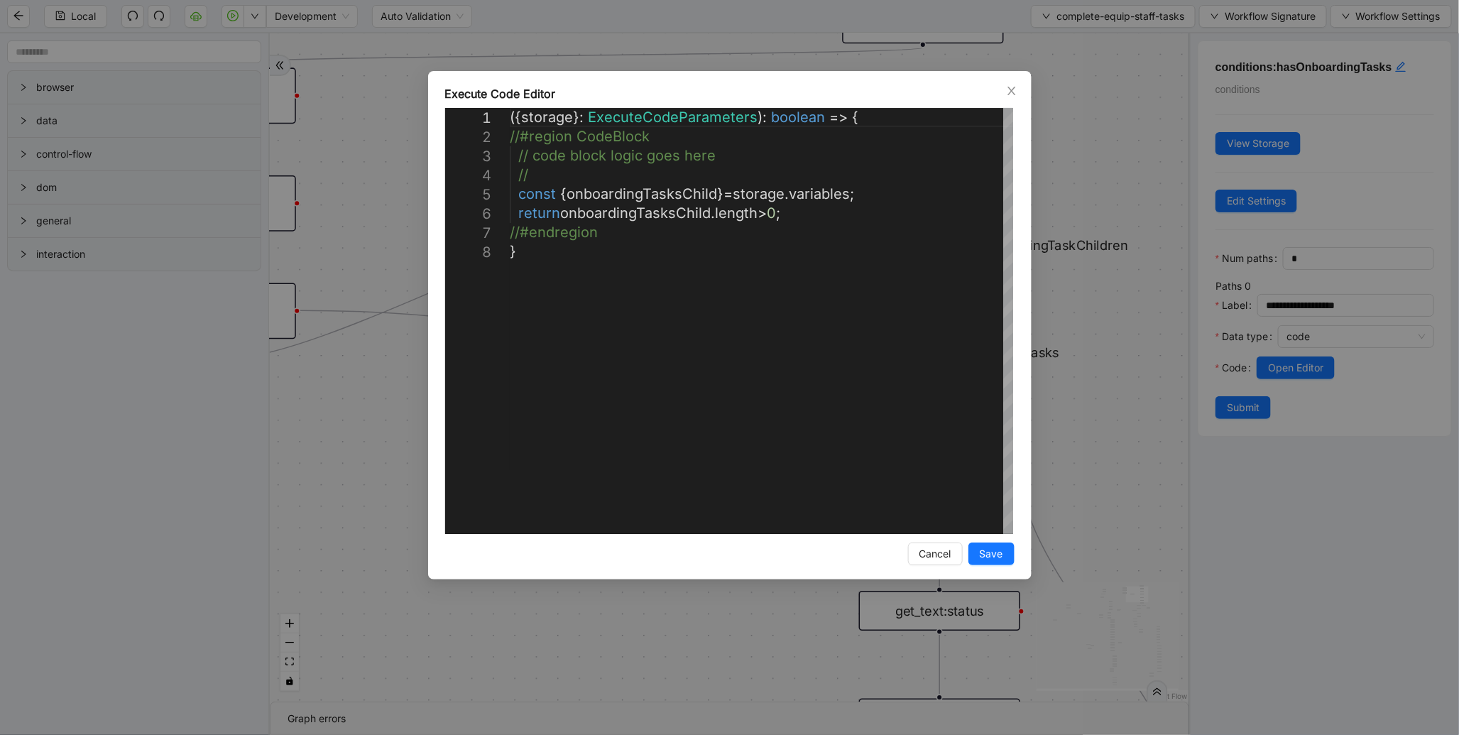
click at [1135, 380] on div "**********" at bounding box center [729, 367] width 1459 height 735
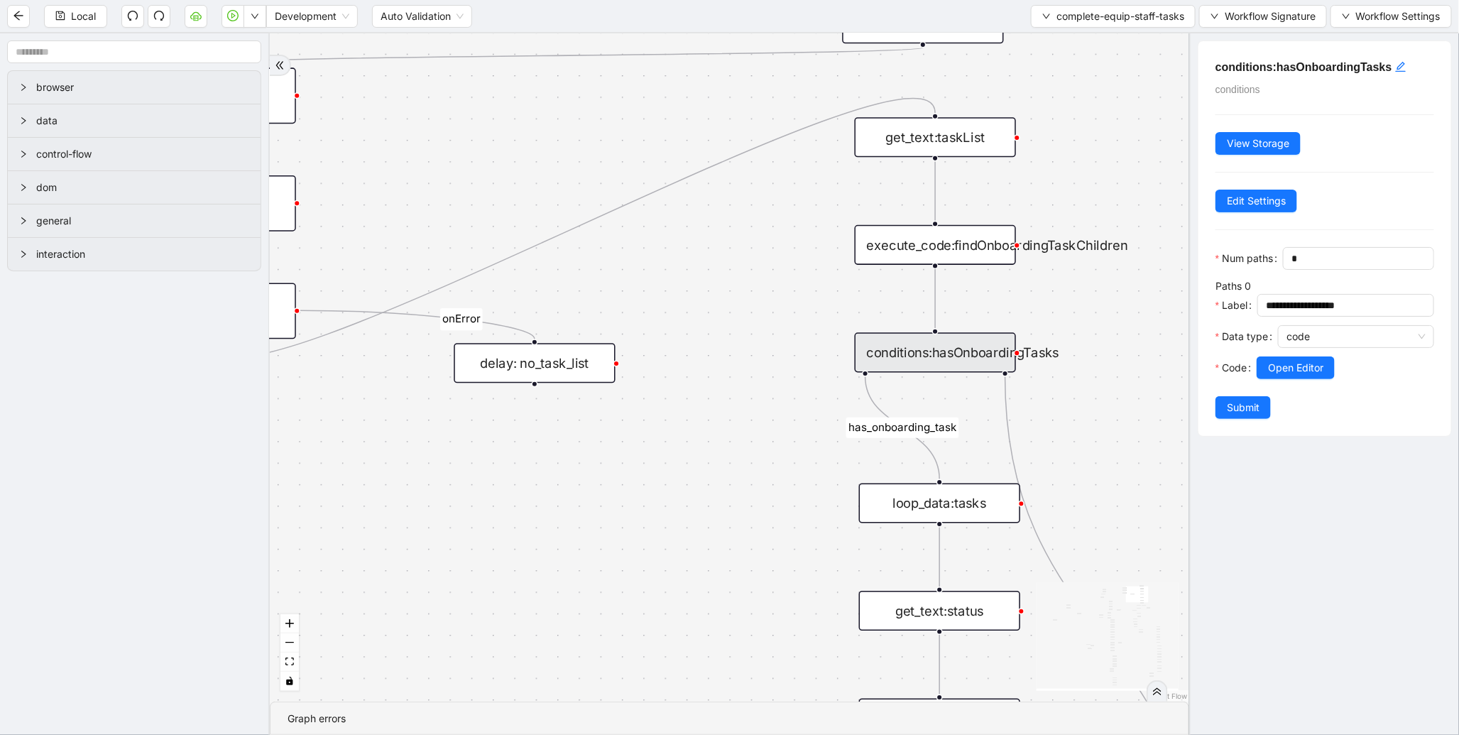
click at [957, 251] on div "execute_code:findOnboardingTaskChildren" at bounding box center [935, 245] width 161 height 40
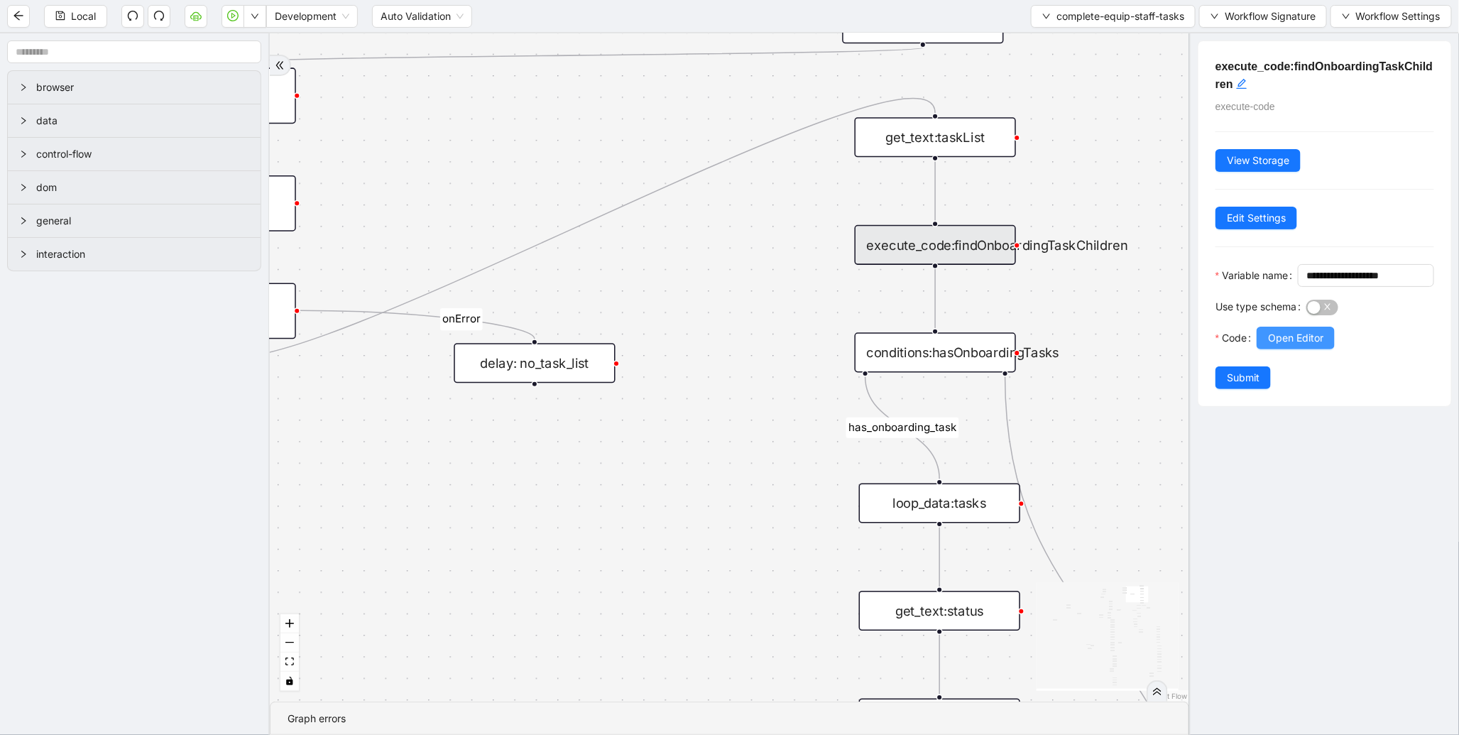
click at [1311, 346] on span "Open Editor" at bounding box center [1295, 338] width 55 height 16
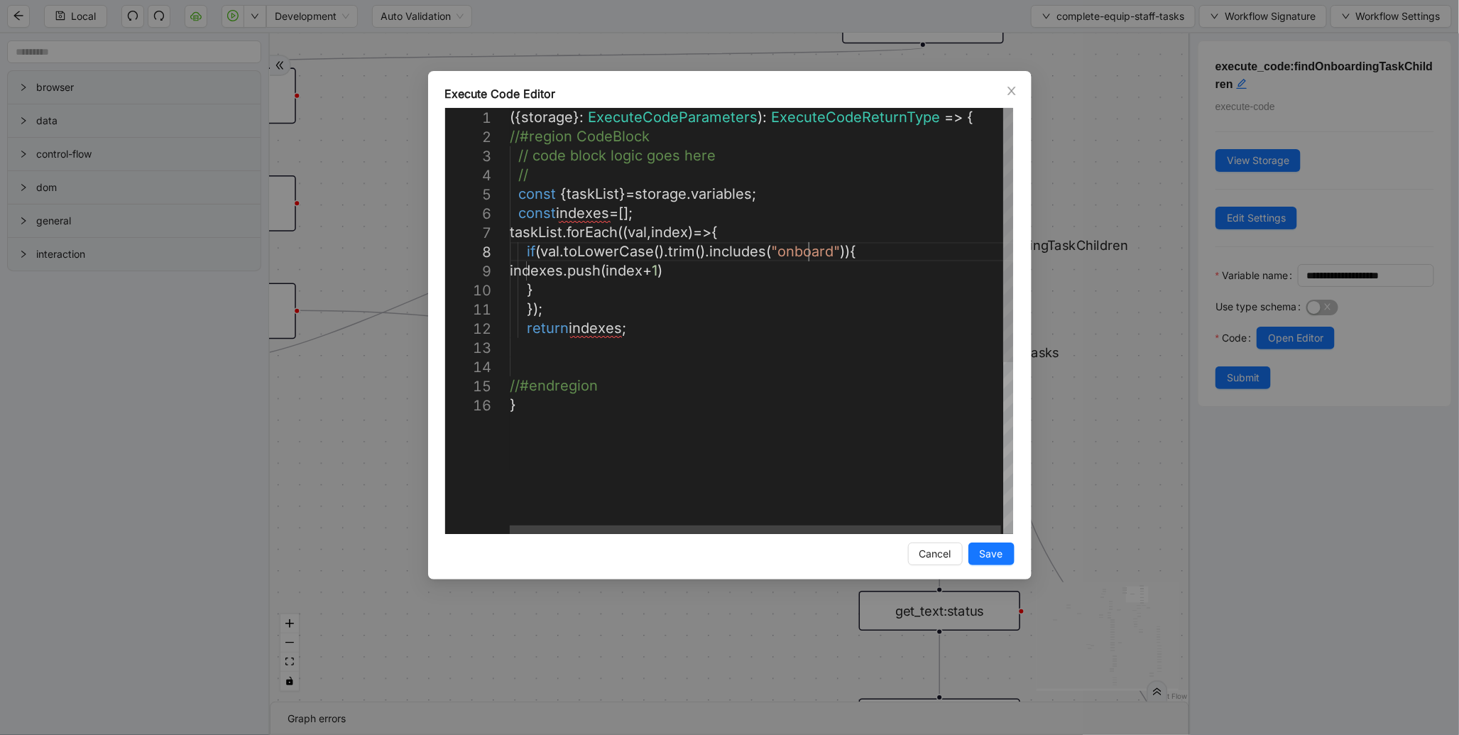
scroll to position [0, 0]
click at [805, 256] on div "({ storage }: ExecuteCodeParameters ): ExecuteCodeReturnType => { //#region Cod…" at bounding box center [763, 465] width 506 height 714
click at [850, 256] on div "({ storage }: ExecuteCodeParameters ): ExecuteCodeReturnType => { //#region Cod…" at bounding box center [763, 465] width 506 height 714
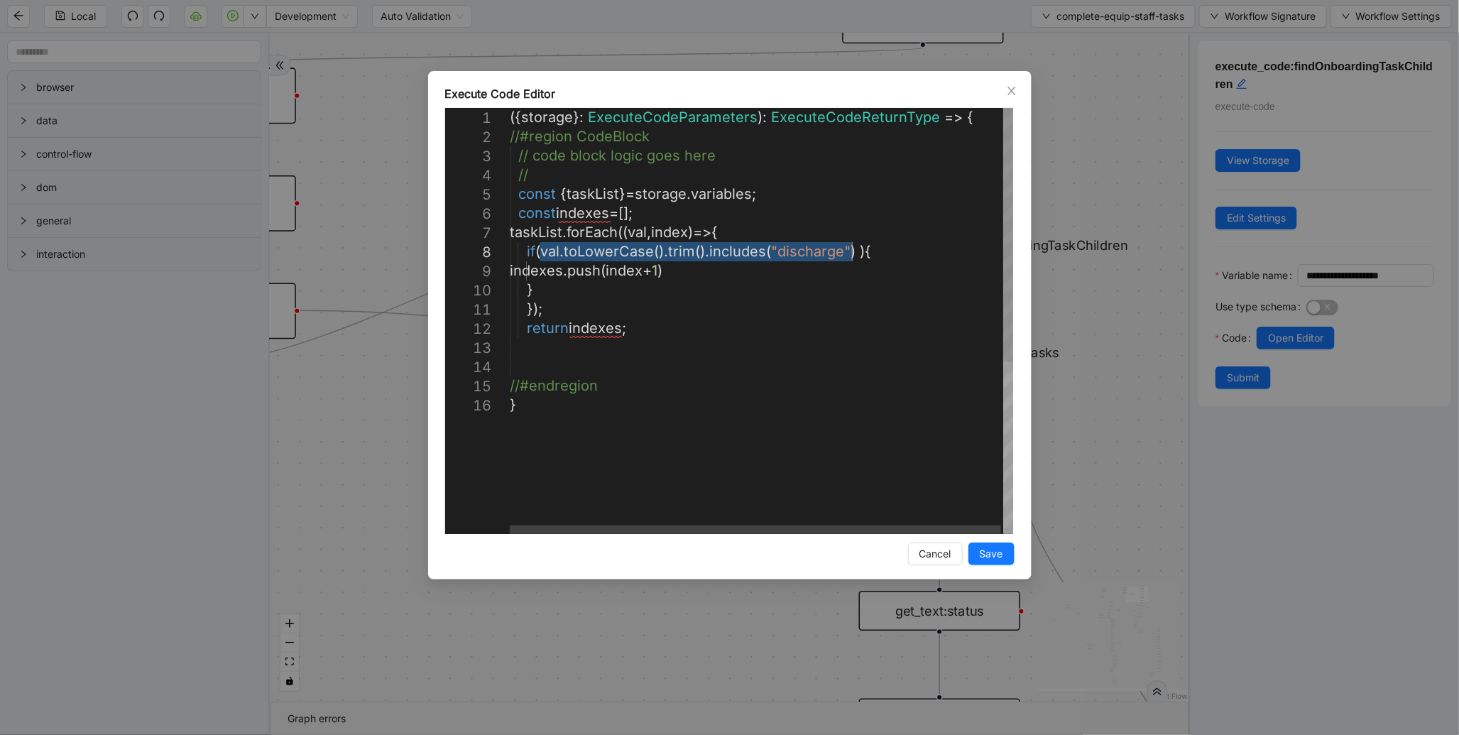
drag, startPoint x: 538, startPoint y: 252, endPoint x: 849, endPoint y: 251, distance: 311.1
click at [849, 266] on div "({ storage }: ExecuteCodeParameters ): ExecuteCodeReturnType => { //#region Cod…" at bounding box center [763, 465] width 506 height 714
click at [852, 257] on div "({ storage }: ExecuteCodeParameters ): ExecuteCodeReturnType => { //#region Cod…" at bounding box center [763, 465] width 506 height 714
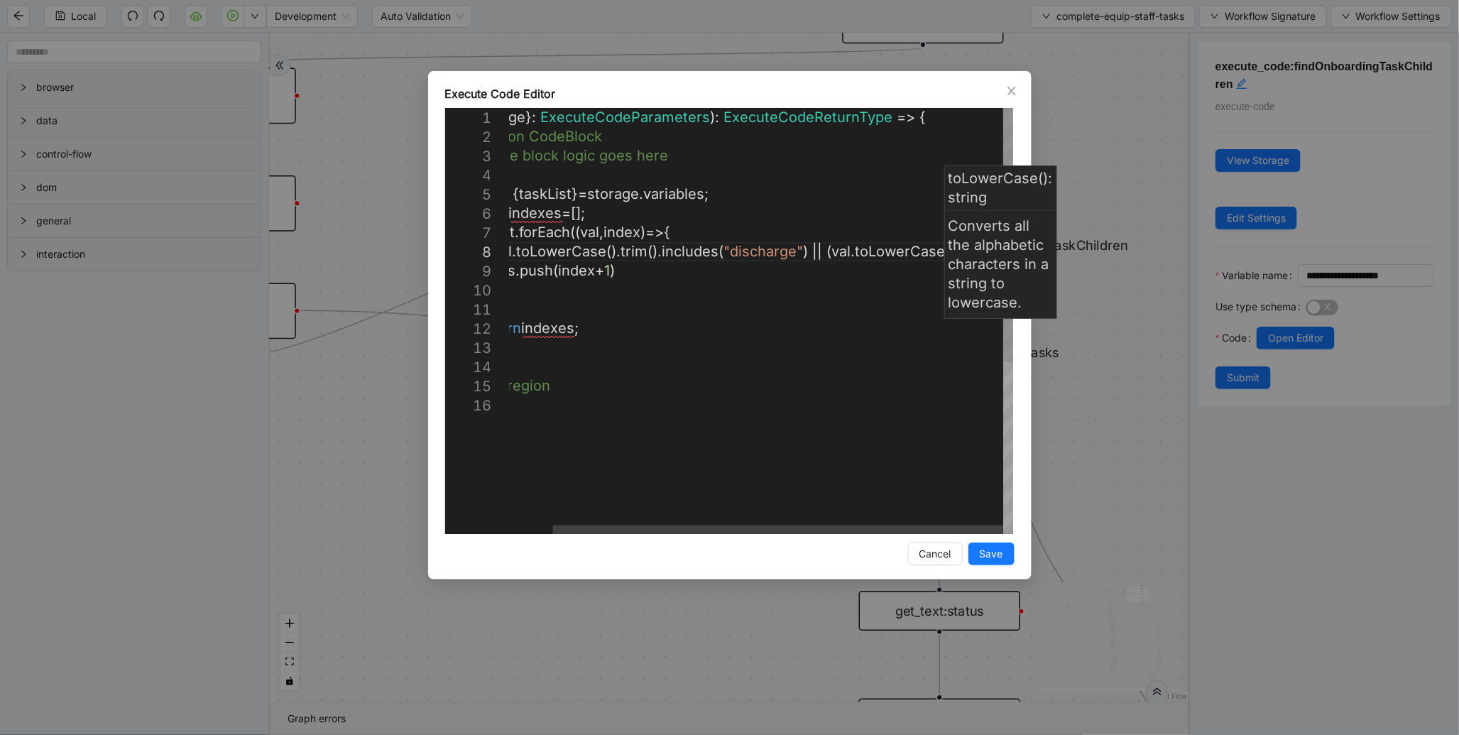
scroll to position [114, 161]
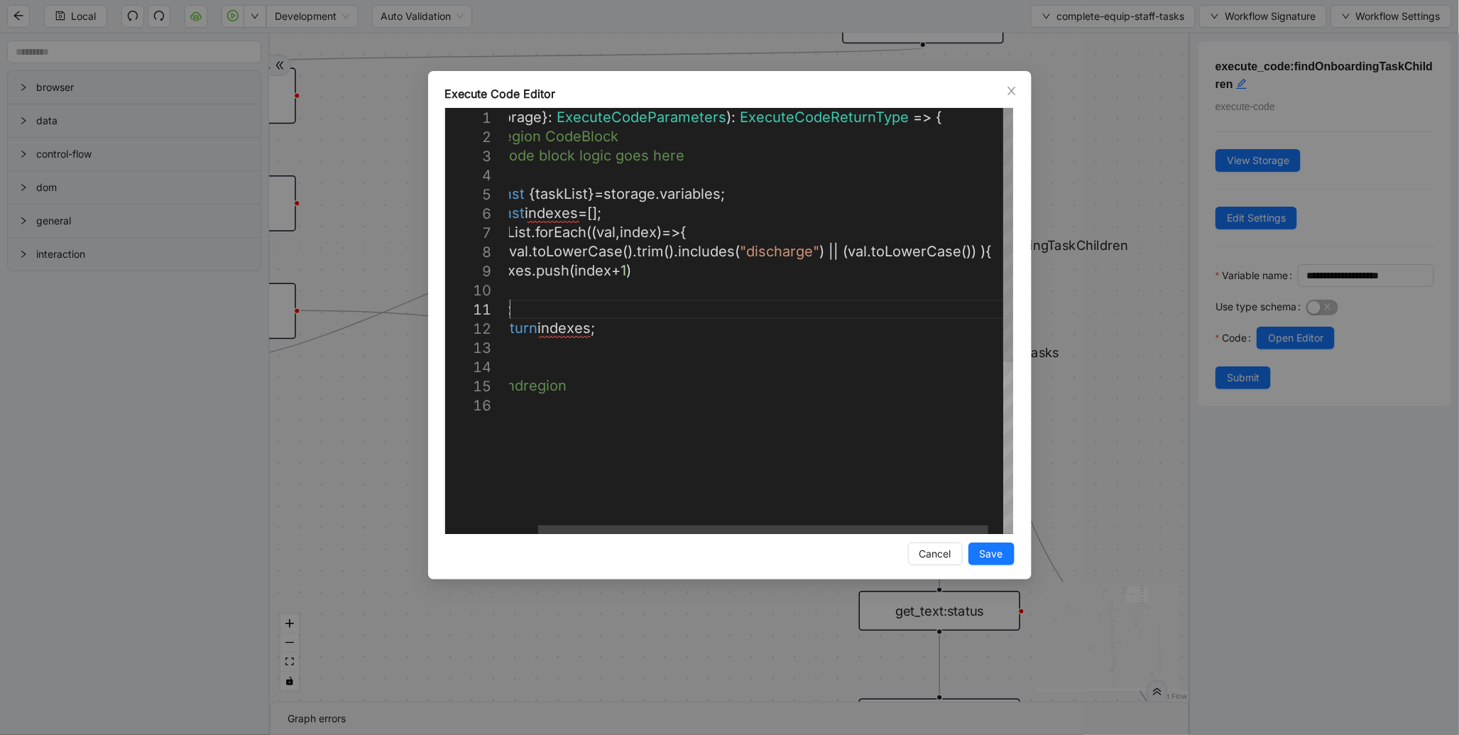
click at [714, 311] on div "({ storage }: ExecuteCodeParameters ): ExecuteCodeReturnType => { //#region Cod…" at bounding box center [754, 465] width 551 height 714
click at [962, 249] on div "({ storage }: ExecuteCodeParameters ): ExecuteCodeReturnType => { //#region Cod…" at bounding box center [754, 465] width 551 height 714
click at [920, 308] on div "({ storage }: ExecuteCodeParameters ): ExecuteCodeReturnType => { //#region Cod…" at bounding box center [829, 465] width 701 height 714
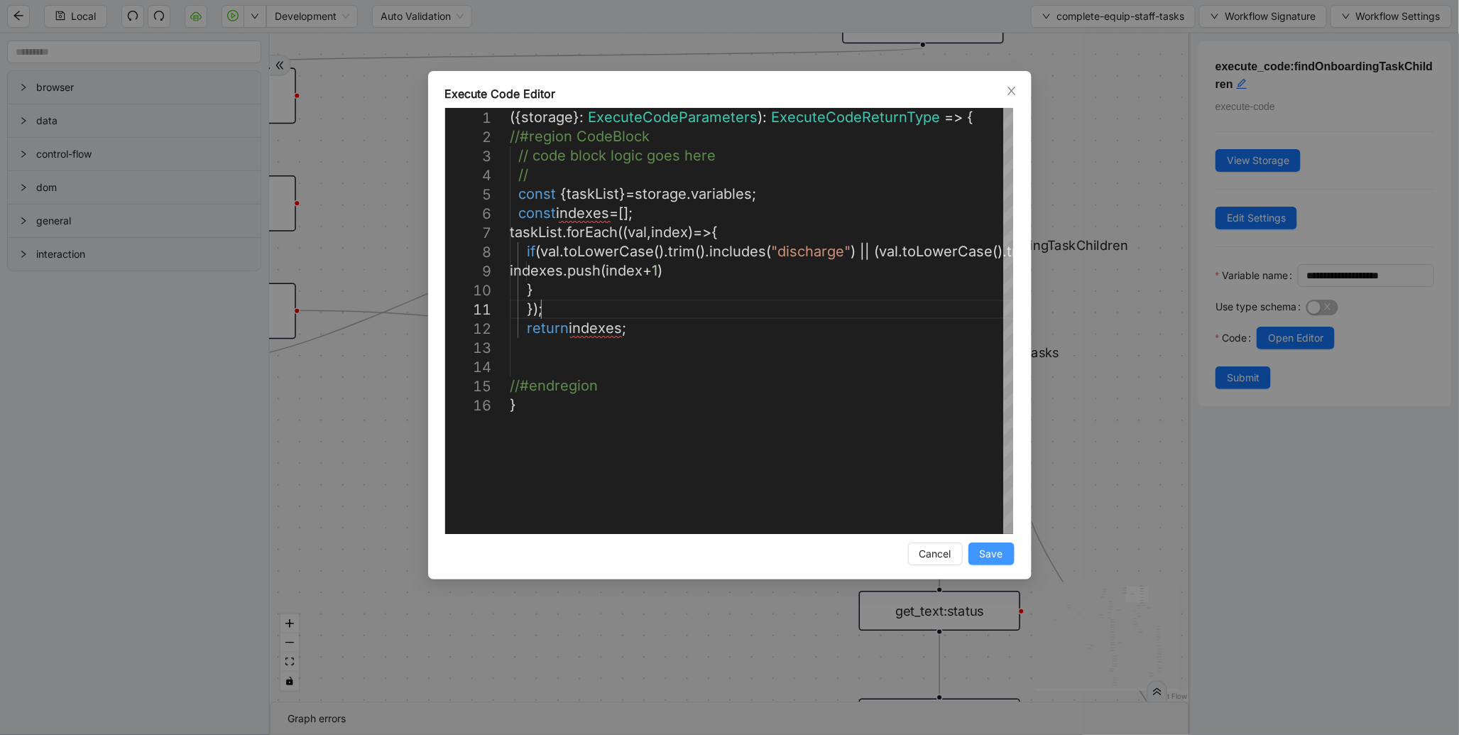
type textarea "**********"
click at [1005, 562] on button "Save" at bounding box center [992, 554] width 46 height 23
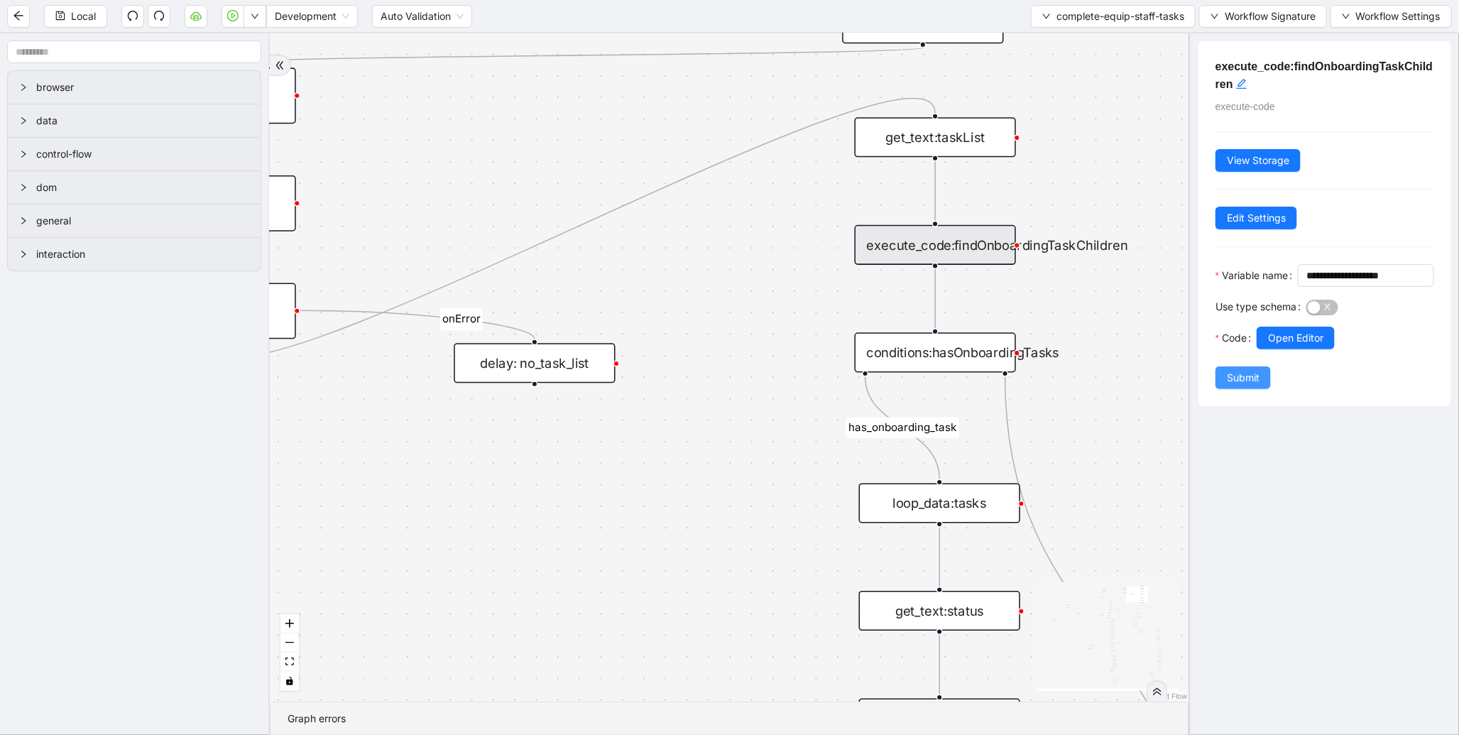
click at [1249, 386] on span "Submit" at bounding box center [1243, 378] width 33 height 16
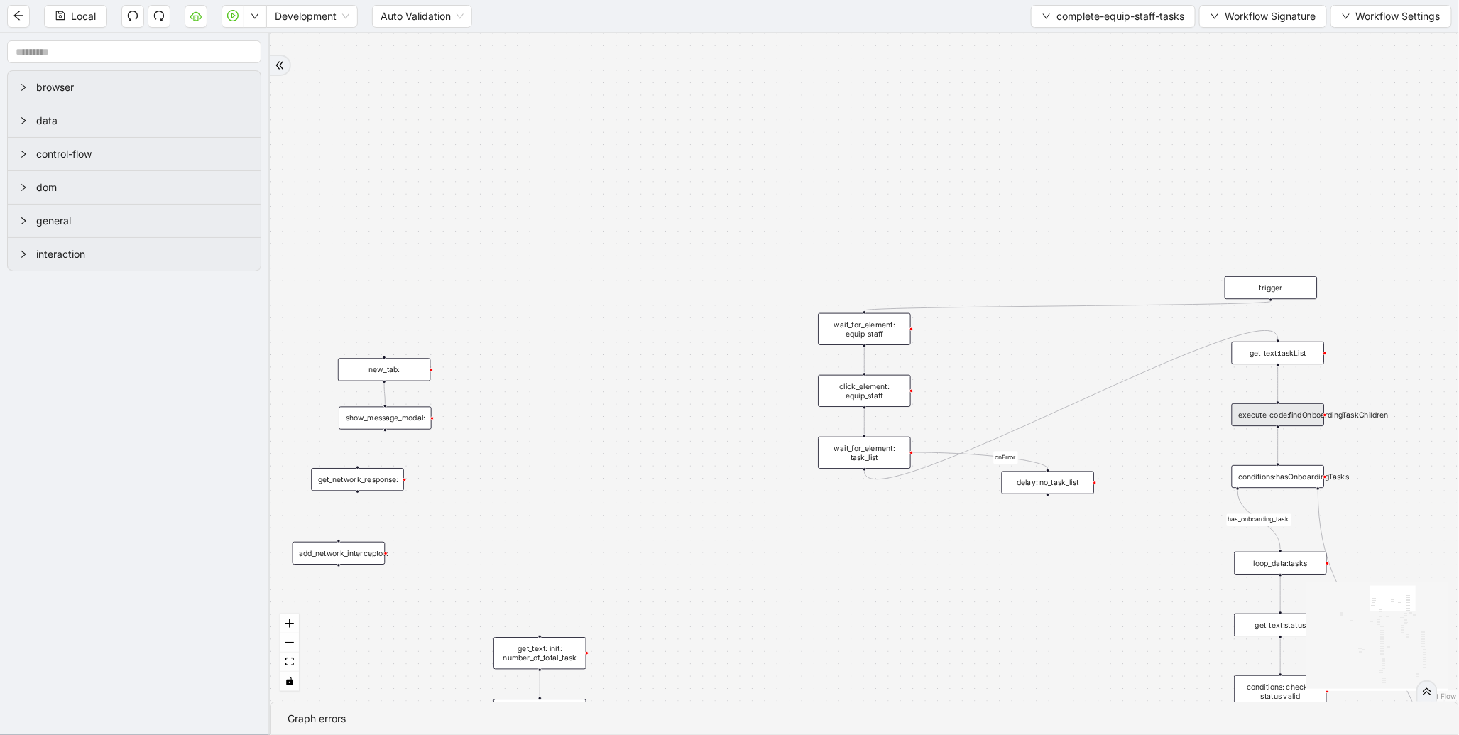
drag, startPoint x: 562, startPoint y: 273, endPoint x: 979, endPoint y: 429, distance: 445.2
click at [1021, 405] on div "loopFrom exitFrom onError onError onError onError valid_status fallback status_…" at bounding box center [865, 367] width 1190 height 668
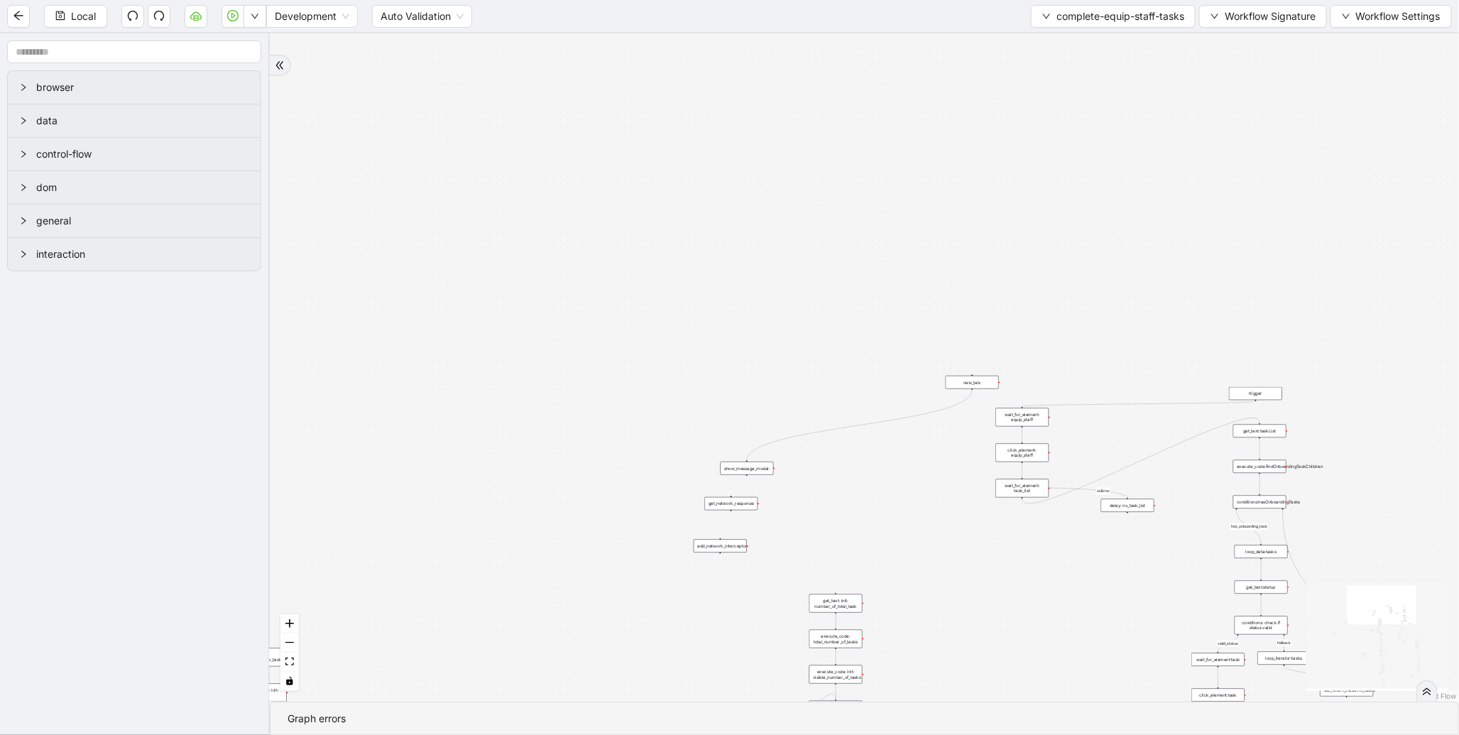
drag, startPoint x: 758, startPoint y: 440, endPoint x: 984, endPoint y: 382, distance: 233.2
click at [984, 382] on div "new_tab:" at bounding box center [972, 382] width 53 height 13
drag, startPoint x: 785, startPoint y: 470, endPoint x: 896, endPoint y: 455, distance: 111.8
click at [896, 455] on div "show_message_modal:" at bounding box center [882, 457] width 53 height 13
drag, startPoint x: 1038, startPoint y: 516, endPoint x: 877, endPoint y: 541, distance: 163.1
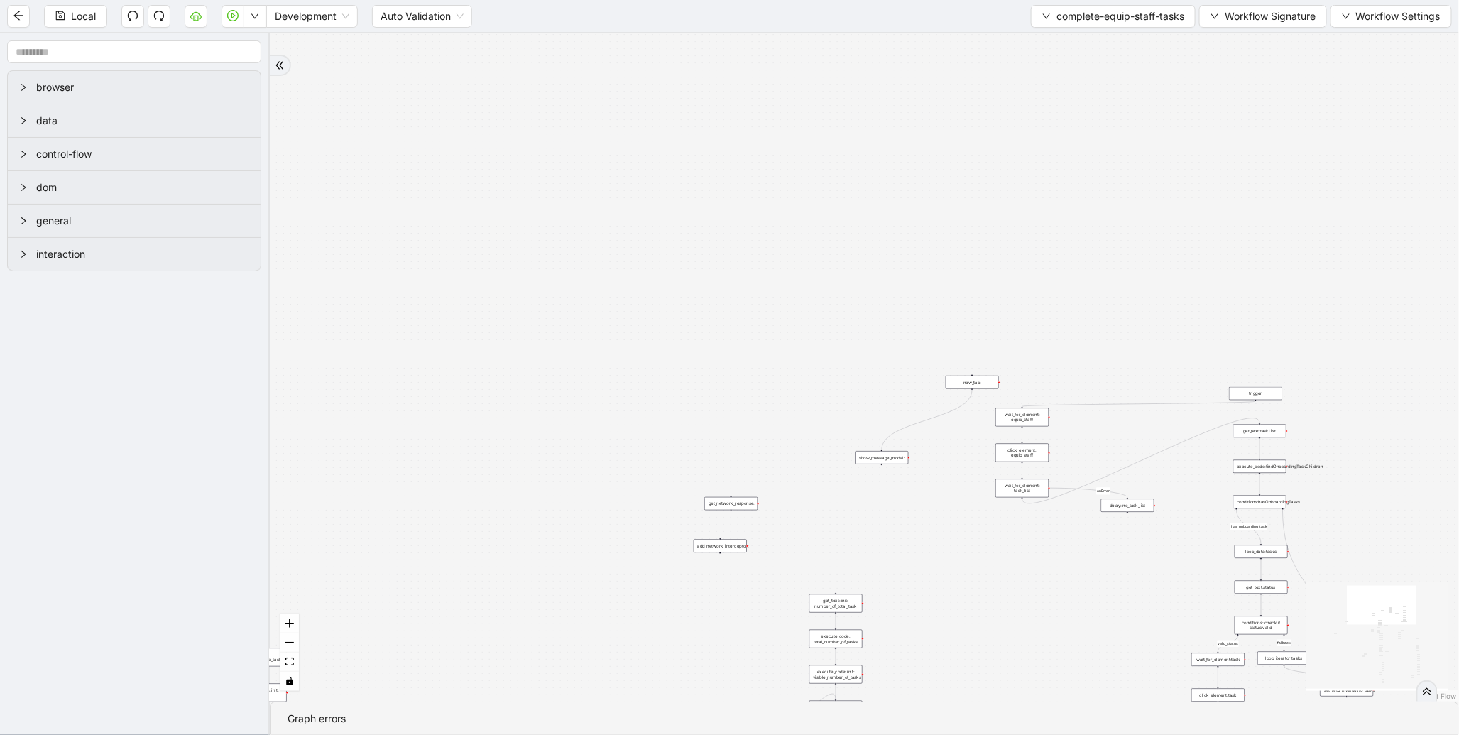
click at [877, 541] on div "loopFrom exitFrom onError onError onError onError valid_status fallback status_…" at bounding box center [865, 367] width 1190 height 668
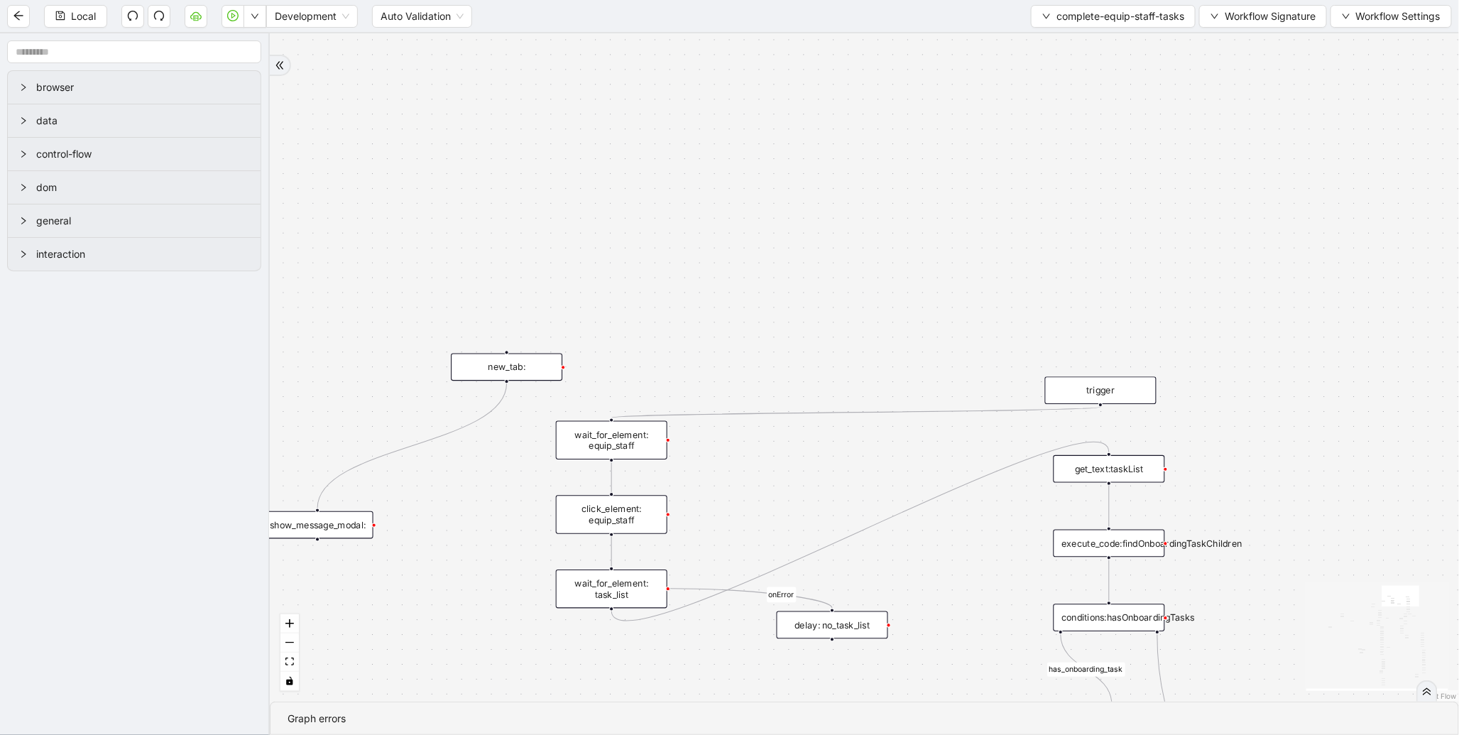
click at [1102, 403] on div "trigger" at bounding box center [1100, 390] width 111 height 28
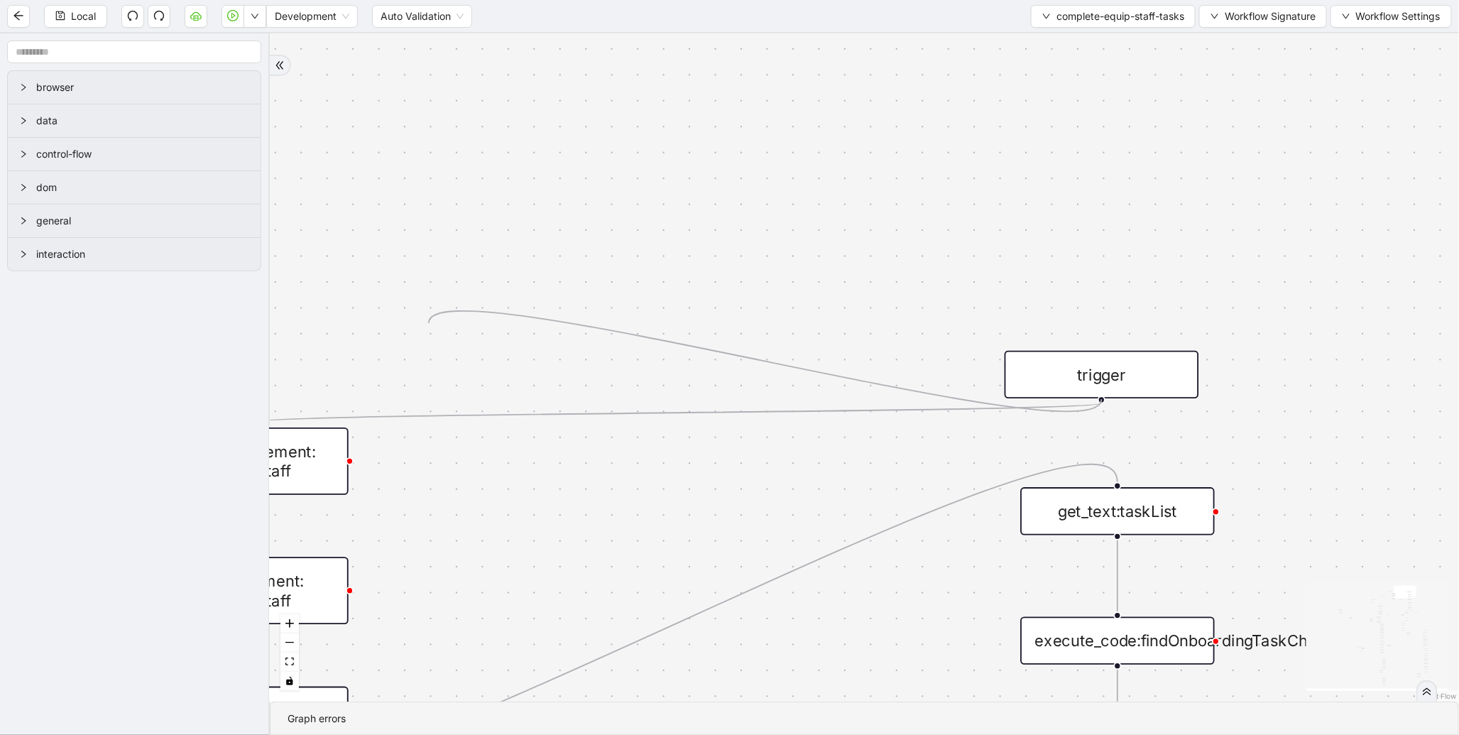
drag, startPoint x: 1104, startPoint y: 398, endPoint x: 460, endPoint y: 342, distance: 646.6
click at [460, 342] on div "loopFrom exitFrom onError onError onError onError valid_status fallback status_…" at bounding box center [865, 367] width 1190 height 668
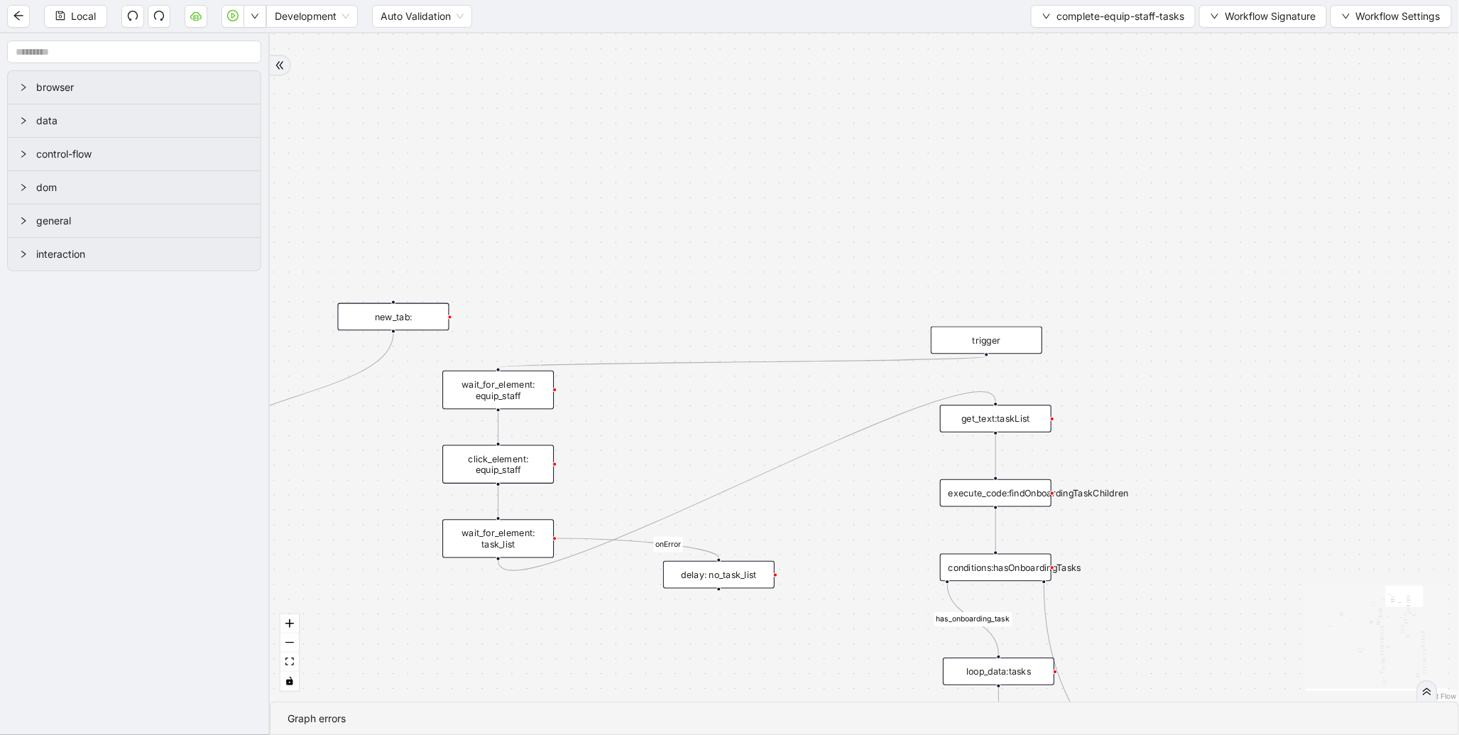
drag, startPoint x: 678, startPoint y: 341, endPoint x: 704, endPoint y: 339, distance: 25.6
click at [704, 339] on div "loopFrom exitFrom onError onError onError onError valid_status fallback status_…" at bounding box center [865, 367] width 1190 height 668
drag, startPoint x: 997, startPoint y: 352, endPoint x: 1224, endPoint y: 266, distance: 242.0
click at [412, 300] on div "loopFrom exitFrom onError onError onError onError valid_status fallback status_…" at bounding box center [865, 367] width 1190 height 668
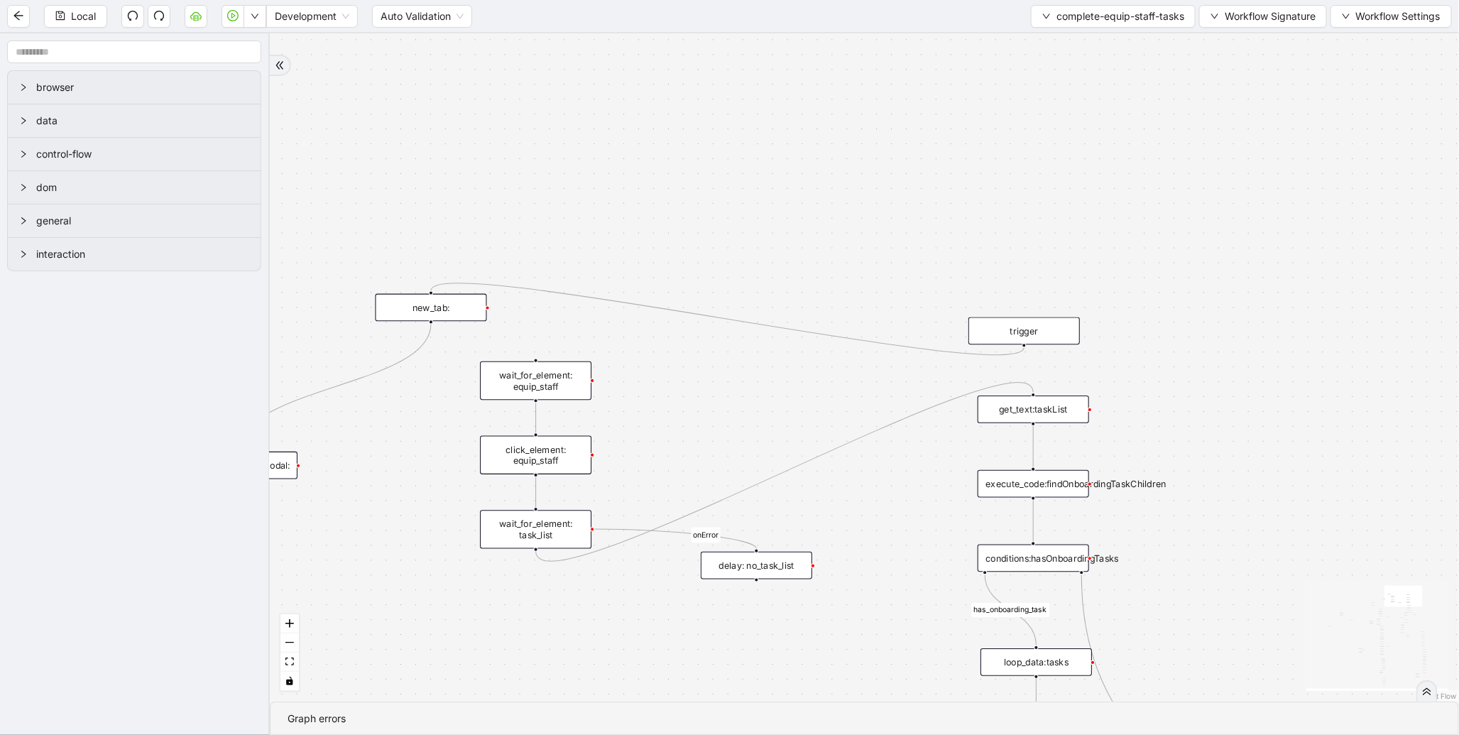
drag, startPoint x: 392, startPoint y: 400, endPoint x: 494, endPoint y: 355, distance: 111.0
click at [494, 355] on div "loopFrom exitFrom onError onError onError onError valid_status fallback status_…" at bounding box center [865, 367] width 1190 height 668
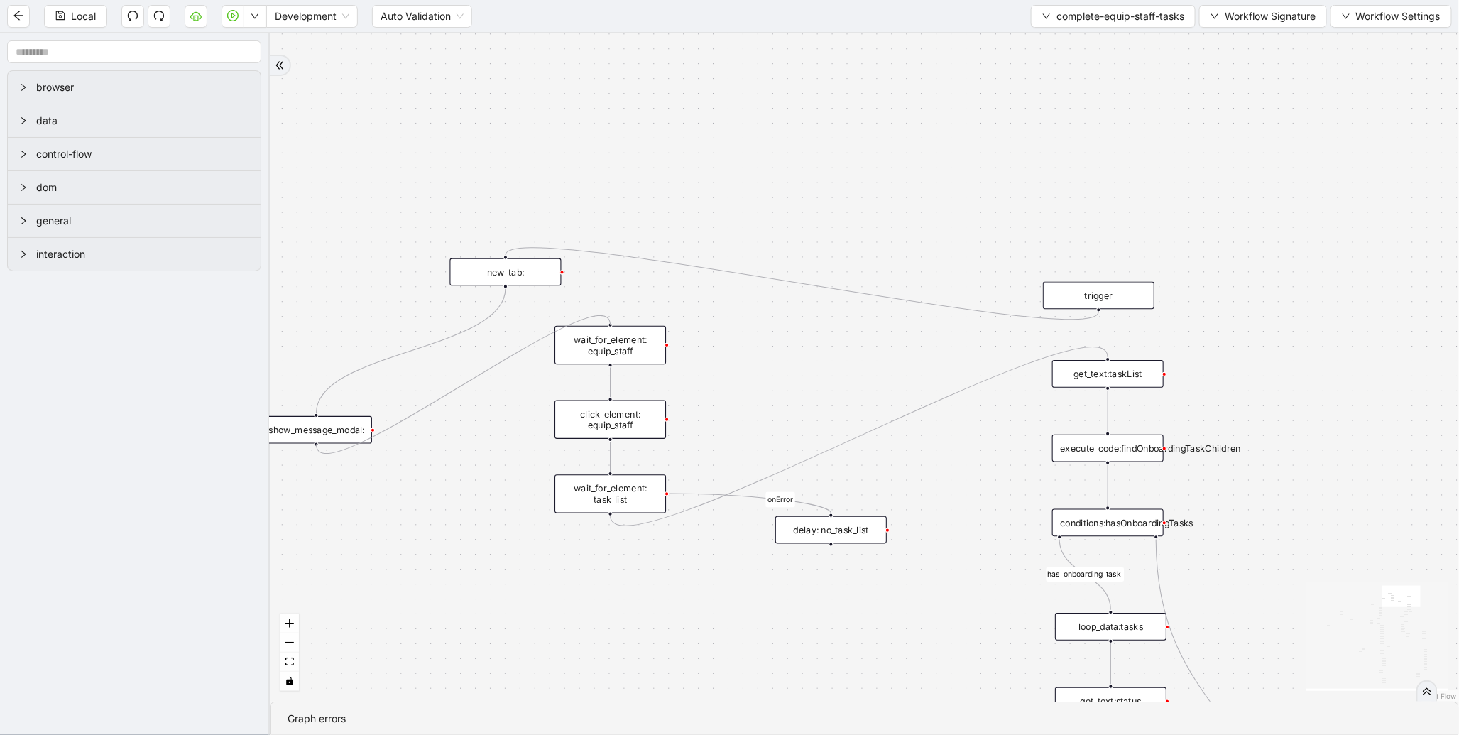
drag, startPoint x: 316, startPoint y: 445, endPoint x: 521, endPoint y: 467, distance: 206.4
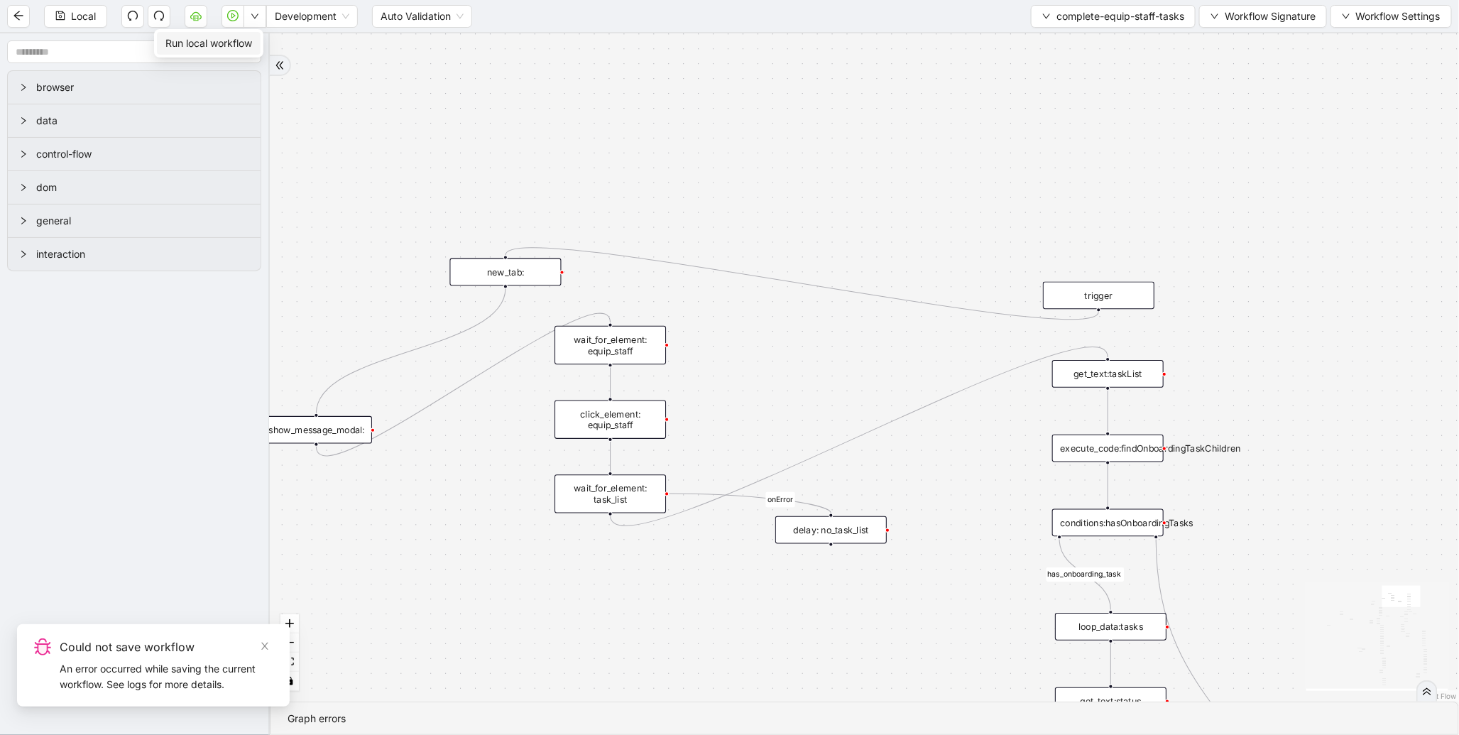
click at [256, 40] on li "Run local workflow" at bounding box center [209, 43] width 104 height 23
click at [249, 38] on span "Run local workflow" at bounding box center [208, 44] width 87 height 16
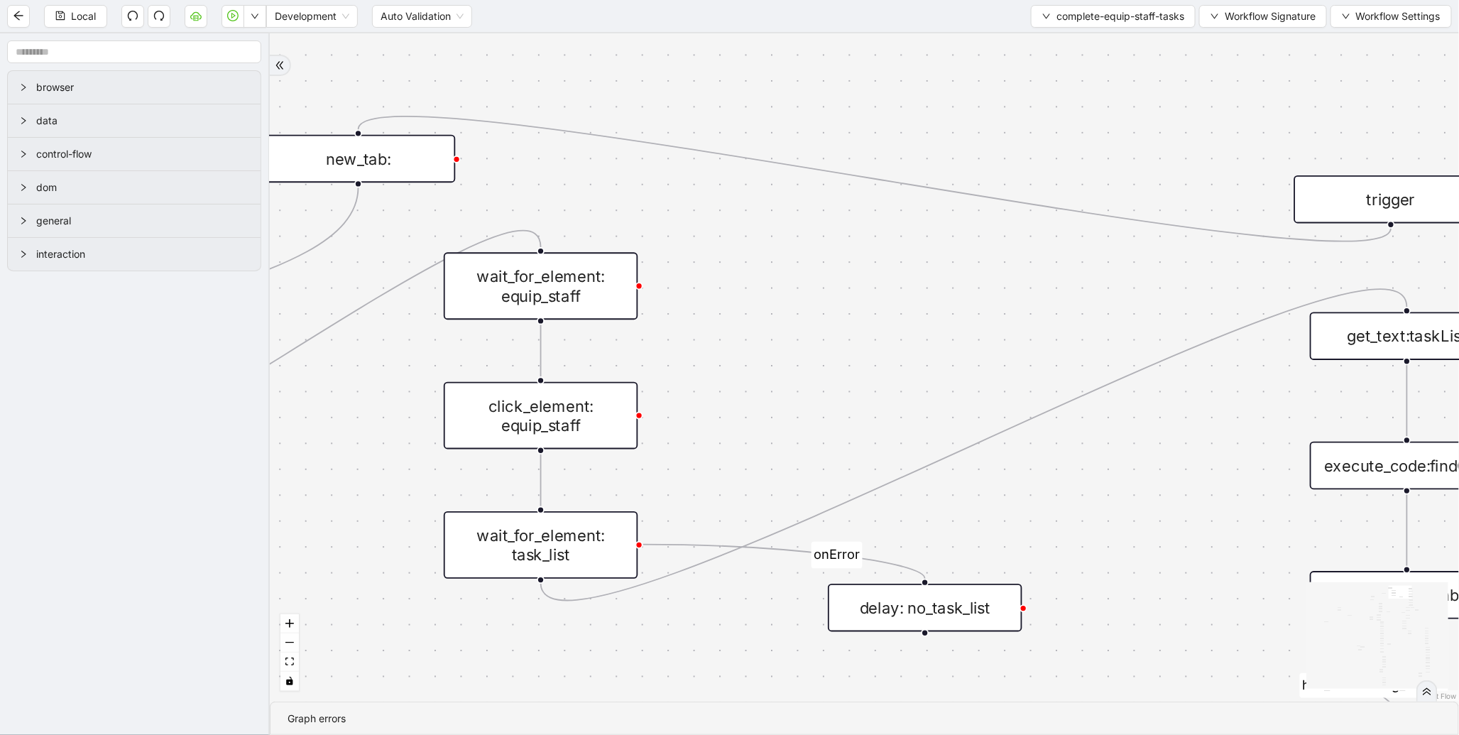
drag, startPoint x: 700, startPoint y: 343, endPoint x: 1024, endPoint y: 311, distance: 325.4
click at [1025, 311] on div "loopFrom exitFrom onError onError onError onError valid_status fallback status_…" at bounding box center [865, 367] width 1190 height 668
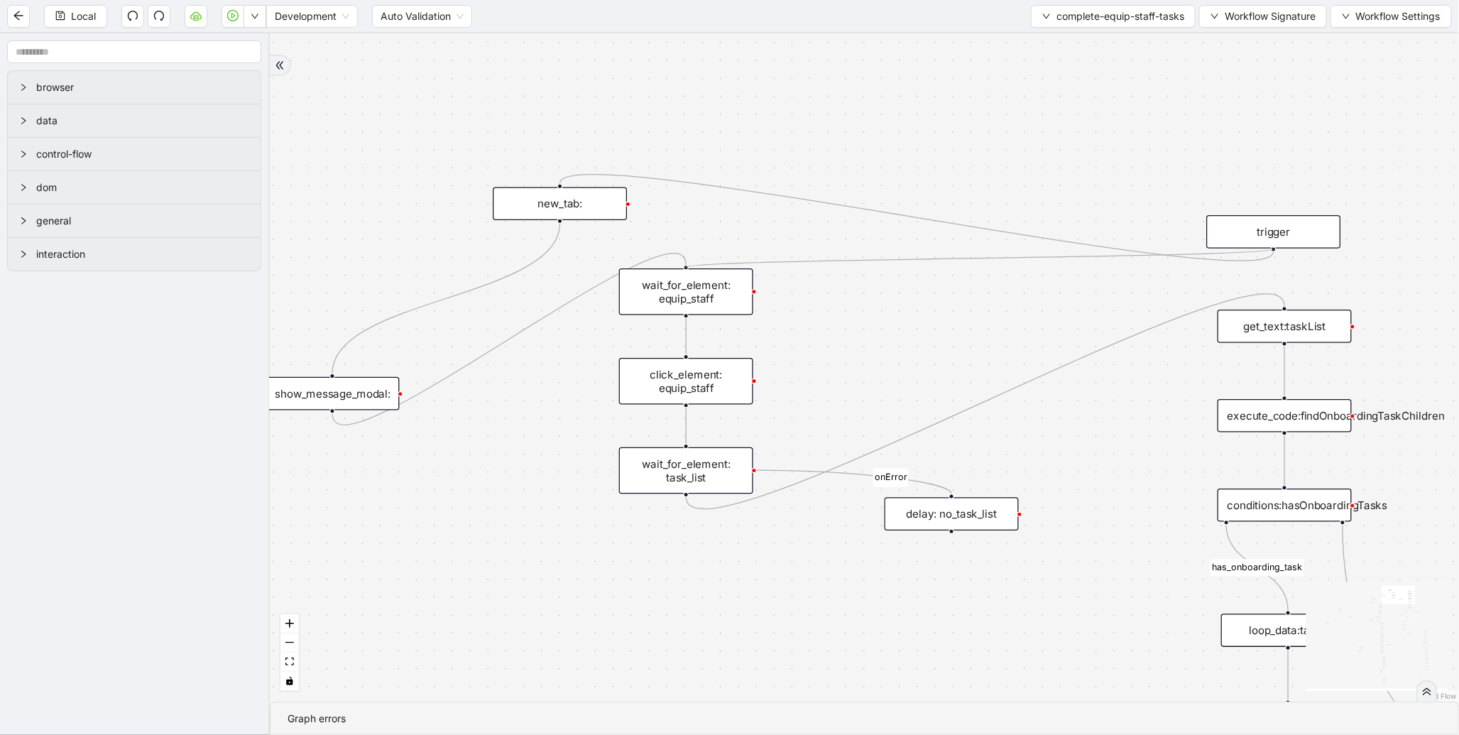
drag, startPoint x: 1274, startPoint y: 246, endPoint x: 700, endPoint y: 271, distance: 575.1
click at [1272, 121] on div "loopFrom exitFrom onError onError onError onError valid_status fallback status_…" at bounding box center [865, 367] width 1190 height 668
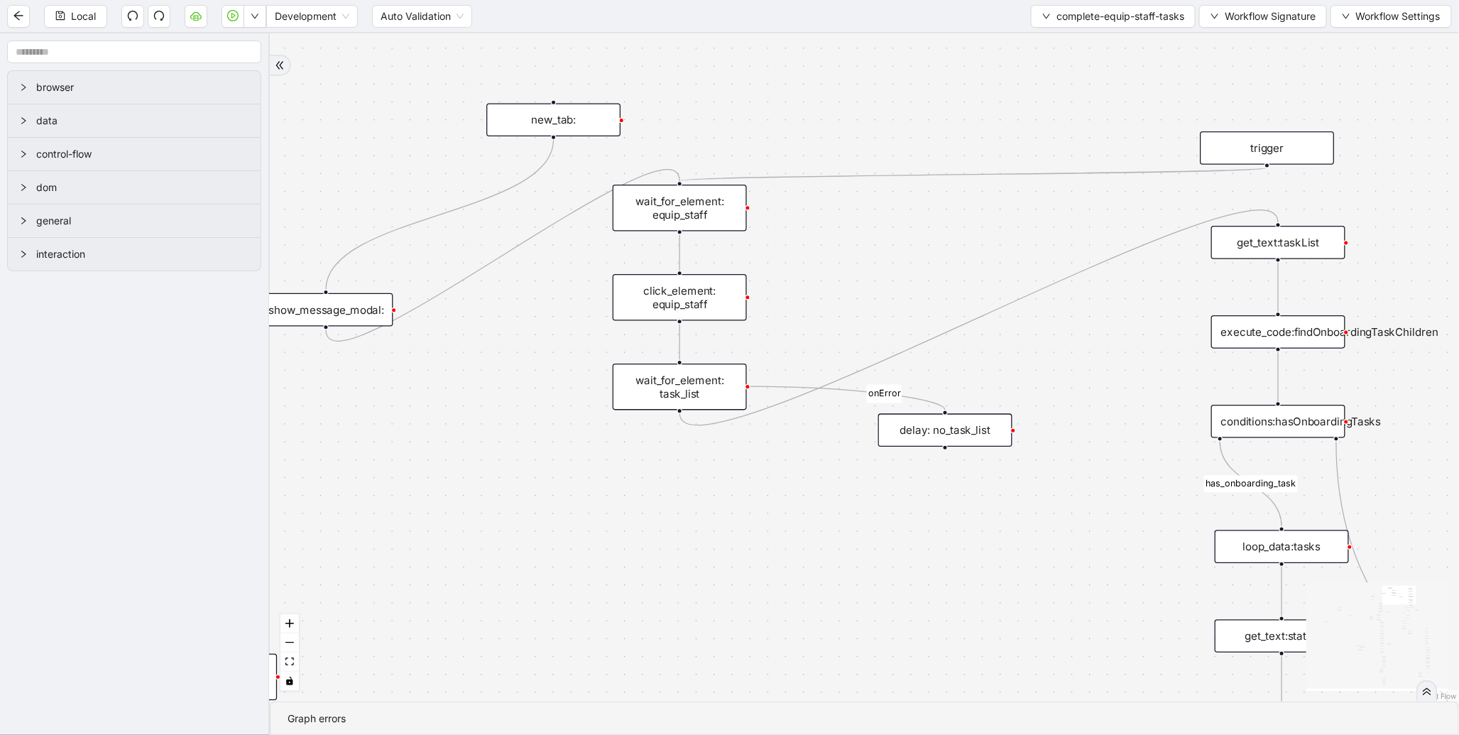
drag, startPoint x: 1267, startPoint y: 132, endPoint x: 1258, endPoint y: 229, distance: 97.7
click at [1265, 125] on div "loopFrom exitFrom onError onError onError onError valid_status fallback status_…" at bounding box center [865, 367] width 1190 height 668
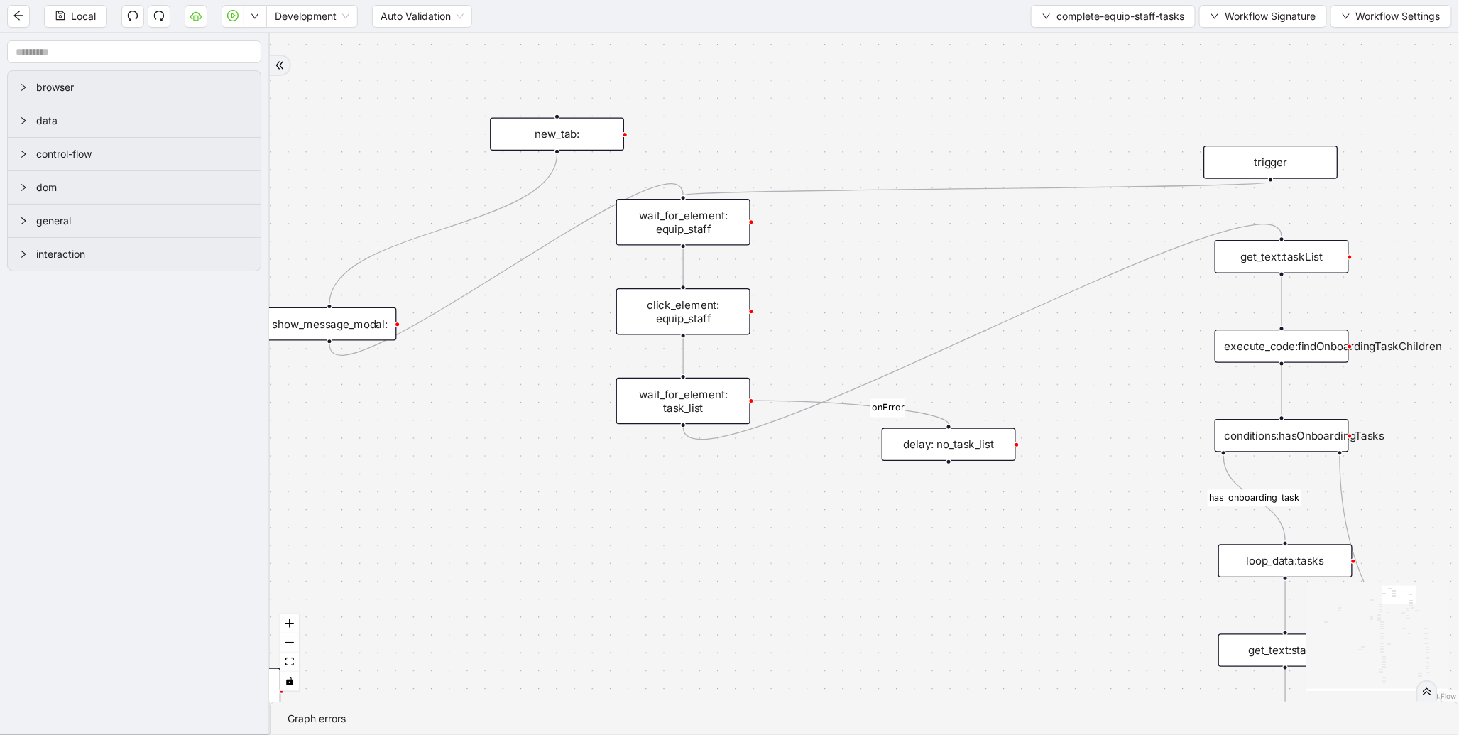
drag, startPoint x: 1055, startPoint y: 298, endPoint x: 847, endPoint y: 506, distance: 293.3
click at [847, 506] on div "loopFrom exitFrom onError onError onError onError valid_status fallback status_…" at bounding box center [865, 367] width 1190 height 668
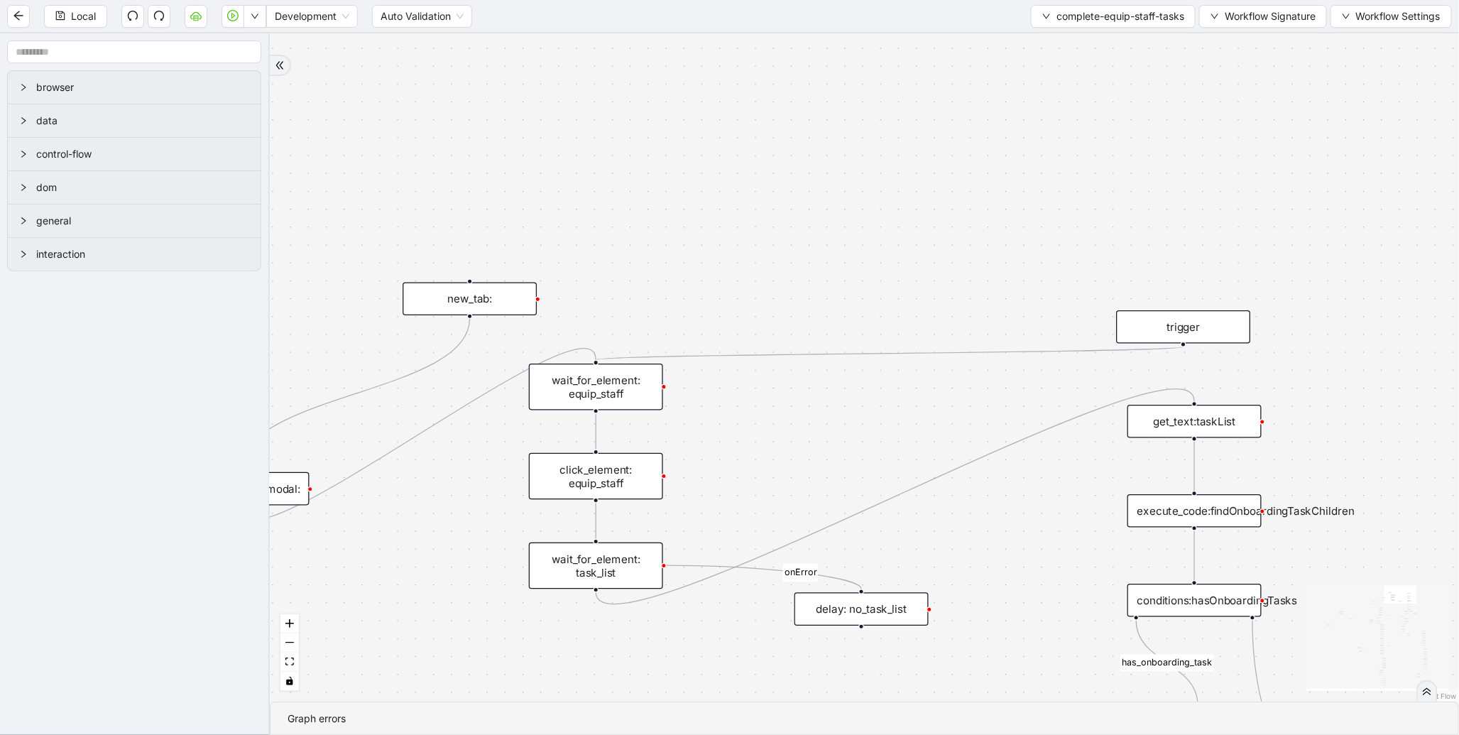
drag, startPoint x: 805, startPoint y: 294, endPoint x: 872, endPoint y: 455, distance: 174.8
click at [712, 491] on div "loopFrom exitFrom onError onError onError onError valid_status fallback status_…" at bounding box center [865, 367] width 1190 height 668
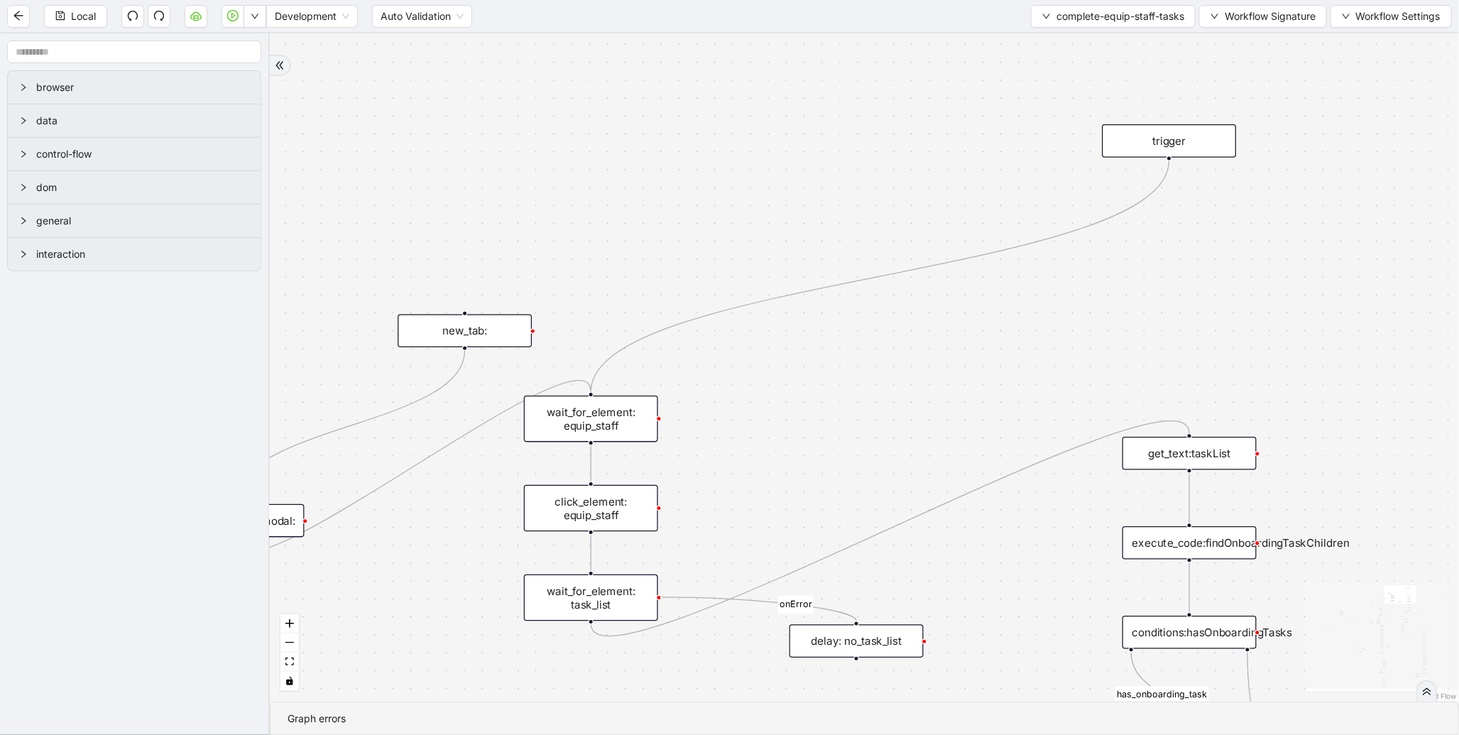
drag, startPoint x: 1151, startPoint y: 364, endPoint x: 1149, endPoint y: 110, distance: 253.5
click at [1149, 124] on div "trigger" at bounding box center [1169, 140] width 134 height 33
drag, startPoint x: 611, startPoint y: 415, endPoint x: 1202, endPoint y: 192, distance: 632.5
click at [1202, 192] on div "wait_for_element: equip_staff" at bounding box center [1183, 195] width 134 height 47
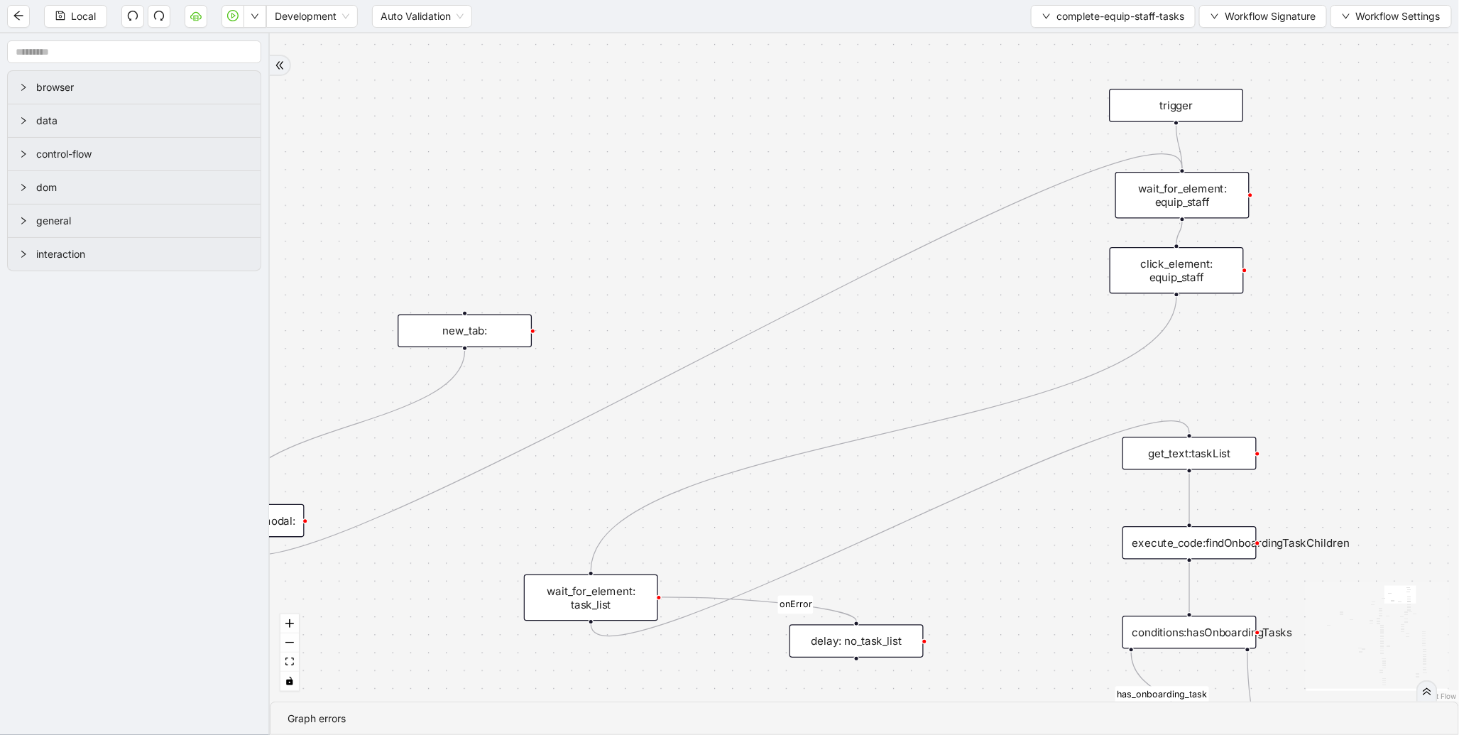
drag, startPoint x: 583, startPoint y: 506, endPoint x: 1169, endPoint y: 268, distance: 632.4
click at [1169, 268] on div "click_element: equip_staff" at bounding box center [1177, 270] width 134 height 47
drag, startPoint x: 577, startPoint y: 593, endPoint x: 1168, endPoint y: 346, distance: 639.8
click at [1168, 346] on div "wait_for_element: task_list" at bounding box center [1181, 350] width 134 height 47
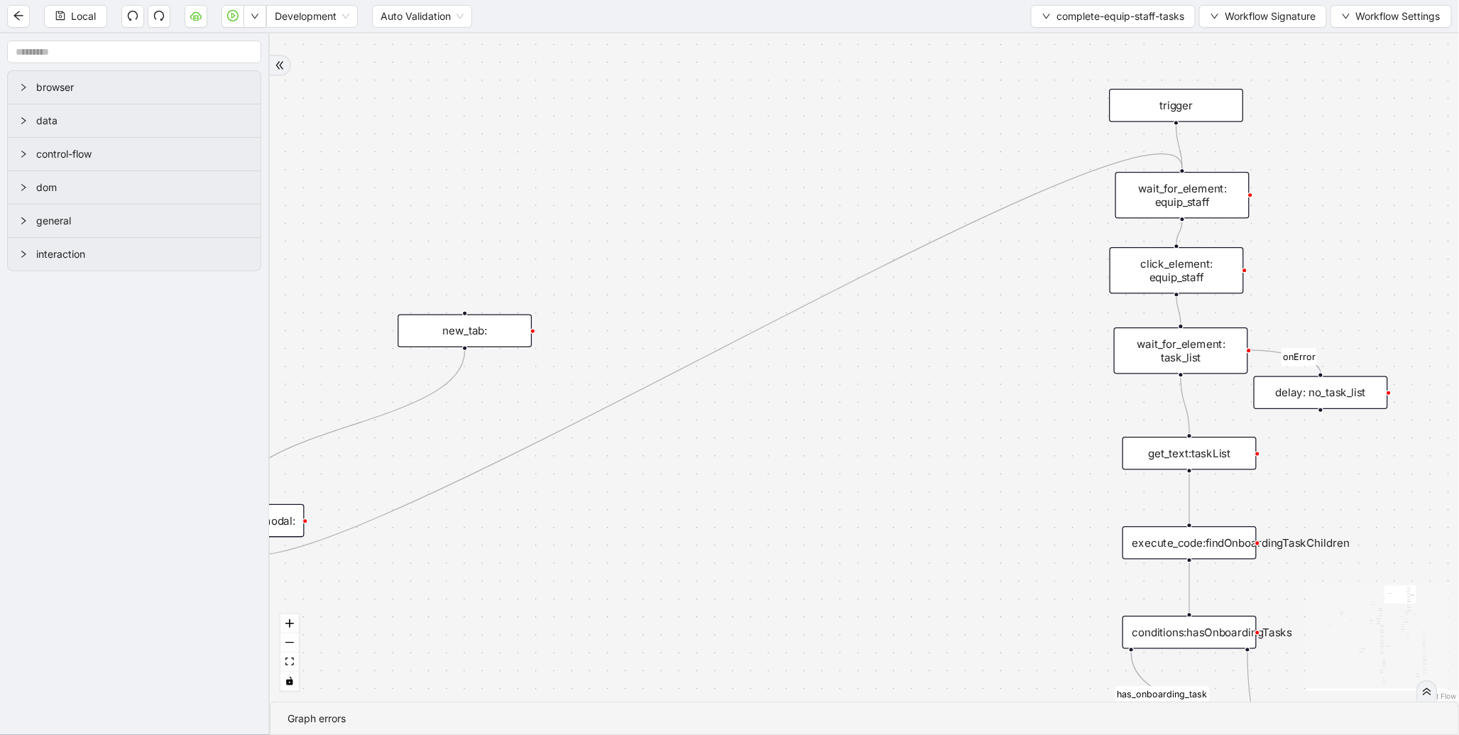
drag, startPoint x: 928, startPoint y: 618, endPoint x: 1332, endPoint y: 391, distance: 462.6
click at [1332, 391] on div "delay: no_task_list" at bounding box center [1321, 392] width 134 height 33
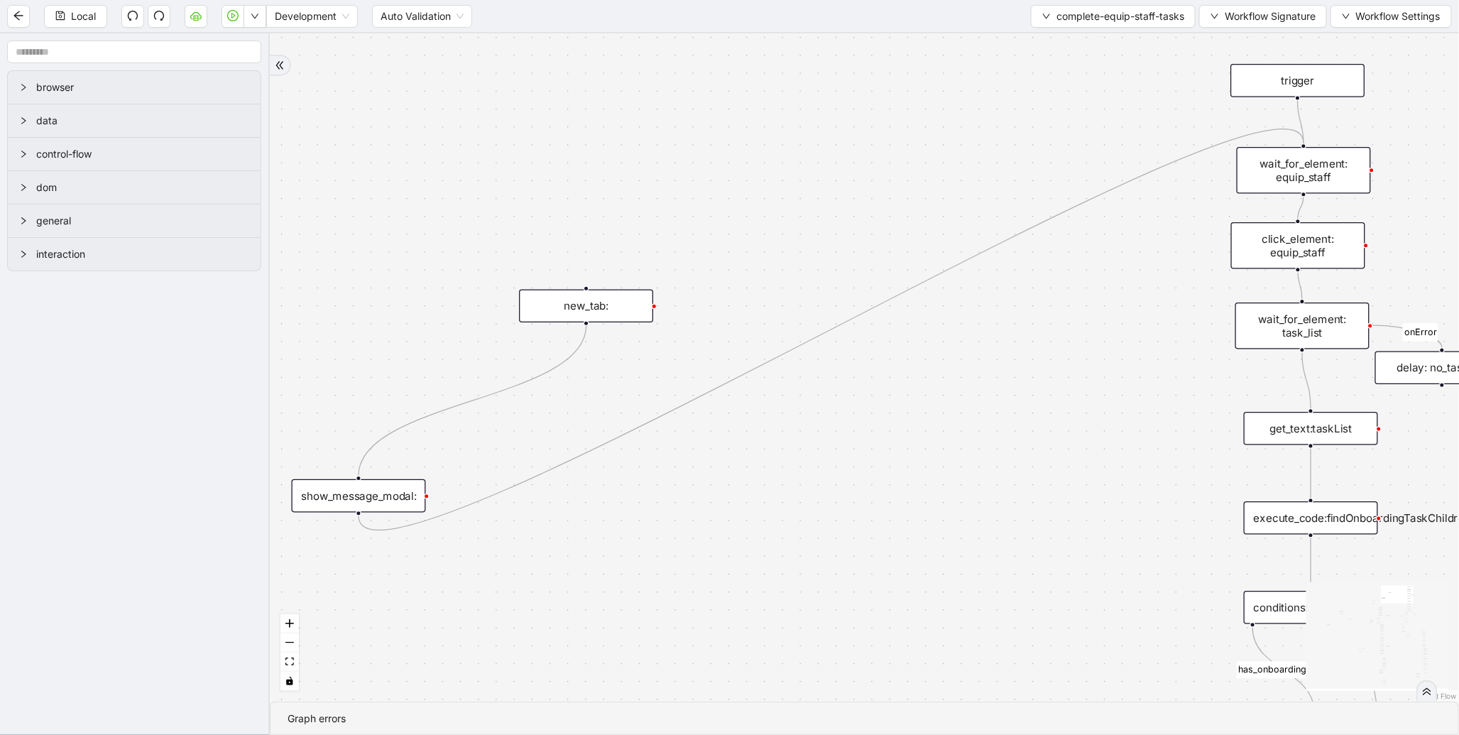
drag, startPoint x: 464, startPoint y: 427, endPoint x: 568, endPoint y: 403, distance: 106.5
click at [572, 398] on div "loopFrom exitFrom onError onError onError onError valid_status fallback status_…" at bounding box center [865, 367] width 1190 height 668
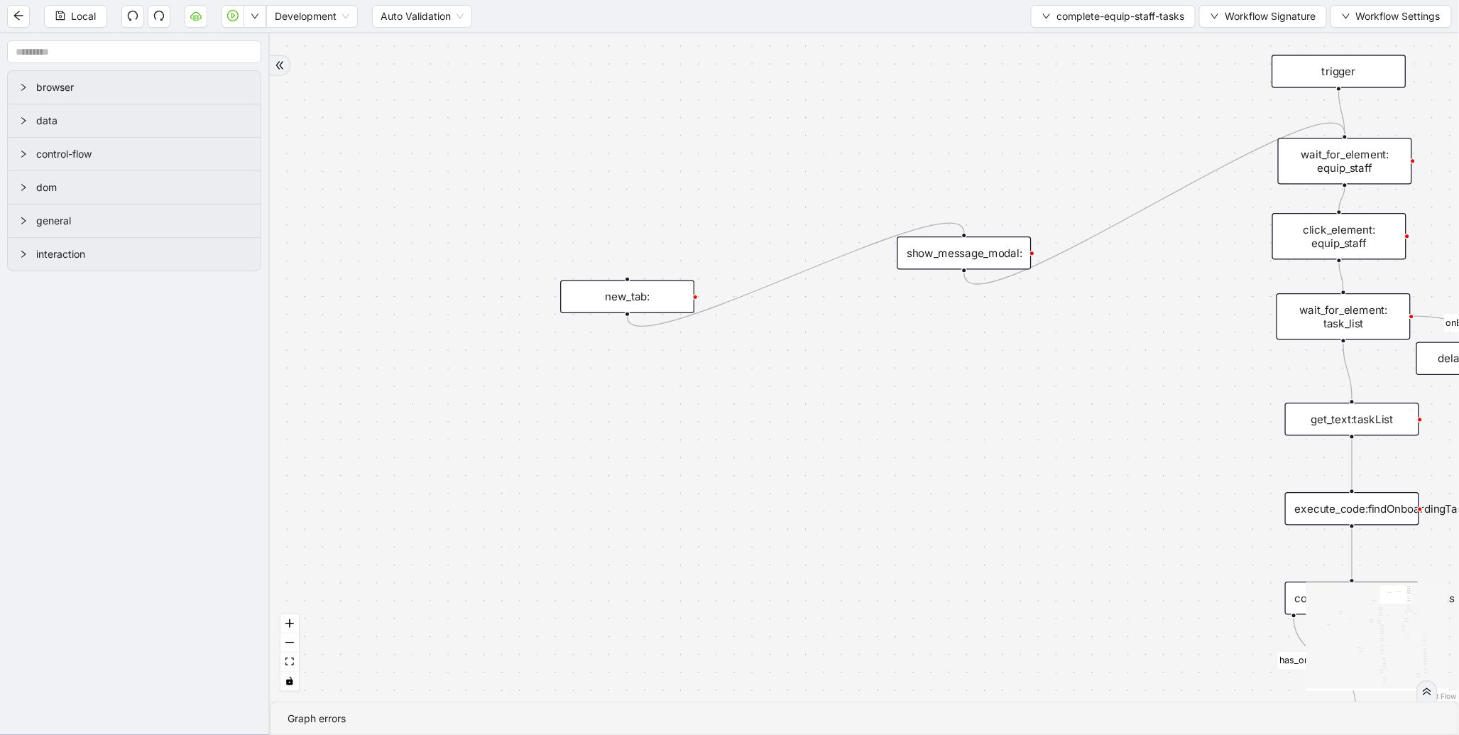
drag, startPoint x: 428, startPoint y: 493, endPoint x: 993, endPoint y: 259, distance: 611.0
click at [993, 259] on div "show_message_modal:" at bounding box center [965, 252] width 134 height 33
drag, startPoint x: 625, startPoint y: 303, endPoint x: 972, endPoint y: 156, distance: 376.2
click at [972, 156] on div "new_tab:" at bounding box center [974, 150] width 134 height 33
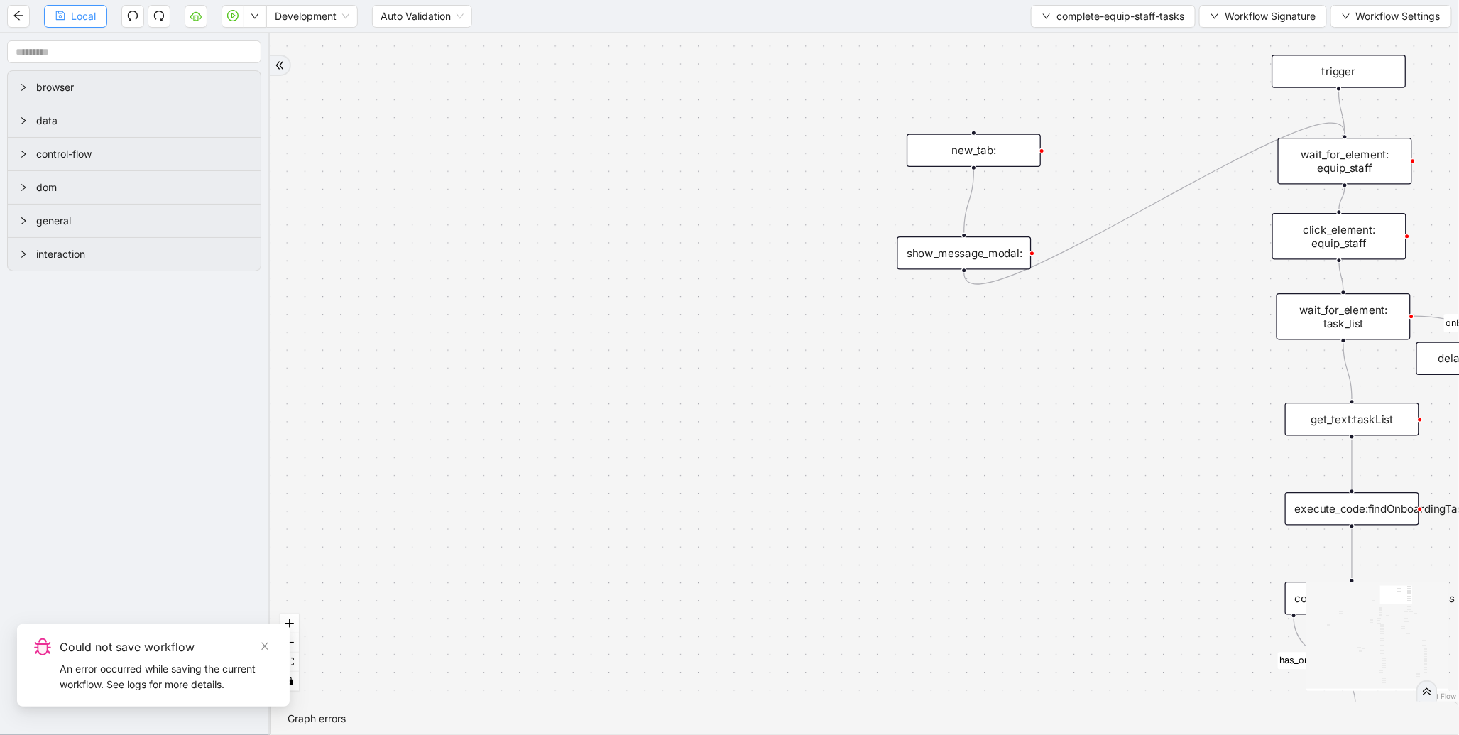
click at [87, 18] on span "Local" at bounding box center [83, 17] width 25 height 16
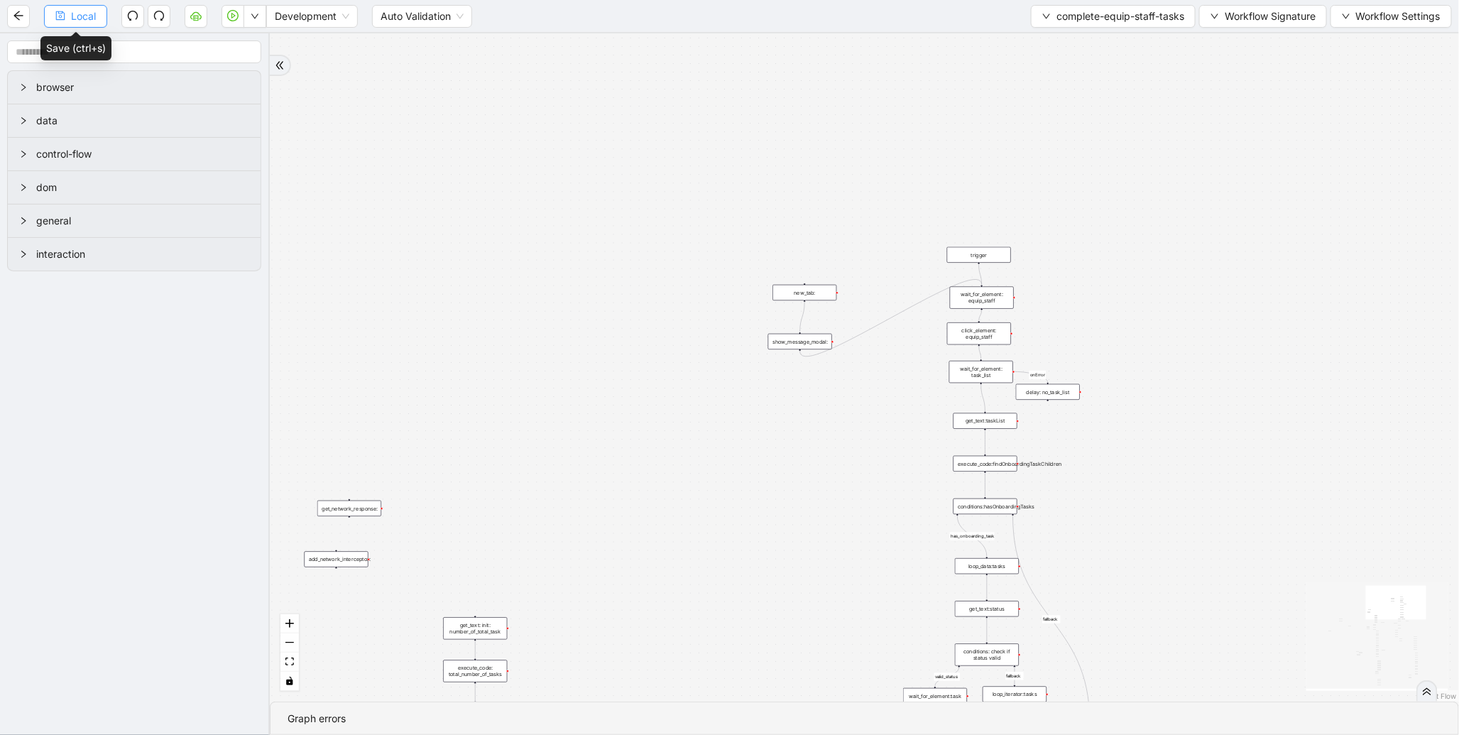
click at [87, 18] on span "Local" at bounding box center [83, 17] width 25 height 16
click at [100, 25] on button "Local" at bounding box center [75, 16] width 63 height 23
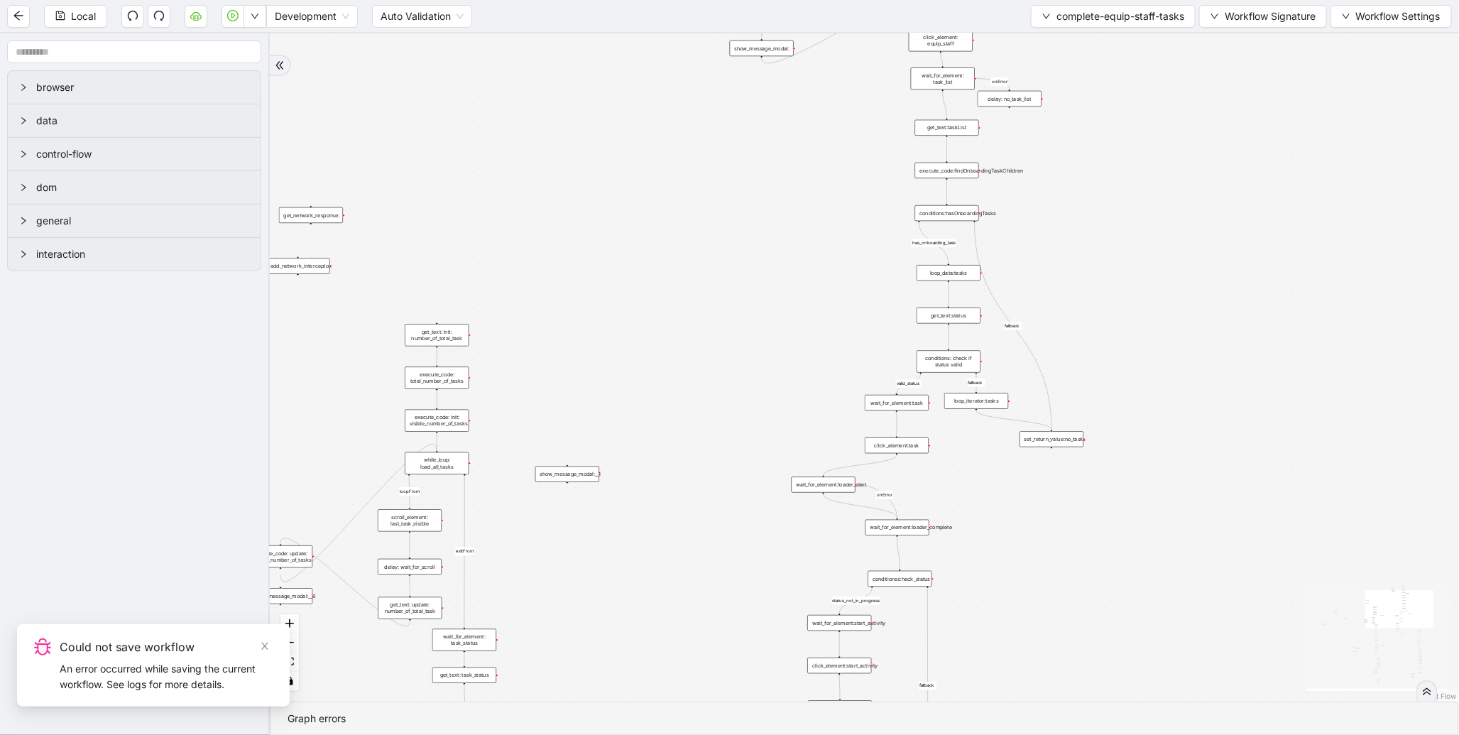
drag, startPoint x: 534, startPoint y: 440, endPoint x: 494, endPoint y: 71, distance: 371.4
click at [490, 85] on div "loopFrom exitFrom onError onError onError onError valid_status fallback status_…" at bounding box center [865, 367] width 1190 height 668
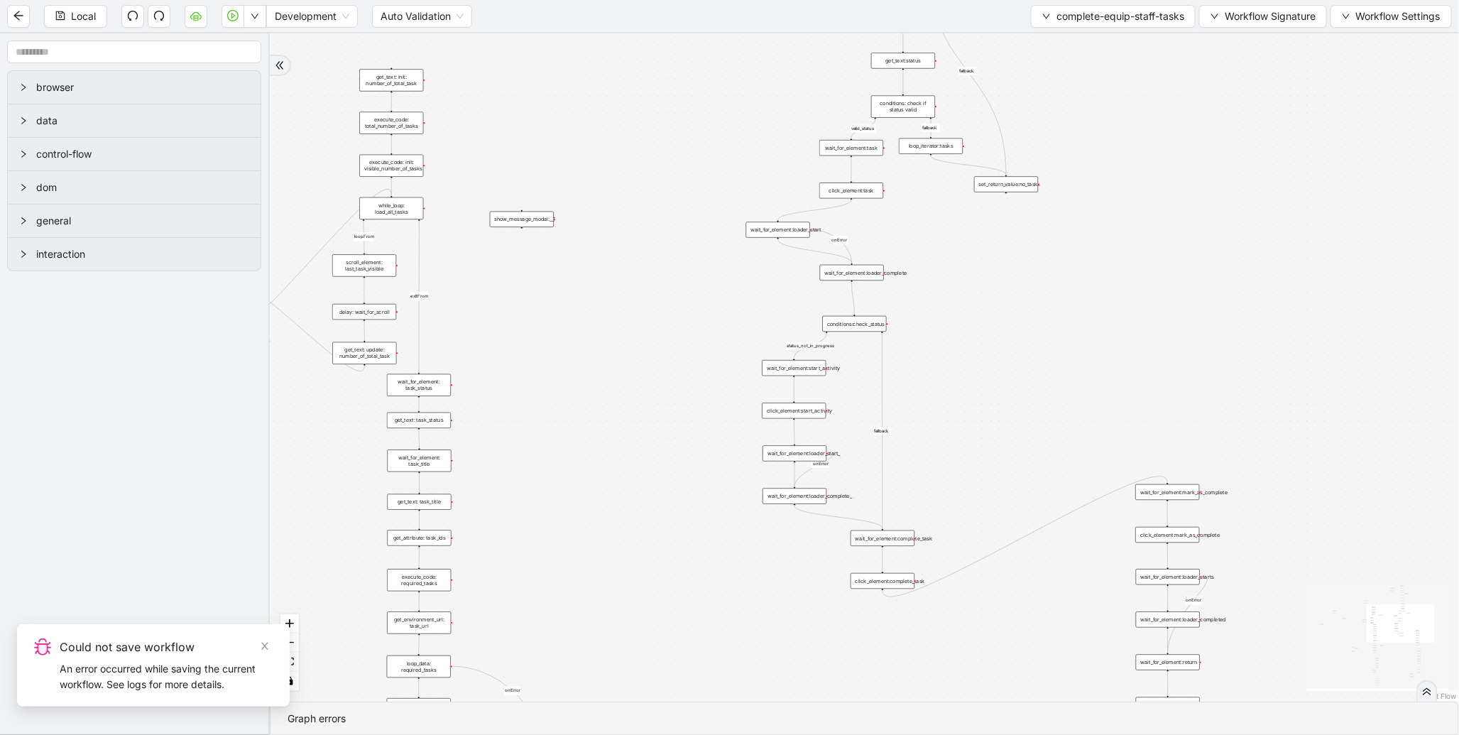
drag, startPoint x: 705, startPoint y: 294, endPoint x: 672, endPoint y: 126, distance: 170.8
click at [672, 128] on div "loopFrom exitFrom onError onError onError onError valid_status fallback status_…" at bounding box center [865, 367] width 1190 height 668
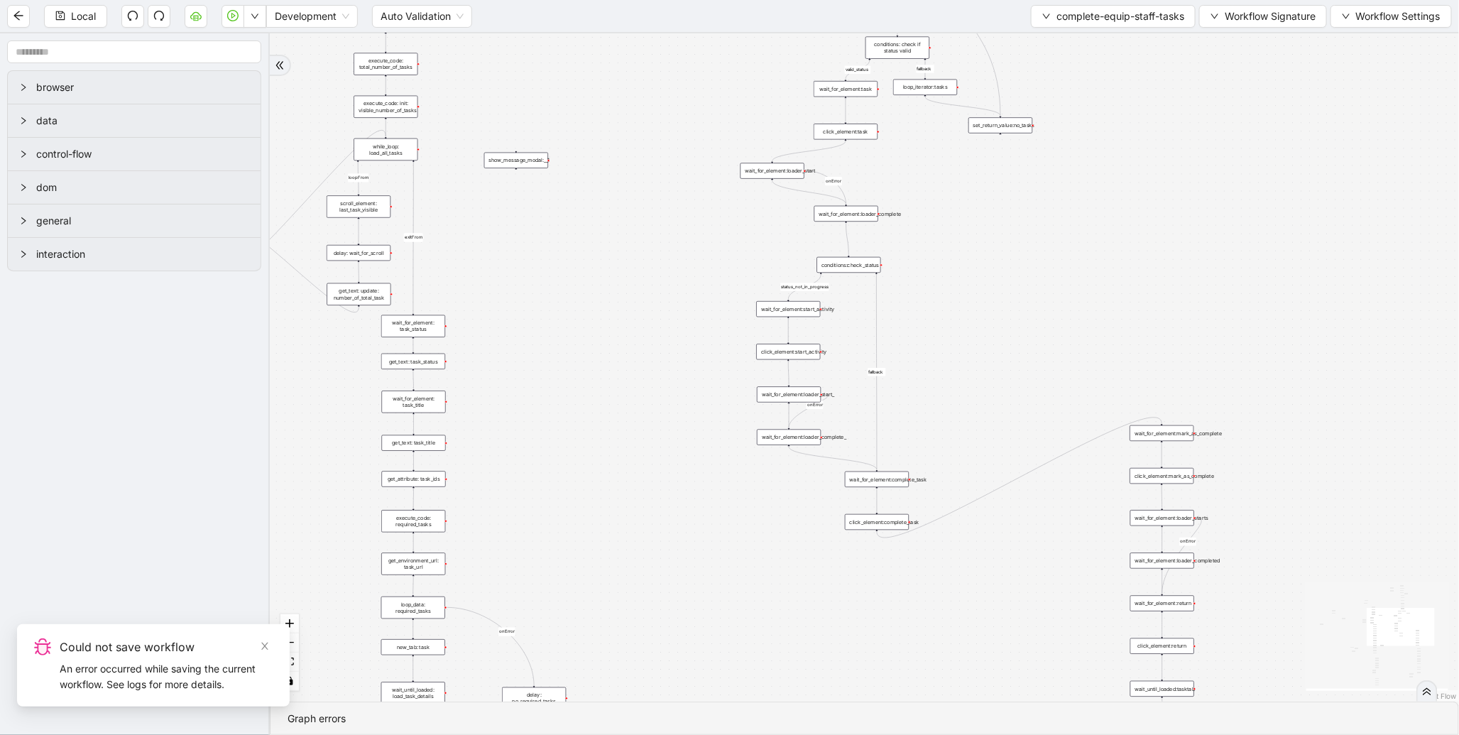
click at [607, 158] on div "loopFrom exitFrom onError onError onError onError valid_status fallback status_…" at bounding box center [865, 367] width 1190 height 668
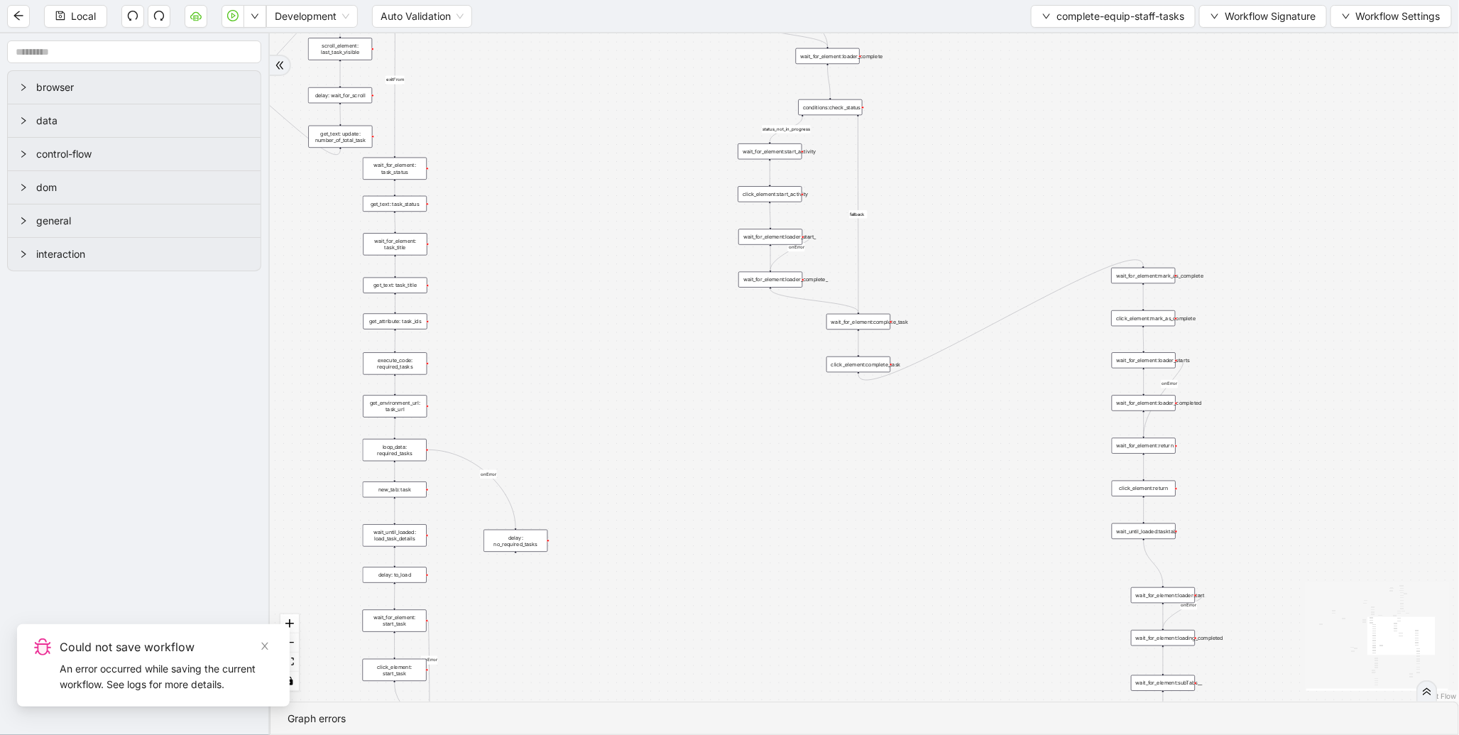
drag, startPoint x: 597, startPoint y: 346, endPoint x: 535, endPoint y: 168, distance: 188.4
click at [535, 168] on div "loopFrom exitFrom onError onError onError onError valid_status fallback status_…" at bounding box center [865, 367] width 1190 height 668
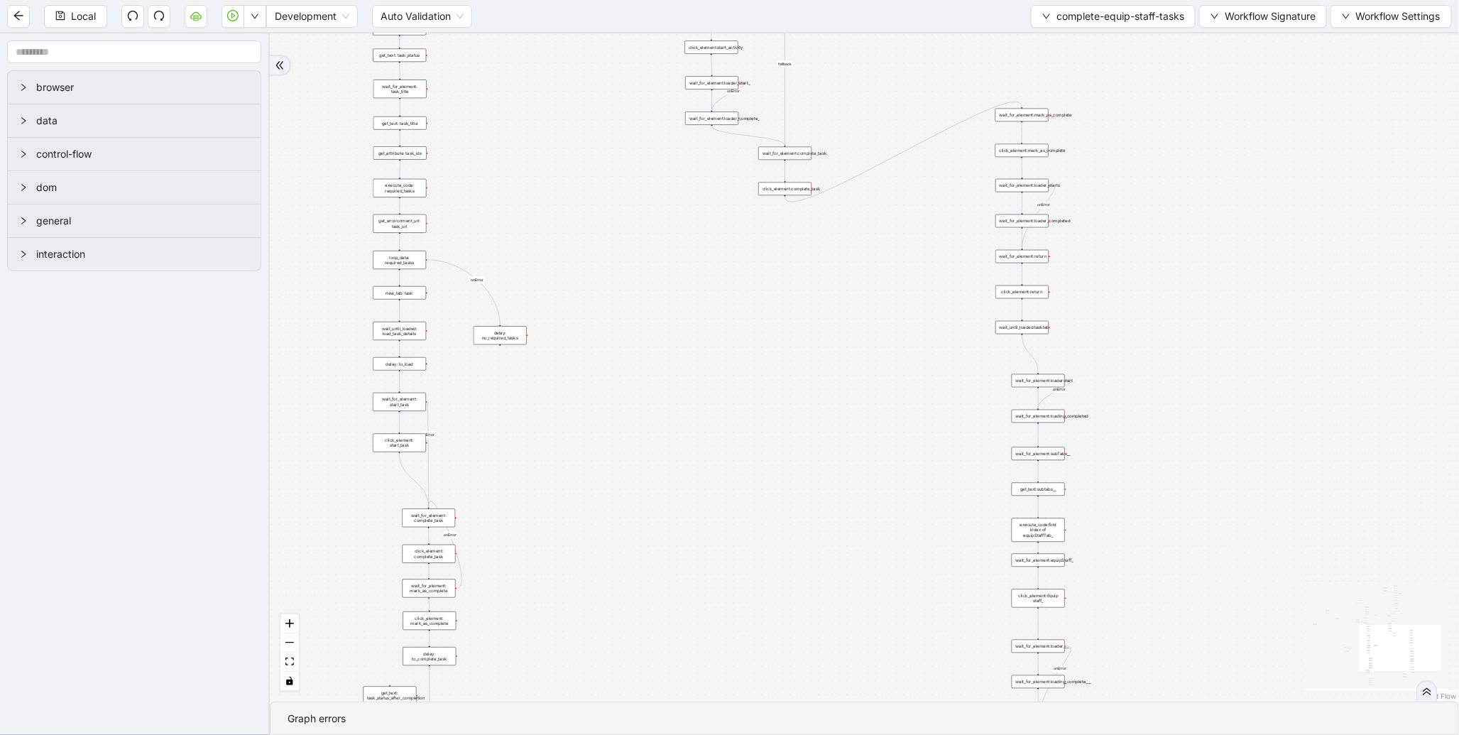
drag, startPoint x: 827, startPoint y: 403, endPoint x: 827, endPoint y: 130, distance: 273.4
click at [827, 131] on div "loopFrom exitFrom onError onError onError onError valid_status fallback status_…" at bounding box center [865, 367] width 1190 height 668
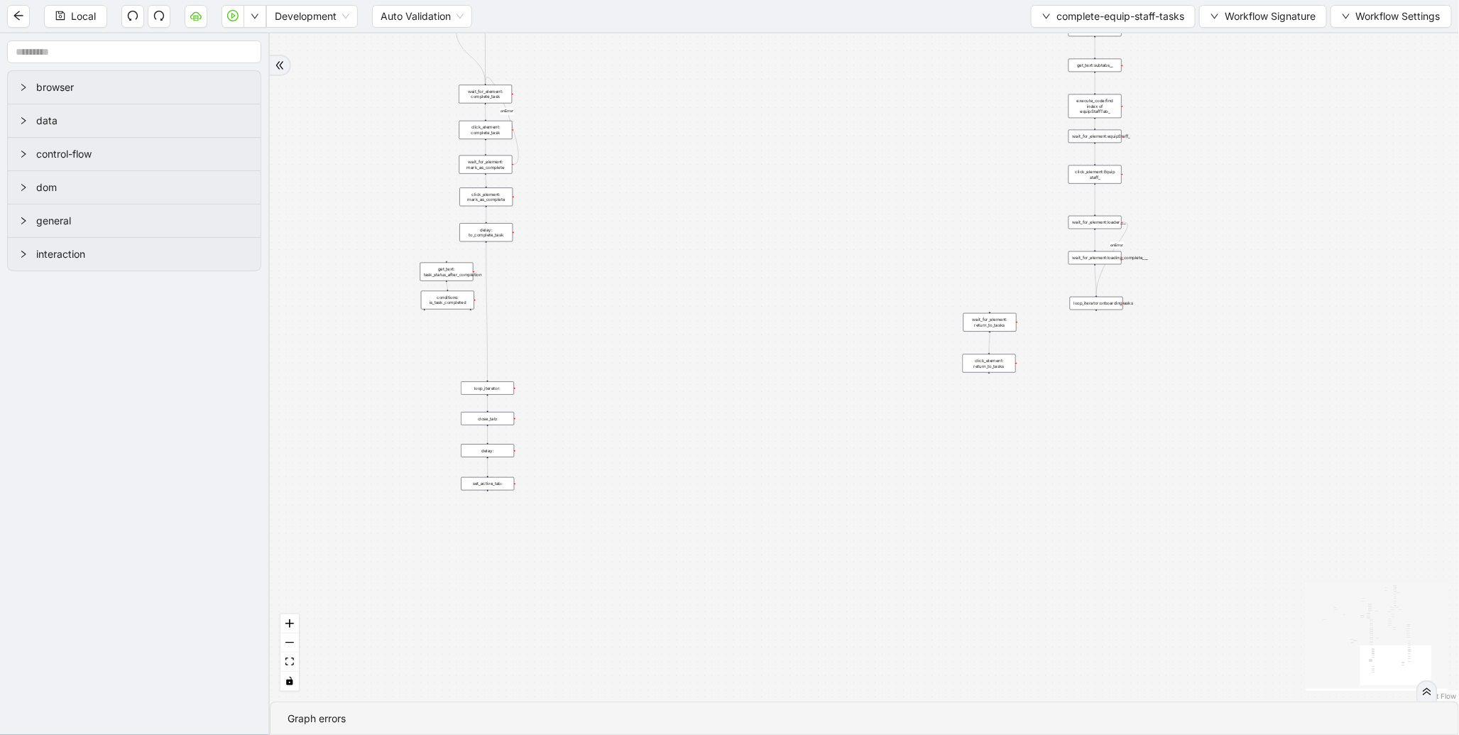
drag, startPoint x: 835, startPoint y: 176, endPoint x: 861, endPoint y: 57, distance: 122.2
click at [861, 57] on div "loopFrom exitFrom onError onError onError onError valid_status fallback status_…" at bounding box center [865, 367] width 1190 height 668
drag, startPoint x: 854, startPoint y: 345, endPoint x: 808, endPoint y: 392, distance: 65.3
click at [849, 398] on div "loopFrom exitFrom onError onError onError onError valid_status fallback status_…" at bounding box center [865, 367] width 1190 height 668
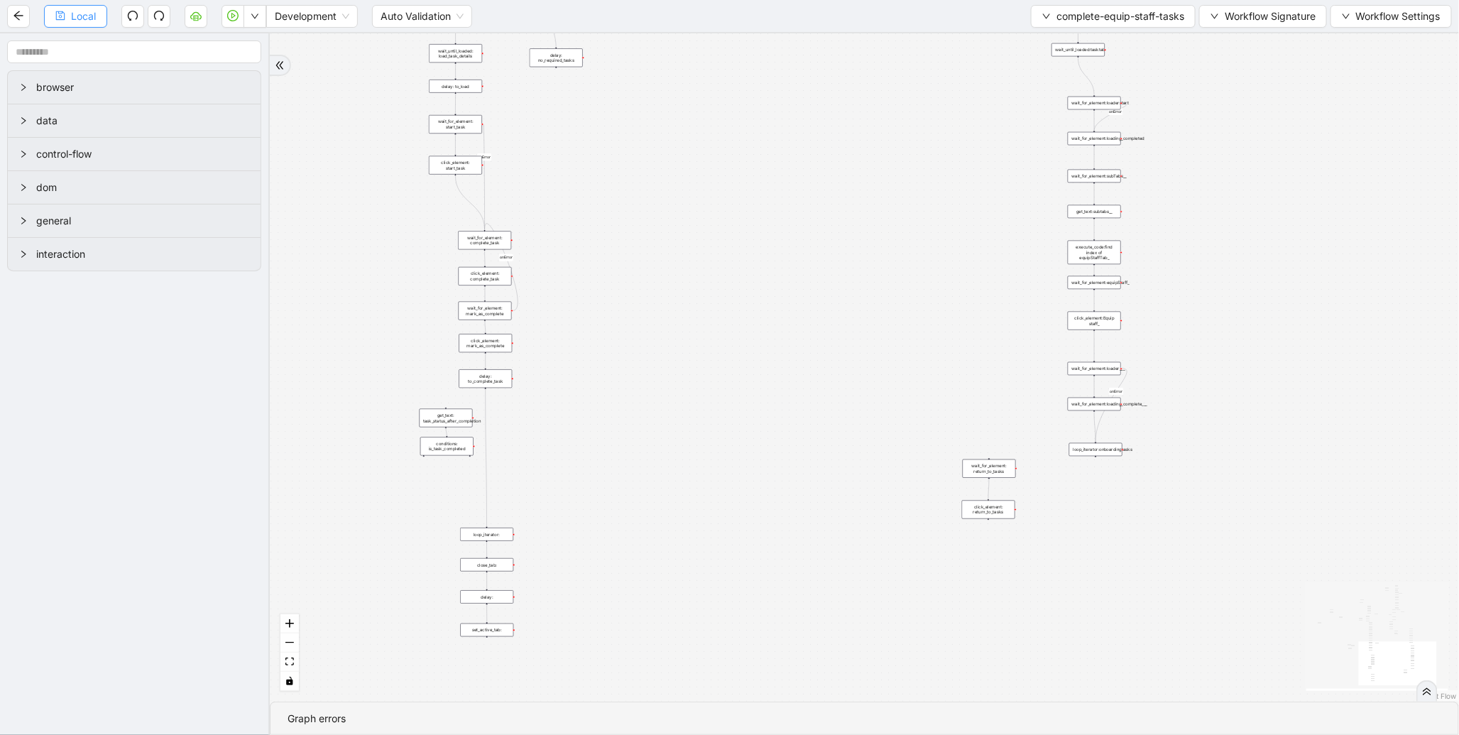
click at [79, 18] on span "Local" at bounding box center [83, 17] width 25 height 16
drag, startPoint x: 856, startPoint y: 149, endPoint x: 829, endPoint y: 504, distance: 356.2
click at [829, 504] on div "loopFrom exitFrom onError onError onError onError valid_status fallback status_…" at bounding box center [865, 367] width 1190 height 668
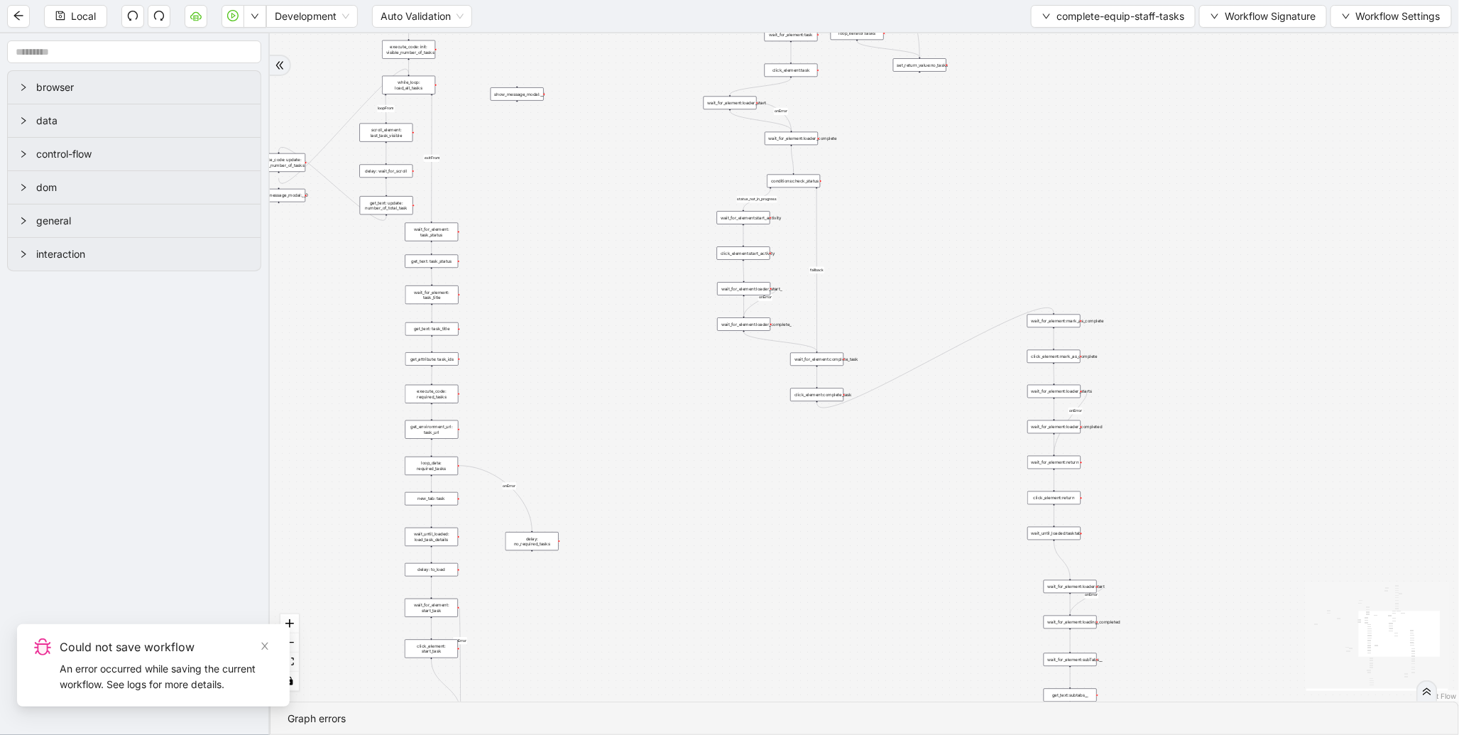
drag, startPoint x: 643, startPoint y: 288, endPoint x: 618, endPoint y: 508, distance: 220.9
click at [618, 505] on div "loopFrom exitFrom onError onError onError onError valid_status fallback status_…" at bounding box center [865, 367] width 1190 height 668
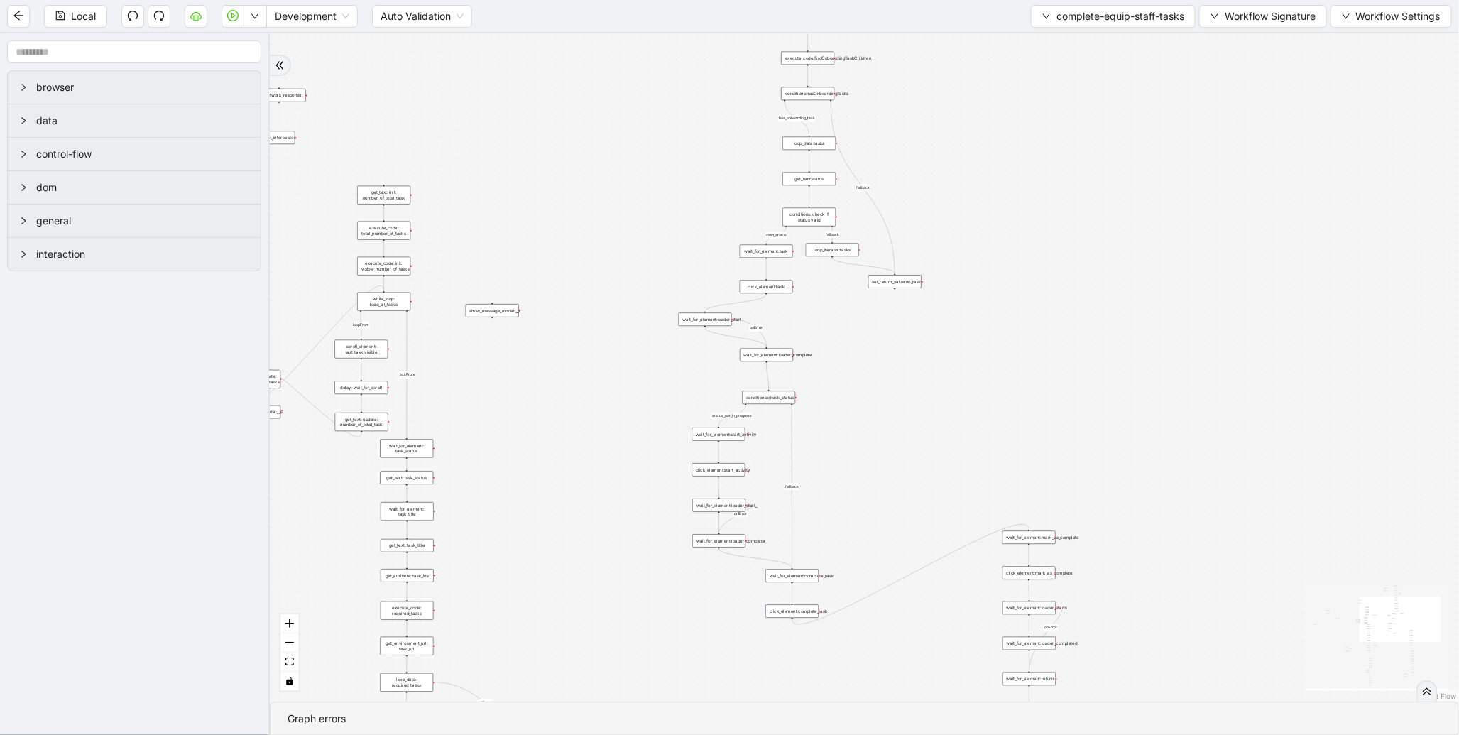
drag, startPoint x: 1146, startPoint y: 183, endPoint x: 1141, endPoint y: 486, distance: 303.3
click at [1148, 469] on div "loopFrom exitFrom onError onError onError onError valid_status fallback status_…" at bounding box center [865, 367] width 1190 height 668
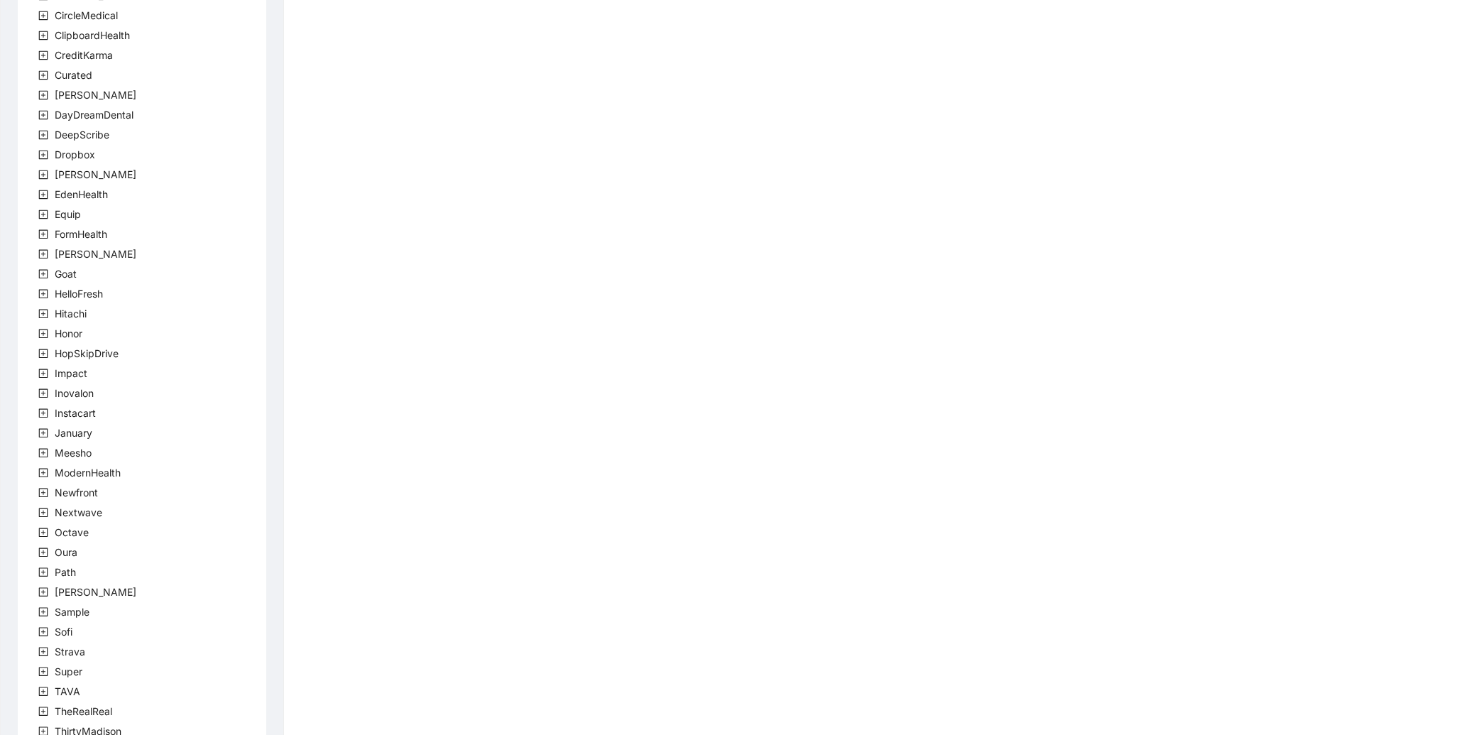
scroll to position [185, 0]
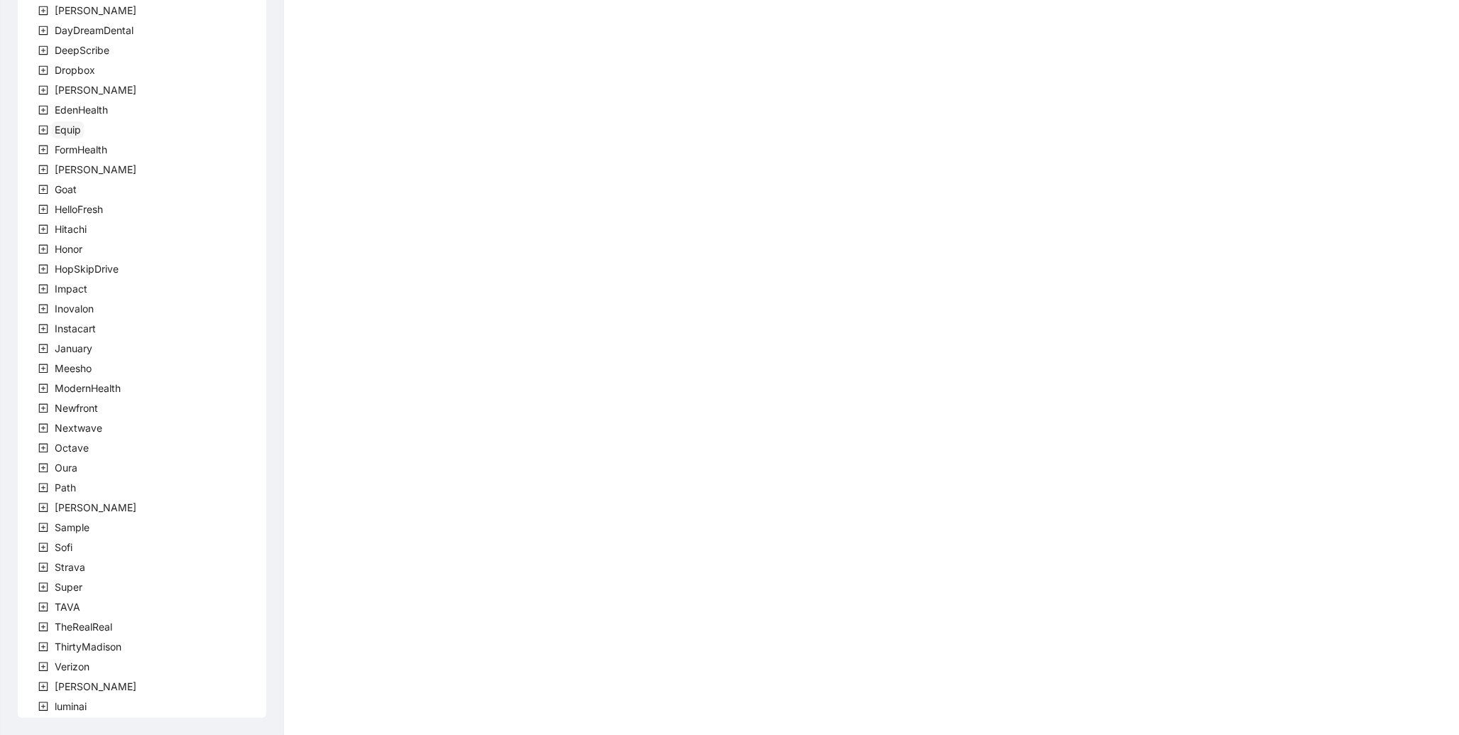
click at [60, 132] on span "Equip" at bounding box center [68, 130] width 26 height 12
click at [79, 147] on span "team" at bounding box center [83, 149] width 23 height 12
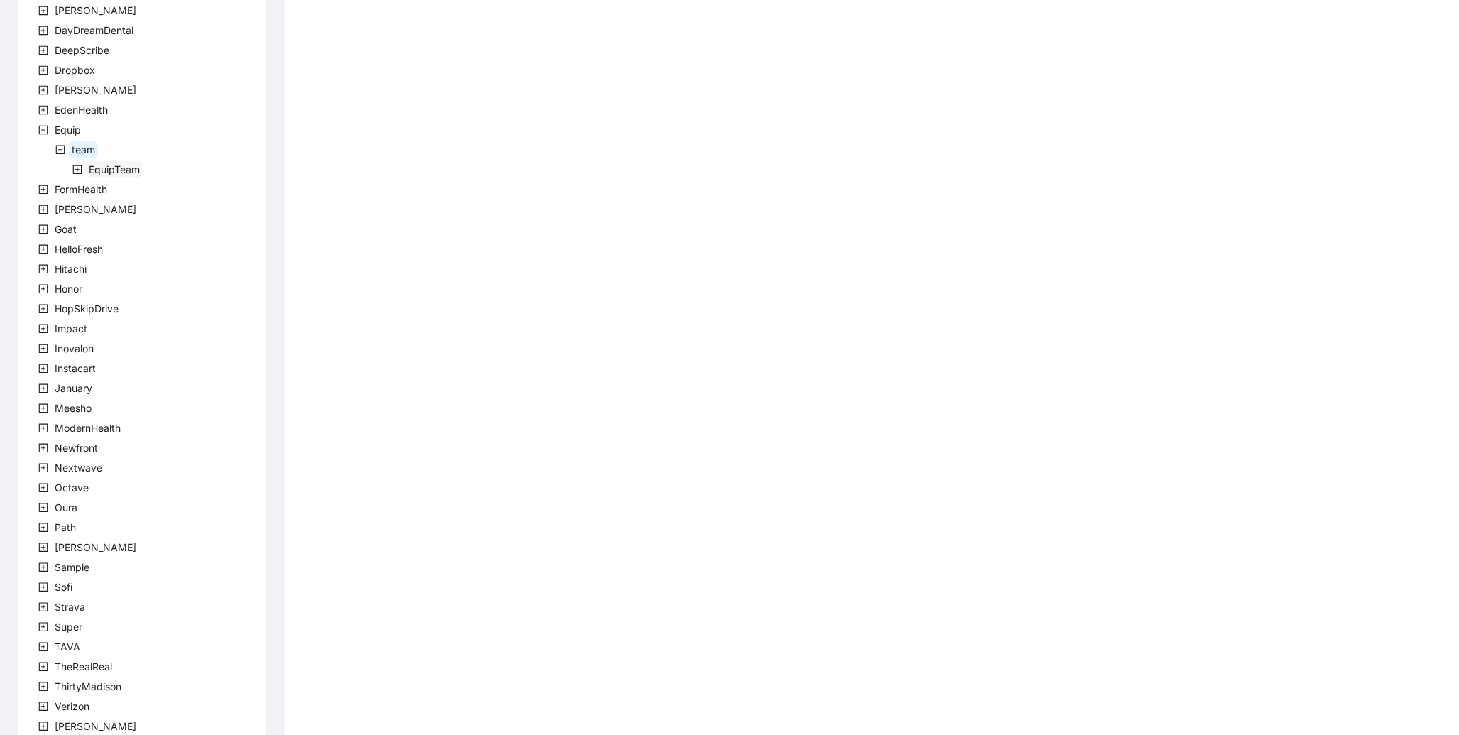
click at [91, 161] on span "EquipTeam" at bounding box center [114, 169] width 57 height 17
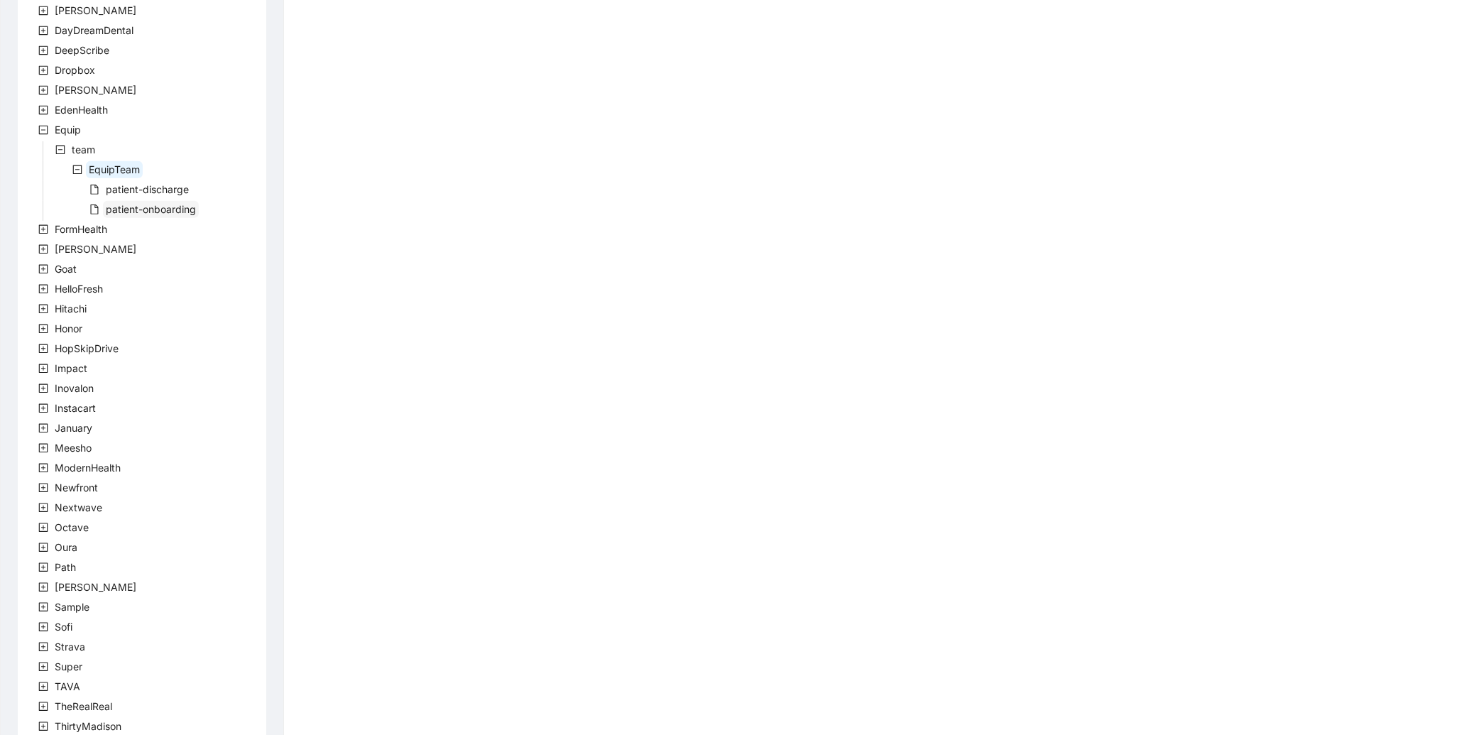
click at [130, 204] on span "patient-onboarding" at bounding box center [151, 209] width 90 height 12
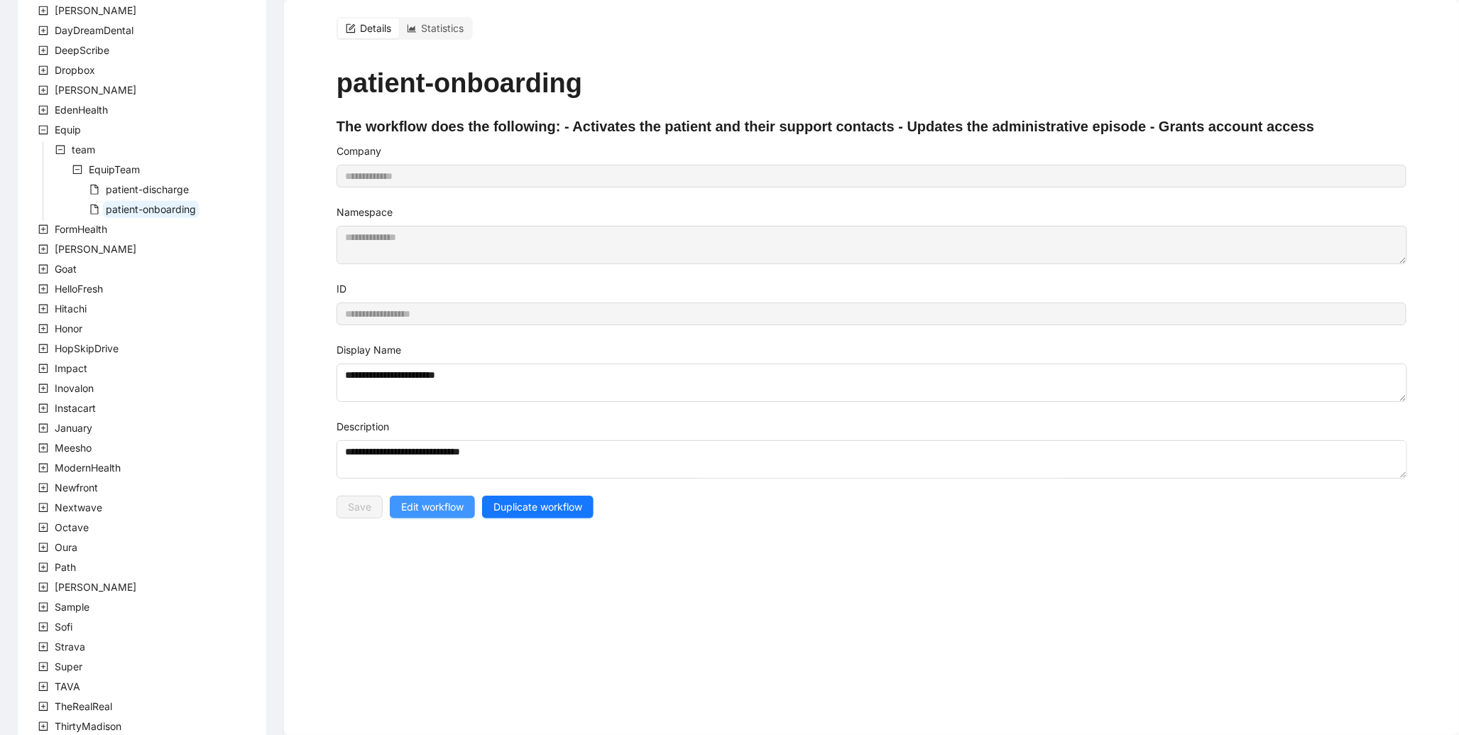
click at [431, 518] on button "Edit workflow" at bounding box center [432, 507] width 85 height 23
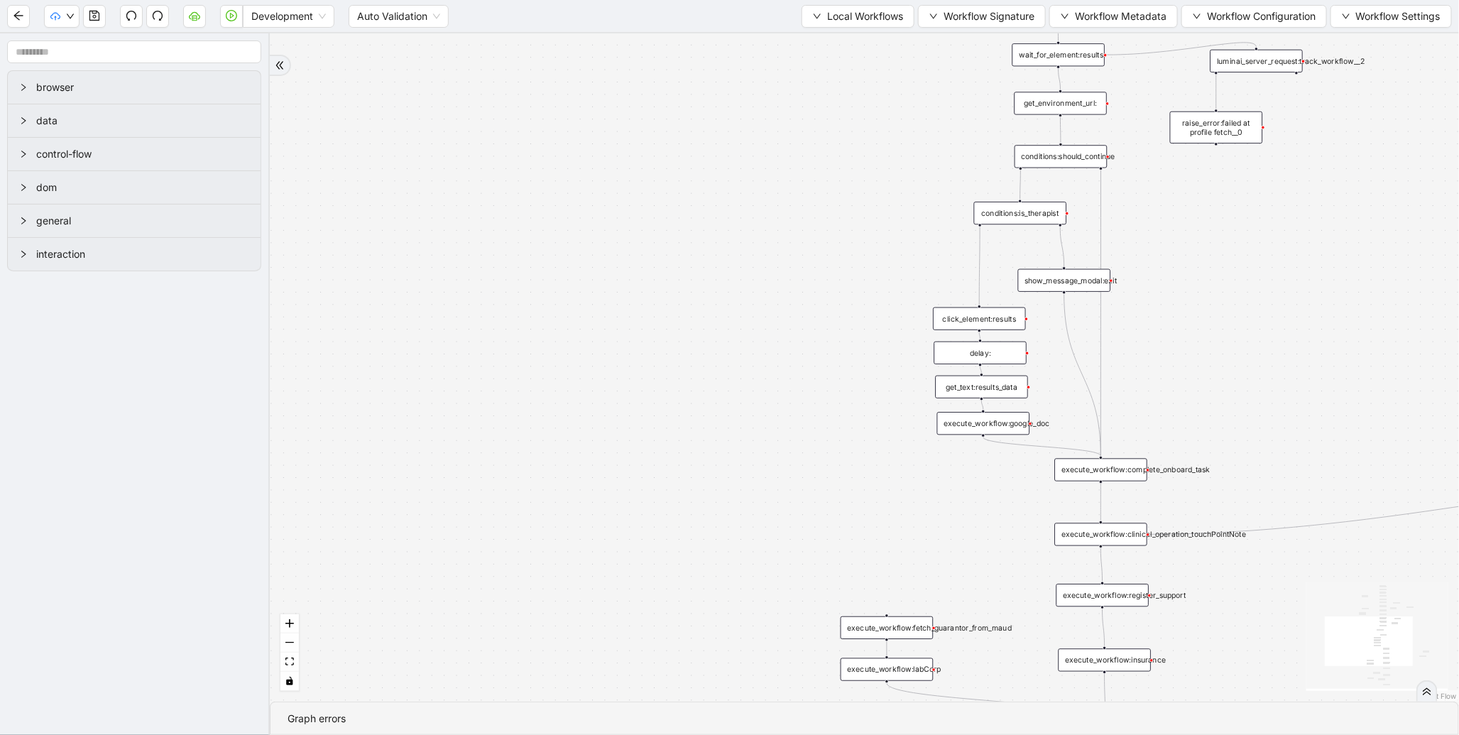
drag, startPoint x: 856, startPoint y: 110, endPoint x: 842, endPoint y: 81, distance: 32.7
click at [839, 129] on div "trigger execute_workflow:patient_profile execute_workflow:clinical_profile wait…" at bounding box center [865, 367] width 1190 height 668
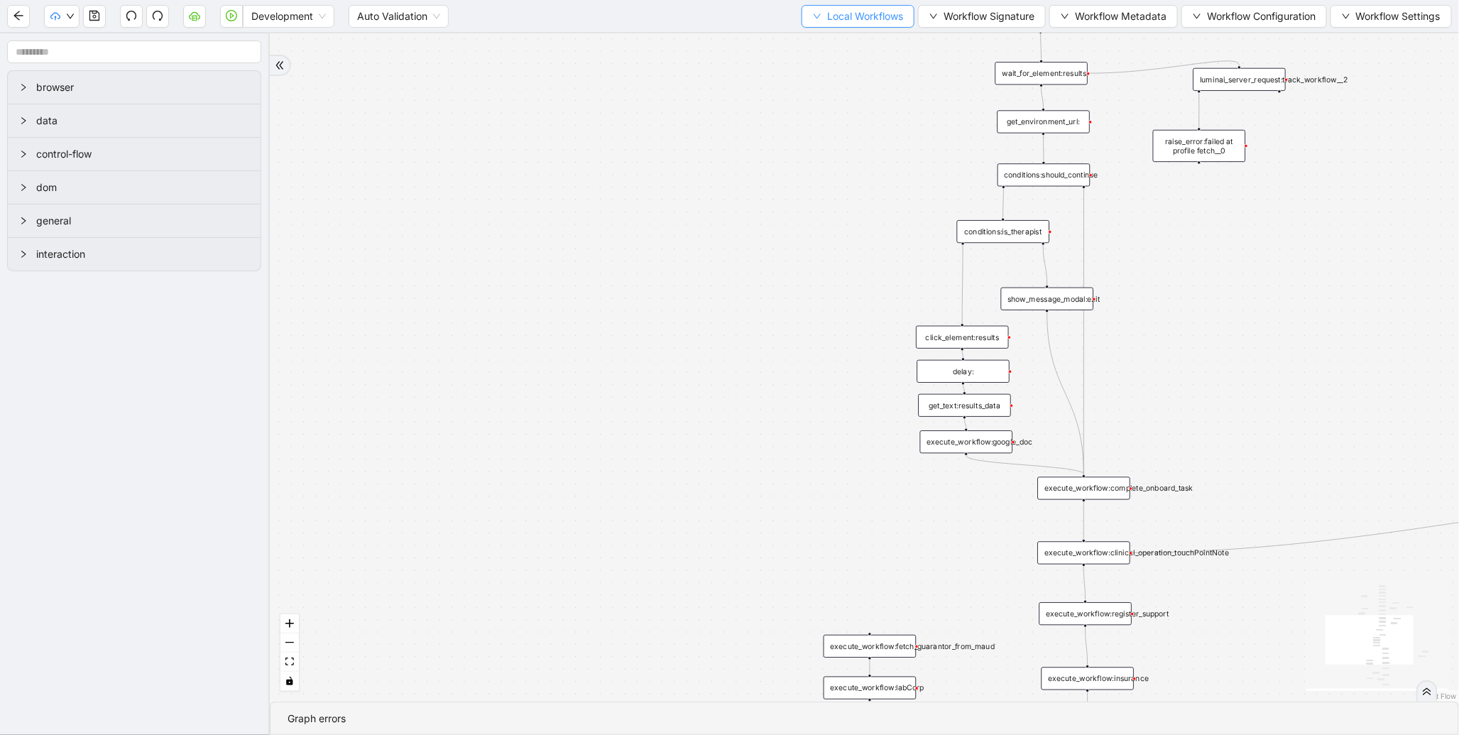
click at [845, 23] on span "Local Workflows" at bounding box center [865, 17] width 76 height 16
click at [834, 39] on span "Select" at bounding box center [851, 44] width 92 height 16
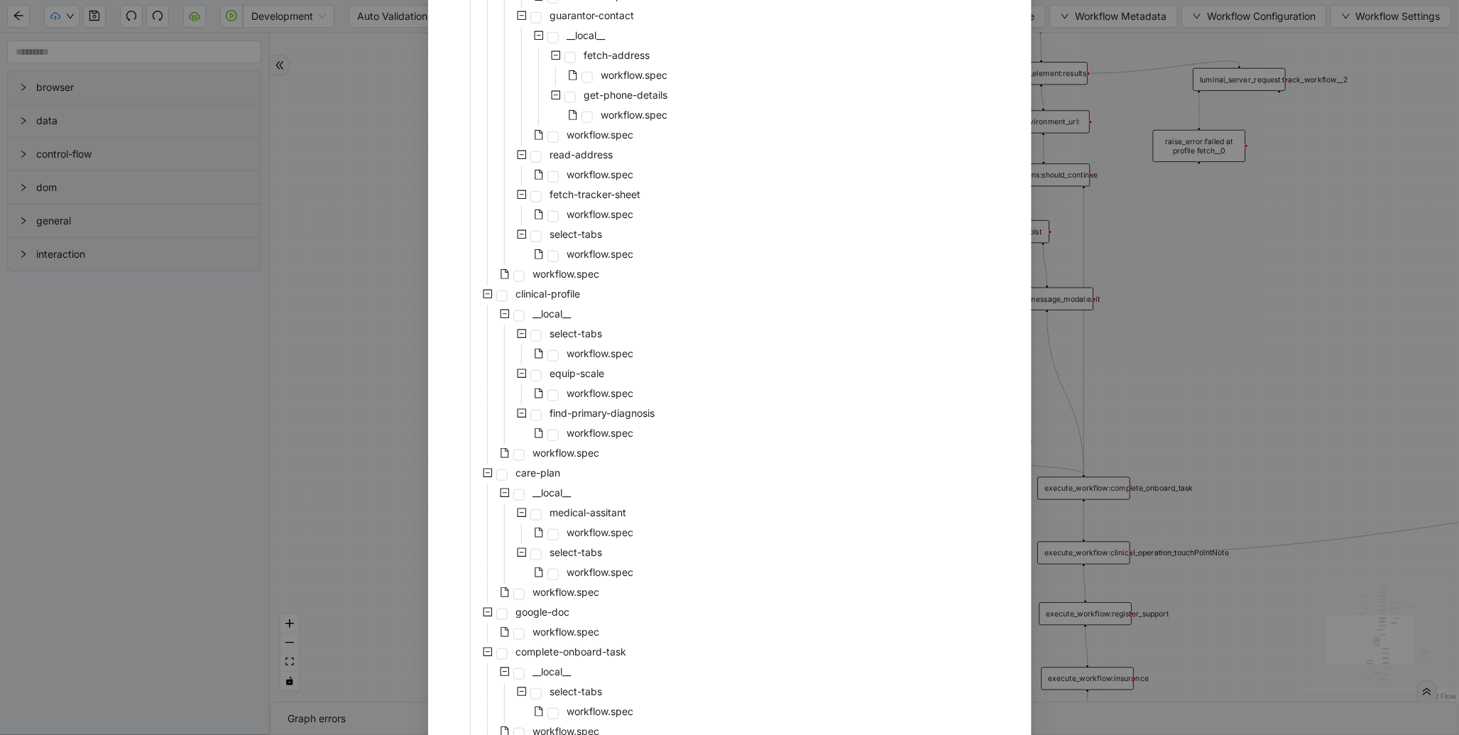
scroll to position [568, 0]
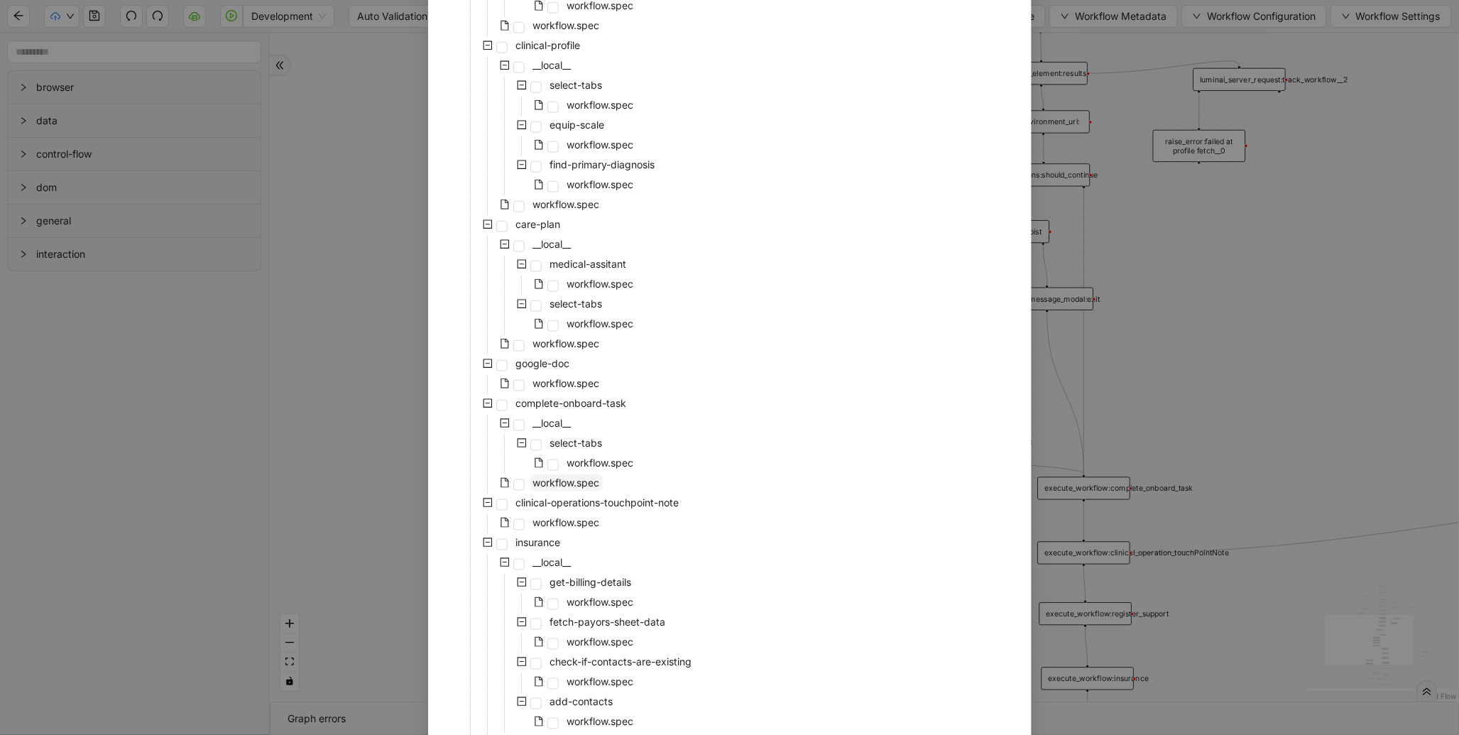
click at [577, 477] on span "workflow.spec" at bounding box center [566, 483] width 67 height 12
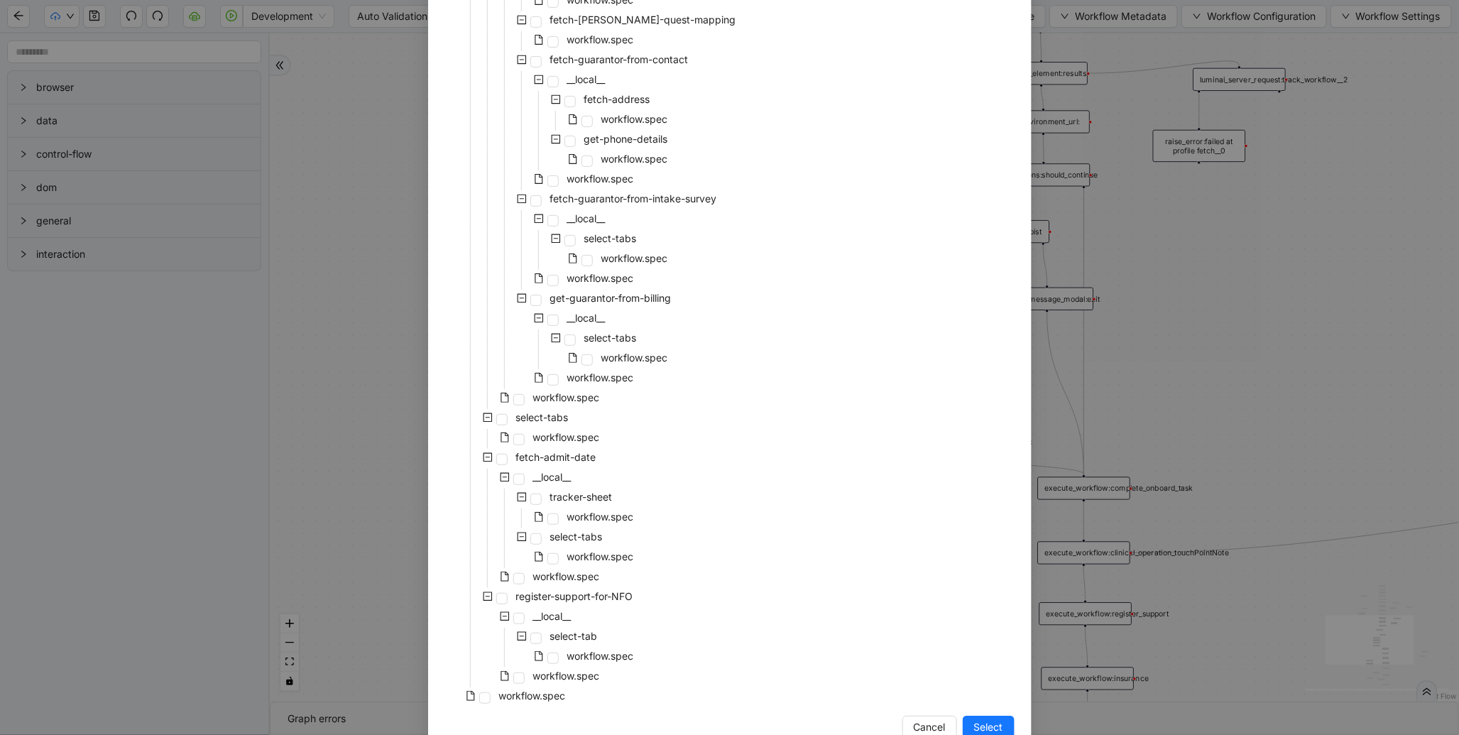
scroll to position [2794, 0]
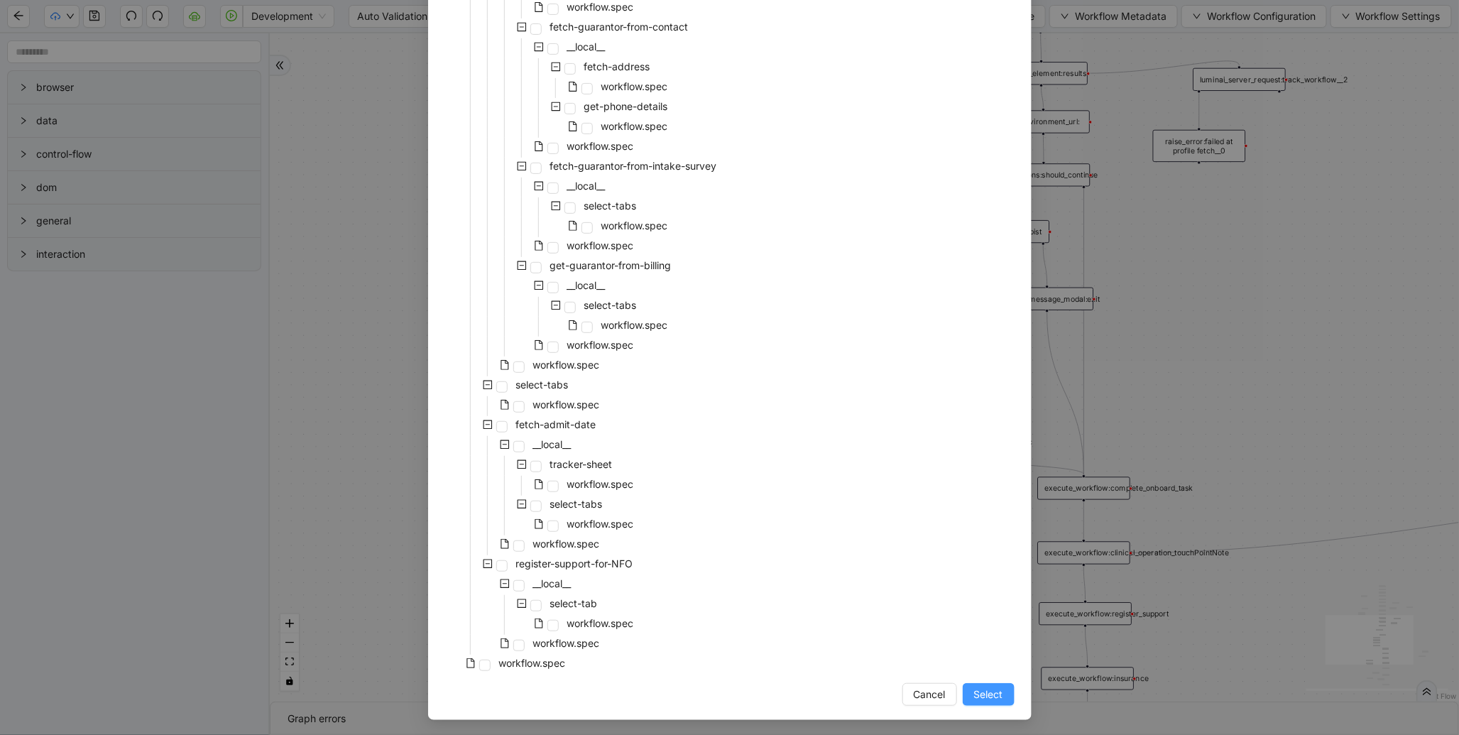
click at [981, 694] on span "Select" at bounding box center [988, 695] width 29 height 16
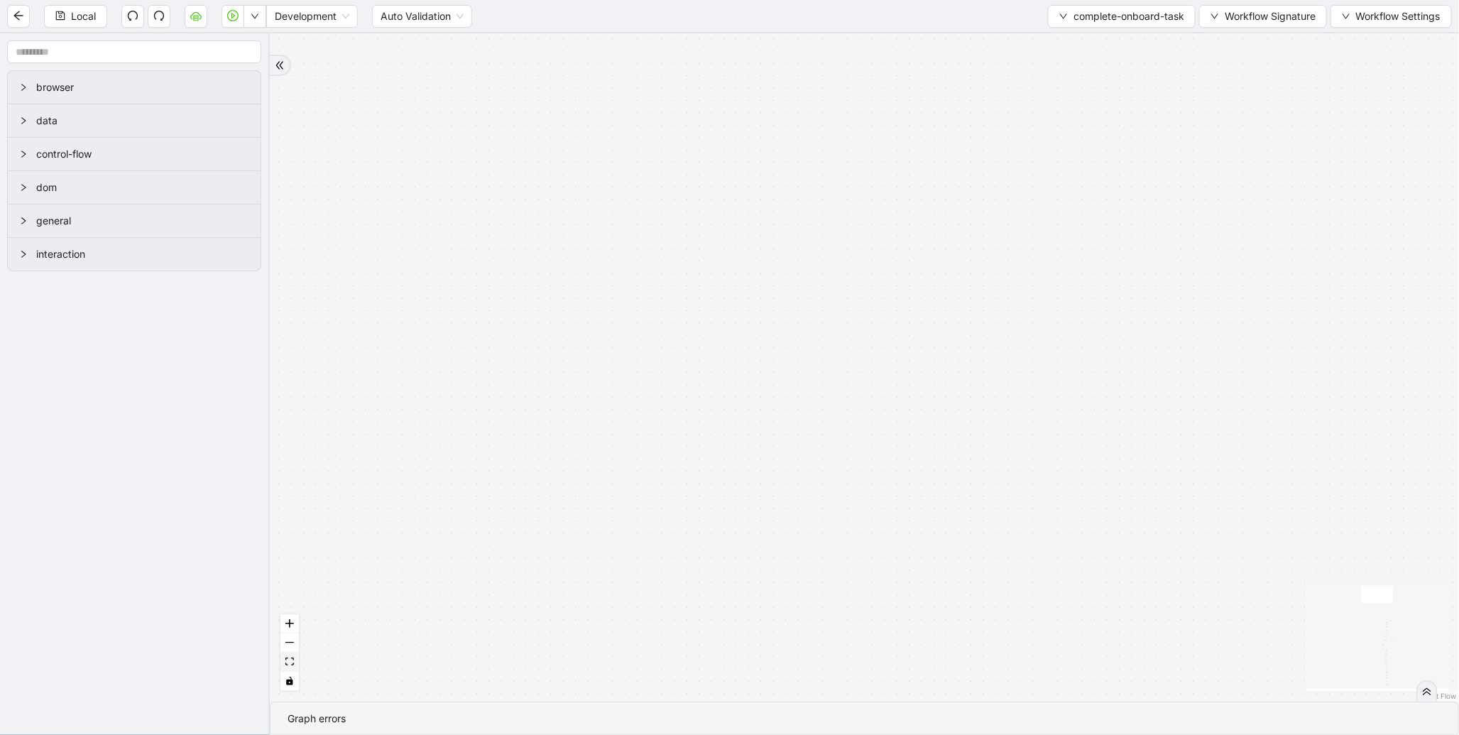
click at [294, 668] on button "fit view" at bounding box center [290, 662] width 18 height 19
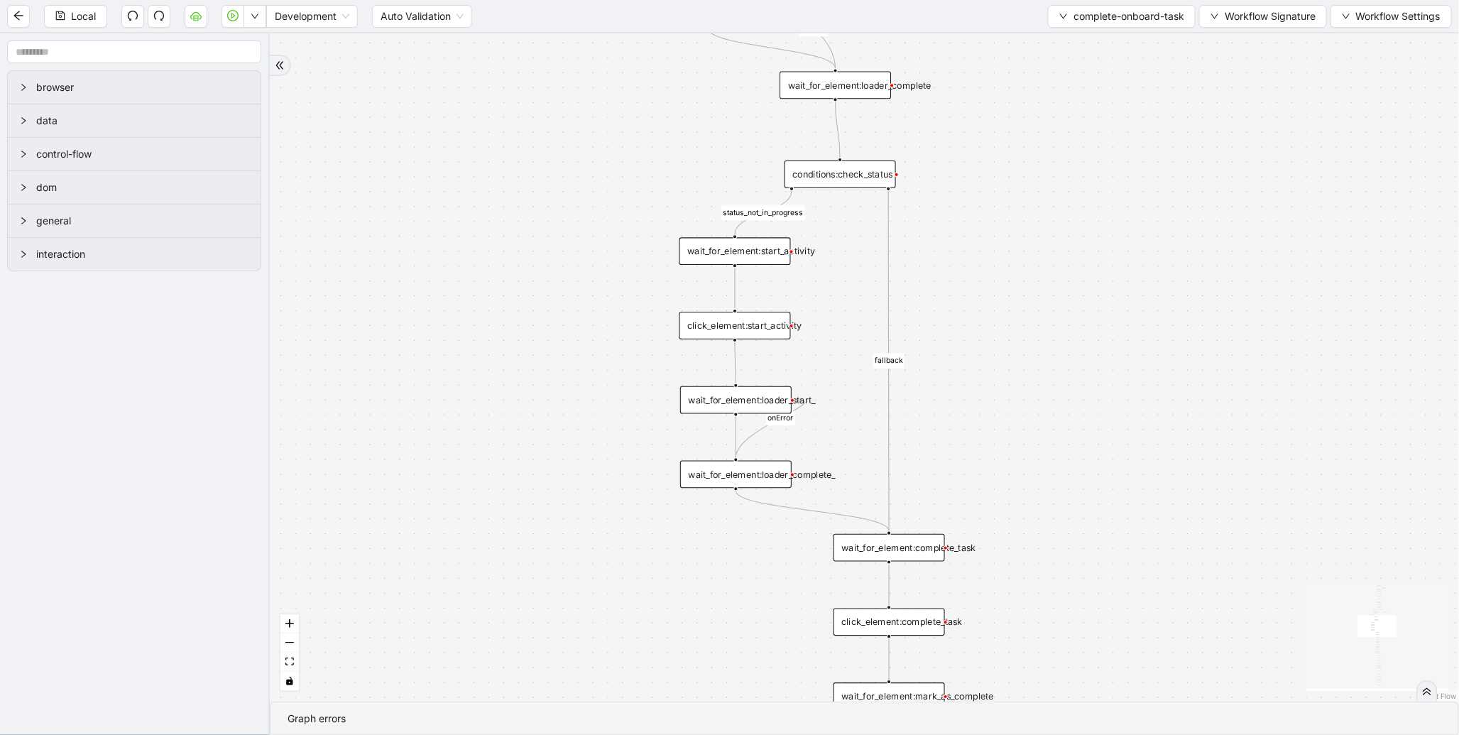
drag, startPoint x: 670, startPoint y: 112, endPoint x: 436, endPoint y: 413, distance: 380.6
click at [435, 413] on div "valid_status fallback status_not_in_progress has_onboarding_task fallback fallb…" at bounding box center [865, 367] width 1190 height 668
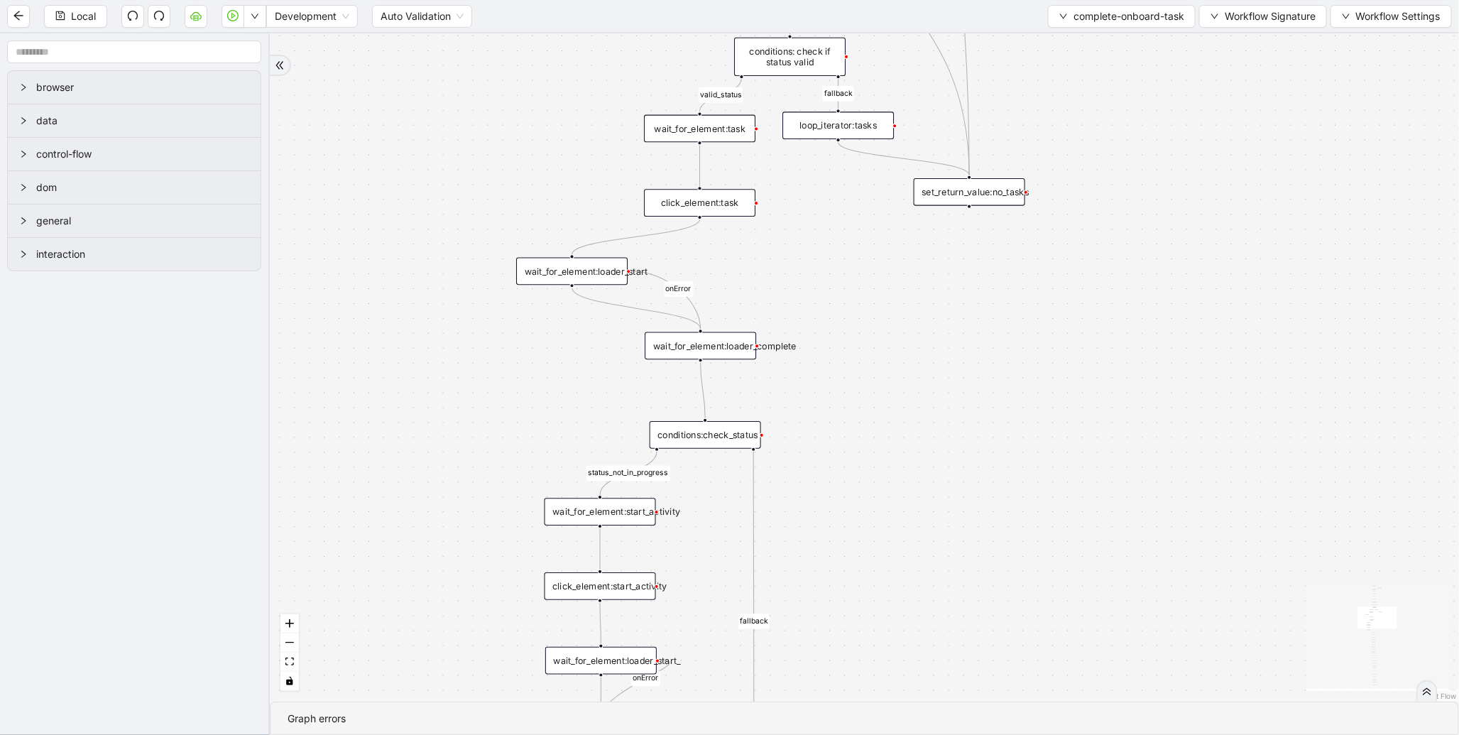
drag, startPoint x: 879, startPoint y: 201, endPoint x: 849, endPoint y: 451, distance: 251.8
click at [851, 452] on div "valid_status fallback status_not_in_progress has_onboarding_task fallback fallb…" at bounding box center [865, 367] width 1190 height 668
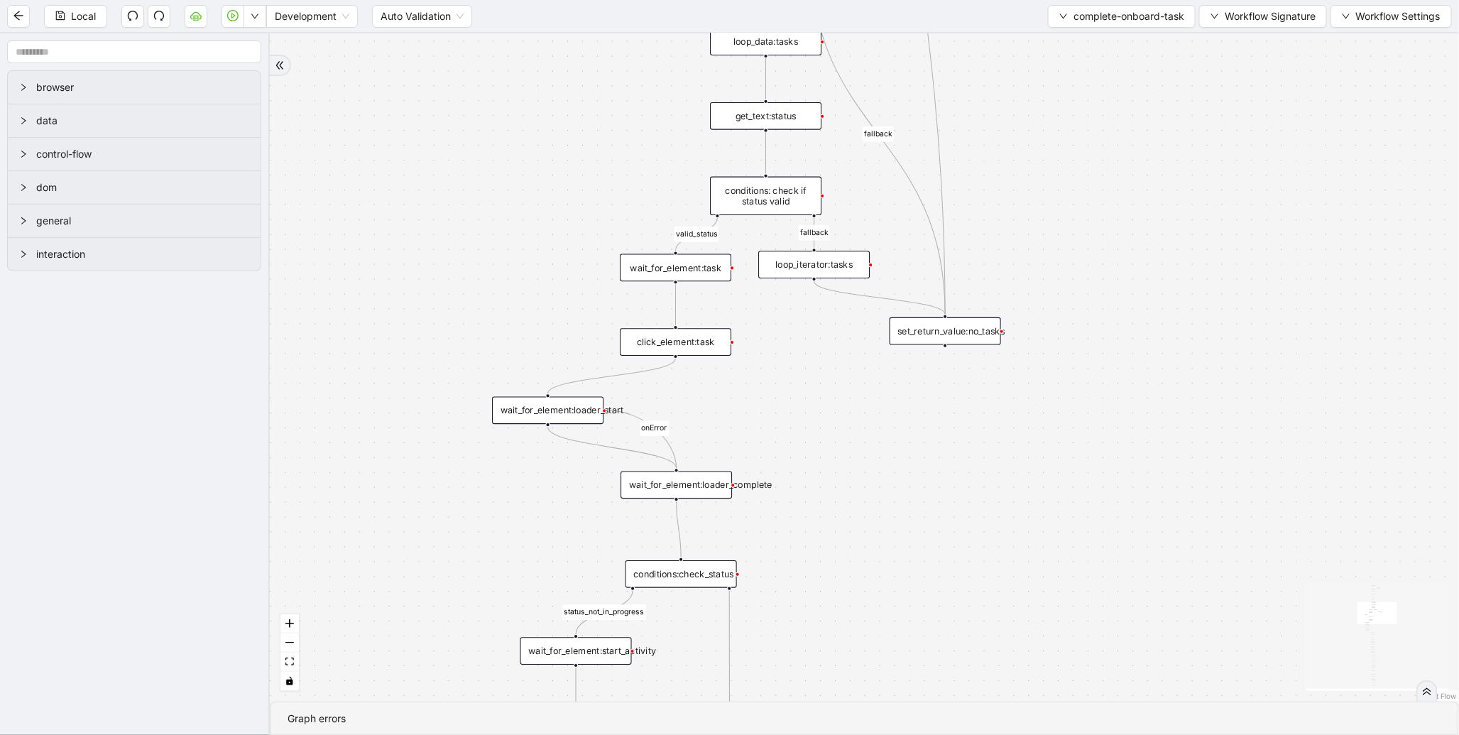
drag, startPoint x: 516, startPoint y: 157, endPoint x: 430, endPoint y: 398, distance: 256.1
click at [430, 398] on div "valid_status fallback status_not_in_progress has_onboarding_task fallback fallb…" at bounding box center [865, 367] width 1190 height 668
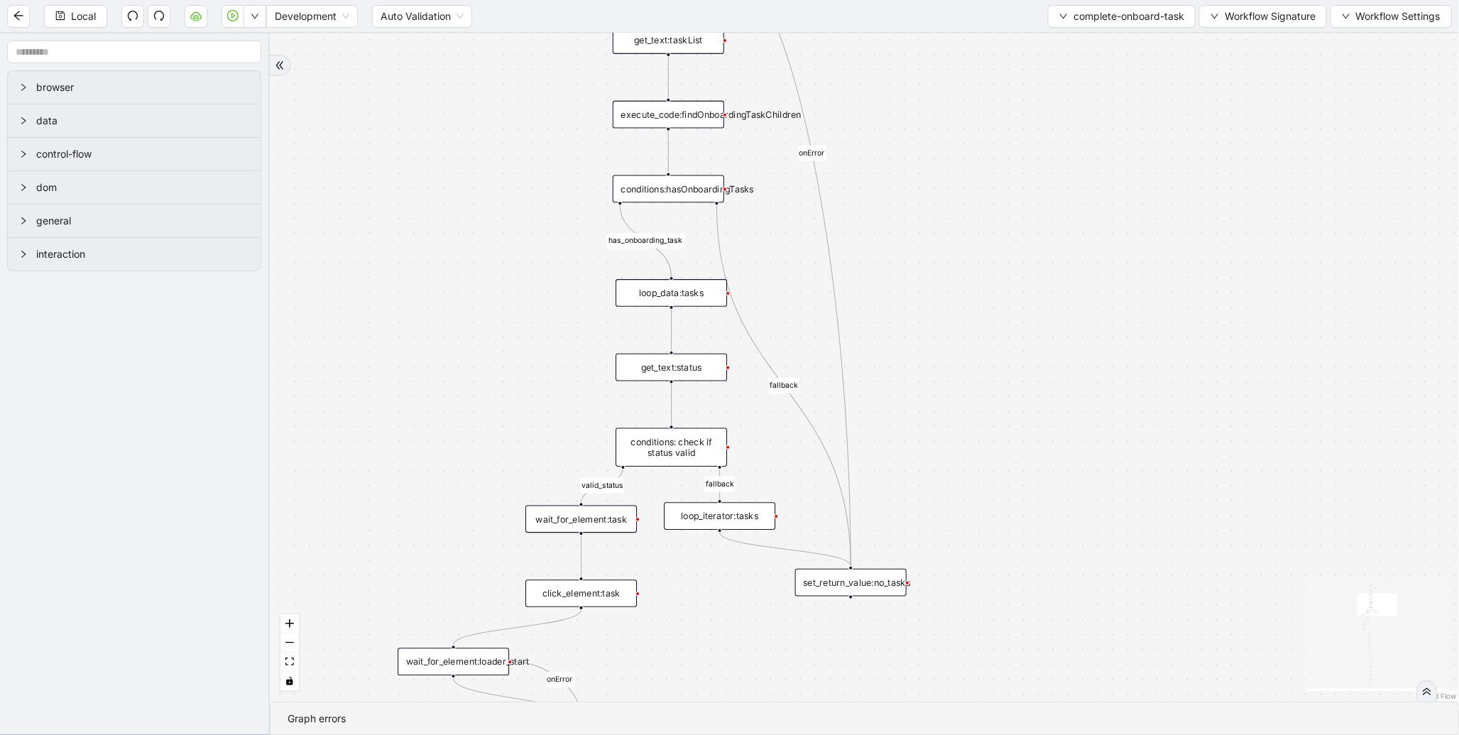
drag, startPoint x: 538, startPoint y: 200, endPoint x: 457, endPoint y: 439, distance: 252.7
click at [457, 439] on div "valid_status fallback status_not_in_progress has_onboarding_task fallback fallb…" at bounding box center [865, 367] width 1190 height 668
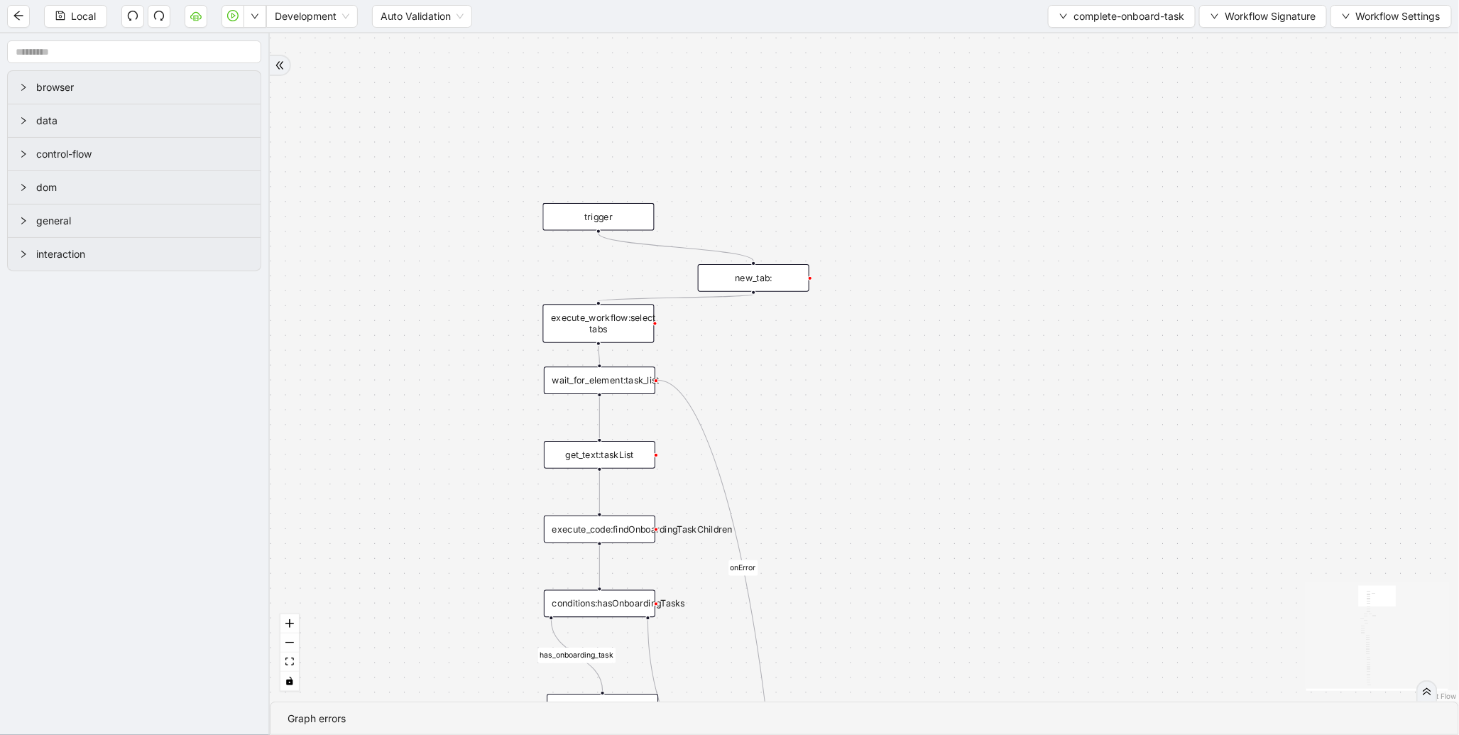
drag, startPoint x: 483, startPoint y: 295, endPoint x: 486, endPoint y: 327, distance: 32.9
click at [486, 327] on div "valid_status fallback status_not_in_progress has_onboarding_task fallback fallb…" at bounding box center [865, 367] width 1190 height 668
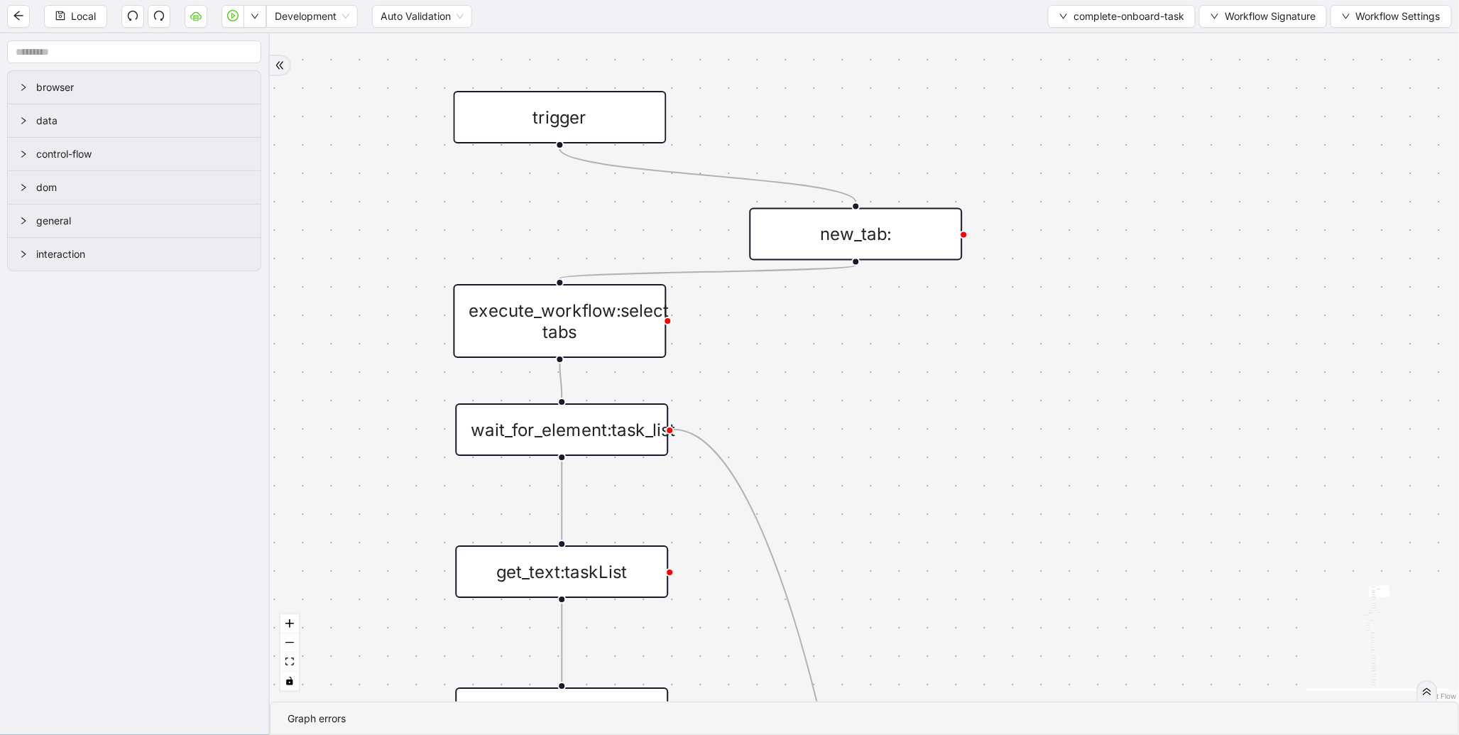
click at [641, 334] on div "execute_workflow:select tabs" at bounding box center [560, 321] width 213 height 74
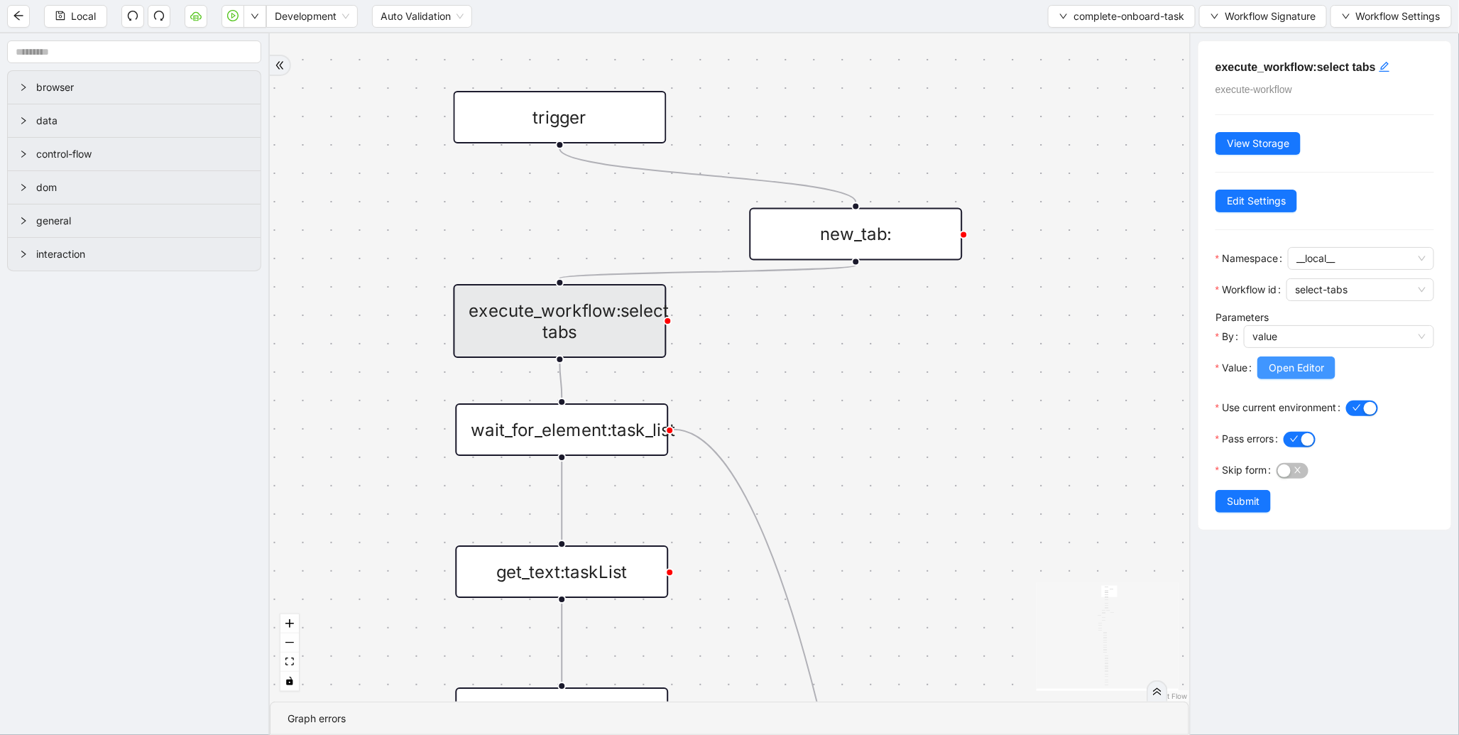
click at [1275, 368] on span "Open Editor" at bounding box center [1296, 368] width 55 height 16
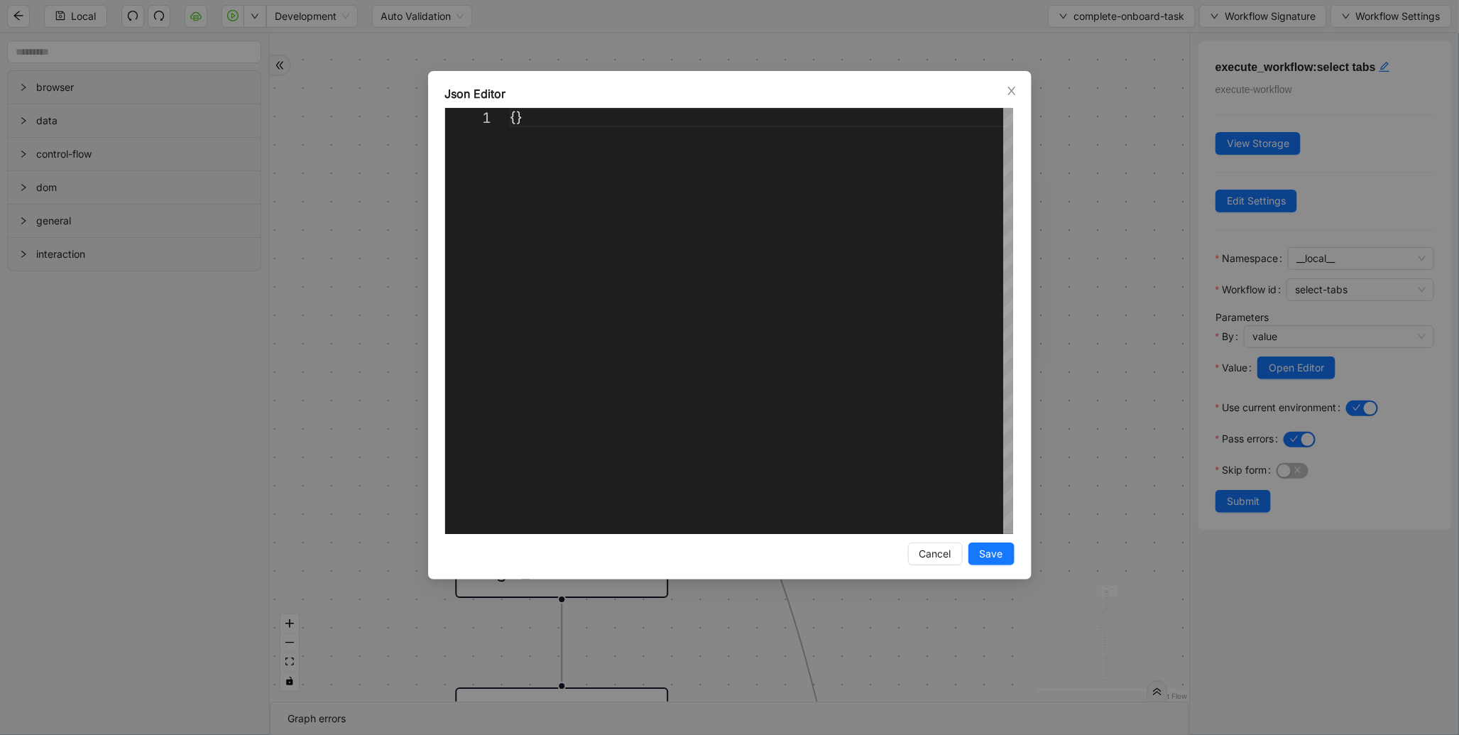
click at [1092, 280] on div "Json Editor 1 {} ** Enter to Rename, Shift+Enter to Preview Cancel Save" at bounding box center [729, 367] width 1459 height 735
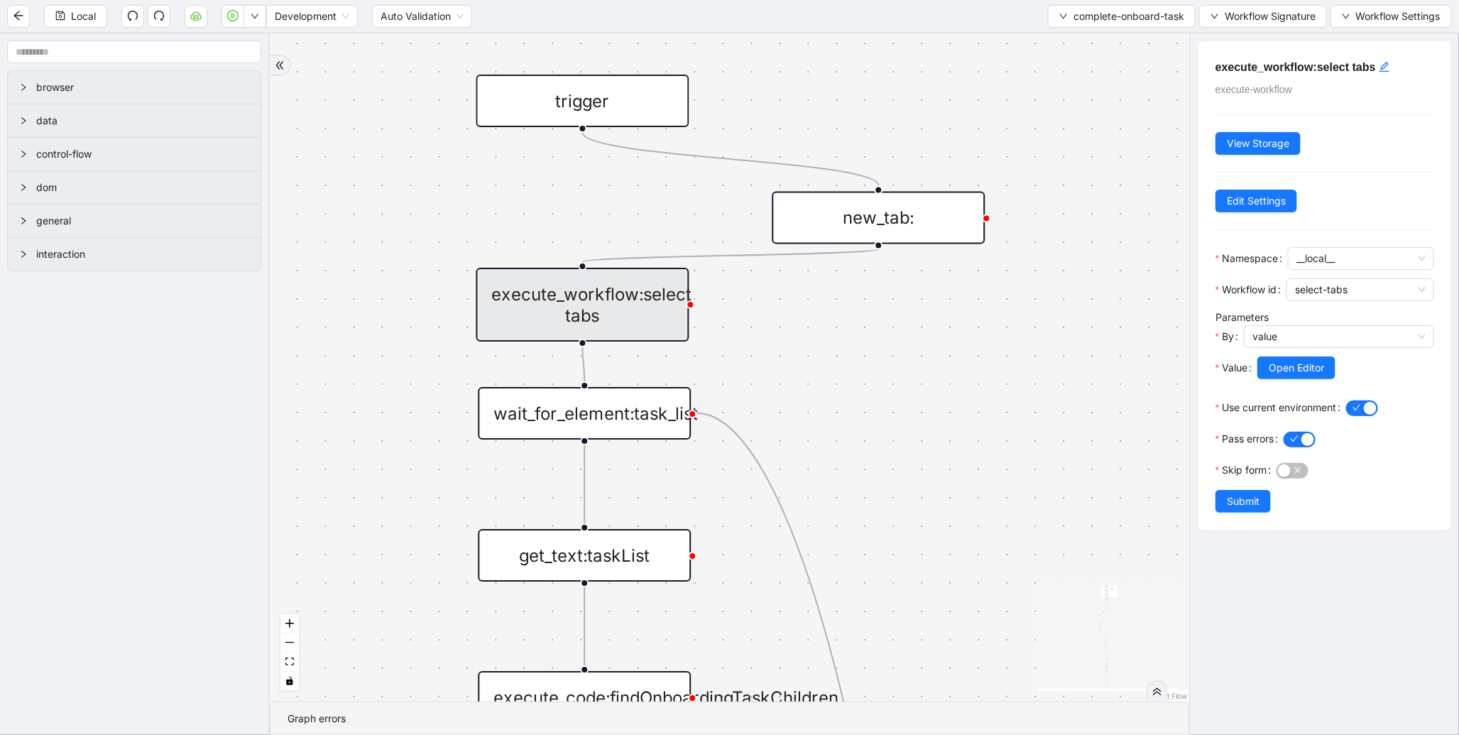
drag, startPoint x: 877, startPoint y: 408, endPoint x: 928, endPoint y: 259, distance: 157.4
click at [928, 259] on div "valid_status fallback status_not_in_progress has_onboarding_task fallback fallb…" at bounding box center [730, 367] width 920 height 668
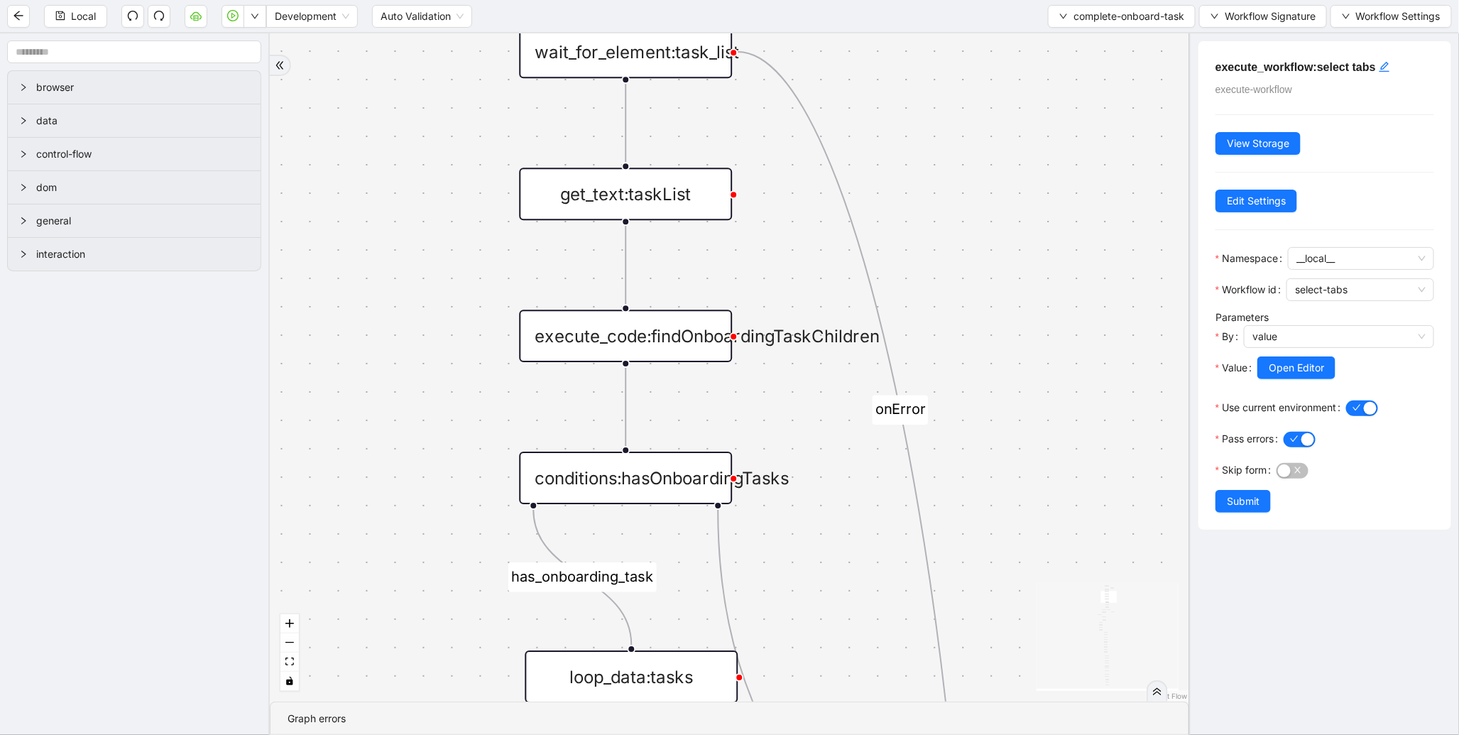
click at [410, 258] on div "valid_status fallback status_not_in_progress has_onboarding_task fallback fallb…" at bounding box center [730, 367] width 920 height 668
click at [646, 208] on div "get_text:taskList" at bounding box center [625, 194] width 213 height 53
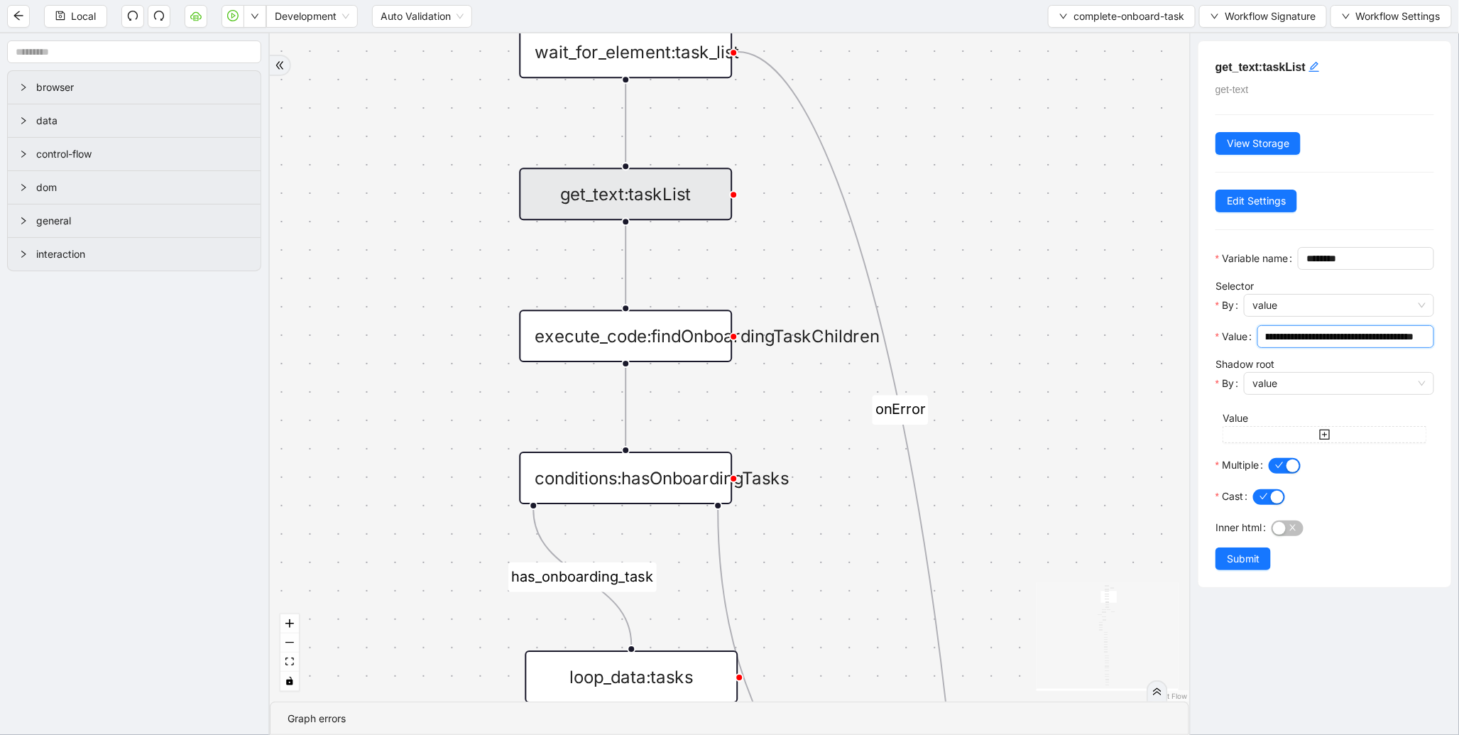
scroll to position [0, 209]
drag, startPoint x: 1321, startPoint y: 362, endPoint x: 1422, endPoint y: 359, distance: 101.6
click at [1422, 348] on span "**********" at bounding box center [1346, 336] width 177 height 23
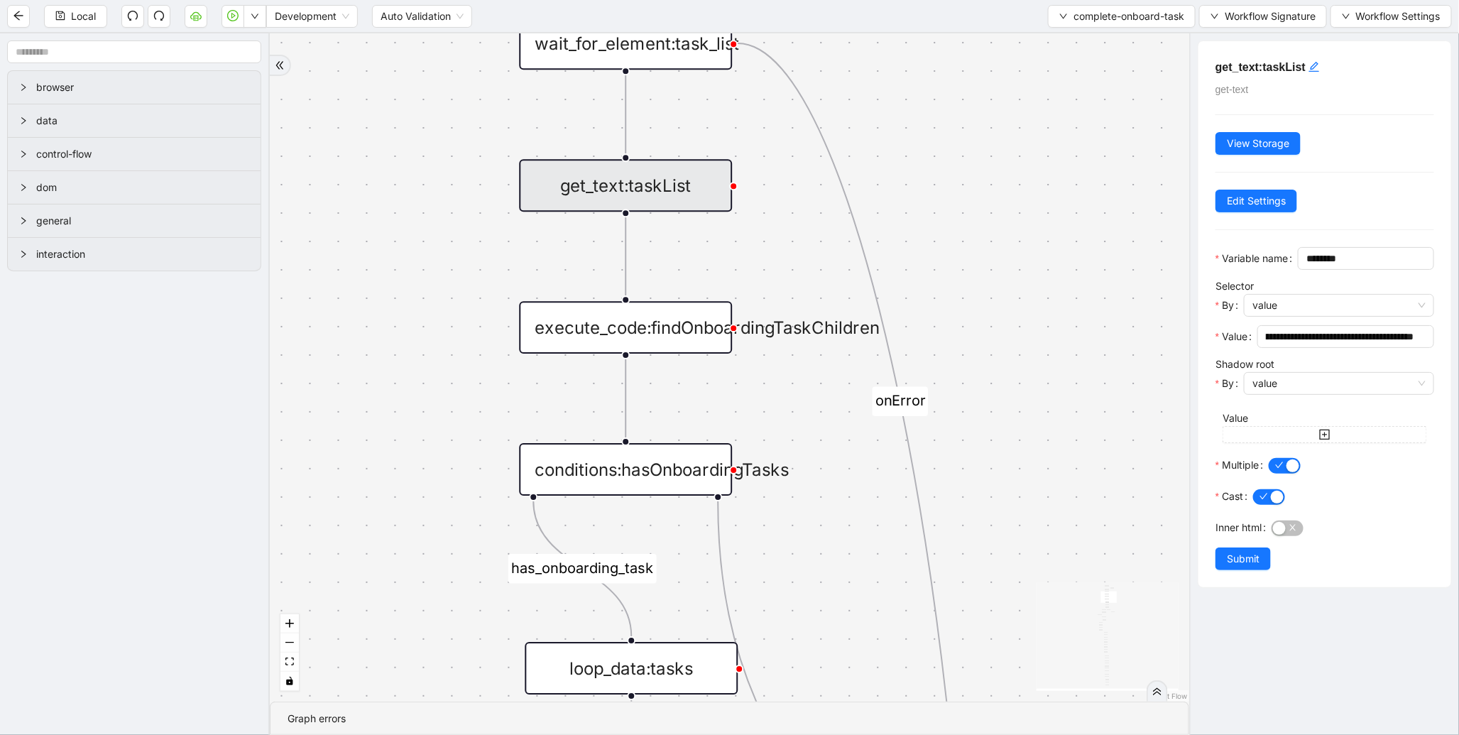
scroll to position [0, 0]
drag, startPoint x: 815, startPoint y: 523, endPoint x: 849, endPoint y: 349, distance: 177.2
click at [849, 349] on div "valid_status fallback status_not_in_progress has_onboarding_task fallback fallb…" at bounding box center [730, 367] width 920 height 668
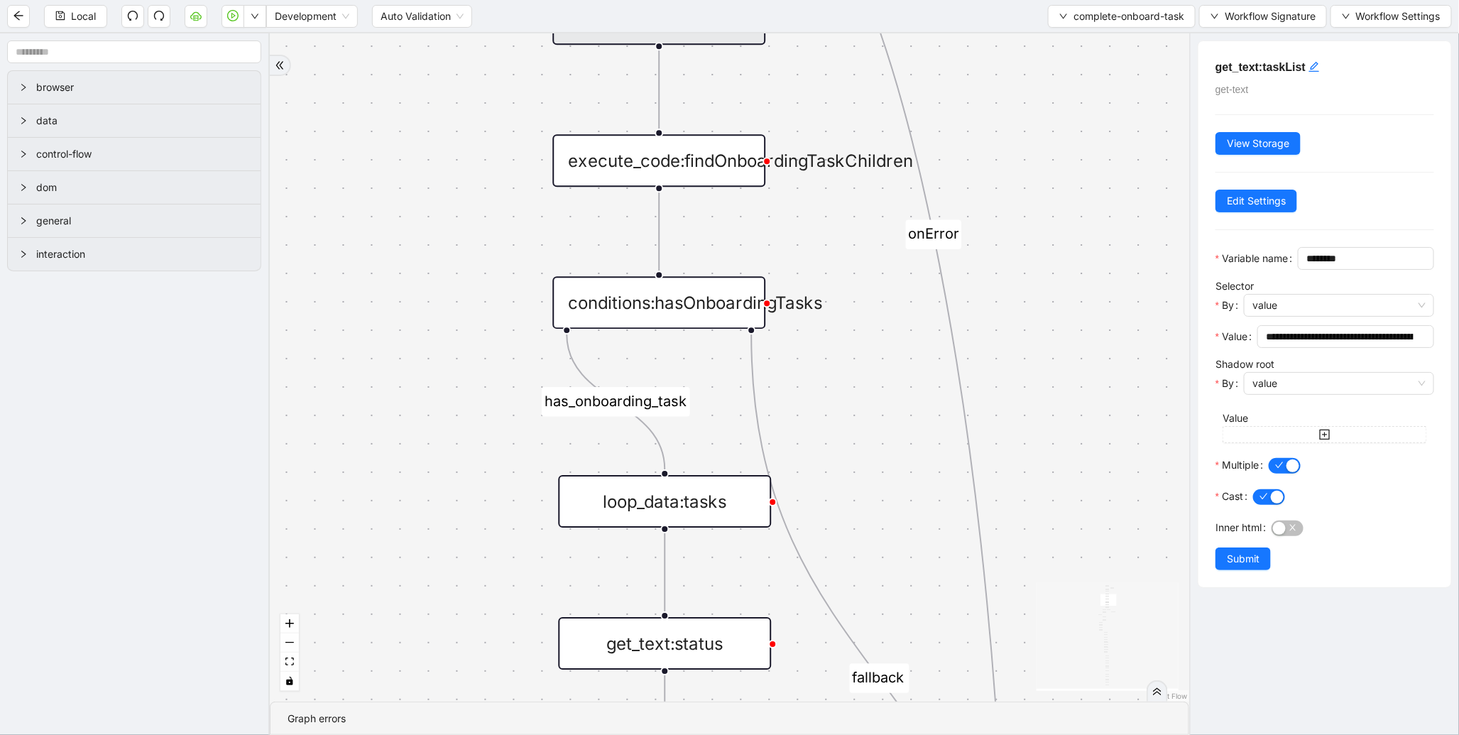
click at [658, 171] on div "execute_code:findOnboardingTaskChildren" at bounding box center [659, 160] width 213 height 53
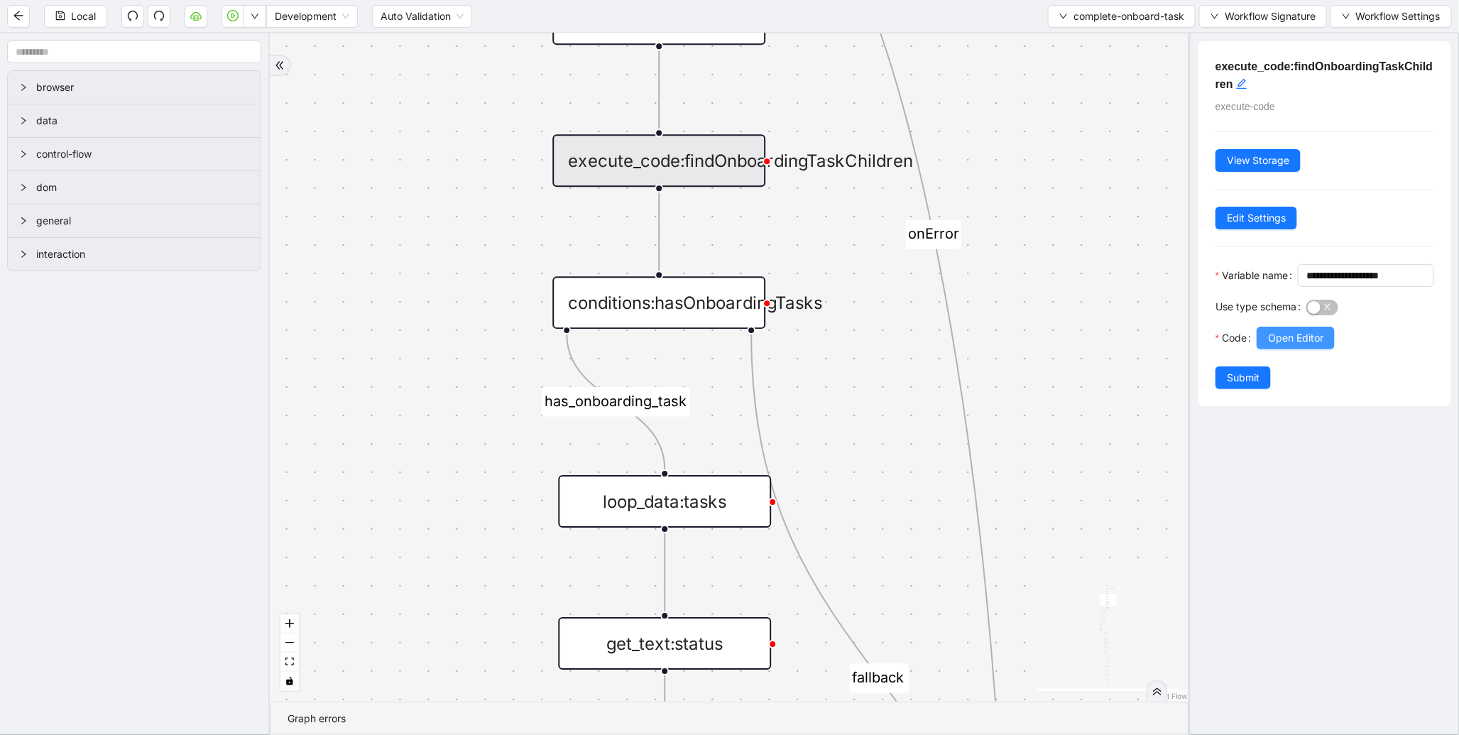
click at [1291, 346] on span "Open Editor" at bounding box center [1295, 338] width 55 height 16
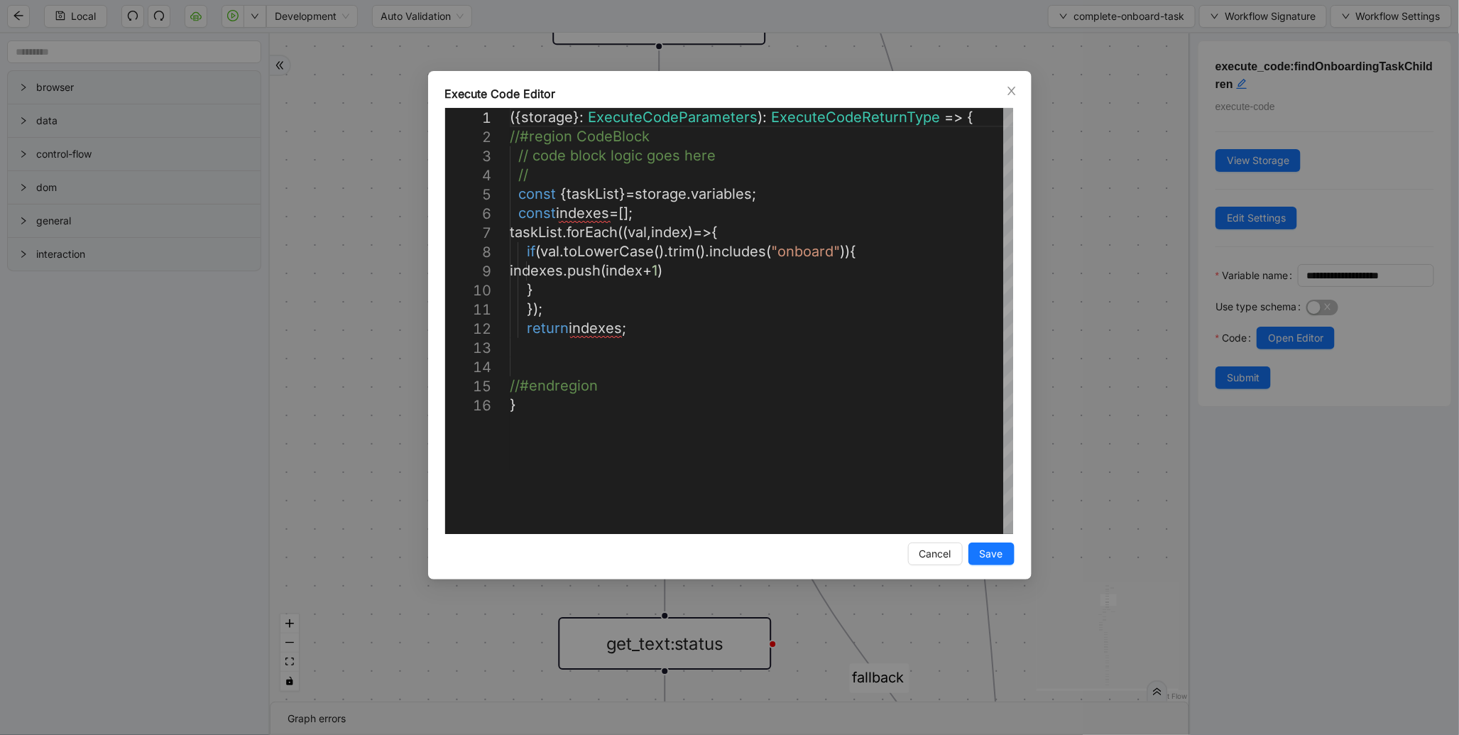
click at [1087, 224] on div "**********" at bounding box center [729, 367] width 1459 height 735
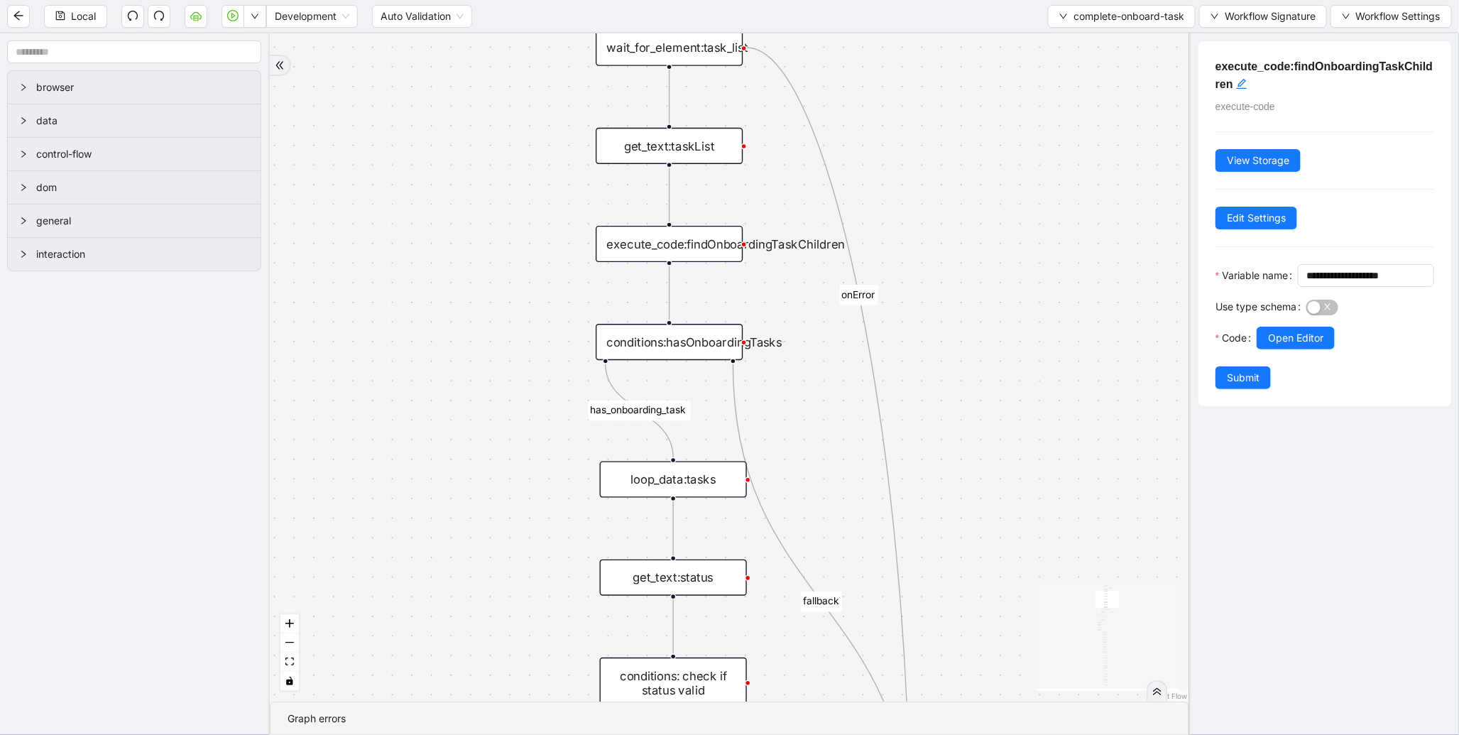
click at [691, 352] on div "conditions:hasOnboardingTasks" at bounding box center [669, 342] width 147 height 36
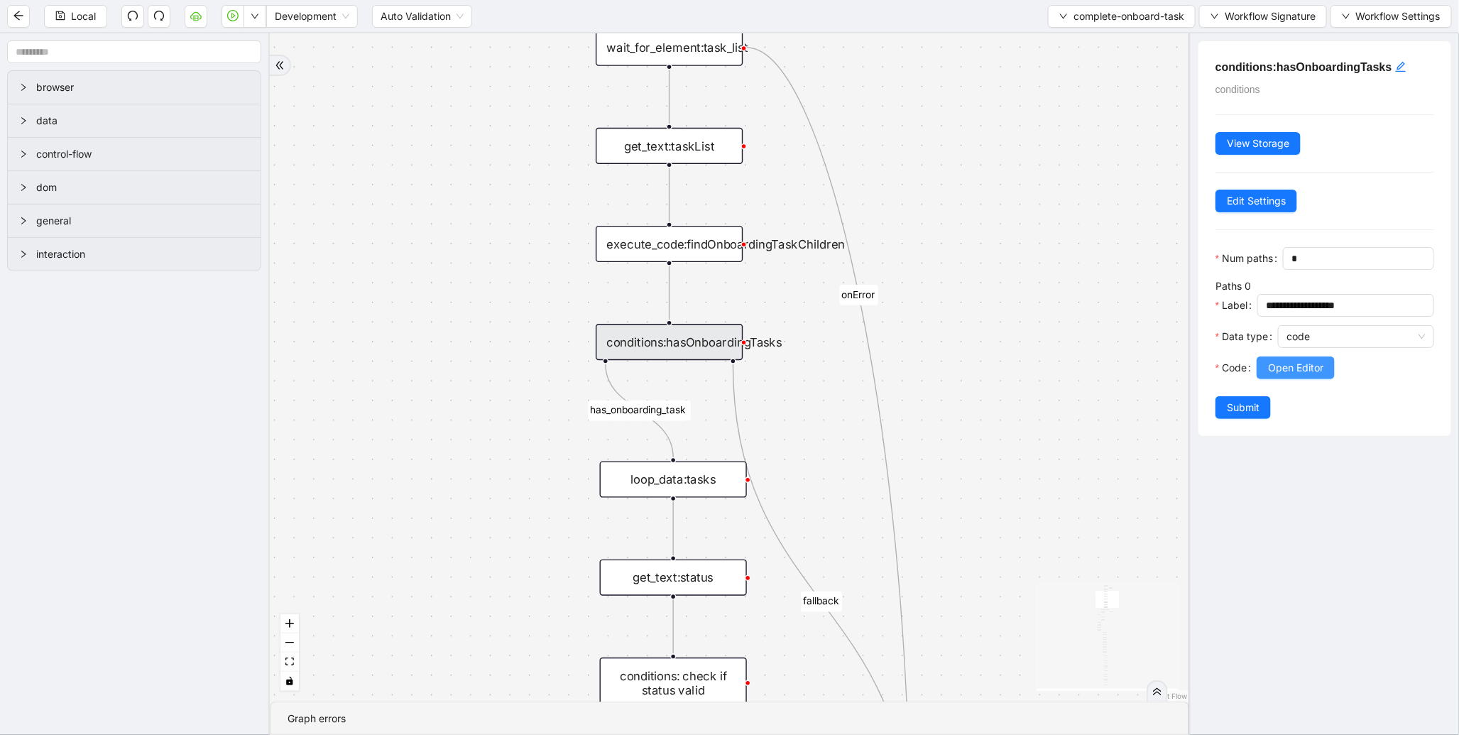
click at [1287, 376] on span "Open Editor" at bounding box center [1295, 368] width 55 height 16
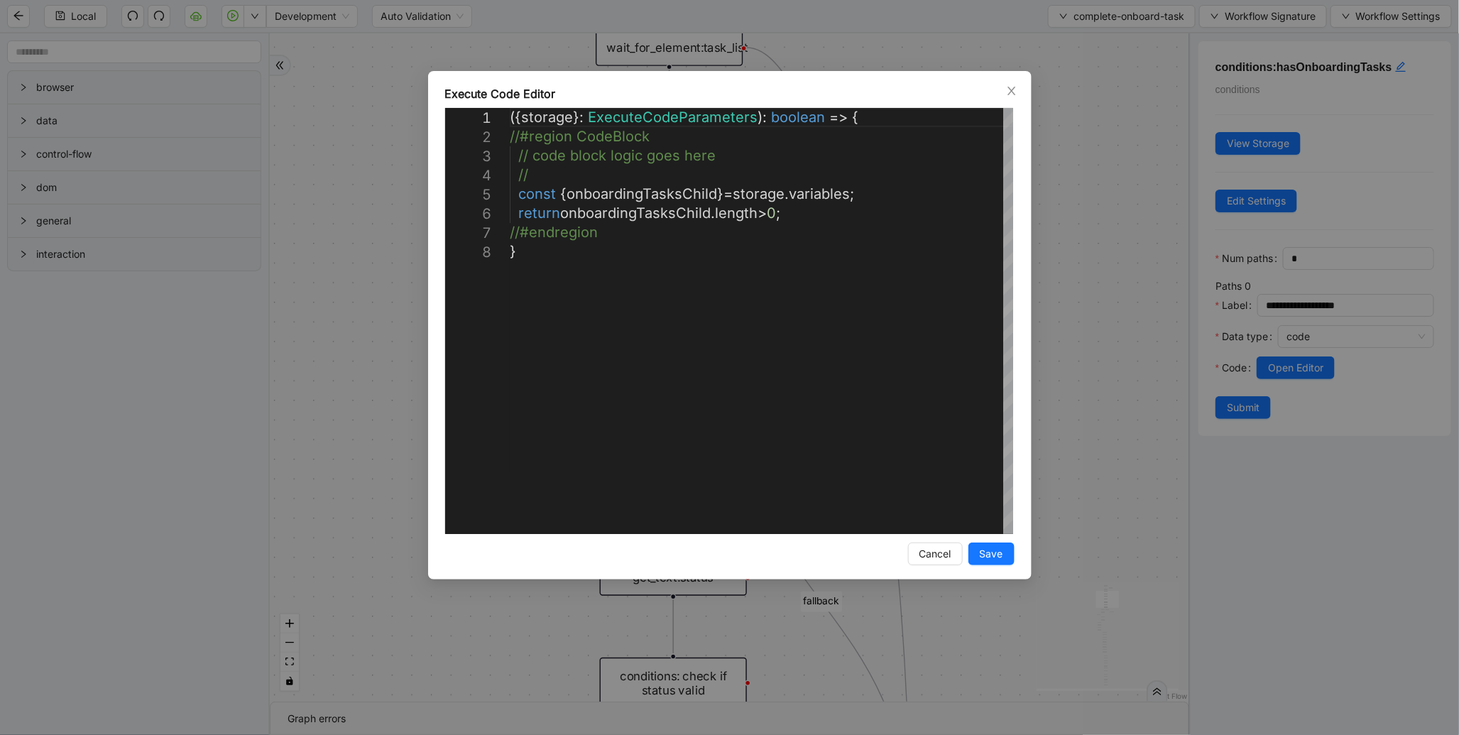
click at [1067, 281] on div "**********" at bounding box center [729, 367] width 1459 height 735
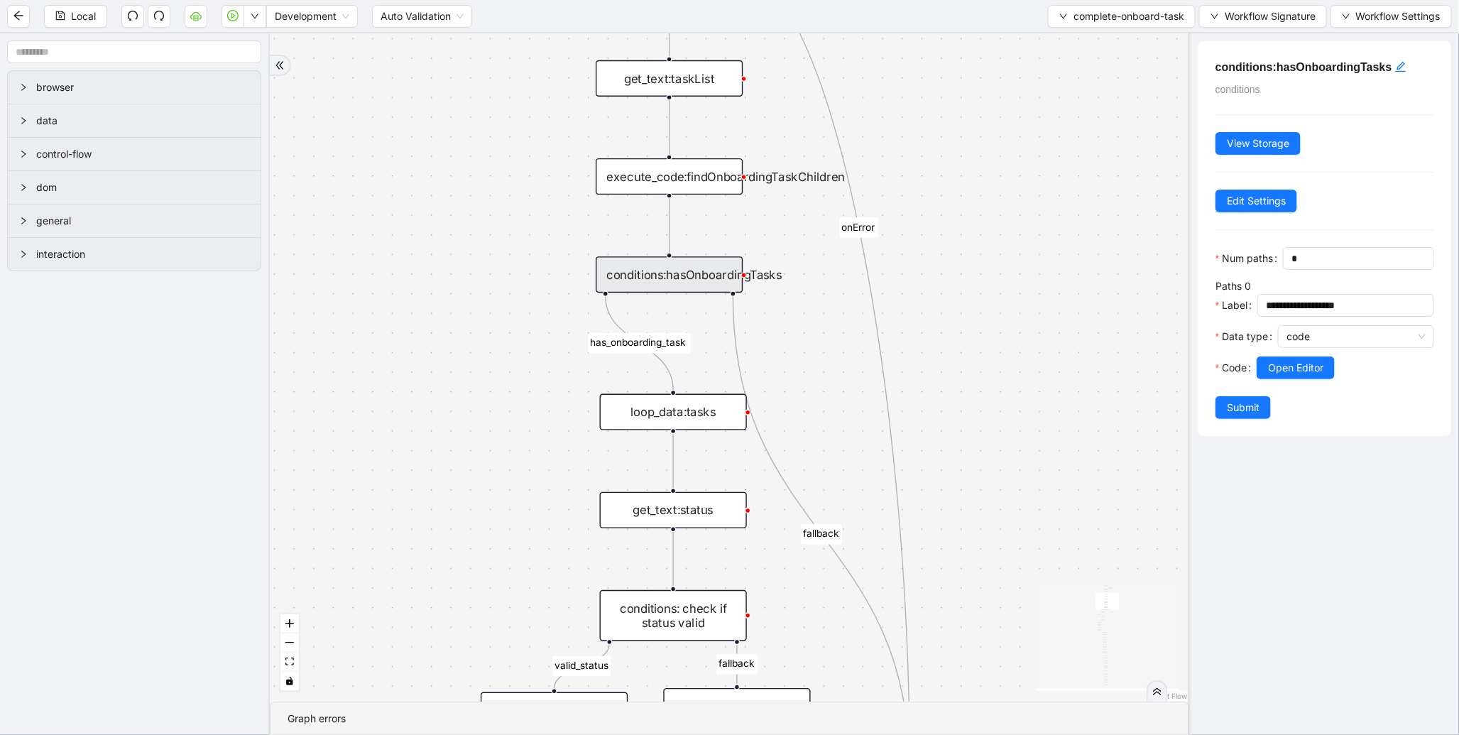
drag, startPoint x: 544, startPoint y: 504, endPoint x: 533, endPoint y: 320, distance: 185.0
click at [521, 330] on div "valid_status fallback status_not_in_progress has_onboarding_task fallback fallb…" at bounding box center [730, 367] width 920 height 668
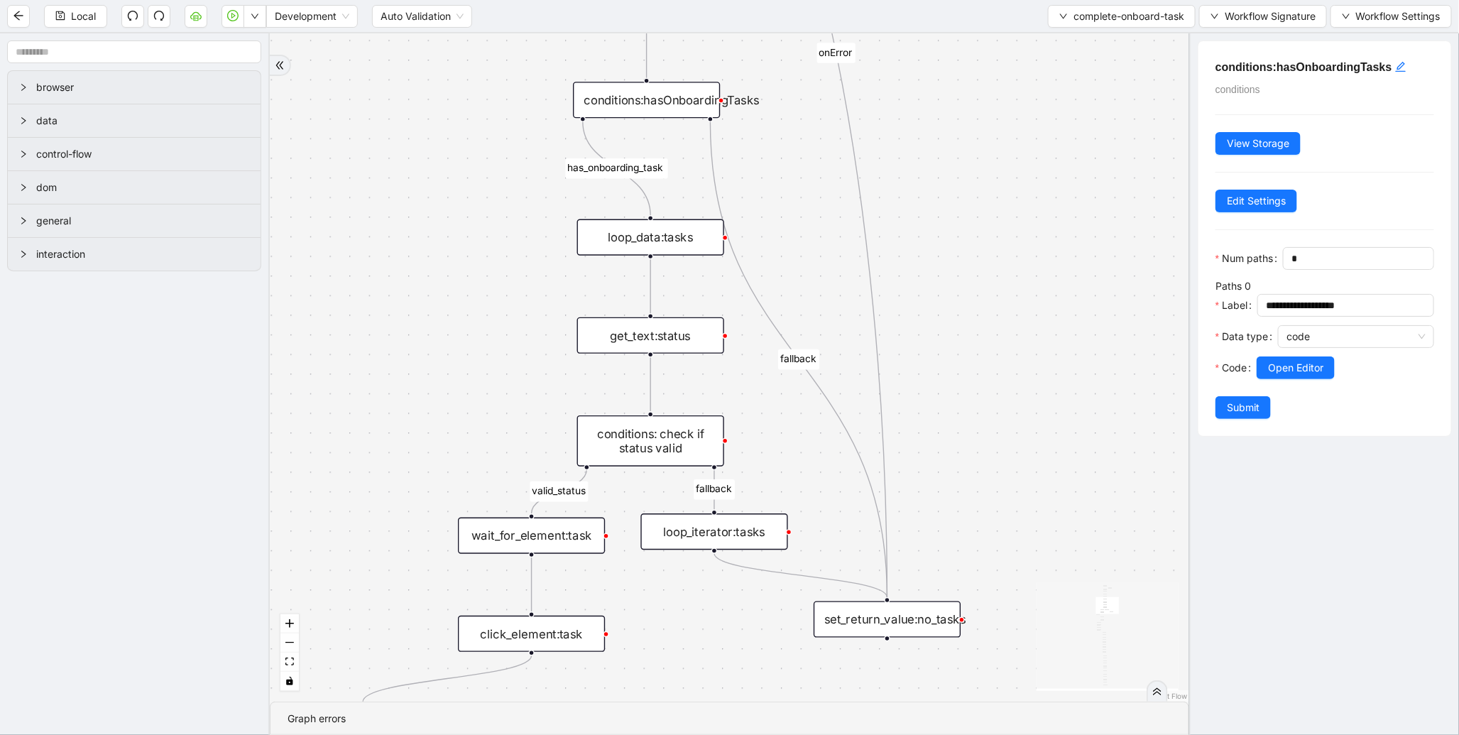
click at [642, 239] on div "loop_data:tasks" at bounding box center [650, 237] width 147 height 36
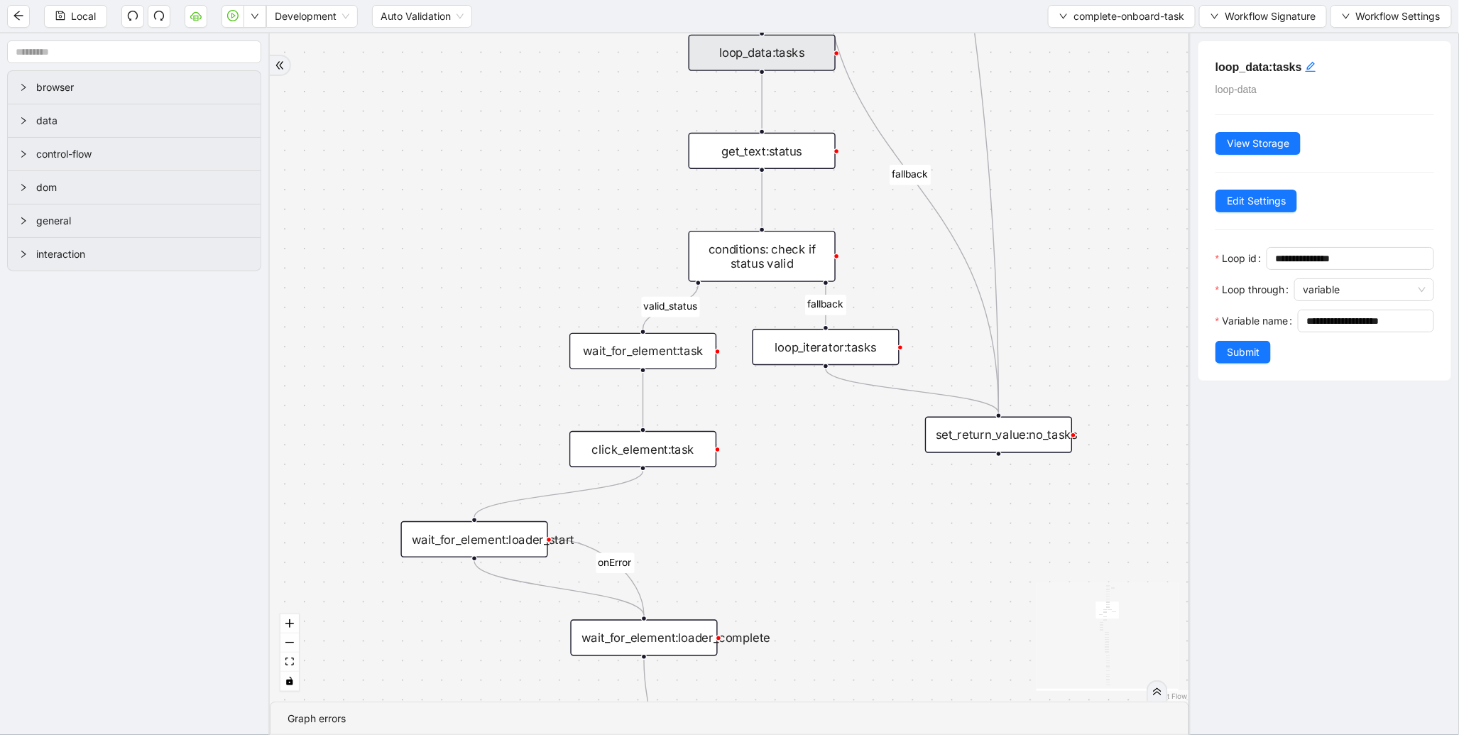
drag, startPoint x: 599, startPoint y: 252, endPoint x: 621, endPoint y: 368, distance: 117.8
click at [613, 249] on div "valid_status fallback status_not_in_progress has_onboarding_task fallback fallb…" at bounding box center [730, 367] width 920 height 668
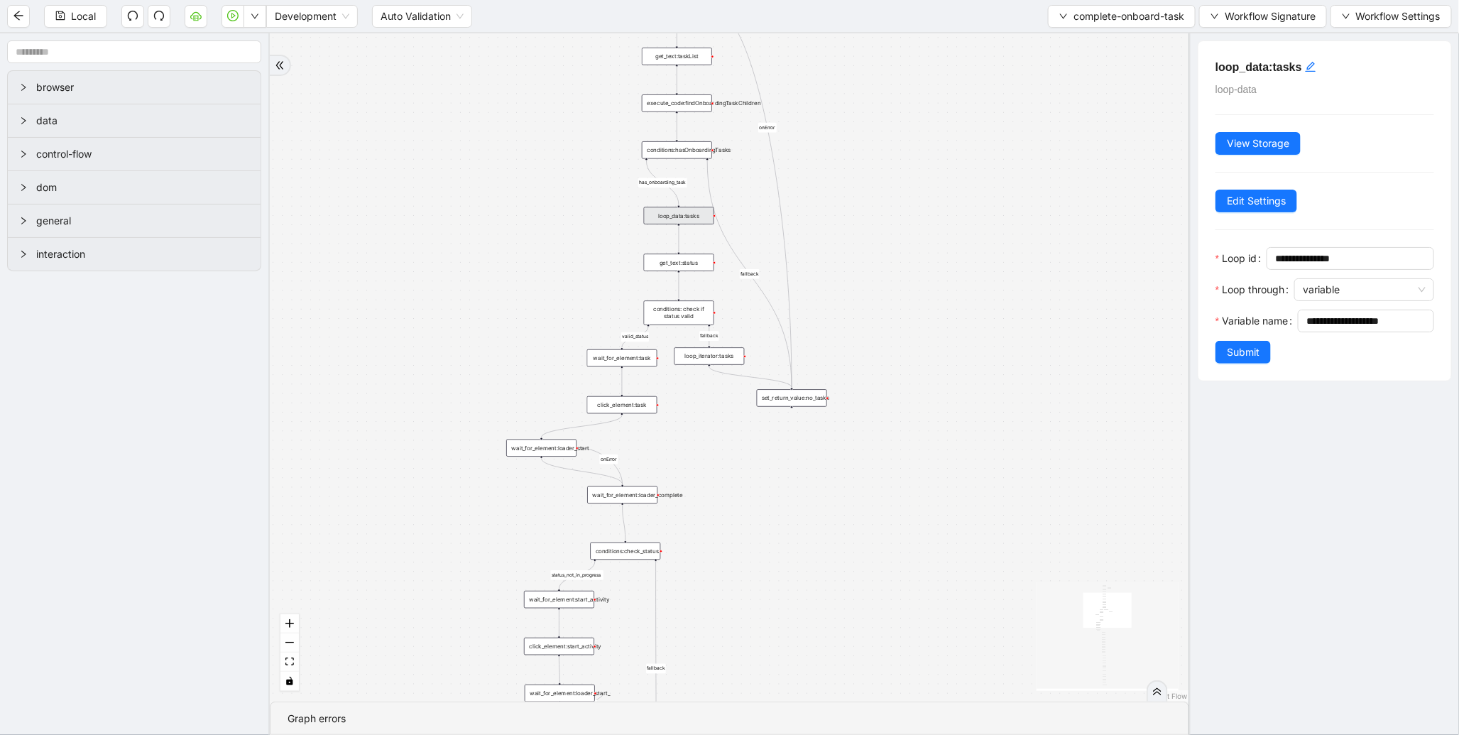
drag, startPoint x: 477, startPoint y: 615, endPoint x: 511, endPoint y: 247, distance: 369.5
click at [511, 250] on div "valid_status fallback status_not_in_progress has_onboarding_task fallback fallb…" at bounding box center [730, 367] width 920 height 668
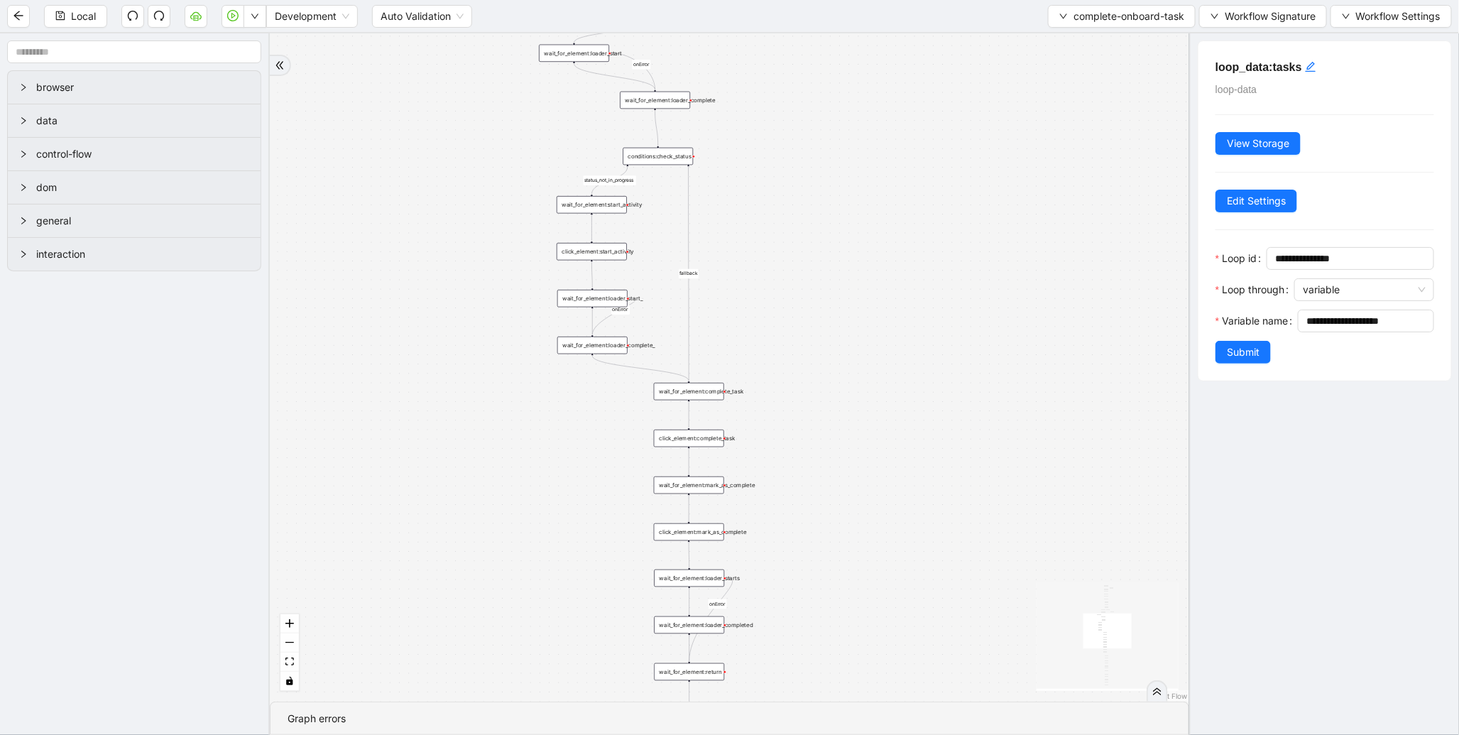
drag, startPoint x: 530, startPoint y: 427, endPoint x: 497, endPoint y: 187, distance: 241.6
click at [497, 187] on div "valid_status fallback status_not_in_progress has_onboarding_task fallback fallb…" at bounding box center [730, 367] width 920 height 668
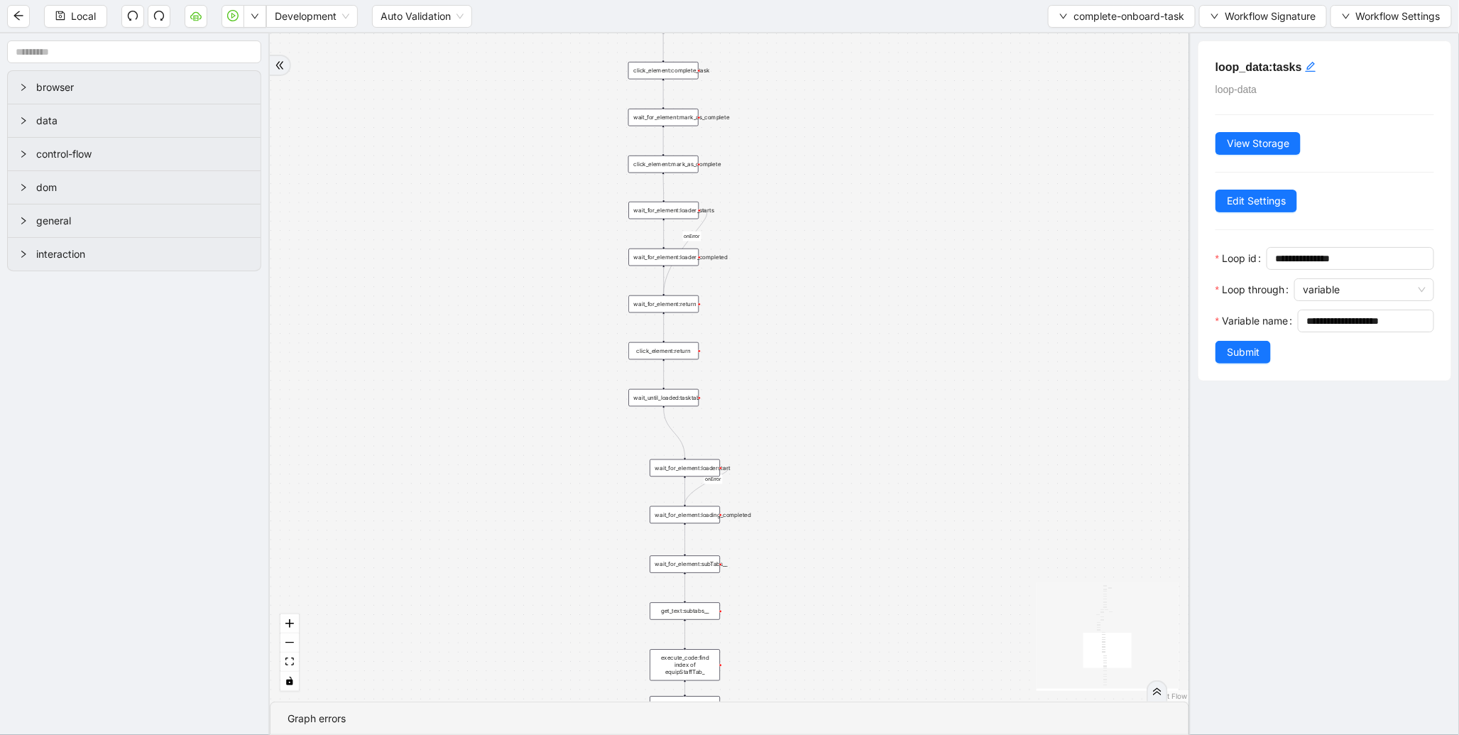
drag, startPoint x: 534, startPoint y: 300, endPoint x: 516, endPoint y: 129, distance: 172.1
click at [516, 129] on div "valid_status fallback status_not_in_progress has_onboarding_task fallback fallb…" at bounding box center [730, 367] width 920 height 668
drag, startPoint x: 534, startPoint y: 406, endPoint x: 516, endPoint y: 151, distance: 254.9
click at [516, 152] on div "valid_status fallback status_not_in_progress has_onboarding_task fallback fallb…" at bounding box center [730, 367] width 920 height 668
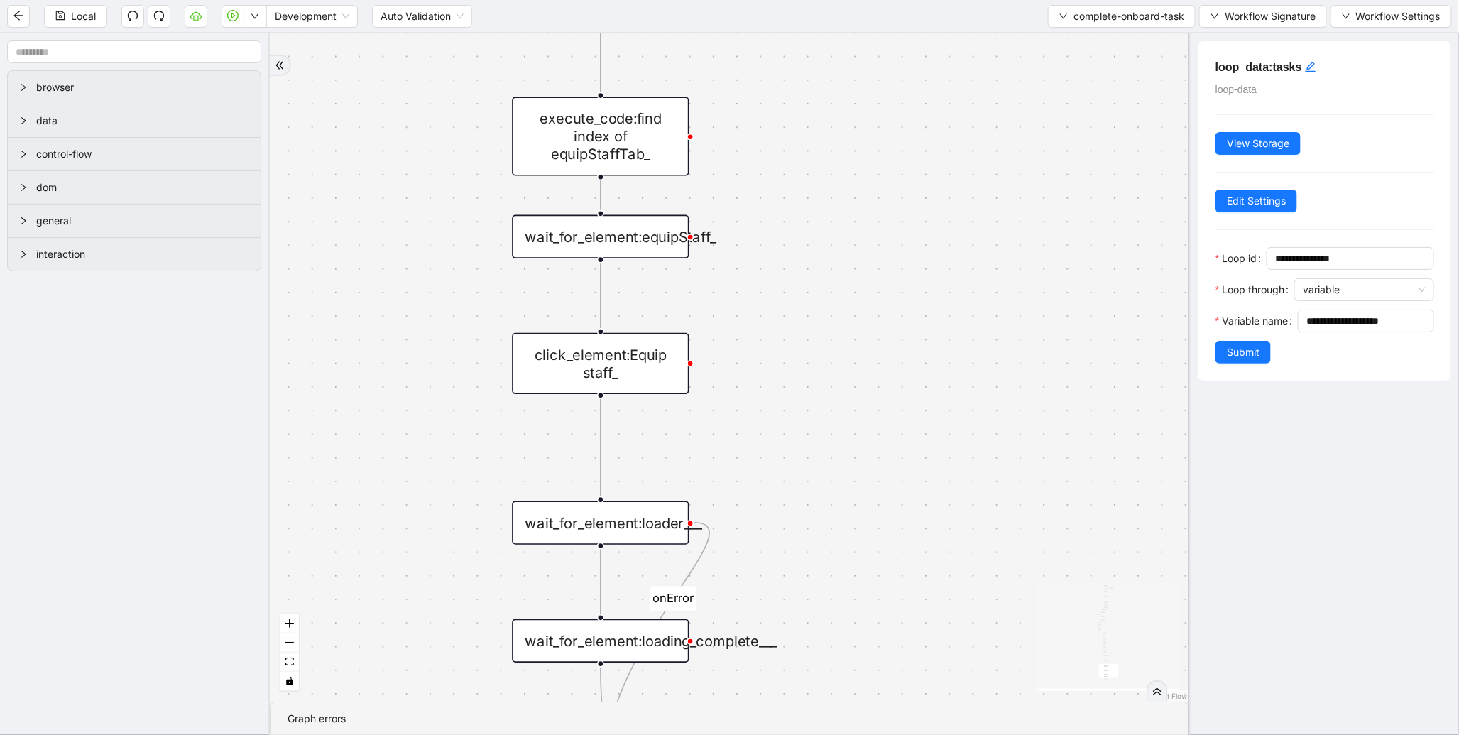
drag, startPoint x: 784, startPoint y: 379, endPoint x: 765, endPoint y: 75, distance: 305.3
click at [765, 75] on div "valid_status fallback status_not_in_progress has_onboarding_task fallback fallb…" at bounding box center [730, 367] width 920 height 668
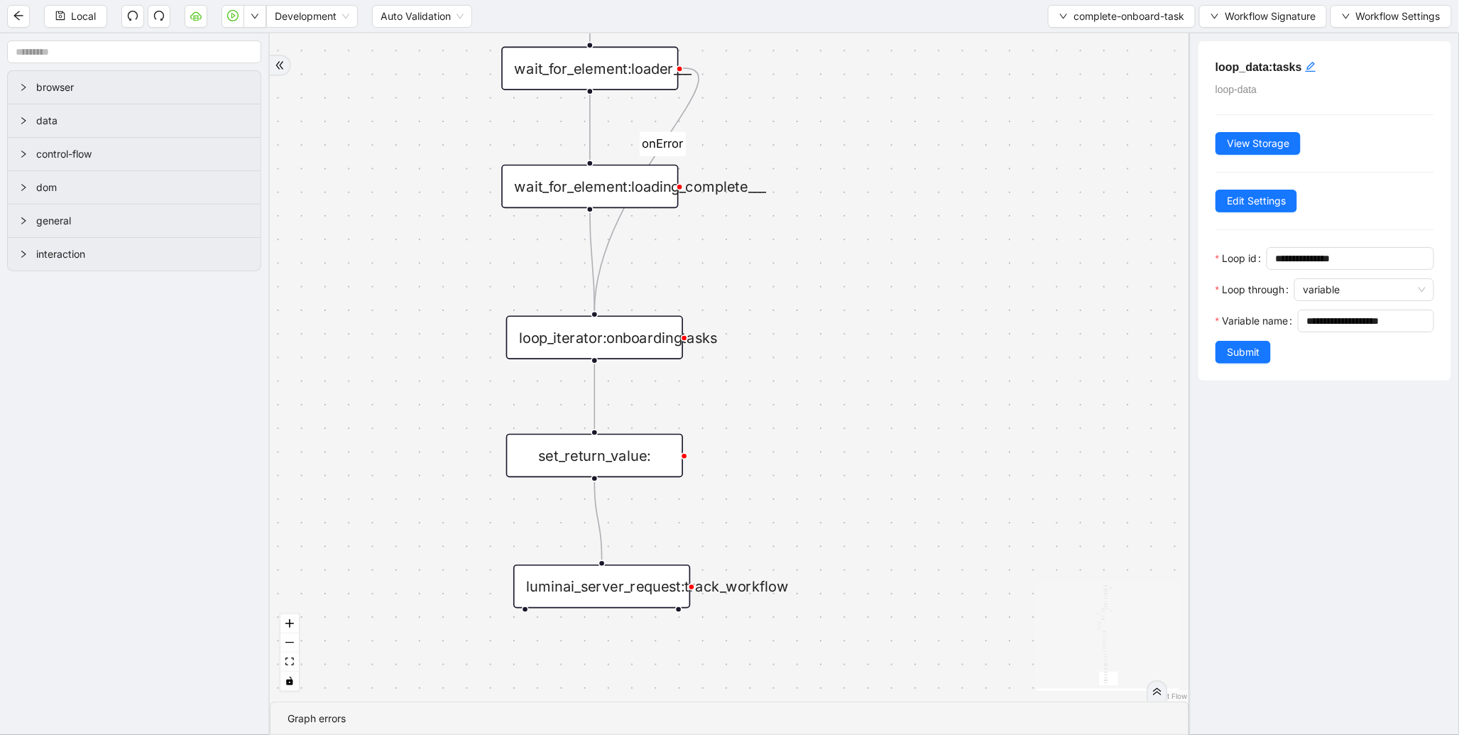
drag, startPoint x: 854, startPoint y: 444, endPoint x: 861, endPoint y: 169, distance: 275.0
click at [861, 178] on div "valid_status fallback status_not_in_progress has_onboarding_task fallback fallb…" at bounding box center [730, 367] width 920 height 668
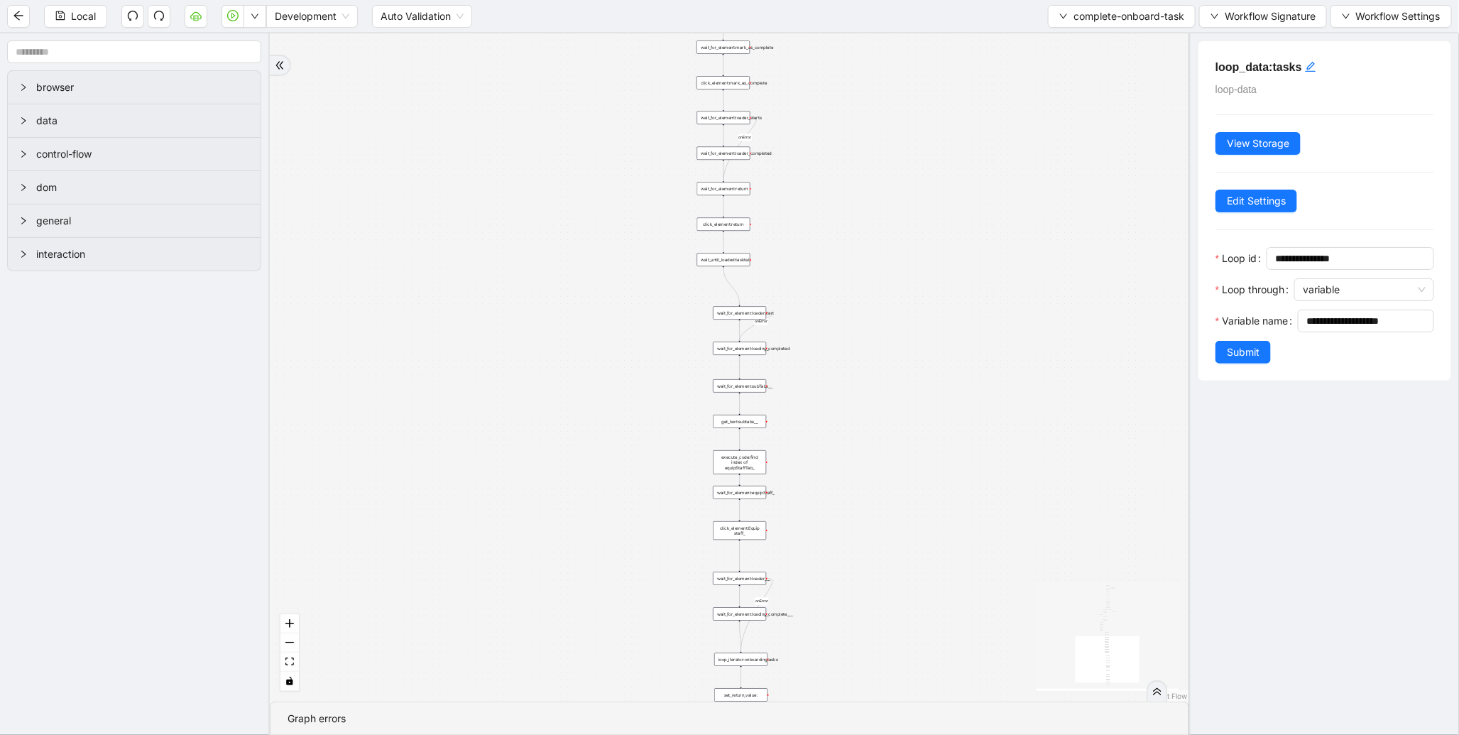
drag, startPoint x: 1004, startPoint y: 323, endPoint x: 997, endPoint y: 543, distance: 220.3
click at [996, 545] on div "valid_status fallback status_not_in_progress has_onboarding_task fallback fallb…" at bounding box center [730, 367] width 920 height 668
drag, startPoint x: 966, startPoint y: 276, endPoint x: 1003, endPoint y: 577, distance: 304.1
click at [1003, 577] on div "valid_status fallback status_not_in_progress has_onboarding_task fallback fallb…" at bounding box center [730, 367] width 920 height 668
drag, startPoint x: 996, startPoint y: 285, endPoint x: 1007, endPoint y: 627, distance: 342.5
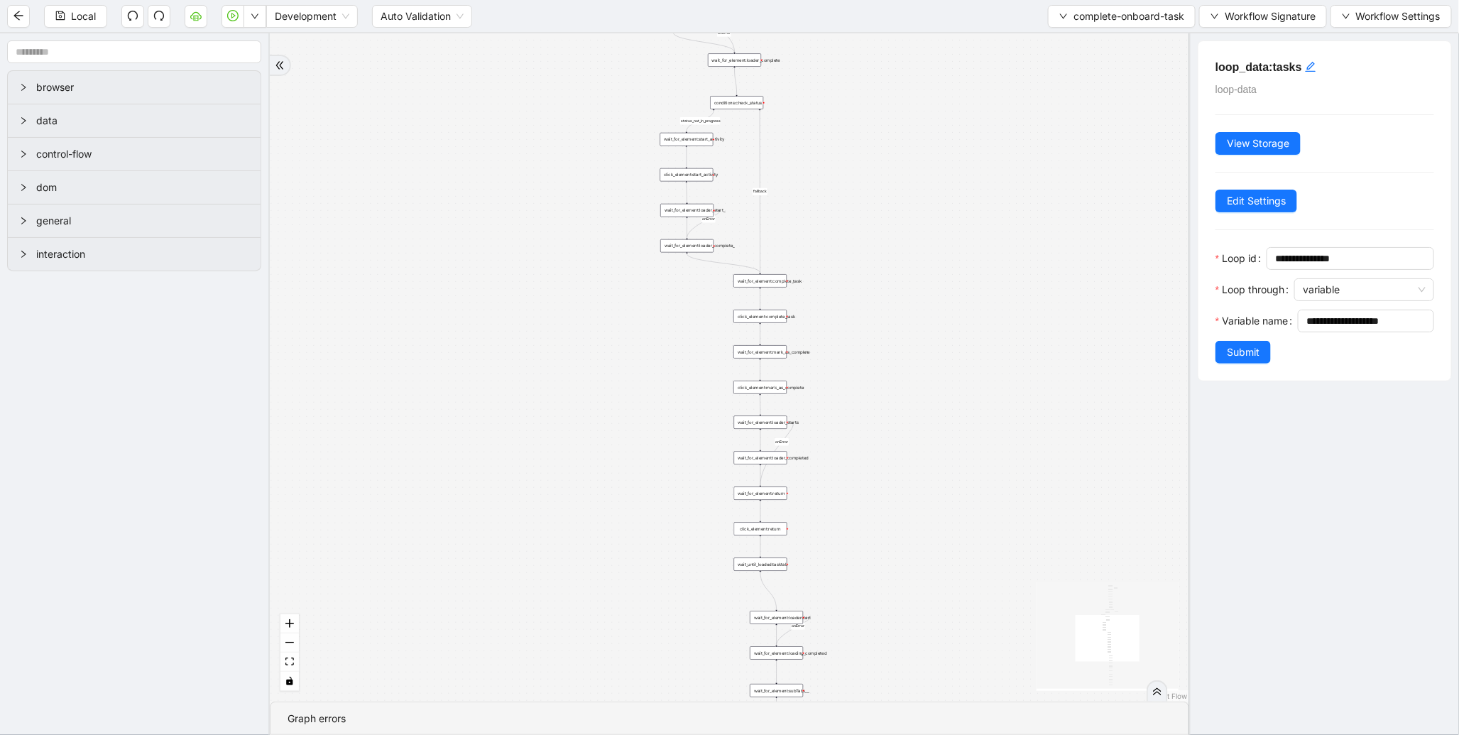
click at [1006, 626] on div "valid_status fallback status_not_in_progress has_onboarding_task fallback fallb…" at bounding box center [730, 367] width 920 height 668
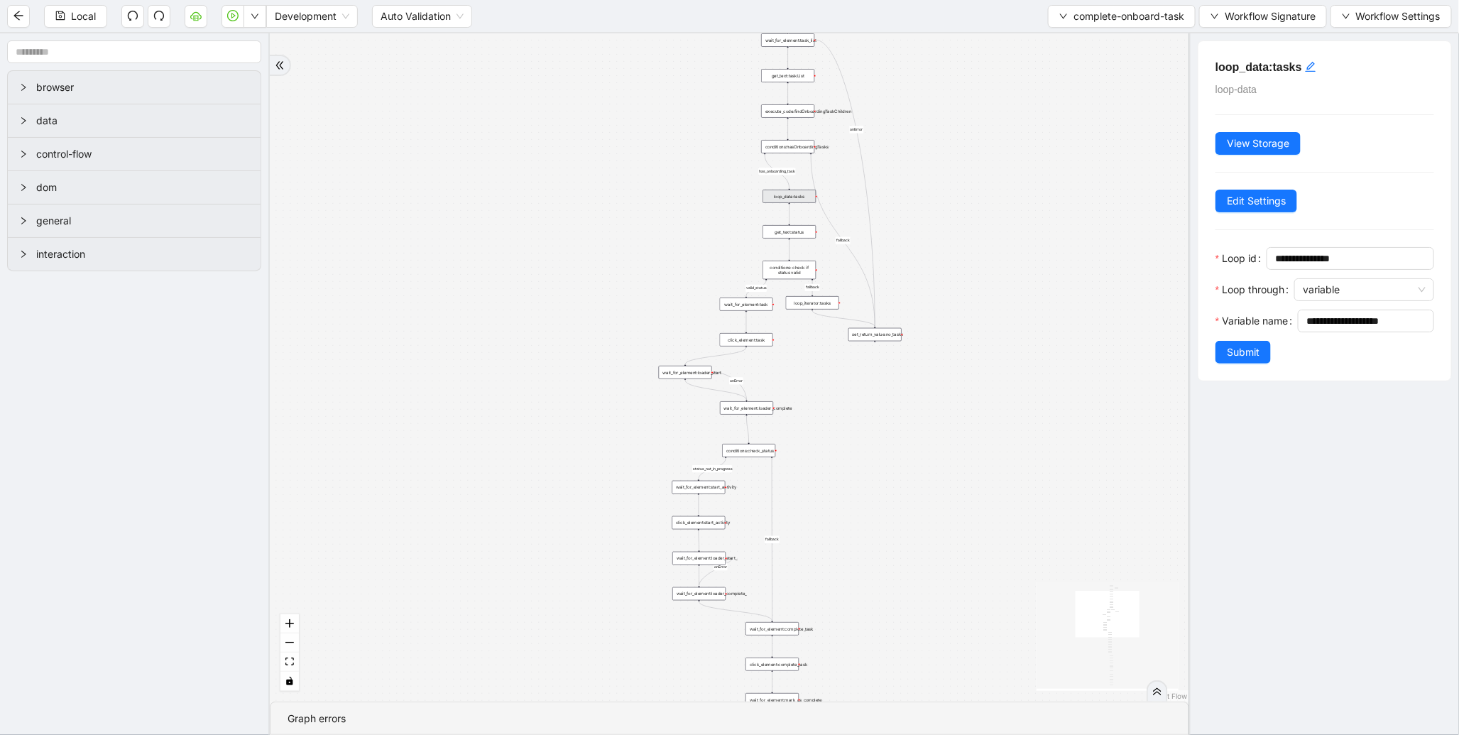
drag, startPoint x: 996, startPoint y: 331, endPoint x: 1026, endPoint y: 645, distance: 315.3
click at [1026, 645] on div "valid_status fallback status_not_in_progress has_onboarding_task fallback fallb…" at bounding box center [730, 367] width 920 height 668
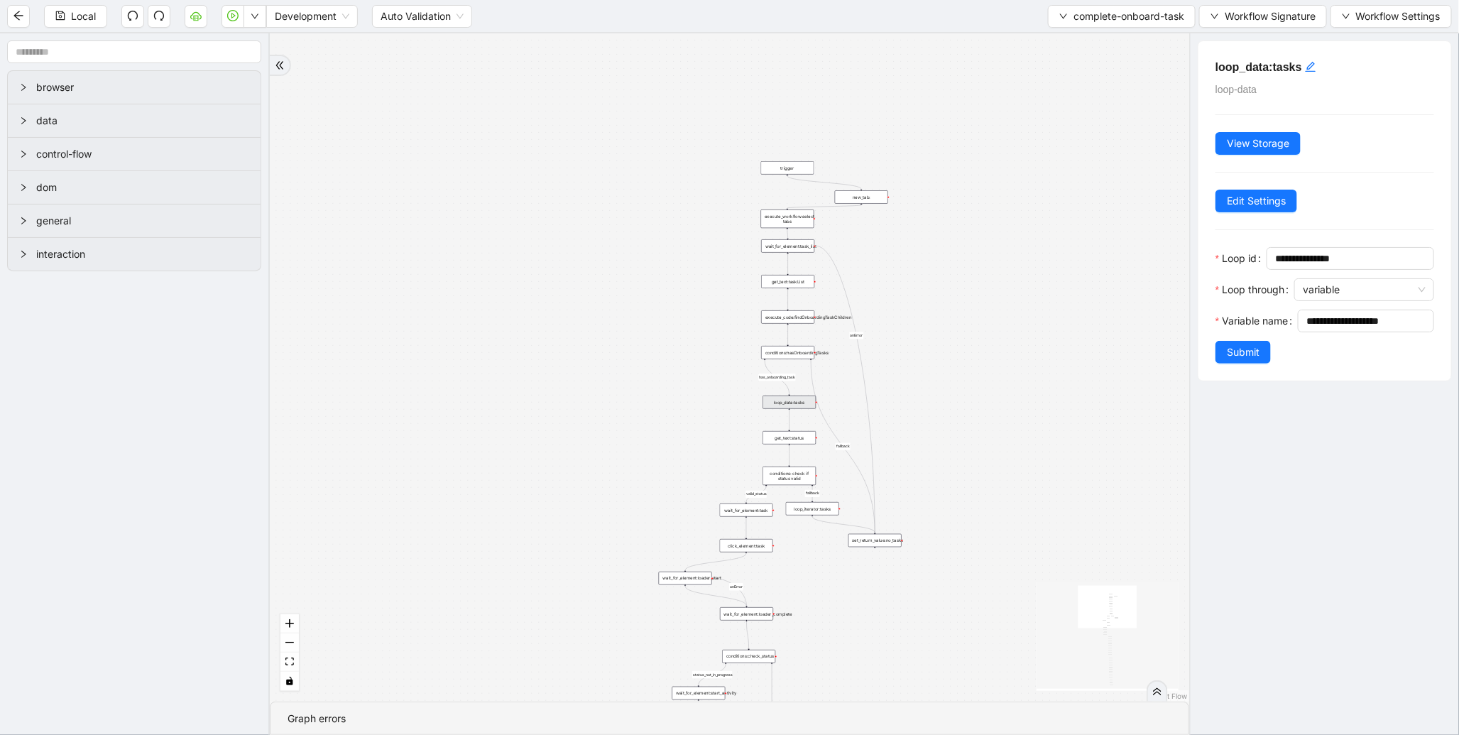
drag, startPoint x: 1060, startPoint y: 418, endPoint x: 984, endPoint y: 228, distance: 204.0
click at [985, 229] on div "valid_status fallback status_not_in_progress has_onboarding_task fallback fallb…" at bounding box center [730, 367] width 920 height 668
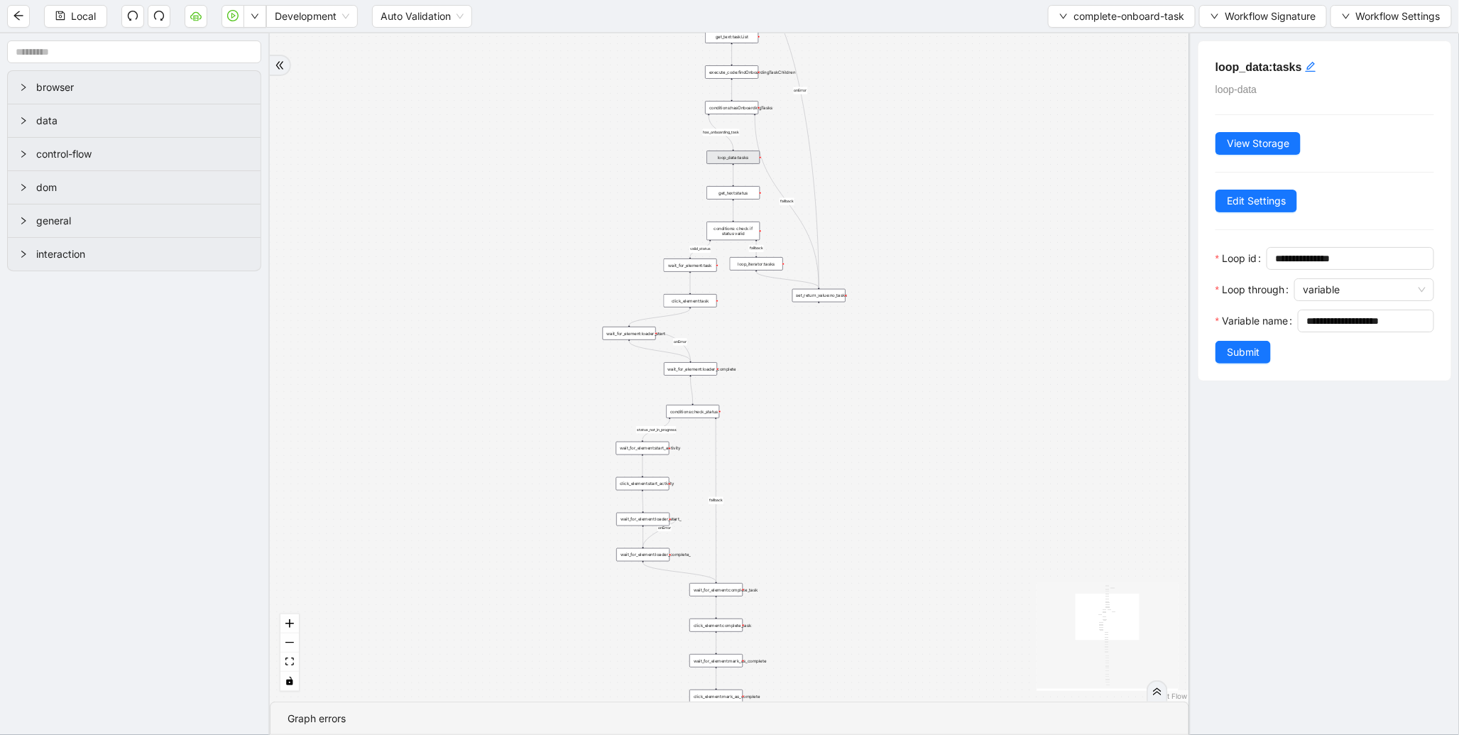
drag, startPoint x: 910, startPoint y: 387, endPoint x: 905, endPoint y: 369, distance: 18.6
click at [905, 369] on div "valid_status fallback status_not_in_progress has_onboarding_task fallback fallb…" at bounding box center [730, 367] width 920 height 668
drag, startPoint x: 932, startPoint y: 298, endPoint x: 902, endPoint y: 512, distance: 215.8
click at [902, 512] on div "valid_status fallback status_not_in_progress has_onboarding_task fallback fallb…" at bounding box center [730, 367] width 920 height 668
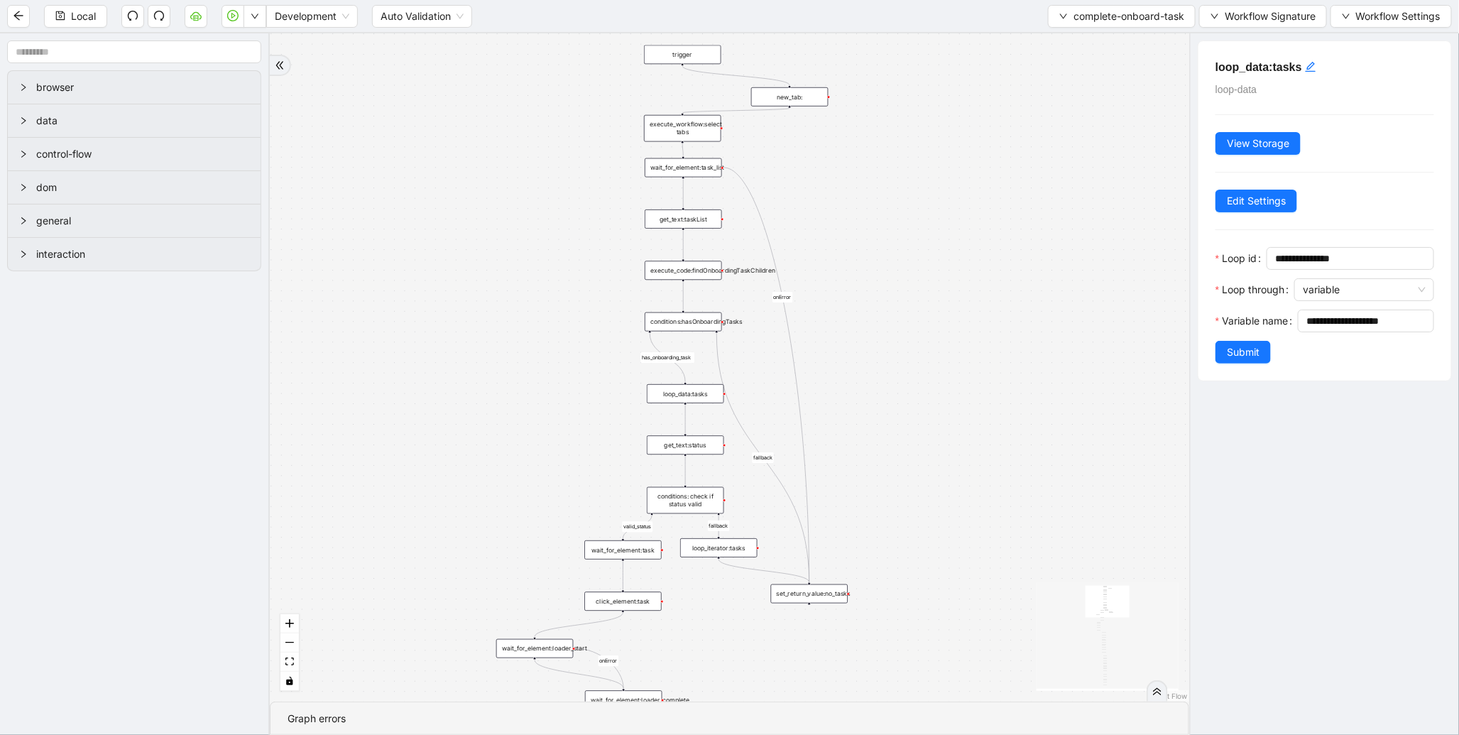
click at [697, 172] on div "wait_for_element:task_list" at bounding box center [683, 167] width 77 height 19
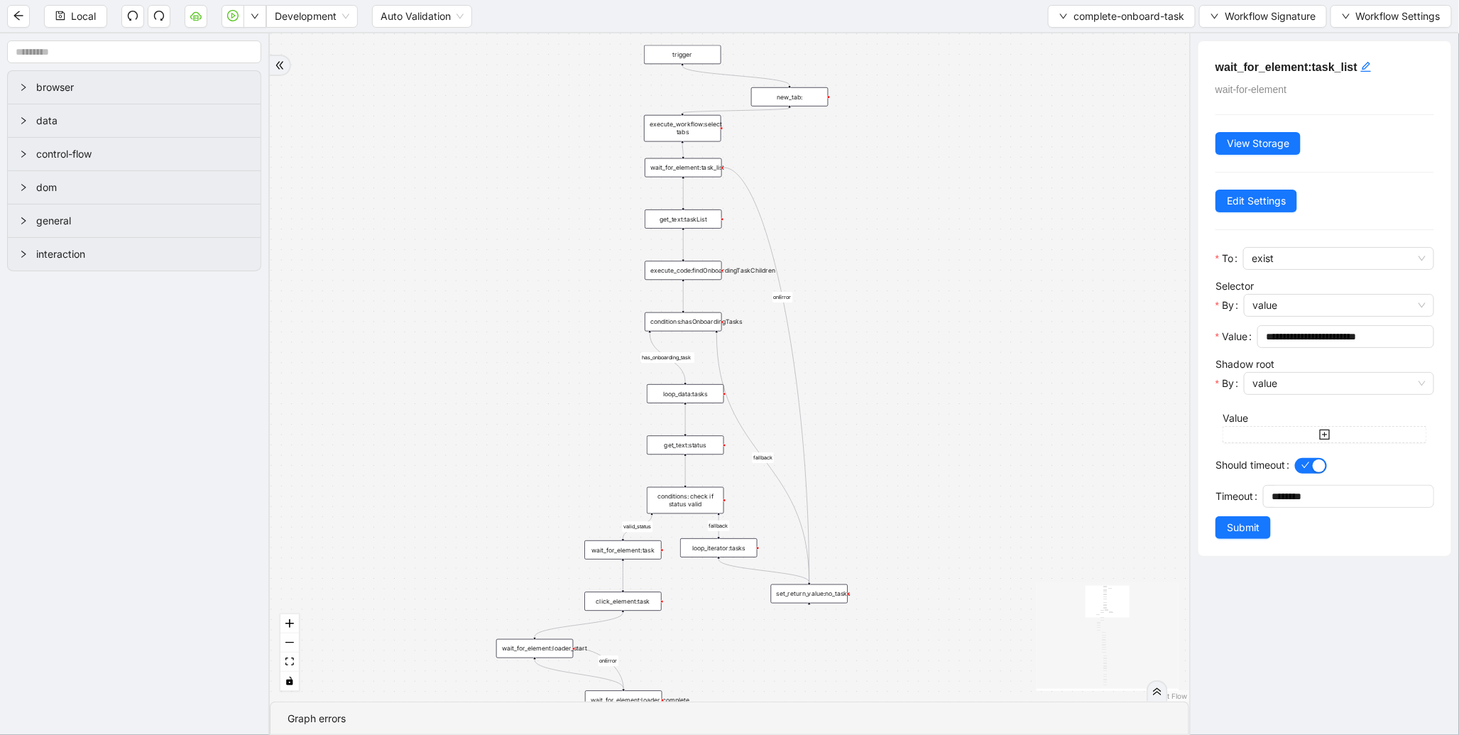
click at [696, 133] on div "execute_workflow:select tabs" at bounding box center [682, 128] width 77 height 27
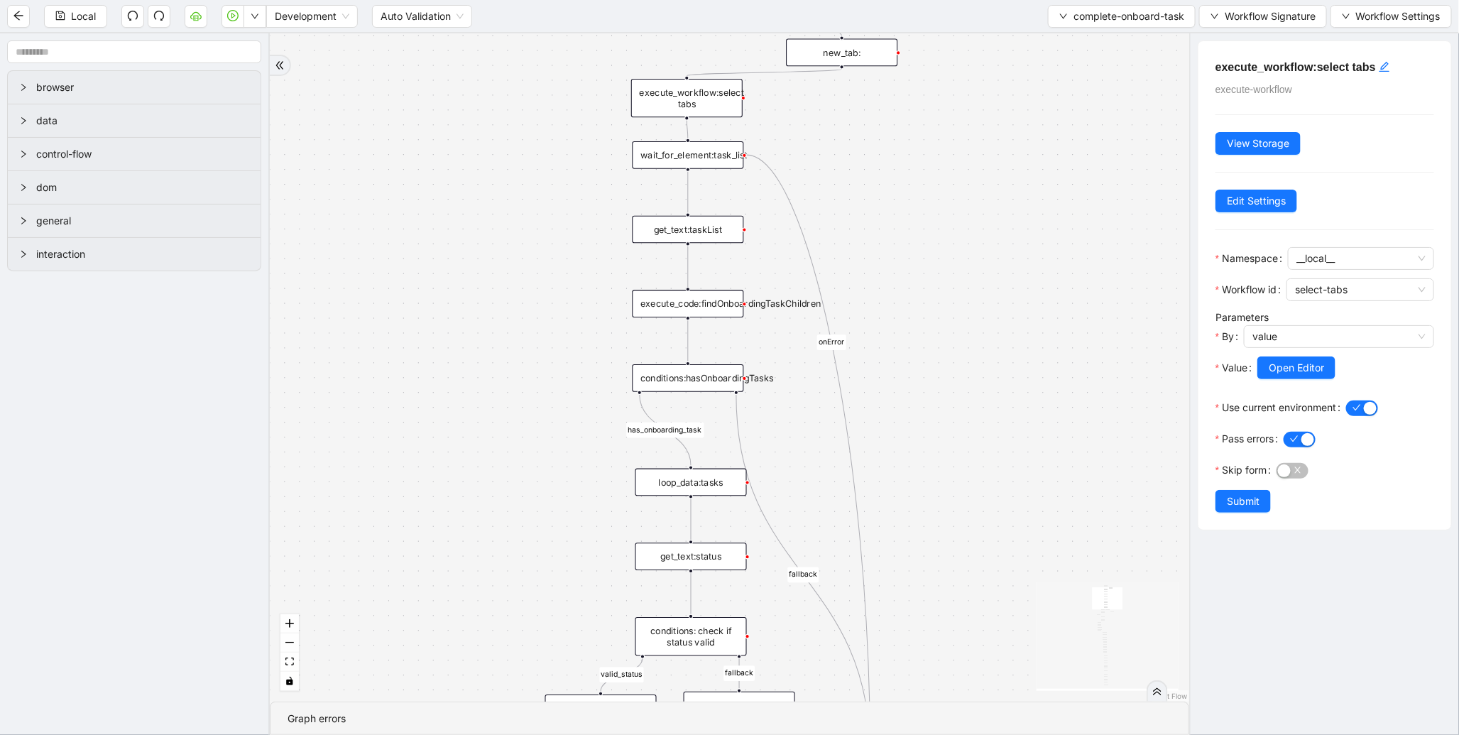
click at [673, 232] on div "get_text:taskList" at bounding box center [688, 230] width 111 height 28
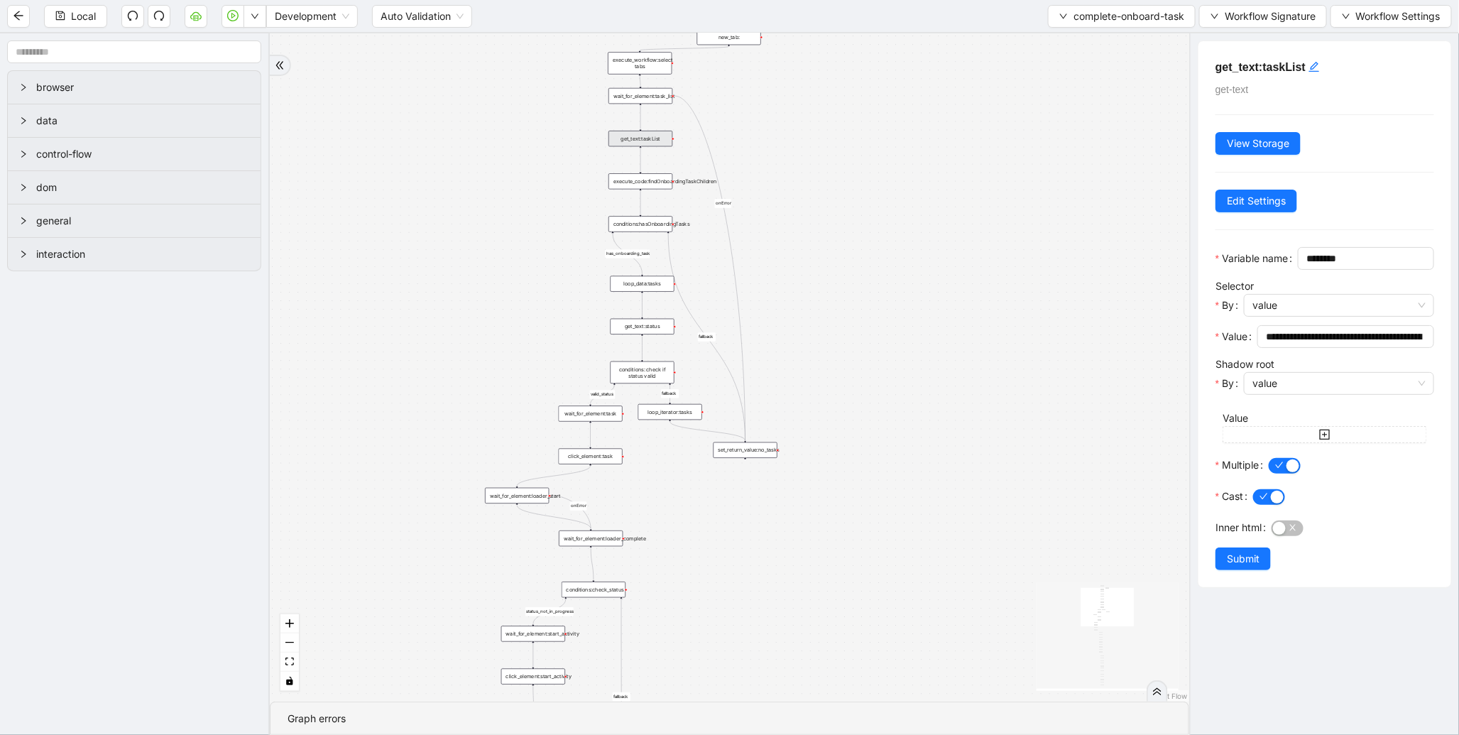
drag, startPoint x: 528, startPoint y: 395, endPoint x: 523, endPoint y: 280, distance: 115.2
click at [523, 280] on div "valid_status fallback status_not_in_progress has_onboarding_task fallback fallb…" at bounding box center [730, 367] width 920 height 668
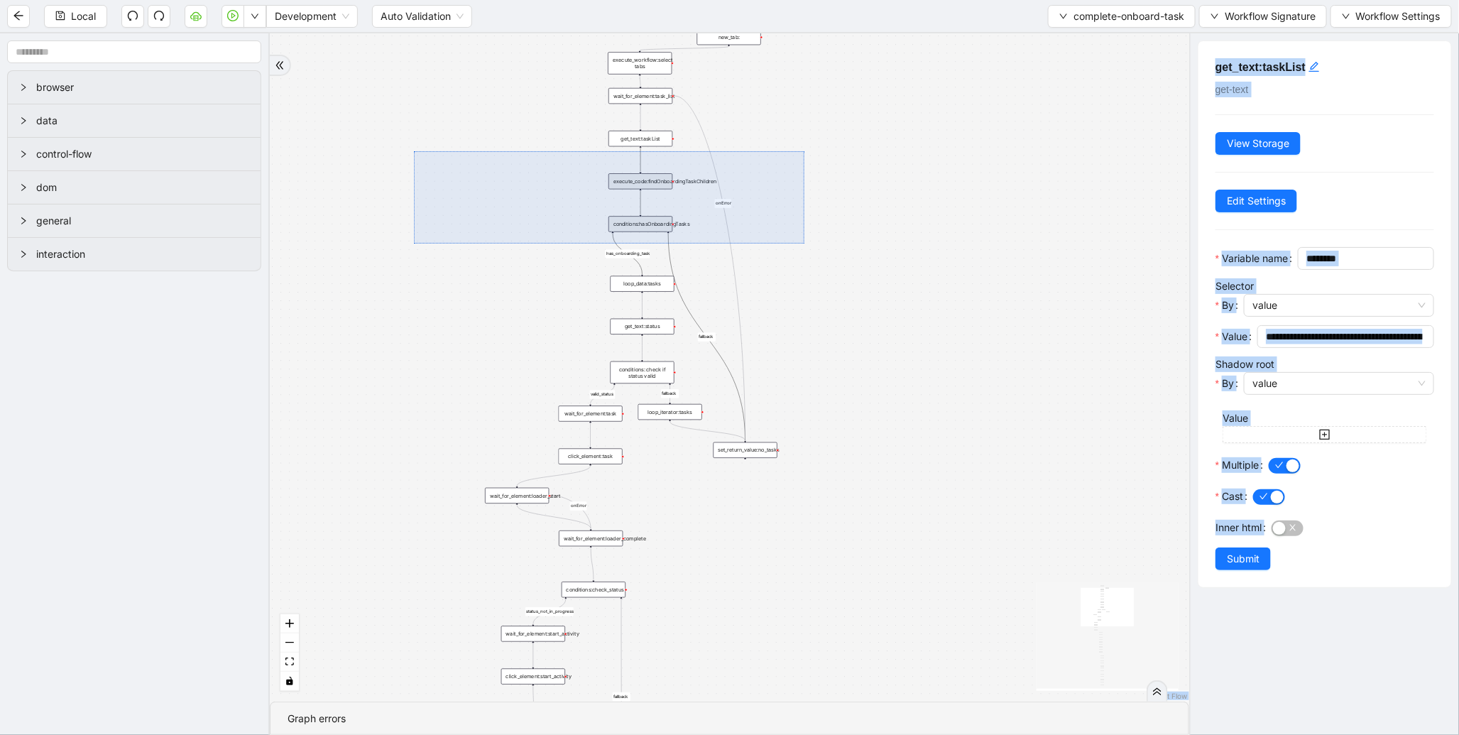
drag, startPoint x: 501, startPoint y: 147, endPoint x: 805, endPoint y: 244, distance: 318.3
click at [805, 244] on div "valid_status fallback status_not_in_progress has_onboarding_task fallback fallb…" at bounding box center [730, 367] width 920 height 668
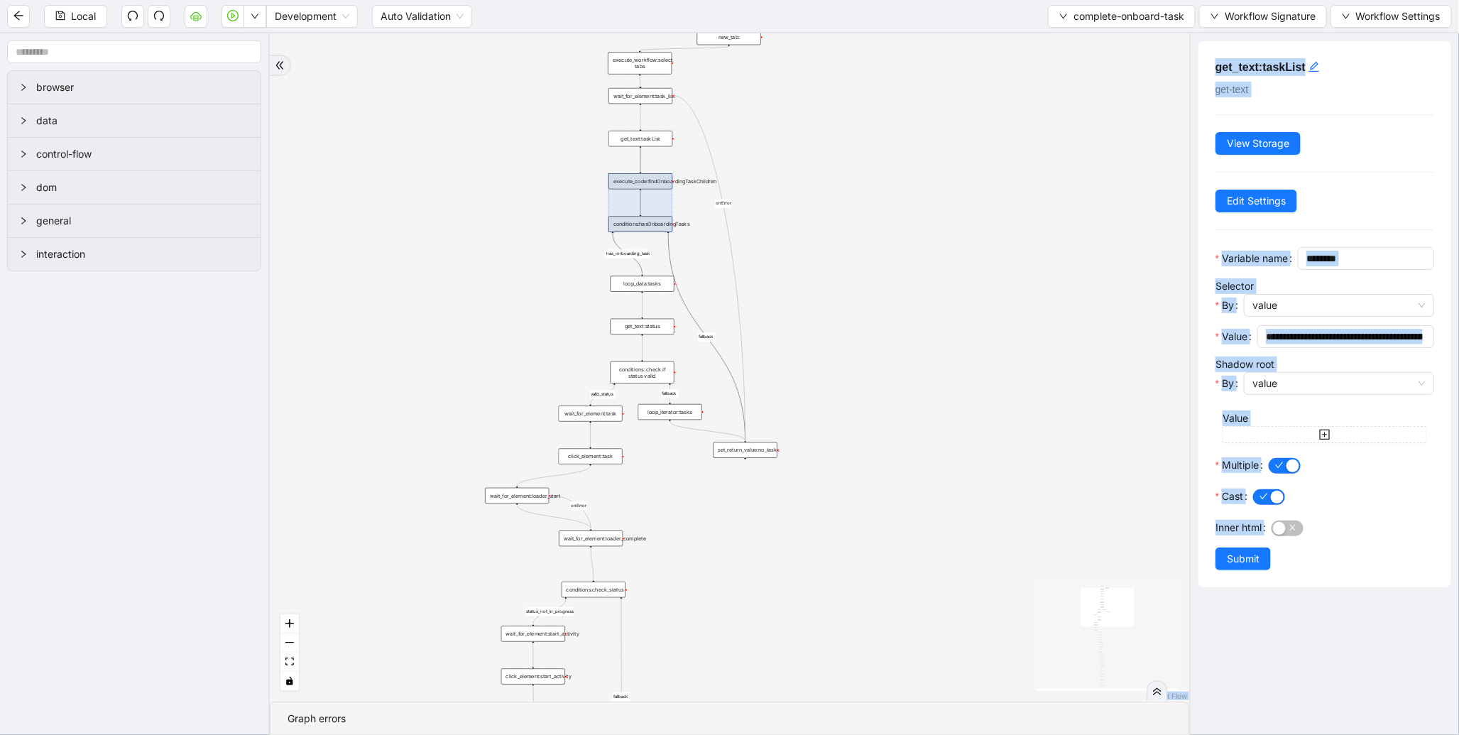
click at [575, 164] on div "valid_status fallback status_not_in_progress has_onboarding_task fallback fallb…" at bounding box center [730, 367] width 920 height 668
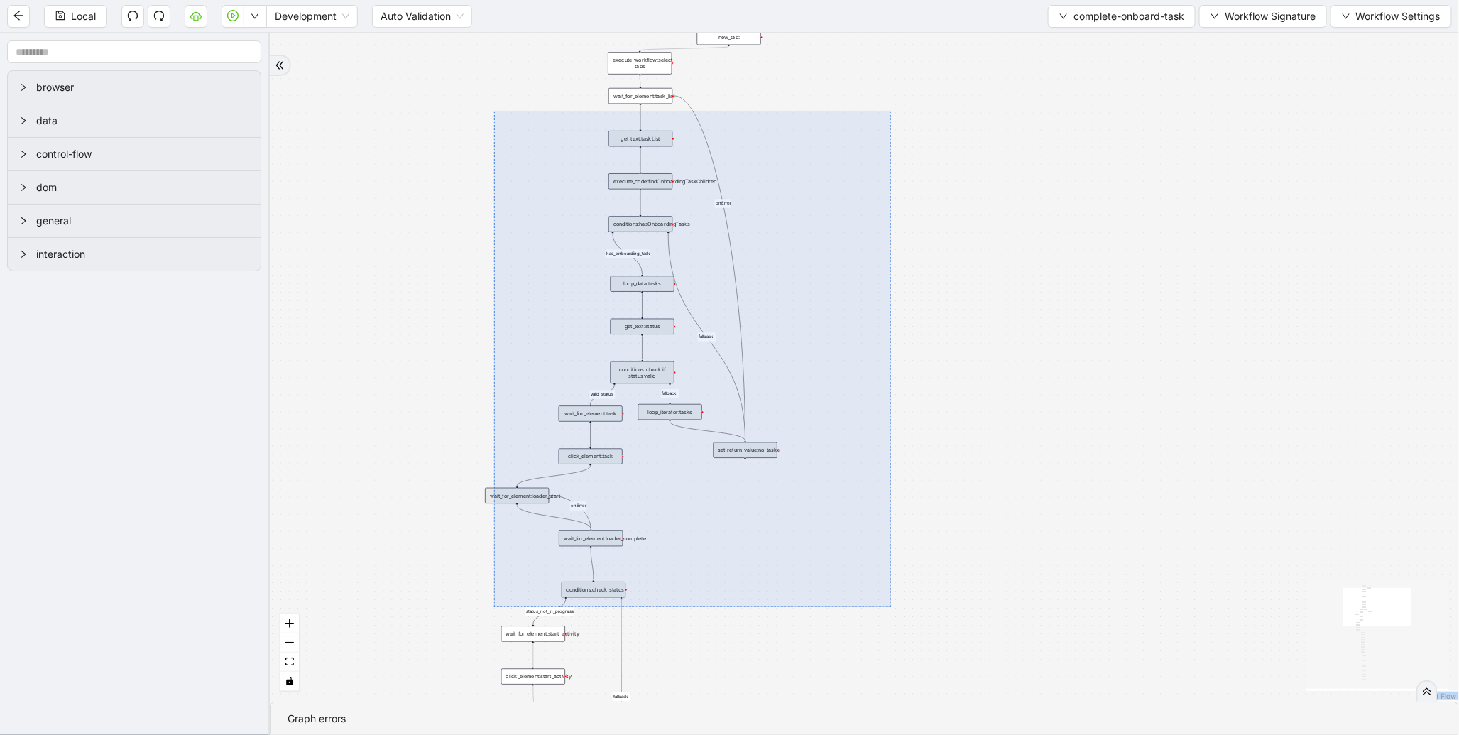
drag, startPoint x: 496, startPoint y: 111, endPoint x: 891, endPoint y: 607, distance: 634.8
click at [891, 607] on div "valid_status fallback status_not_in_progress has_onboarding_task fallback fallb…" at bounding box center [865, 367] width 1190 height 668
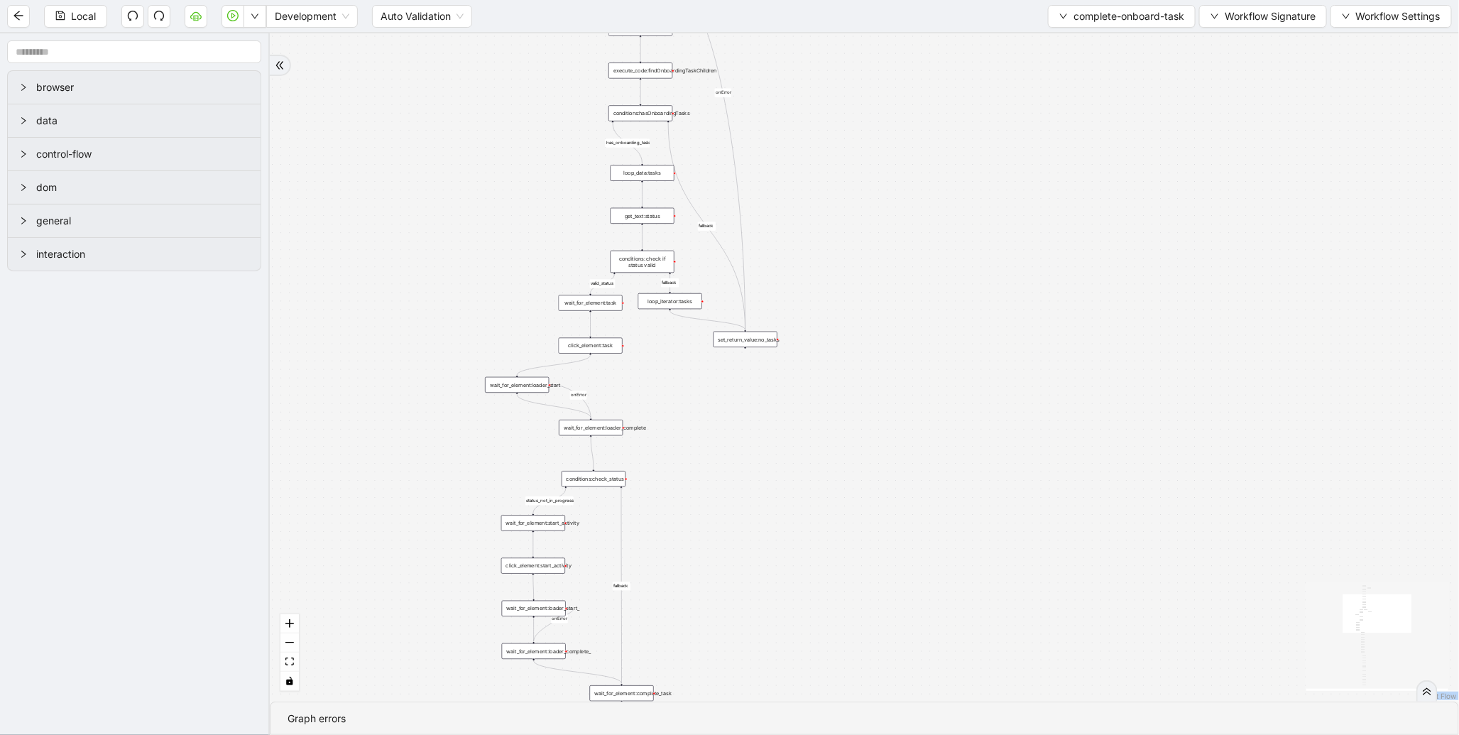
drag, startPoint x: 812, startPoint y: 594, endPoint x: 812, endPoint y: 479, distance: 115.0
click at [812, 479] on div "valid_status fallback status_not_in_progress has_onboarding_task fallback fallb…" at bounding box center [865, 367] width 1190 height 668
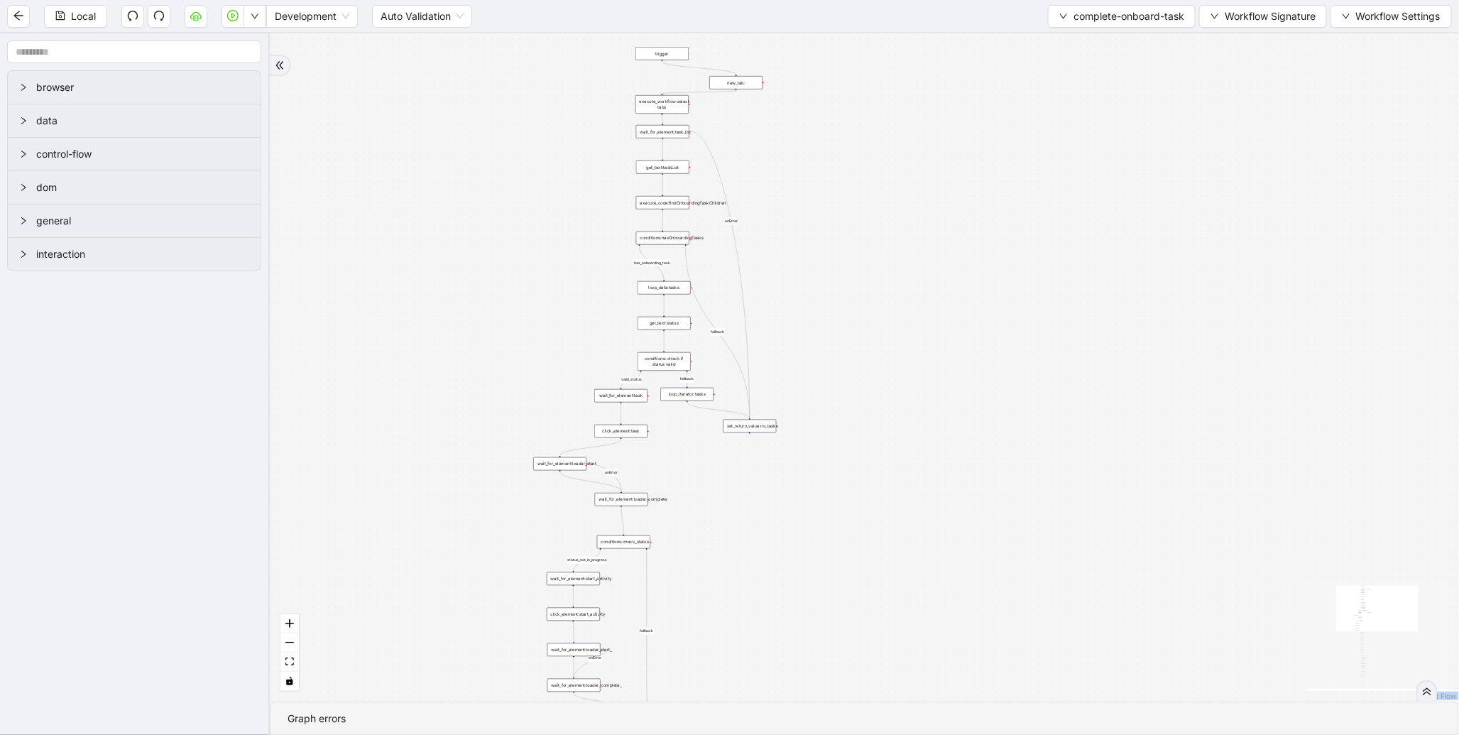
drag, startPoint x: 555, startPoint y: 162, endPoint x: 556, endPoint y: 189, distance: 27.0
click at [556, 189] on div "valid_status fallback status_not_in_progress has_onboarding_task fallback fallb…" at bounding box center [865, 367] width 1190 height 668
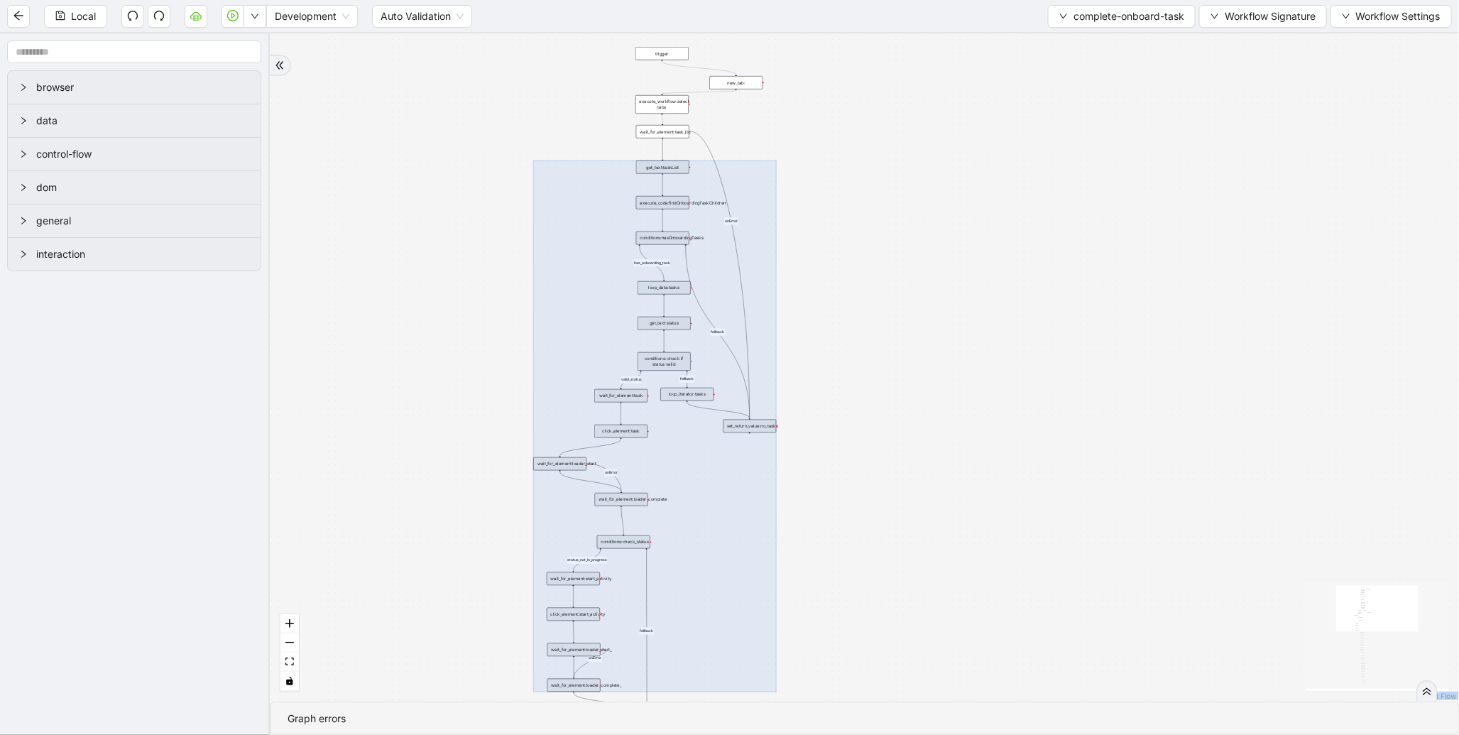
drag, startPoint x: 448, startPoint y: 149, endPoint x: 805, endPoint y: 692, distance: 649.8
click at [805, 692] on div "valid_status fallback status_not_in_progress has_onboarding_task fallback fallb…" at bounding box center [865, 367] width 1190 height 668
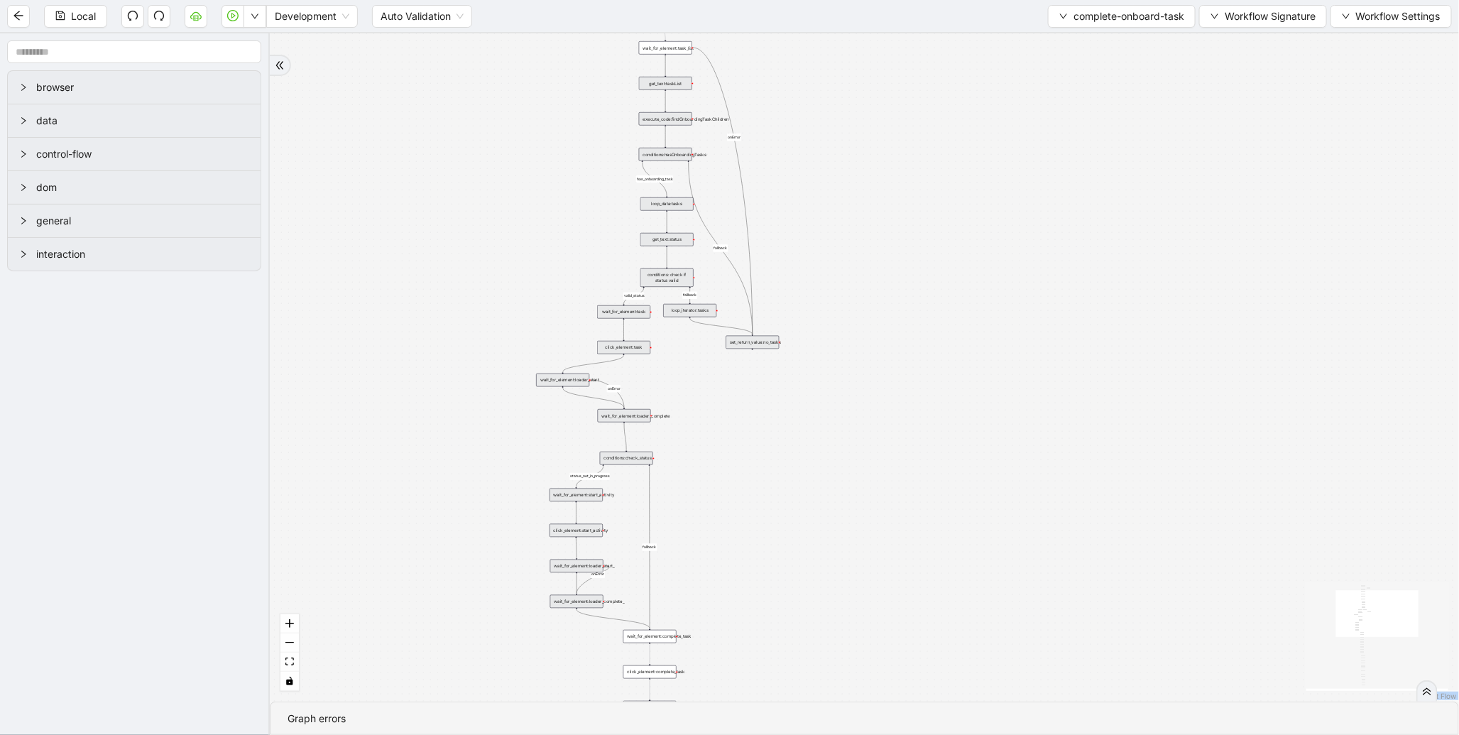
drag, startPoint x: 785, startPoint y: 618, endPoint x: 788, endPoint y: 534, distance: 83.8
click at [788, 534] on div "valid_status fallback status_not_in_progress has_onboarding_task fallback fallb…" at bounding box center [865, 367] width 1190 height 668
drag, startPoint x: 641, startPoint y: 491, endPoint x: 587, endPoint y: 398, distance: 106.6
click at [587, 398] on div "valid_status fallback status_not_in_progress has_onboarding_task fallback fallb…" at bounding box center [865, 367] width 1190 height 668
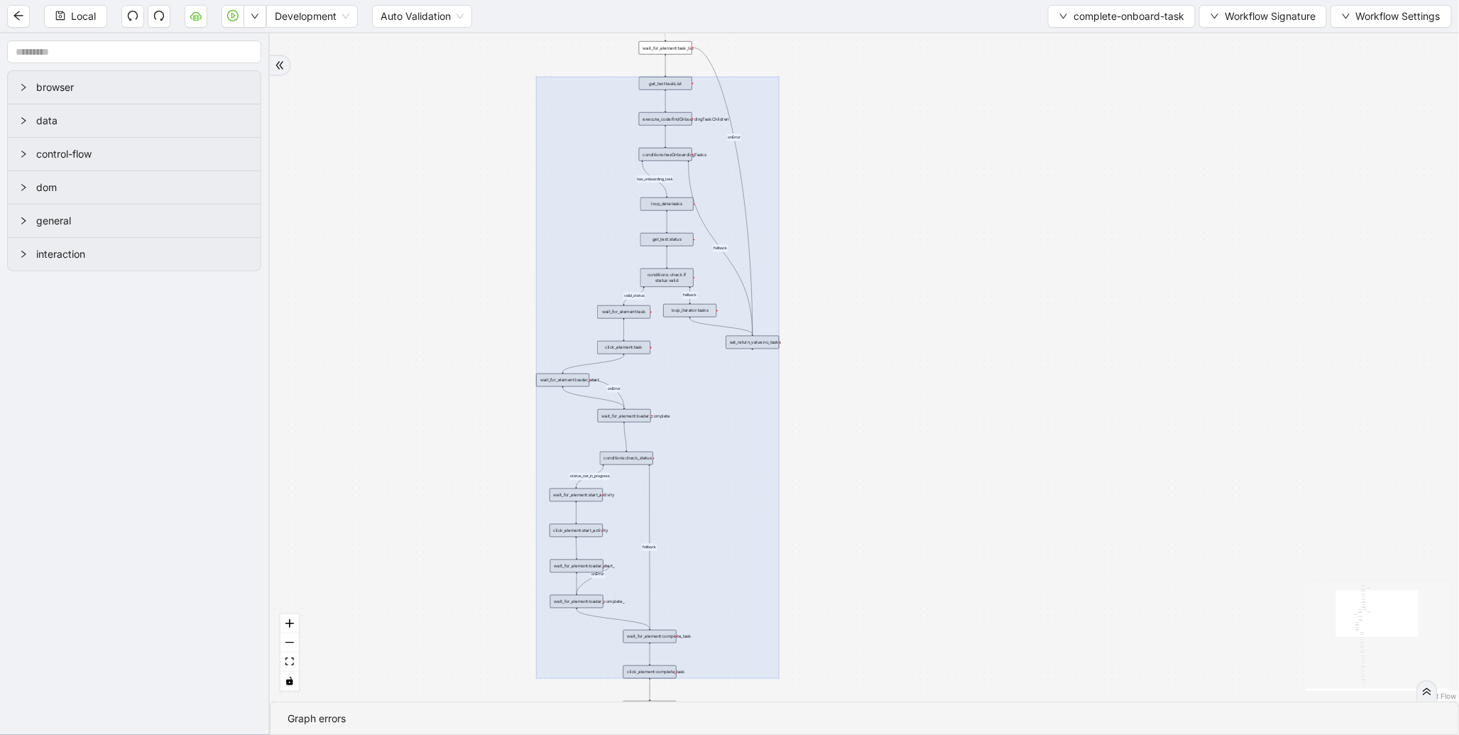
drag, startPoint x: 427, startPoint y: 66, endPoint x: 902, endPoint y: 692, distance: 785.6
click at [902, 692] on div "valid_status fallback status_not_in_progress has_onboarding_task fallback fallb…" at bounding box center [865, 367] width 1190 height 668
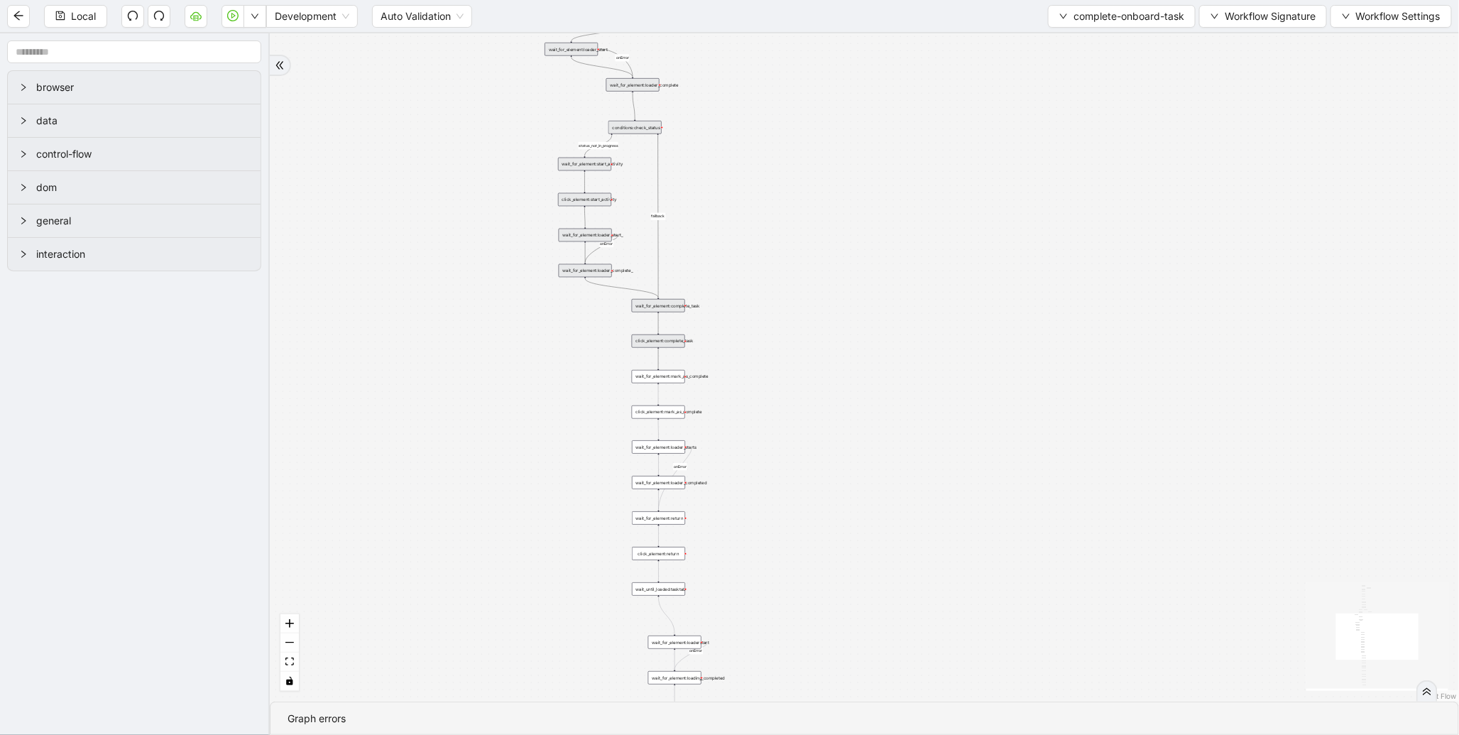
drag, startPoint x: 831, startPoint y: 499, endPoint x: 848, endPoint y: 178, distance: 320.7
click at [847, 180] on div "valid_status fallback status_not_in_progress has_onboarding_task fallback fallb…" at bounding box center [865, 367] width 1190 height 668
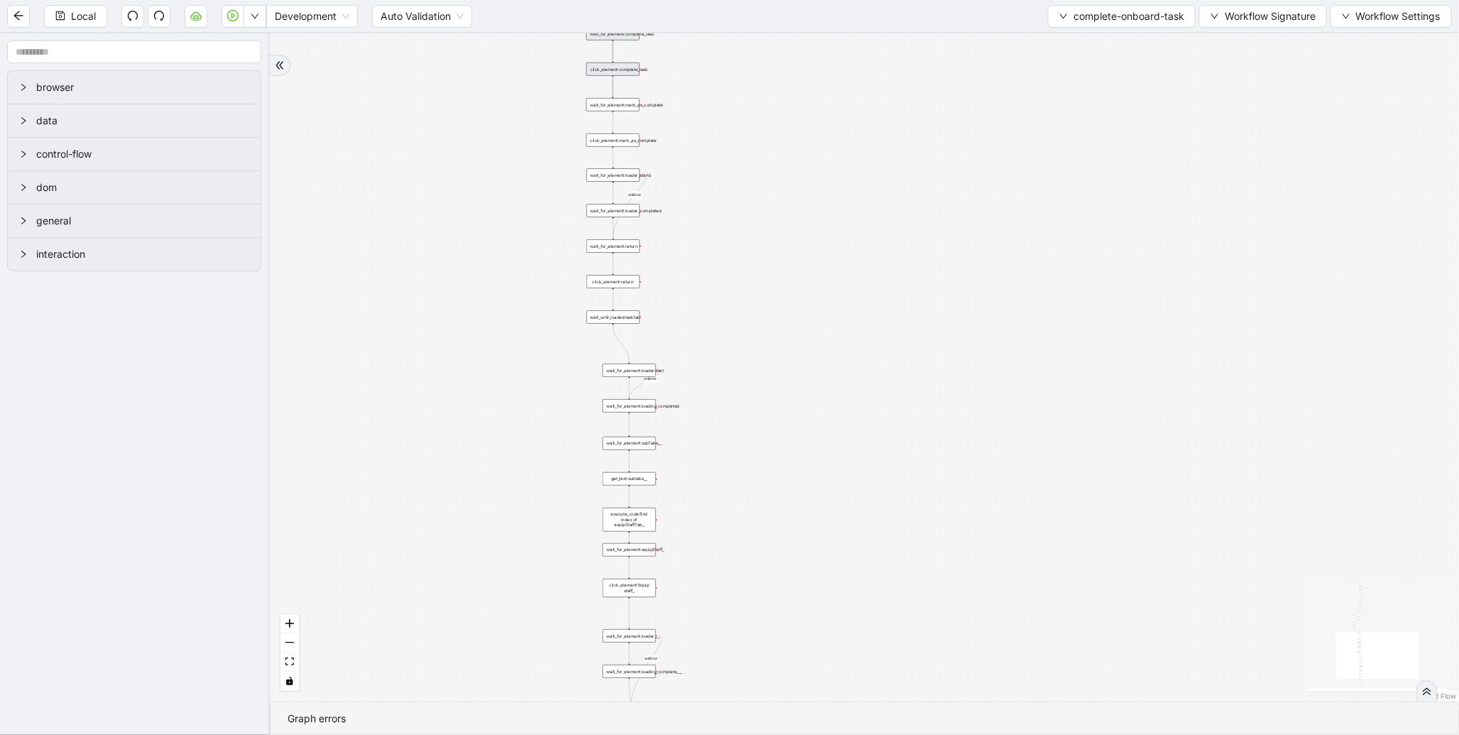
drag, startPoint x: 861, startPoint y: 476, endPoint x: 807, endPoint y: 249, distance: 233.4
click at [807, 249] on div "valid_status fallback status_not_in_progress has_onboarding_task fallback fallb…" at bounding box center [865, 367] width 1190 height 668
drag, startPoint x: 803, startPoint y: 381, endPoint x: 810, endPoint y: 323, distance: 58.7
click at [810, 323] on div "valid_status fallback status_not_in_progress has_onboarding_task fallback fallb…" at bounding box center [865, 367] width 1190 height 668
drag, startPoint x: 824, startPoint y: 264, endPoint x: 808, endPoint y: 285, distance: 26.4
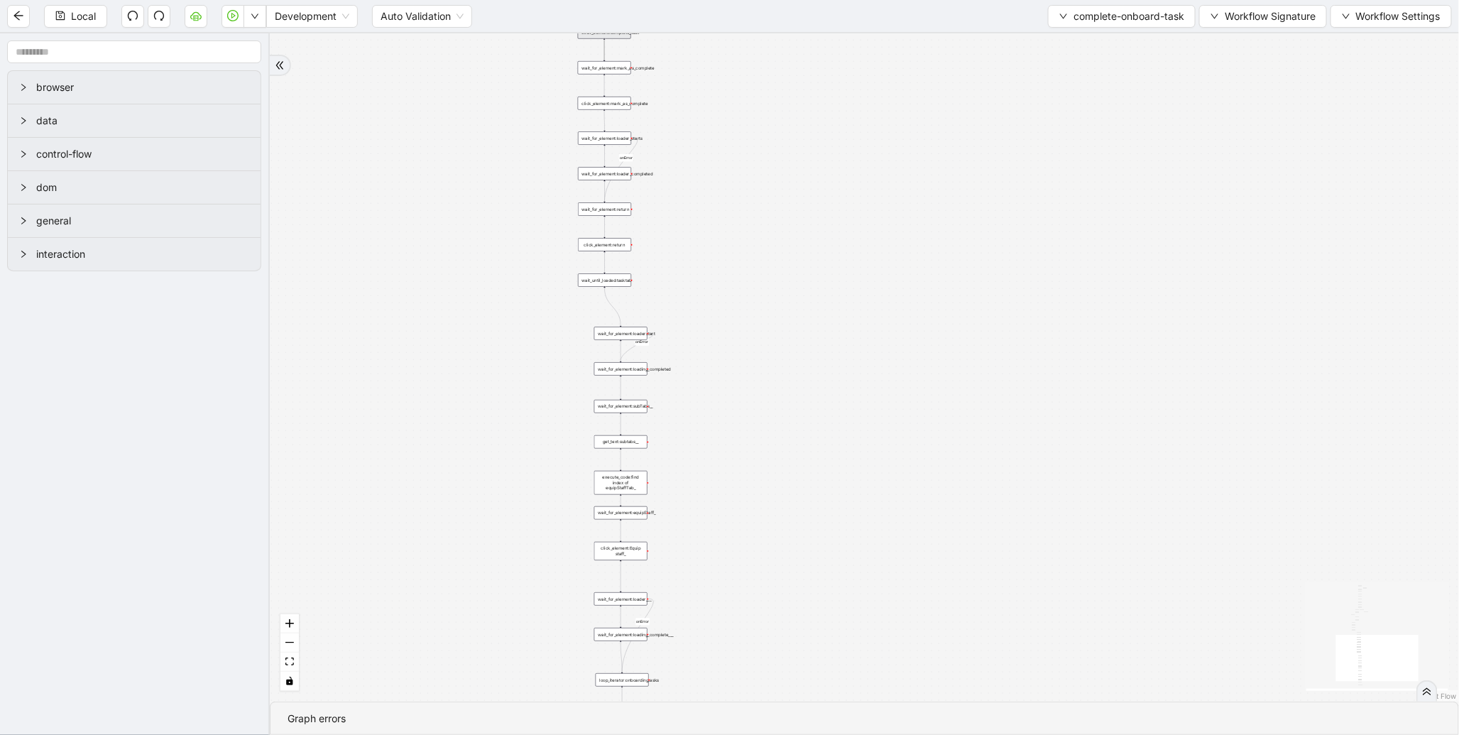
click at [808, 285] on div "valid_status fallback status_not_in_progress has_onboarding_task fallback fallb…" at bounding box center [865, 367] width 1190 height 668
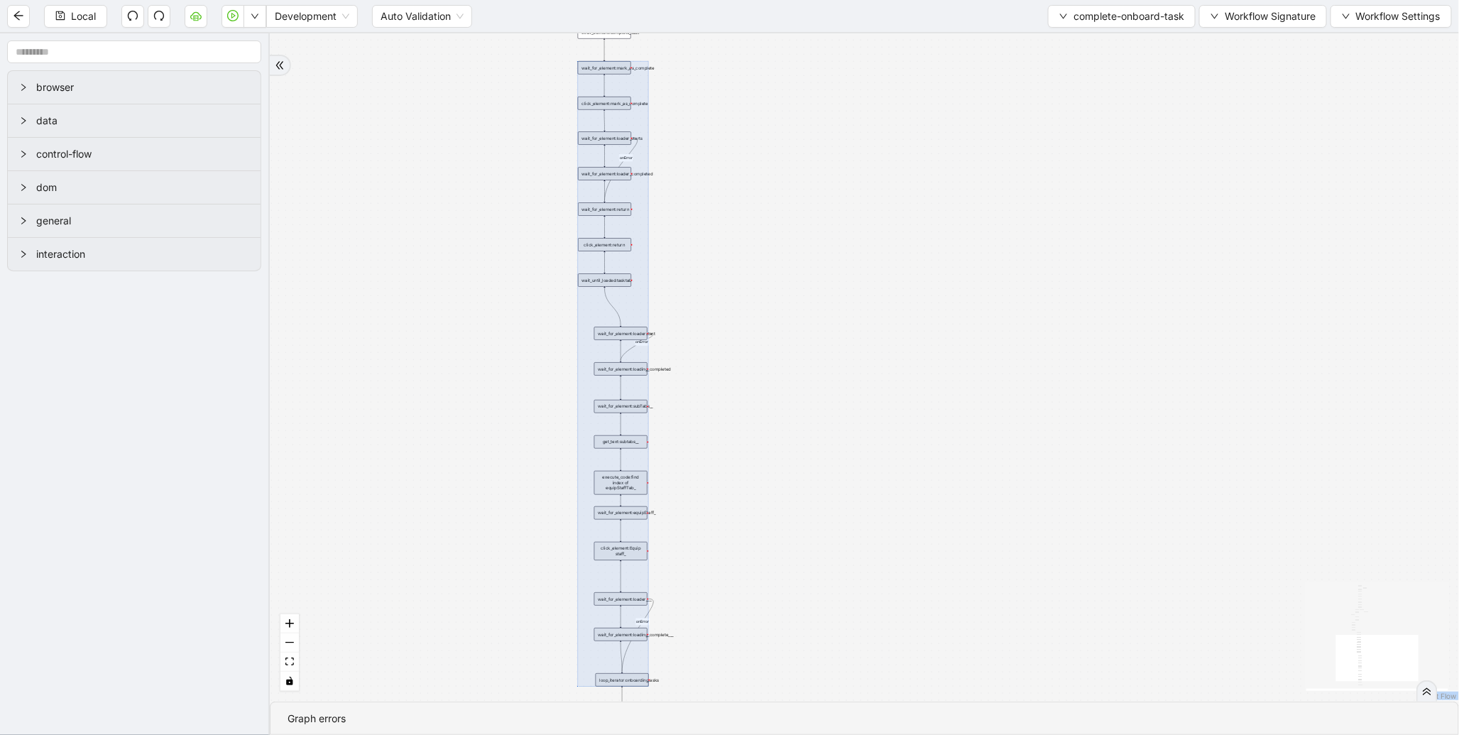
drag, startPoint x: 388, startPoint y: 54, endPoint x: 891, endPoint y: 714, distance: 830.1
click at [891, 714] on section "valid_status fallback status_not_in_progress has_onboarding_task fallback fallb…" at bounding box center [865, 384] width 1190 height 702
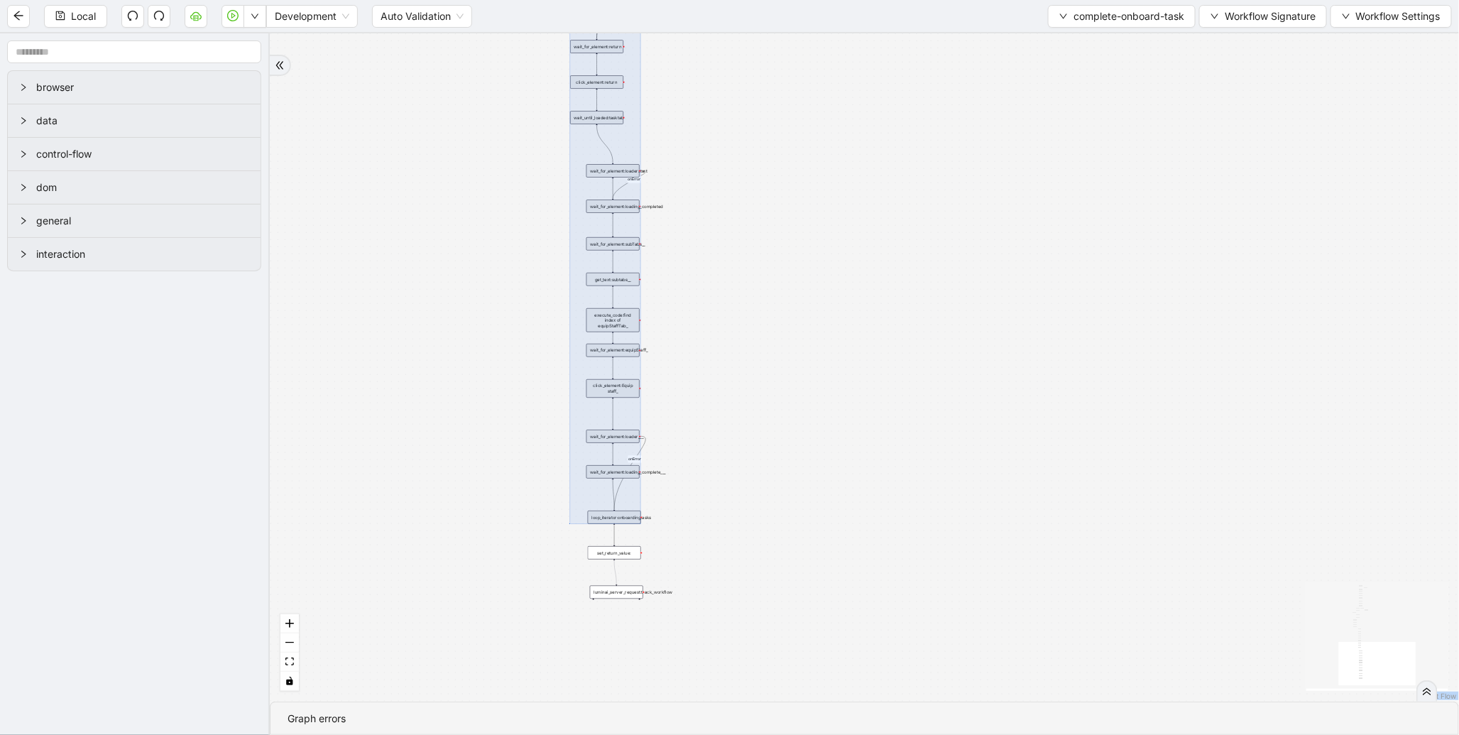
drag, startPoint x: 844, startPoint y: 595, endPoint x: 836, endPoint y: 437, distance: 157.9
click at [836, 437] on div "valid_status fallback status_not_in_progress has_onboarding_task fallback fallb…" at bounding box center [865, 367] width 1190 height 668
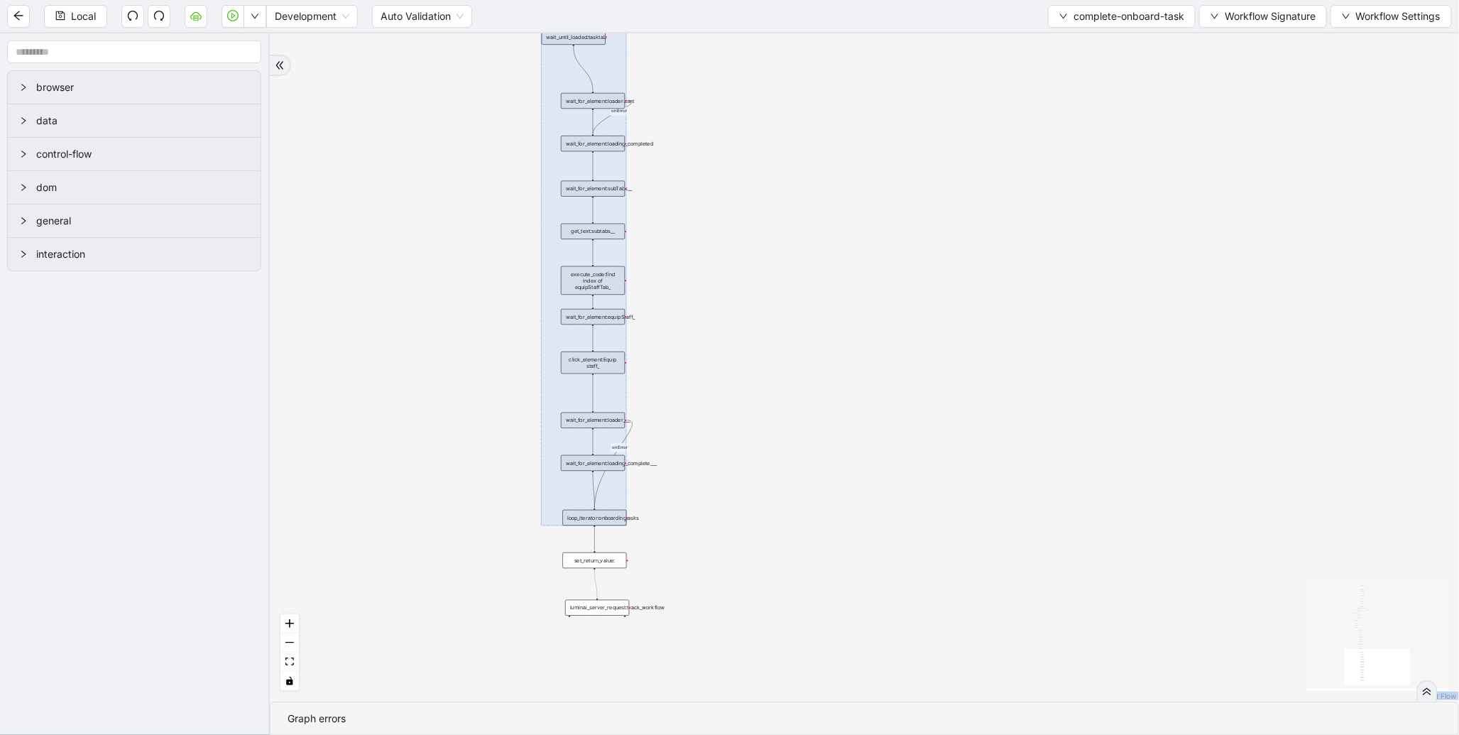
click at [736, 380] on div "valid_status fallback status_not_in_progress has_onboarding_task fallback fallb…" at bounding box center [865, 367] width 1190 height 668
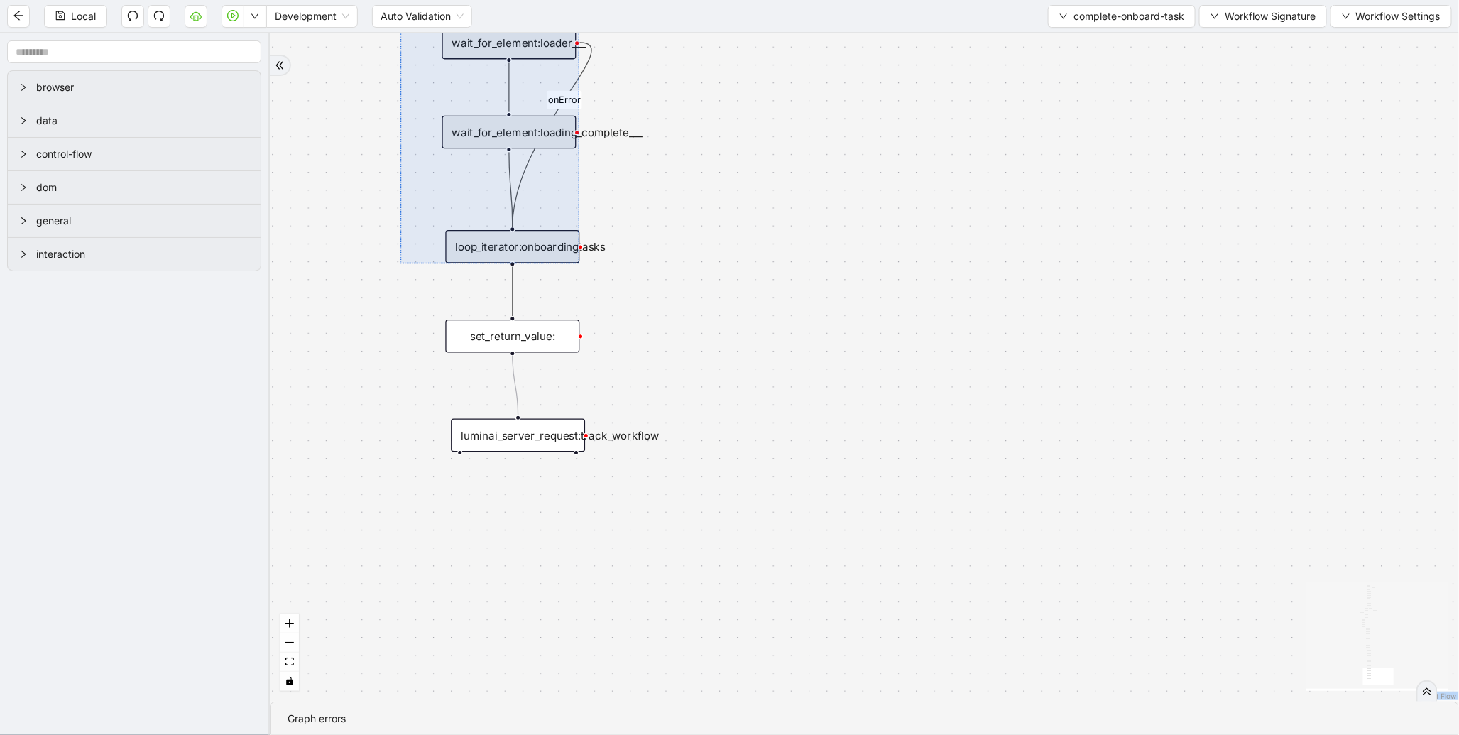
drag, startPoint x: 716, startPoint y: 516, endPoint x: 742, endPoint y: 371, distance: 147.2
click at [742, 371] on div "valid_status fallback status_not_in_progress has_onboarding_task fallback fallb…" at bounding box center [865, 367] width 1190 height 668
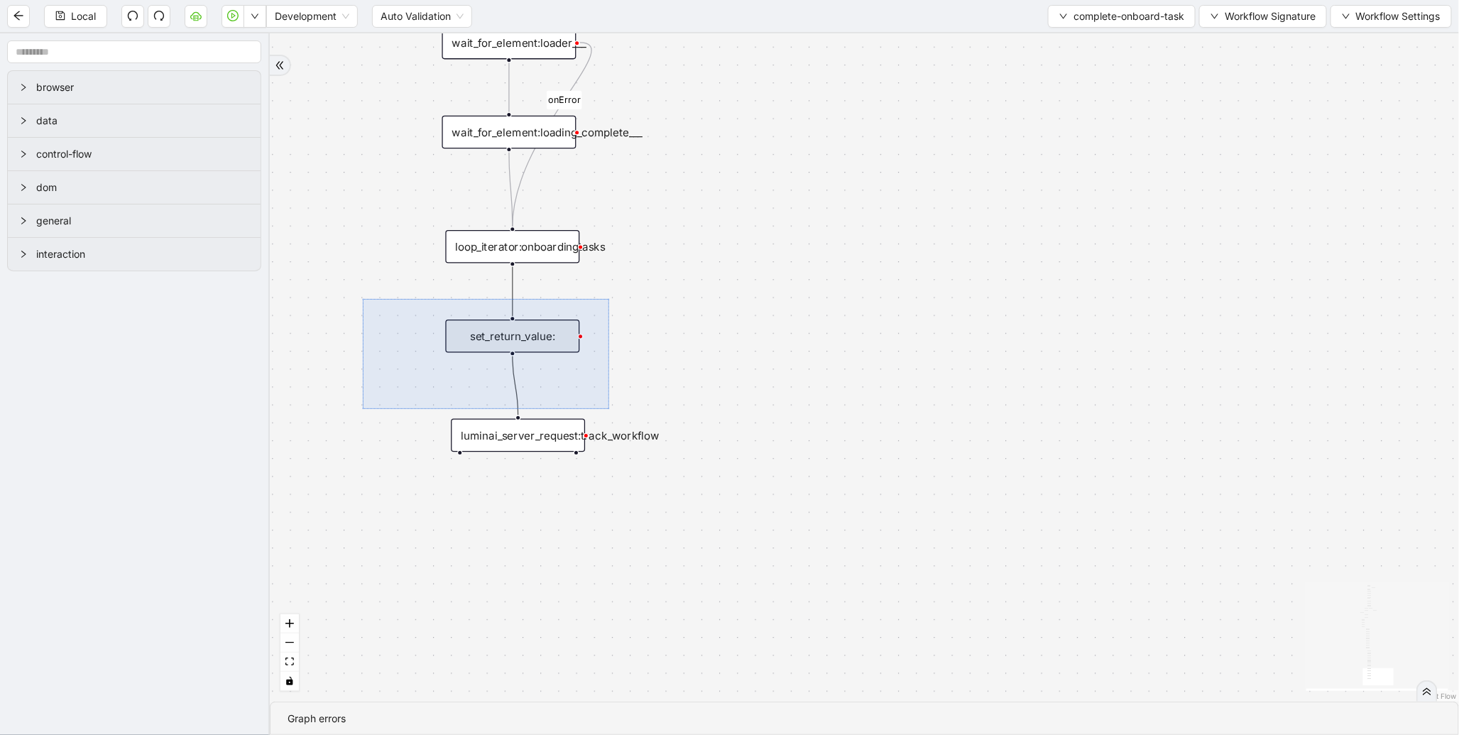
drag, startPoint x: 363, startPoint y: 299, endPoint x: 609, endPoint y: 409, distance: 269.9
click at [609, 409] on div "valid_status fallback status_not_in_progress has_onboarding_task fallback fallb…" at bounding box center [865, 367] width 1190 height 668
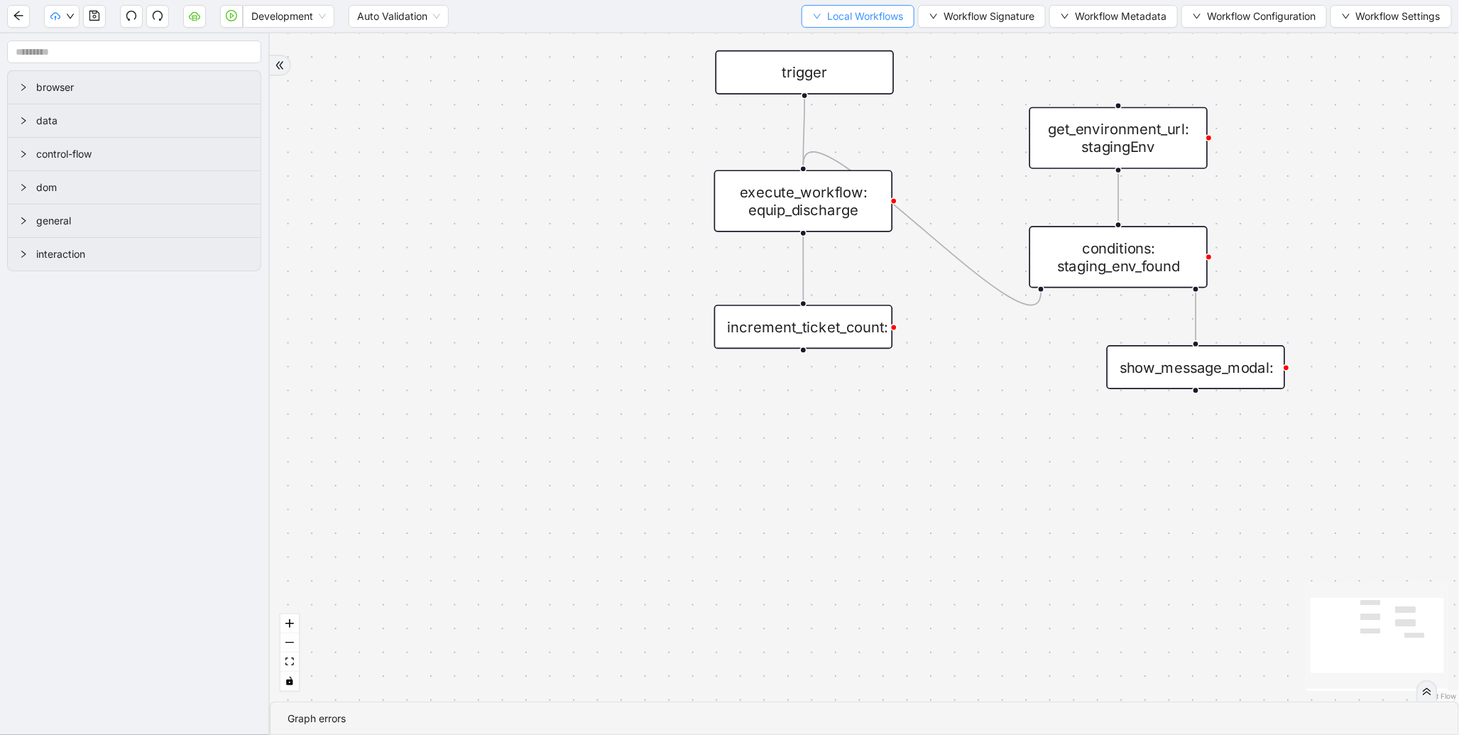
click at [821, 26] on button "Local Workflows" at bounding box center [858, 16] width 113 height 23
click at [818, 36] on span "Select" at bounding box center [851, 44] width 92 height 16
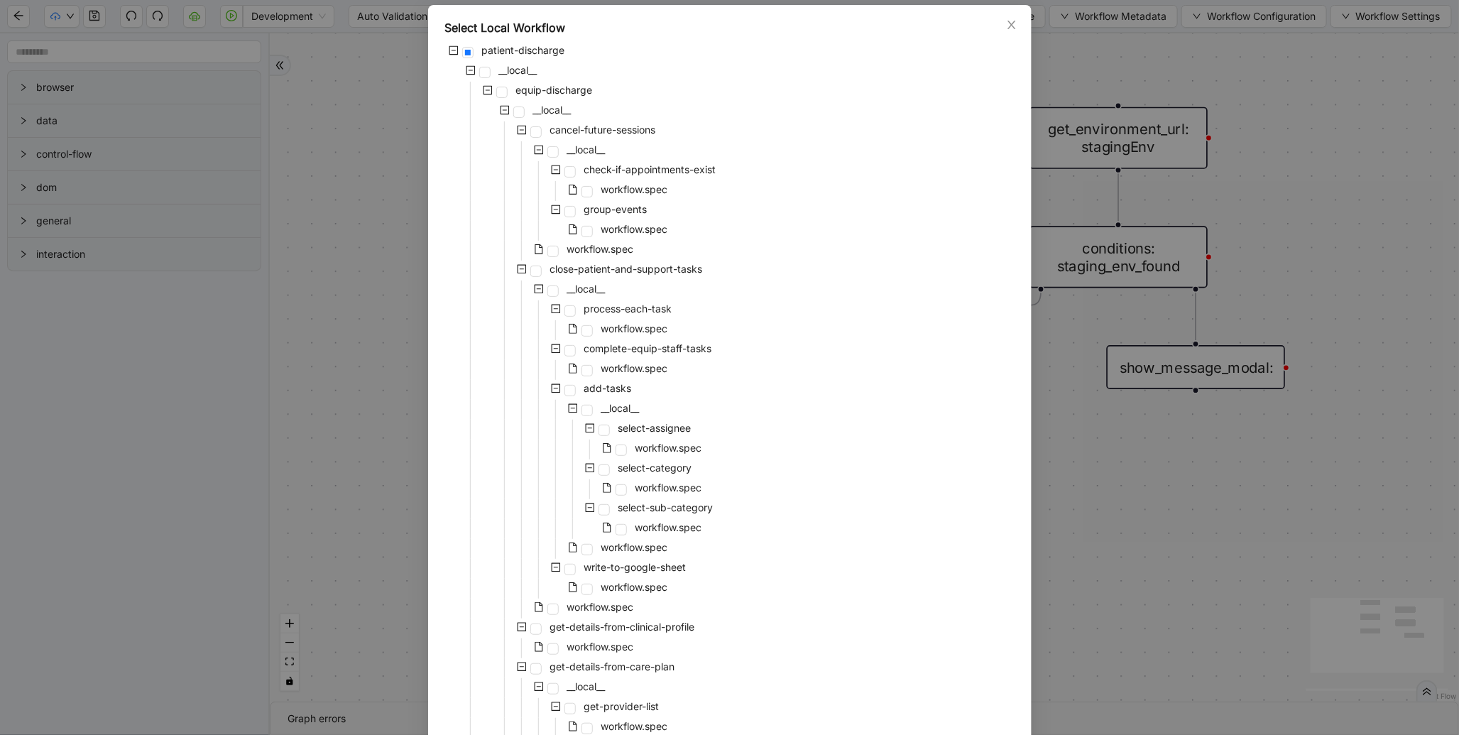
scroll to position [94, 0]
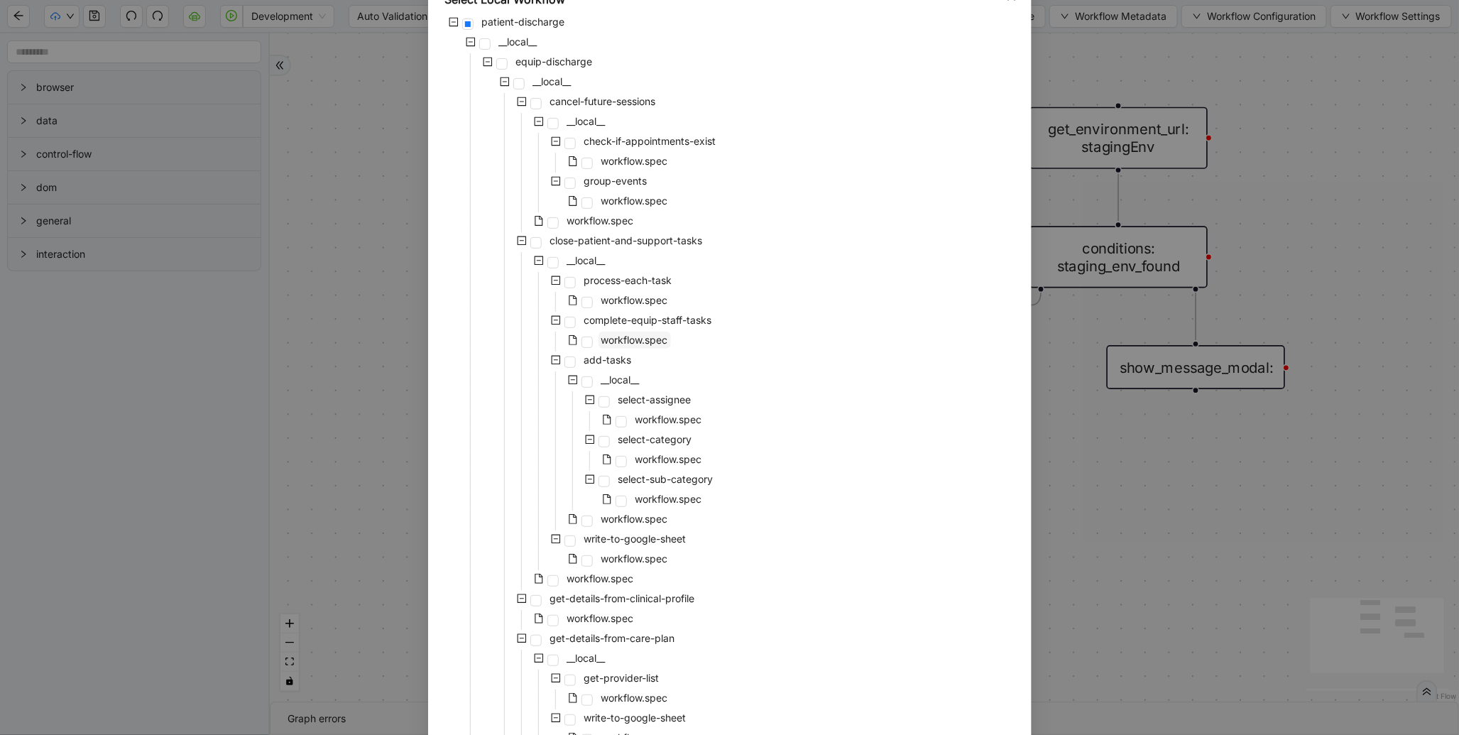
click at [616, 343] on span "workflow.spec" at bounding box center [635, 340] width 67 height 12
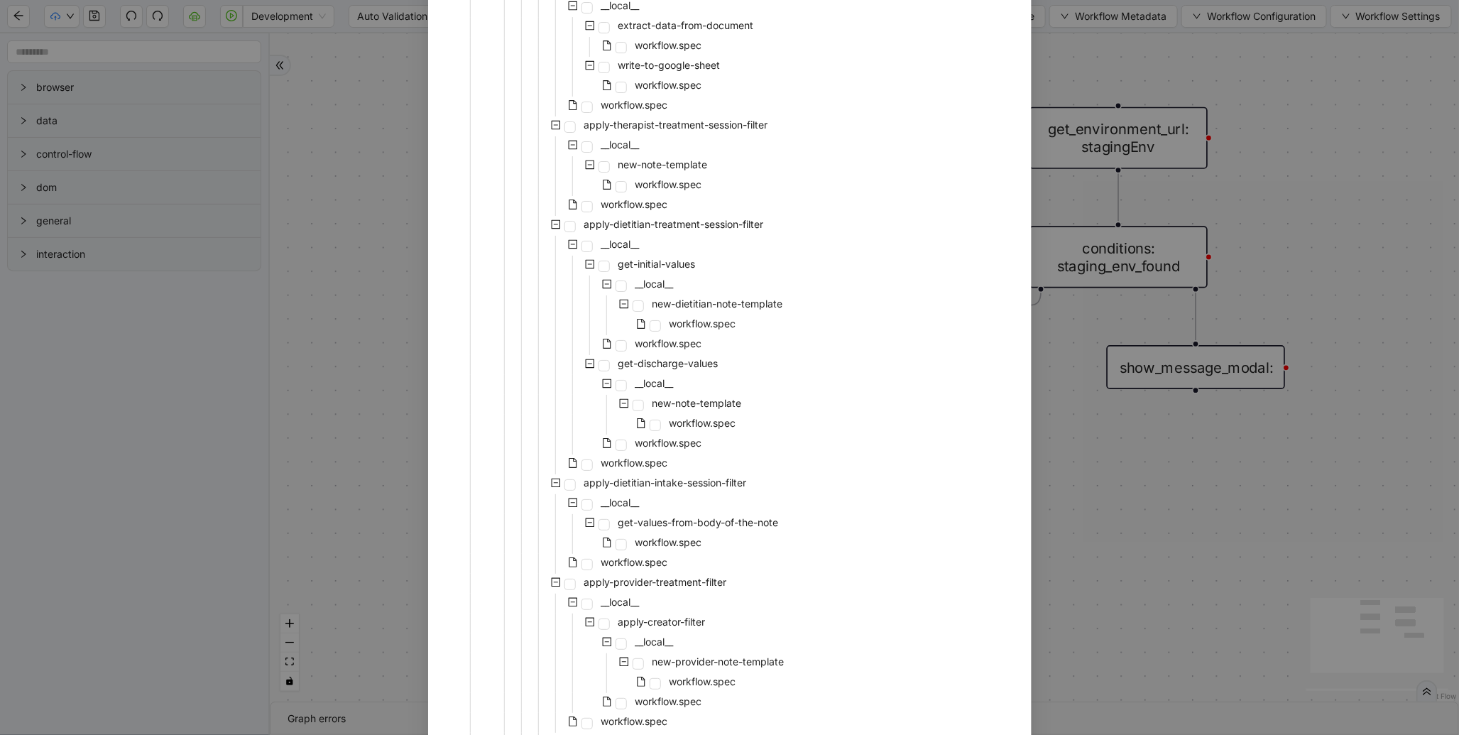
scroll to position [2675, 0]
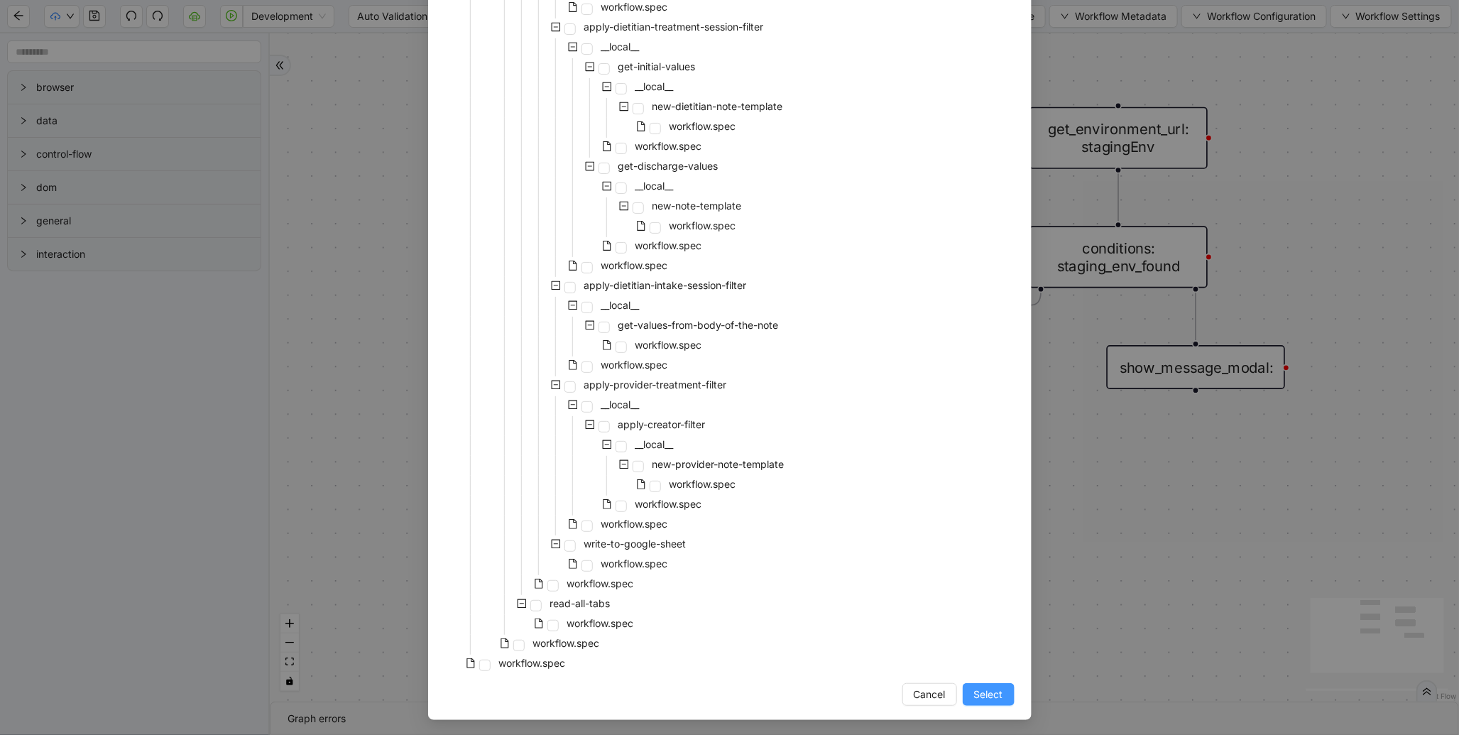
click at [976, 696] on span "Select" at bounding box center [988, 695] width 29 height 16
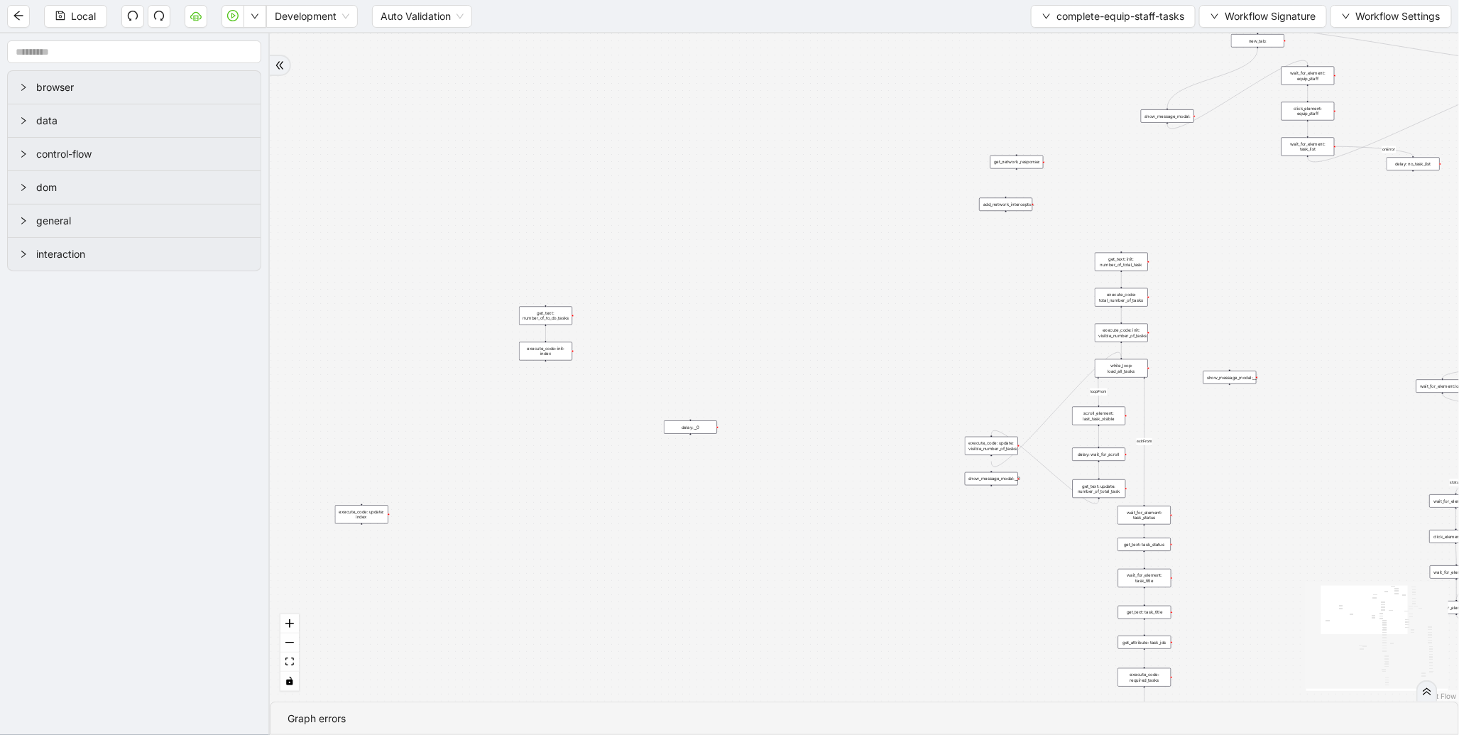
drag, startPoint x: 881, startPoint y: 254, endPoint x: 606, endPoint y: 365, distance: 295.7
click at [606, 365] on div "loopFrom exitFrom valid_status fallback status_not_in_progress has_onboarding_t…" at bounding box center [865, 367] width 1190 height 668
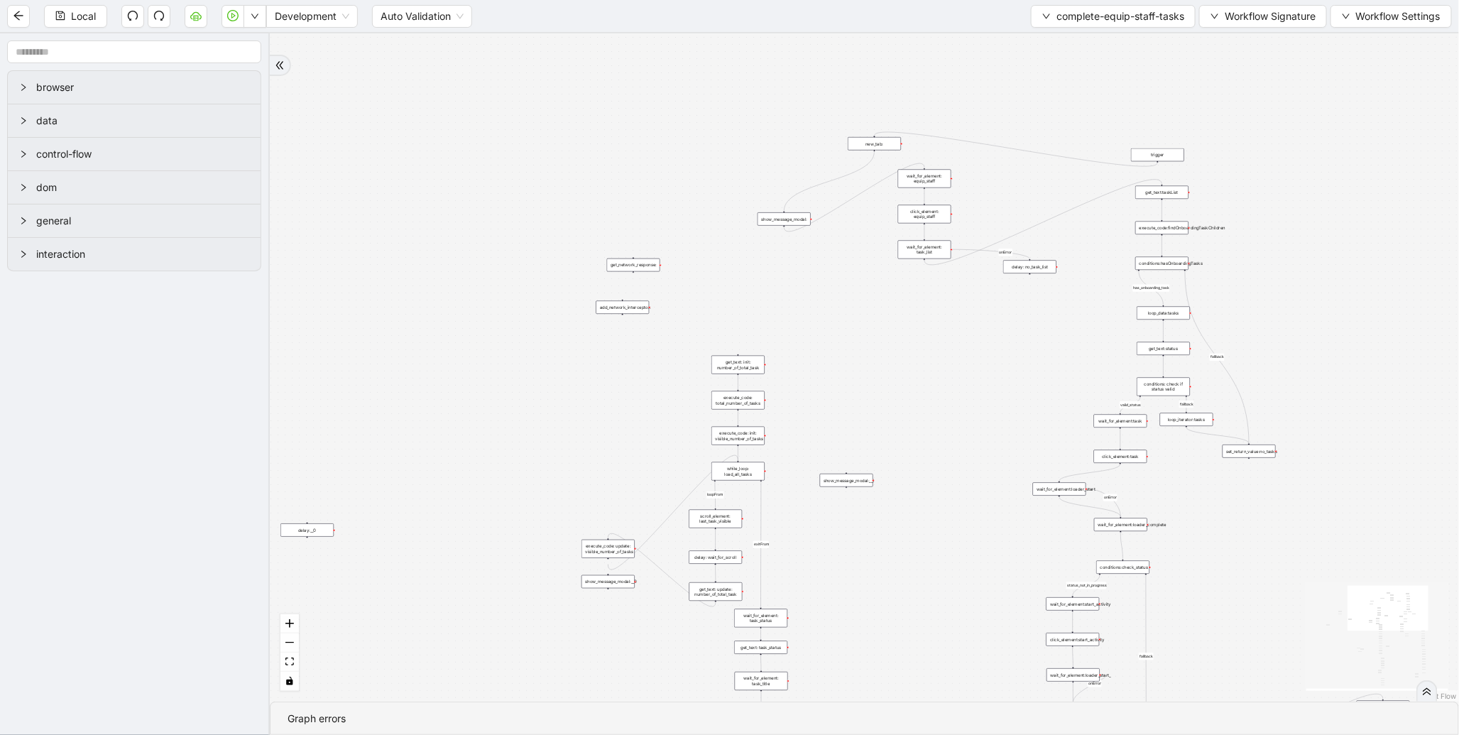
drag, startPoint x: 991, startPoint y: 316, endPoint x: 919, endPoint y: 323, distance: 72.1
click at [919, 323] on div "loopFrom exitFrom valid_status fallback status_not_in_progress has_onboarding_t…" at bounding box center [865, 367] width 1190 height 668
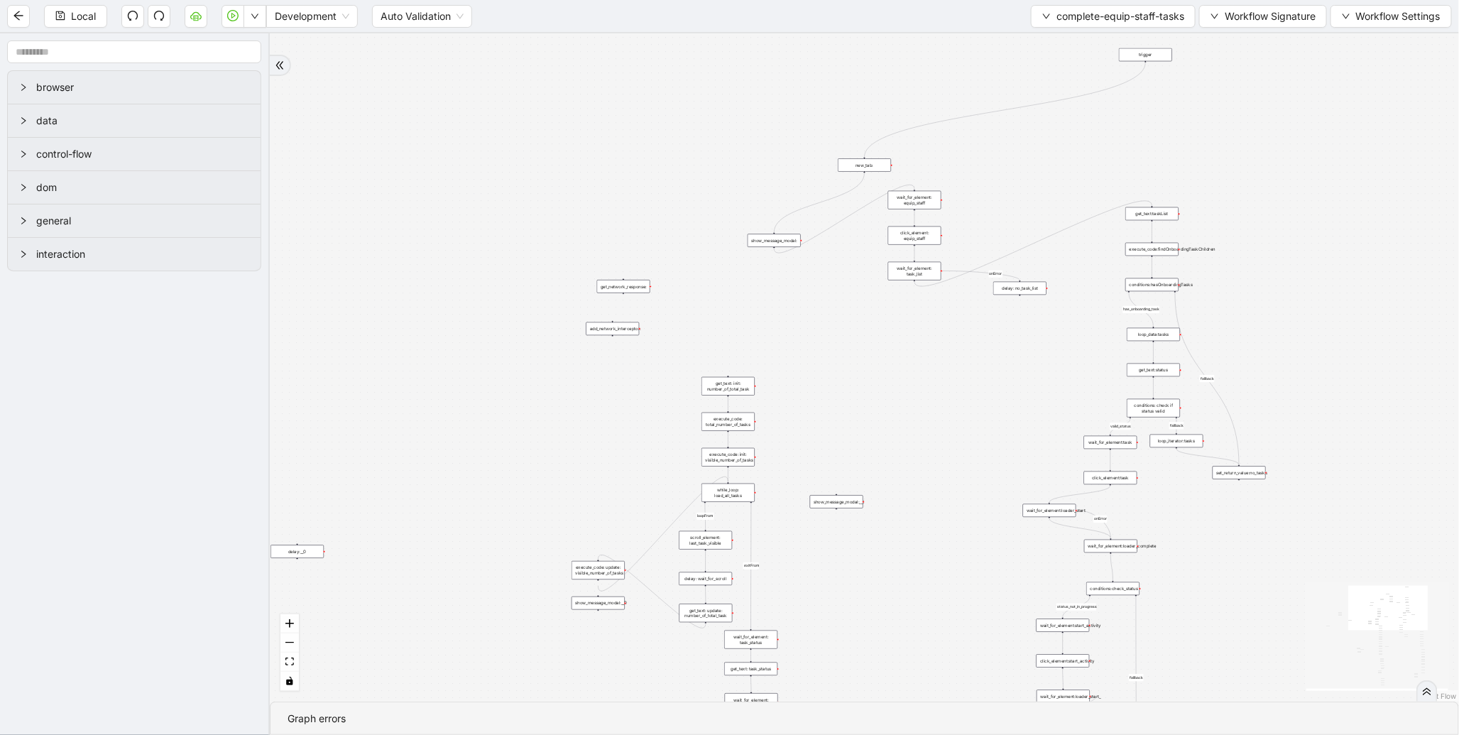
drag, startPoint x: 1148, startPoint y: 153, endPoint x: 1146, endPoint y: 52, distance: 100.9
click at [1146, 52] on div "trigger" at bounding box center [1145, 54] width 53 height 13
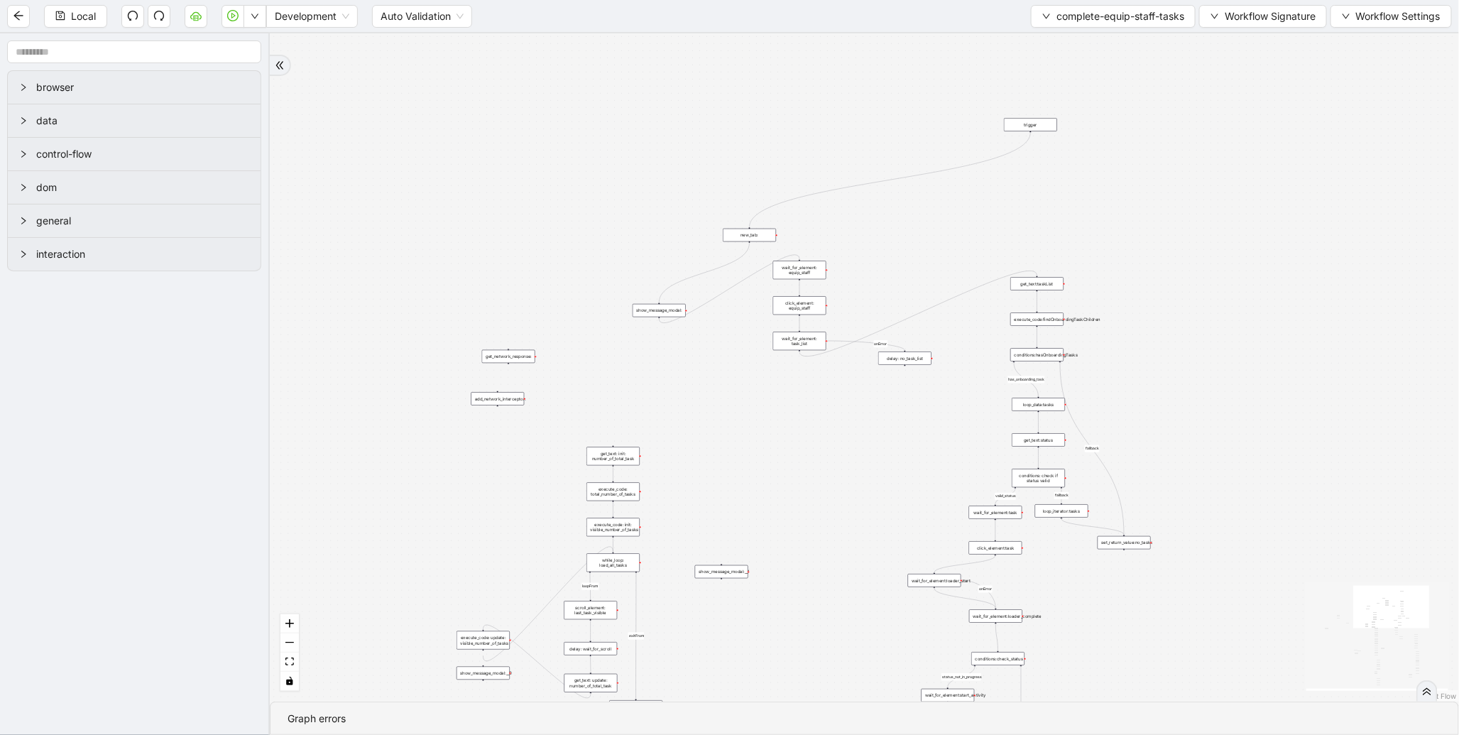
drag, startPoint x: 1008, startPoint y: 158, endPoint x: 883, endPoint y: 236, distance: 147.8
click at [883, 236] on div "loopFrom exitFrom valid_status fallback status_not_in_progress has_onboarding_t…" at bounding box center [865, 367] width 1190 height 668
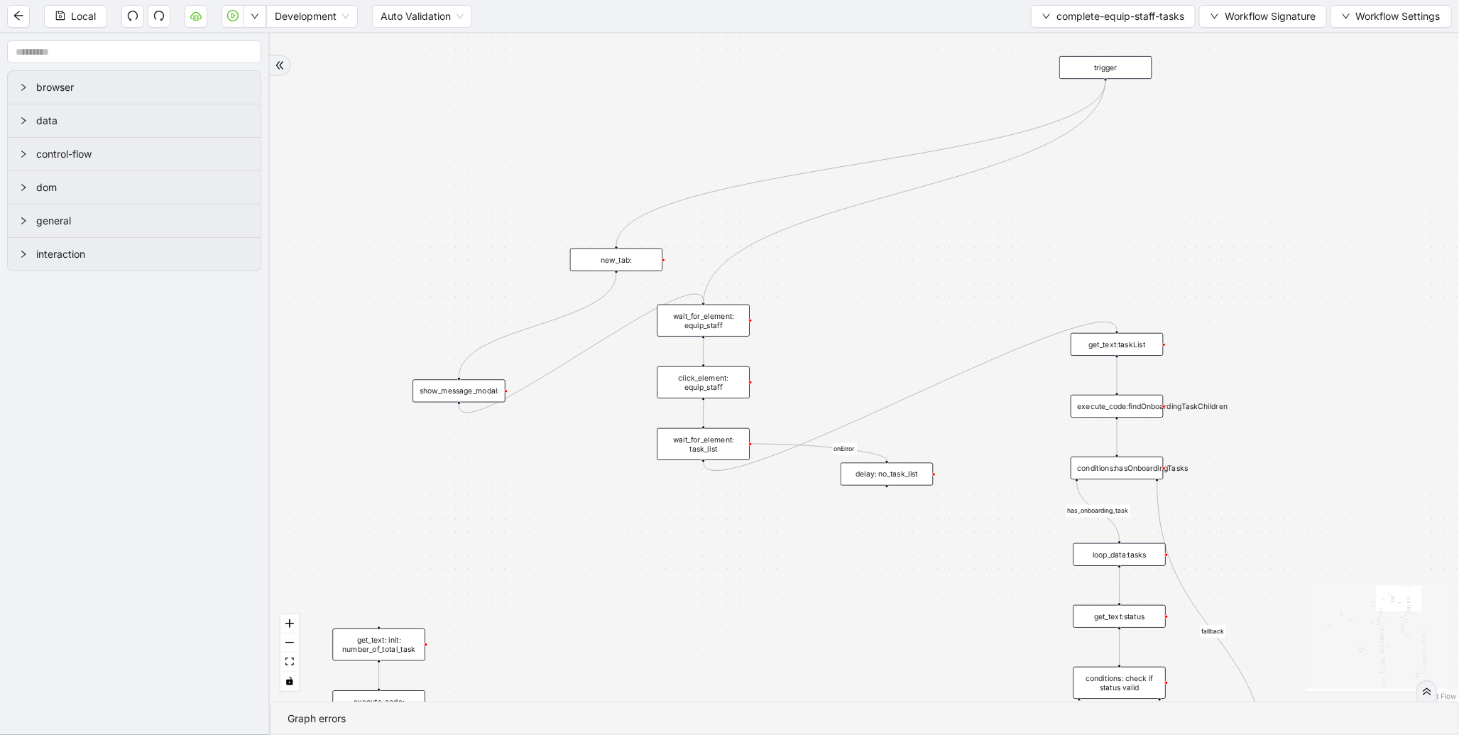
drag, startPoint x: 1105, startPoint y: 80, endPoint x: 713, endPoint y: 307, distance: 453.1
drag, startPoint x: 697, startPoint y: 321, endPoint x: 1097, endPoint y: 153, distance: 433.8
click at [1097, 153] on div "wait_for_element: equip_staff" at bounding box center [1103, 152] width 93 height 32
drag, startPoint x: 712, startPoint y: 387, endPoint x: 1056, endPoint y: 277, distance: 361.6
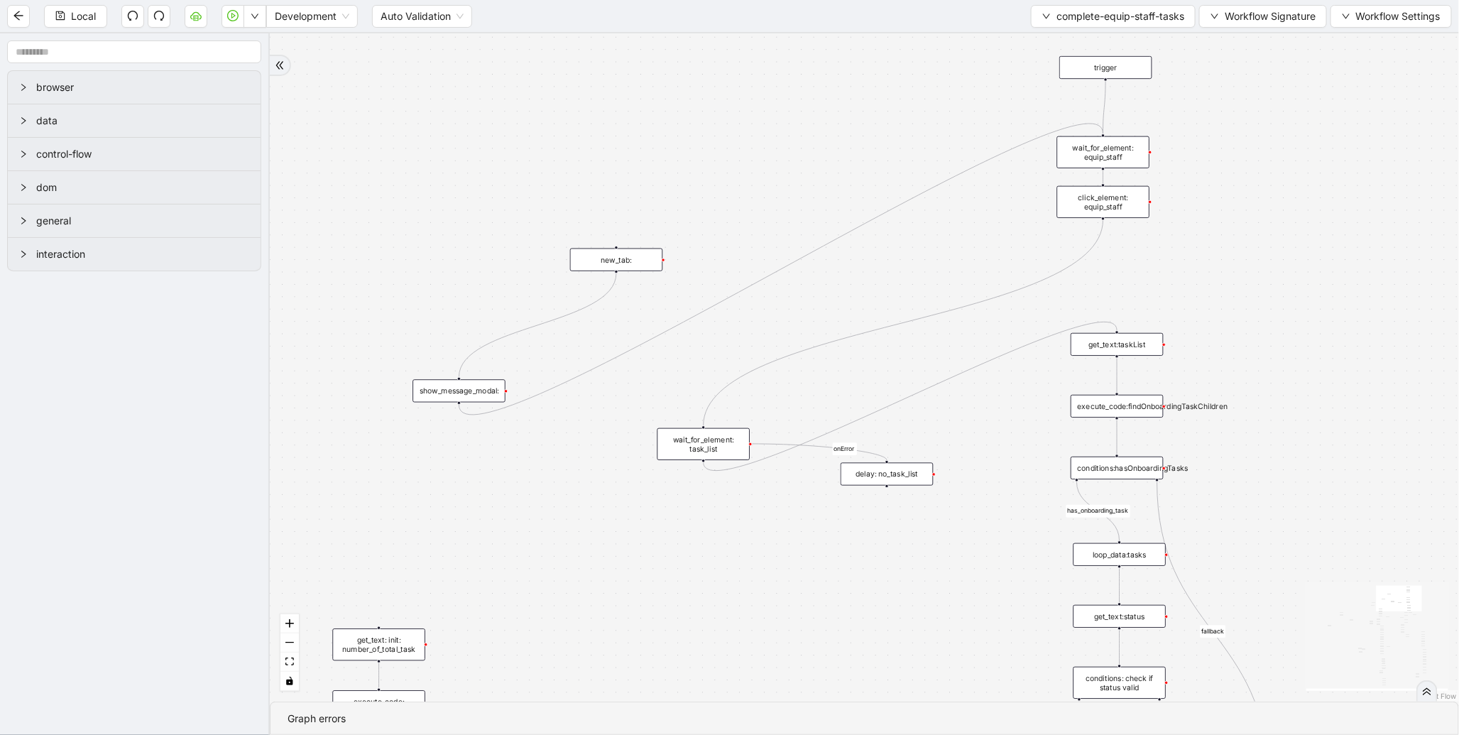
click at [1113, 200] on div "click_element: equip_staff" at bounding box center [1103, 202] width 93 height 32
drag, startPoint x: 715, startPoint y: 451, endPoint x: 1114, endPoint y: 254, distance: 444.3
click at [1114, 254] on div "wait_for_element: task_list" at bounding box center [1102, 248] width 93 height 32
drag, startPoint x: 910, startPoint y: 473, endPoint x: 1245, endPoint y: 271, distance: 390.6
click at [1245, 271] on div "delay: no_task_list" at bounding box center [1221, 272] width 93 height 23
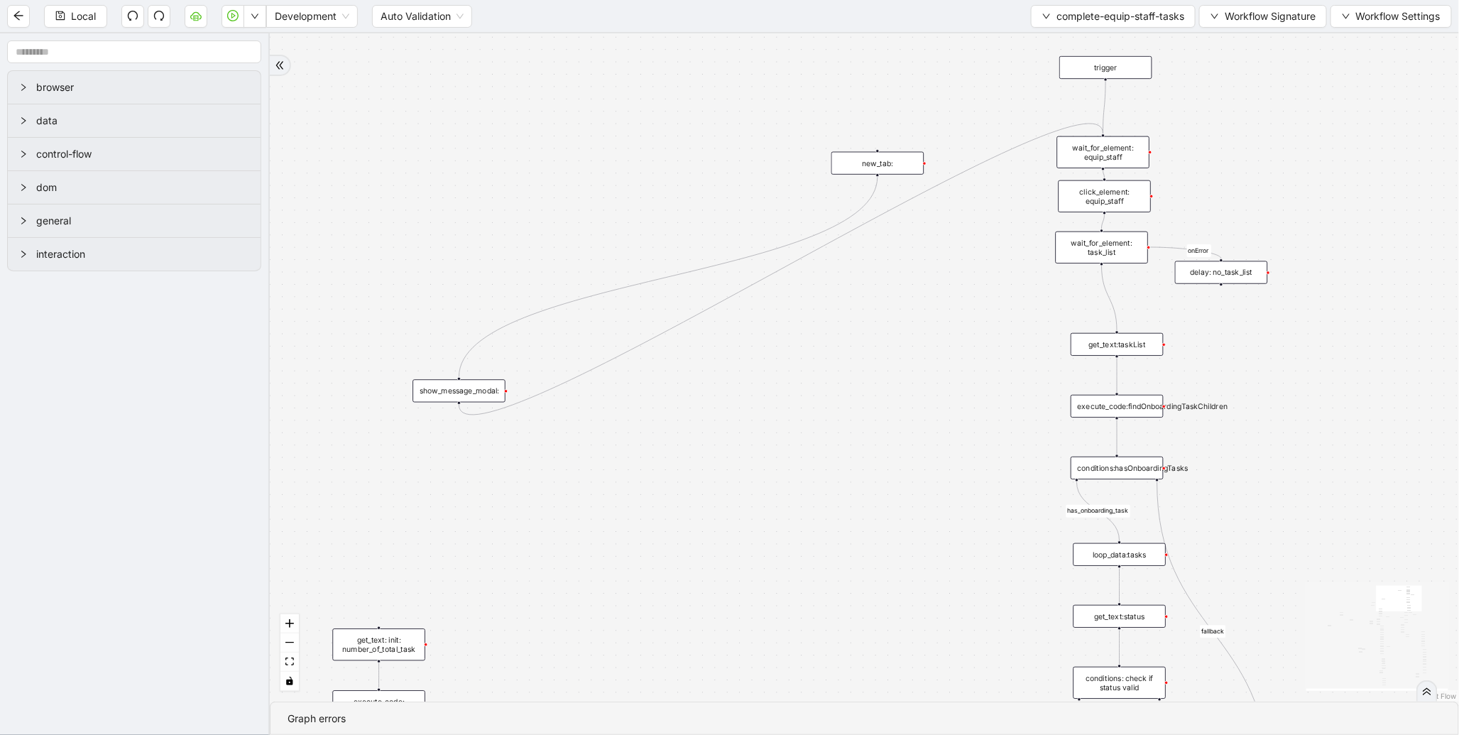
drag, startPoint x: 614, startPoint y: 254, endPoint x: 889, endPoint y: 97, distance: 316.1
click at [889, 152] on div "new_tab:" at bounding box center [878, 163] width 93 height 23
drag, startPoint x: 466, startPoint y: 386, endPoint x: 904, endPoint y: 181, distance: 483.9
click at [904, 181] on div "show_message_modal:" at bounding box center [897, 185] width 93 height 23
click at [82, 21] on span "Local" at bounding box center [83, 17] width 25 height 16
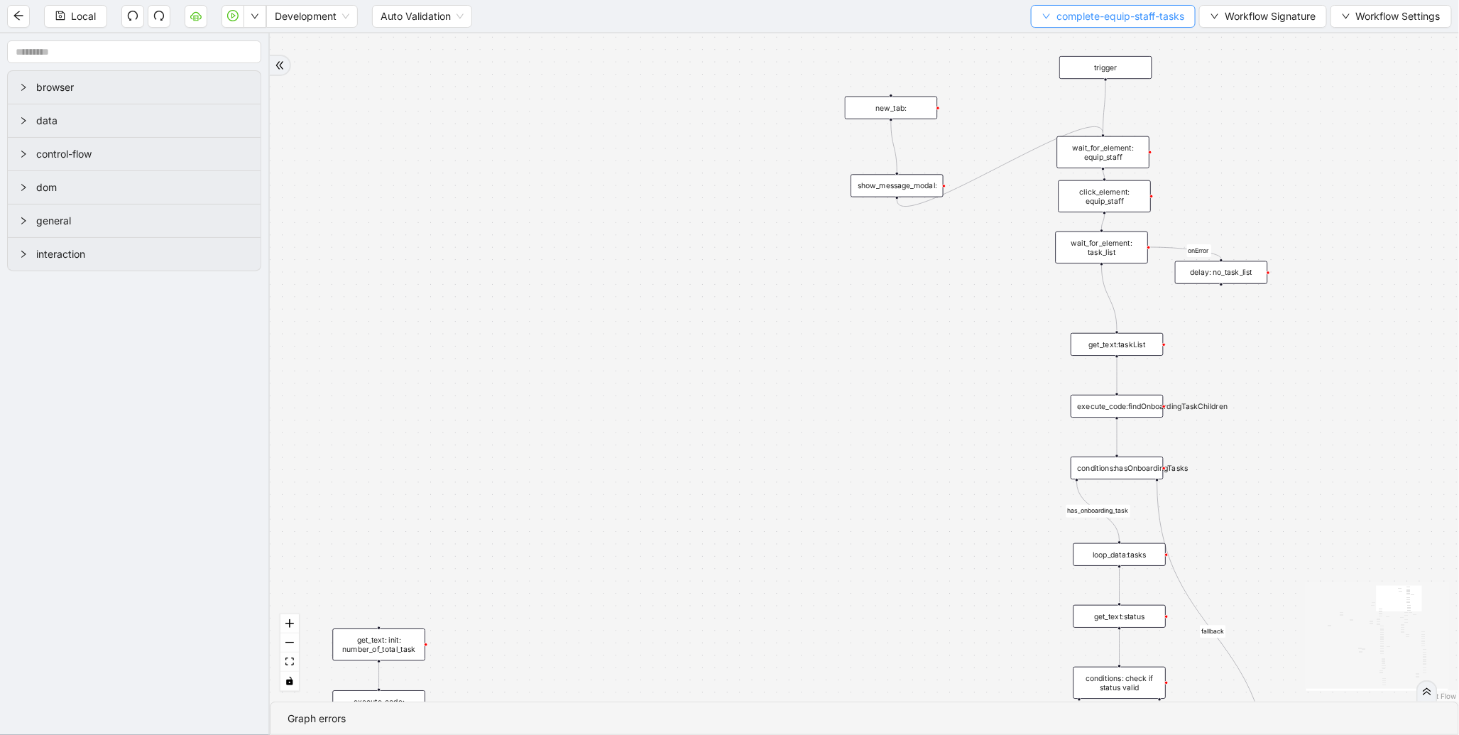
click at [1099, 10] on span "complete-equip-staff-tasks" at bounding box center [1121, 17] width 128 height 16
click at [1064, 45] on span "Select" at bounding box center [1109, 44] width 143 height 16
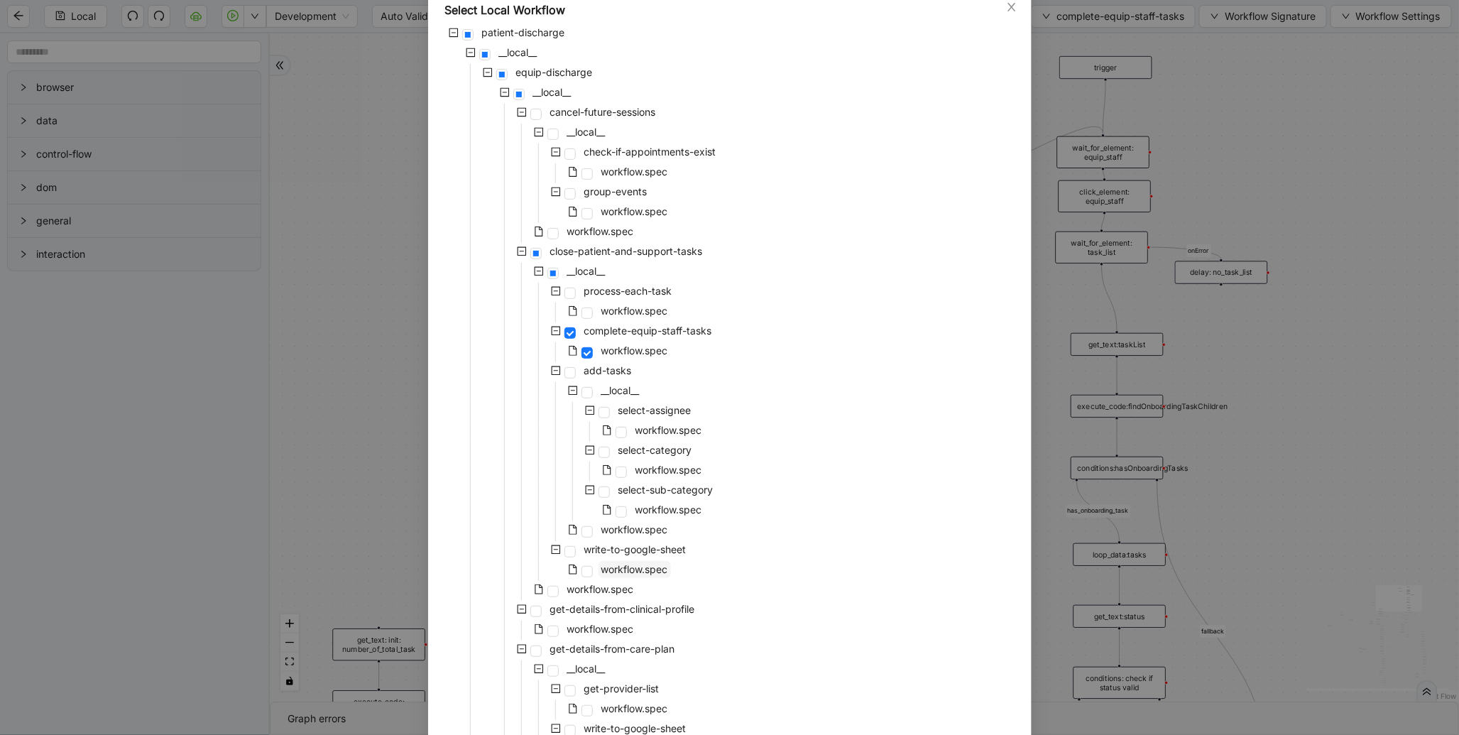
scroll to position [189, 0]
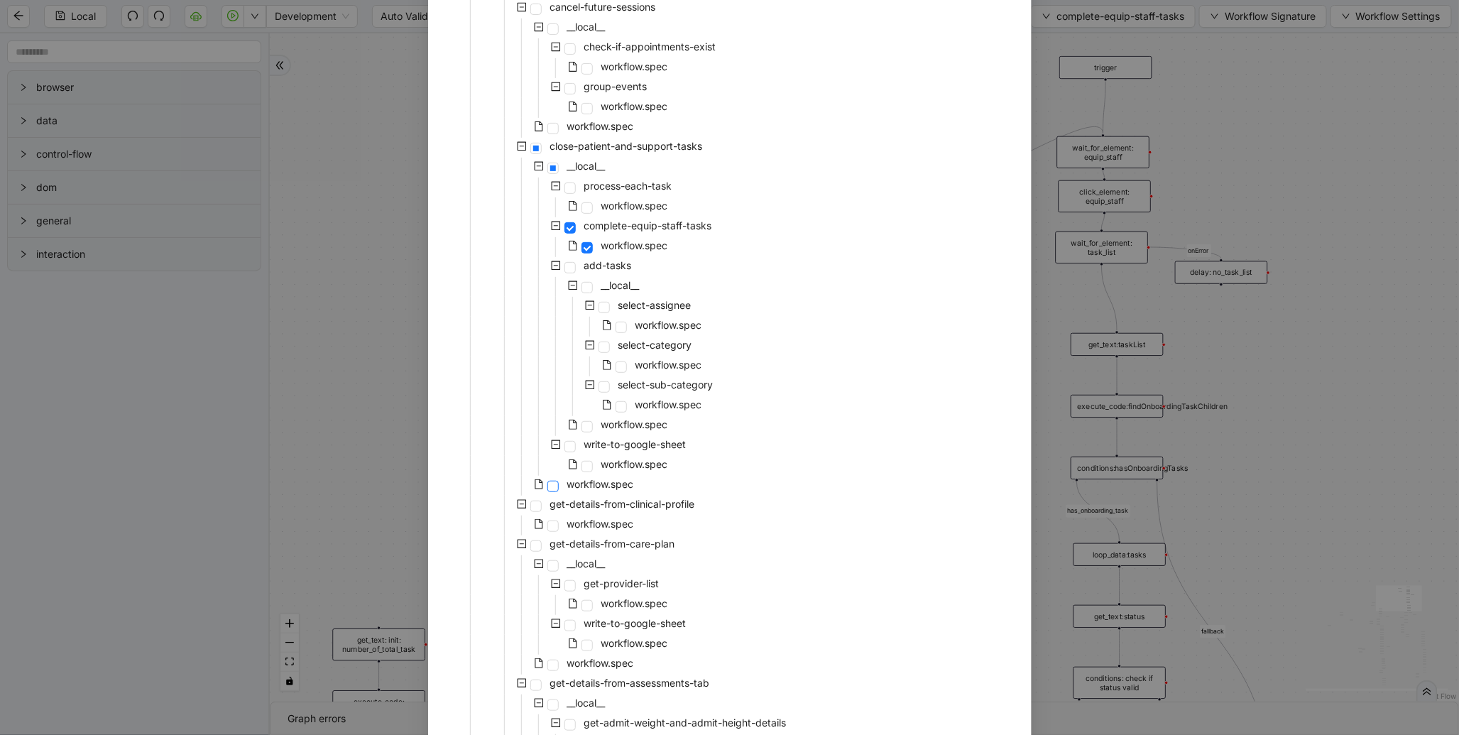
click at [549, 486] on span at bounding box center [553, 486] width 11 height 11
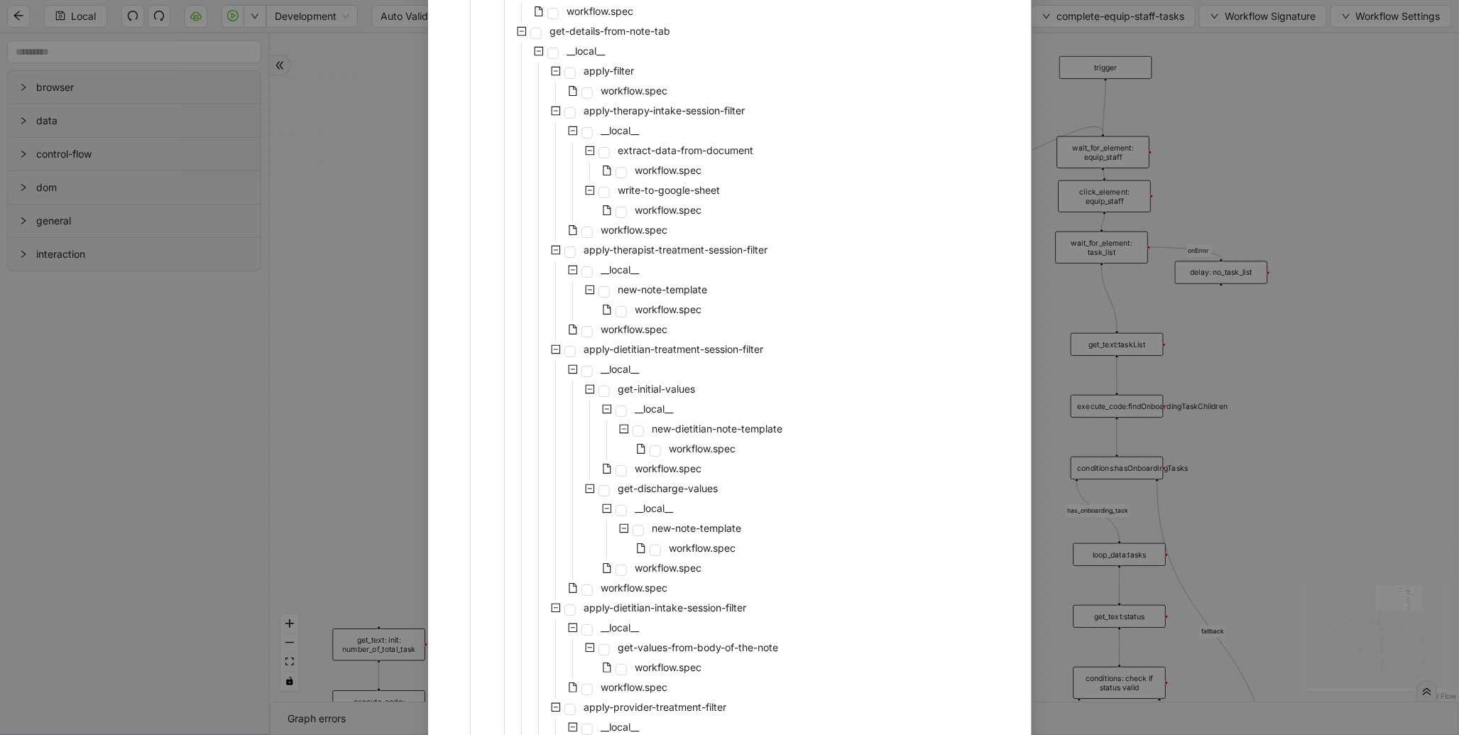
scroll to position [2675, 0]
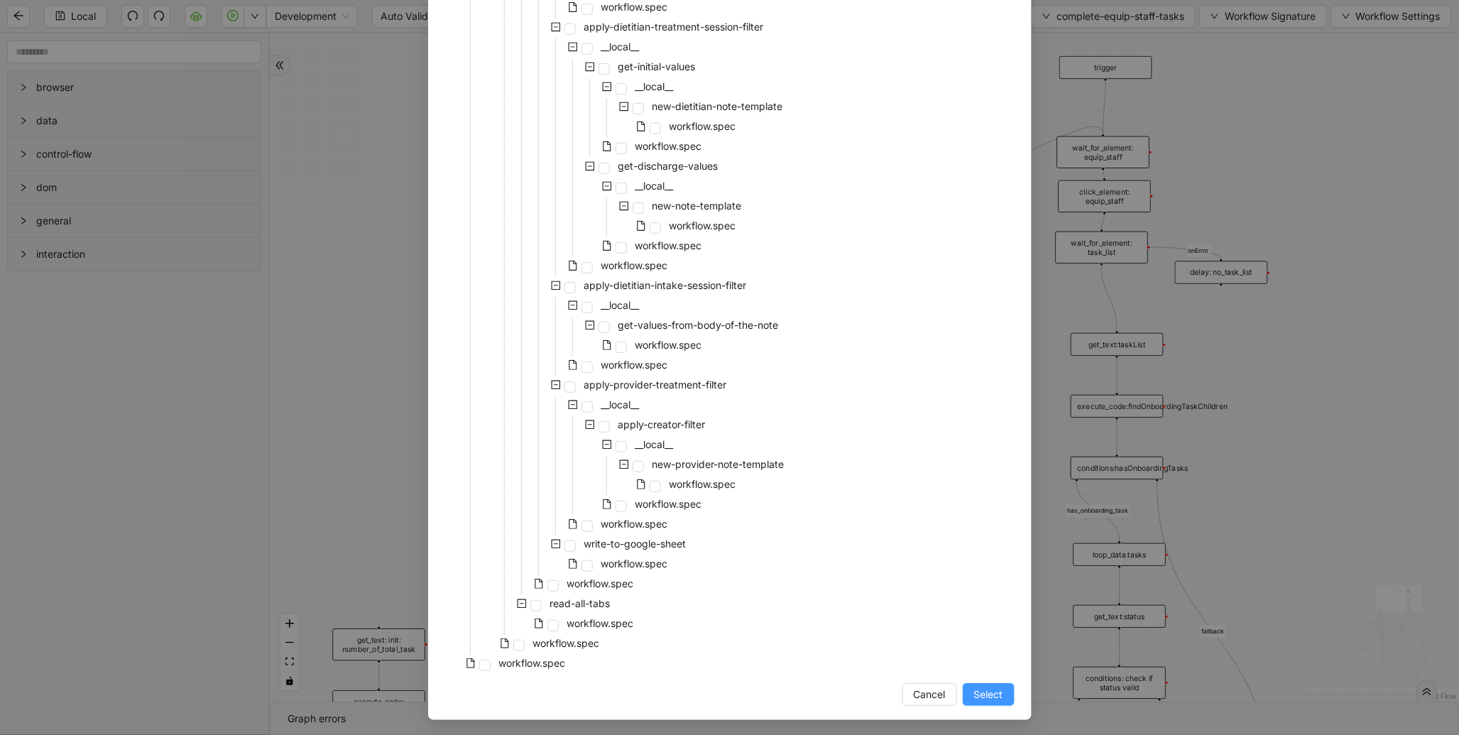
click at [984, 692] on span "Select" at bounding box center [988, 695] width 29 height 16
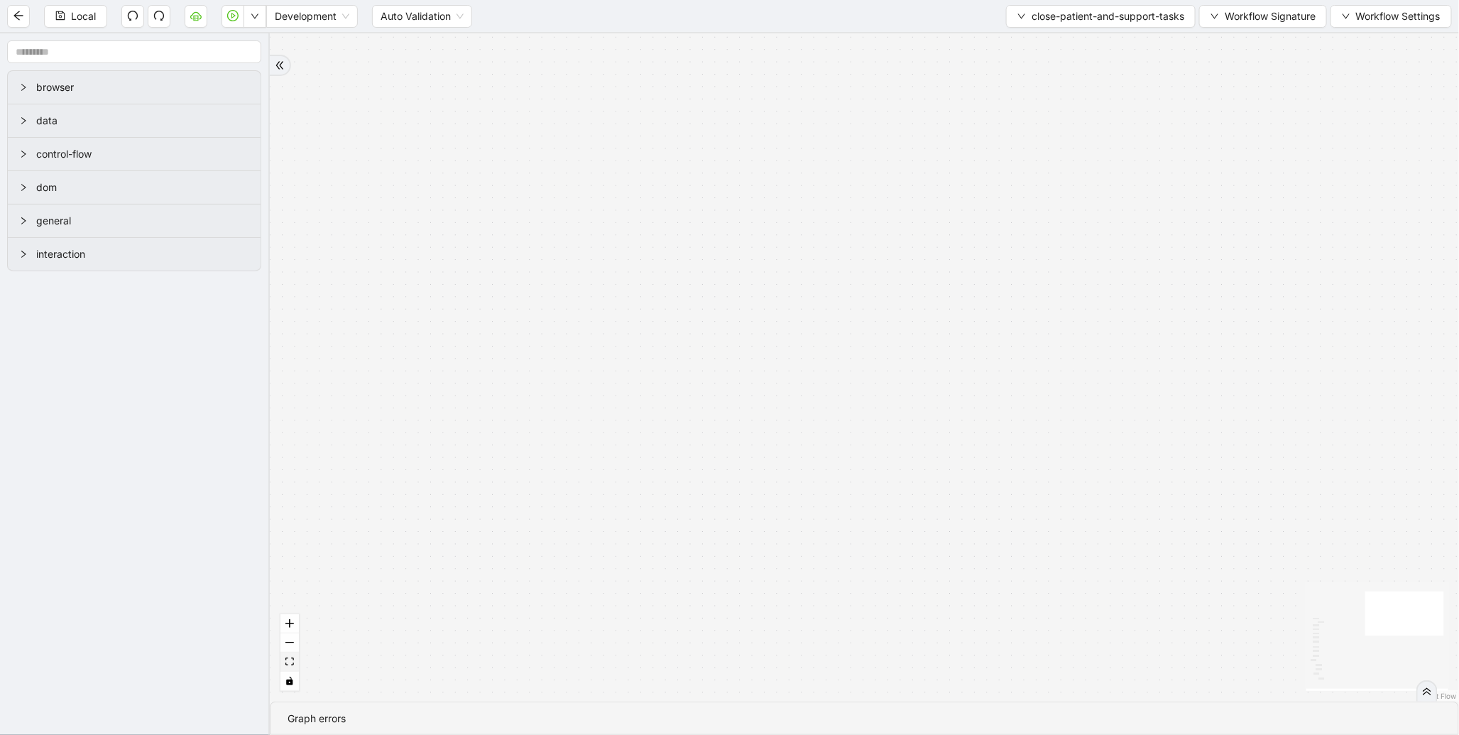
click at [288, 665] on icon "fit view" at bounding box center [289, 662] width 9 height 8
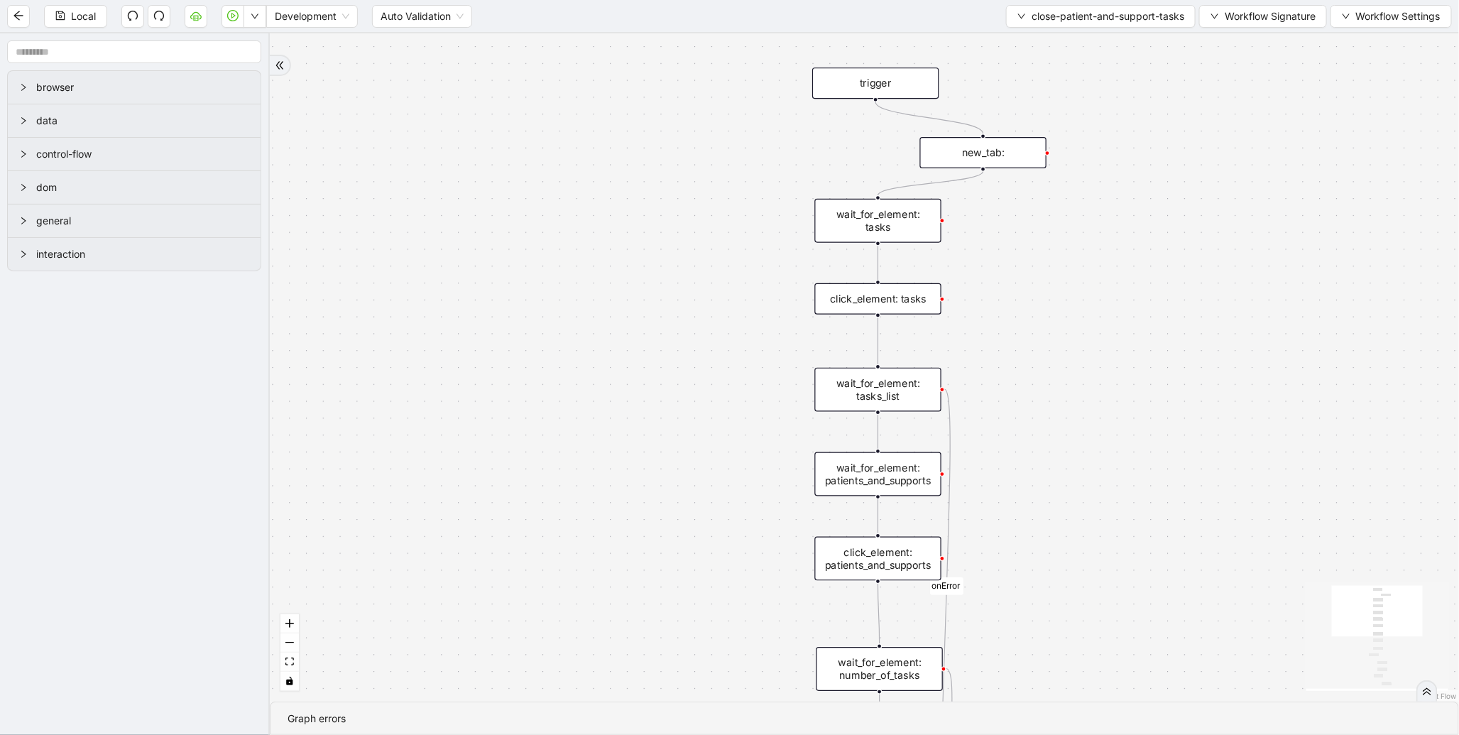
drag, startPoint x: 719, startPoint y: 145, endPoint x: 649, endPoint y: 405, distance: 269.1
click at [586, 464] on div "found_tasks fallback should_add_task fallback onError onError trigger wait_for_…" at bounding box center [865, 367] width 1190 height 668
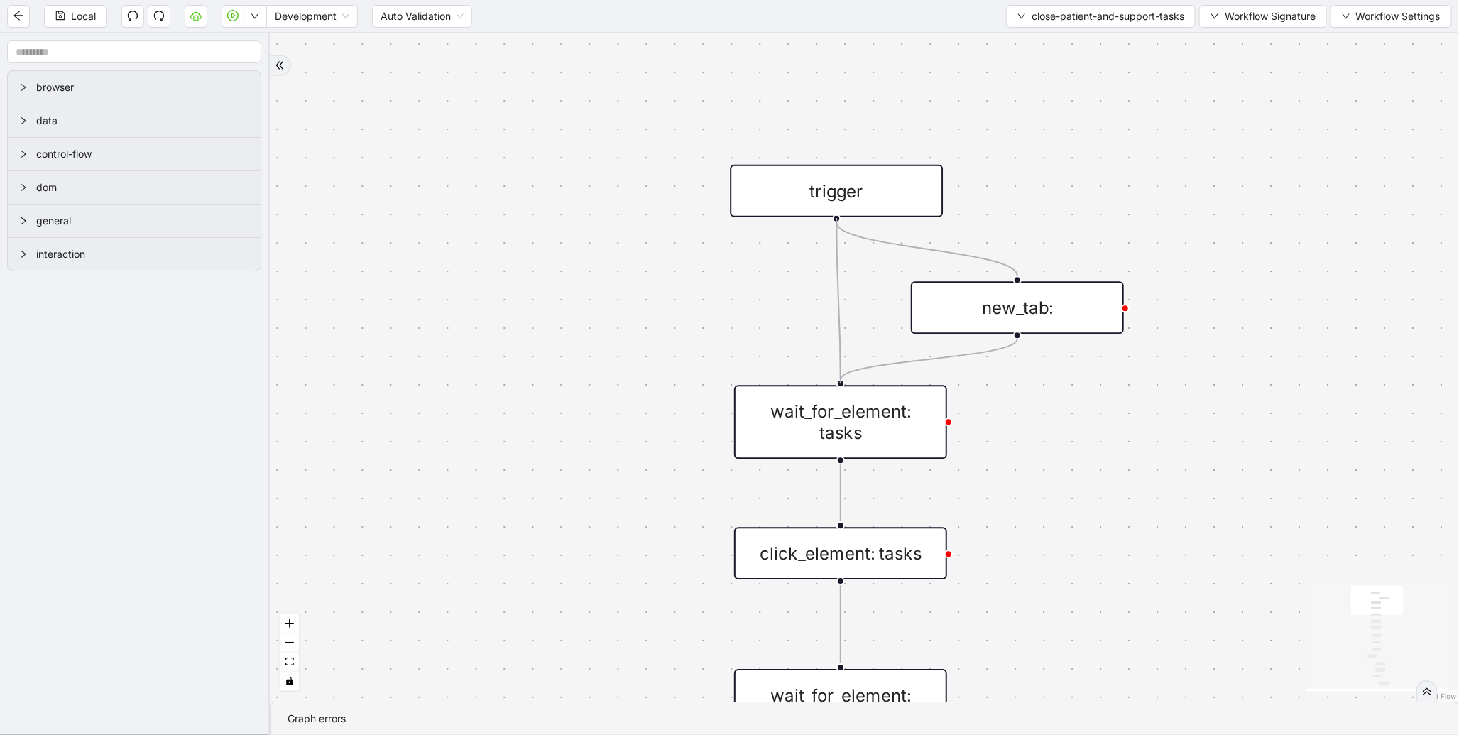
drag, startPoint x: 839, startPoint y: 217, endPoint x: 849, endPoint y: 368, distance: 151.6
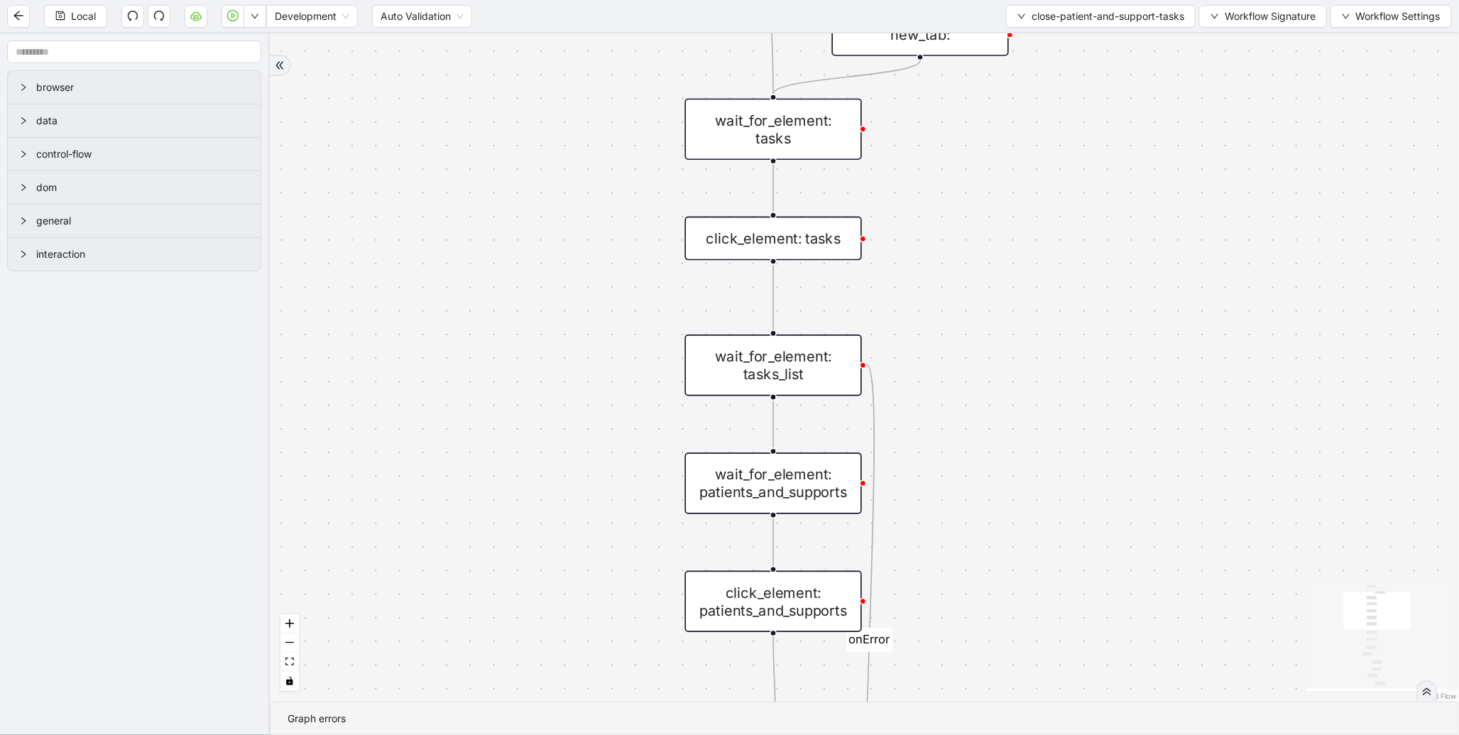
drag, startPoint x: 493, startPoint y: 505, endPoint x: 494, endPoint y: 232, distance: 272.7
click at [494, 232] on div "found_tasks fallback should_add_task fallback onError onError trigger wait_for_…" at bounding box center [865, 367] width 1190 height 668
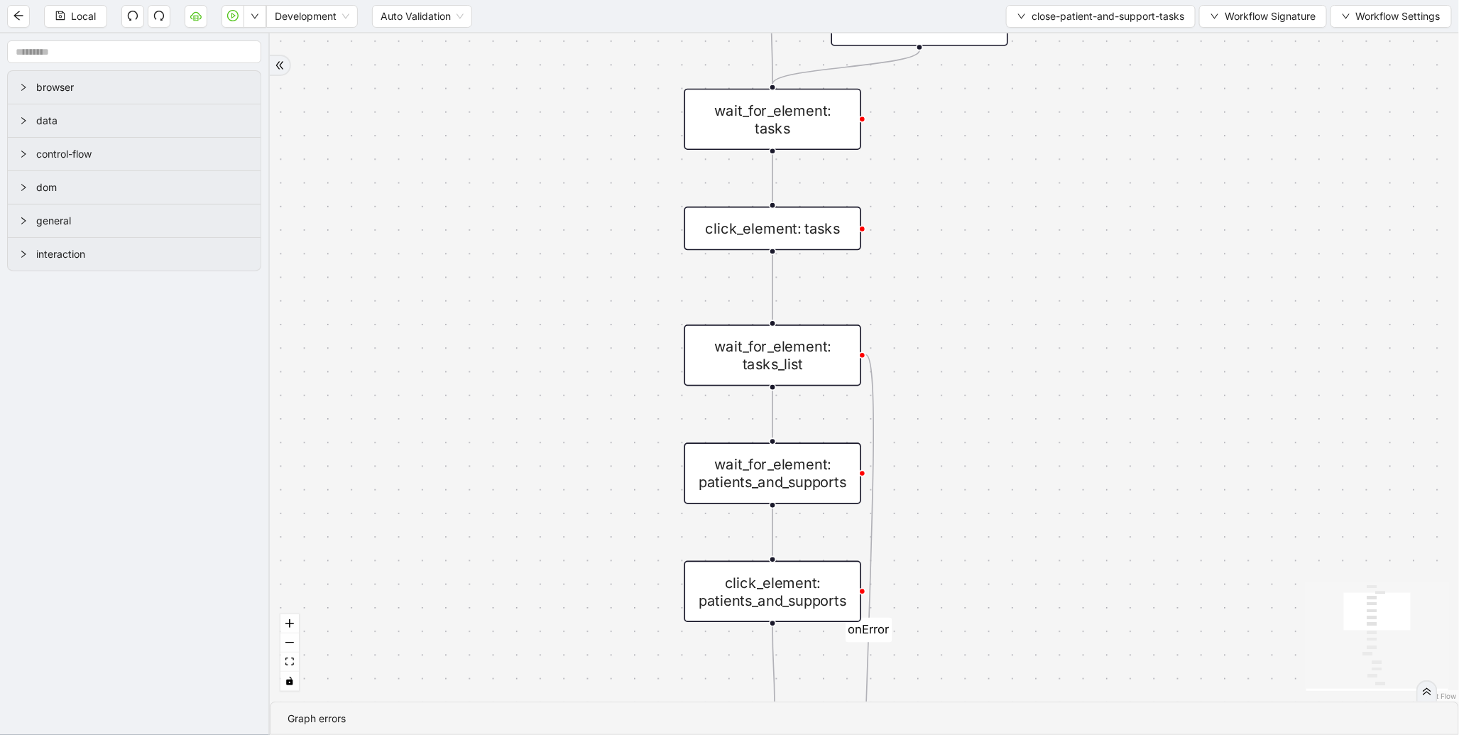
drag, startPoint x: 491, startPoint y: 409, endPoint x: 493, endPoint y: 244, distance: 165.5
click at [493, 244] on div "found_tasks fallback should_add_task fallback onError onError trigger wait_for_…" at bounding box center [865, 367] width 1190 height 668
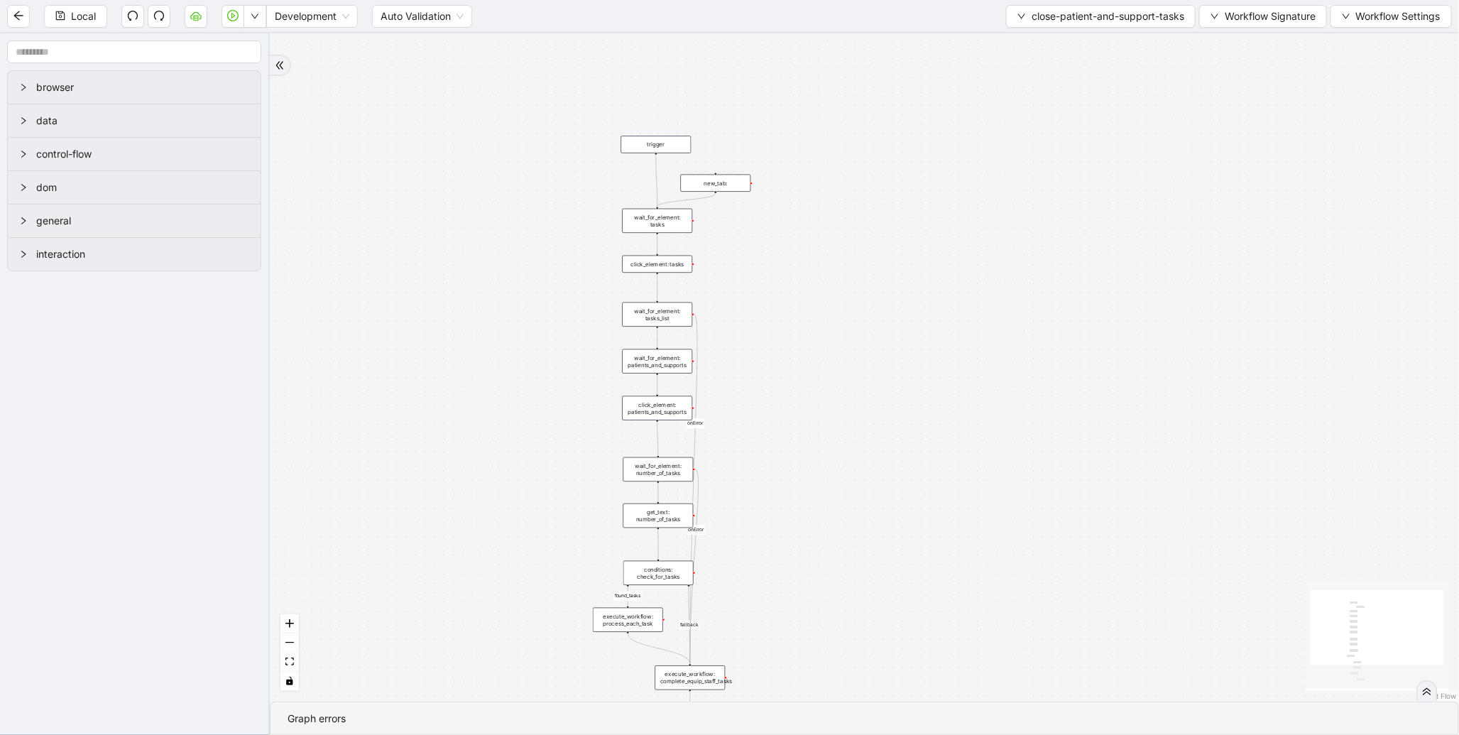
drag, startPoint x: 473, startPoint y: 560, endPoint x: 547, endPoint y: 187, distance: 380.1
click at [545, 187] on div "found_tasks fallback should_add_task fallback onError onError trigger wait_for_…" at bounding box center [865, 367] width 1190 height 668
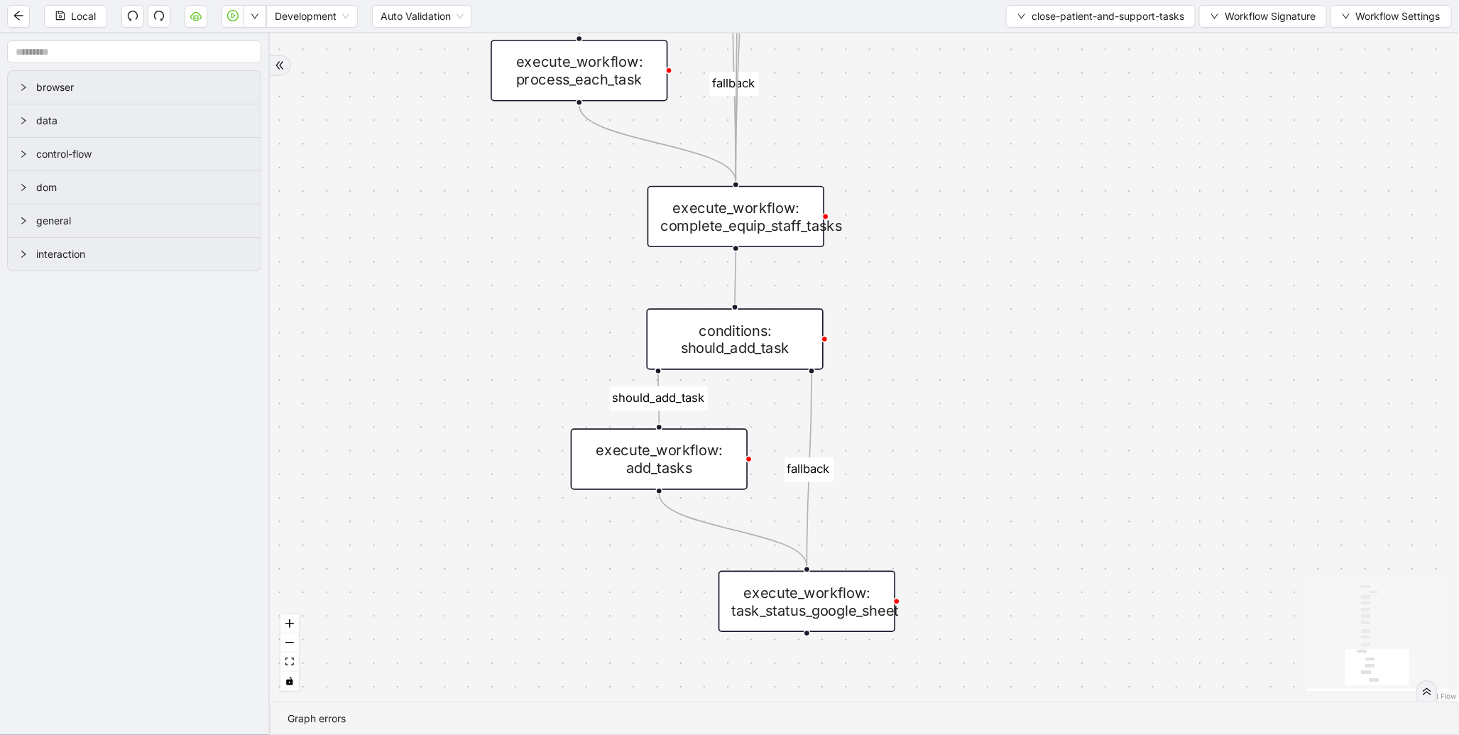
drag, startPoint x: 1006, startPoint y: 109, endPoint x: 1039, endPoint y: 401, distance: 294.4
click at [1039, 401] on div "found_tasks fallback should_add_task fallback onError onError trigger wait_for_…" at bounding box center [865, 367] width 1190 height 668
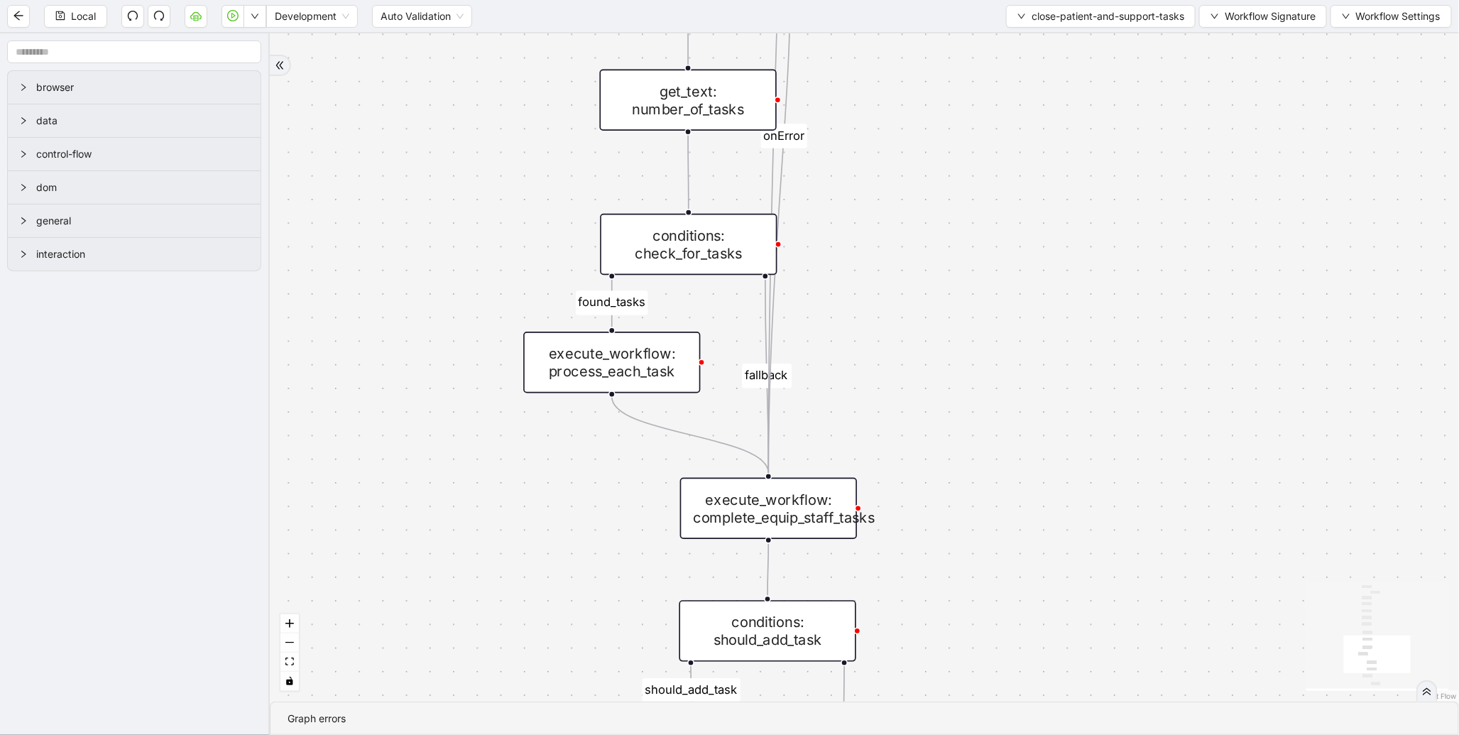
drag, startPoint x: 933, startPoint y: 534, endPoint x: 933, endPoint y: 564, distance: 29.8
click at [933, 564] on div "found_tasks fallback should_add_task fallback onError onError trigger wait_for_…" at bounding box center [865, 367] width 1190 height 668
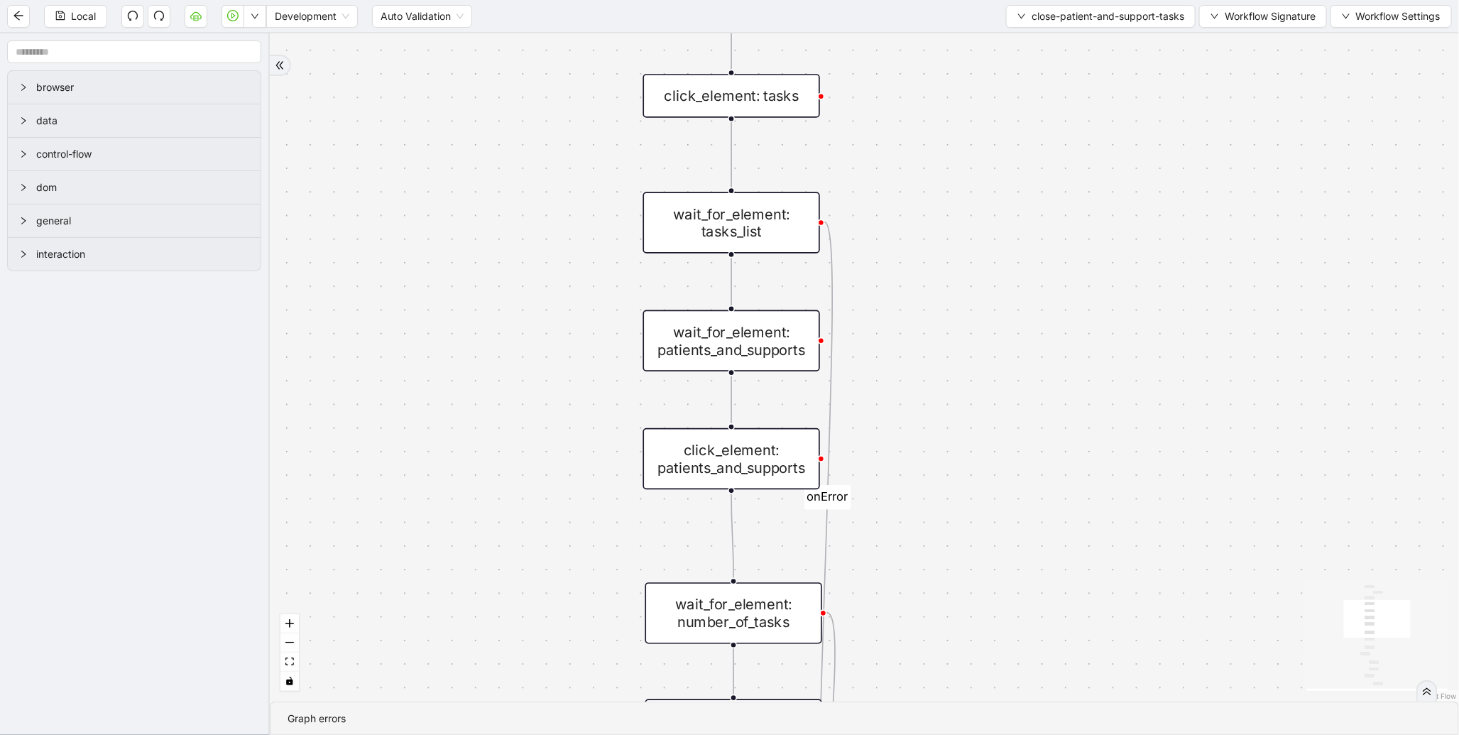
drag, startPoint x: 916, startPoint y: 520, endPoint x: 910, endPoint y: 549, distance: 29.8
click at [919, 575] on div "found_tasks fallback should_add_task fallback onError onError trigger wait_for_…" at bounding box center [865, 367] width 1190 height 668
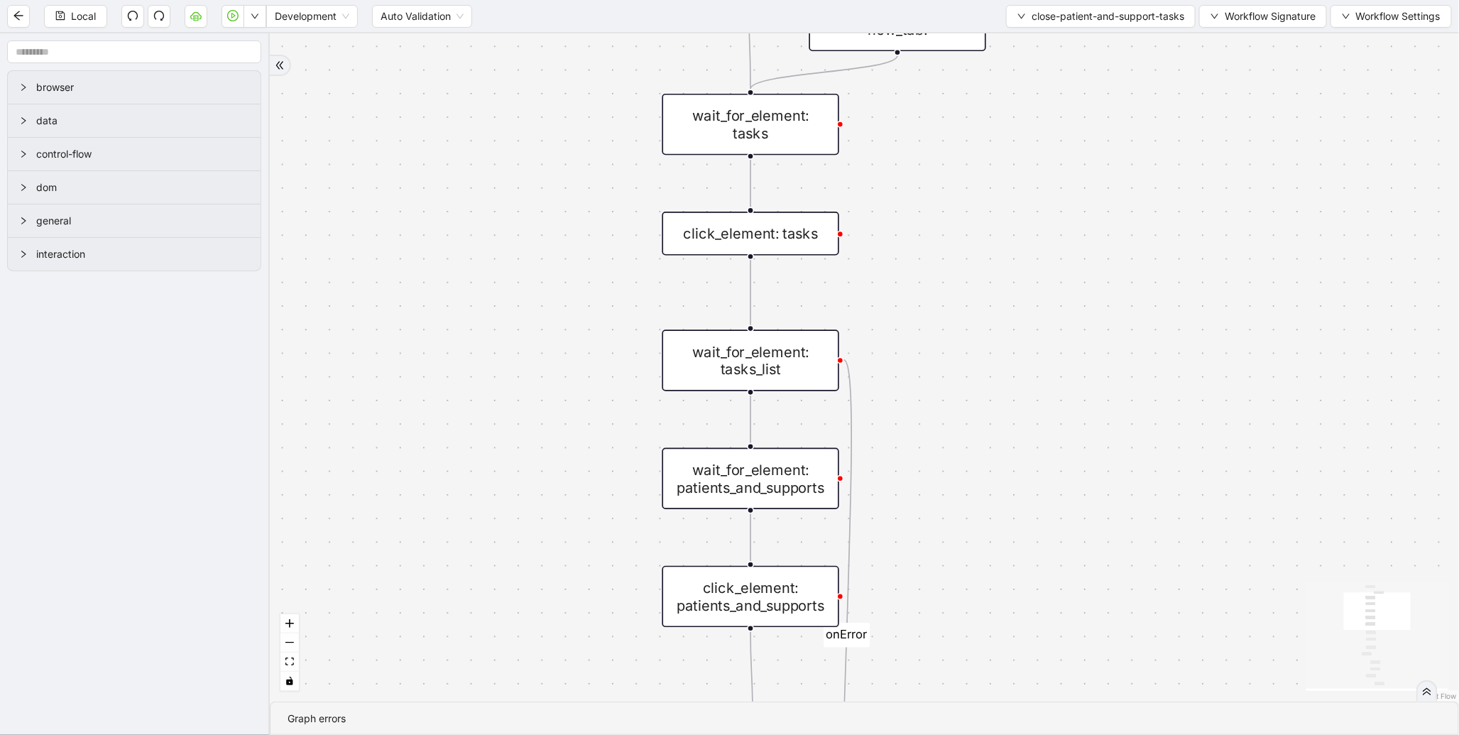
drag, startPoint x: 925, startPoint y: 281, endPoint x: 970, endPoint y: 651, distance: 372.1
click at [970, 651] on div "found_tasks fallback should_add_task fallback onError onError trigger wait_for_…" at bounding box center [865, 367] width 1190 height 668
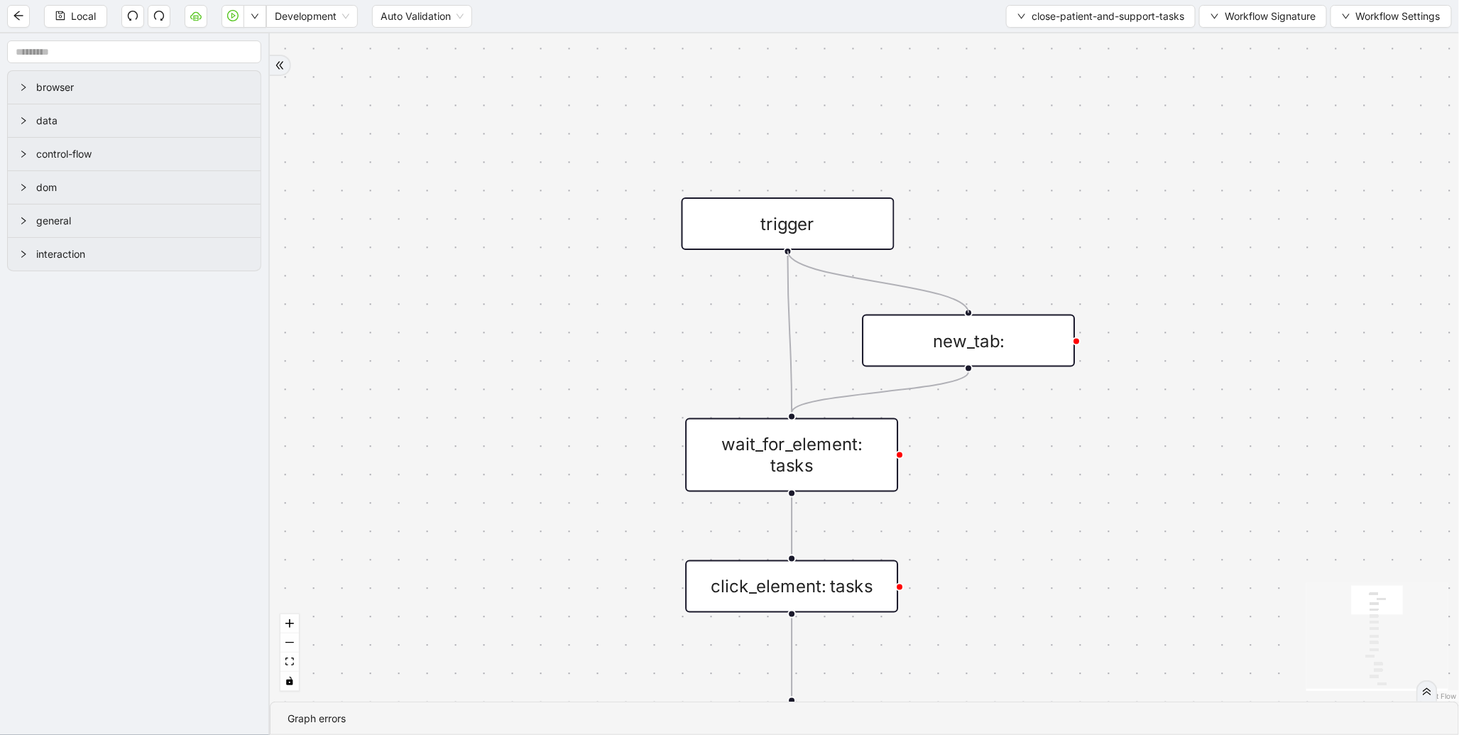
drag, startPoint x: 789, startPoint y: 251, endPoint x: 964, endPoint y: 316, distance: 186.5
click at [249, 41] on span "Run local workflow" at bounding box center [208, 44] width 87 height 16
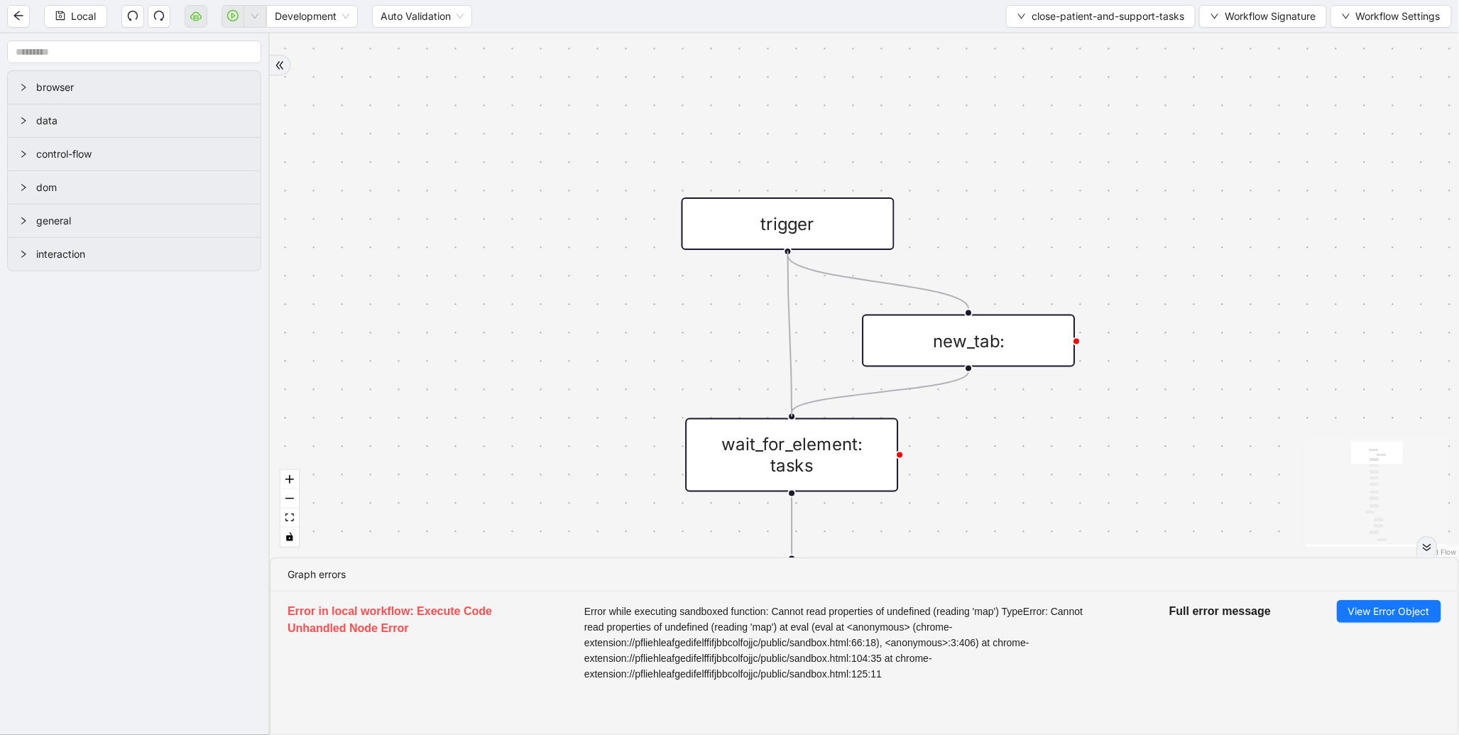
drag, startPoint x: 789, startPoint y: 254, endPoint x: 786, endPoint y: 409, distance: 155.6
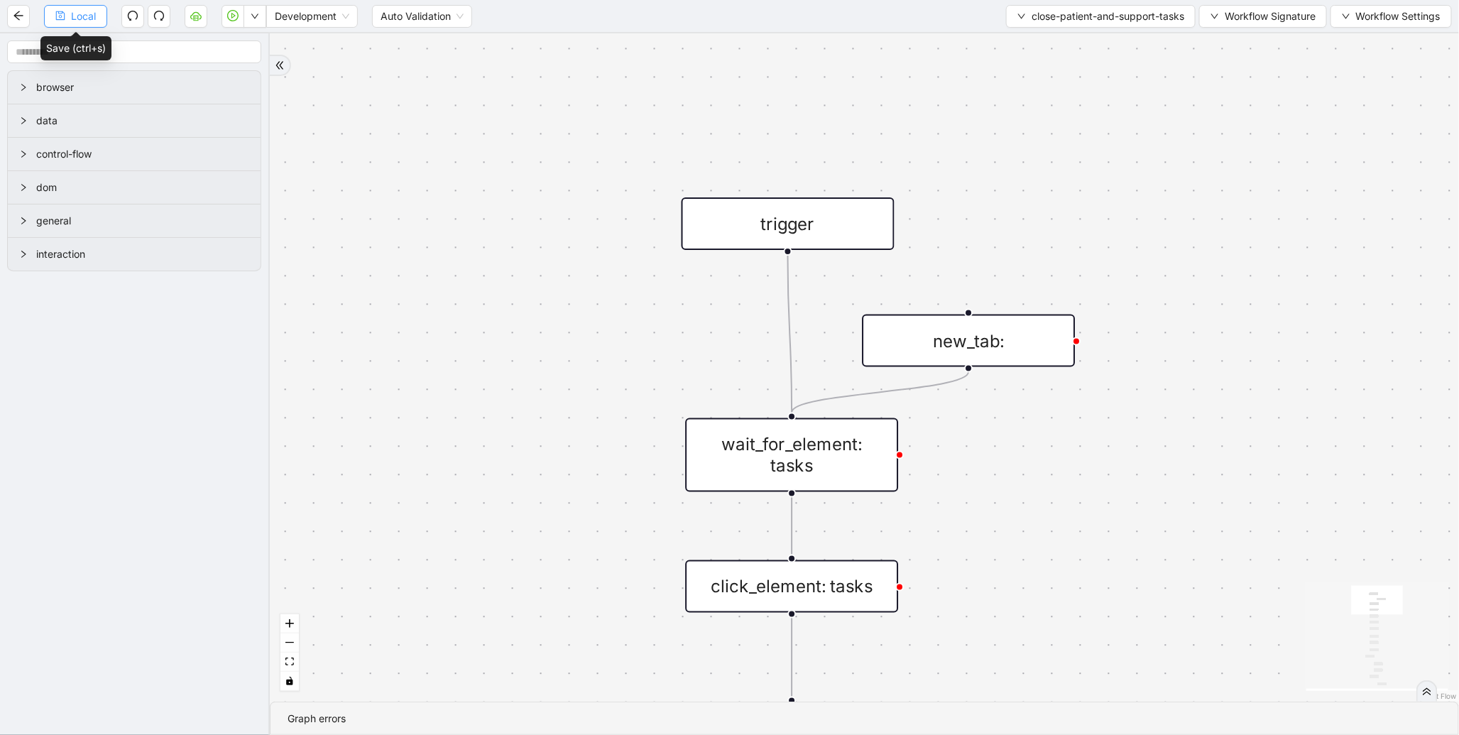
click at [86, 11] on span "Local" at bounding box center [83, 17] width 25 height 16
